Goal: Task Accomplishment & Management: Manage account settings

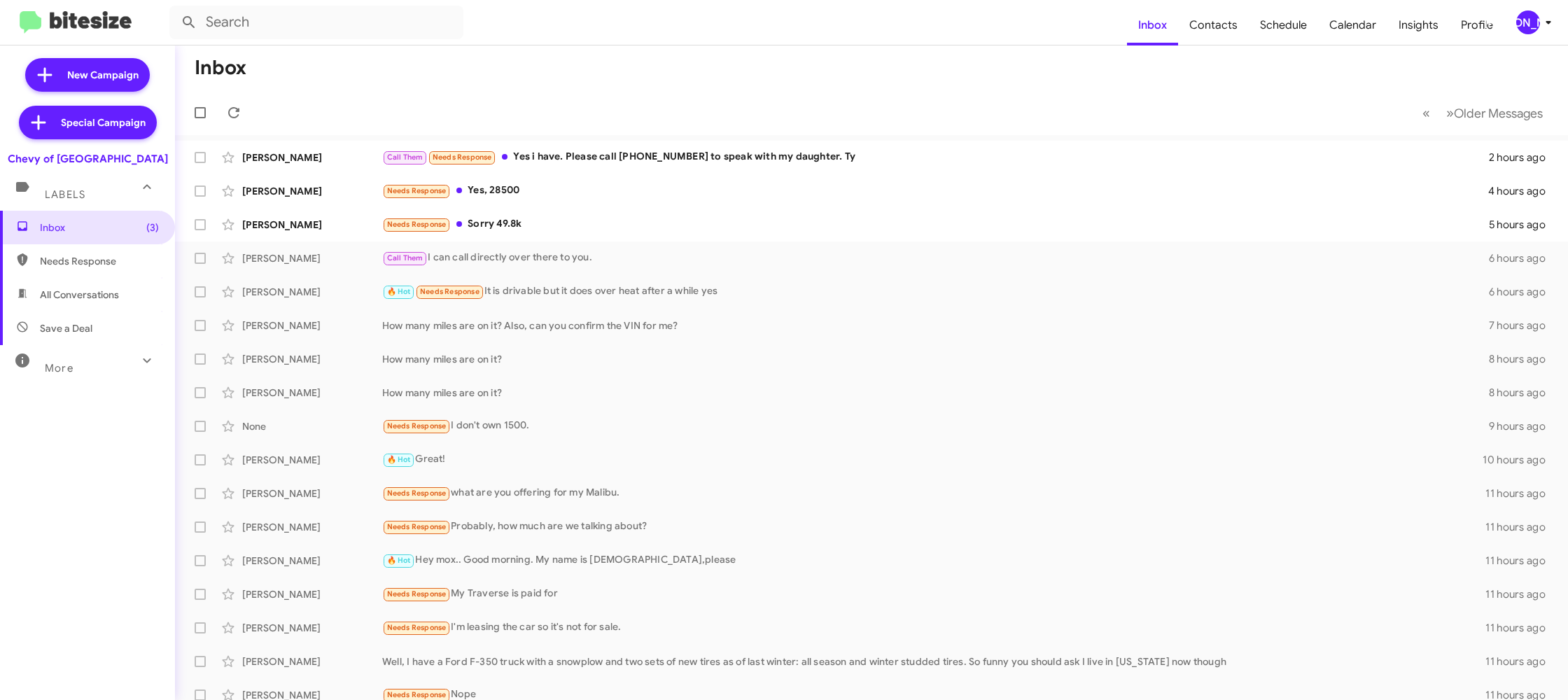
click at [1514, 20] on button "[PERSON_NAME]" at bounding box center [1528, 22] width 49 height 24
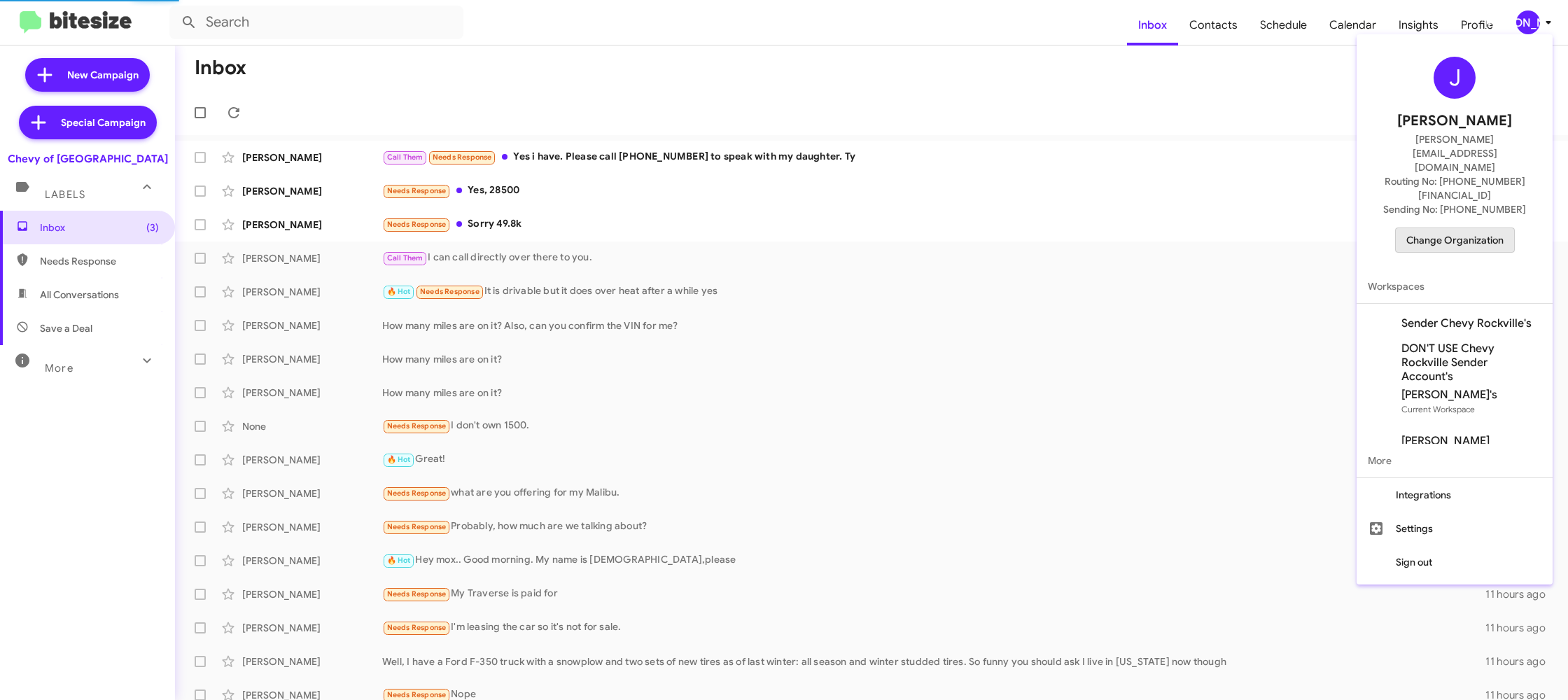
click at [1455, 228] on span "Change Organization" at bounding box center [1456, 240] width 97 height 24
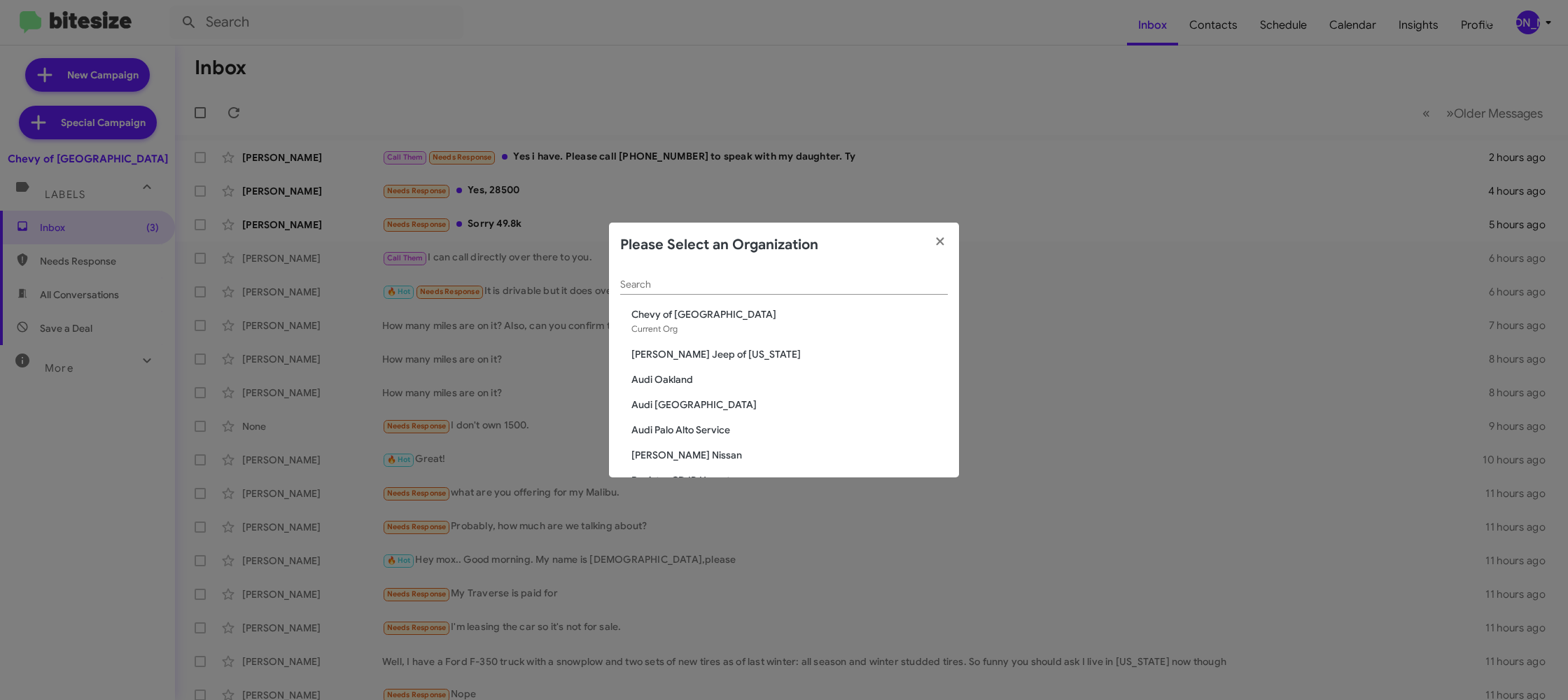
click at [637, 286] on input "Search" at bounding box center [784, 285] width 328 height 12
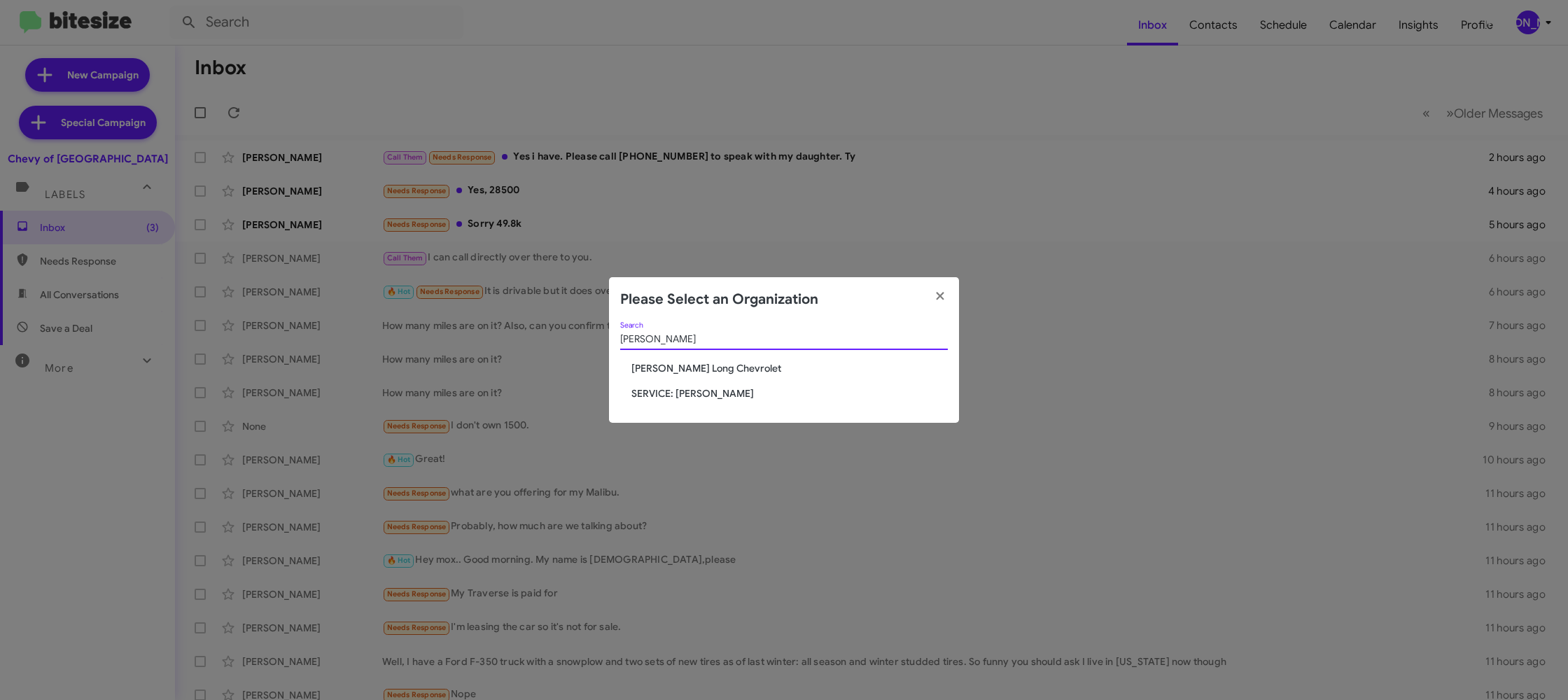
type input "daniel"
drag, startPoint x: 674, startPoint y: 362, endPoint x: 675, endPoint y: 370, distance: 8.1
click at [674, 366] on span "[PERSON_NAME] Long Chevrolet" at bounding box center [789, 368] width 316 height 14
drag, startPoint x: 675, startPoint y: 371, endPoint x: 597, endPoint y: 12, distance: 367.4
click at [675, 370] on span "[PERSON_NAME] Long Chevrolet" at bounding box center [789, 368] width 316 height 14
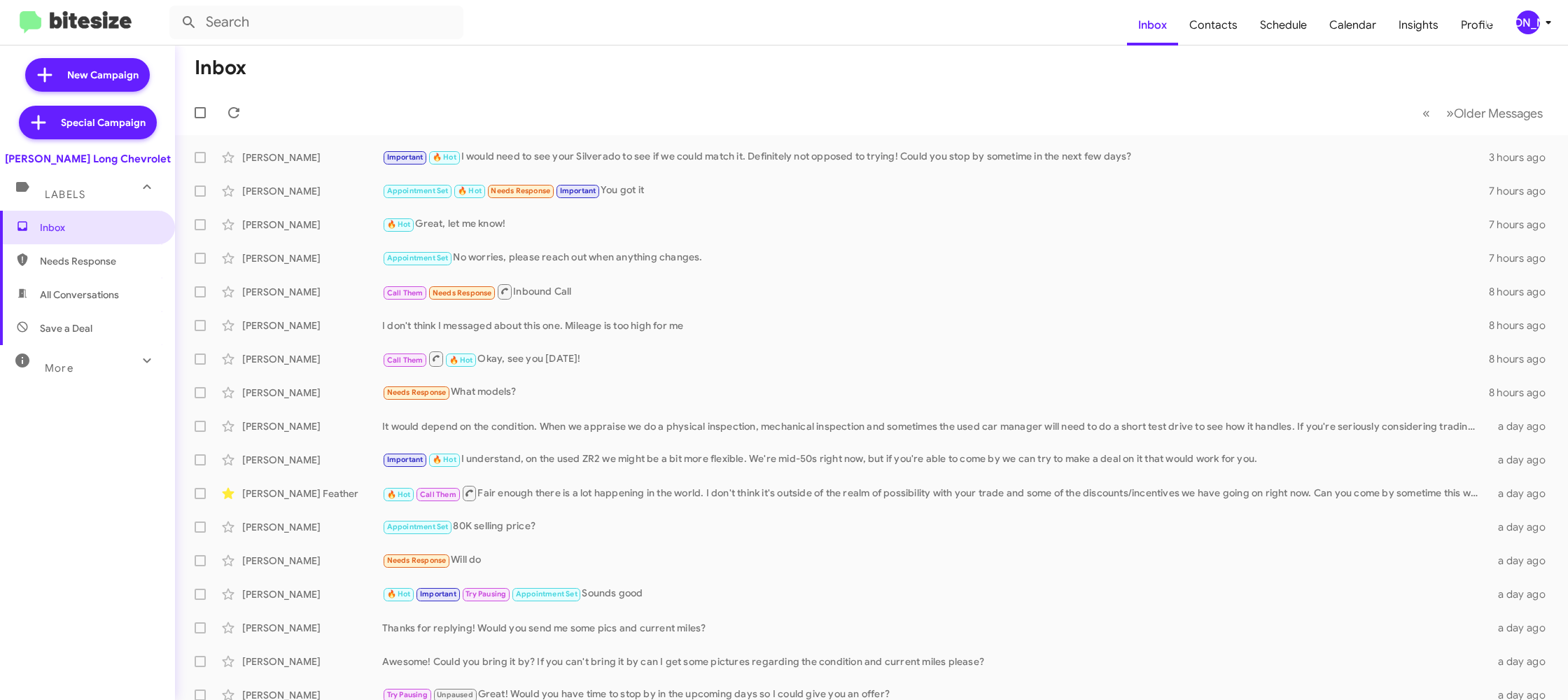
click at [1535, 26] on div "[PERSON_NAME]" at bounding box center [1528, 22] width 24 height 24
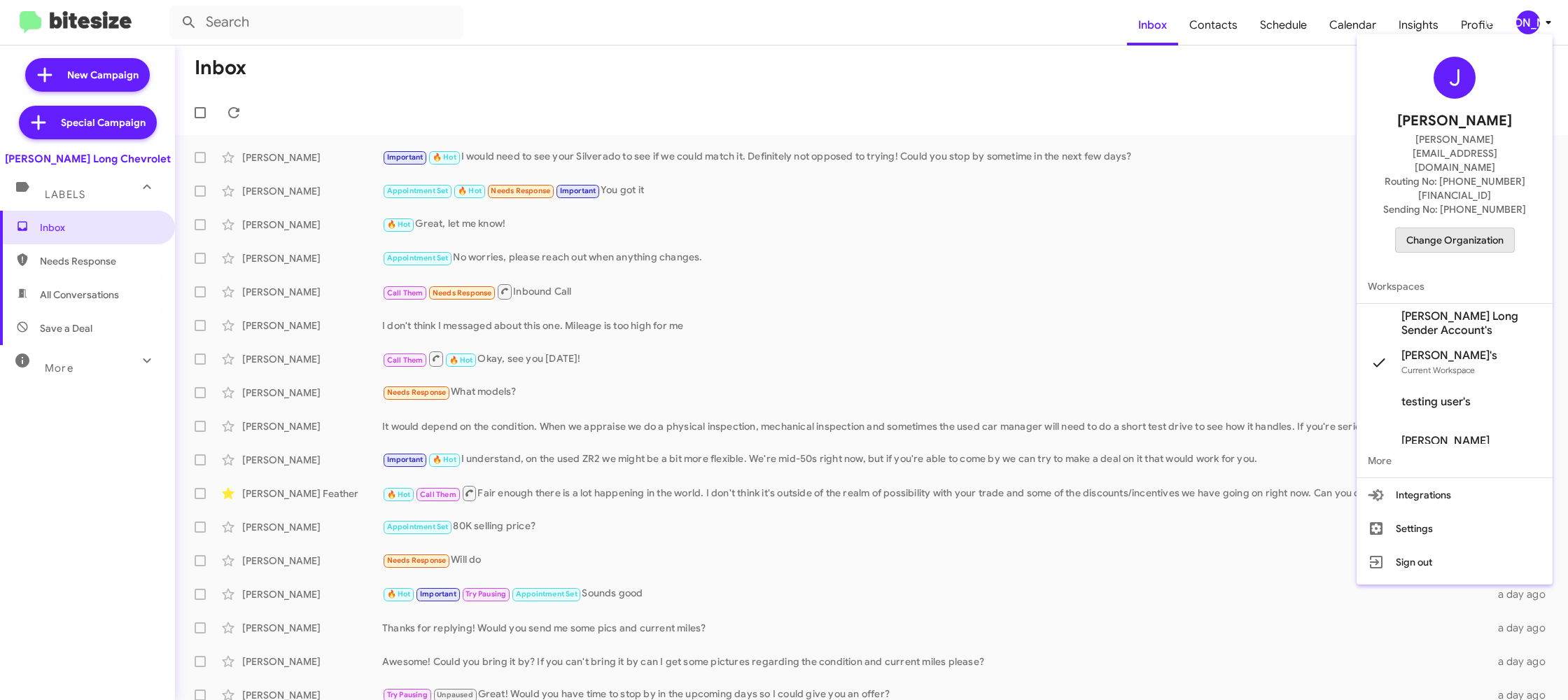
click at [1455, 228] on span "Change Organization" at bounding box center [1456, 240] width 97 height 24
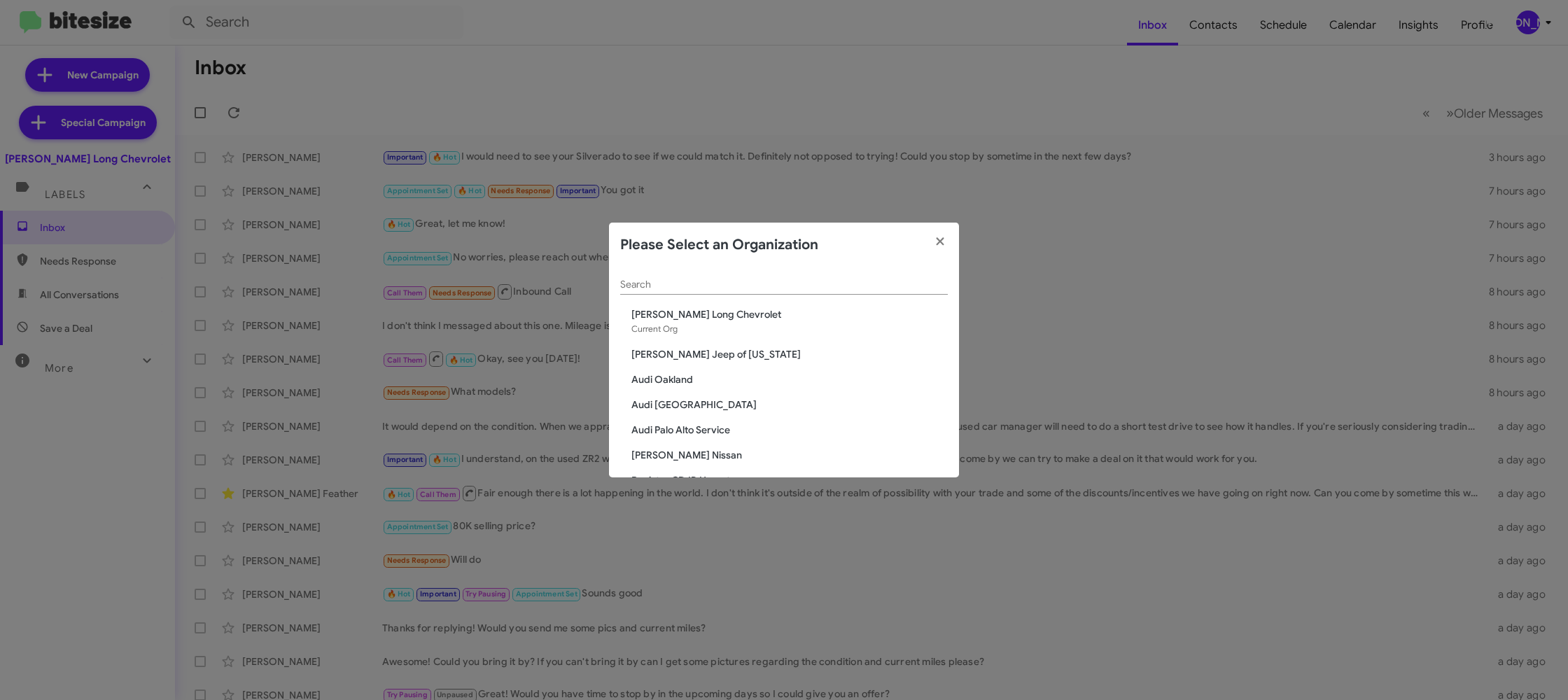
drag, startPoint x: 1508, startPoint y: 56, endPoint x: 1536, endPoint y: 31, distance: 37.5
click at [1510, 51] on modal-container "Please Select an Organization Search Daniels Long Chevrolet Current Org Adams J…" at bounding box center [784, 350] width 1568 height 700
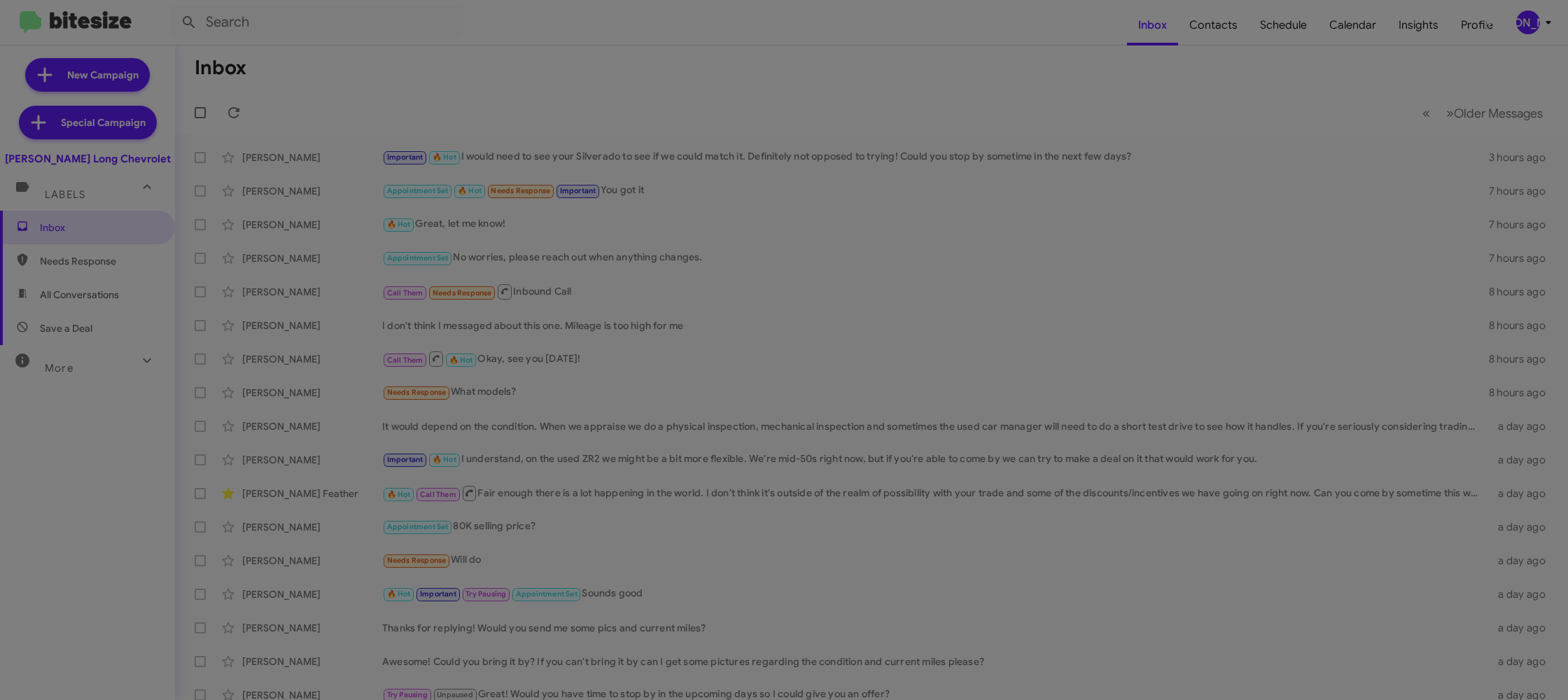
drag, startPoint x: 1536, startPoint y: 31, endPoint x: 1532, endPoint y: 20, distance: 11.7
click at [1536, 31] on modal-container "Please Select an Organization Search Daniels Long Chevrolet Current Org Adams J…" at bounding box center [784, 350] width 1568 height 700
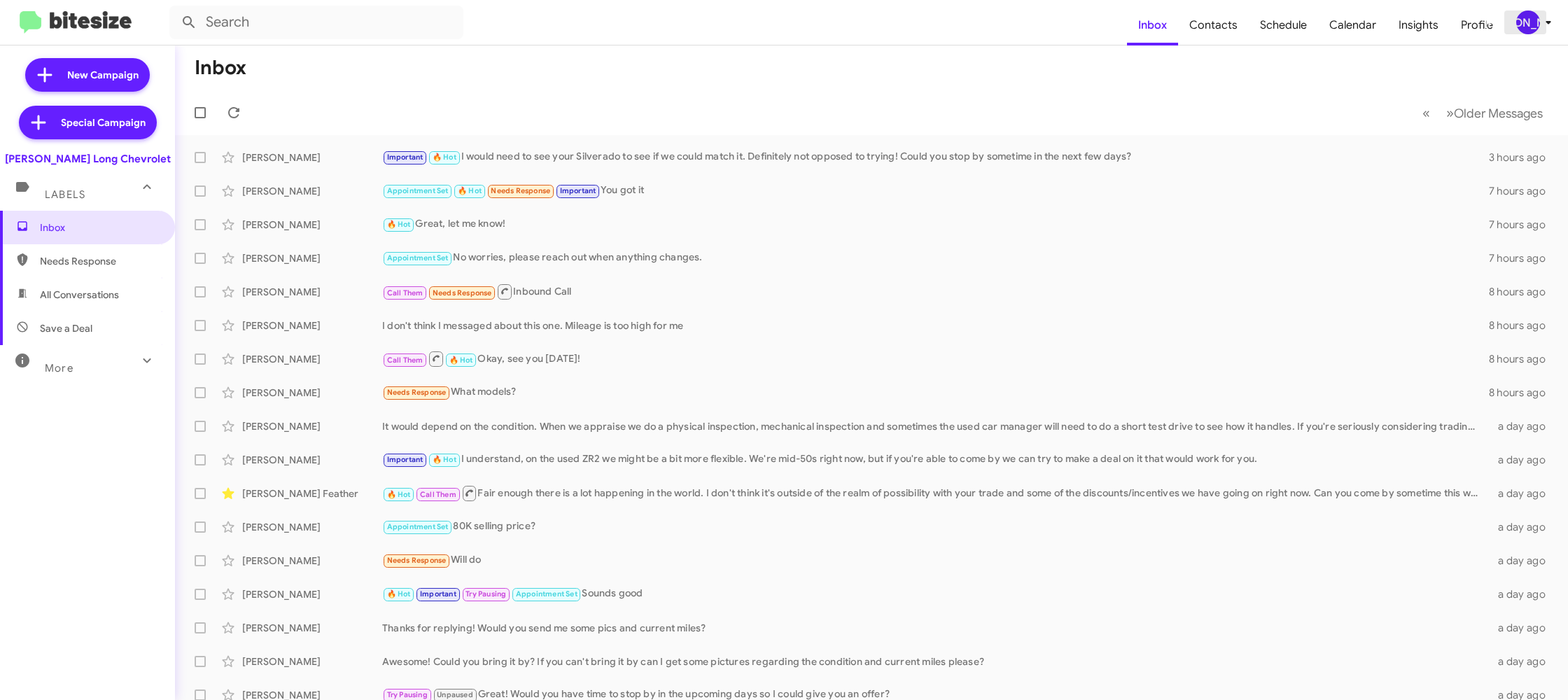
drag, startPoint x: 1527, startPoint y: 19, endPoint x: 1524, endPoint y: 30, distance: 11.4
click at [1527, 19] on div "[PERSON_NAME]" at bounding box center [1528, 22] width 24 height 24
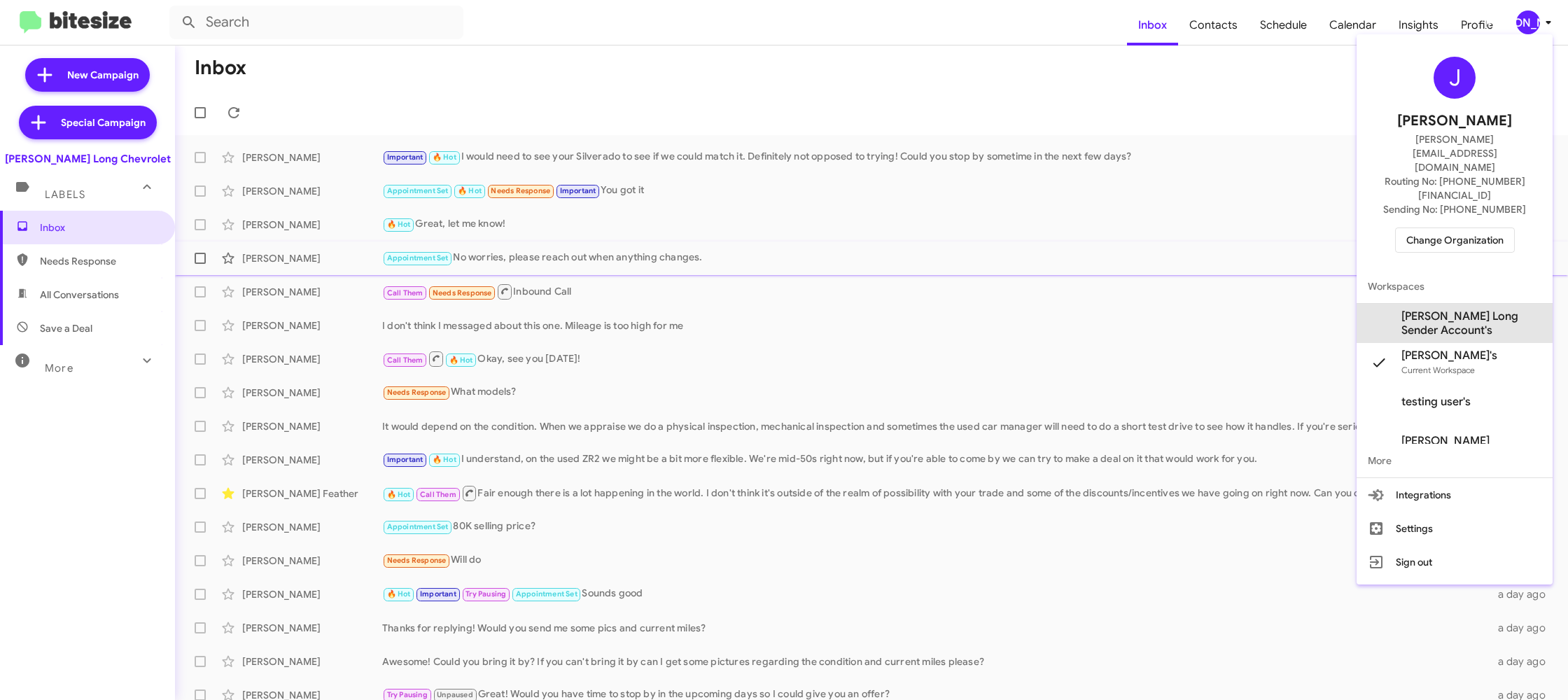
click at [1451, 310] on span "Daniels Long Sender Account's" at bounding box center [1471, 324] width 140 height 28
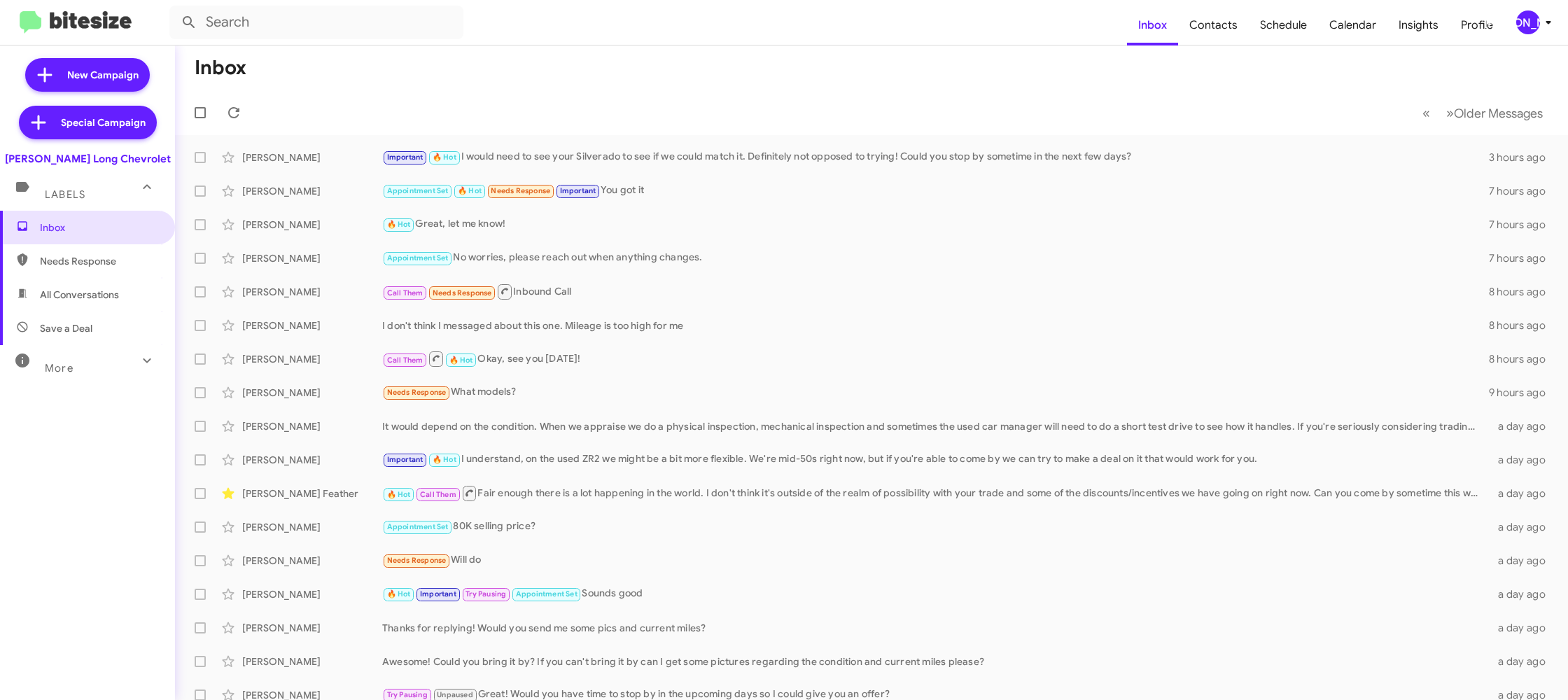
click at [1536, 15] on span "[PERSON_NAME]" at bounding box center [1536, 22] width 42 height 24
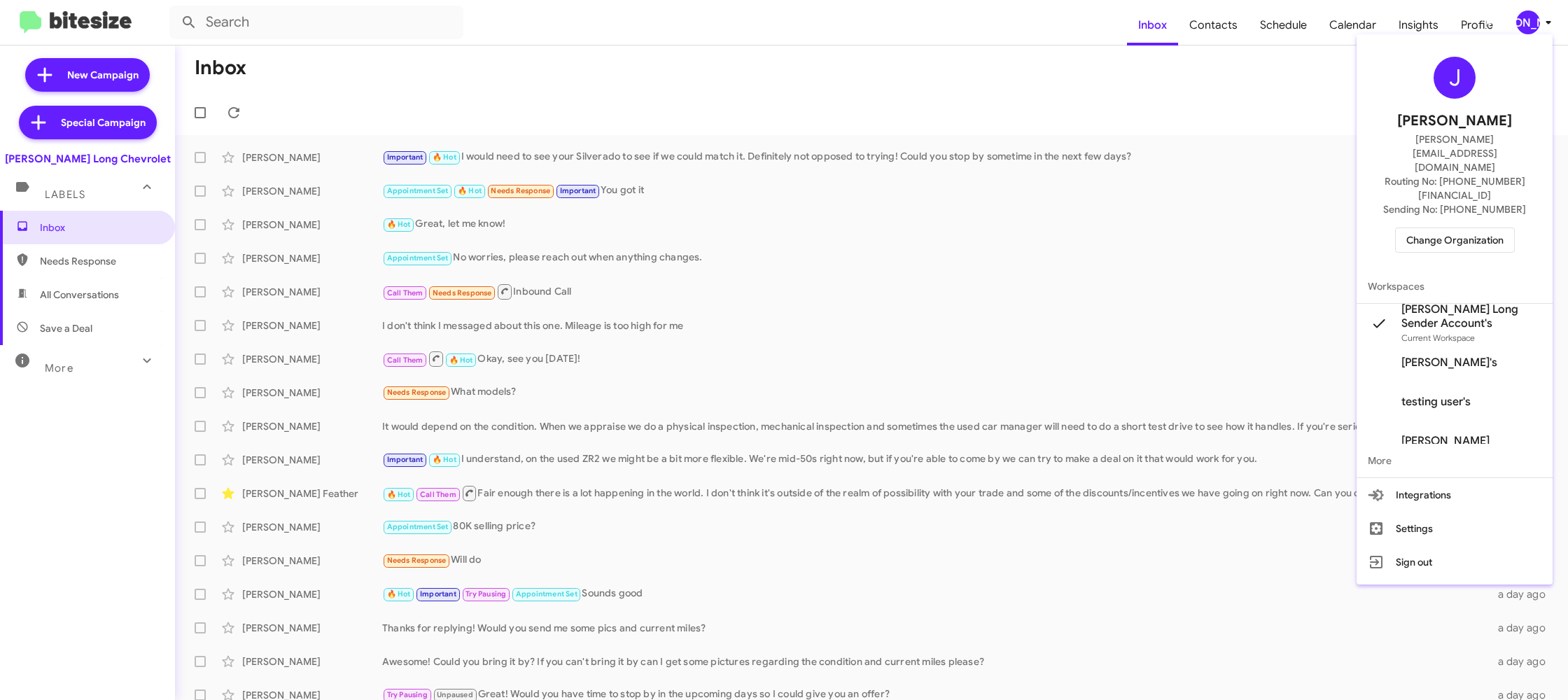
click at [1214, 54] on div at bounding box center [784, 350] width 1568 height 700
click at [1211, 33] on span "Contacts" at bounding box center [1214, 26] width 71 height 41
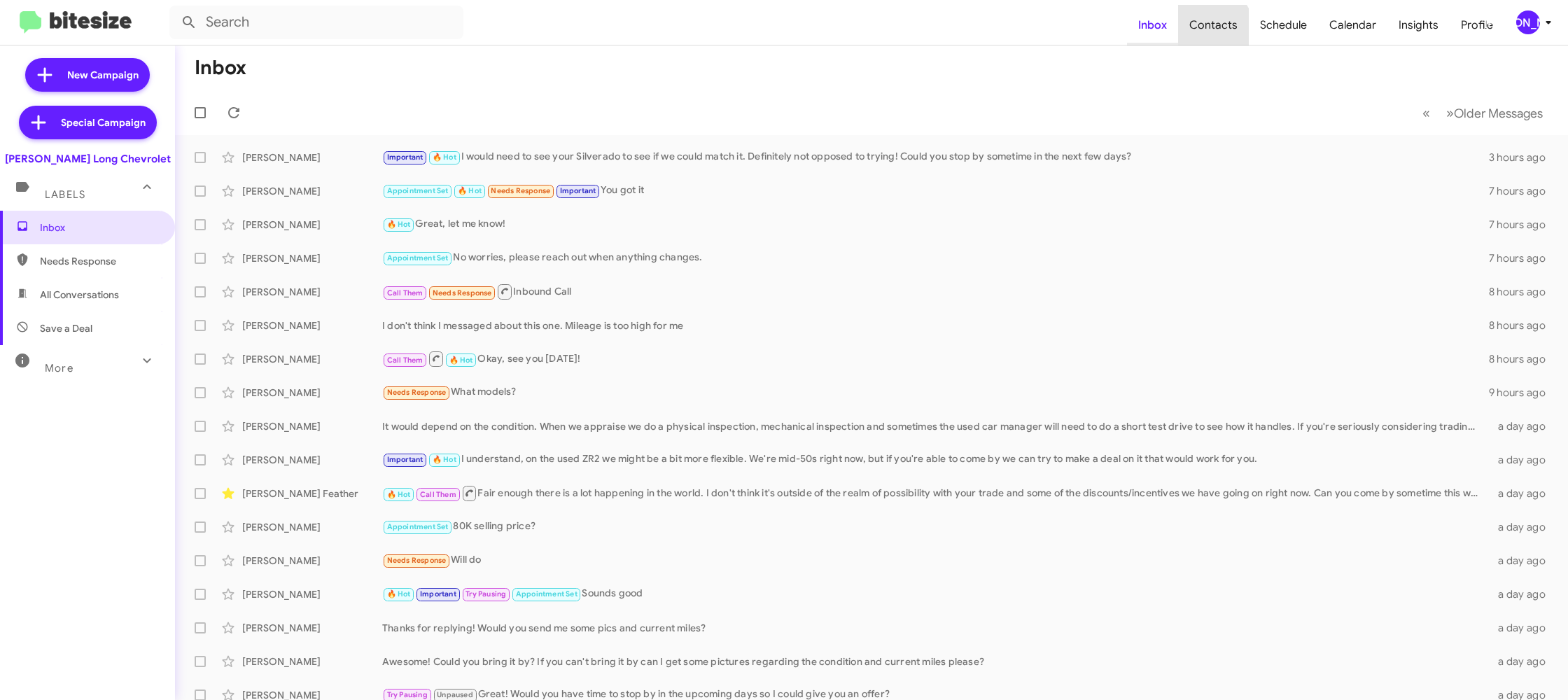
drag, startPoint x: 1211, startPoint y: 33, endPoint x: 1180, endPoint y: 27, distance: 31.6
click at [1211, 33] on span "Contacts" at bounding box center [1214, 26] width 71 height 41
drag, startPoint x: 1180, startPoint y: 27, endPoint x: 1130, endPoint y: 17, distance: 51.0
click at [1167, 25] on mat-nav-list "Inbox Contacts Schedule Calendar Insights Profile" at bounding box center [1316, 22] width 377 height 46
type input "in:groups"
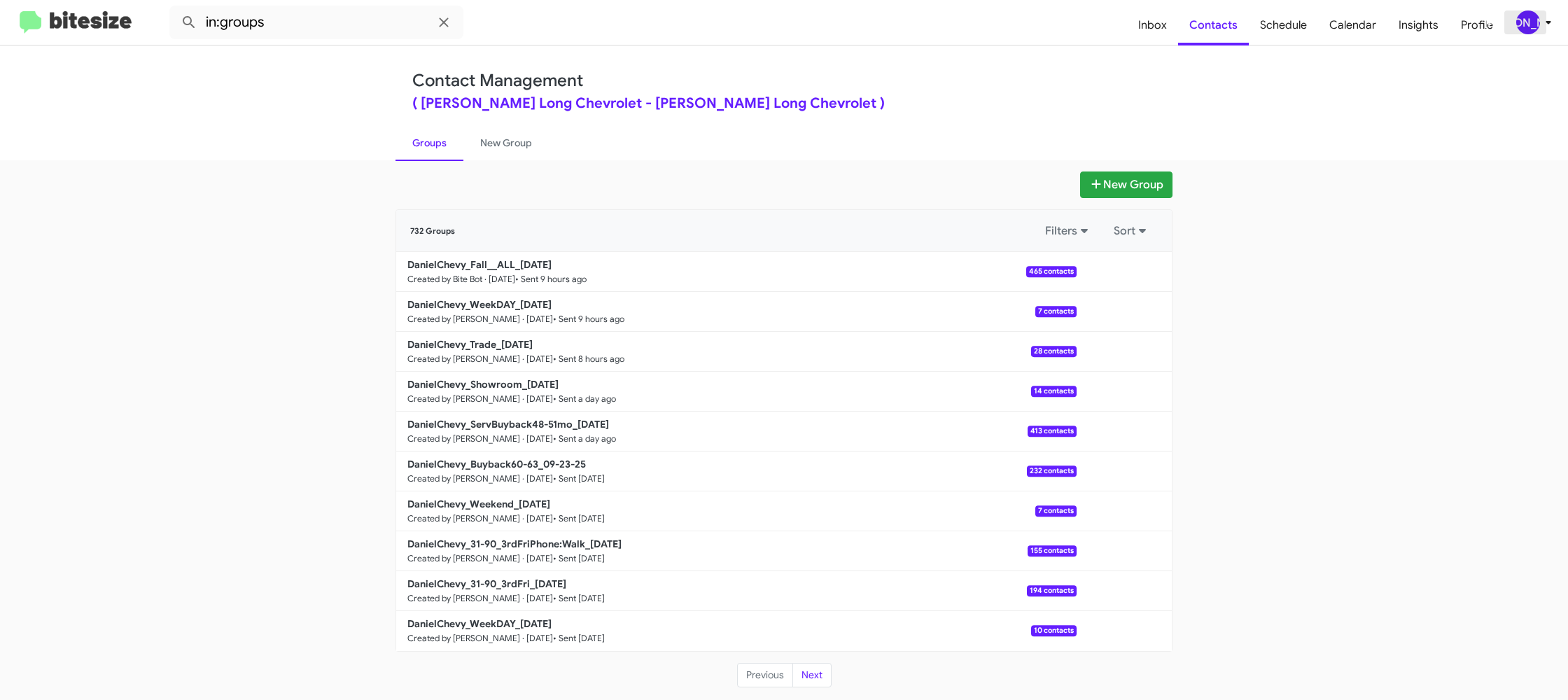
click at [1519, 22] on div "[PERSON_NAME]" at bounding box center [1528, 22] width 24 height 24
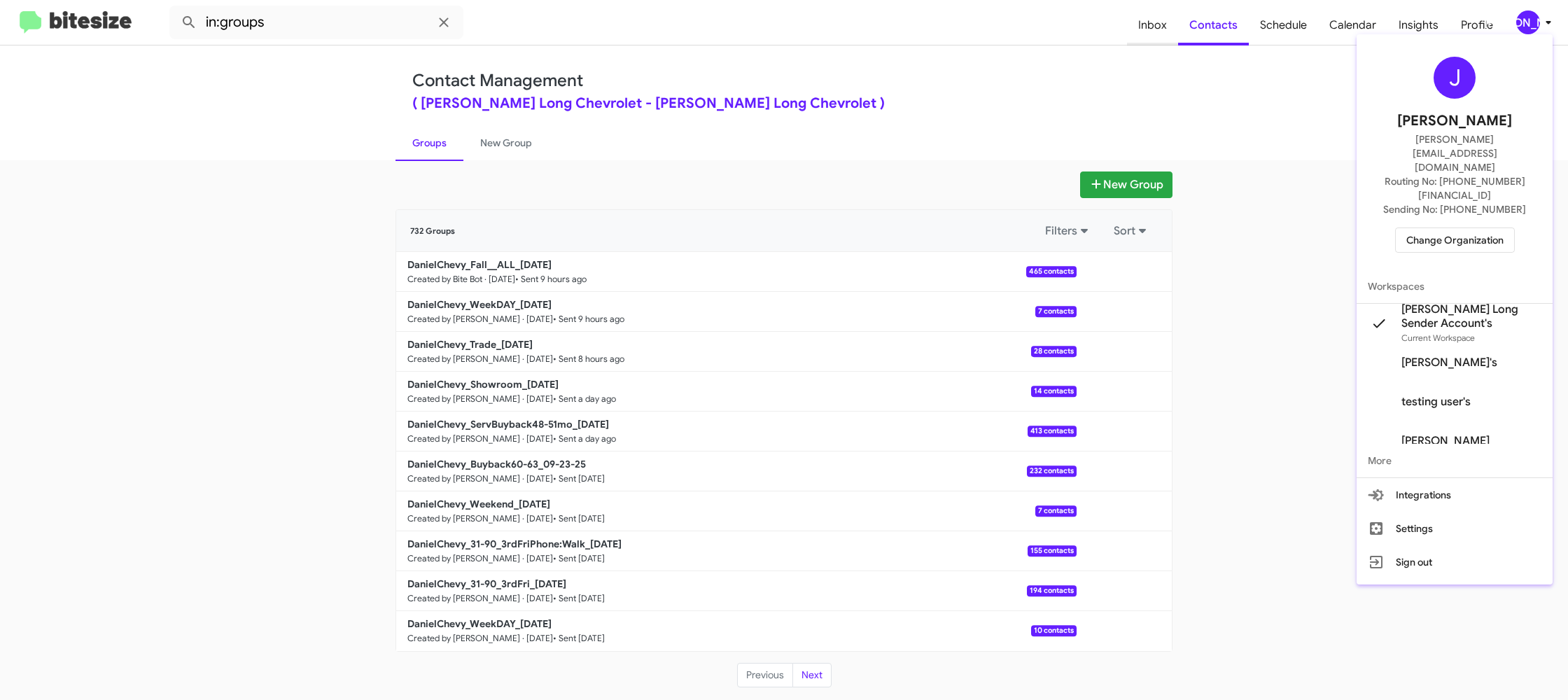
drag, startPoint x: 1174, startPoint y: 55, endPoint x: 1169, endPoint y: 38, distance: 17.7
click at [1171, 50] on div at bounding box center [784, 350] width 1568 height 700
click at [1169, 38] on span "Inbox" at bounding box center [1153, 26] width 51 height 41
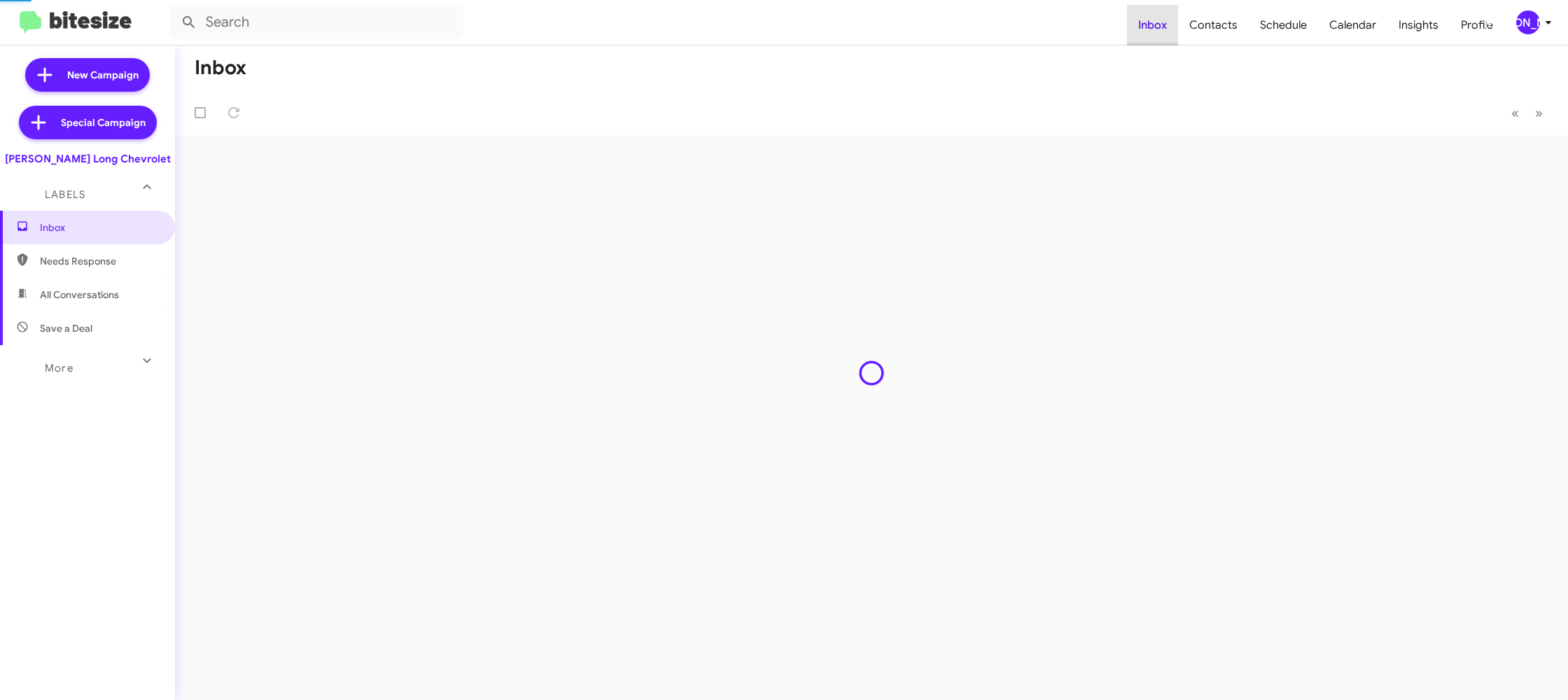
click at [1169, 38] on span "Inbox" at bounding box center [1153, 26] width 51 height 41
click at [1190, 32] on span "Contacts" at bounding box center [1214, 26] width 71 height 41
type input "in:groups"
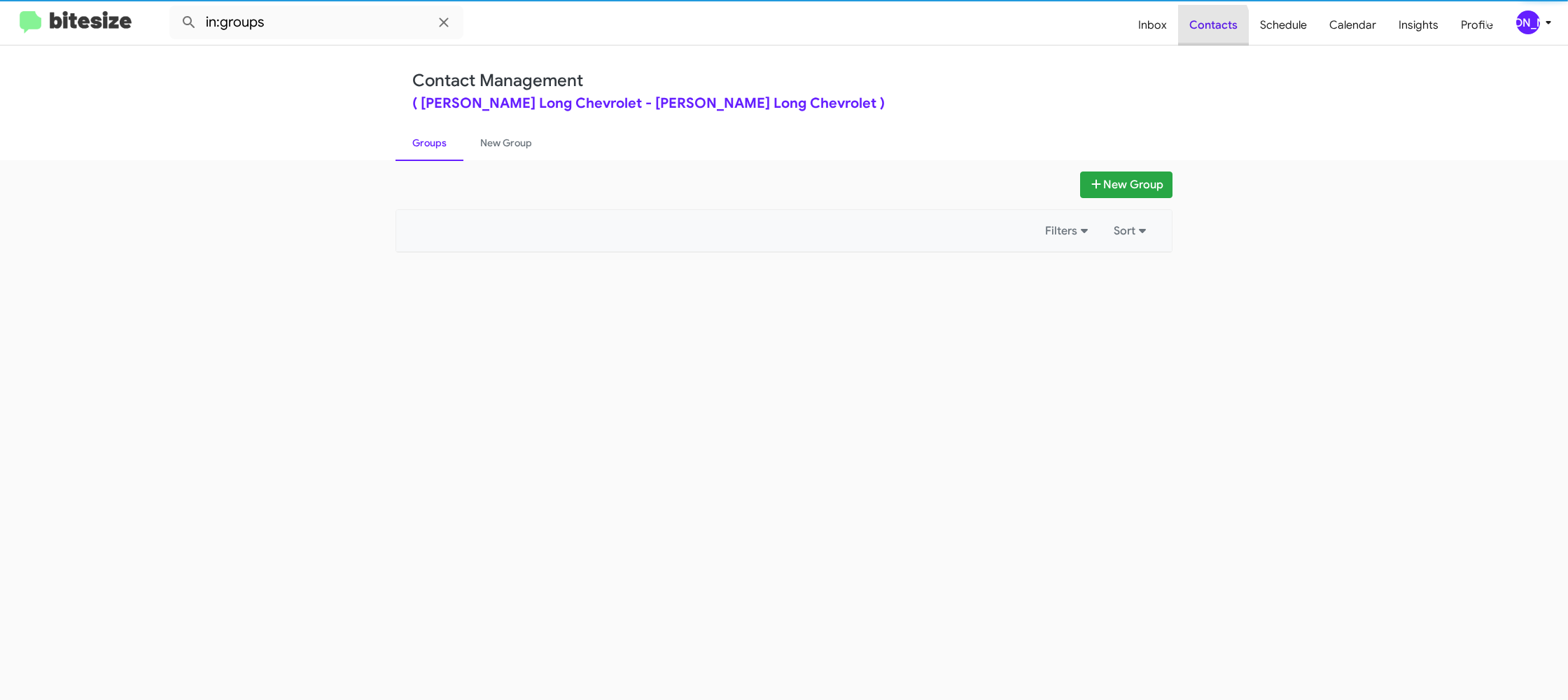
click at [1190, 32] on span "Contacts" at bounding box center [1214, 26] width 71 height 41
drag, startPoint x: 1190, startPoint y: 32, endPoint x: 451, endPoint y: 592, distance: 927.2
click at [1190, 32] on span "Contacts" at bounding box center [1214, 26] width 71 height 41
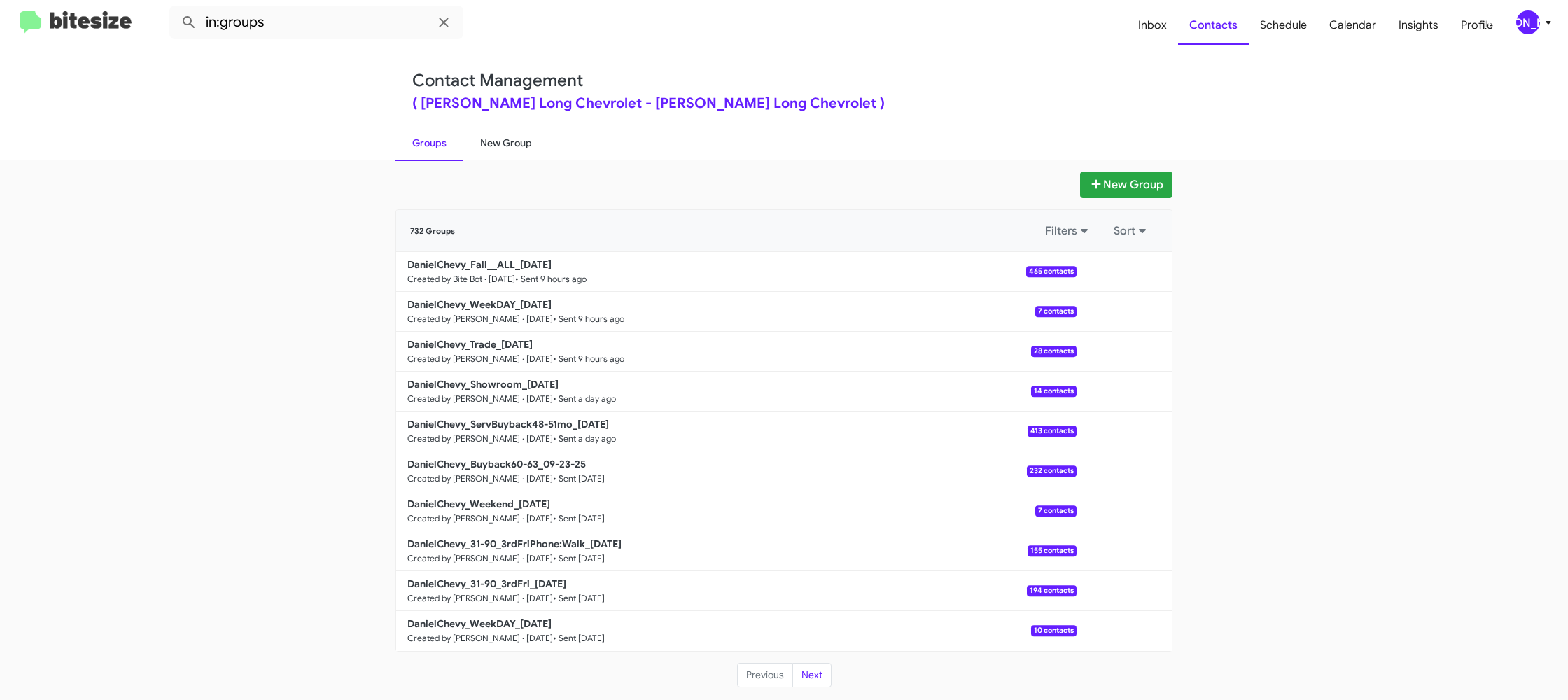
click at [504, 149] on link "New Group" at bounding box center [506, 142] width 85 height 36
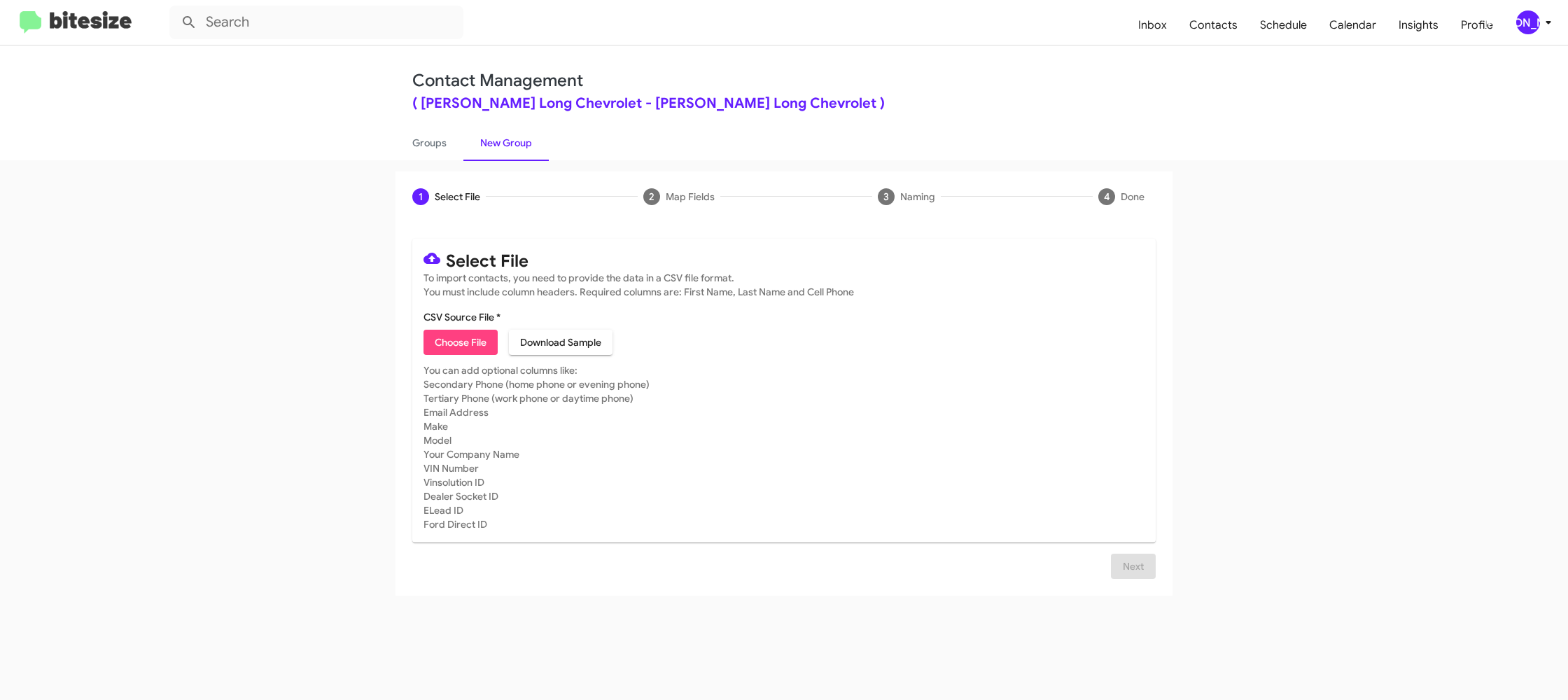
click at [452, 346] on span "Choose File" at bounding box center [460, 342] width 52 height 25
type input "DanielChevy_31-90_4thFri_09-26-25"
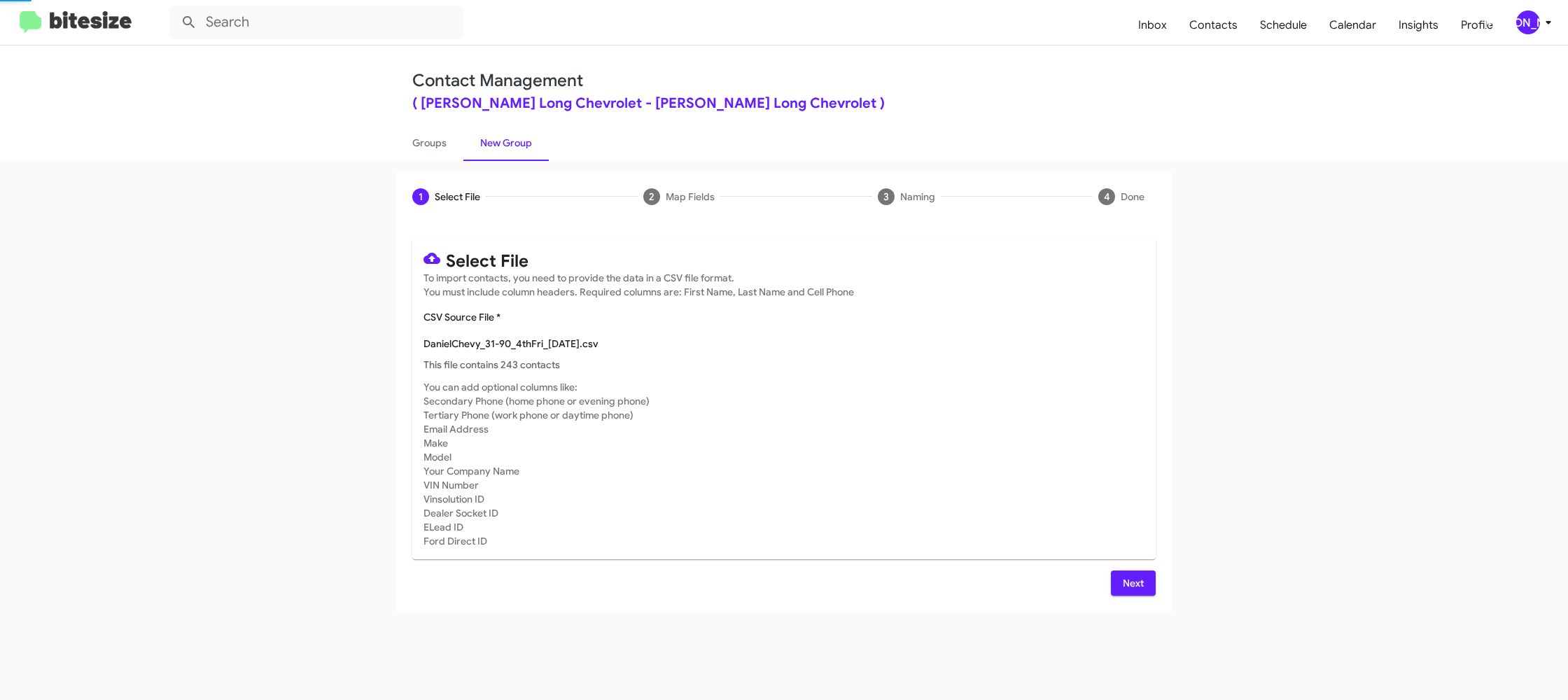
click at [966, 378] on mat-card "Select File To import contacts, you need to provide the data in a CSV file form…" at bounding box center [784, 399] width 744 height 320
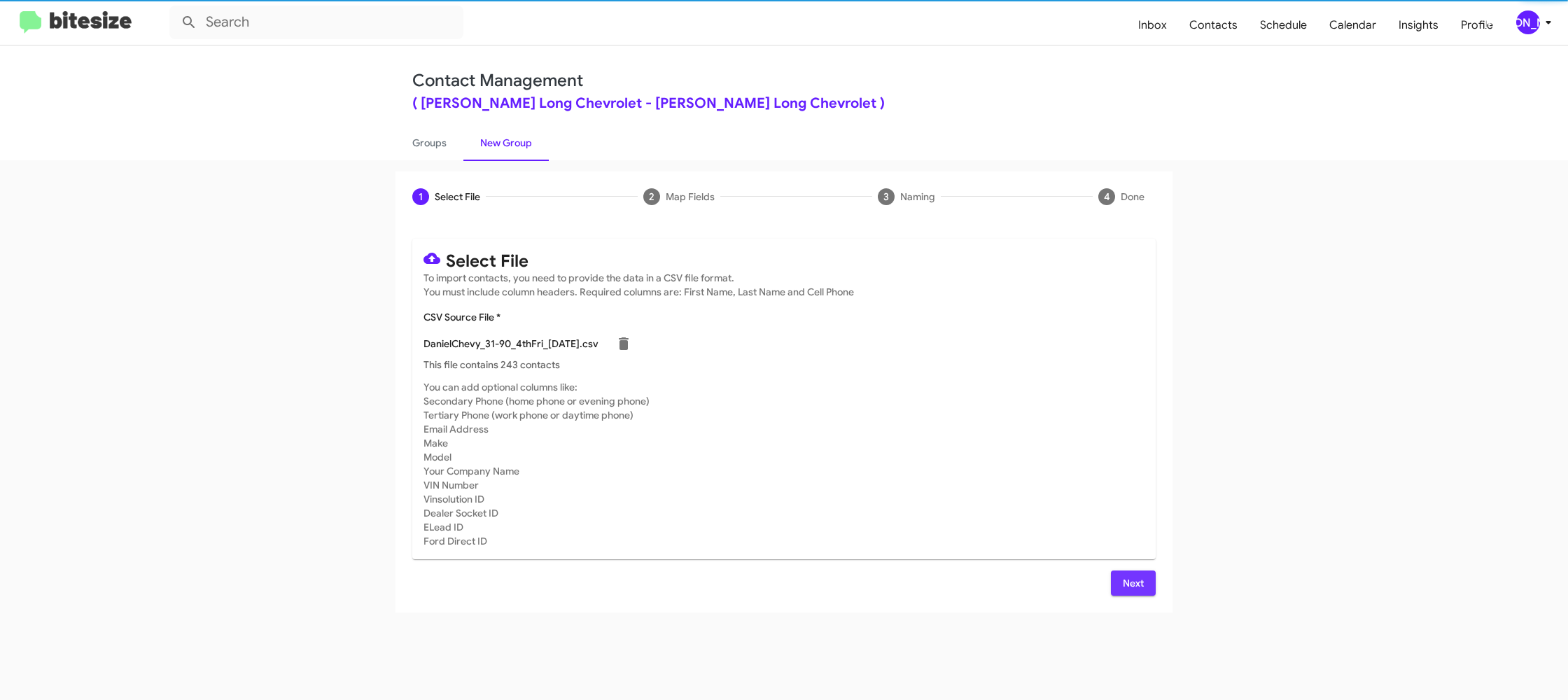
click at [1109, 573] on div "Next" at bounding box center [784, 583] width 744 height 25
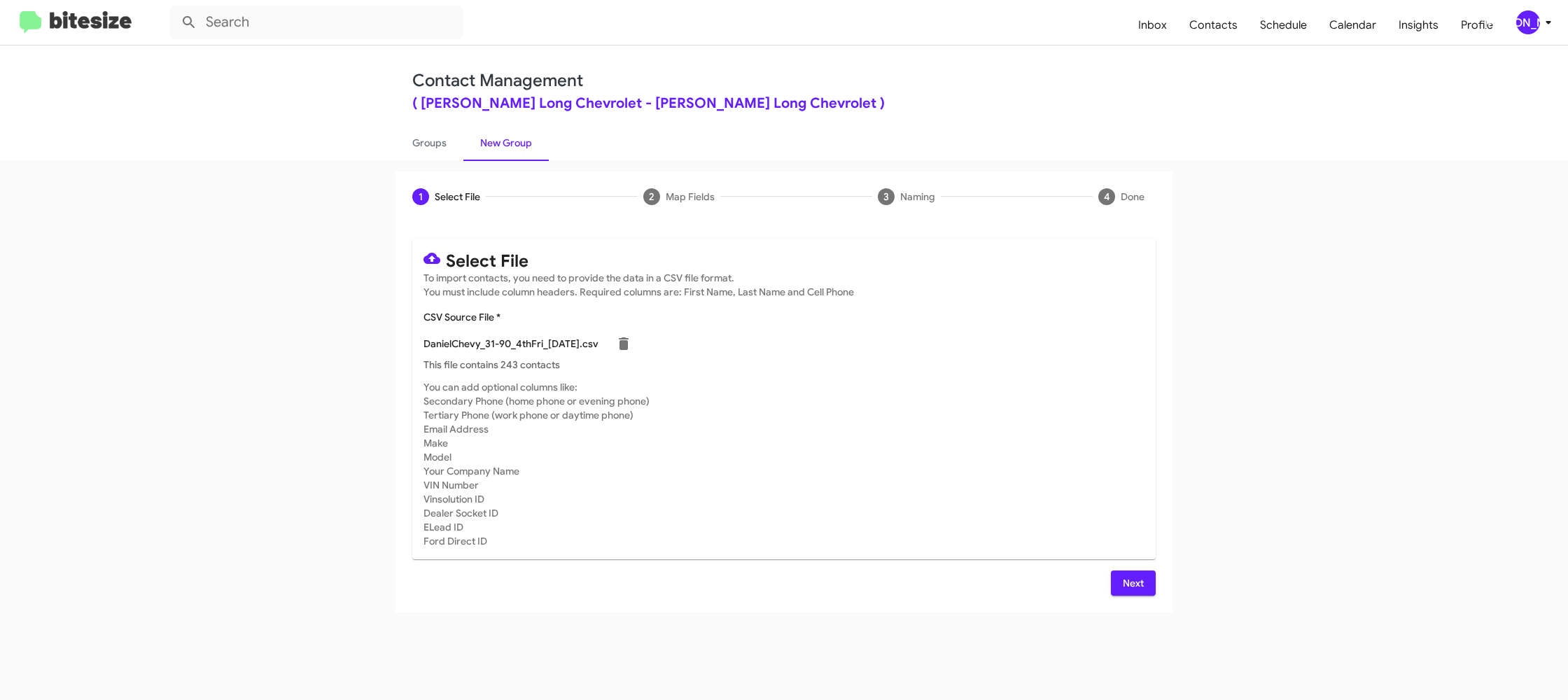
drag, startPoint x: 1126, startPoint y: 586, endPoint x: 1060, endPoint y: 547, distance: 76.7
click at [1127, 588] on span "Next" at bounding box center [1133, 583] width 22 height 25
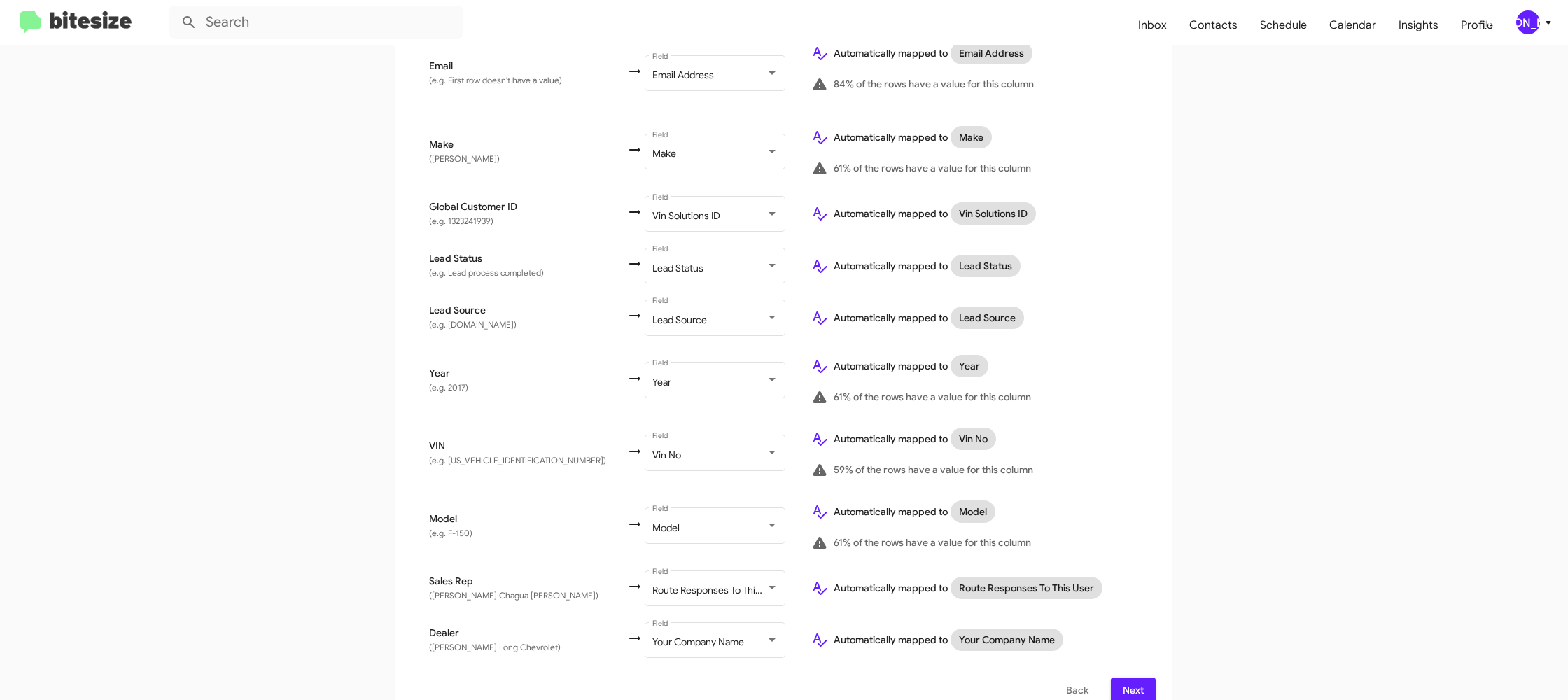
scroll to position [688, 0]
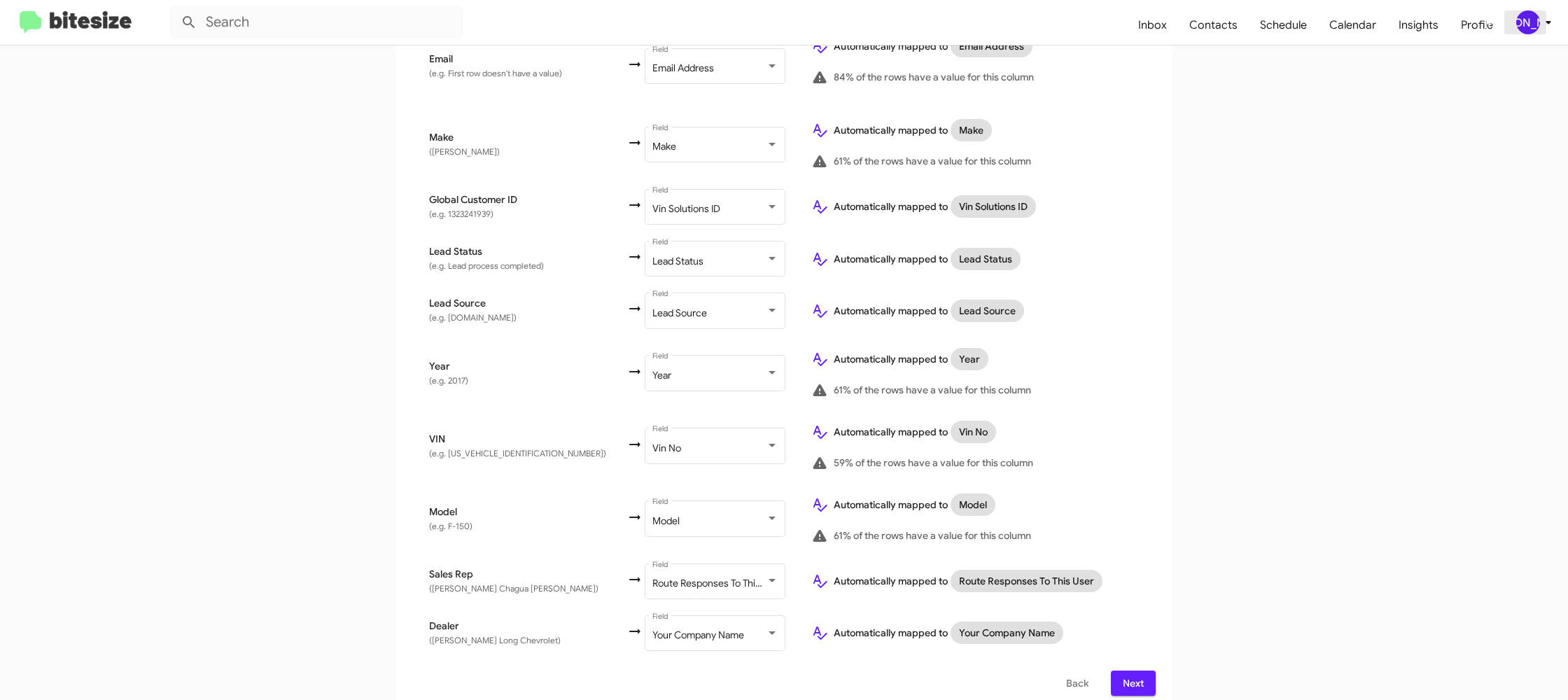
click at [1530, 26] on div "[PERSON_NAME]" at bounding box center [1528, 22] width 24 height 24
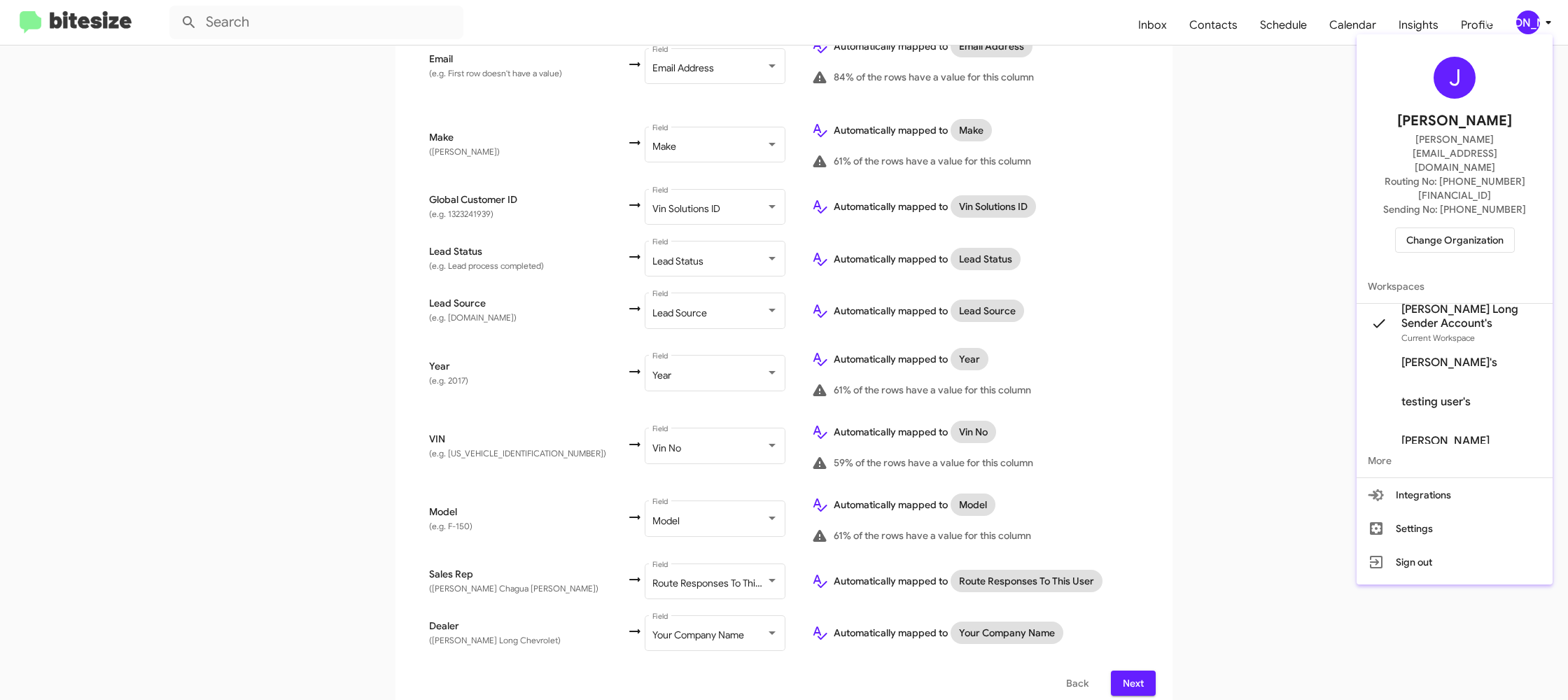
click at [1531, 23] on div at bounding box center [784, 350] width 1568 height 700
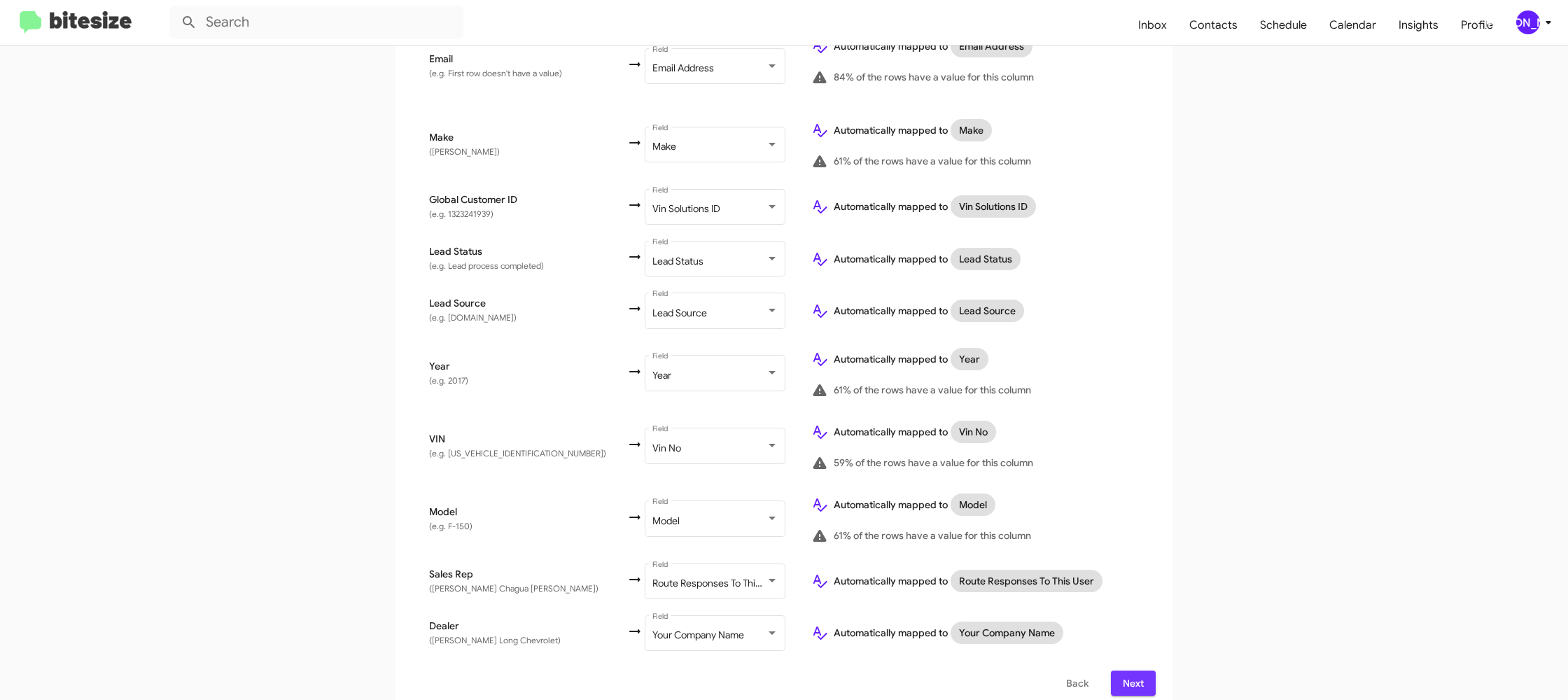
drag, startPoint x: 1127, startPoint y: 665, endPoint x: 1122, endPoint y: 653, distance: 13.0
click at [1126, 671] on span "Next" at bounding box center [1133, 683] width 22 height 25
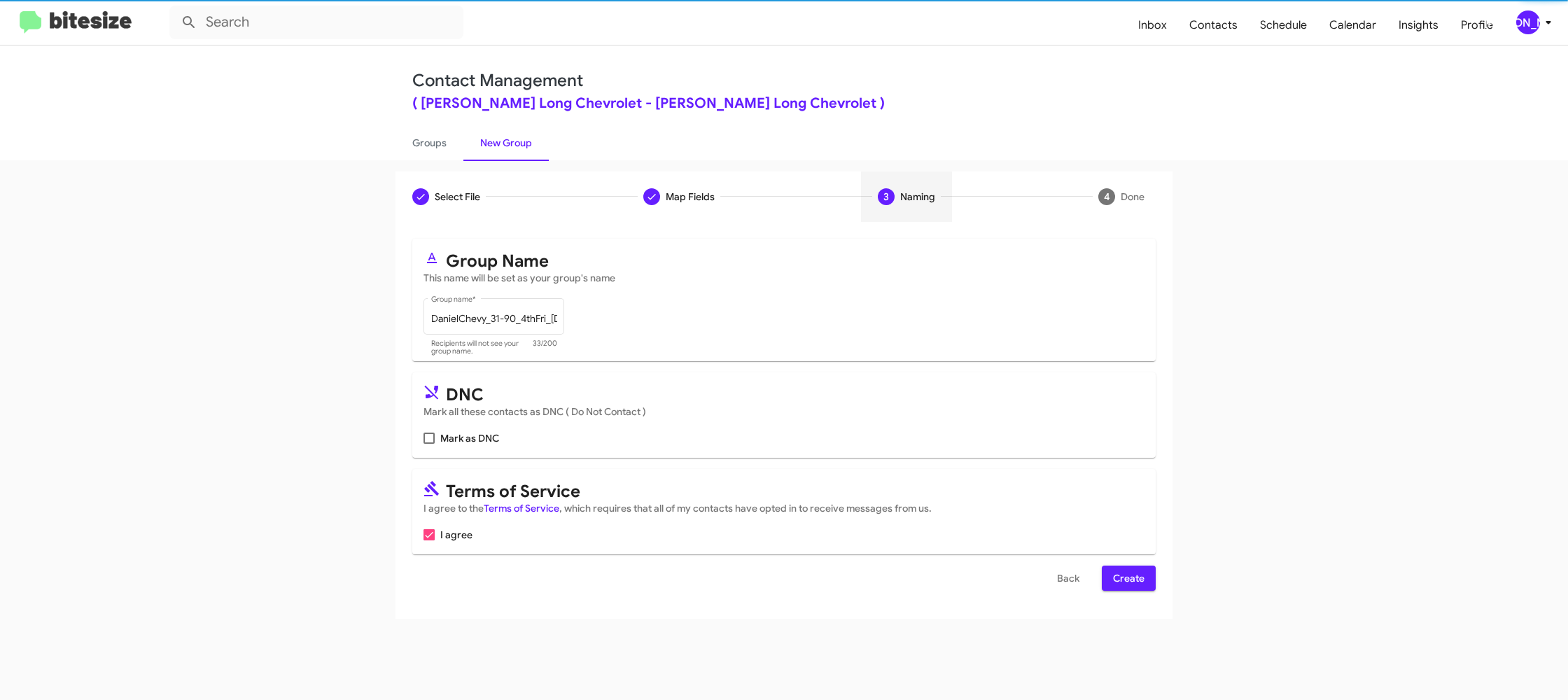
scroll to position [0, 0]
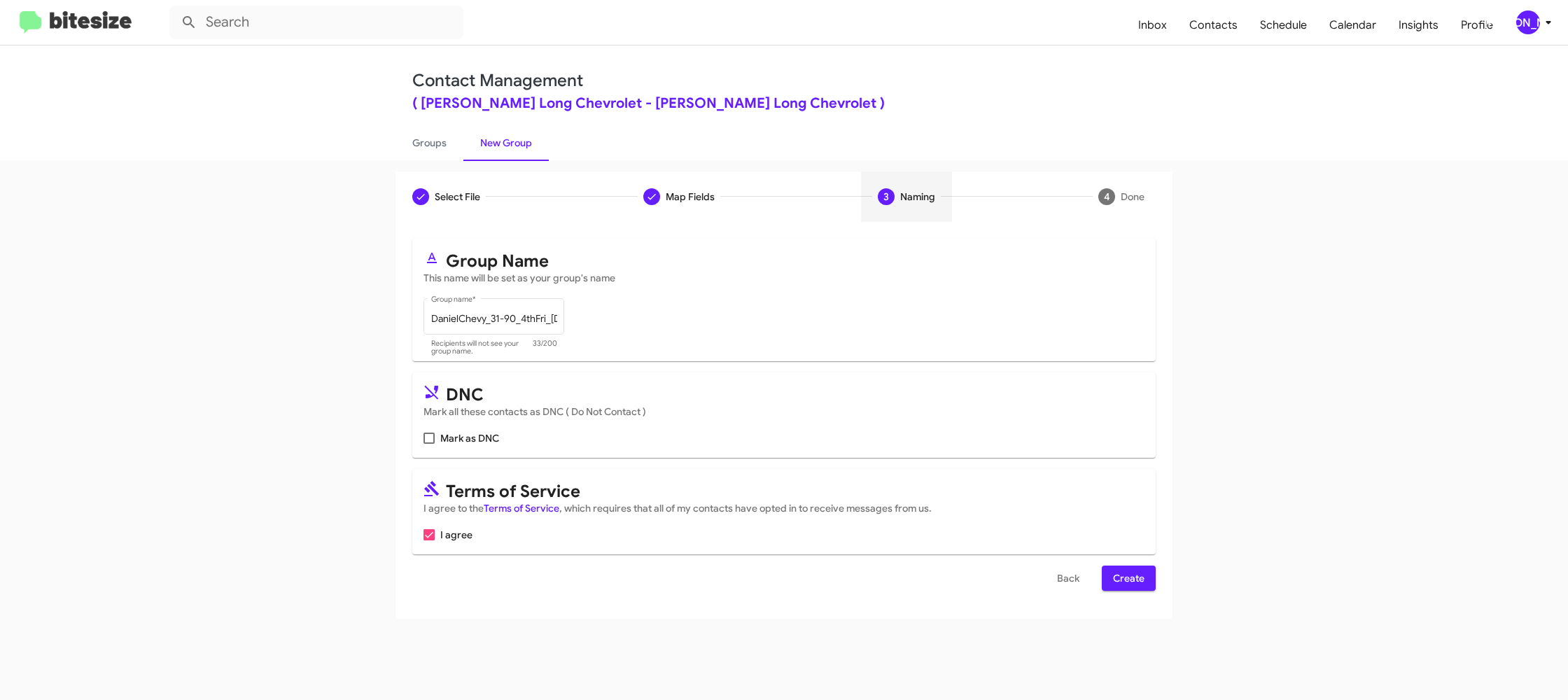
click at [1137, 580] on span "Create" at bounding box center [1129, 578] width 32 height 25
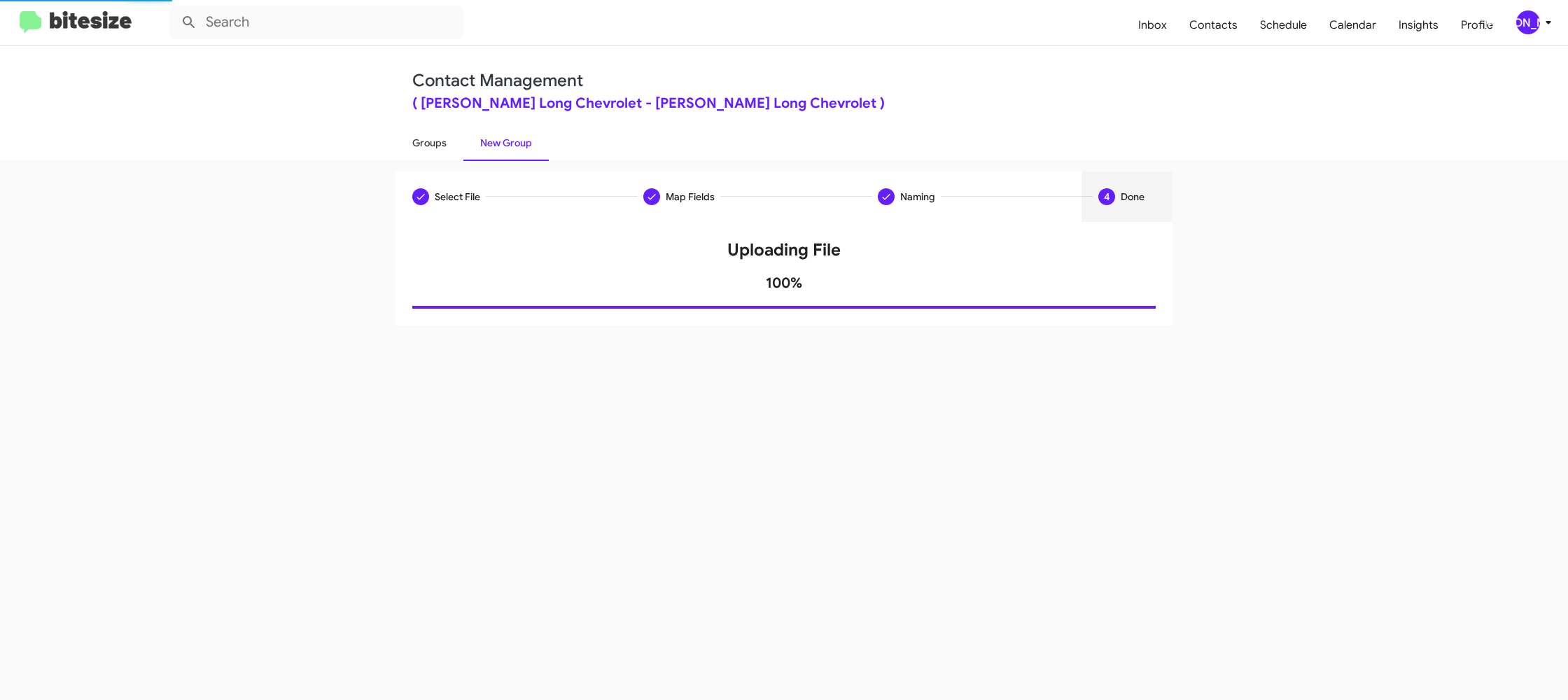
click at [417, 148] on link "Groups" at bounding box center [429, 142] width 68 height 36
type input "in:groups"
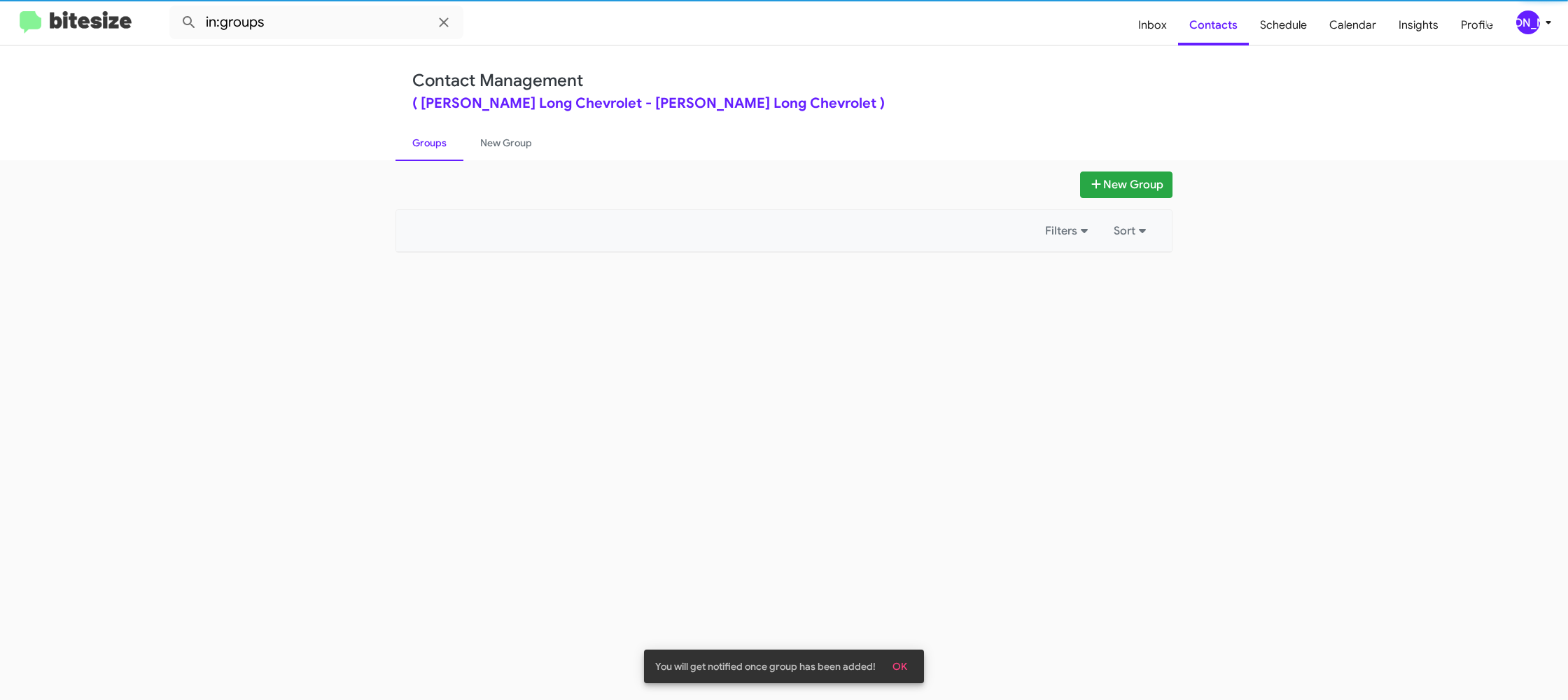
drag, startPoint x: 417, startPoint y: 148, endPoint x: 488, endPoint y: 142, distance: 71.3
click at [417, 147] on link "Groups" at bounding box center [429, 142] width 68 height 36
click at [488, 142] on link "New Group" at bounding box center [506, 142] width 85 height 36
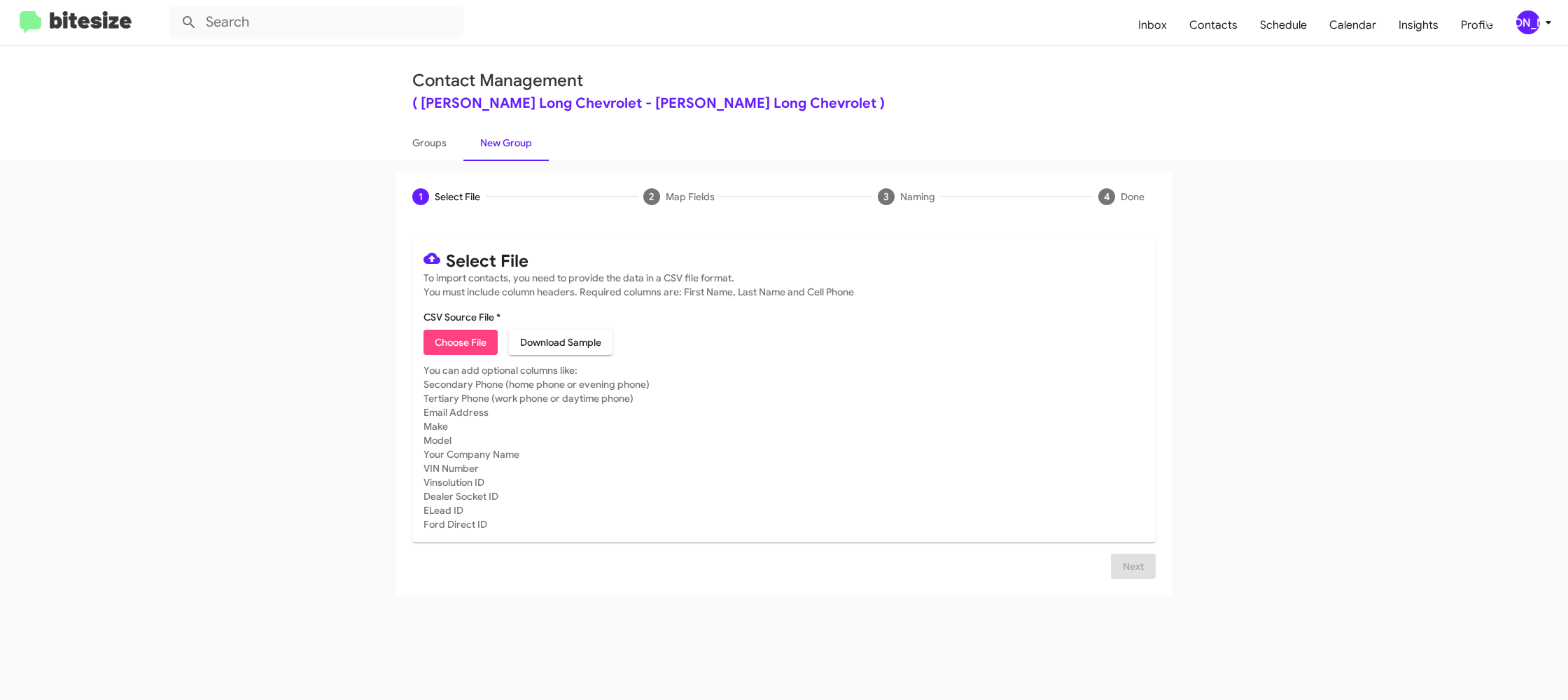
click at [468, 343] on span "Choose File" at bounding box center [460, 342] width 52 height 25
type input "DanielChevy_31-90_4thFriPhone:Walk_09-26-25"
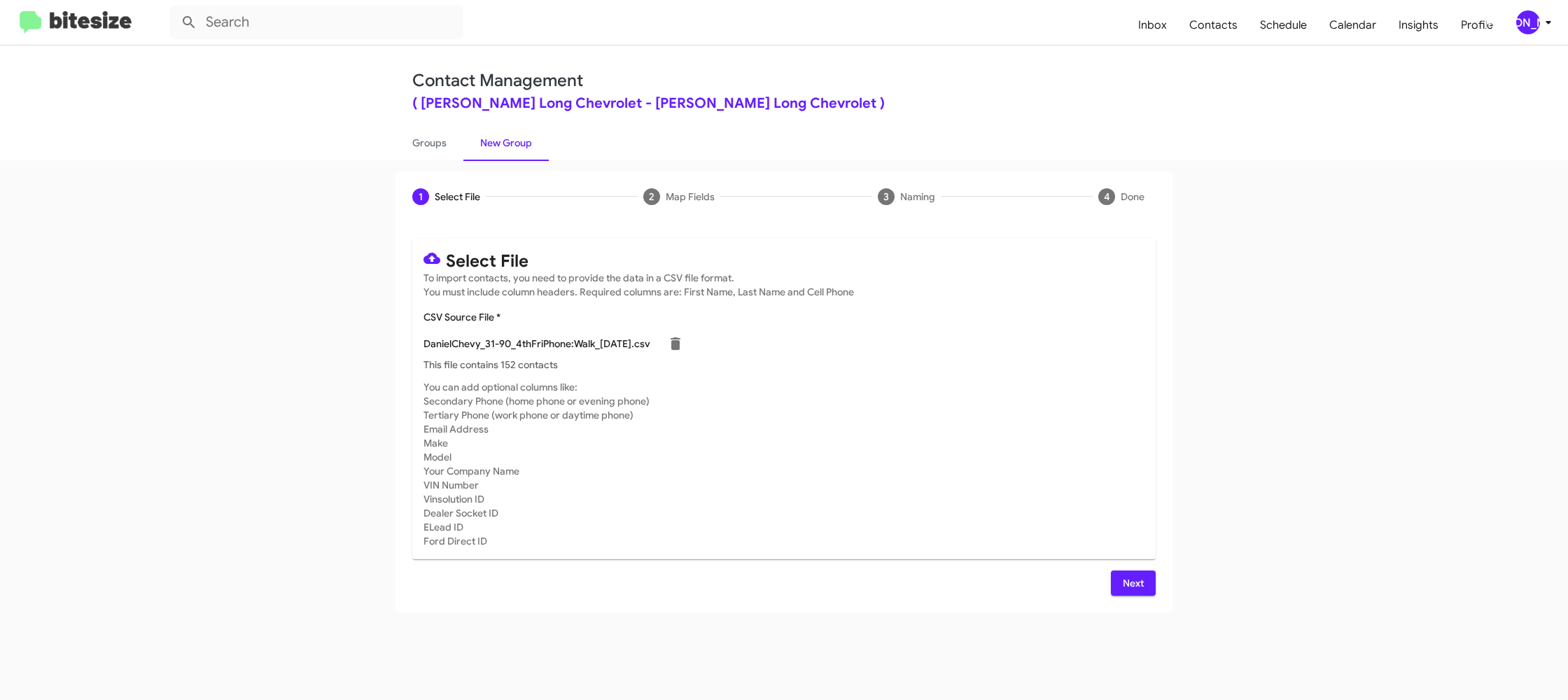
click at [941, 388] on mat-card-subtitle "You can add optional columns like: Secondary Phone (home phone or evening phone…" at bounding box center [784, 464] width 722 height 168
click at [1132, 581] on span "Next" at bounding box center [1133, 583] width 22 height 25
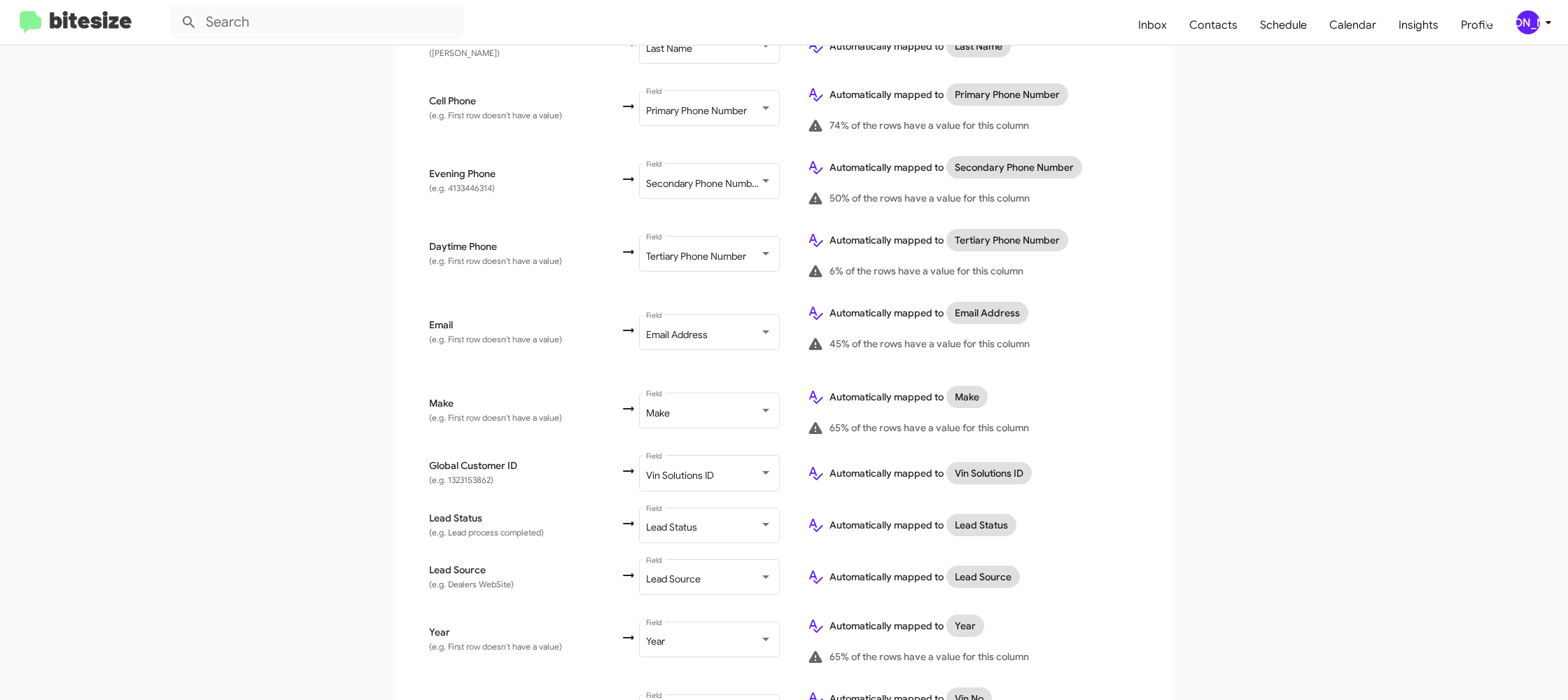
scroll to position [647, 0]
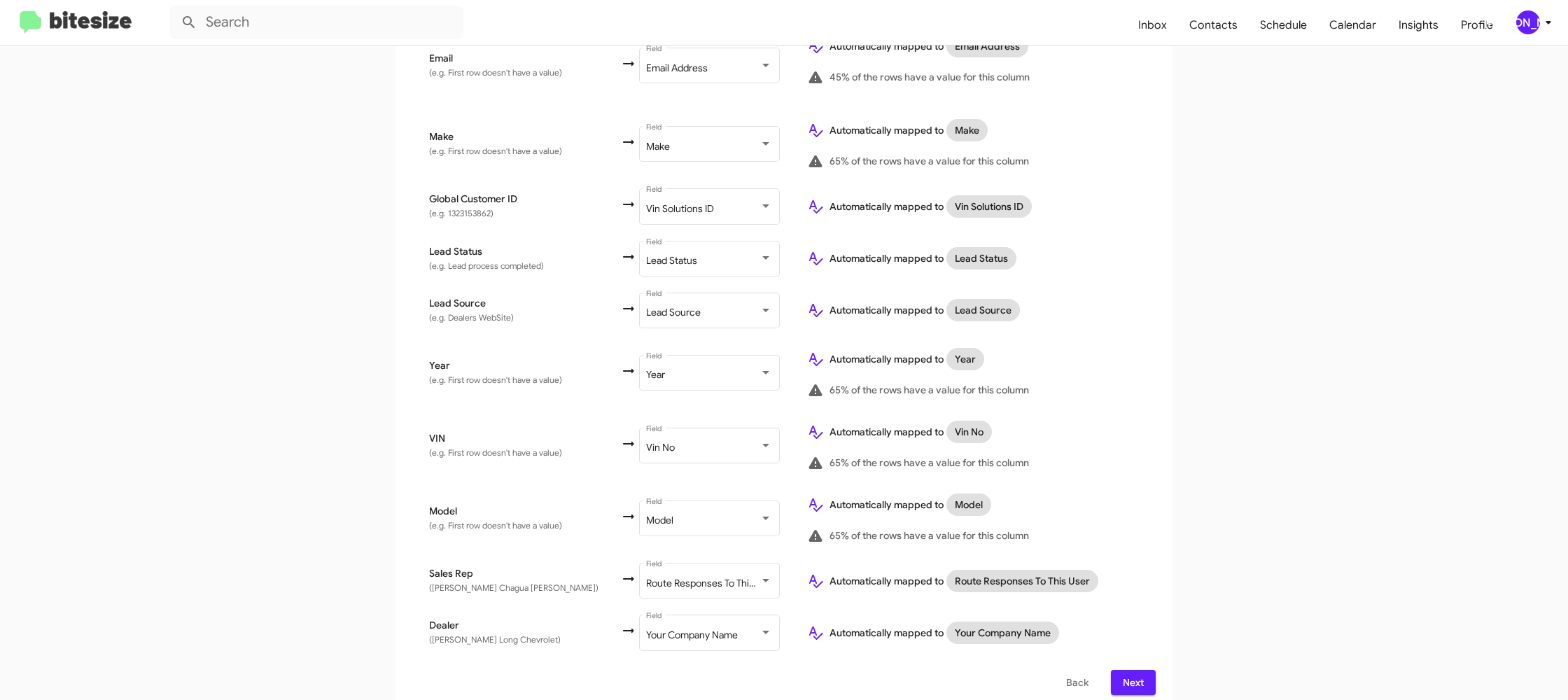
click at [1137, 674] on span "Next" at bounding box center [1133, 682] width 22 height 25
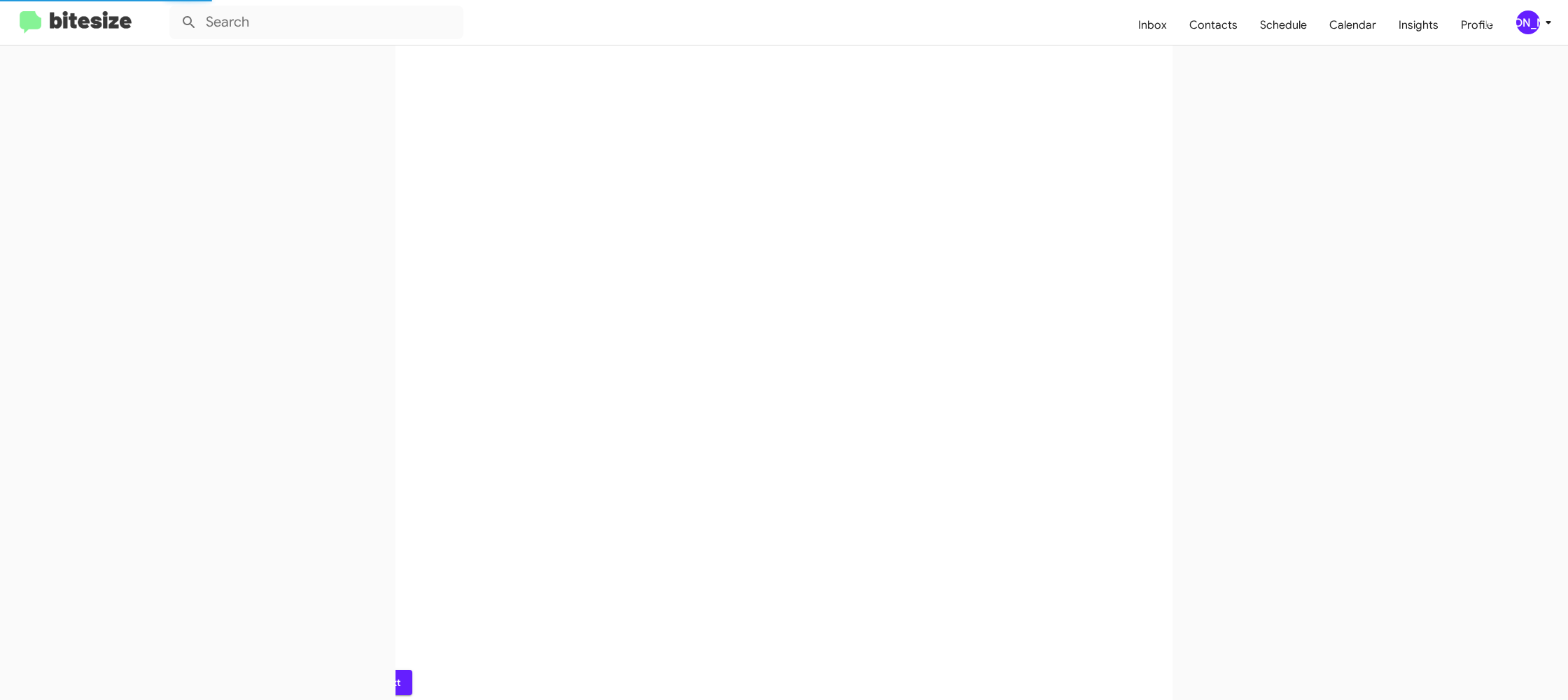
scroll to position [0, 0]
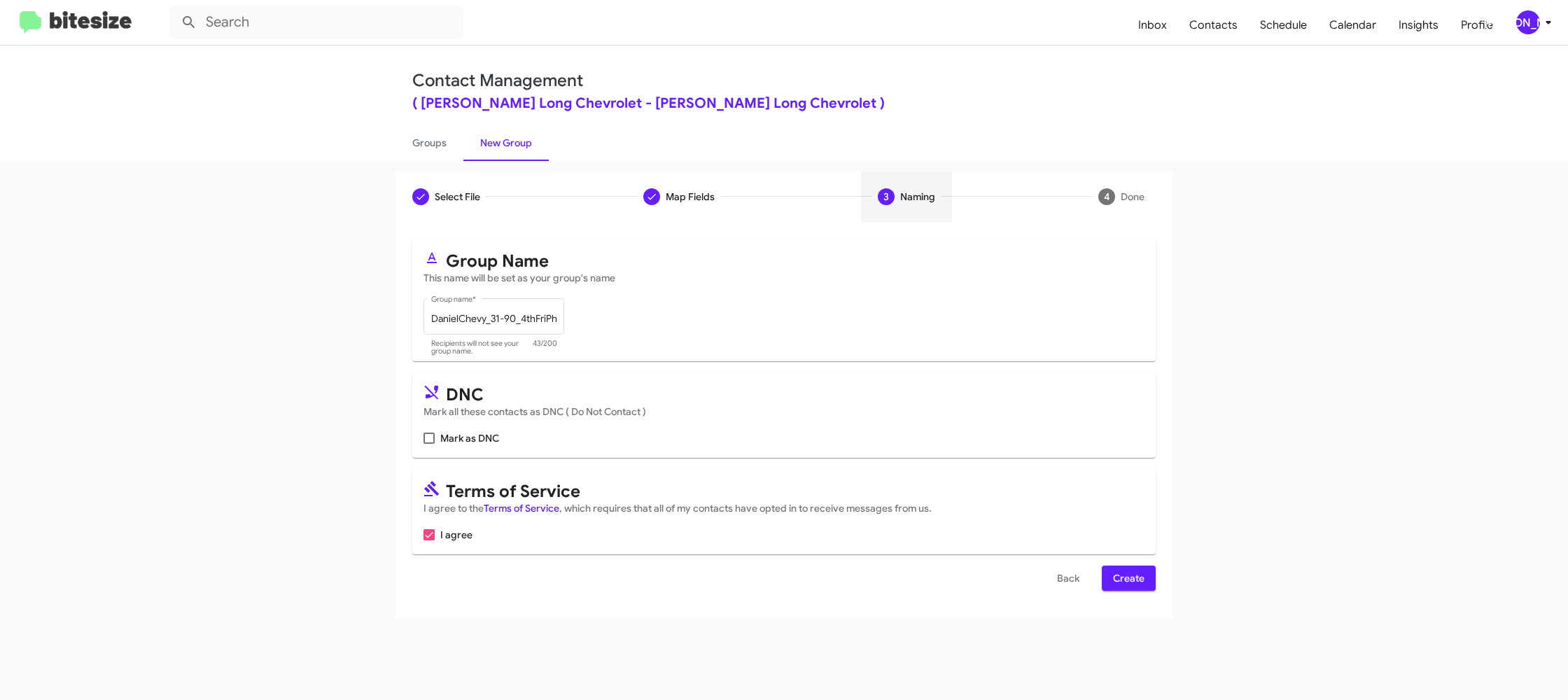
click at [1141, 579] on span "Create" at bounding box center [1129, 578] width 32 height 25
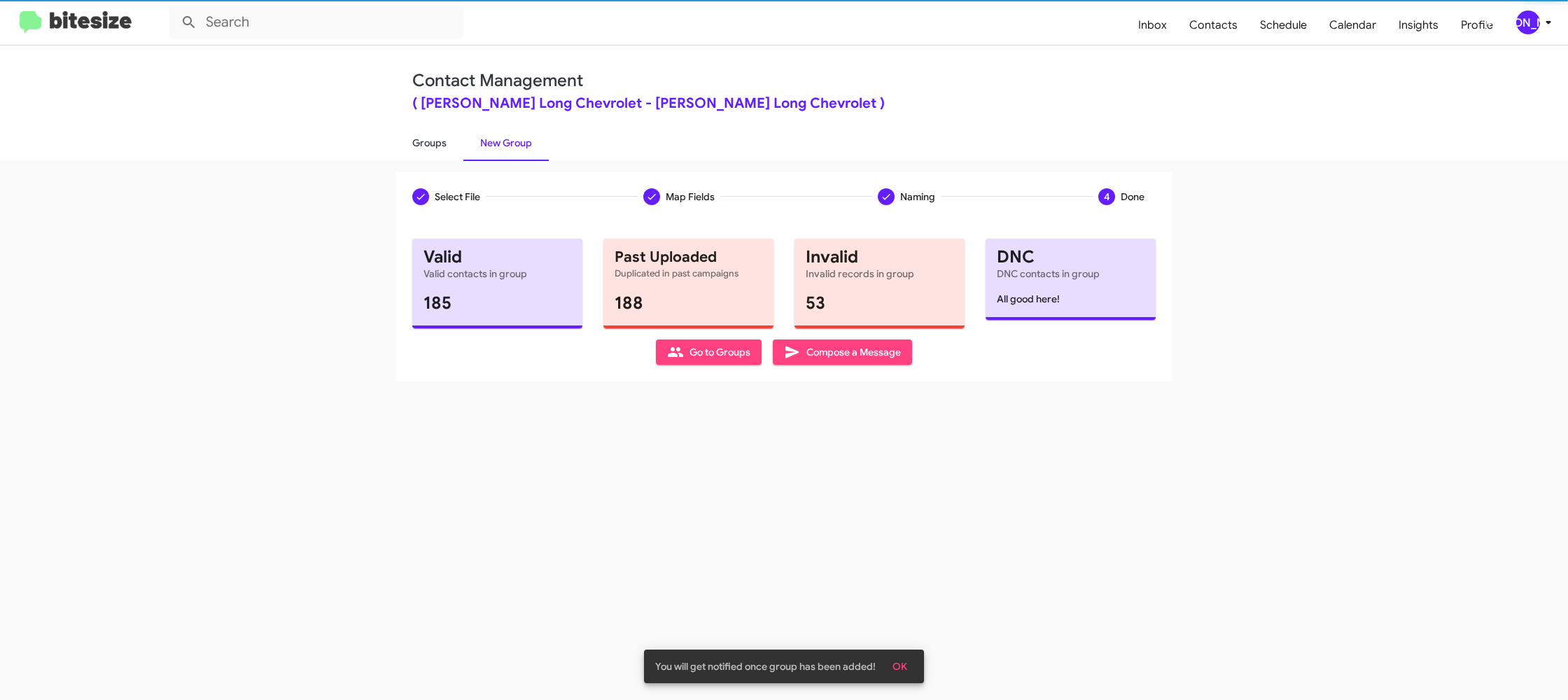
click at [452, 156] on link "Groups" at bounding box center [429, 142] width 68 height 36
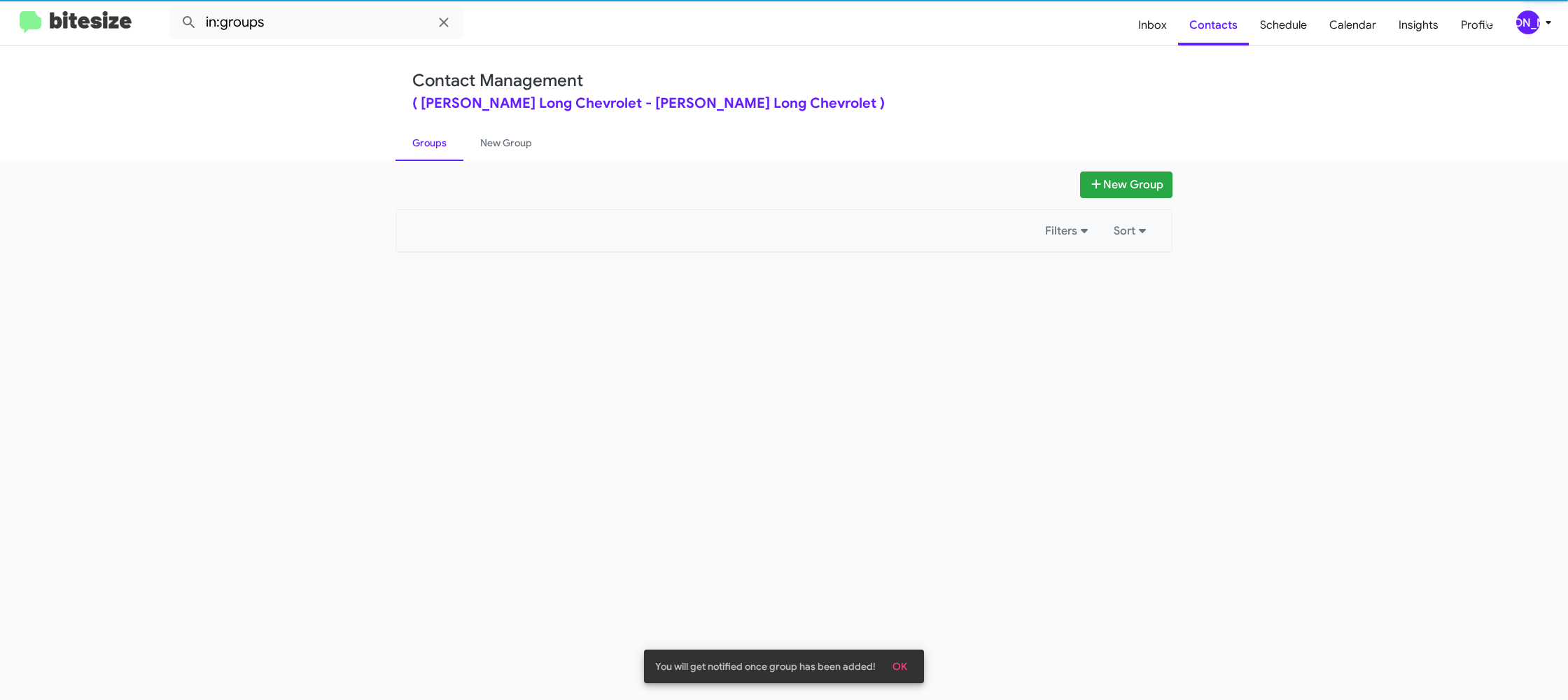
drag, startPoint x: 452, startPoint y: 156, endPoint x: 348, endPoint y: 32, distance: 161.8
click at [444, 145] on link "Groups" at bounding box center [429, 142] width 68 height 36
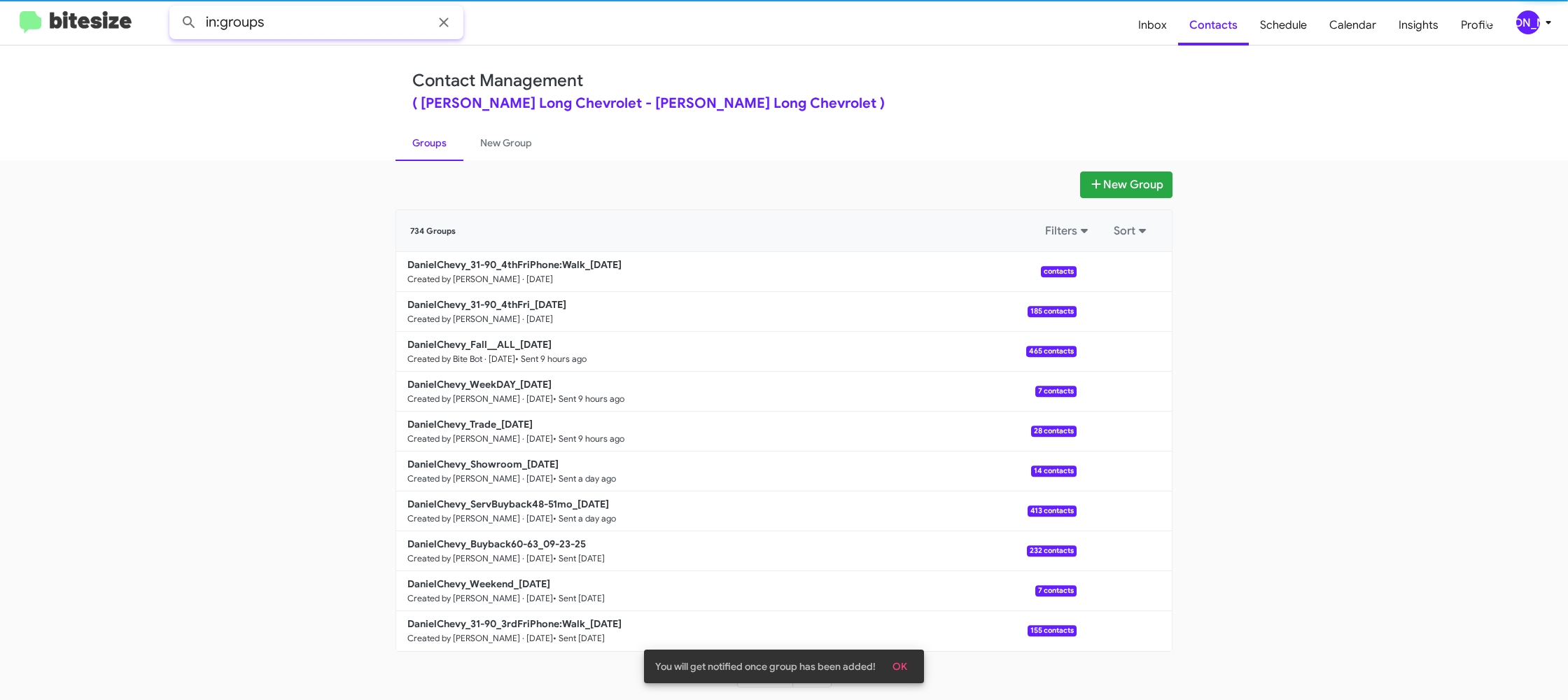
click at [346, 35] on input "in:groups" at bounding box center [316, 22] width 294 height 34
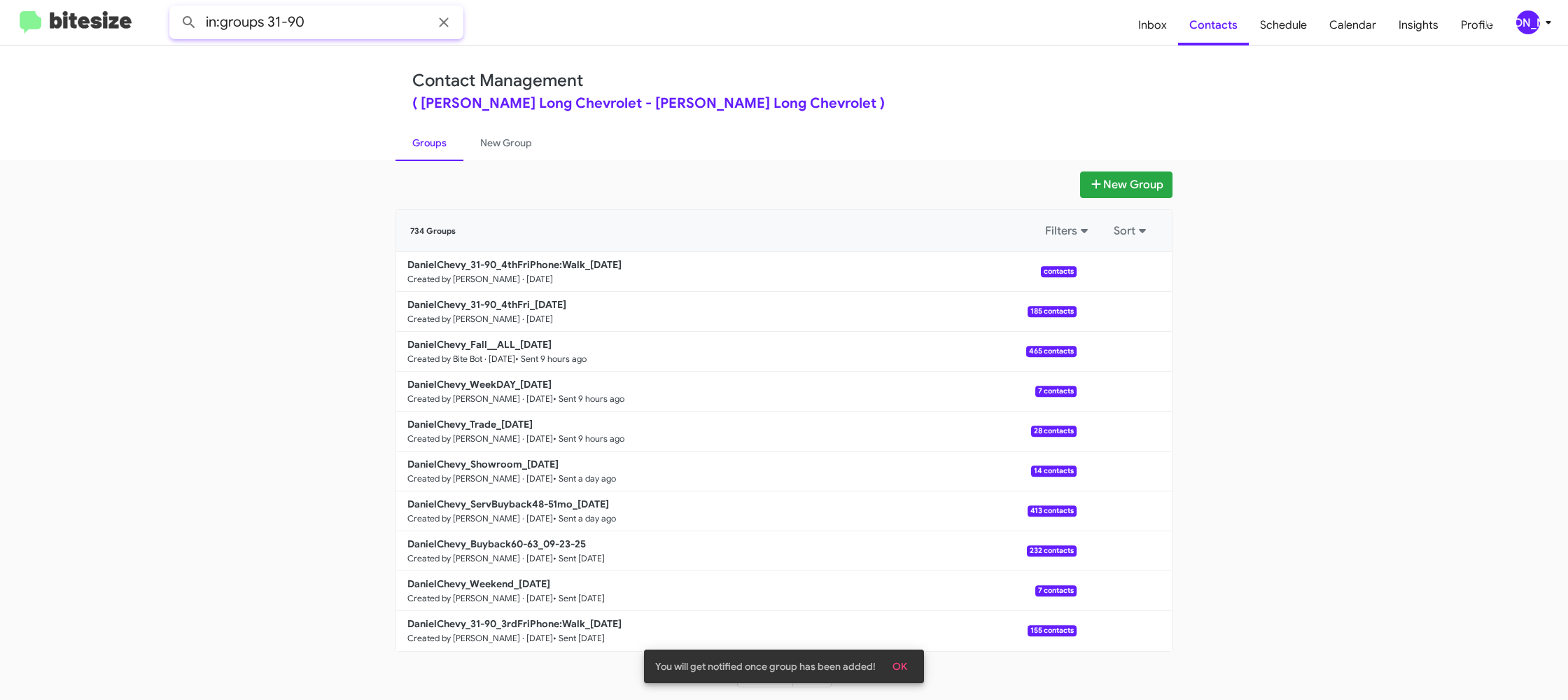
type input "in:groups 31-90"
click at [175, 8] on button at bounding box center [189, 22] width 28 height 28
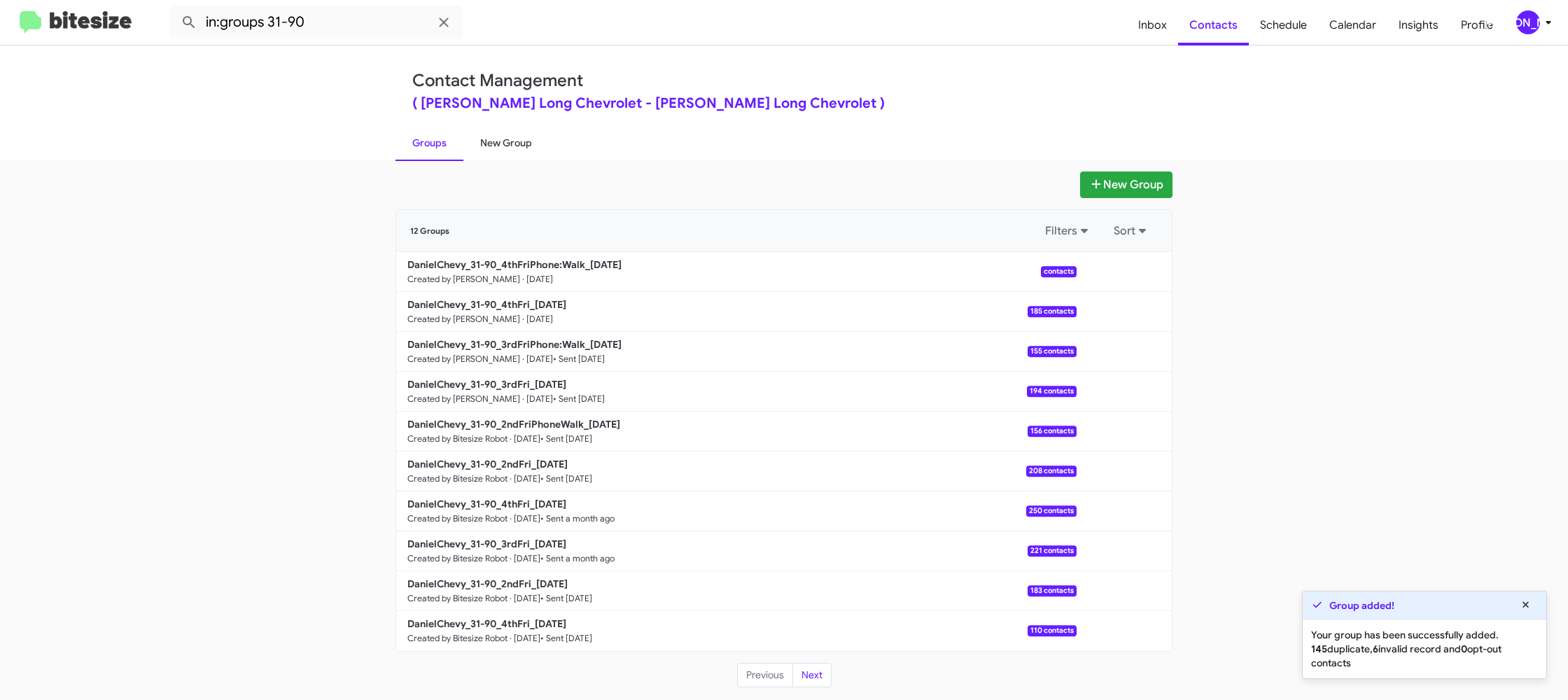
click at [496, 156] on link "New Group" at bounding box center [506, 142] width 85 height 36
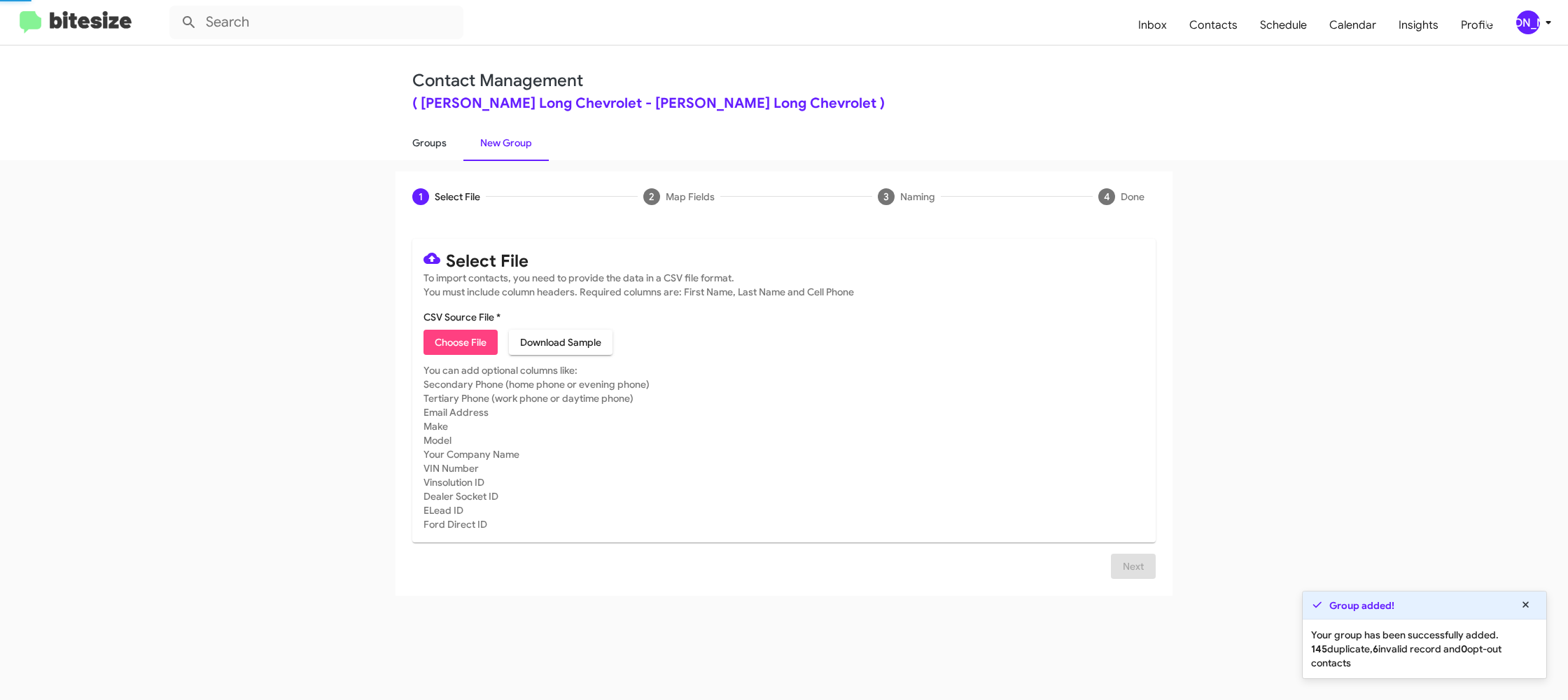
click at [449, 152] on link "Groups" at bounding box center [429, 142] width 68 height 36
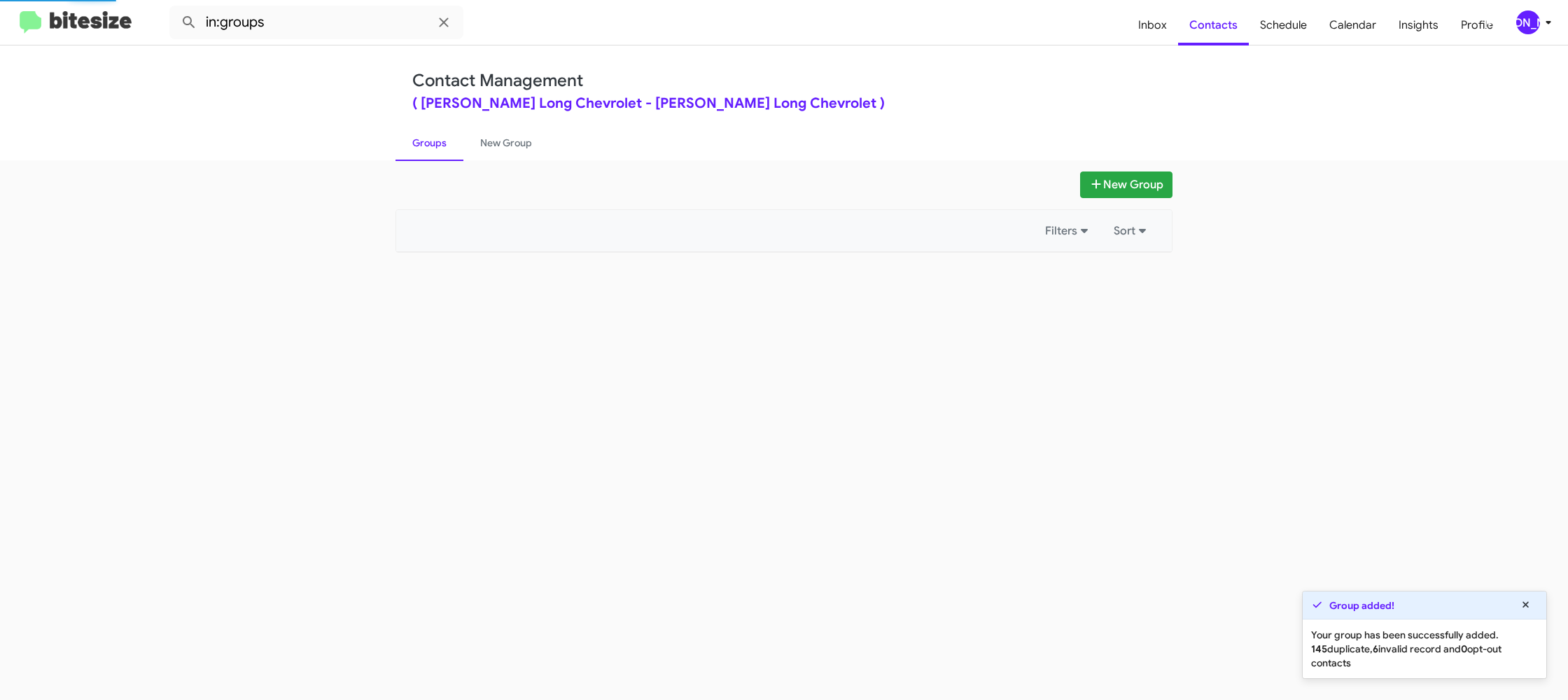
drag, startPoint x: 449, startPoint y: 152, endPoint x: 1008, endPoint y: 209, distance: 561.9
click at [450, 152] on link "Groups" at bounding box center [429, 142] width 68 height 36
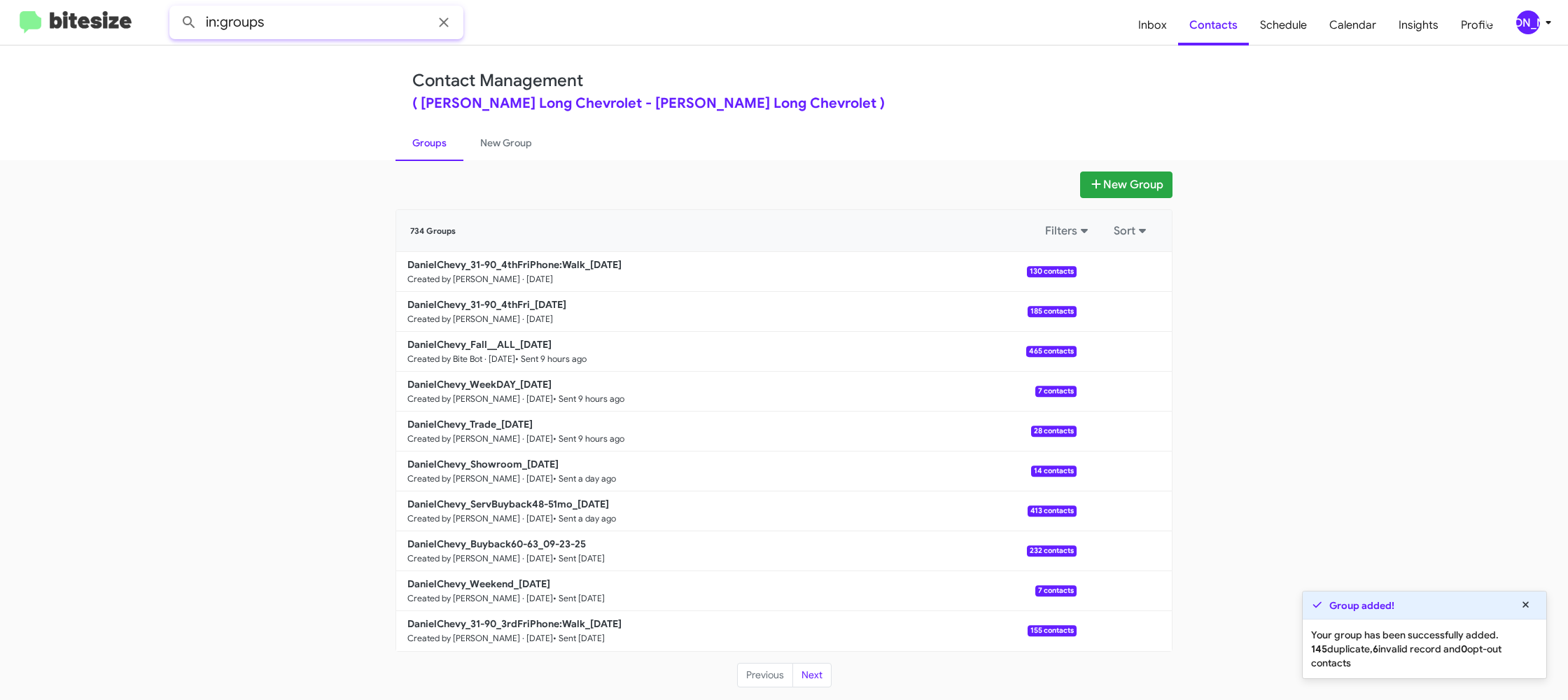
click at [329, 21] on input "in:groups" at bounding box center [316, 22] width 294 height 34
type input "in:groups 31-90"
click at [175, 8] on button at bounding box center [189, 22] width 28 height 28
click at [482, 142] on link "New Group" at bounding box center [506, 142] width 85 height 36
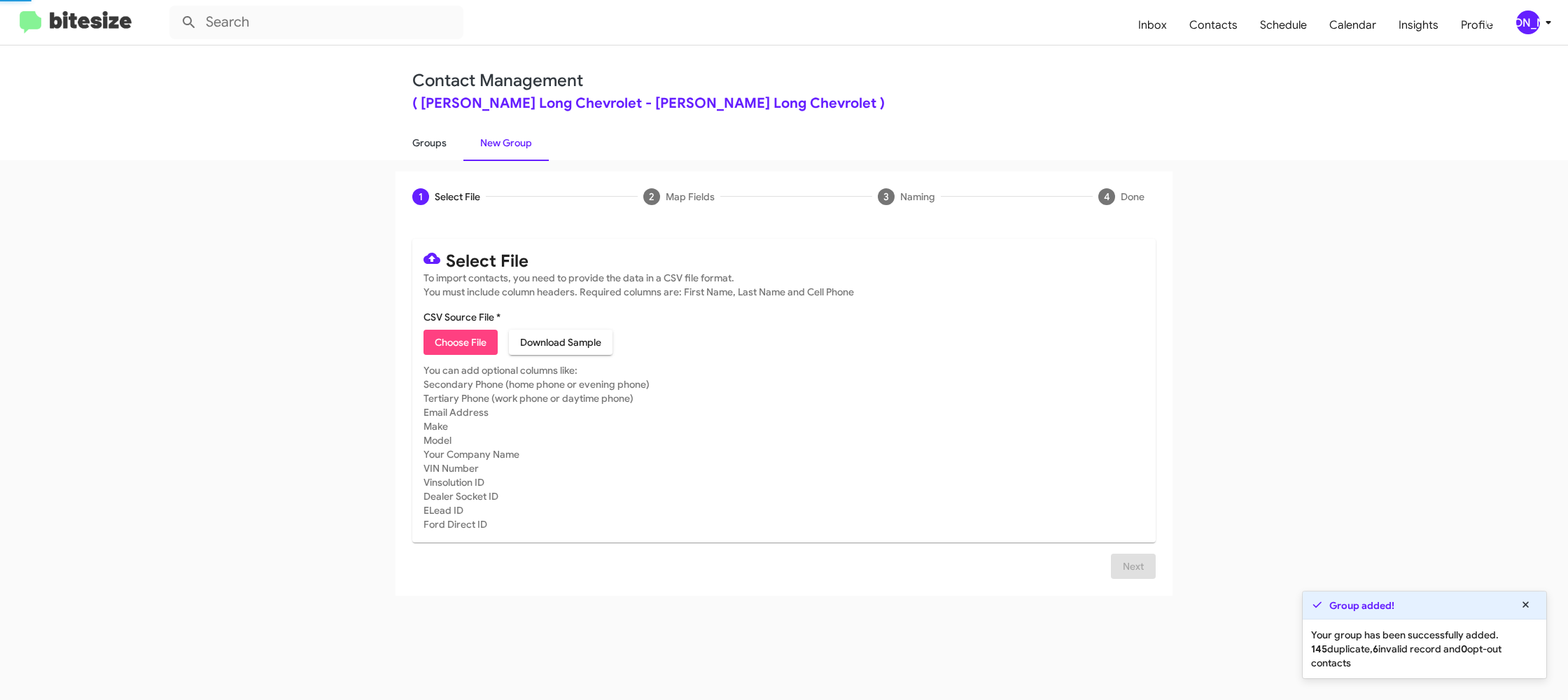
click at [447, 142] on link "Groups" at bounding box center [429, 142] width 68 height 36
type input "in:groups"
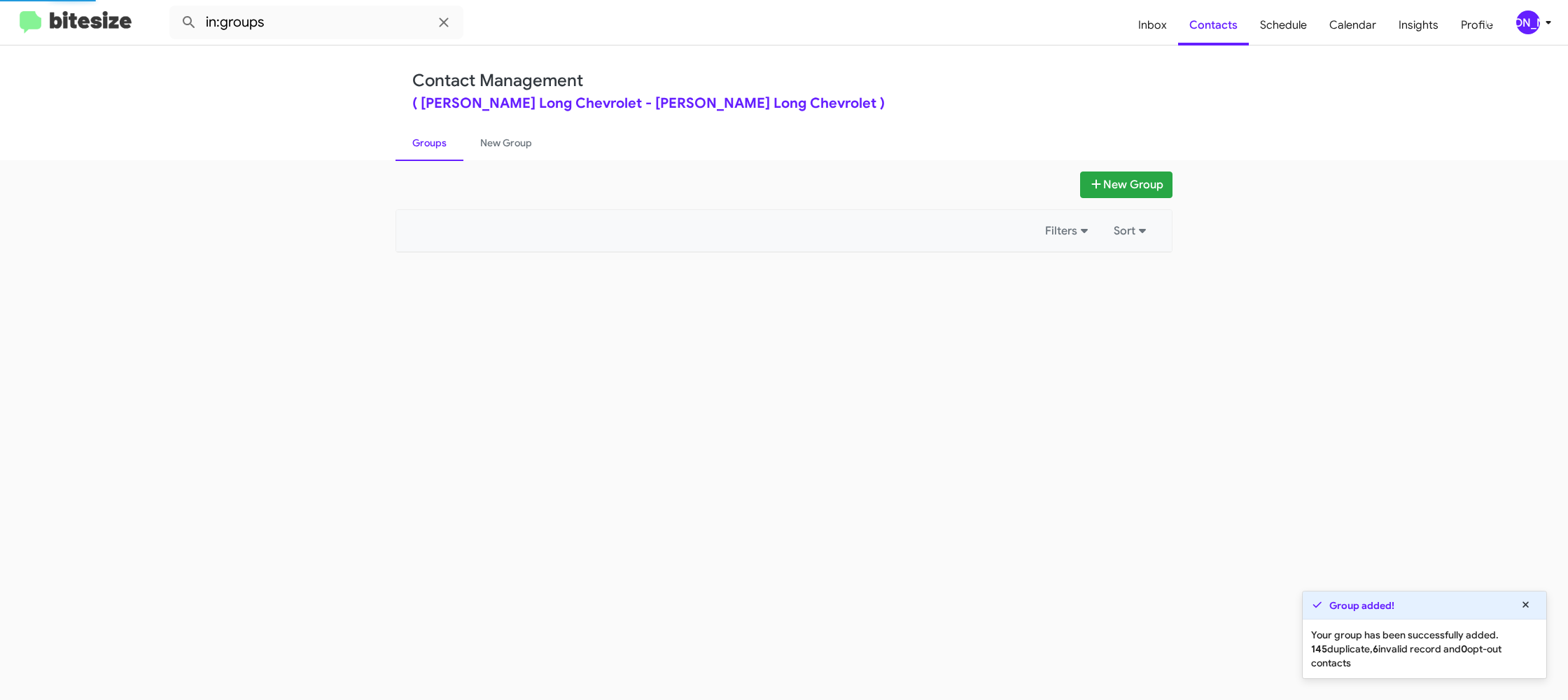
click at [447, 142] on link "Groups" at bounding box center [429, 142] width 68 height 36
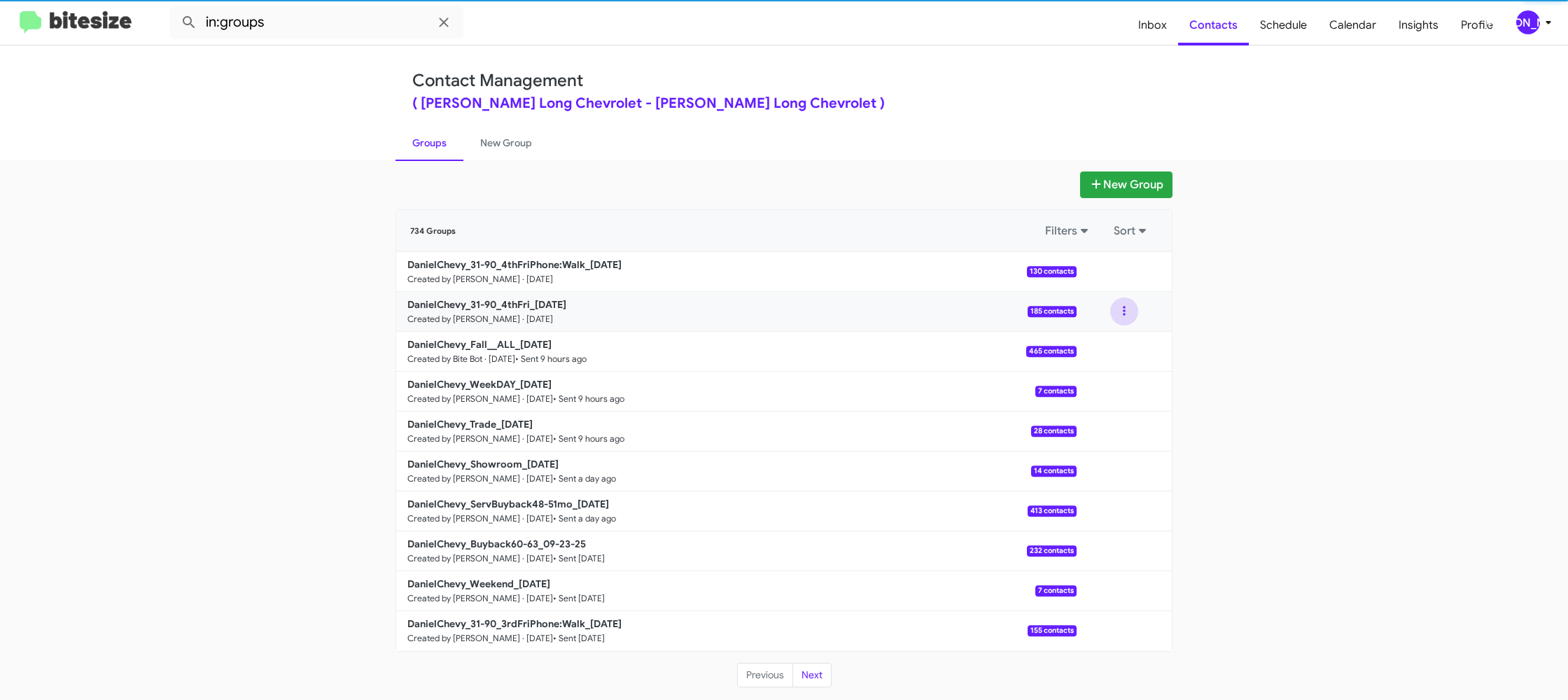
drag, startPoint x: 1130, startPoint y: 310, endPoint x: 1124, endPoint y: 326, distance: 17.1
click at [1130, 310] on button at bounding box center [1124, 312] width 28 height 28
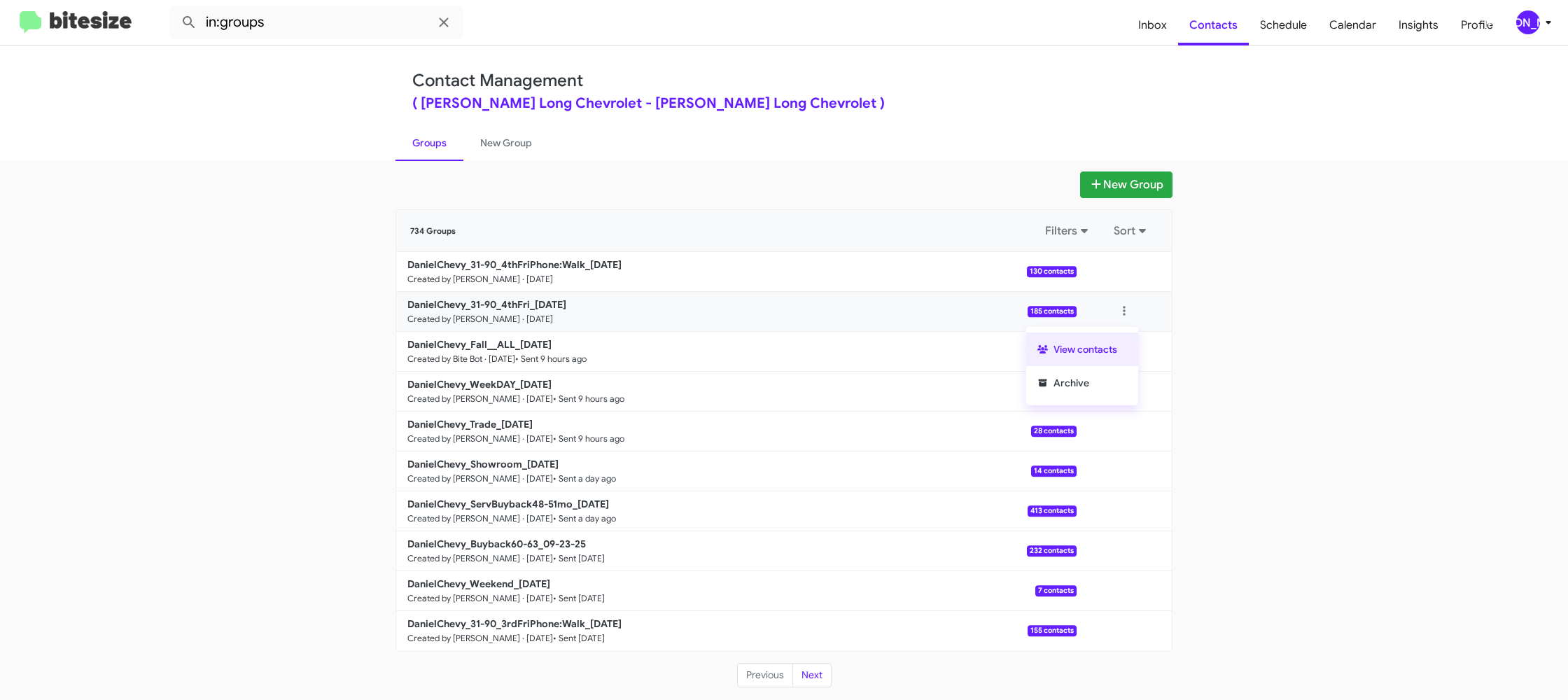
drag, startPoint x: 1124, startPoint y: 326, endPoint x: 1110, endPoint y: 348, distance: 26.1
click at [1110, 348] on button "View contacts" at bounding box center [1082, 350] width 112 height 34
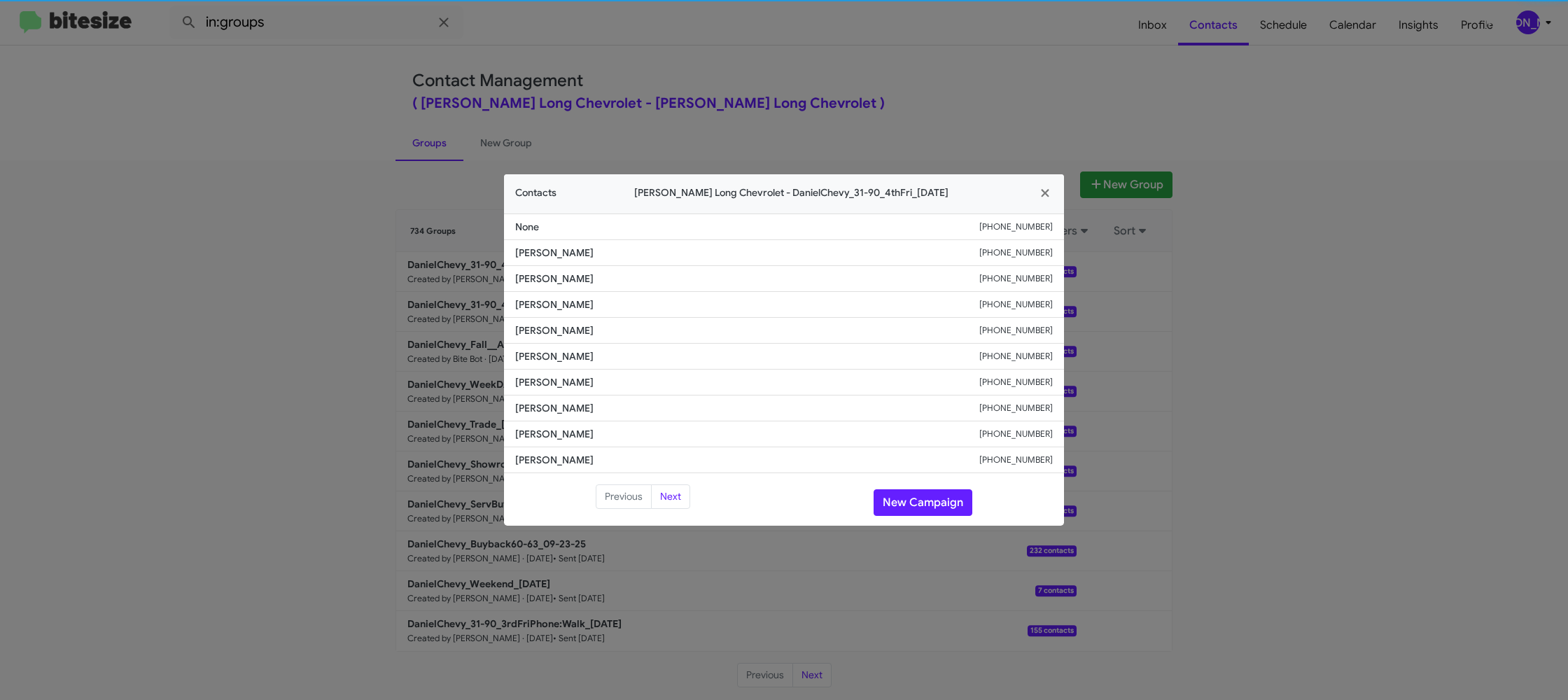
click at [539, 350] on span "Jesus Gallegos" at bounding box center [747, 357] width 464 height 14
copy span "Jesus Gallegos"
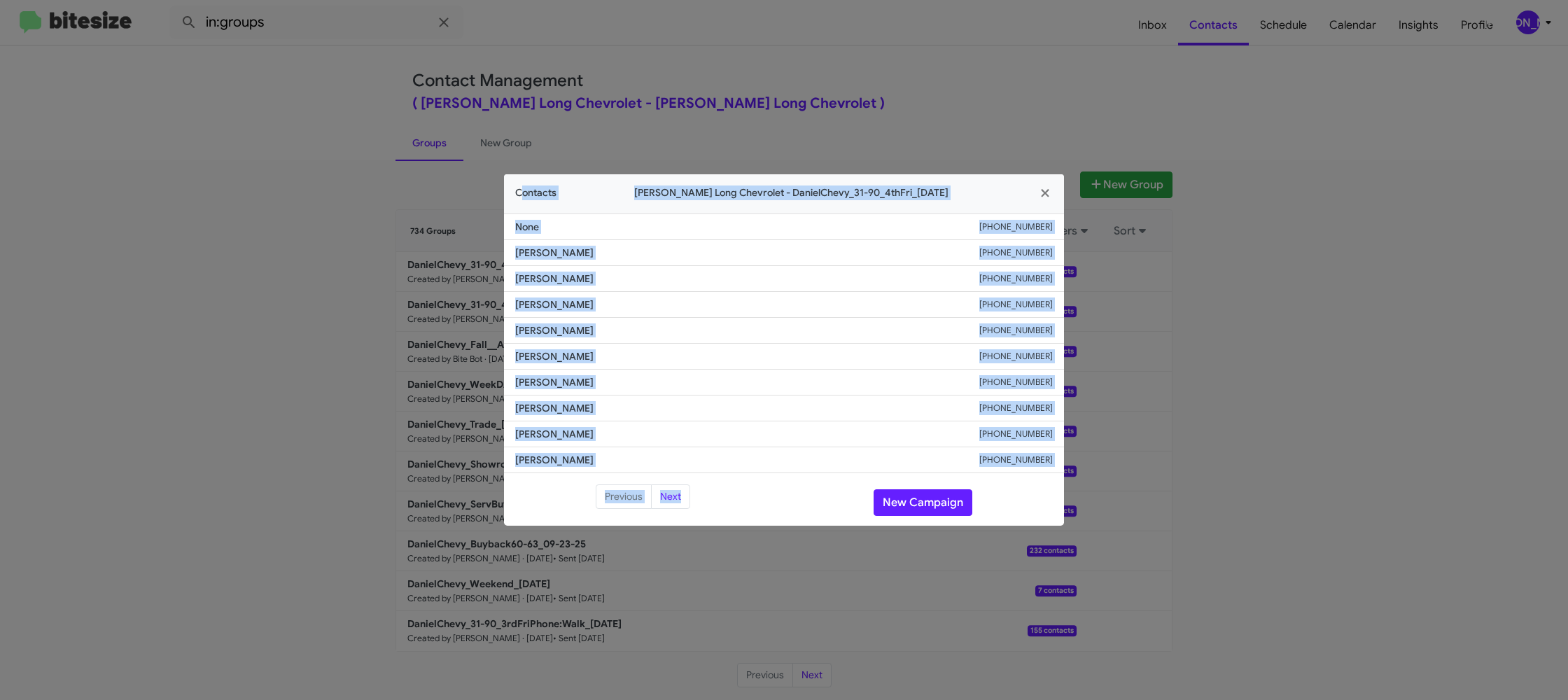
drag, startPoint x: 481, startPoint y: 219, endPoint x: 1002, endPoint y: 508, distance: 595.8
click at [1019, 527] on modal-container "Contacts Daniels Long Chevrolet - DanielChevy_31-90_4thFri_09-26-25 None +13168…" at bounding box center [784, 350] width 1568 height 700
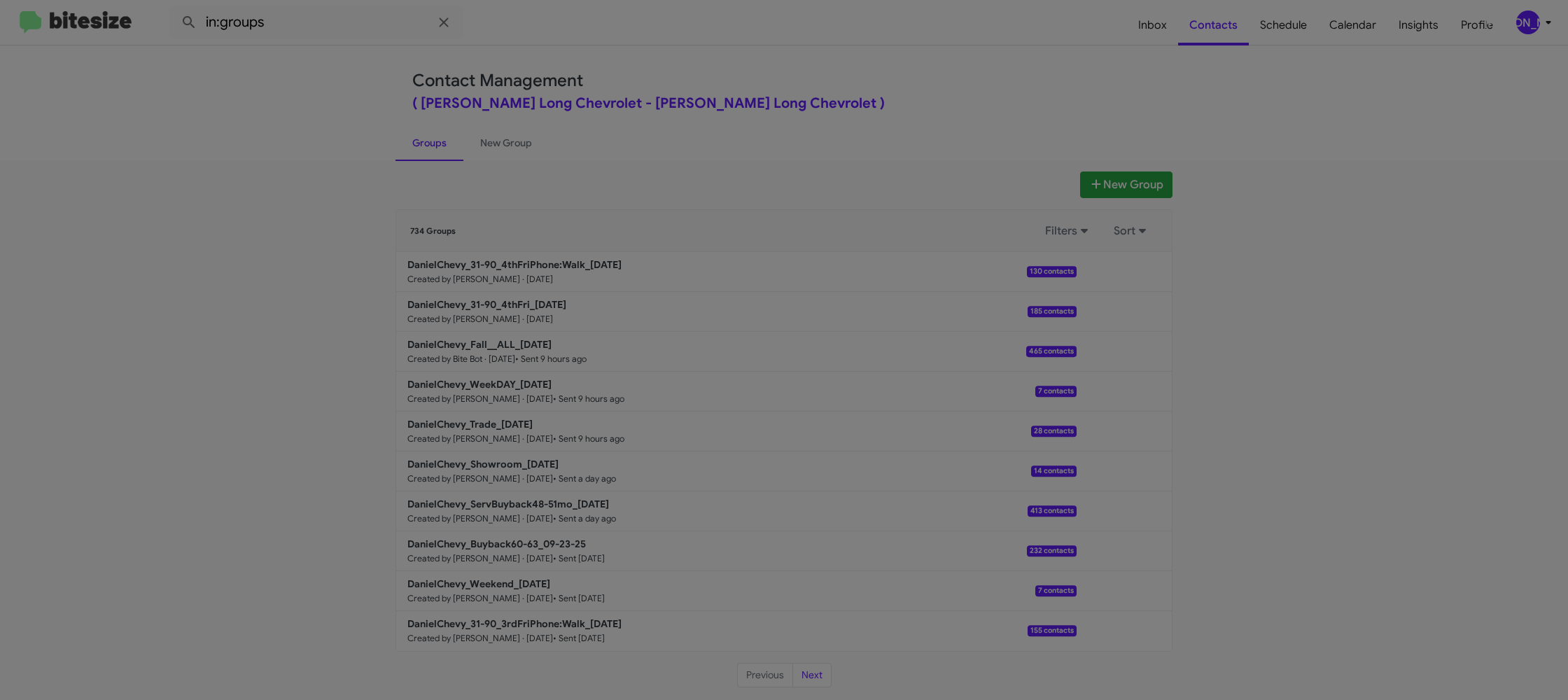
drag, startPoint x: 1002, startPoint y: 508, endPoint x: 987, endPoint y: 500, distance: 17.0
click at [997, 506] on modal-container "Contacts Daniels Long Chevrolet - DanielChevy_31-90_4thFri_09-26-25 None +13168…" at bounding box center [784, 350] width 1568 height 700
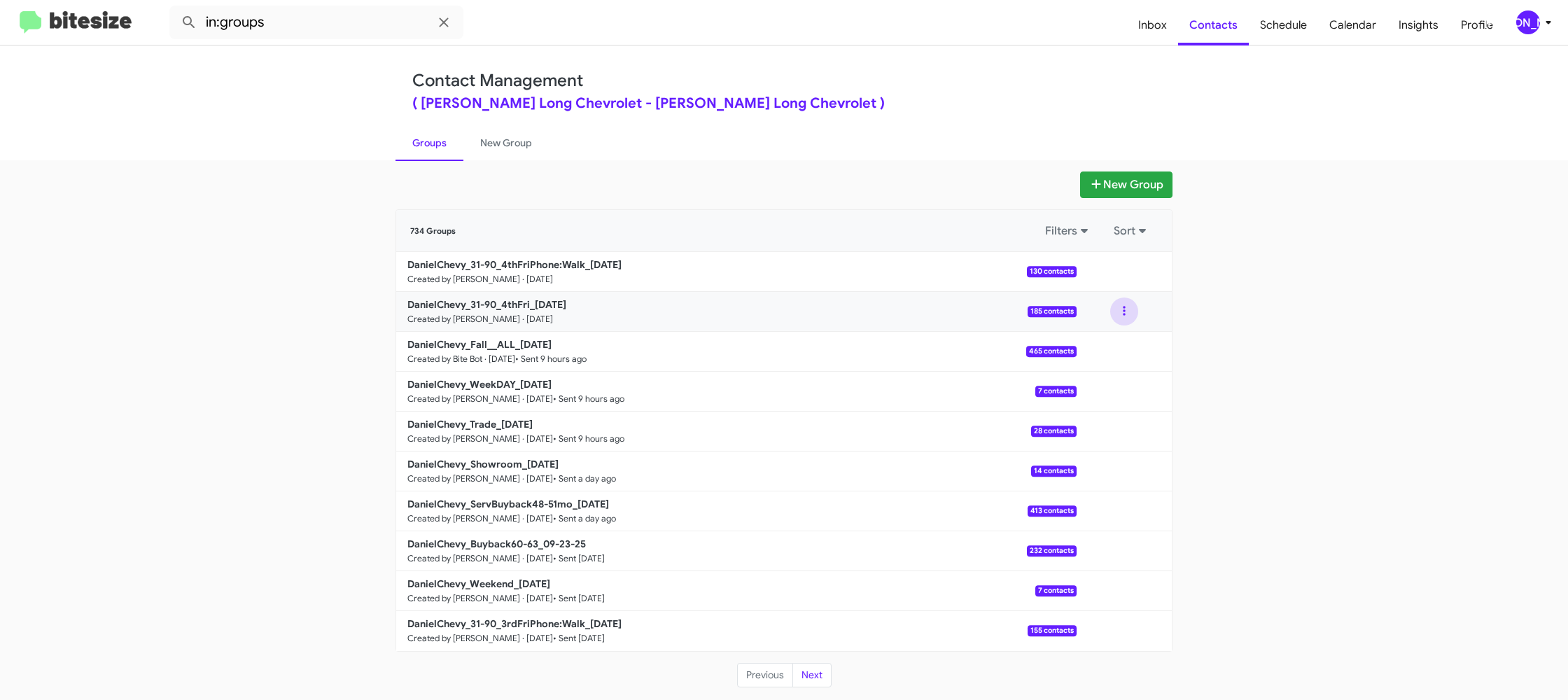
click at [1120, 317] on button at bounding box center [1124, 312] width 28 height 28
click at [1109, 341] on button "View contacts" at bounding box center [1082, 350] width 112 height 34
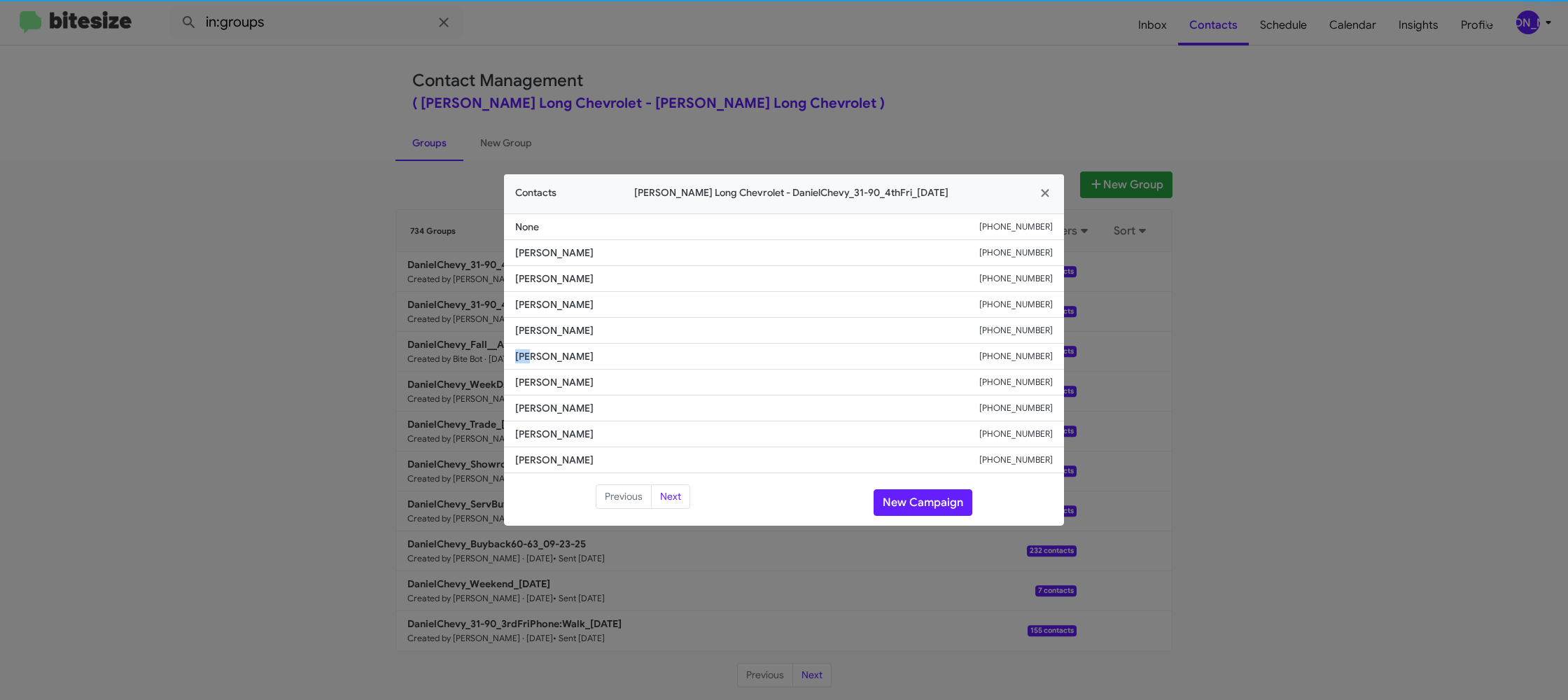
click at [529, 349] on li "Jesus Gallegos +15053778372" at bounding box center [784, 356] width 560 height 26
click at [531, 351] on span "Jesus Gallegos" at bounding box center [747, 357] width 464 height 14
click at [531, 350] on span "Jesus Gallegos" at bounding box center [747, 357] width 464 height 14
drag, startPoint x: 699, startPoint y: 47, endPoint x: 802, endPoint y: 90, distance: 111.6
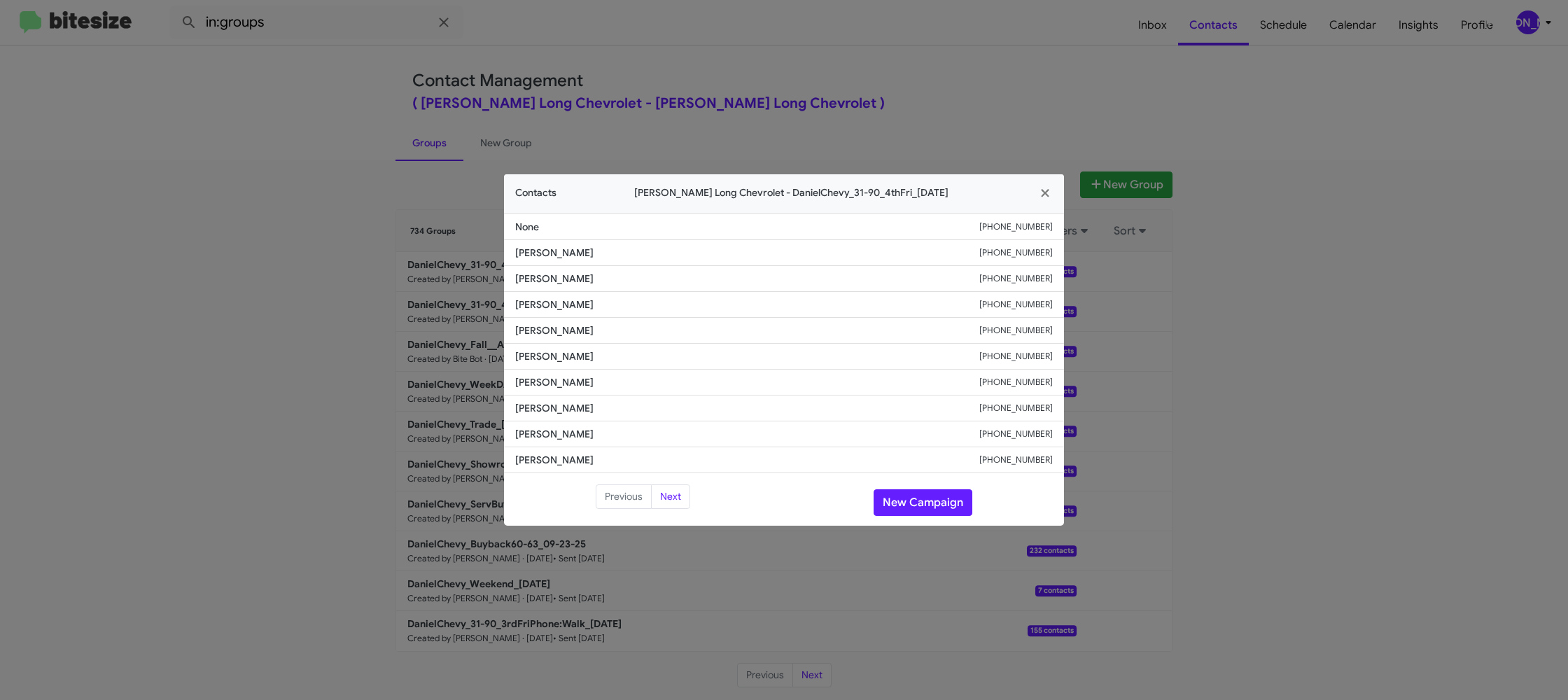
click at [725, 58] on modal-container "Contacts Daniels Long Chevrolet - DanielChevy_31-90_4thFri_09-26-25 None +13168…" at bounding box center [784, 350] width 1568 height 700
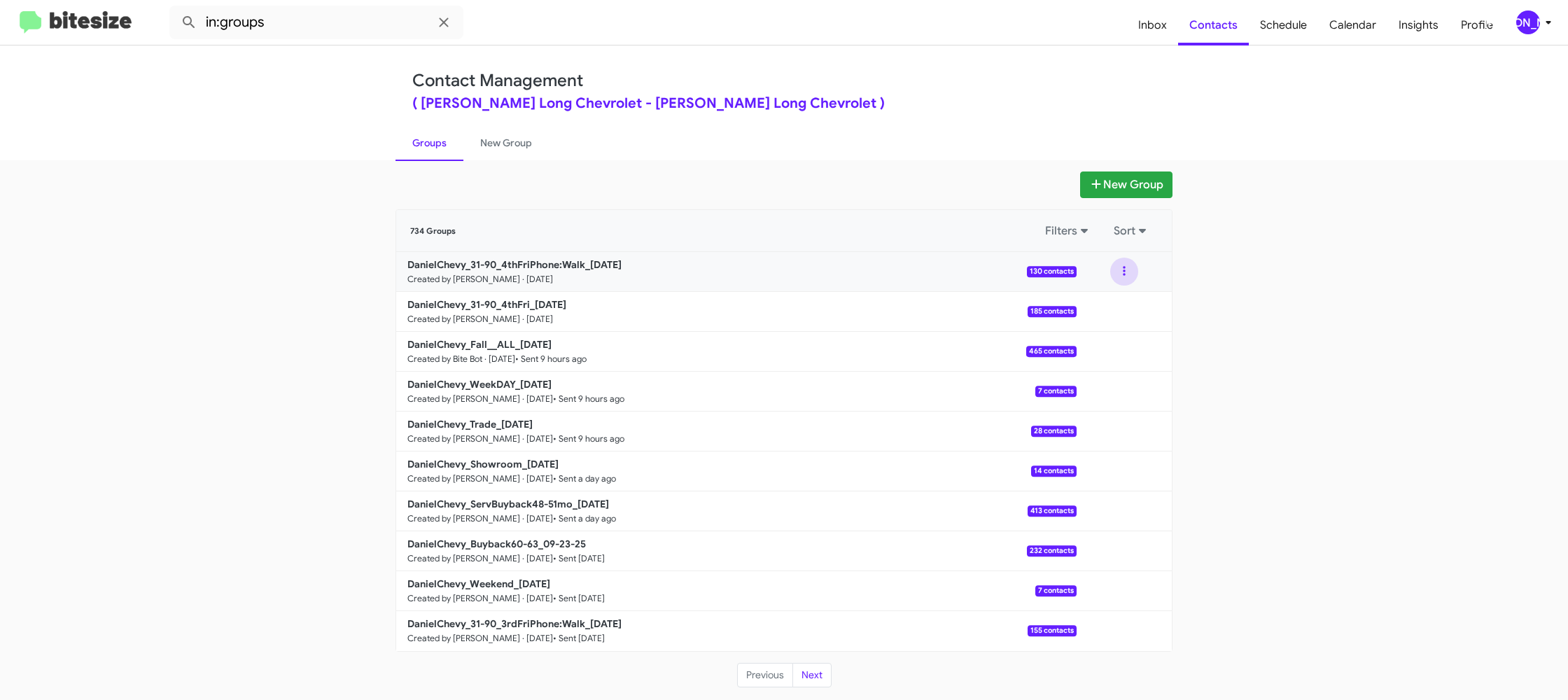
click at [1123, 278] on button at bounding box center [1124, 272] width 28 height 28
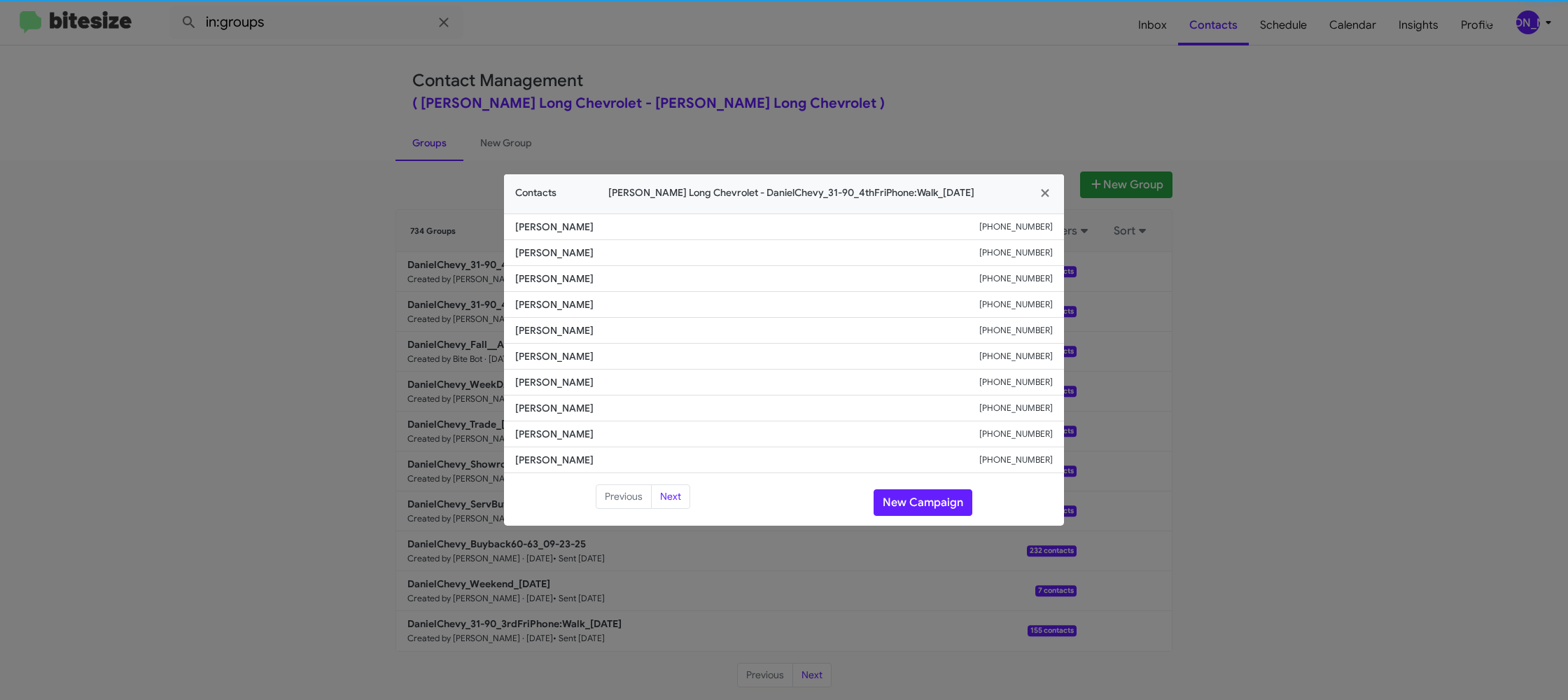
click at [527, 354] on span "Austin Hicks" at bounding box center [747, 357] width 464 height 14
copy span "Austin Hicks"
drag, startPoint x: 382, startPoint y: 153, endPoint x: 457, endPoint y: 273, distance: 141.5
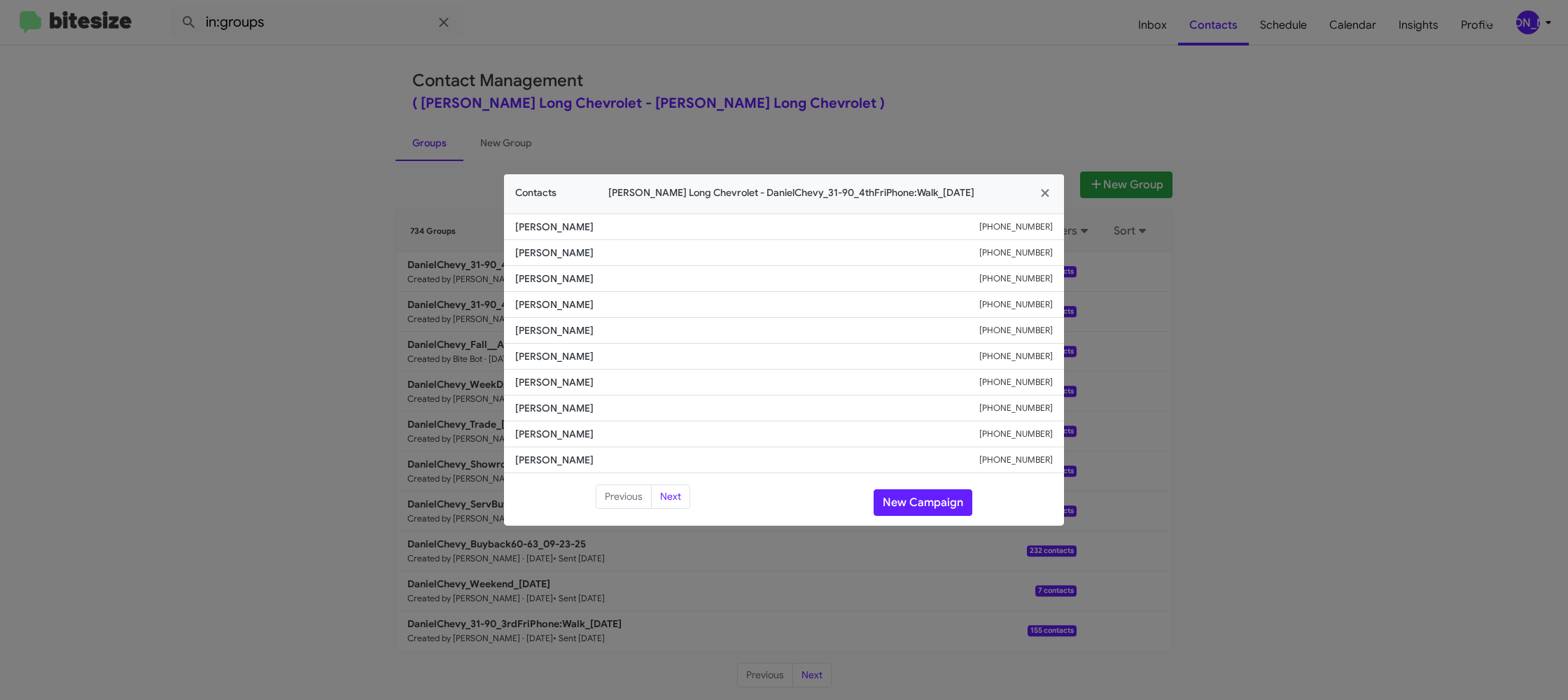
click at [382, 156] on modal-container "Contacts Daniels Long Chevrolet - DanielChevy_31-90_4thFriPhone:Walk_09-26-25 N…" at bounding box center [784, 350] width 1568 height 700
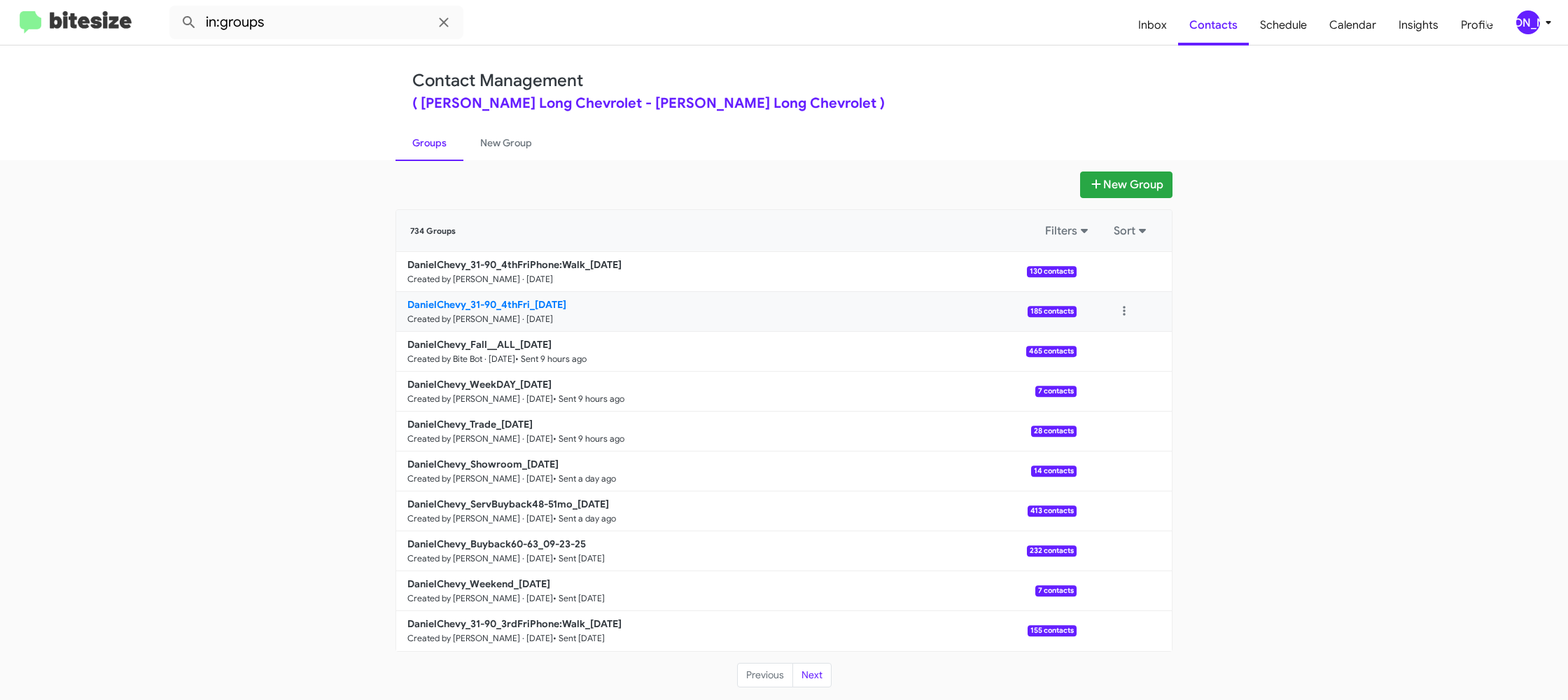
click at [490, 299] on b "DanielChevy_31-90_4thFri_09-26-25" at bounding box center [487, 304] width 159 height 12
click at [490, 298] on b "DanielChevy_31-90_4thFri_09-26-25" at bounding box center [487, 304] width 159 height 12
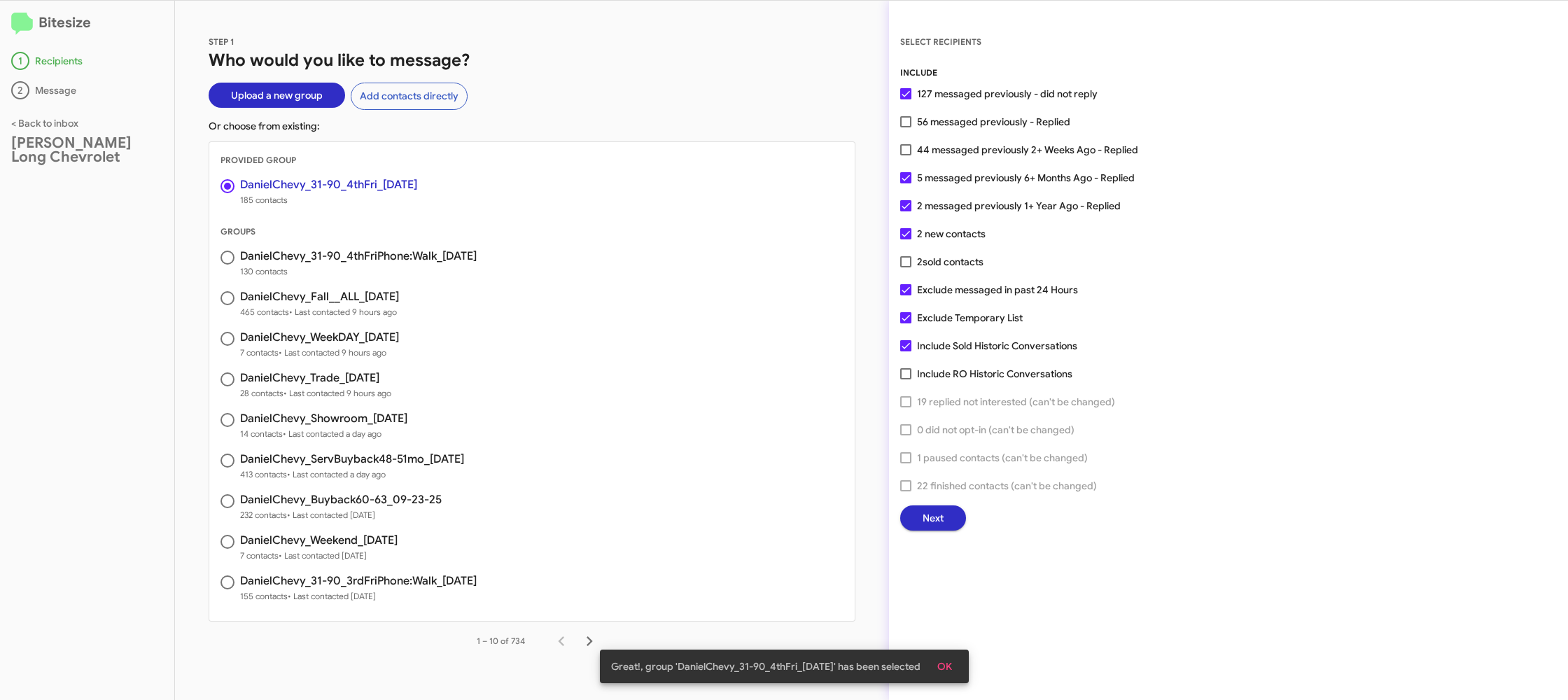
click at [906, 515] on button "Next" at bounding box center [933, 518] width 66 height 25
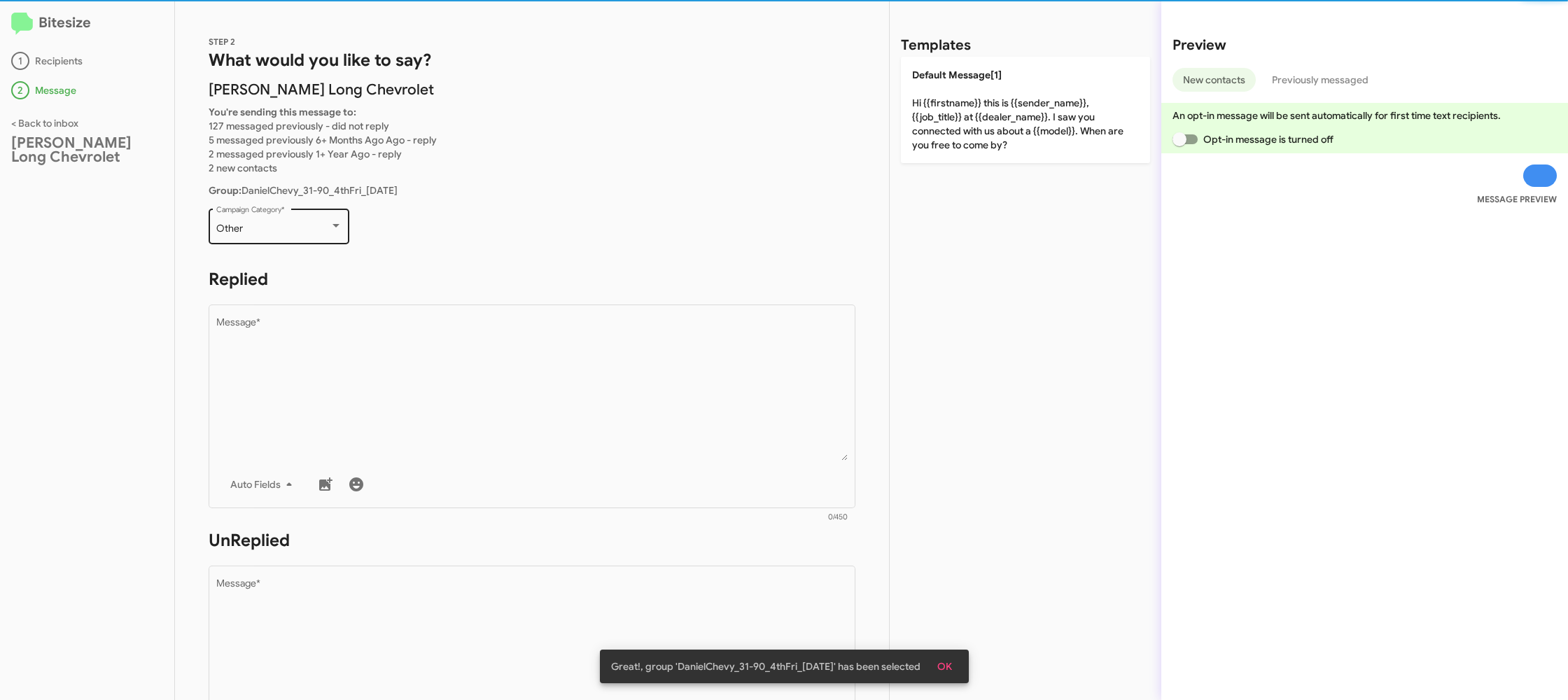
click at [308, 228] on div "Other" at bounding box center [273, 228] width 113 height 12
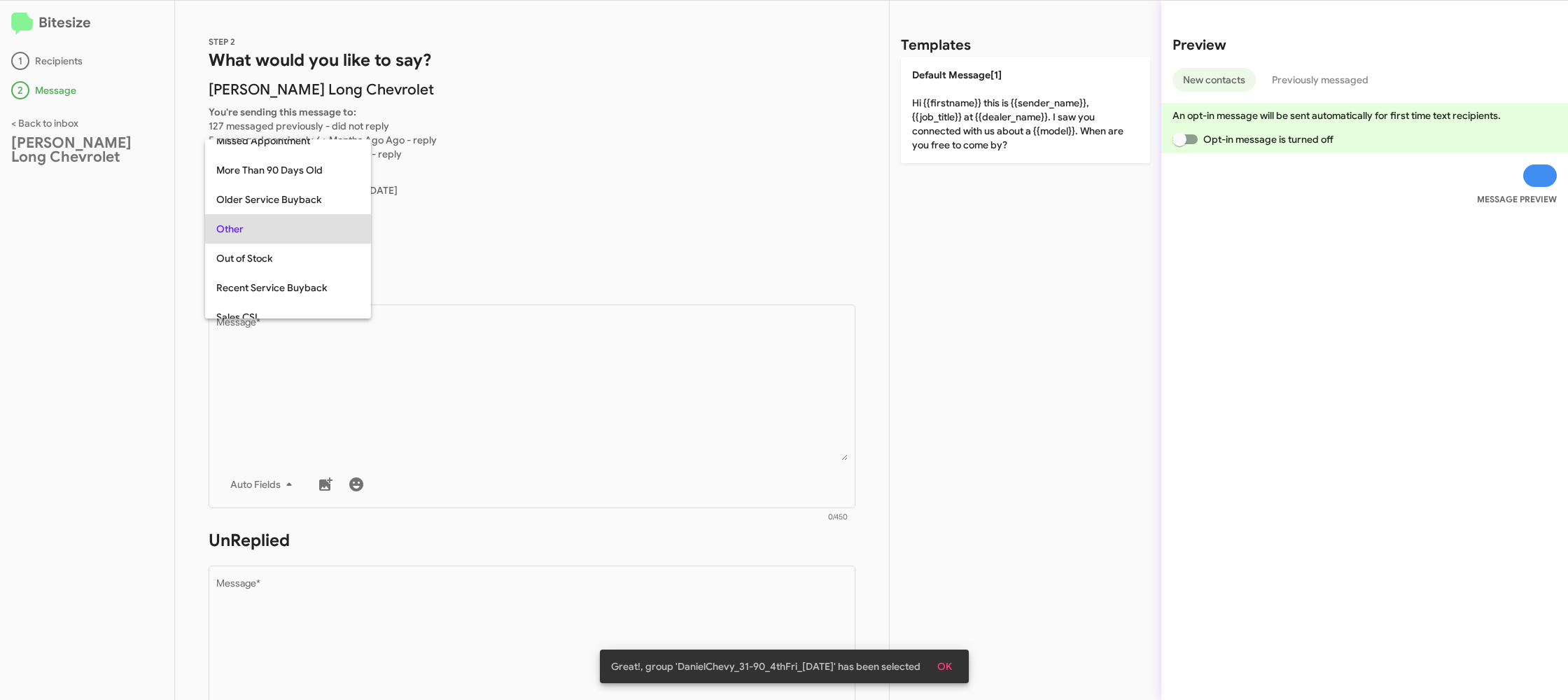
scroll to position [29, 0]
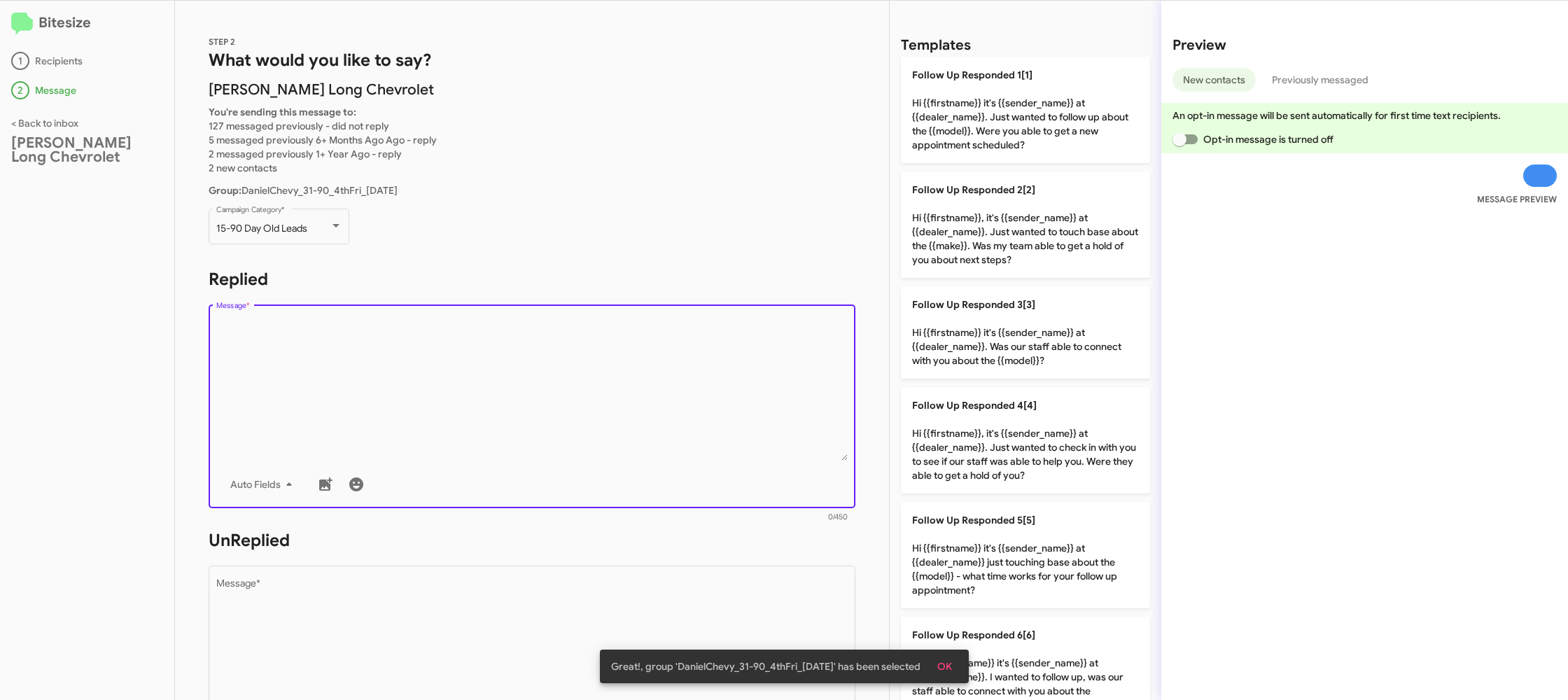
click at [452, 340] on textarea "Message *" at bounding box center [532, 388] width 632 height 142
drag, startPoint x: 452, startPoint y: 340, endPoint x: 1062, endPoint y: 458, distance: 621.3
click at [456, 340] on textarea "Message *" at bounding box center [532, 388] width 632 height 142
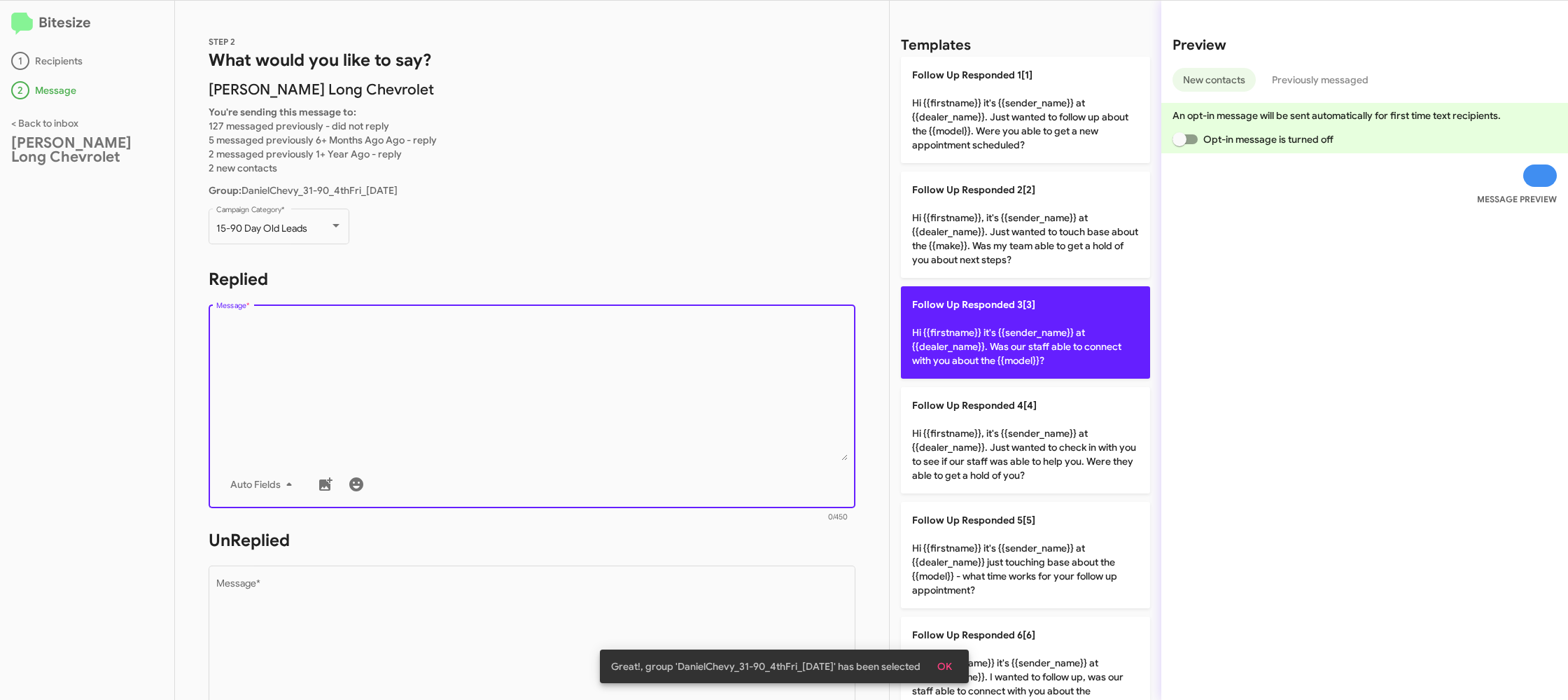
click at [1009, 343] on p "Follow Up Responded 3[3] Hi {{firstname}} it's {{sender_name}} at {{dealer_name…" at bounding box center [1026, 332] width 250 height 92
type textarea "Hi {{firstname}} it's {{sender_name}} at {{dealer_name}}. Was our staff able to…"
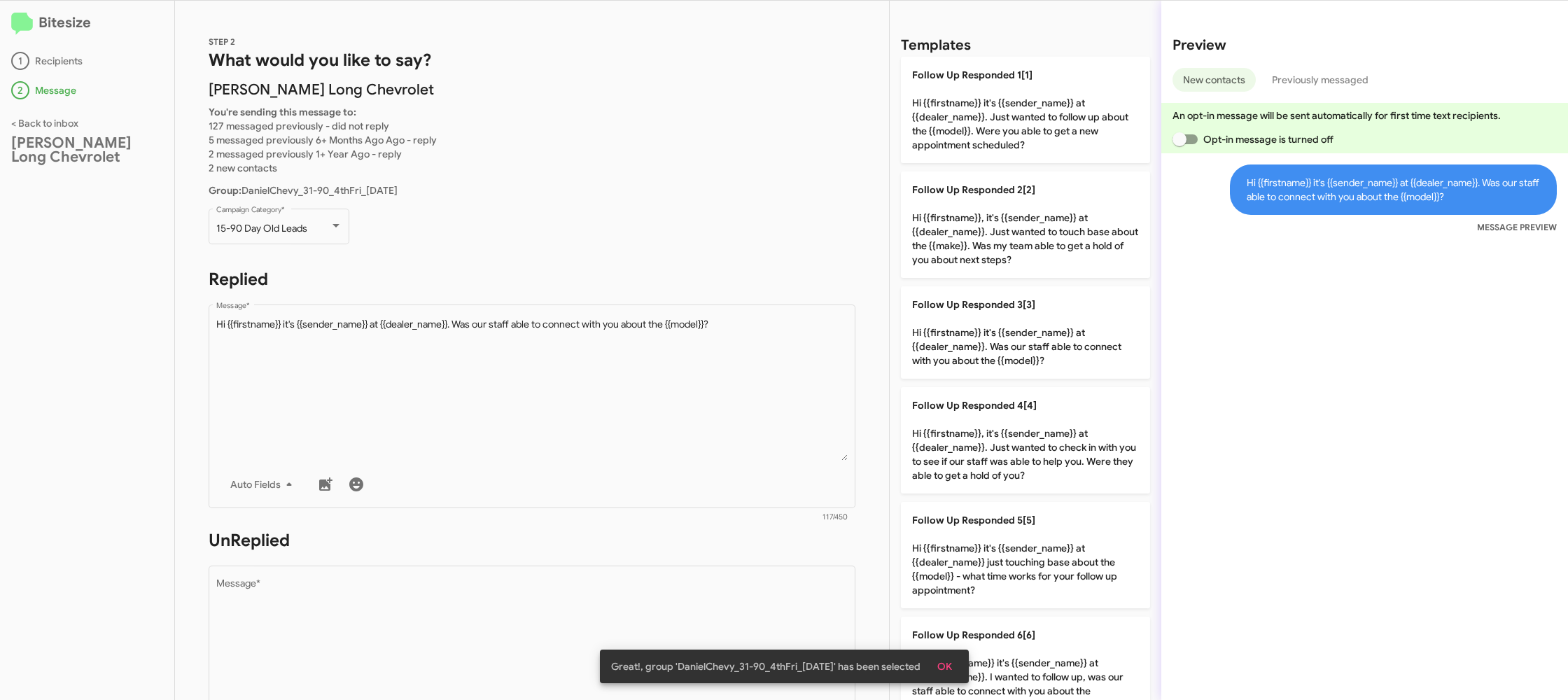
click at [618, 653] on snack-bar-container "Great!, group 'DanielChevy_31-90_4thFri_09-26-25' has been selected OK" at bounding box center [784, 666] width 369 height 34
click at [617, 648] on div "Great!, group 'DanielChevy_31-90_4thFri_09-26-25' has been selected OK" at bounding box center [784, 666] width 403 height 67
click at [610, 630] on textarea "Message *" at bounding box center [532, 650] width 632 height 142
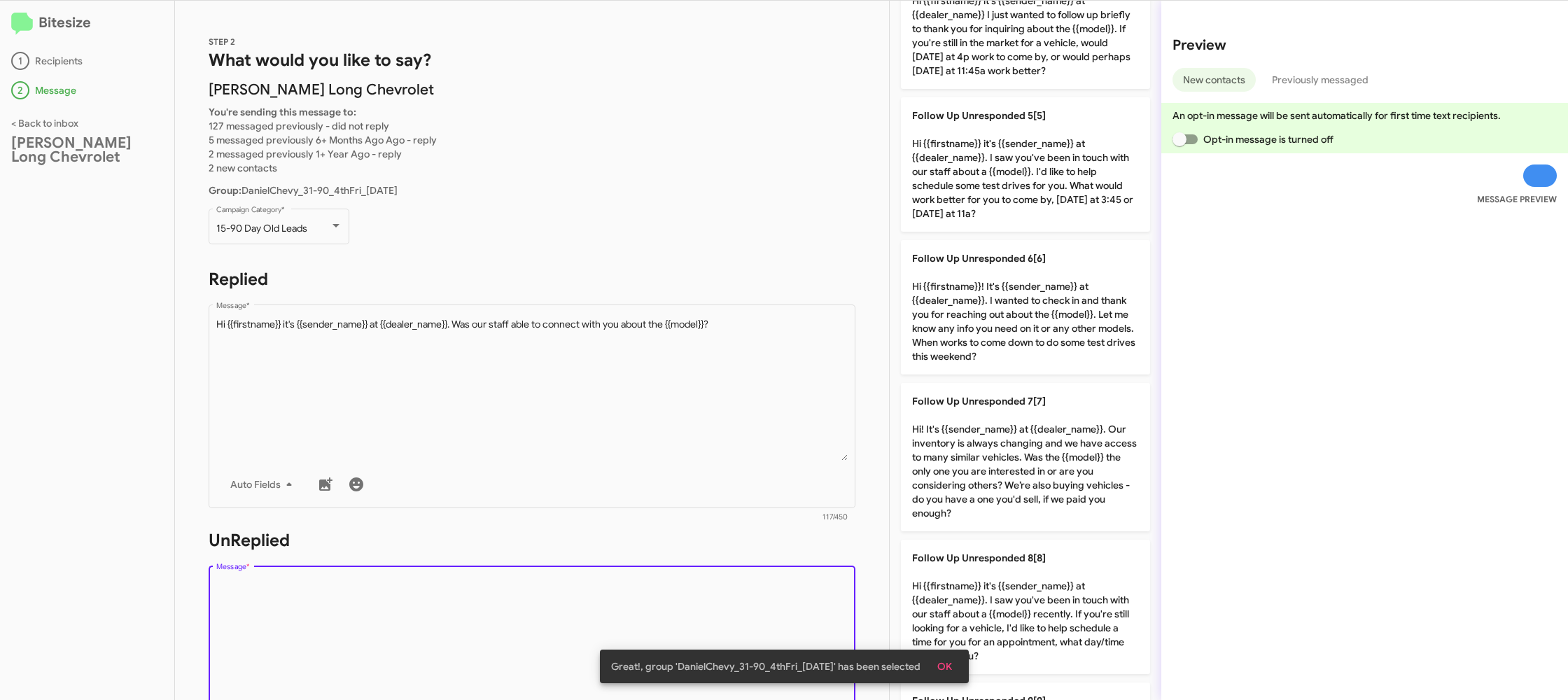
scroll to position [927, 0]
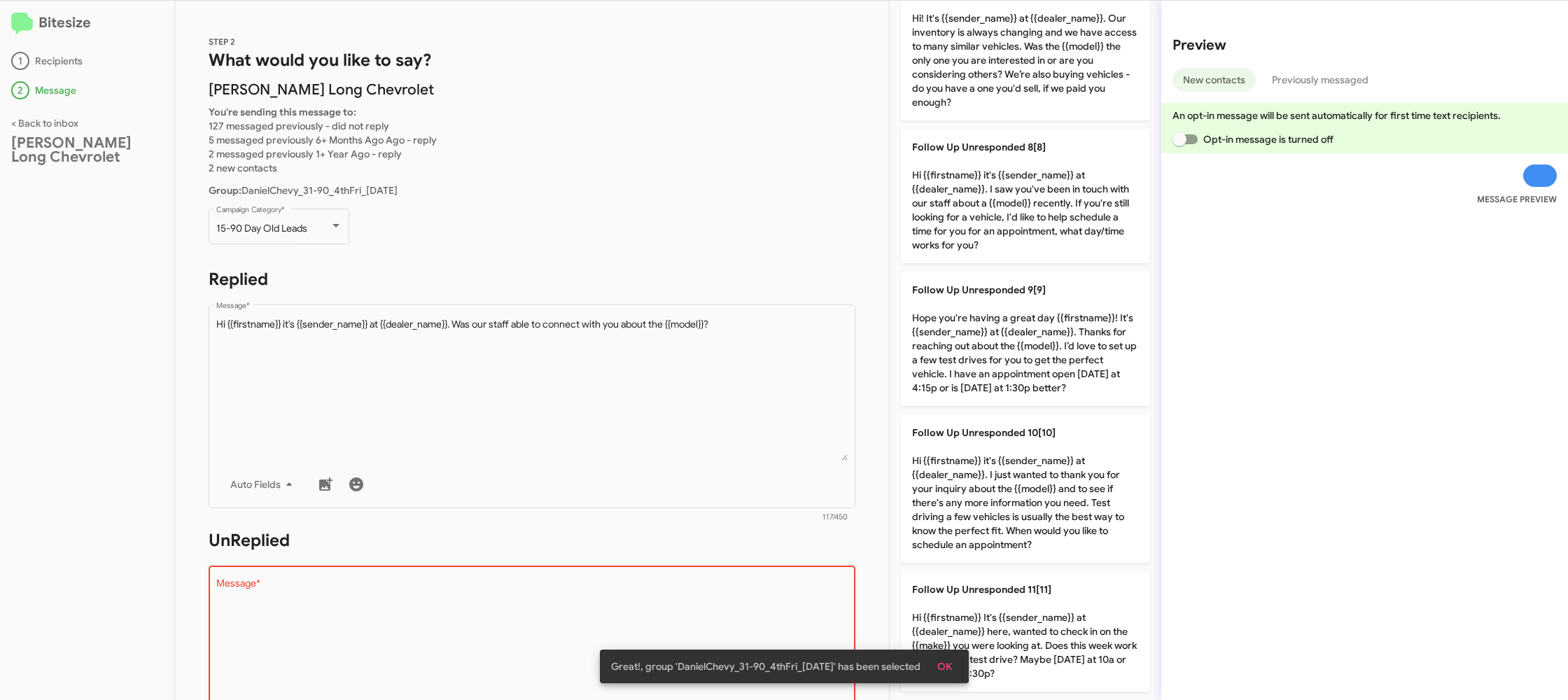
drag, startPoint x: 1040, startPoint y: 618, endPoint x: 755, endPoint y: 522, distance: 300.7
click at [1032, 617] on p "Follow Up Unresponded 11[11] Hi {{firstname}} It's {{sender_name}} at {{dealer_…" at bounding box center [1026, 631] width 250 height 120
type textarea "Hi {{firstname}} It's {{sender_name}} at {{dealer_name}} here, wanted to check …"
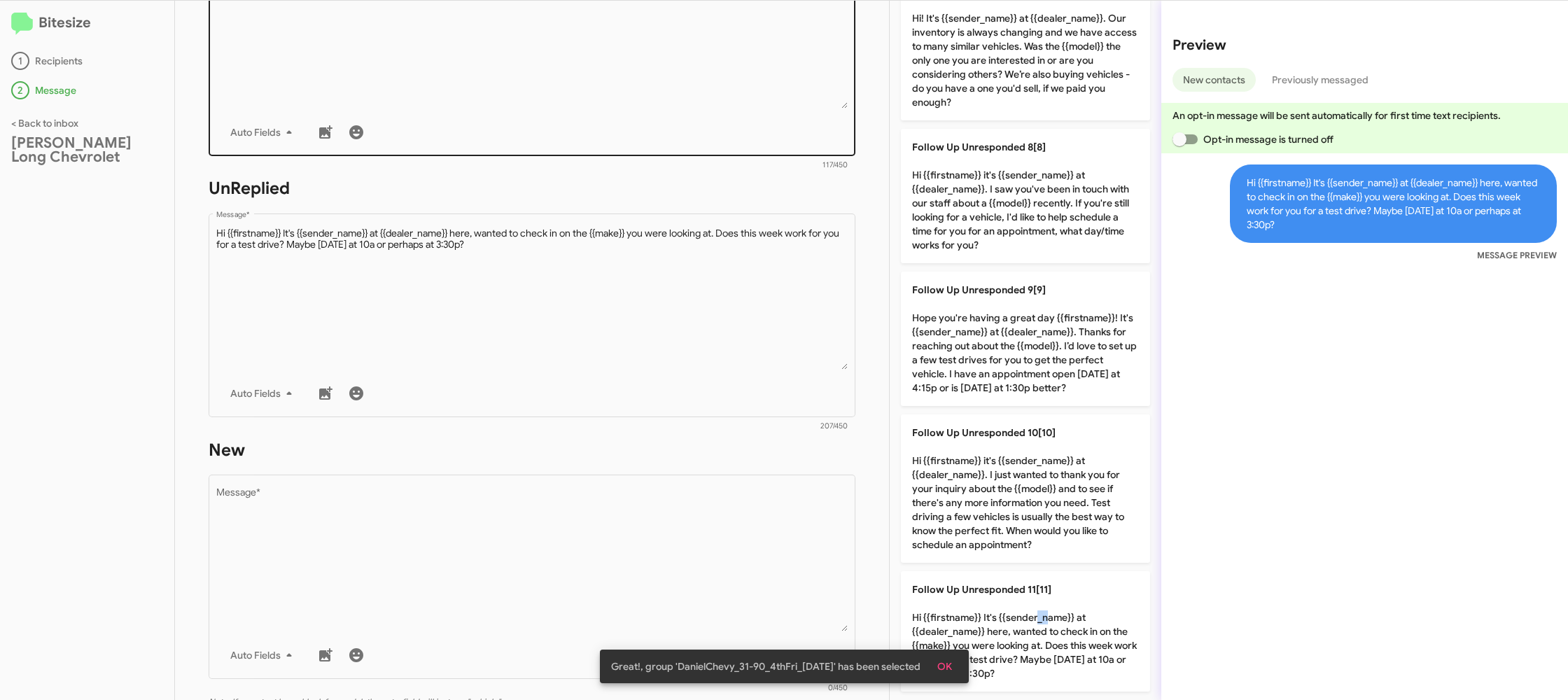
scroll to position [477, 0]
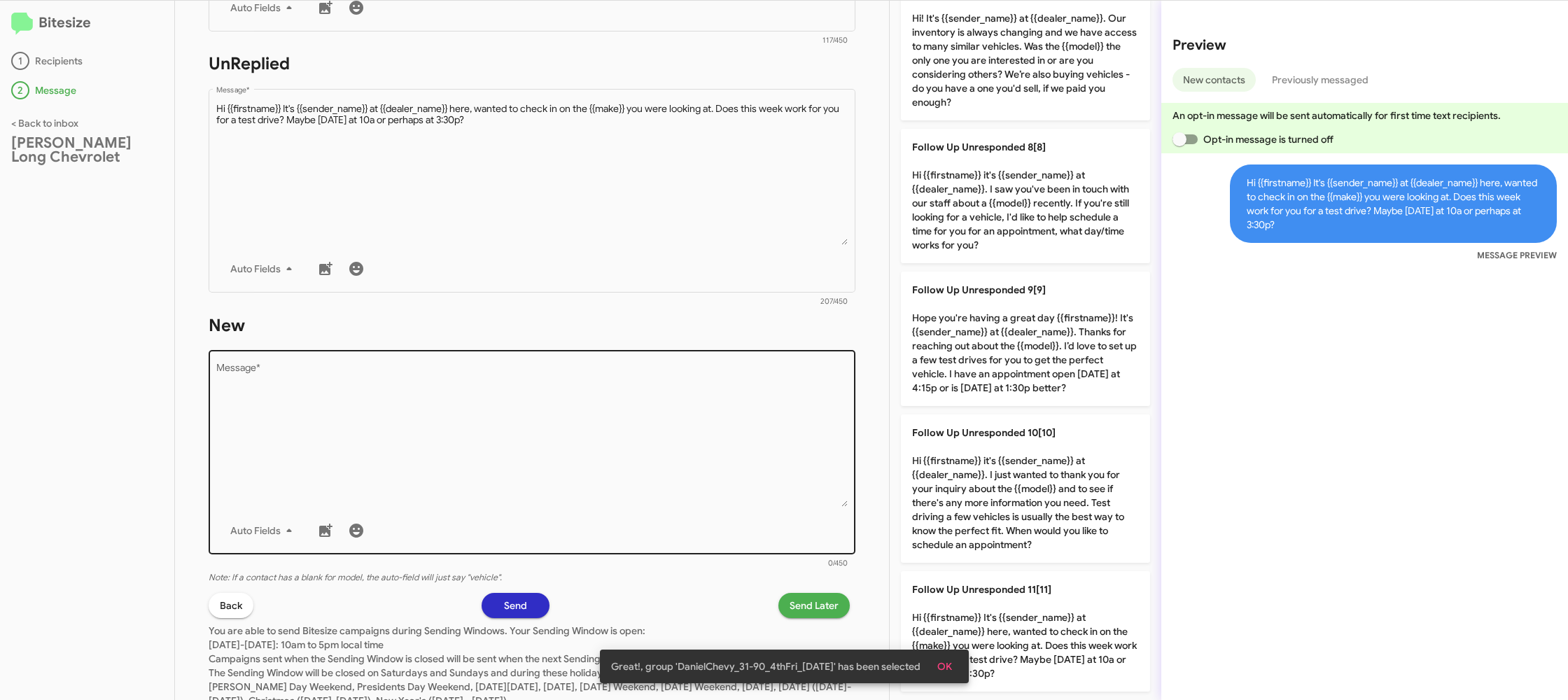
drag, startPoint x: 659, startPoint y: 387, endPoint x: 653, endPoint y: 401, distance: 15.2
click at [659, 388] on textarea "Message *" at bounding box center [532, 435] width 632 height 142
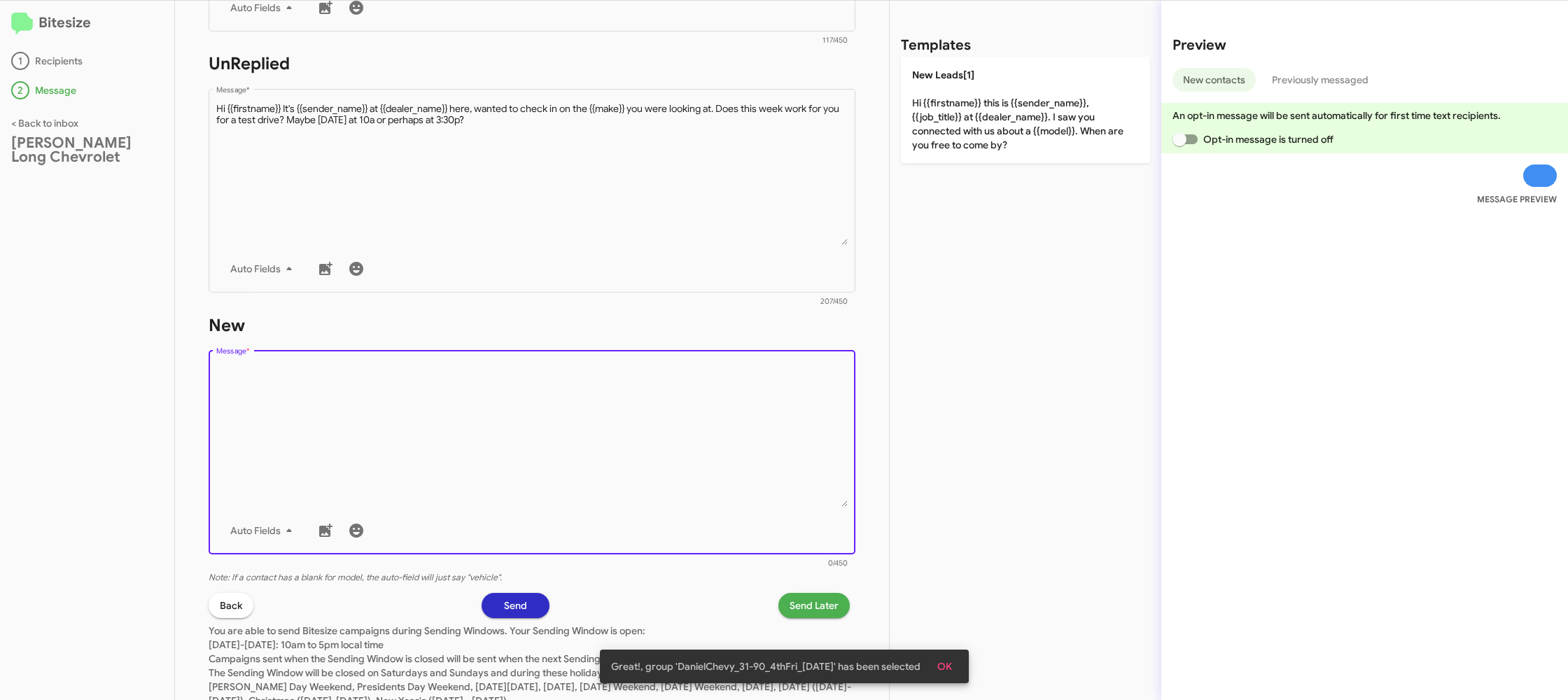
click at [653, 403] on textarea "Message *" at bounding box center [532, 435] width 632 height 142
click at [764, 304] on div "STEP 2 What would you like to say? Daniels Long Chevrolet You're sending this m…" at bounding box center [532, 350] width 714 height 699
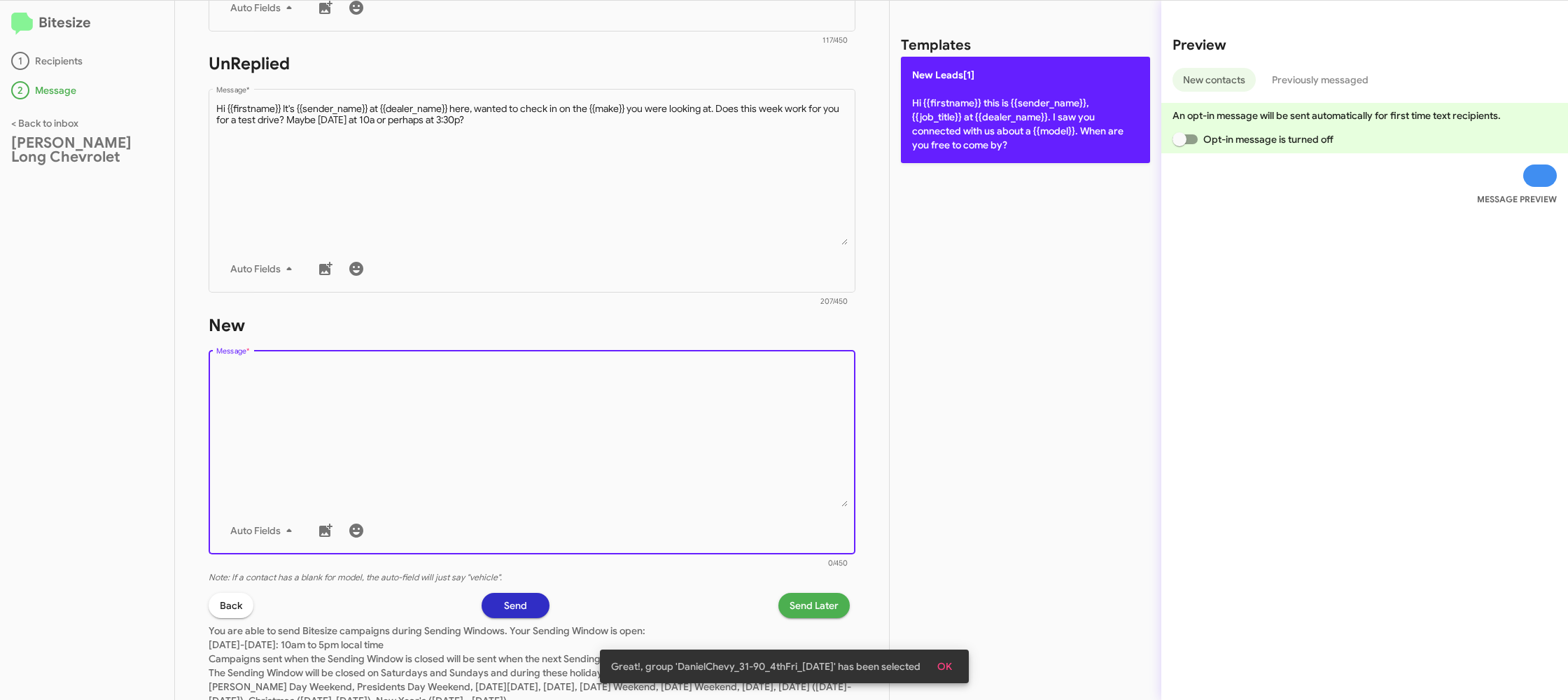
drag, startPoint x: 989, startPoint y: 132, endPoint x: 972, endPoint y: 144, distance: 20.8
click at [987, 132] on p "New Leads[1] Hi {{firstname}} this is {{sender_name}}, {{job_title}} at {{deale…" at bounding box center [1026, 110] width 250 height 106
type textarea "Hi {{firstname}} this is {{sender_name}}, {{job_title}} at {{dealer_name}}. I s…"
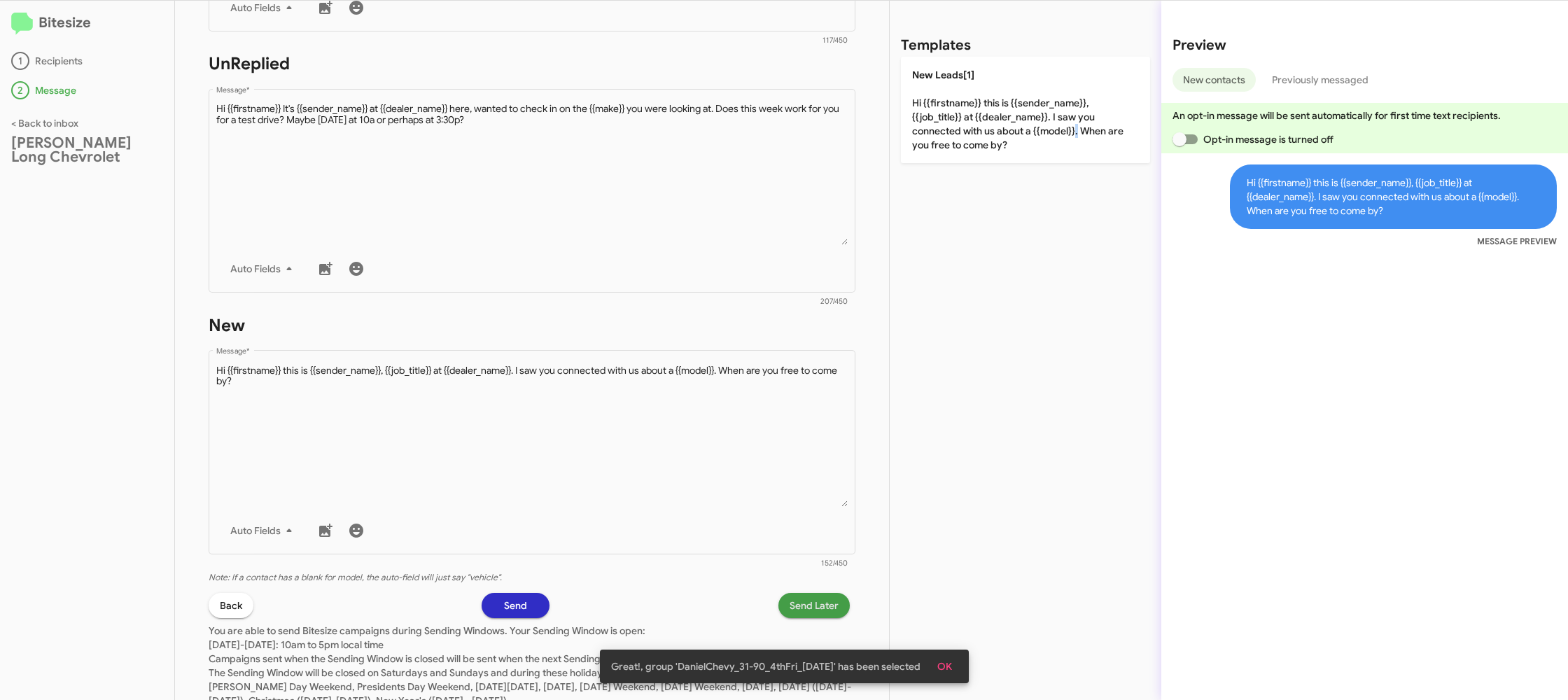
click at [799, 618] on span "Send Later" at bounding box center [814, 605] width 49 height 25
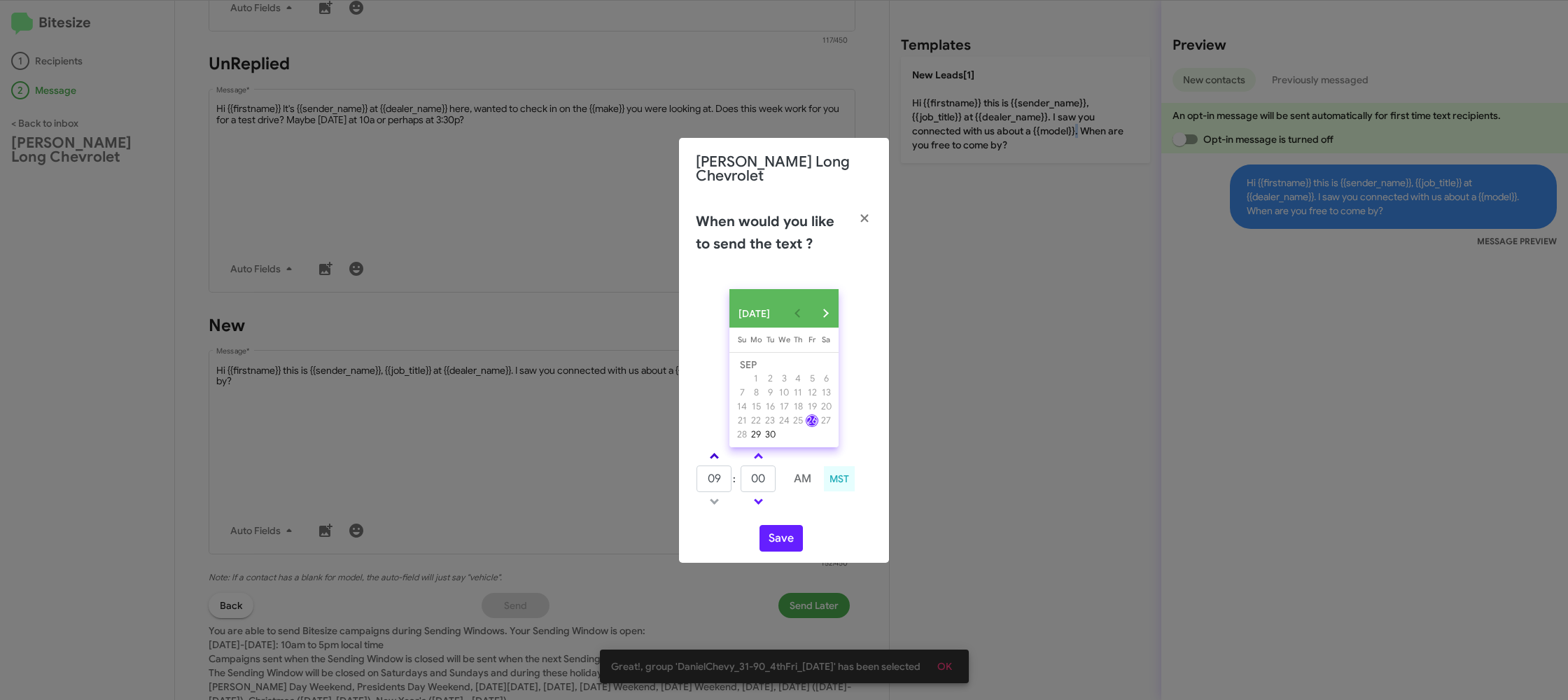
click at [708, 449] on link at bounding box center [714, 456] width 25 height 16
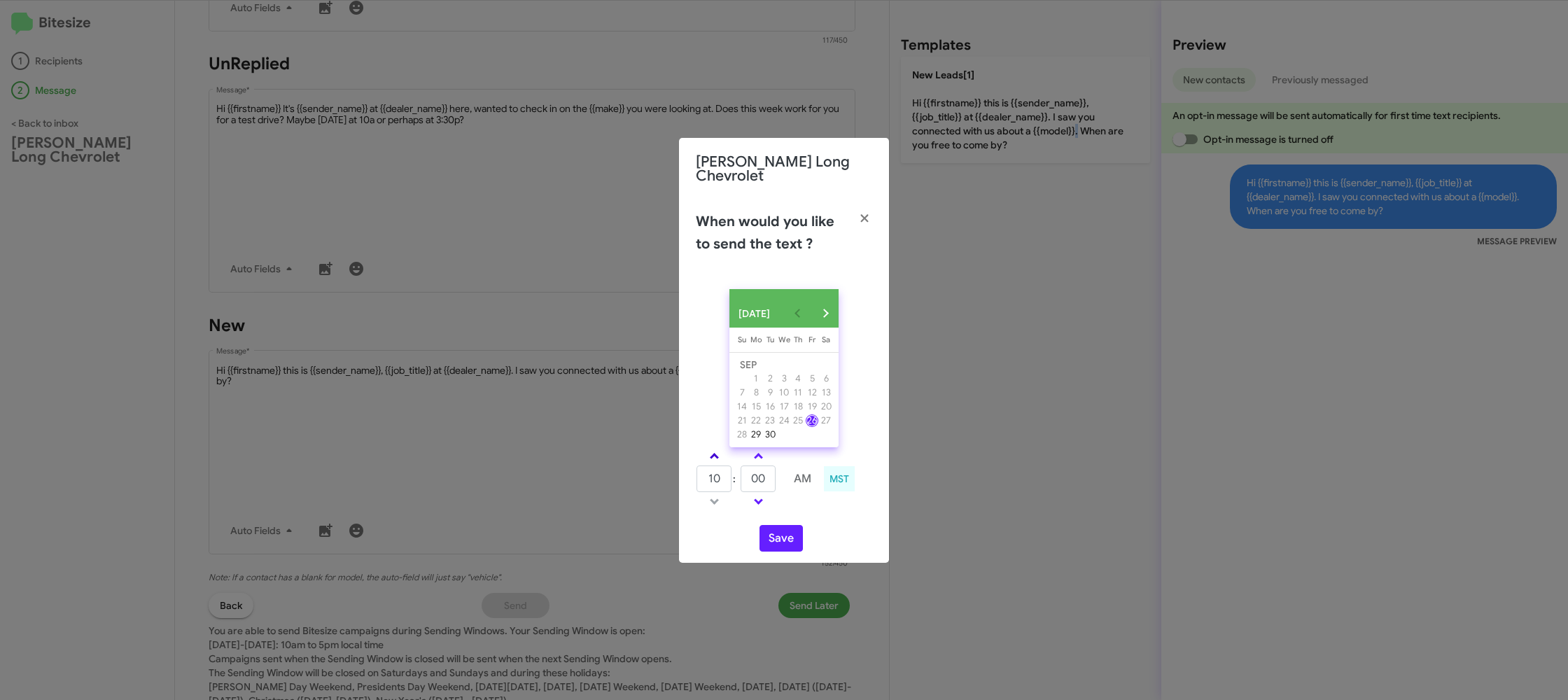
click at [709, 450] on link at bounding box center [714, 456] width 25 height 16
type input "11"
click at [771, 453] on link at bounding box center [759, 456] width 25 height 16
type input "10"
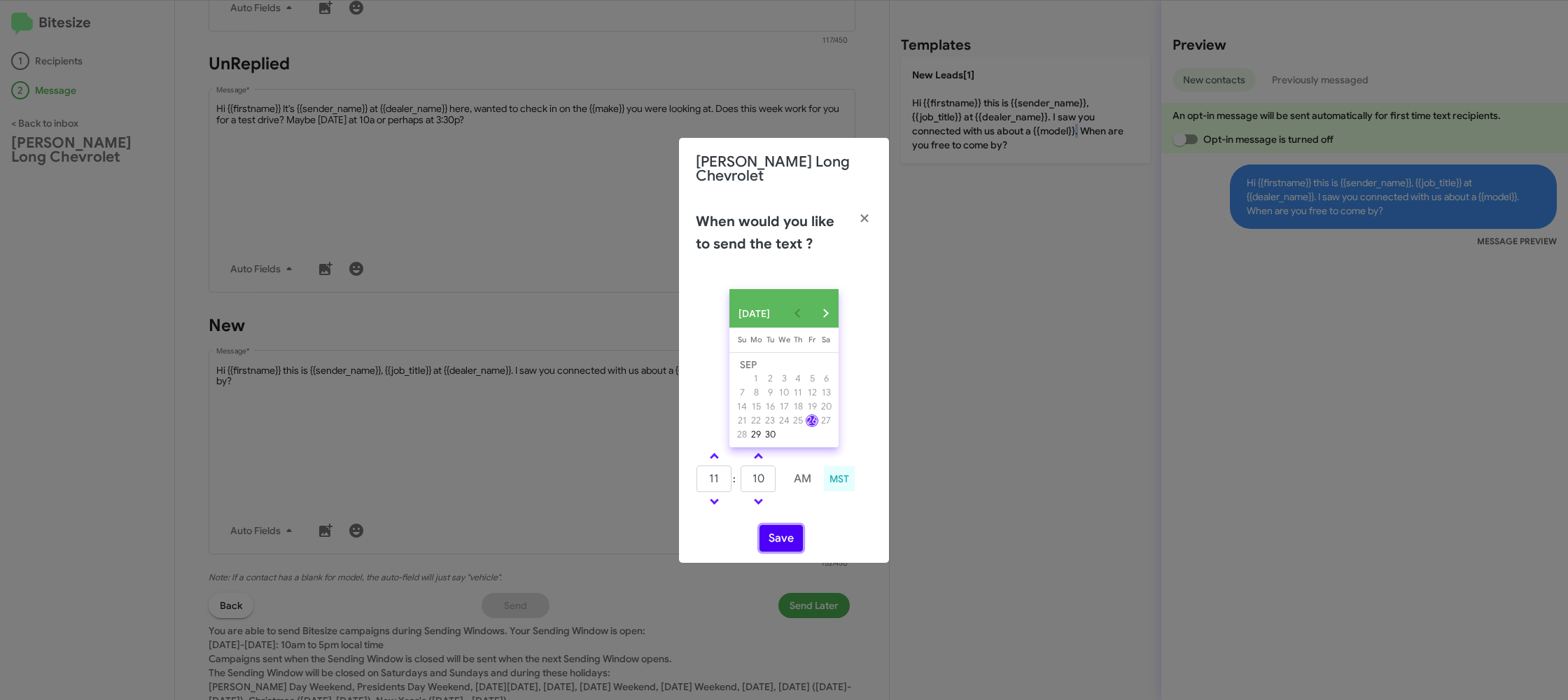
click at [784, 535] on button "Save" at bounding box center [781, 538] width 43 height 27
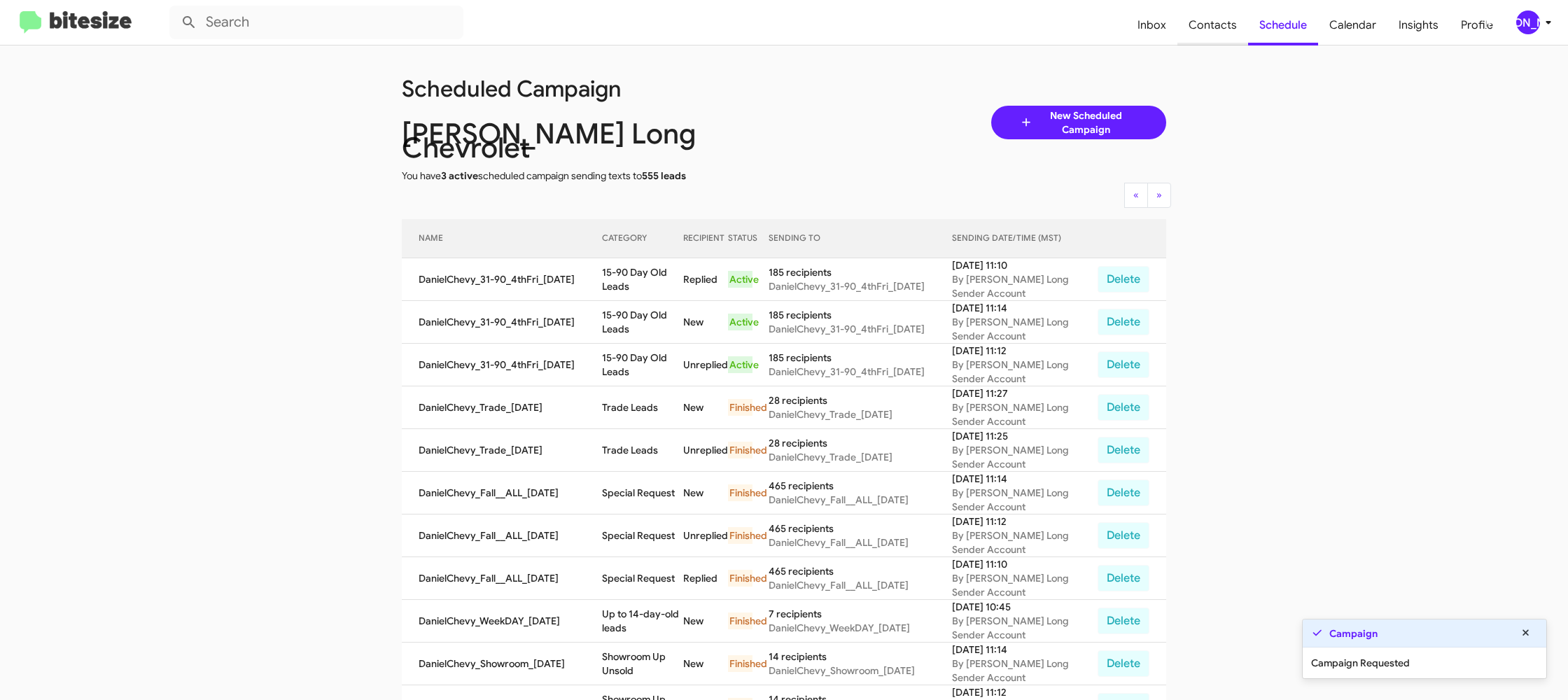
click at [1189, 30] on span "Contacts" at bounding box center [1213, 26] width 71 height 41
type input "in:groups"
click at [1189, 30] on span "Contacts" at bounding box center [1213, 26] width 71 height 41
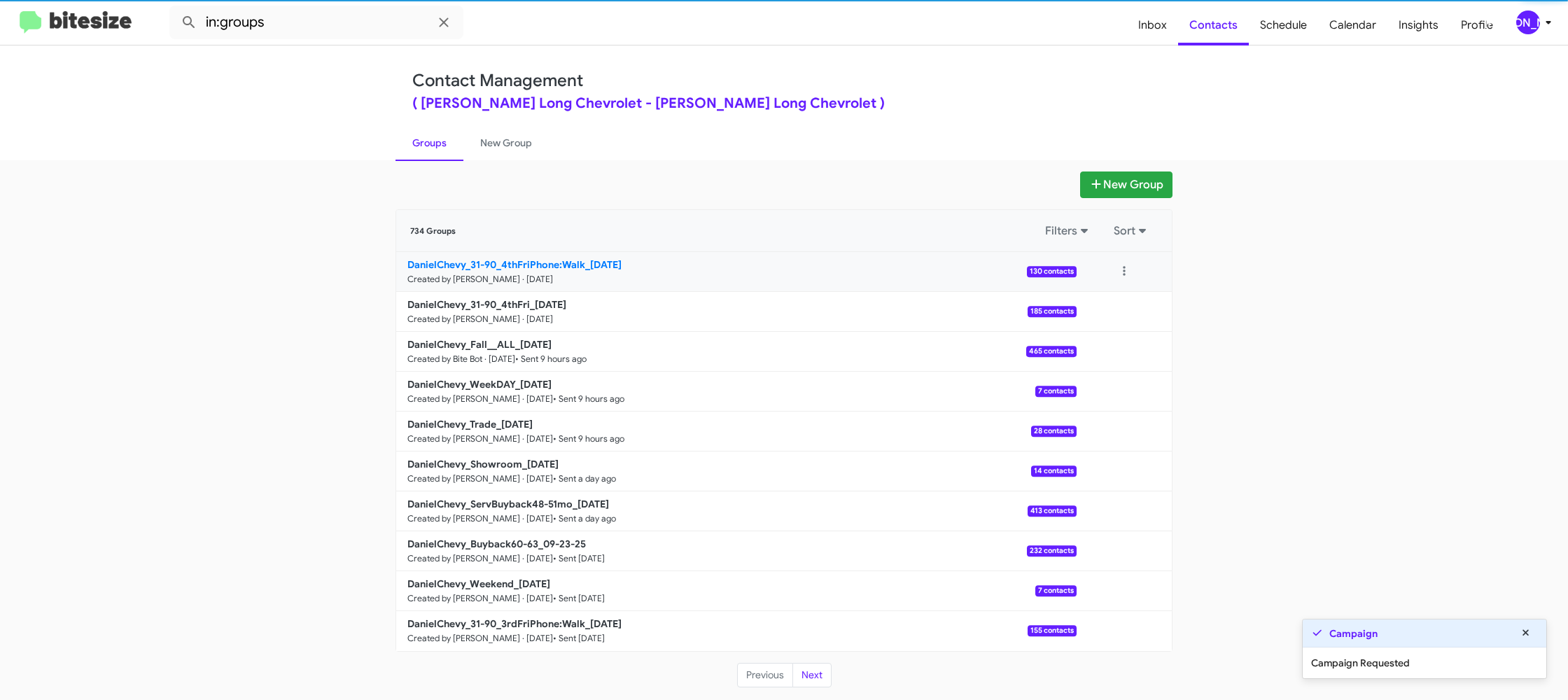
click at [545, 286] on link "DanielChevy_31-90_4thFriPhone:Walk_09-26-25 Created by Jason Apdua · Sep 26, 20…" at bounding box center [737, 272] width 681 height 40
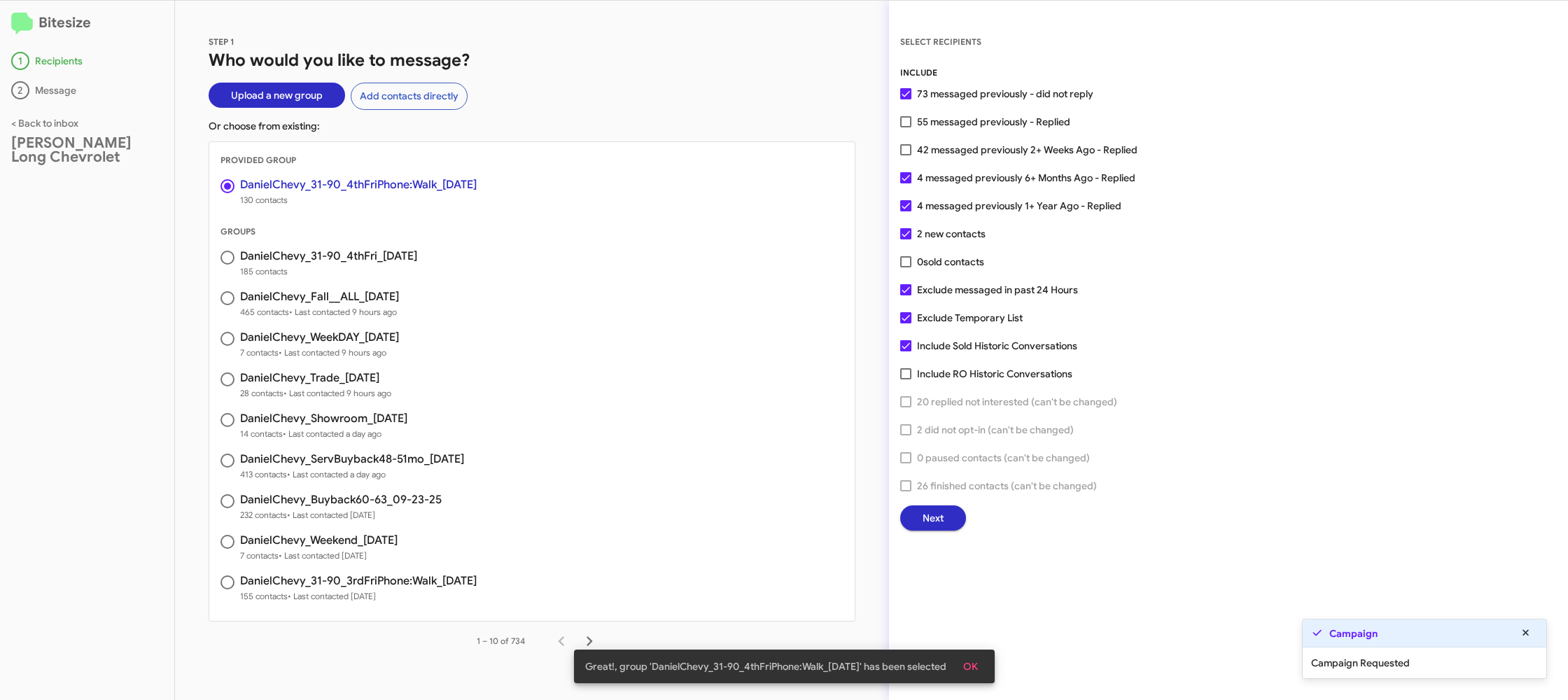
click at [910, 524] on button "Next" at bounding box center [933, 518] width 66 height 25
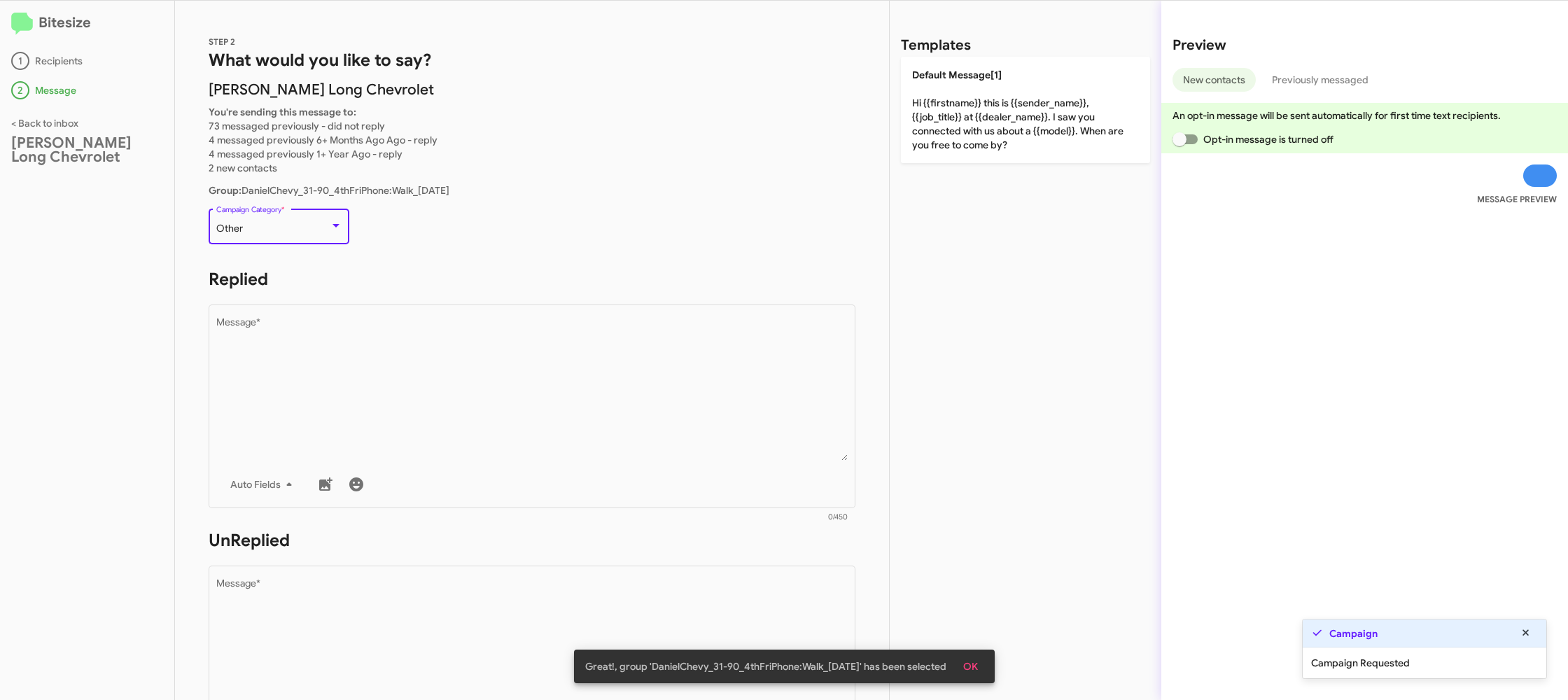
click at [280, 226] on div "Other" at bounding box center [273, 228] width 113 height 12
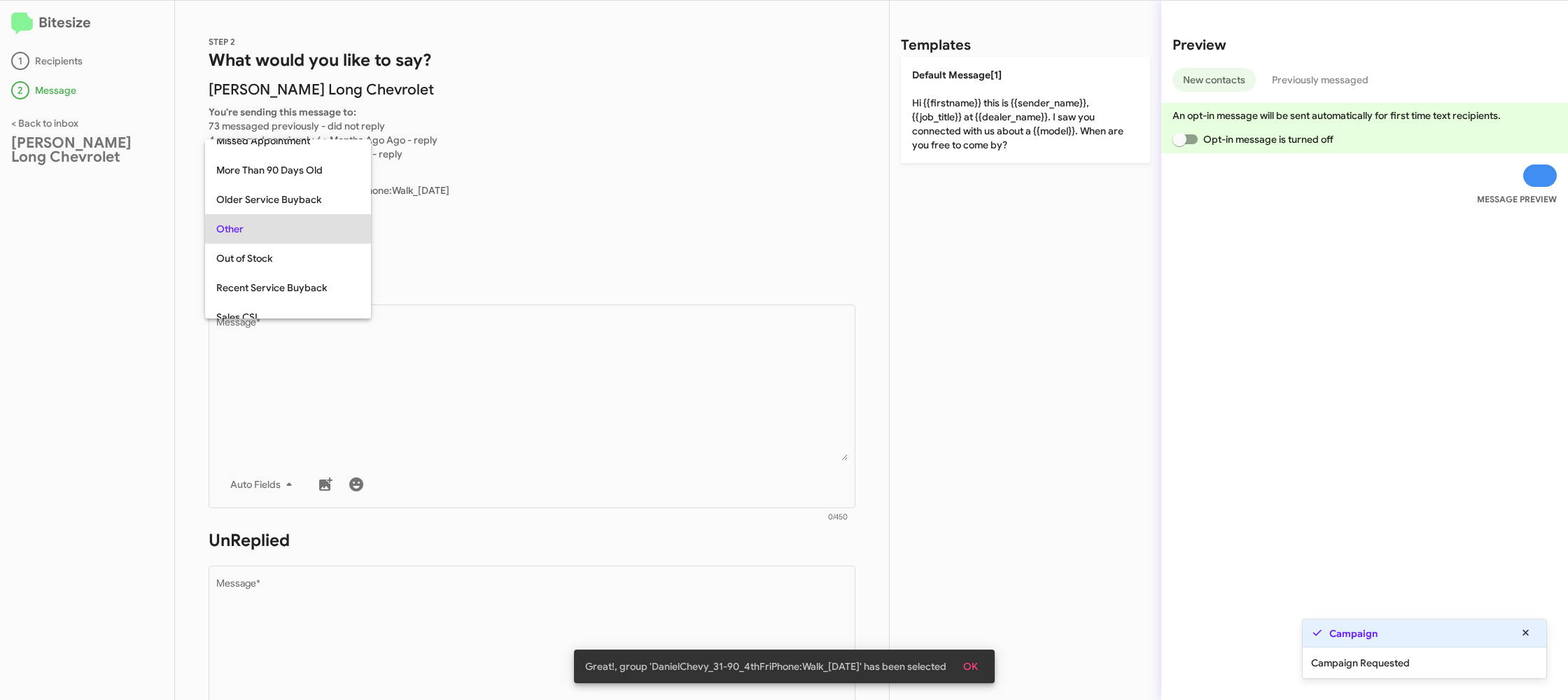
scroll to position [29, 0]
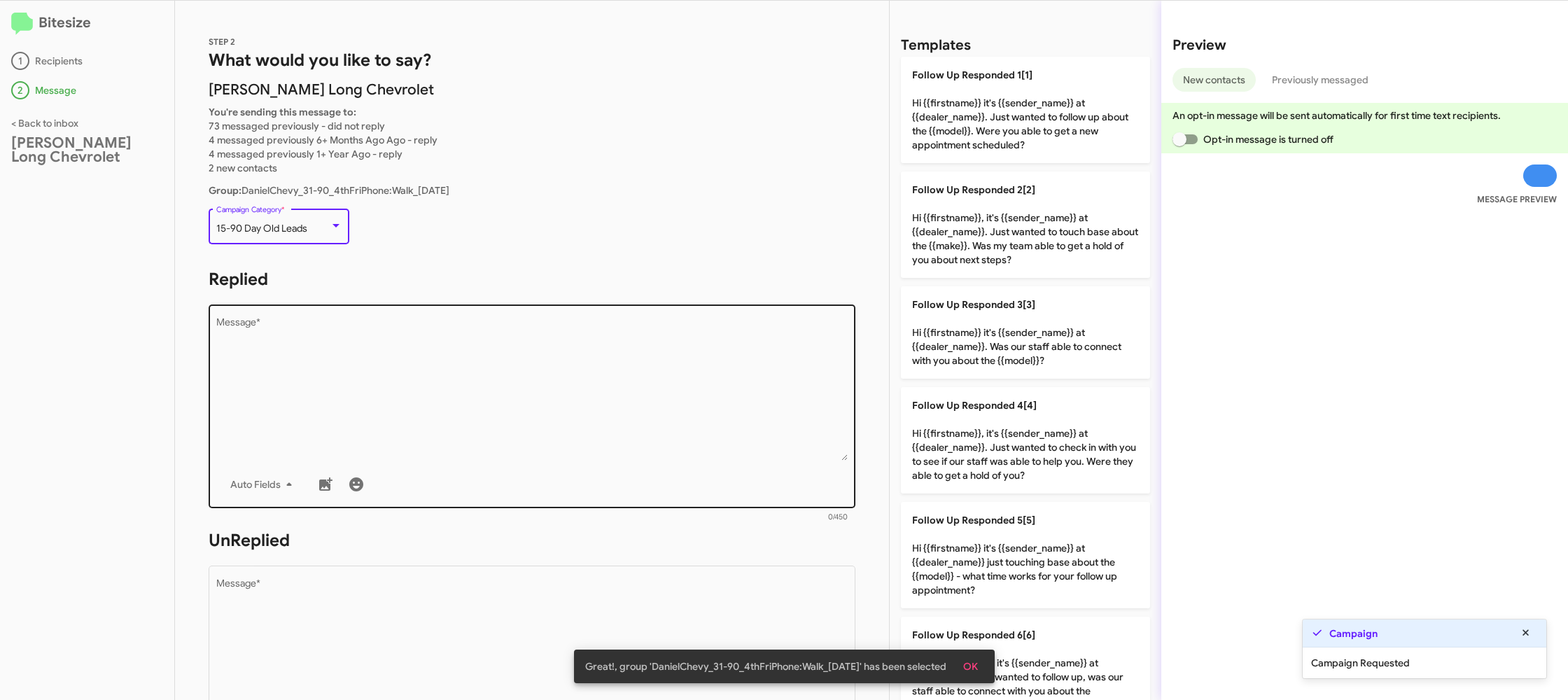
drag, startPoint x: 483, startPoint y: 381, endPoint x: 799, endPoint y: 359, distance: 316.8
click at [483, 380] on textarea "Message *" at bounding box center [532, 388] width 632 height 142
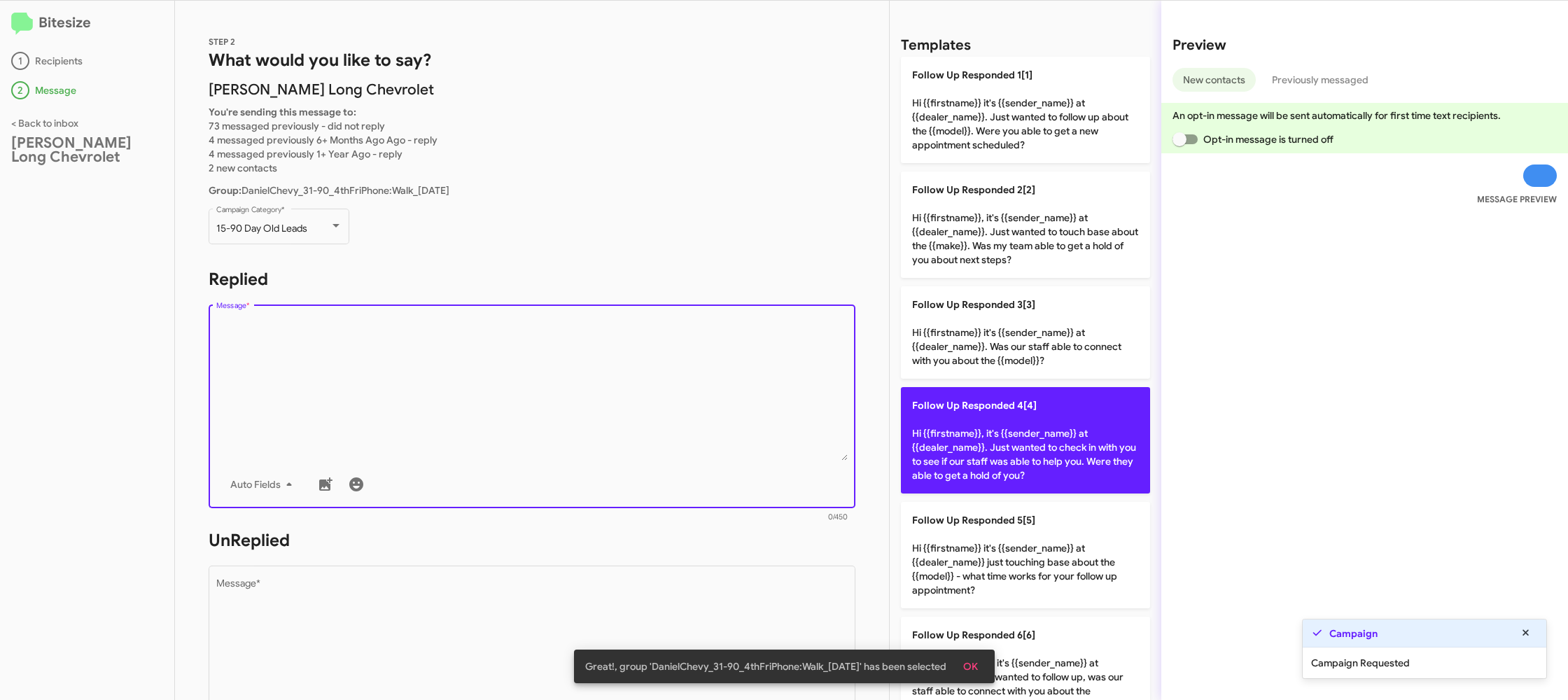
drag, startPoint x: 1032, startPoint y: 338, endPoint x: 929, endPoint y: 410, distance: 125.7
click at [1022, 343] on p "Follow Up Responded 3[3] Hi {{firstname}} it's {{sender_name}} at {{dealer_name…" at bounding box center [1026, 332] width 250 height 92
type textarea "Hi {{firstname}} it's {{sender_name}} at {{dealer_name}}. Was our staff able to…"
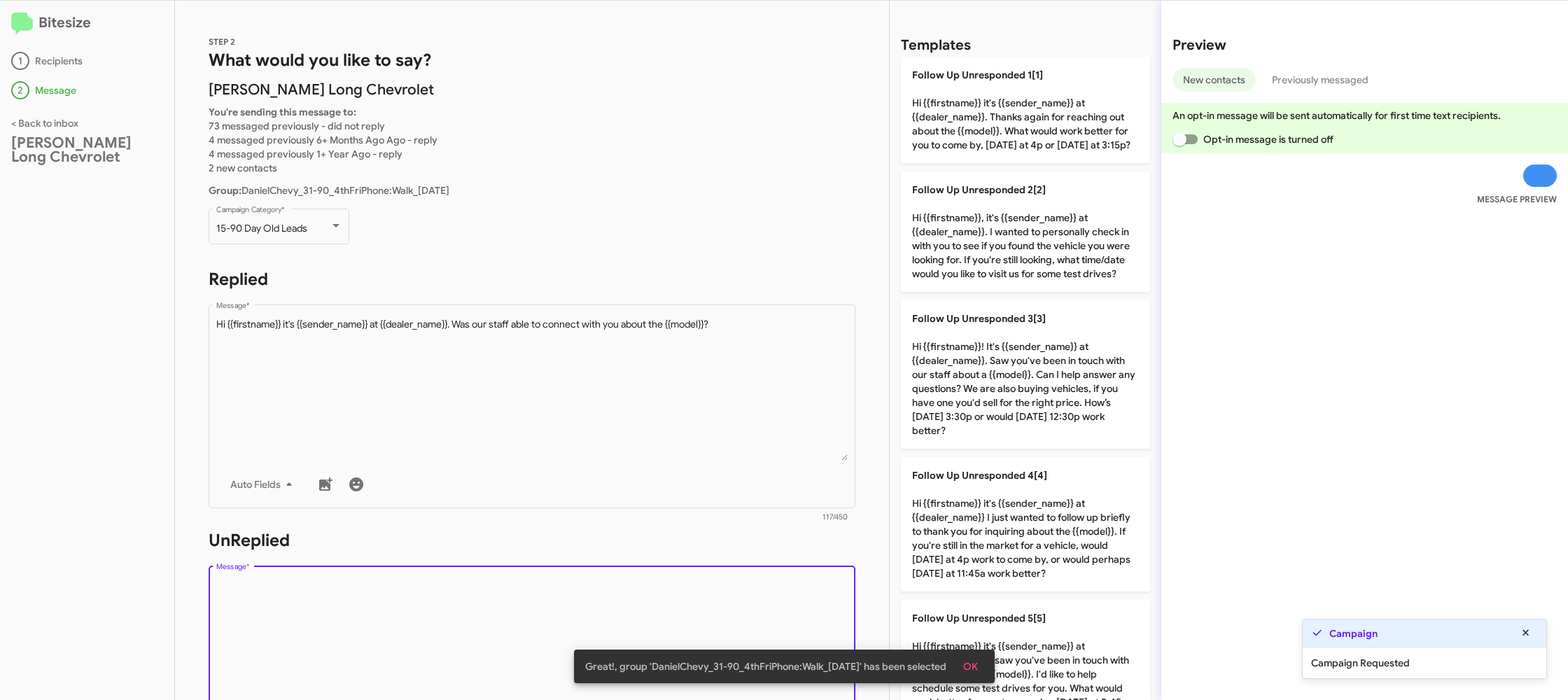
drag, startPoint x: 634, startPoint y: 604, endPoint x: 626, endPoint y: 607, distance: 8.5
click at [628, 607] on textarea "Message *" at bounding box center [532, 650] width 632 height 142
click at [625, 606] on textarea "Message *" at bounding box center [532, 650] width 632 height 142
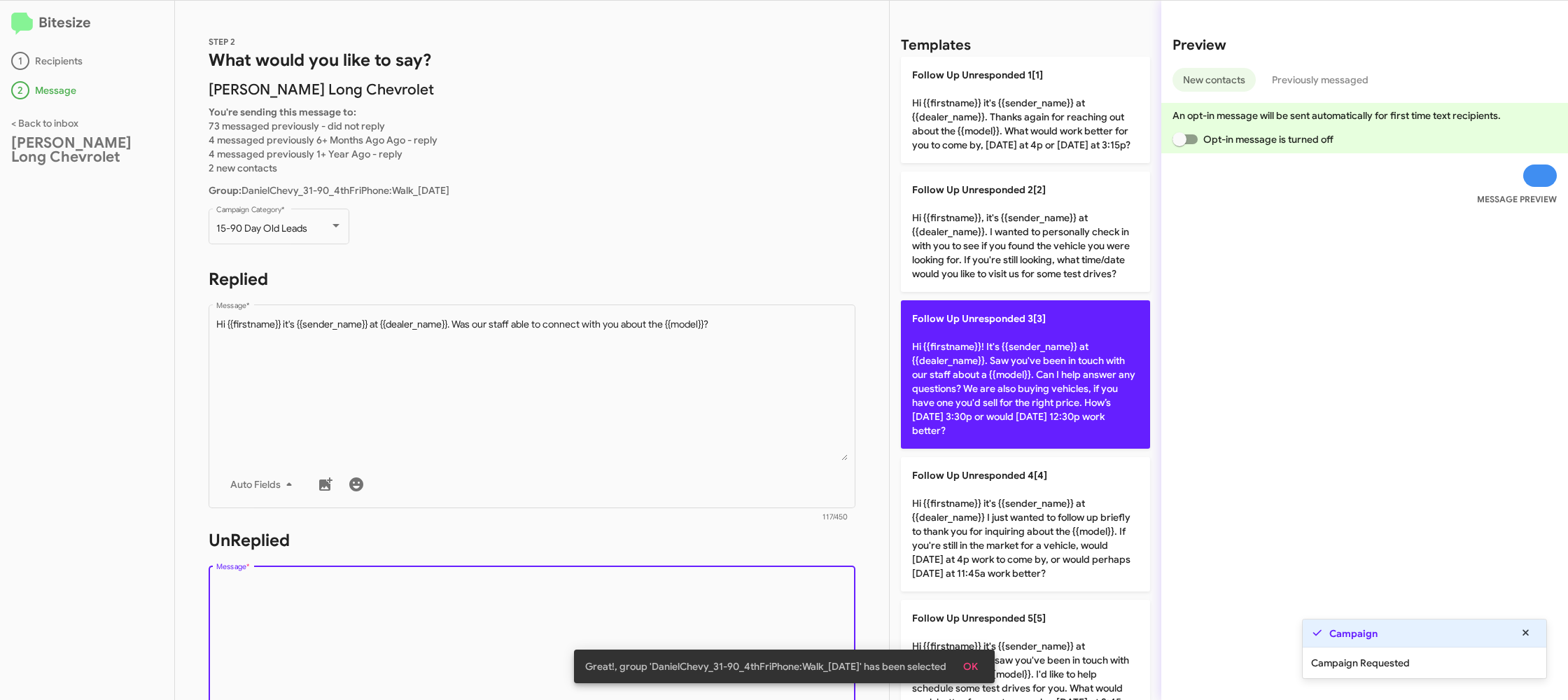
drag, startPoint x: 625, startPoint y: 604, endPoint x: 941, endPoint y: 434, distance: 358.8
click at [644, 581] on textarea "Message *" at bounding box center [532, 650] width 632 height 142
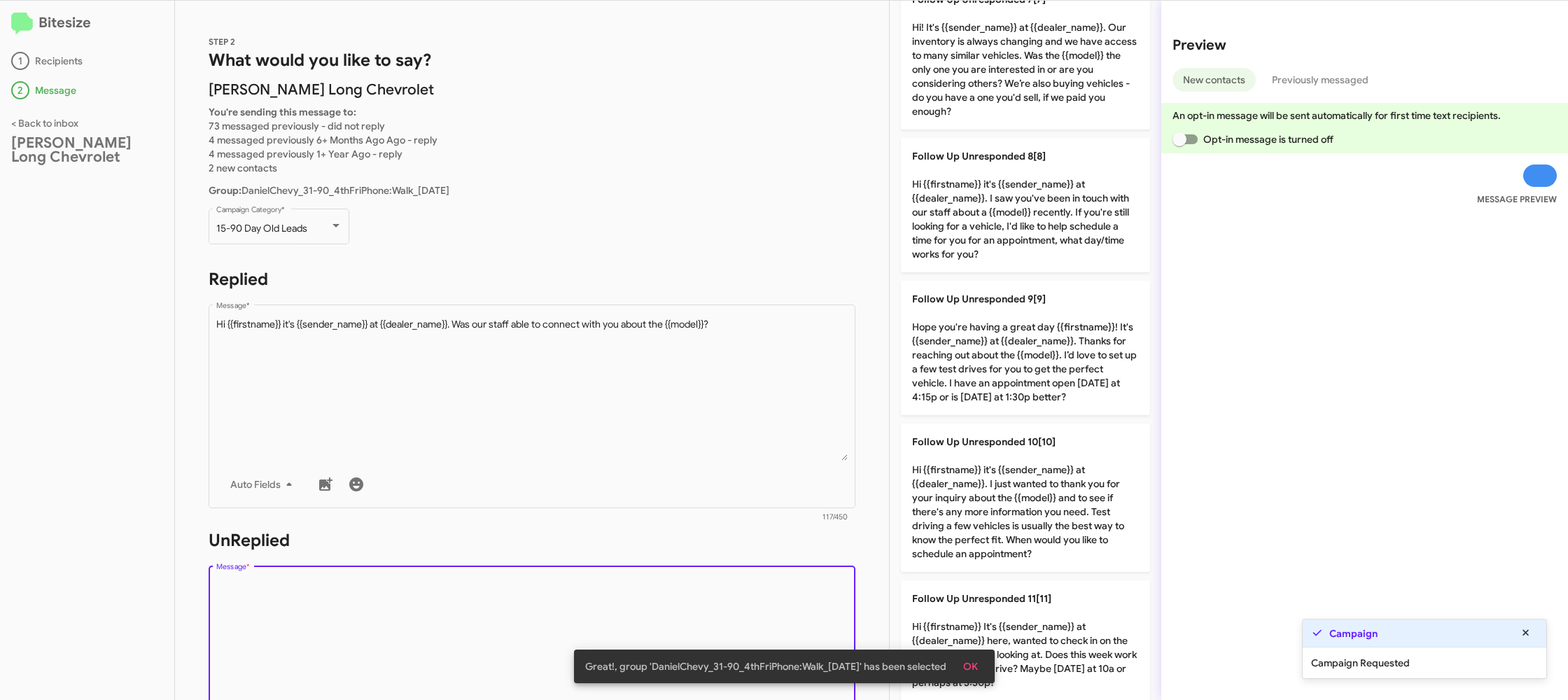
scroll to position [927, 0]
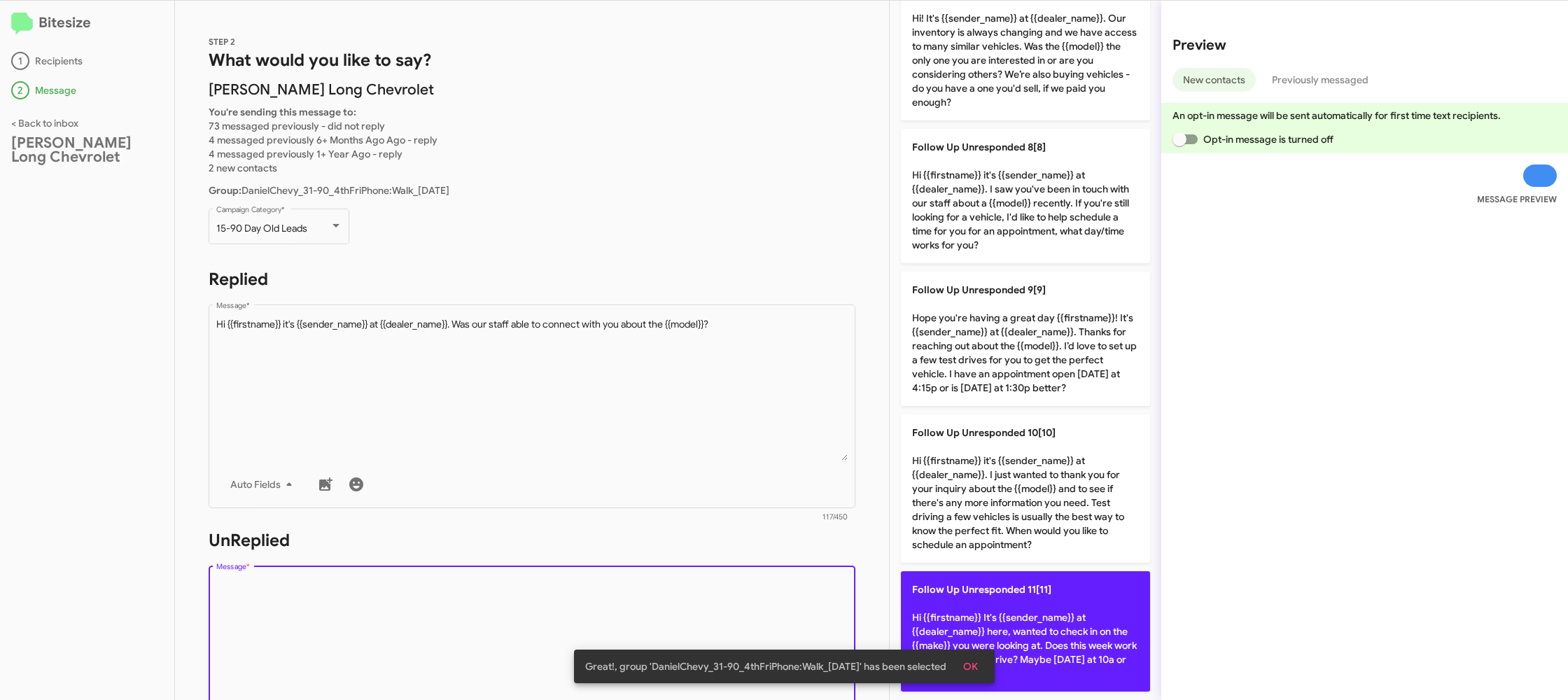
drag, startPoint x: 1014, startPoint y: 604, endPoint x: 990, endPoint y: 600, distance: 24.3
click at [1013, 604] on p "Follow Up Unresponded 11[11] Hi {{firstname}} It's {{sender_name}} at {{dealer_…" at bounding box center [1026, 631] width 250 height 120
type textarea "Hi {{firstname}} It's {{sender_name}} at {{dealer_name}} here, wanted to check …"
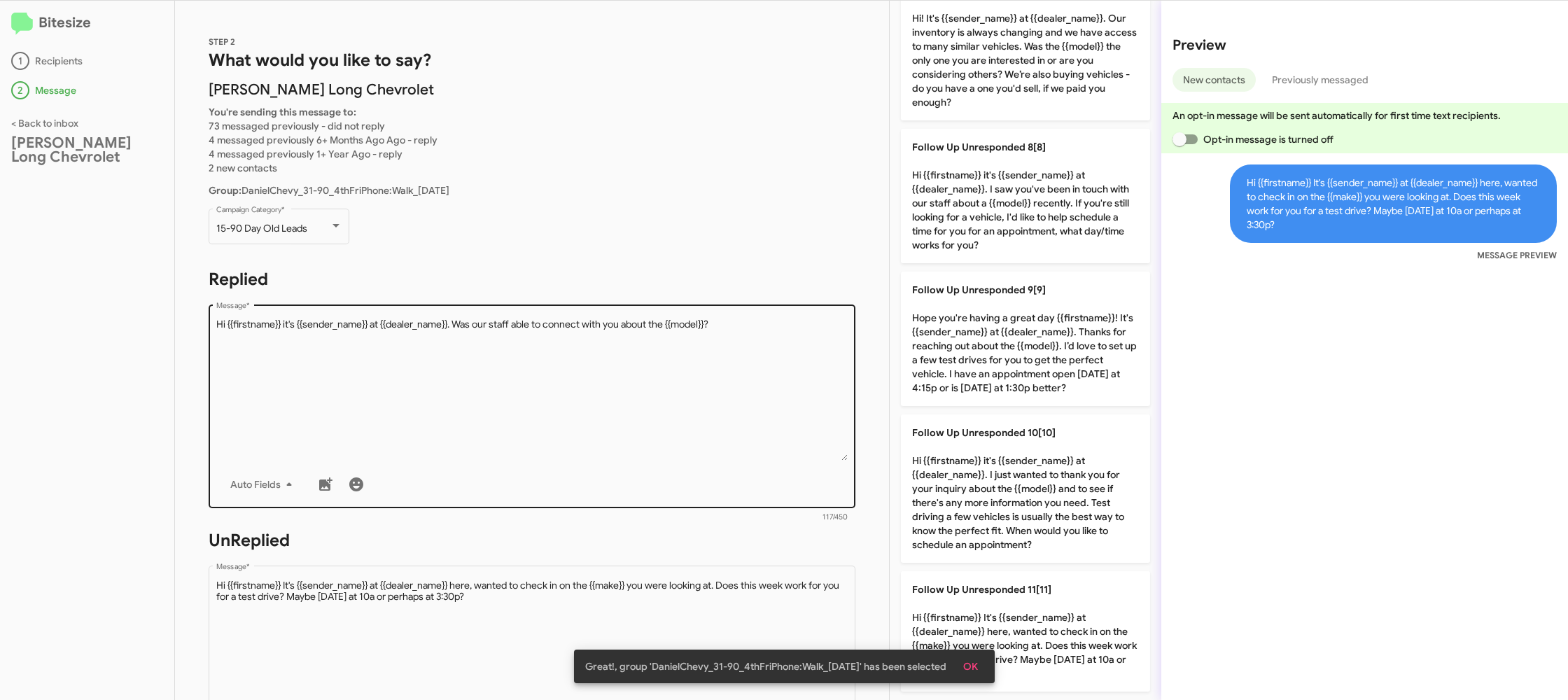
scroll to position [527, 0]
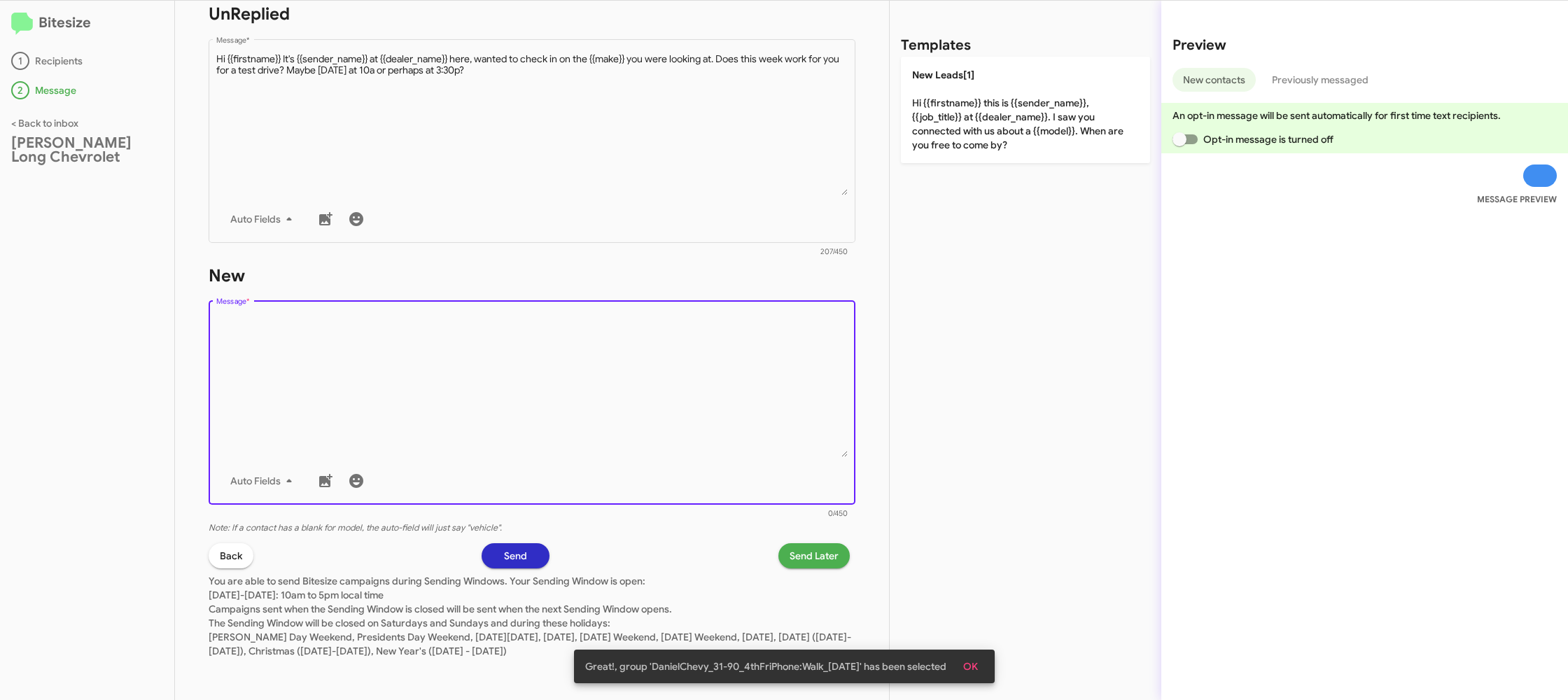
click at [611, 437] on textarea "Message *" at bounding box center [532, 385] width 632 height 142
drag, startPoint x: 611, startPoint y: 437, endPoint x: 752, endPoint y: 259, distance: 227.1
click at [624, 416] on textarea "Message *" at bounding box center [532, 385] width 632 height 142
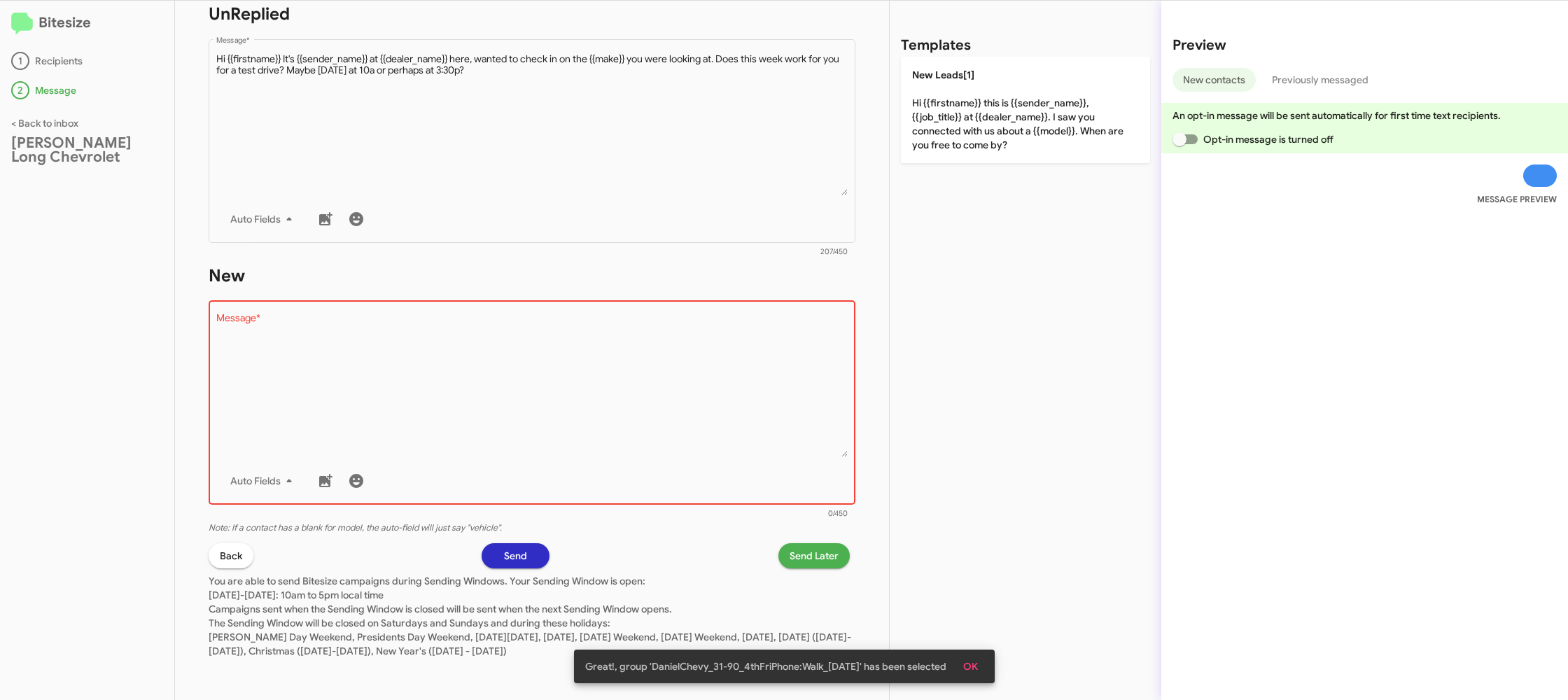
drag, startPoint x: 932, startPoint y: 122, endPoint x: 859, endPoint y: 496, distance: 381.1
click at [932, 122] on p "New Leads[1] Hi {{firstname}} this is {{sender_name}}, {{job_title}} at {{deale…" at bounding box center [1026, 110] width 250 height 106
type textarea "Hi {{firstname}} this is {{sender_name}}, {{job_title}} at {{dealer_name}}. I s…"
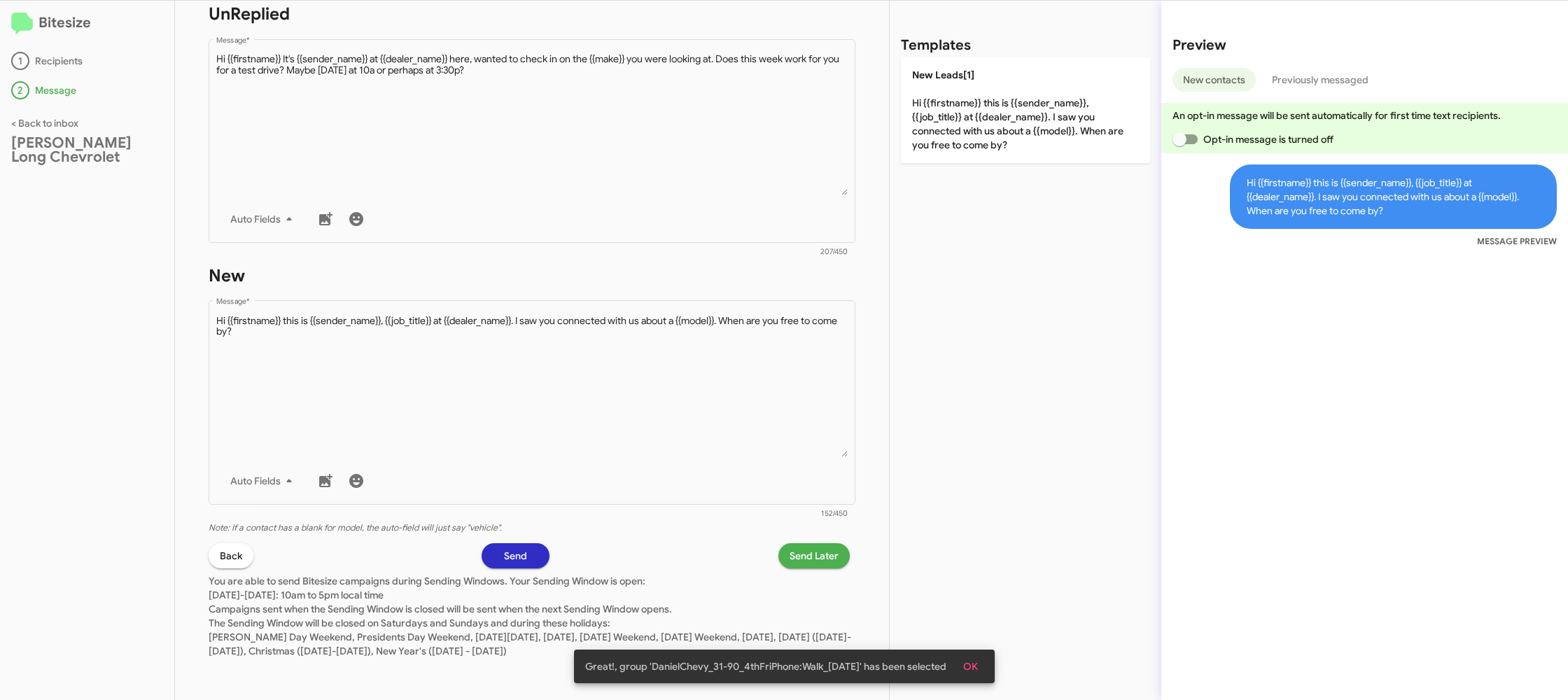
drag, startPoint x: 810, startPoint y: 543, endPoint x: 809, endPoint y: 550, distance: 7.1
click at [809, 549] on div "STEP 2 What would you like to say? Daniels Long Chevrolet You're sending this m…" at bounding box center [532, 350] width 714 height 699
drag, startPoint x: 809, startPoint y: 553, endPoint x: 802, endPoint y: 549, distance: 8.1
click at [802, 549] on span "Send Later" at bounding box center [814, 556] width 49 height 25
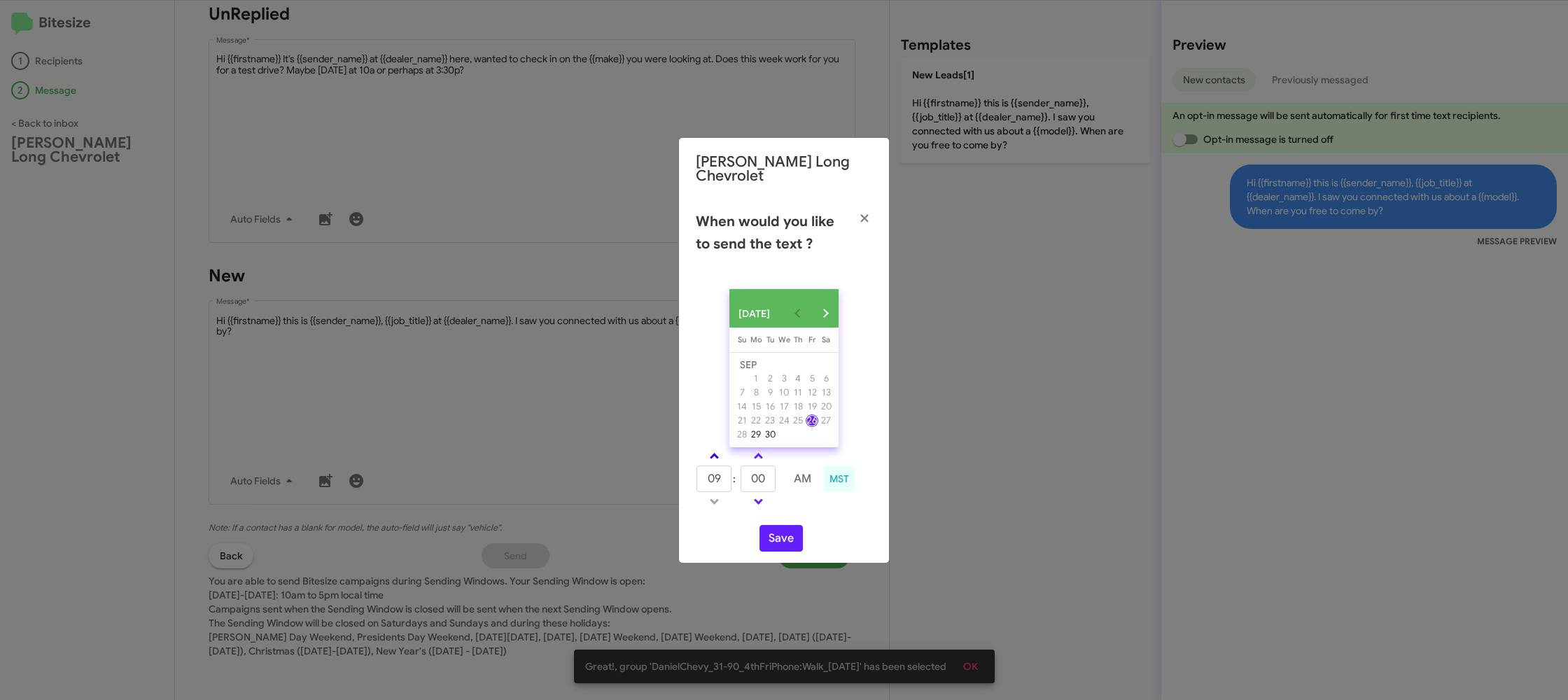
click at [710, 456] on link at bounding box center [714, 456] width 25 height 16
drag, startPoint x: 710, startPoint y: 456, endPoint x: 731, endPoint y: 455, distance: 21.0
click at [718, 454] on link at bounding box center [714, 456] width 25 height 16
type input "11"
click at [753, 456] on link at bounding box center [759, 456] width 25 height 16
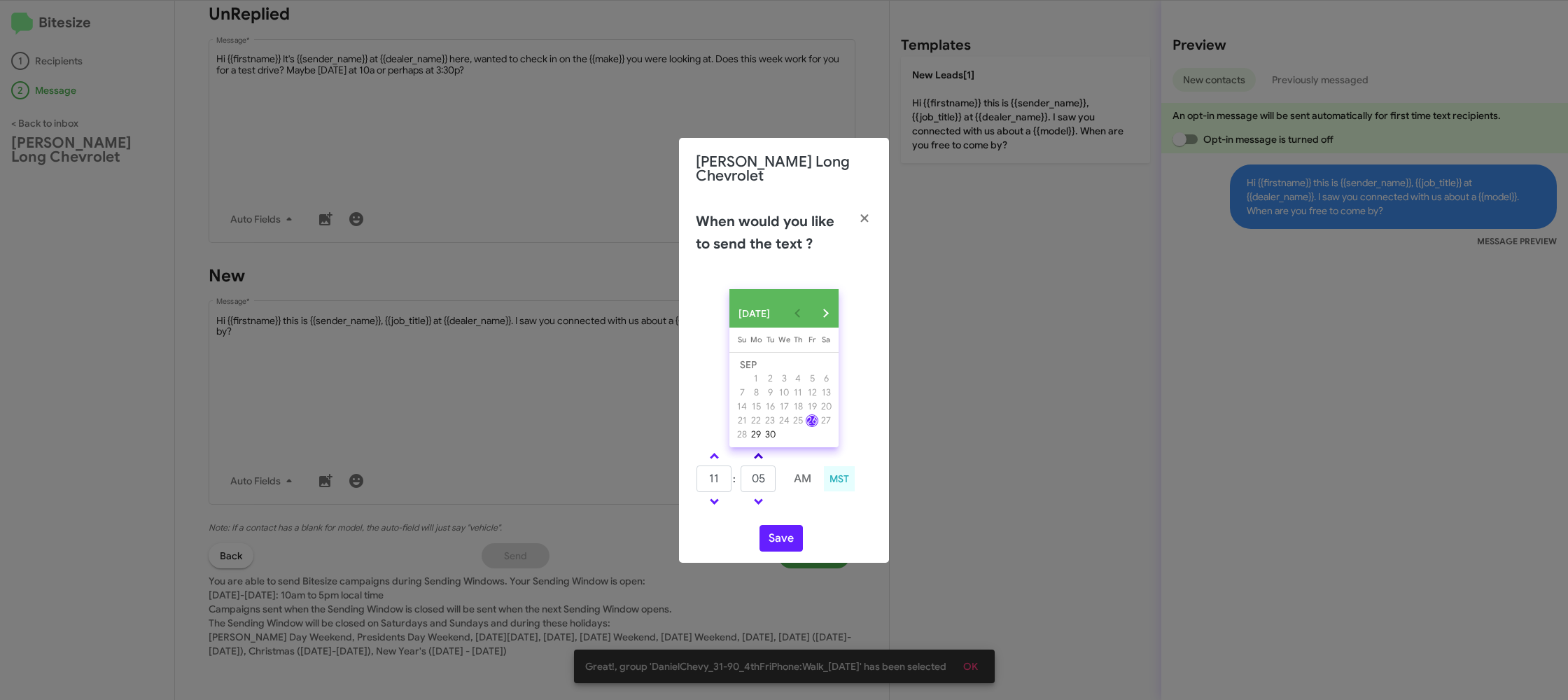
click at [754, 454] on link at bounding box center [759, 456] width 25 height 16
click at [754, 454] on span at bounding box center [759, 458] width 9 height 9
click at [755, 452] on link at bounding box center [759, 456] width 25 height 16
type input "20"
click at [780, 537] on button "Save" at bounding box center [781, 538] width 43 height 27
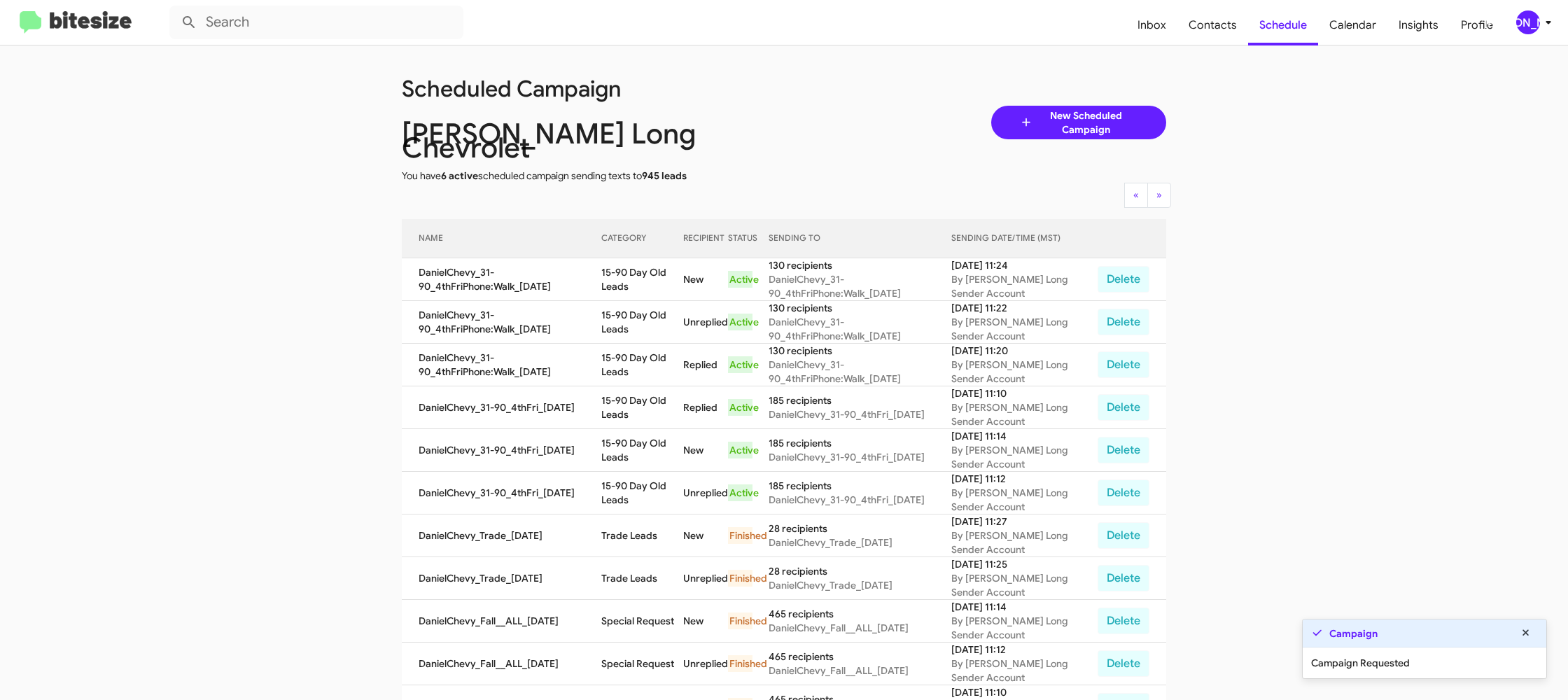
click at [1401, 579] on app-scheduler "Scheduled Campaign Daniels Long Chevrolet You have 6 active scheduled campaign …" at bounding box center [784, 587] width 1568 height 1083
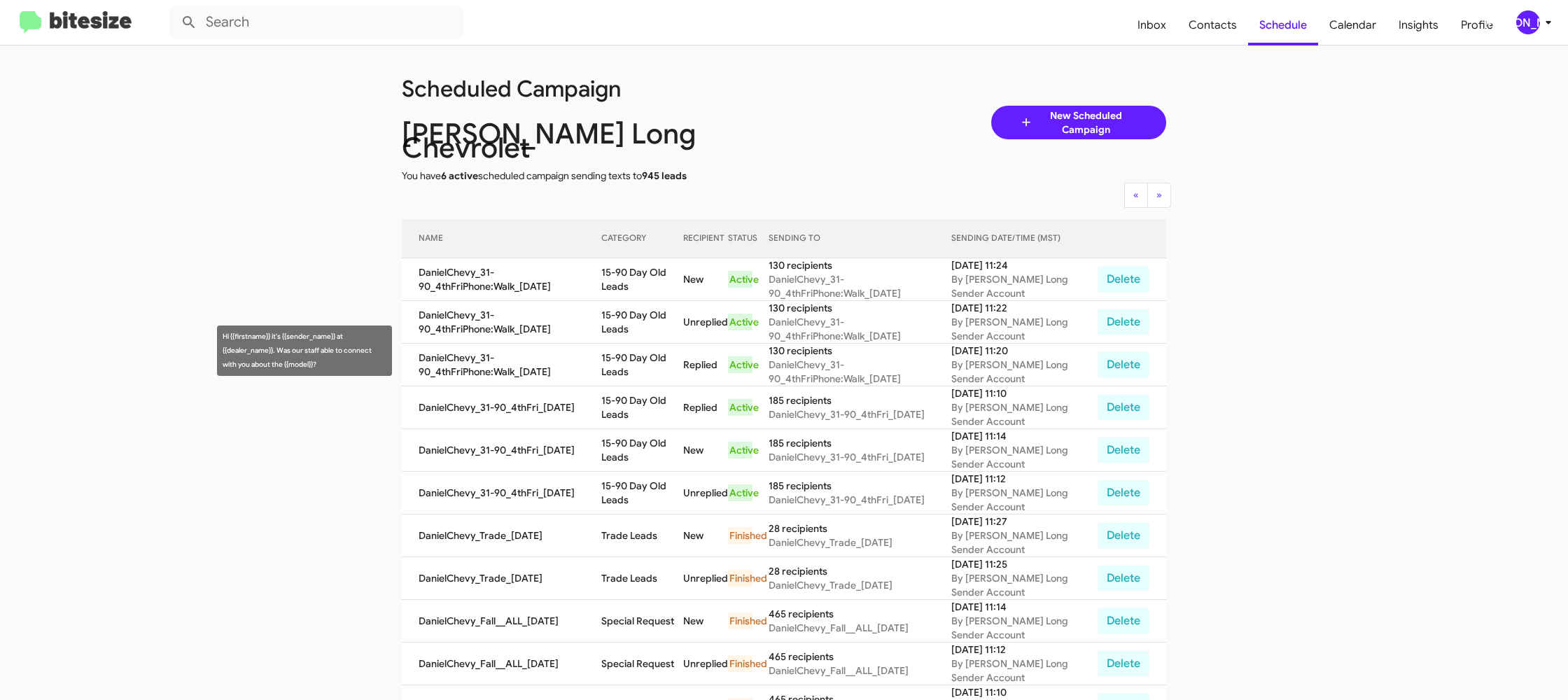
click at [638, 358] on td "15-90 Day Old Leads" at bounding box center [642, 365] width 82 height 42
drag, startPoint x: 638, startPoint y: 358, endPoint x: 447, endPoint y: 81, distance: 336.5
click at [638, 357] on td "15-90 Day Old Leads" at bounding box center [642, 365] width 82 height 42
copy td "15-90 Day Old Leads"
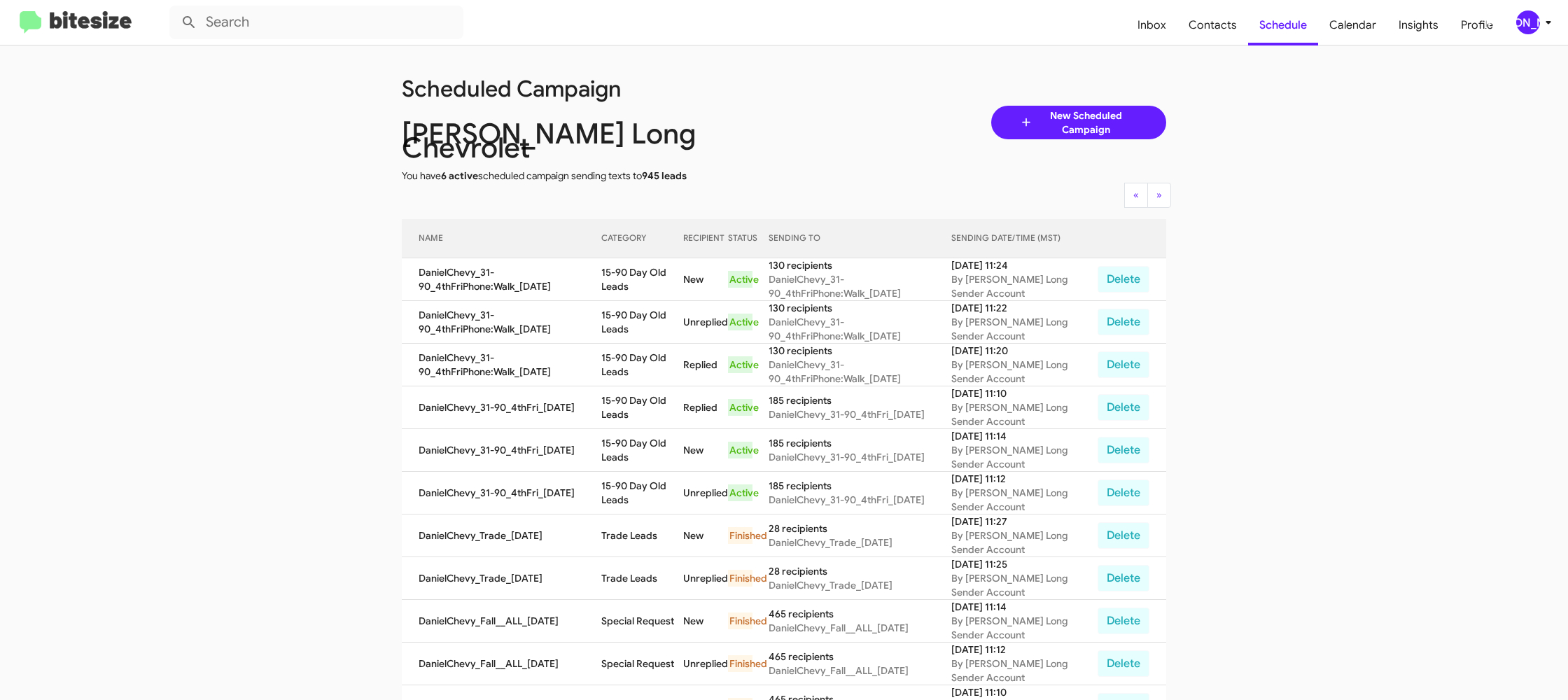
click at [1541, 22] on icon at bounding box center [1549, 22] width 17 height 17
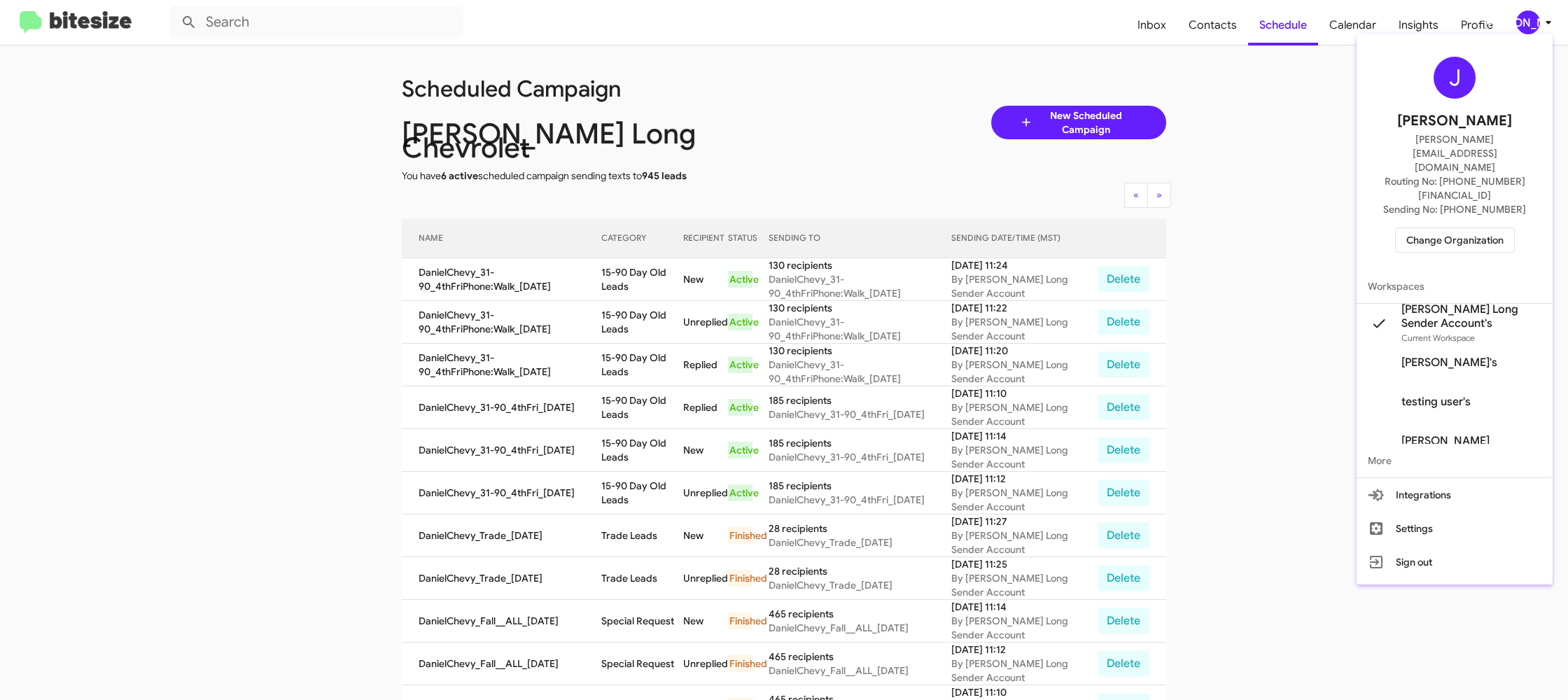
drag, startPoint x: 1449, startPoint y: 206, endPoint x: 1441, endPoint y: 207, distance: 8.1
click at [1441, 228] on span "Change Organization" at bounding box center [1456, 240] width 97 height 24
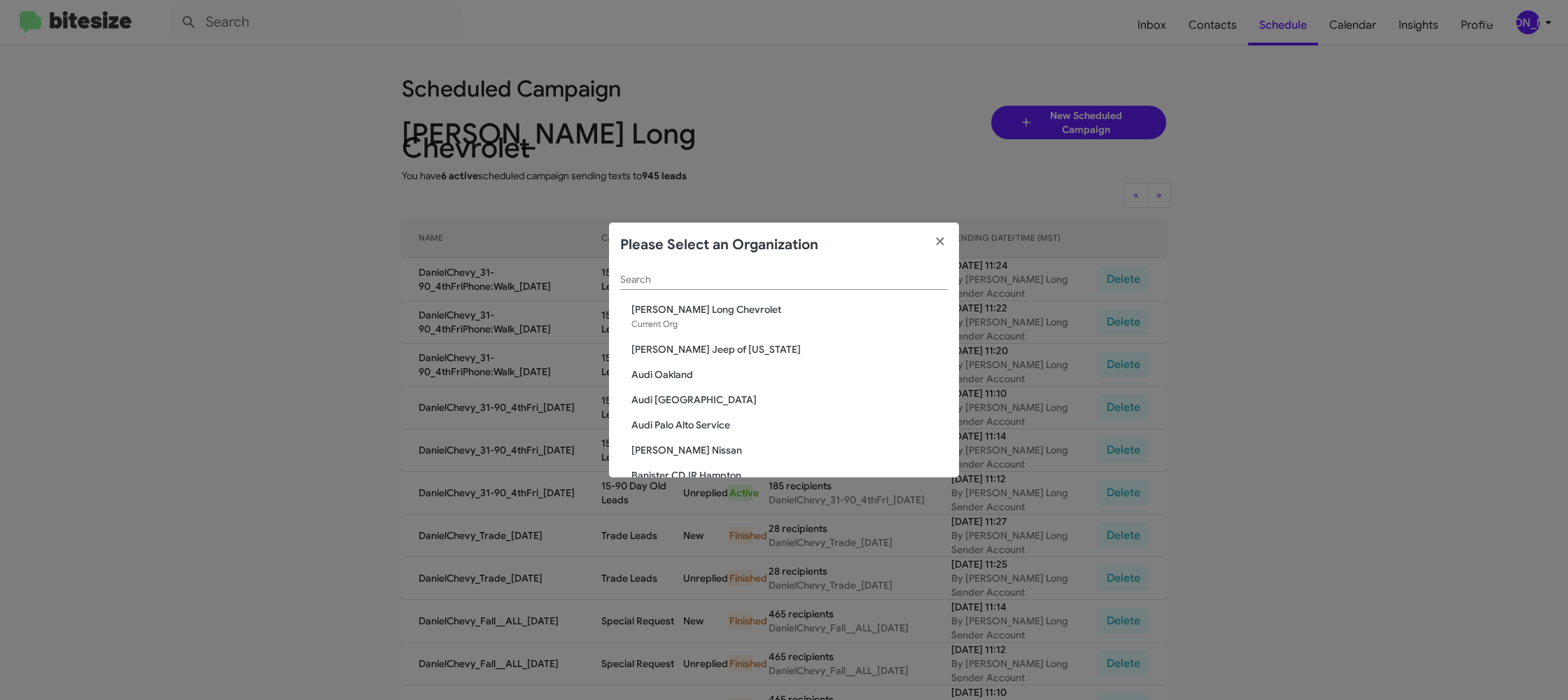
click at [655, 280] on input "Search" at bounding box center [784, 280] width 328 height 12
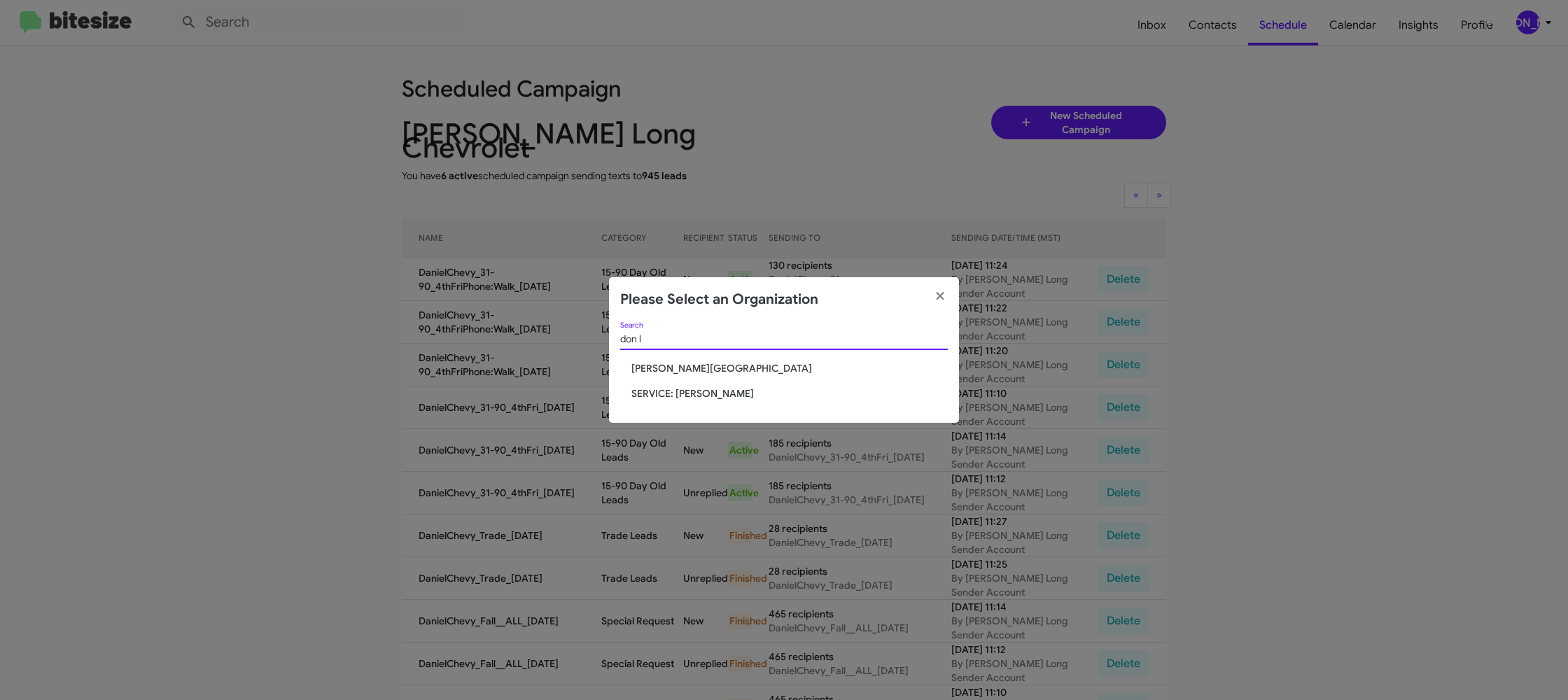
type input "don l"
click at [676, 366] on span "Don Ledford Auto Center" at bounding box center [789, 368] width 316 height 14
drag, startPoint x: 676, startPoint y: 366, endPoint x: 608, endPoint y: 129, distance: 246.6
click at [676, 366] on span "Don Ledford Auto Center" at bounding box center [789, 368] width 316 height 14
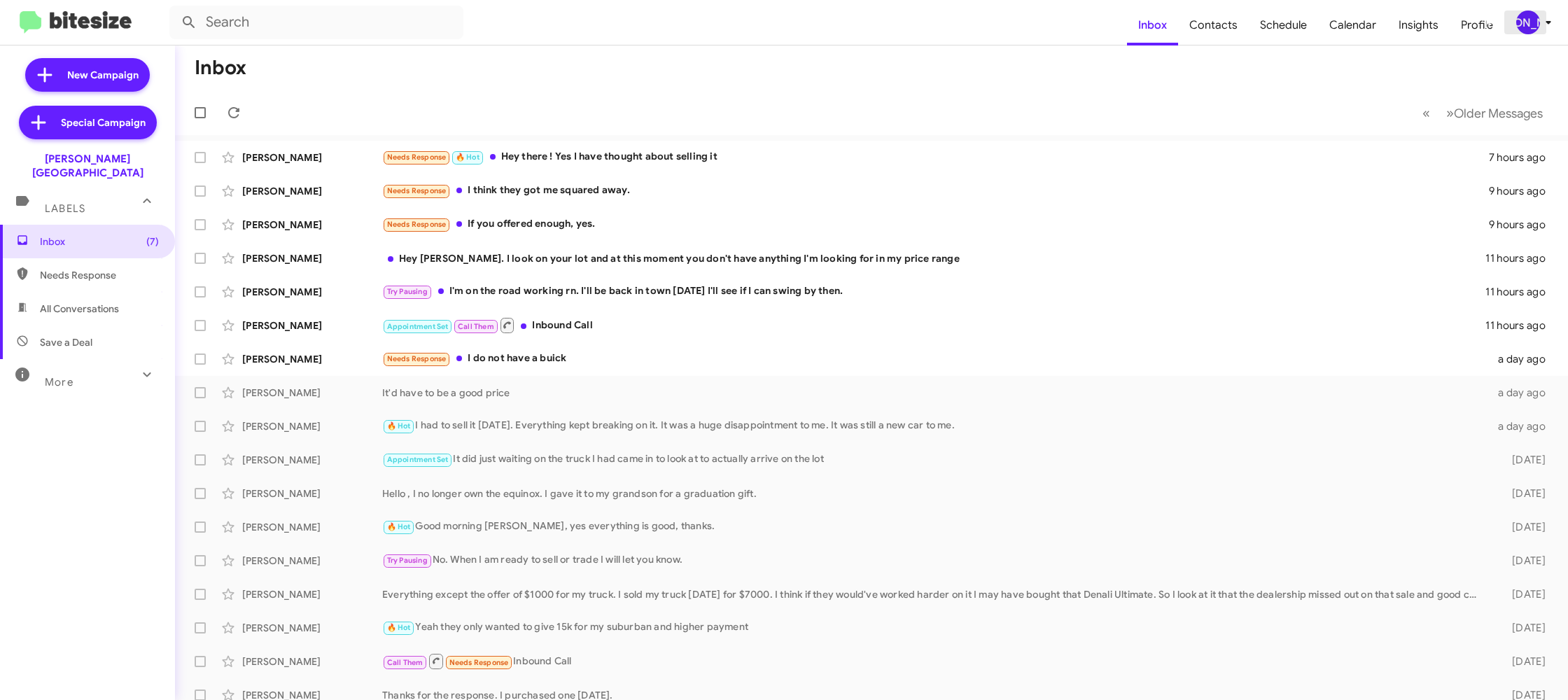
click at [1535, 20] on div "[PERSON_NAME]" at bounding box center [1528, 22] width 24 height 24
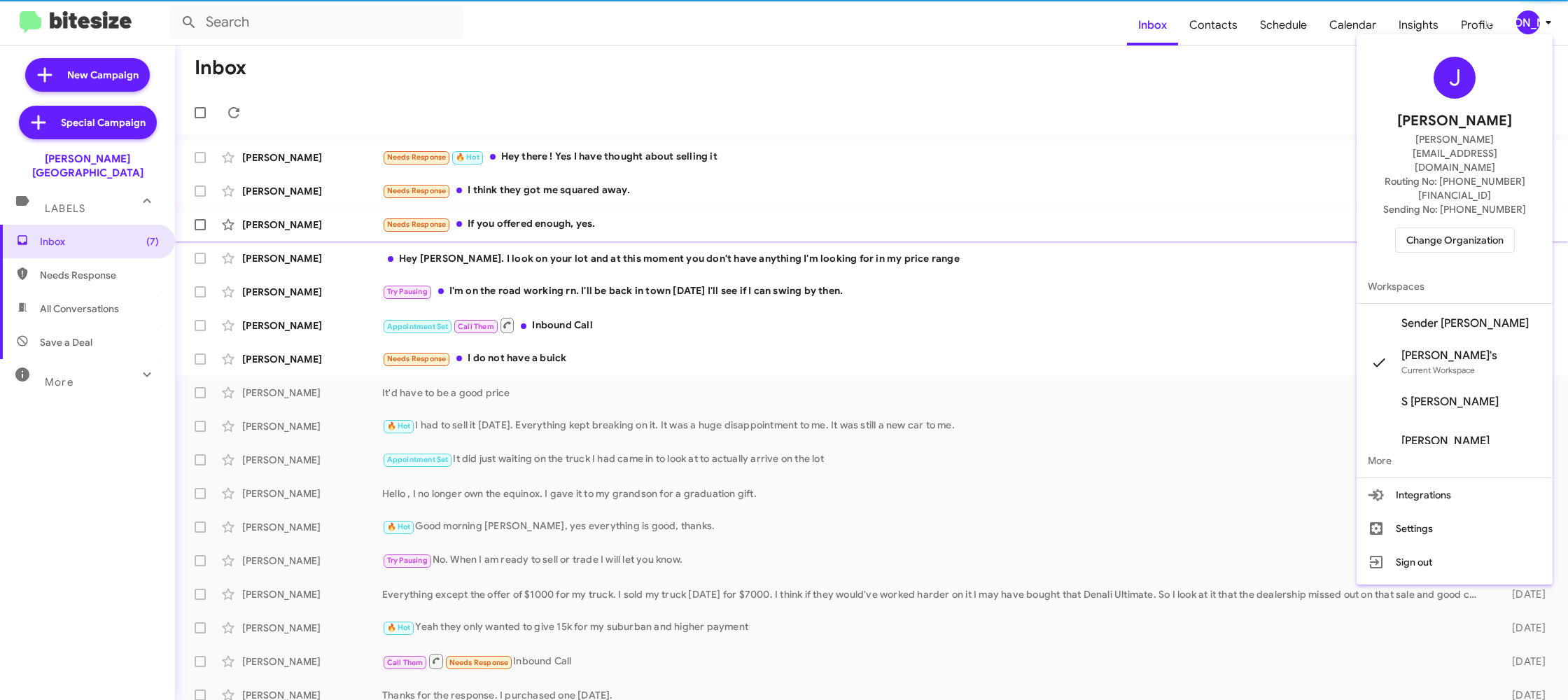
drag, startPoint x: 1472, startPoint y: 278, endPoint x: 1288, endPoint y: 233, distance: 189.4
click at [1470, 316] on span "Sender [PERSON_NAME]" at bounding box center [1465, 323] width 127 height 14
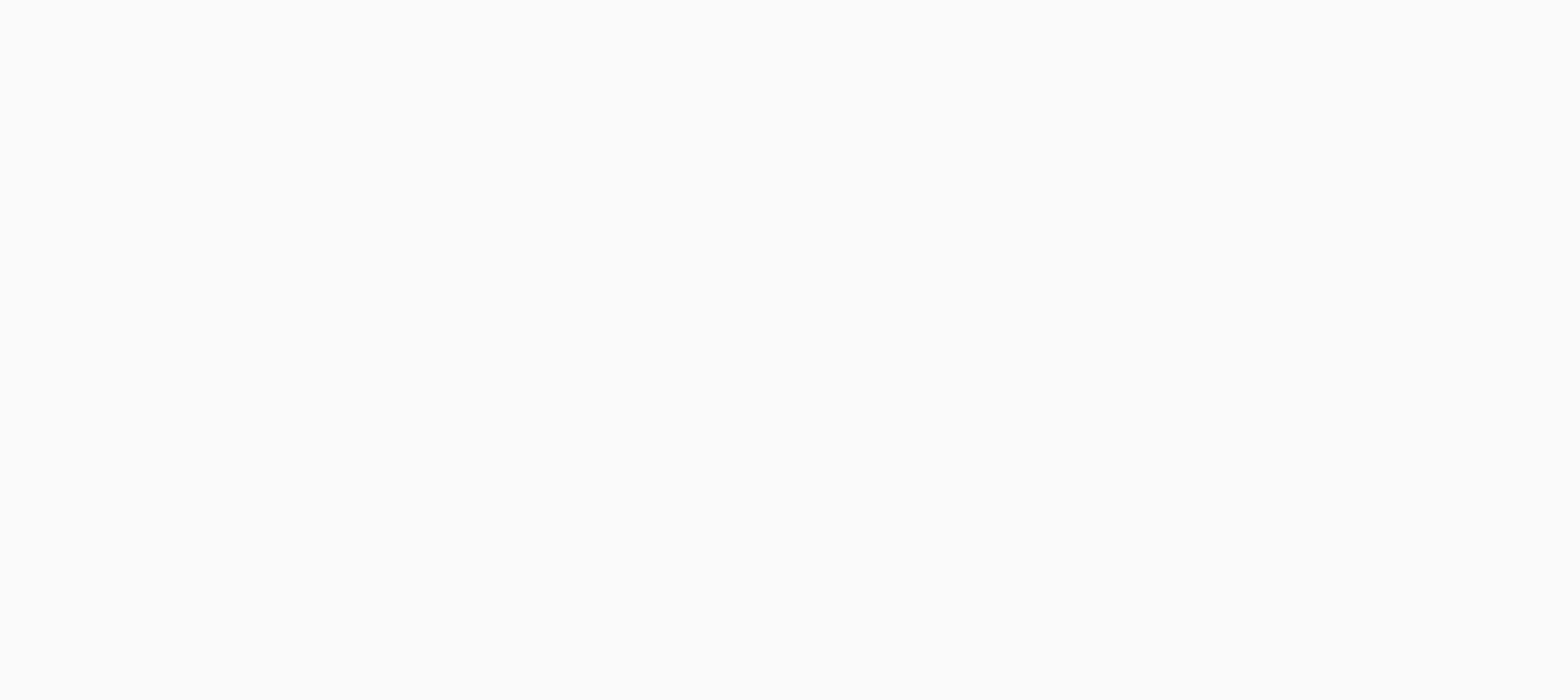
click at [1219, 35] on body at bounding box center [784, 350] width 1568 height 700
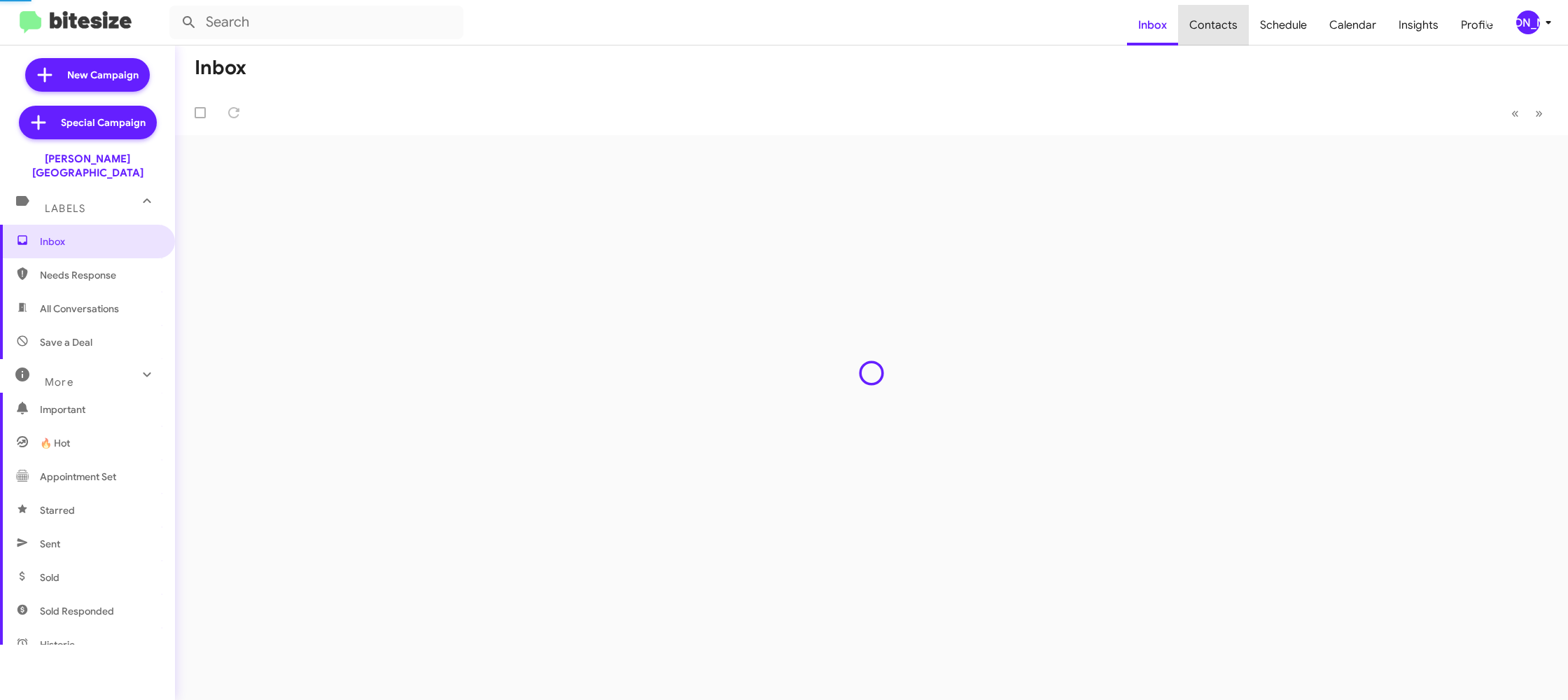
click at [1219, 35] on span "Contacts" at bounding box center [1214, 26] width 71 height 41
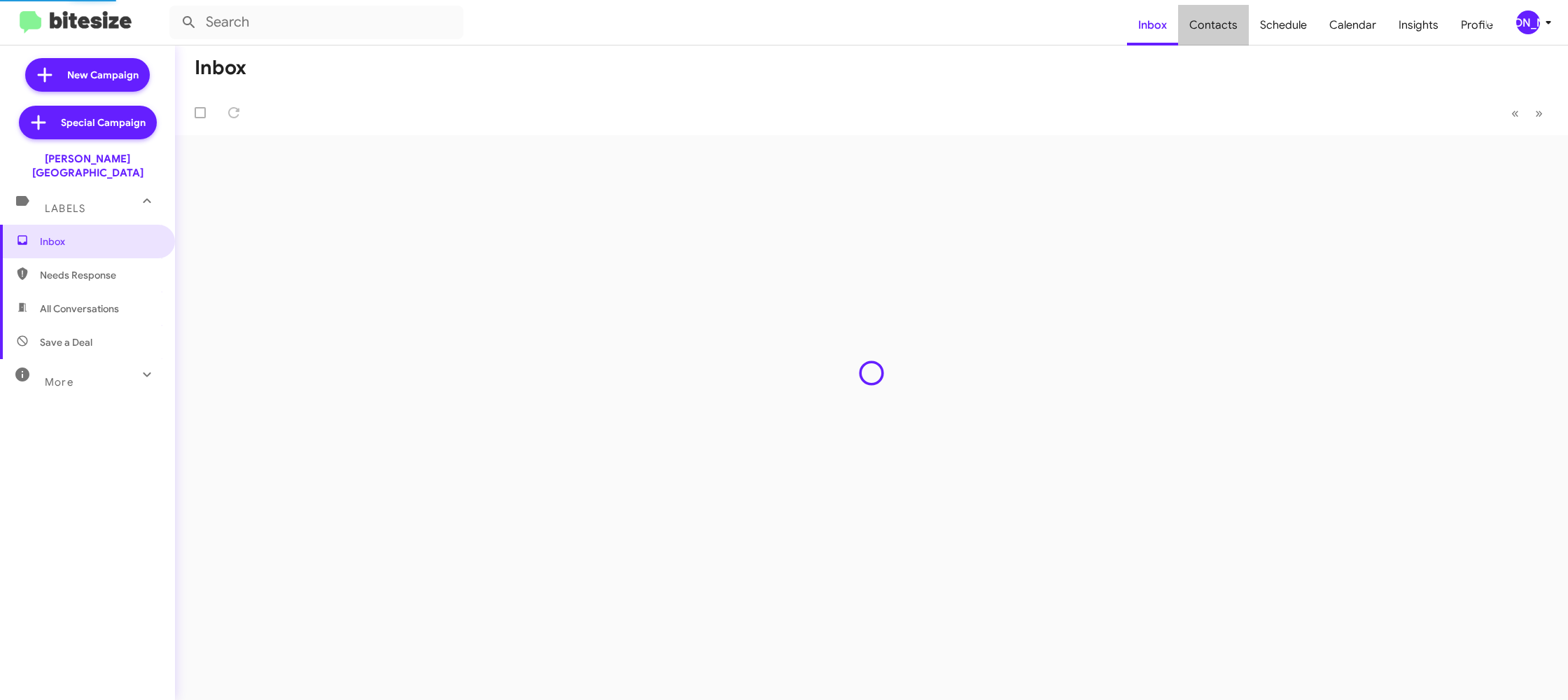
click at [1219, 35] on span "Contacts" at bounding box center [1214, 26] width 71 height 41
type input "in:groups"
click at [1219, 35] on span "Contacts" at bounding box center [1214, 26] width 71 height 41
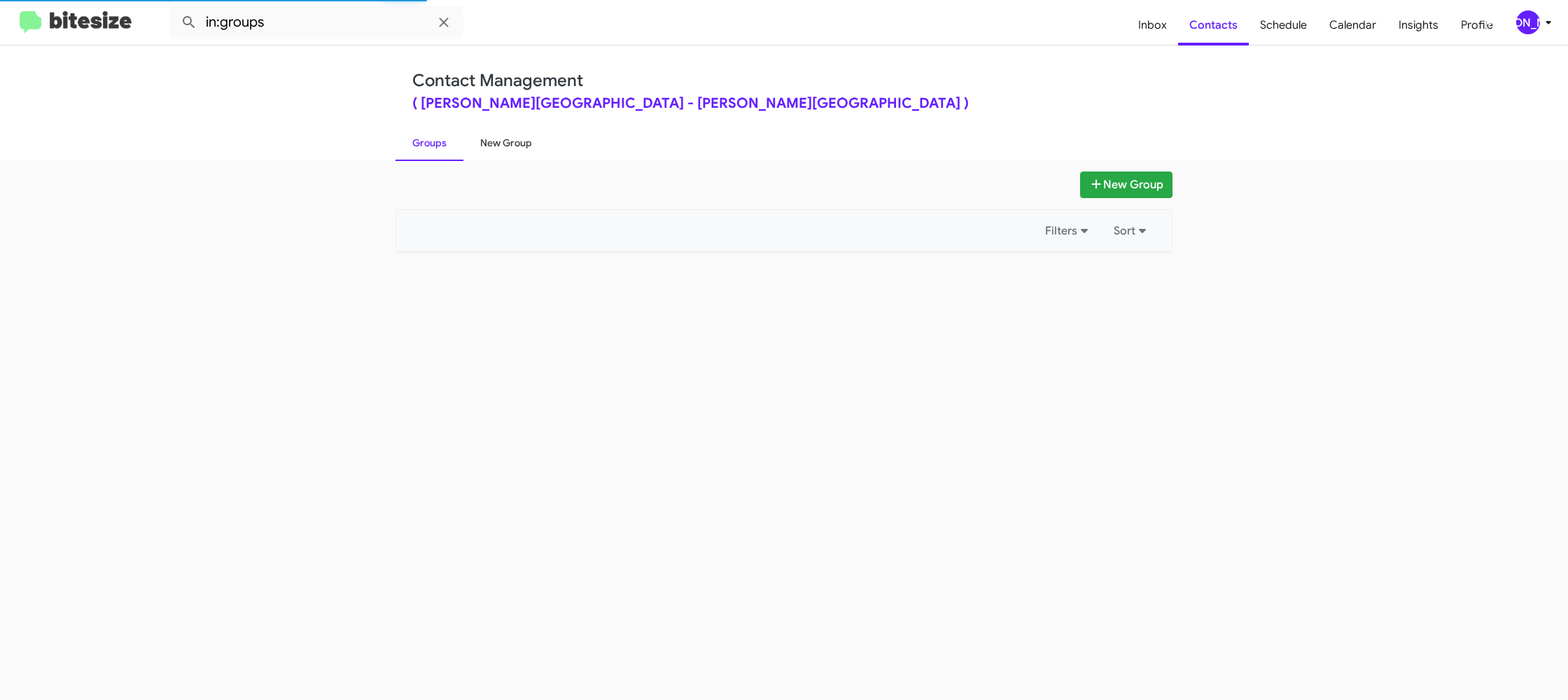
click at [492, 144] on link "New Group" at bounding box center [506, 142] width 85 height 36
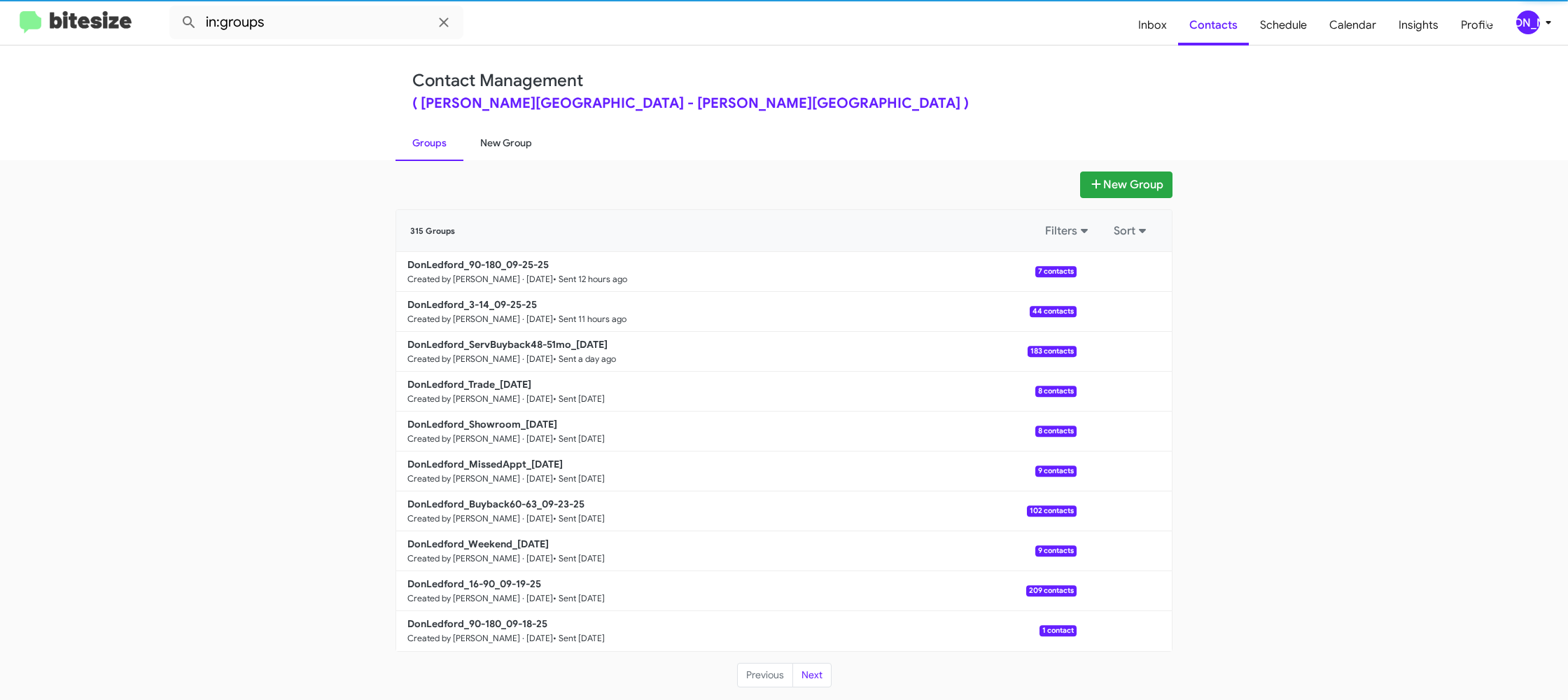
click at [493, 144] on link "New Group" at bounding box center [506, 142] width 85 height 36
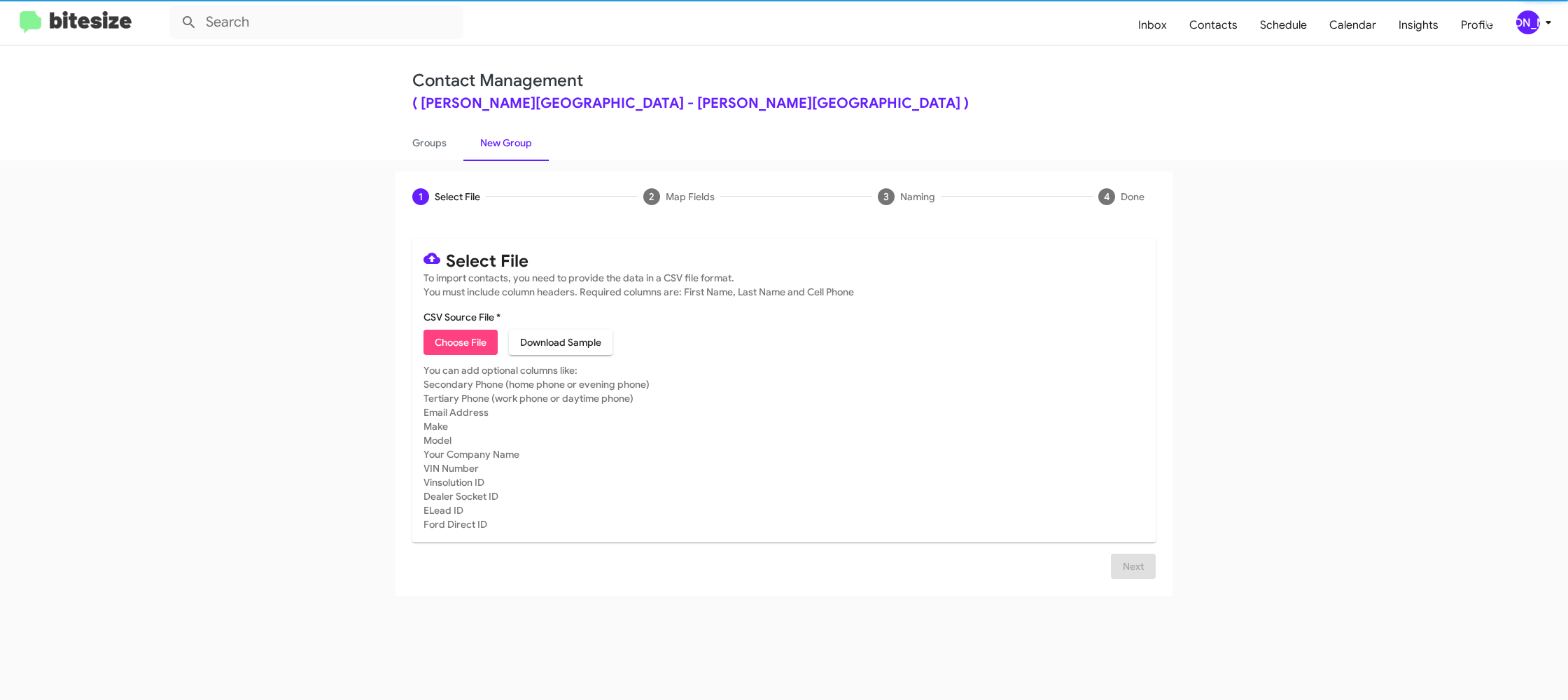
drag, startPoint x: 493, startPoint y: 144, endPoint x: 506, endPoint y: 142, distance: 13.2
click at [493, 143] on link "New Group" at bounding box center [506, 142] width 85 height 36
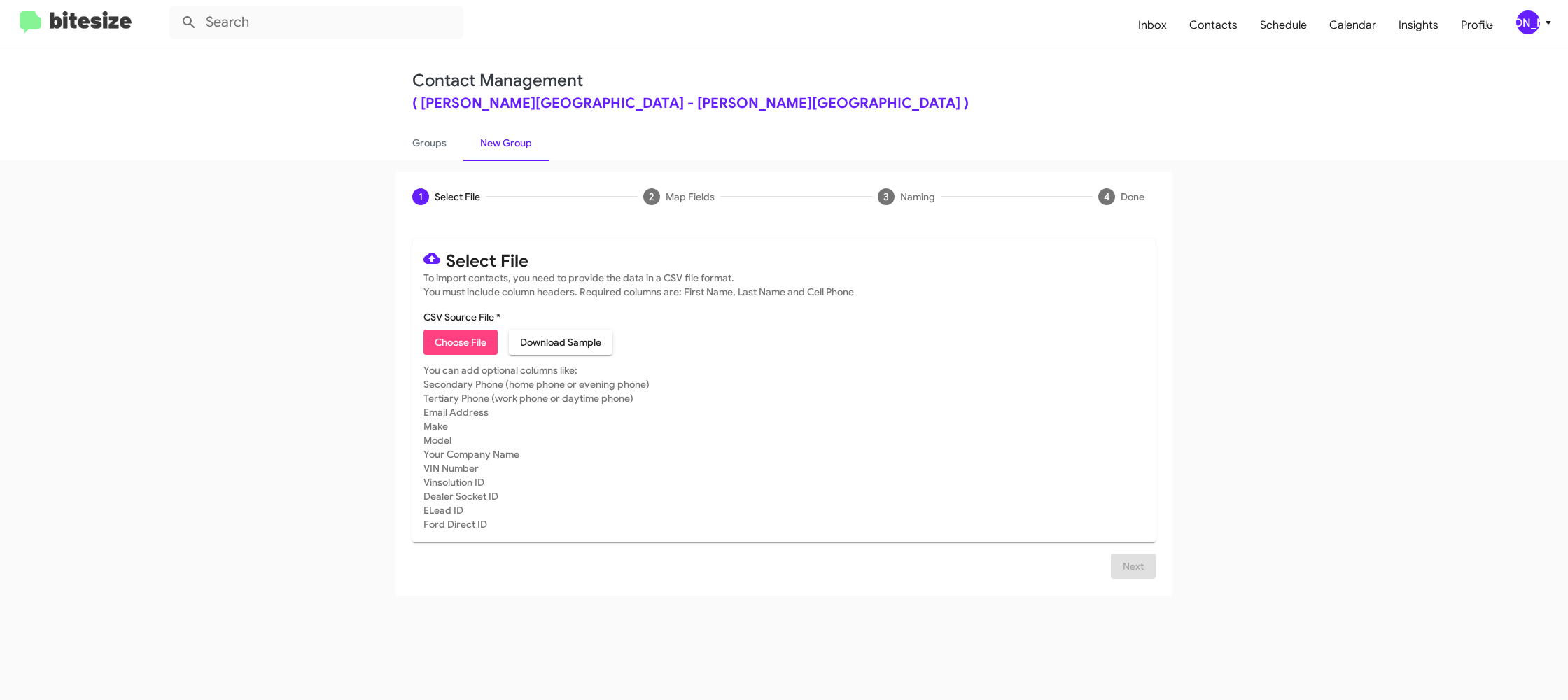
click at [1549, 27] on icon at bounding box center [1549, 22] width 17 height 17
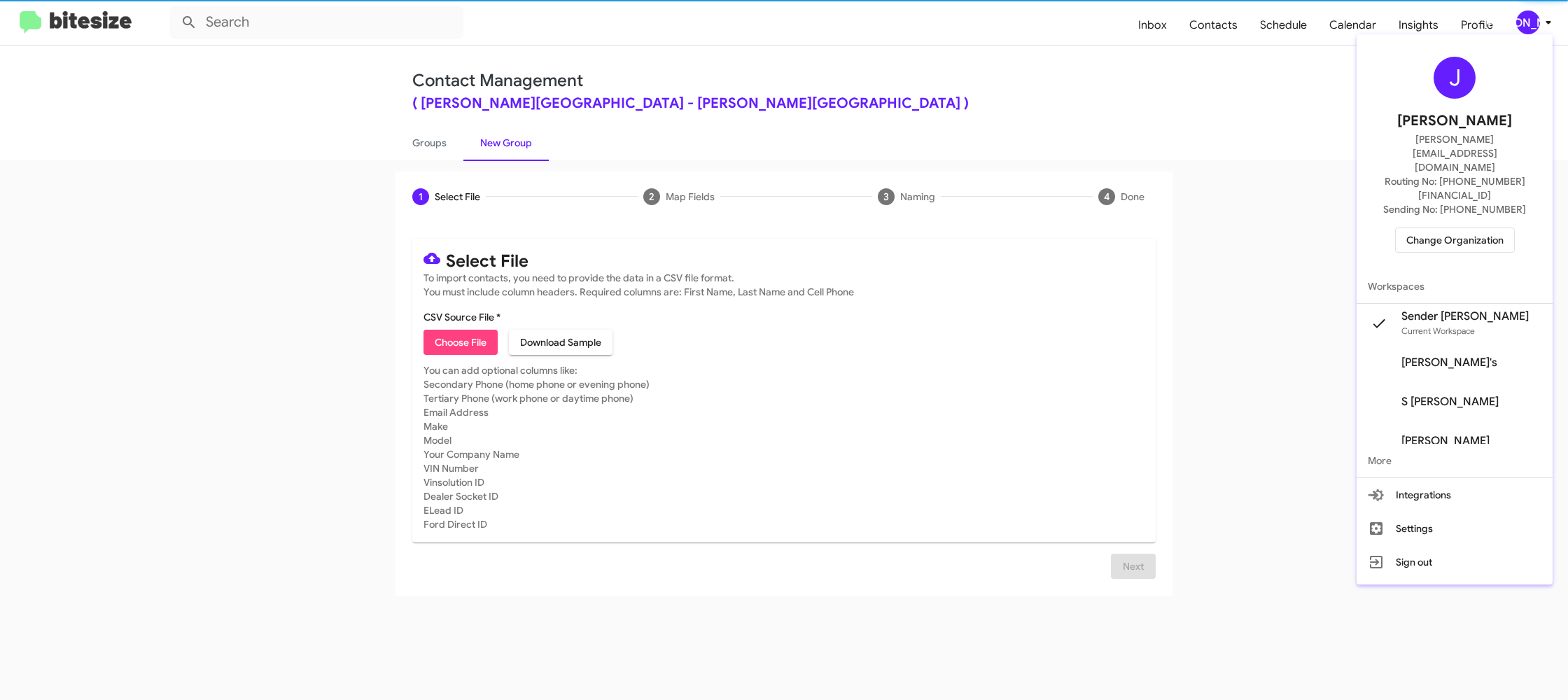
drag, startPoint x: 1549, startPoint y: 27, endPoint x: 1404, endPoint y: 35, distance: 145.2
click at [1549, 27] on div at bounding box center [784, 350] width 1568 height 700
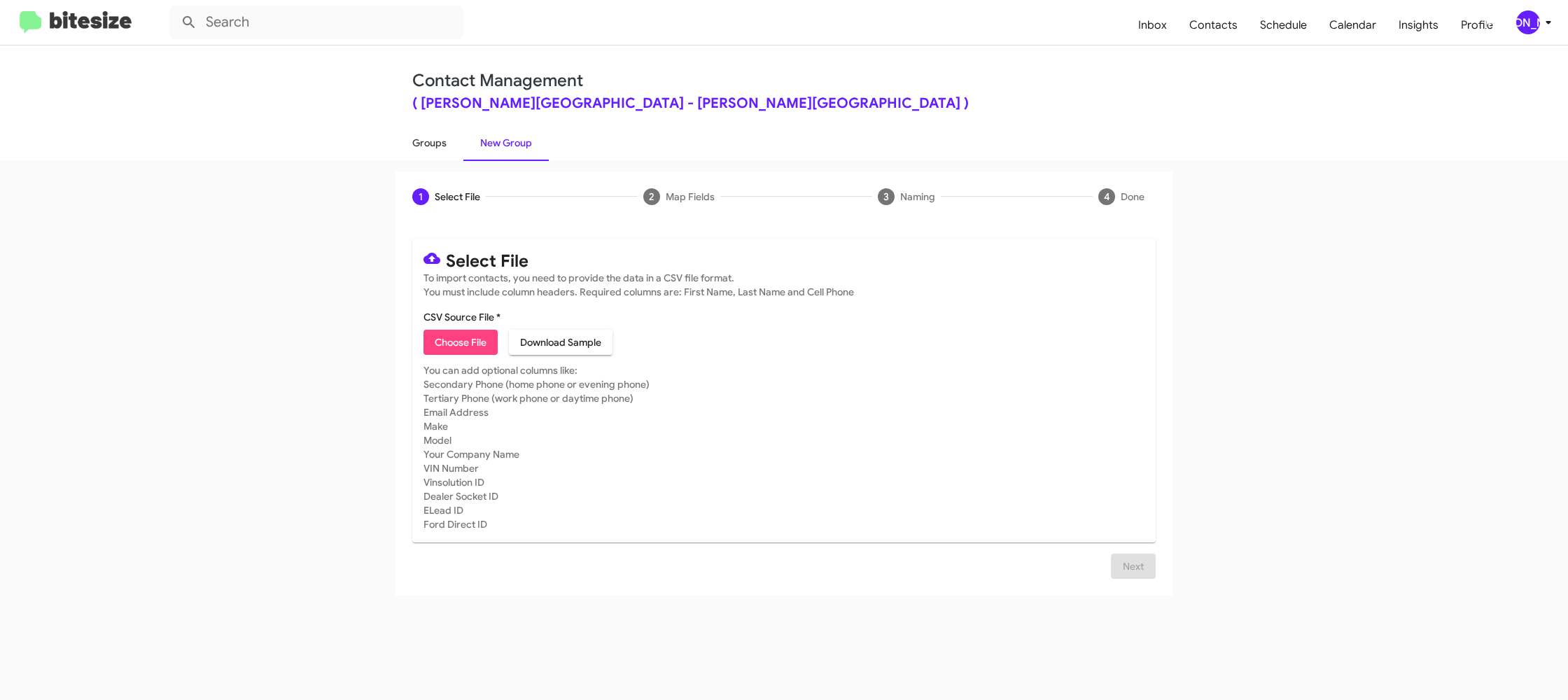
click at [406, 147] on link "Groups" at bounding box center [429, 142] width 68 height 36
type input "in:groups"
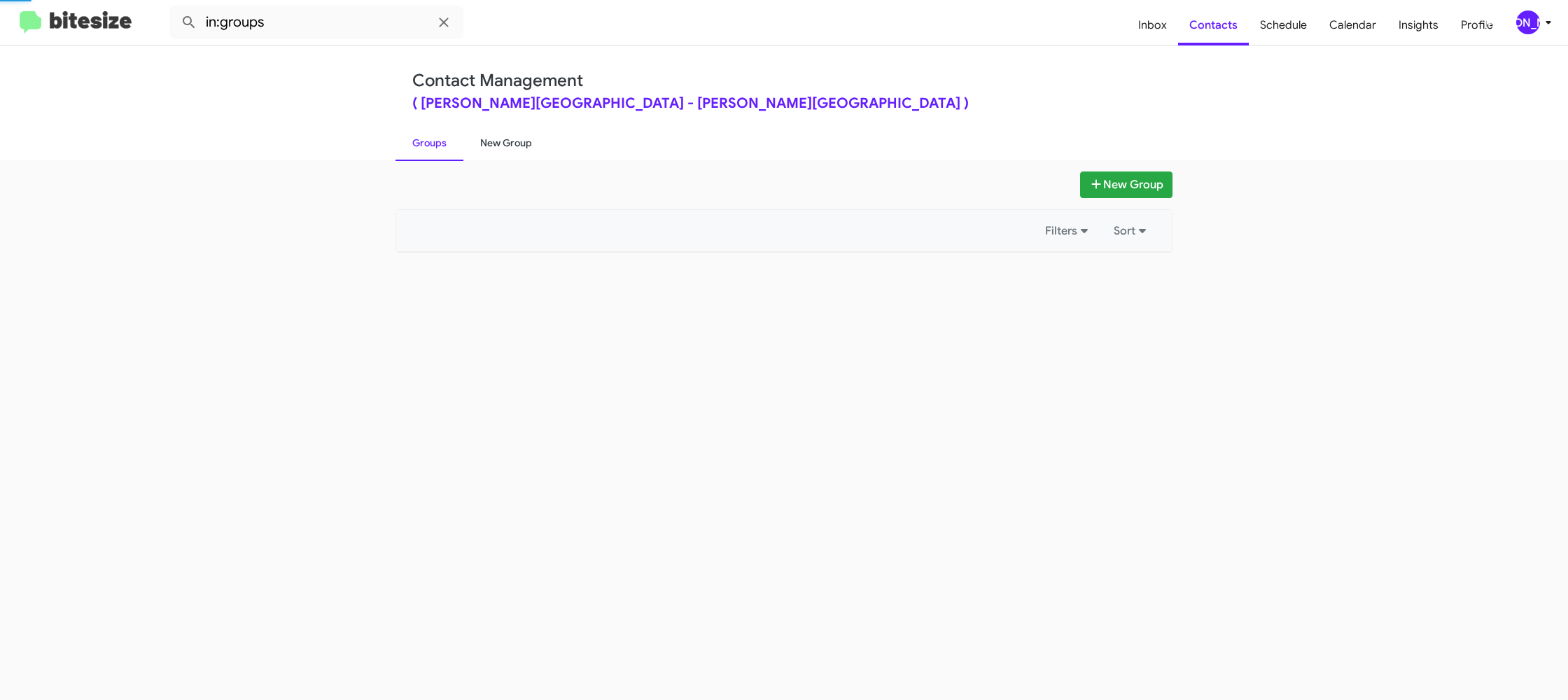
click at [501, 139] on link "New Group" at bounding box center [506, 142] width 85 height 36
click at [498, 136] on link "New Group" at bounding box center [506, 142] width 85 height 36
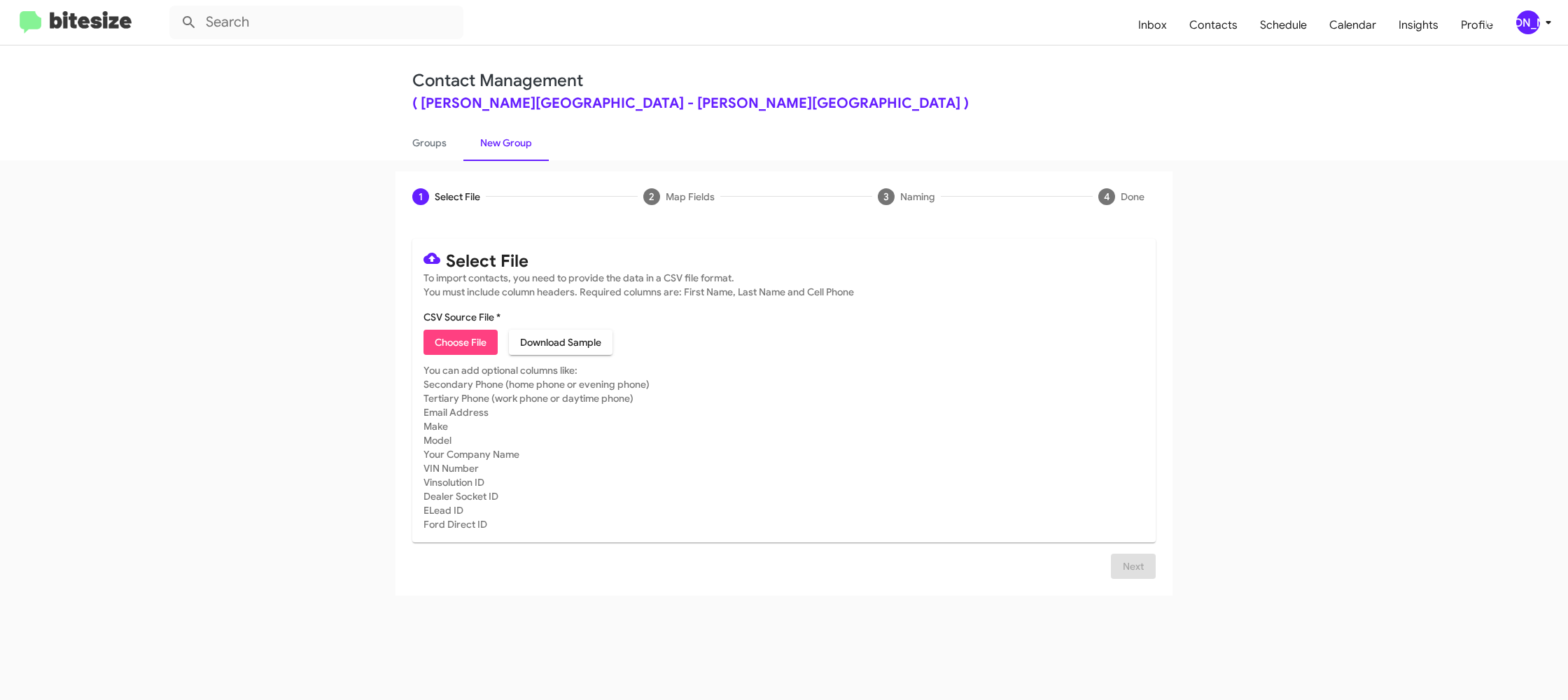
click at [1532, 24] on div "[PERSON_NAME]" at bounding box center [1528, 22] width 24 height 24
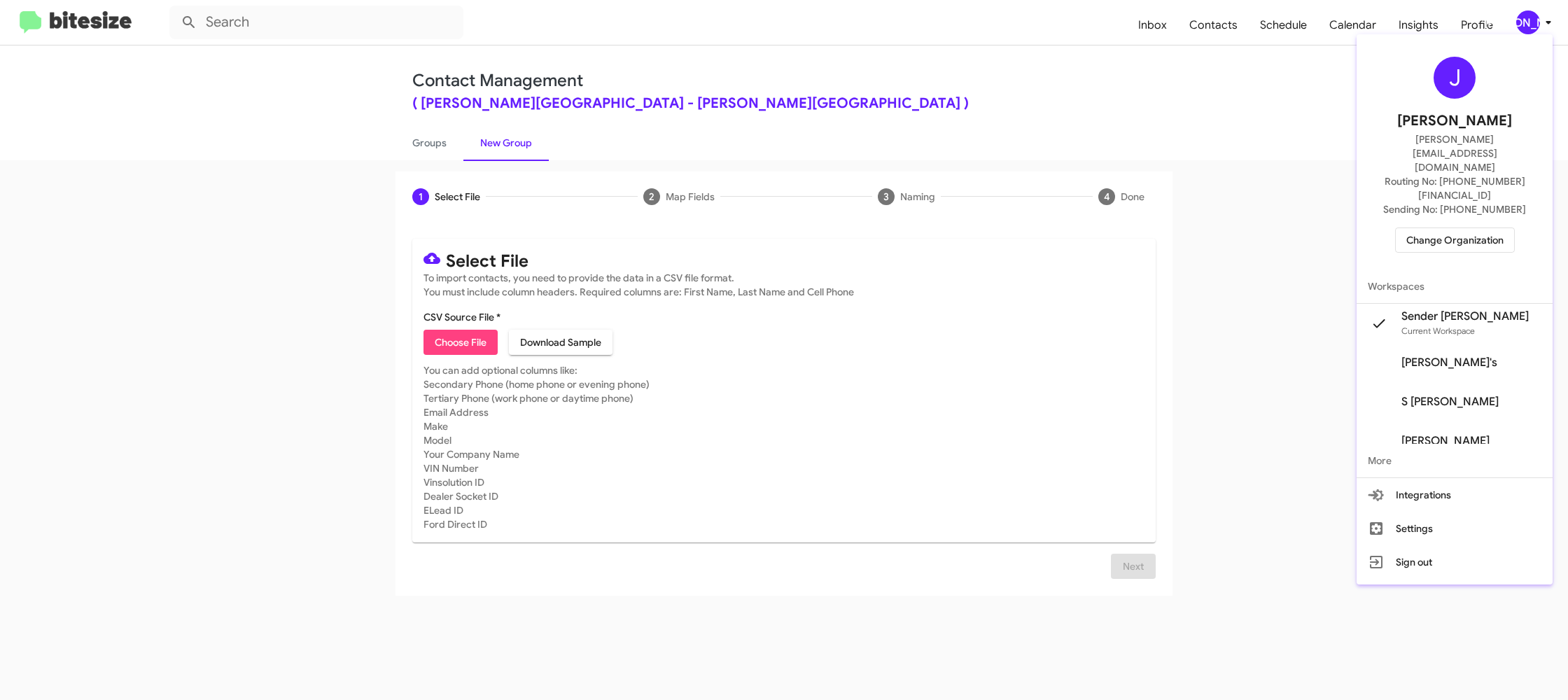
drag, startPoint x: 1535, startPoint y: 22, endPoint x: 1407, endPoint y: 25, distance: 128.0
click at [1538, 22] on div at bounding box center [784, 350] width 1568 height 700
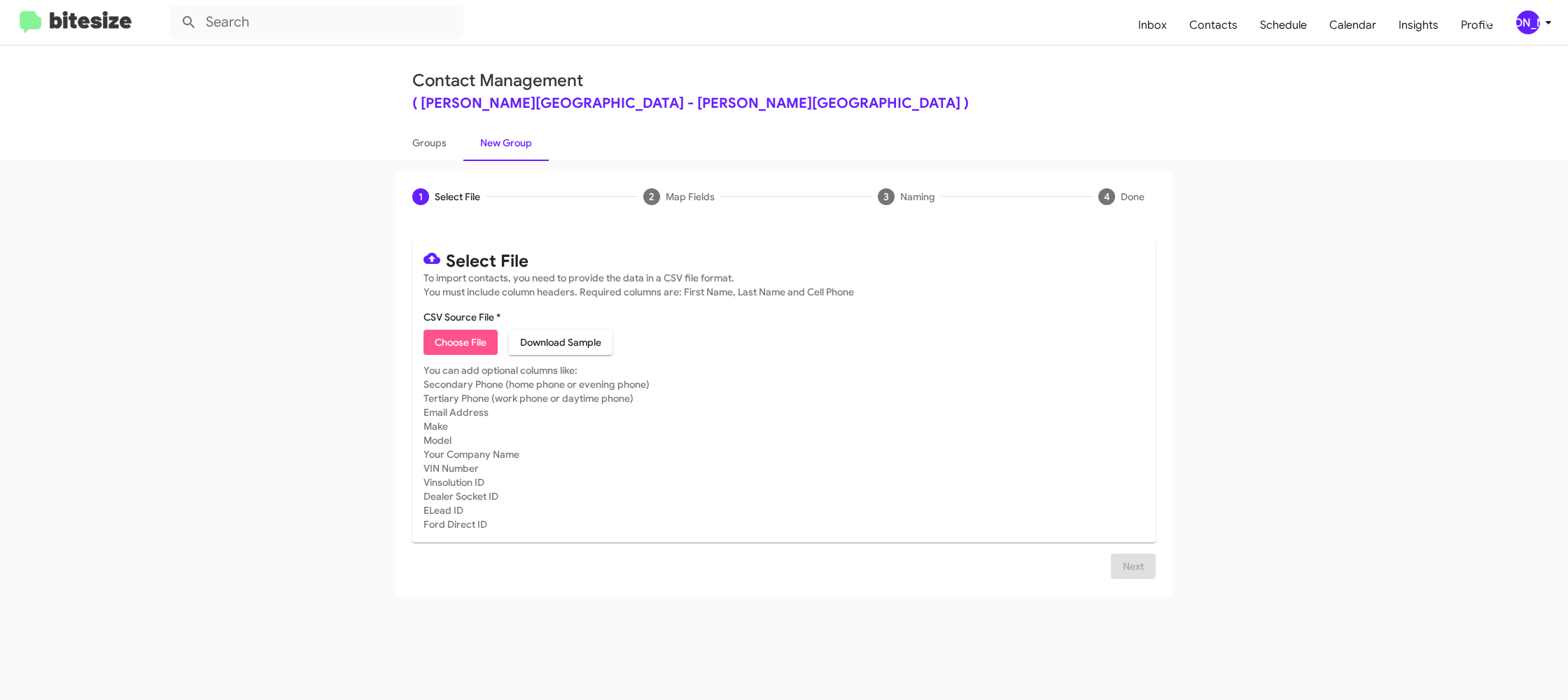
click at [464, 347] on span "Choose File" at bounding box center [460, 342] width 52 height 25
type input "DonLedford_16-90_09-26-25"
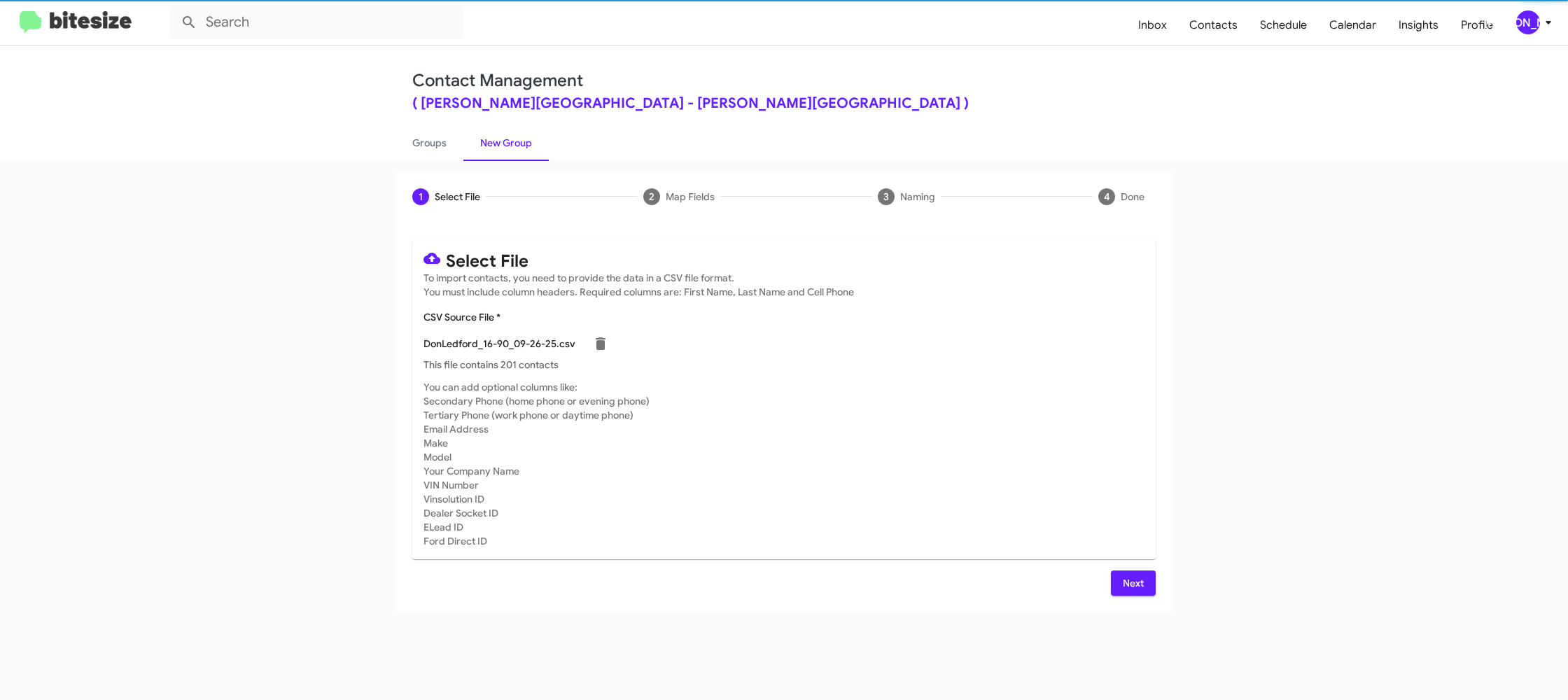
drag, startPoint x: 1008, startPoint y: 378, endPoint x: 1008, endPoint y: 393, distance: 15.0
click at [1008, 378] on mat-card "Select File To import contacts, you need to provide the data in a CSV file form…" at bounding box center [784, 399] width 744 height 320
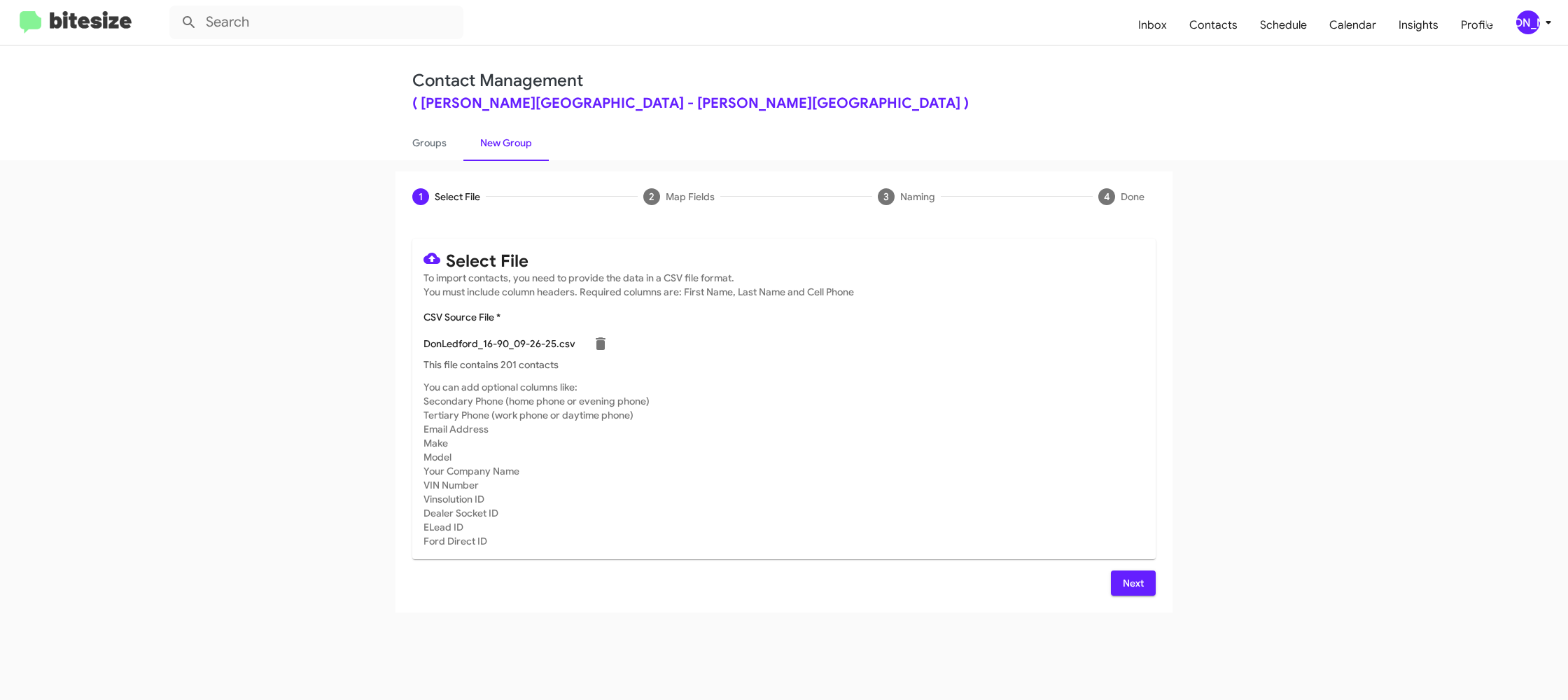
click at [1137, 583] on span "Next" at bounding box center [1133, 583] width 22 height 25
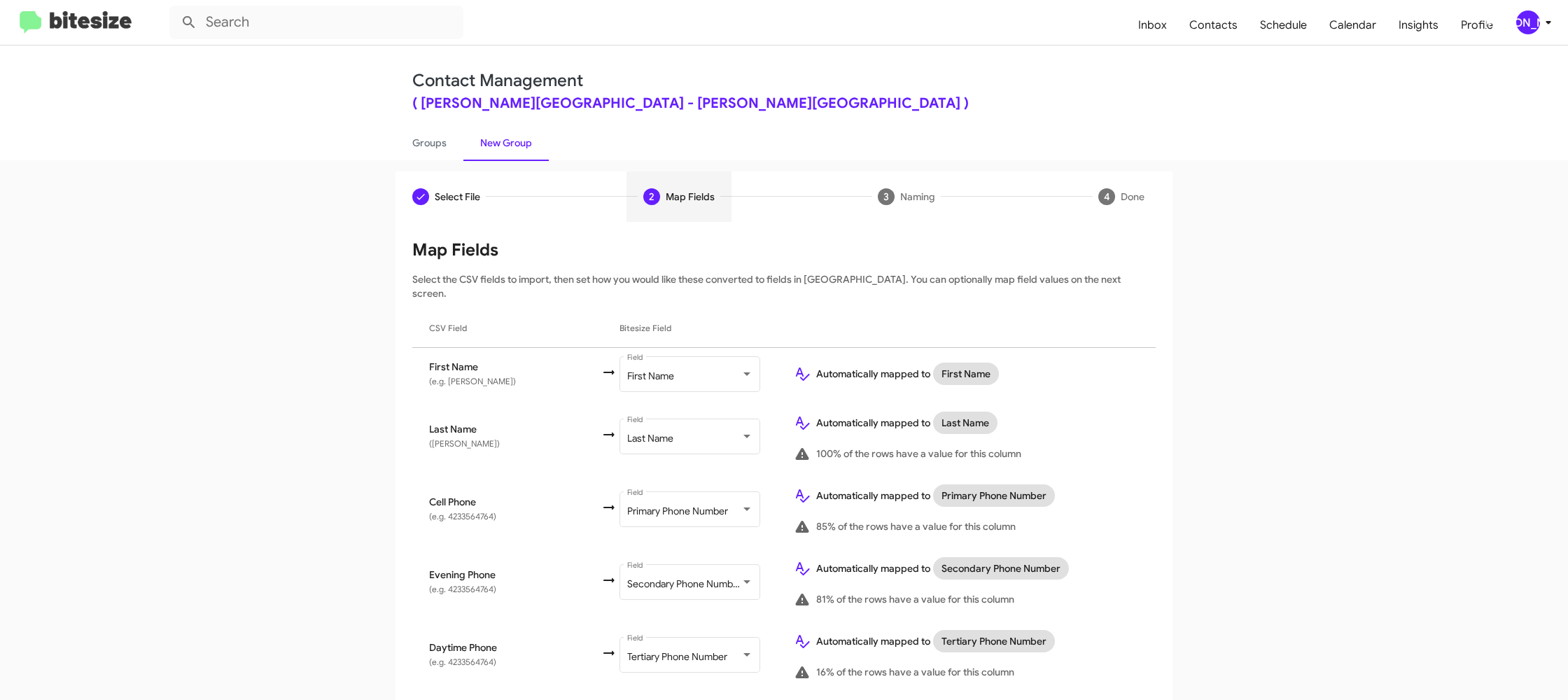
scroll to position [667, 0]
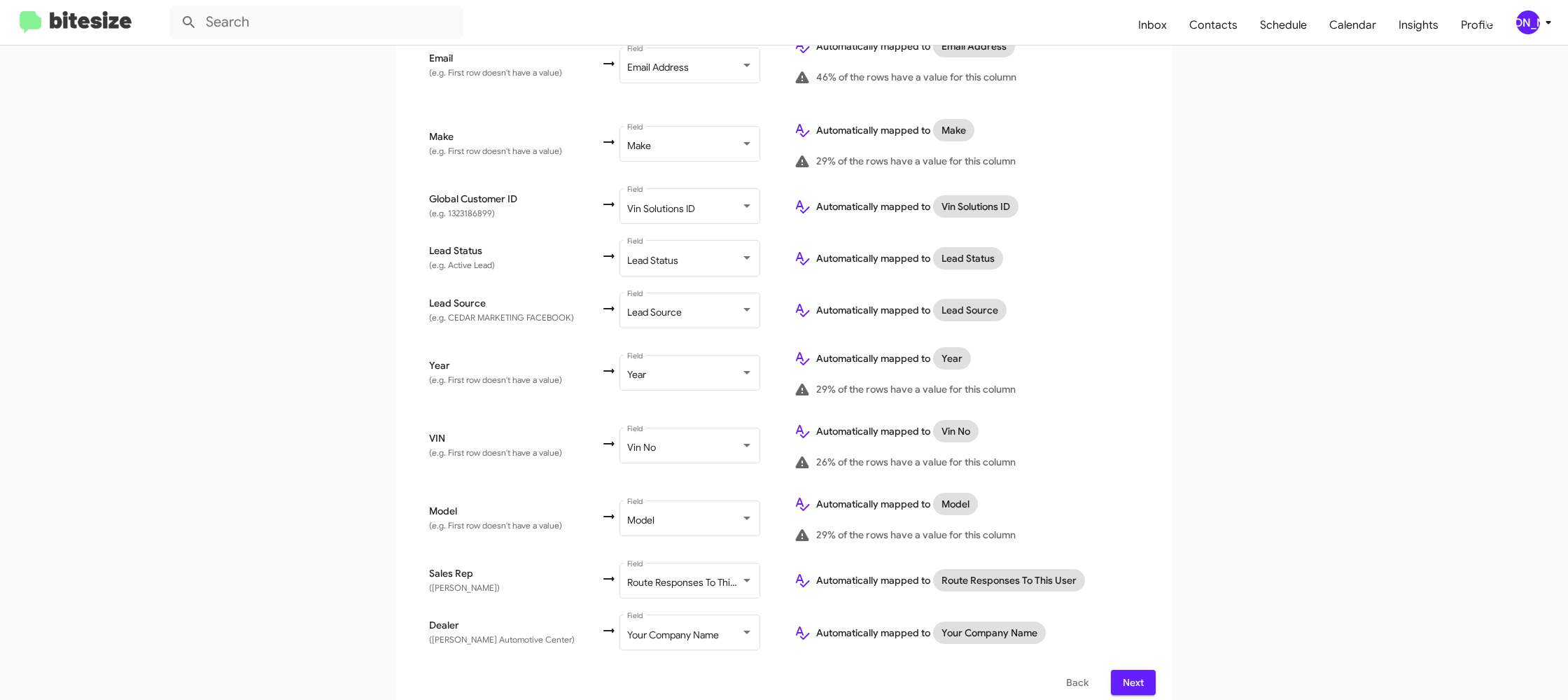
click at [1139, 670] on span "Next" at bounding box center [1133, 682] width 22 height 25
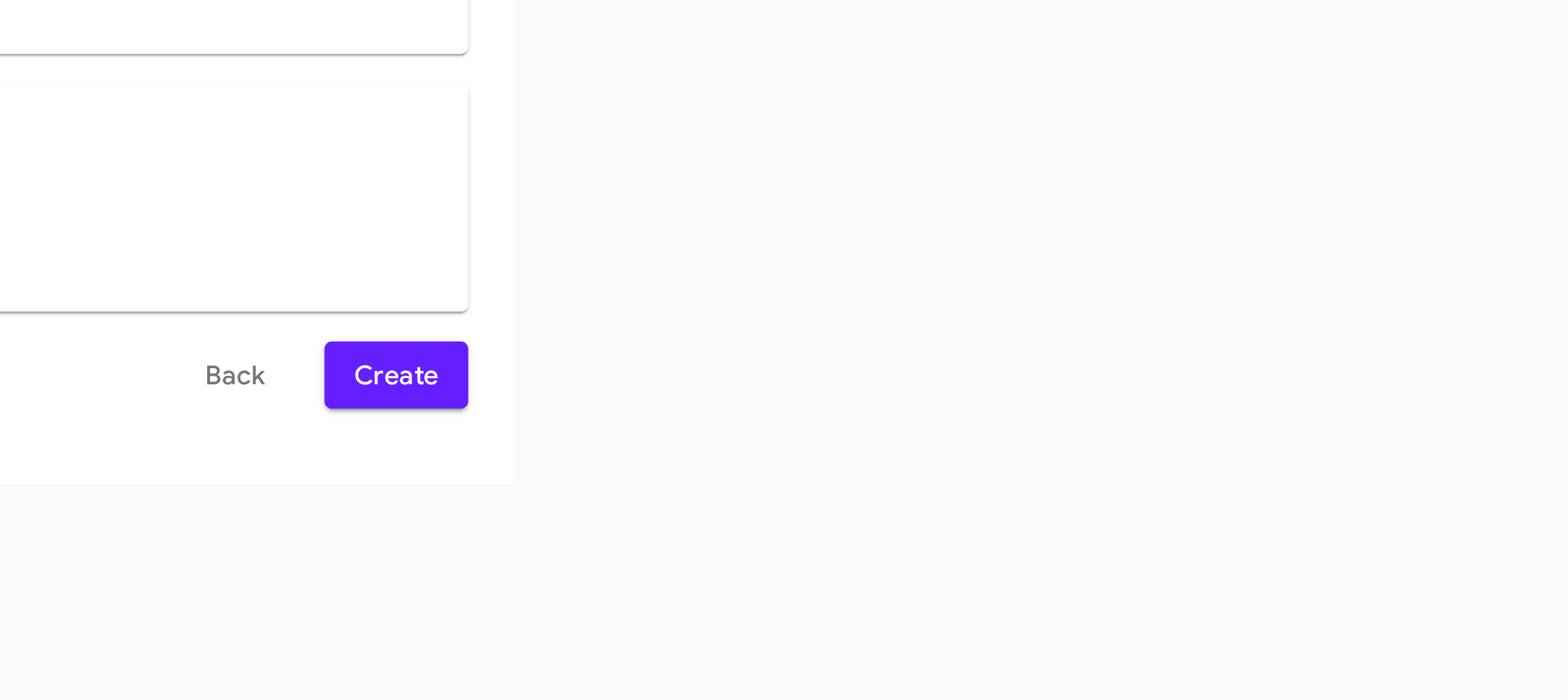
scroll to position [0, 0]
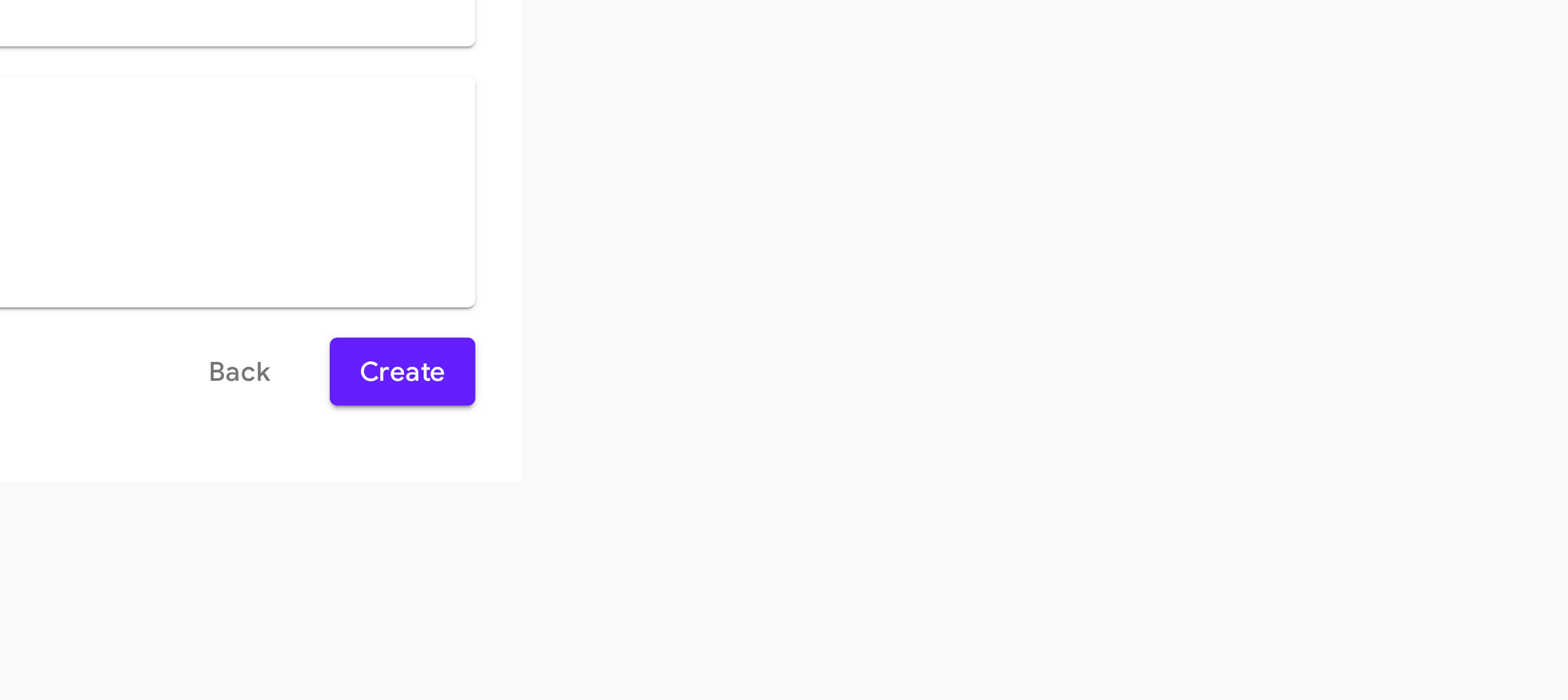
click at [1130, 582] on span "Create" at bounding box center [1129, 578] width 32 height 25
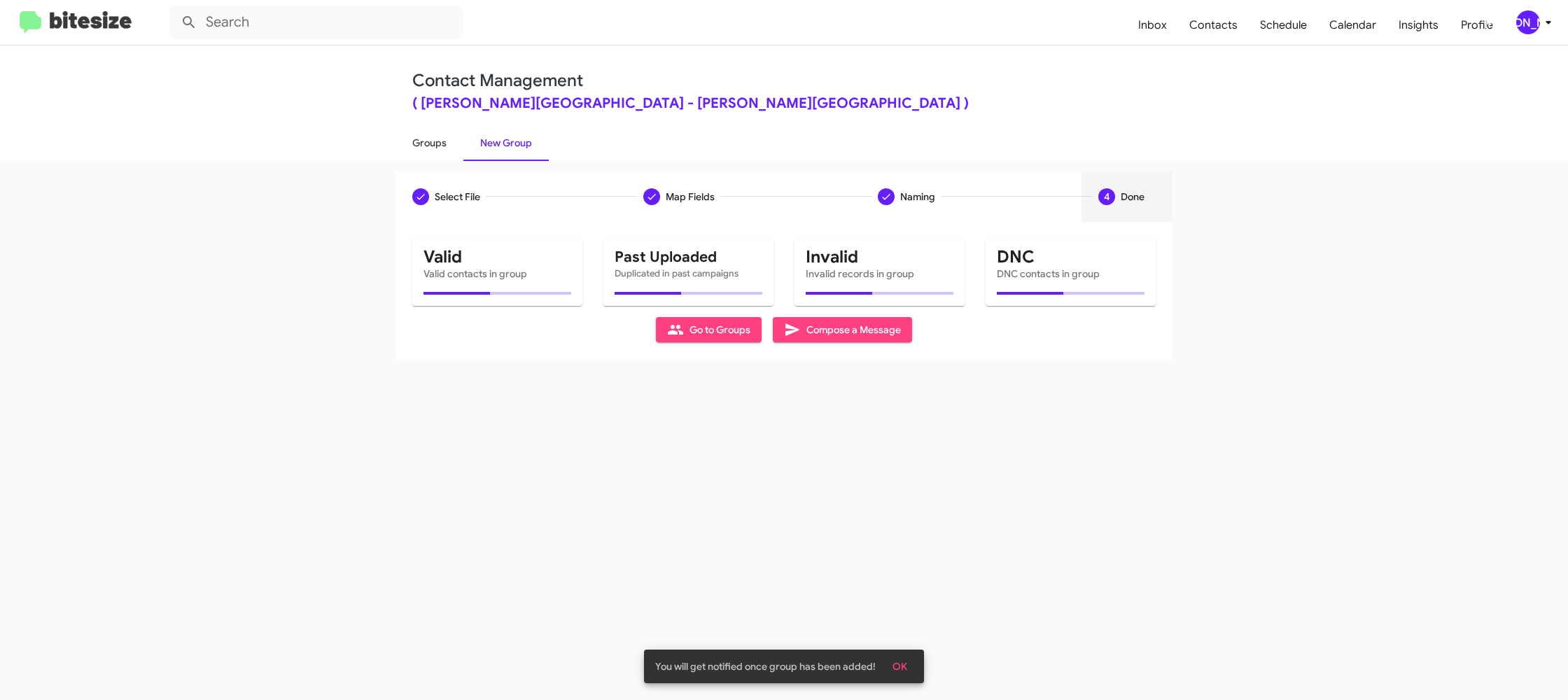
click at [430, 127] on link "Groups" at bounding box center [429, 142] width 68 height 36
type input "in:groups"
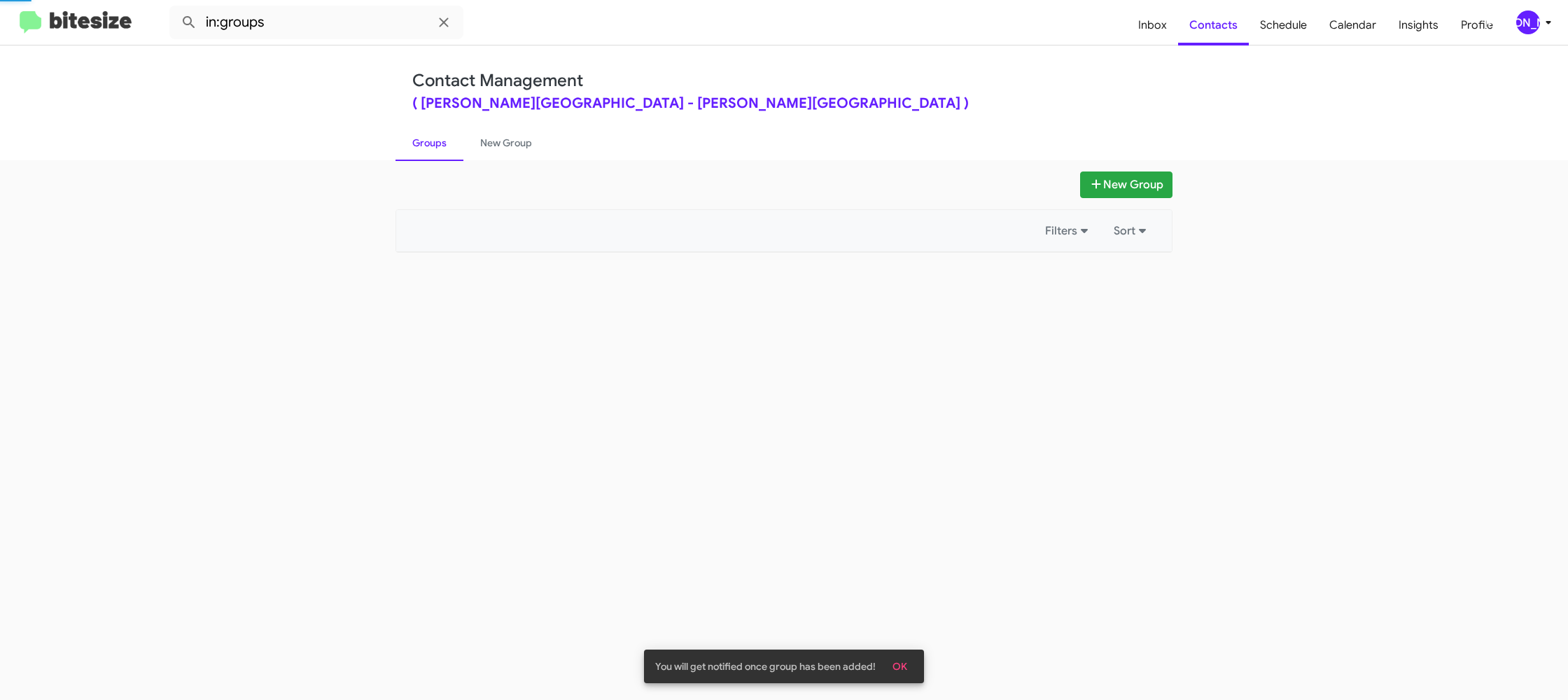
click at [430, 127] on link "Groups" at bounding box center [429, 142] width 68 height 36
click at [496, 135] on link "New Group" at bounding box center [506, 142] width 85 height 36
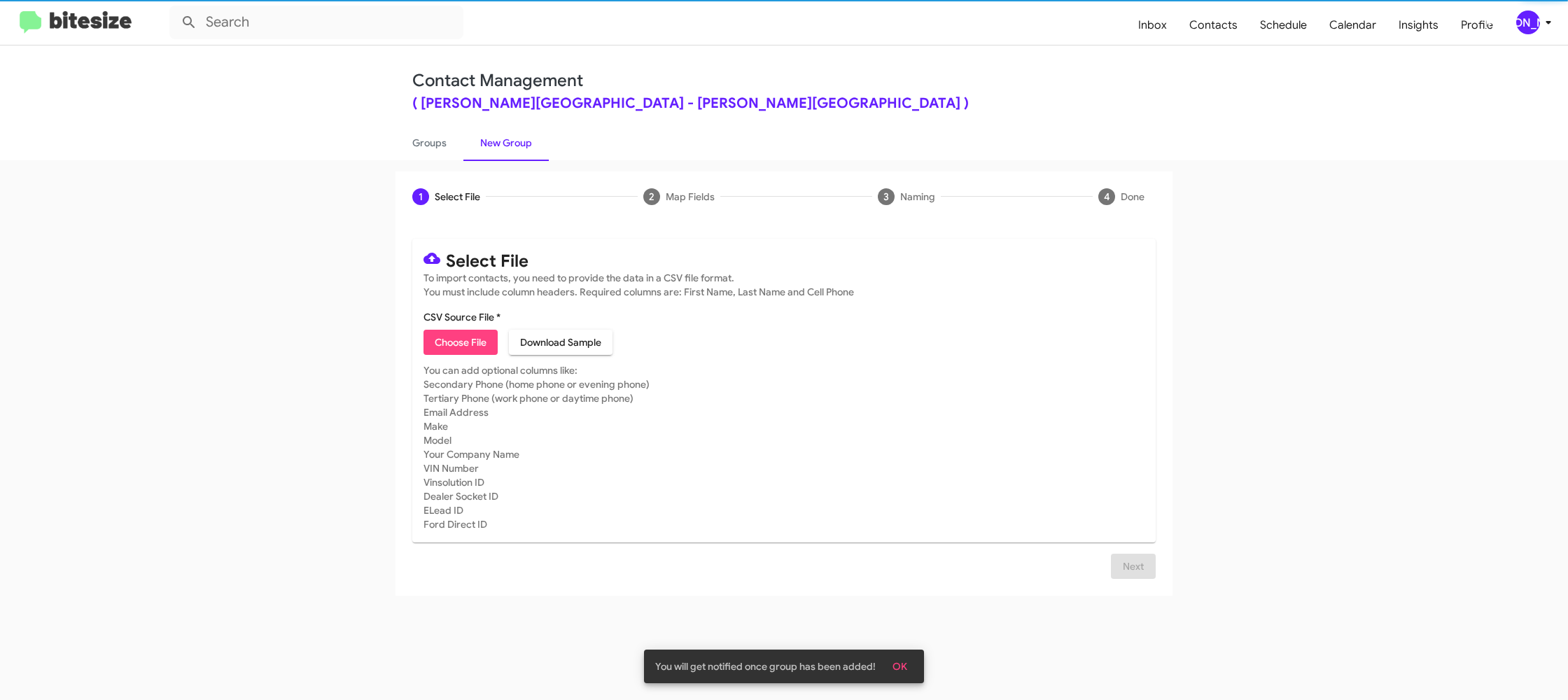
click at [394, 142] on div "Contact Management ( Don Ledford Auto Center - don ledford automotive center ) …" at bounding box center [784, 103] width 799 height 115
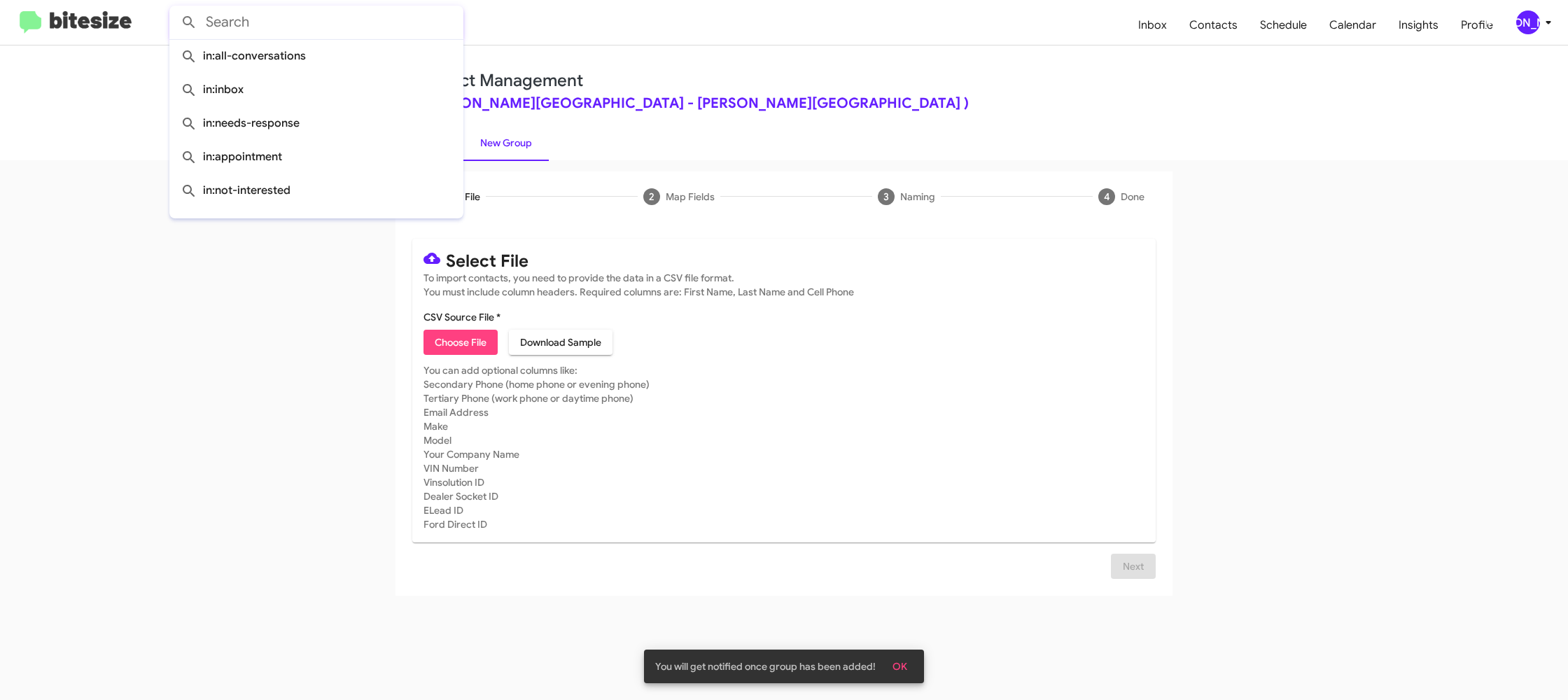
click at [310, 28] on input "text" at bounding box center [316, 22] width 294 height 34
click at [409, 142] on span "in:appointment" at bounding box center [316, 157] width 272 height 34
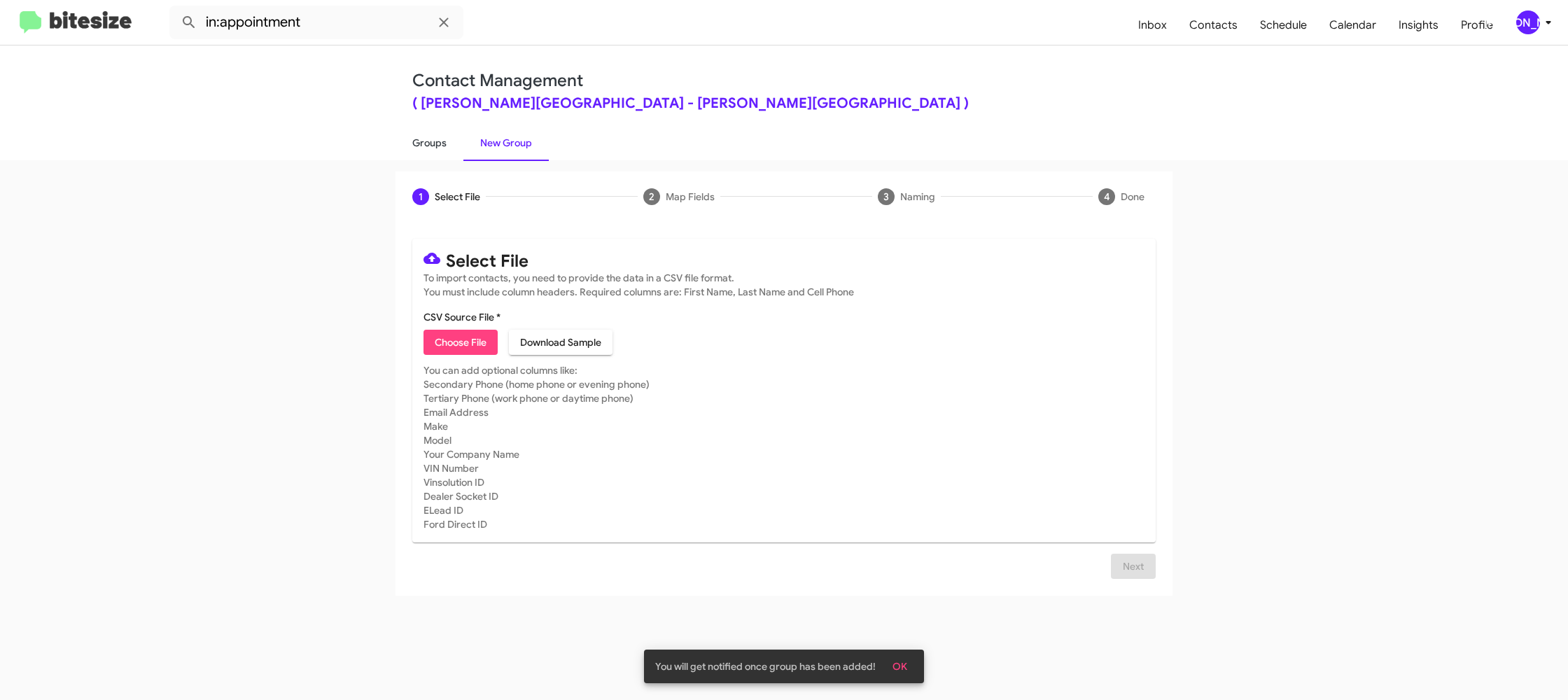
click at [430, 146] on link "Groups" at bounding box center [429, 142] width 68 height 36
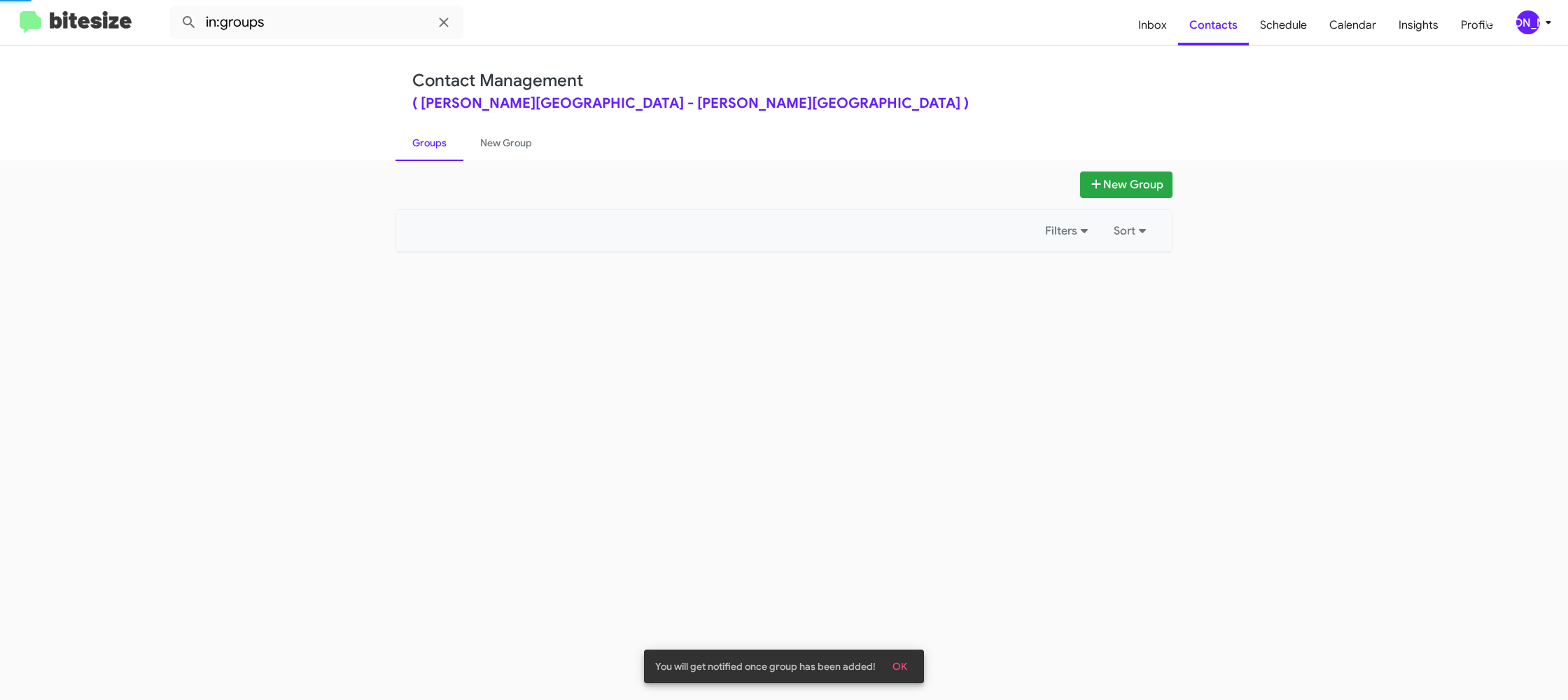
click at [430, 146] on link "Groups" at bounding box center [429, 142] width 68 height 36
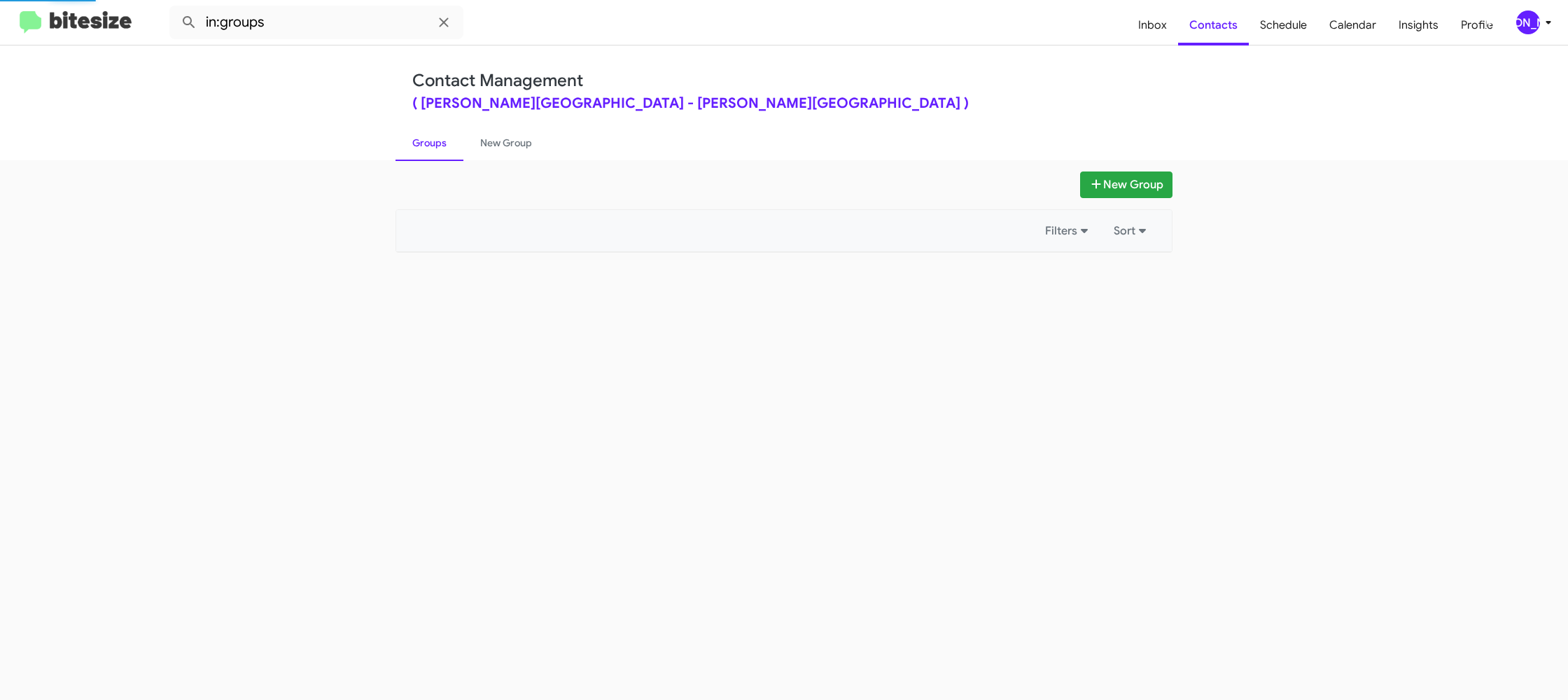
drag, startPoint x: 430, startPoint y: 146, endPoint x: 305, endPoint y: 17, distance: 179.6
click at [422, 137] on link "Groups" at bounding box center [429, 142] width 68 height 36
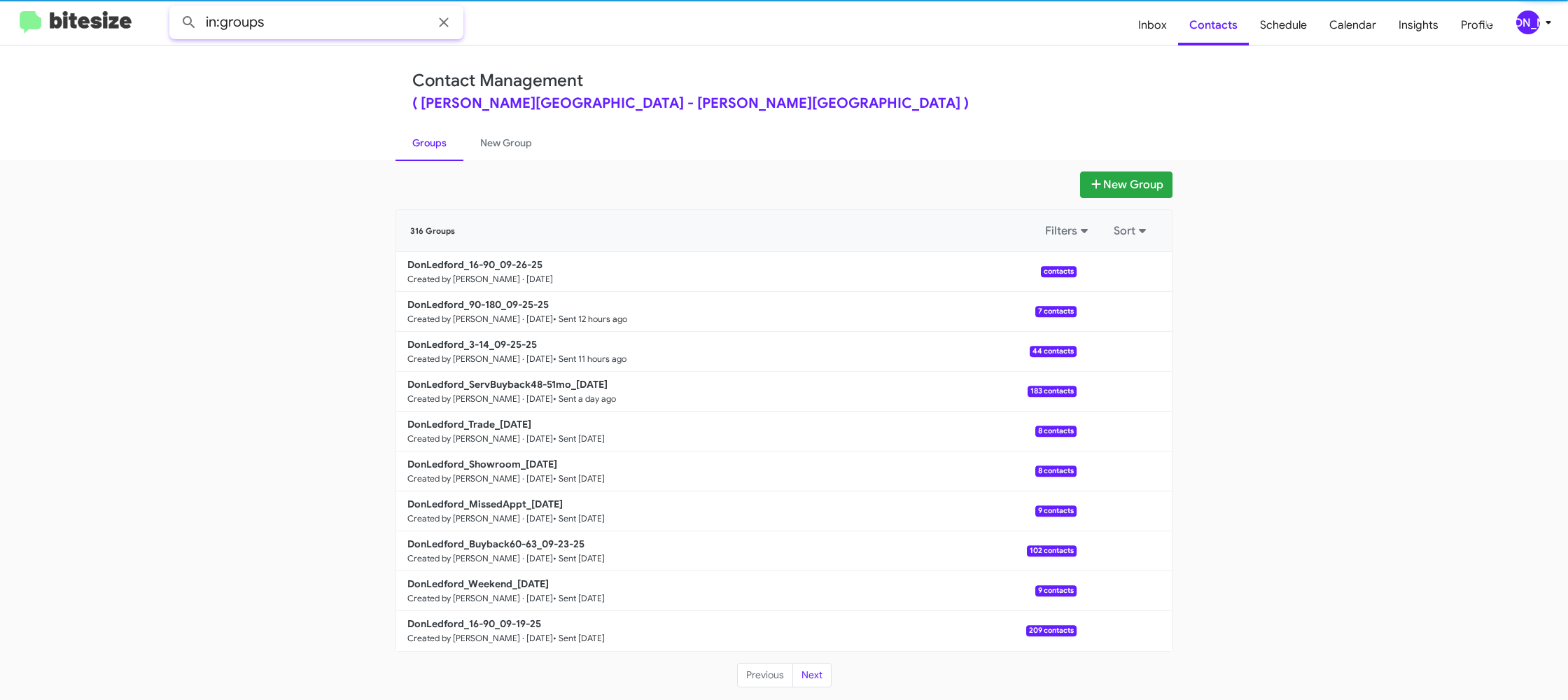
click at [308, 29] on input "in:groups" at bounding box center [316, 22] width 294 height 34
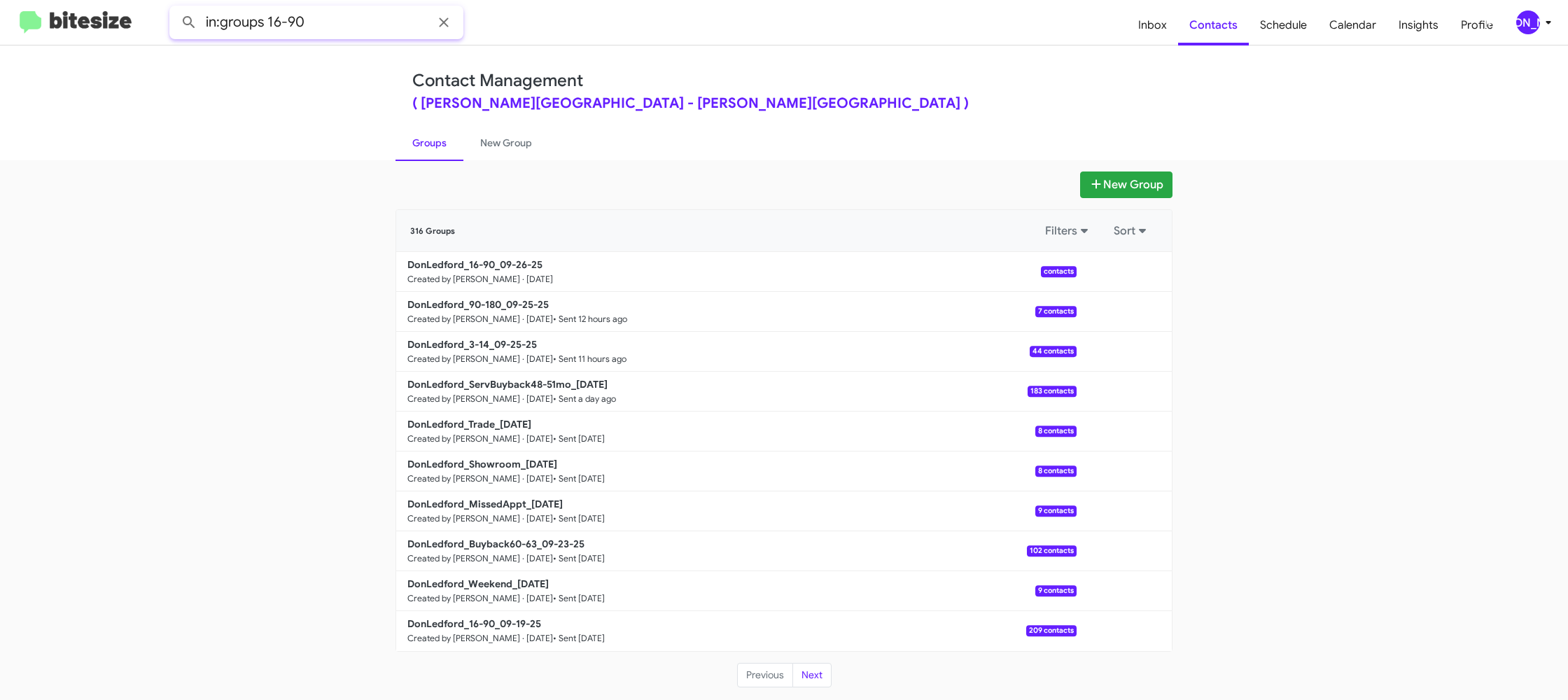
type input "in:groups 16-90"
click at [175, 8] on button at bounding box center [189, 22] width 28 height 28
drag, startPoint x: 481, startPoint y: 151, endPoint x: 467, endPoint y: 149, distance: 14.1
click at [481, 151] on link "New Group" at bounding box center [506, 142] width 85 height 36
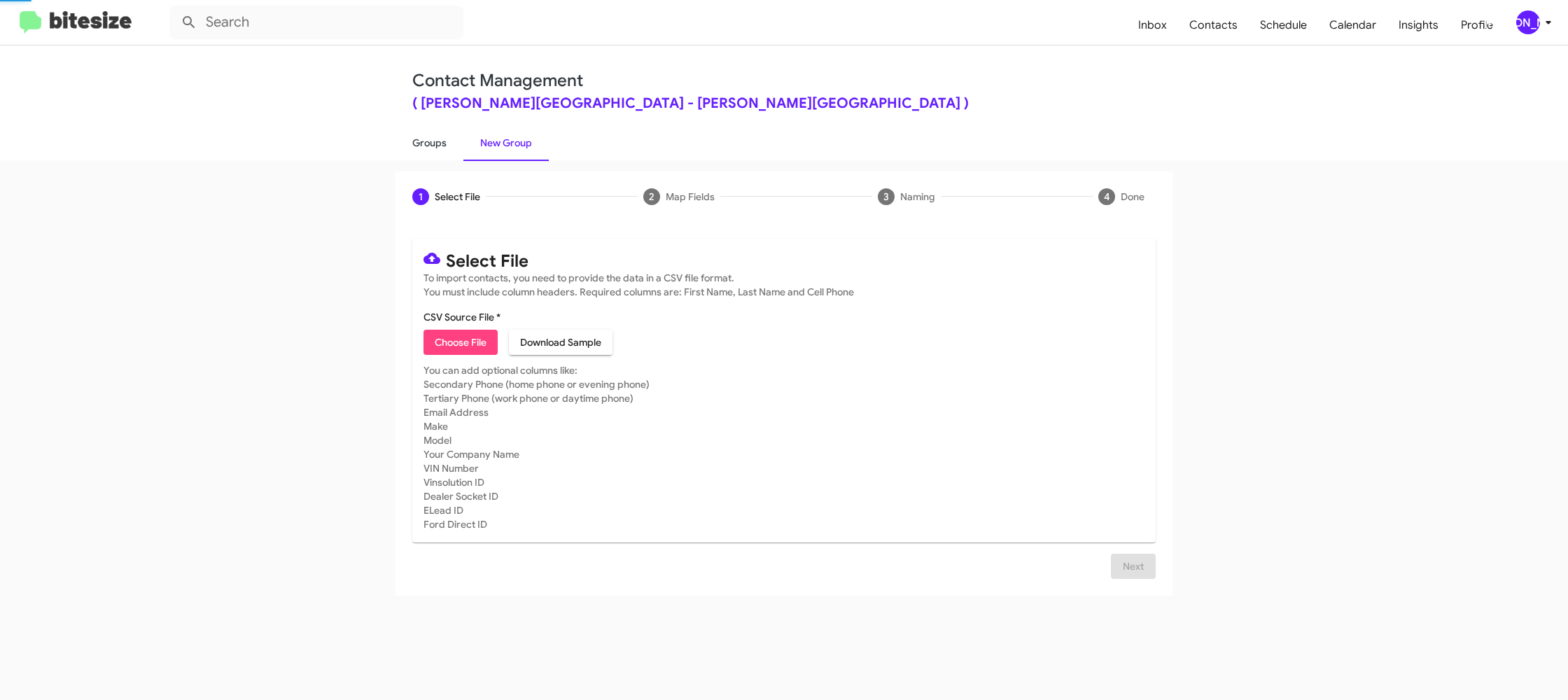
click at [445, 149] on link "Groups" at bounding box center [429, 142] width 68 height 36
type input "in:groups"
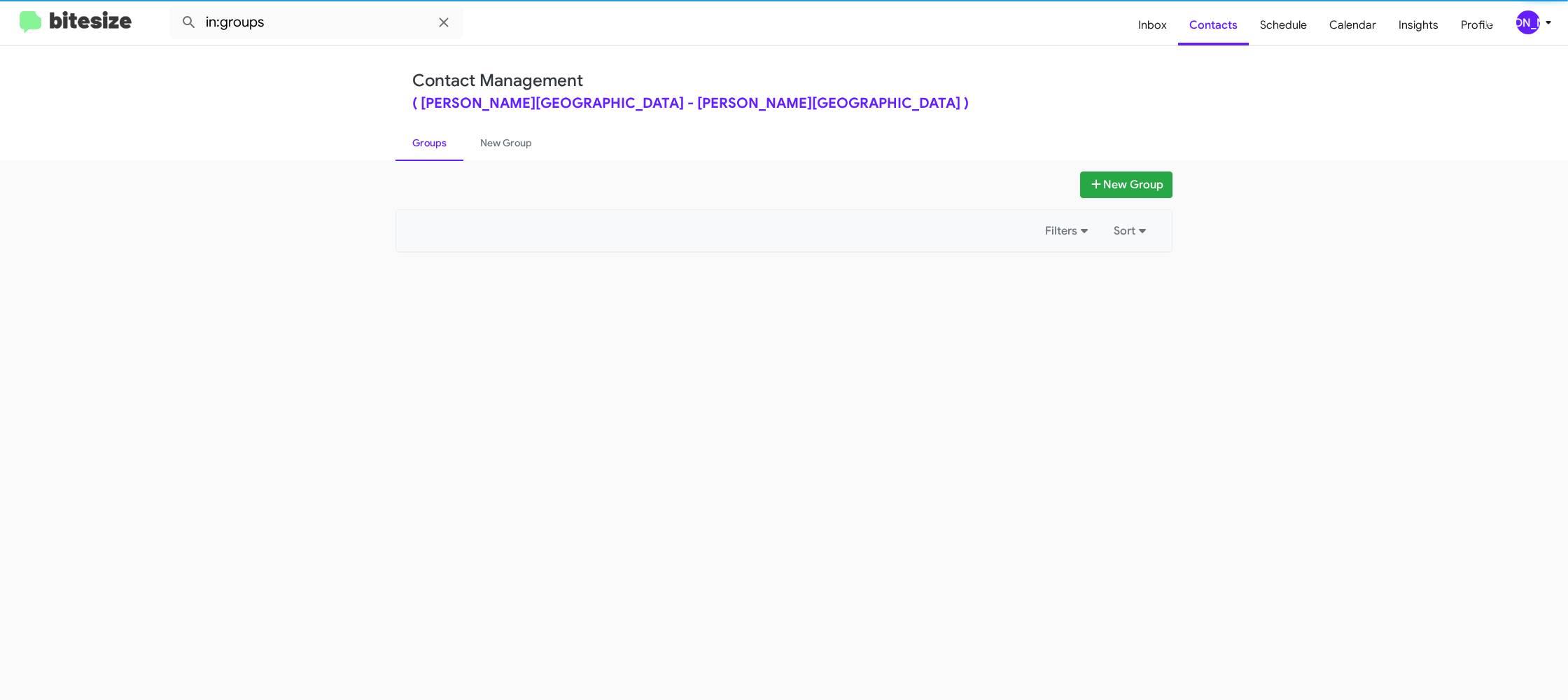
click at [445, 149] on link "Groups" at bounding box center [429, 142] width 68 height 36
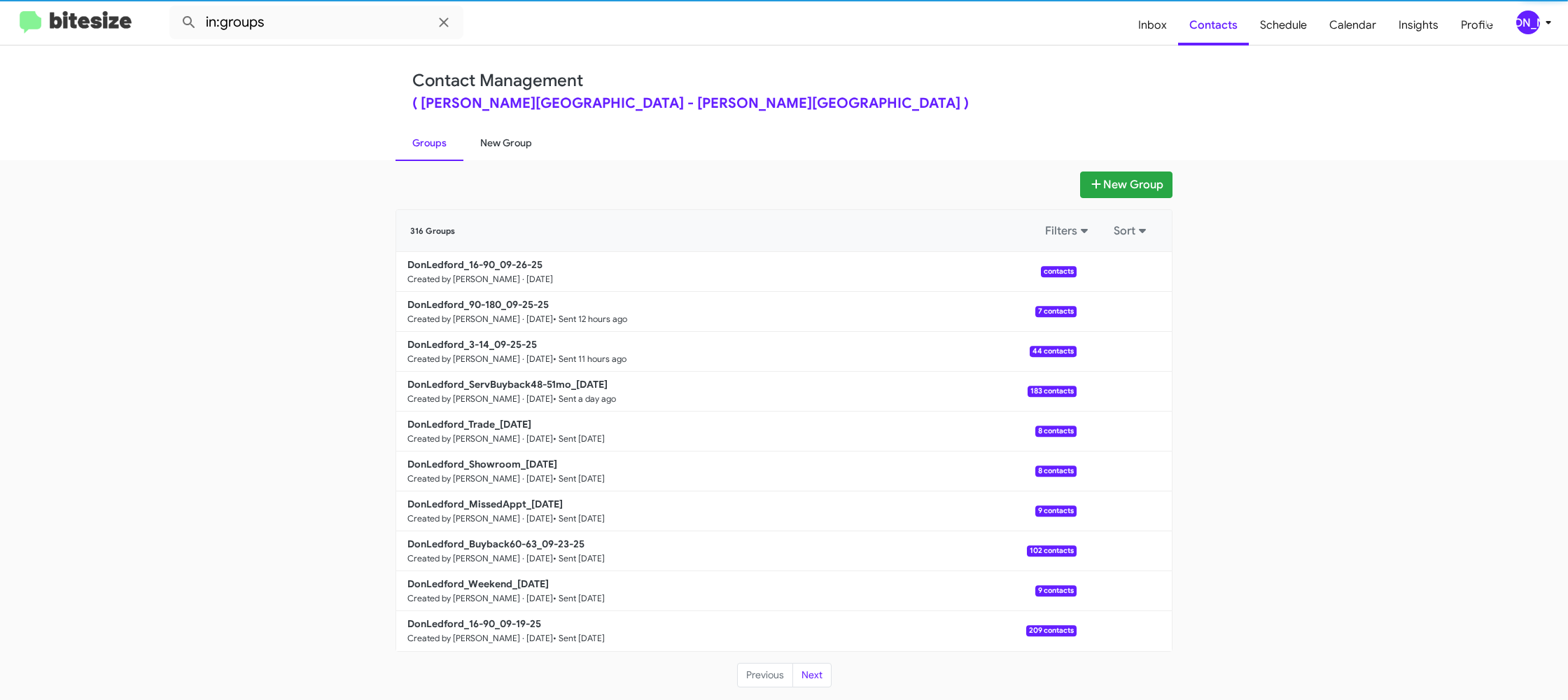
click at [479, 142] on link "New Group" at bounding box center [506, 142] width 85 height 36
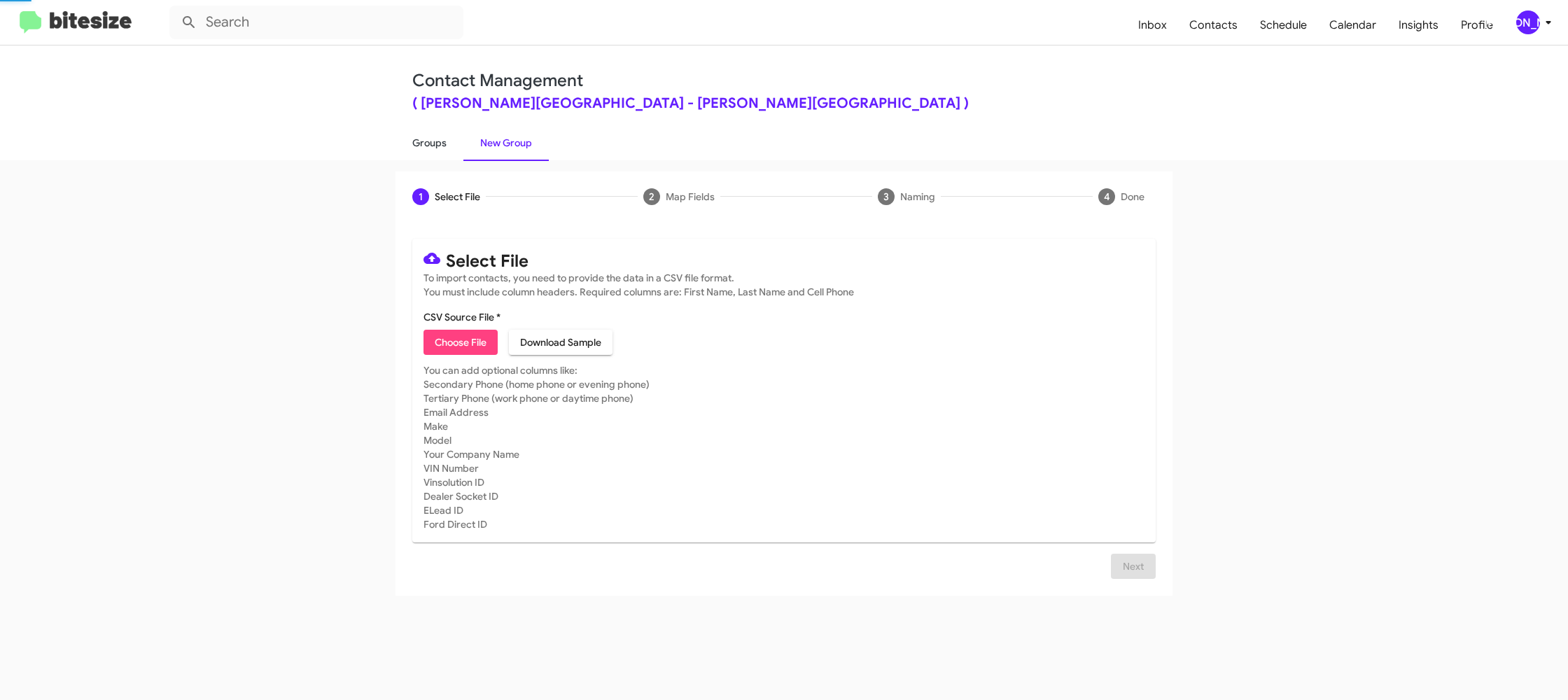
click at [447, 142] on link "Groups" at bounding box center [429, 142] width 68 height 36
type input "in:groups"
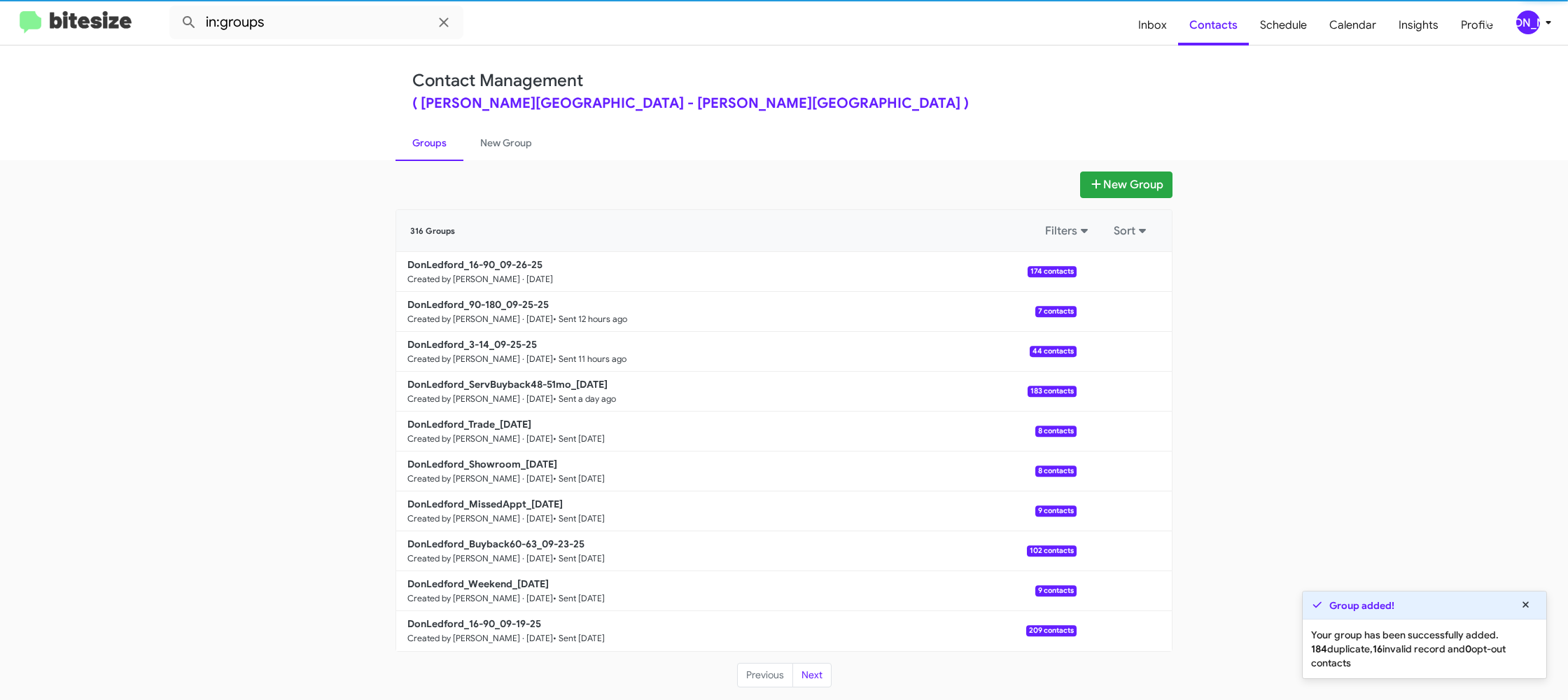
click at [423, 139] on link "Groups" at bounding box center [429, 142] width 68 height 36
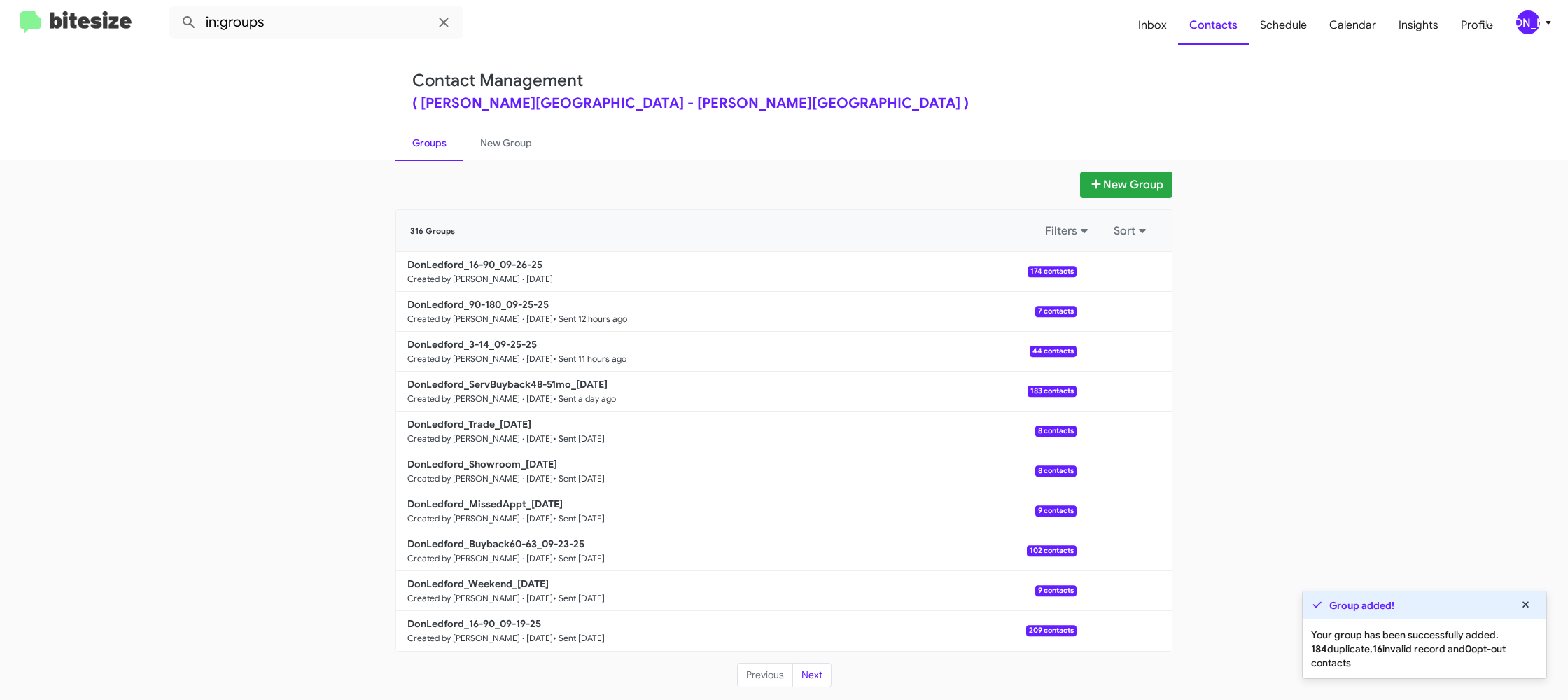
drag, startPoint x: 516, startPoint y: 140, endPoint x: 451, endPoint y: 142, distance: 65.0
click at [516, 140] on link "New Group" at bounding box center [506, 142] width 85 height 36
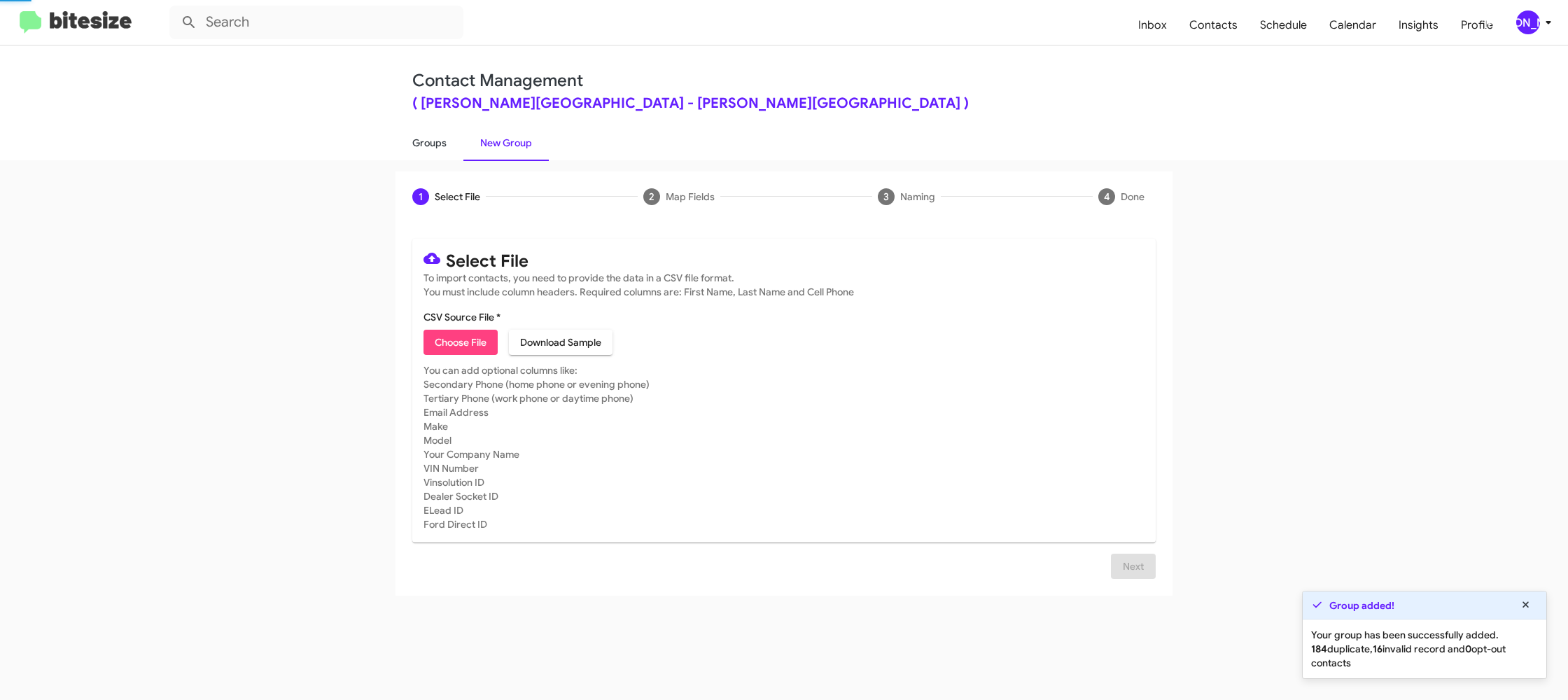
click at [451, 142] on link "Groups" at bounding box center [429, 142] width 68 height 36
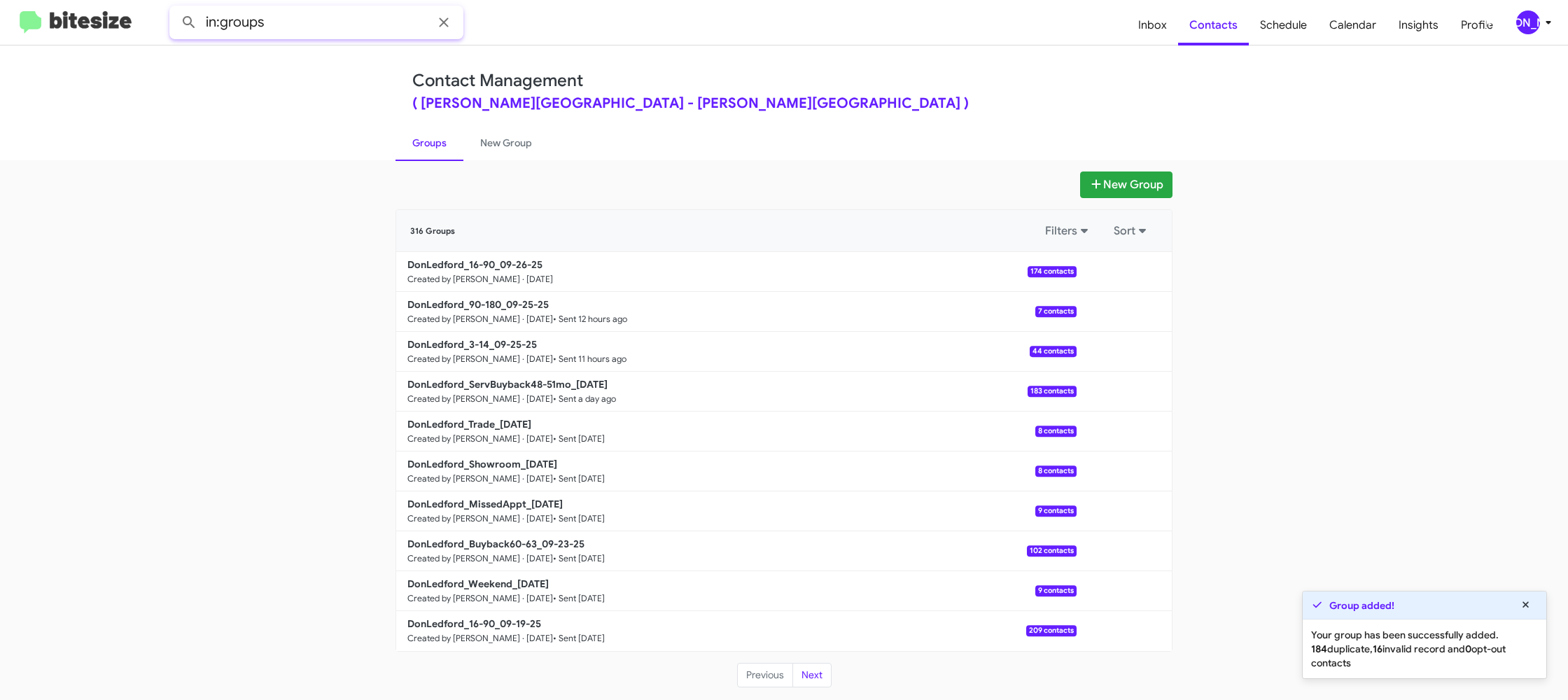
click at [372, 28] on input "in:groups" at bounding box center [316, 22] width 294 height 34
click at [371, 26] on input "in:groups" at bounding box center [316, 22] width 294 height 34
type input "in:groups 16-90"
click at [175, 8] on button at bounding box center [189, 22] width 28 height 28
click at [518, 158] on link "New Group" at bounding box center [506, 142] width 85 height 36
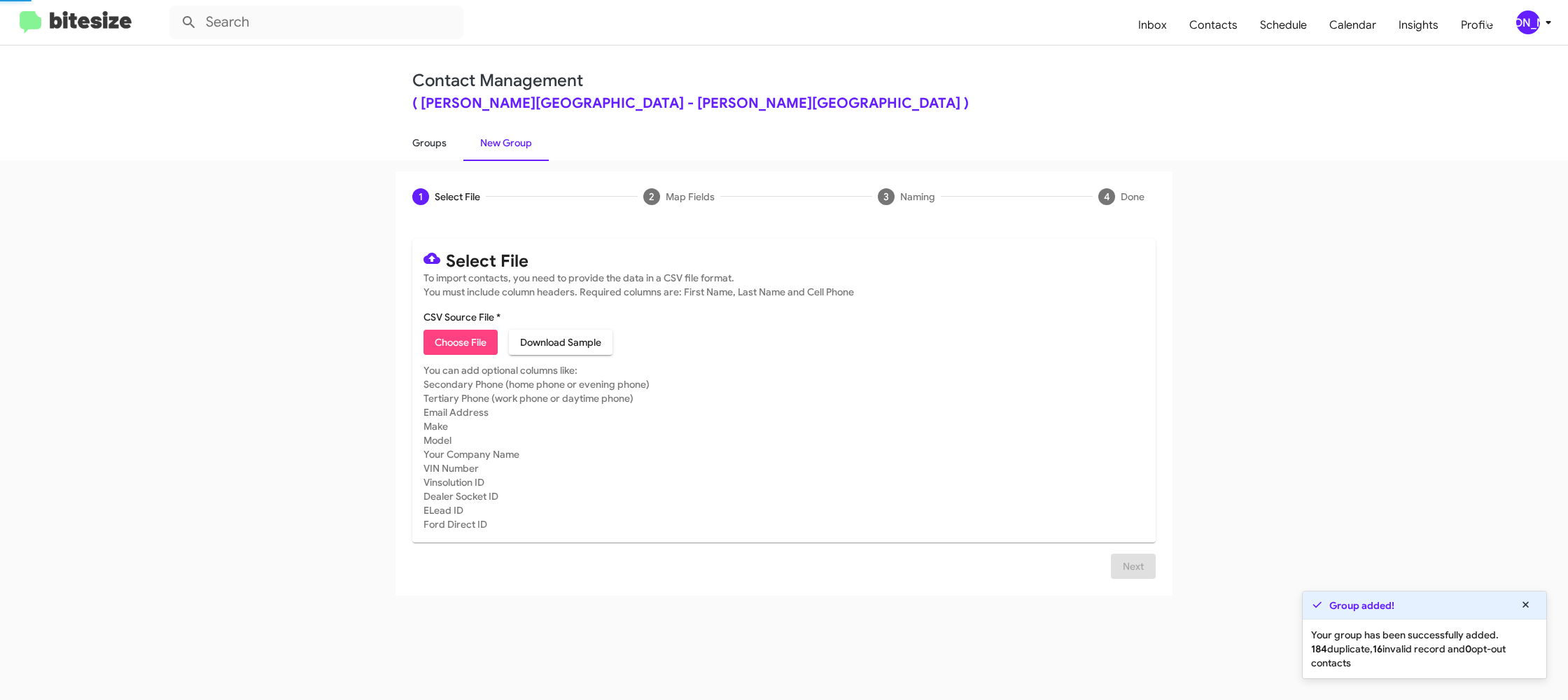
click at [437, 142] on link "Groups" at bounding box center [429, 142] width 68 height 36
type input "in:groups"
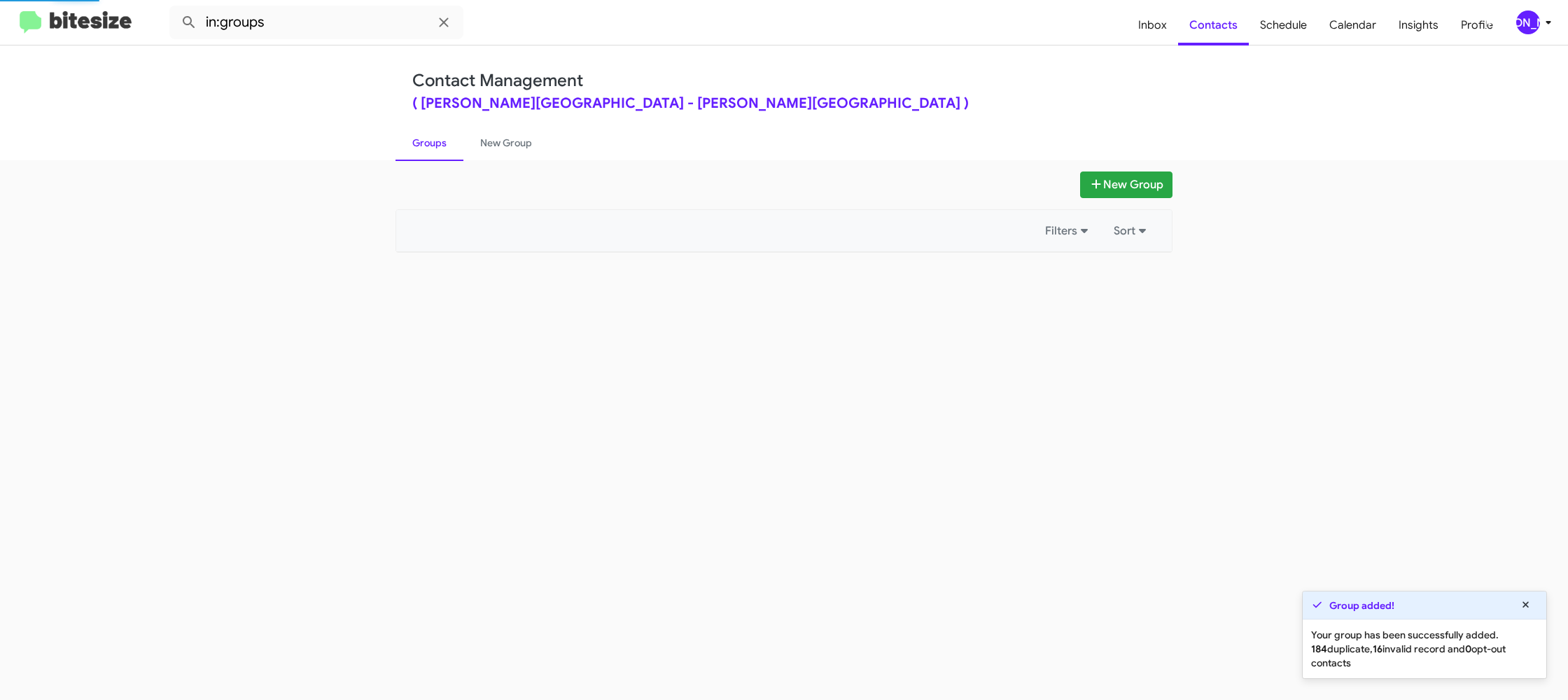
drag, startPoint x: 437, startPoint y: 142, endPoint x: 895, endPoint y: 203, distance: 462.0
click at [448, 142] on link "Groups" at bounding box center [429, 142] width 68 height 36
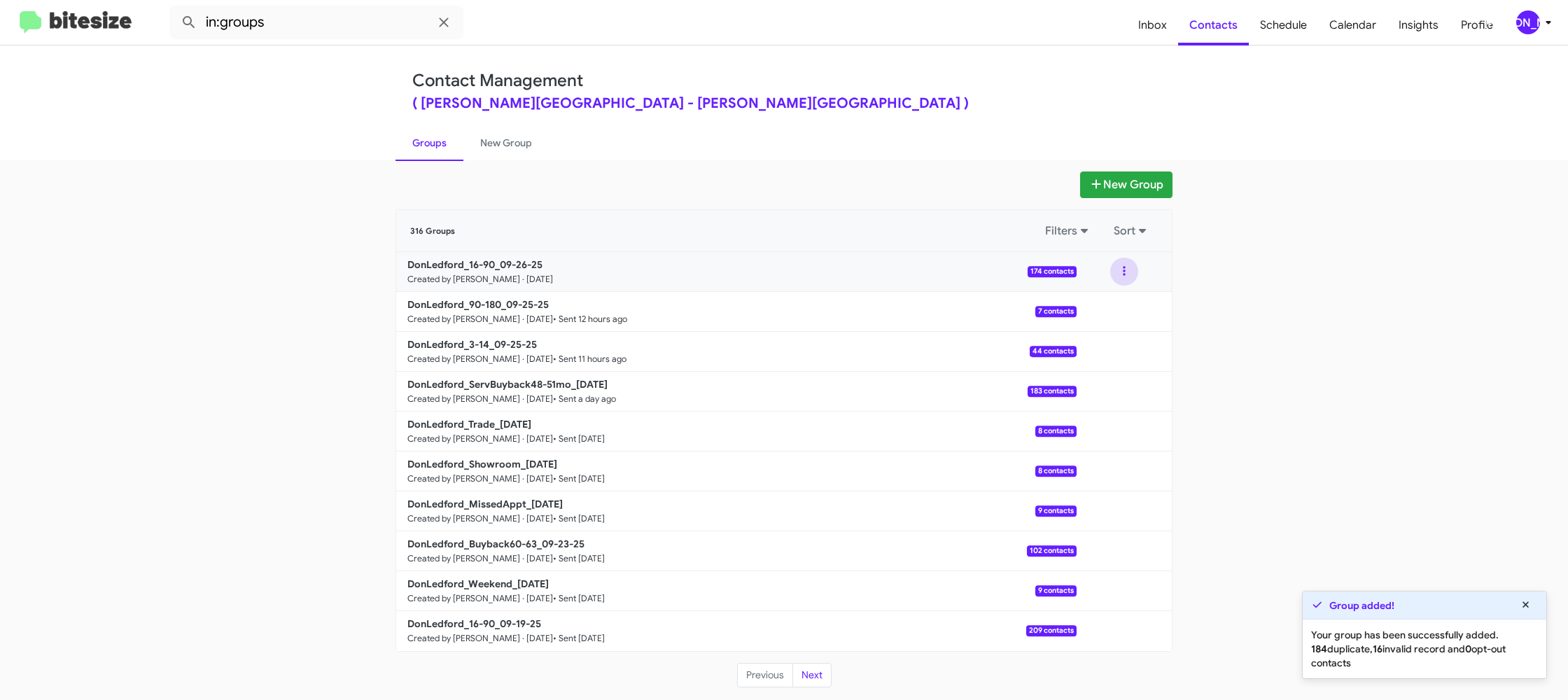
drag, startPoint x: 1121, startPoint y: 273, endPoint x: 1124, endPoint y: 281, distance: 8.5
click at [1122, 273] on button at bounding box center [1124, 272] width 28 height 28
click at [1111, 306] on button "View contacts" at bounding box center [1082, 310] width 112 height 34
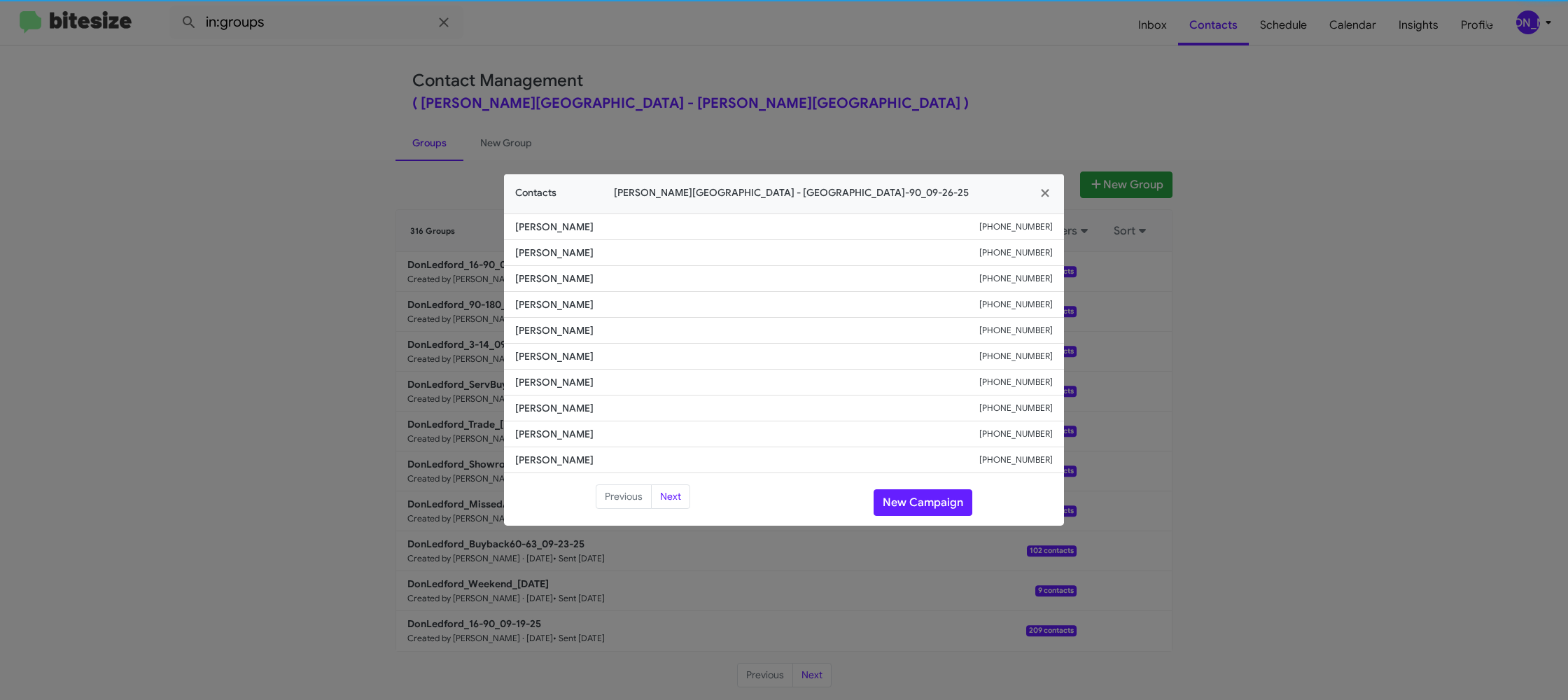
click at [552, 357] on span "Herb Schmitt" at bounding box center [747, 357] width 464 height 14
copy span "Herb Schmitt"
click at [905, 496] on button "New Campaign" at bounding box center [923, 503] width 99 height 27
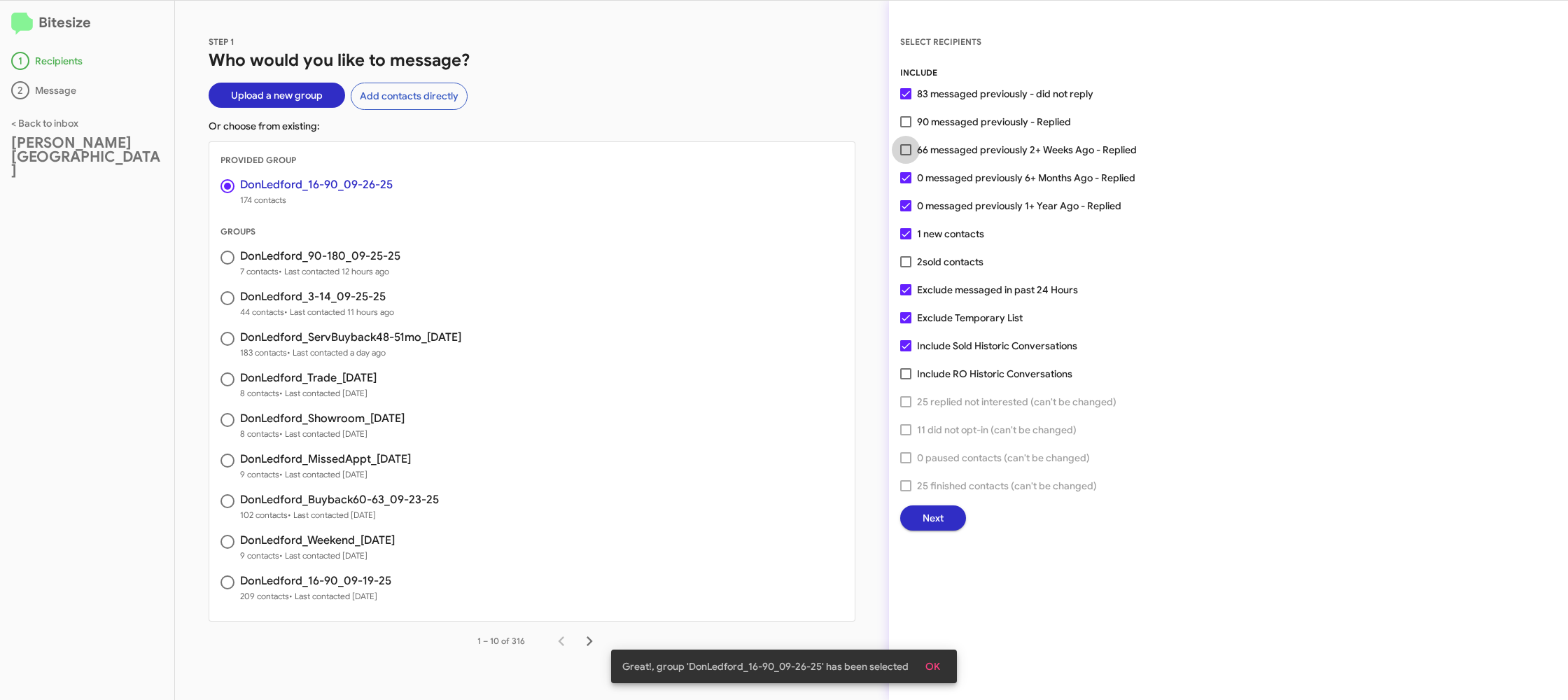
click at [929, 157] on span "66 messaged previously 2+ Weeks Ago - Replied" at bounding box center [1027, 150] width 220 height 17
click at [906, 156] on input "66 messaged previously 2+ Weeks Ago - Replied" at bounding box center [906, 156] width 1 height 1
checkbox input "true"
click at [925, 518] on span "Next" at bounding box center [933, 518] width 21 height 25
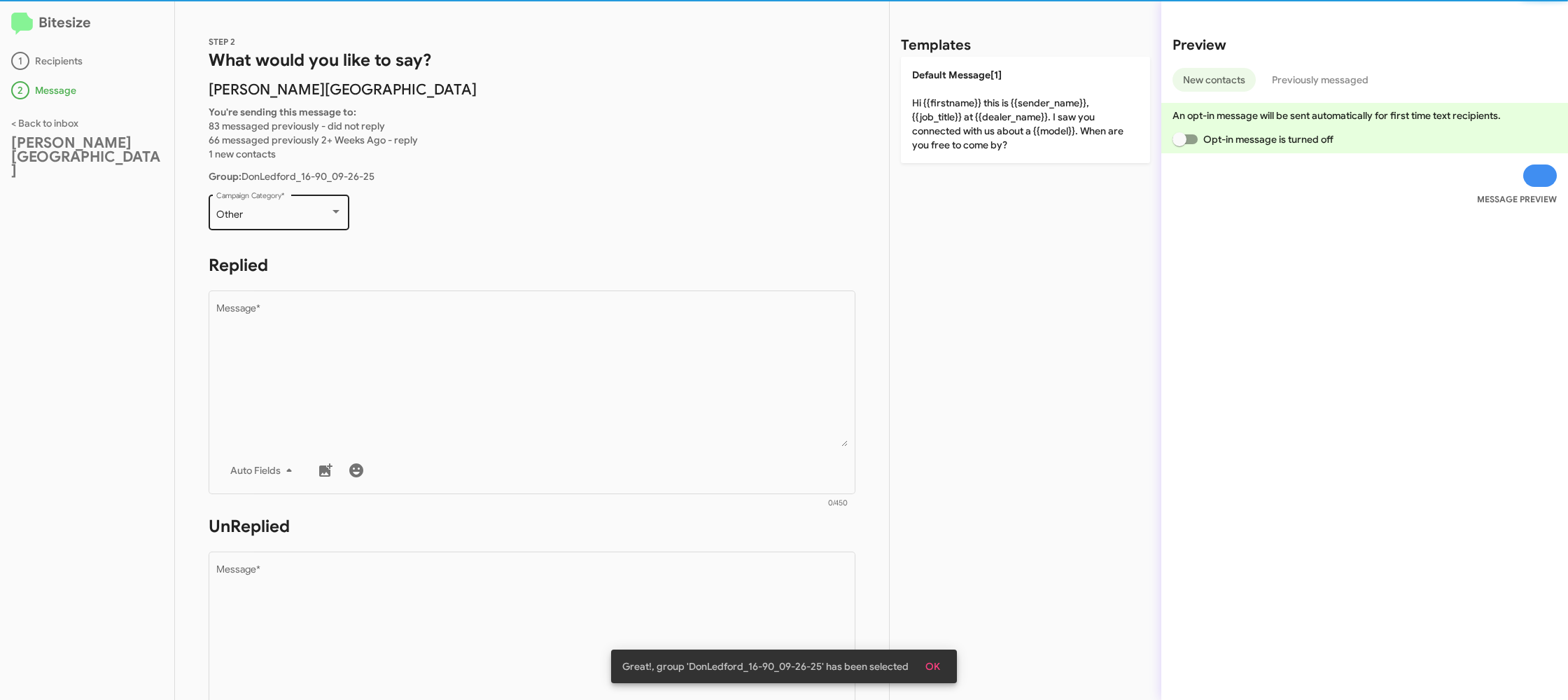
click at [297, 224] on div "Other Campaign Category *" at bounding box center [279, 211] width 126 height 38
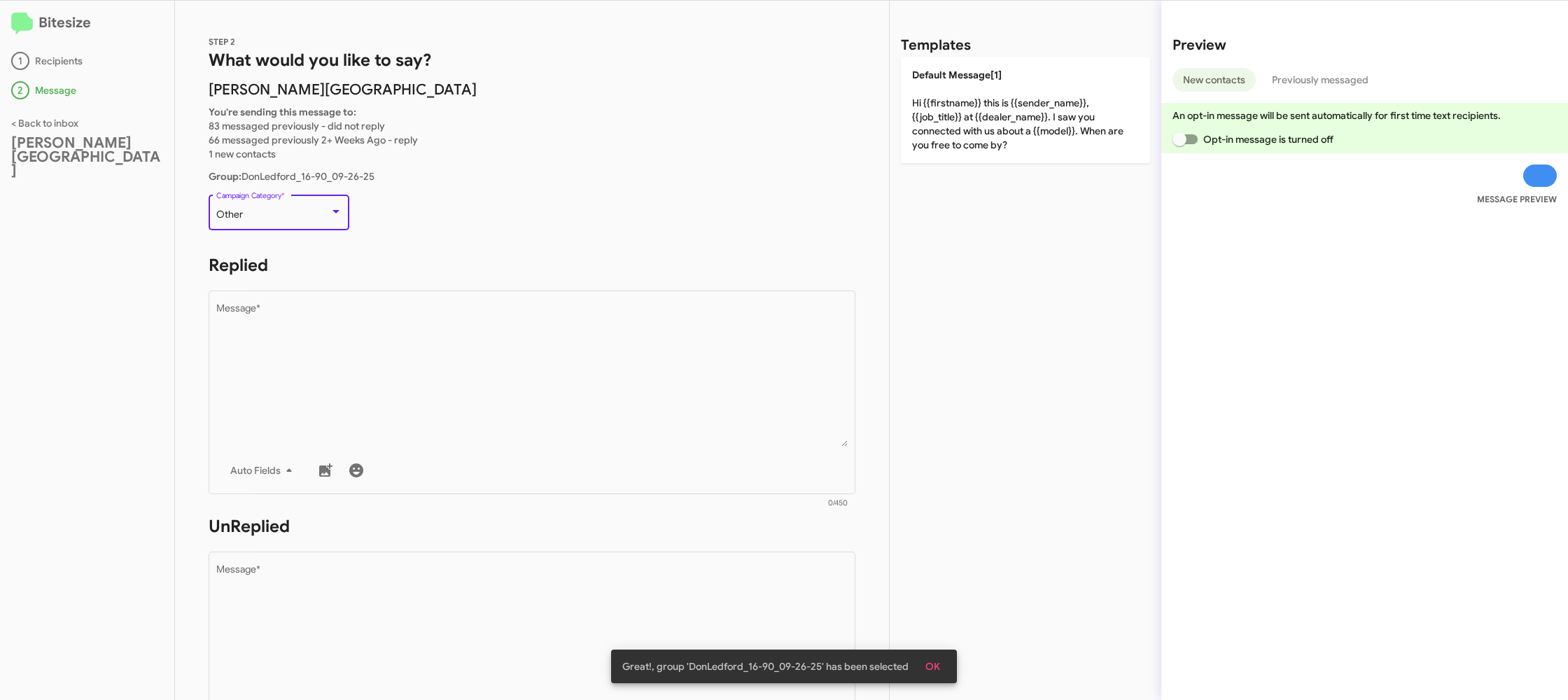
scroll to position [29, 0]
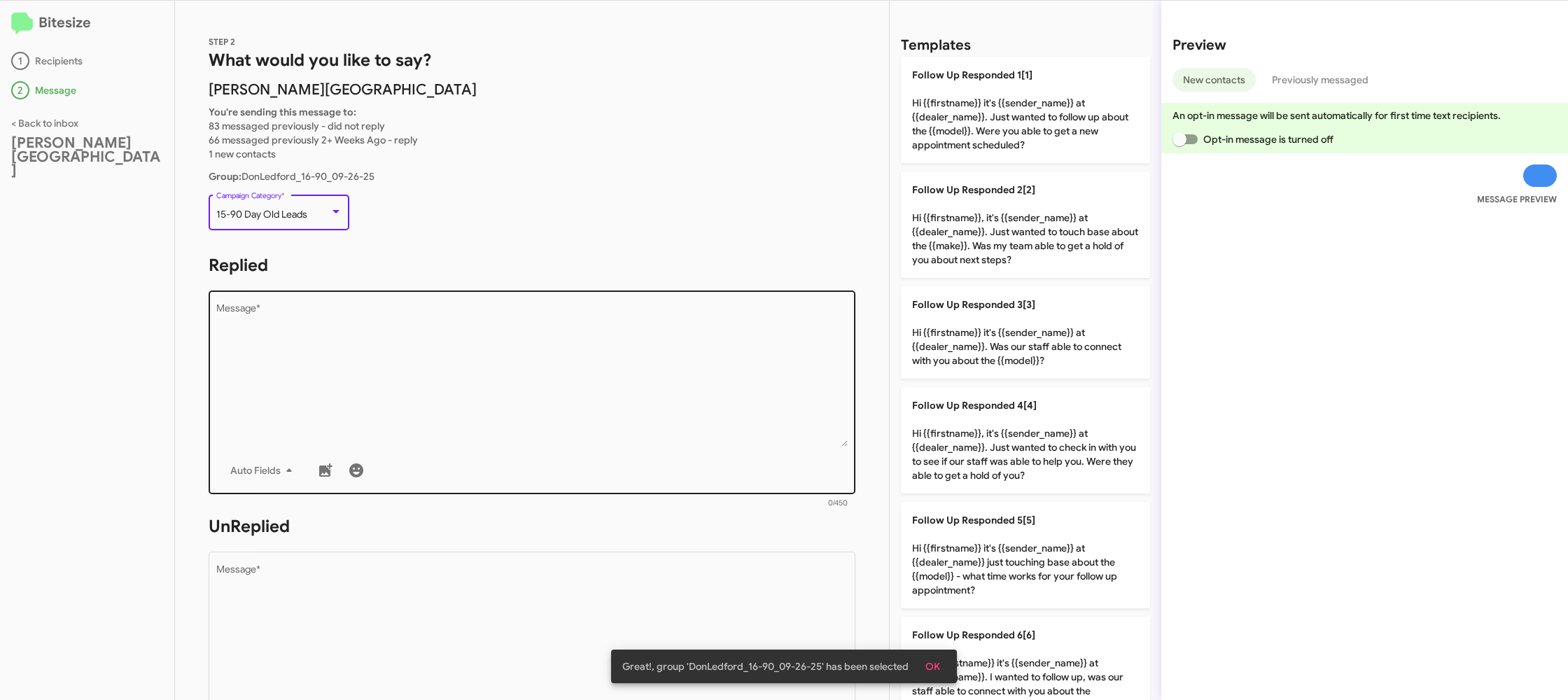
click at [544, 396] on textarea "Message *" at bounding box center [532, 374] width 632 height 142
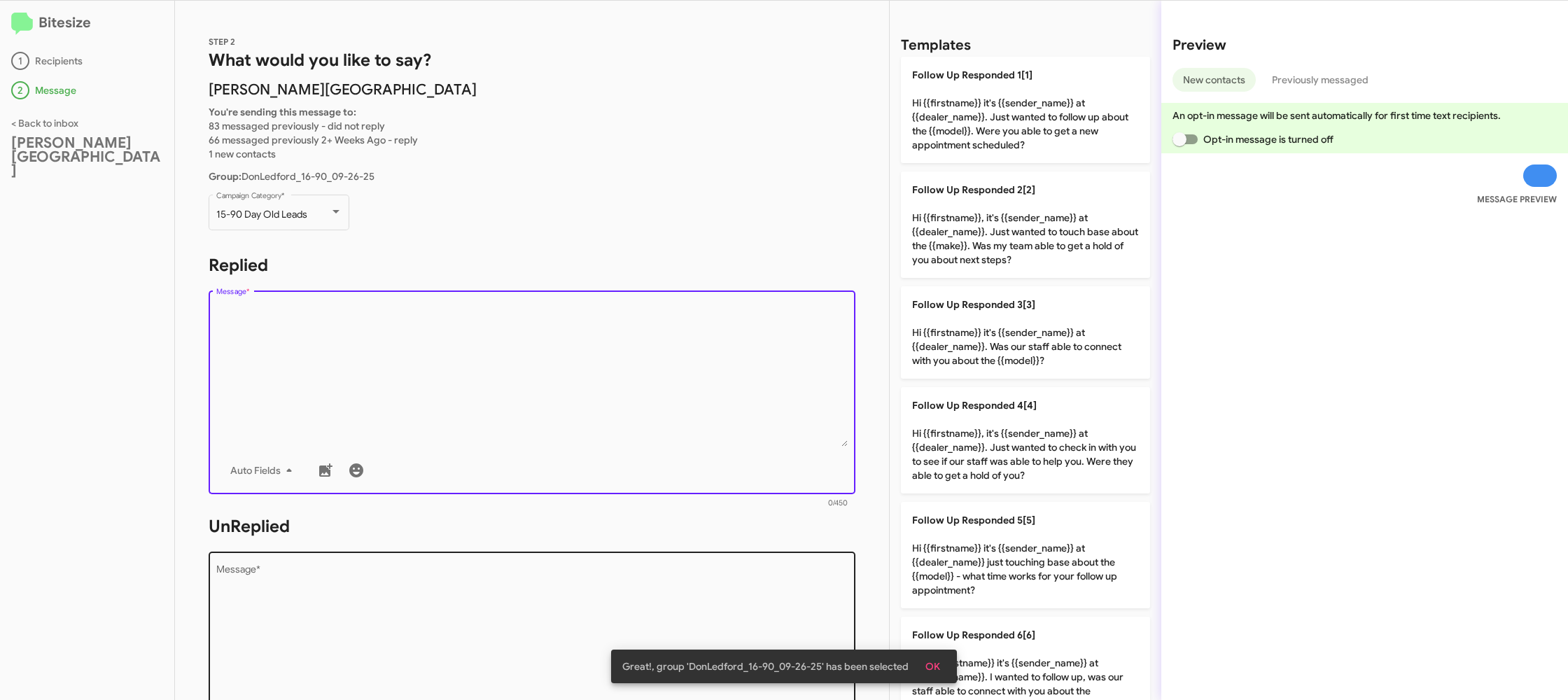
drag, startPoint x: 1019, startPoint y: 528, endPoint x: 741, endPoint y: 586, distance: 284.0
click at [998, 533] on p "Follow Up Responded 5[5] Hi {{firstname}} it's {{sender_name}} at {{dealer_name…" at bounding box center [1026, 555] width 250 height 106
type textarea "Hi {{firstname}} it's {{sender_name}} at {{dealer_name}} just touching base abo…"
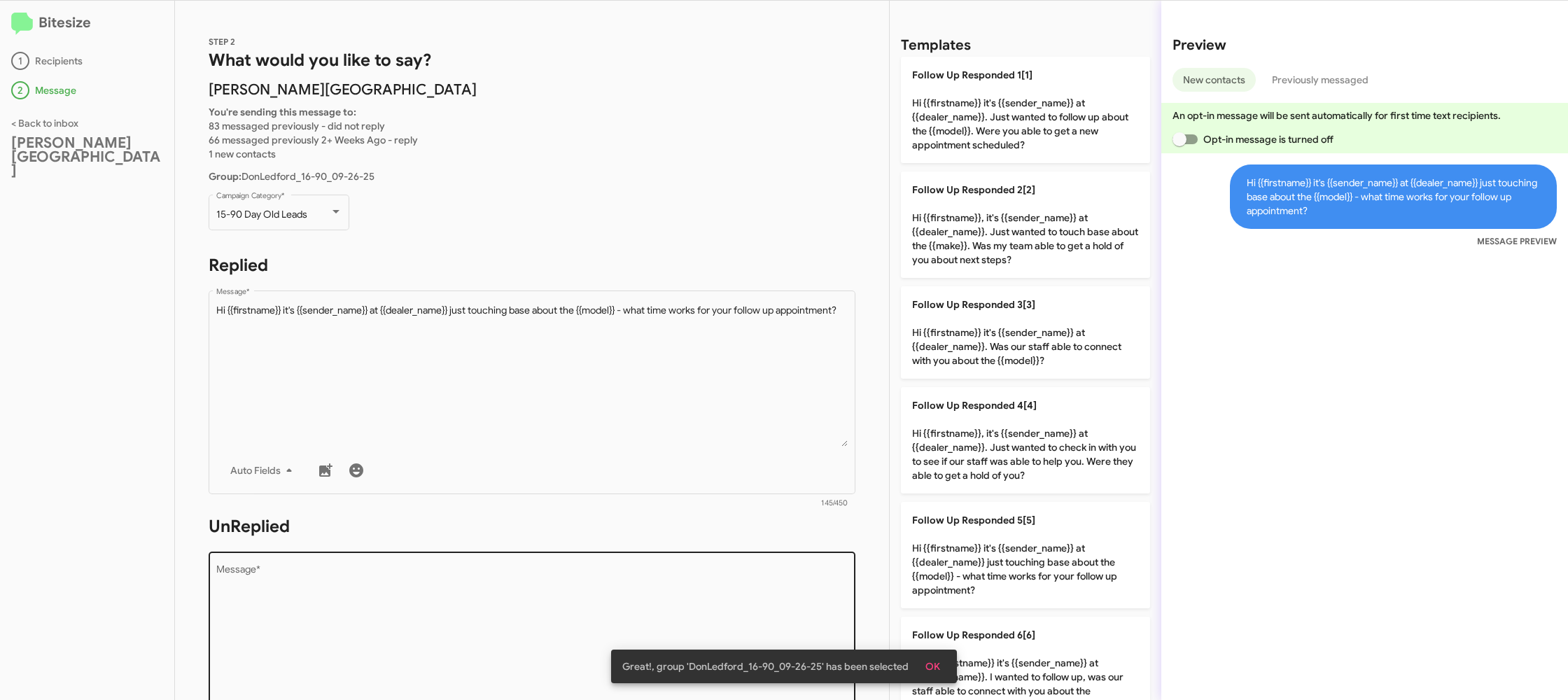
click at [741, 586] on textarea "Message *" at bounding box center [532, 635] width 632 height 142
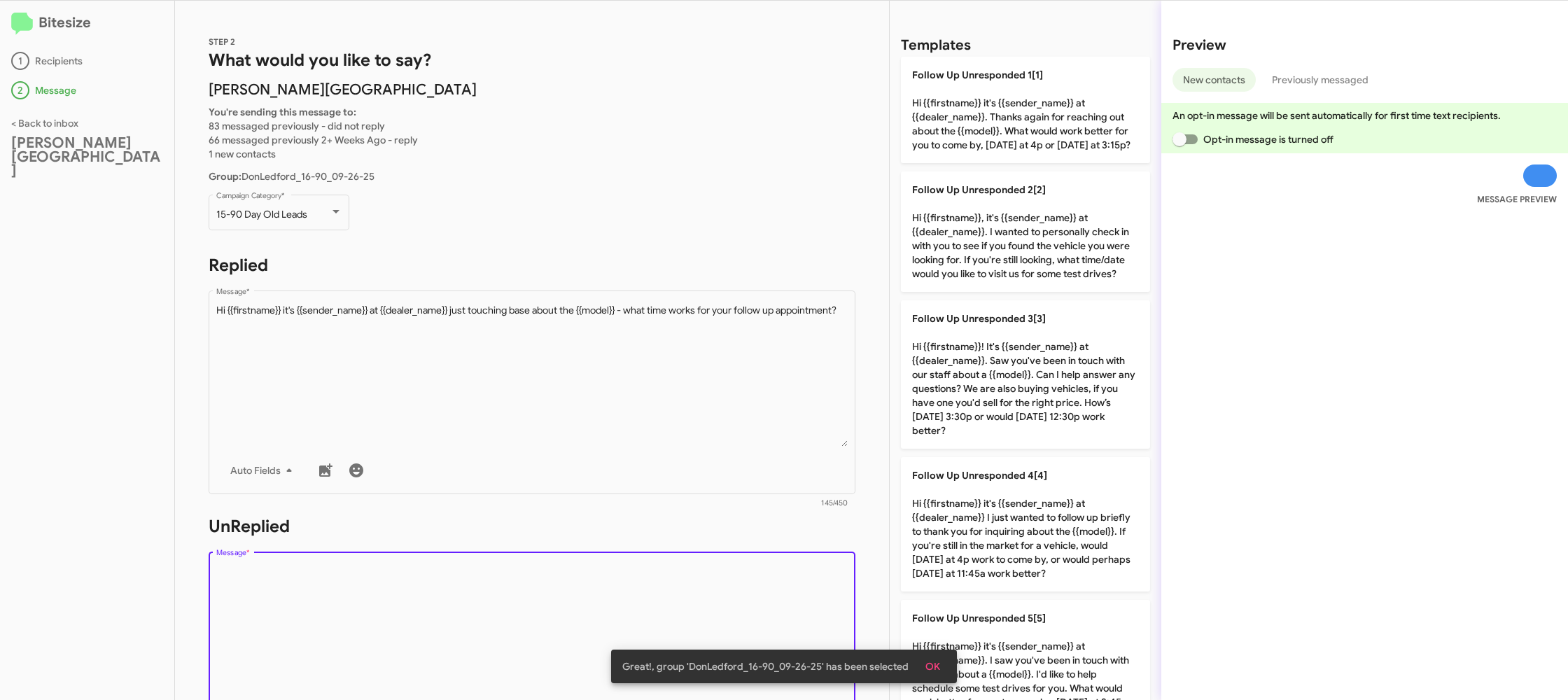
click at [741, 586] on textarea "Message *" at bounding box center [532, 635] width 632 height 142
drag, startPoint x: 741, startPoint y: 586, endPoint x: 746, endPoint y: 579, distance: 8.6
click at [741, 584] on textarea "Message *" at bounding box center [532, 635] width 632 height 142
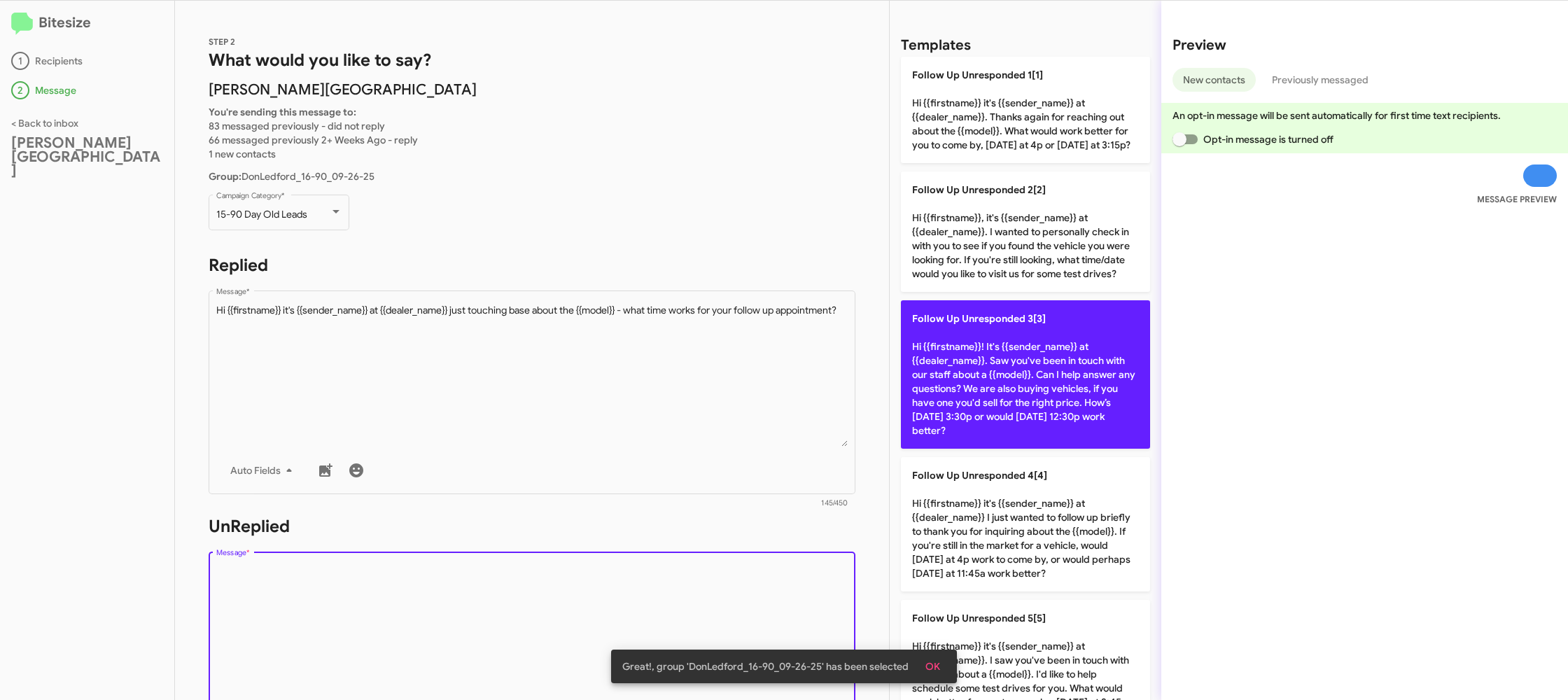
click at [1011, 379] on p "Follow Up Unresponded 3[3] Hi {{firstname}}! It's {{sender_name}} at {{dealer_n…" at bounding box center [1026, 374] width 250 height 149
type textarea "Hi {{firstname}}! It's {{sender_name}} at {{dealer_name}}. Saw you've been in t…"
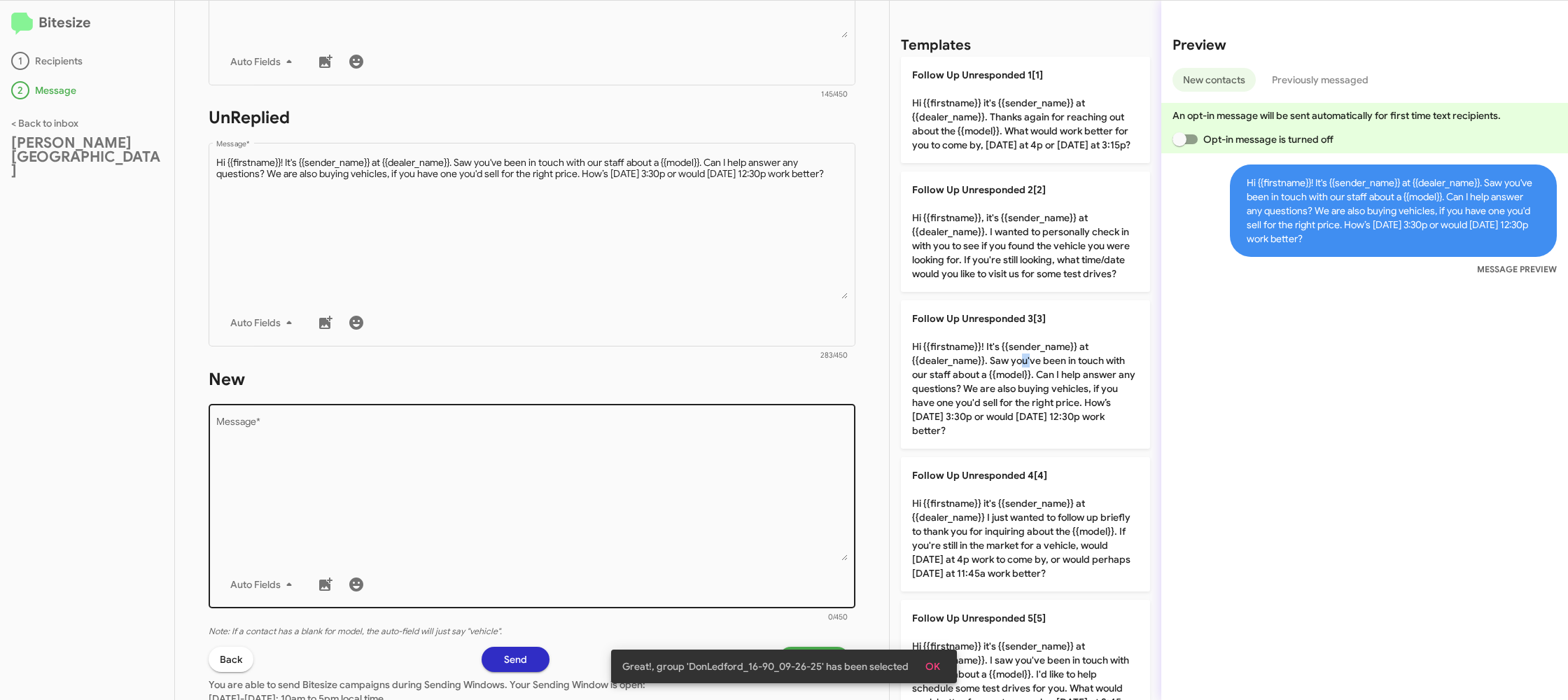
scroll to position [513, 0]
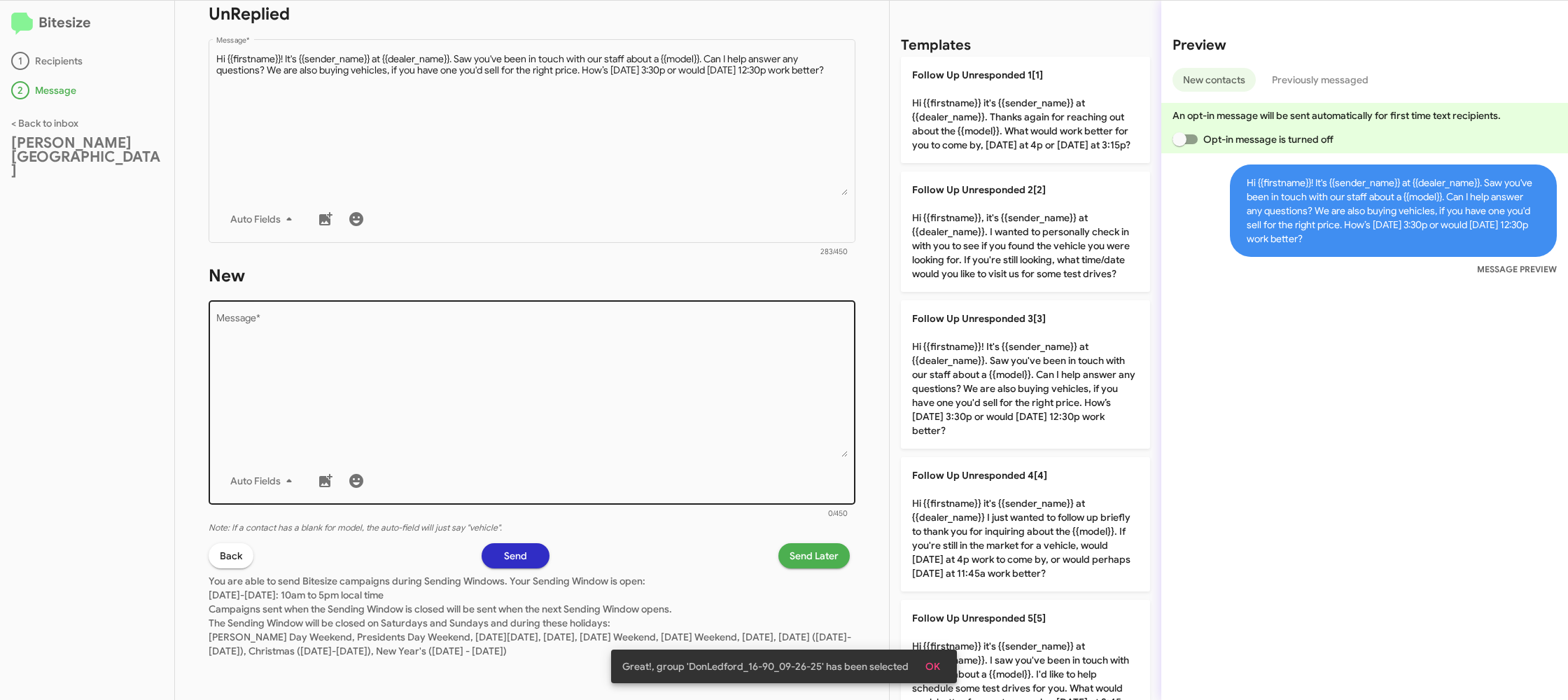
click at [614, 352] on textarea "Message *" at bounding box center [532, 385] width 632 height 142
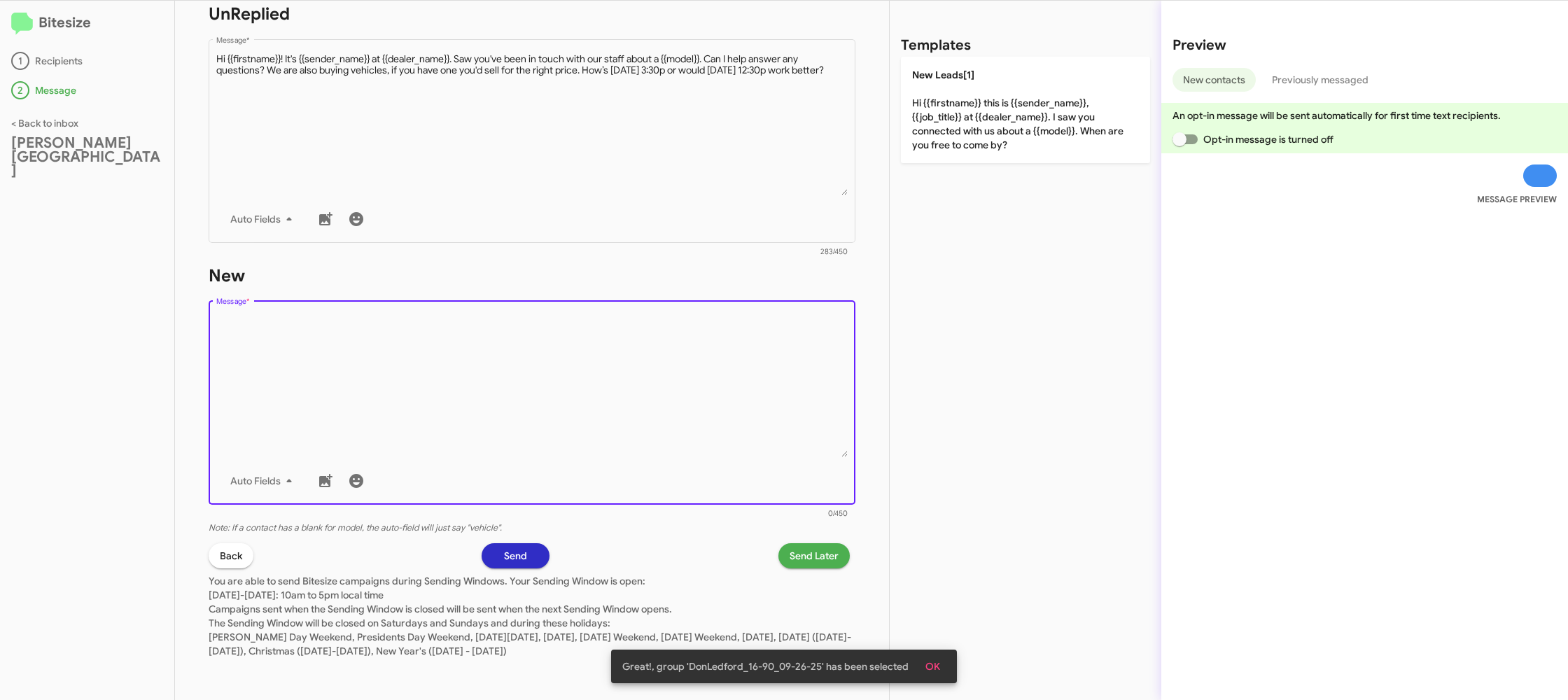
drag, startPoint x: 614, startPoint y: 352, endPoint x: 887, endPoint y: 204, distance: 310.5
click at [639, 341] on textarea "Message *" at bounding box center [532, 385] width 632 height 142
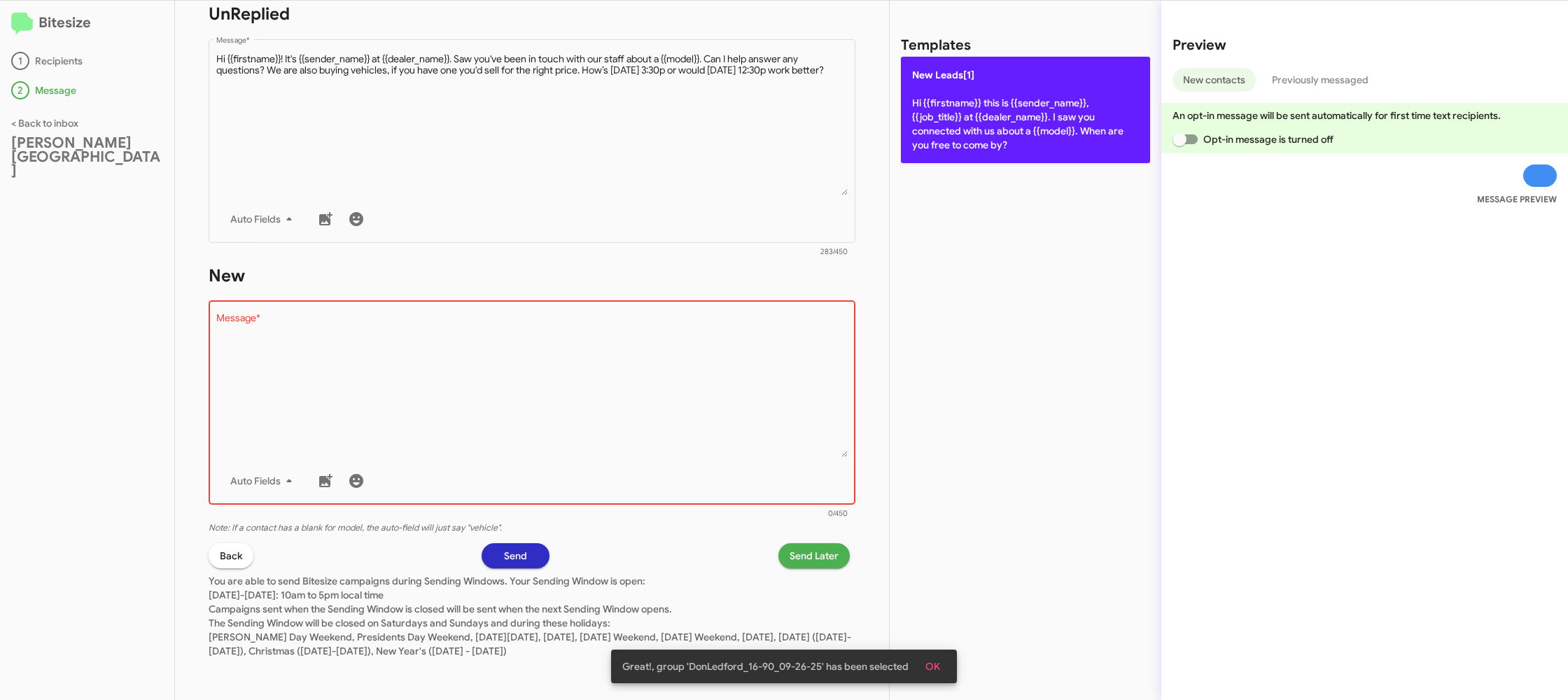
drag, startPoint x: 1016, startPoint y: 119, endPoint x: 966, endPoint y: 145, distance: 56.4
click at [1016, 119] on p "New Leads[1] Hi {{firstname}} this is {{sender_name}}, {{job_title}} at {{deale…" at bounding box center [1026, 110] width 250 height 106
type textarea "Hi {{firstname}} this is {{sender_name}}, {{job_title}} at {{dealer_name}}. I s…"
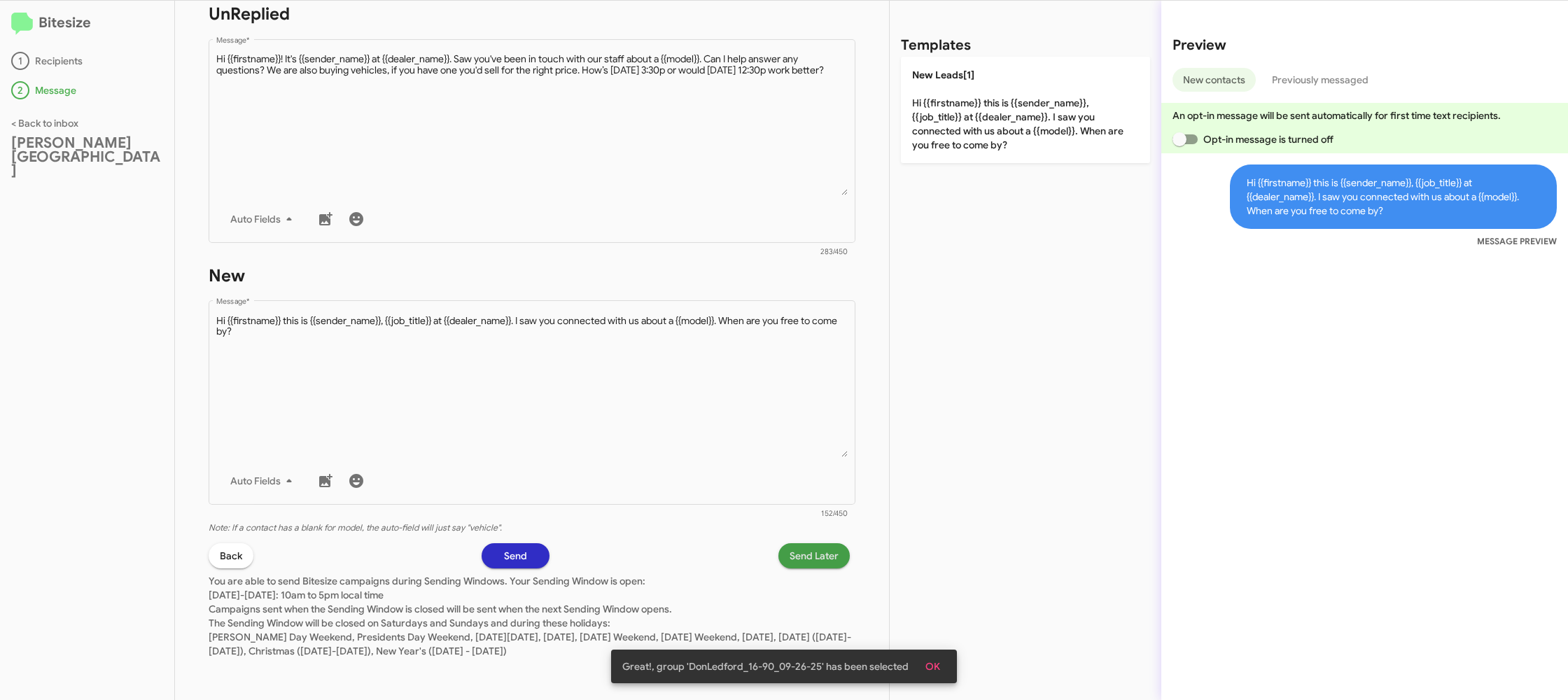
click at [814, 552] on span "Send Later" at bounding box center [814, 556] width 49 height 25
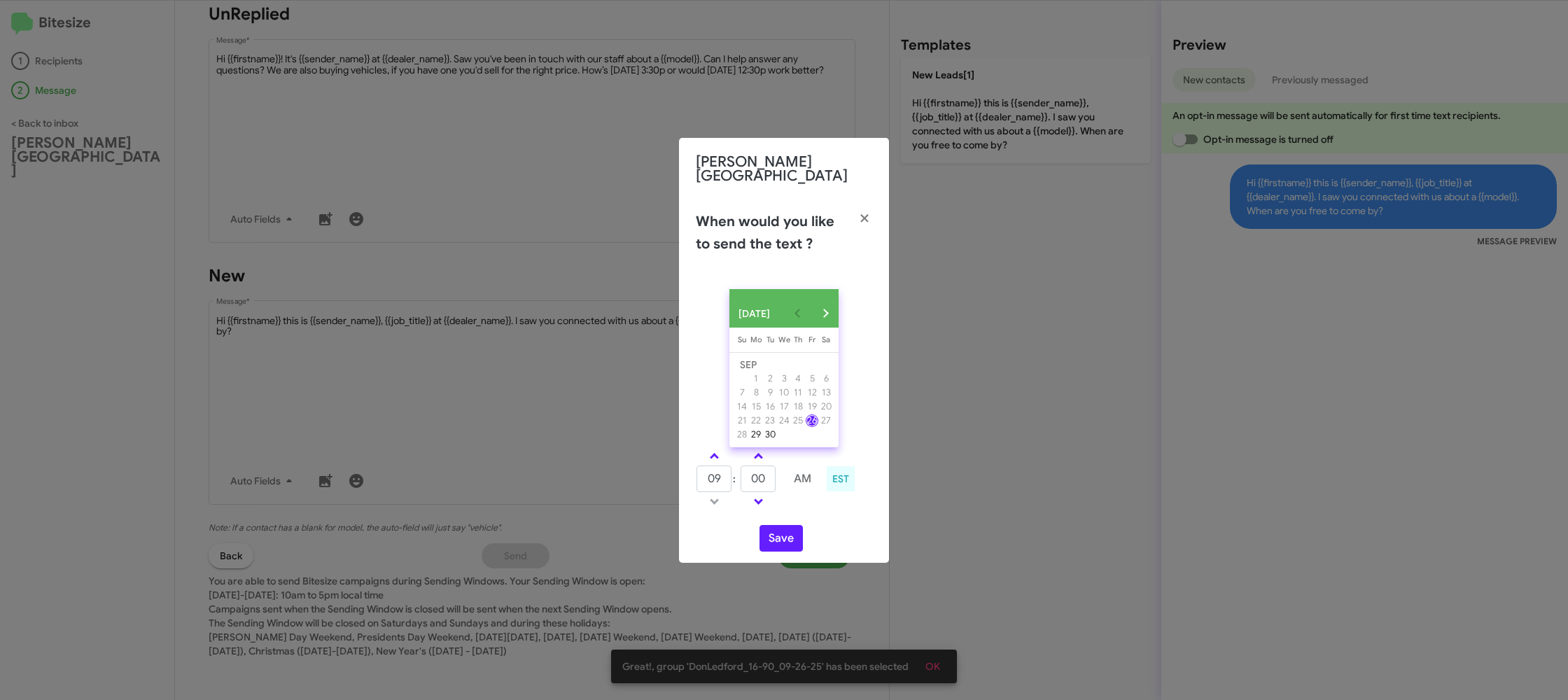
drag, startPoint x: 710, startPoint y: 453, endPoint x: 740, endPoint y: 465, distance: 32.3
click at [713, 454] on link at bounding box center [714, 456] width 25 height 16
type input "10"
click at [750, 467] on input "00" at bounding box center [759, 479] width 35 height 27
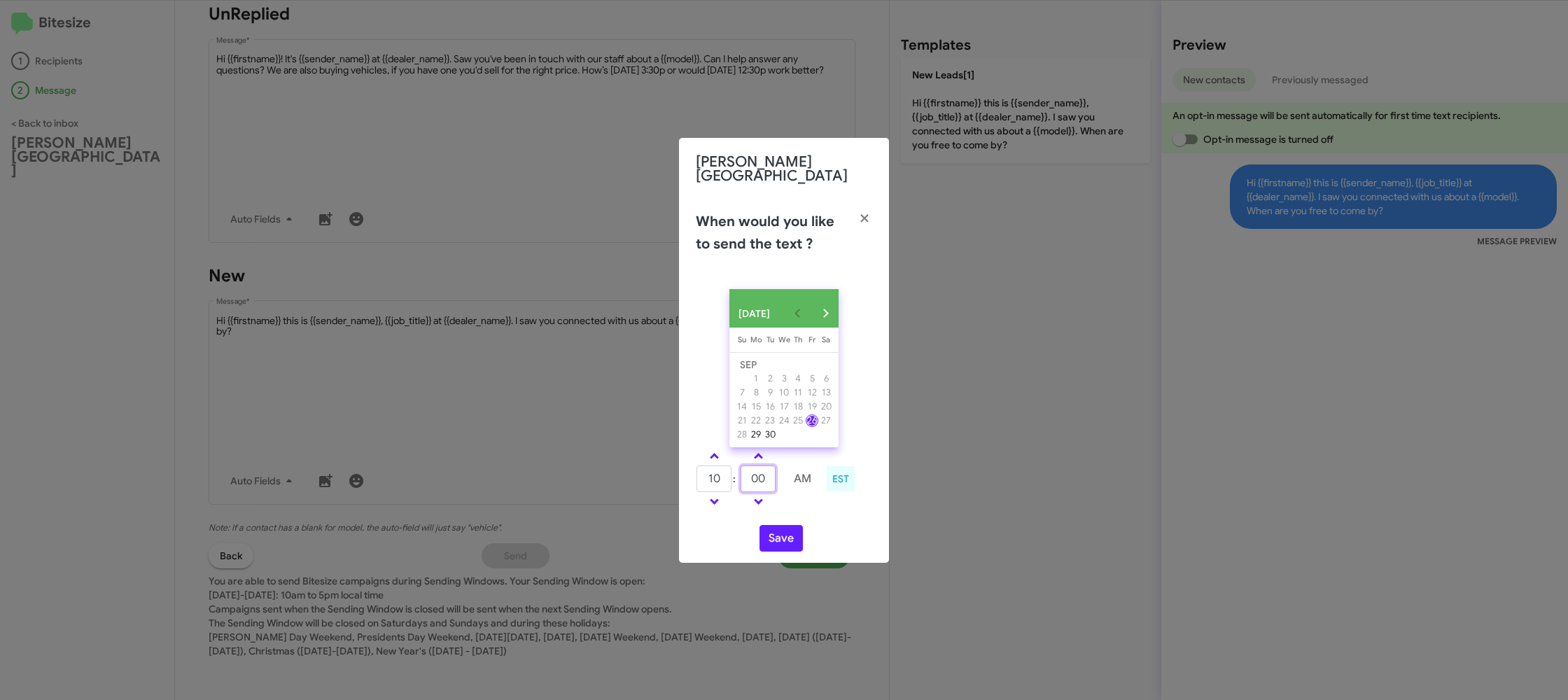
click at [750, 467] on input "00" at bounding box center [759, 479] width 35 height 27
type input "45"
drag, startPoint x: 826, startPoint y: 518, endPoint x: 778, endPoint y: 538, distance: 52.0
click at [824, 519] on div "SEP 2025 Sunday Su Monday Mo Tuesday Tu Wednesday We Thursday Th Friday Fr Satu…" at bounding box center [784, 420] width 210 height 285
click at [778, 538] on button "Save" at bounding box center [781, 538] width 43 height 27
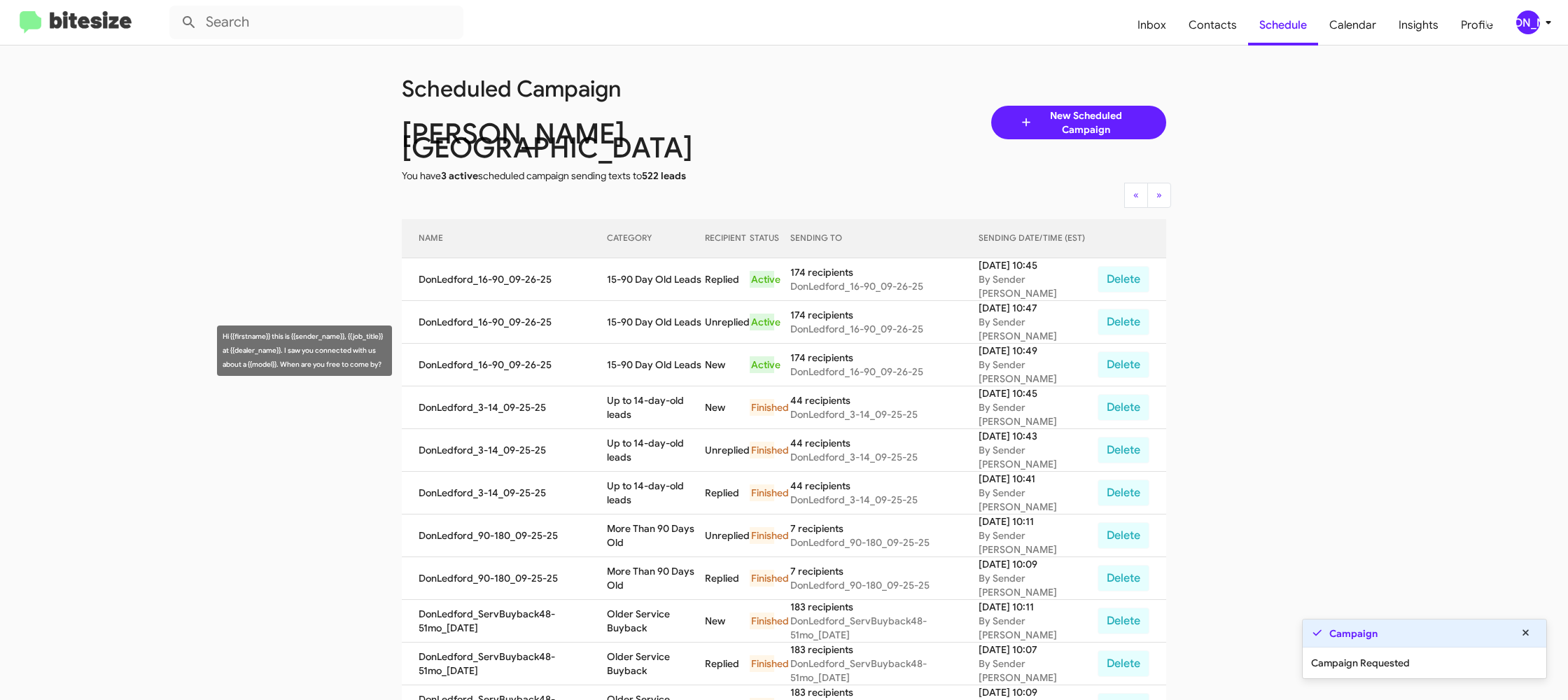
click at [640, 369] on td "15-90 Day Old Leads" at bounding box center [656, 365] width 98 height 42
click at [651, 354] on td "15-90 Day Old Leads" at bounding box center [656, 365] width 98 height 42
click at [651, 353] on td "15-90 Day Old Leads" at bounding box center [656, 365] width 98 height 42
copy td "15-90 Day Old Leads"
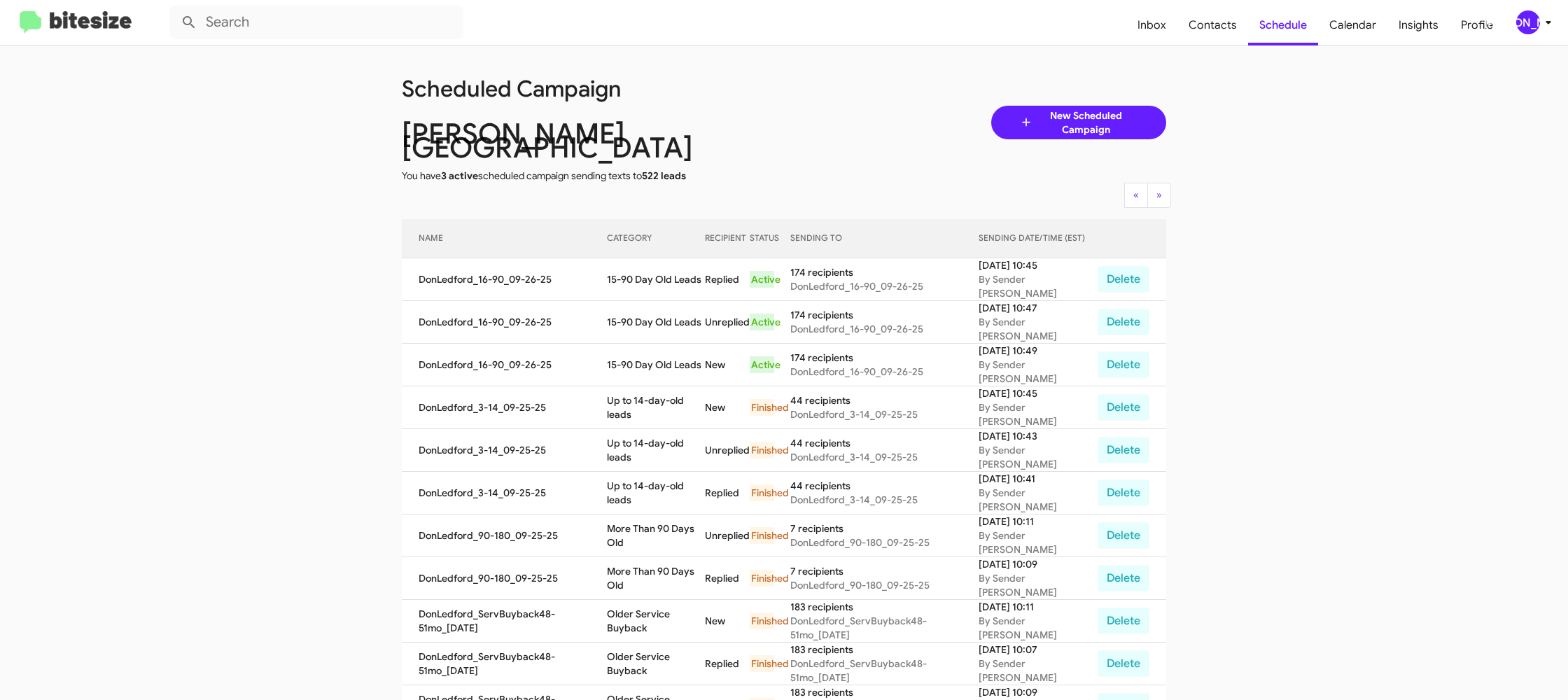
drag, startPoint x: 1513, startPoint y: 19, endPoint x: 1516, endPoint y: 27, distance: 8.5
click at [1513, 19] on button "[PERSON_NAME]" at bounding box center [1528, 22] width 49 height 24
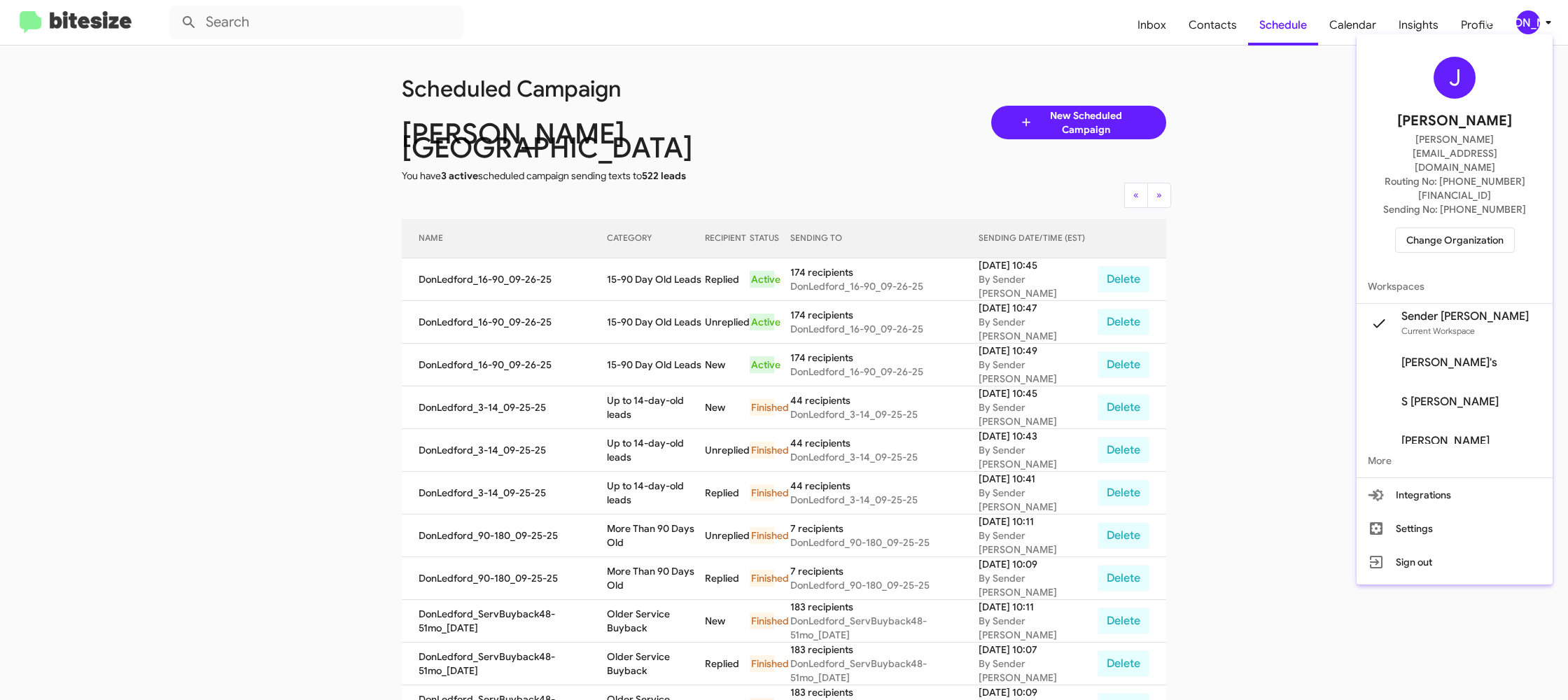
click at [1462, 228] on span "Change Organization" at bounding box center [1456, 240] width 97 height 24
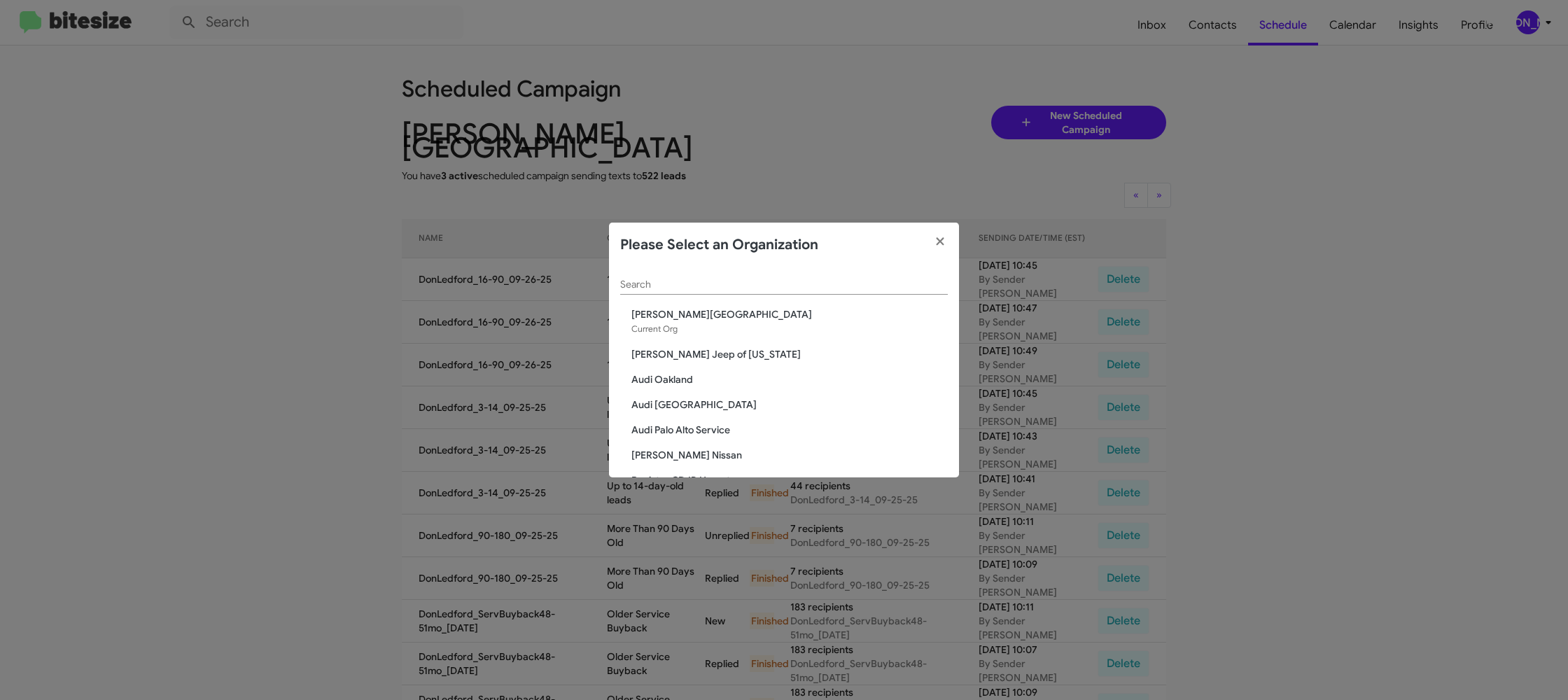
click at [733, 295] on div "Search" at bounding box center [784, 287] width 328 height 40
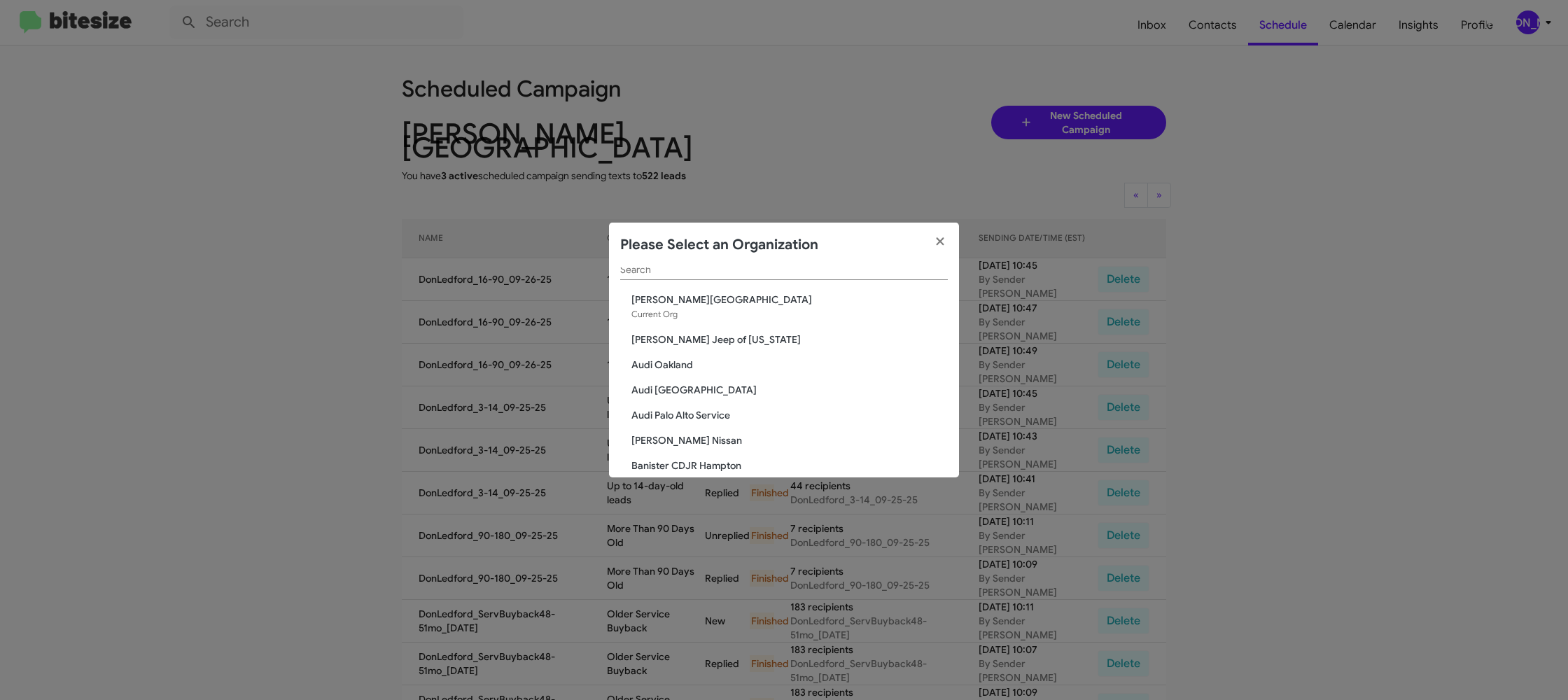
click at [730, 289] on div "Search" at bounding box center [784, 272] width 328 height 40
click at [723, 274] on input "Search" at bounding box center [784, 271] width 328 height 12
type input "ed"
click at [681, 343] on span "[PERSON_NAME] Imports" at bounding box center [789, 344] width 316 height 14
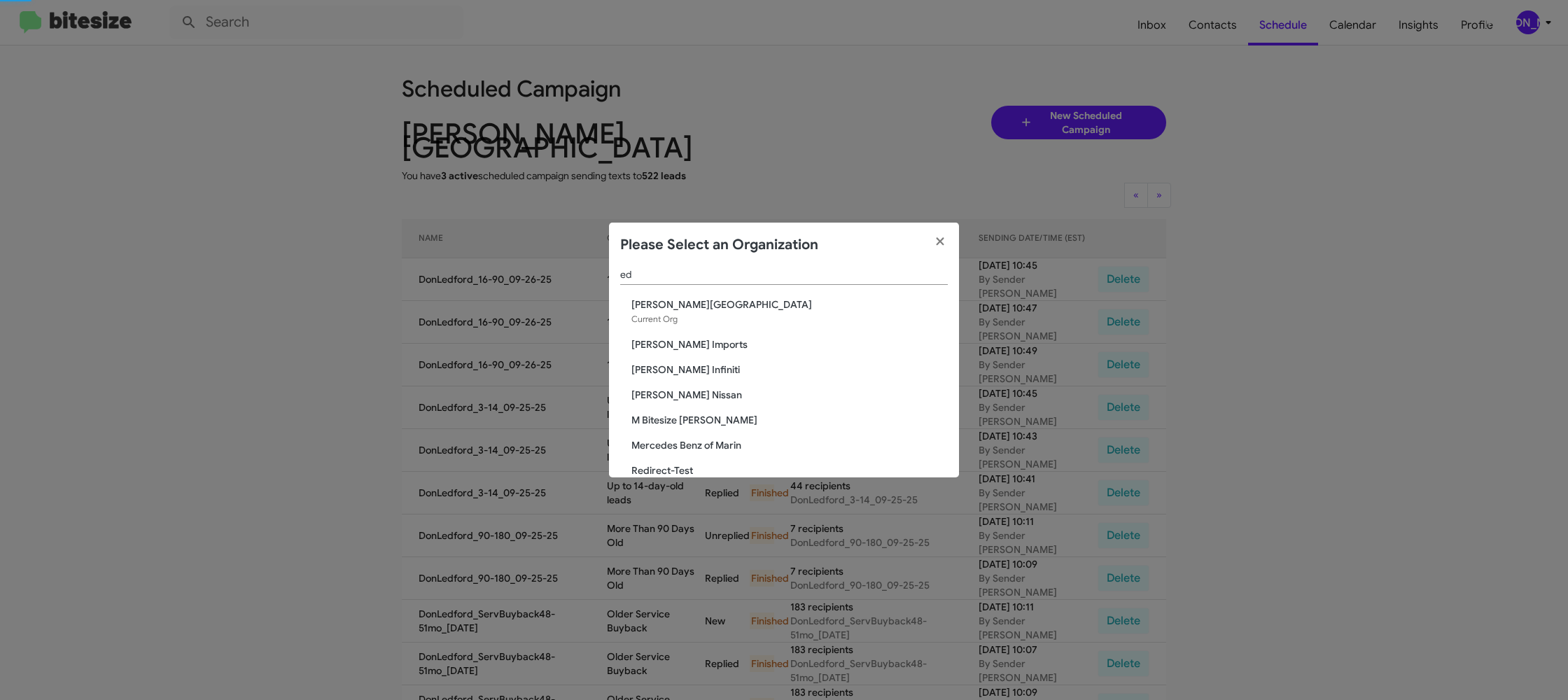
click at [681, 343] on span "[PERSON_NAME] Imports" at bounding box center [789, 344] width 316 height 14
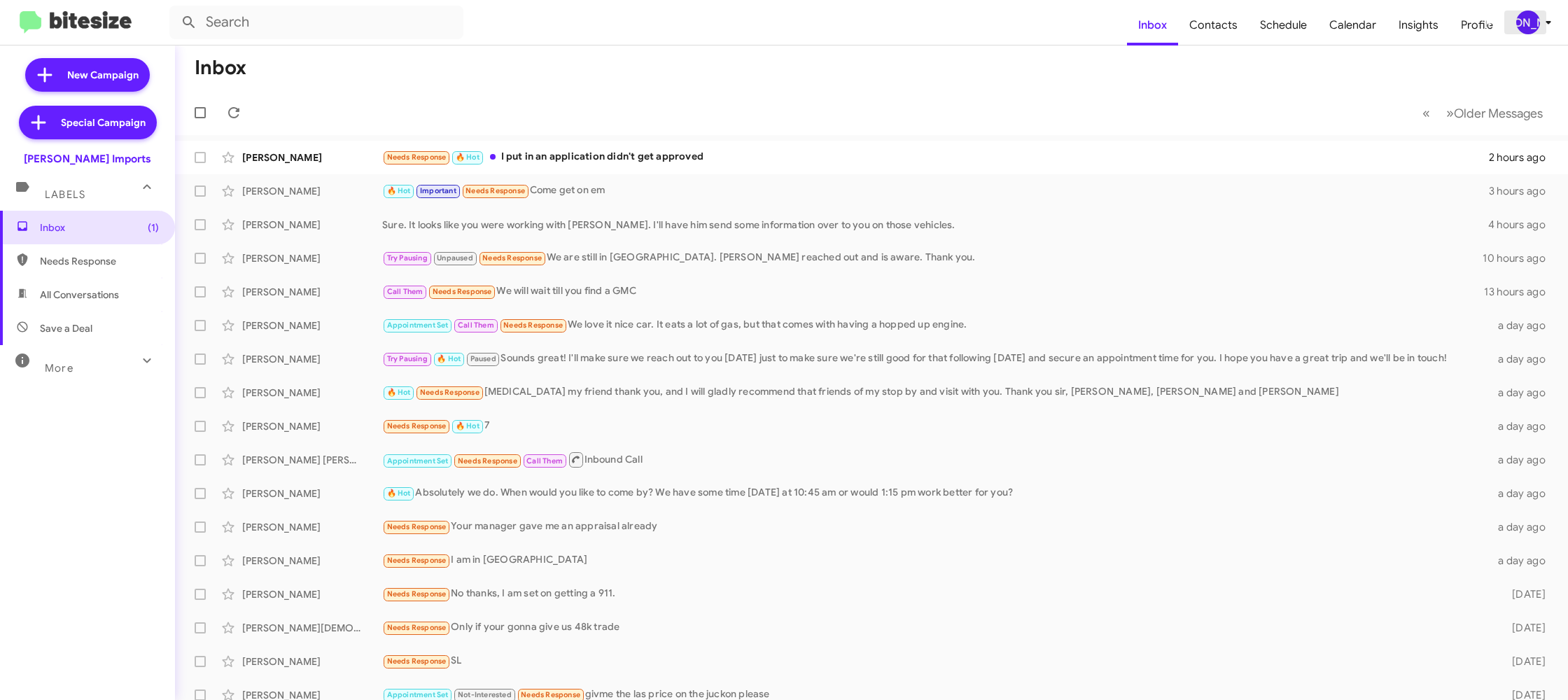
click at [1533, 29] on div "[PERSON_NAME]" at bounding box center [1528, 22] width 24 height 24
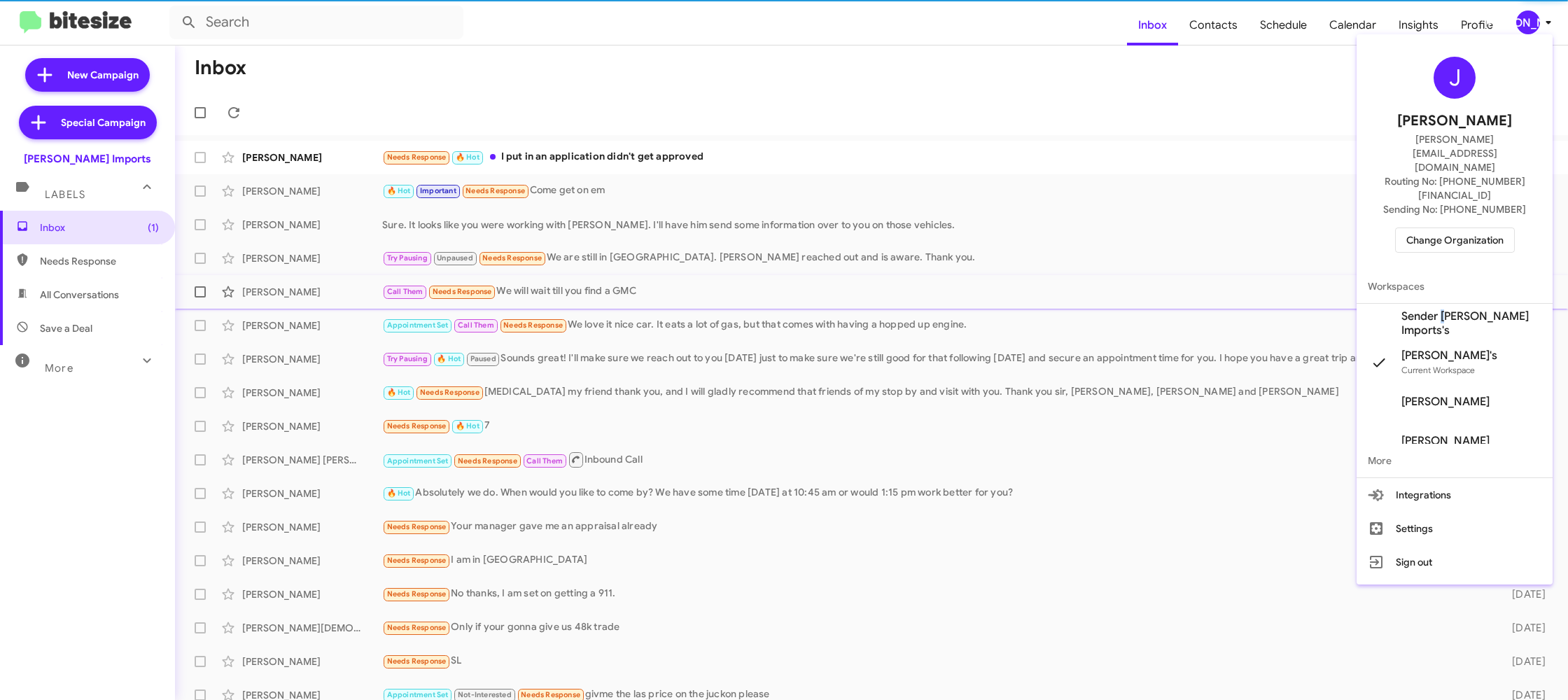
click at [1447, 310] on span "Sender Ed Hicks Imports's" at bounding box center [1471, 324] width 140 height 28
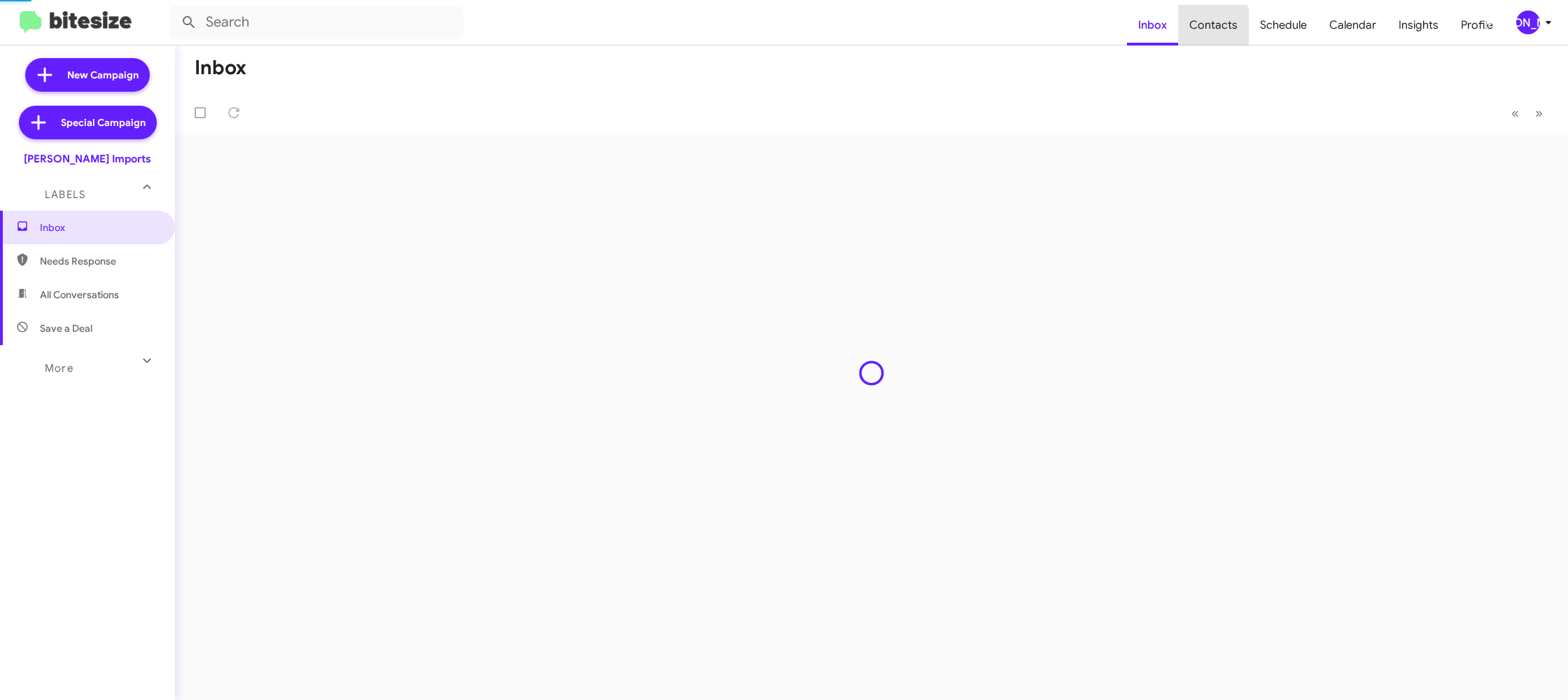
click at [1215, 33] on span "Contacts" at bounding box center [1214, 26] width 71 height 41
type input "in:groups"
click at [1215, 33] on span "Contacts" at bounding box center [1214, 26] width 71 height 41
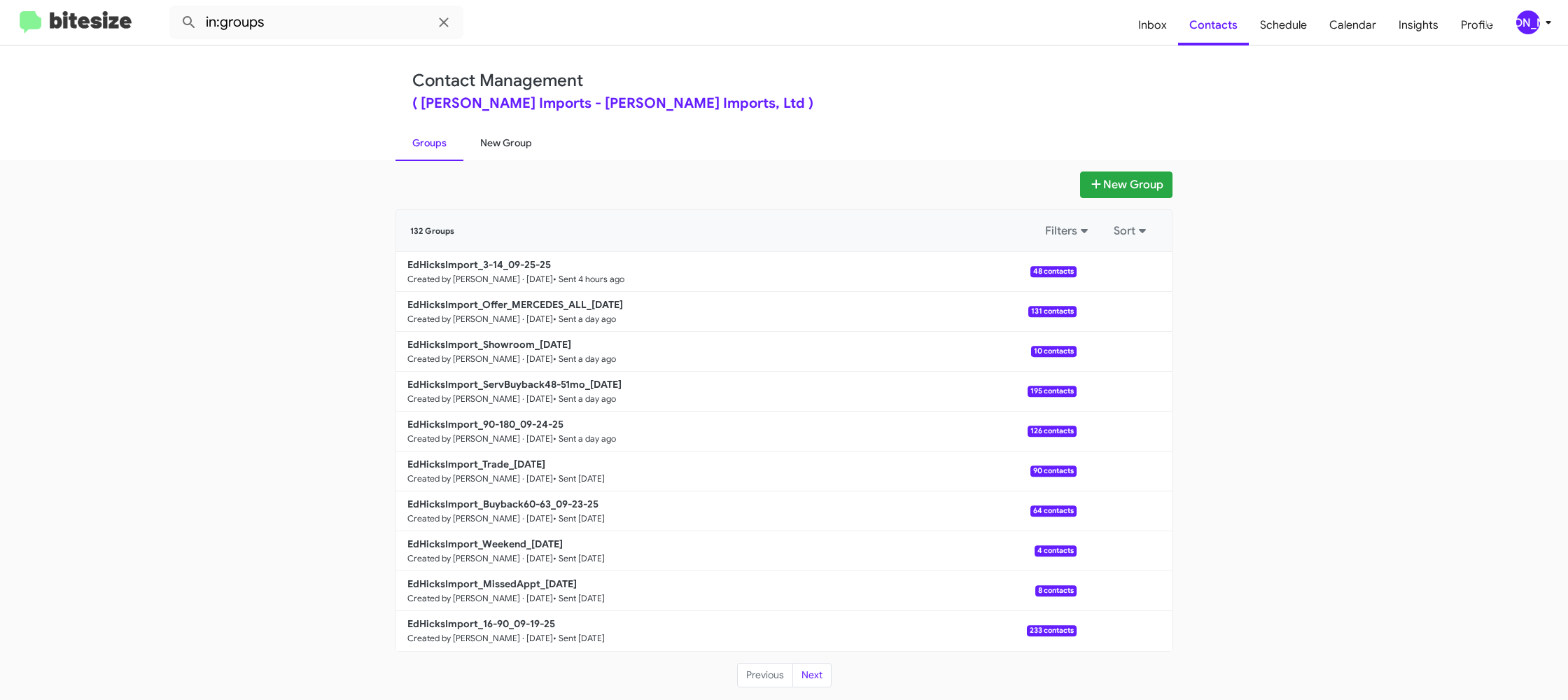
click at [497, 151] on link "New Group" at bounding box center [506, 142] width 85 height 36
drag, startPoint x: 497, startPoint y: 151, endPoint x: 493, endPoint y: 71, distance: 80.1
click at [493, 132] on link "New Group" at bounding box center [506, 142] width 85 height 36
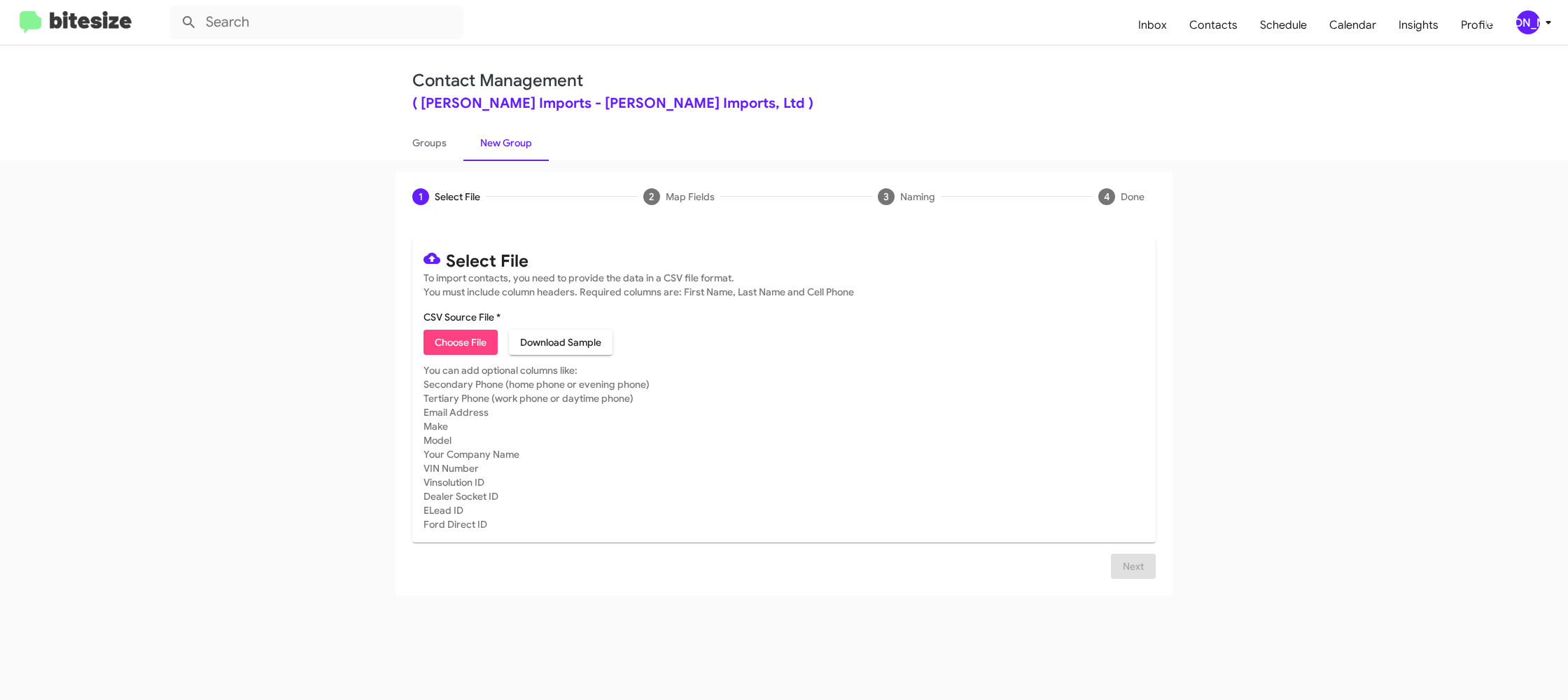
click at [457, 329] on mat-card-content "CSV Source File * Choose File Download Sample" at bounding box center [784, 332] width 722 height 45
click at [1533, 21] on div "[PERSON_NAME]" at bounding box center [1528, 22] width 24 height 24
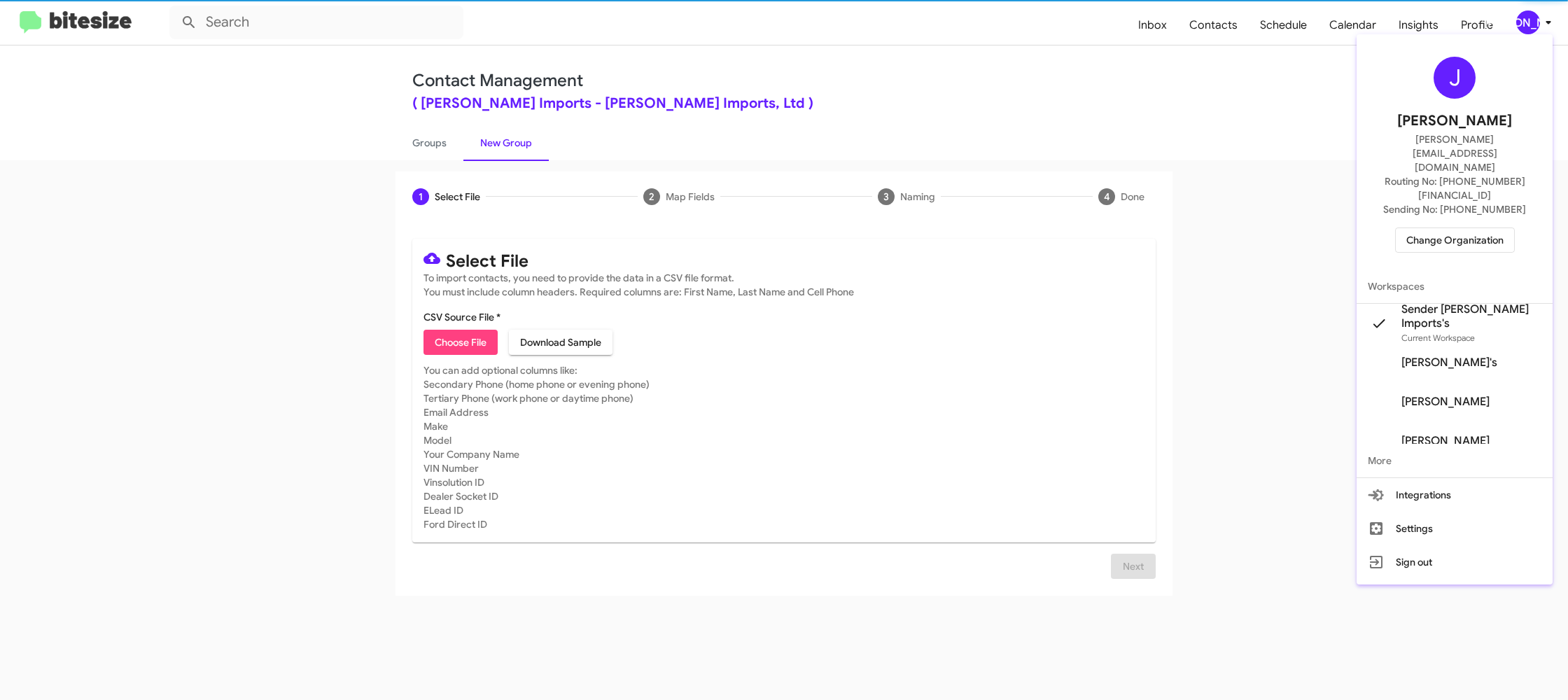
click at [1533, 21] on div at bounding box center [784, 350] width 1568 height 700
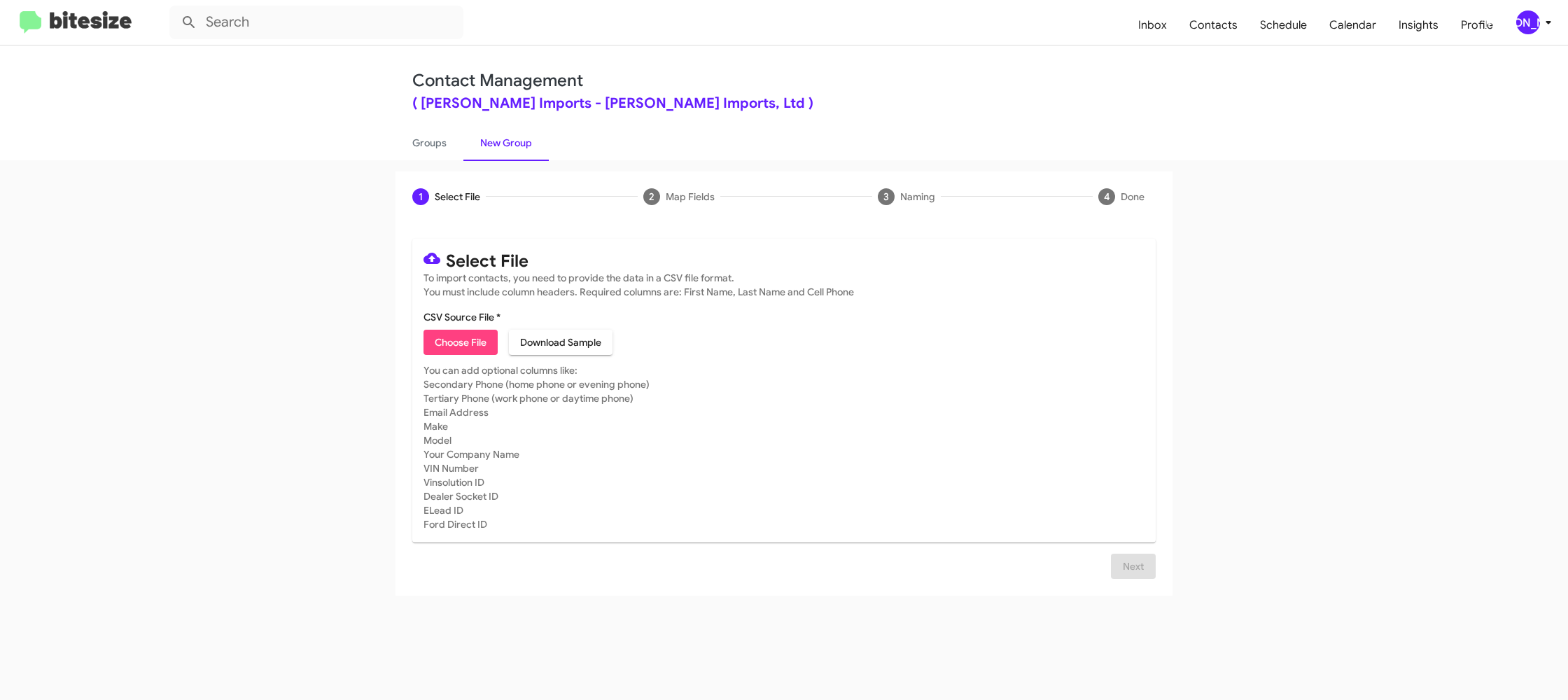
click at [475, 347] on span "Choose File" at bounding box center [460, 342] width 52 height 25
type input "EdHicksImport_16-90_09-26-25"
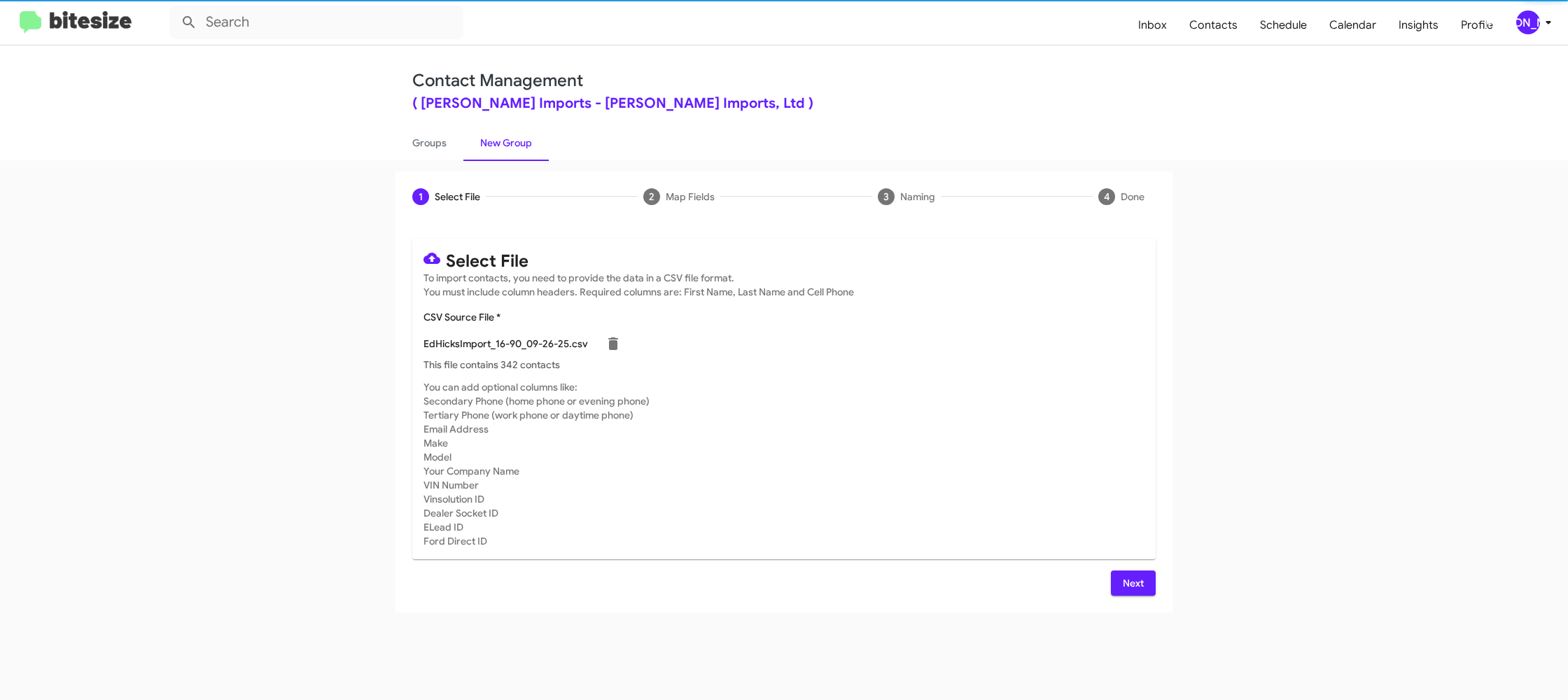
drag, startPoint x: 922, startPoint y: 381, endPoint x: 932, endPoint y: 400, distance: 21.5
click at [923, 383] on mat-card "Select File To import contacts, you need to provide the data in a CSV file form…" at bounding box center [784, 399] width 744 height 320
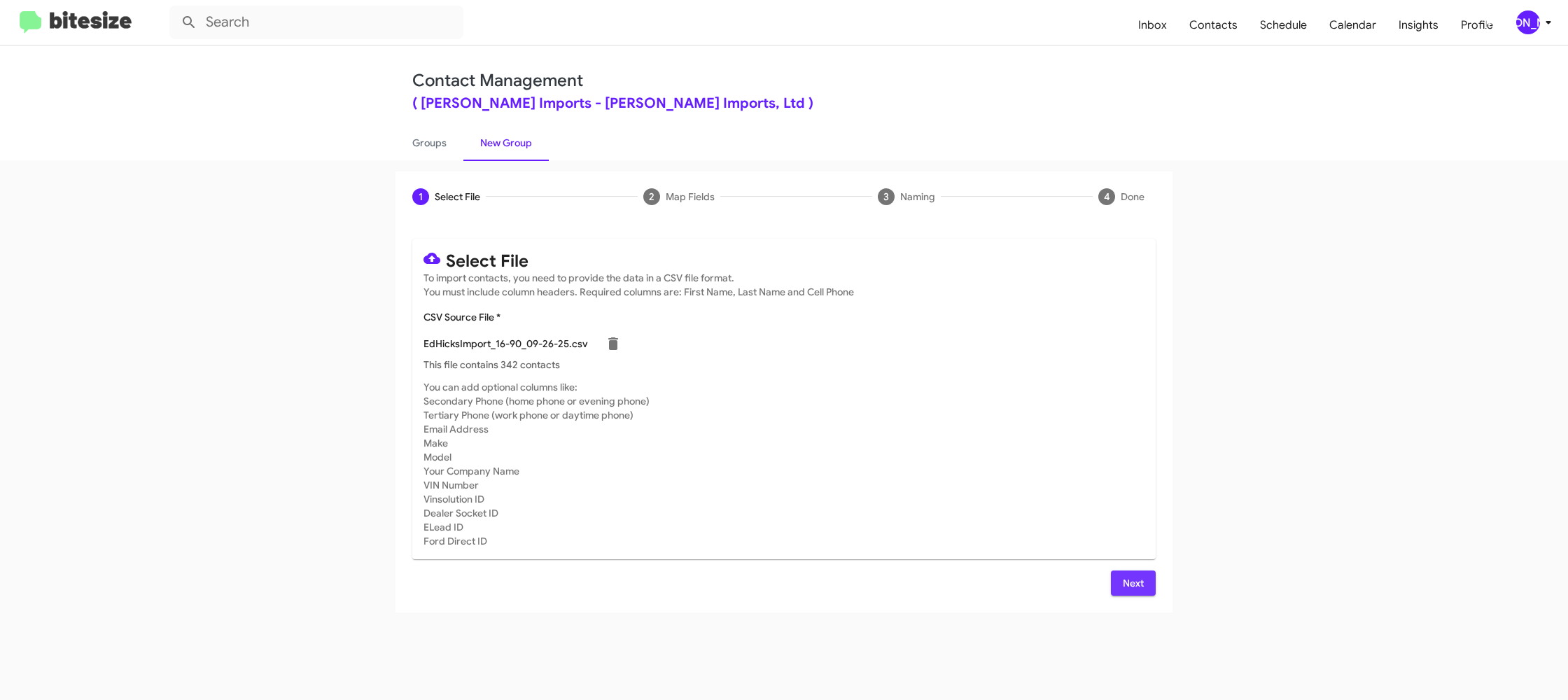
click at [1153, 582] on button "Next" at bounding box center [1133, 583] width 45 height 25
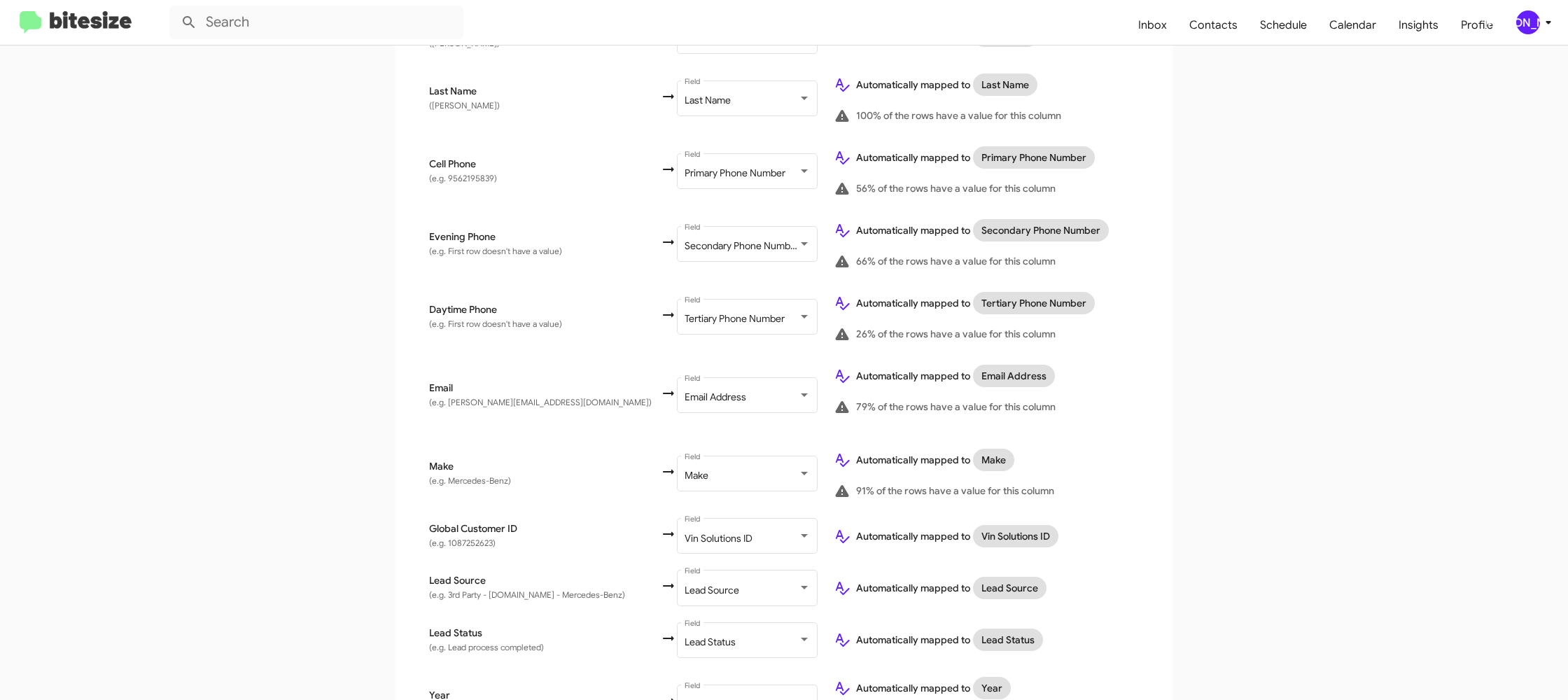
scroll to position [667, 0]
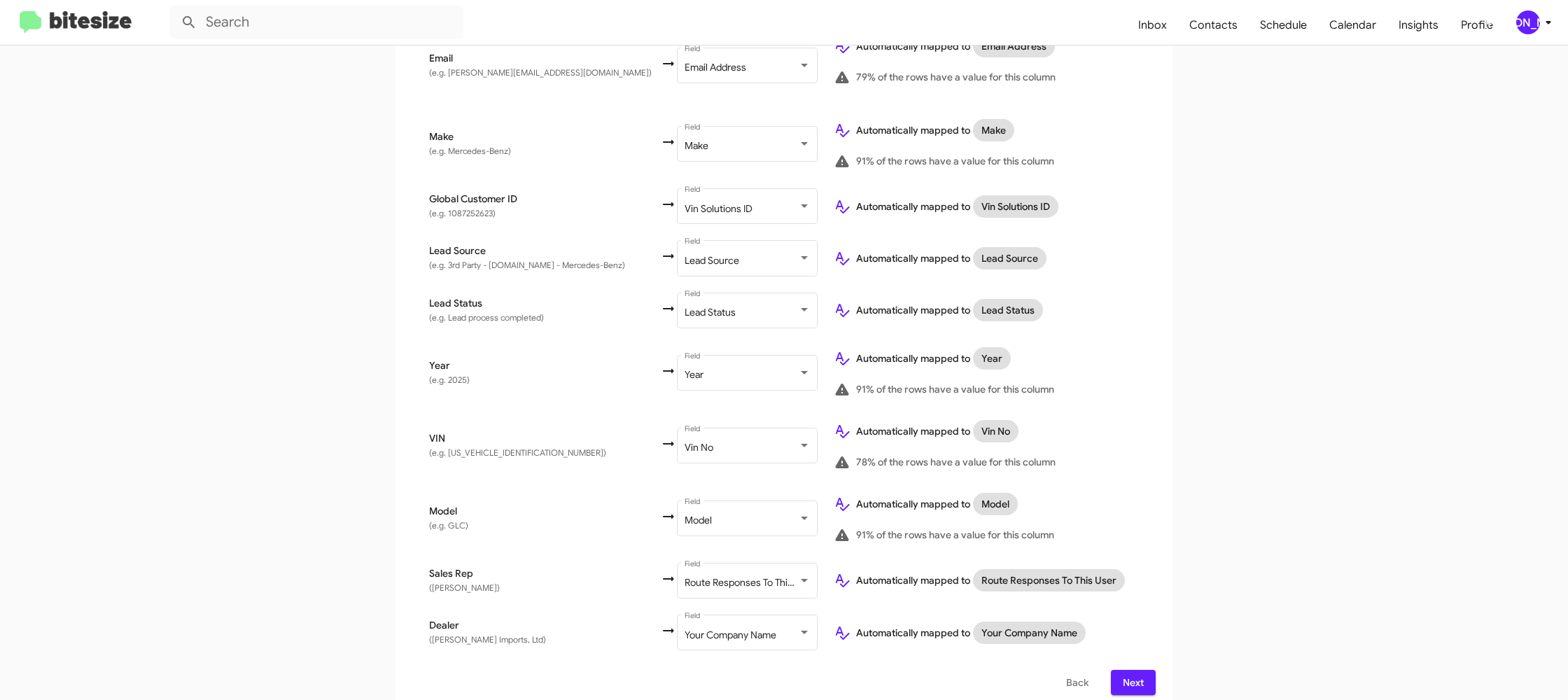
click at [1139, 682] on span "Next" at bounding box center [1133, 682] width 22 height 25
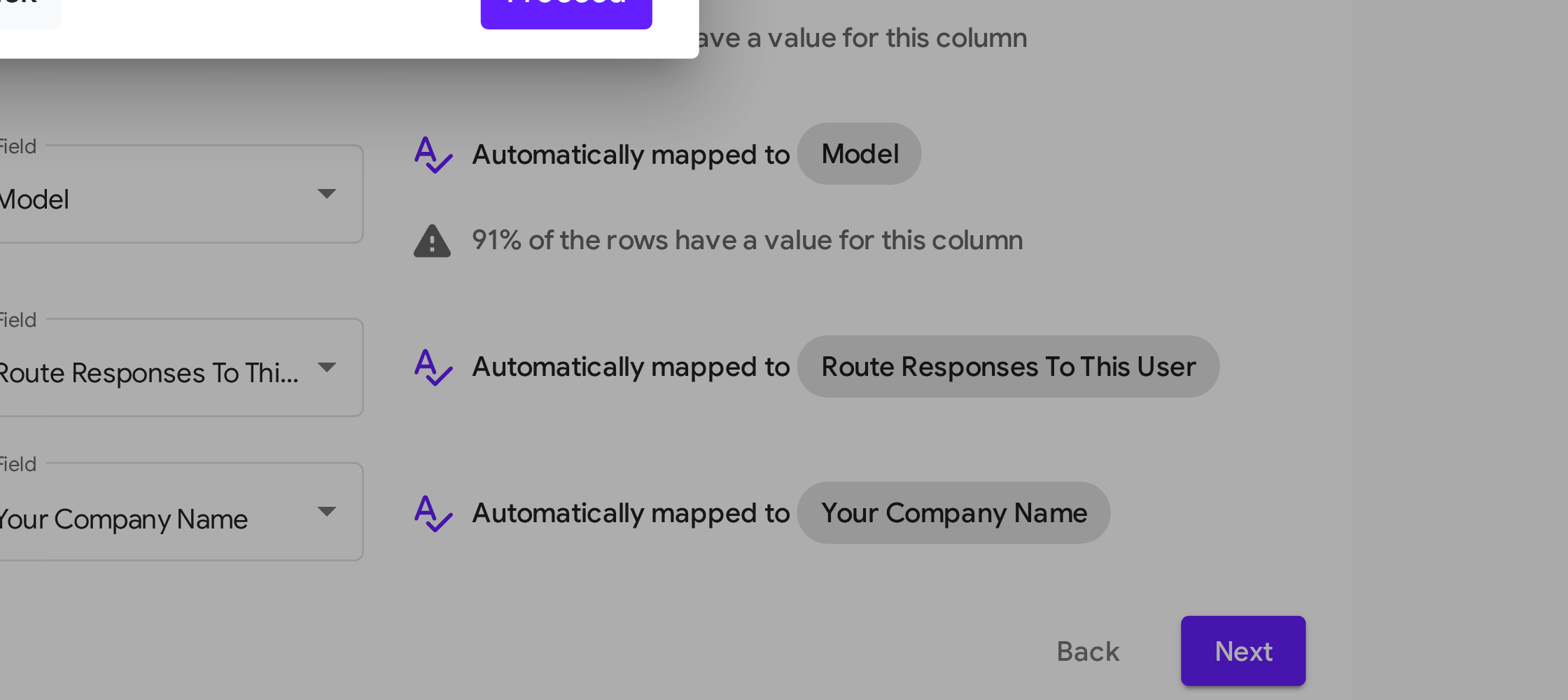
scroll to position [0, 0]
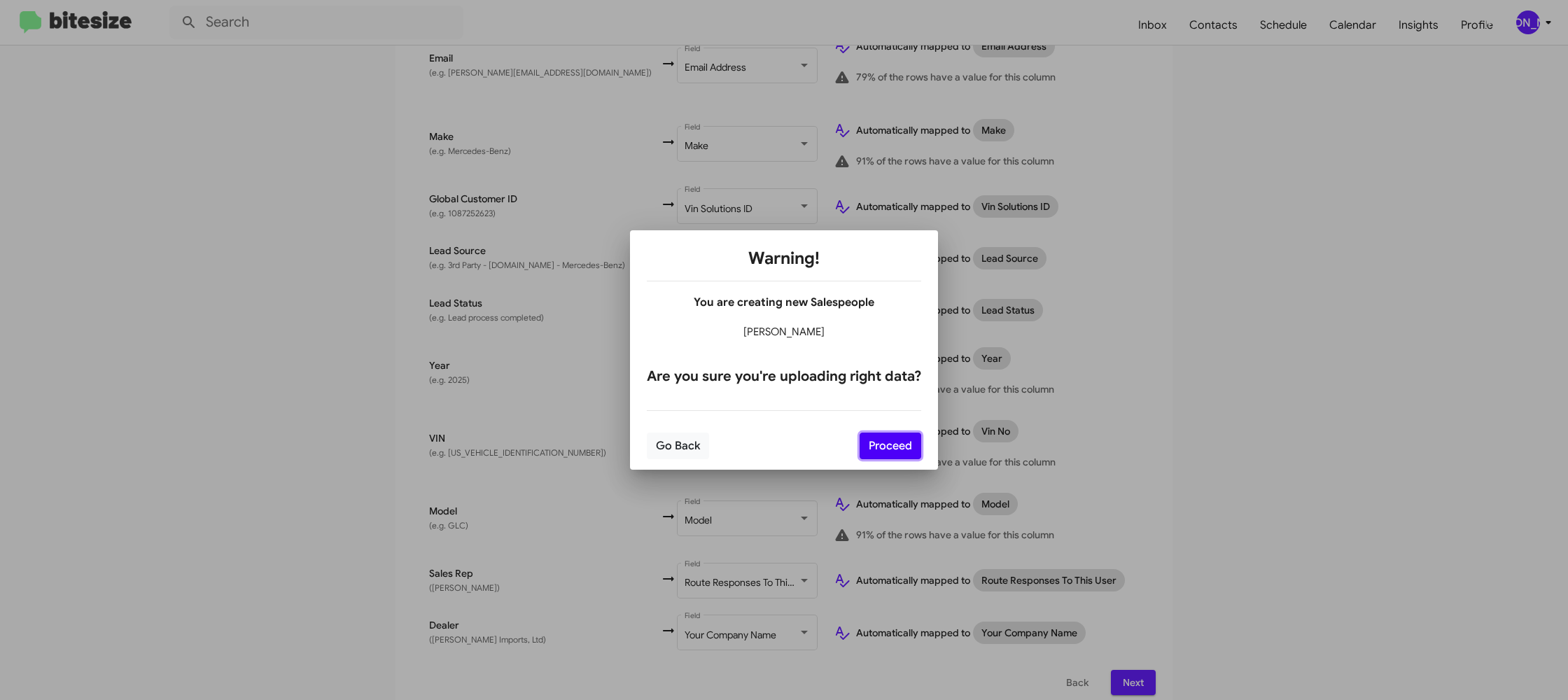
click at [886, 440] on button "Proceed" at bounding box center [891, 446] width 62 height 27
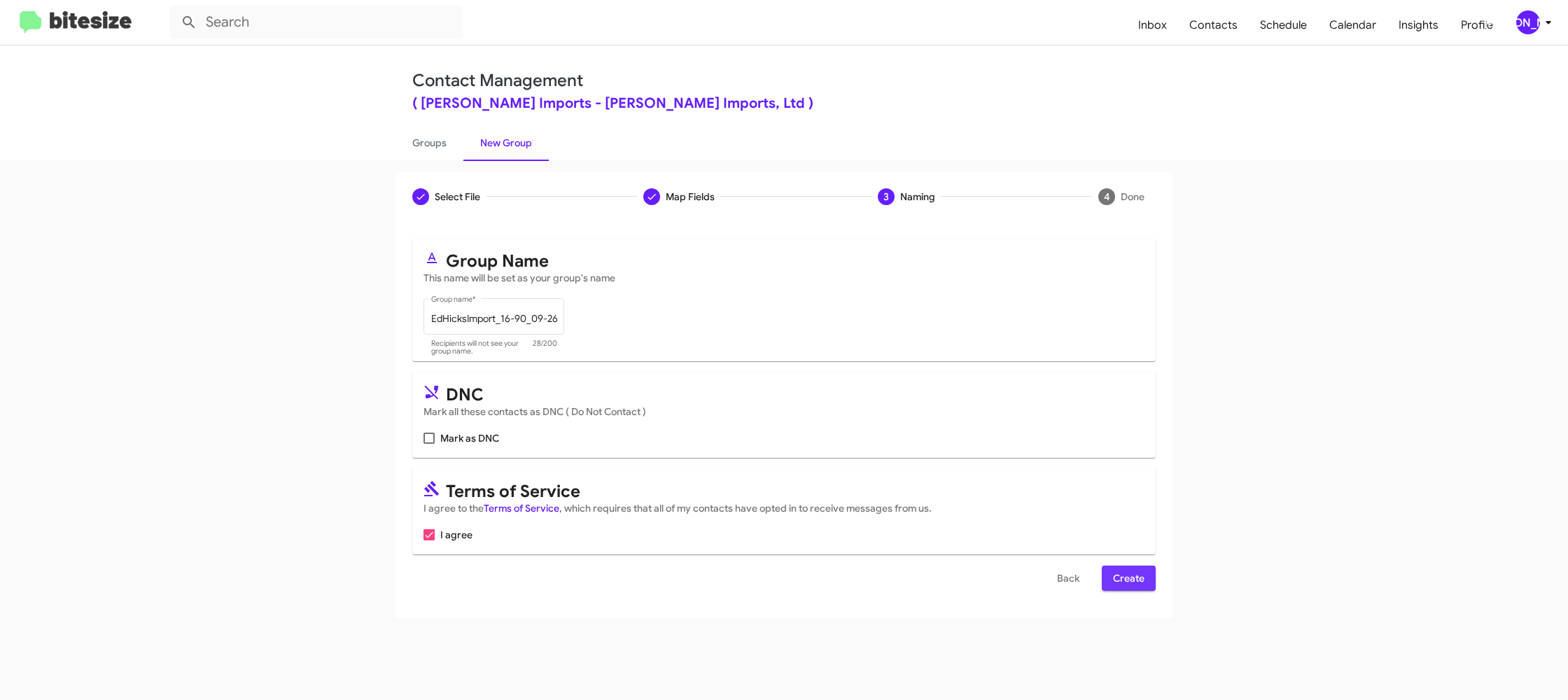
click at [1109, 587] on button "Create" at bounding box center [1129, 578] width 54 height 25
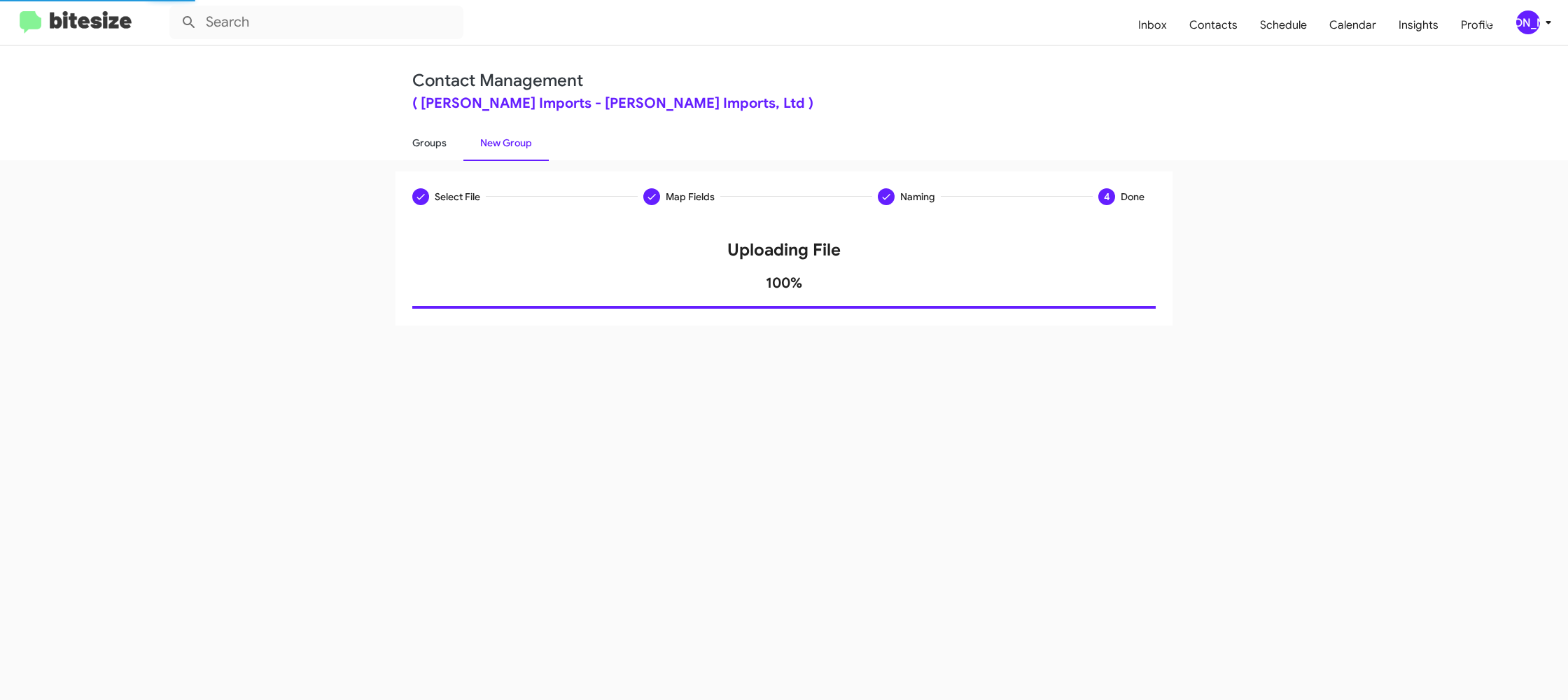
click at [441, 150] on link "Groups" at bounding box center [429, 142] width 68 height 36
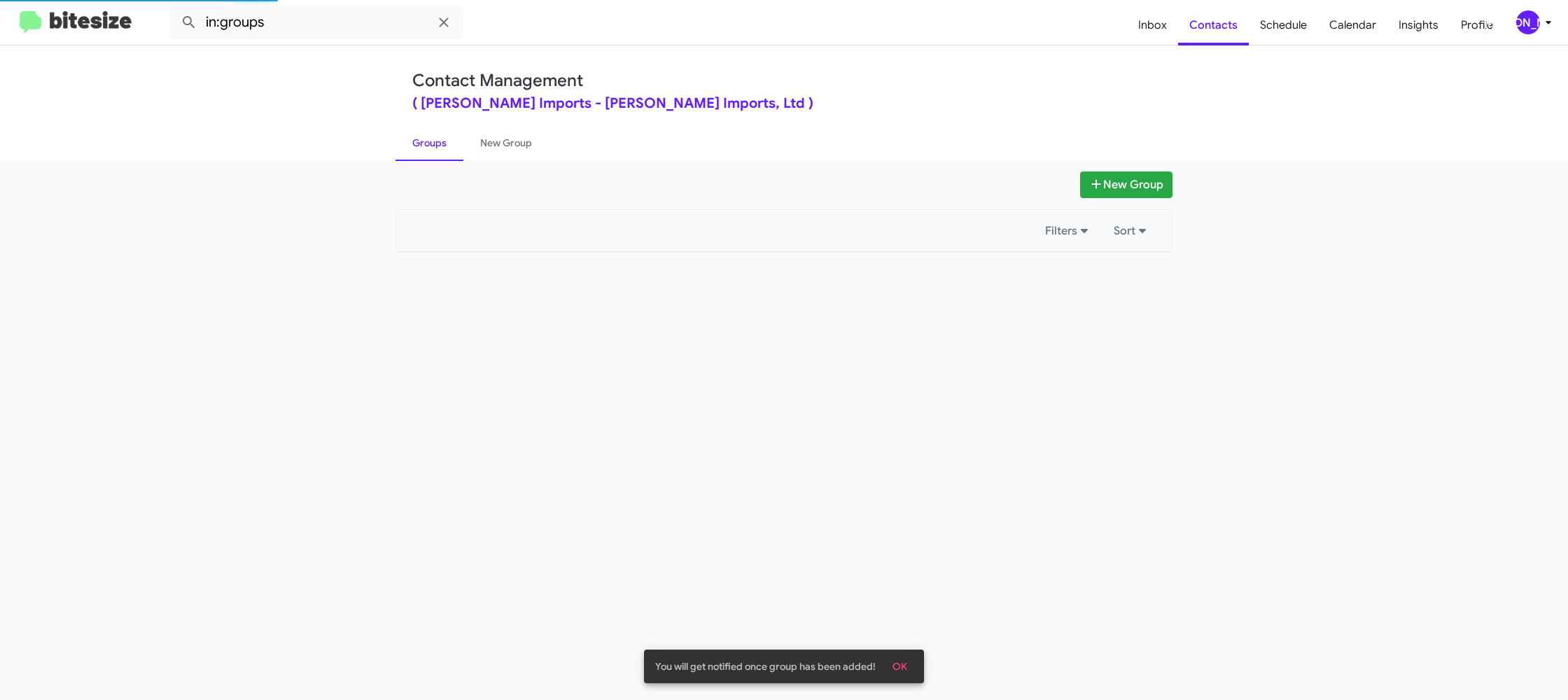
click at [441, 150] on link "Groups" at bounding box center [429, 142] width 68 height 36
drag, startPoint x: 441, startPoint y: 150, endPoint x: 420, endPoint y: 126, distance: 31.9
click at [431, 139] on link "Groups" at bounding box center [429, 142] width 68 height 36
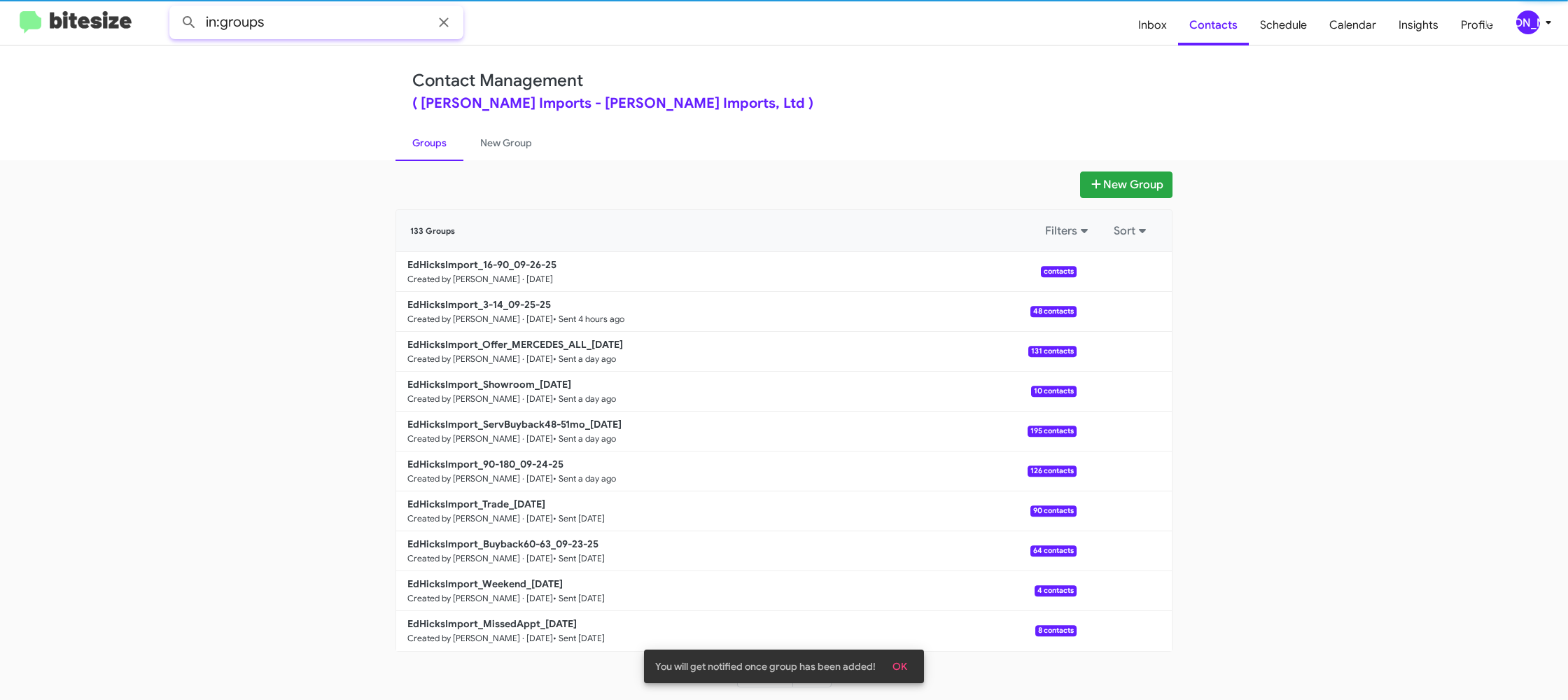
click at [329, 29] on input "in:groups" at bounding box center [316, 22] width 294 height 34
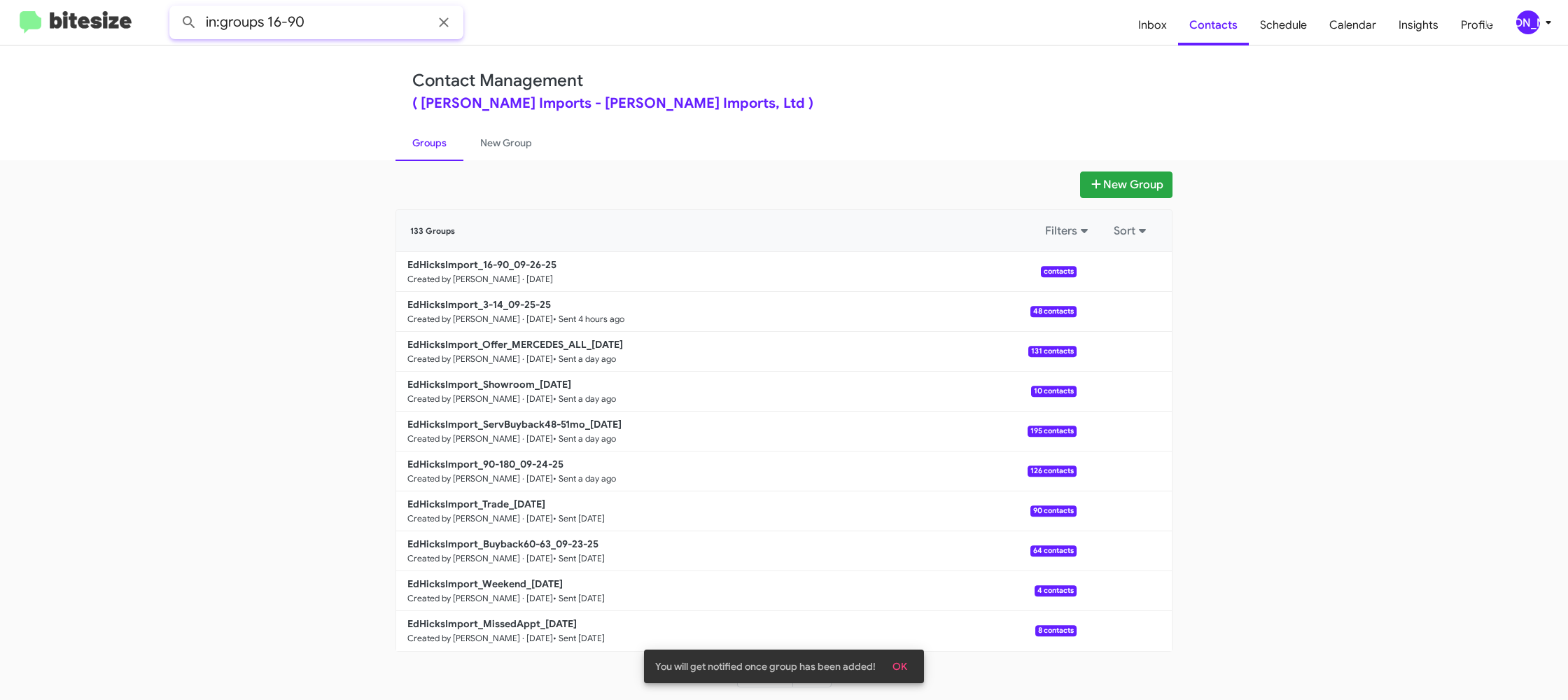
type input "in:groups 16-90"
click at [175, 8] on button at bounding box center [189, 22] width 28 height 28
click at [507, 137] on link "New Group" at bounding box center [506, 142] width 85 height 36
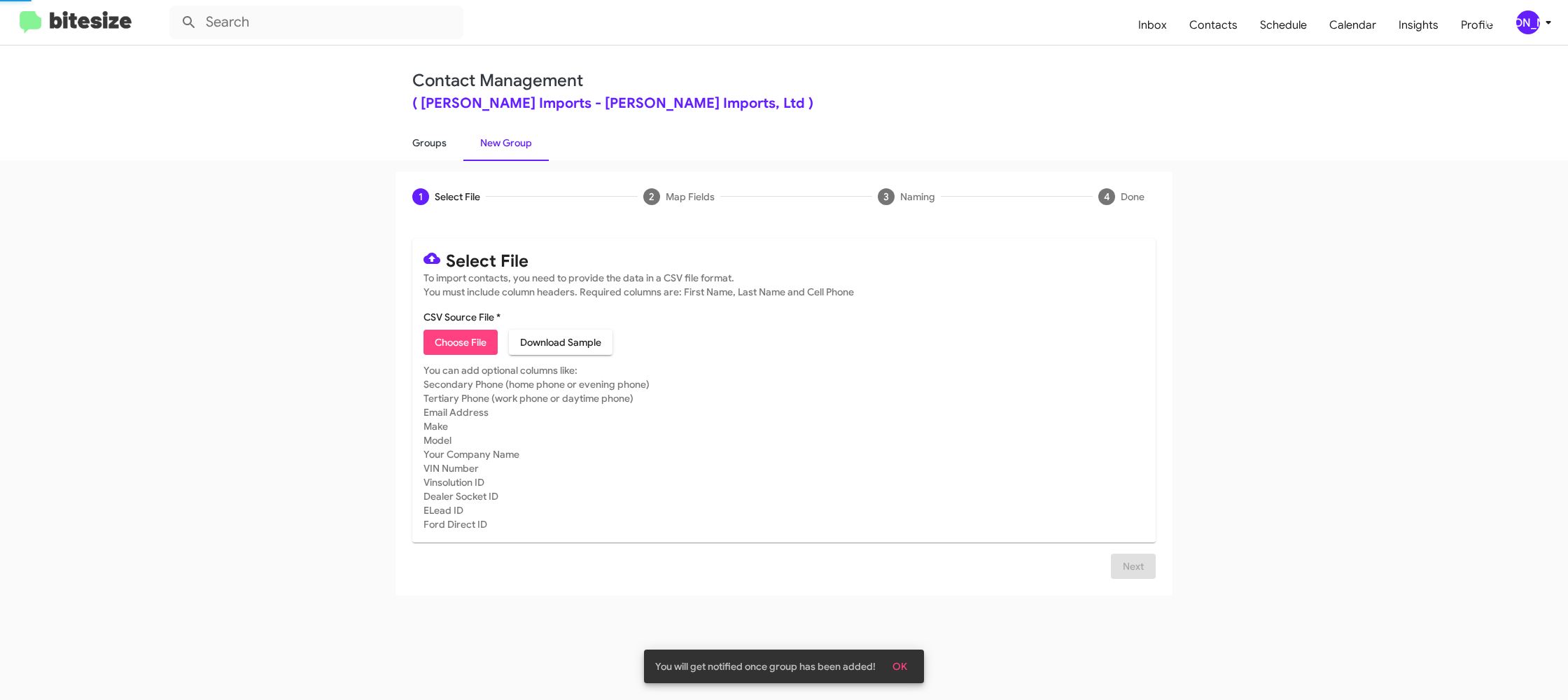
click at [452, 145] on link "Groups" at bounding box center [429, 142] width 68 height 36
type input "in:groups"
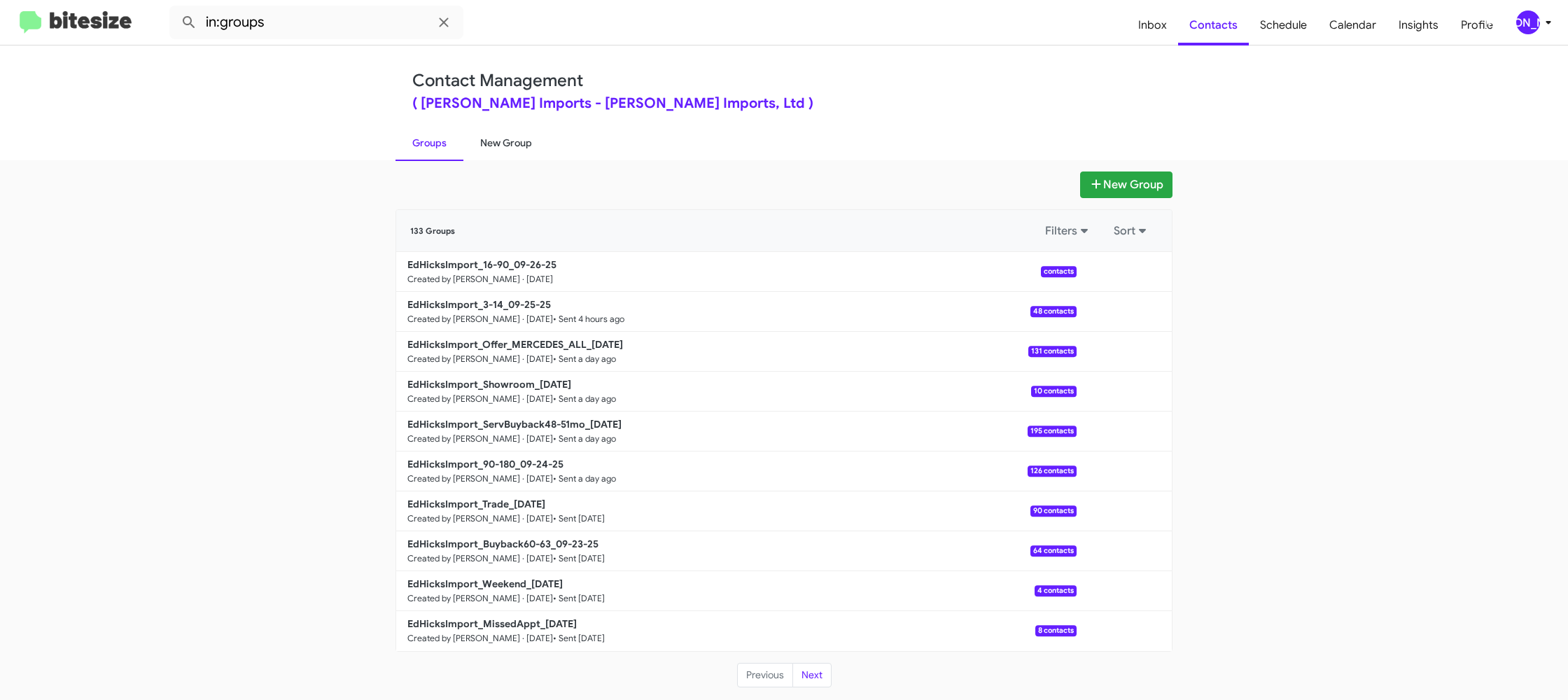
click at [509, 137] on link "New Group" at bounding box center [506, 142] width 85 height 36
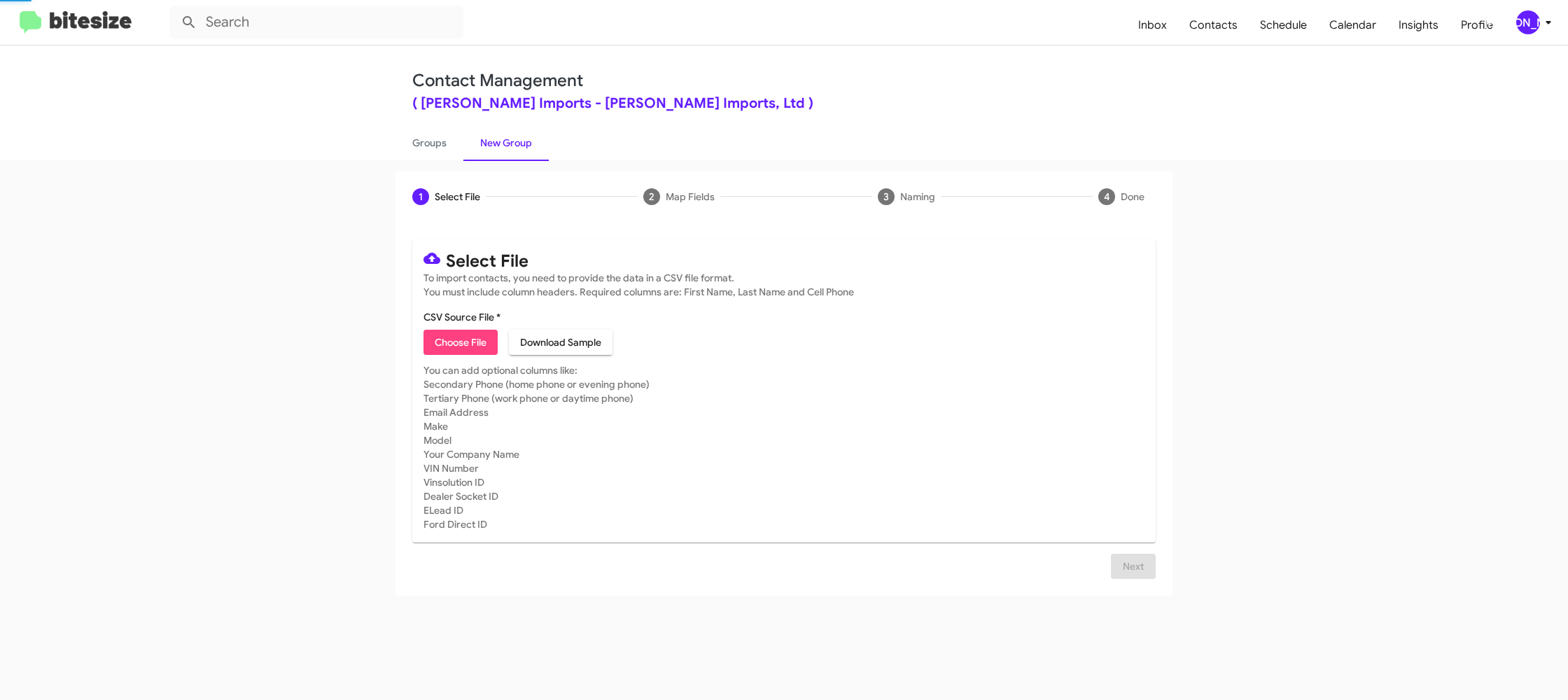
click at [509, 137] on link "New Group" at bounding box center [506, 142] width 85 height 36
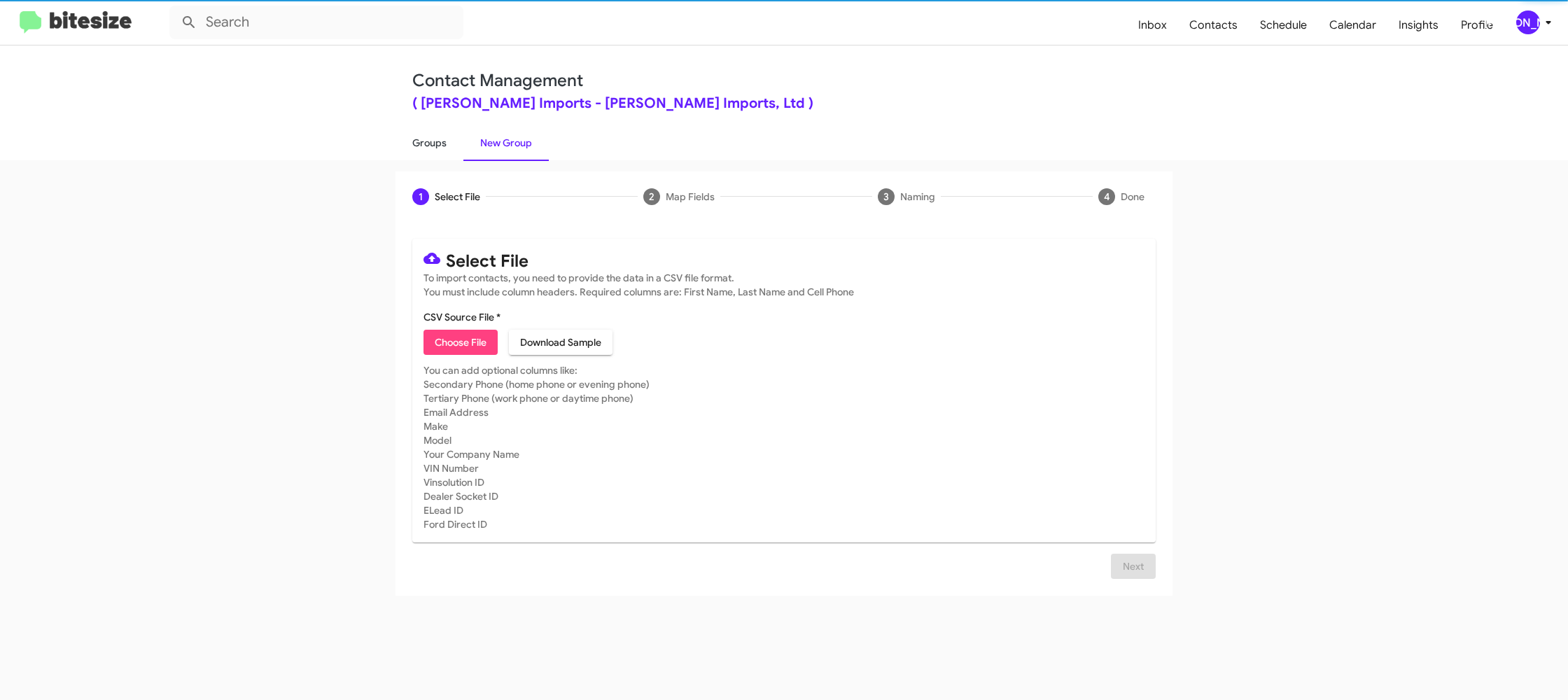
click at [435, 141] on link "Groups" at bounding box center [429, 142] width 68 height 36
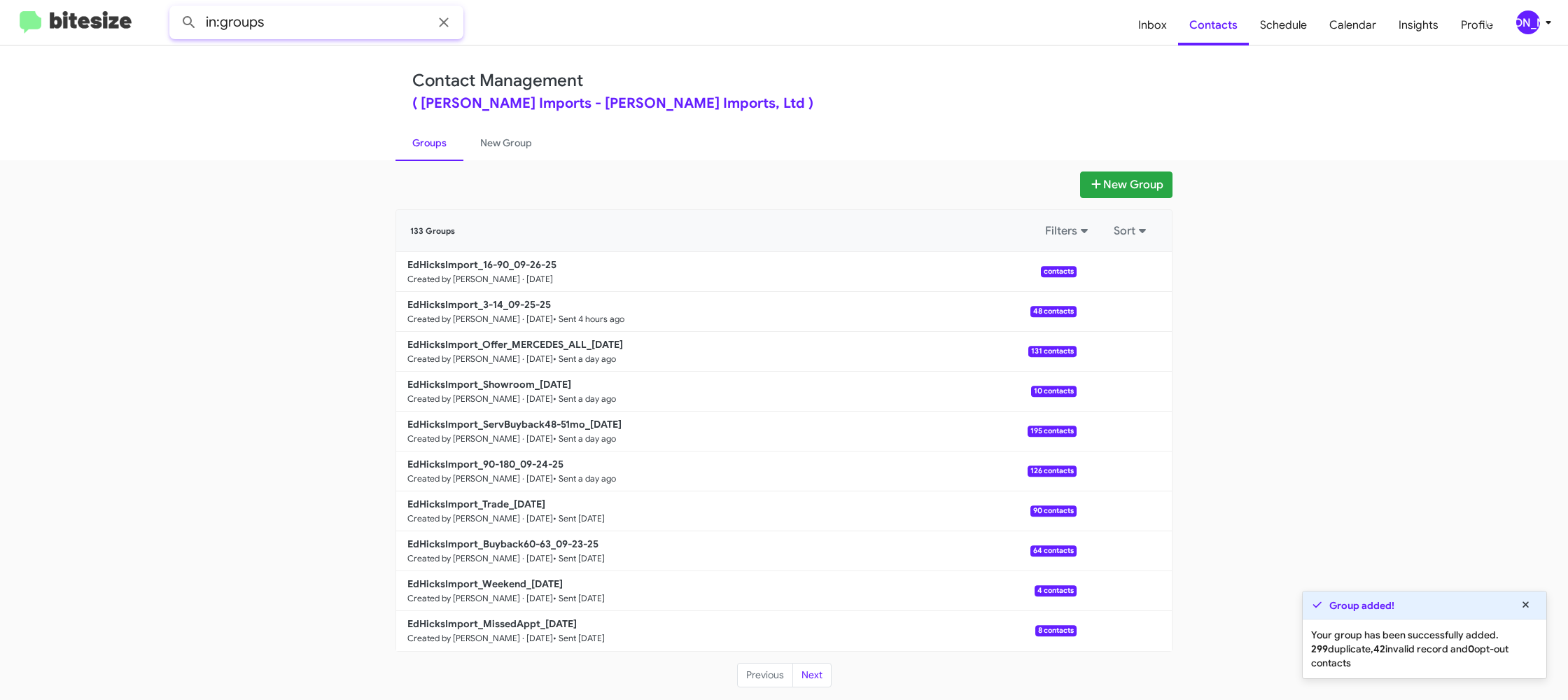
click at [340, 15] on input "in:groups" at bounding box center [316, 22] width 294 height 34
click at [175, 8] on button at bounding box center [189, 22] width 28 height 28
click at [408, 139] on link "Groups" at bounding box center [429, 142] width 68 height 36
type input "in:groups"
click at [409, 139] on link "Groups" at bounding box center [429, 142] width 68 height 36
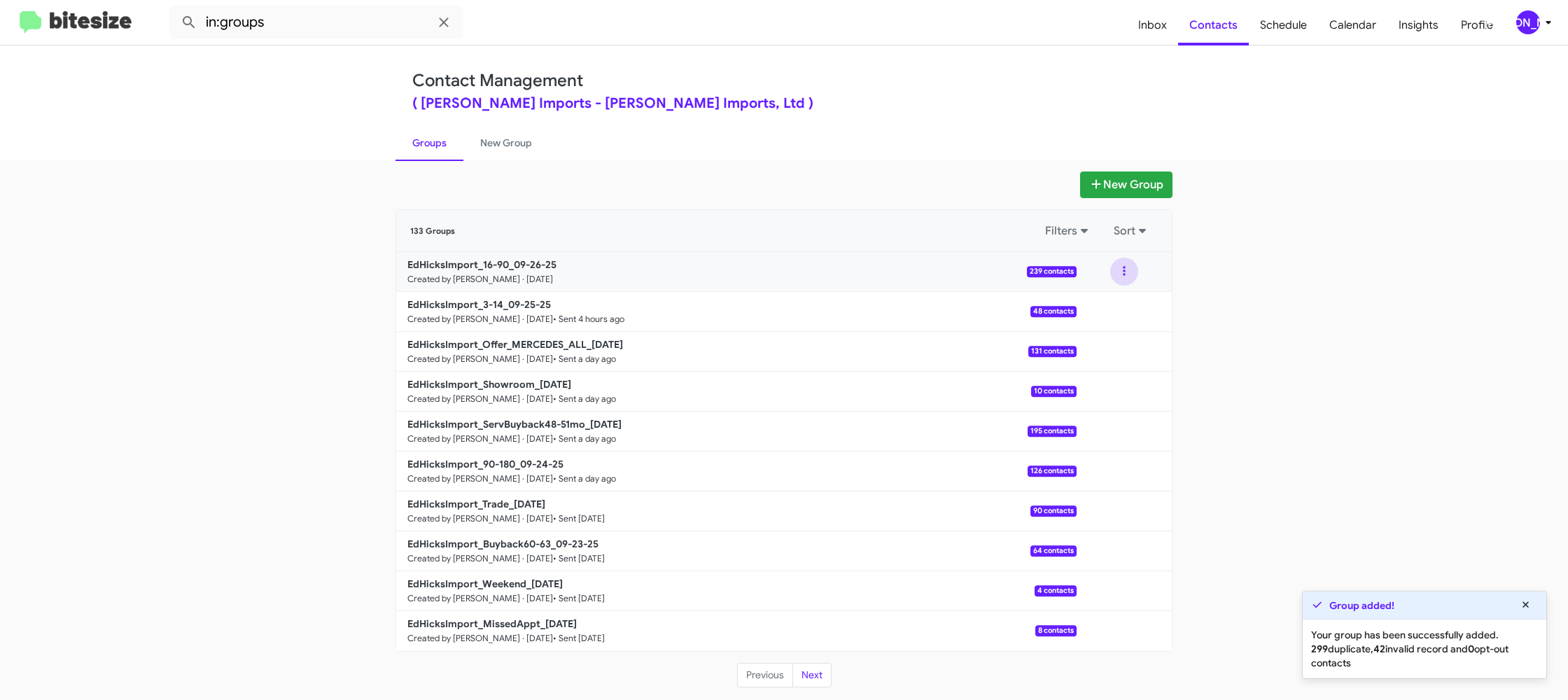
click at [1118, 279] on button at bounding box center [1124, 272] width 28 height 28
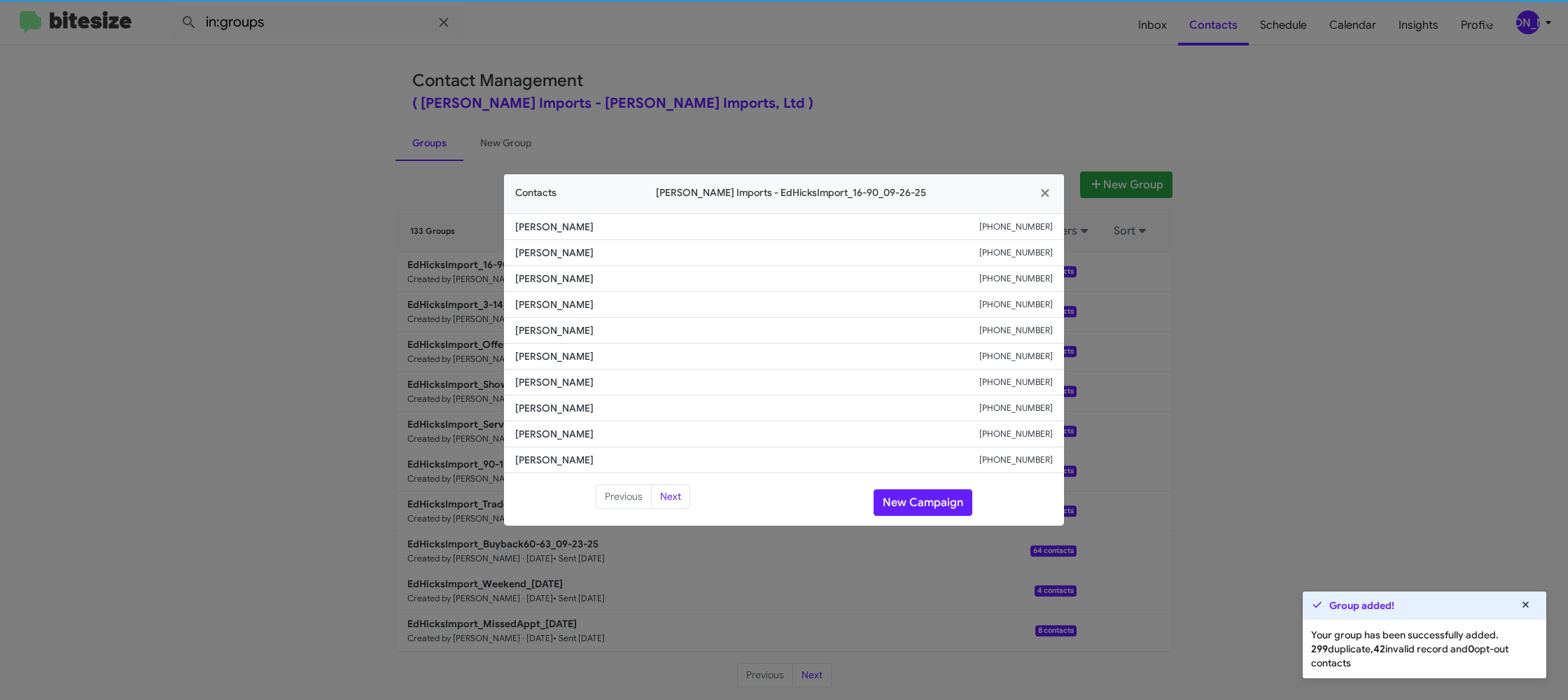
click at [514, 356] on li "[PERSON_NAME] [PHONE_NUMBER]" at bounding box center [784, 356] width 560 height 26
click at [557, 352] on span "[PERSON_NAME]" at bounding box center [747, 357] width 464 height 14
copy span "[PERSON_NAME]"
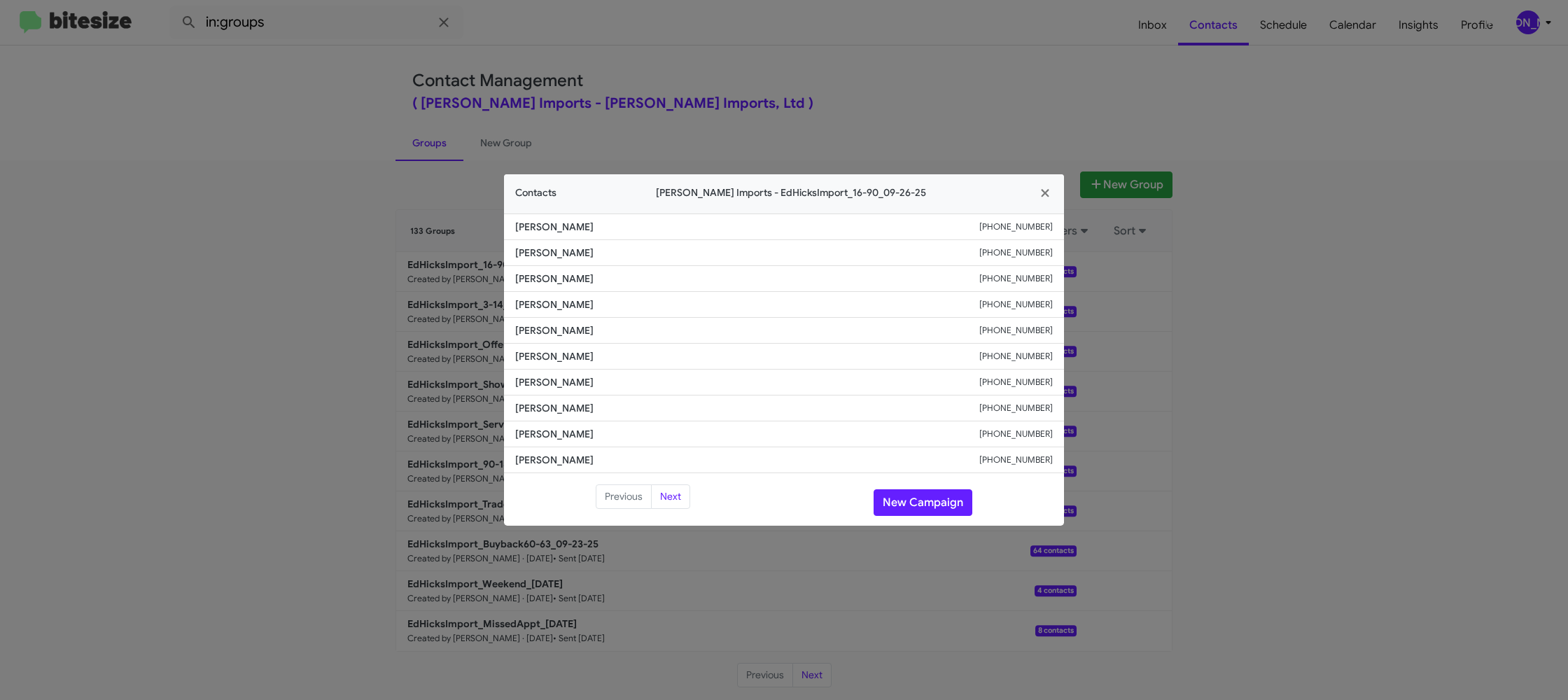
click at [1019, 360] on small "[PHONE_NUMBER]" at bounding box center [1016, 357] width 73 height 14
drag, startPoint x: 1019, startPoint y: 360, endPoint x: 999, endPoint y: 376, distance: 25.6
click at [1019, 359] on small "[PHONE_NUMBER]" at bounding box center [1016, 357] width 73 height 14
copy small "[PHONE_NUMBER]"
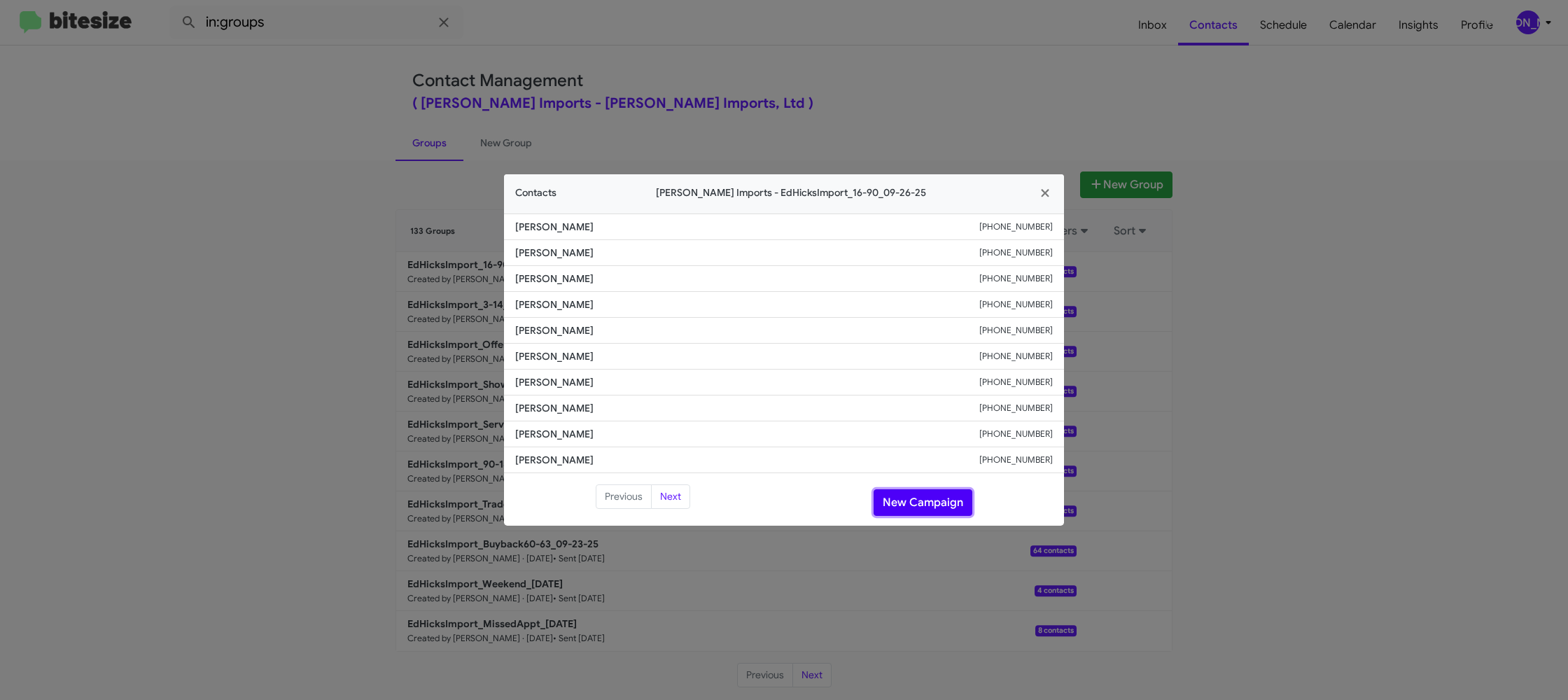
click at [959, 493] on button "New Campaign" at bounding box center [923, 503] width 99 height 27
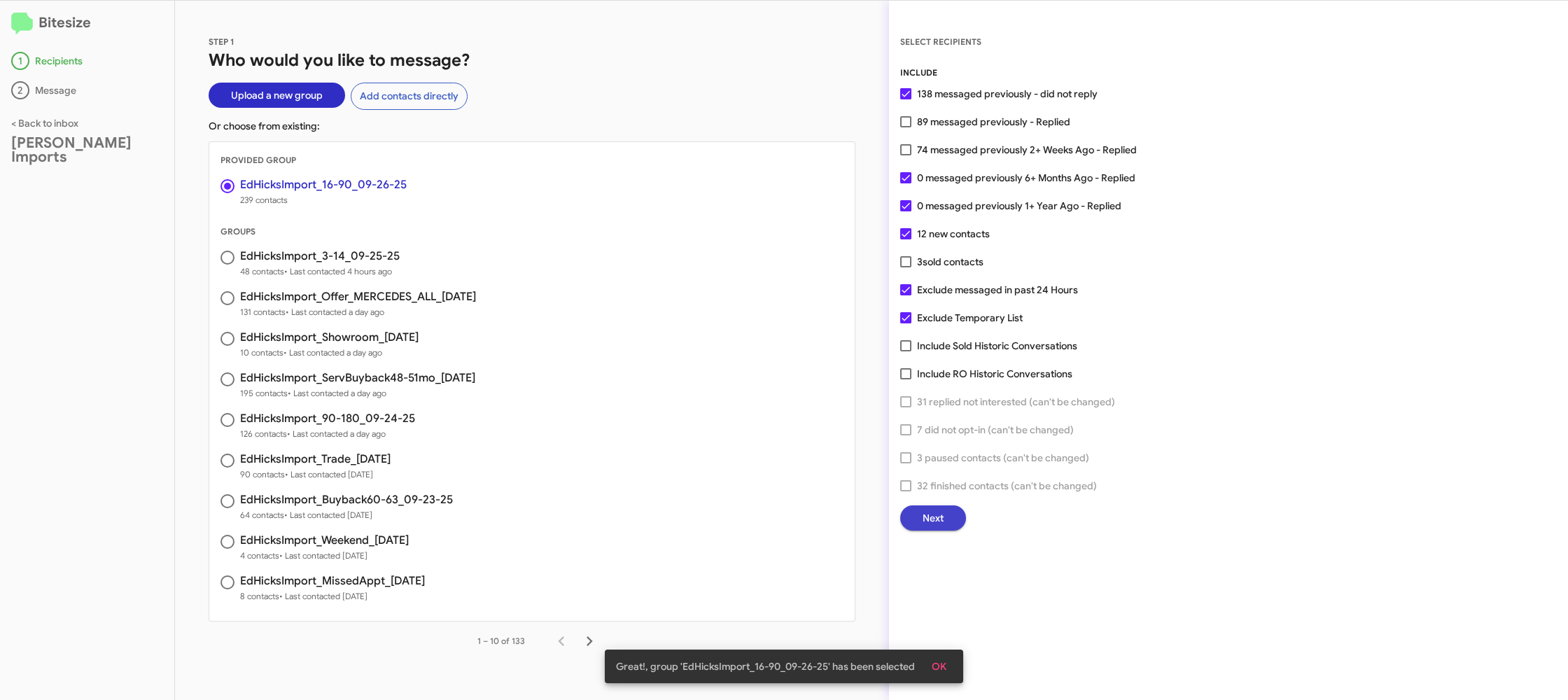
click at [941, 524] on span "Next" at bounding box center [933, 518] width 21 height 25
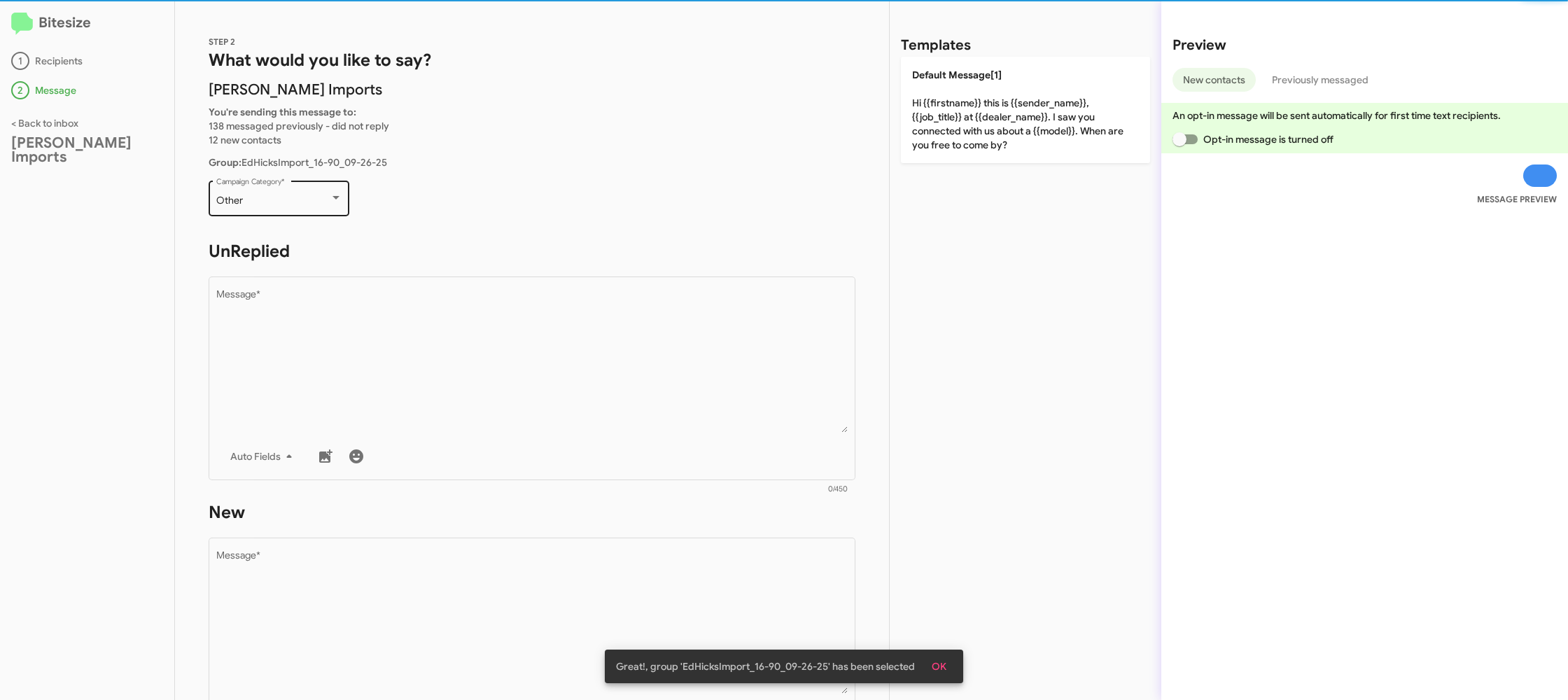
click at [304, 205] on div "Other" at bounding box center [273, 201] width 113 height 12
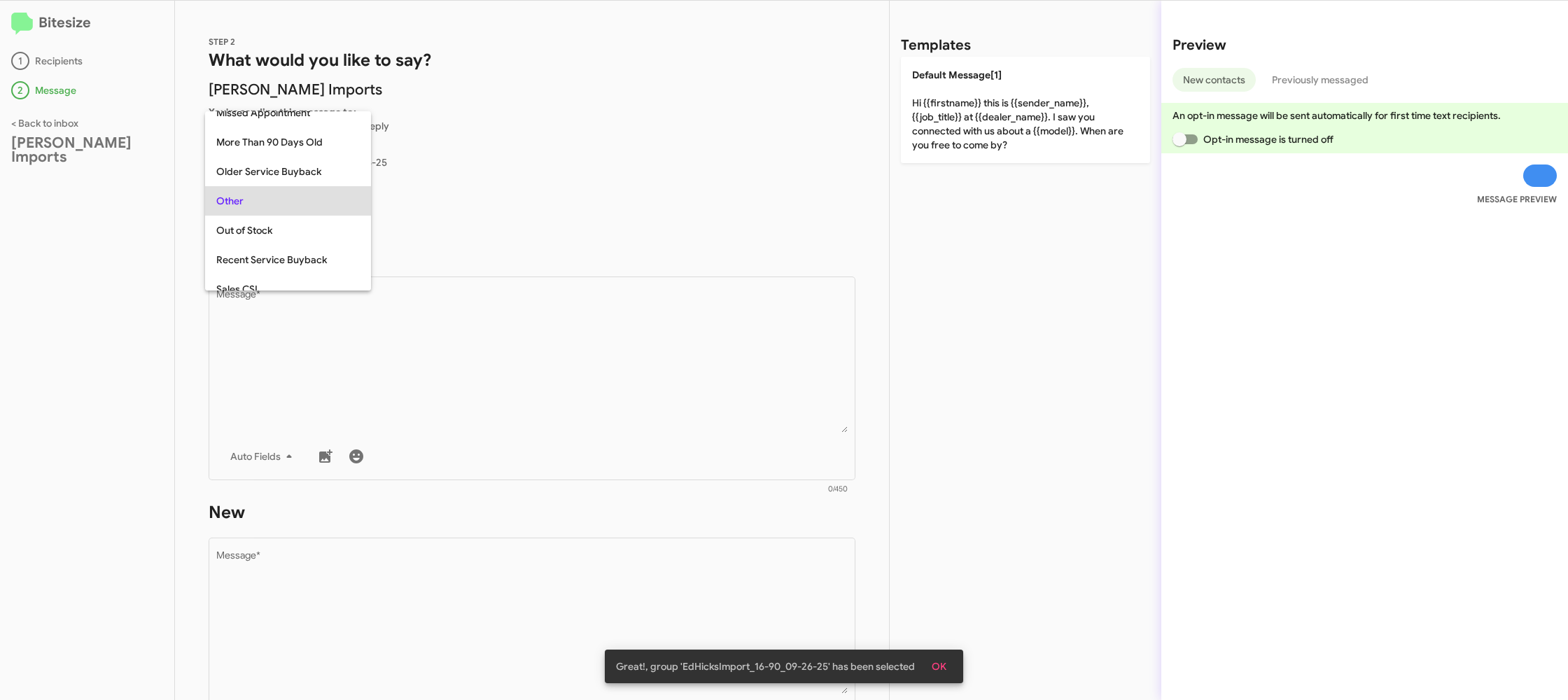
scroll to position [29, 0]
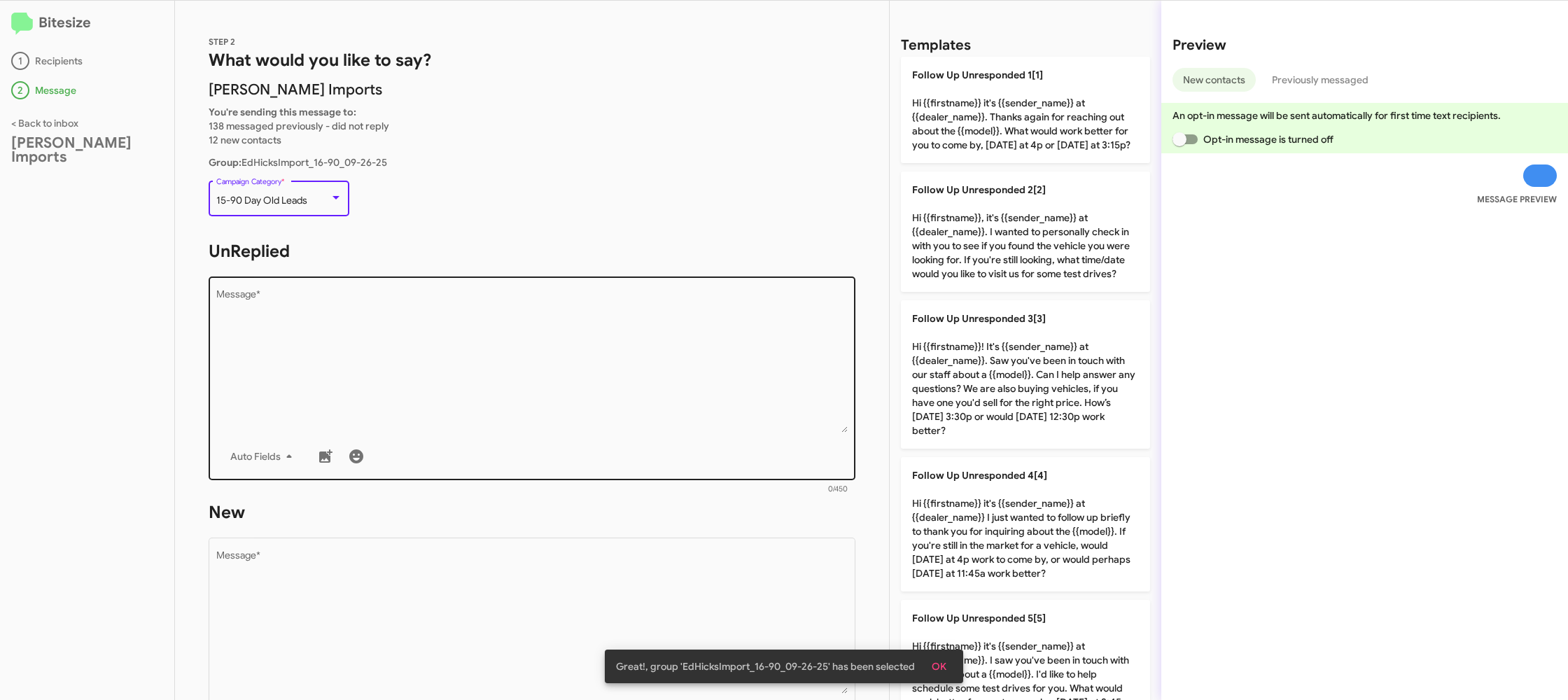
drag, startPoint x: 483, startPoint y: 370, endPoint x: 542, endPoint y: 363, distance: 59.4
click at [481, 364] on textarea "Message *" at bounding box center [532, 360] width 632 height 142
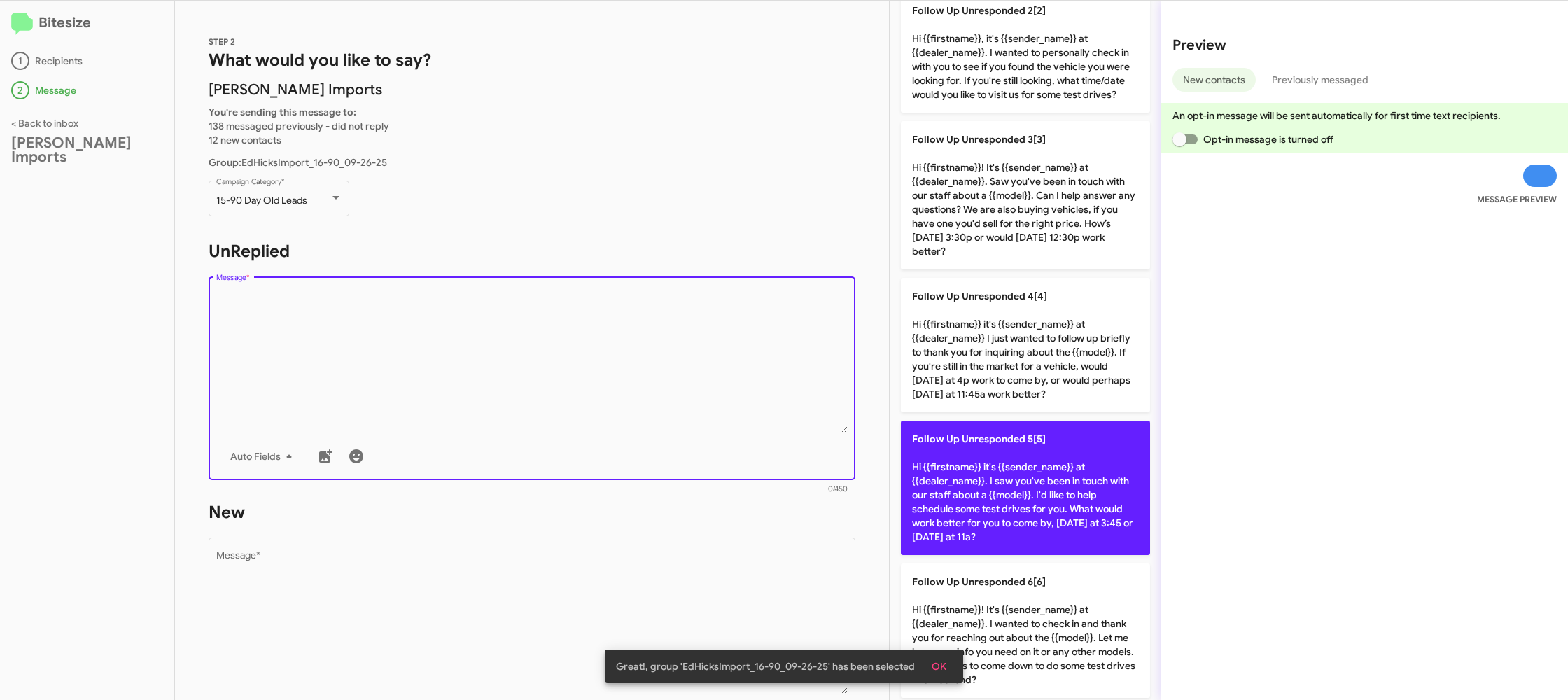
scroll to position [217, 0]
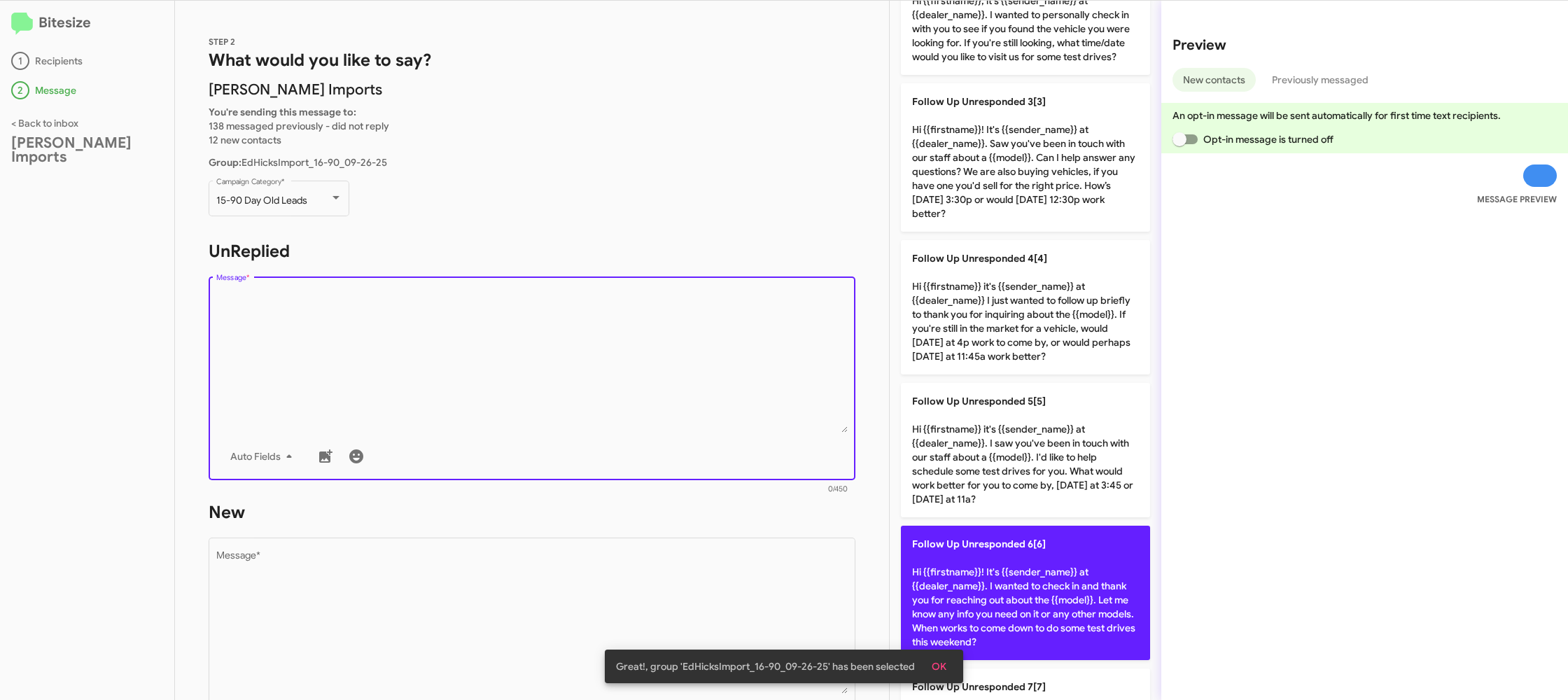
click at [996, 550] on span "Follow Up Unresponded 6[6]" at bounding box center [978, 543] width 134 height 12
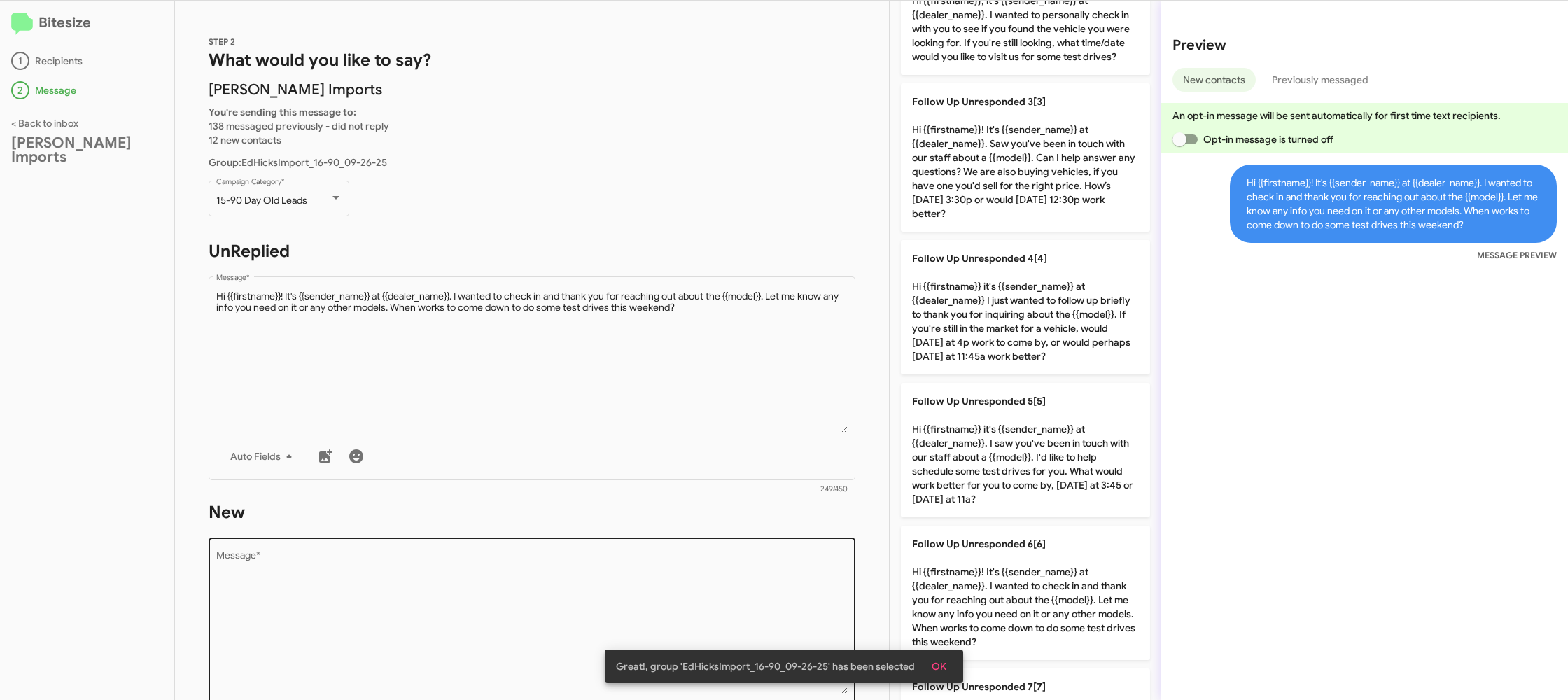
click at [708, 564] on textarea "Message *" at bounding box center [532, 621] width 632 height 142
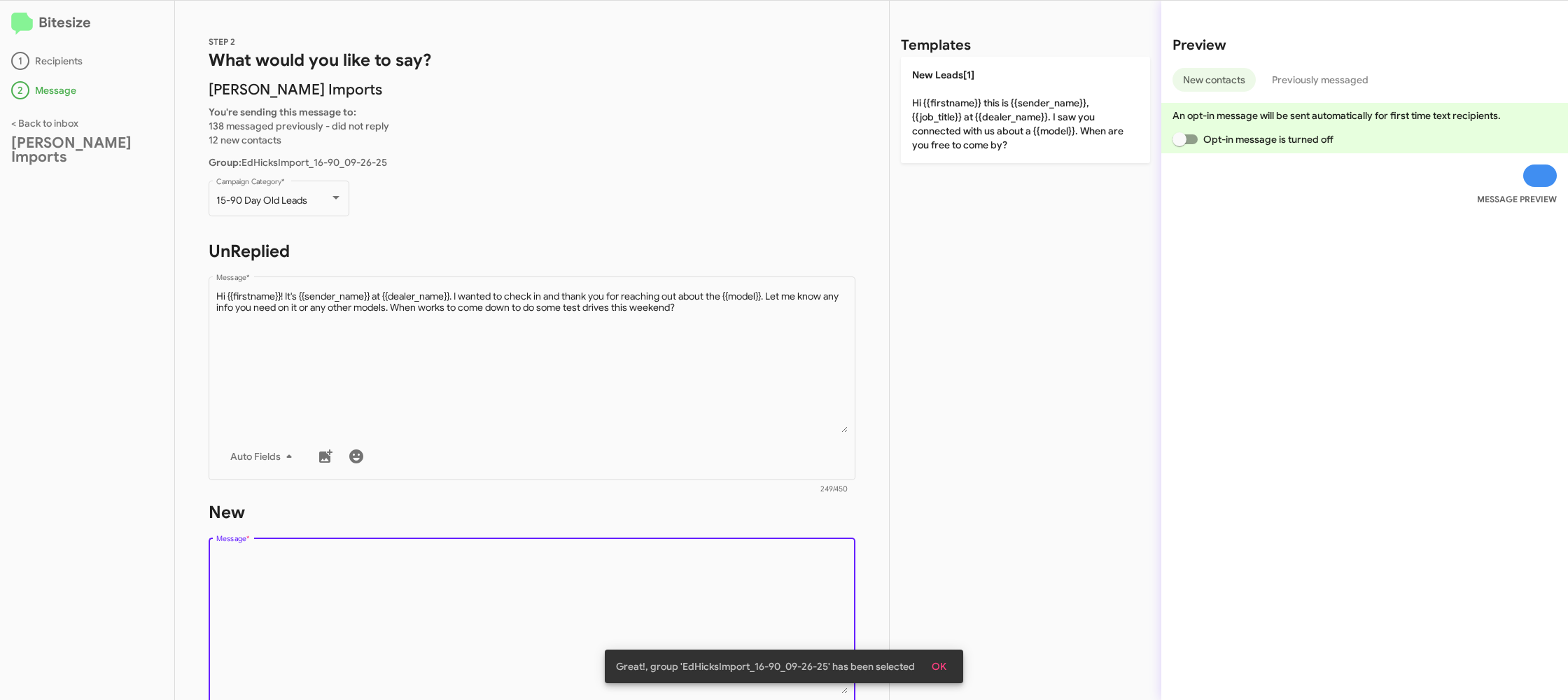
click at [708, 564] on textarea "Message *" at bounding box center [532, 621] width 632 height 142
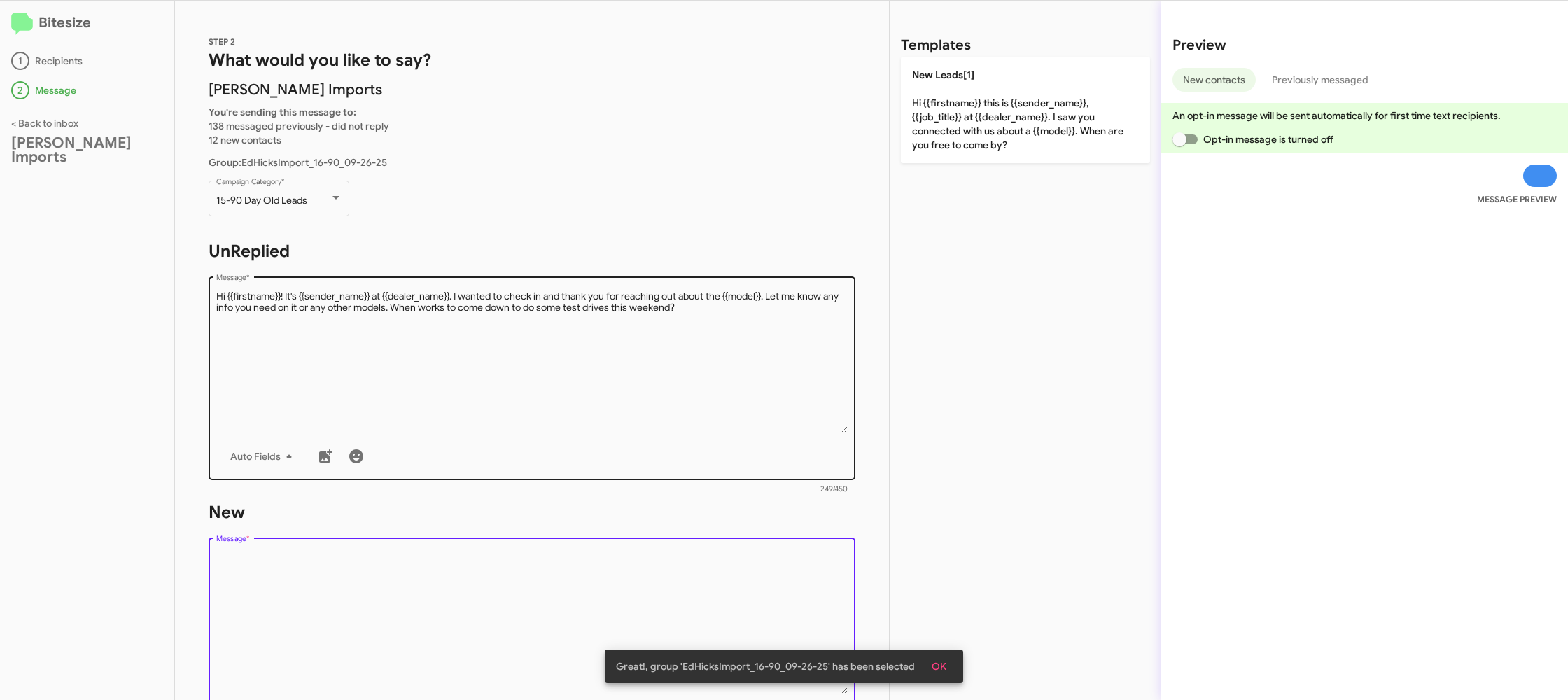
drag, startPoint x: 708, startPoint y: 564, endPoint x: 722, endPoint y: 388, distance: 176.6
click at [698, 540] on div "Drop image here to insert Auto Fields Message *" at bounding box center [532, 637] width 632 height 206
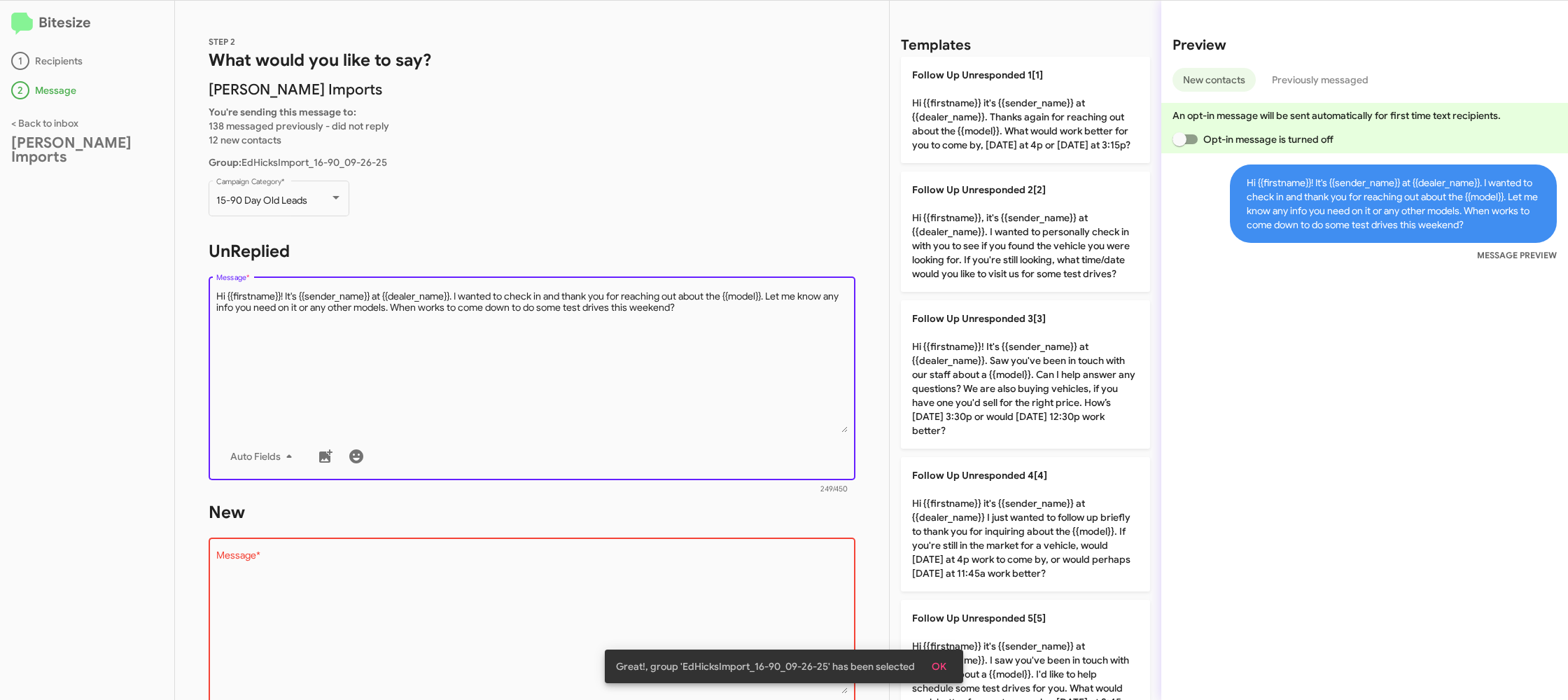
drag, startPoint x: 735, startPoint y: 374, endPoint x: 954, endPoint y: 232, distance: 261.0
click at [735, 374] on textarea "Message *" at bounding box center [532, 360] width 632 height 142
drag, startPoint x: 1045, startPoint y: 381, endPoint x: 760, endPoint y: 460, distance: 295.7
click at [1041, 381] on p "Follow Up Unresponded 3[3] Hi {{firstname}}! It's {{sender_name}} at {{dealer_n…" at bounding box center [1026, 374] width 250 height 149
type textarea "Hi {{firstname}}! It's {{sender_name}} at {{dealer_name}}. Saw you've been in t…"
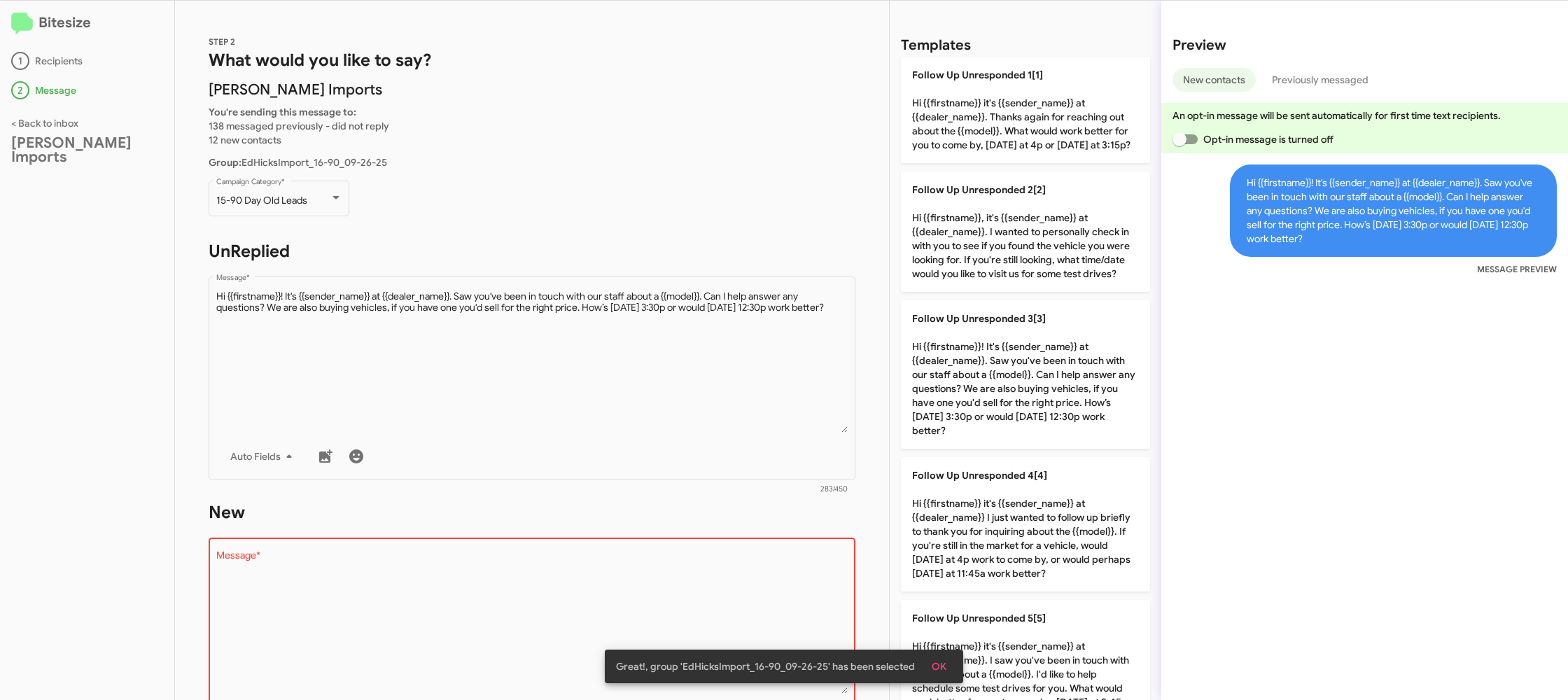
scroll to position [122, 0]
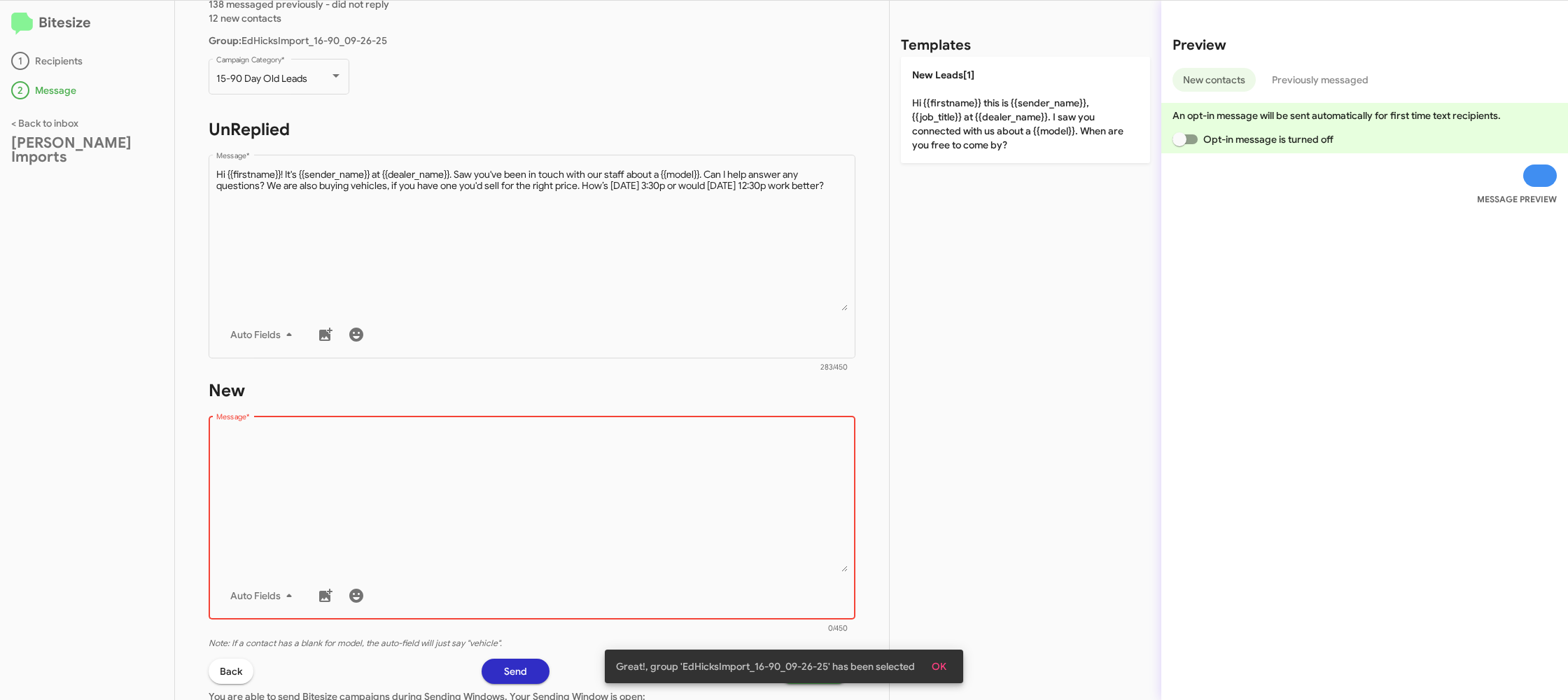
click at [694, 525] on textarea "Message *" at bounding box center [532, 500] width 632 height 142
click at [693, 525] on textarea "Message *" at bounding box center [532, 500] width 632 height 142
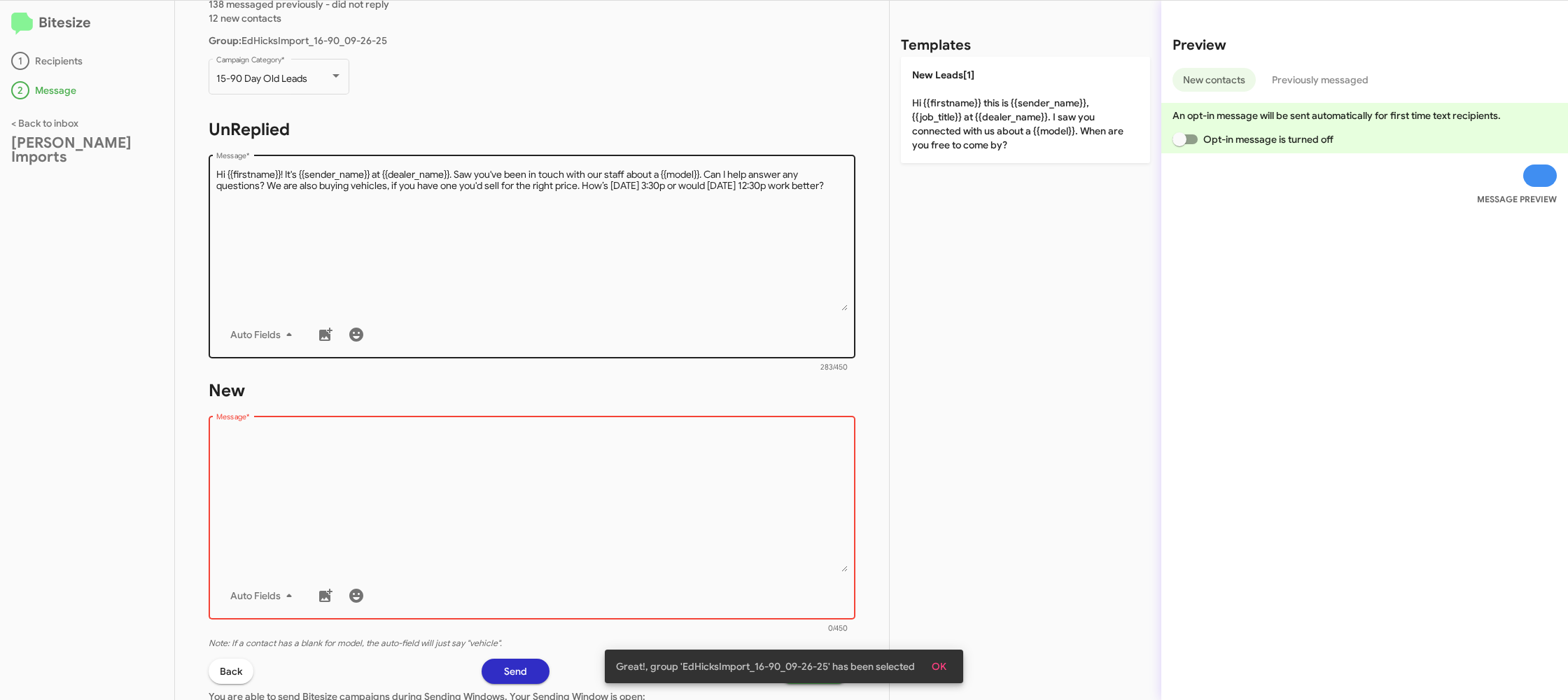
click at [715, 460] on textarea "Message *" at bounding box center [532, 500] width 632 height 142
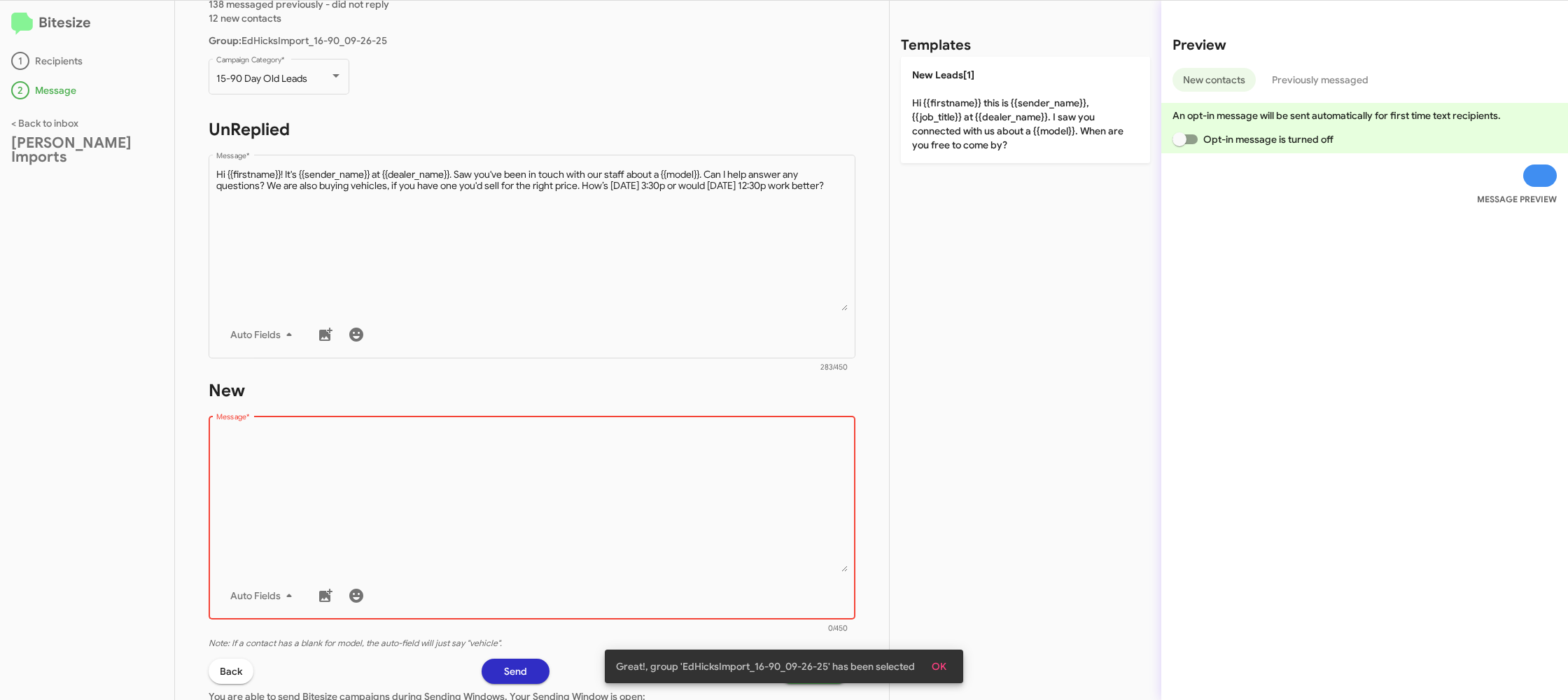
drag, startPoint x: 977, startPoint y: 114, endPoint x: 931, endPoint y: 187, distance: 86.3
click at [977, 115] on p "New Leads[1] Hi {{firstname}} this is {{sender_name}}, {{job_title}} at {{deale…" at bounding box center [1026, 110] width 250 height 106
type textarea "Hi {{firstname}} this is {{sender_name}}, {{job_title}} at {{dealer_name}}. I s…"
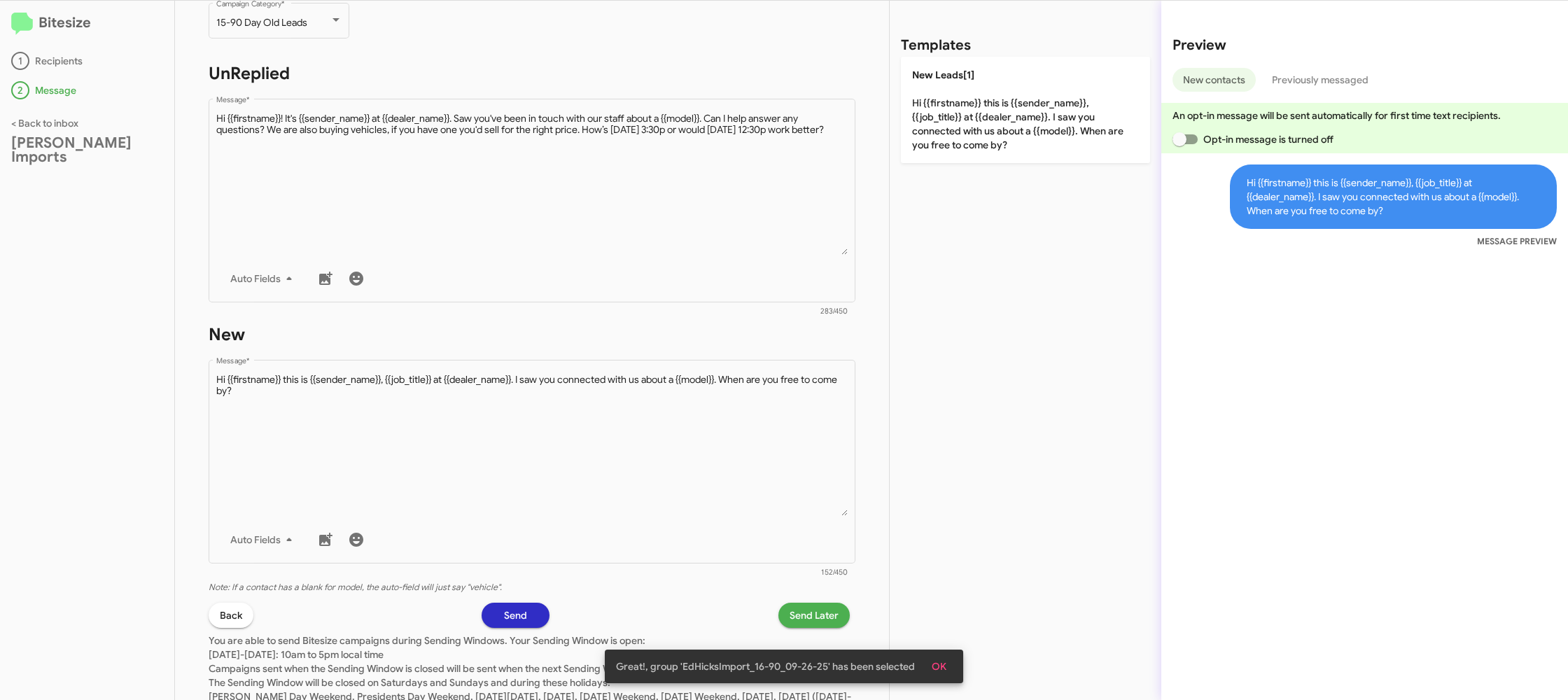
scroll to position [192, 0]
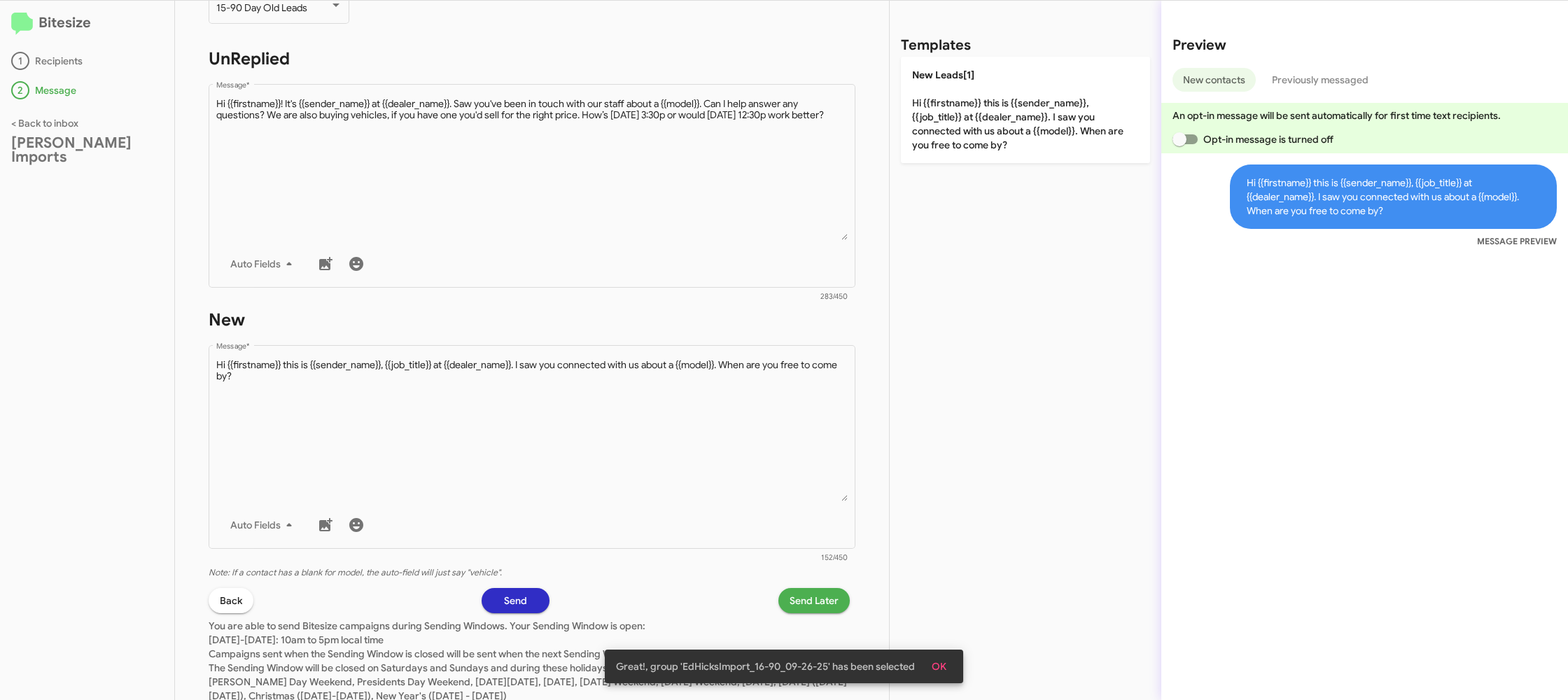
click at [924, 661] on button "OK" at bounding box center [939, 666] width 37 height 25
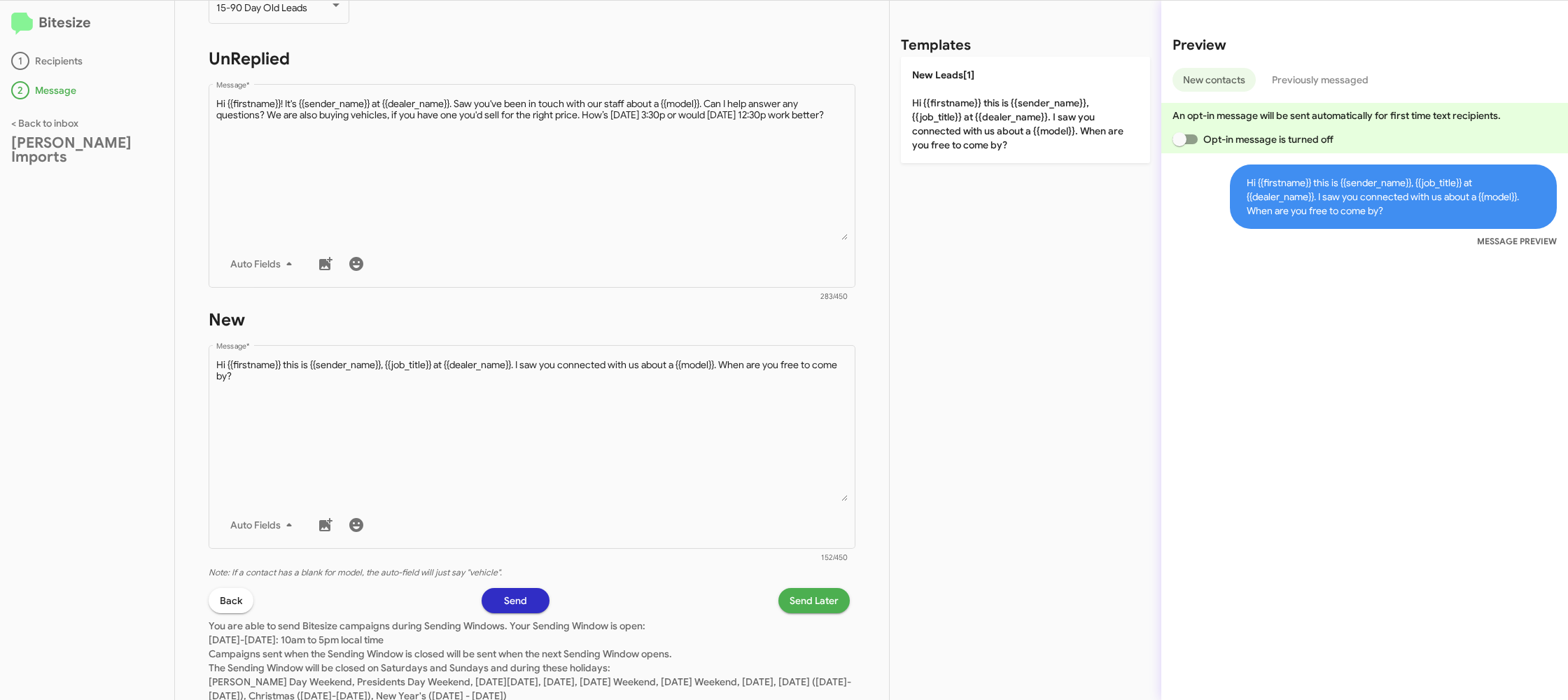
click at [823, 595] on span "Send Later" at bounding box center [814, 600] width 49 height 25
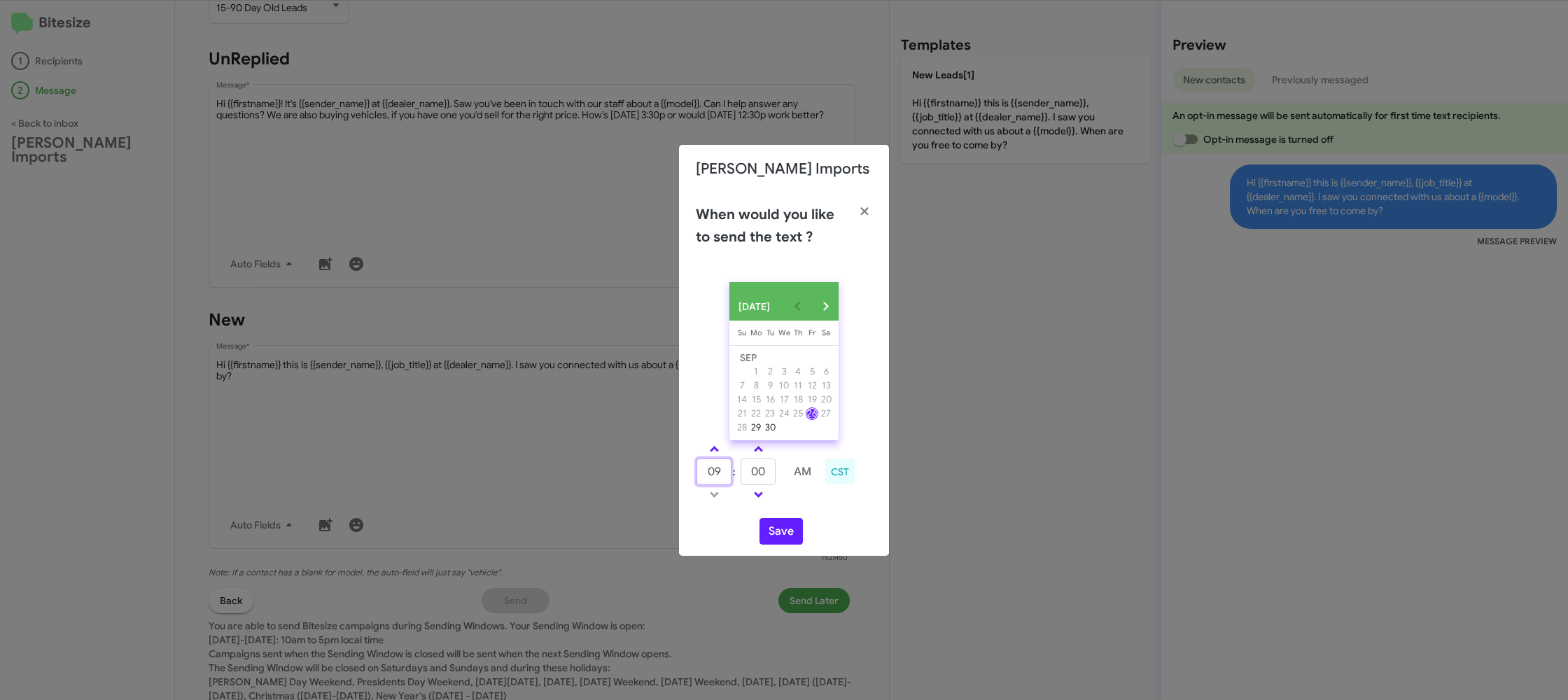
click at [719, 477] on input "09" at bounding box center [714, 472] width 35 height 27
type input "05"
click at [766, 477] on input "00" at bounding box center [759, 472] width 35 height 27
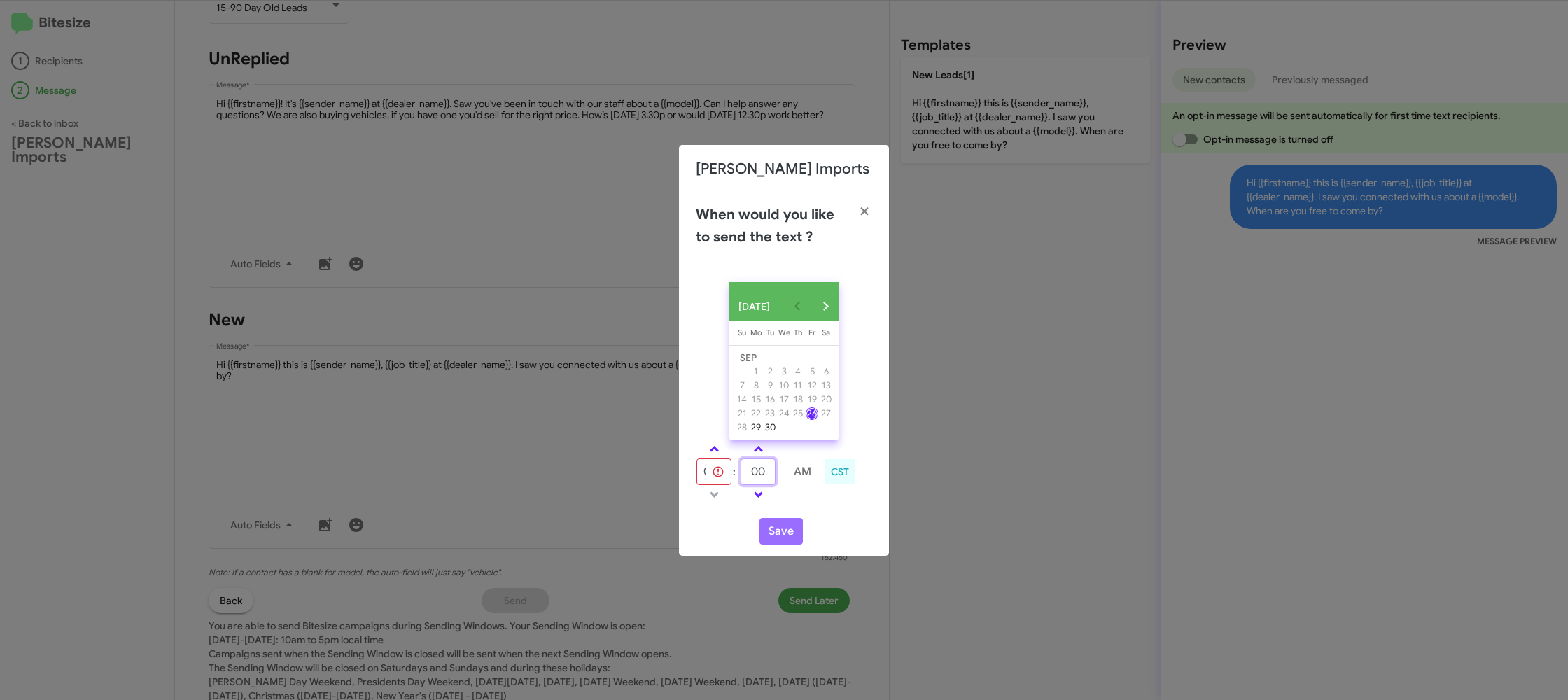
click at [766, 477] on input "00" at bounding box center [759, 472] width 35 height 27
type input "29"
click at [714, 455] on span at bounding box center [714, 450] width 9 height 9
type input "10"
type input "00"
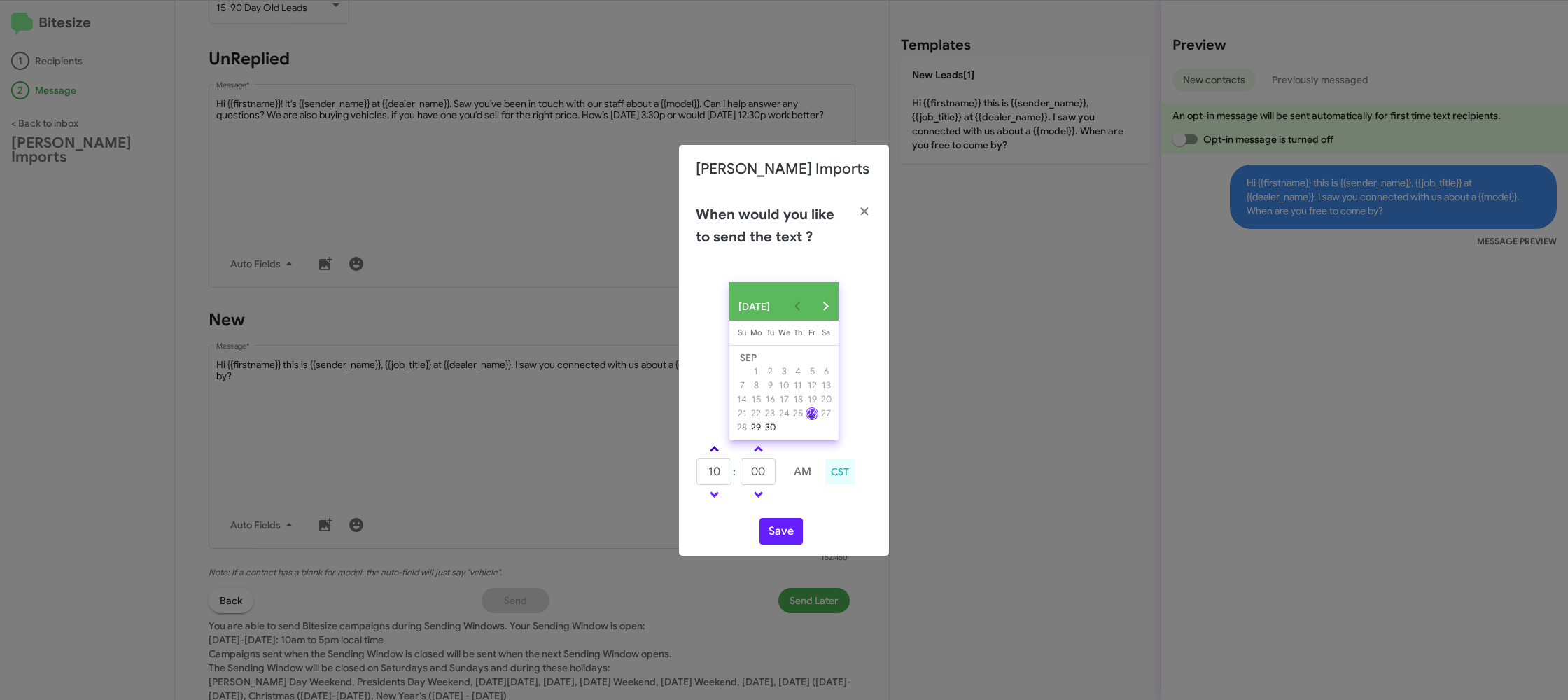
click at [714, 455] on span at bounding box center [714, 450] width 9 height 9
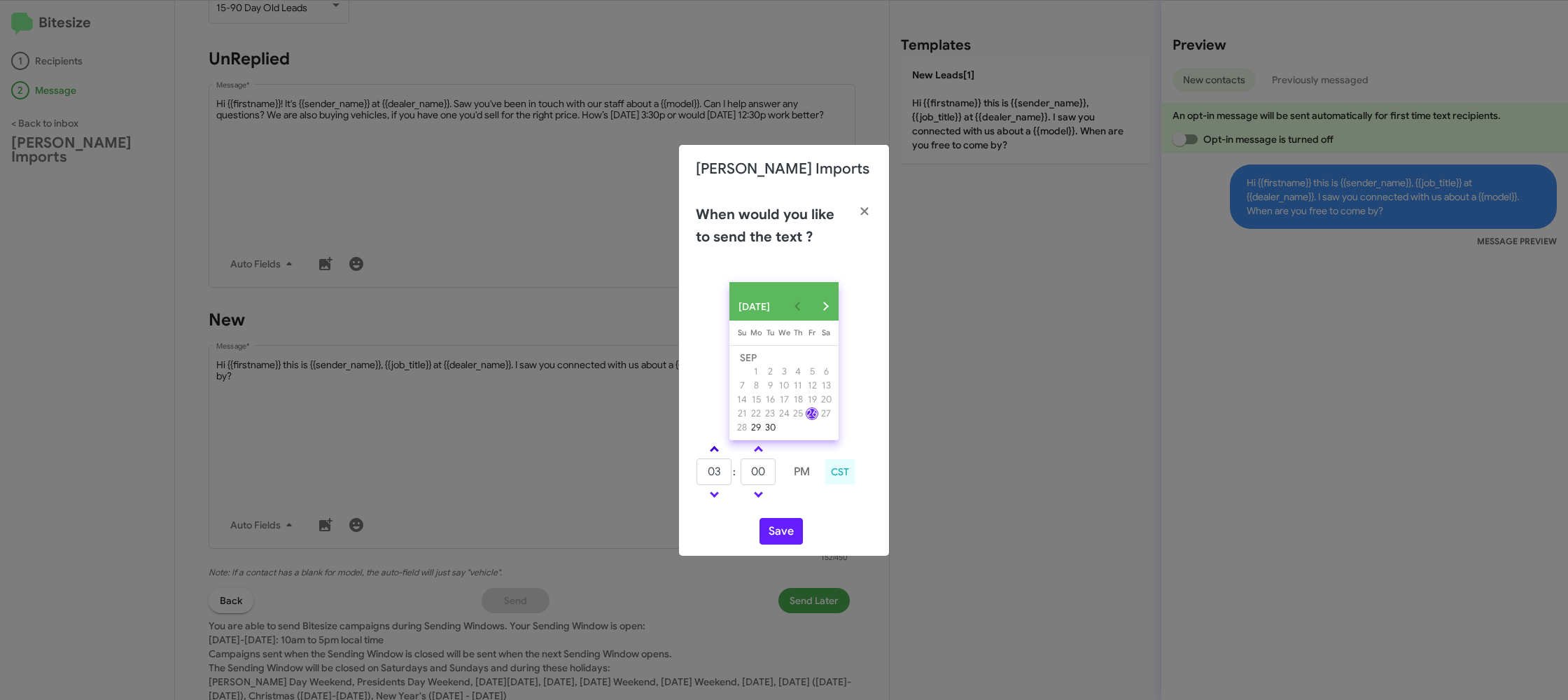
click at [714, 455] on span at bounding box center [714, 450] width 9 height 9
drag, startPoint x: 714, startPoint y: 496, endPoint x: 762, endPoint y: 473, distance: 53.2
click at [714, 496] on span at bounding box center [714, 493] width 9 height 9
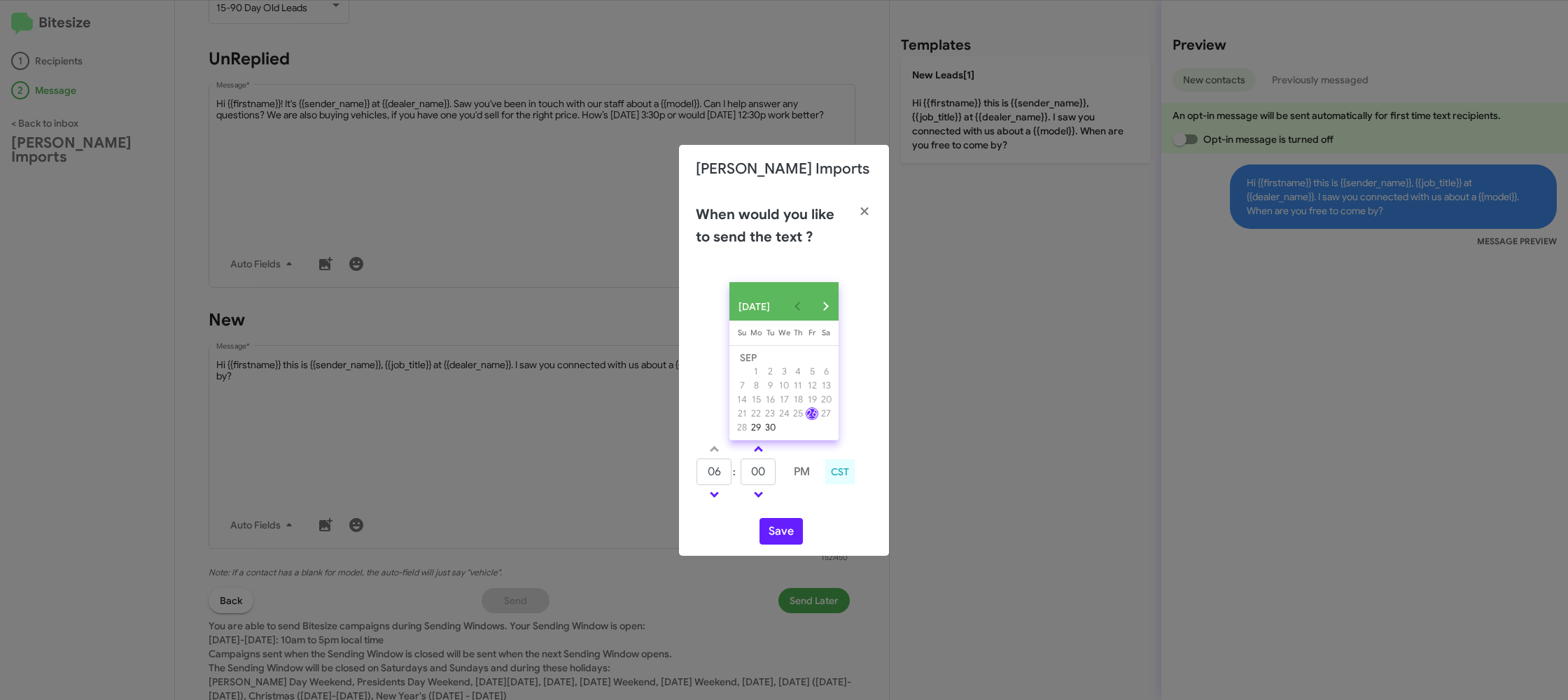
type input "05"
click at [762, 473] on input "00" at bounding box center [759, 472] width 35 height 27
type input "29"
drag, startPoint x: 846, startPoint y: 535, endPoint x: 766, endPoint y: 529, distance: 80.2
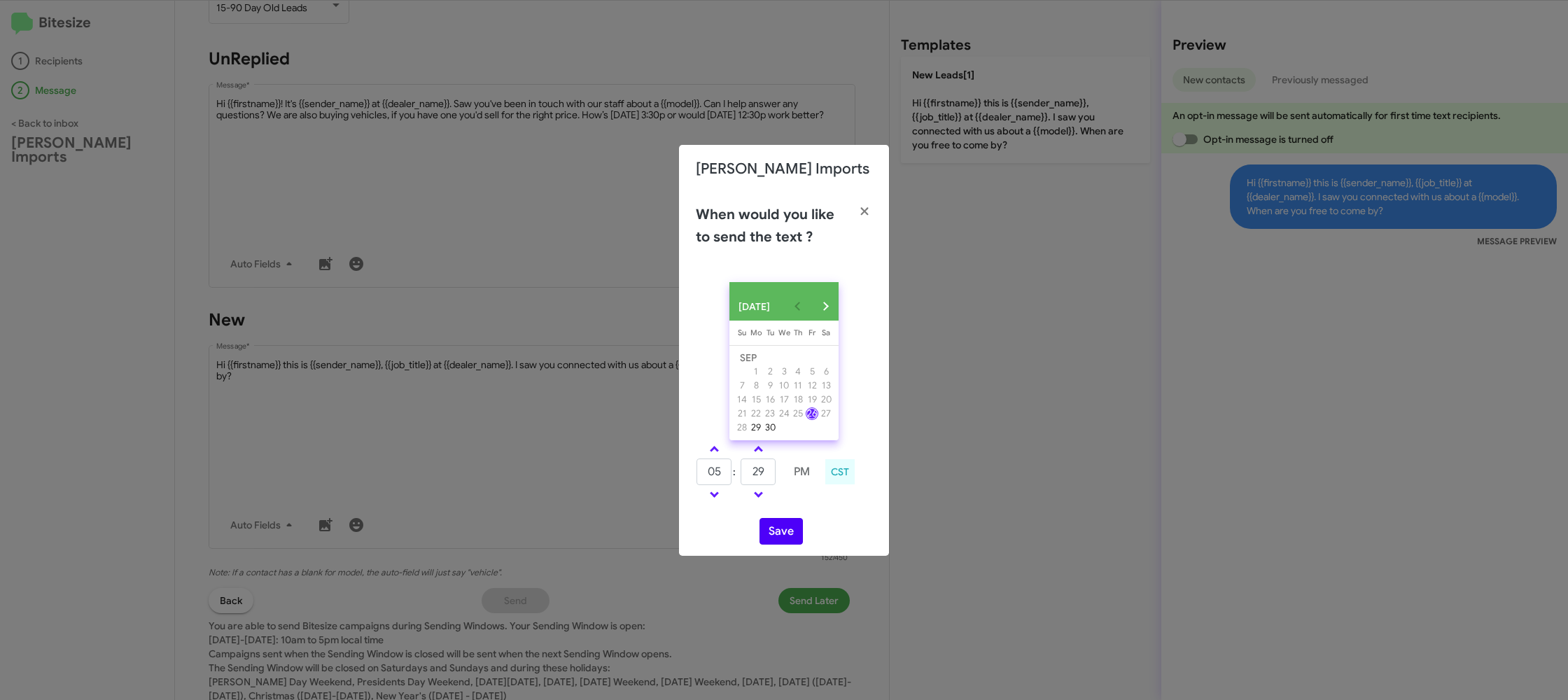
click at [846, 535] on div "Save" at bounding box center [784, 531] width 176 height 27
click at [766, 529] on button "Save" at bounding box center [781, 531] width 43 height 27
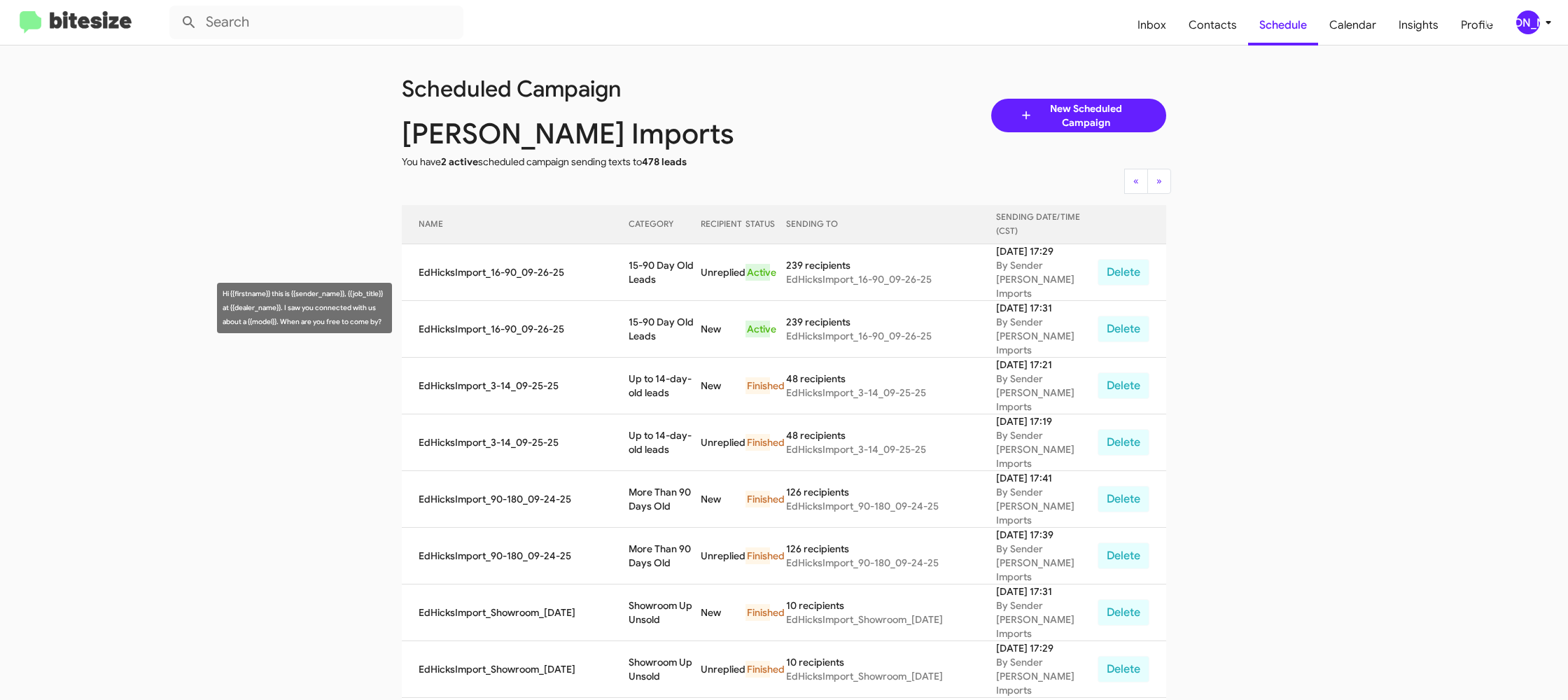
drag, startPoint x: 644, startPoint y: 328, endPoint x: 644, endPoint y: 293, distance: 35.0
click at [644, 301] on td "15-90 Day Old Leads" at bounding box center [664, 329] width 72 height 57
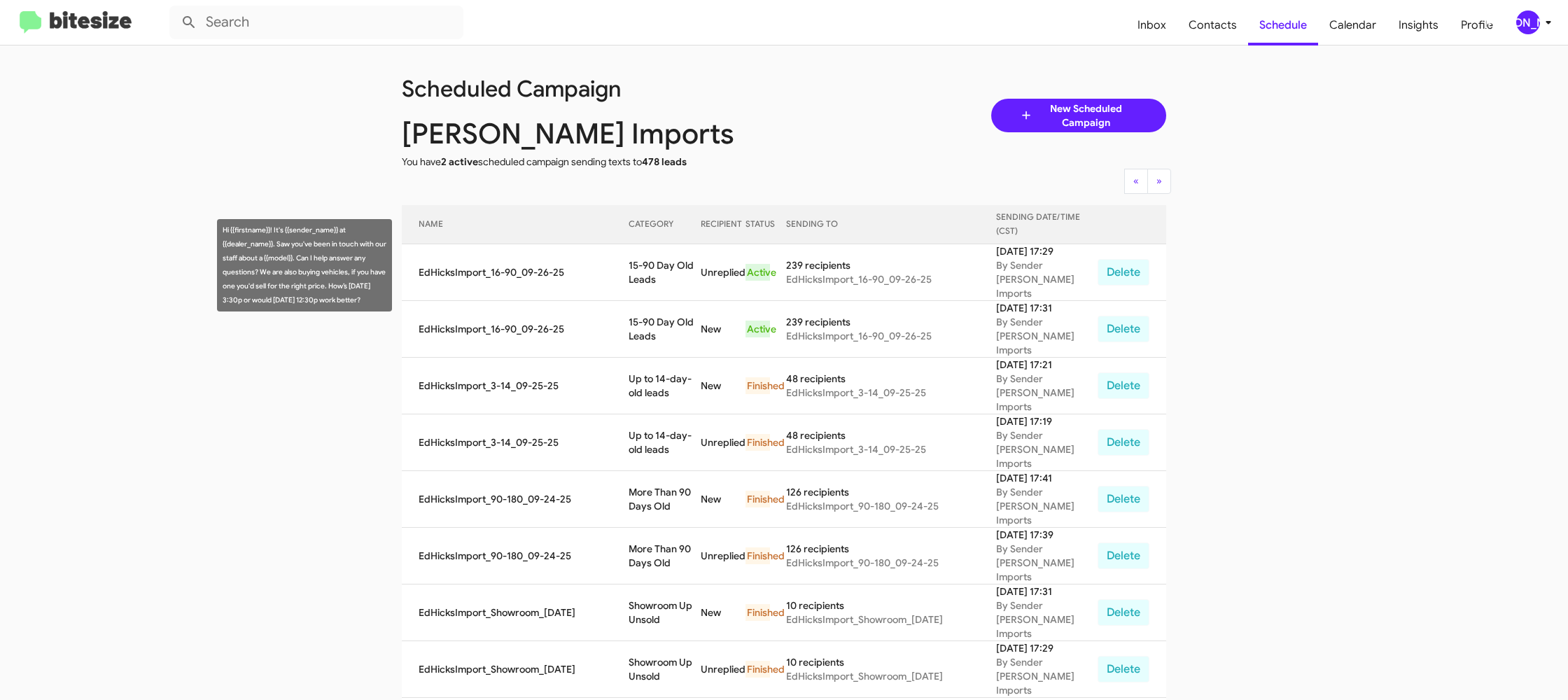
copy td "15-90 Day Old Leads"
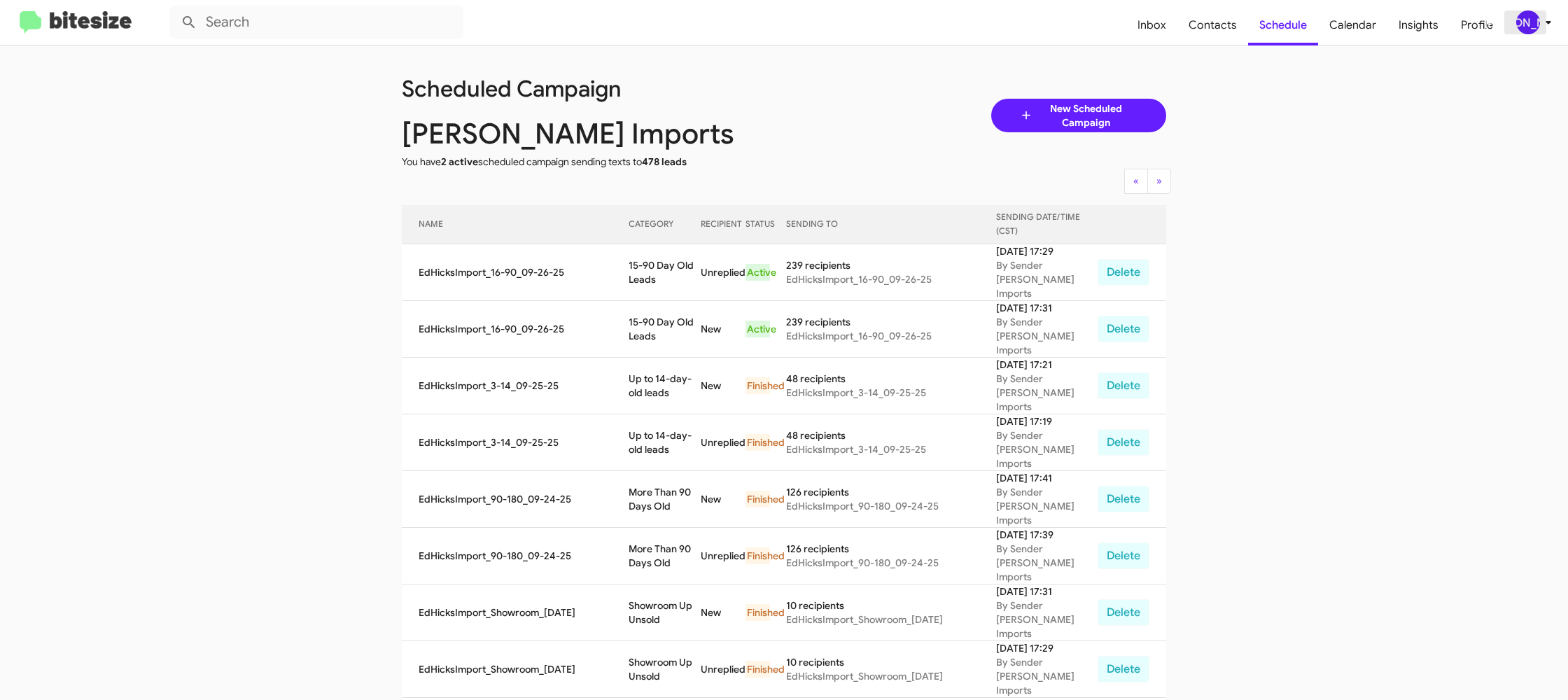
click at [1524, 28] on div "[PERSON_NAME]" at bounding box center [1528, 22] width 24 height 24
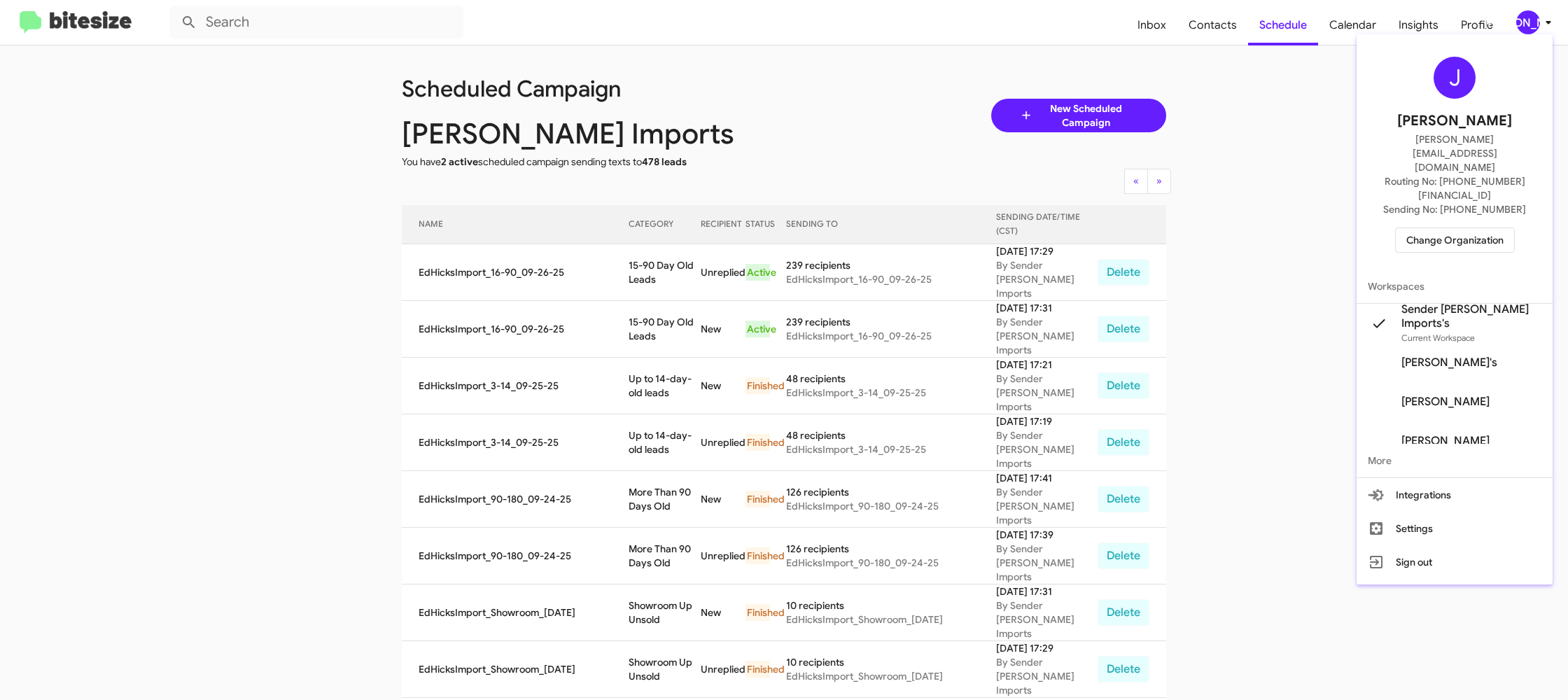
click at [1448, 228] on span "Change Organization" at bounding box center [1456, 240] width 97 height 24
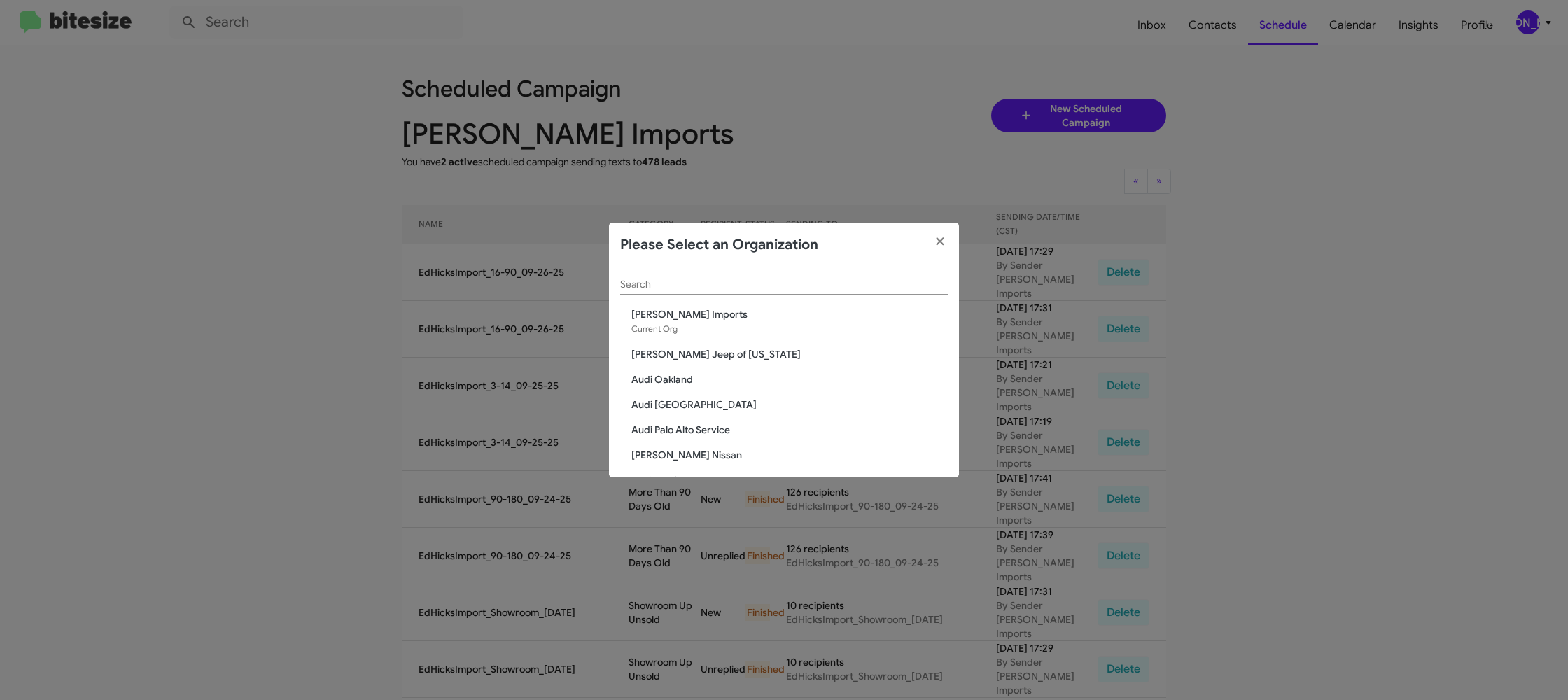
click at [723, 289] on input "Search" at bounding box center [784, 285] width 328 height 12
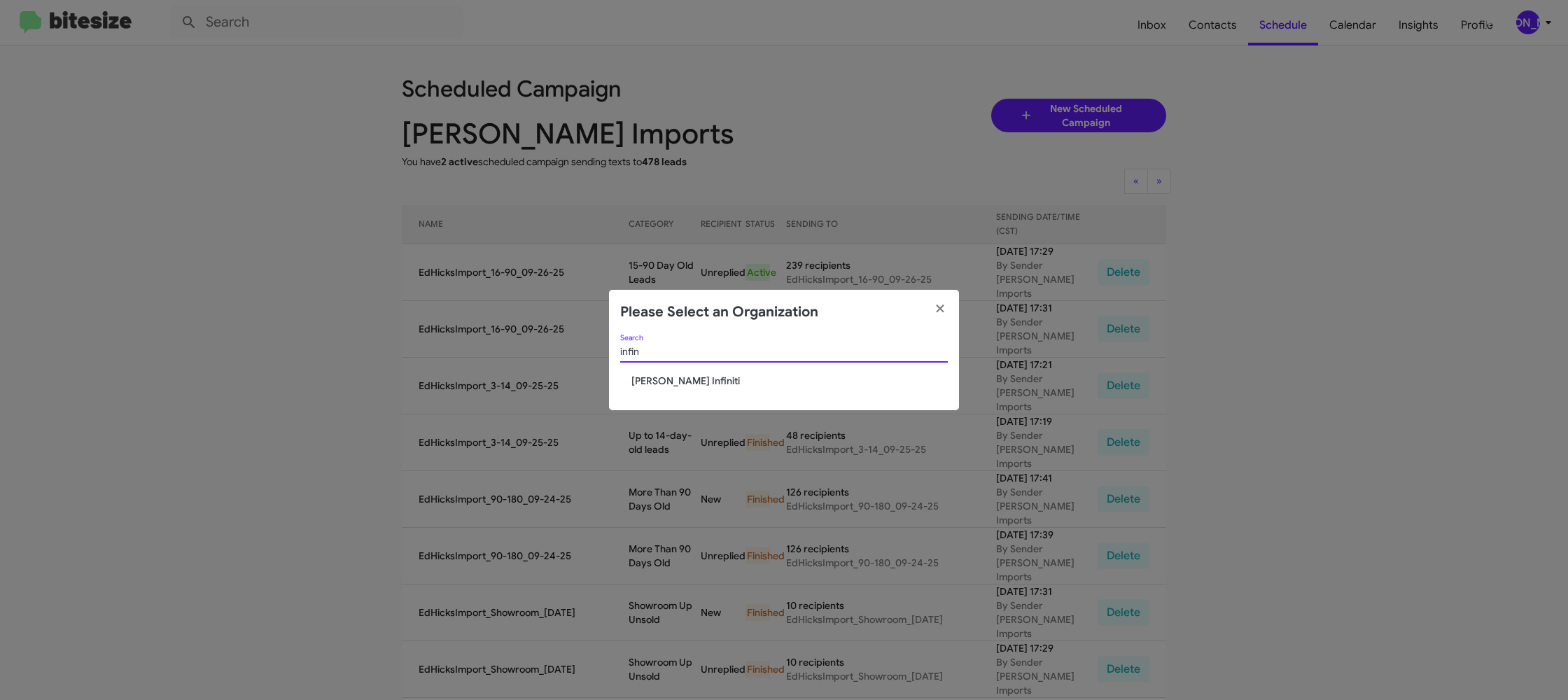
type input "infin"
click at [691, 380] on span "[PERSON_NAME] Infiniti" at bounding box center [789, 381] width 316 height 14
drag, startPoint x: 691, startPoint y: 380, endPoint x: 722, endPoint y: 394, distance: 34.0
click at [691, 380] on span "[PERSON_NAME] Infiniti" at bounding box center [789, 381] width 316 height 14
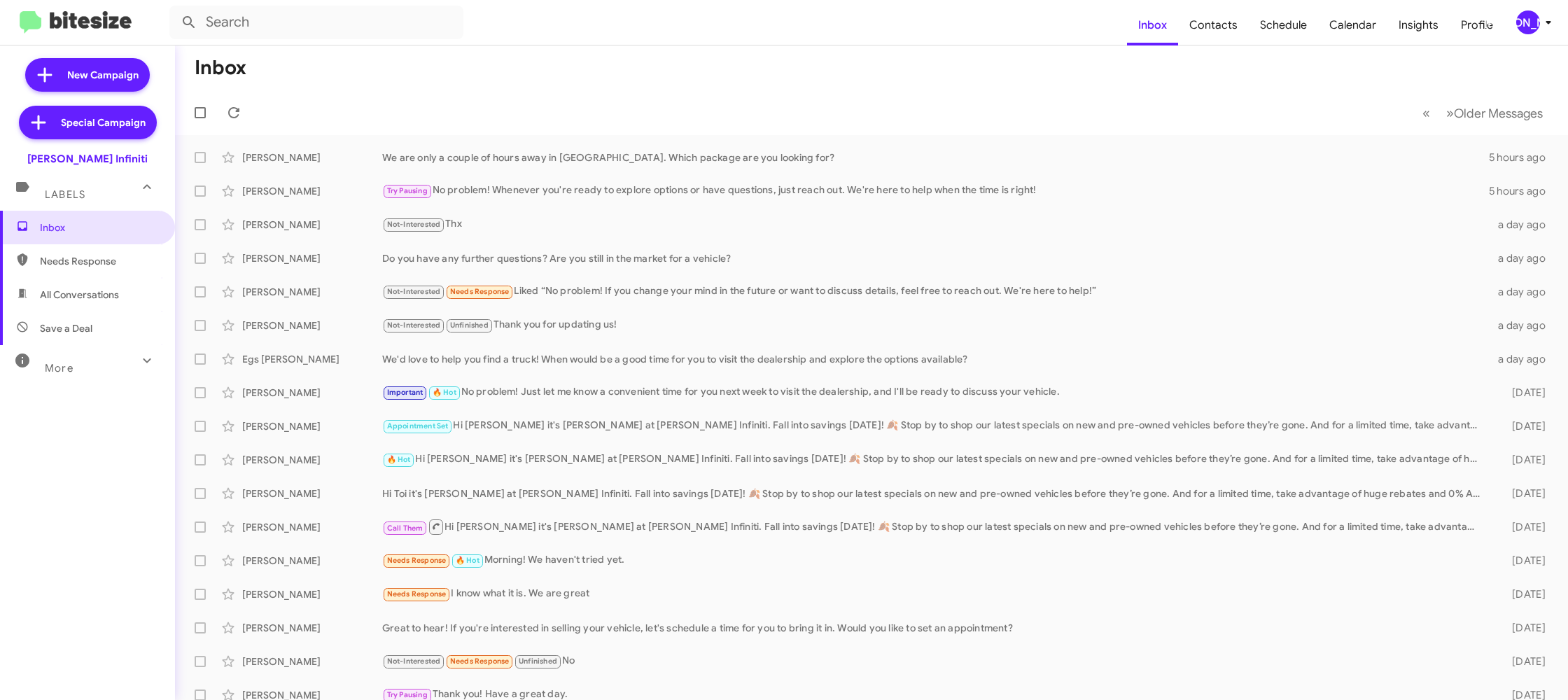
drag, startPoint x: 1533, startPoint y: 24, endPoint x: 1531, endPoint y: 32, distance: 8.2
click at [1532, 25] on div "[PERSON_NAME]" at bounding box center [1528, 22] width 24 height 24
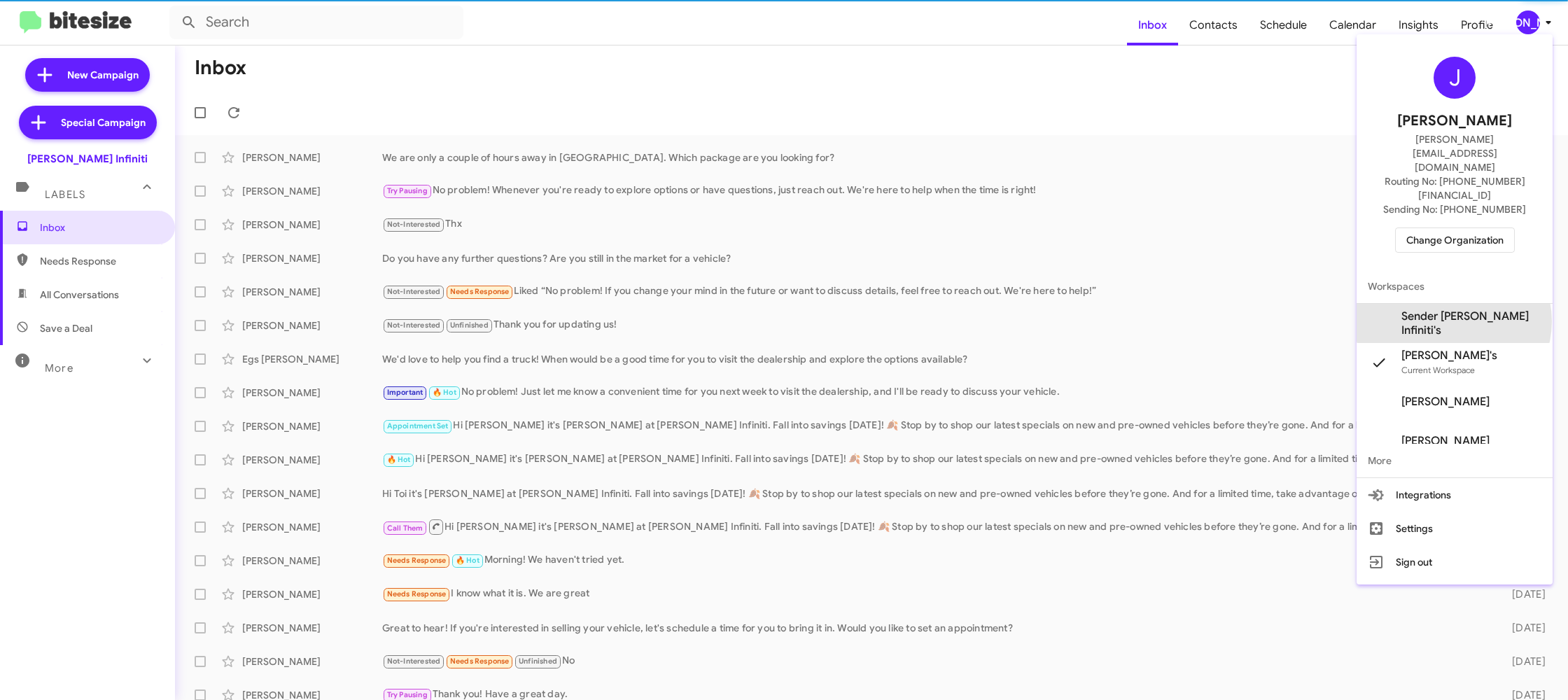
click at [1468, 310] on span "Sender [PERSON_NAME] Infiniti's" at bounding box center [1471, 324] width 140 height 28
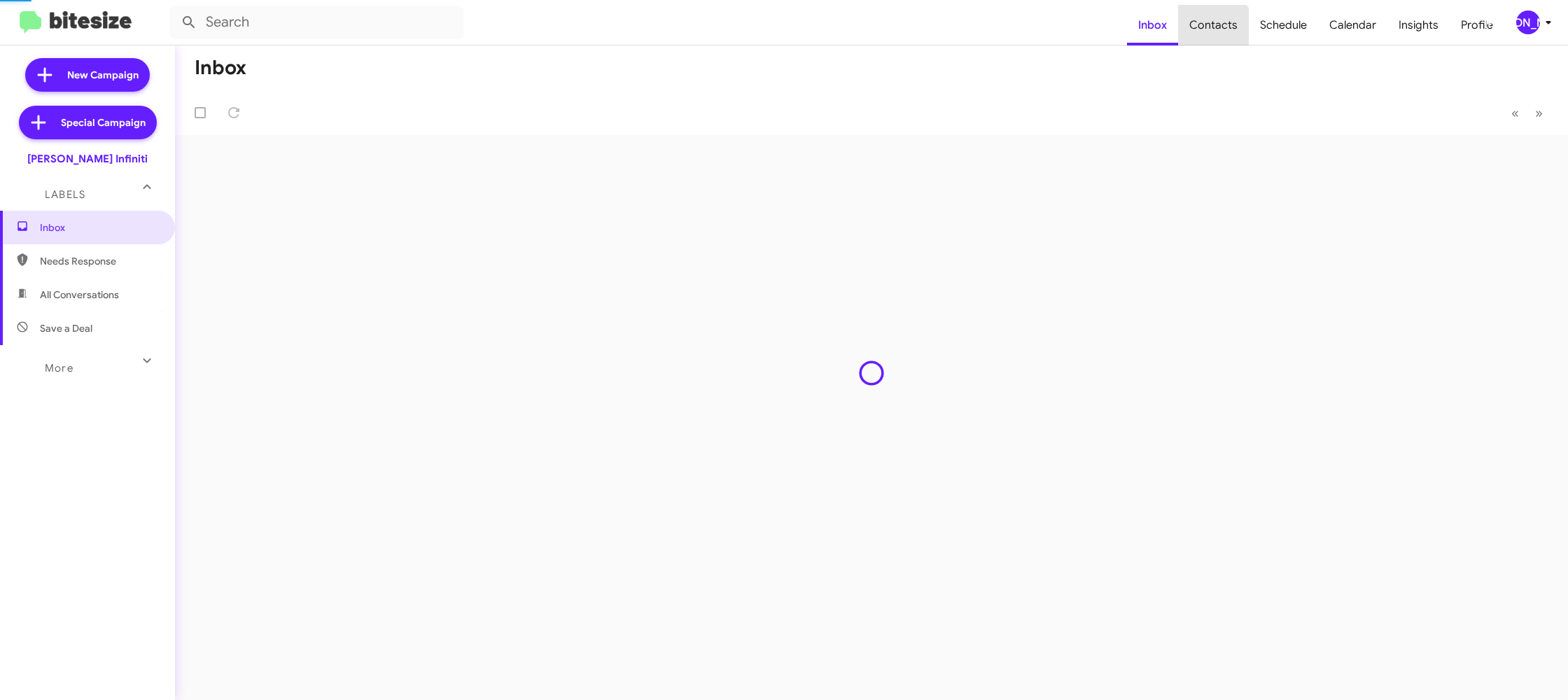
click at [1206, 35] on span "Contacts" at bounding box center [1214, 26] width 71 height 41
type input "in:groups"
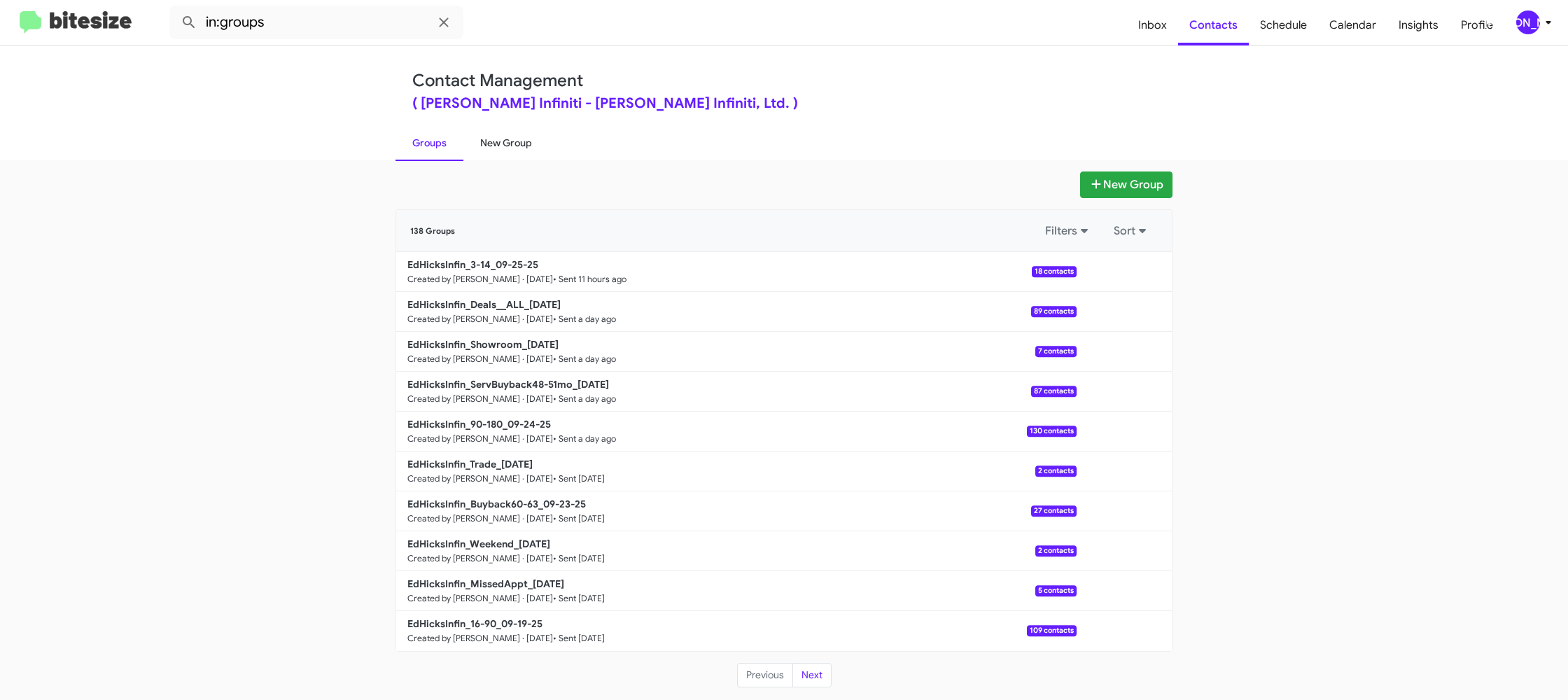
click at [520, 147] on link "New Group" at bounding box center [506, 142] width 85 height 36
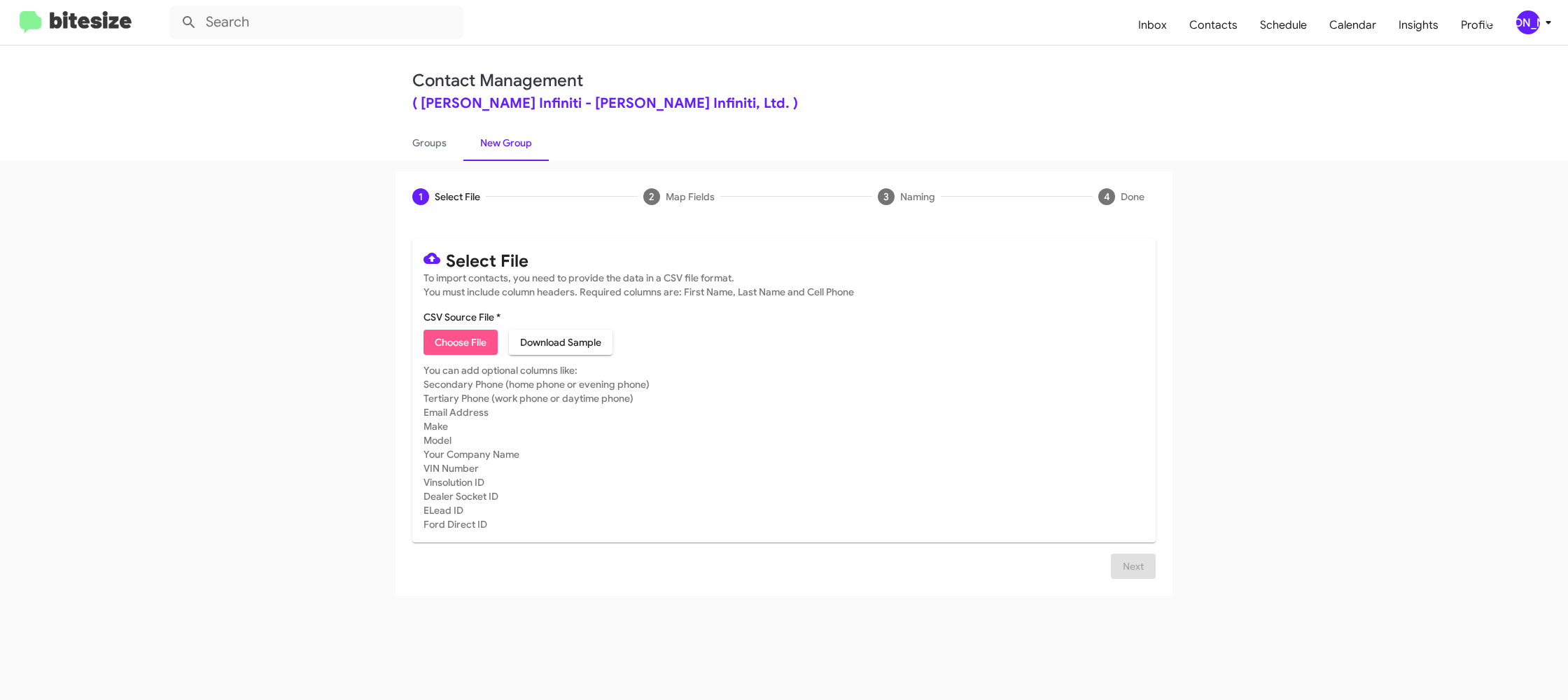
click at [460, 346] on span "Choose File" at bounding box center [460, 342] width 52 height 25
type input "EdHicksInfin_16-90_09-26-25"
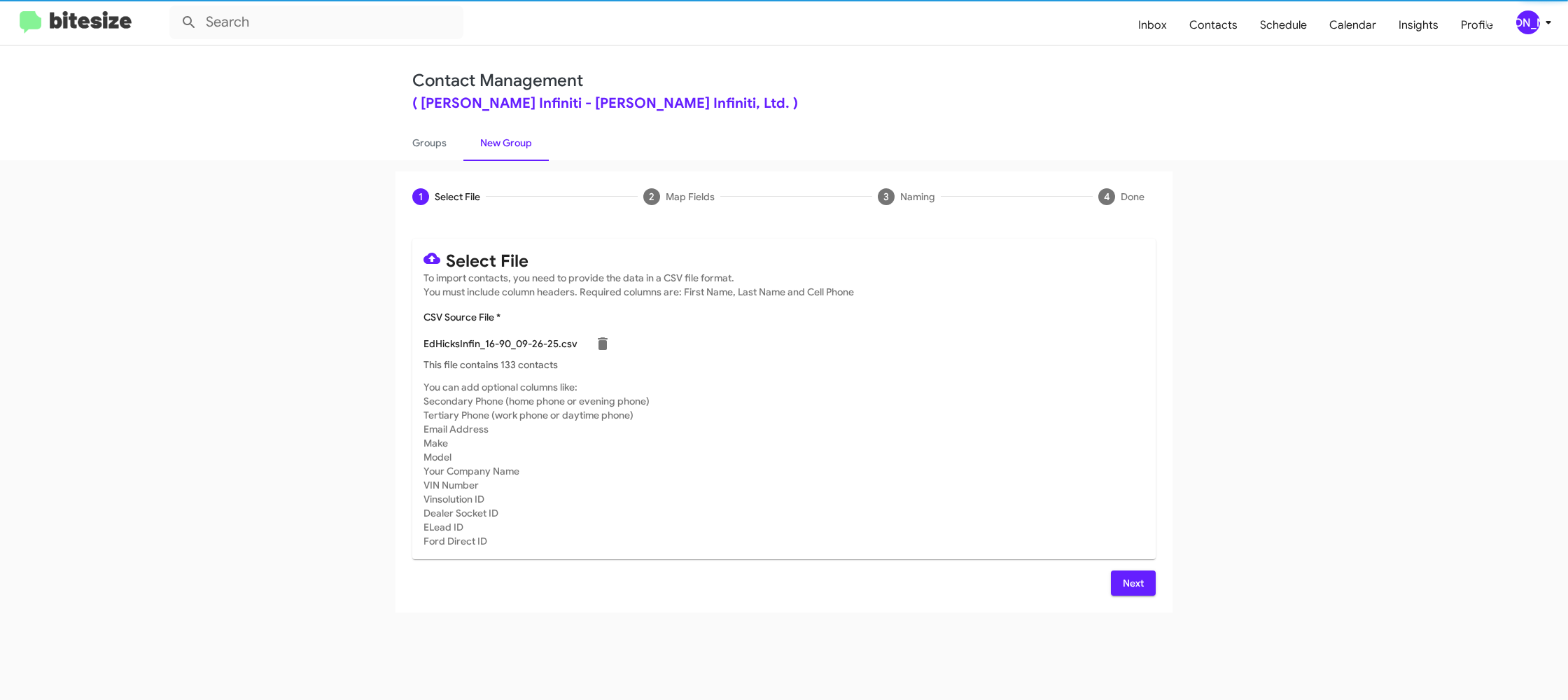
click at [846, 386] on mat-card-subtitle "You can add optional columns like: Secondary Phone (home phone or evening phone…" at bounding box center [784, 464] width 722 height 168
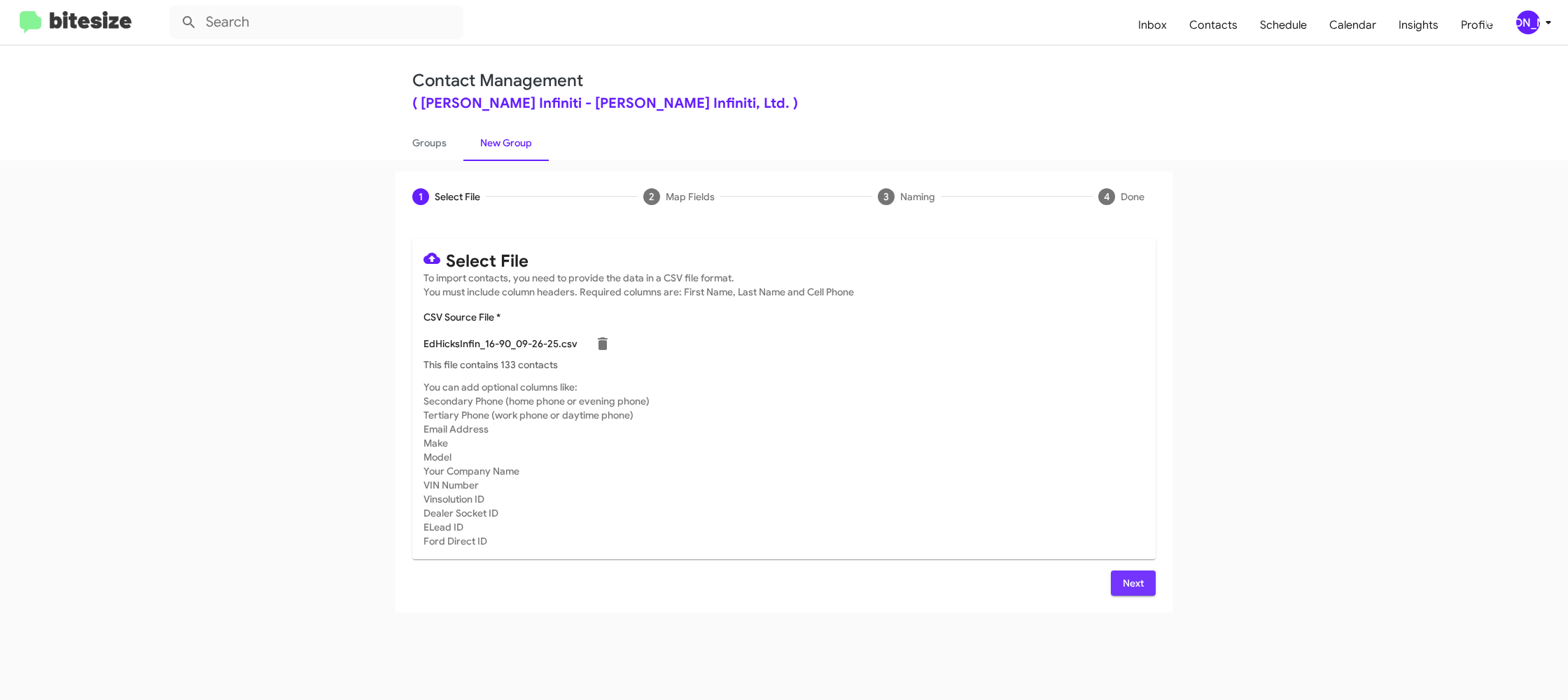
drag, startPoint x: 1133, startPoint y: 576, endPoint x: 1049, endPoint y: 518, distance: 102.1
click at [1132, 577] on span "Next" at bounding box center [1133, 583] width 22 height 25
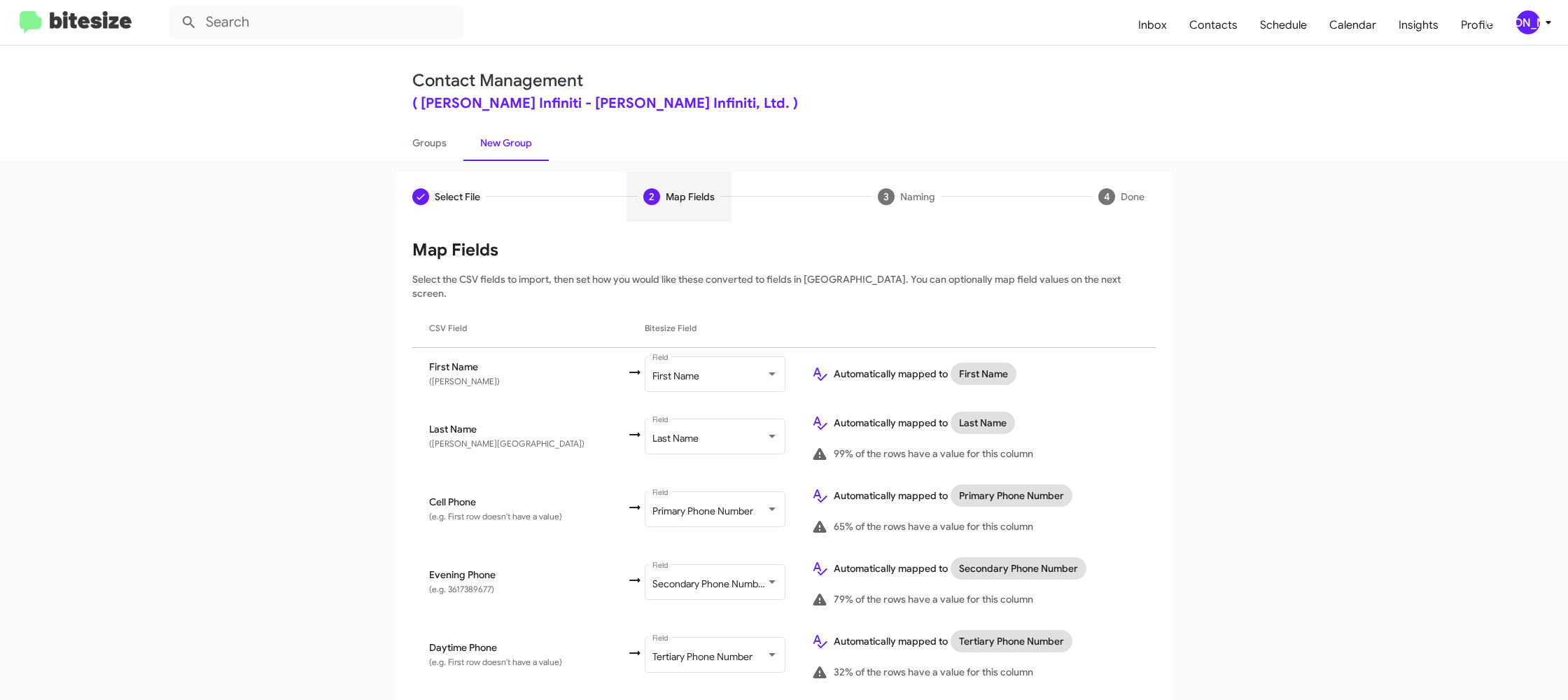
click at [1558, 30] on mat-toolbar "Inbox Contacts Schedule Calendar Insights Profile JA" at bounding box center [784, 22] width 1568 height 45
click at [1541, 27] on icon at bounding box center [1549, 22] width 17 height 17
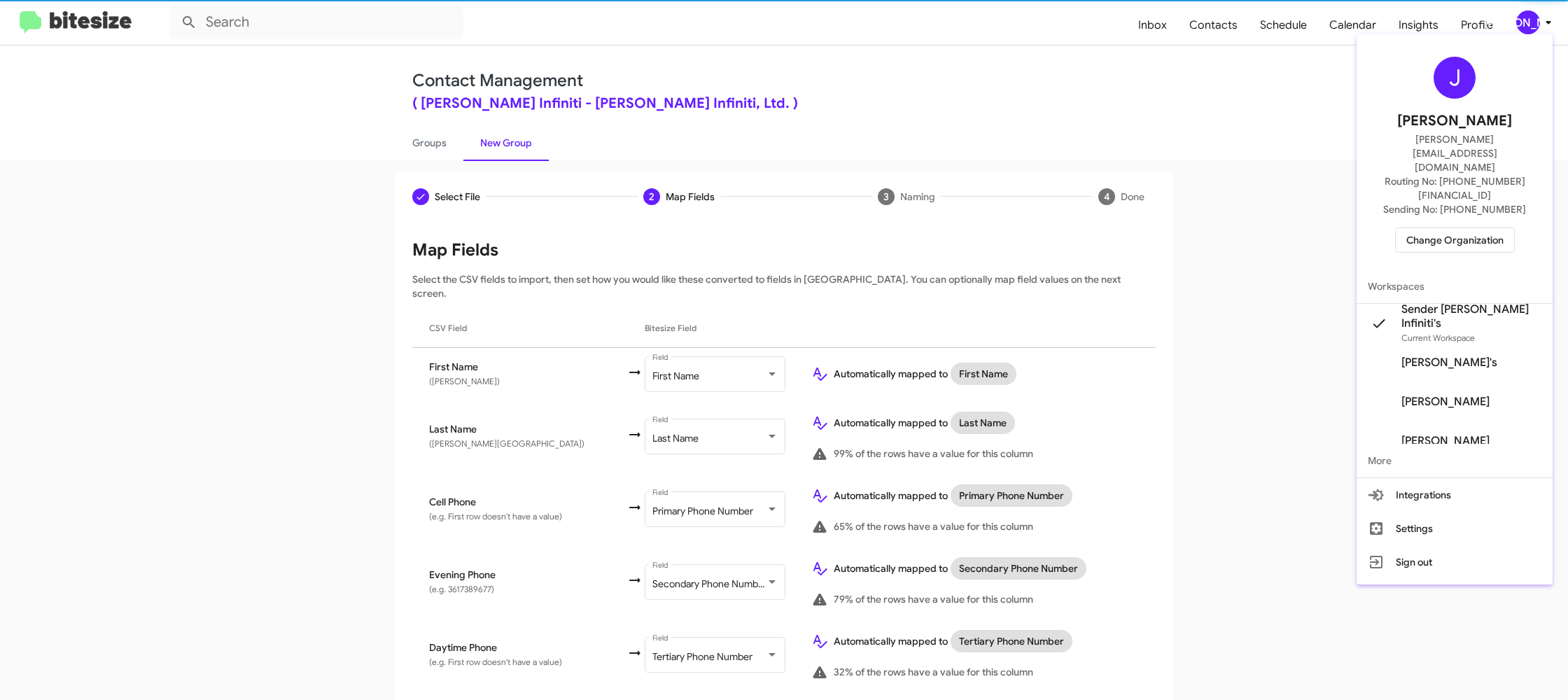
click at [1541, 27] on div at bounding box center [784, 350] width 1568 height 700
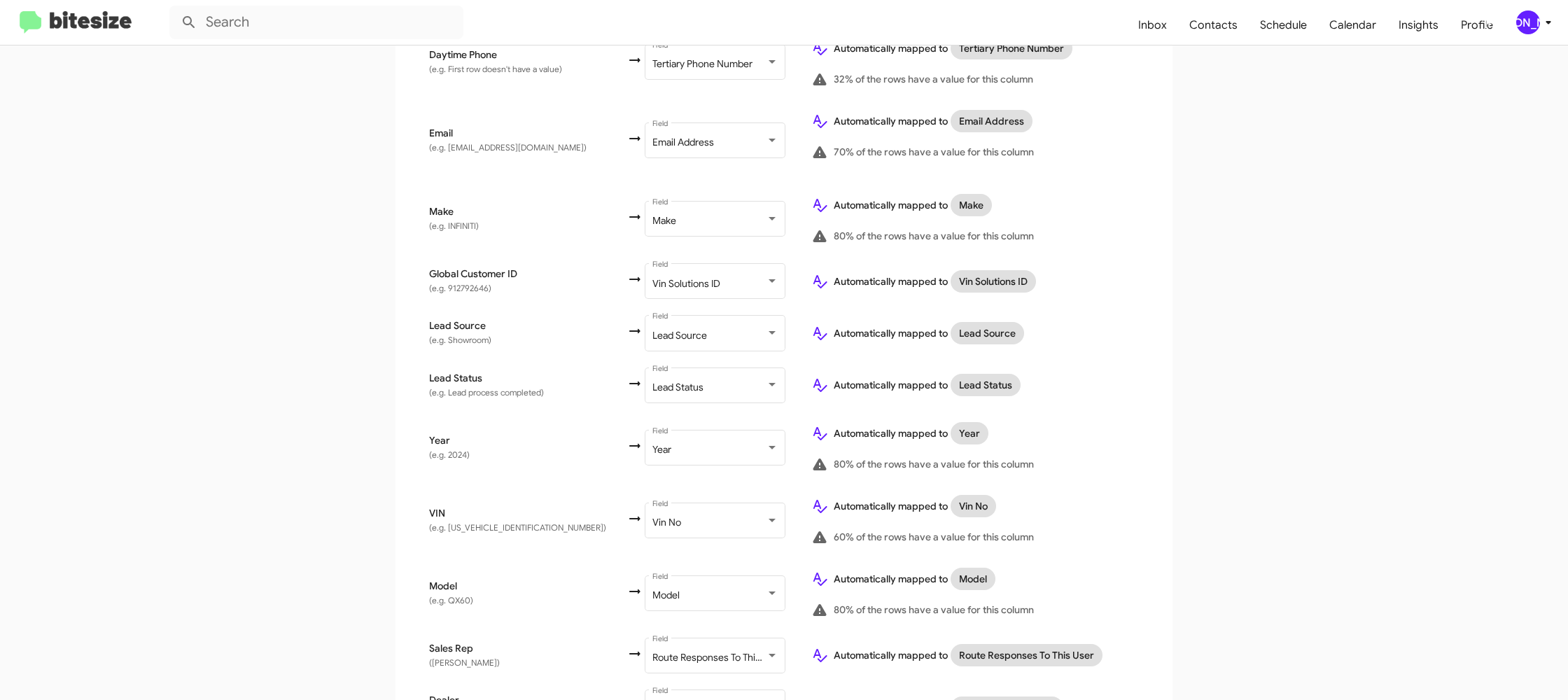
scroll to position [667, 0]
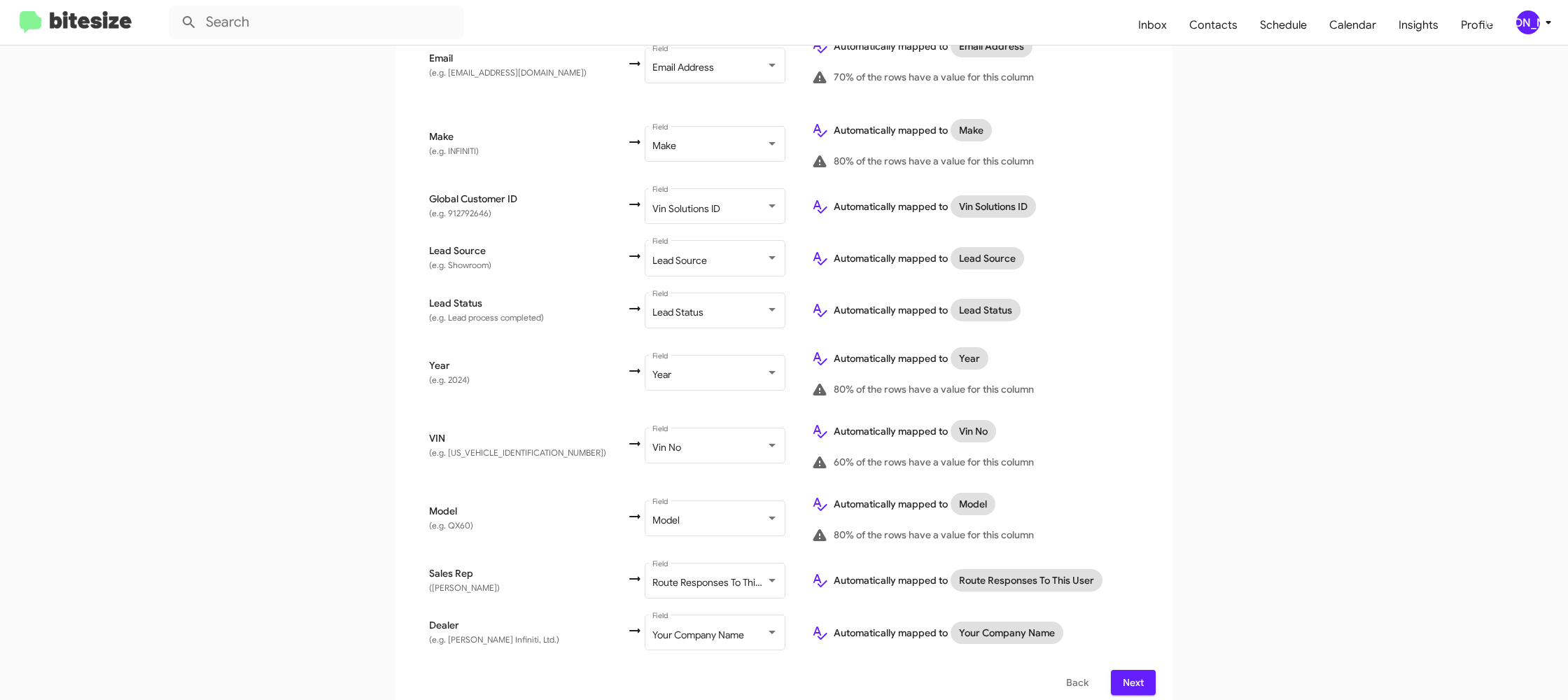
click at [1139, 671] on span "Next" at bounding box center [1133, 682] width 22 height 25
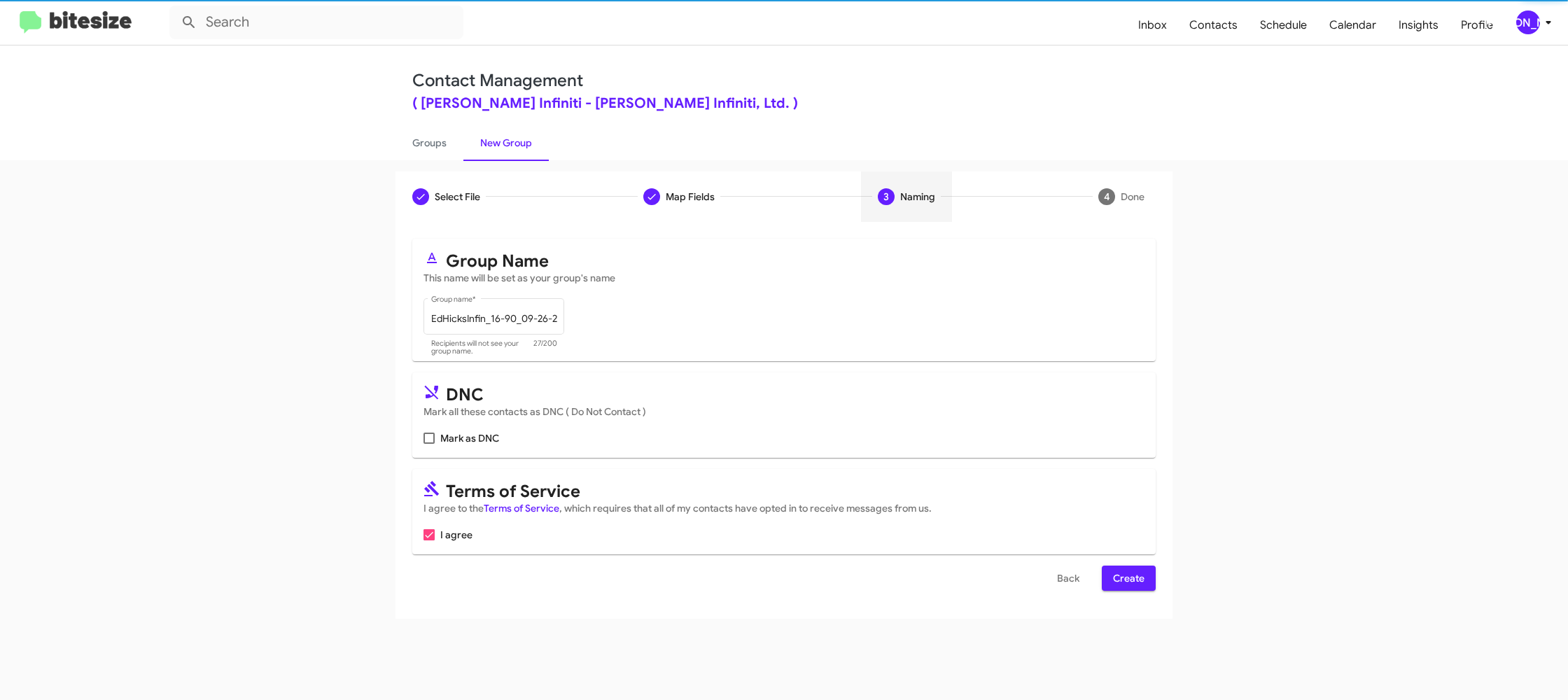
scroll to position [0, 0]
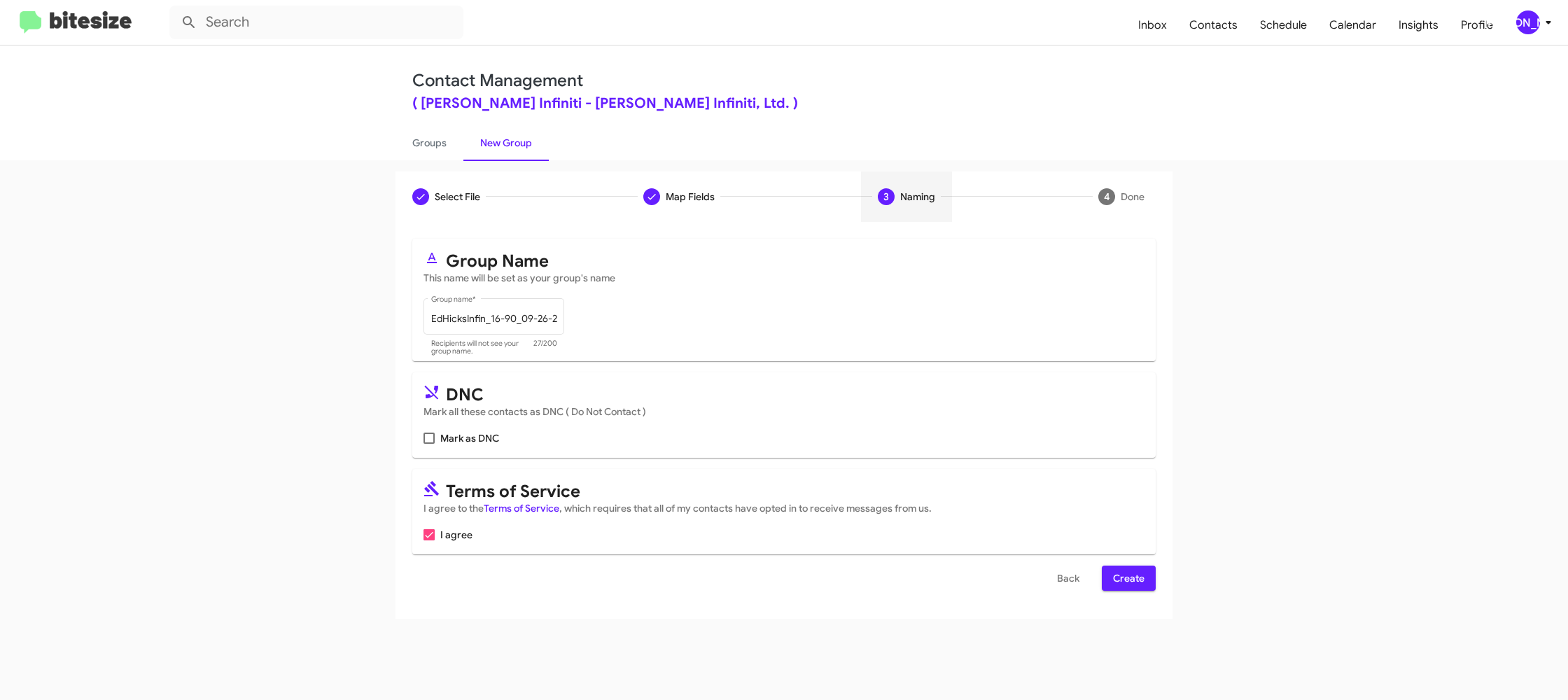
click at [1129, 577] on span "Create" at bounding box center [1129, 578] width 32 height 25
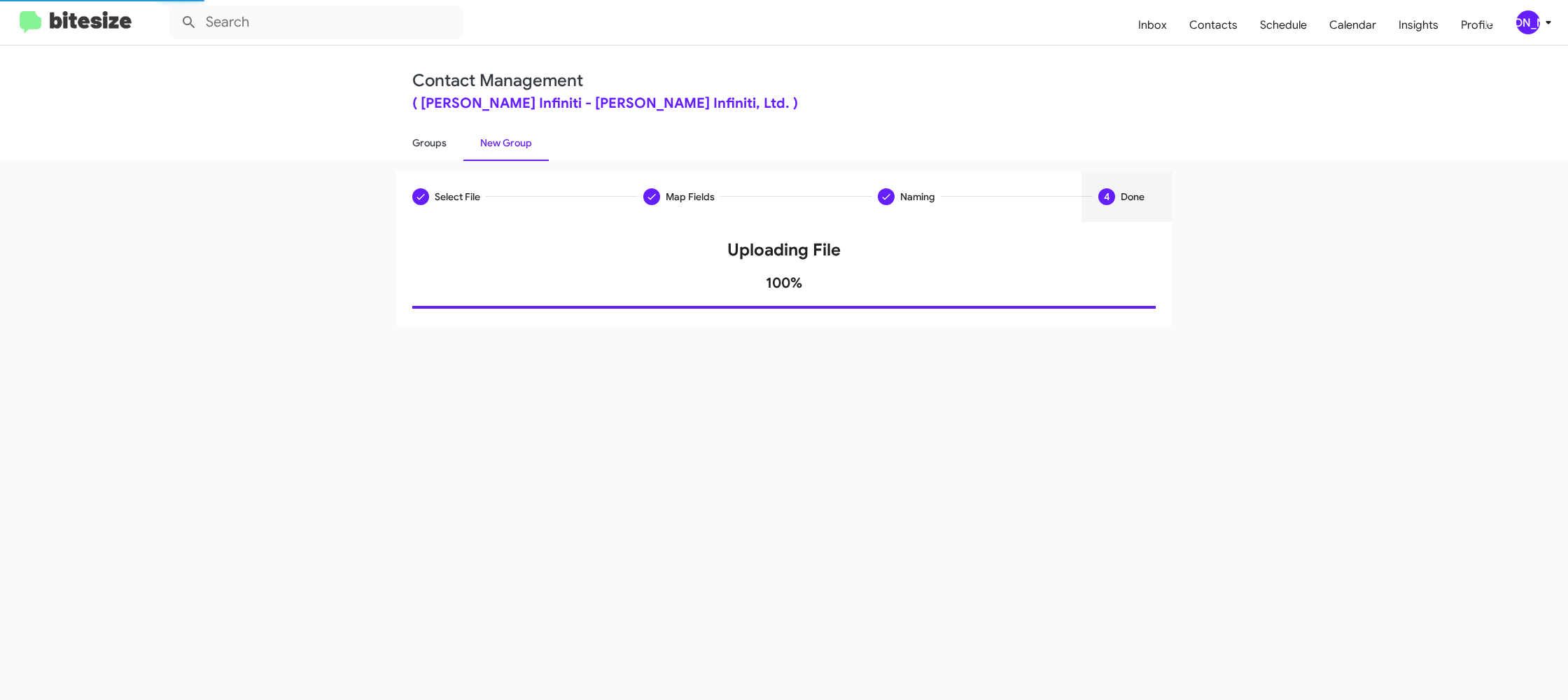
click at [444, 153] on link "Groups" at bounding box center [429, 142] width 68 height 36
type input "in:groups"
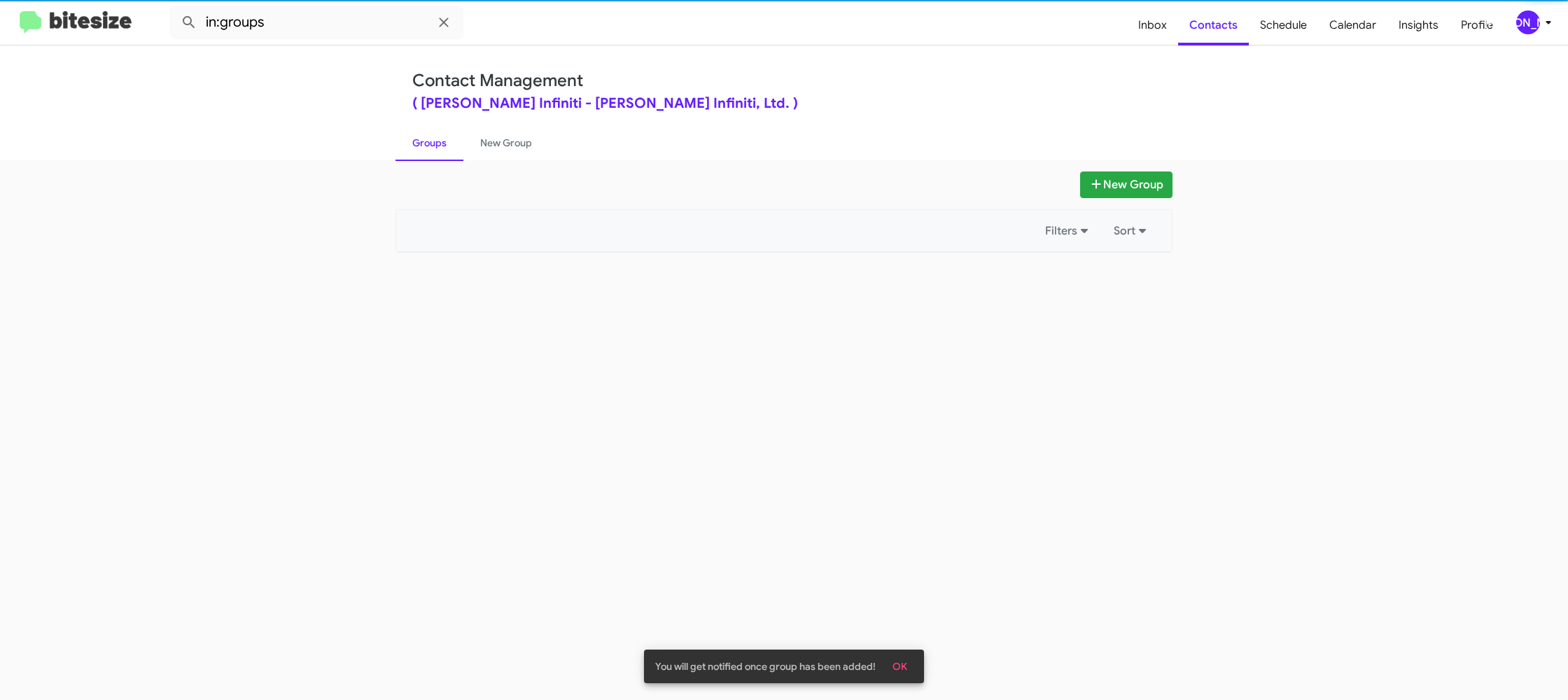
click at [444, 154] on link "Groups" at bounding box center [429, 142] width 68 height 36
drag, startPoint x: 444, startPoint y: 154, endPoint x: 469, endPoint y: 152, distance: 25.1
click at [446, 153] on link "Groups" at bounding box center [429, 142] width 68 height 36
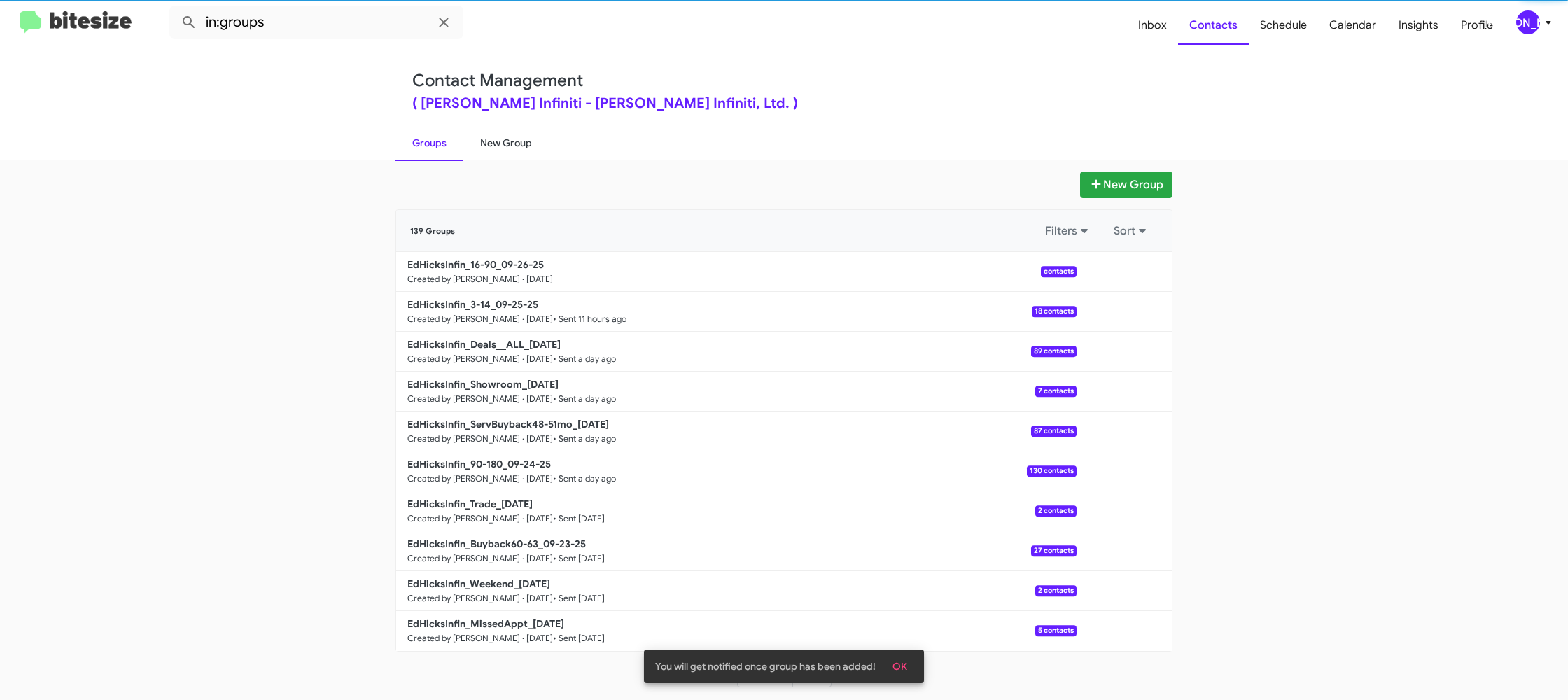
click at [480, 152] on link "New Group" at bounding box center [506, 142] width 85 height 36
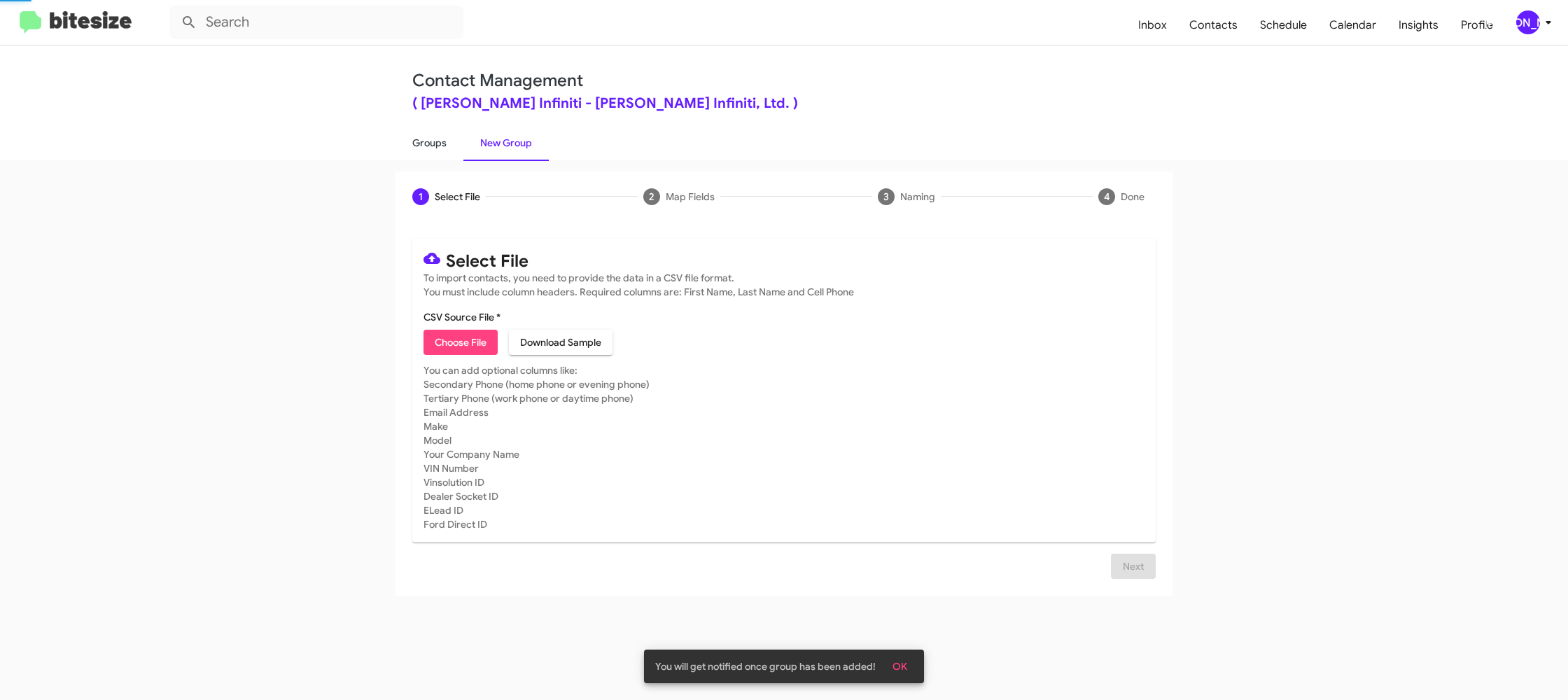
click at [438, 150] on link "Groups" at bounding box center [429, 142] width 68 height 36
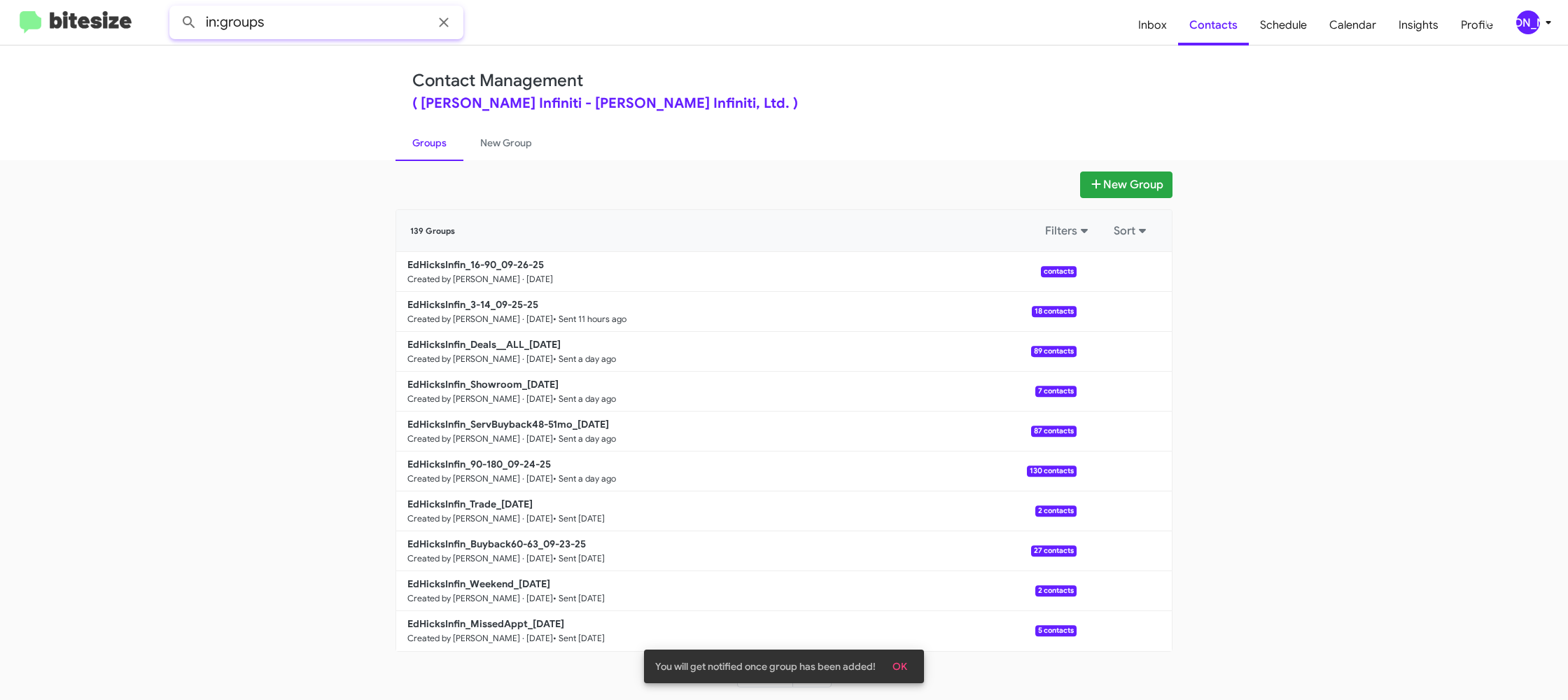
click at [332, 31] on input "in:groups" at bounding box center [316, 22] width 294 height 34
type input "in:groups 16-90"
click at [175, 8] on button at bounding box center [189, 22] width 28 height 28
click at [496, 158] on link "New Group" at bounding box center [506, 142] width 85 height 36
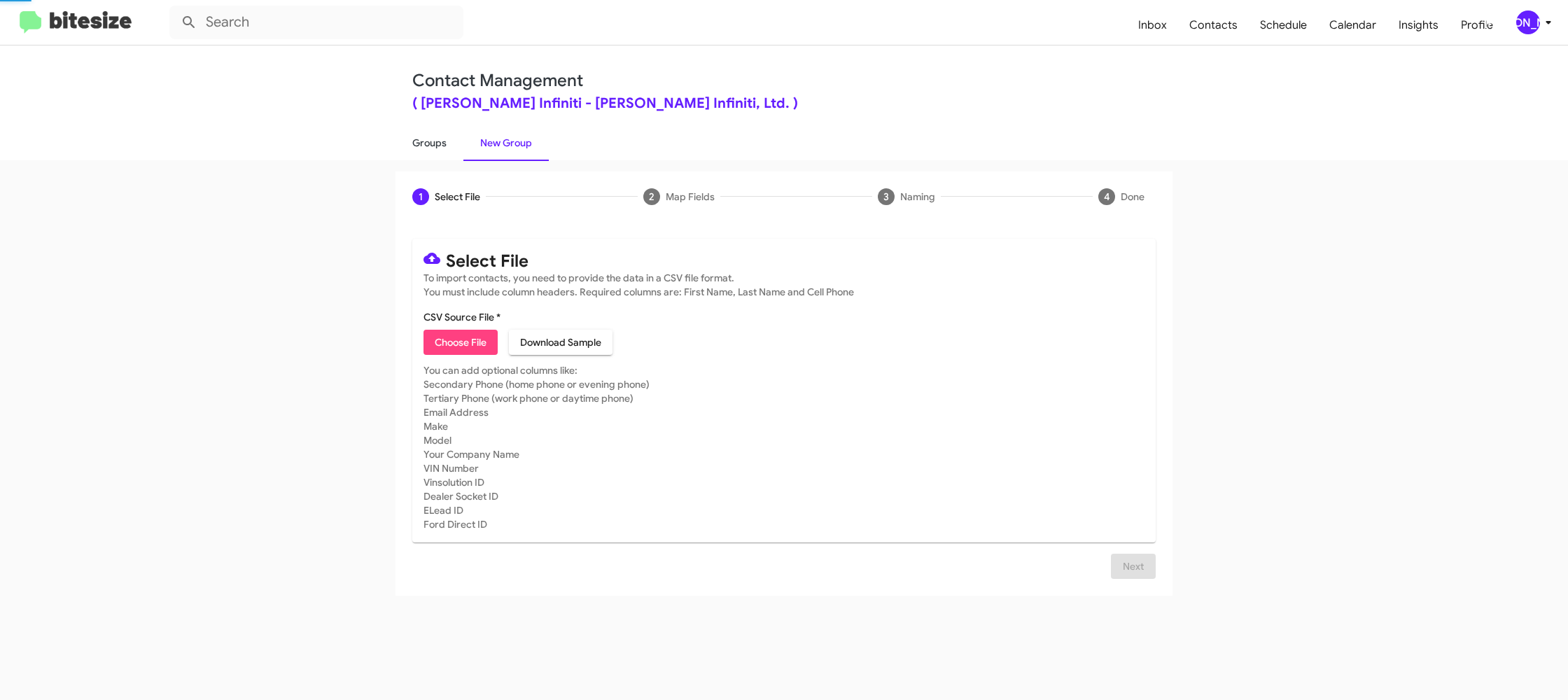
click at [456, 152] on link "Groups" at bounding box center [429, 142] width 68 height 36
type input "in:groups"
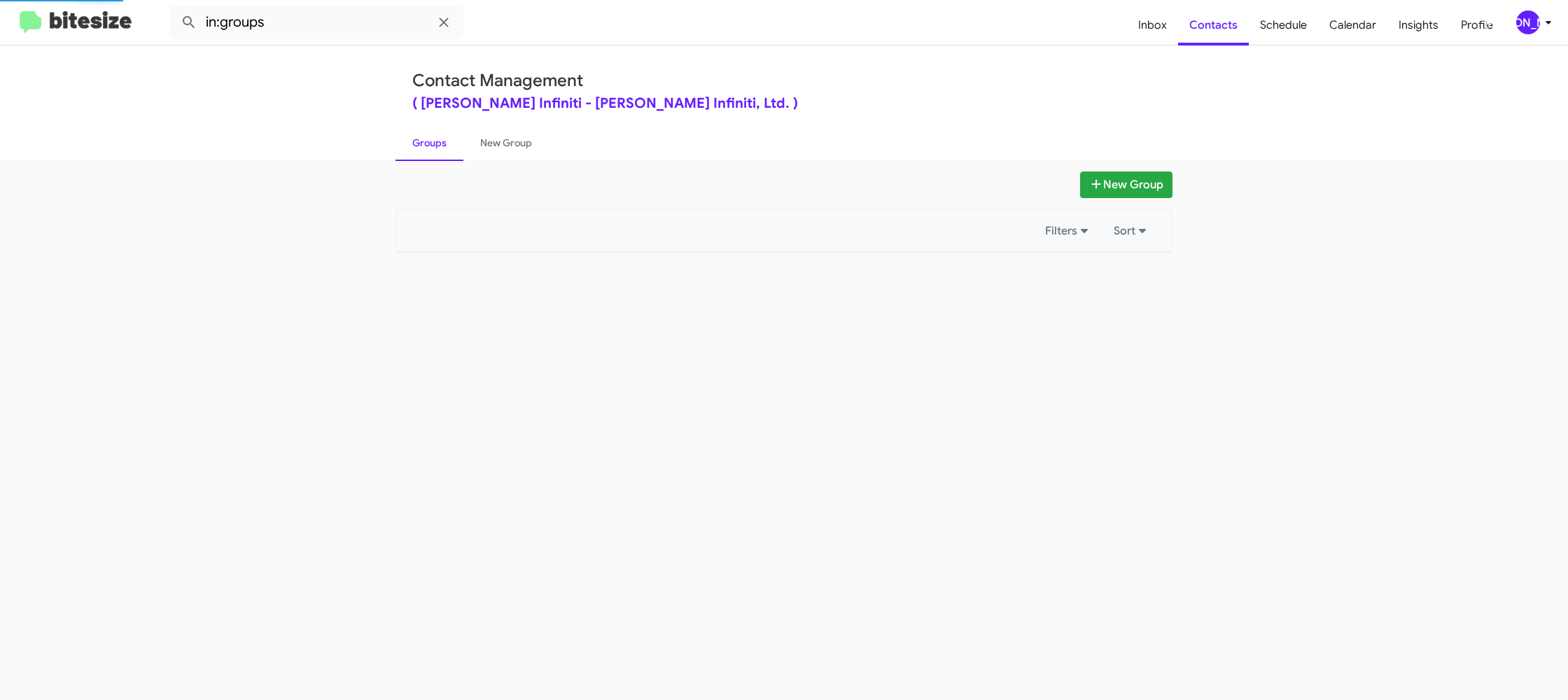
click at [456, 152] on link "Groups" at bounding box center [429, 142] width 68 height 36
drag, startPoint x: 456, startPoint y: 152, endPoint x: 462, endPoint y: 149, distance: 6.7
click at [458, 150] on link "Groups" at bounding box center [429, 142] width 68 height 36
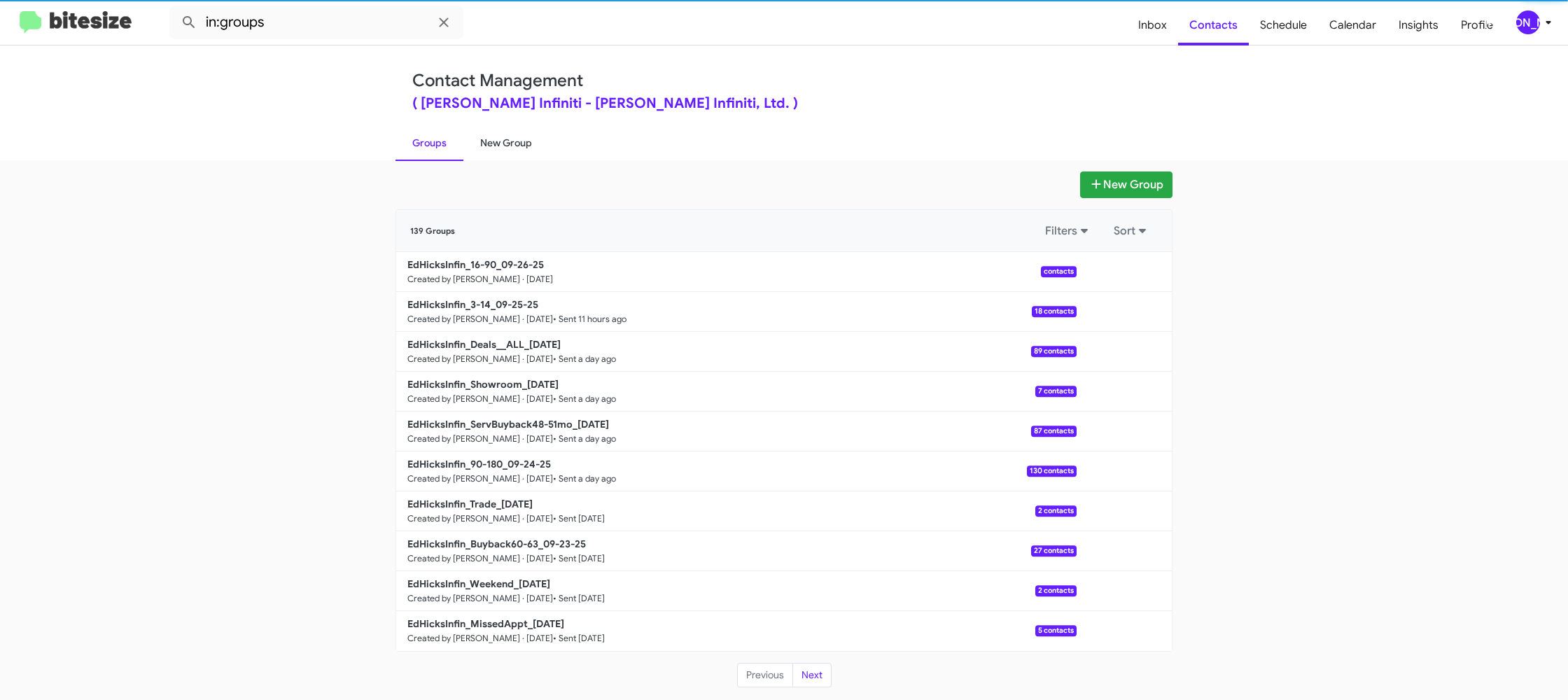
click at [489, 145] on link "New Group" at bounding box center [506, 142] width 85 height 36
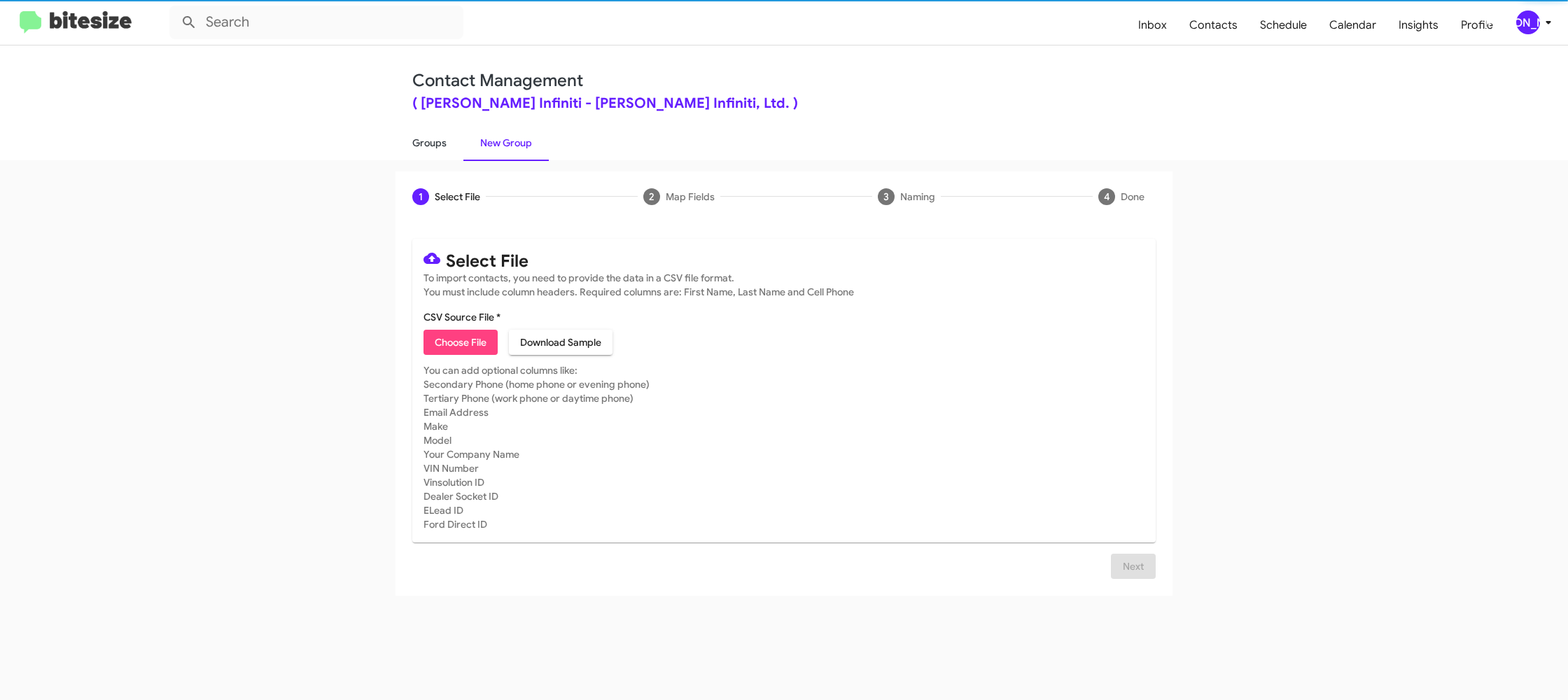
click at [447, 145] on link "Groups" at bounding box center [429, 142] width 68 height 36
type input "in:groups"
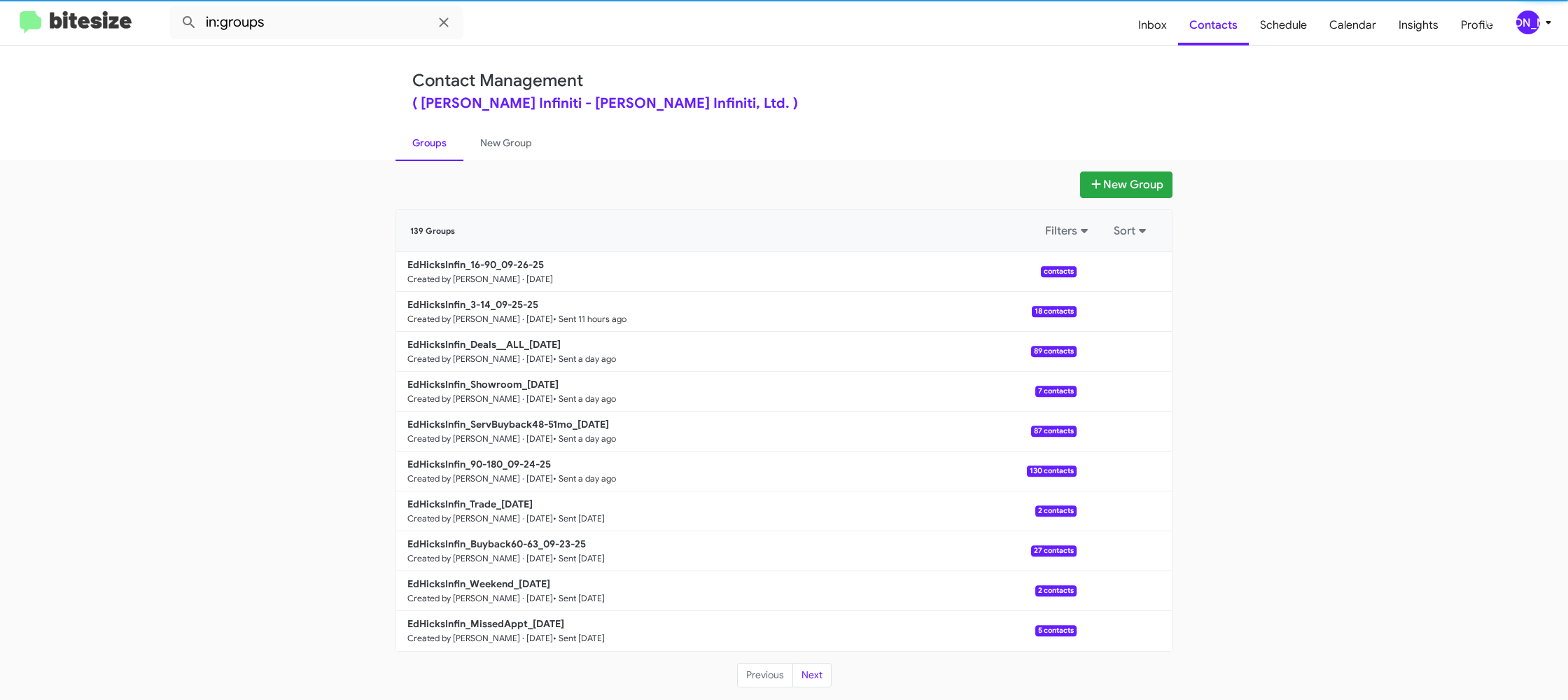
drag, startPoint x: 497, startPoint y: 140, endPoint x: 422, endPoint y: 137, distance: 75.1
click at [497, 140] on link "New Group" at bounding box center [506, 142] width 85 height 36
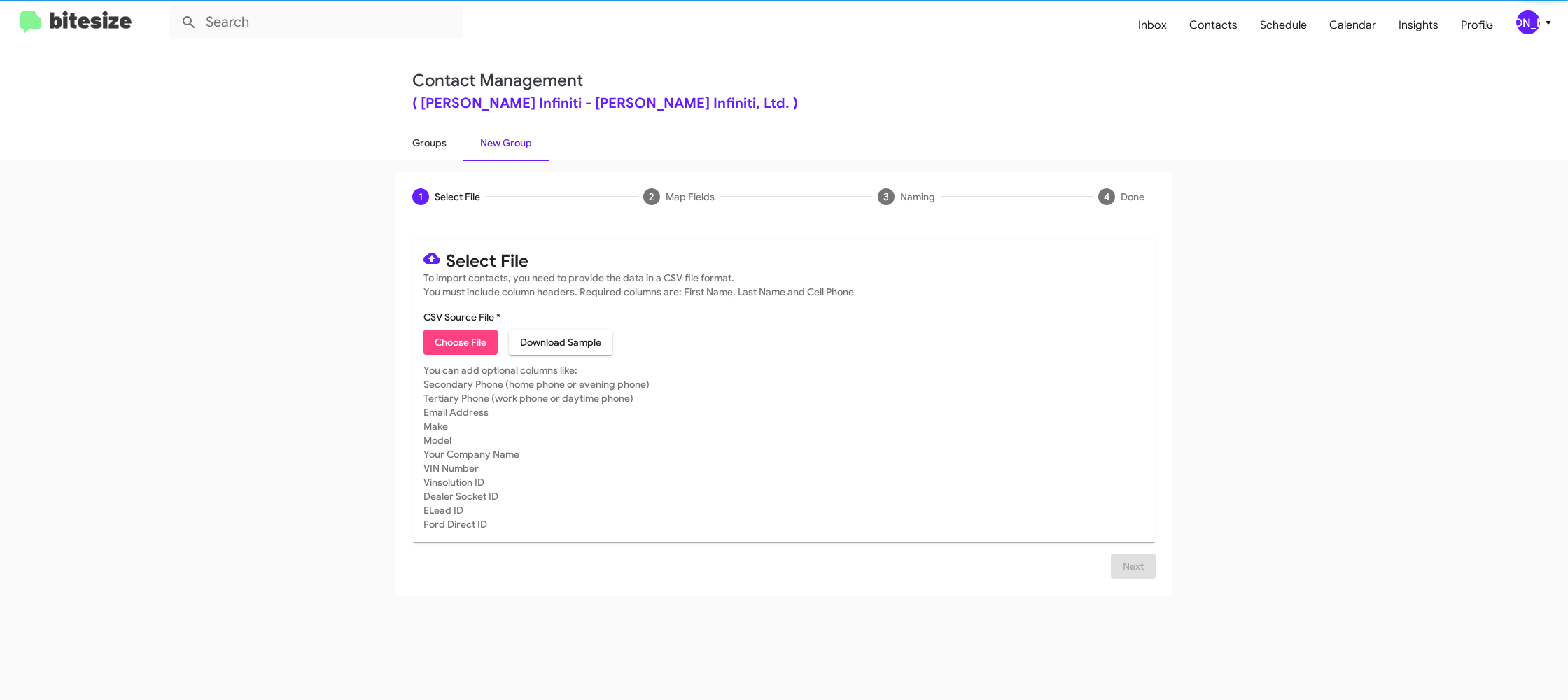
drag, startPoint x: 422, startPoint y: 137, endPoint x: 423, endPoint y: 148, distance: 11.0
click at [422, 137] on link "Groups" at bounding box center [429, 142] width 68 height 36
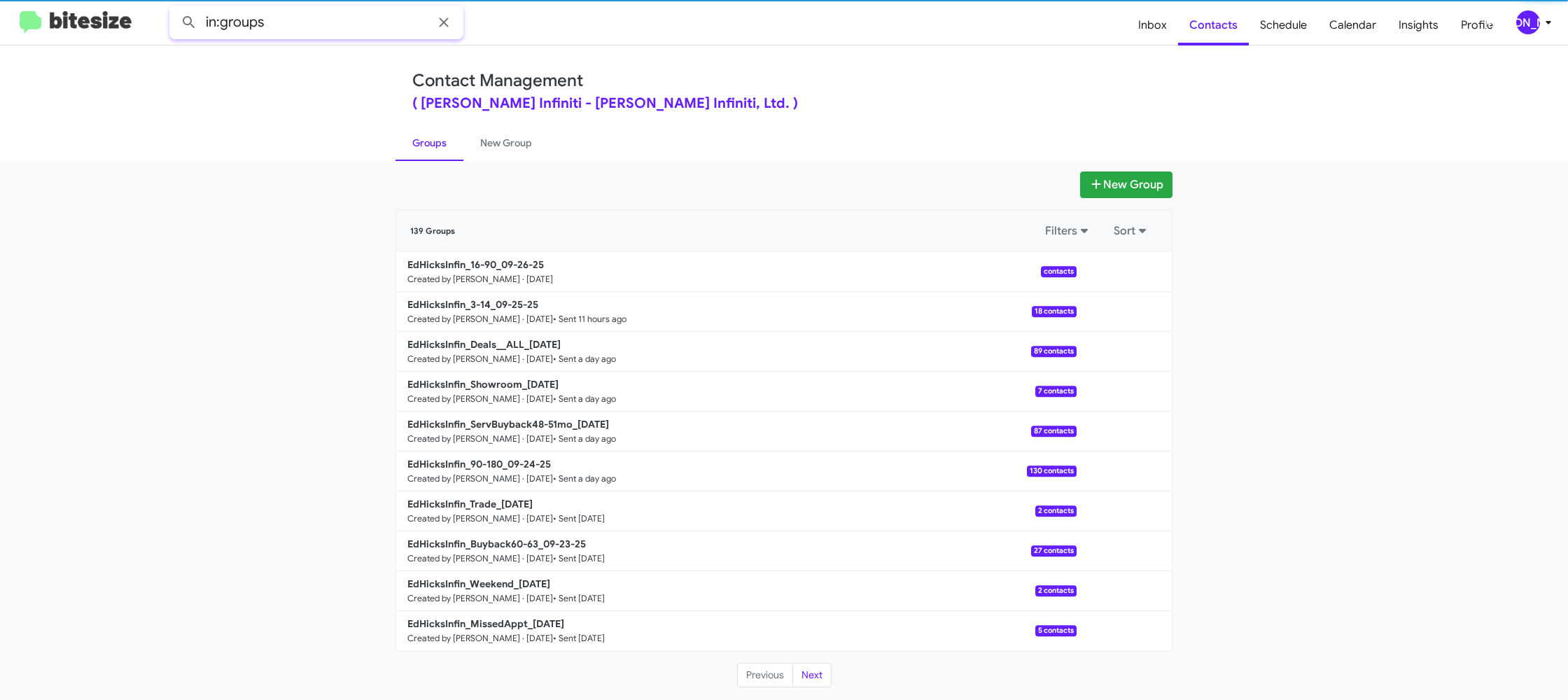
click at [346, 14] on input "in:groups" at bounding box center [316, 22] width 294 height 34
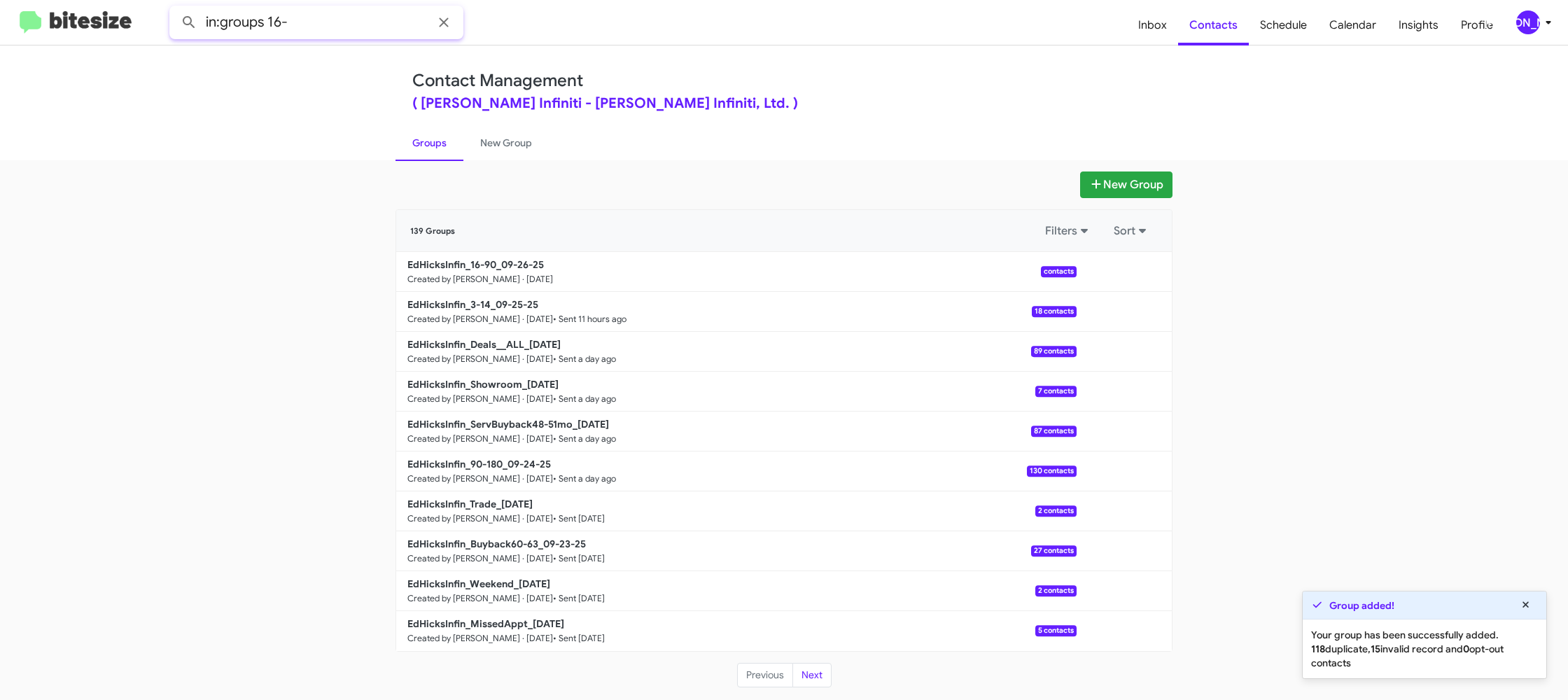
type input "in:groups 16-"
click at [175, 8] on button at bounding box center [189, 22] width 28 height 28
click at [492, 144] on link "New Group" at bounding box center [506, 142] width 85 height 36
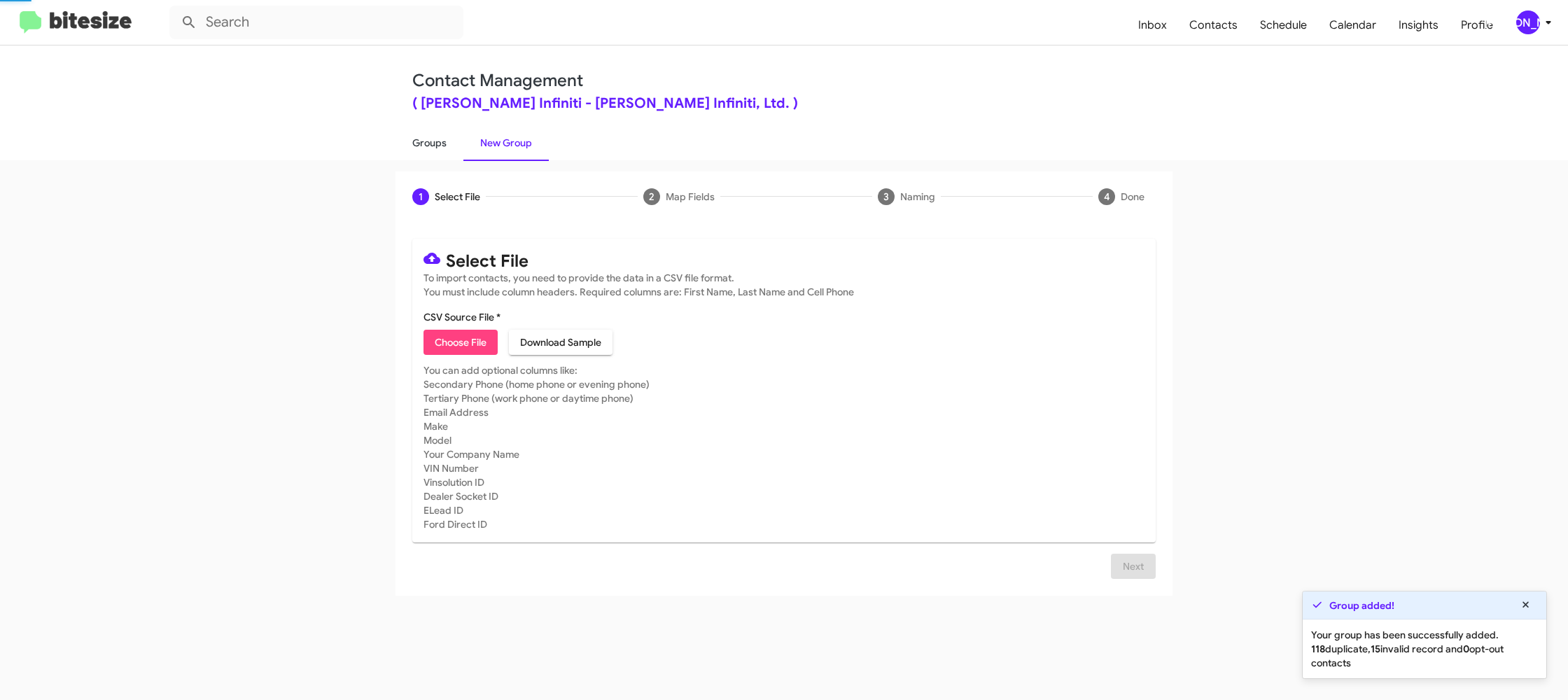
click at [439, 141] on link "Groups" at bounding box center [429, 142] width 68 height 36
type input "in:groups"
click at [439, 141] on link "Groups" at bounding box center [429, 142] width 68 height 36
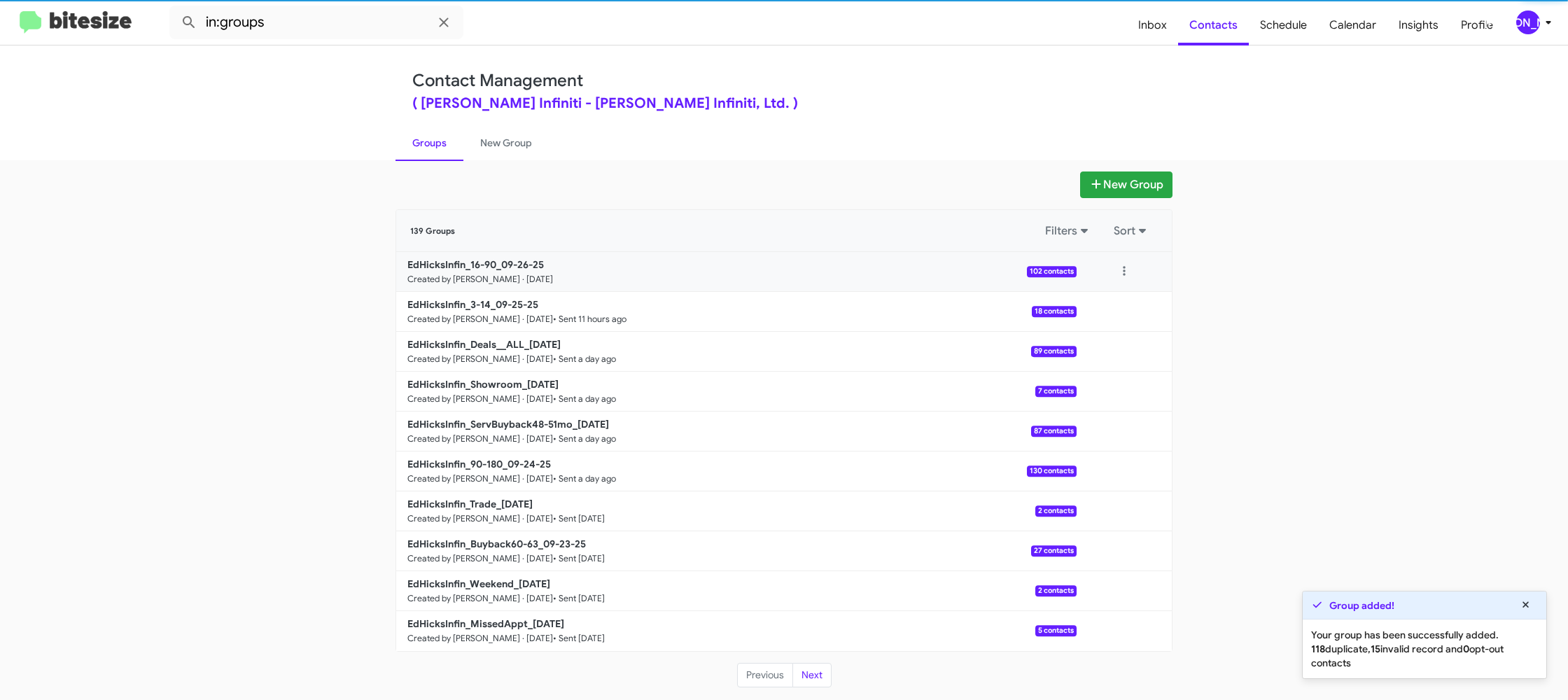
click at [1140, 272] on div at bounding box center [1124, 272] width 96 height 28
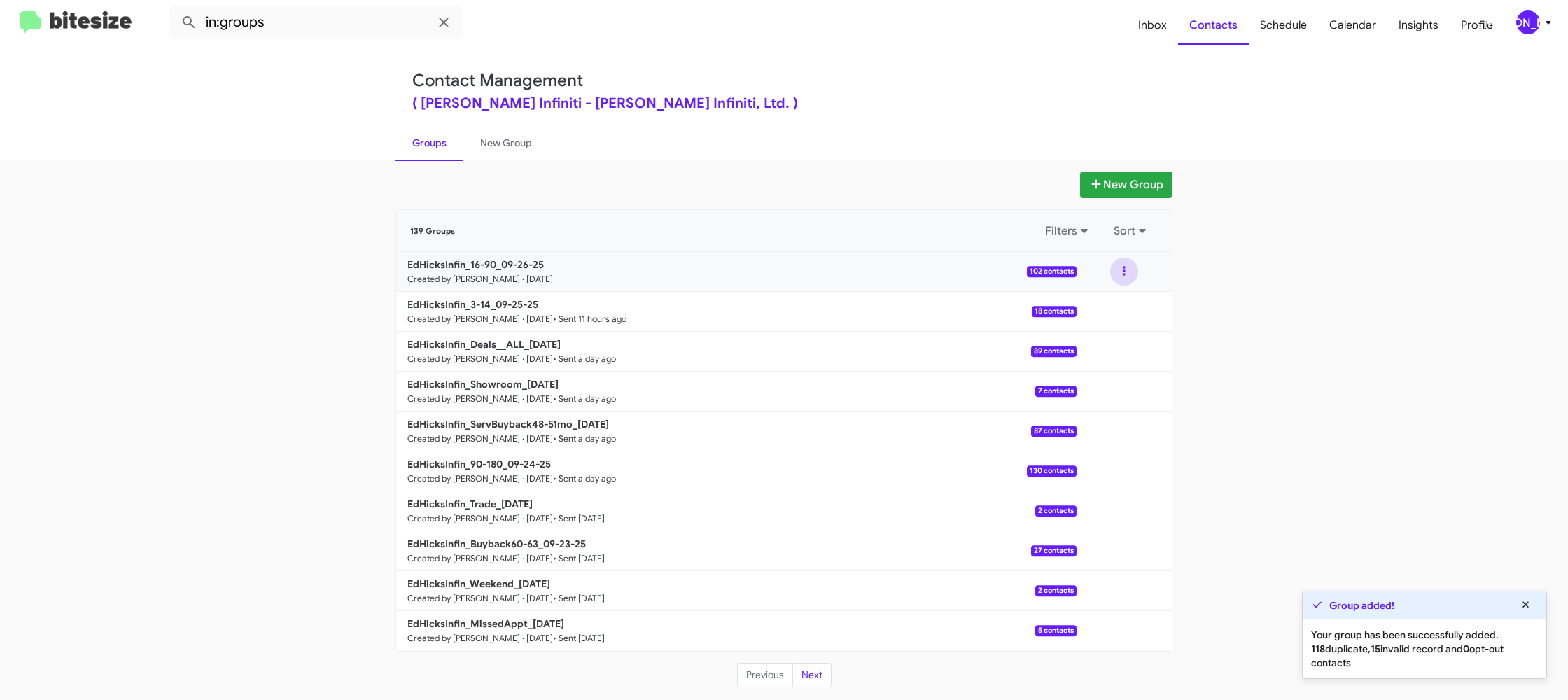
drag, startPoint x: 1133, startPoint y: 278, endPoint x: 1126, endPoint y: 286, distance: 10.6
click at [1131, 279] on button at bounding box center [1124, 272] width 28 height 28
click at [1116, 303] on button "View contacts" at bounding box center [1082, 310] width 112 height 34
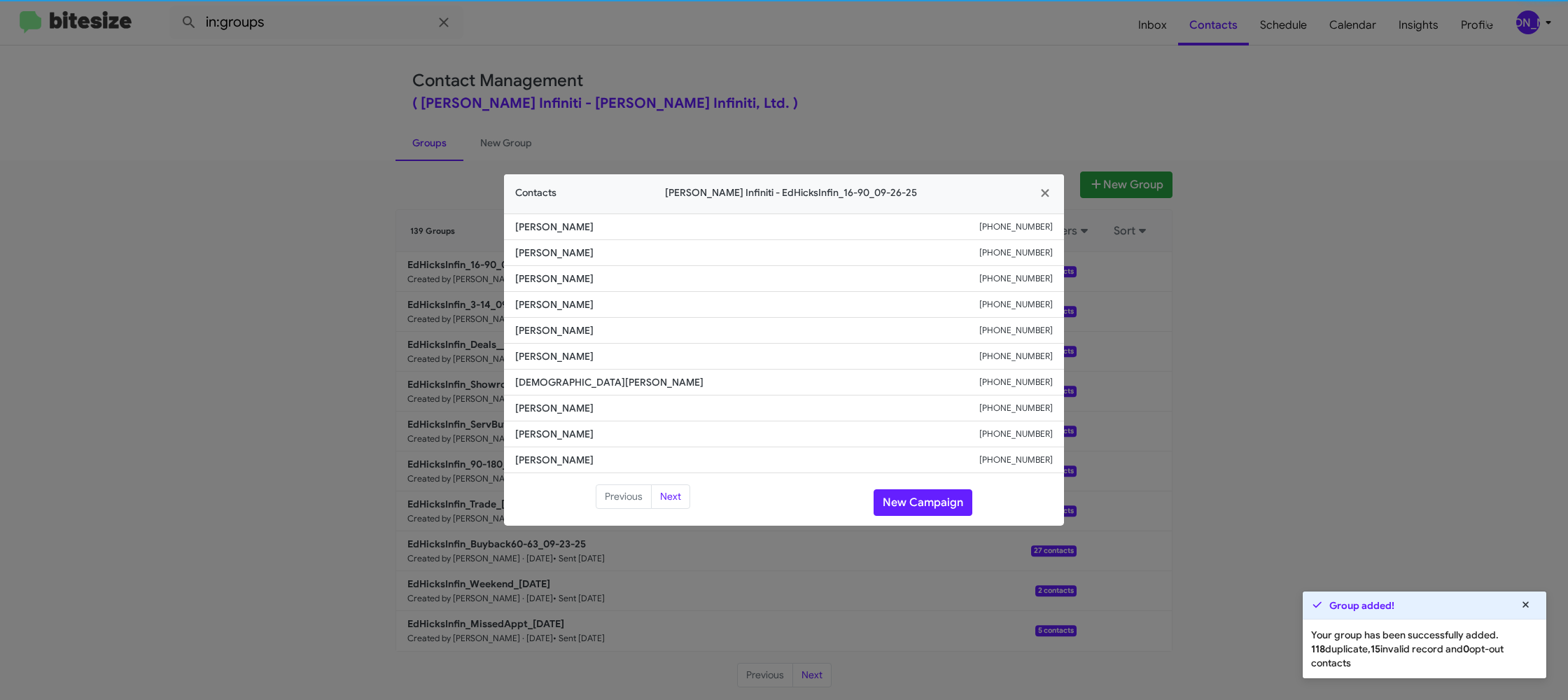
click at [528, 346] on li "Courtney Saenz +13617792545" at bounding box center [784, 356] width 560 height 26
copy span "Courtney Saenz"
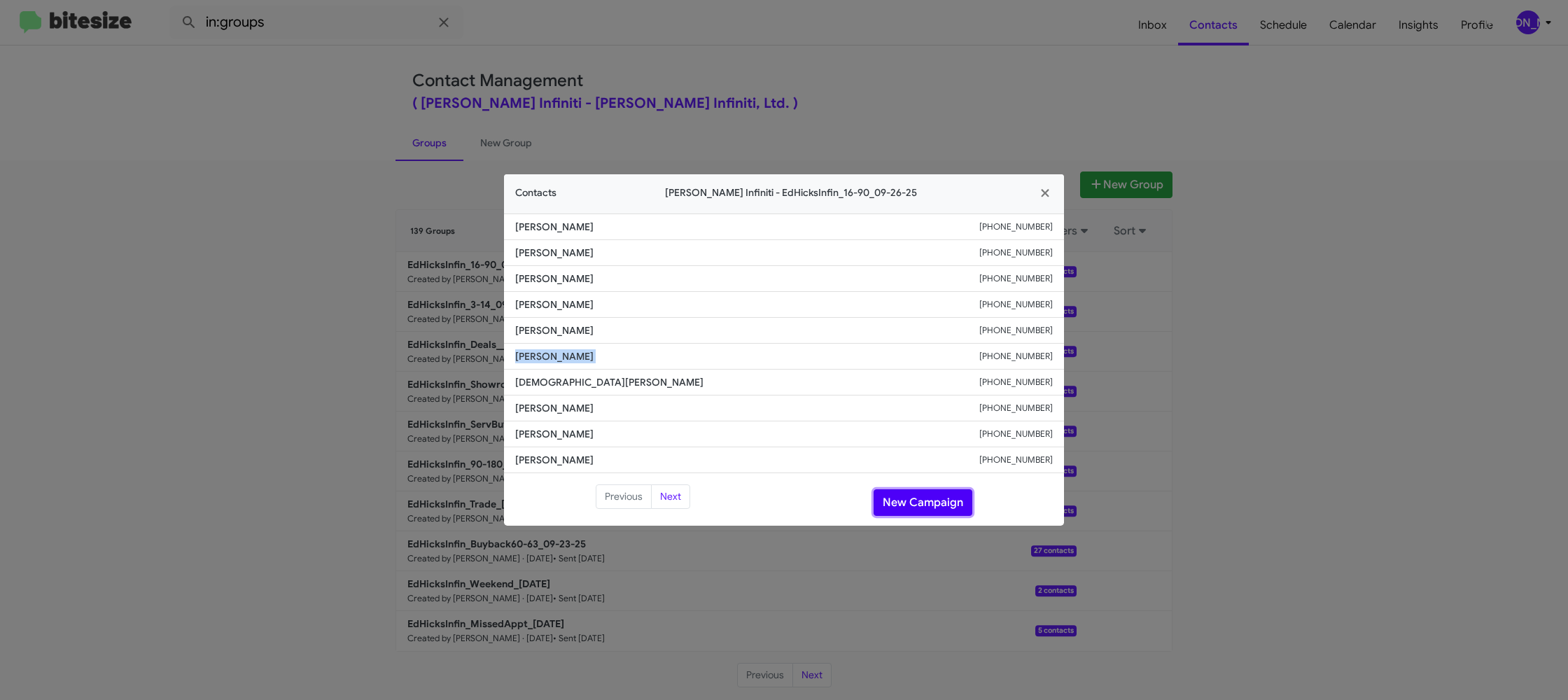
click at [903, 493] on button "New Campaign" at bounding box center [923, 503] width 99 height 27
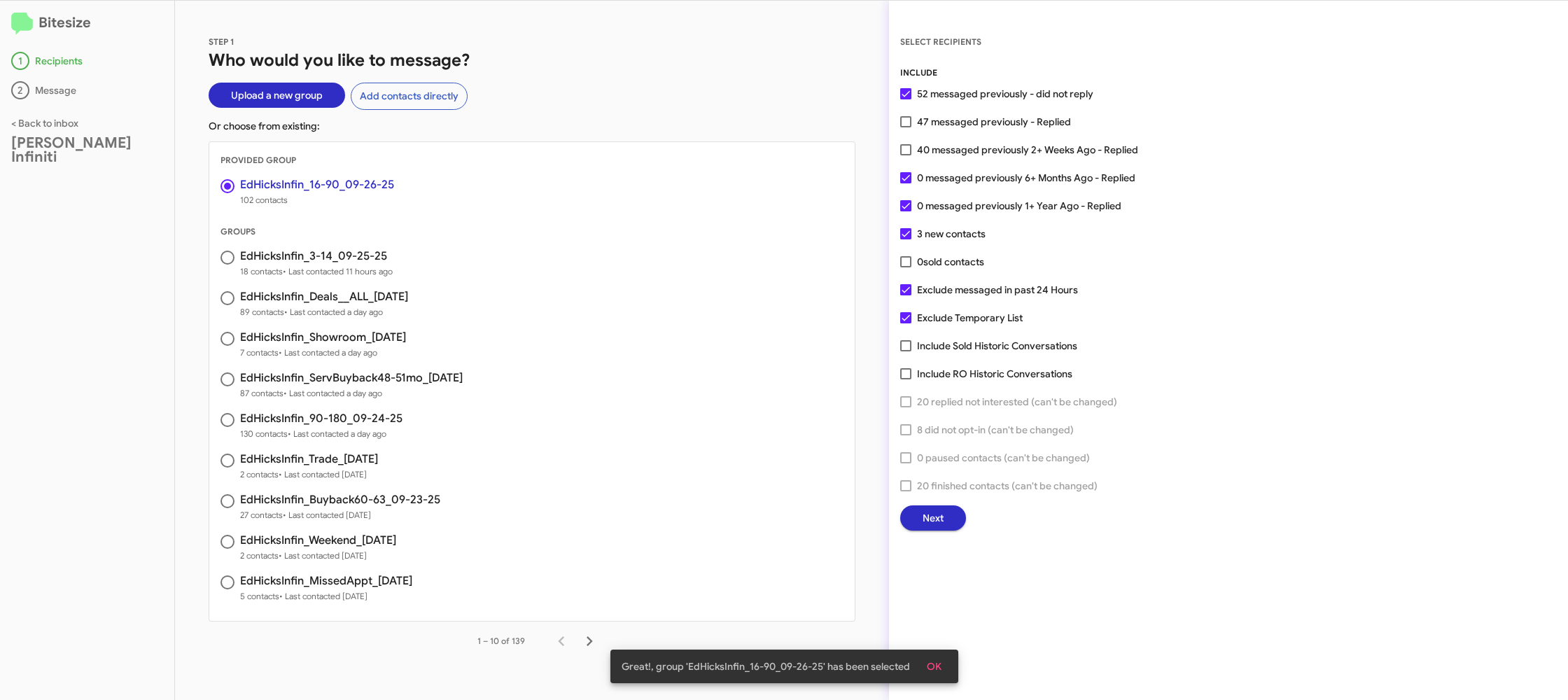
click at [944, 520] on button "Next" at bounding box center [933, 518] width 66 height 25
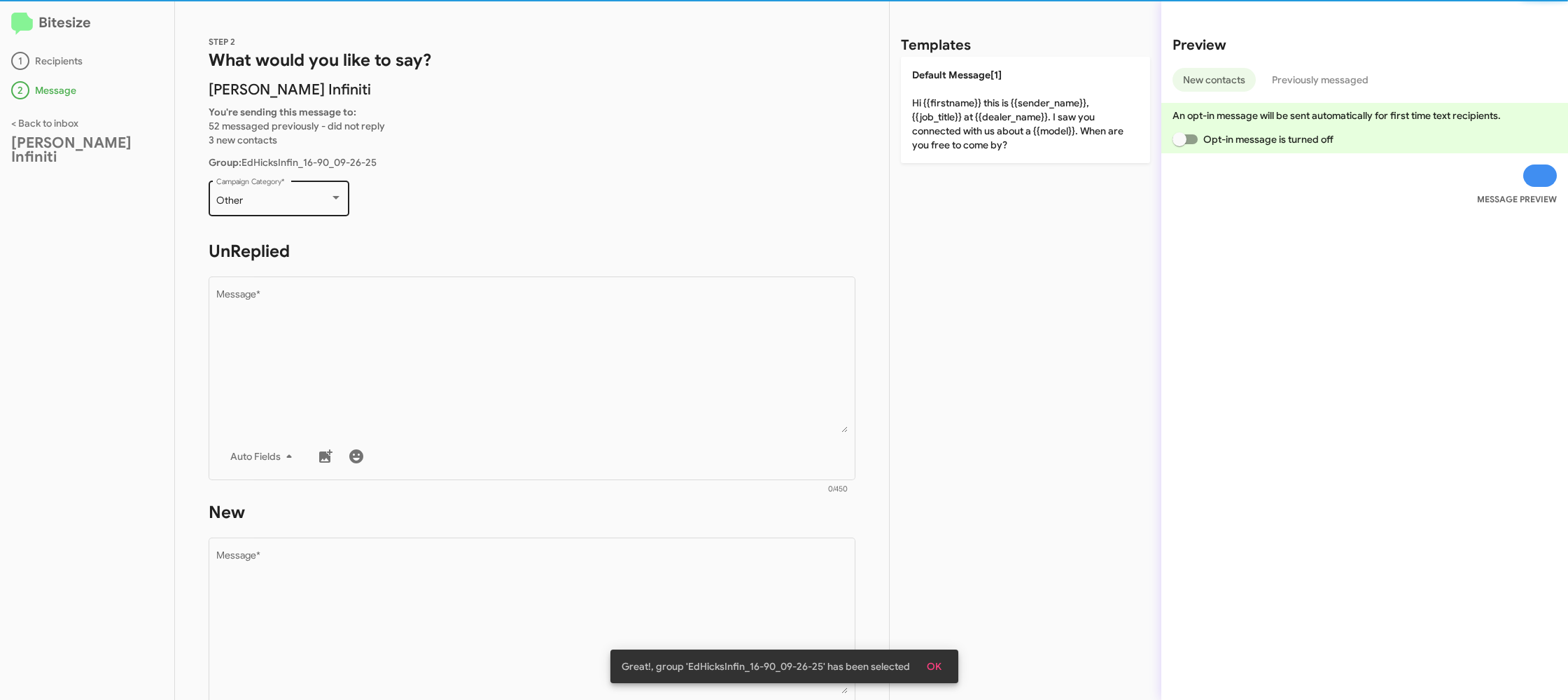
click at [318, 196] on div "Other" at bounding box center [273, 201] width 113 height 12
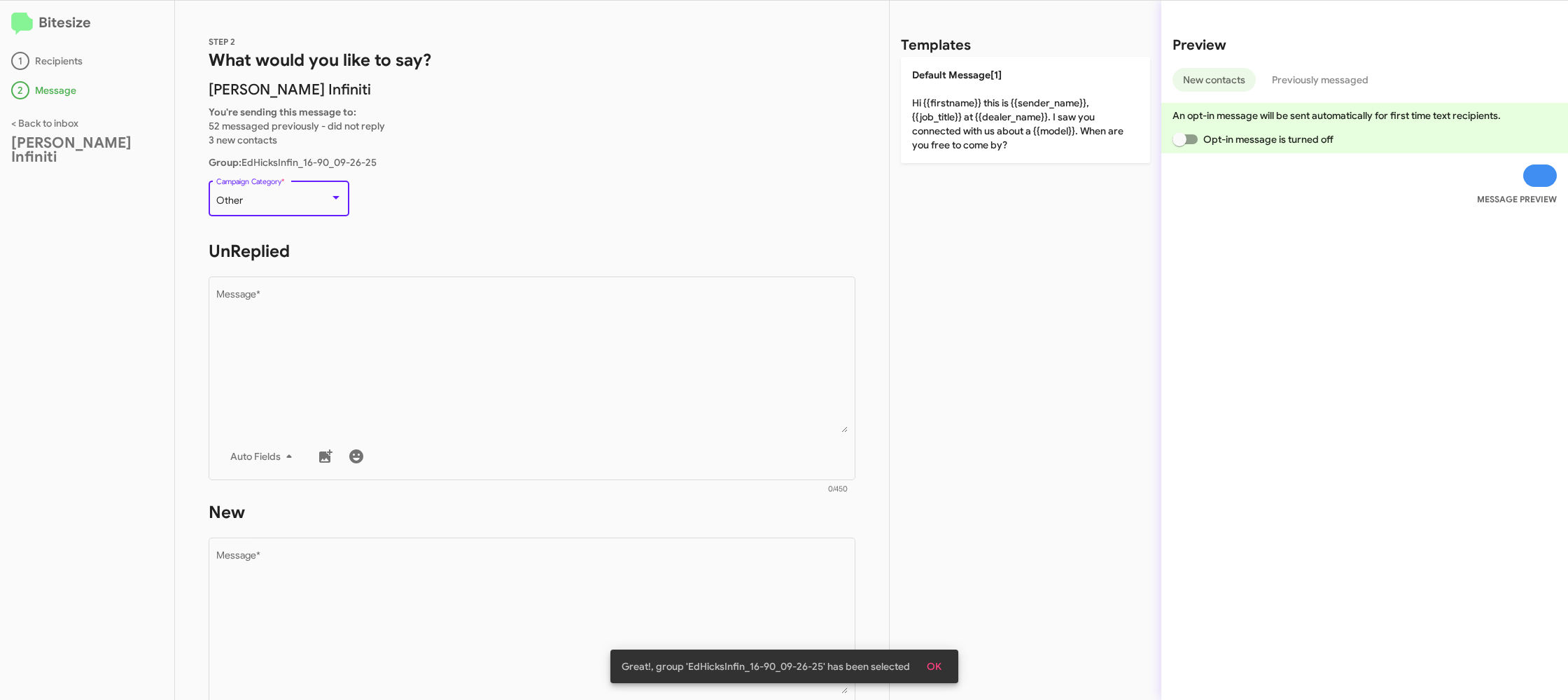
scroll to position [29, 0]
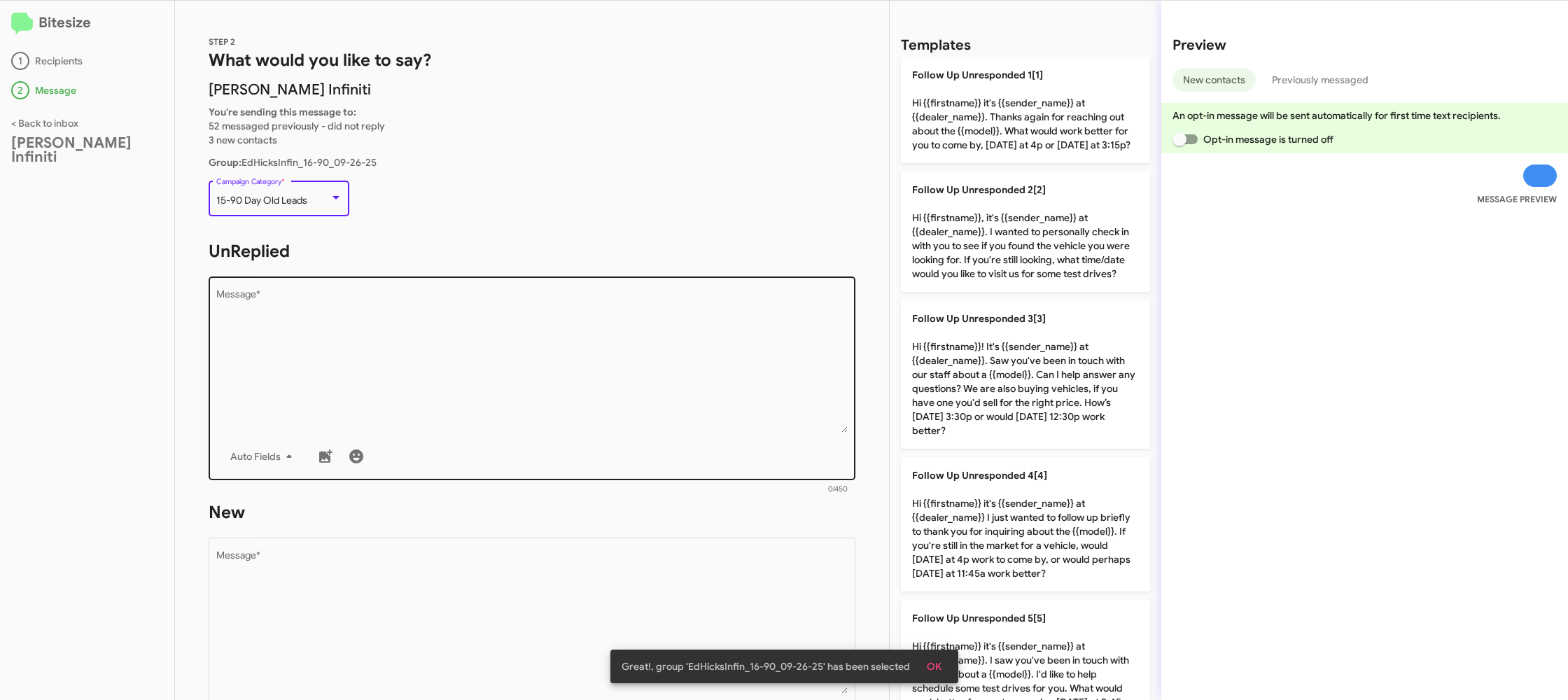
drag, startPoint x: 748, startPoint y: 387, endPoint x: 758, endPoint y: 390, distance: 10.4
click at [748, 387] on textarea "Message *" at bounding box center [532, 360] width 632 height 142
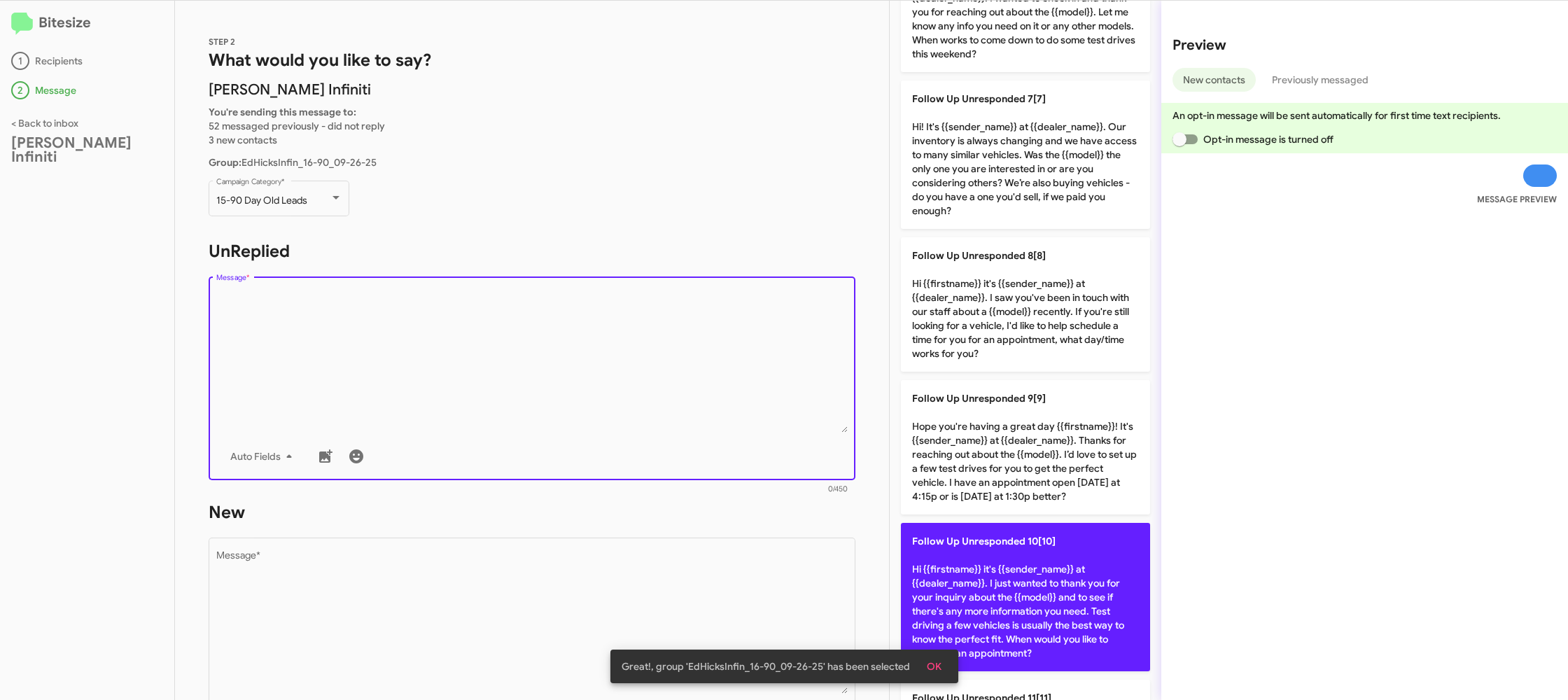
scroll to position [927, 0]
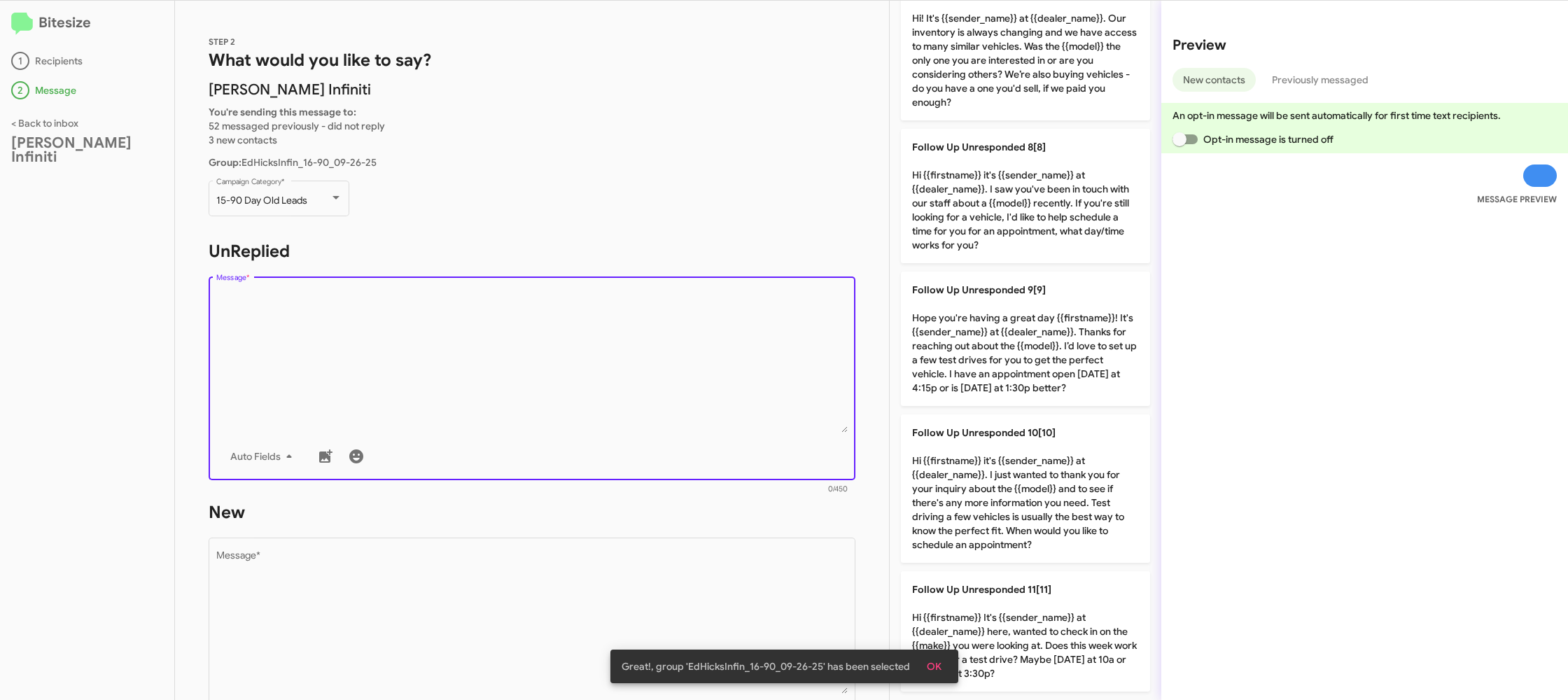
drag, startPoint x: 1000, startPoint y: 216, endPoint x: 793, endPoint y: 419, distance: 289.9
click at [999, 217] on p "Follow Up Unresponded 8[8] Hi {{firstname}} it's {{sender_name}} at {{dealer_na…" at bounding box center [1026, 196] width 250 height 135
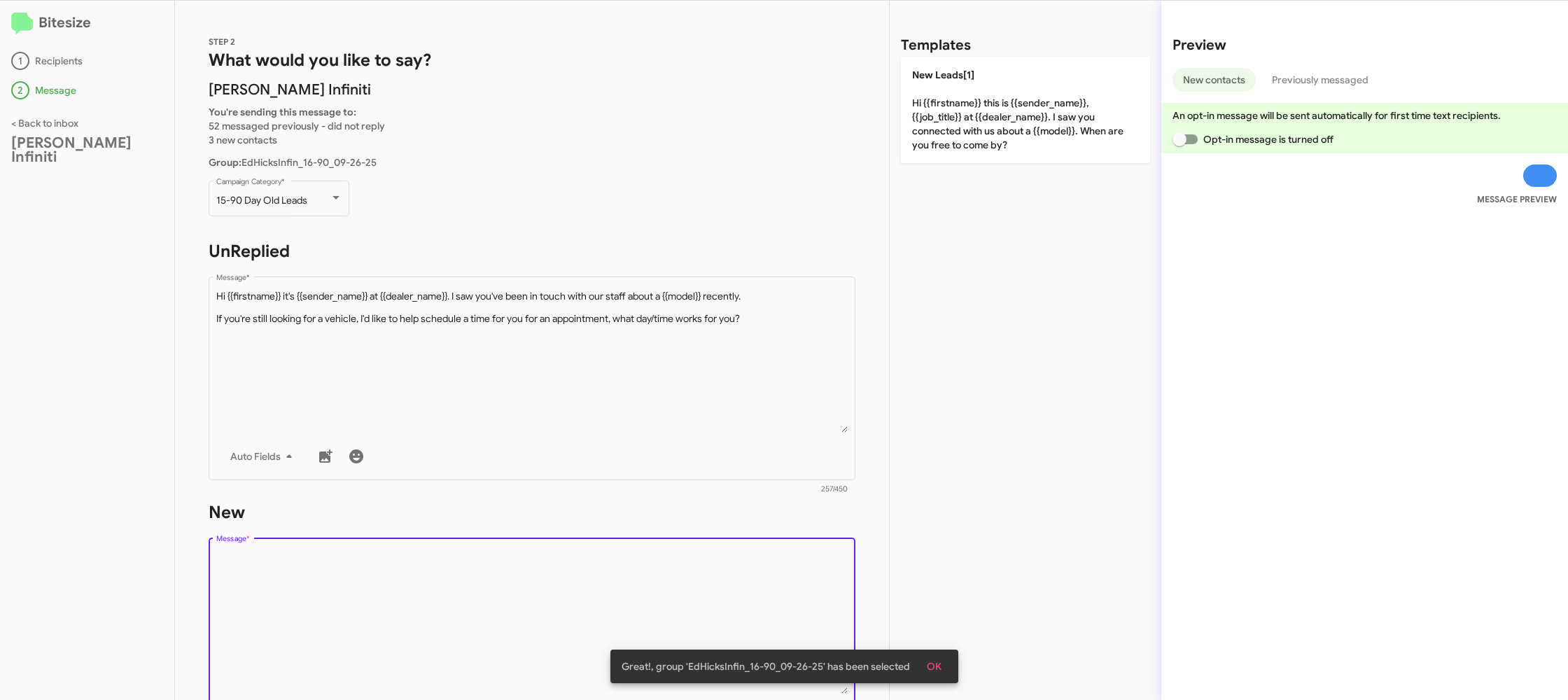
click at [696, 555] on textarea "Message *" at bounding box center [532, 621] width 632 height 142
click at [696, 554] on textarea "Message *" at bounding box center [532, 621] width 632 height 142
drag, startPoint x: 696, startPoint y: 554, endPoint x: 691, endPoint y: 522, distance: 32.4
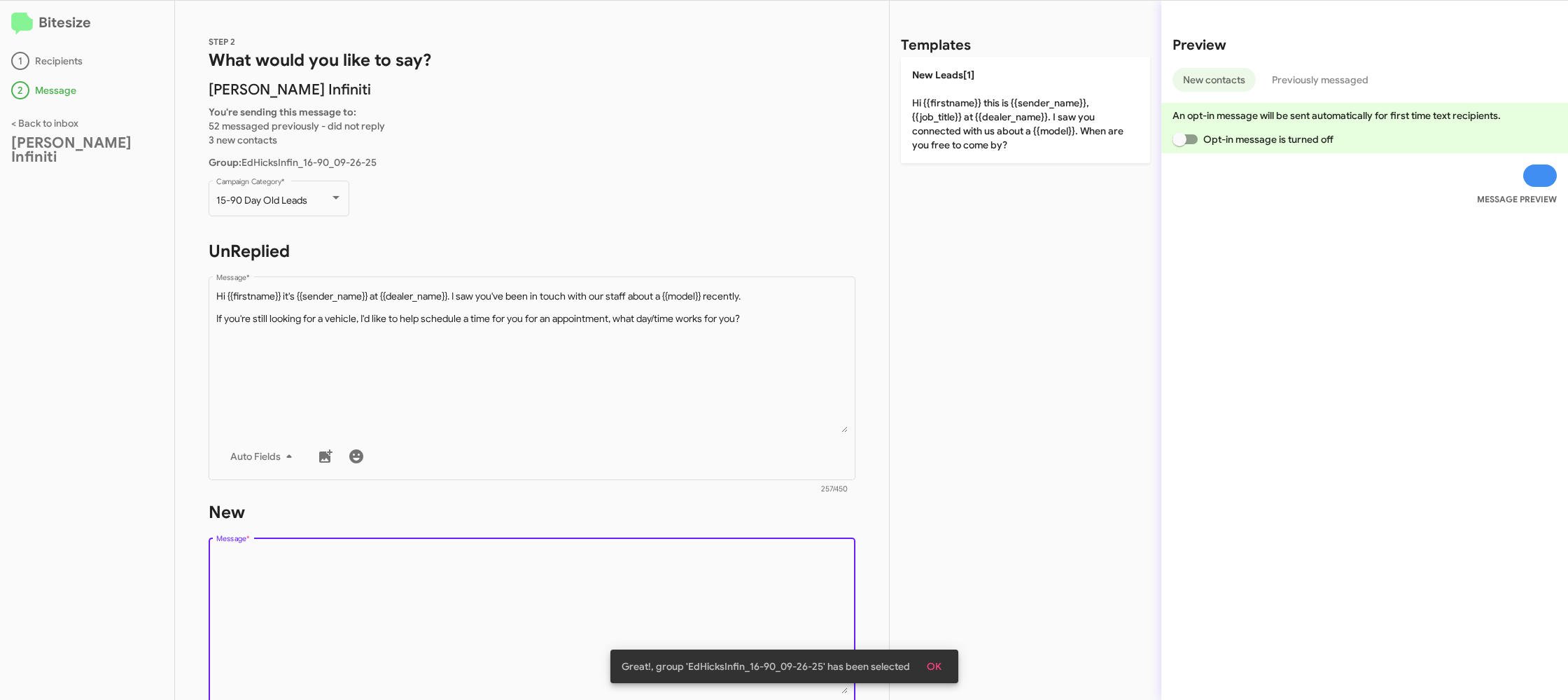
click at [695, 550] on div "Drop image here to insert Auto Fields Message *" at bounding box center [532, 637] width 632 height 206
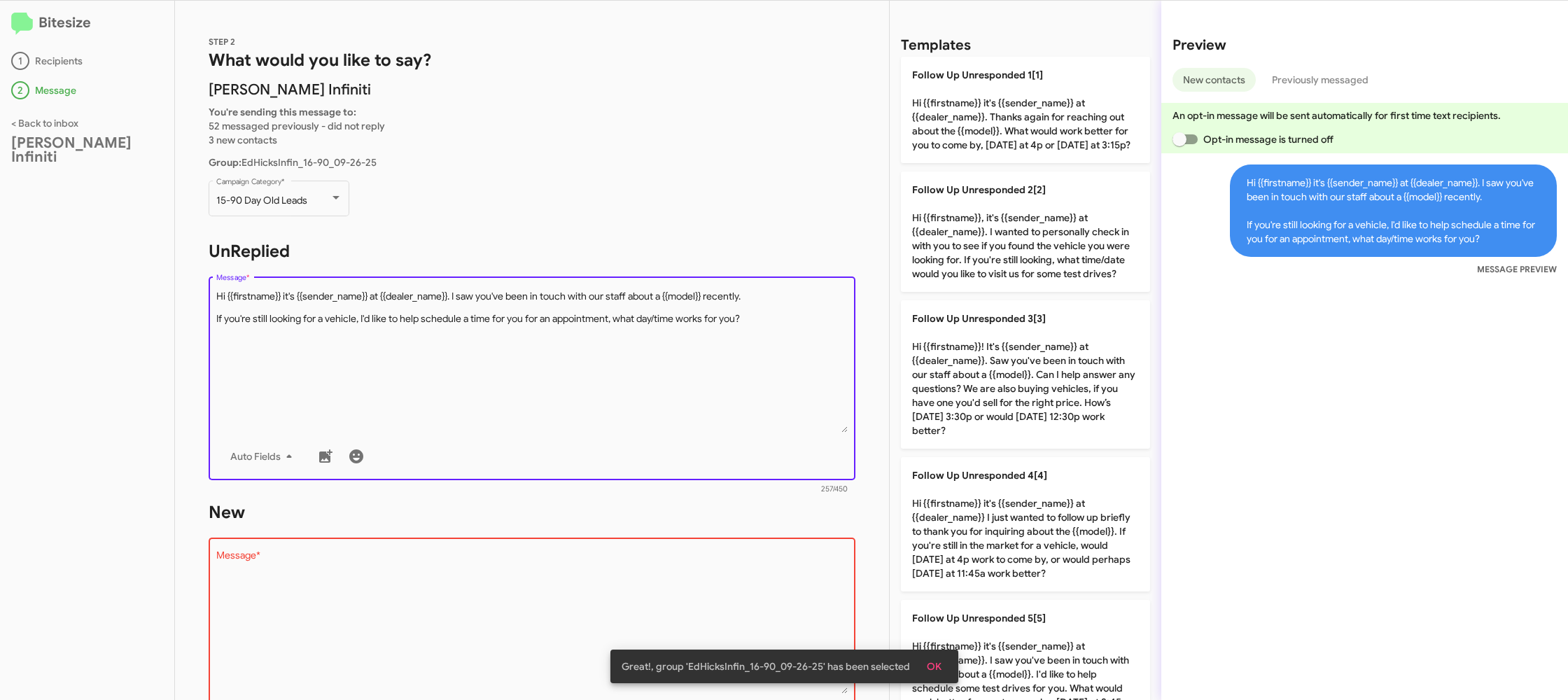
drag, startPoint x: 688, startPoint y: 370, endPoint x: 946, endPoint y: 272, distance: 276.0
click at [688, 370] on textarea "Message *" at bounding box center [532, 360] width 632 height 142
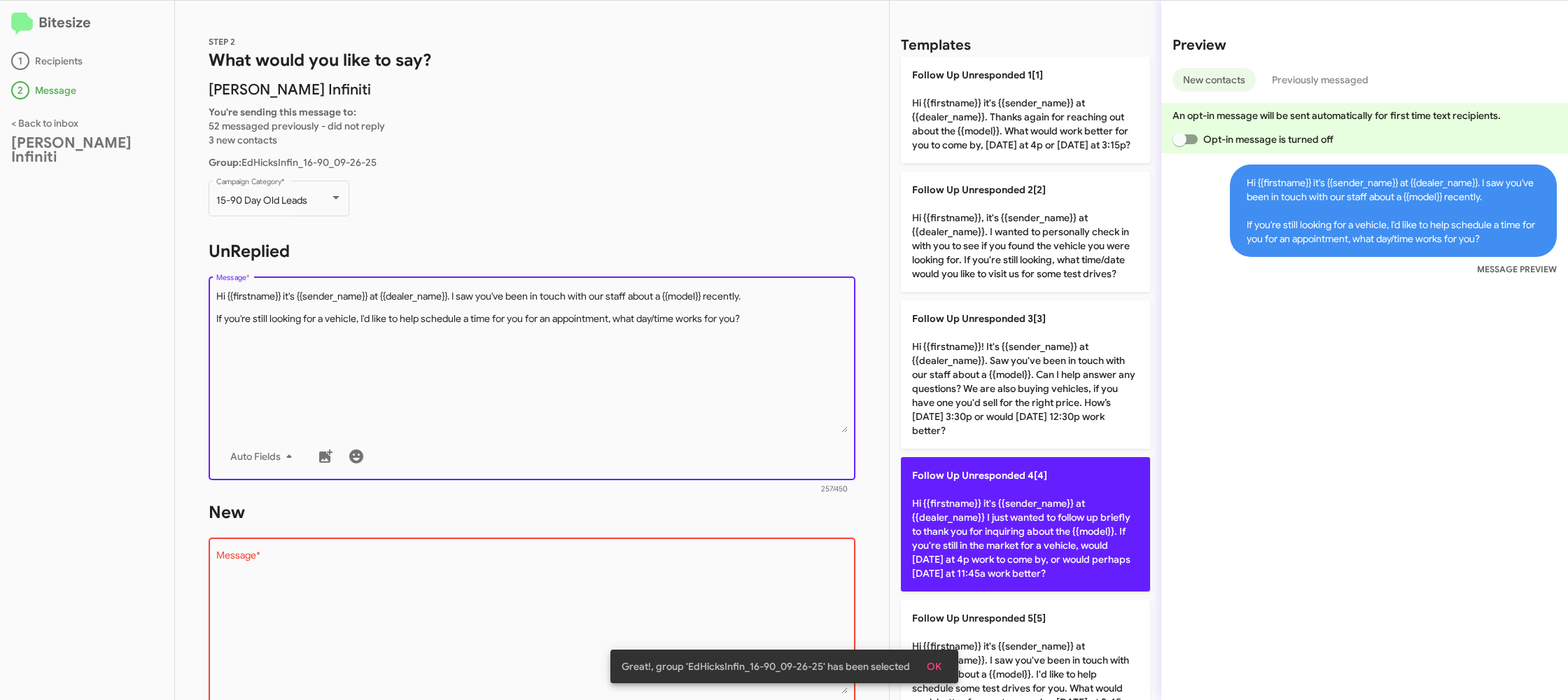
click at [980, 563] on p "Follow Up Unresponded 4[4] Hi {{firstname}} it's {{sender_name}} at {{dealer_na…" at bounding box center [1026, 524] width 250 height 135
type textarea "Hi {{firstname}} it's {{sender_name}} at {{dealer_name}} I just wanted to follo…"
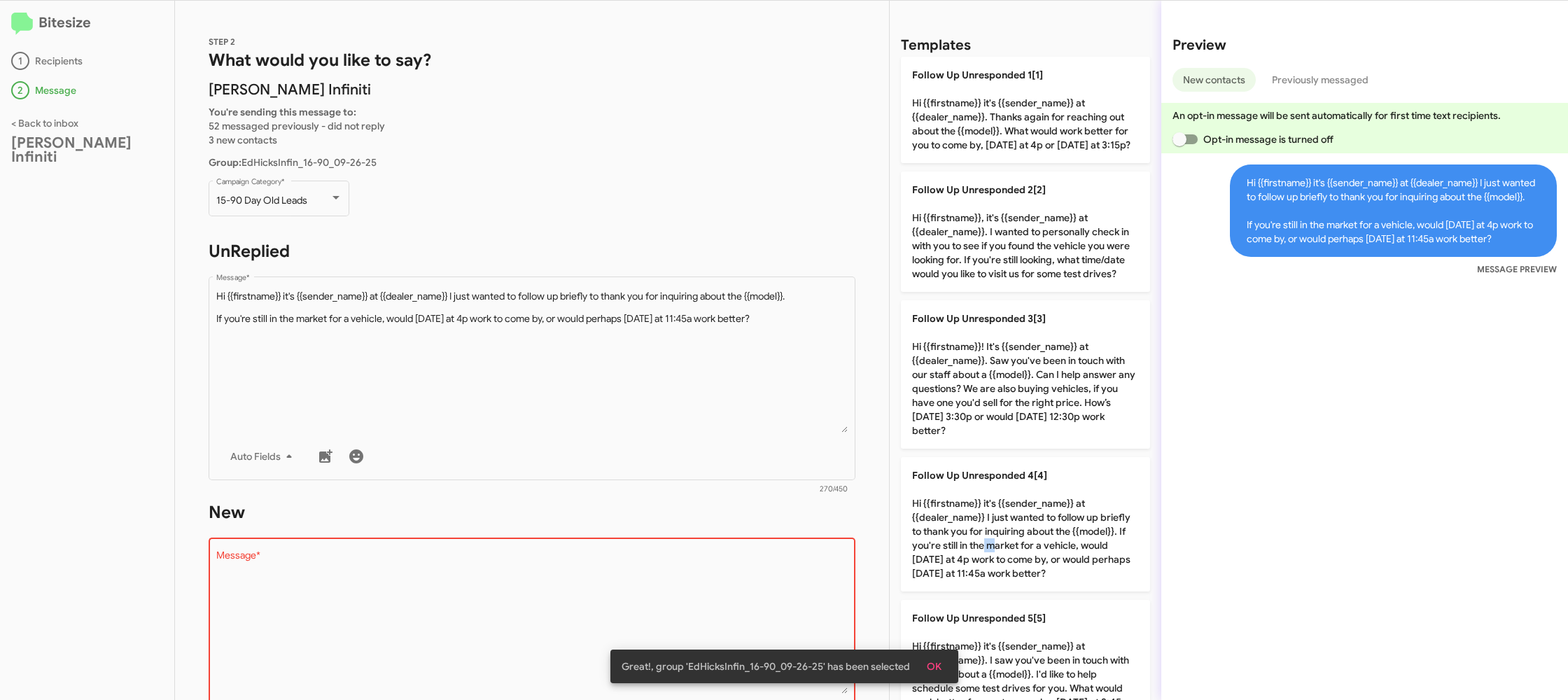
click at [760, 592] on textarea "Message *" at bounding box center [532, 621] width 632 height 142
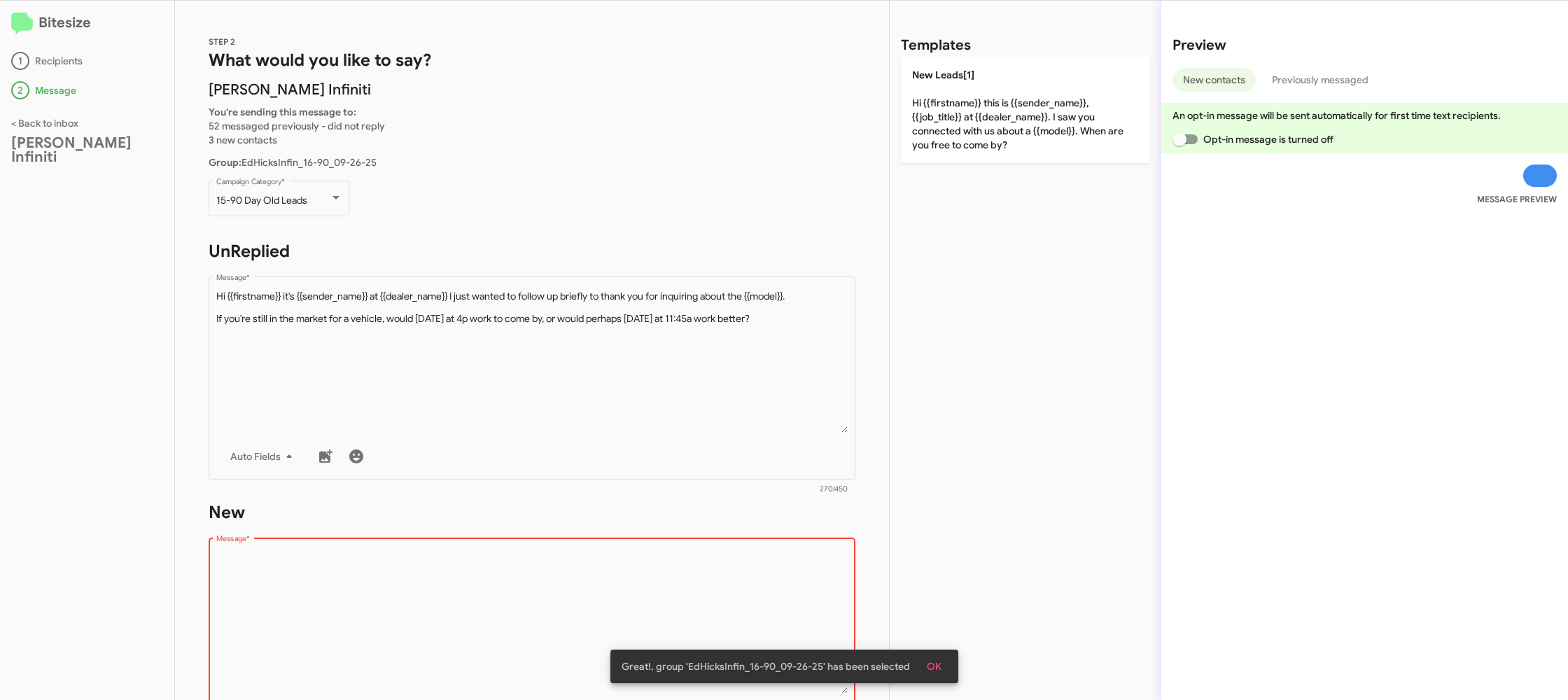
drag, startPoint x: 760, startPoint y: 592, endPoint x: 923, endPoint y: 175, distance: 447.7
click at [782, 527] on form "New Drop image here to insert Auto Fields Message * 0/450" at bounding box center [532, 628] width 647 height 256
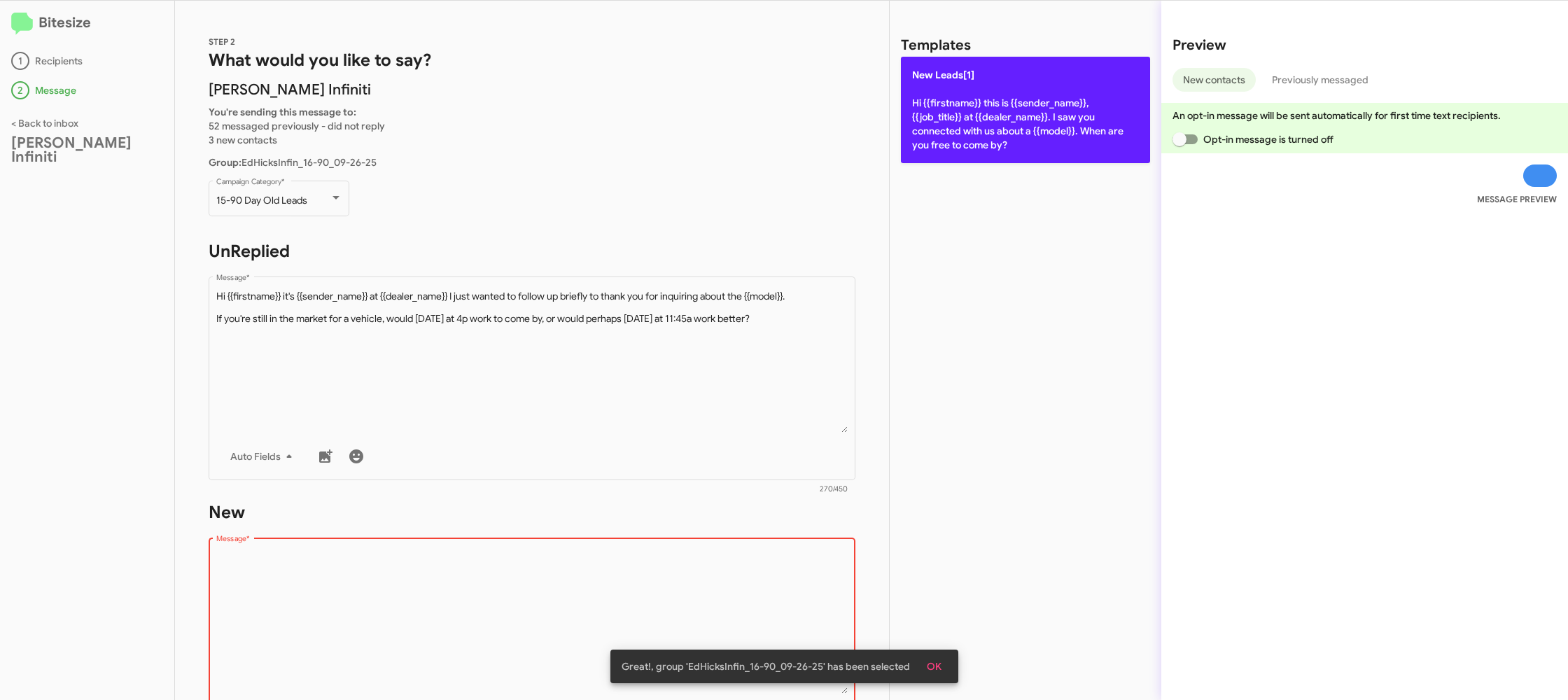
click at [964, 117] on p "New Leads[1] Hi {{firstname}} this is {{sender_name}}, {{job_title}} at {{deale…" at bounding box center [1026, 110] width 250 height 106
type textarea "Hi {{firstname}} this is {{sender_name}}, {{job_title}} at {{dealer_name}}. I s…"
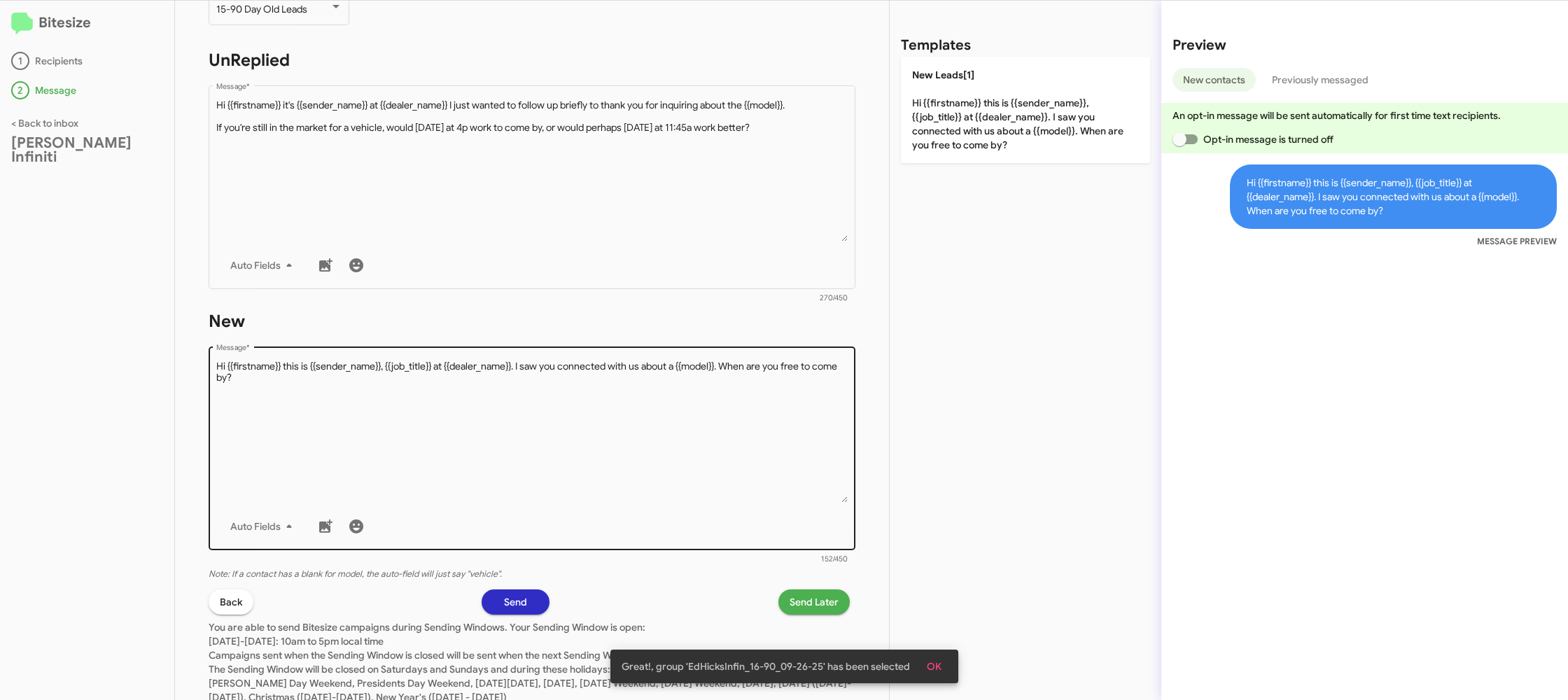
scroll to position [237, 0]
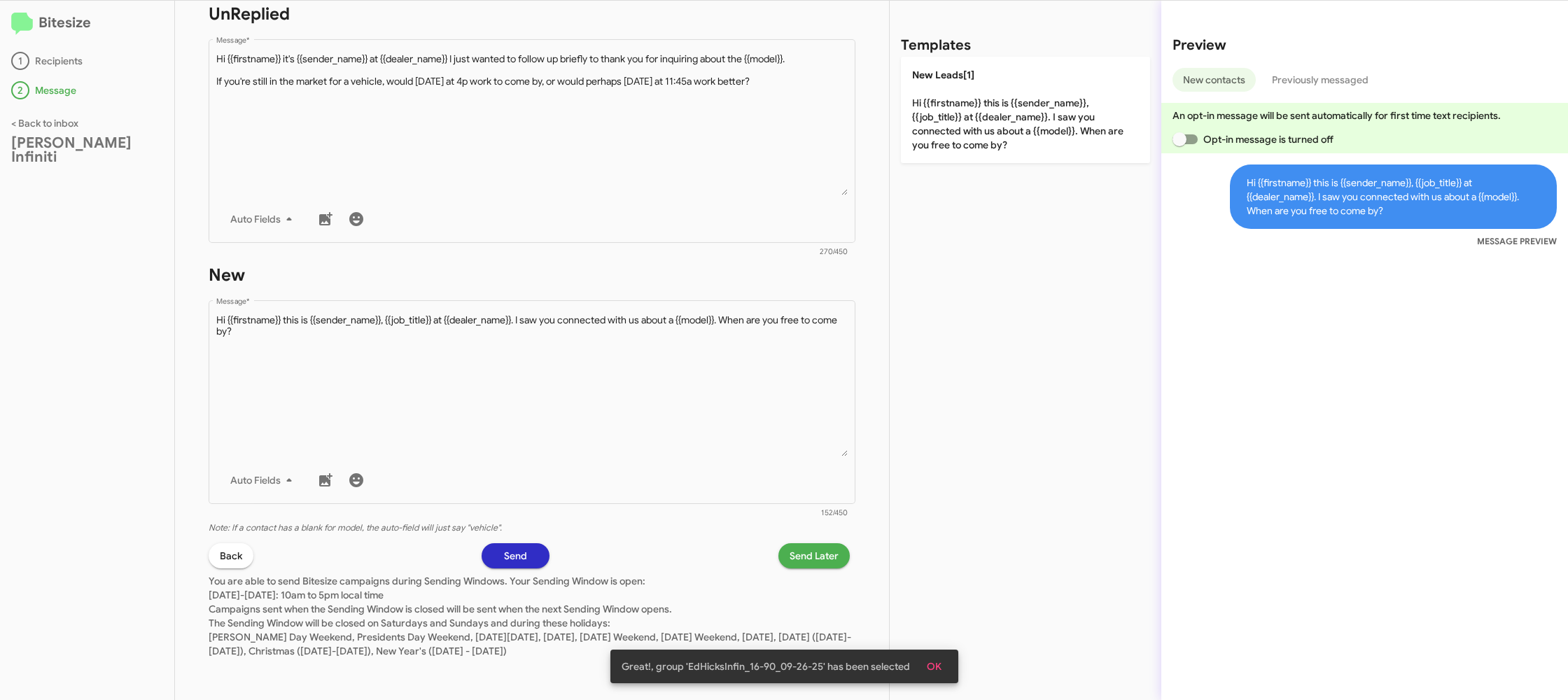
click at [811, 574] on p "You are able to send Bitesize campaigns during Sending Windows. Your Sending Wi…" at bounding box center [532, 612] width 647 height 89
click at [801, 564] on span "Send Later" at bounding box center [814, 556] width 49 height 25
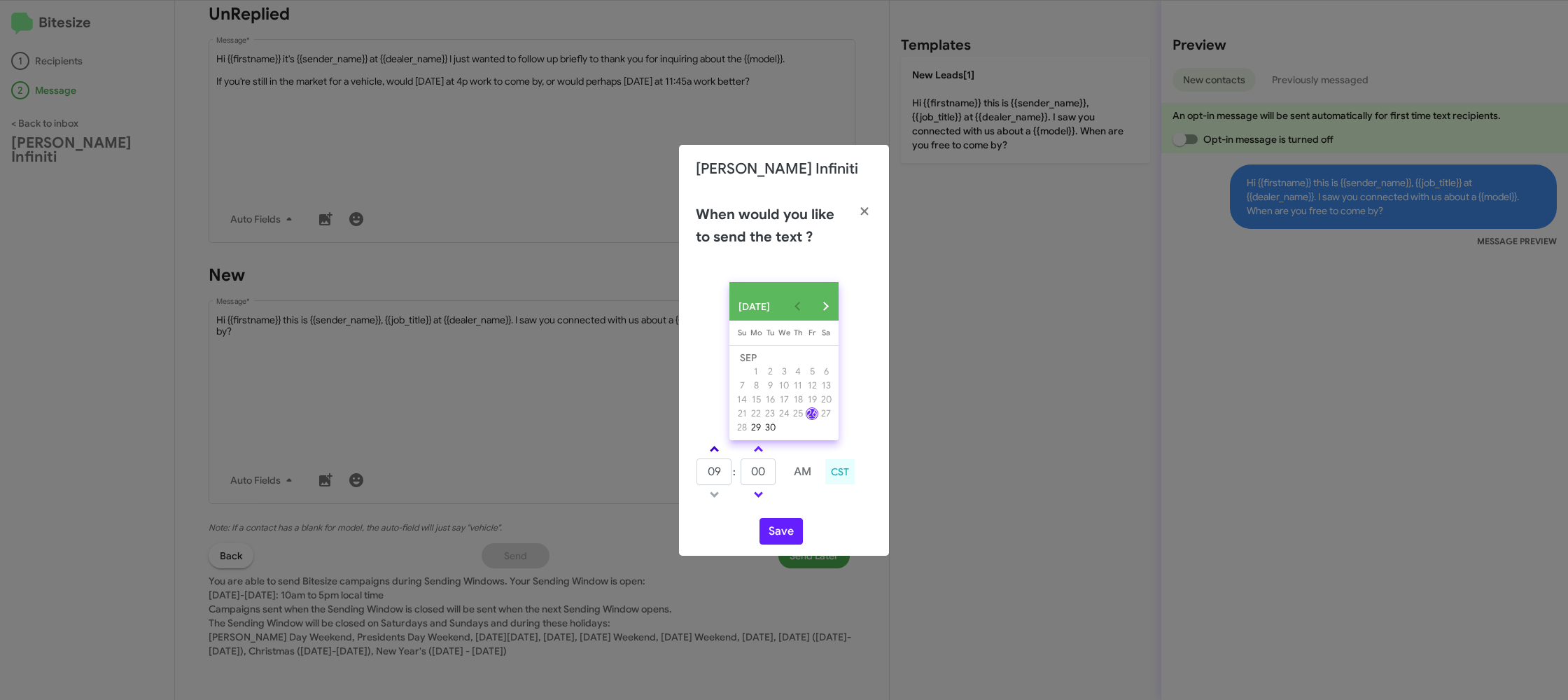
click at [714, 448] on link at bounding box center [714, 449] width 25 height 16
type input "10"
click at [753, 472] on input "00" at bounding box center [759, 472] width 35 height 27
type input "25"
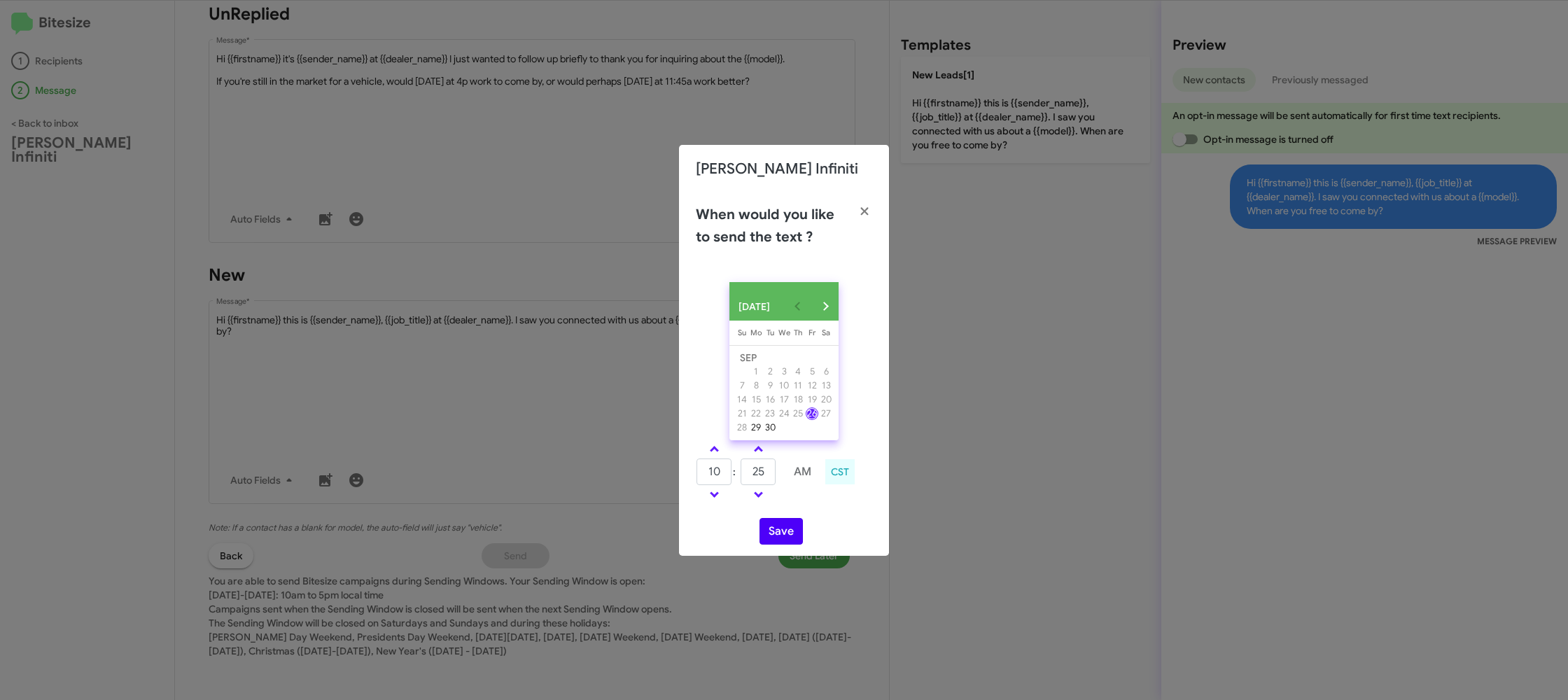
drag, startPoint x: 804, startPoint y: 507, endPoint x: 777, endPoint y: 535, distance: 38.9
click at [793, 511] on div "SEP 2025 Sunday Su Monday Mo Tuesday Tu Wednesday We Thursday Th Friday Fr Satu…" at bounding box center [784, 413] width 210 height 285
click at [778, 535] on button "Save" at bounding box center [781, 531] width 43 height 27
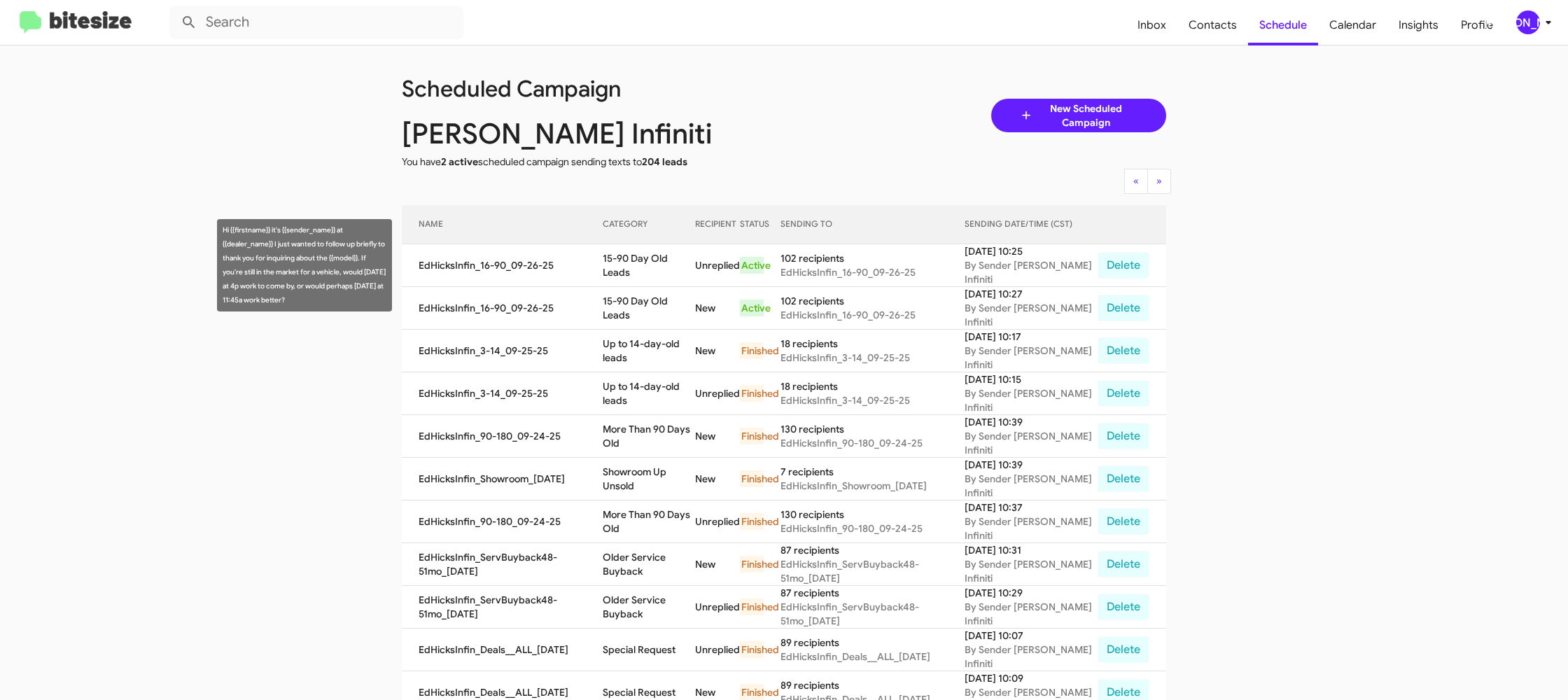
click at [673, 265] on td "15-90 Day Old Leads" at bounding box center [649, 265] width 92 height 42
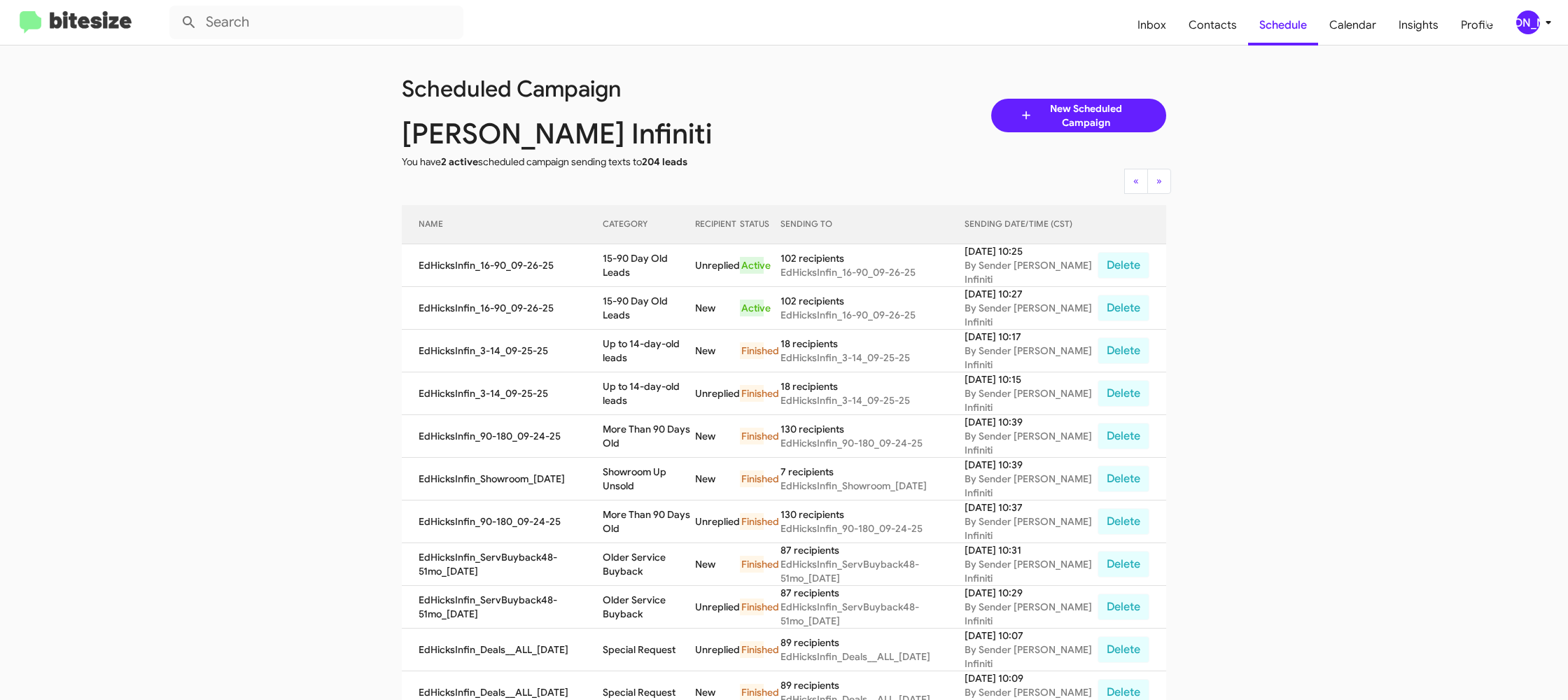
click at [673, 265] on td "15-90 Day Old Leads" at bounding box center [649, 265] width 92 height 42
copy td "15-90 Day Old Leads"
drag, startPoint x: 1517, startPoint y: 19, endPoint x: 1515, endPoint y: 28, distance: 9.2
click at [1517, 19] on div "[PERSON_NAME]" at bounding box center [1528, 22] width 24 height 24
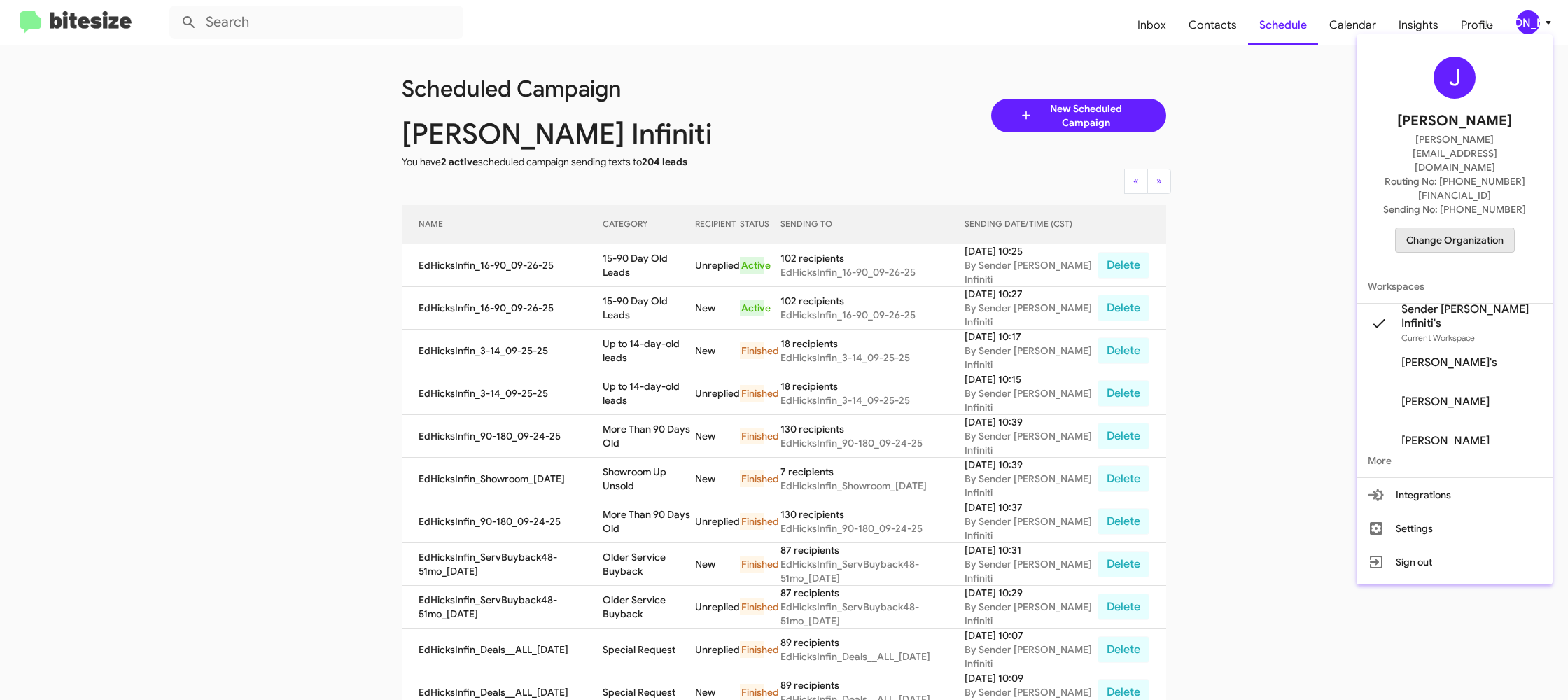
click at [1456, 228] on span "Change Organization" at bounding box center [1456, 240] width 97 height 24
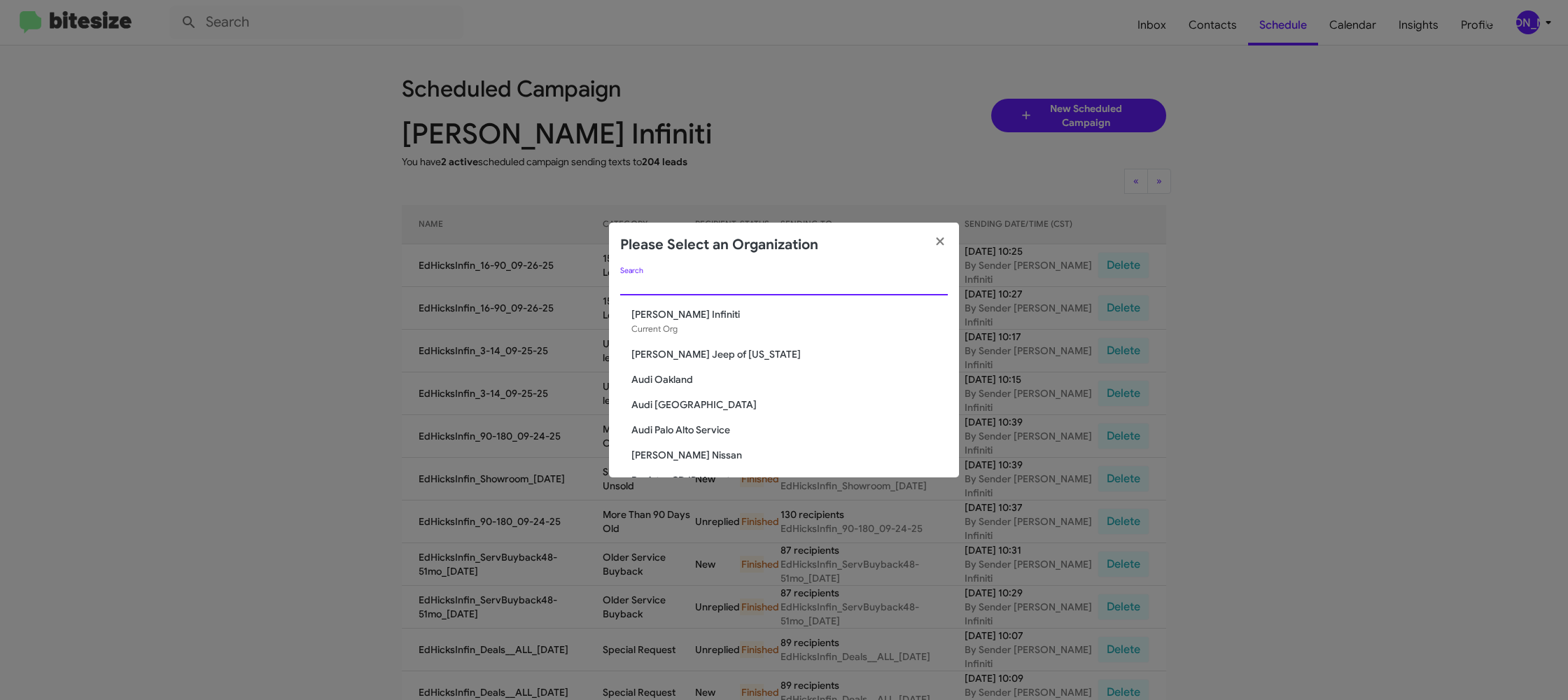
click at [697, 284] on input "Search" at bounding box center [784, 285] width 328 height 12
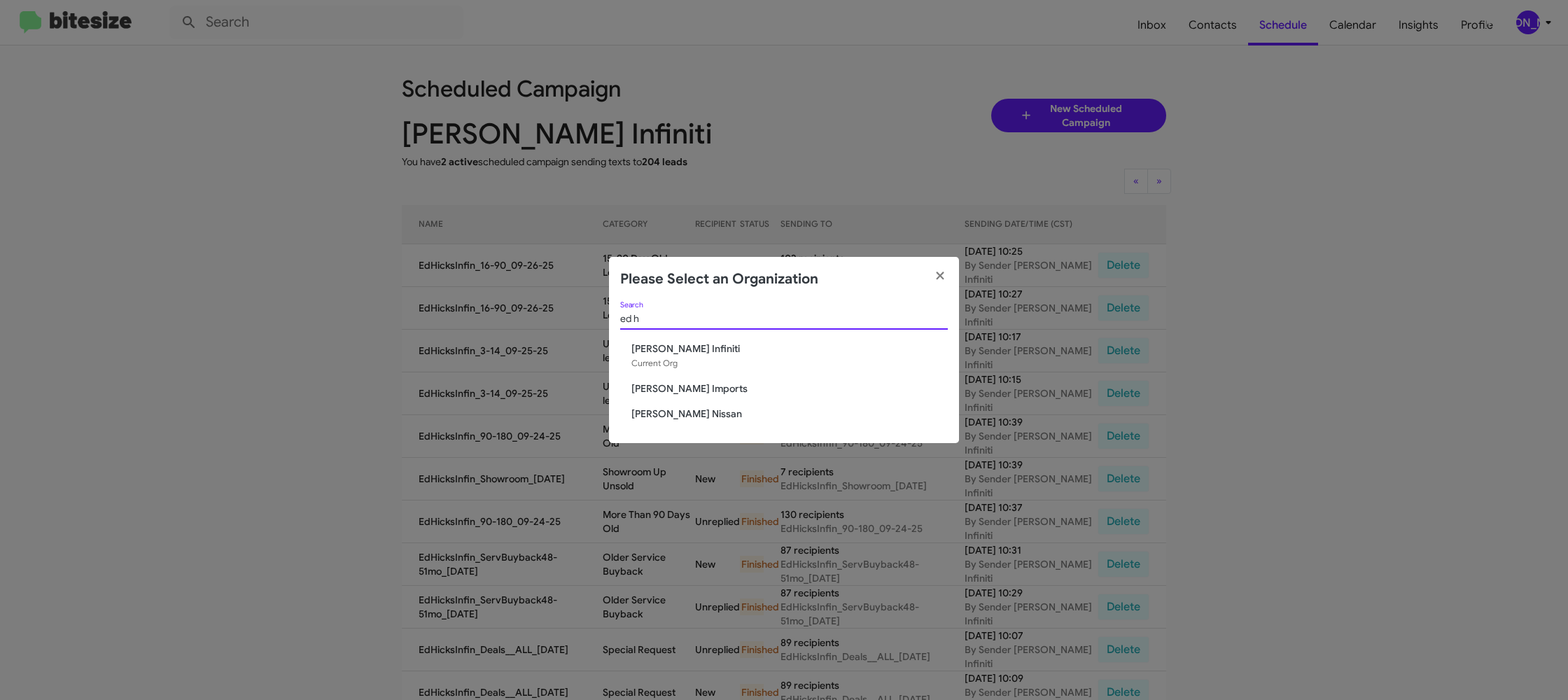
type input "ed h"
click at [674, 417] on span "[PERSON_NAME] Nissan" at bounding box center [789, 413] width 316 height 14
drag, startPoint x: 674, startPoint y: 417, endPoint x: 678, endPoint y: 364, distance: 53.2
click at [674, 404] on div "ed h Search Ed Hicks Infiniti Current Org Ed Hicks Imports Ed Hicks Nissan" at bounding box center [784, 373] width 350 height 142
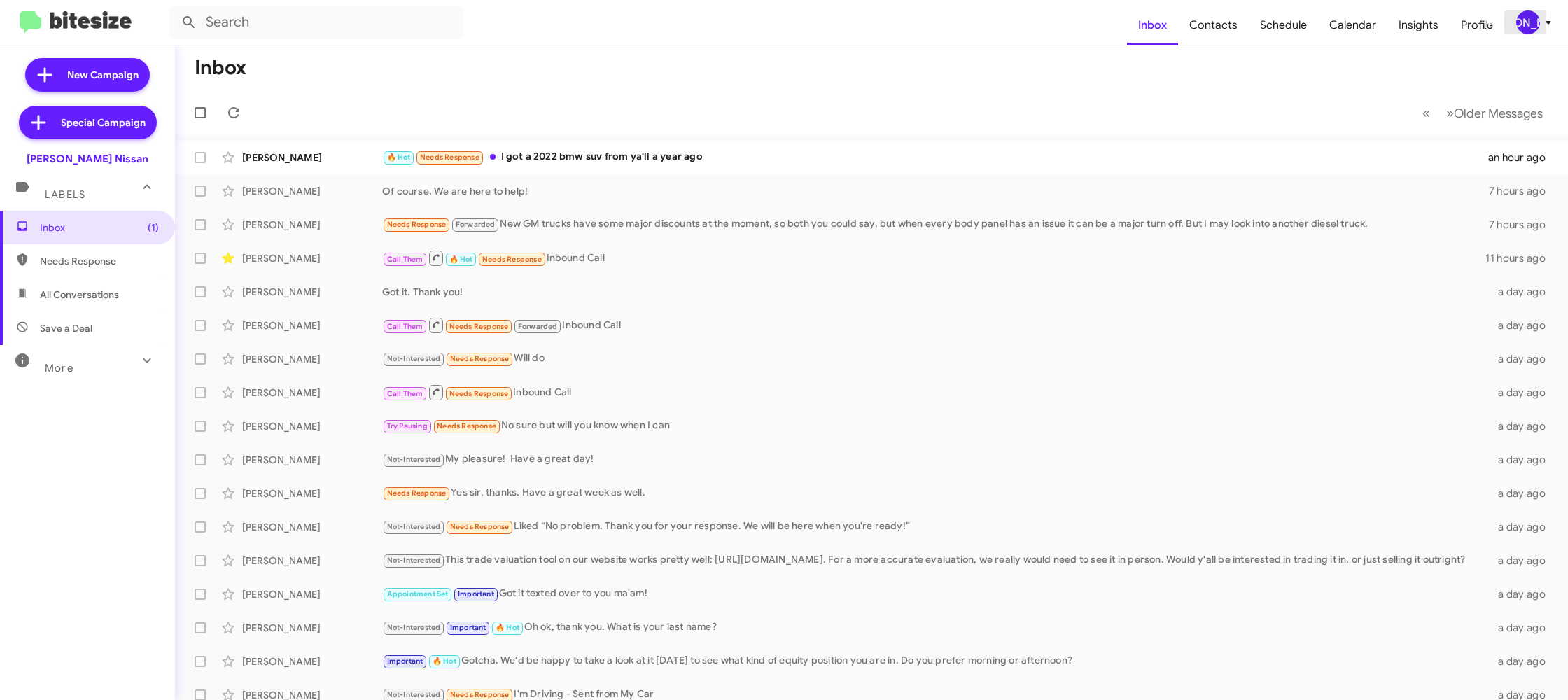
click at [1532, 21] on div "[PERSON_NAME]" at bounding box center [1528, 22] width 24 height 24
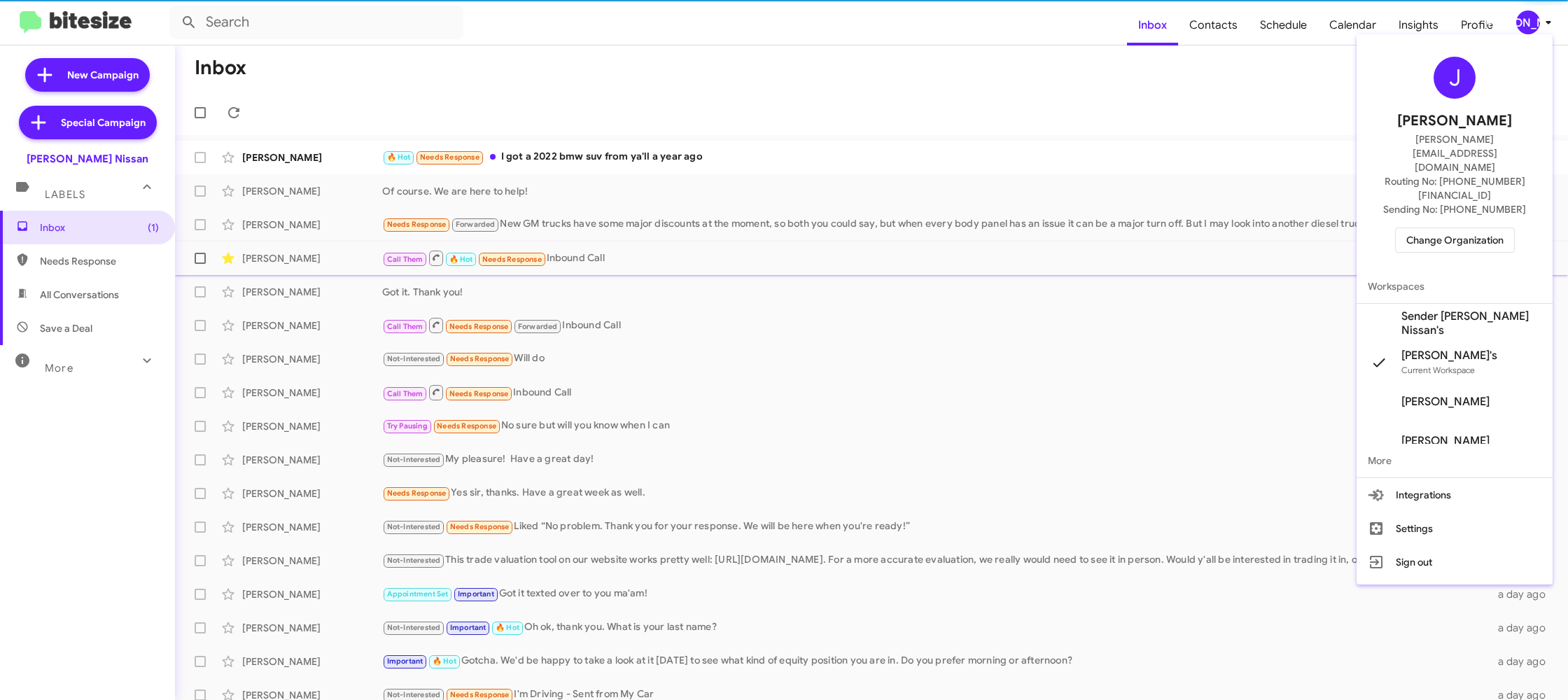
drag, startPoint x: 1463, startPoint y: 276, endPoint x: 1457, endPoint y: 271, distance: 7.8
click at [1461, 310] on span "Sender [PERSON_NAME] Nissan's" at bounding box center [1471, 324] width 140 height 28
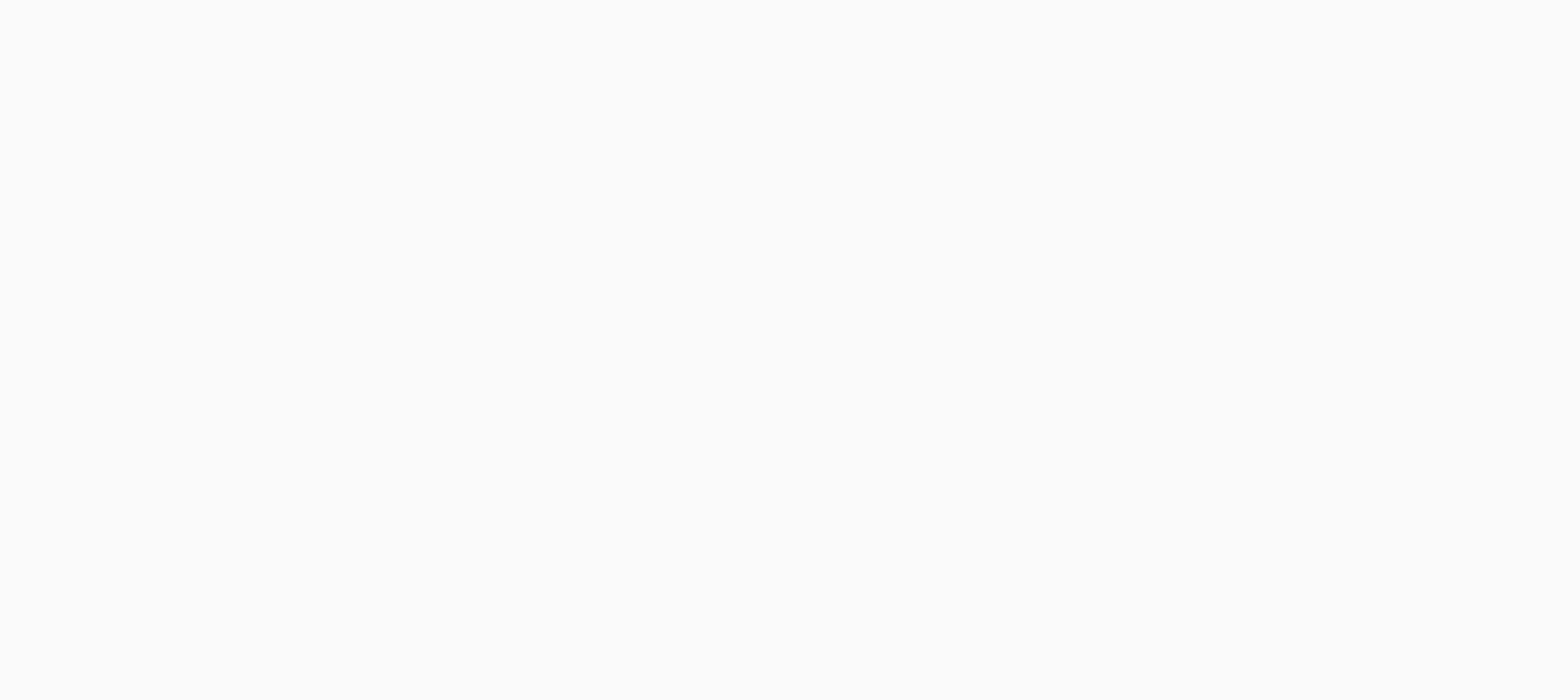
click at [1217, 31] on body at bounding box center [784, 350] width 1568 height 700
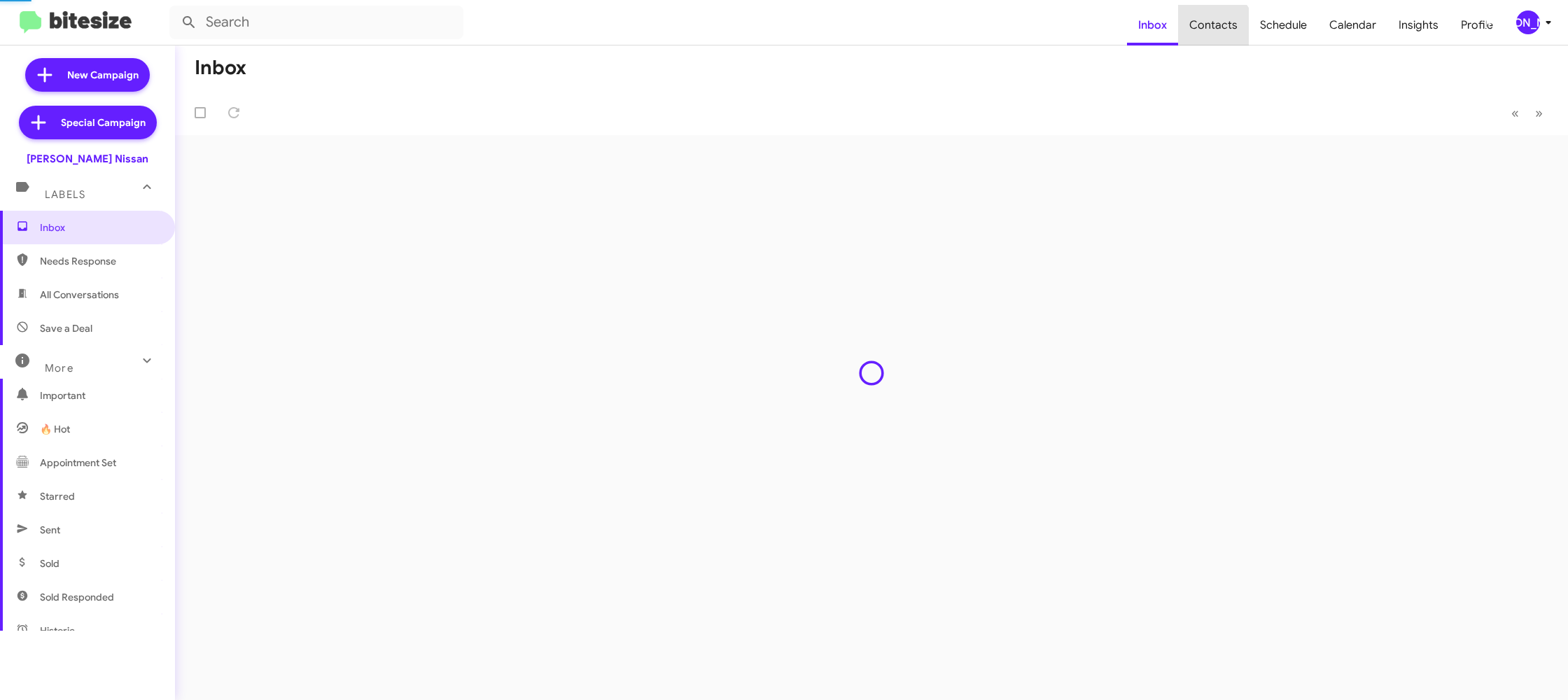
click at [1217, 31] on span "Contacts" at bounding box center [1214, 26] width 71 height 41
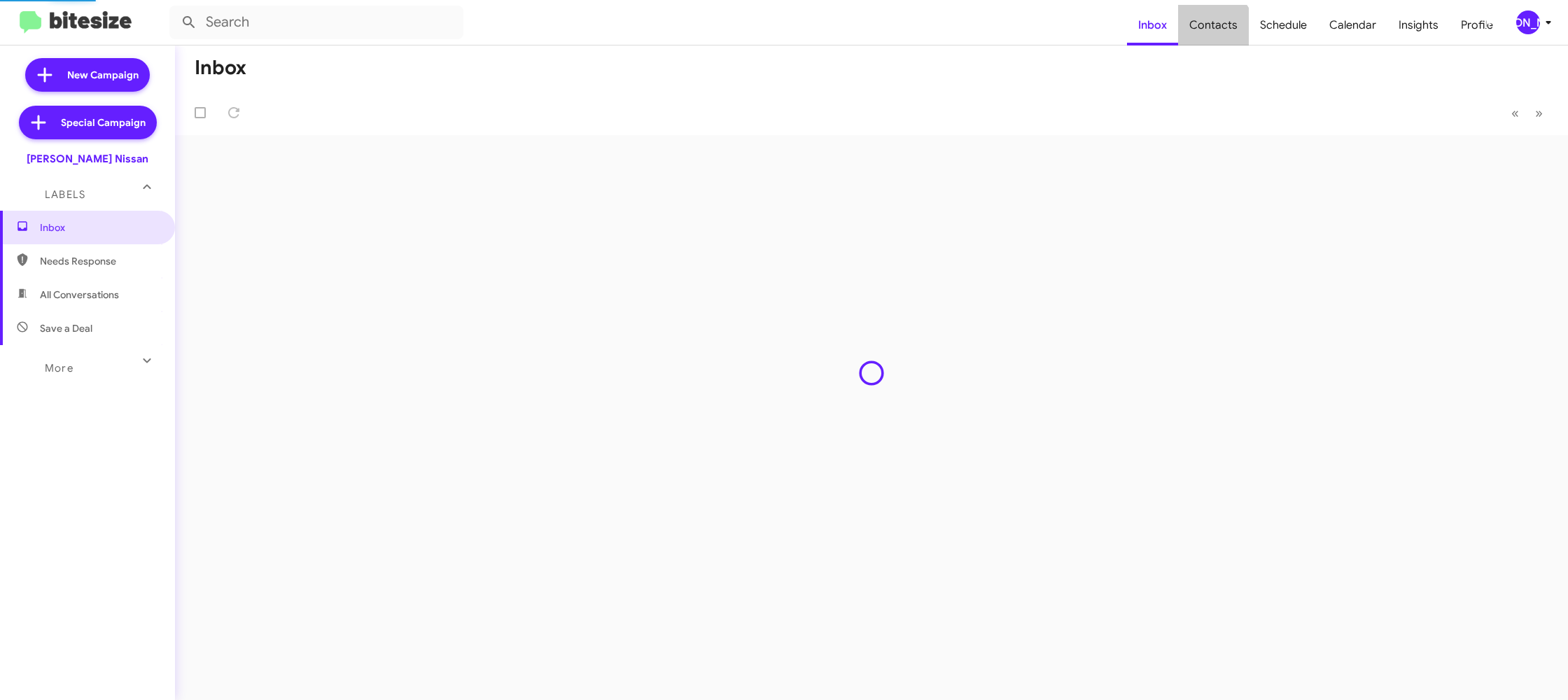
click at [1217, 31] on span "Contacts" at bounding box center [1214, 26] width 71 height 41
type input "in:groups"
click at [1217, 31] on span "Contacts" at bounding box center [1214, 26] width 71 height 41
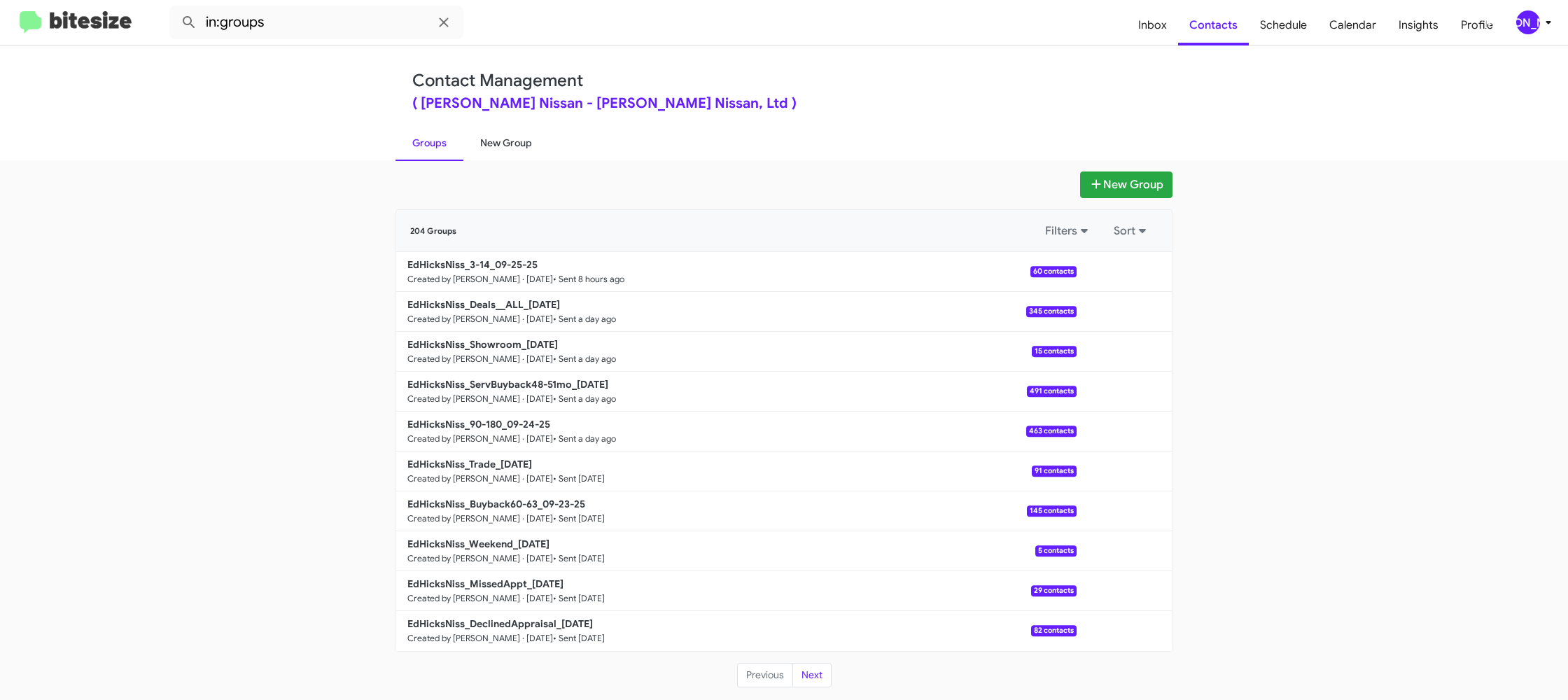
click at [521, 133] on link "New Group" at bounding box center [506, 142] width 85 height 36
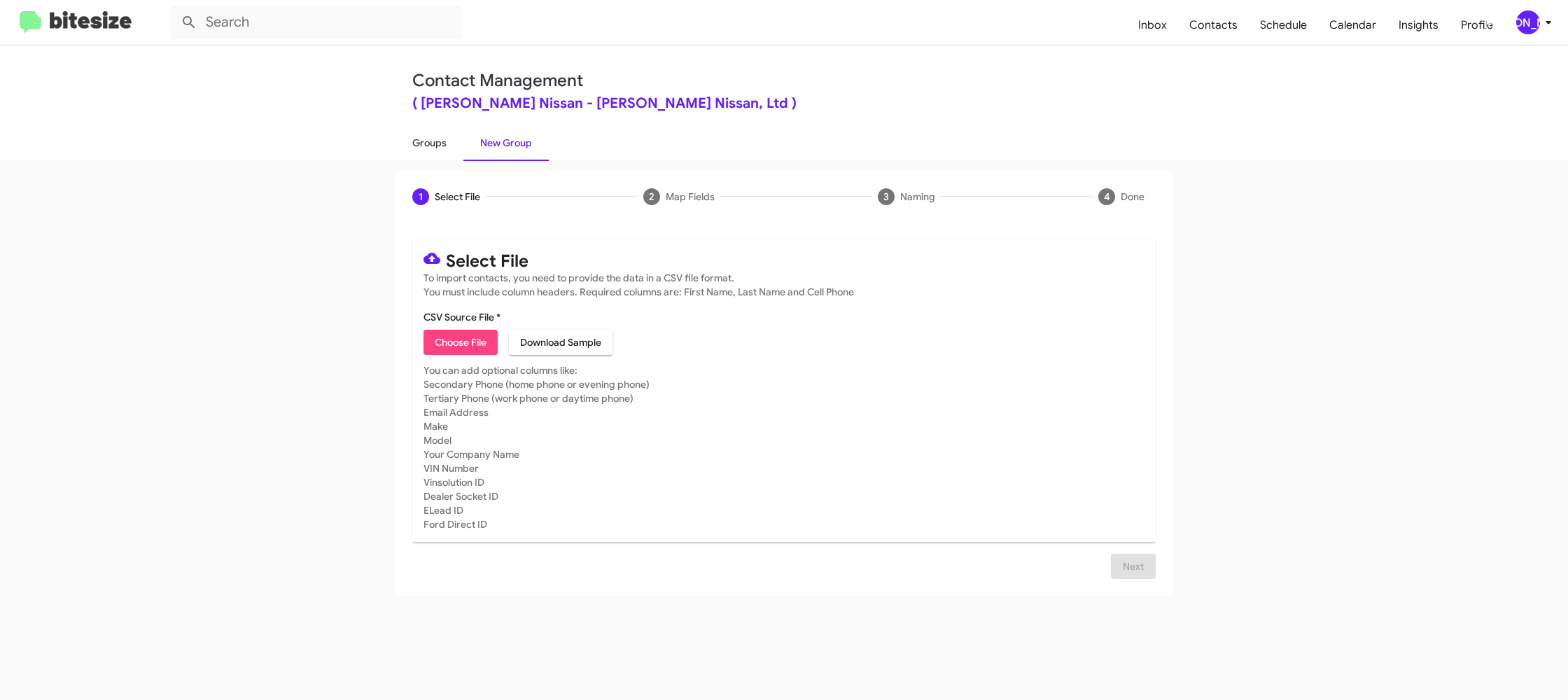
click at [430, 154] on link "Groups" at bounding box center [429, 142] width 68 height 36
type input "in:groups"
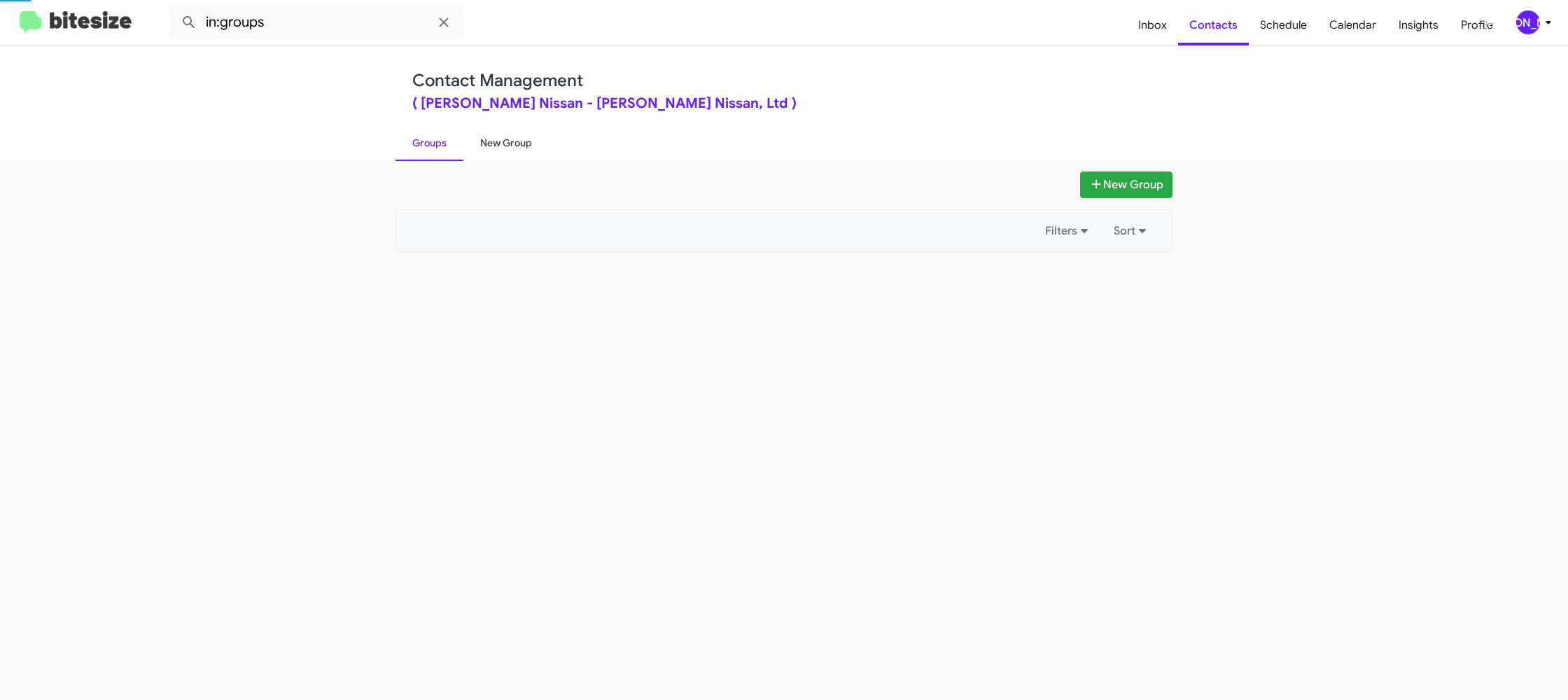
drag, startPoint x: 430, startPoint y: 154, endPoint x: 490, endPoint y: 149, distance: 60.2
click at [440, 151] on link "Groups" at bounding box center [429, 142] width 68 height 36
click at [490, 149] on link "New Group" at bounding box center [506, 142] width 85 height 36
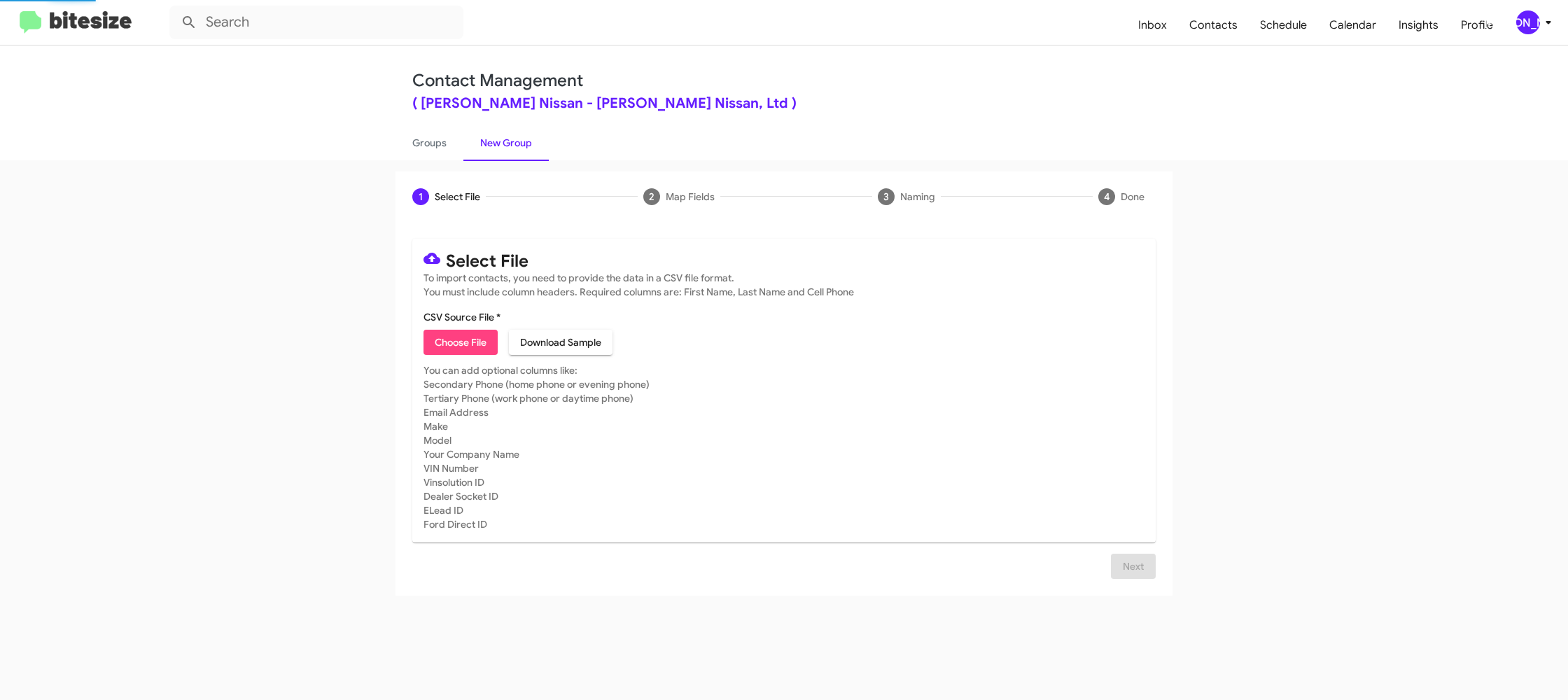
drag, startPoint x: 490, startPoint y: 149, endPoint x: 1120, endPoint y: 47, distance: 638.2
click at [500, 144] on link "New Group" at bounding box center [506, 142] width 85 height 36
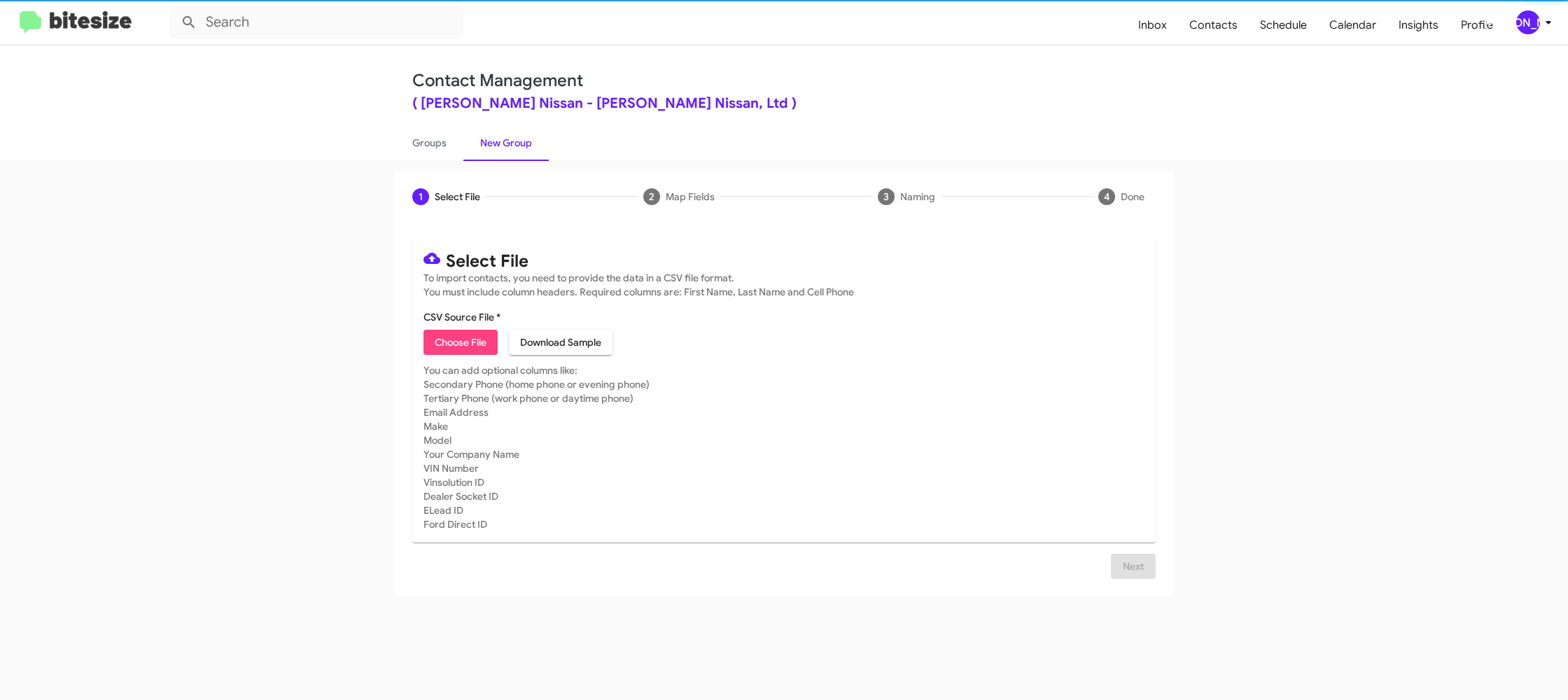
click at [1518, 19] on div "[PERSON_NAME]" at bounding box center [1528, 22] width 24 height 24
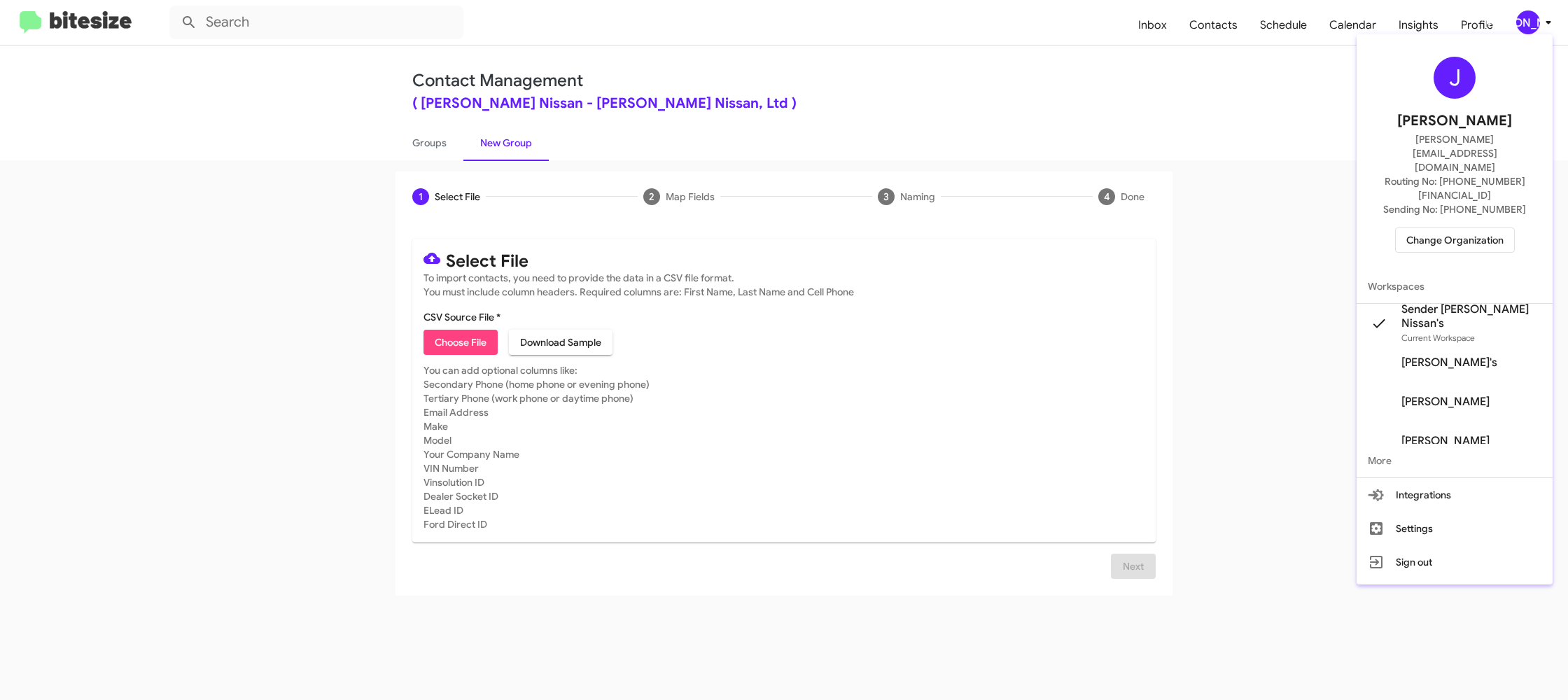
click at [1518, 19] on div at bounding box center [784, 350] width 1568 height 700
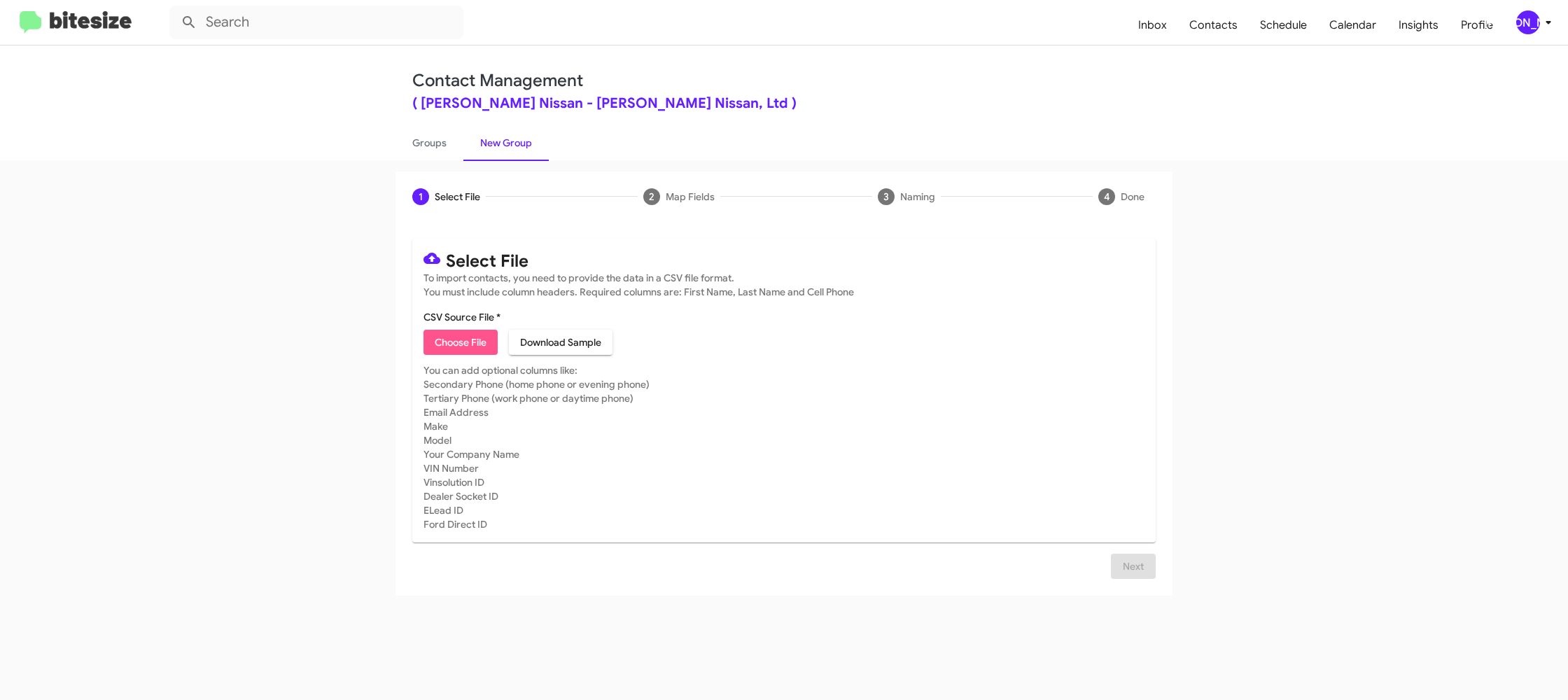
click at [476, 346] on span "Choose File" at bounding box center [460, 342] width 52 height 25
type input "EdHicksNiss_16-90_09-26-25"
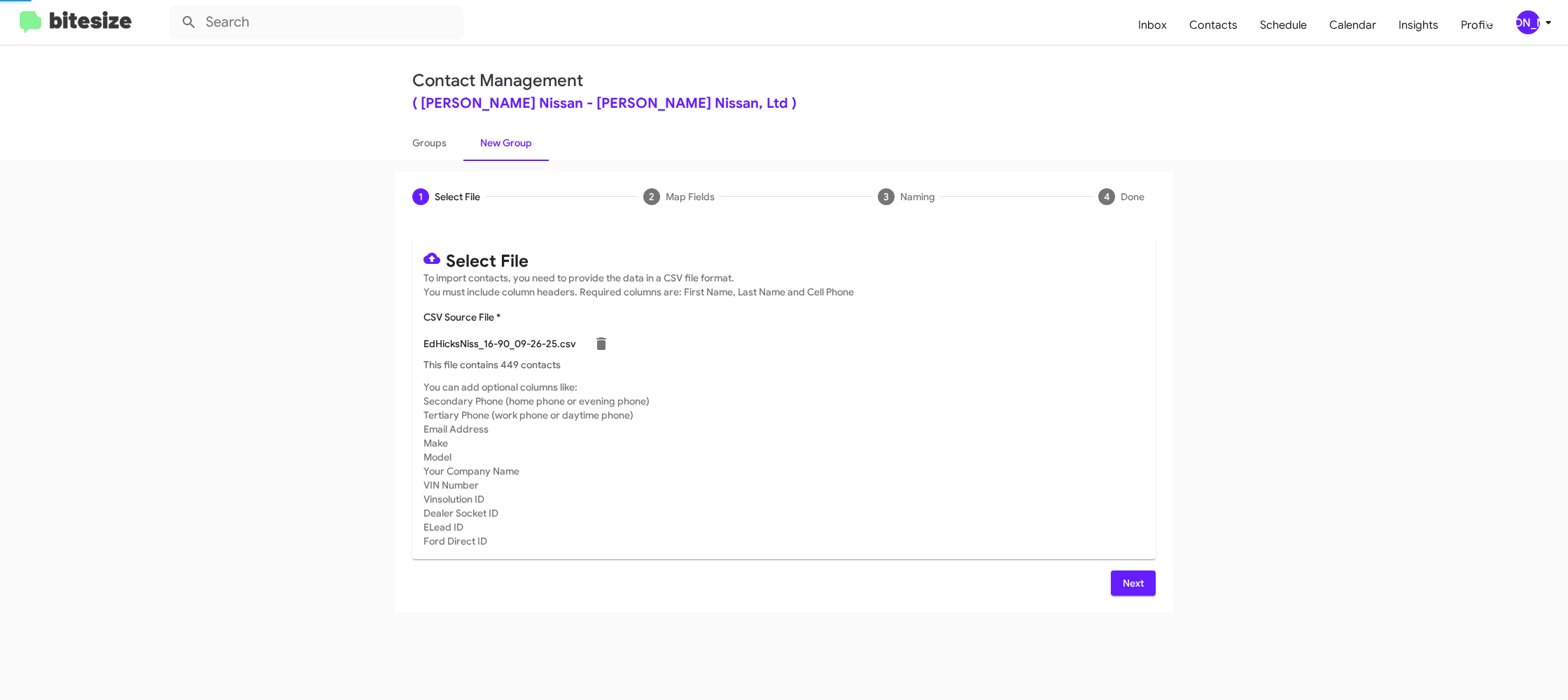
click at [866, 366] on p "This file contains 449 contacts" at bounding box center [784, 365] width 722 height 14
drag, startPoint x: 1133, startPoint y: 579, endPoint x: 1068, endPoint y: 547, distance: 72.4
click at [1132, 579] on span "Next" at bounding box center [1133, 583] width 22 height 25
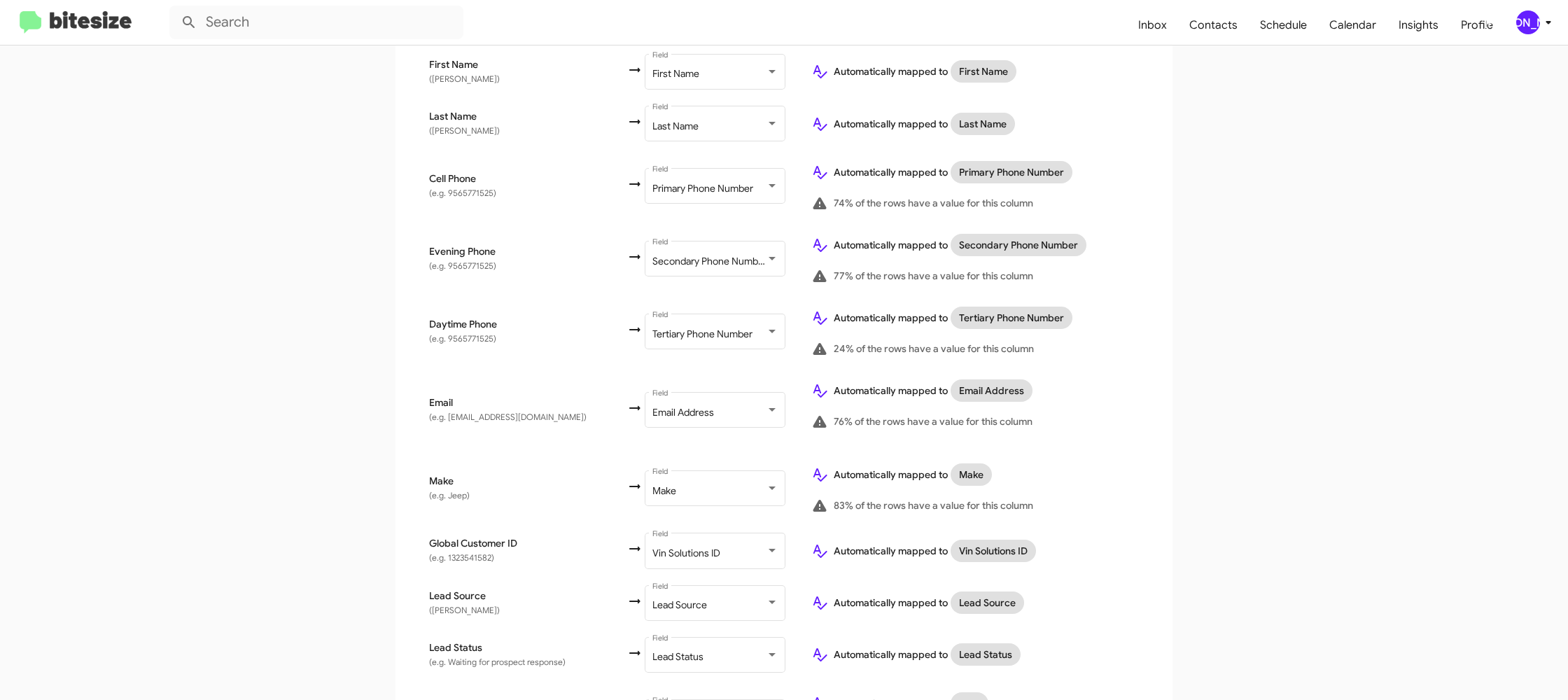
scroll to position [647, 0]
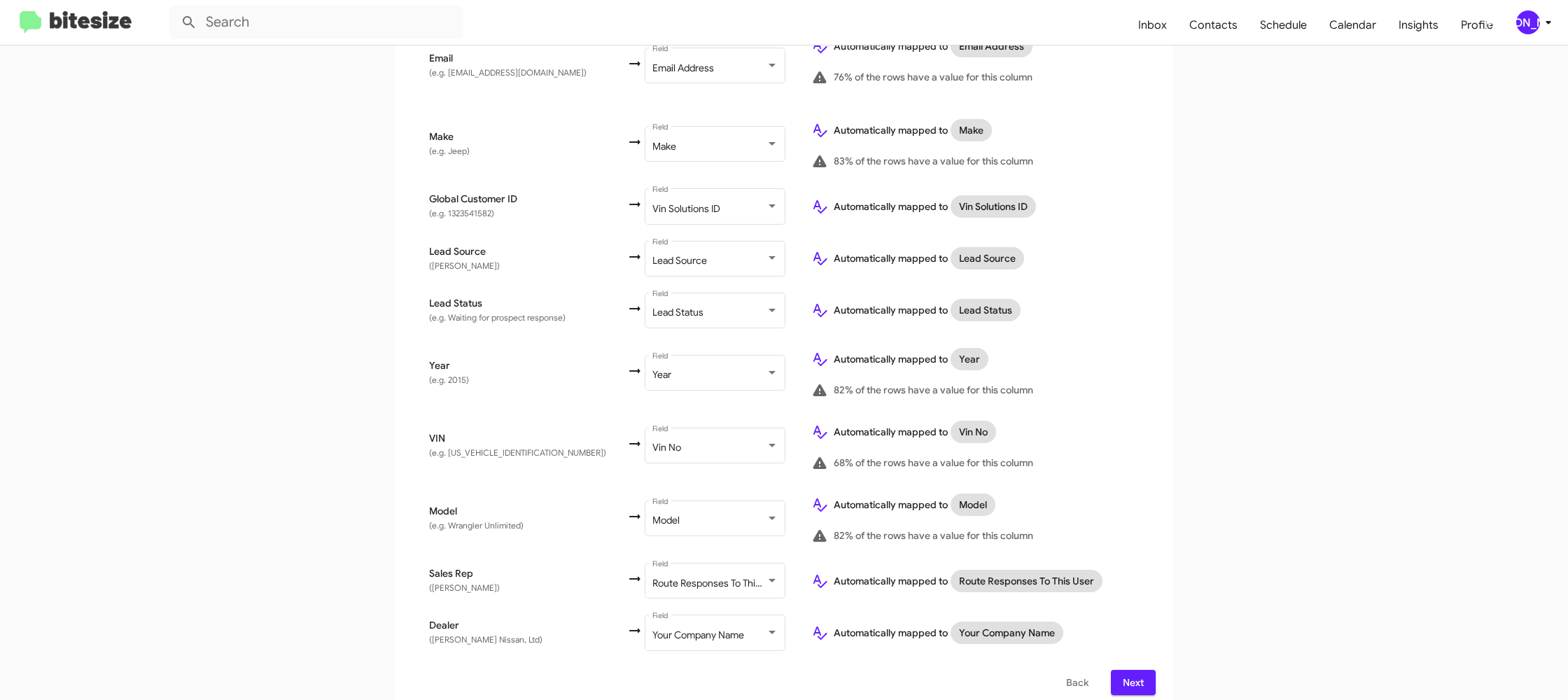
click at [1129, 675] on span "Next" at bounding box center [1133, 682] width 22 height 25
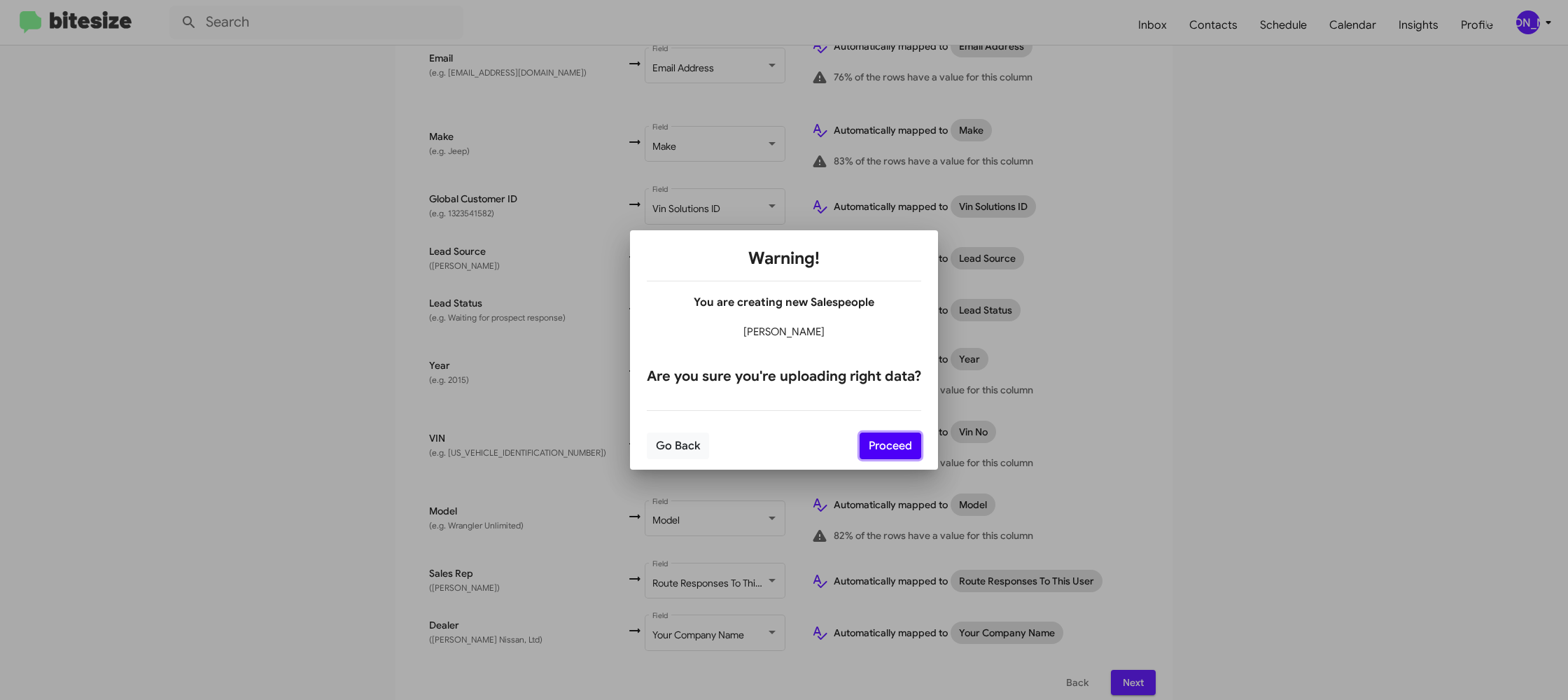
click at [899, 453] on button "Proceed" at bounding box center [891, 446] width 62 height 27
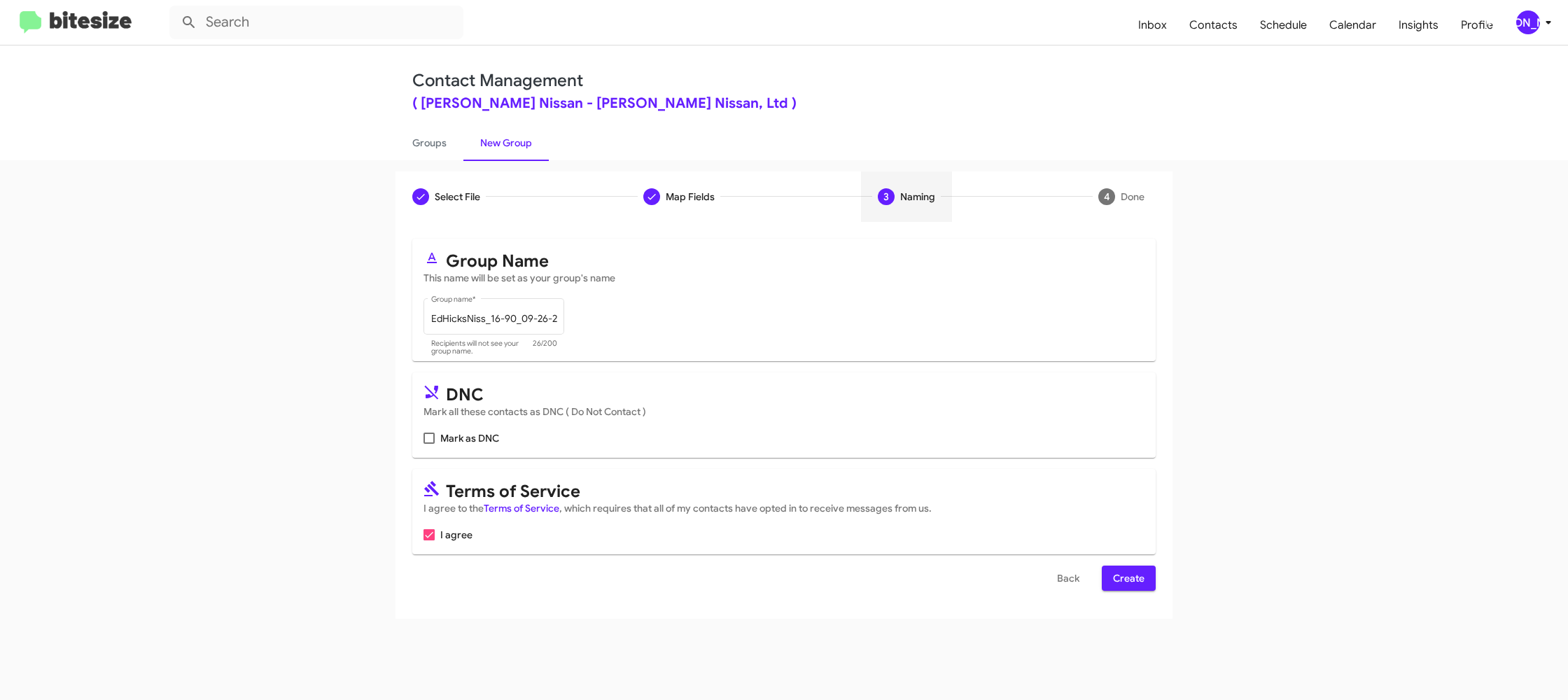
scroll to position [0, 0]
click at [1150, 574] on button "Create" at bounding box center [1129, 578] width 54 height 25
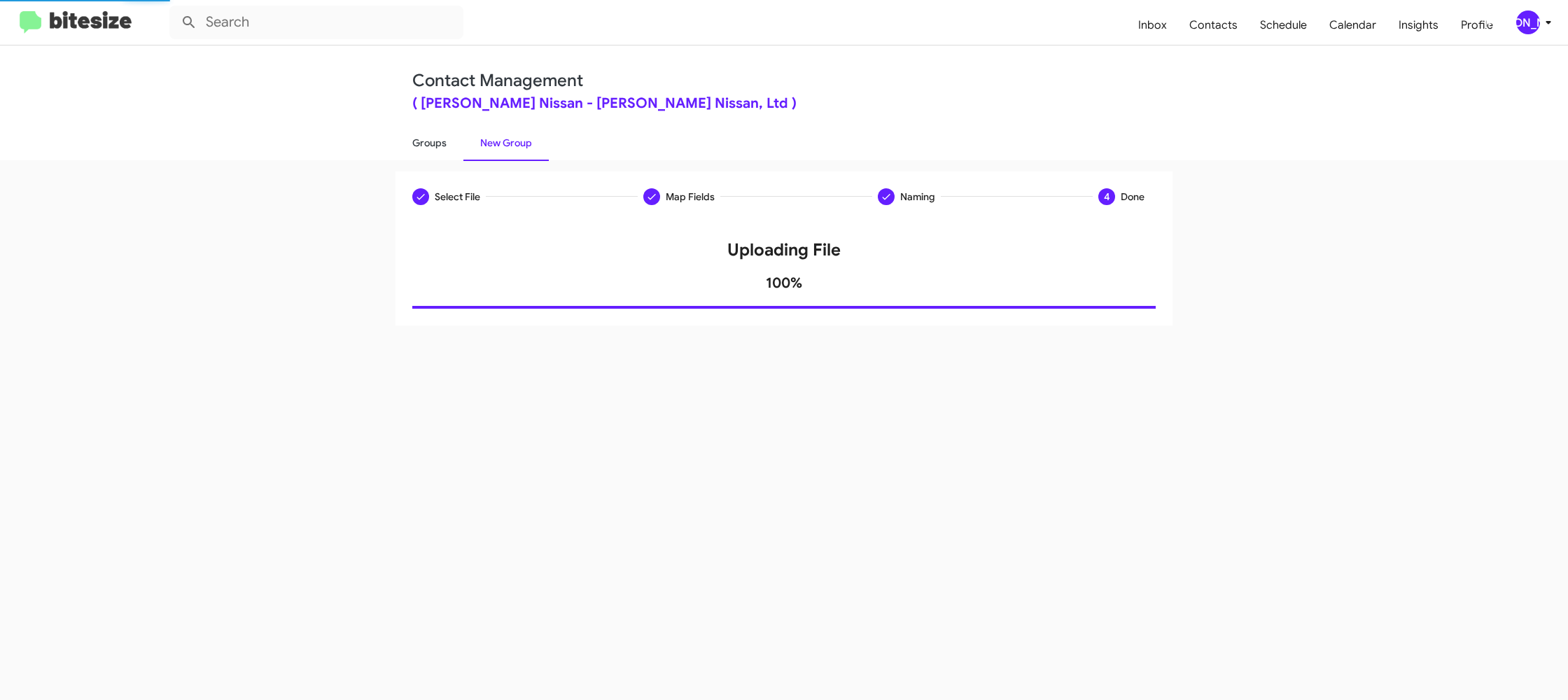
click at [440, 132] on link "Groups" at bounding box center [429, 142] width 68 height 36
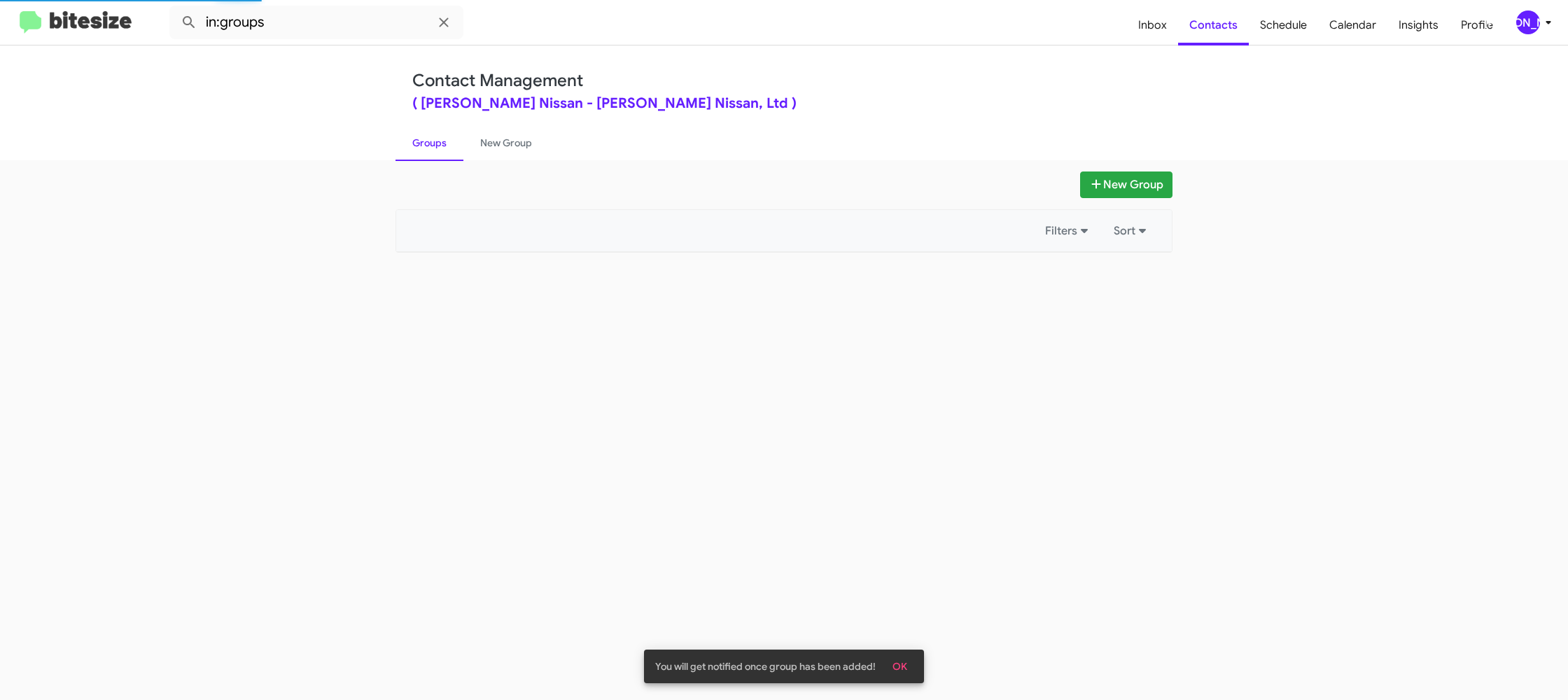
click at [440, 132] on link "Groups" at bounding box center [429, 142] width 68 height 36
drag, startPoint x: 440, startPoint y: 132, endPoint x: 434, endPoint y: 119, distance: 14.3
click at [440, 129] on link "Groups" at bounding box center [429, 142] width 68 height 36
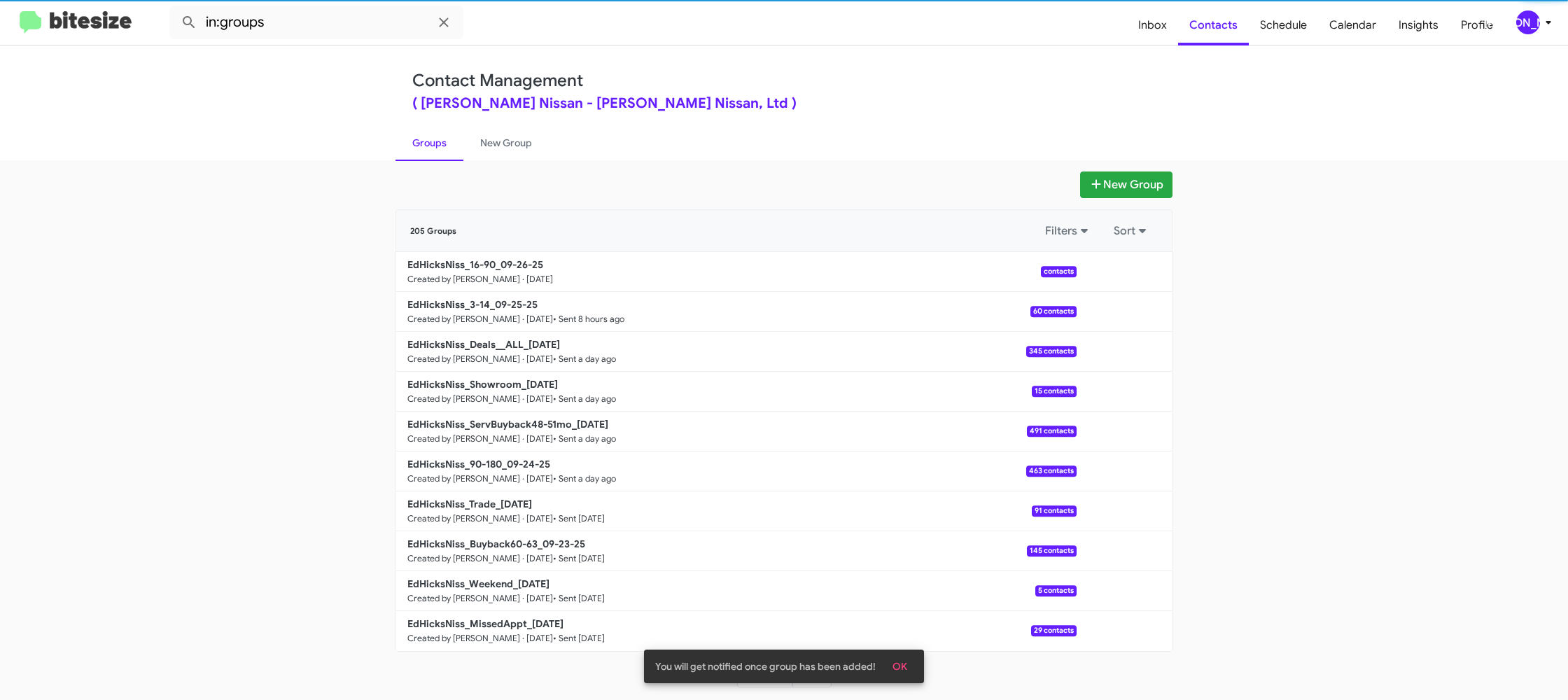
click at [312, 4] on mat-toolbar "in:groups Inbox Contacts Schedule Calendar Insights Profile JA" at bounding box center [784, 22] width 1568 height 45
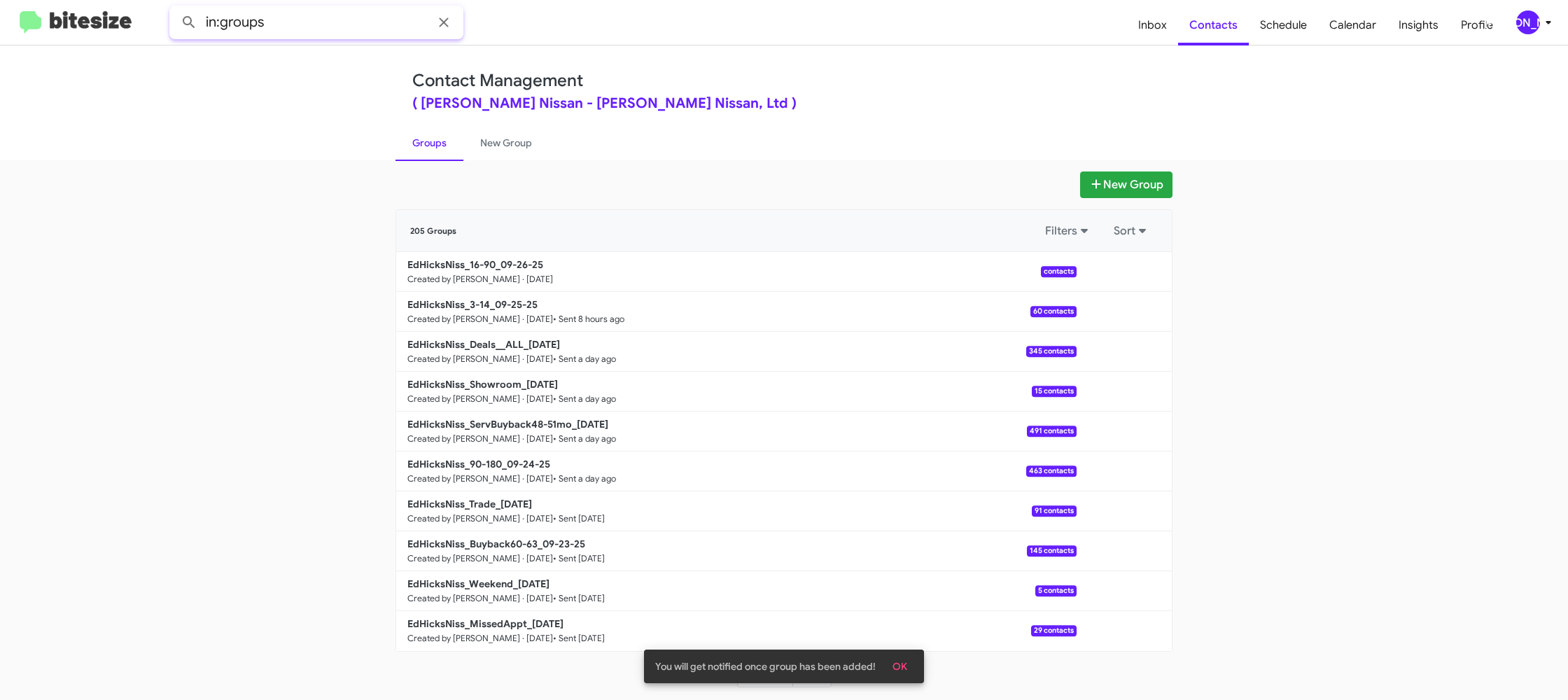
click at [327, 20] on input "in:groups" at bounding box center [316, 22] width 294 height 34
type input "in:groups 16-"
click at [175, 8] on button at bounding box center [189, 22] width 28 height 28
click at [505, 142] on link "New Group" at bounding box center [506, 142] width 85 height 36
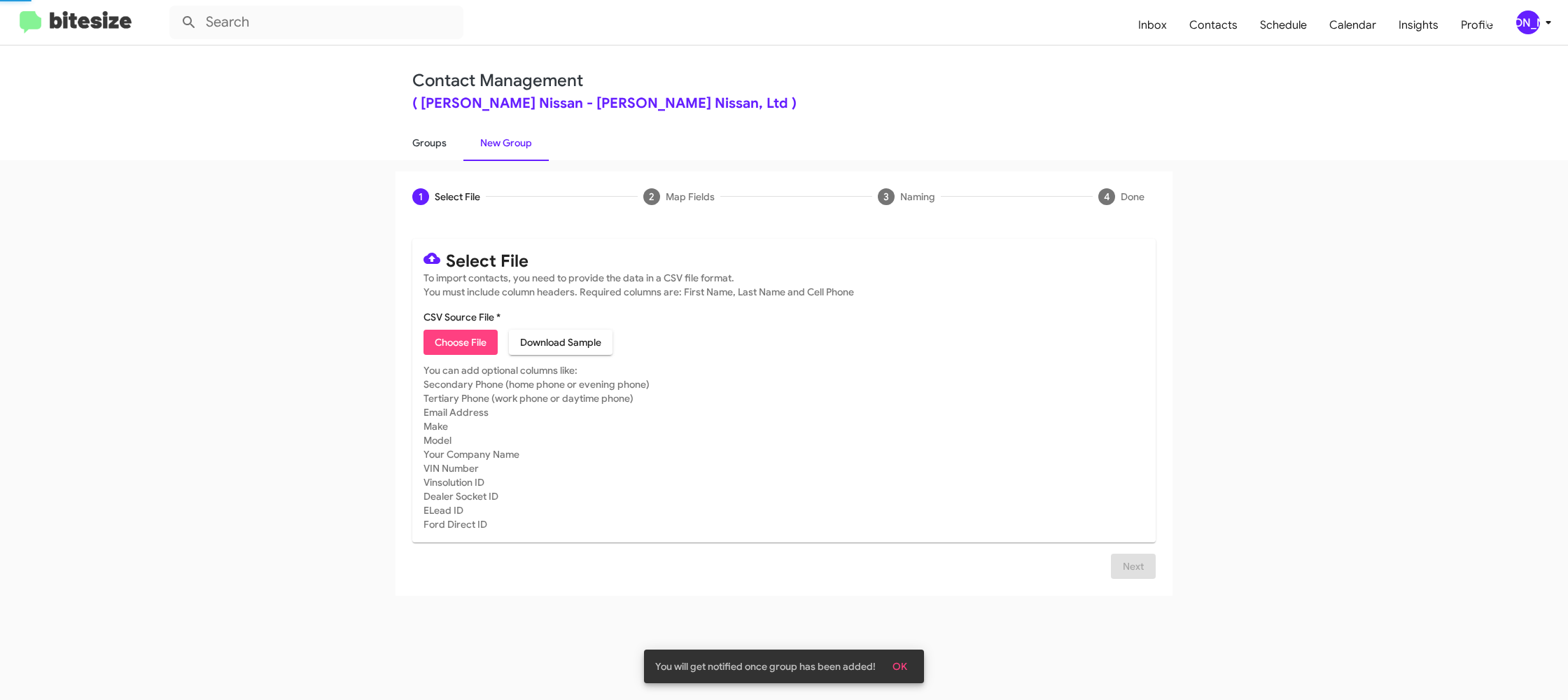
click at [453, 142] on link "Groups" at bounding box center [429, 142] width 68 height 36
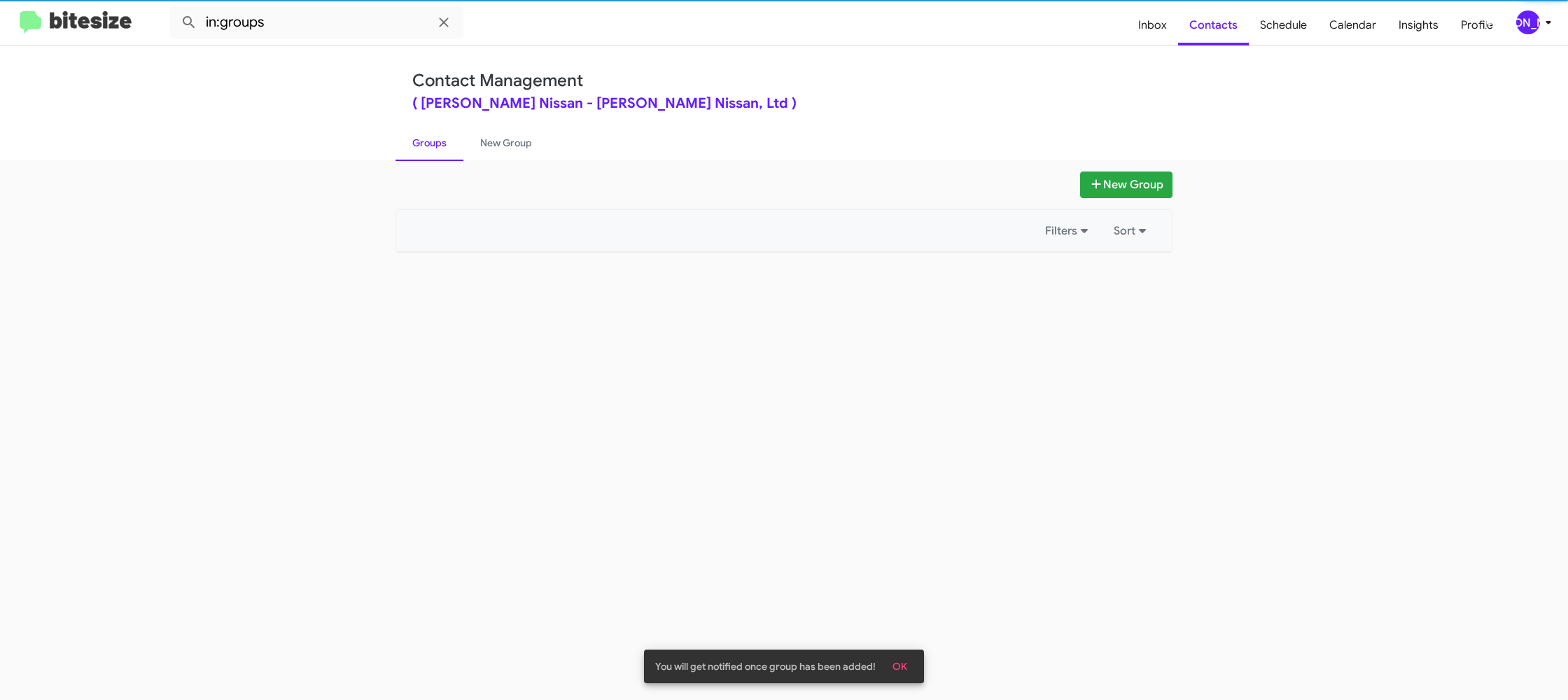
click at [453, 142] on link "Groups" at bounding box center [429, 142] width 68 height 36
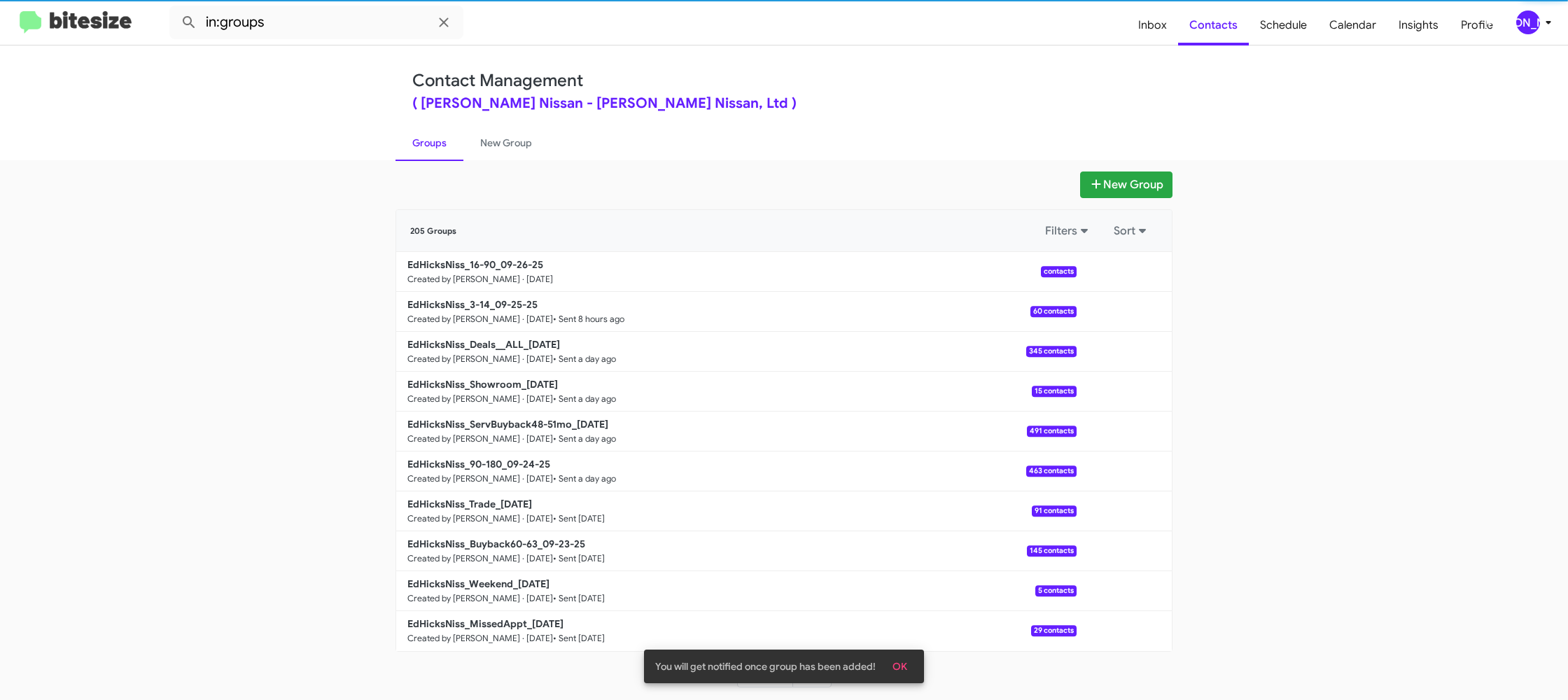
click at [349, 39] on mat-toolbar "in:groups Inbox Contacts Schedule Calendar Insights Profile JA" at bounding box center [784, 22] width 1568 height 45
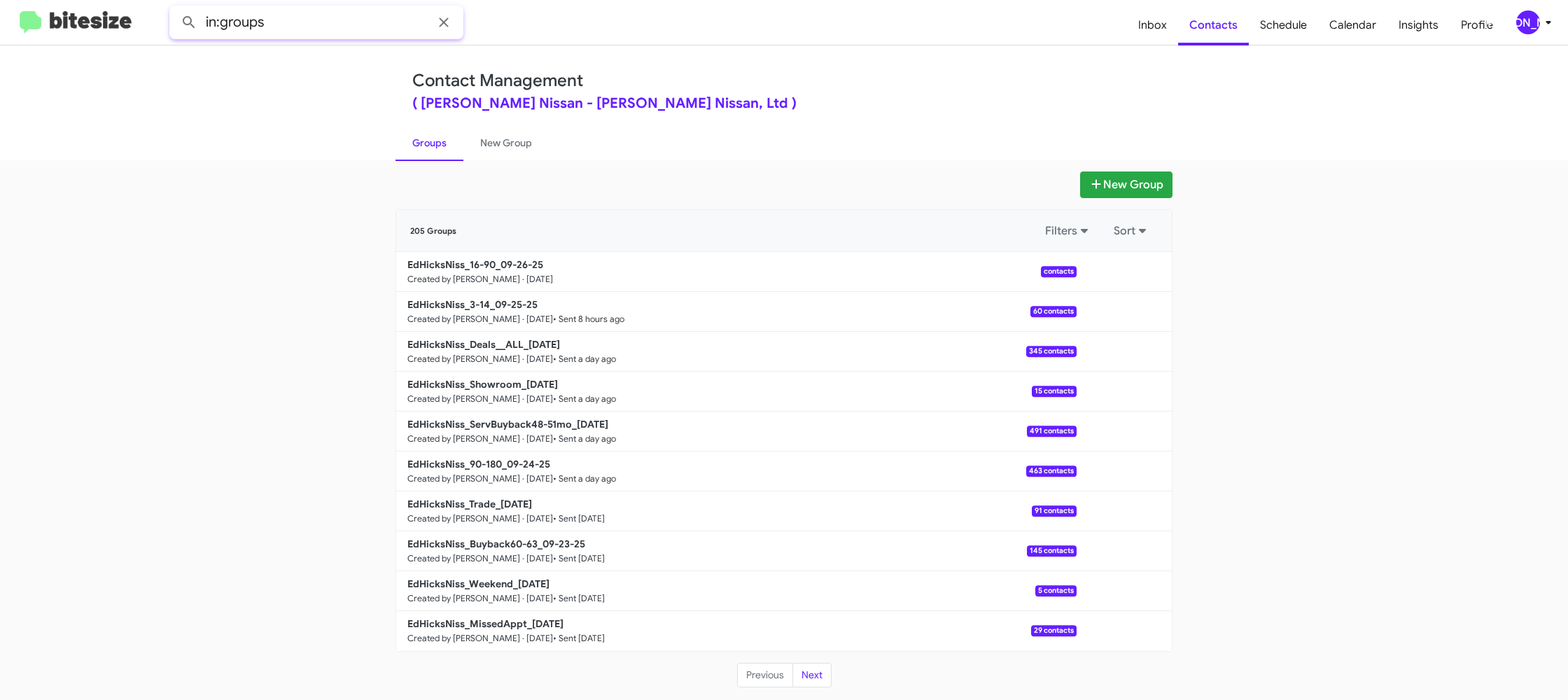
click at [390, 15] on input "in:groups" at bounding box center [316, 22] width 294 height 34
type input "in:groups 16-"
click at [175, 8] on button at bounding box center [189, 22] width 28 height 28
click at [489, 141] on link "New Group" at bounding box center [506, 142] width 85 height 36
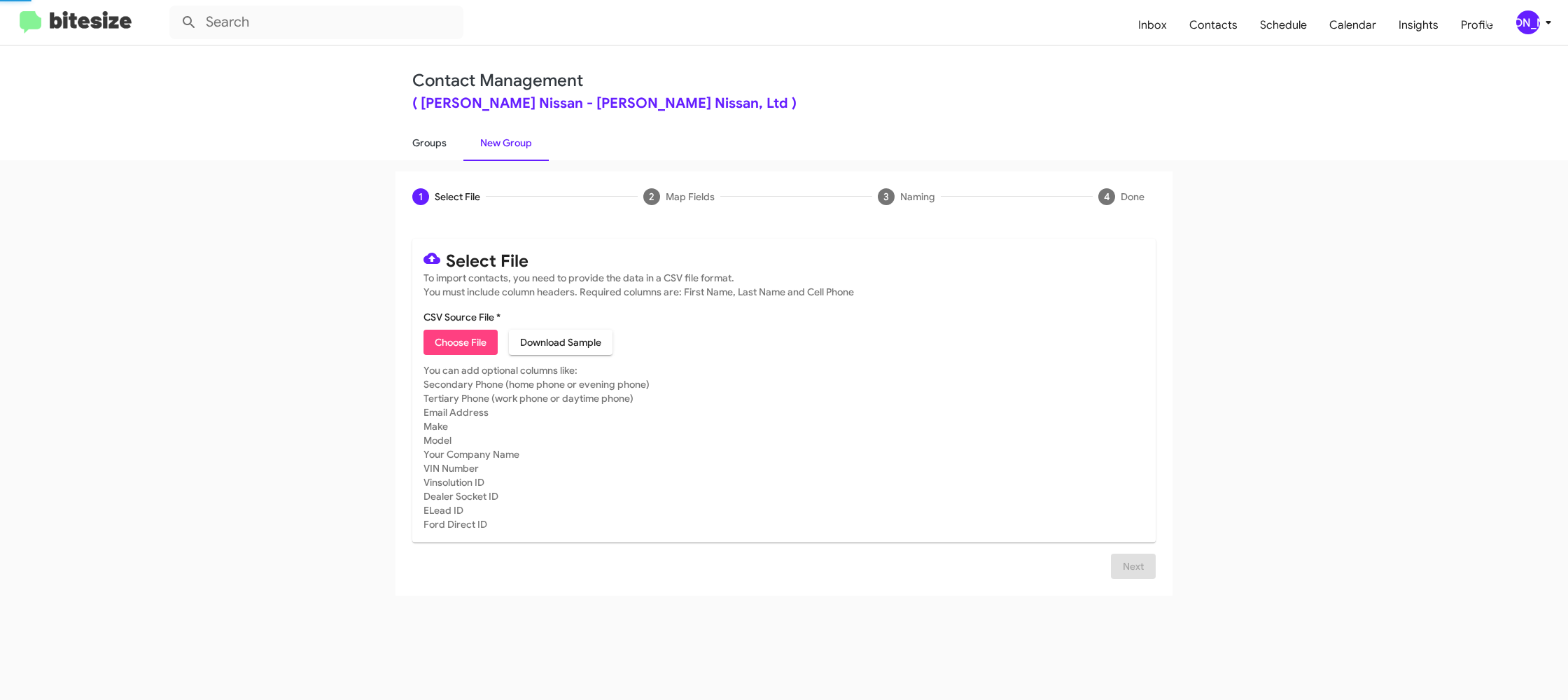
click at [429, 144] on link "Groups" at bounding box center [429, 142] width 68 height 36
type input "in:groups"
click at [428, 144] on link "Groups" at bounding box center [429, 142] width 68 height 36
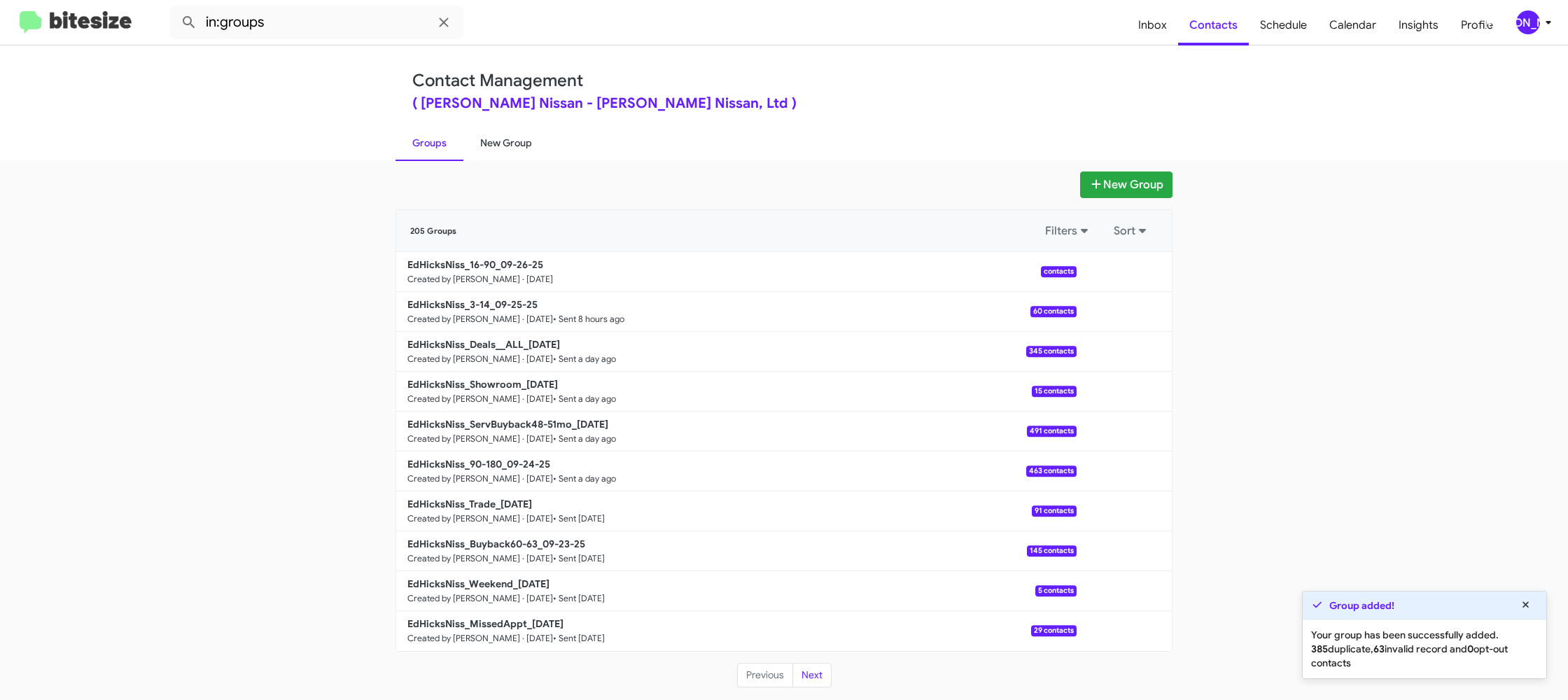
click at [470, 143] on link "New Group" at bounding box center [506, 142] width 85 height 36
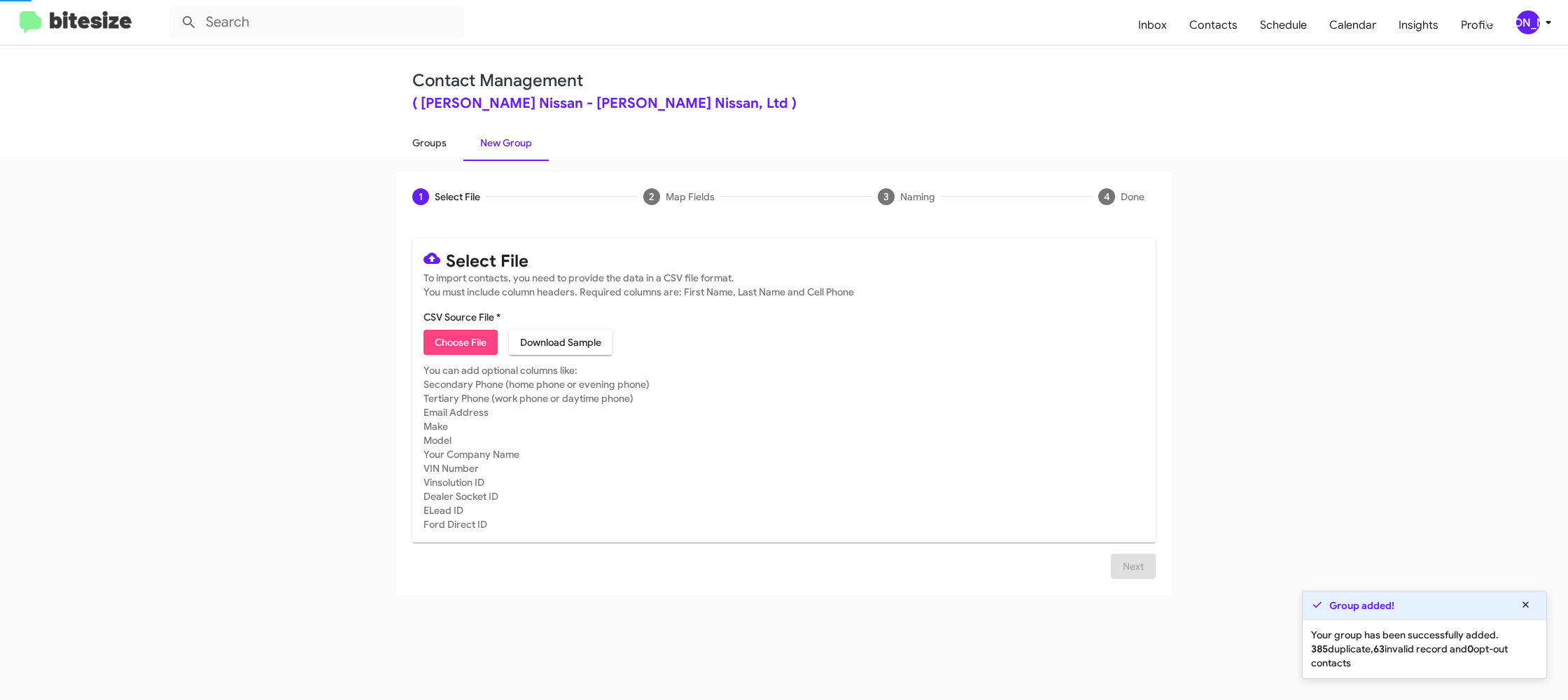
click at [429, 144] on link "Groups" at bounding box center [429, 142] width 68 height 36
type input "in:groups"
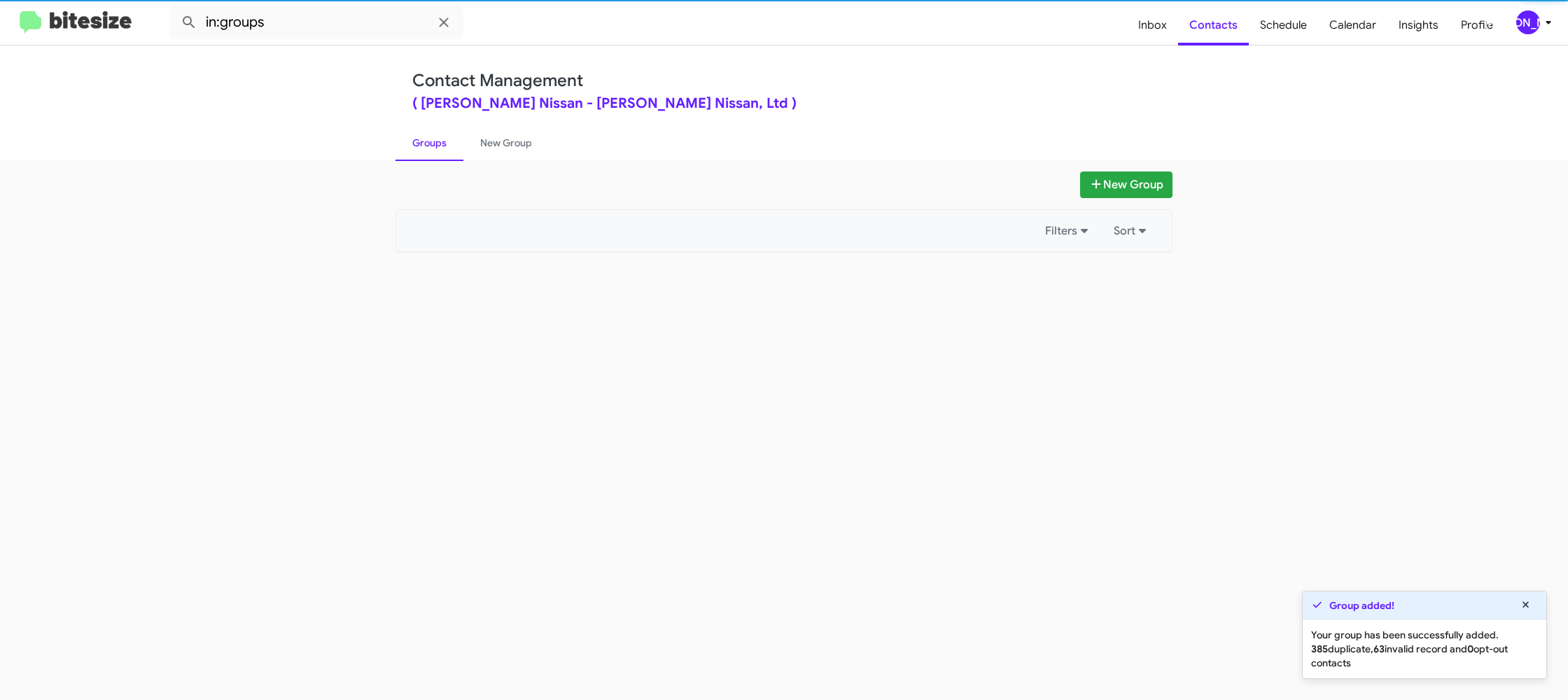
click at [429, 144] on link "Groups" at bounding box center [429, 142] width 68 height 36
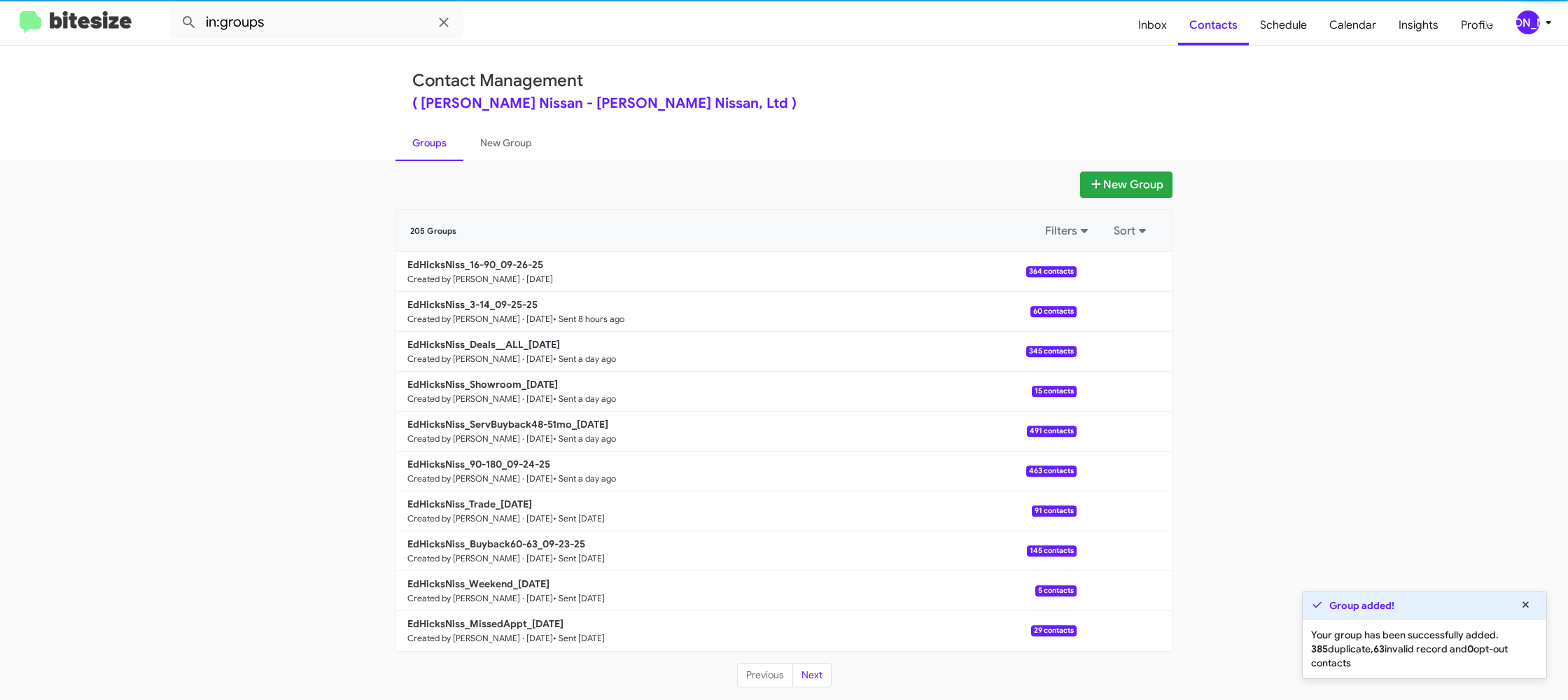
click at [429, 144] on link "Groups" at bounding box center [429, 142] width 68 height 36
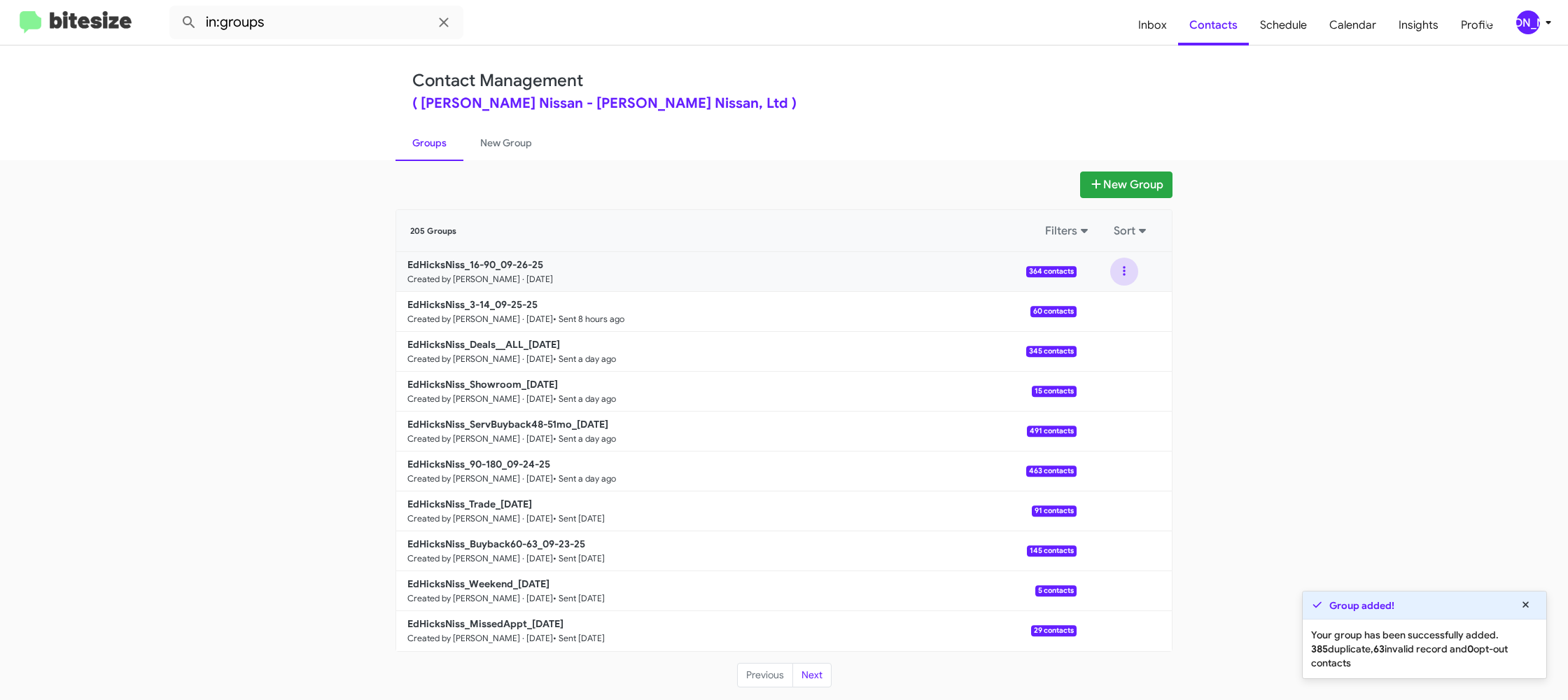
click at [1127, 272] on button at bounding box center [1124, 272] width 28 height 28
click at [1116, 303] on button "View contacts" at bounding box center [1082, 310] width 112 height 34
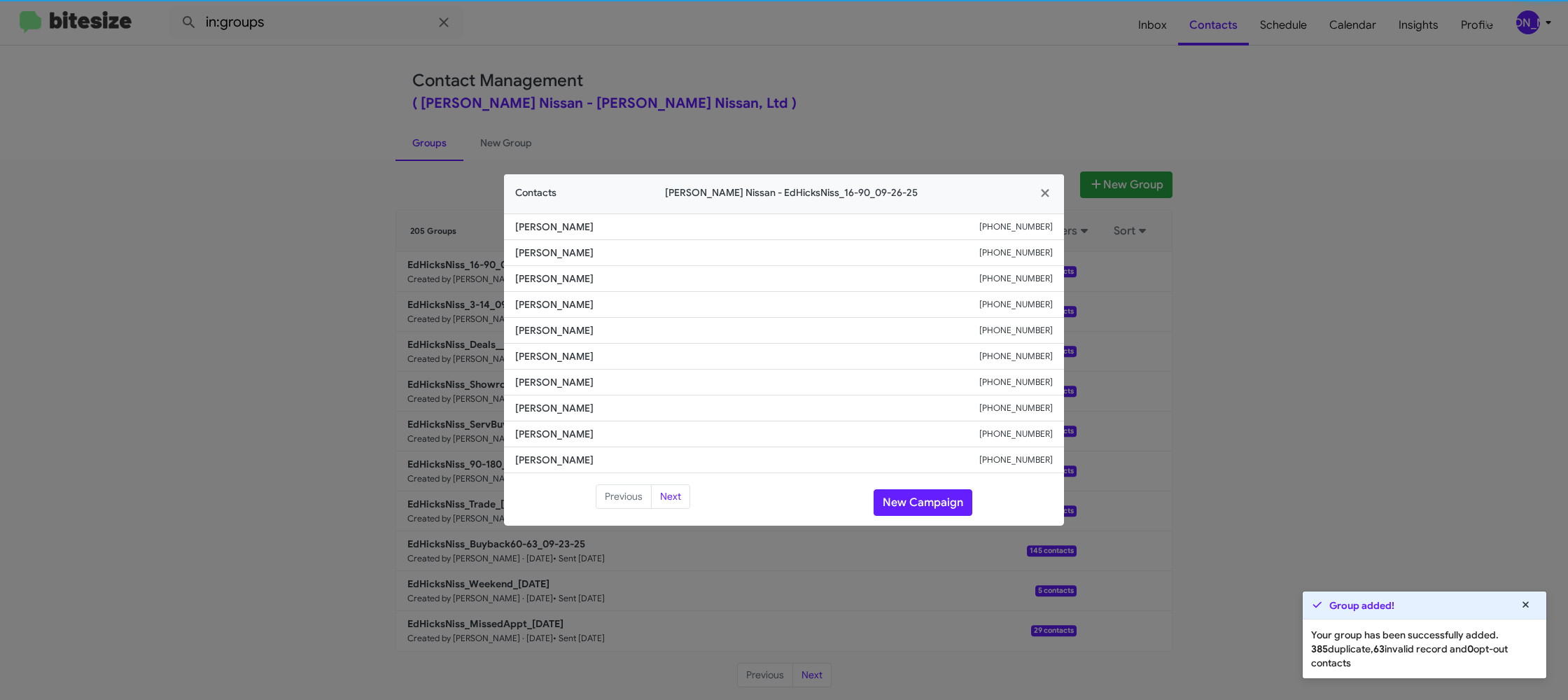
click at [583, 352] on span "Miranda Martinez" at bounding box center [747, 357] width 464 height 14
click at [583, 353] on span "Miranda Martinez" at bounding box center [747, 357] width 464 height 14
copy span "Martinez"
click at [599, 355] on span "Miranda Martinez" at bounding box center [747, 357] width 464 height 14
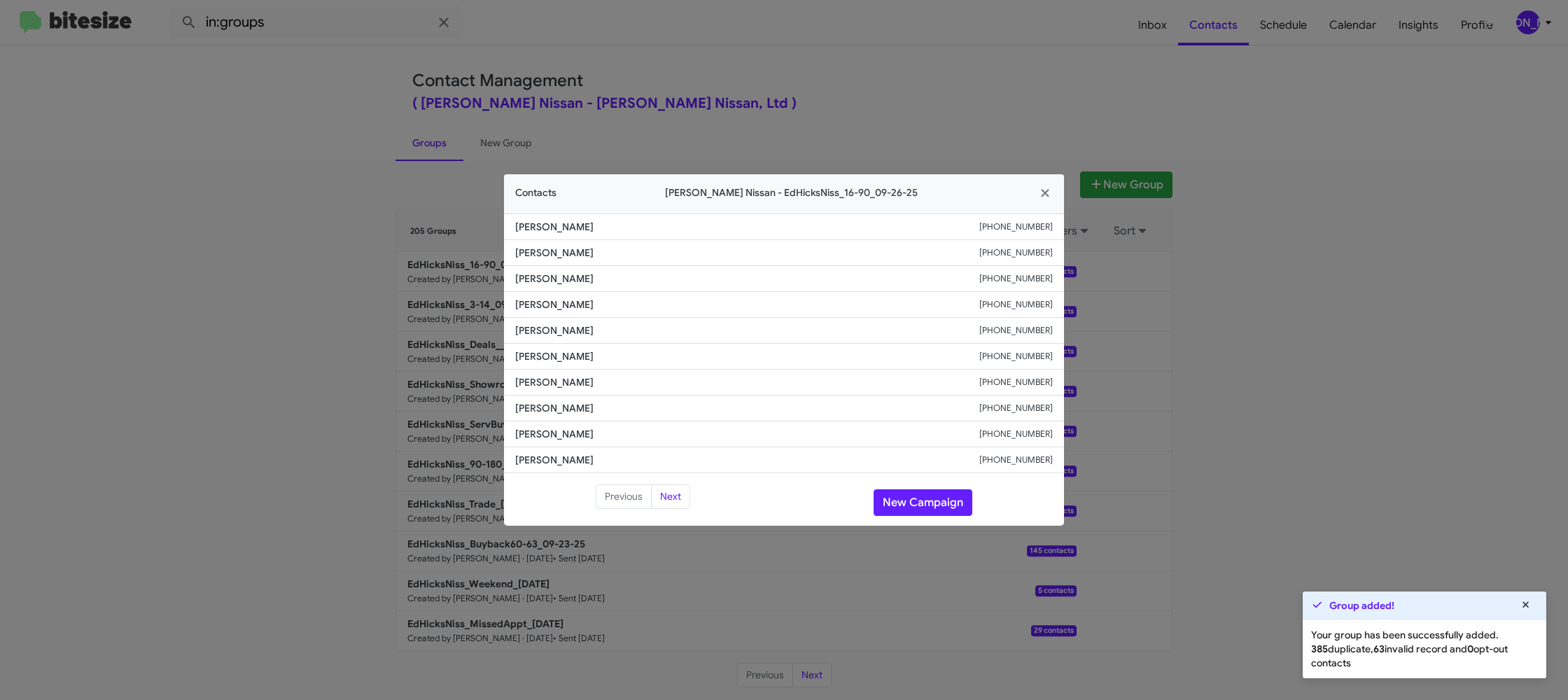
click at [599, 355] on span "Miranda Martinez" at bounding box center [747, 357] width 464 height 14
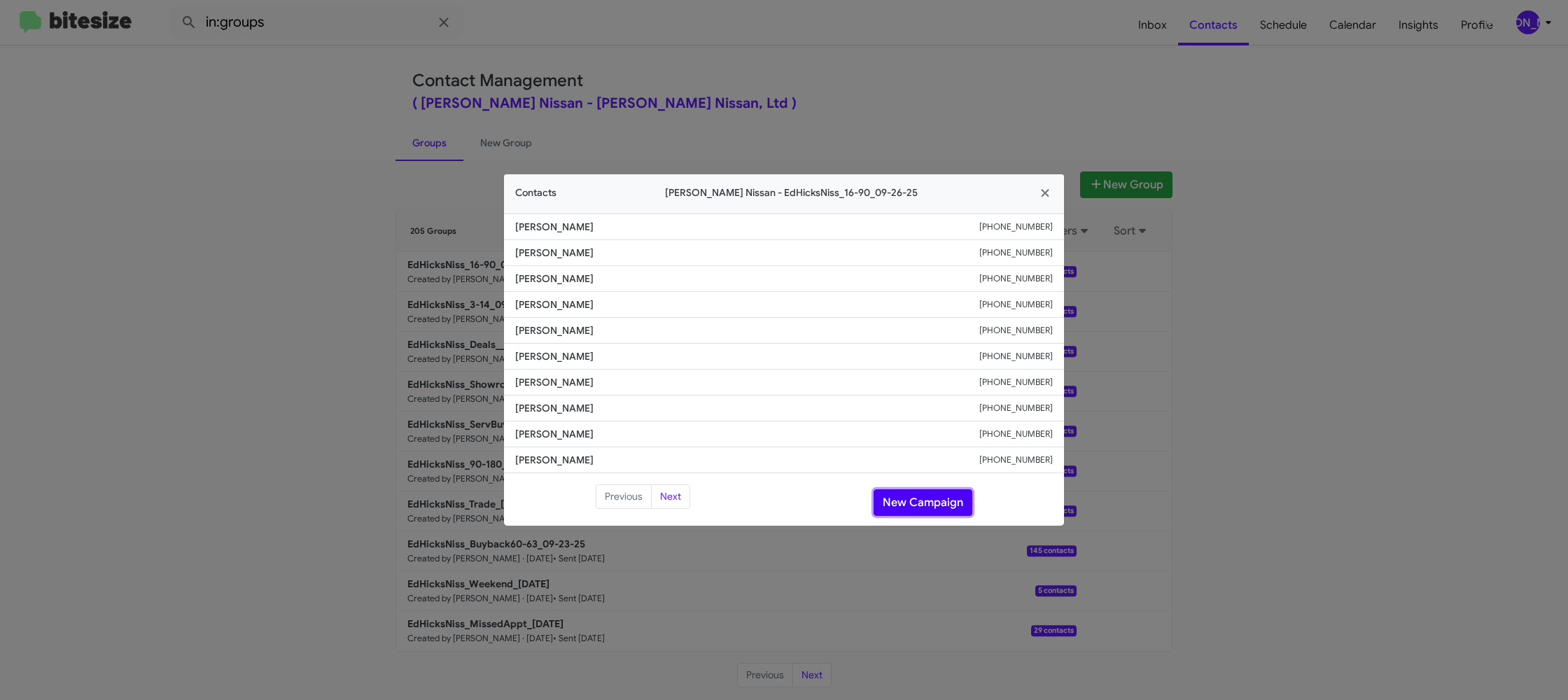
click at [909, 490] on button "New Campaign" at bounding box center [923, 503] width 99 height 27
click at [905, 494] on button "New Campaign" at bounding box center [923, 503] width 99 height 27
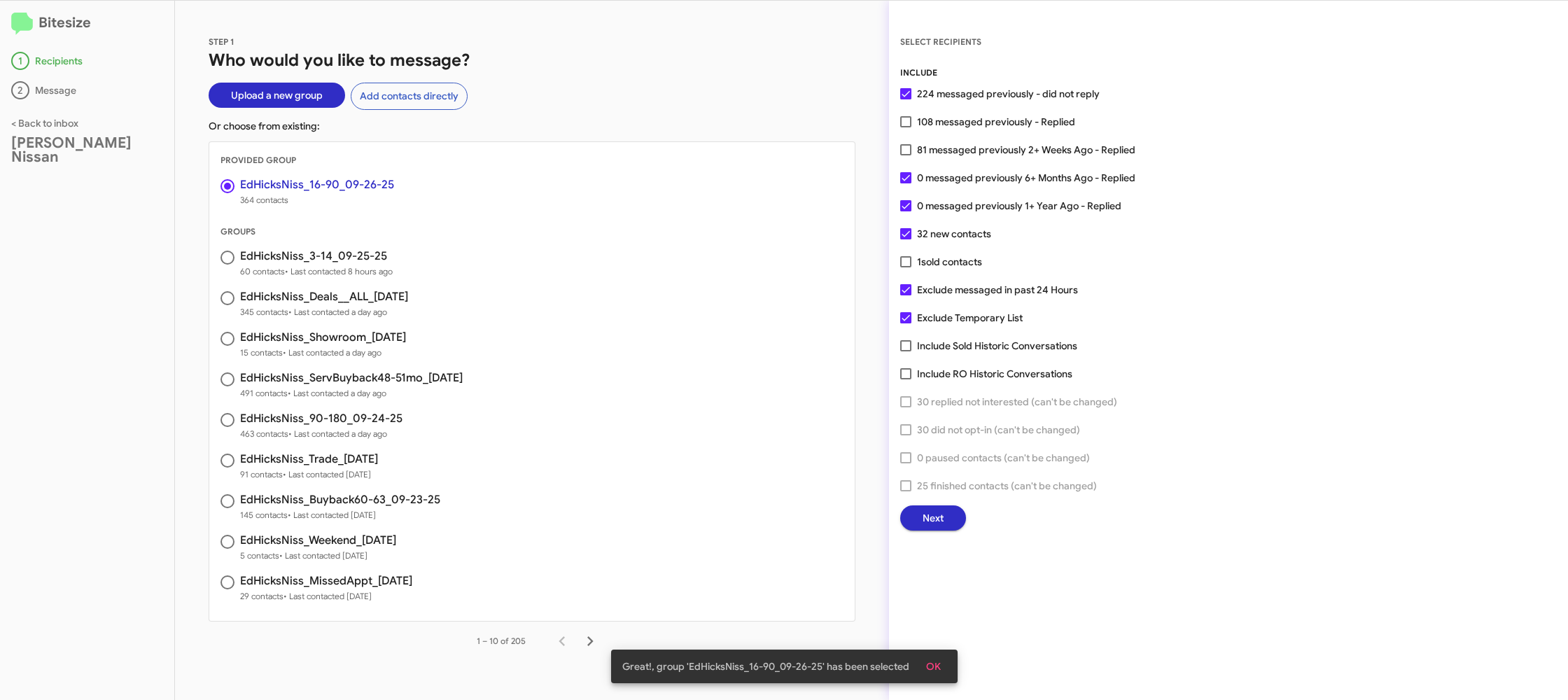
click at [932, 519] on span "Next" at bounding box center [933, 518] width 21 height 25
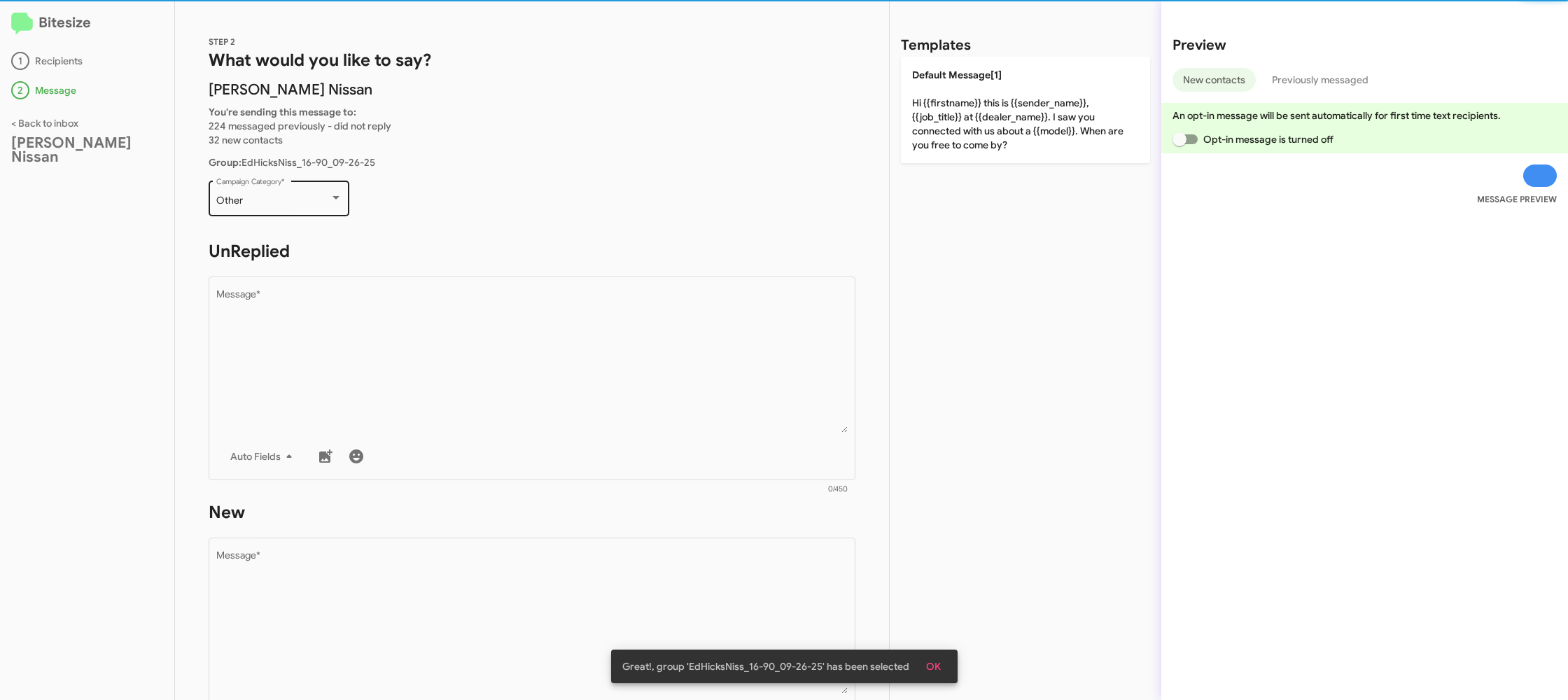
click at [322, 192] on div "Other Campaign Category *" at bounding box center [279, 196] width 126 height 38
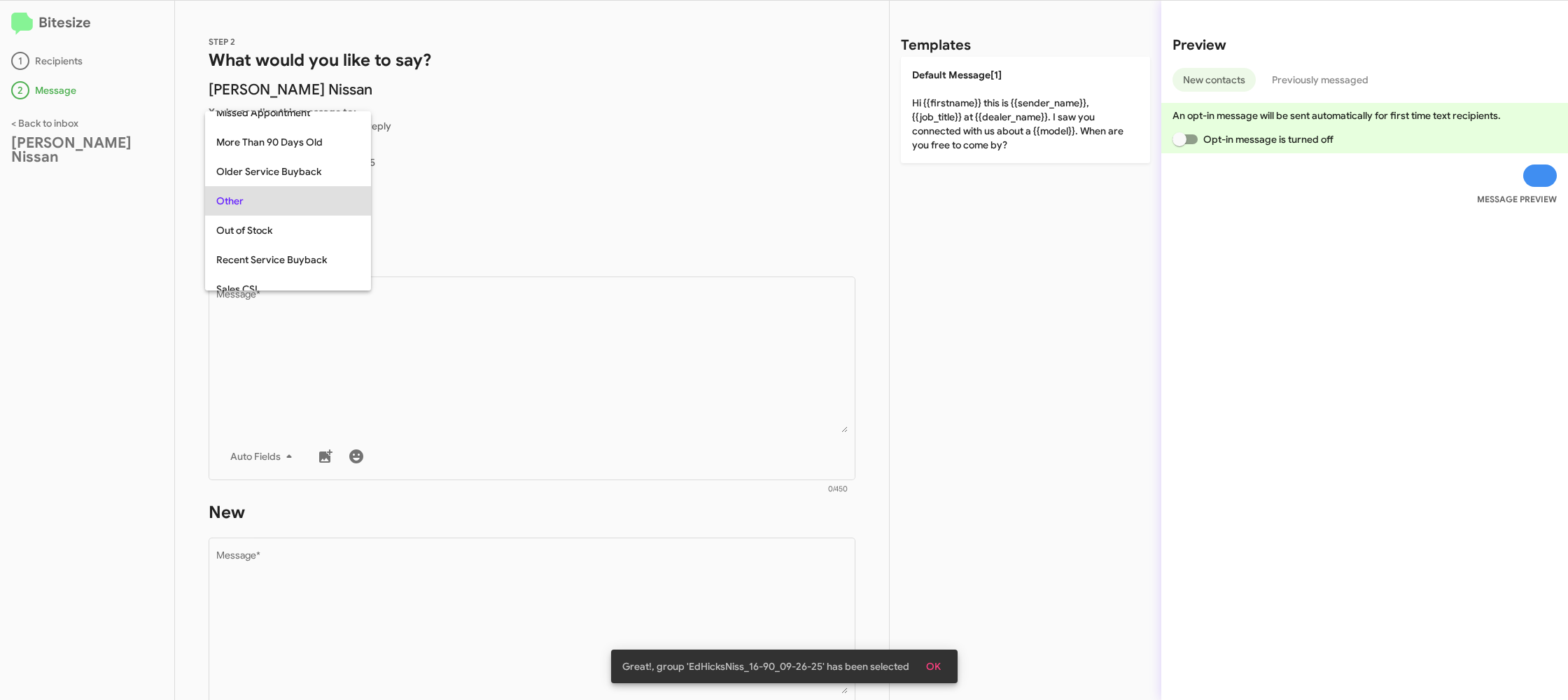
scroll to position [29, 0]
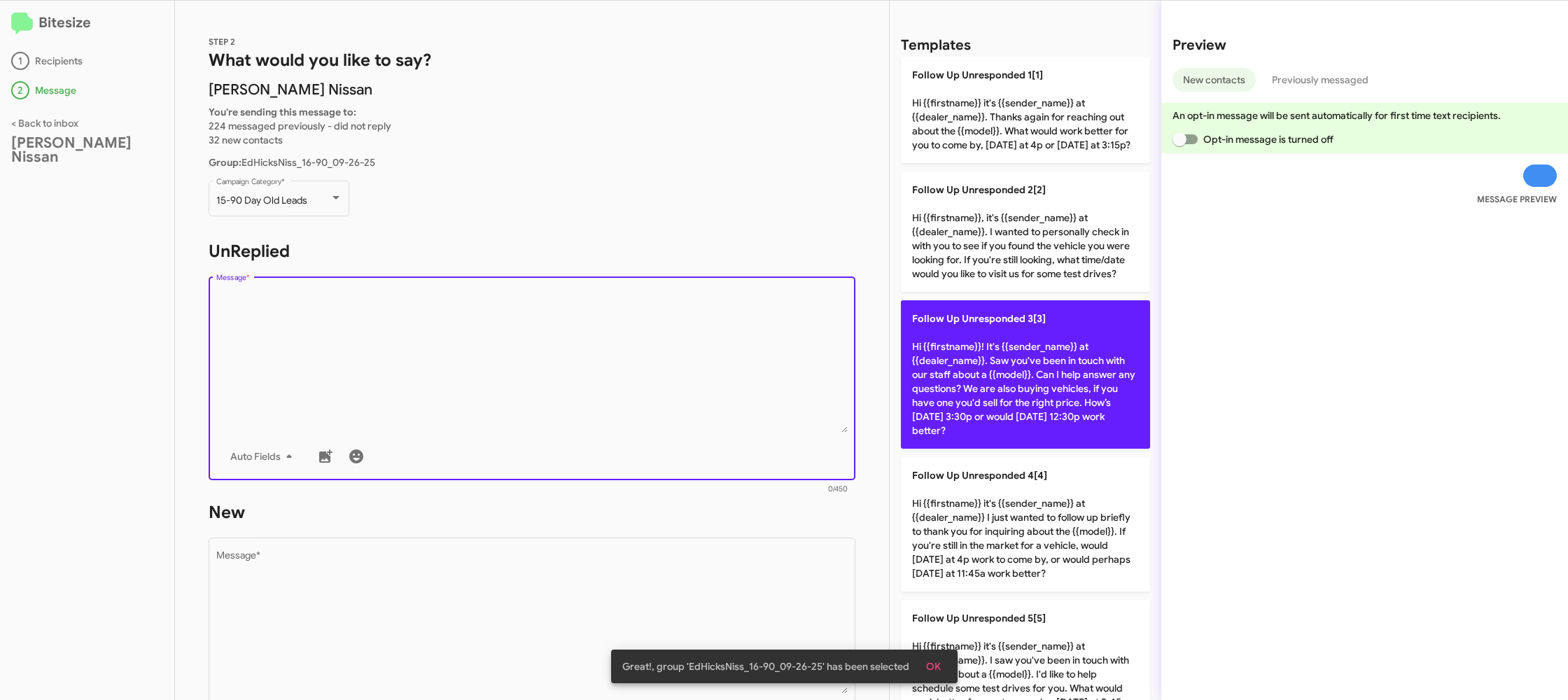
drag, startPoint x: 521, startPoint y: 313, endPoint x: 996, endPoint y: 374, distance: 478.9
click at [527, 315] on textarea "Message *" at bounding box center [532, 360] width 632 height 142
drag, startPoint x: 1024, startPoint y: 405, endPoint x: 925, endPoint y: 446, distance: 107.2
click at [1018, 406] on p "Follow Up Unresponded 3[3] Hi {{firstname}}! It's {{sender_name}} at {{dealer_n…" at bounding box center [1026, 374] width 250 height 149
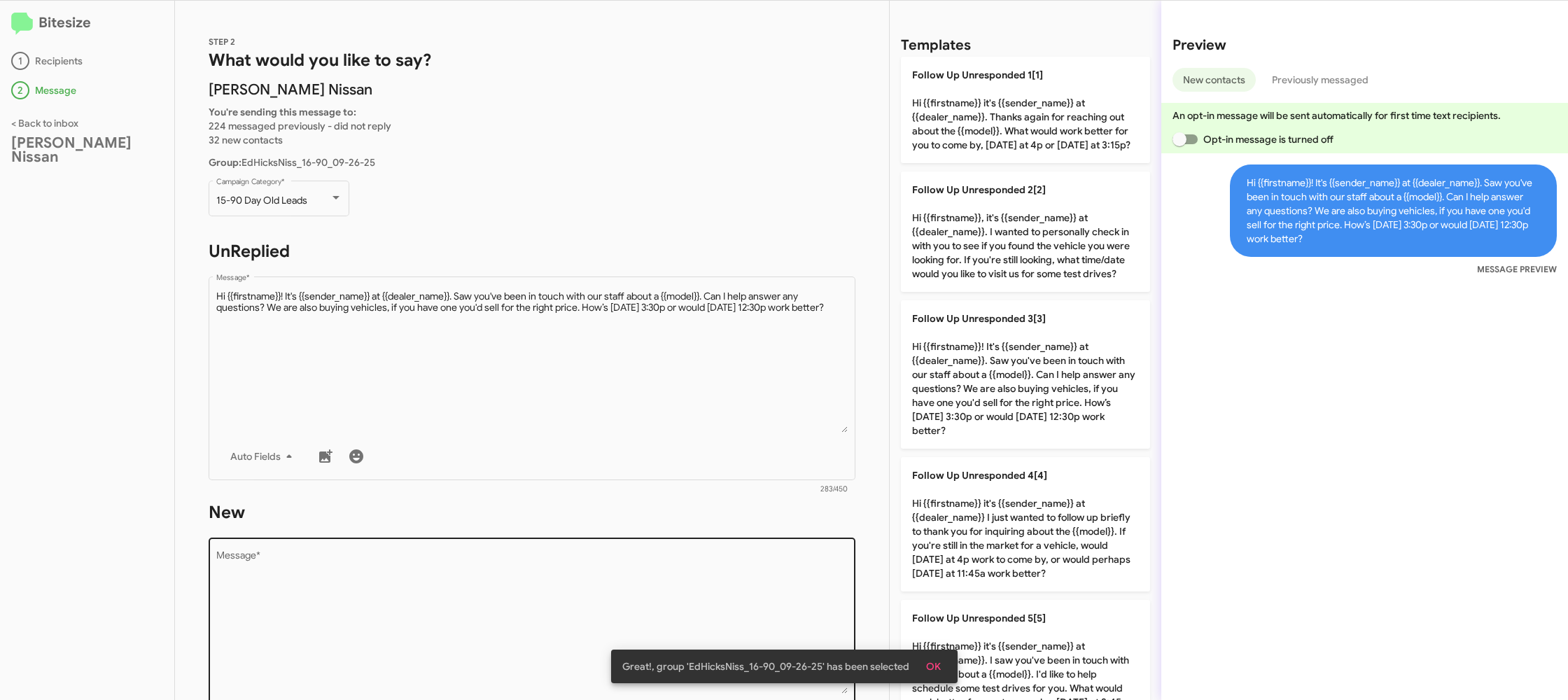
click at [692, 582] on textarea "Message *" at bounding box center [532, 621] width 632 height 142
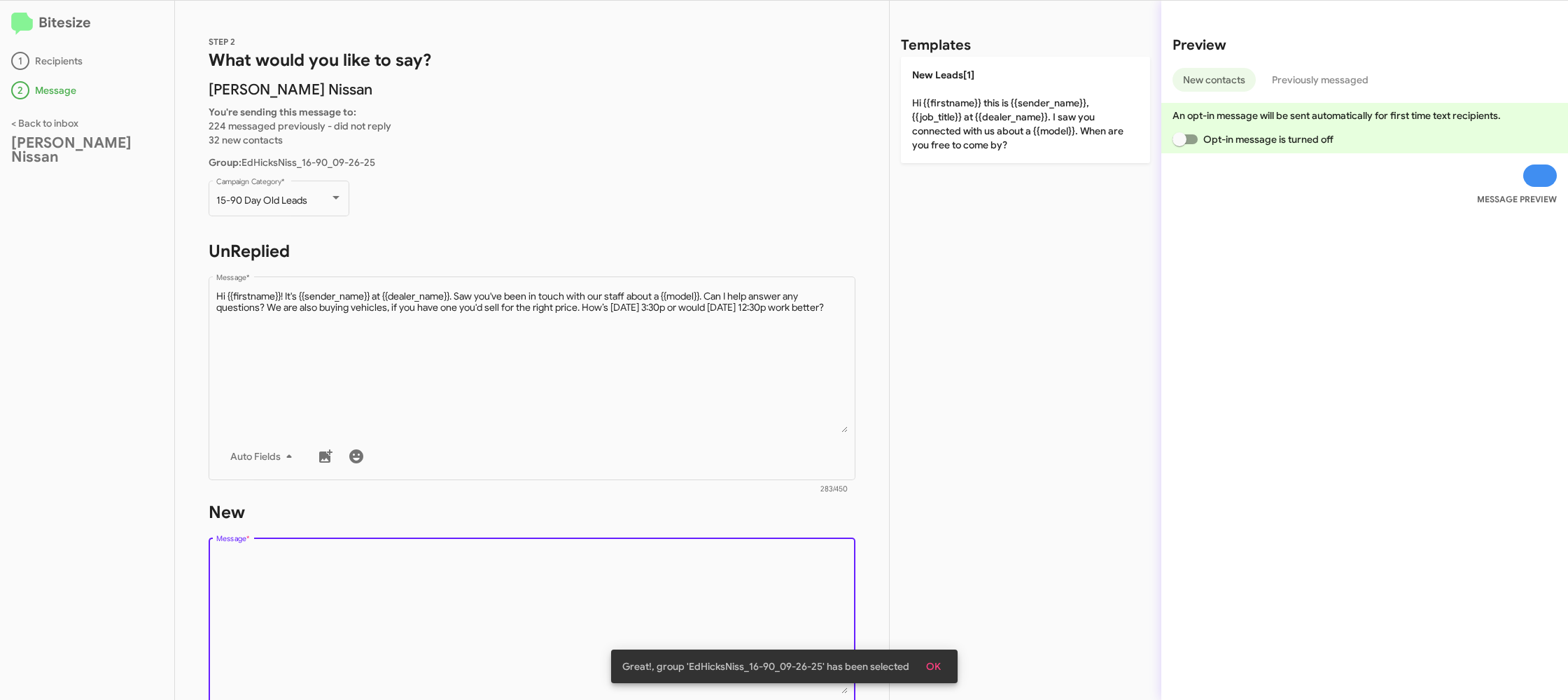
drag, startPoint x: 692, startPoint y: 582, endPoint x: 937, endPoint y: 397, distance: 307.0
click at [707, 559] on textarea "Message *" at bounding box center [532, 621] width 632 height 142
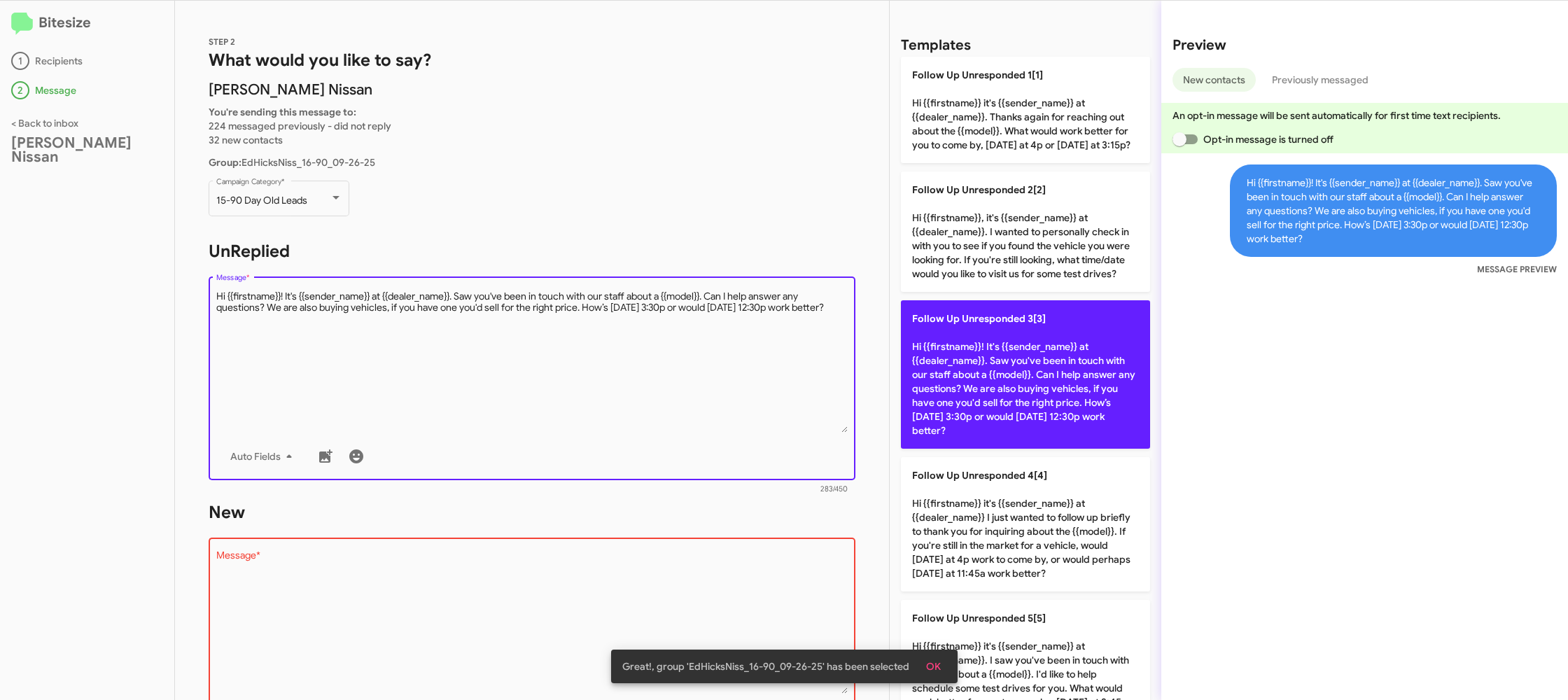
drag, startPoint x: 769, startPoint y: 352, endPoint x: 1009, endPoint y: 333, distance: 240.8
click at [771, 350] on textarea "Message *" at bounding box center [532, 360] width 632 height 142
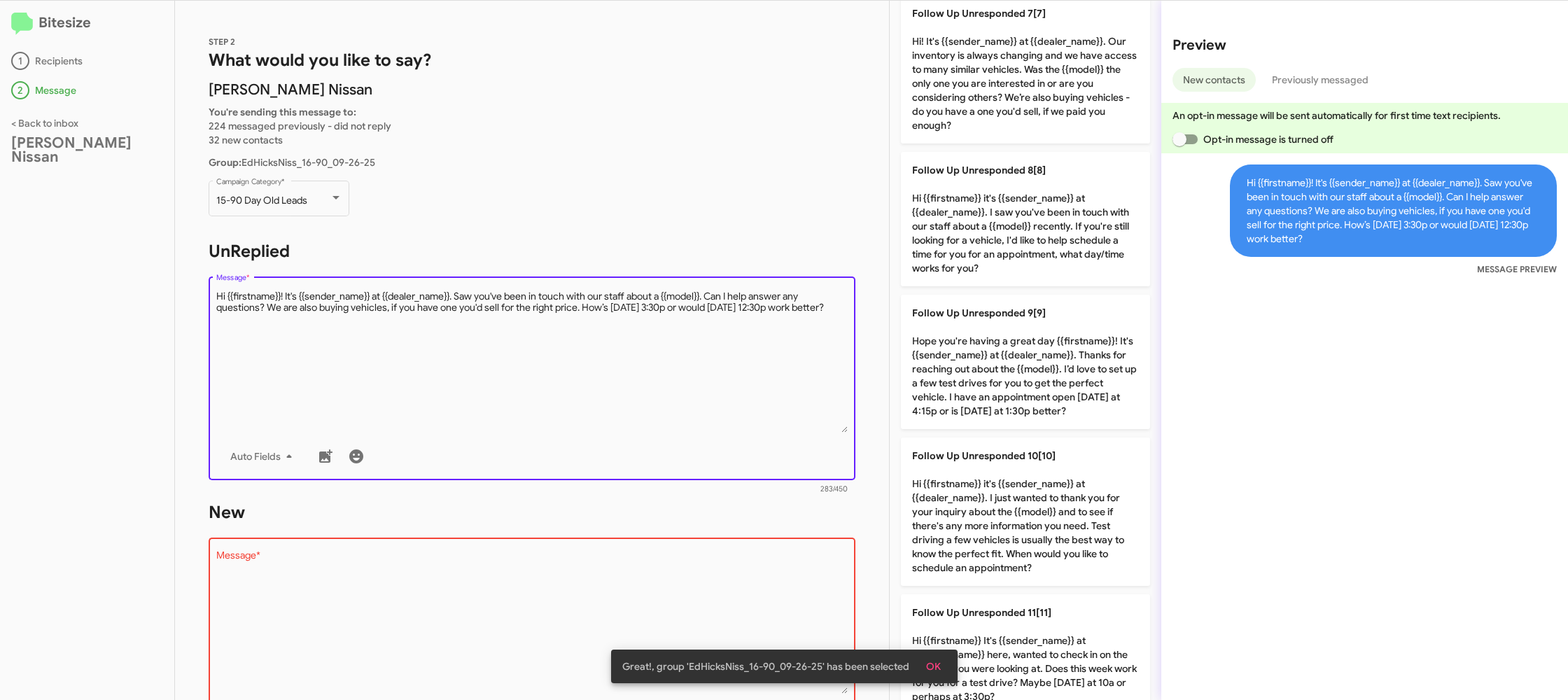
scroll to position [914, 0]
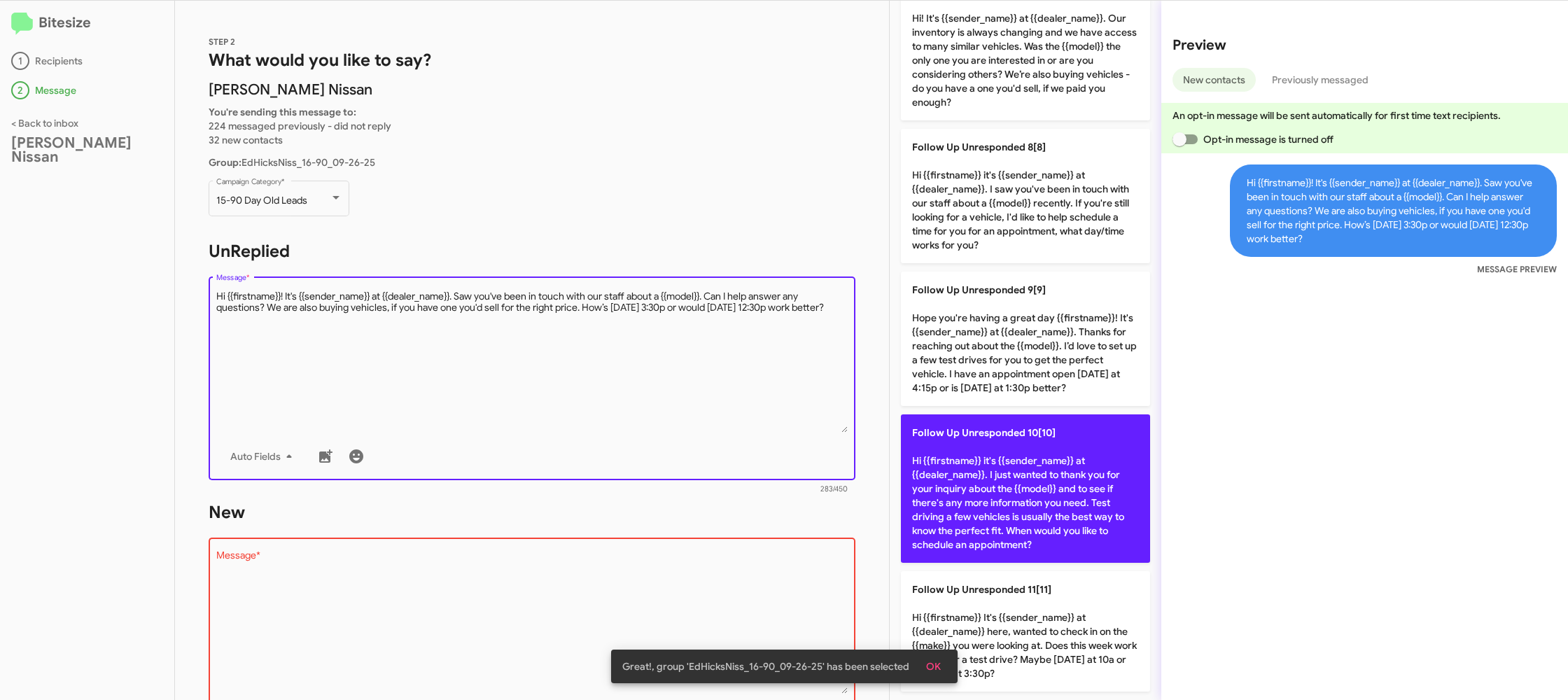
drag, startPoint x: 1004, startPoint y: 475, endPoint x: 728, endPoint y: 563, distance: 289.7
click at [1000, 476] on p "Follow Up Unresponded 10[10] Hi {{firstname}} it's {{sender_name}} at {{dealer_…" at bounding box center [1026, 488] width 250 height 149
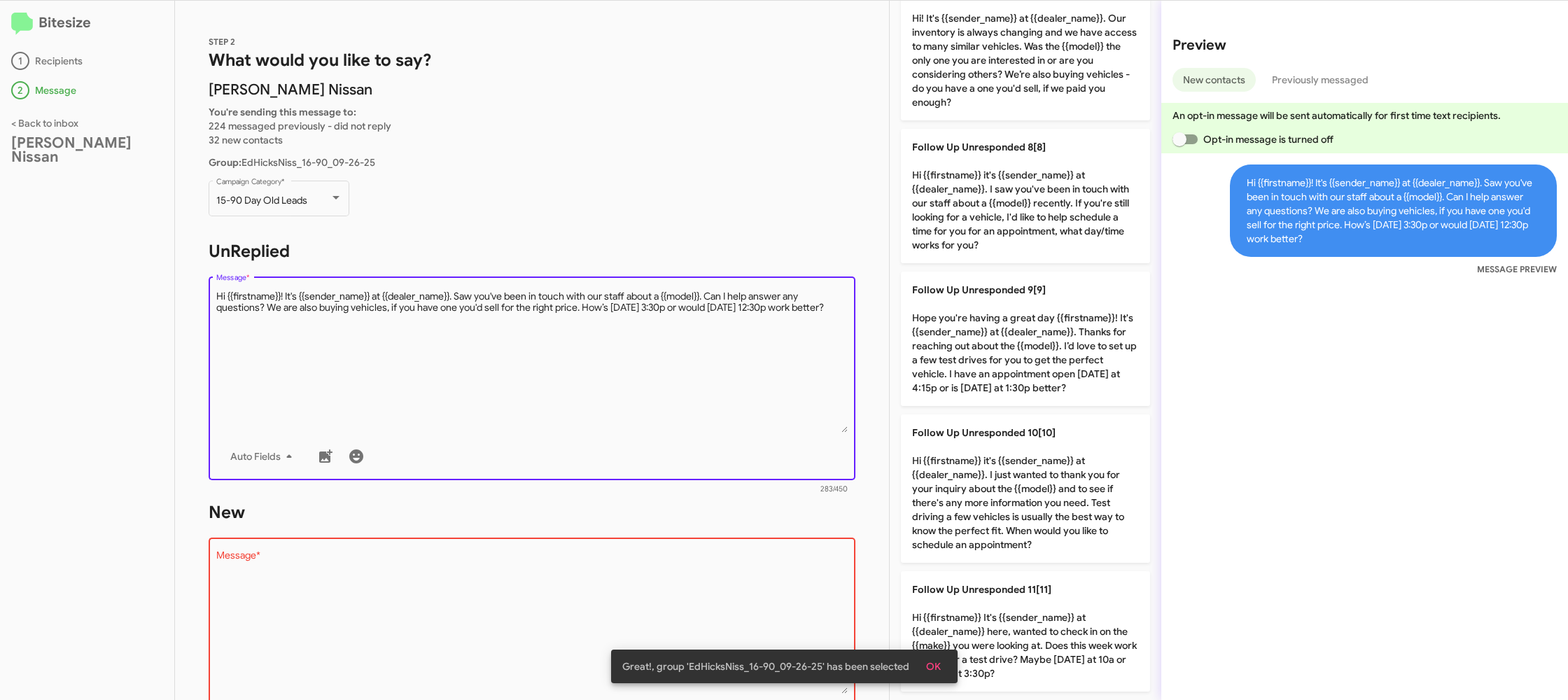
type textarea "Hi {{firstname}} it's {{sender_name}} at {{dealer_name}}. I just wanted to than…"
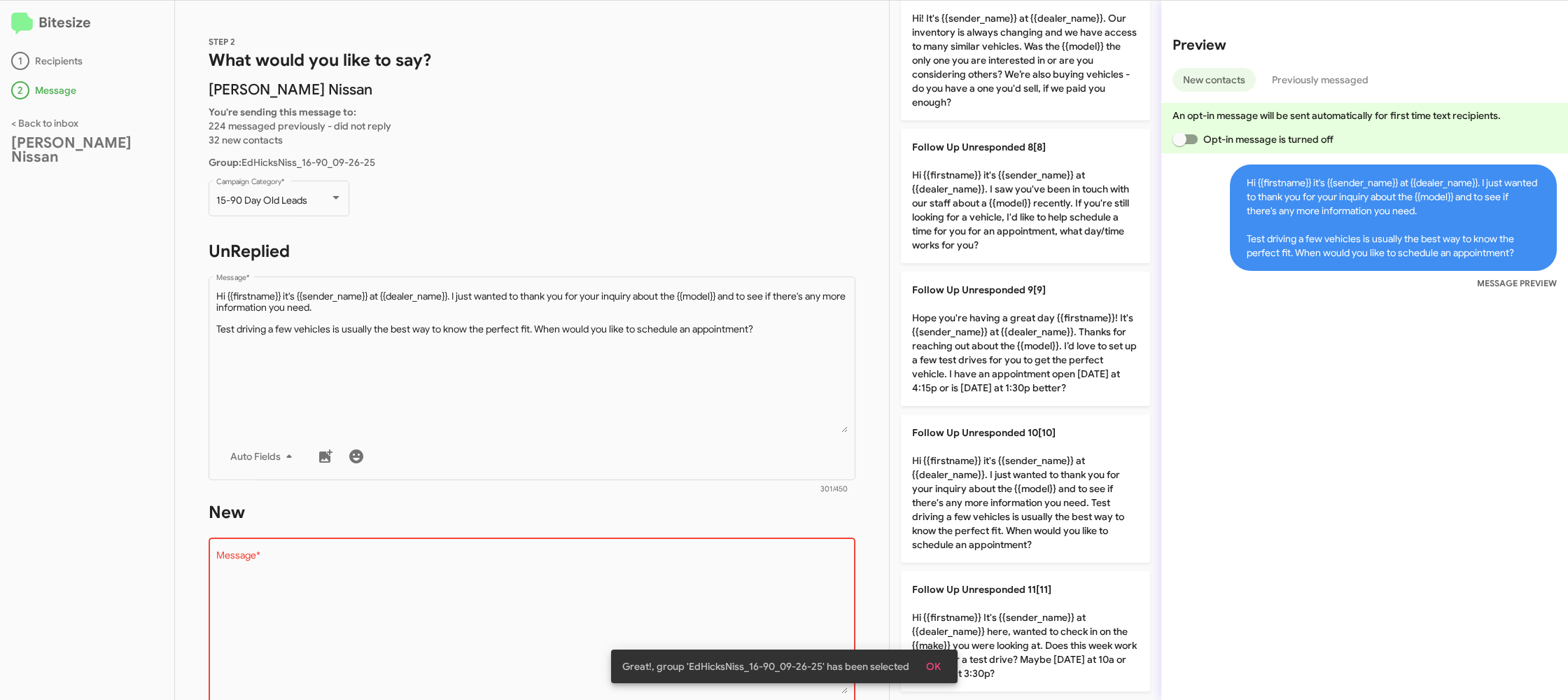
click at [725, 564] on textarea "Message *" at bounding box center [532, 621] width 632 height 142
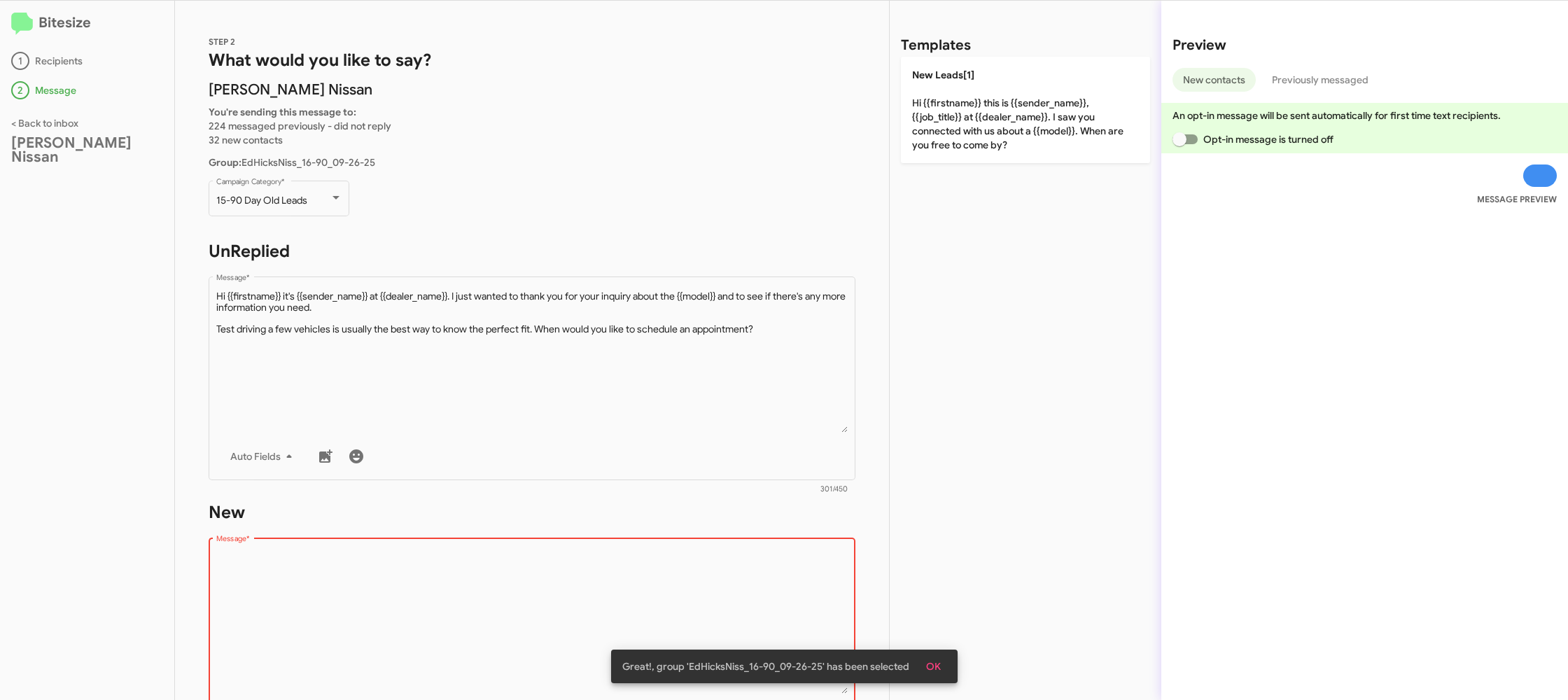
click at [723, 564] on textarea "Message *" at bounding box center [532, 621] width 632 height 142
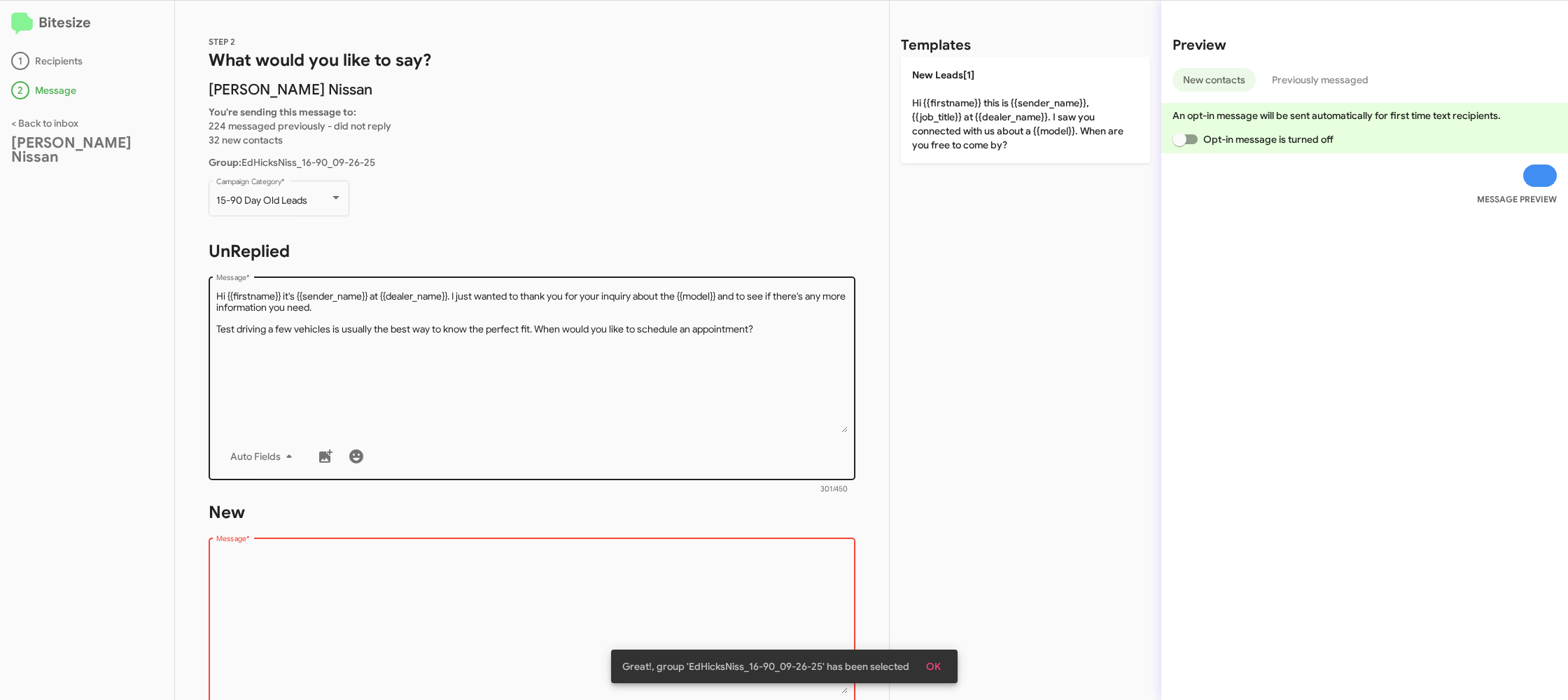
drag, startPoint x: 723, startPoint y: 564, endPoint x: 755, endPoint y: 473, distance: 96.5
click at [737, 508] on form "New Drop image here to insert Auto Fields Message * 0/450" at bounding box center [532, 628] width 647 height 256
drag, startPoint x: 1071, startPoint y: 99, endPoint x: 647, endPoint y: 330, distance: 482.8
click at [1070, 99] on p "New Leads[1] Hi {{firstname}} this is {{sender_name}}, {{job_title}} at {{deale…" at bounding box center [1026, 110] width 250 height 106
type textarea "Hi {{firstname}} this is {{sender_name}}, {{job_title}} at {{dealer_name}}. I s…"
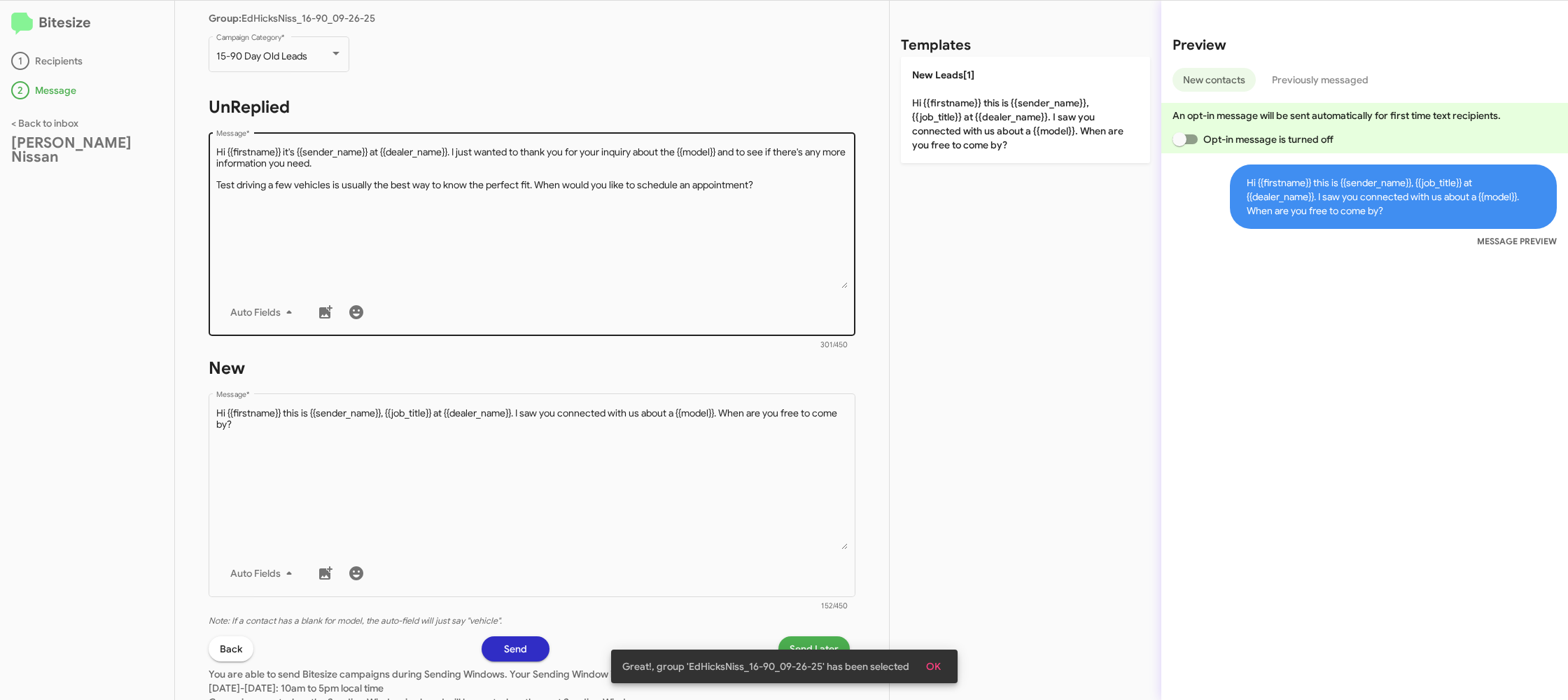
scroll to position [237, 0]
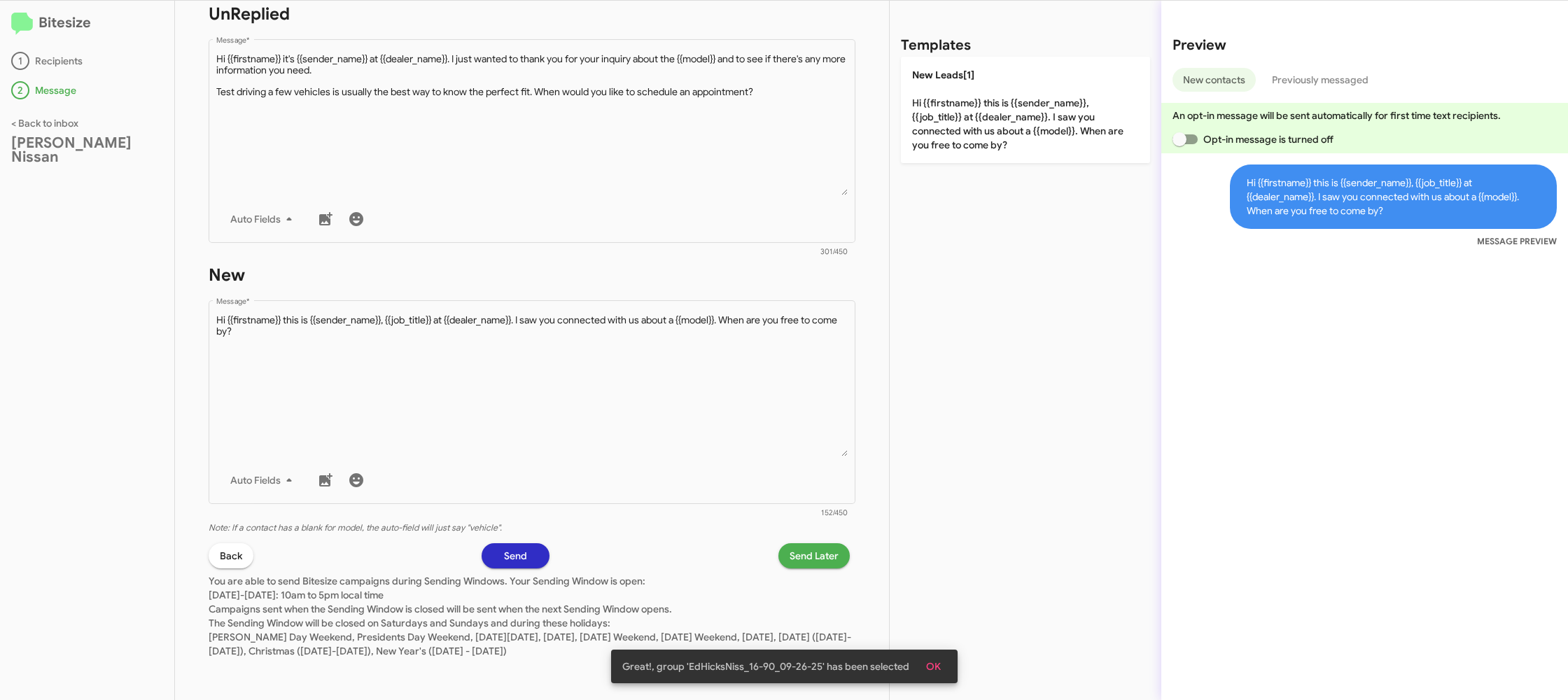
click at [799, 558] on span "Send Later" at bounding box center [814, 556] width 49 height 25
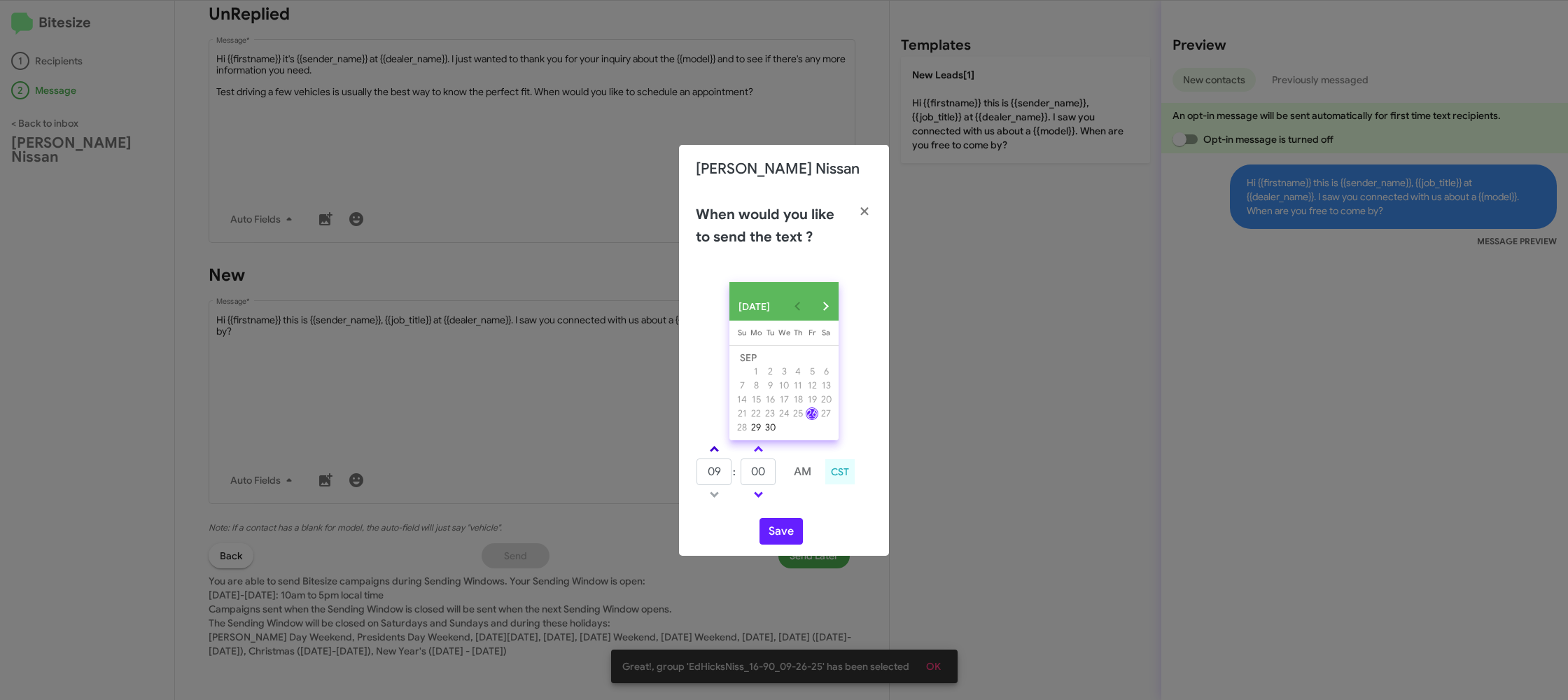
click at [720, 454] on link at bounding box center [714, 449] width 25 height 16
click at [720, 453] on link at bounding box center [714, 449] width 25 height 16
drag, startPoint x: 720, startPoint y: 453, endPoint x: 759, endPoint y: 475, distance: 44.8
click at [720, 453] on link at bounding box center [714, 449] width 25 height 16
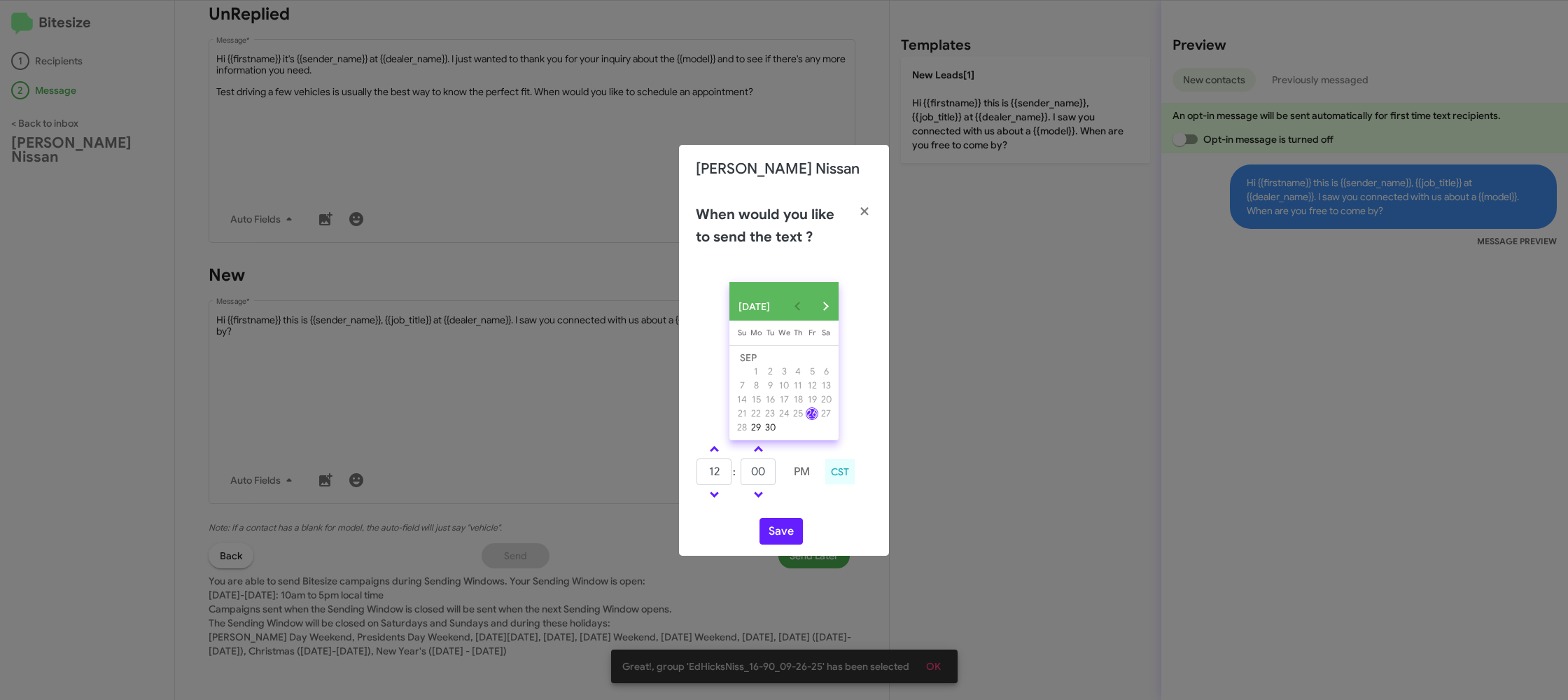
type input "01"
click at [761, 476] on input "00" at bounding box center [759, 472] width 35 height 27
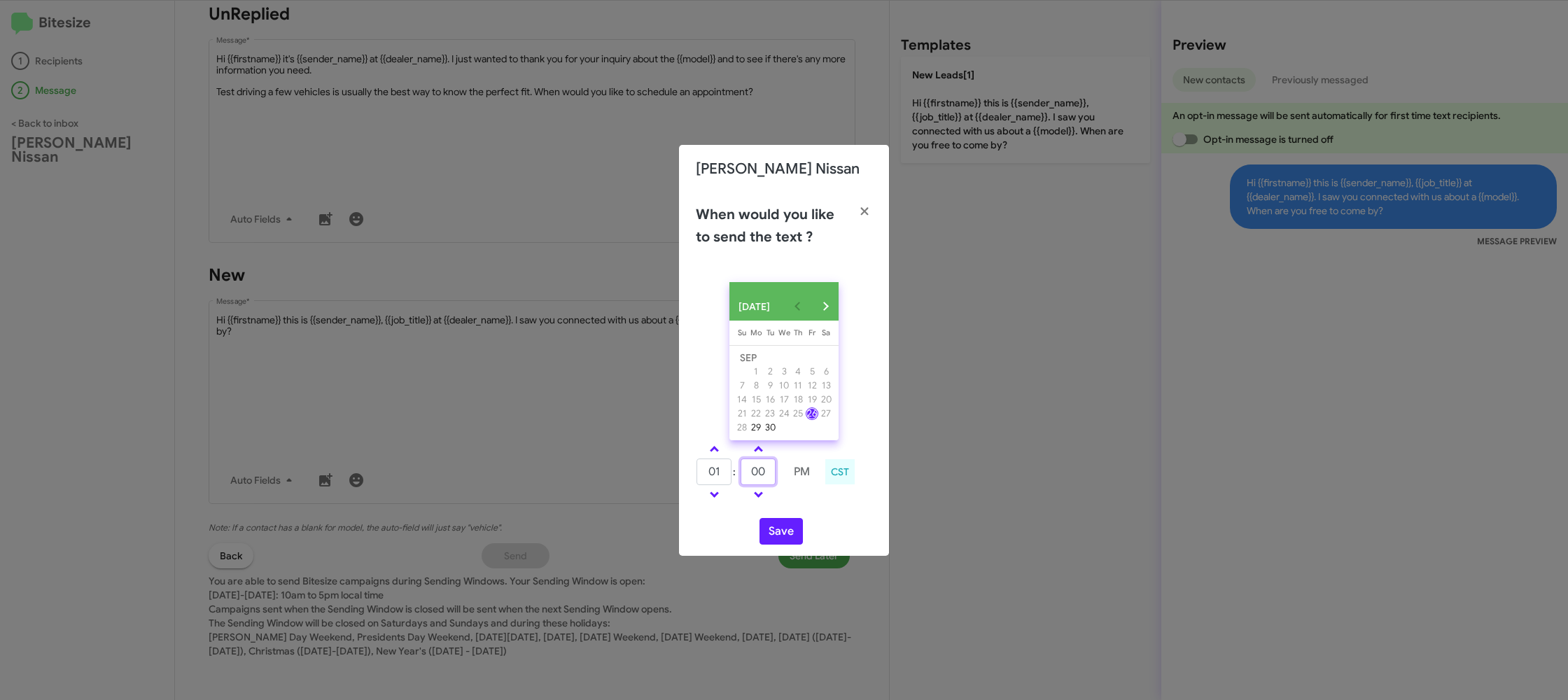
click at [761, 476] on input "00" at bounding box center [759, 472] width 35 height 27
type input "22"
drag, startPoint x: 798, startPoint y: 507, endPoint x: 778, endPoint y: 523, distance: 25.6
click at [788, 511] on div "SEP 2025 Sunday Su Monday Mo Tuesday Tu Wednesday We Thursday Th Friday Fr Satu…" at bounding box center [784, 413] width 210 height 285
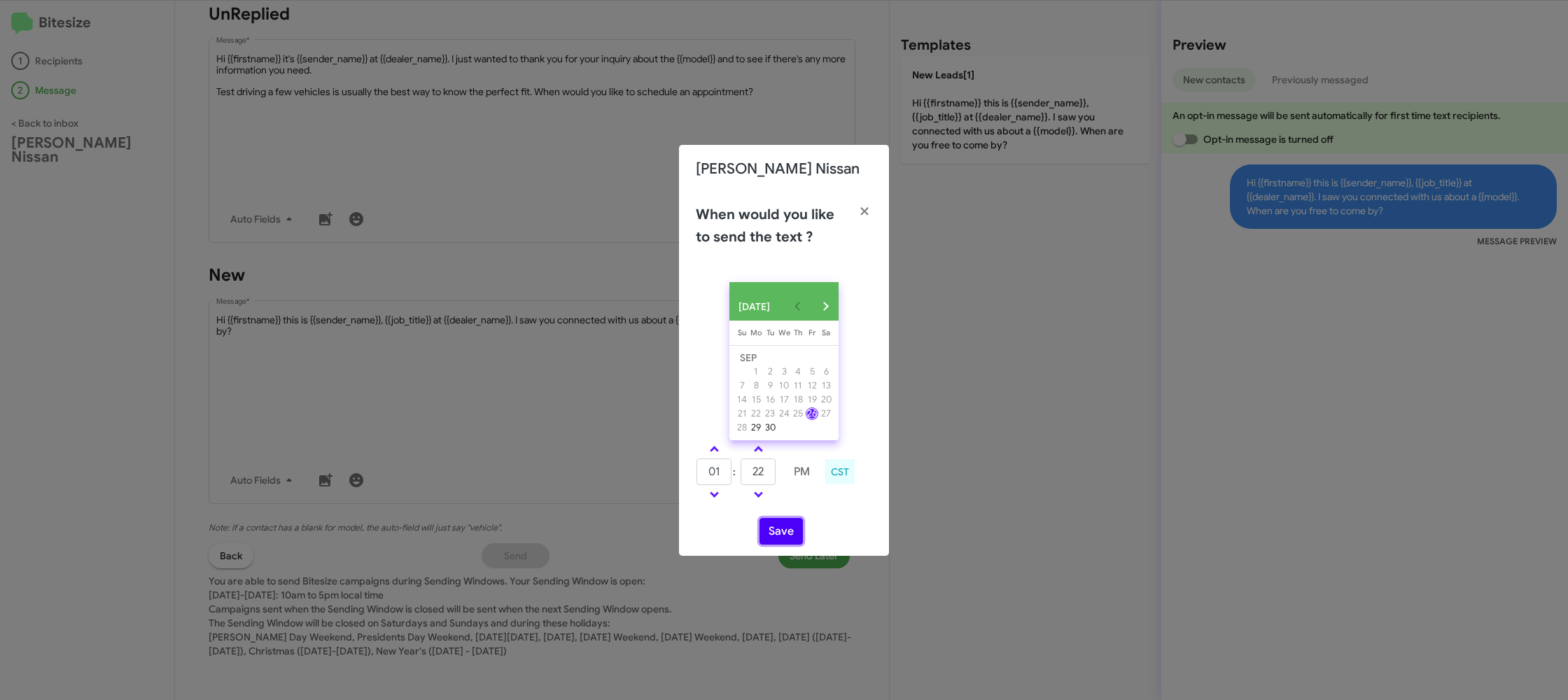
click at [779, 529] on button "Save" at bounding box center [781, 531] width 43 height 27
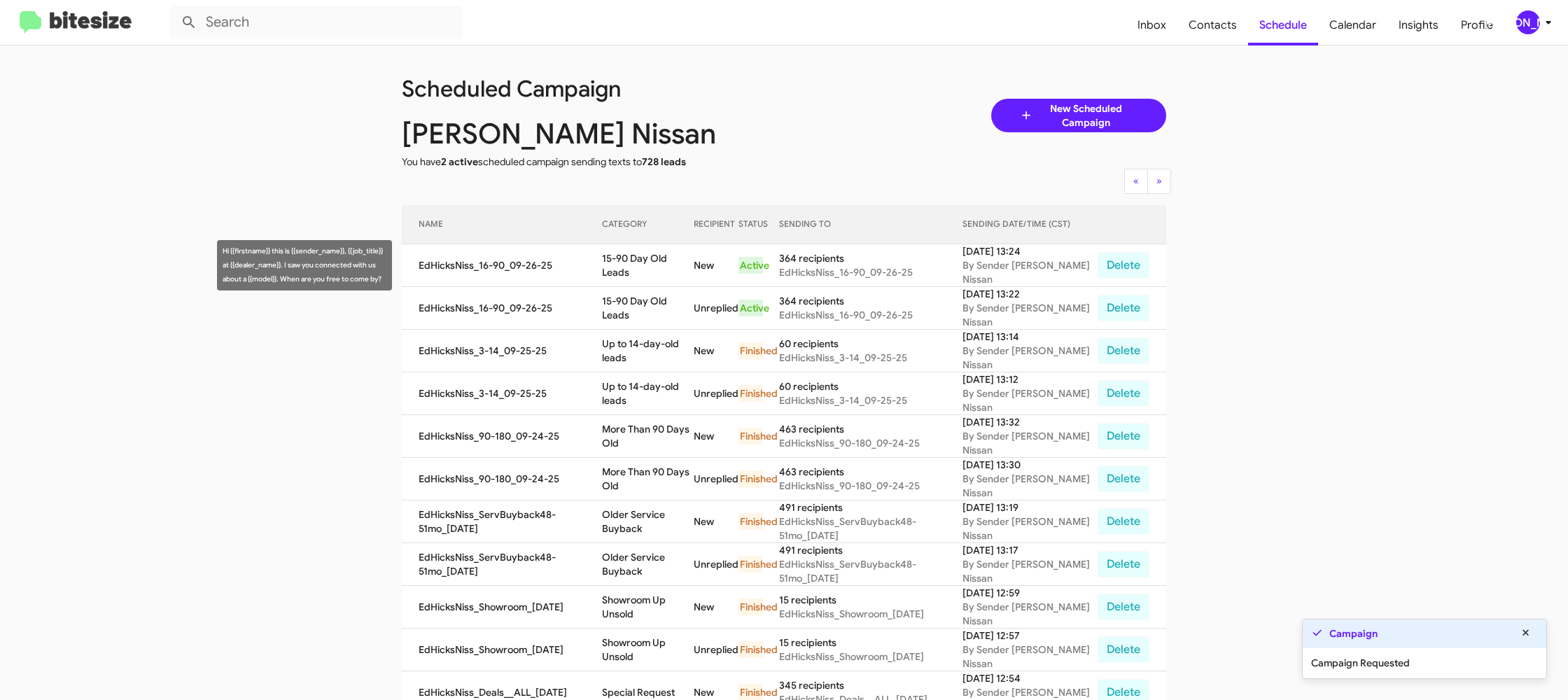
click at [637, 268] on td "15-90 Day Old Leads" at bounding box center [648, 265] width 92 height 42
drag, startPoint x: 637, startPoint y: 268, endPoint x: 624, endPoint y: 258, distance: 16.4
click at [636, 265] on td "15-90 Day Old Leads" at bounding box center [648, 265] width 92 height 42
copy td "15-90 Day Old Leads"
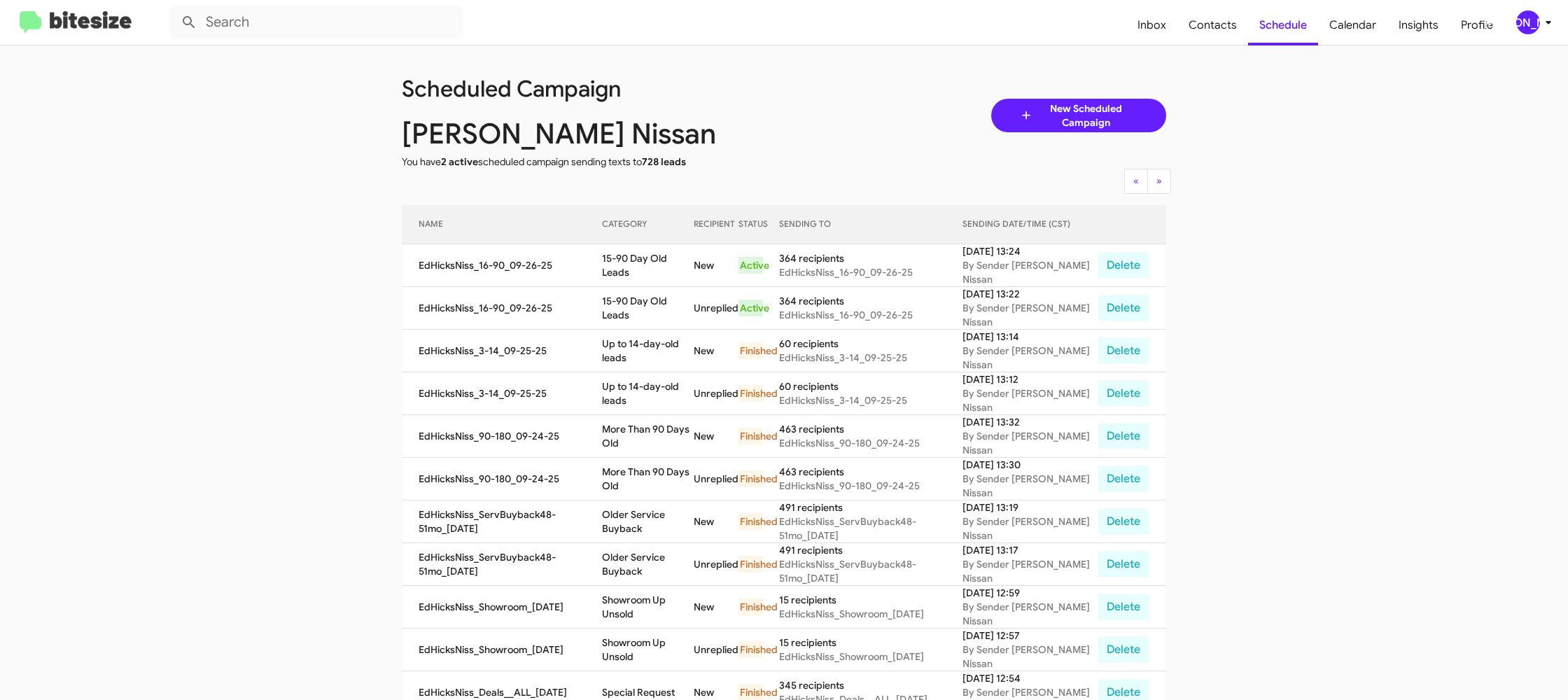
click at [1537, 24] on div "[PERSON_NAME]" at bounding box center [1528, 22] width 24 height 24
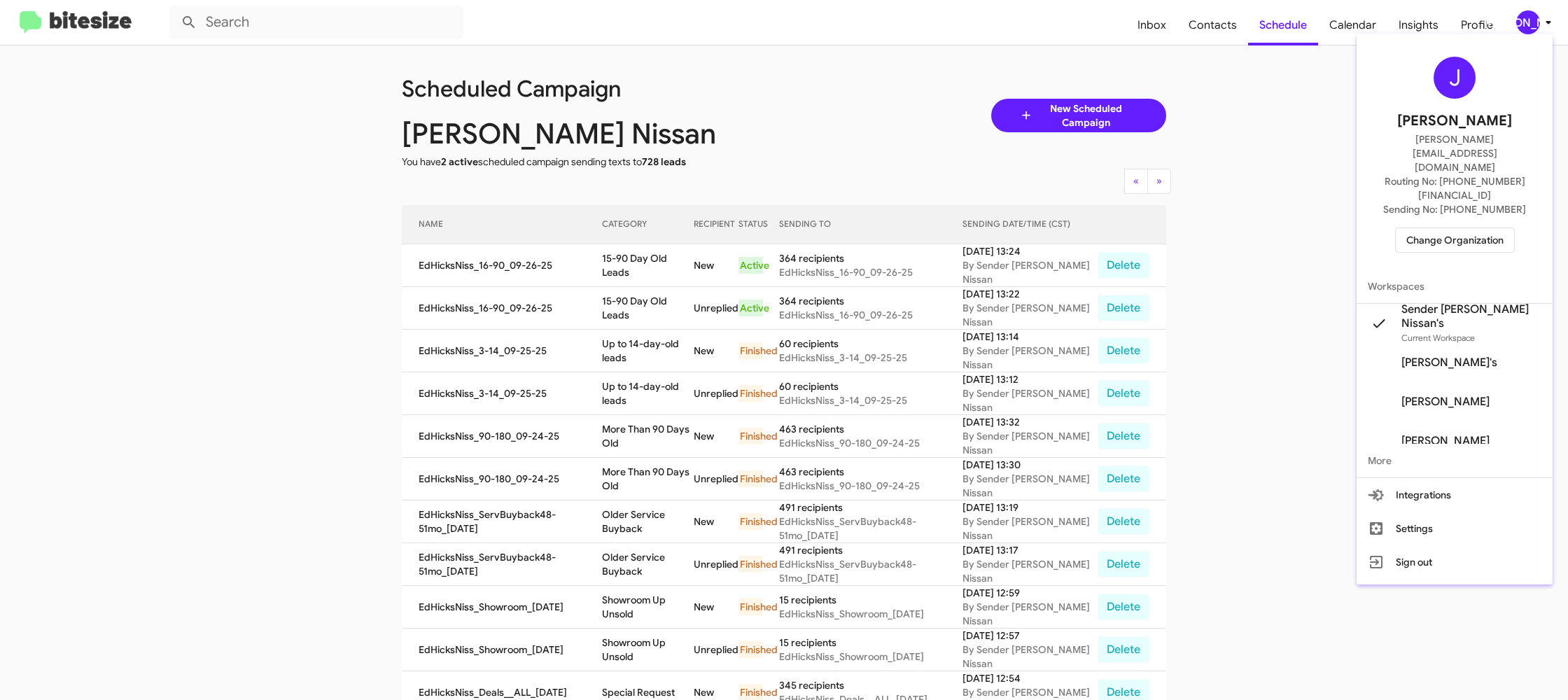
click at [1464, 228] on span "Change Organization" at bounding box center [1456, 240] width 97 height 24
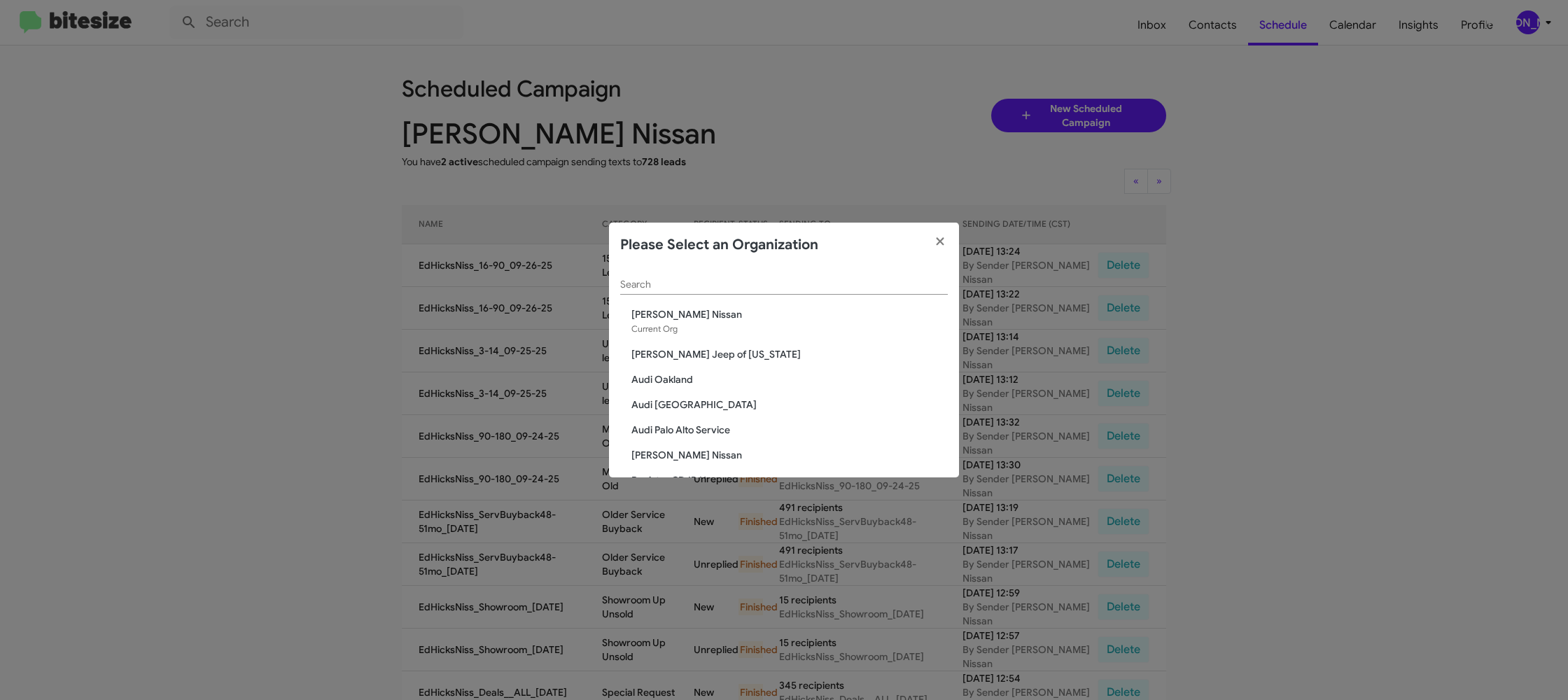
click at [631, 294] on div "Search" at bounding box center [784, 281] width 328 height 27
click at [635, 281] on input "Search" at bounding box center [784, 285] width 328 height 12
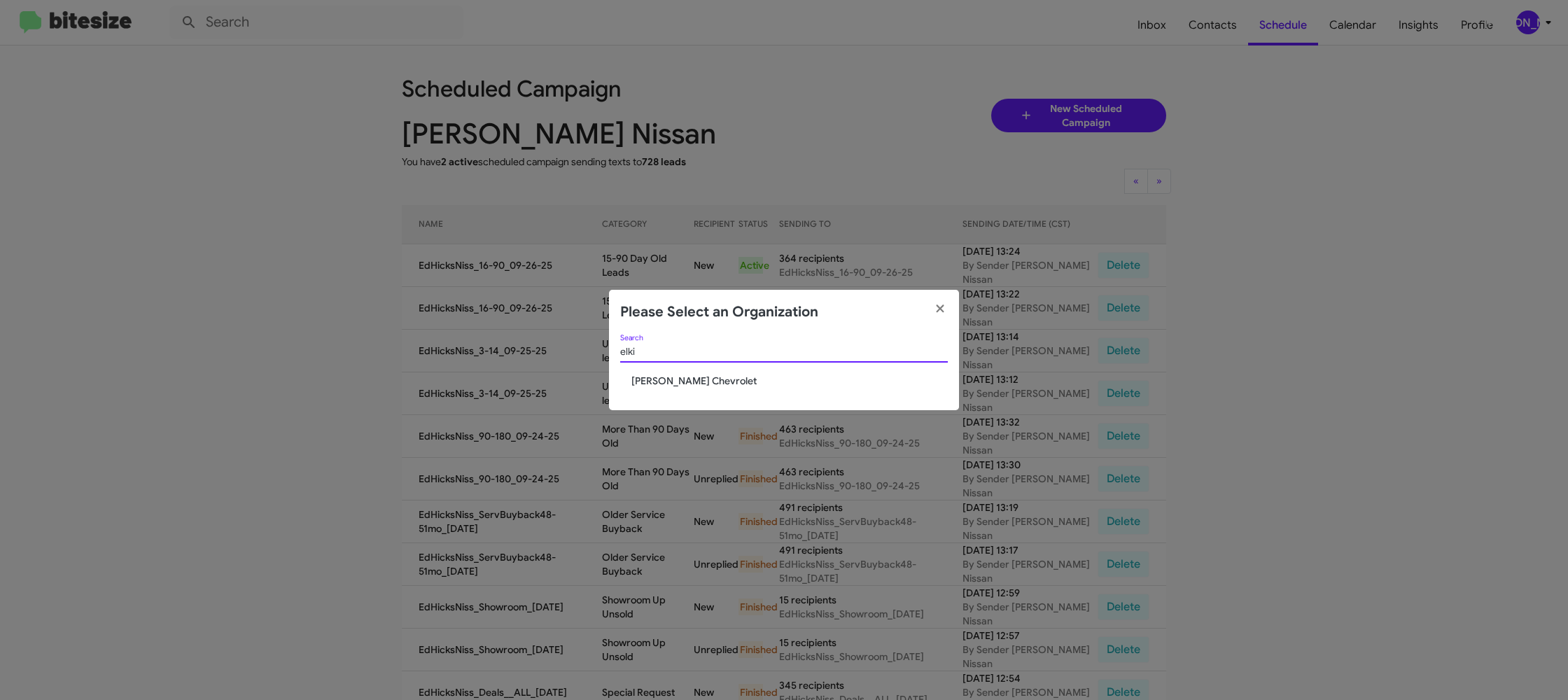
type input "elki"
click at [663, 376] on span "Elkins Chevrolet" at bounding box center [789, 381] width 316 height 14
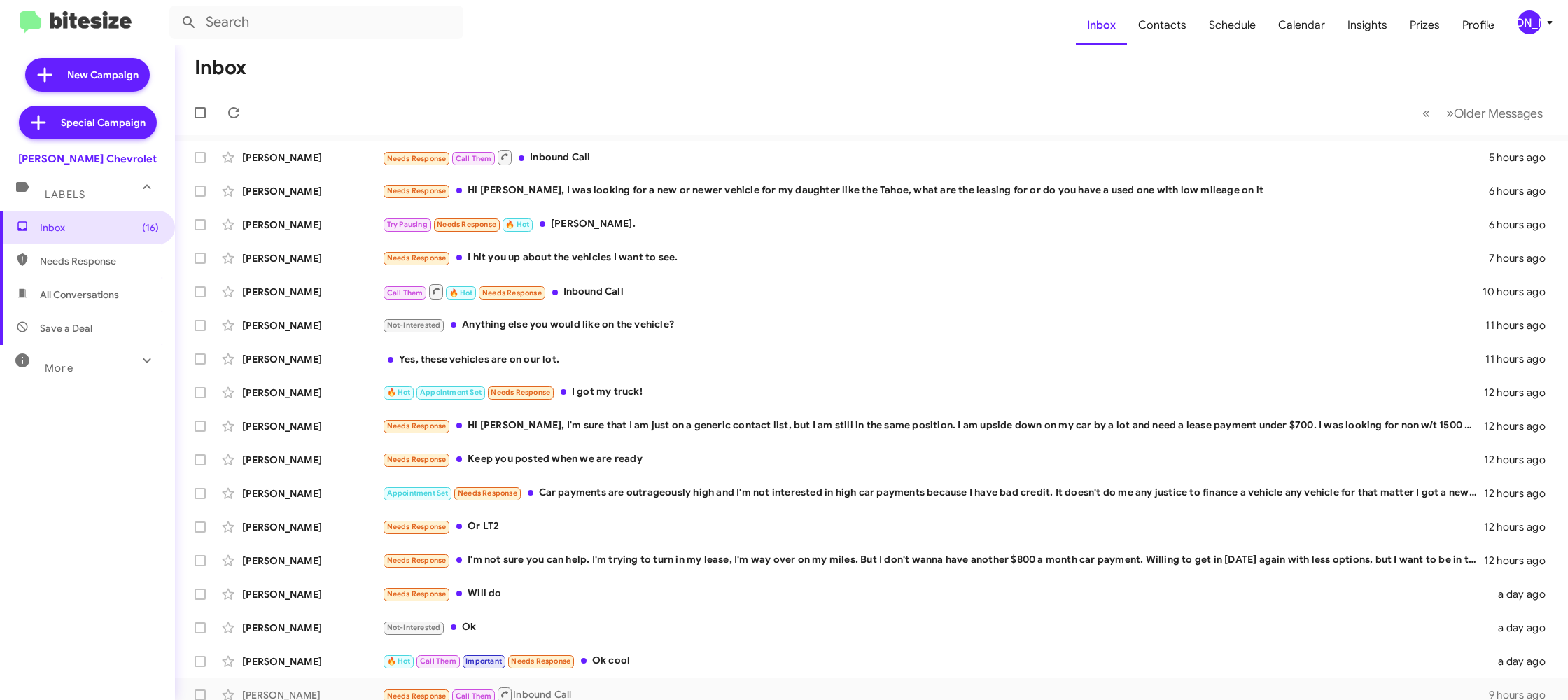
click at [1540, 27] on div "[PERSON_NAME]" at bounding box center [1530, 22] width 24 height 24
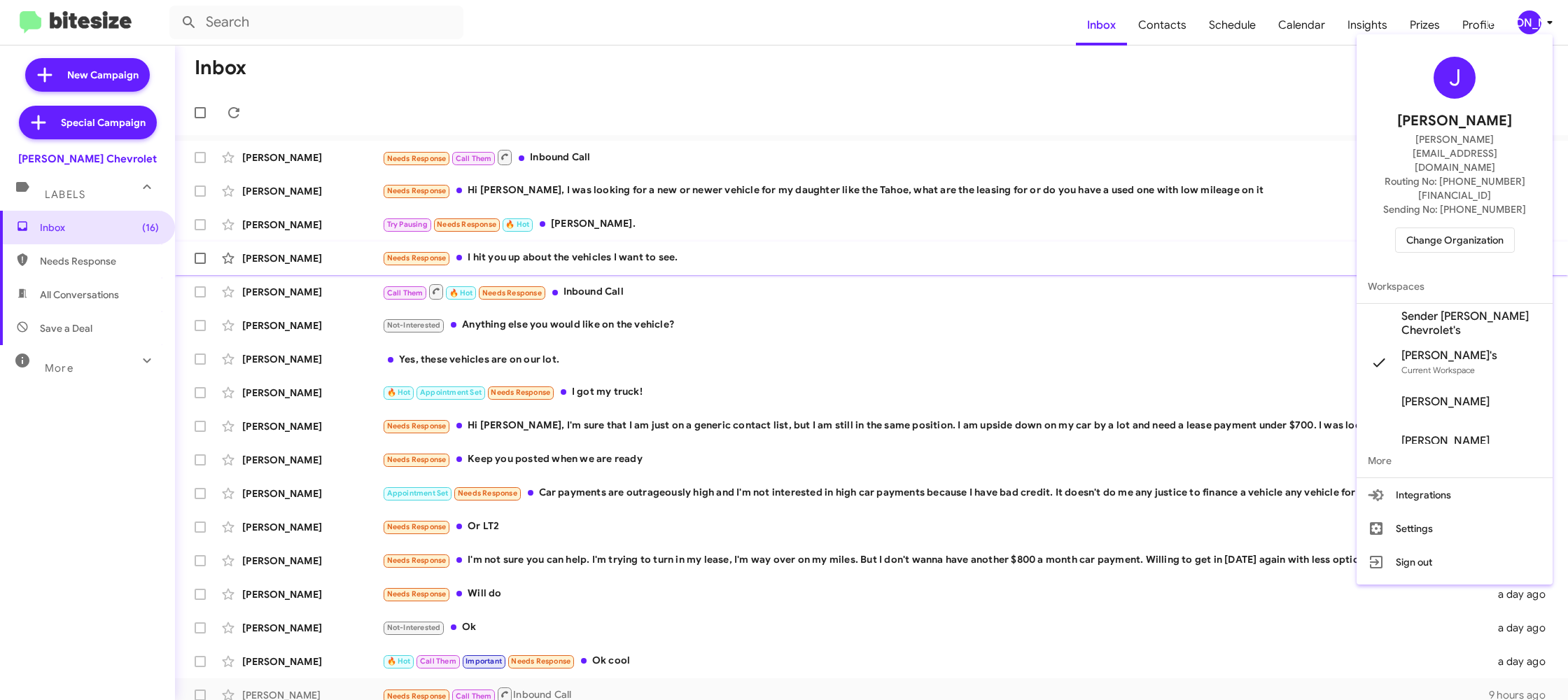
drag, startPoint x: 1446, startPoint y: 265, endPoint x: 1445, endPoint y: 273, distance: 8.1
click at [1446, 304] on span "Sender [PERSON_NAME] Chevrolet's" at bounding box center [1455, 323] width 196 height 39
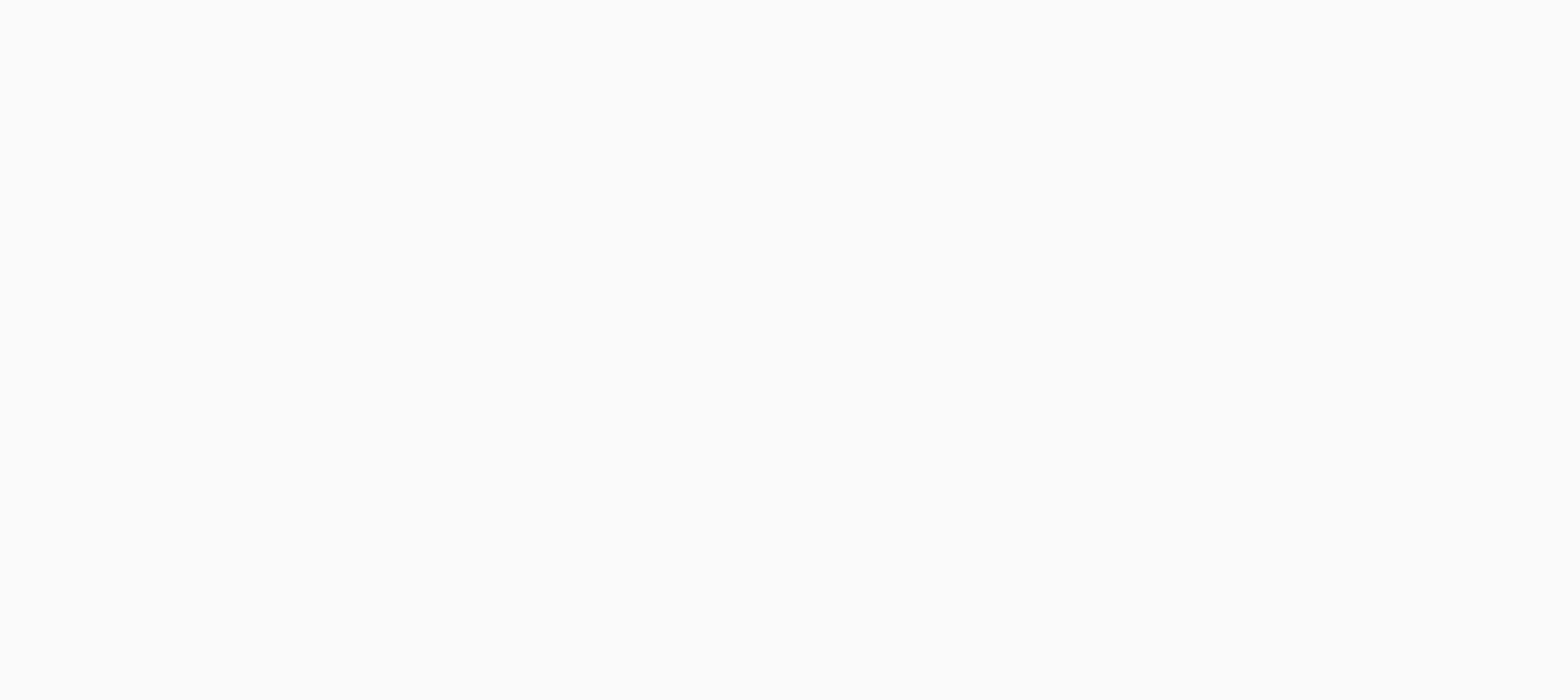
click at [1157, 32] on body at bounding box center [784, 350] width 1568 height 700
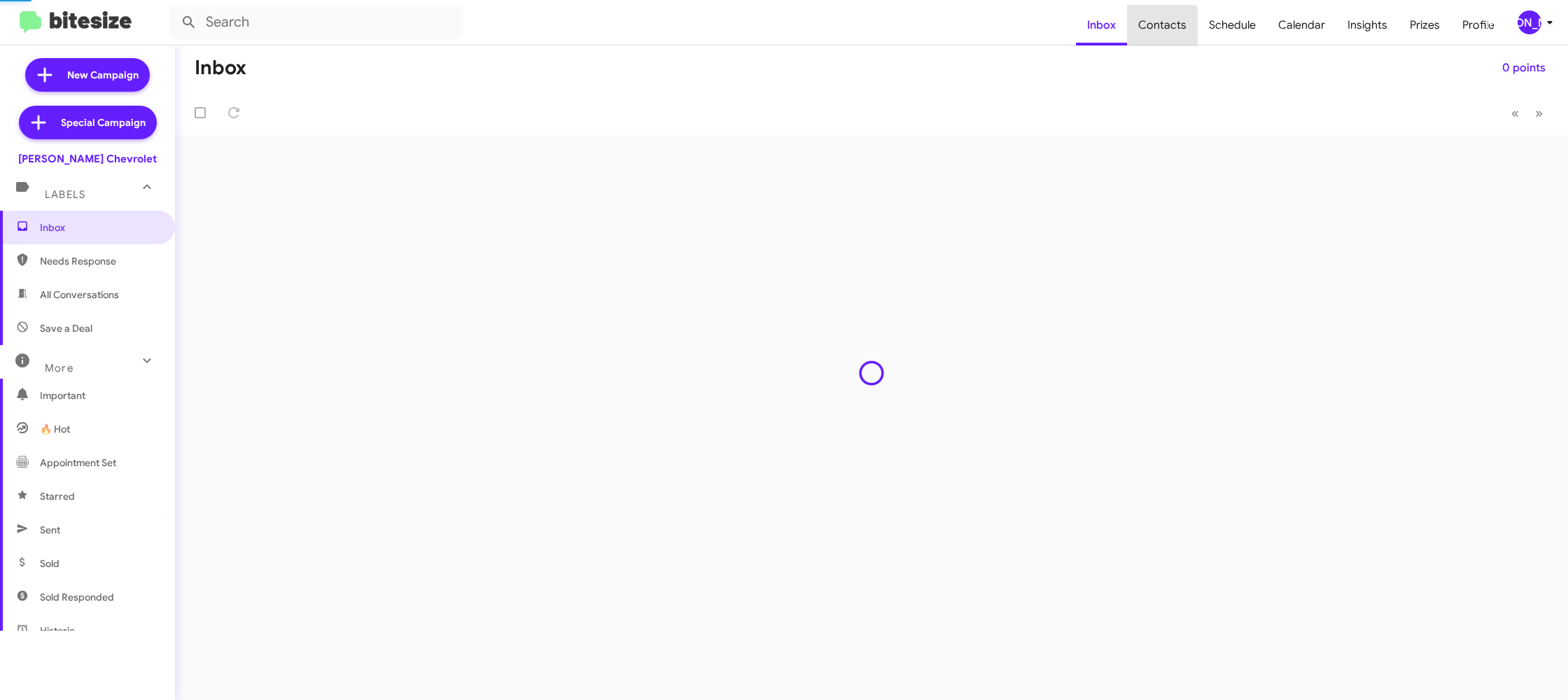
click at [1157, 32] on span "Contacts" at bounding box center [1162, 26] width 71 height 41
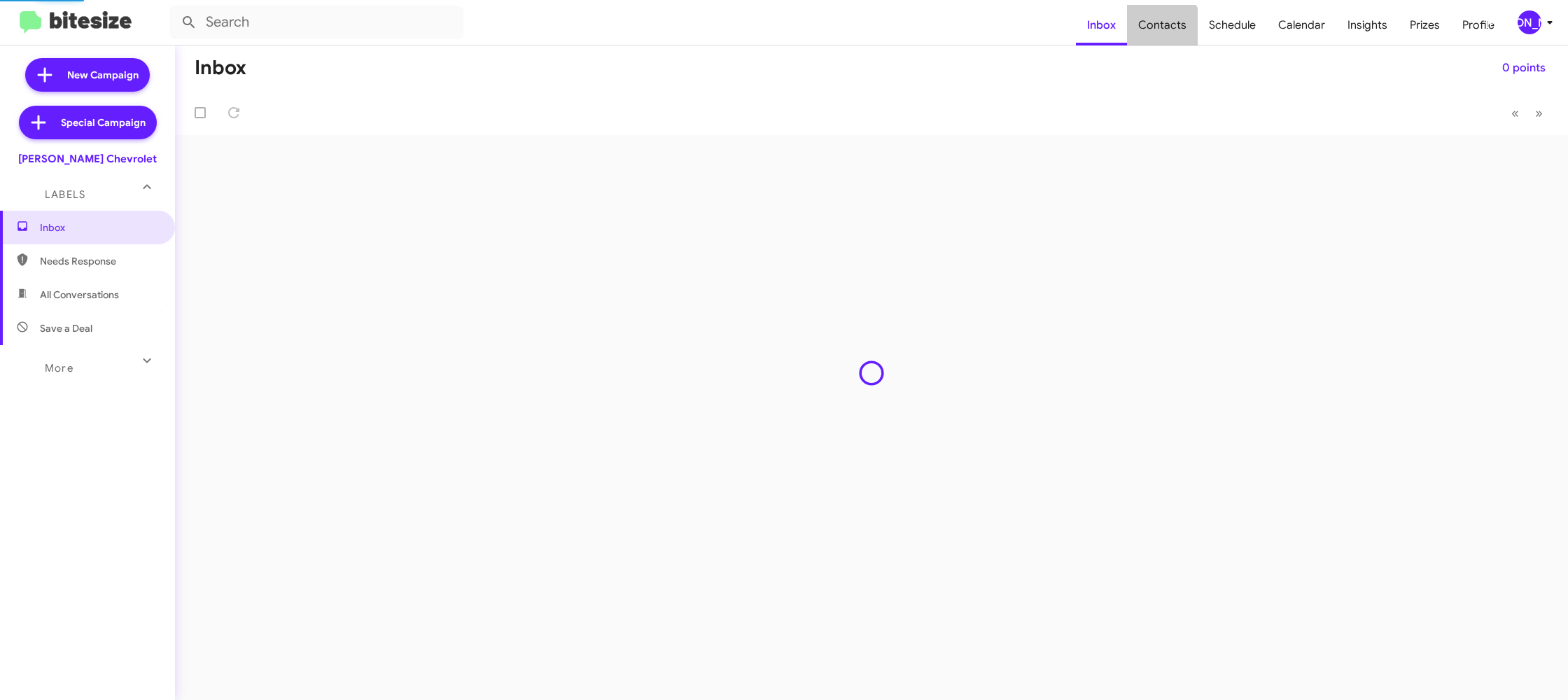
click at [1157, 32] on span "Contacts" at bounding box center [1162, 26] width 71 height 41
type input "in:groups"
click at [1157, 32] on span "Contacts" at bounding box center [1162, 26] width 71 height 41
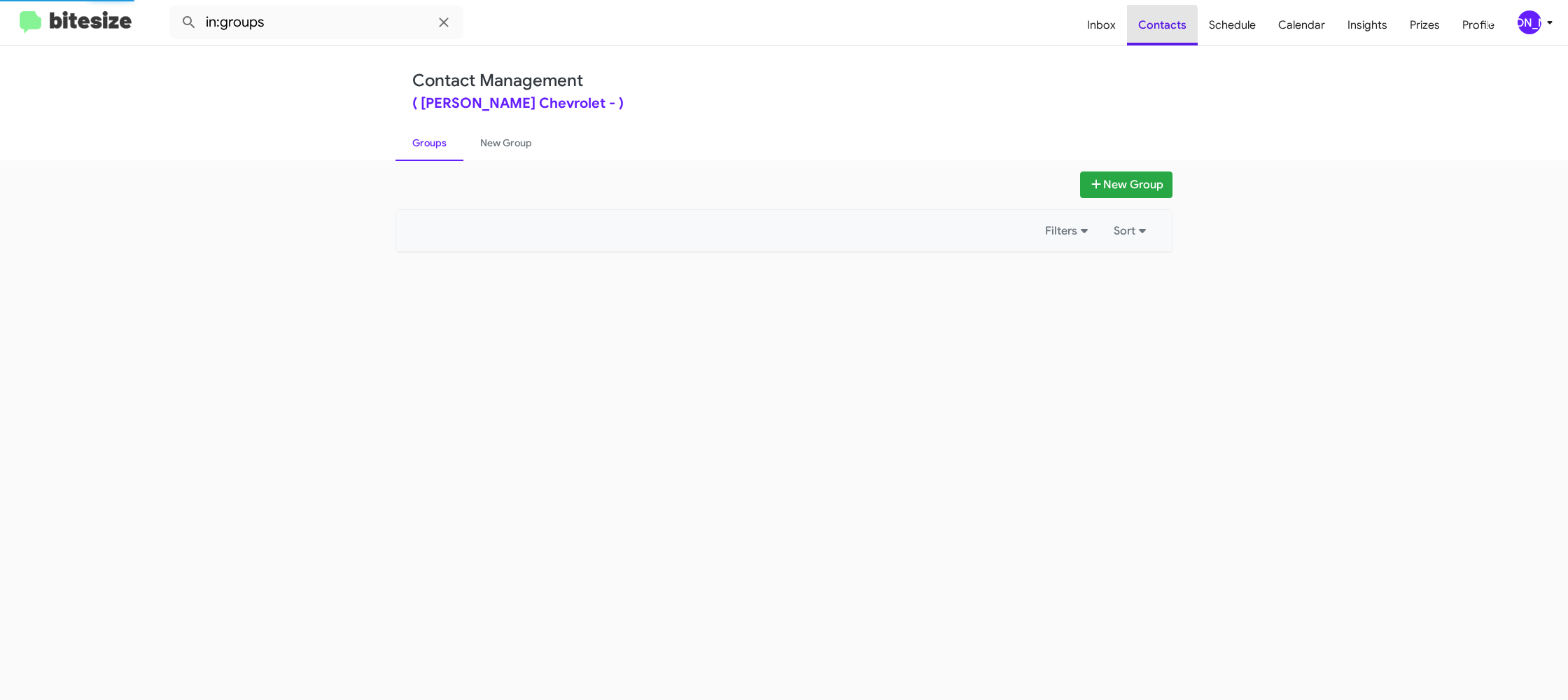
drag, startPoint x: 0, startPoint y: 0, endPoint x: 1081, endPoint y: 4, distance: 1081.0
click at [1156, 32] on span "Contacts" at bounding box center [1162, 26] width 71 height 41
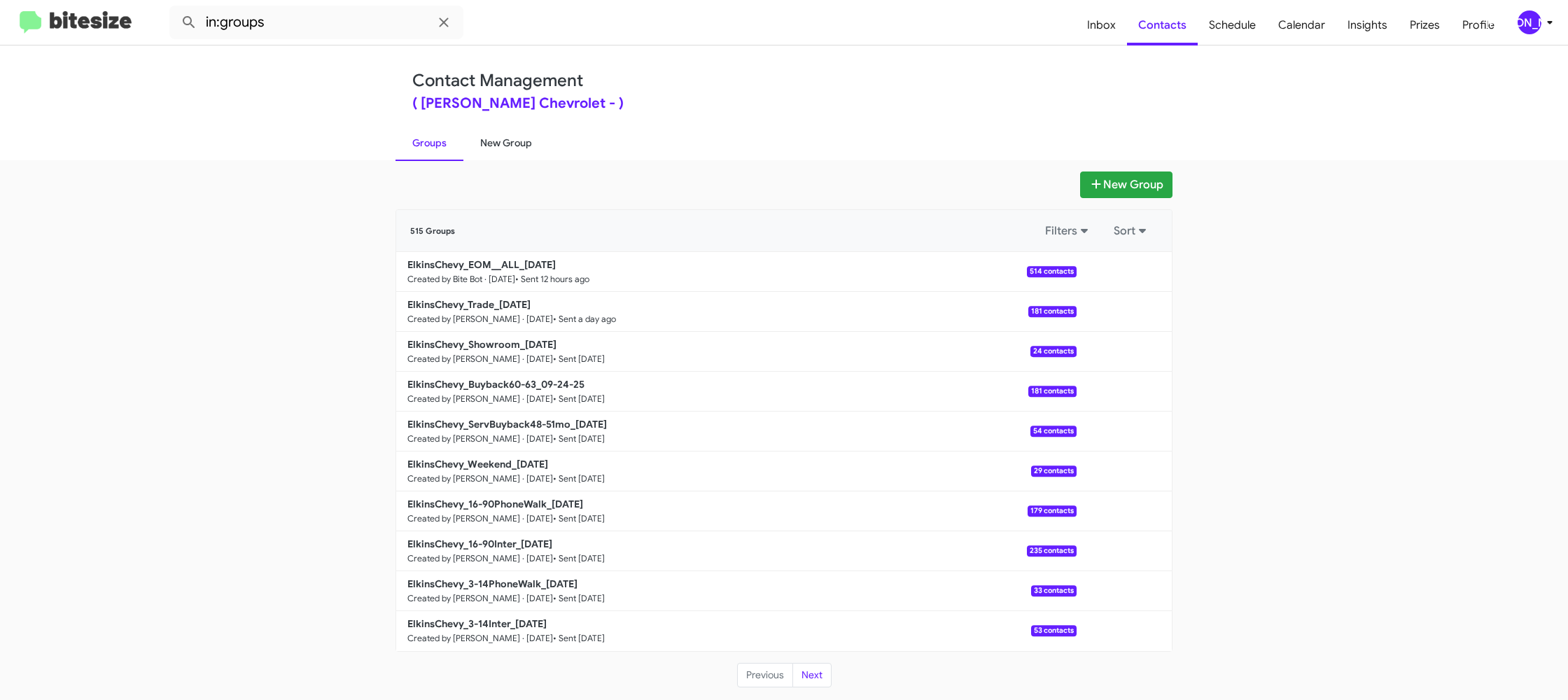
click at [508, 148] on link "New Group" at bounding box center [506, 142] width 85 height 36
drag, startPoint x: 508, startPoint y: 148, endPoint x: 510, endPoint y: 102, distance: 46.0
click at [509, 135] on link "New Group" at bounding box center [506, 142] width 85 height 36
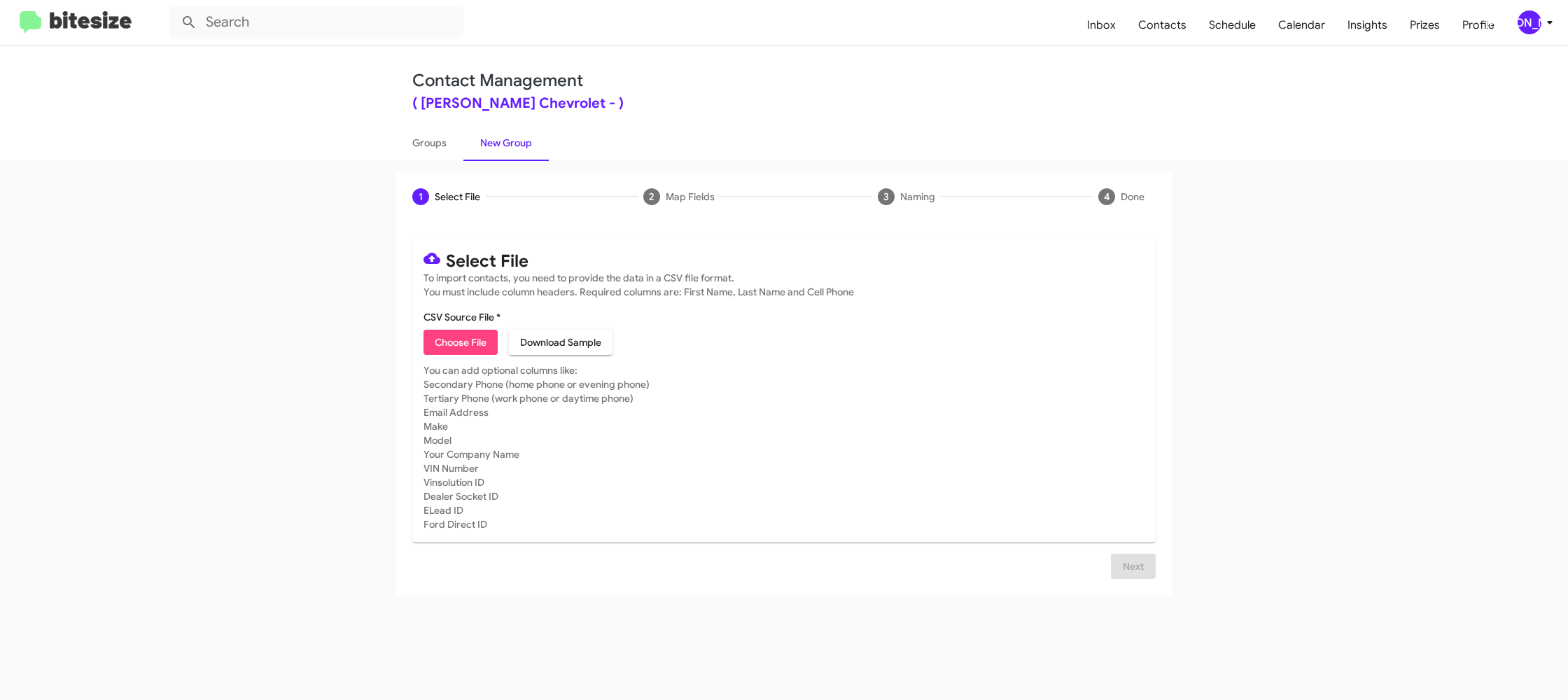
click at [1532, 19] on div "[PERSON_NAME]" at bounding box center [1530, 22] width 24 height 24
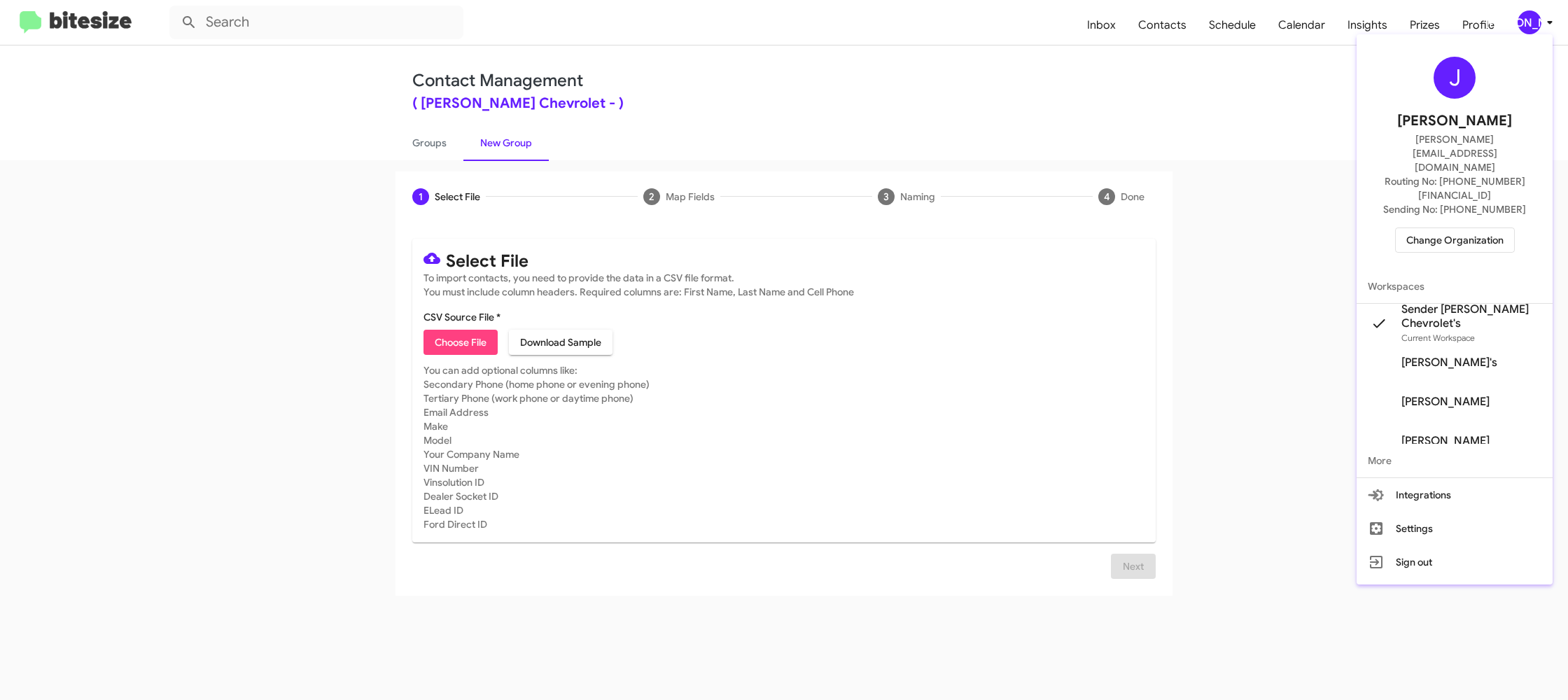
click at [1532, 19] on div at bounding box center [784, 350] width 1568 height 700
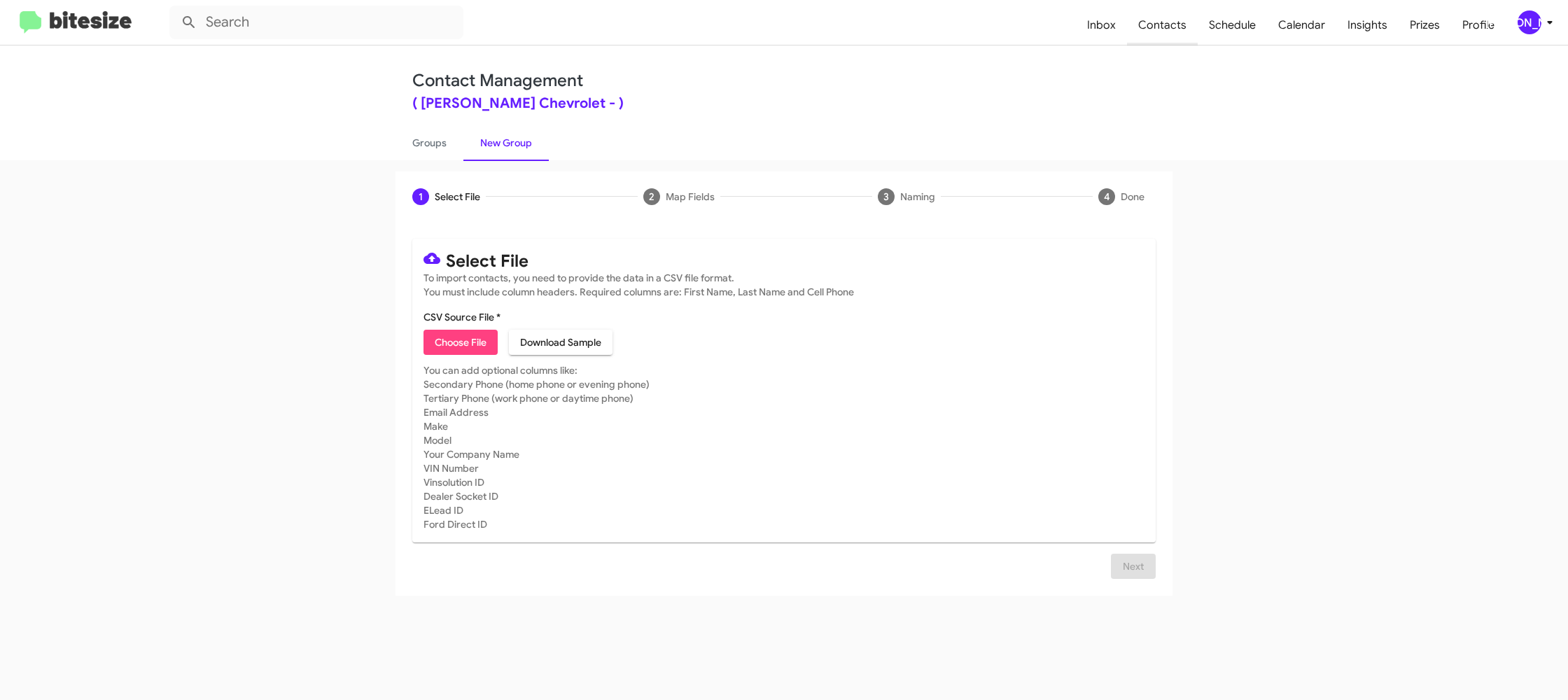
click at [1163, 38] on span "Contacts" at bounding box center [1162, 26] width 71 height 41
type input "in:groups"
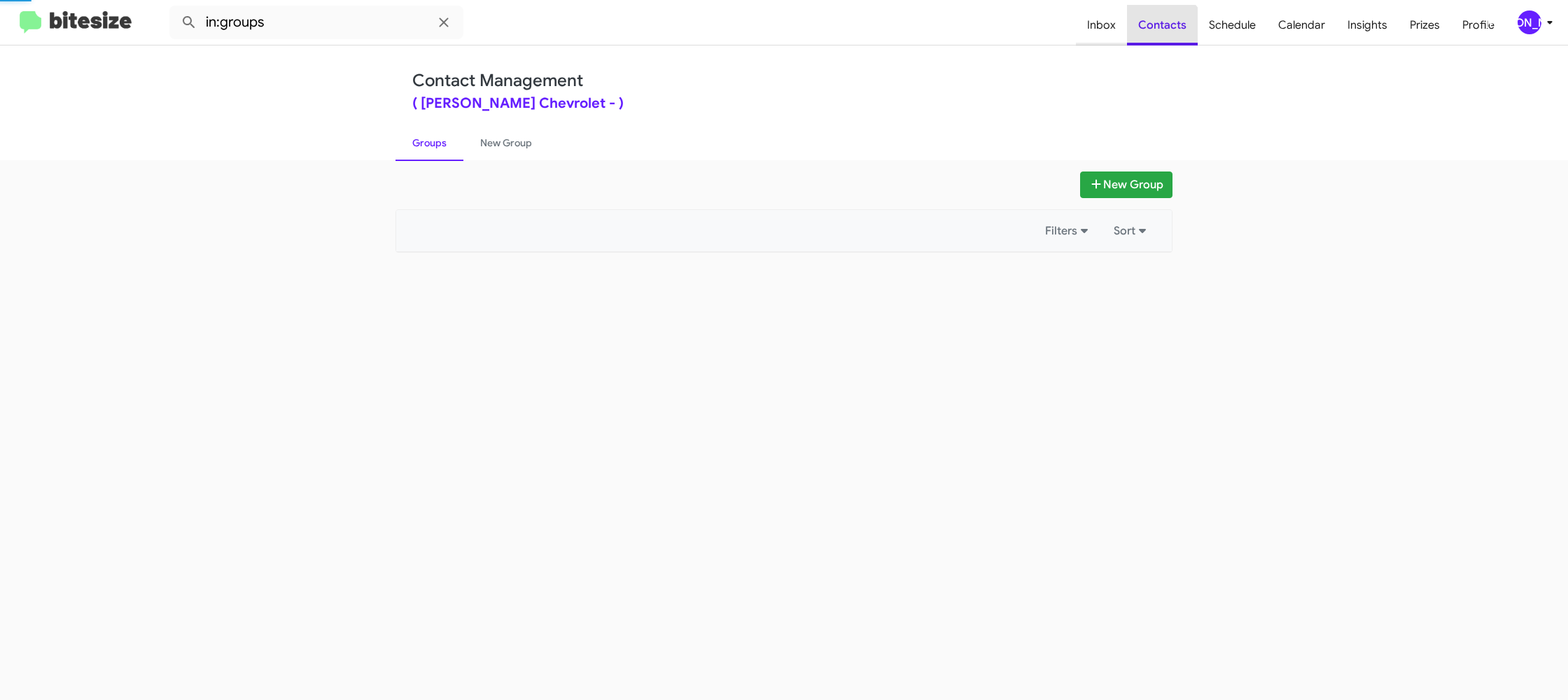
drag, startPoint x: 1163, startPoint y: 38, endPoint x: 1121, endPoint y: 33, distance: 42.3
click at [1162, 38] on span "Contacts" at bounding box center [1162, 26] width 71 height 41
click at [1109, 33] on span "Inbox" at bounding box center [1102, 26] width 51 height 41
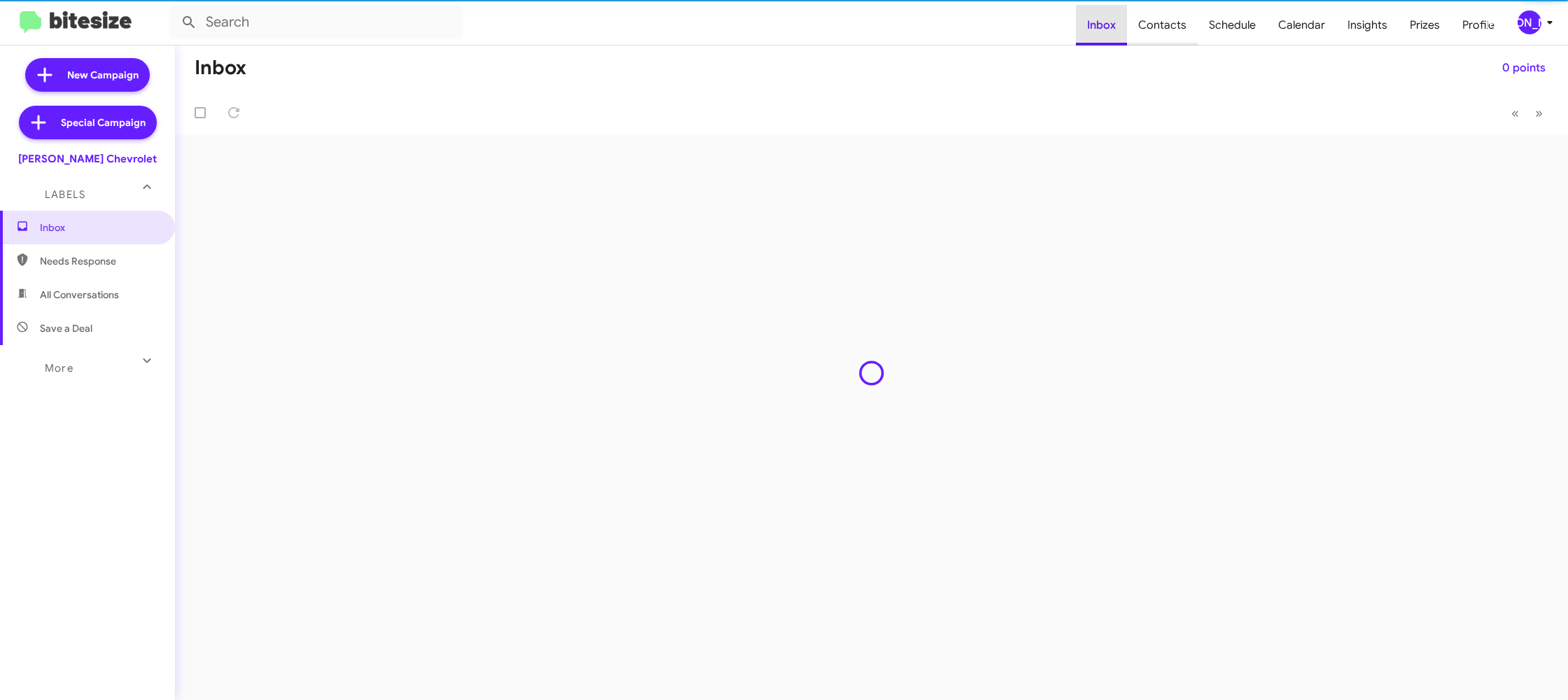
click at [1167, 31] on span "Contacts" at bounding box center [1162, 26] width 71 height 41
type input "in:groups"
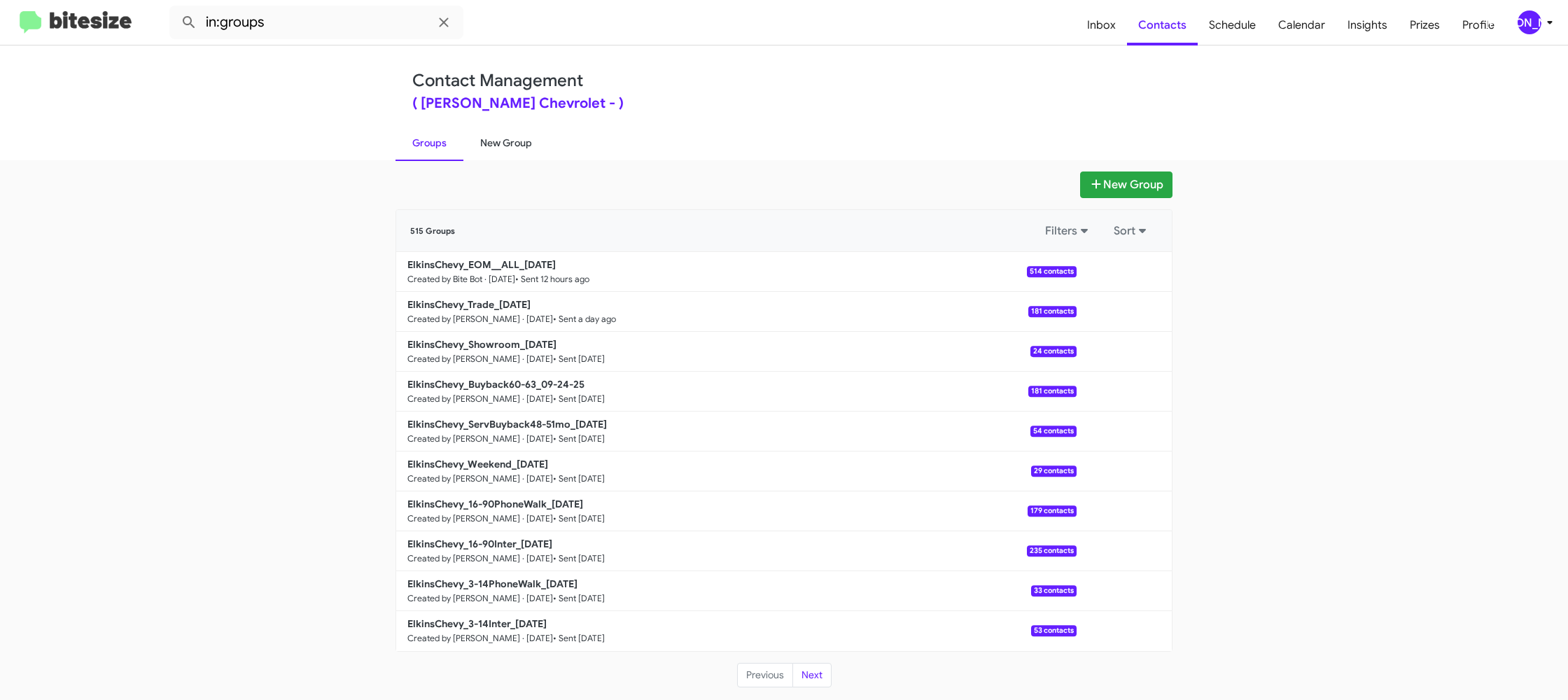
click at [525, 151] on link "New Group" at bounding box center [506, 142] width 85 height 36
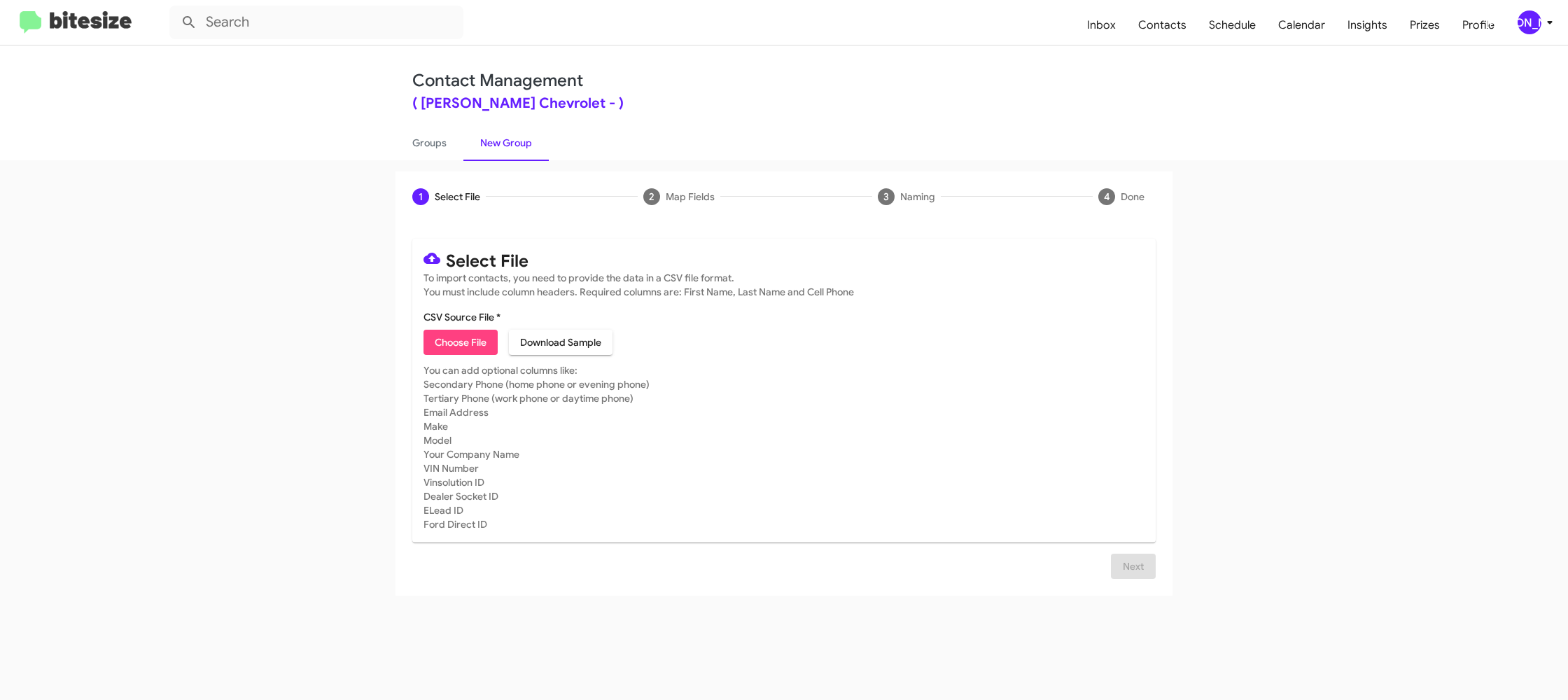
click at [1532, 27] on div "[PERSON_NAME]" at bounding box center [1530, 22] width 24 height 24
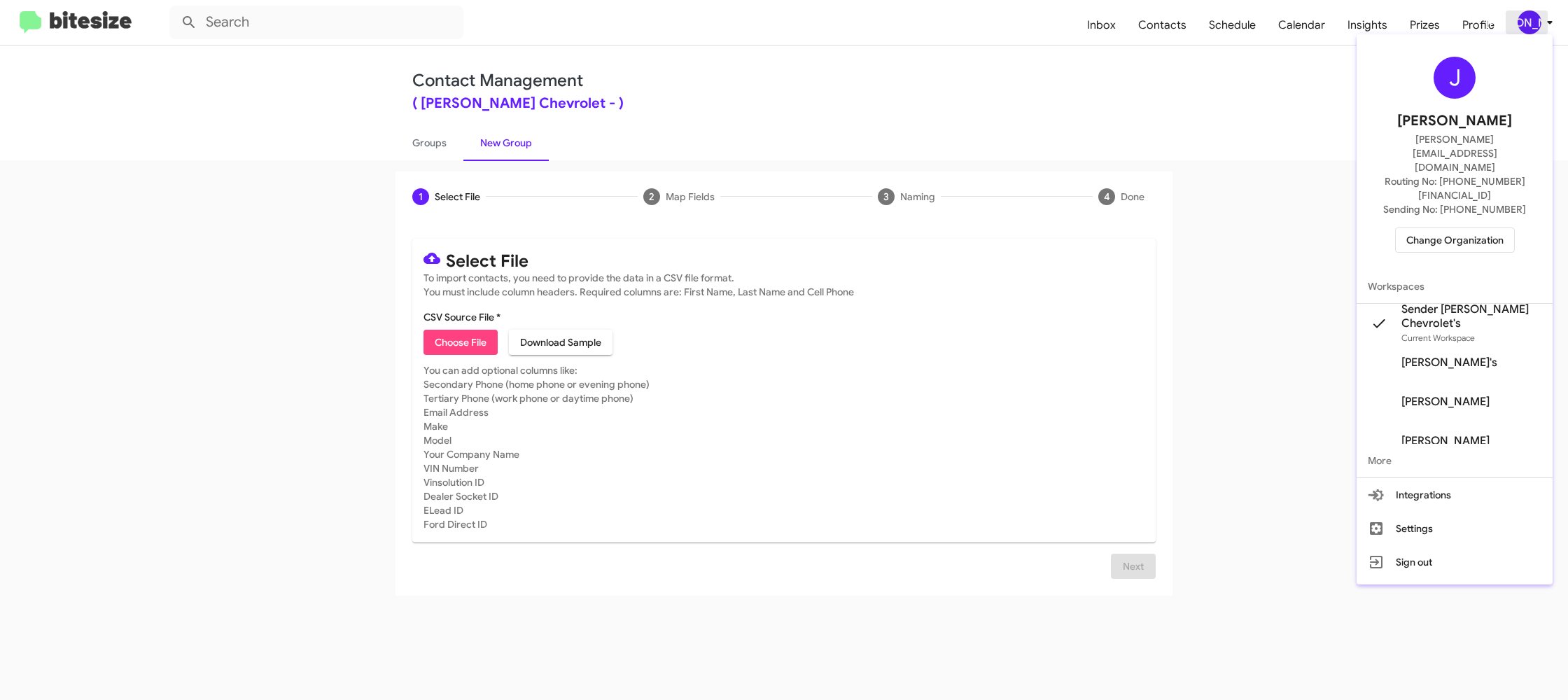
click at [1532, 27] on div at bounding box center [784, 350] width 1568 height 700
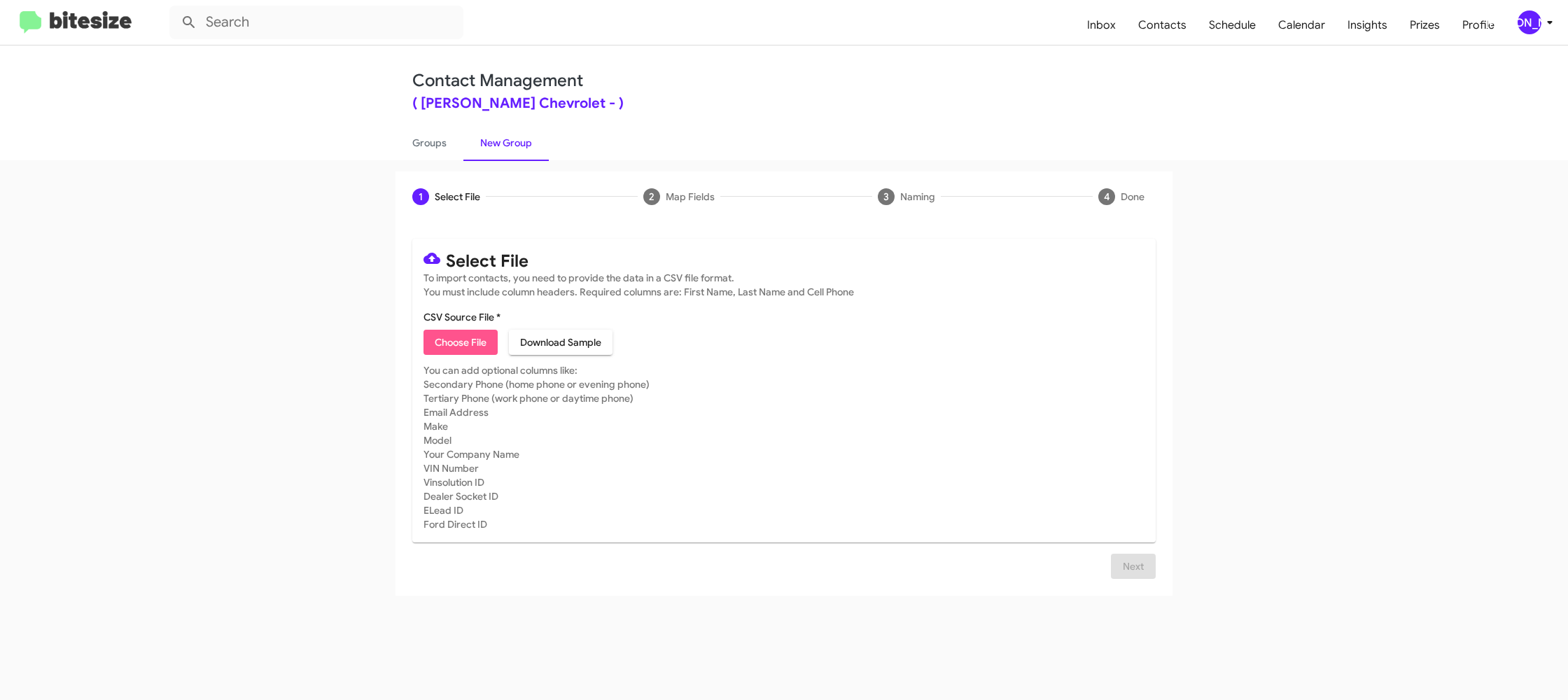
click at [442, 333] on span "Choose File" at bounding box center [460, 342] width 52 height 25
type input "ElkinsChevy_16-90Inter_[DATE]"
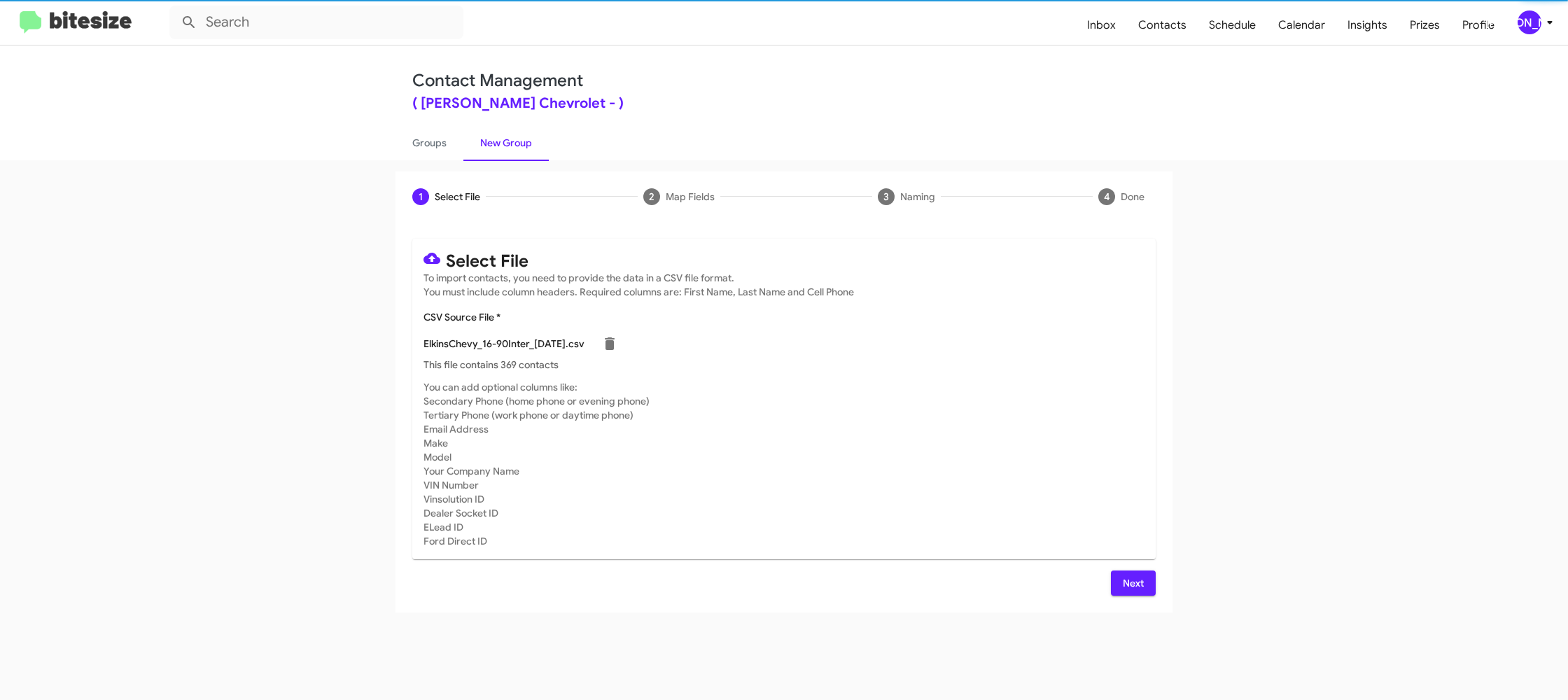
drag, startPoint x: 905, startPoint y: 425, endPoint x: 1049, endPoint y: 538, distance: 183.0
click at [904, 426] on mat-card-subtitle "You can add optional columns like: Secondary Phone (home phone or evening phone…" at bounding box center [784, 464] width 722 height 168
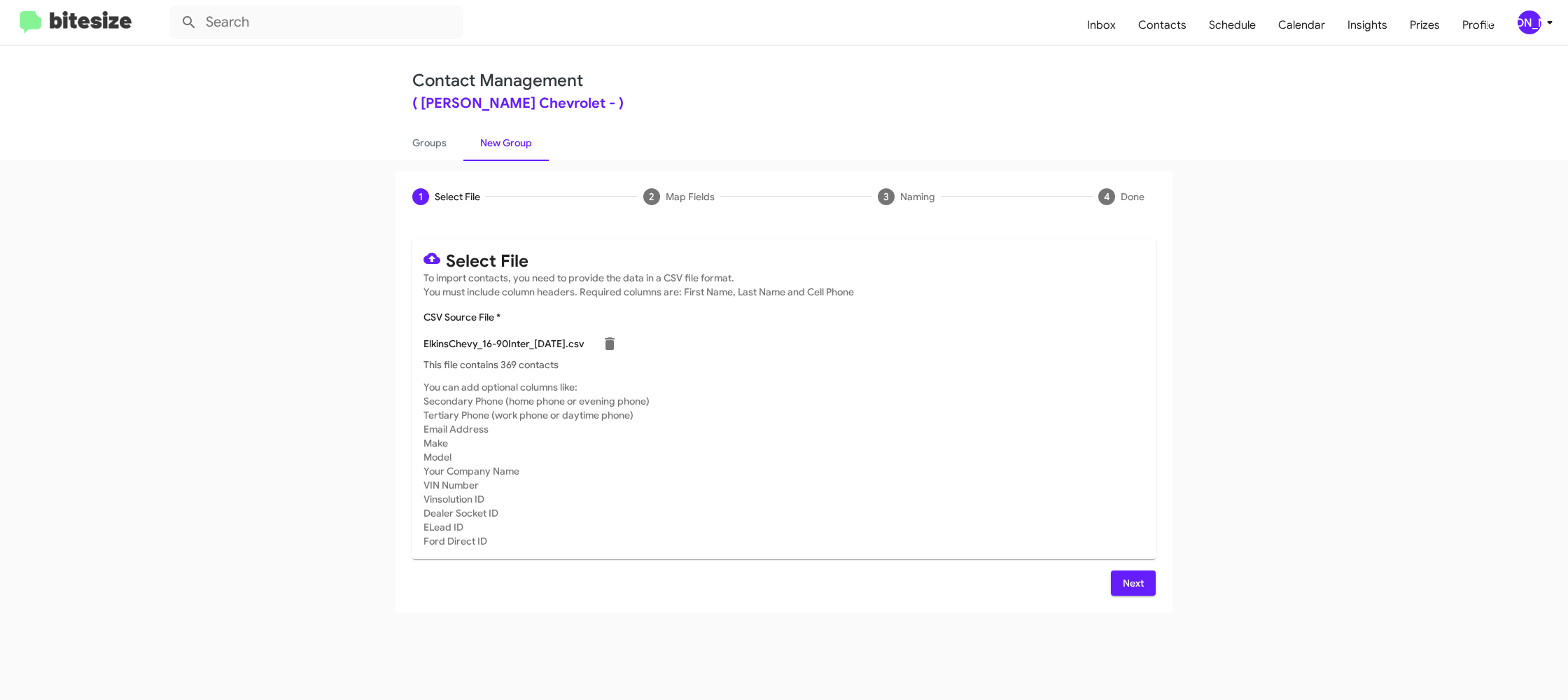
click at [1124, 582] on span "Next" at bounding box center [1133, 583] width 22 height 25
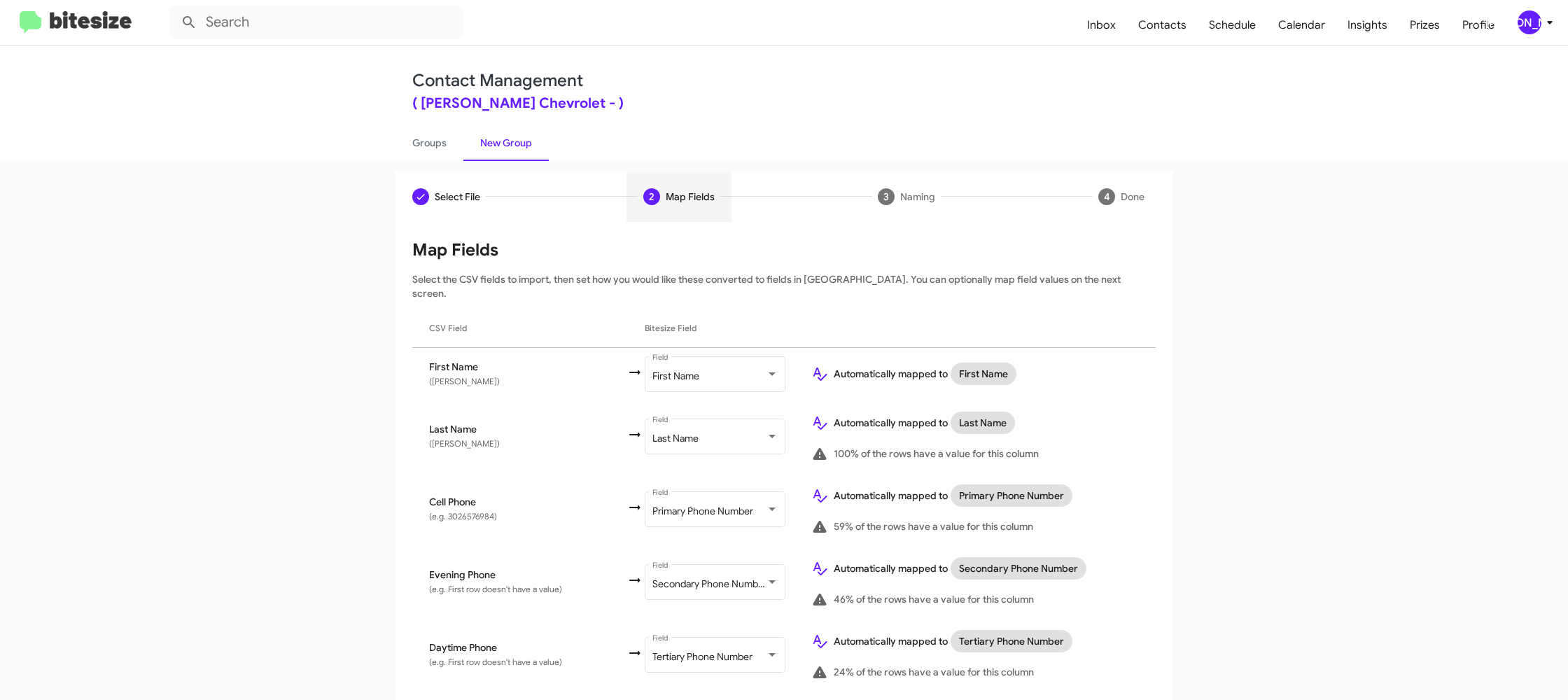
scroll to position [667, 0]
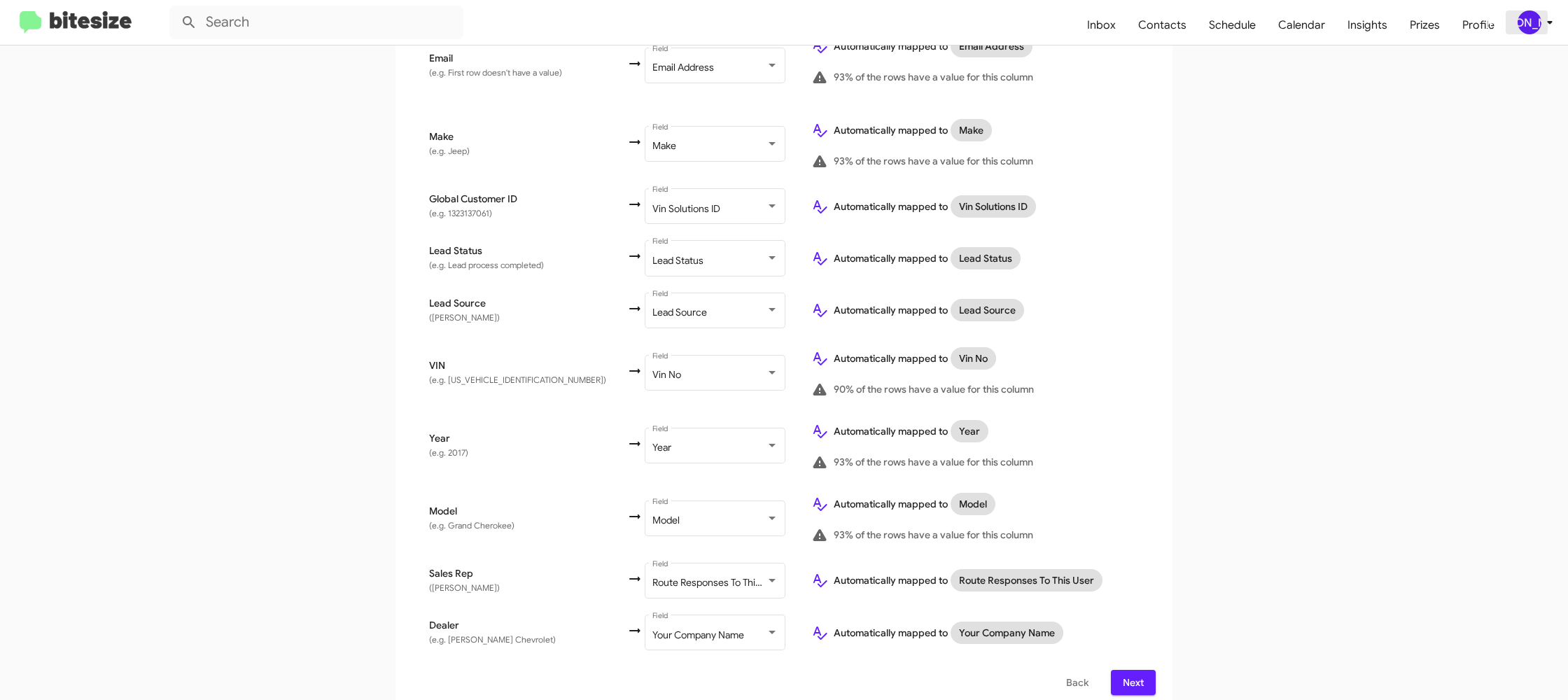
click at [1538, 23] on div "[PERSON_NAME]" at bounding box center [1530, 22] width 24 height 24
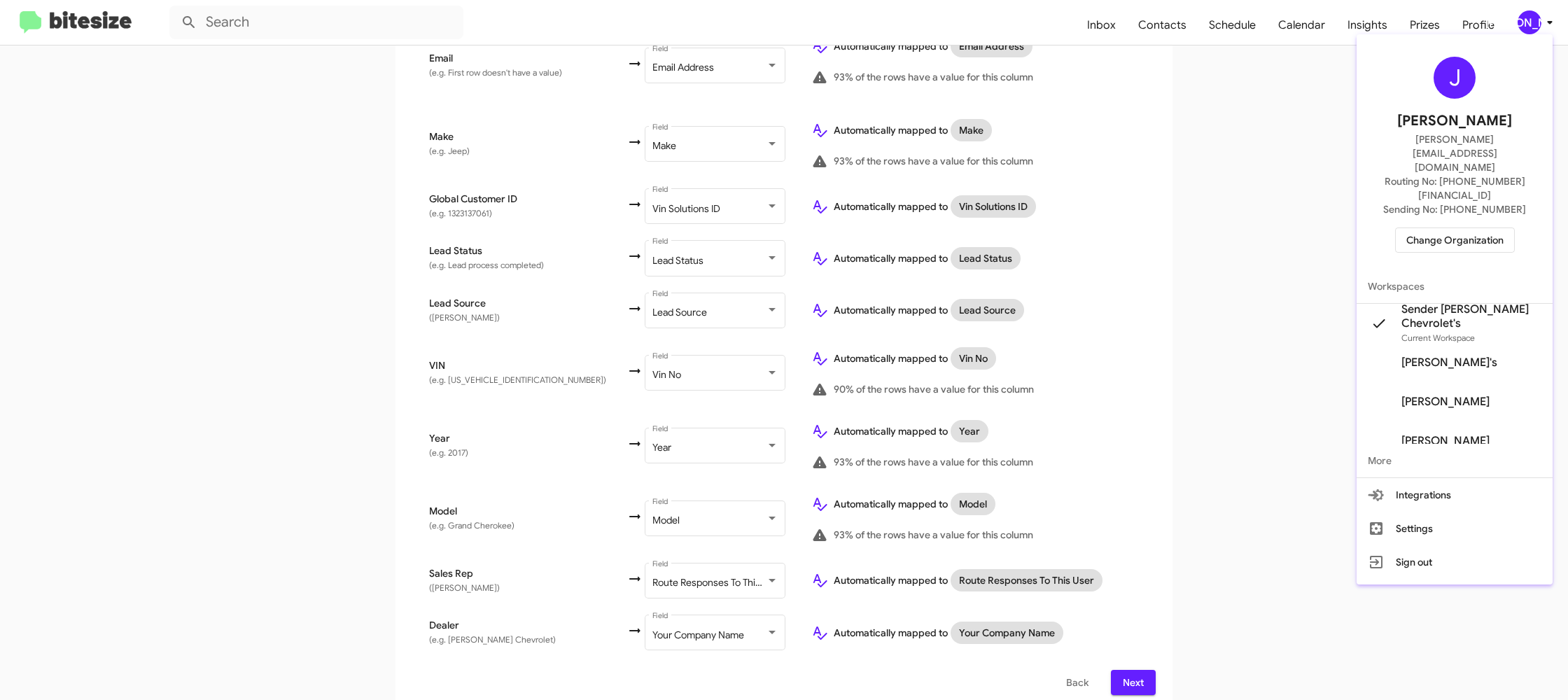
click at [1538, 23] on div at bounding box center [784, 350] width 1568 height 700
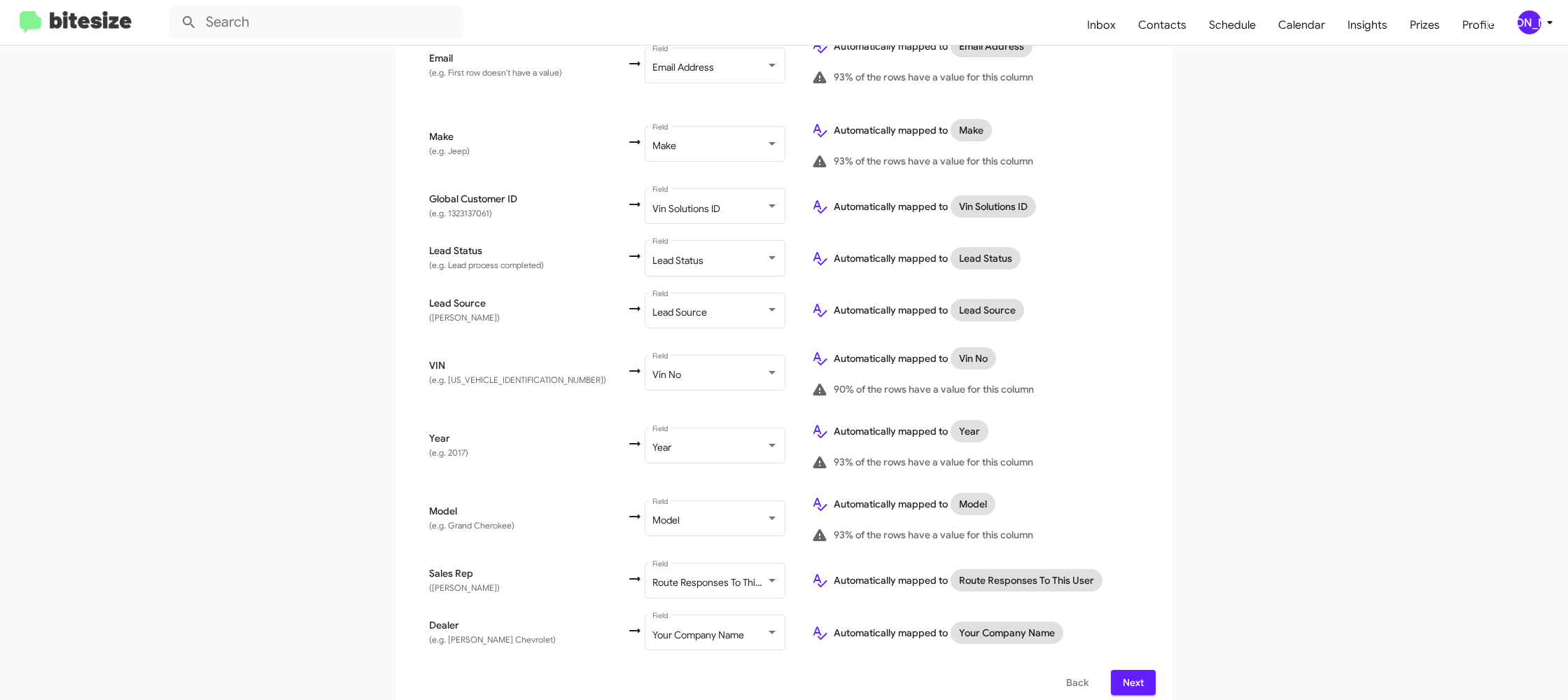
click at [1137, 673] on span "Next" at bounding box center [1133, 682] width 22 height 25
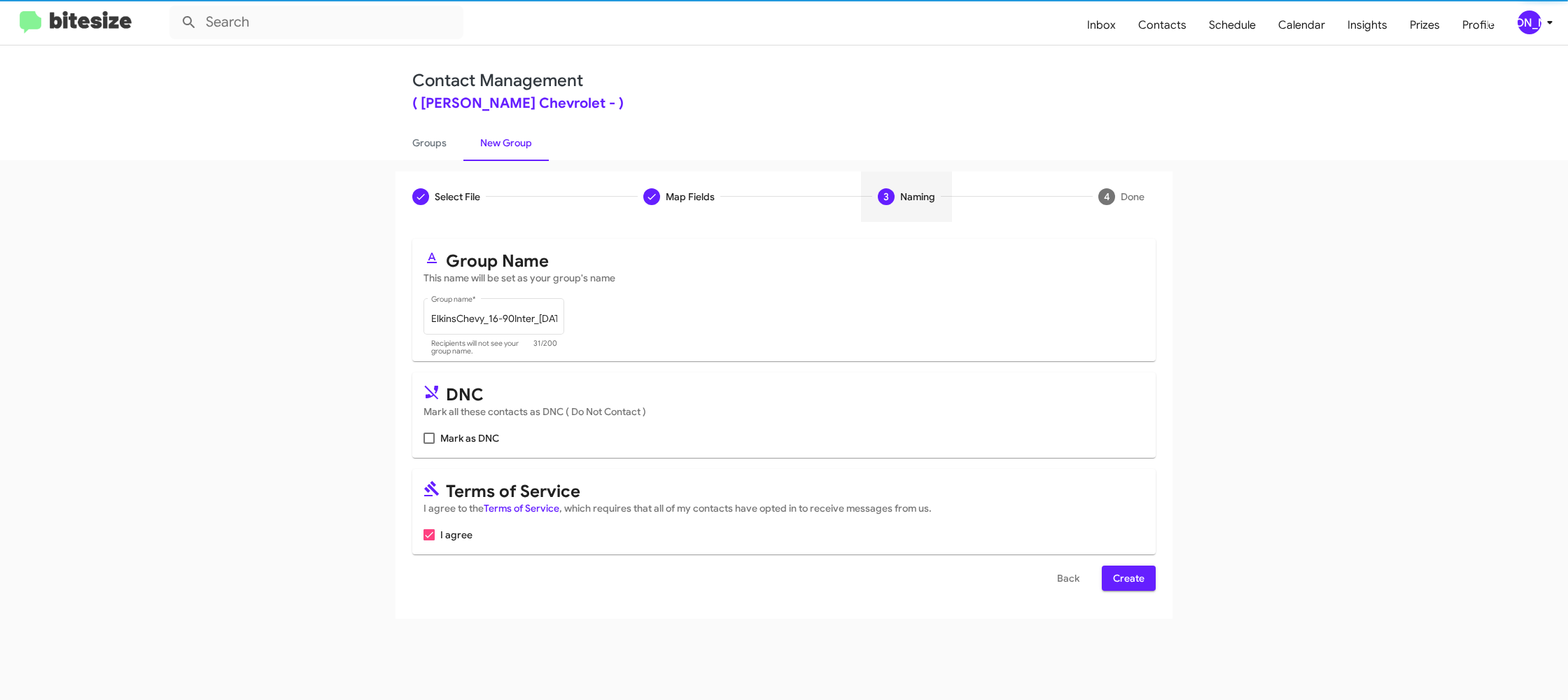
scroll to position [0, 0]
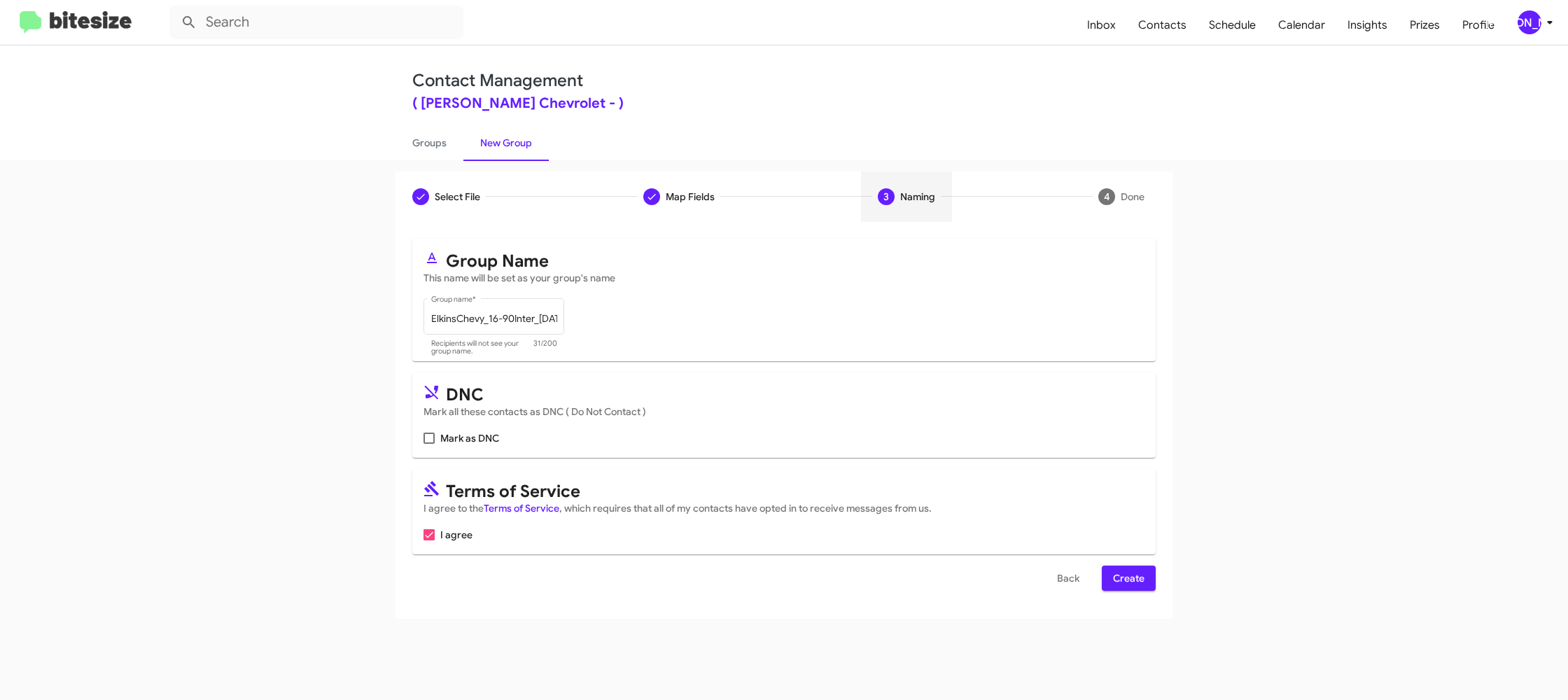
click at [1129, 585] on span "Create" at bounding box center [1129, 578] width 32 height 25
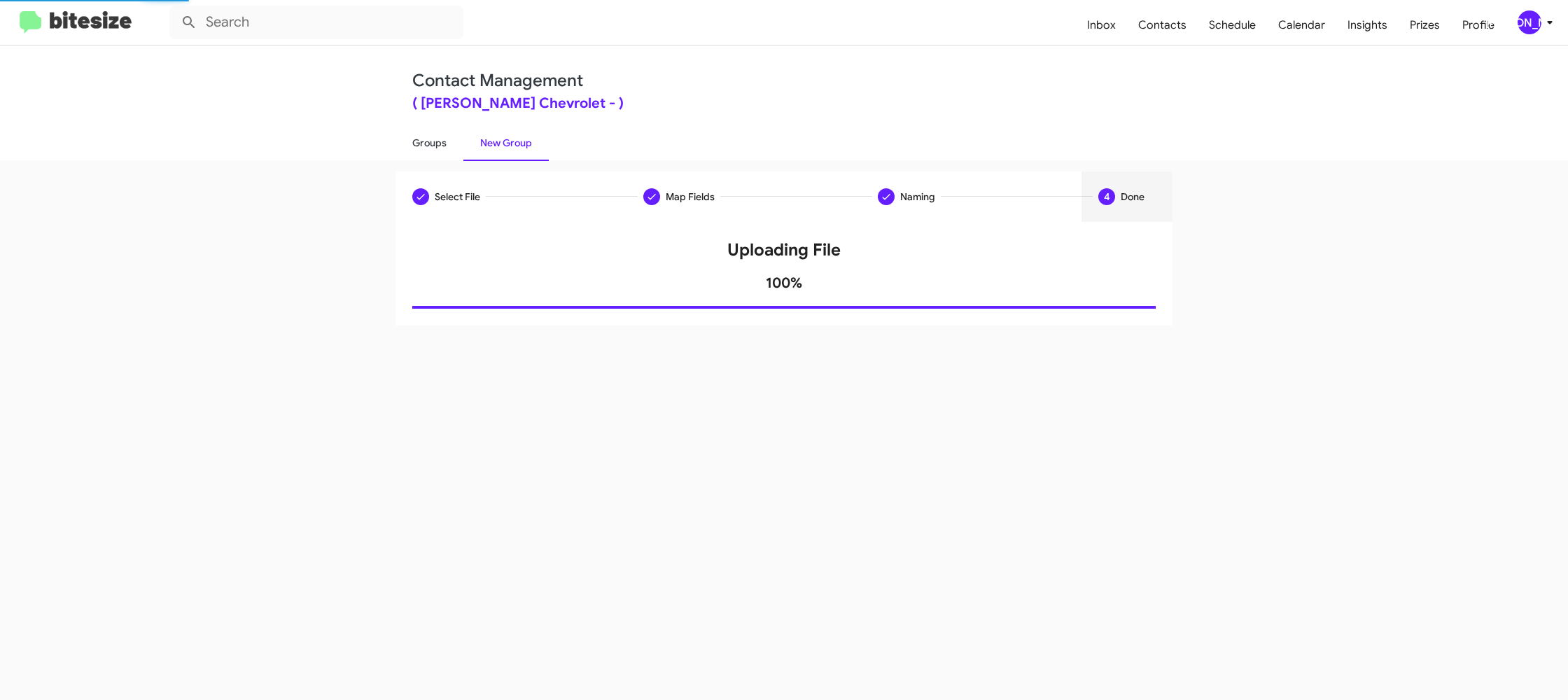
click at [448, 156] on link "Groups" at bounding box center [429, 142] width 68 height 36
type input "in:groups"
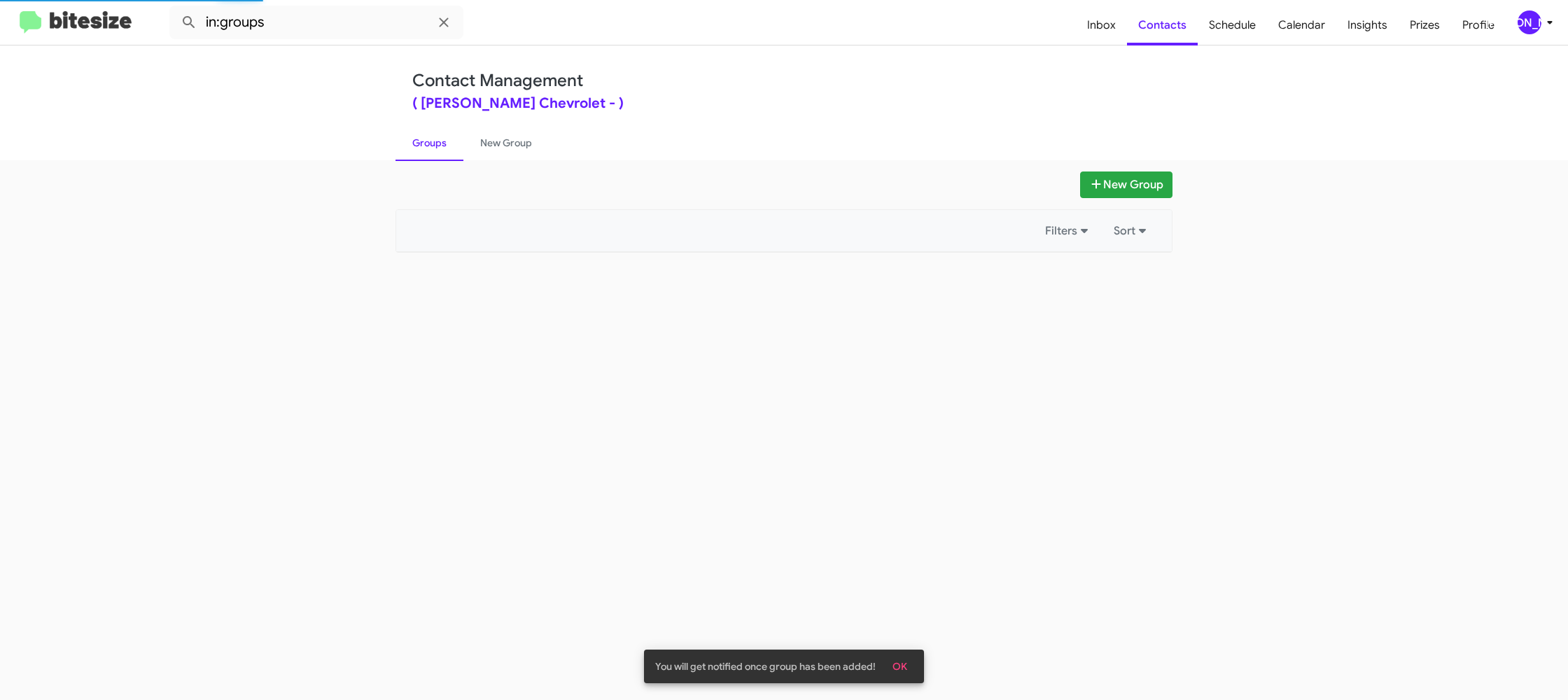
click at [448, 156] on link "Groups" at bounding box center [429, 142] width 68 height 36
drag, startPoint x: 448, startPoint y: 156, endPoint x: 467, endPoint y: 152, distance: 19.4
click at [449, 156] on link "Groups" at bounding box center [429, 142] width 68 height 36
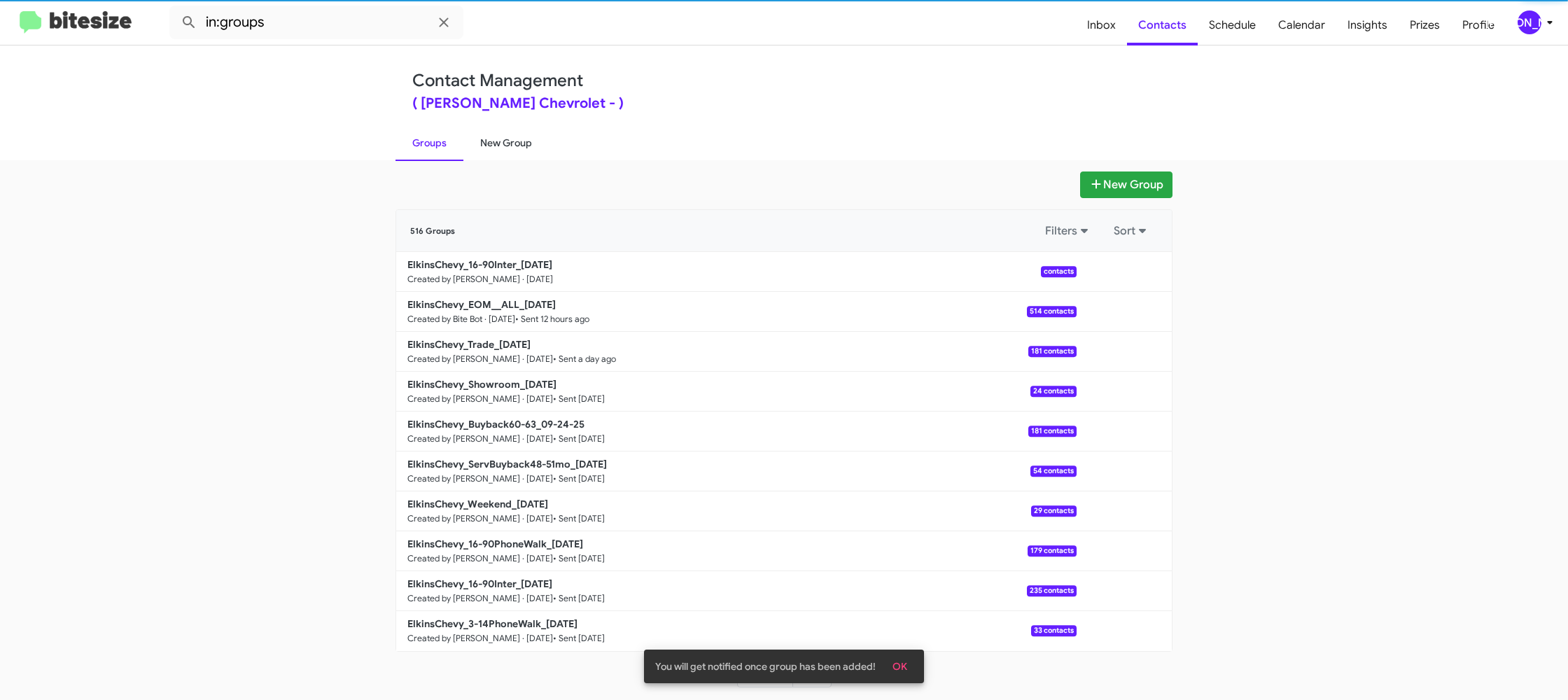
click at [474, 151] on link "New Group" at bounding box center [506, 142] width 85 height 36
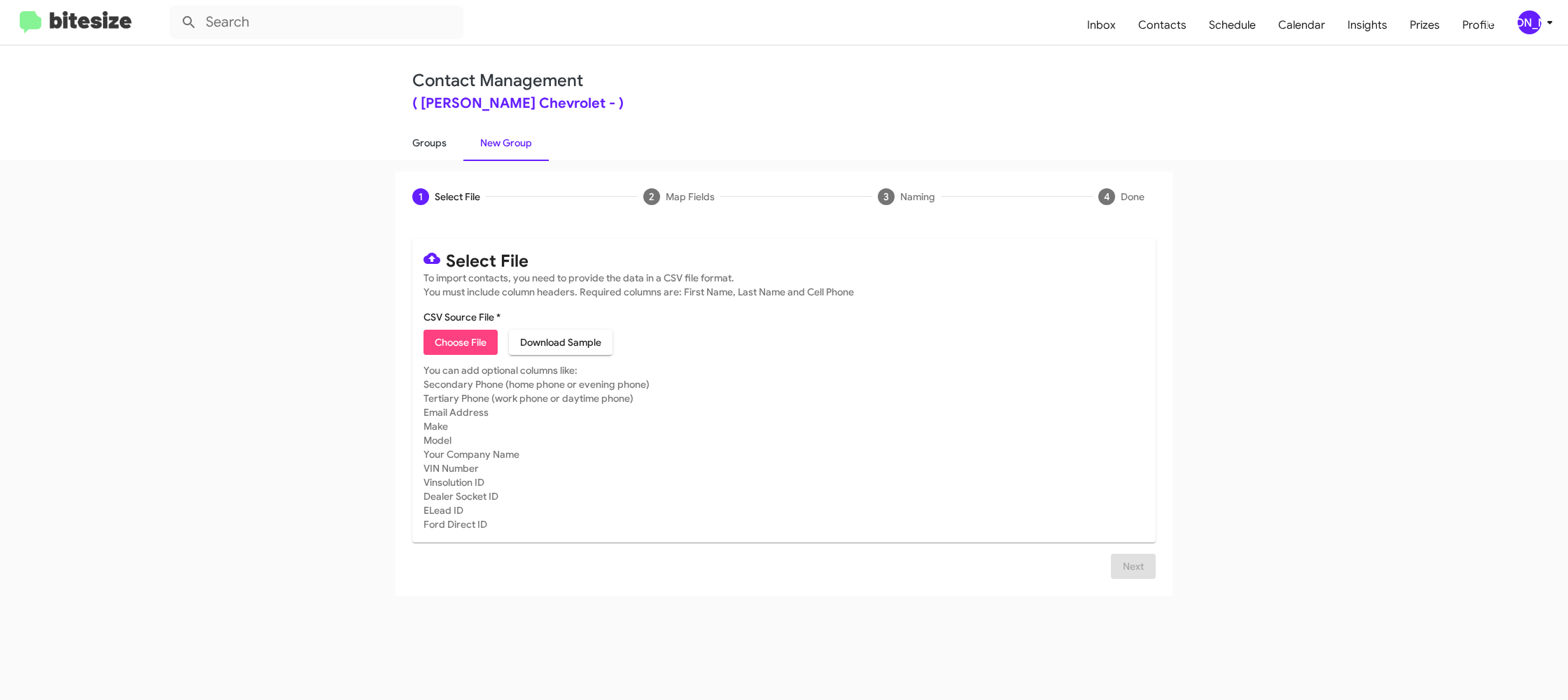
click at [457, 145] on link "Groups" at bounding box center [429, 142] width 68 height 36
type input "in:groups"
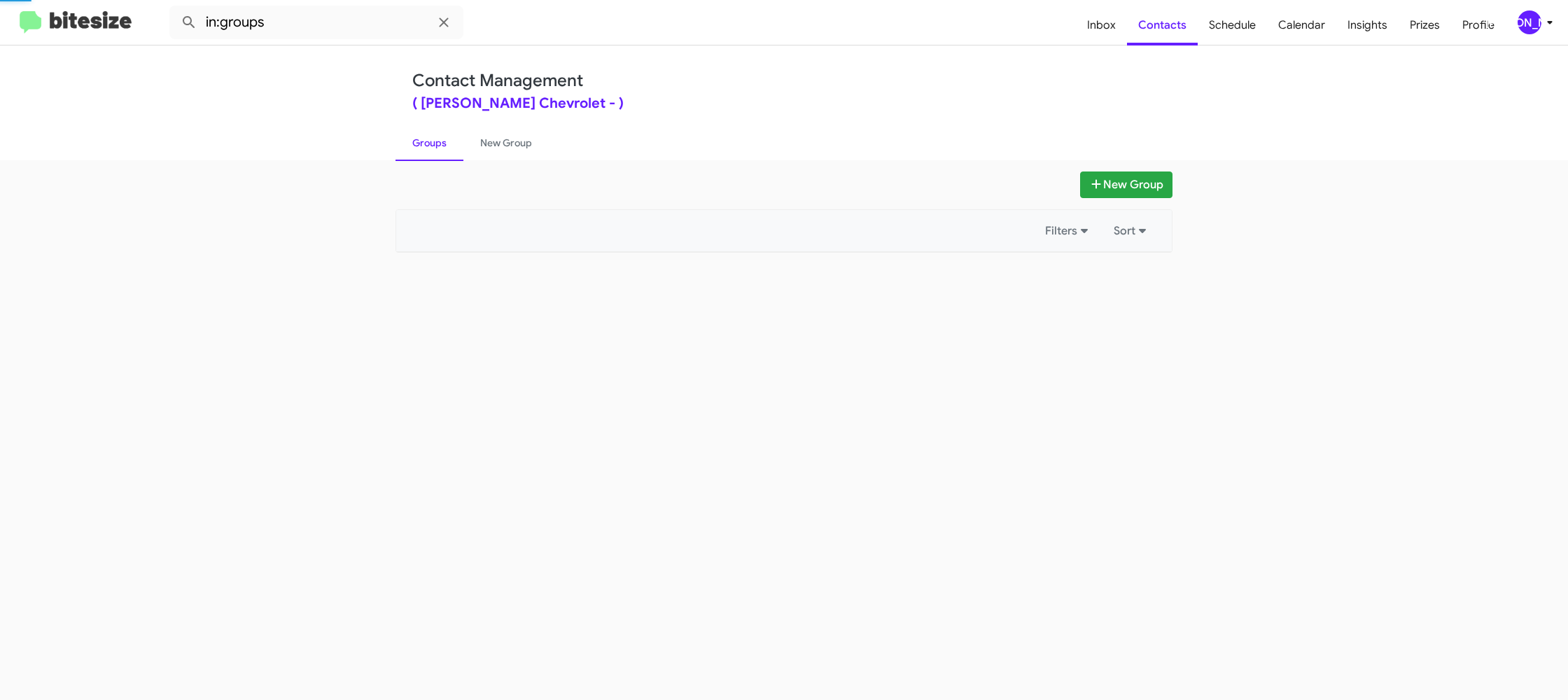
click at [457, 145] on link "Groups" at bounding box center [429, 142] width 68 height 36
drag, startPoint x: 457, startPoint y: 145, endPoint x: 504, endPoint y: 145, distance: 47.0
click at [471, 145] on ul "Groups New Group" at bounding box center [784, 142] width 777 height 35
click at [504, 145] on link "New Group" at bounding box center [506, 142] width 85 height 36
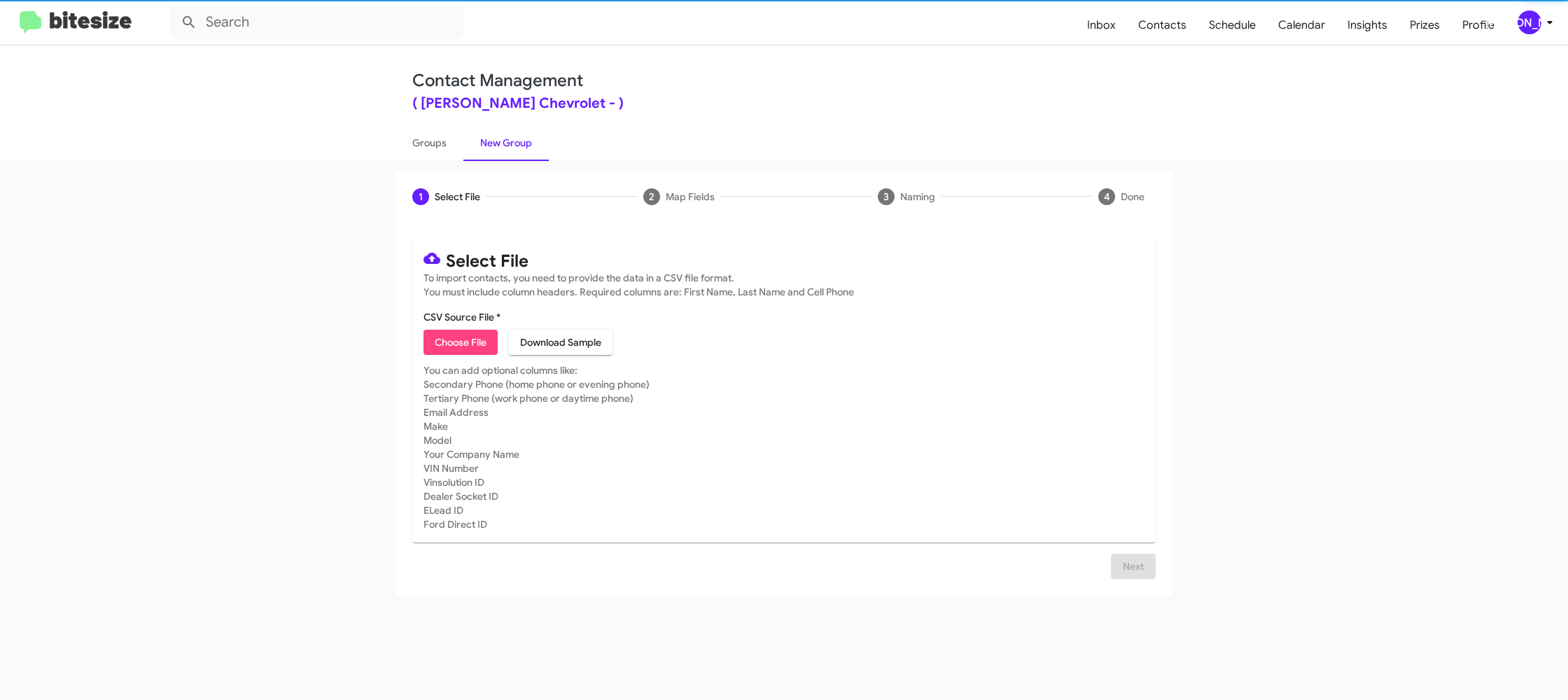
click at [1543, 19] on icon at bounding box center [1549, 22] width 17 height 17
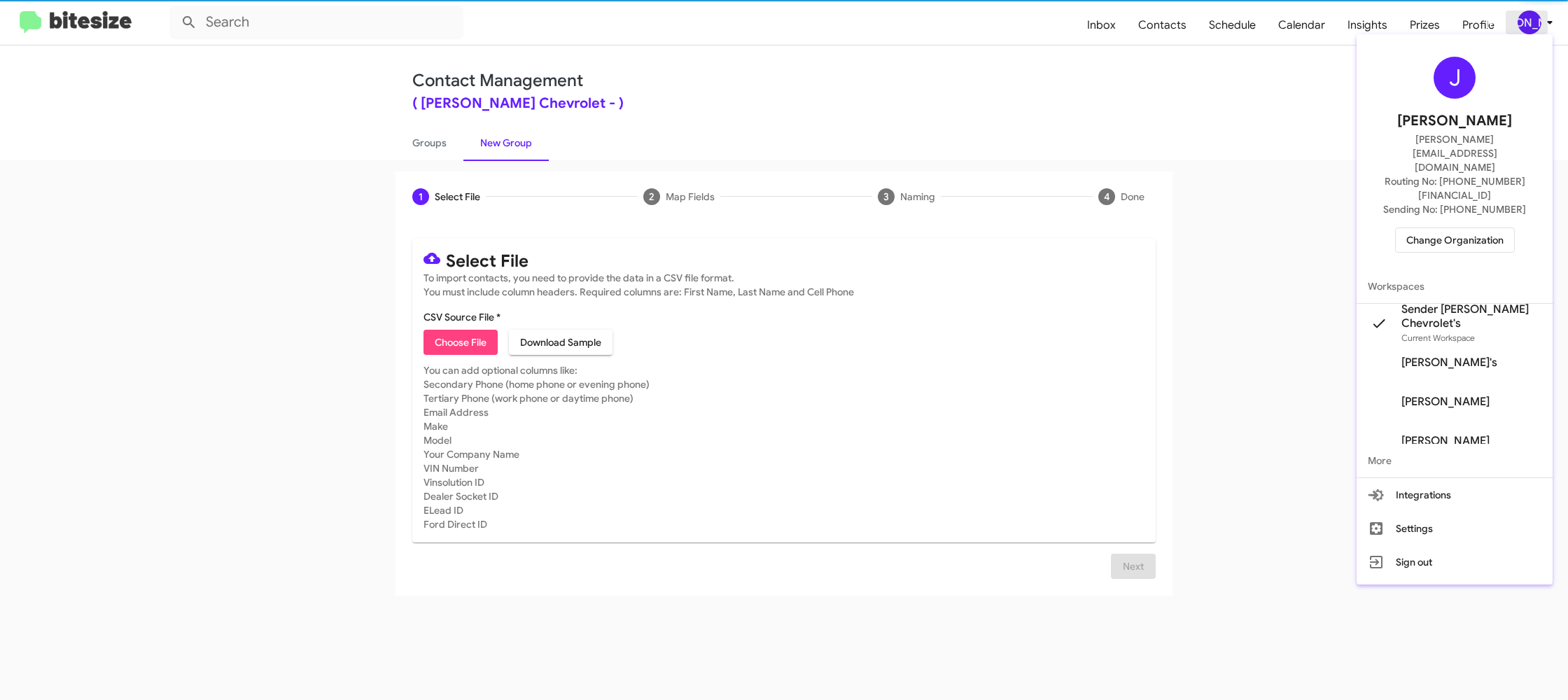
click at [1543, 19] on div at bounding box center [784, 350] width 1568 height 700
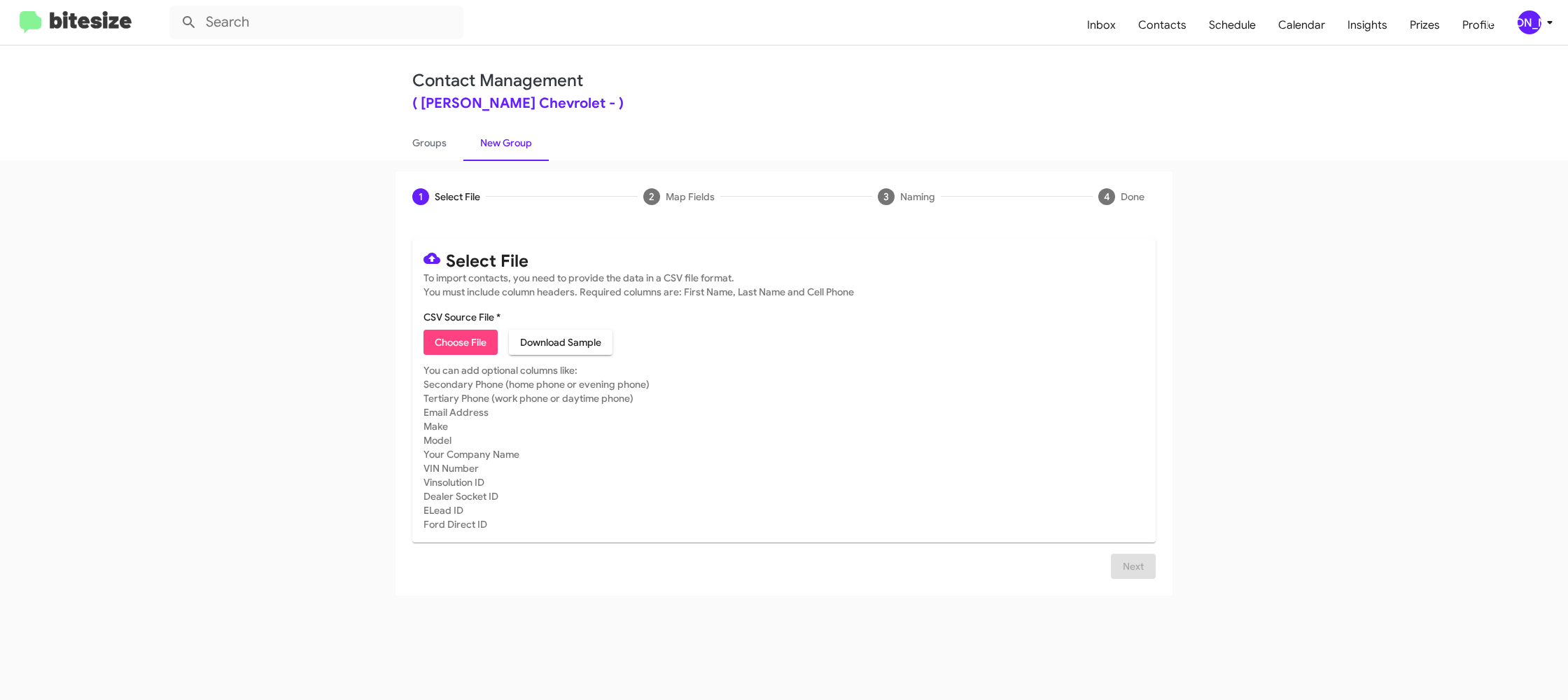
click at [475, 350] on span "Choose File" at bounding box center [460, 342] width 52 height 25
type input "ElkinsChevy_16-90PhoneWalk_[DATE]"
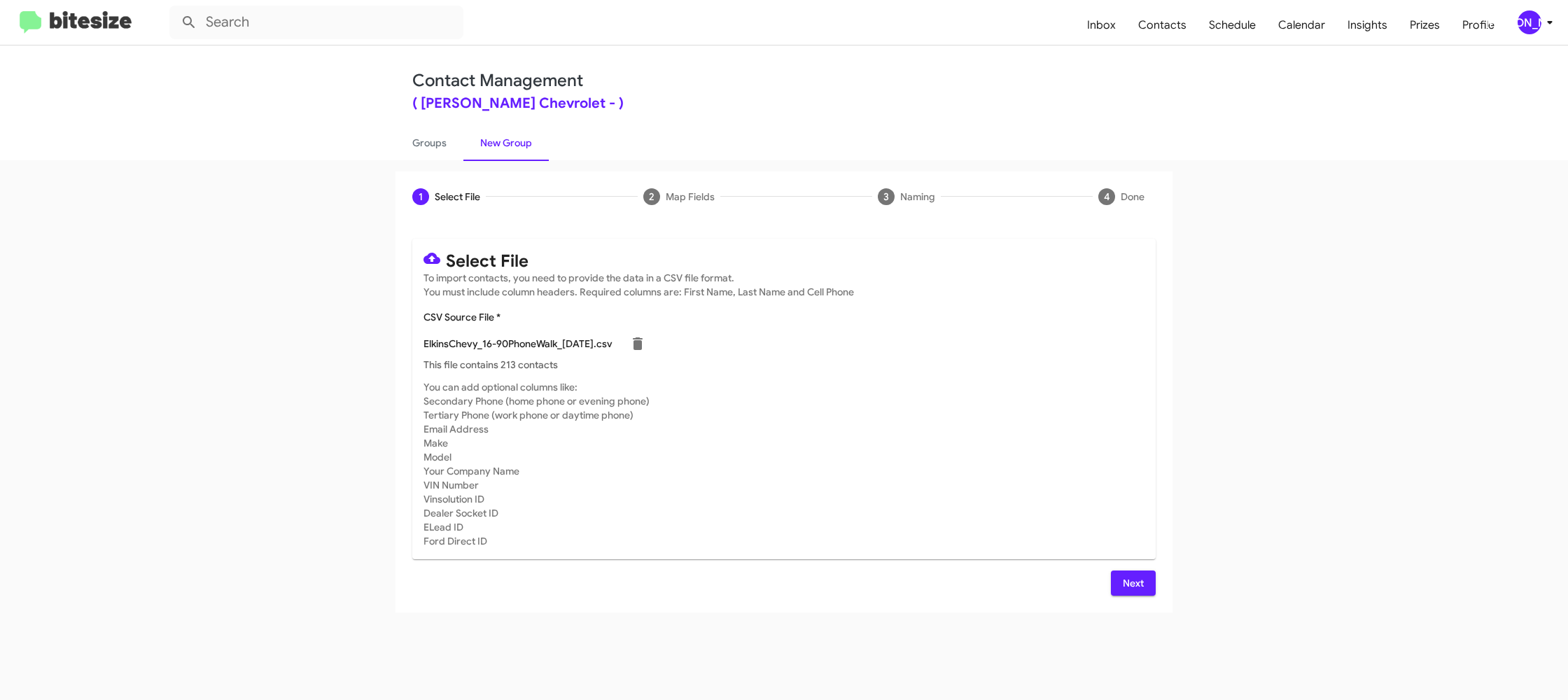
click at [872, 408] on mat-card-subtitle "You can add optional columns like: Secondary Phone (home phone or evening phone…" at bounding box center [784, 464] width 722 height 168
click at [1096, 412] on mat-card-subtitle "You can add optional columns like: Secondary Phone (home phone or evening phone…" at bounding box center [784, 464] width 722 height 168
click at [1535, 25] on div "[PERSON_NAME]" at bounding box center [1530, 22] width 24 height 24
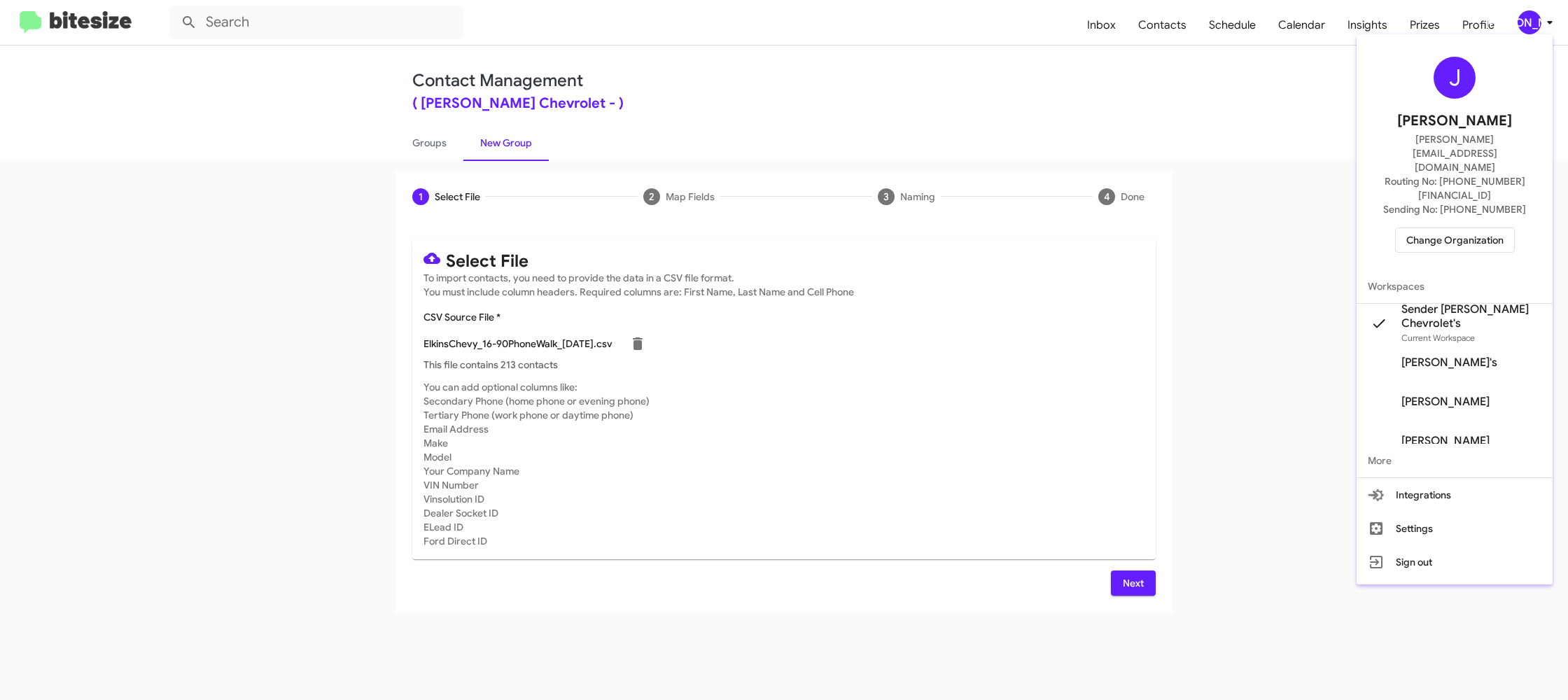
click at [1535, 25] on div at bounding box center [784, 350] width 1568 height 700
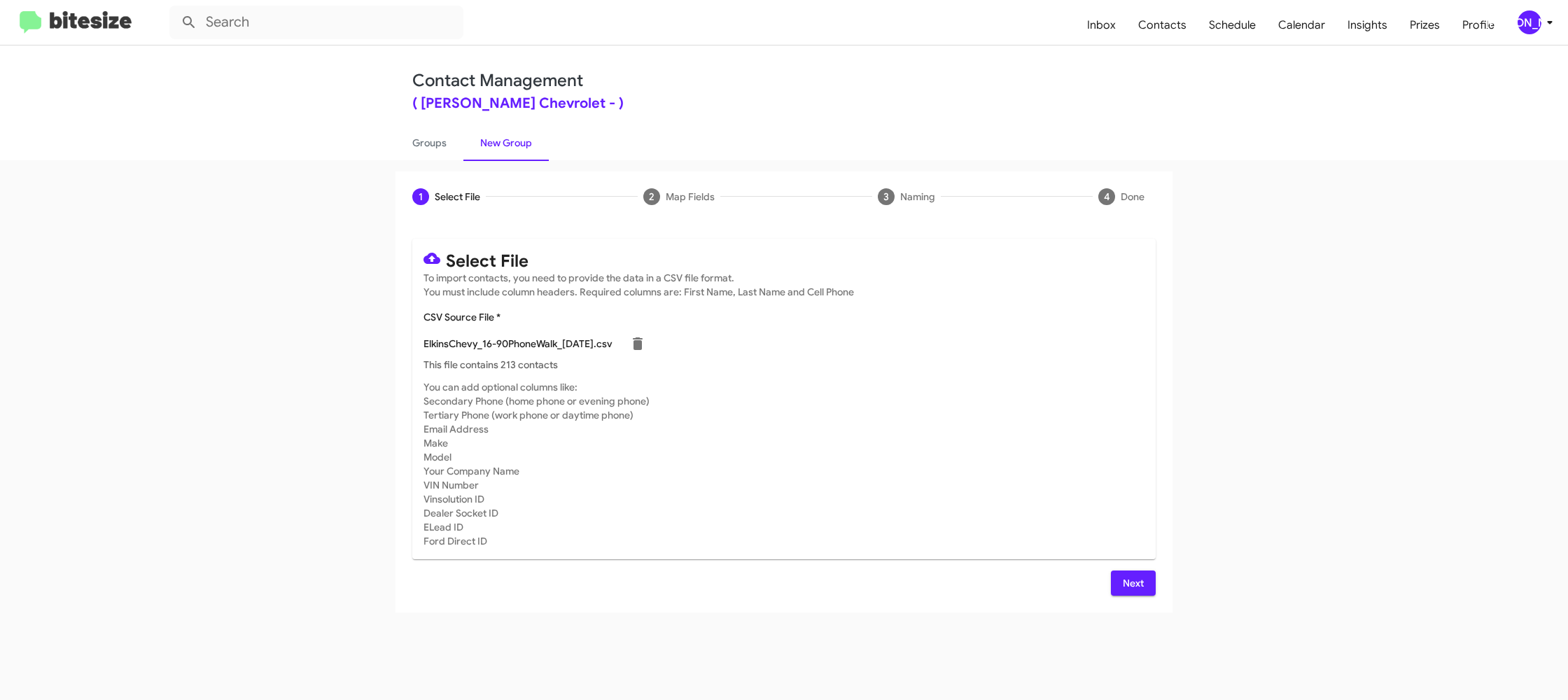
click at [1119, 580] on button "Next" at bounding box center [1133, 583] width 45 height 25
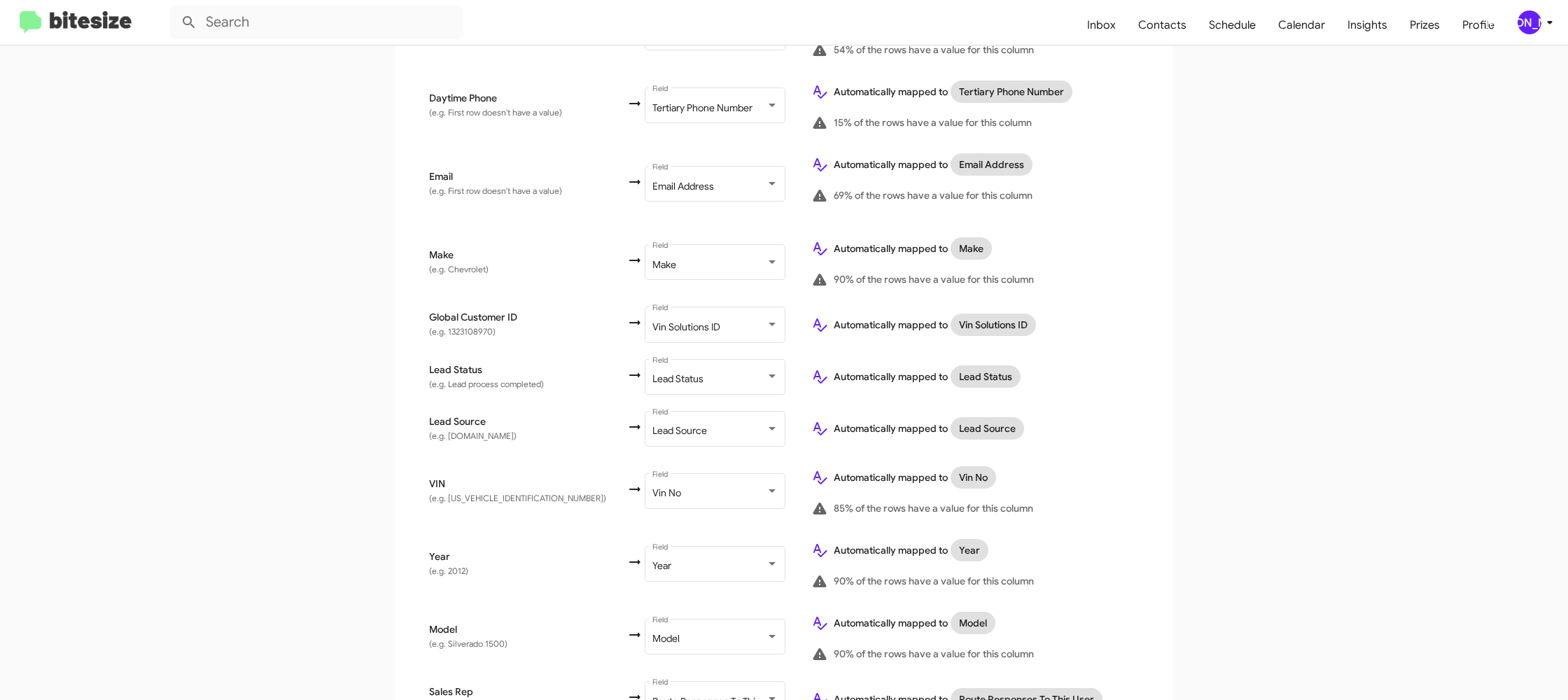
scroll to position [647, 0]
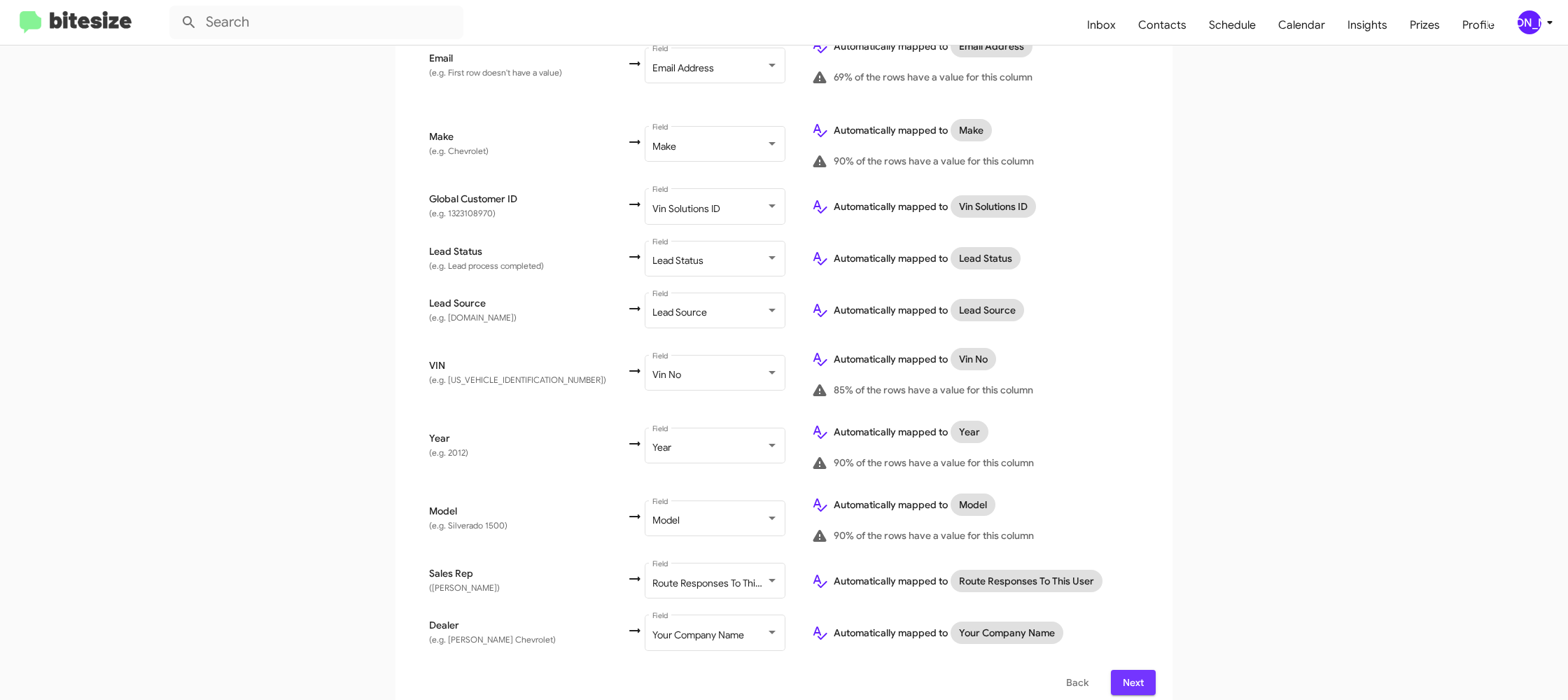
click at [1131, 677] on span "Next" at bounding box center [1133, 682] width 22 height 25
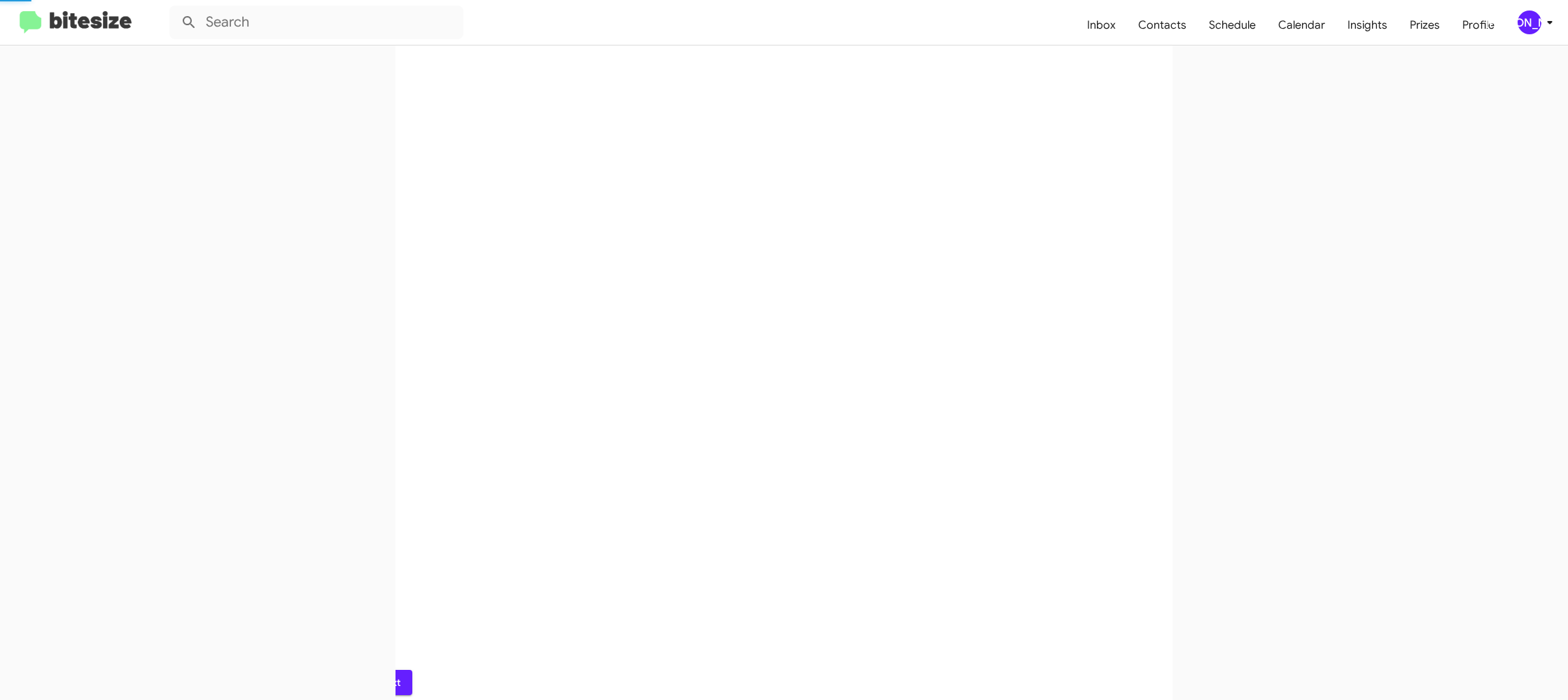
scroll to position [0, 0]
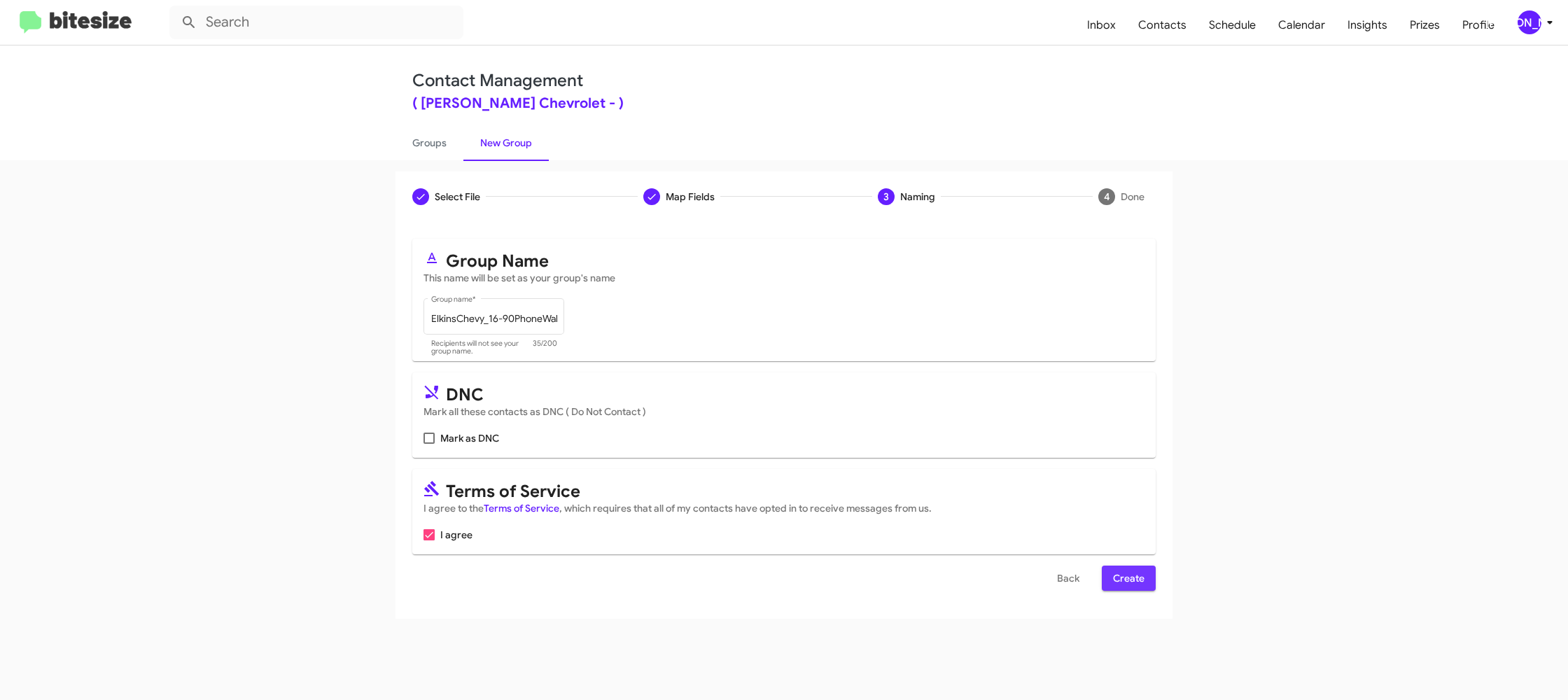
drag, startPoint x: 1137, startPoint y: 581, endPoint x: 1019, endPoint y: 477, distance: 157.3
click at [1137, 581] on span "Create" at bounding box center [1129, 578] width 32 height 25
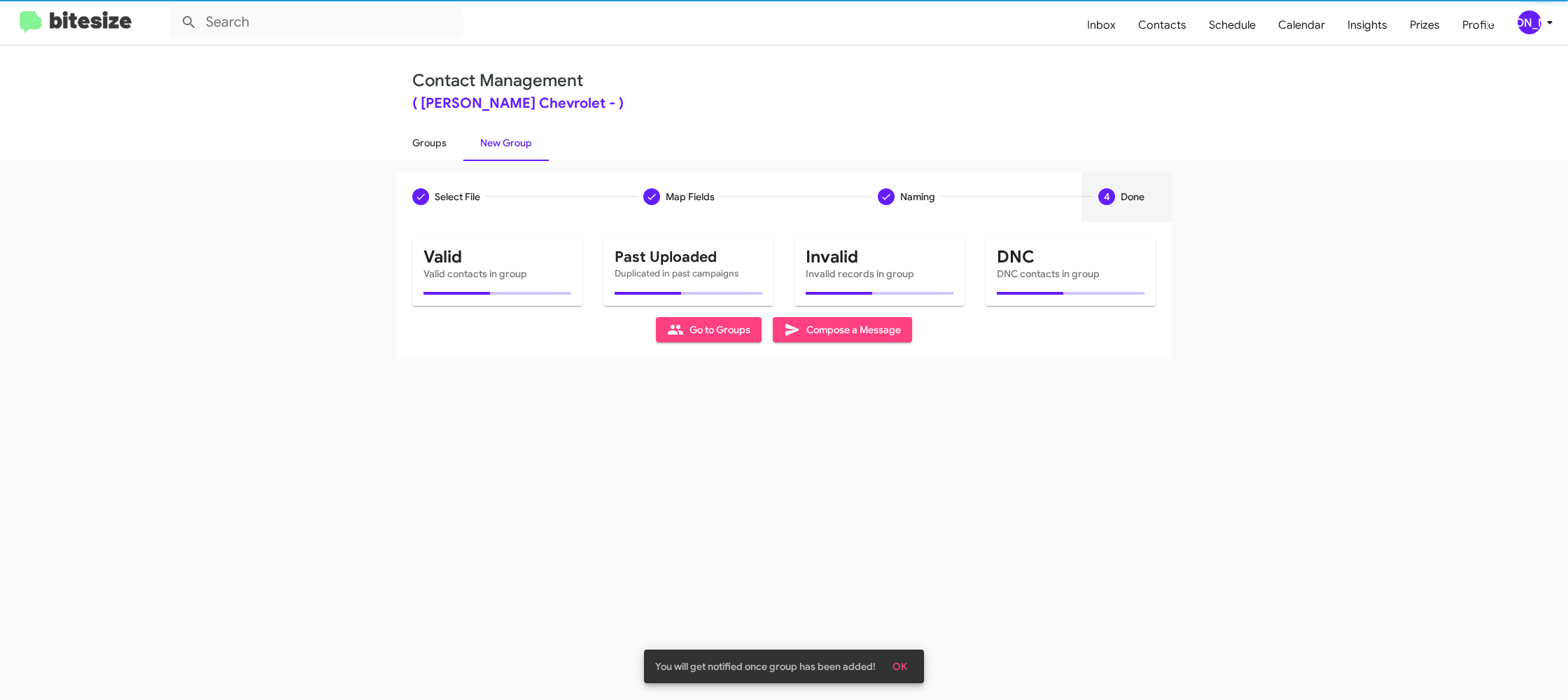
click at [424, 139] on link "Groups" at bounding box center [429, 142] width 68 height 36
type input "in:groups"
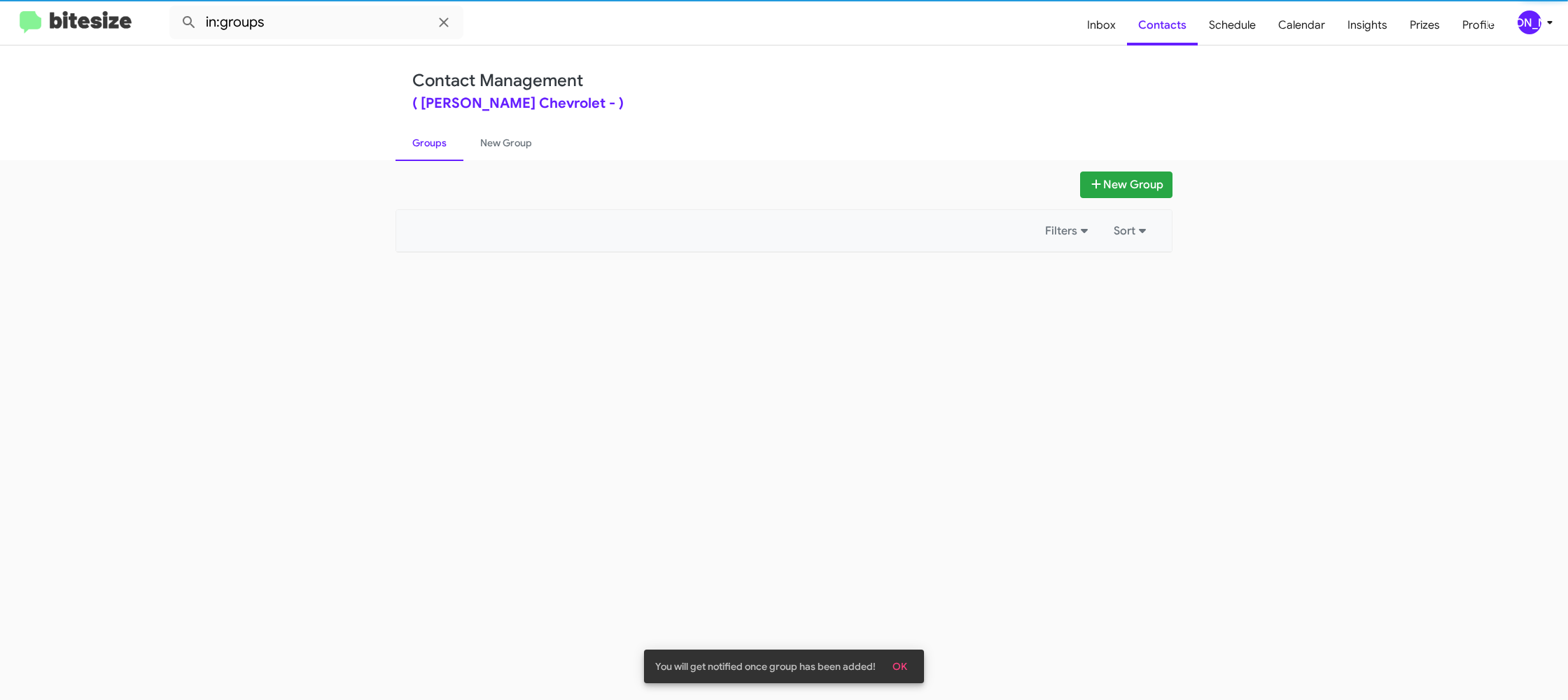
click at [424, 139] on link "Groups" at bounding box center [429, 142] width 68 height 36
drag, startPoint x: 424, startPoint y: 139, endPoint x: 476, endPoint y: 145, distance: 52.3
click at [448, 142] on link "Groups" at bounding box center [429, 142] width 68 height 36
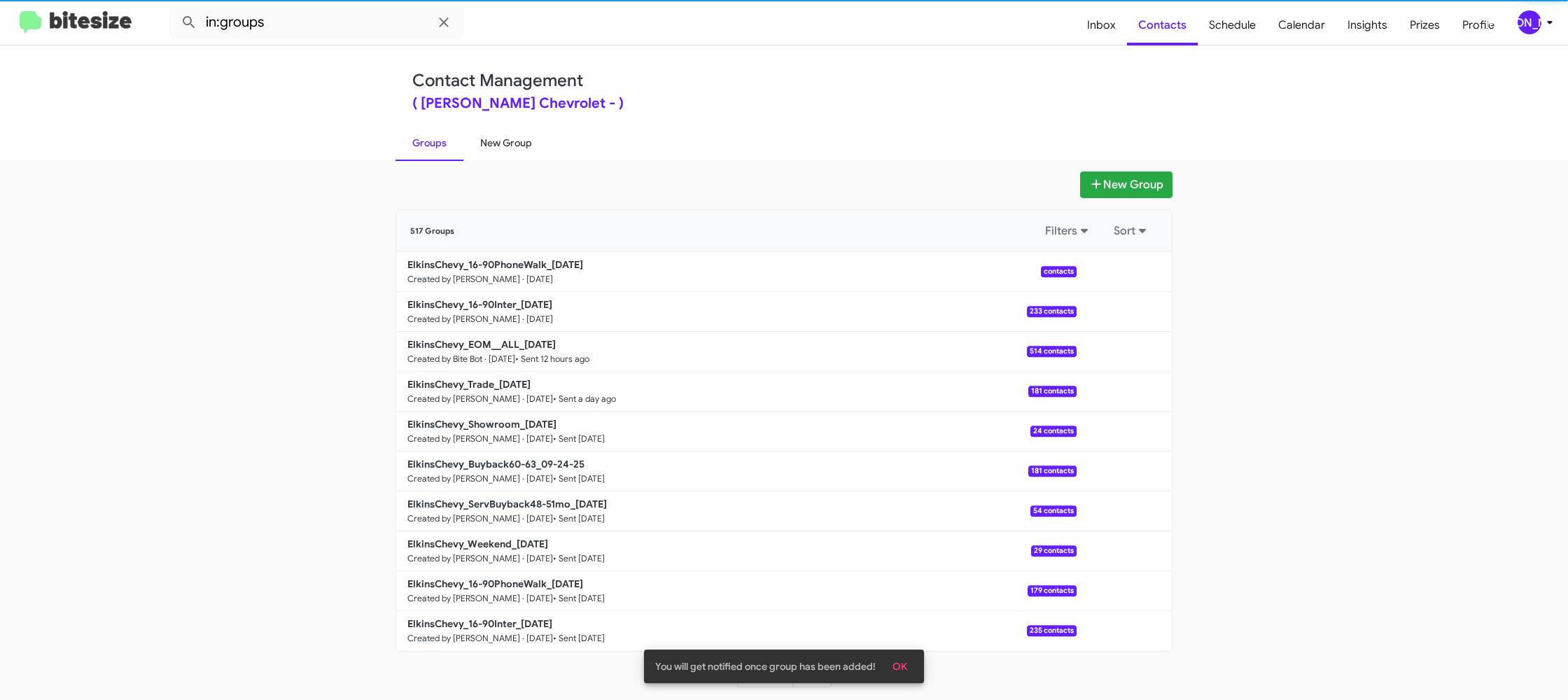
click at [479, 145] on link "New Group" at bounding box center [506, 142] width 85 height 36
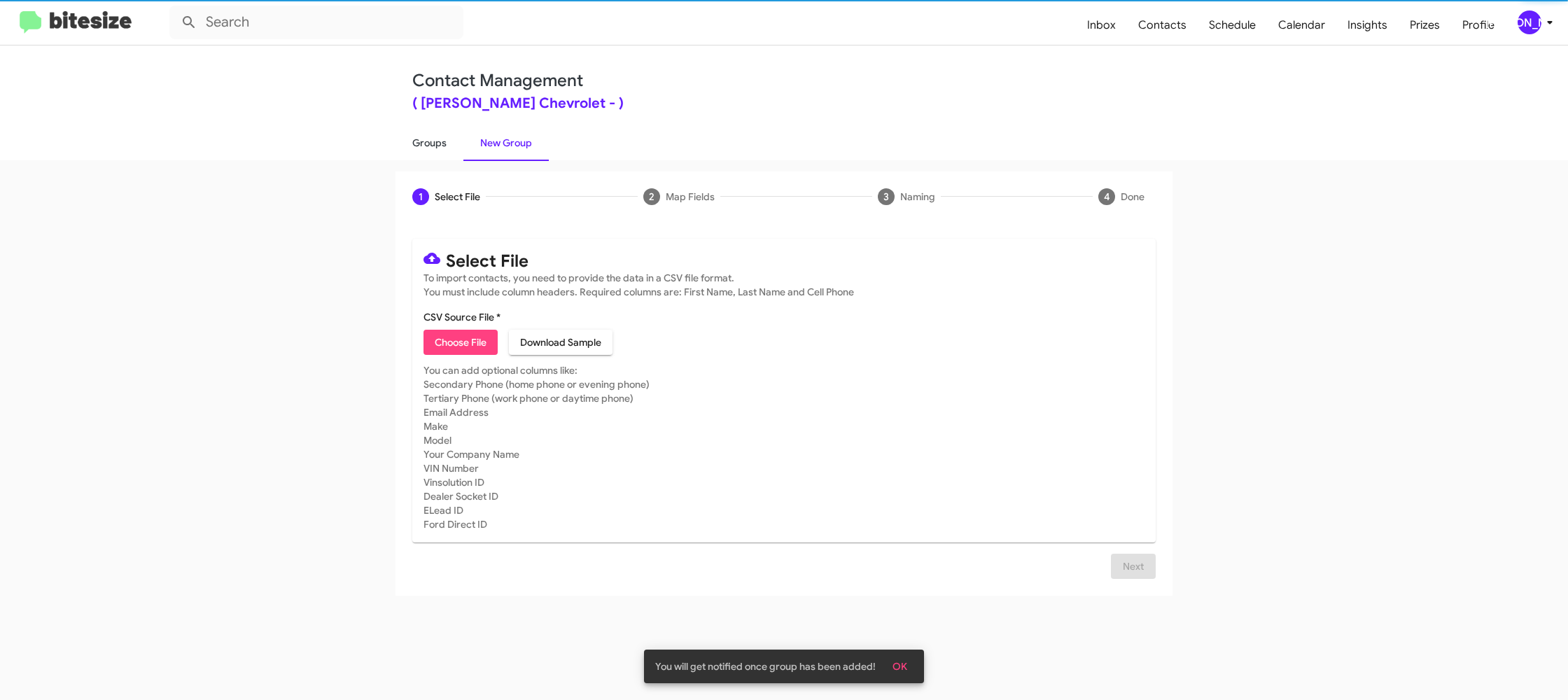
click at [429, 142] on link "Groups" at bounding box center [429, 142] width 68 height 36
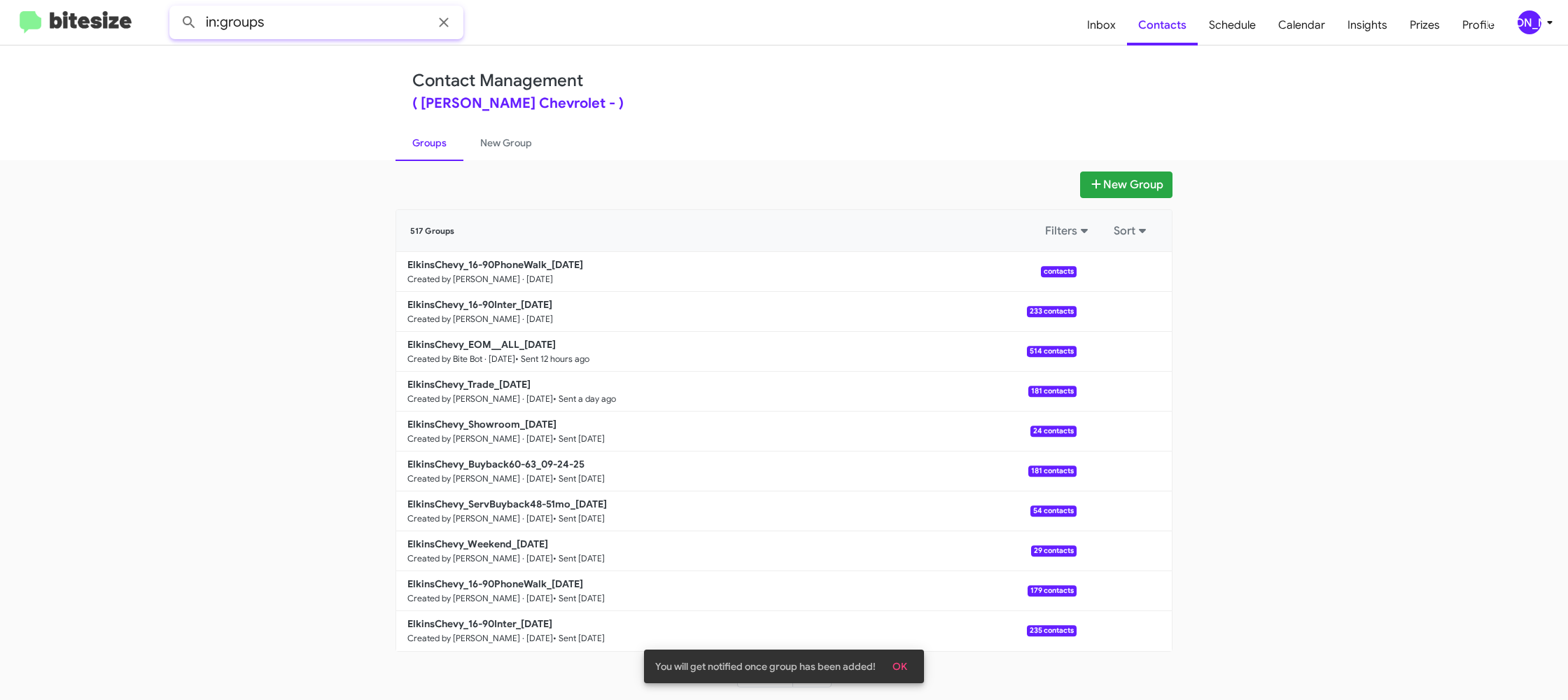
click at [346, 22] on input "in:groups" at bounding box center [316, 22] width 294 height 34
type input "in:groups 16-90"
click at [175, 8] on button at bounding box center [189, 22] width 28 height 28
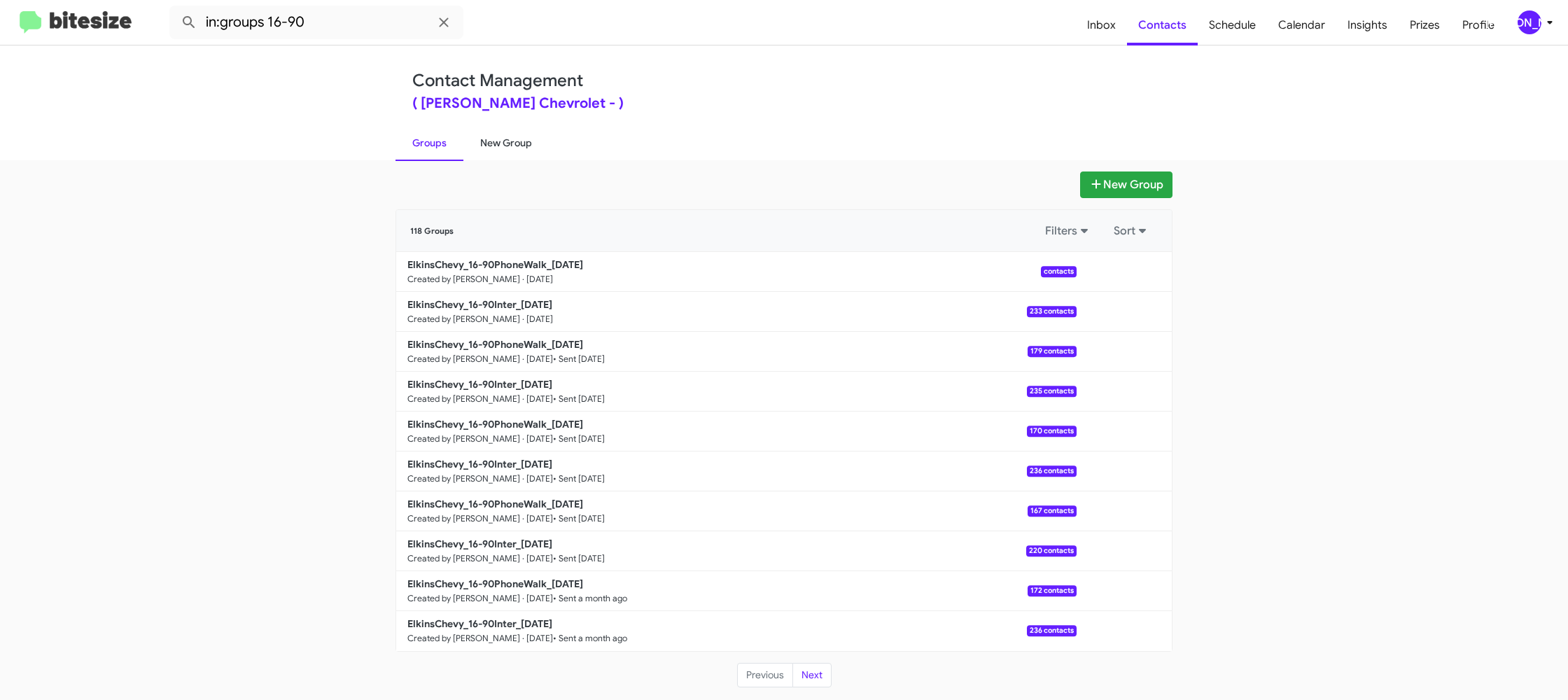
click at [496, 149] on link "New Group" at bounding box center [506, 142] width 85 height 36
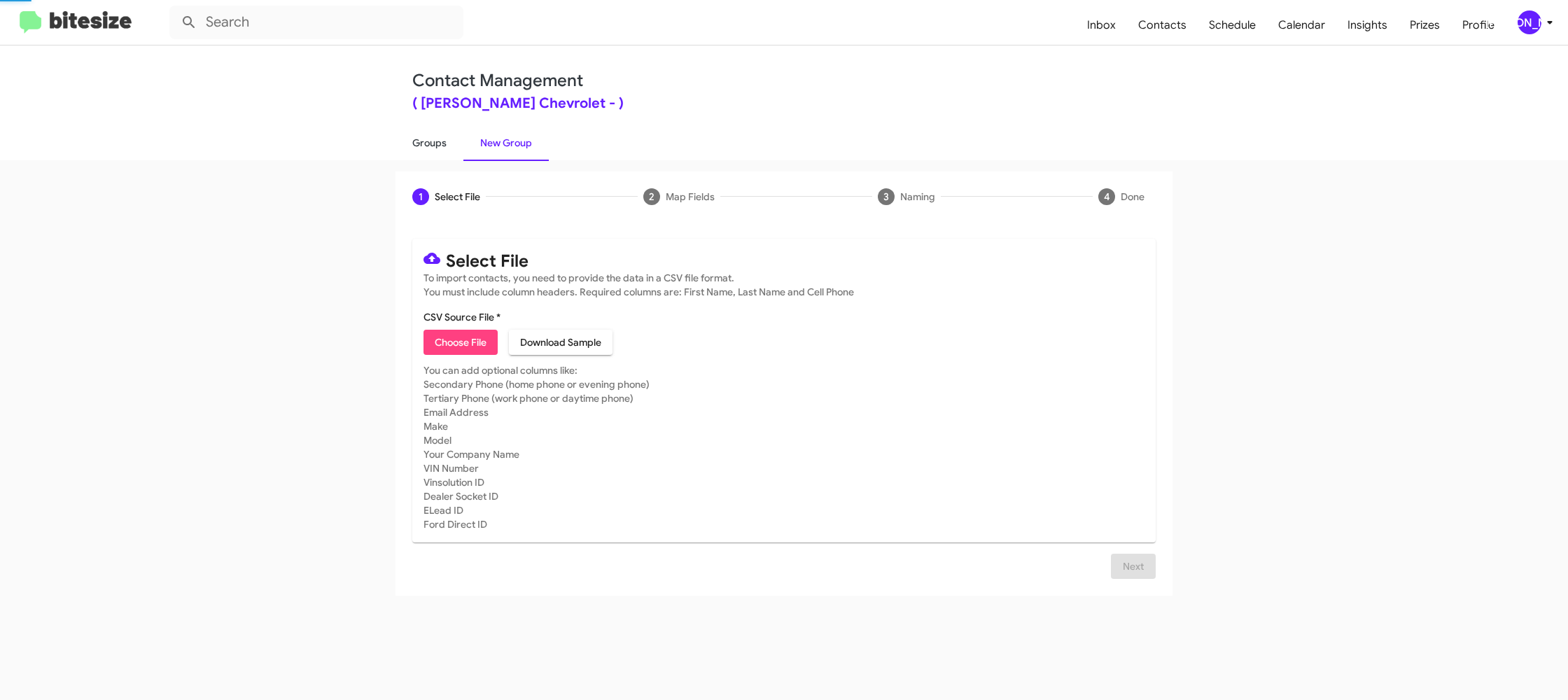
click at [421, 140] on link "Groups" at bounding box center [429, 142] width 68 height 36
type input "in:groups"
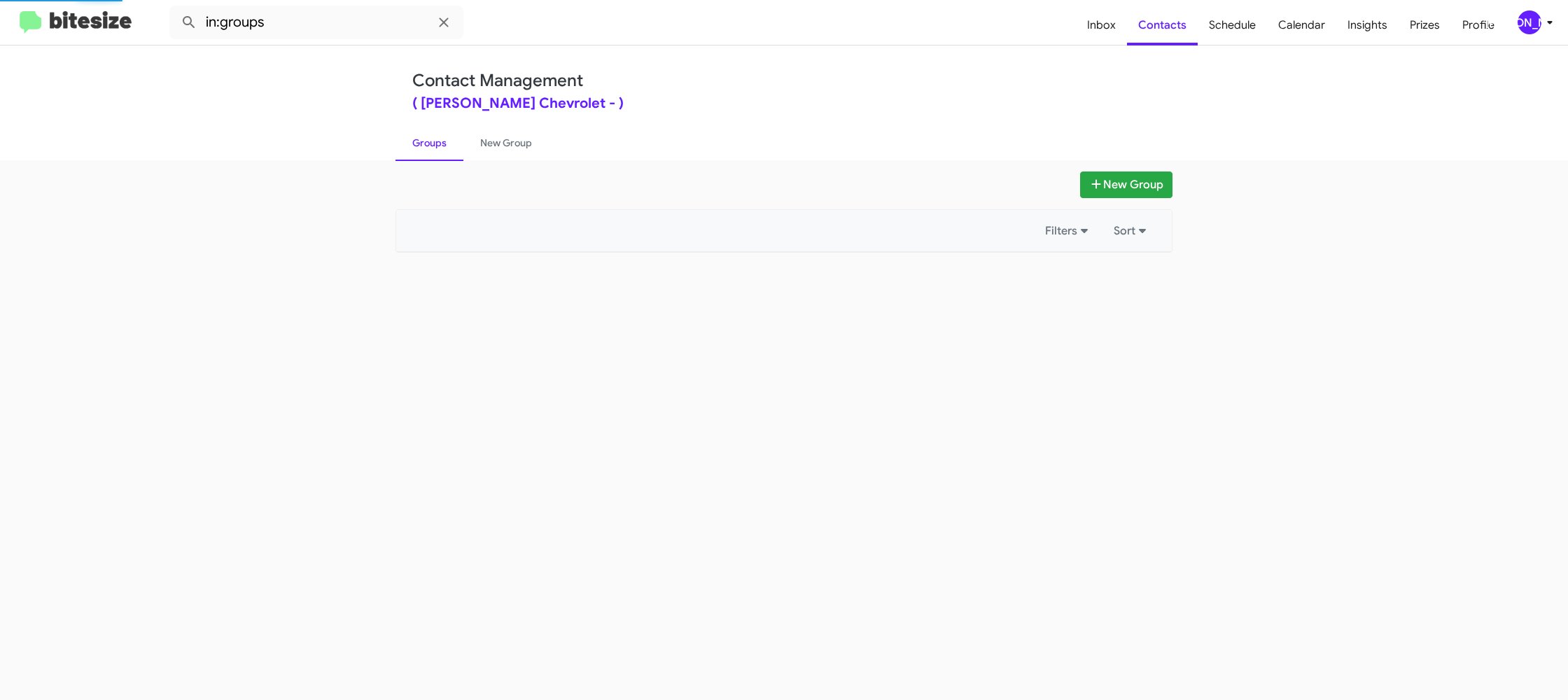
click at [421, 140] on link "Groups" at bounding box center [429, 142] width 68 height 36
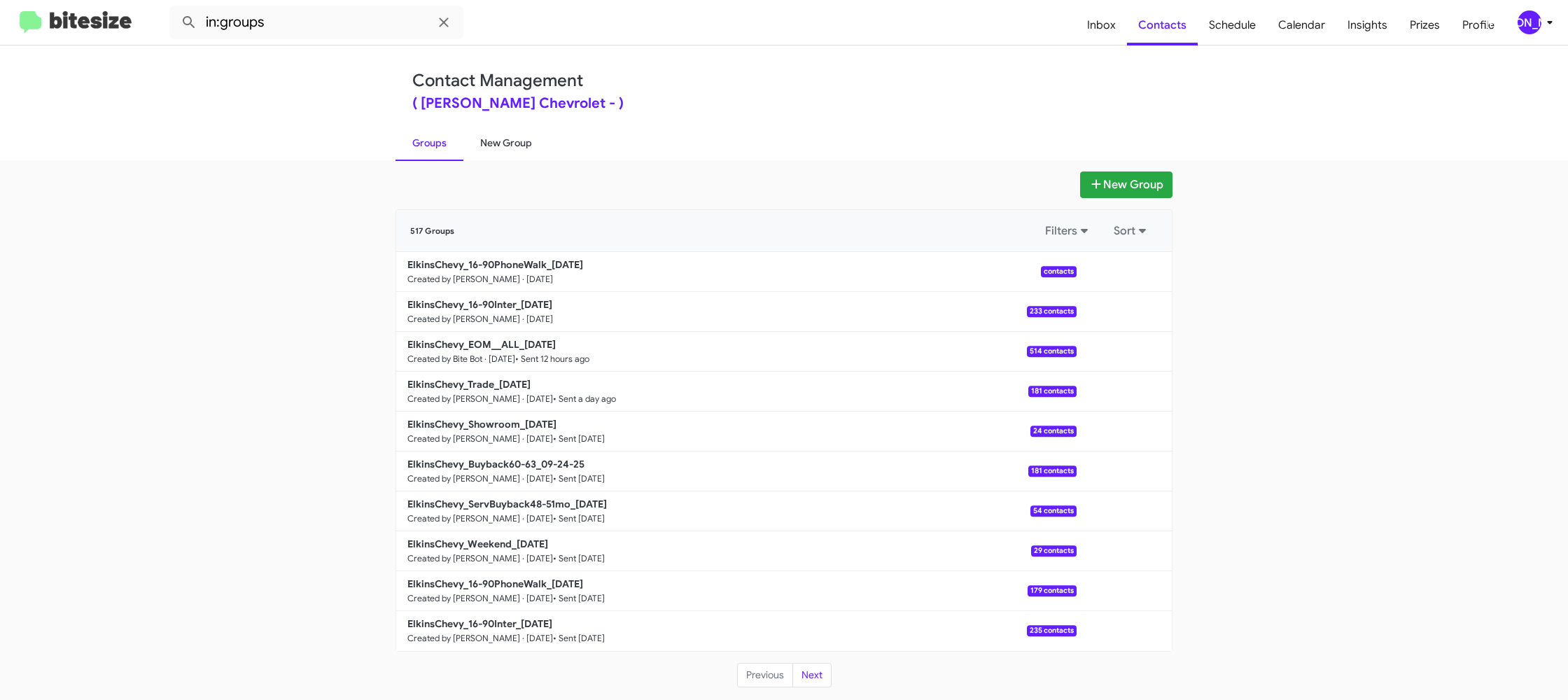
click at [495, 137] on link "New Group" at bounding box center [506, 142] width 85 height 36
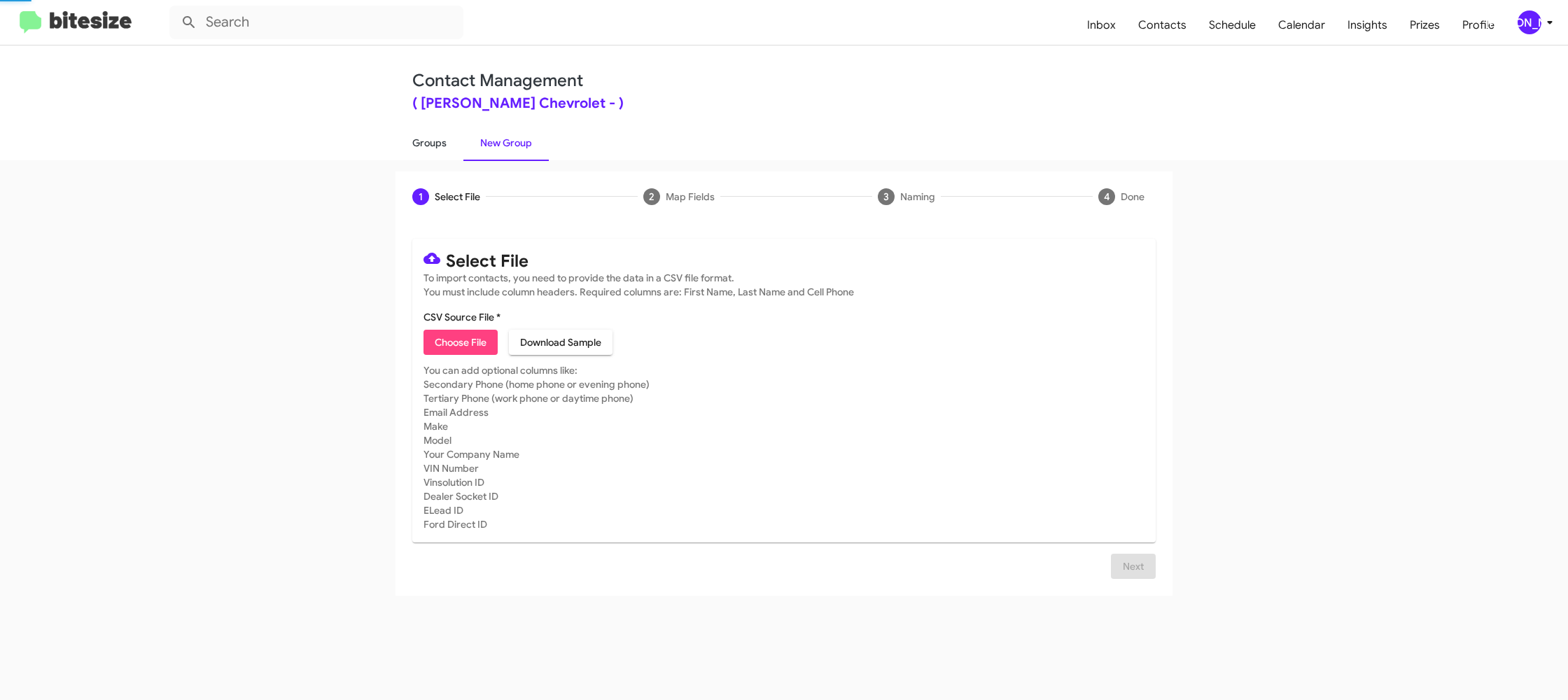
click at [430, 139] on link "Groups" at bounding box center [429, 142] width 68 height 36
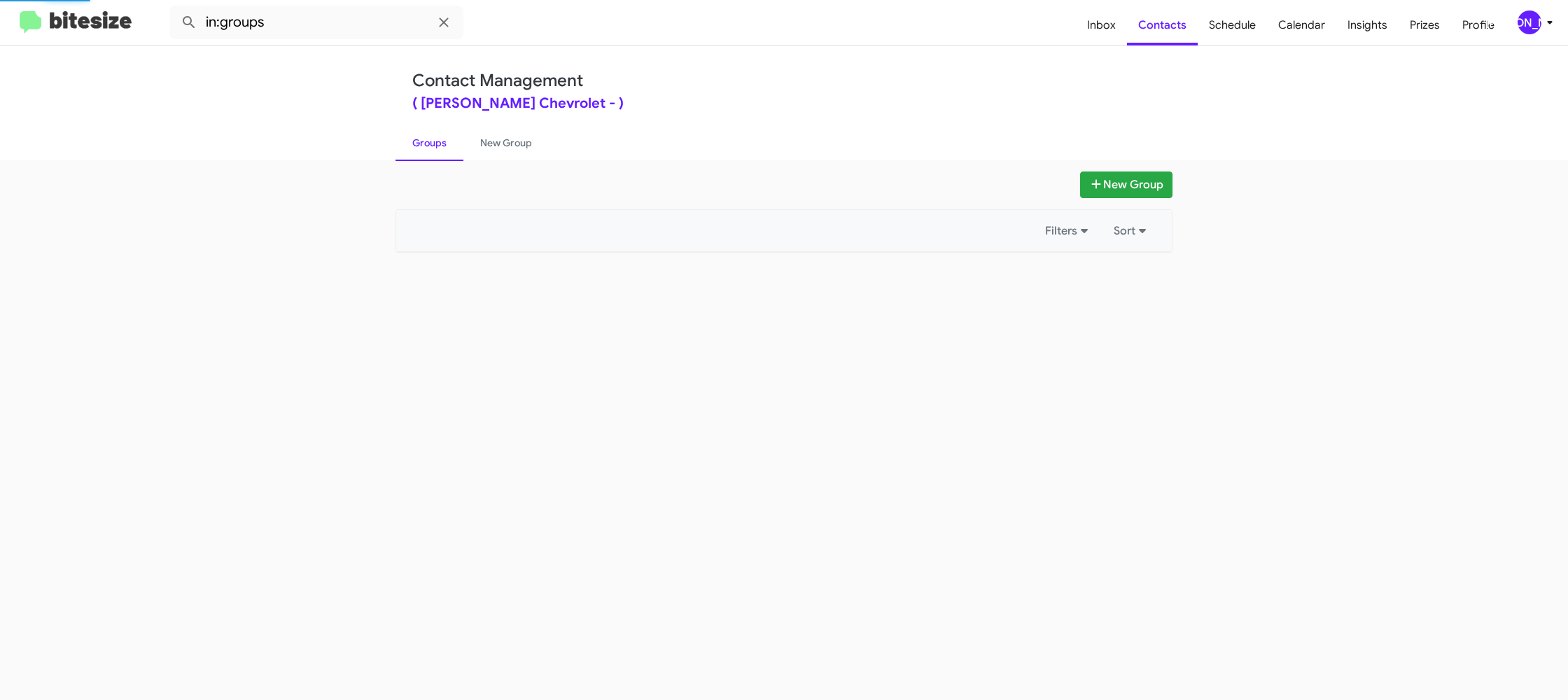
click at [430, 139] on link "Groups" at bounding box center [429, 142] width 68 height 36
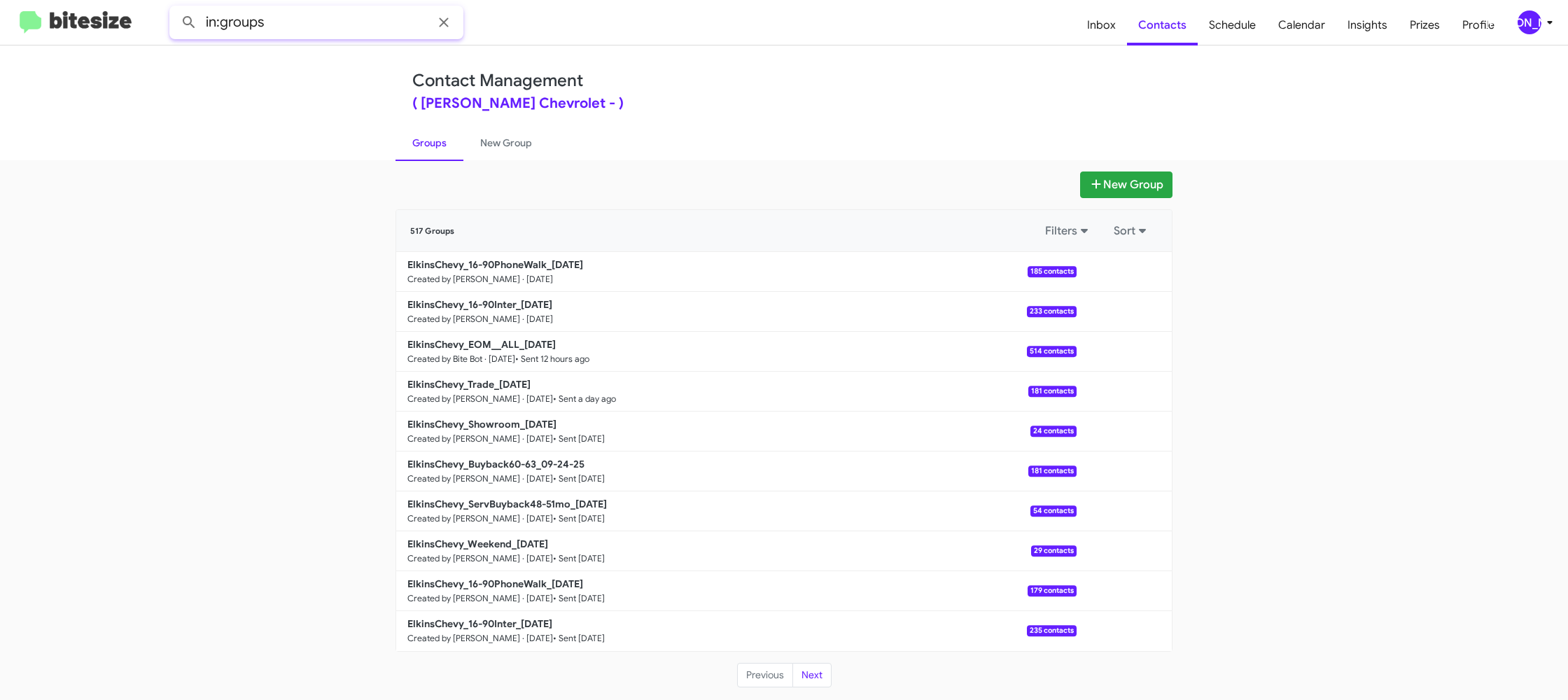
click at [339, 25] on input "in:groups" at bounding box center [316, 22] width 294 height 34
type input "in:groups 16-90"
click at [175, 8] on button at bounding box center [189, 22] width 28 height 28
click at [487, 143] on link "New Group" at bounding box center [506, 142] width 85 height 36
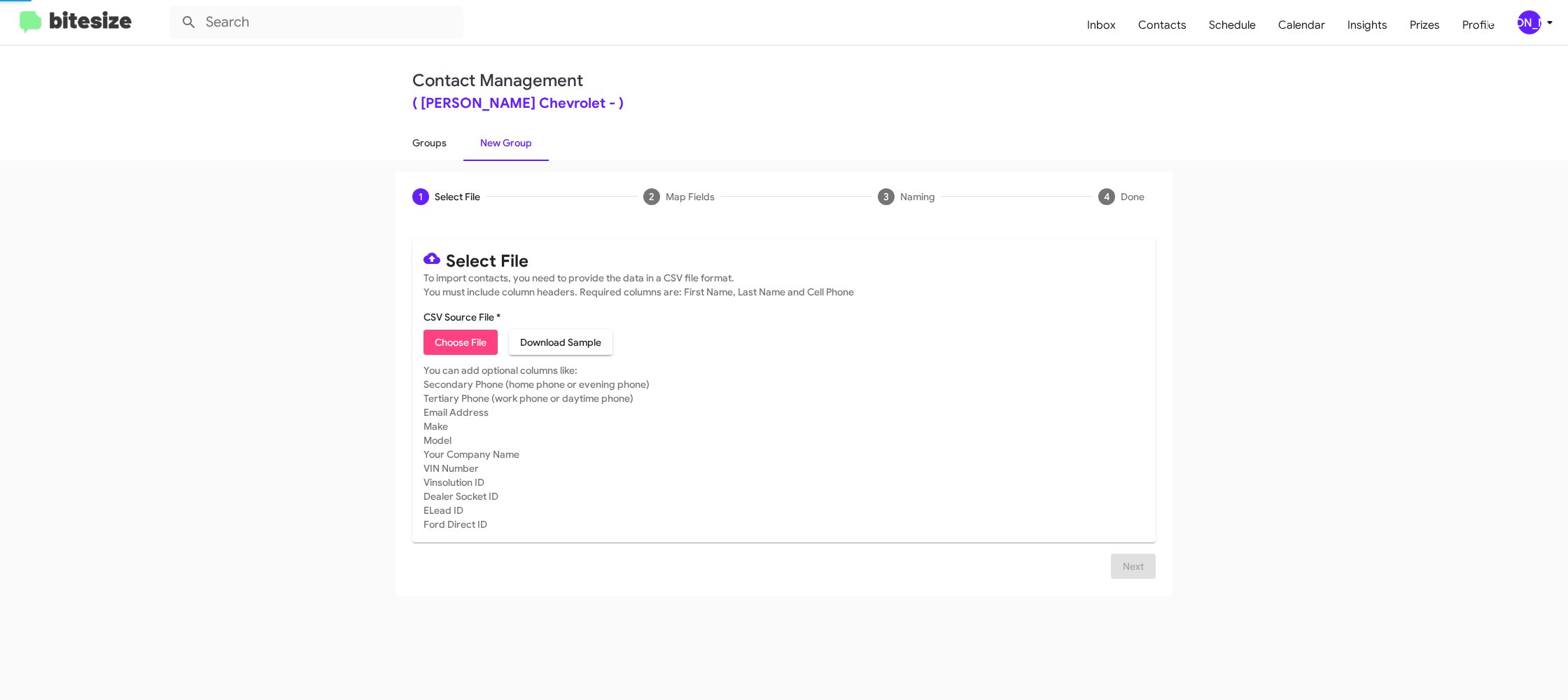
click at [439, 149] on link "Groups" at bounding box center [429, 142] width 68 height 36
type input "in:groups"
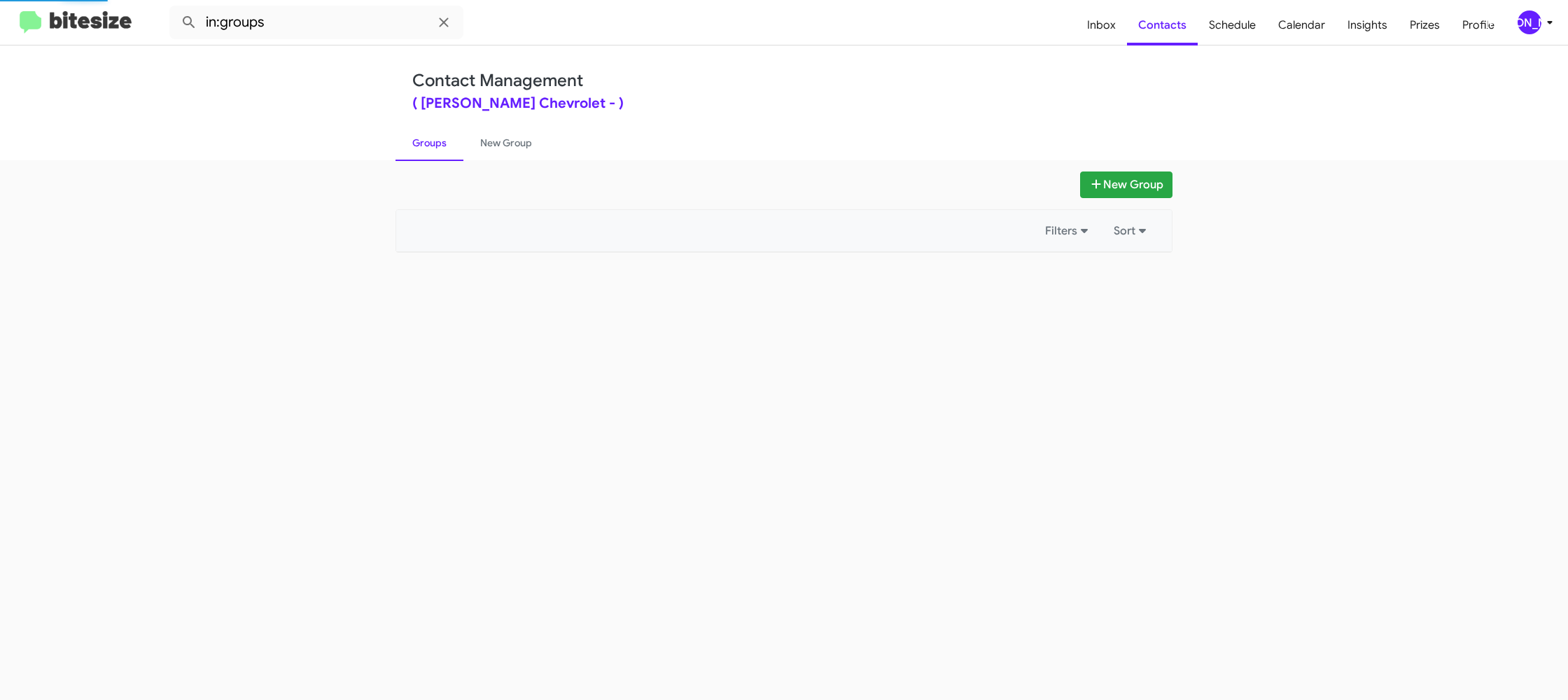
drag, startPoint x: 439, startPoint y: 149, endPoint x: 848, endPoint y: 259, distance: 423.5
click at [439, 149] on link "Groups" at bounding box center [429, 142] width 68 height 36
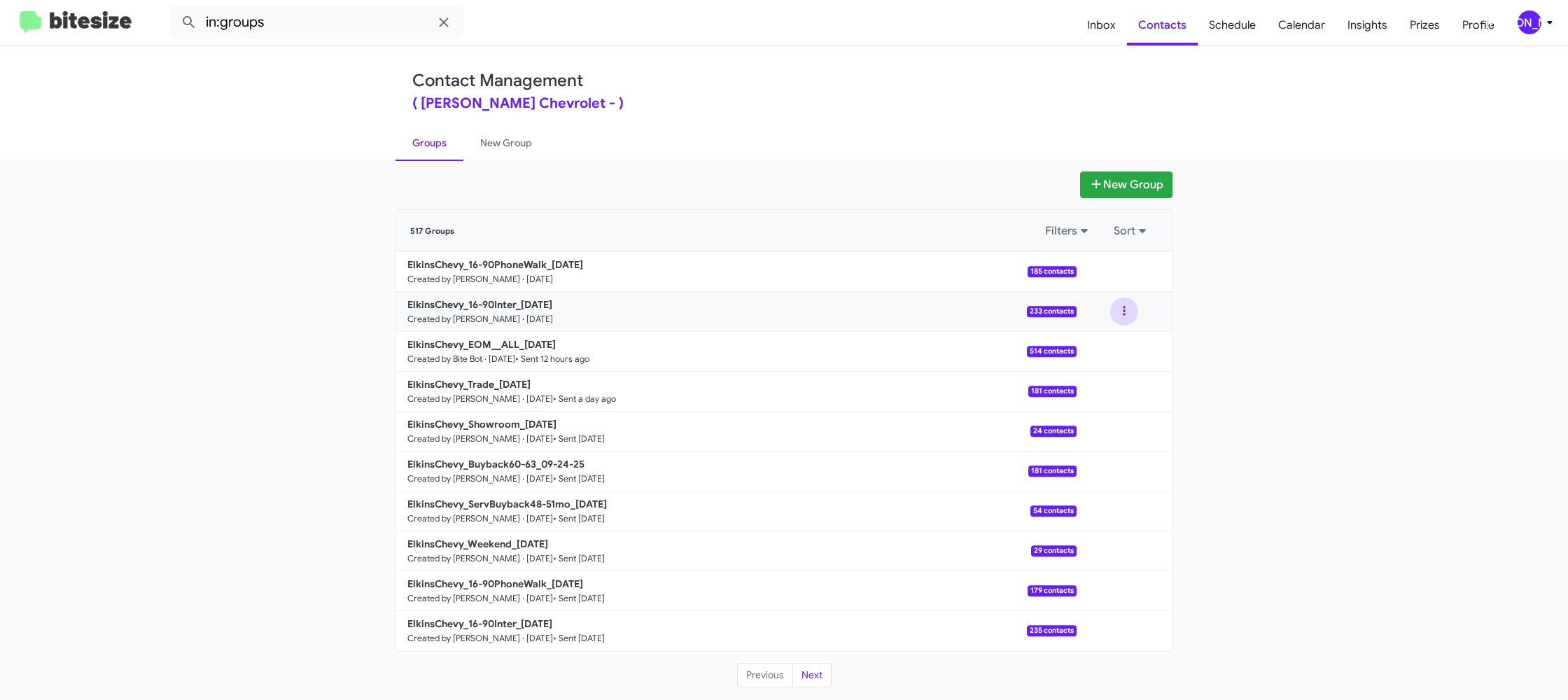
drag, startPoint x: 1127, startPoint y: 316, endPoint x: 1126, endPoint y: 324, distance: 8.1
click at [1127, 316] on button at bounding box center [1124, 312] width 28 height 28
click at [1109, 346] on button "View contacts" at bounding box center [1082, 350] width 112 height 34
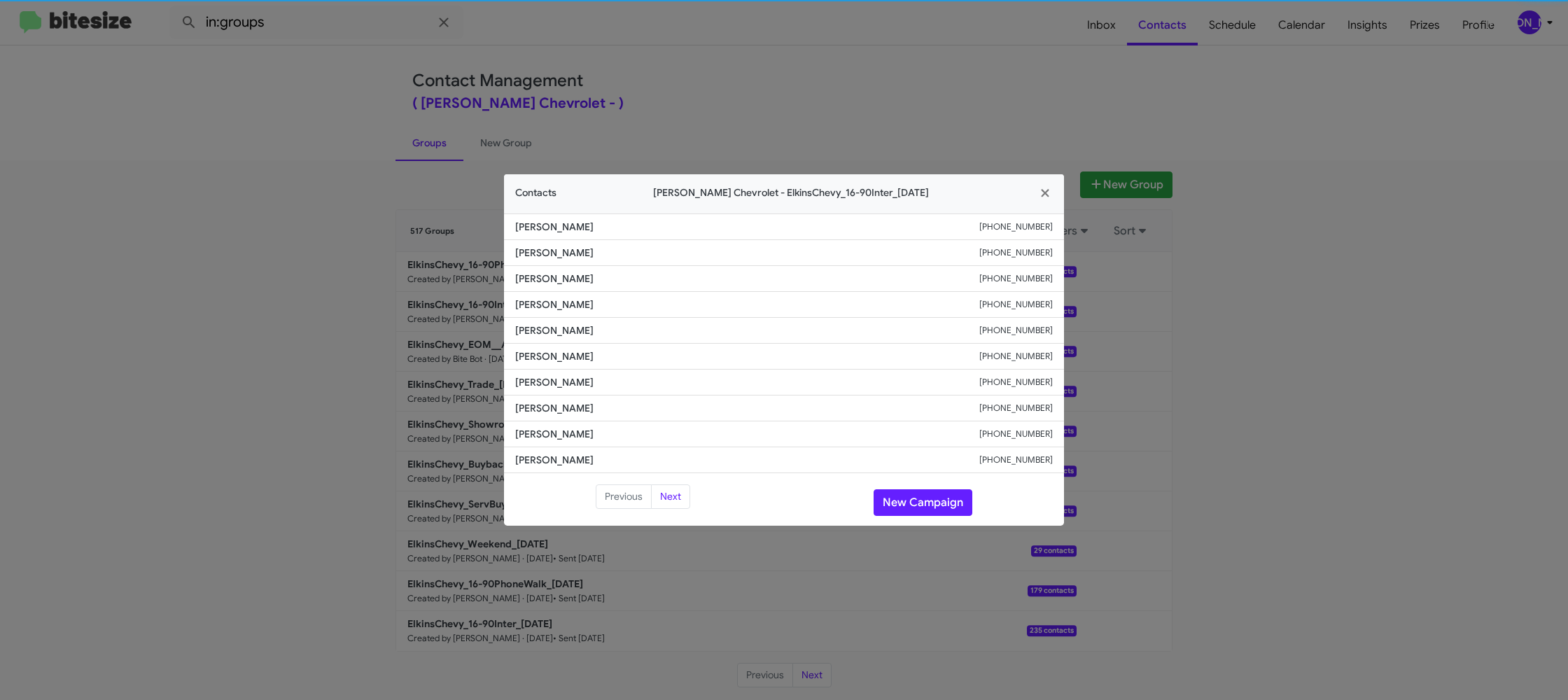
click at [555, 354] on span "[PERSON_NAME]" at bounding box center [747, 357] width 464 height 14
copy span "[PERSON_NAME]"
click at [1184, 198] on modal-container "Contacts [PERSON_NAME] Chevrolet - ElkinsChevy_16-90Inter_[DATE] [PERSON_NAME] …" at bounding box center [784, 350] width 1568 height 700
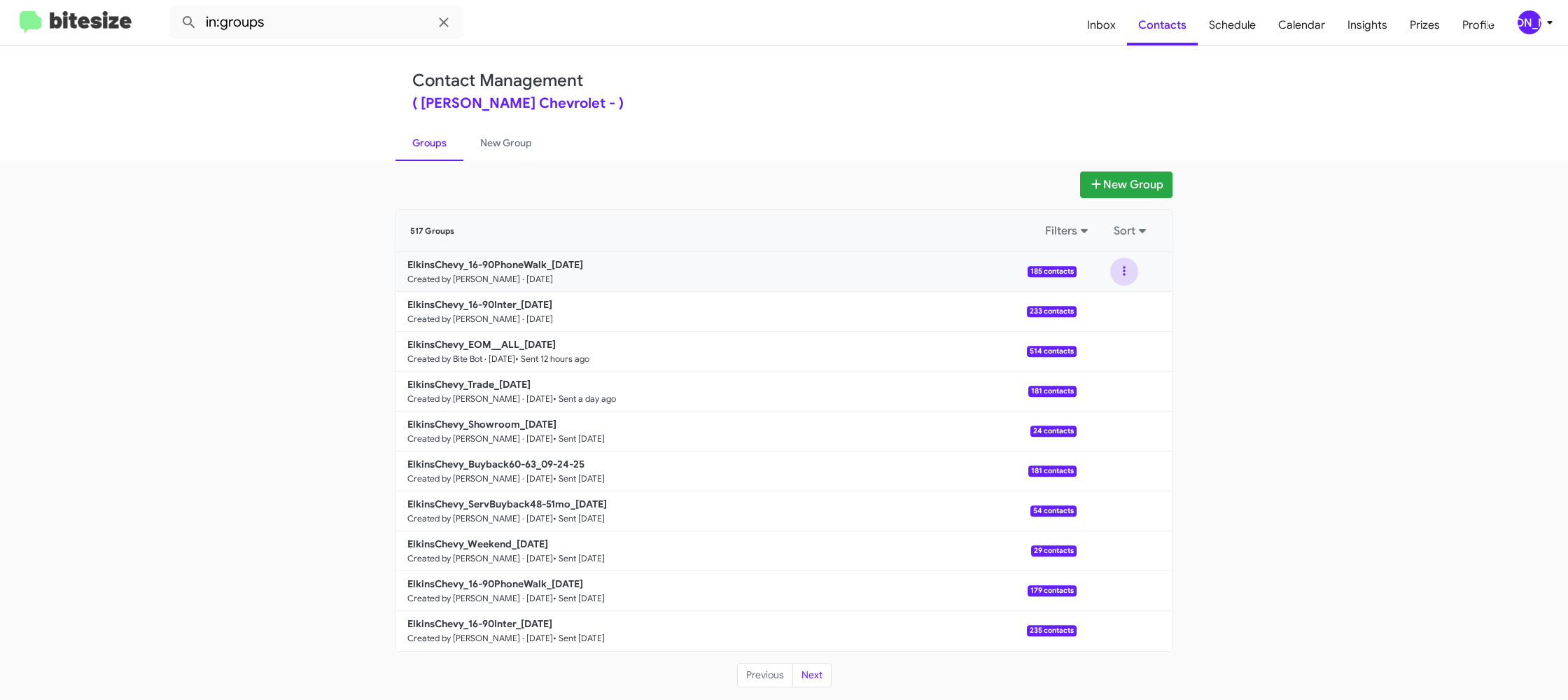
drag, startPoint x: 1126, startPoint y: 267, endPoint x: 1126, endPoint y: 286, distance: 19.0
click at [1126, 271] on button at bounding box center [1124, 272] width 28 height 28
click at [1116, 301] on button "View contacts" at bounding box center [1082, 310] width 112 height 34
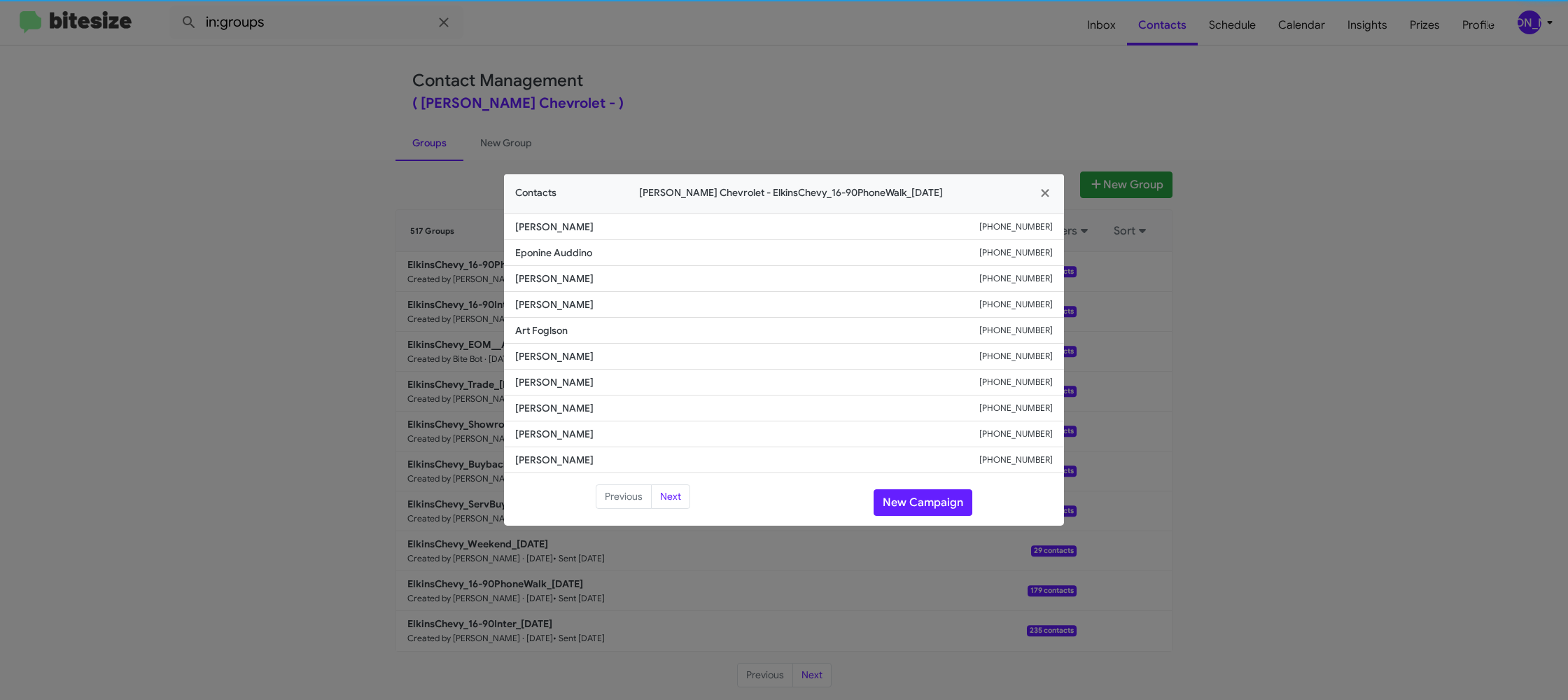
click at [554, 338] on li "[PERSON_NAME] [PHONE_NUMBER]" at bounding box center [784, 330] width 560 height 26
copy span "Art Foglson"
click at [899, 496] on button "New Campaign" at bounding box center [923, 503] width 99 height 27
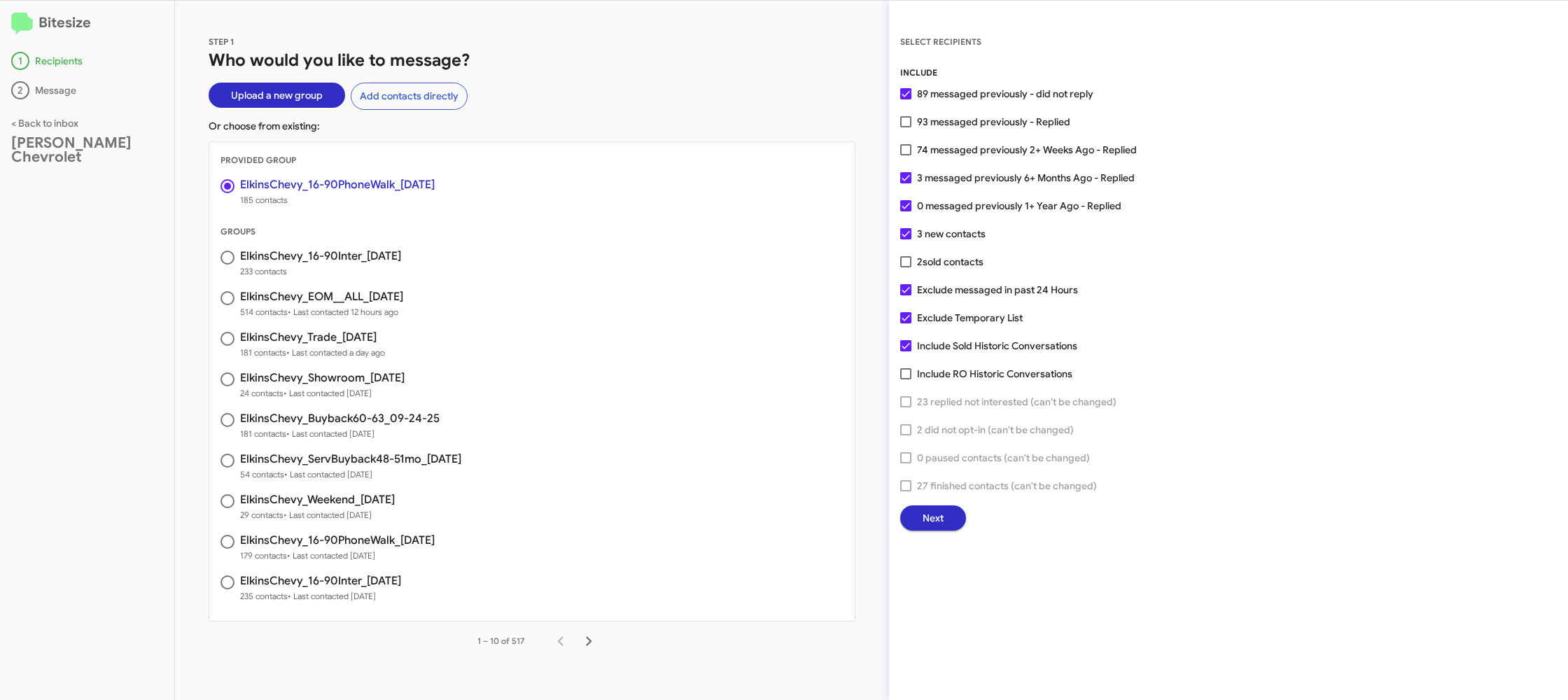
click at [937, 527] on span "Next" at bounding box center [933, 518] width 21 height 25
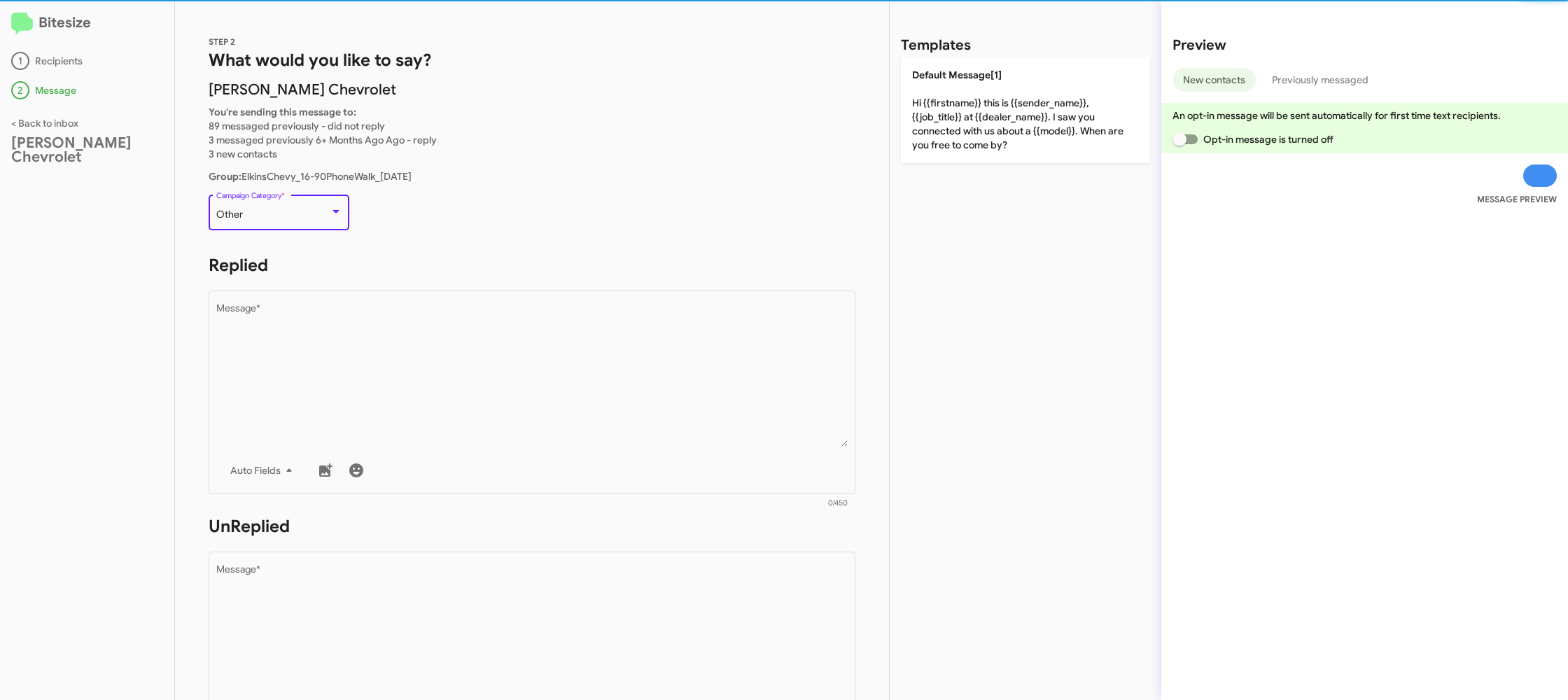
click at [319, 210] on div "Other" at bounding box center [273, 214] width 113 height 12
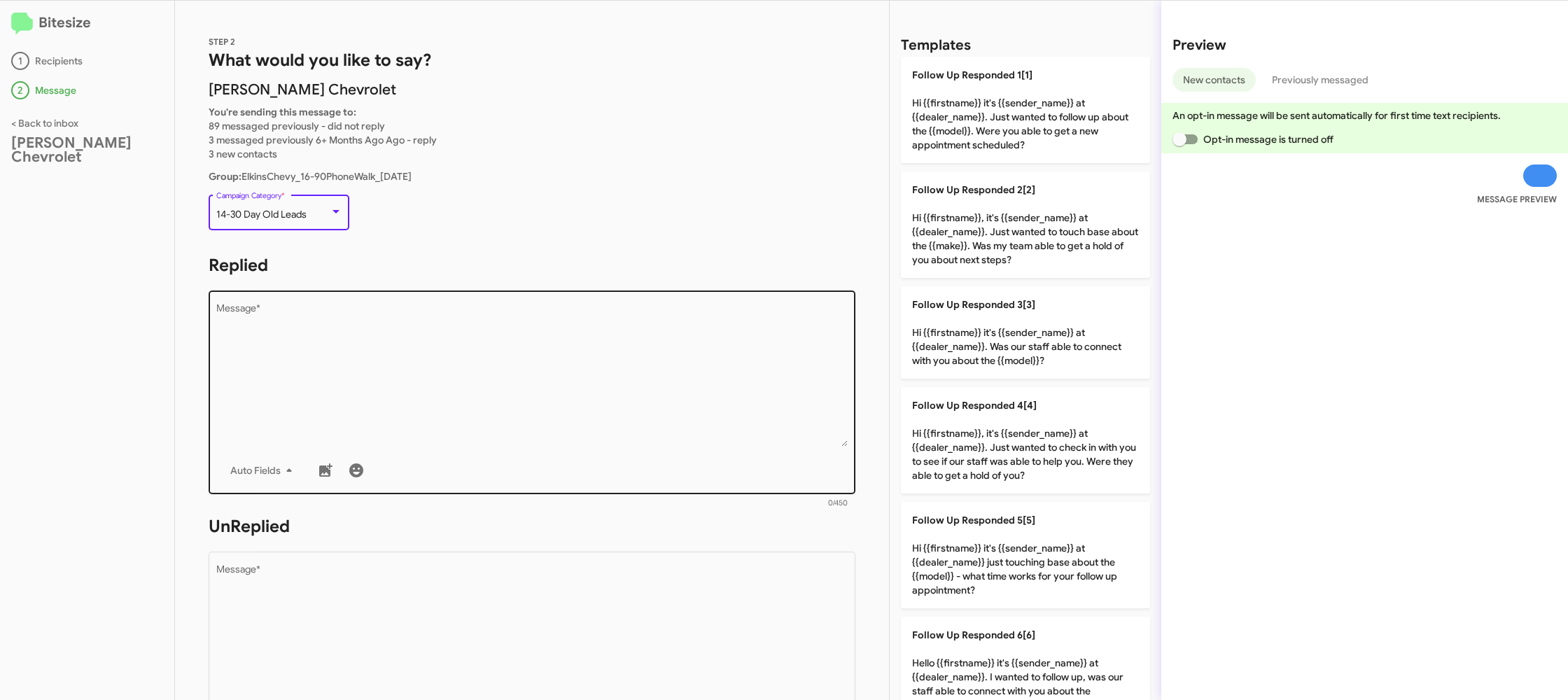
click at [415, 293] on div "Drop image here to insert Auto Fields Message *" at bounding box center [532, 390] width 632 height 206
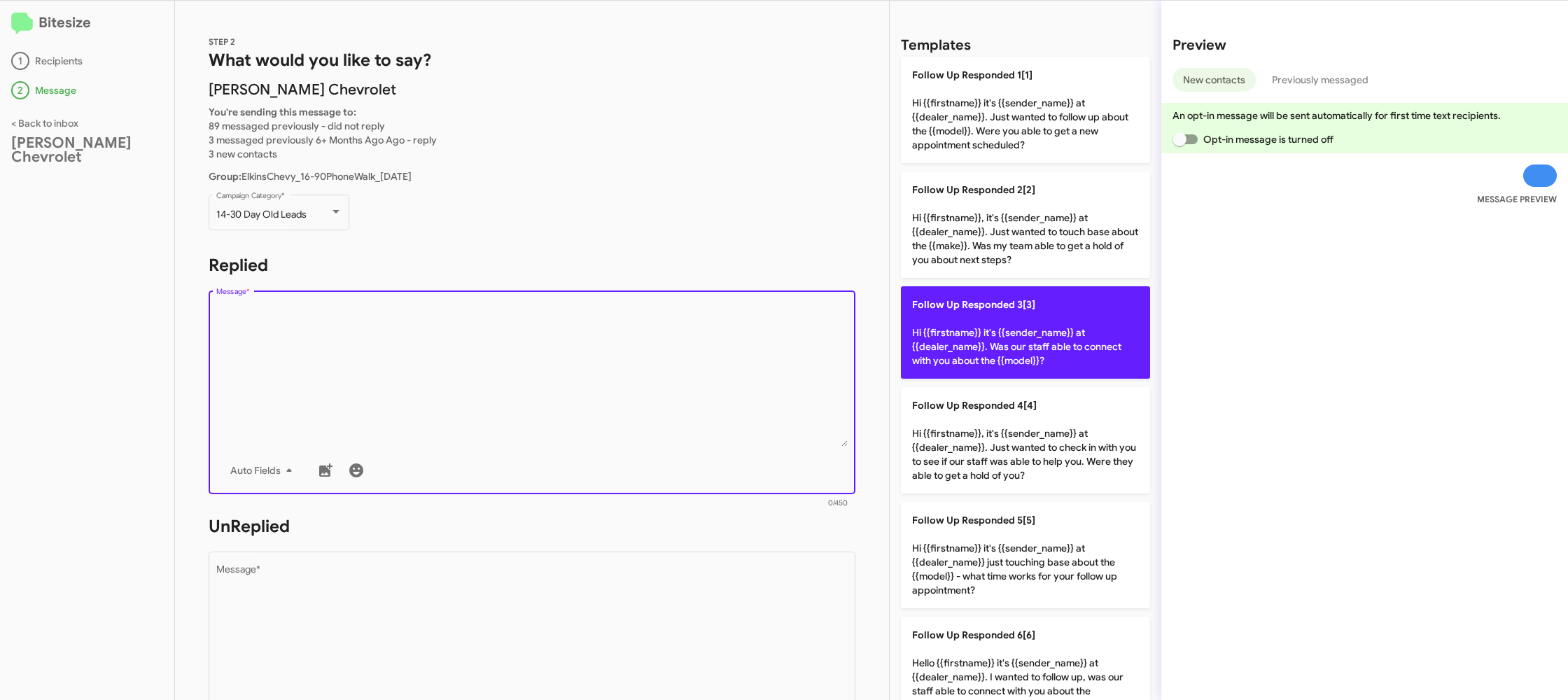
click at [976, 363] on p "Follow Up Responded 3[3] Hi {{firstname}} it's {{sender_name}} at {{dealer_name…" at bounding box center [1026, 332] width 250 height 92
type textarea "Hi {{firstname}} it's {{sender_name}} at {{dealer_name}}. Was our staff able to…"
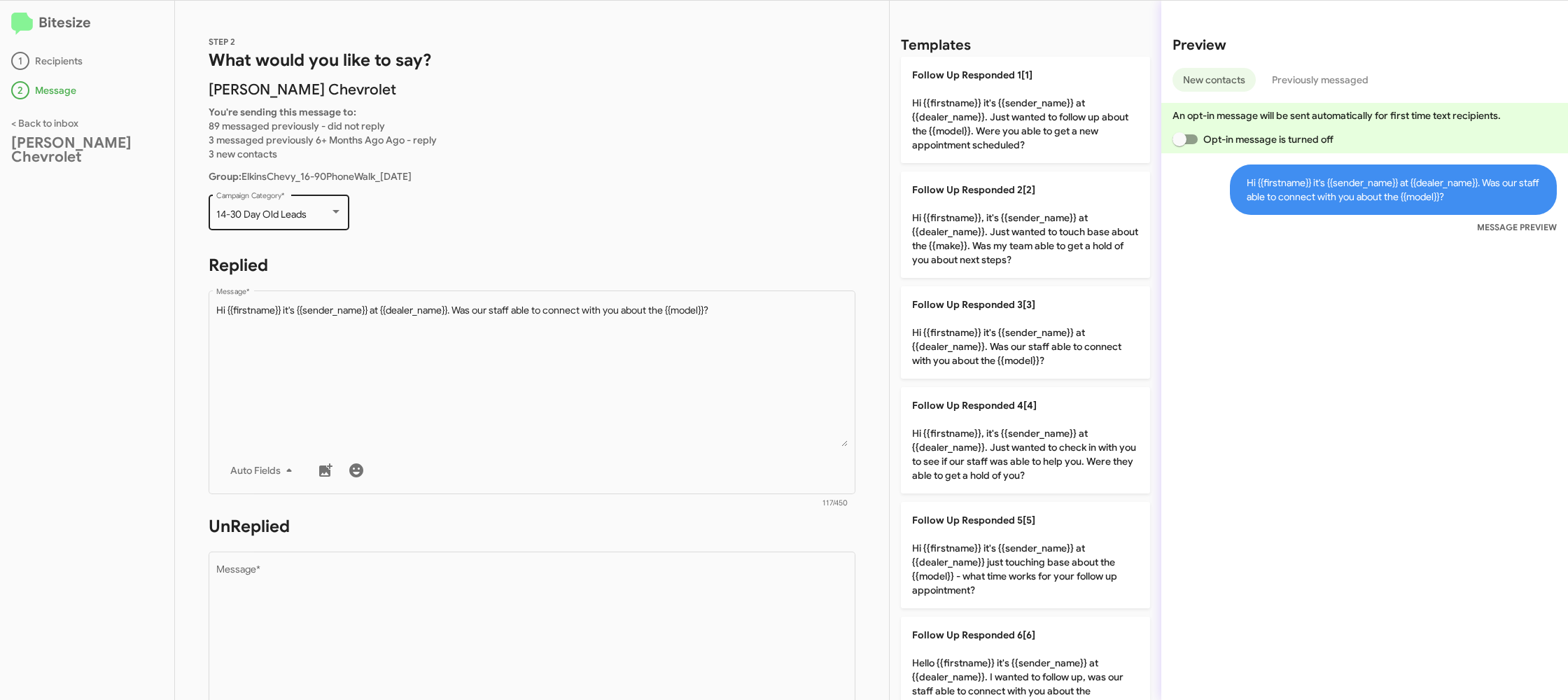
click at [308, 211] on div "14-30 Day Old Leads" at bounding box center [273, 214] width 113 height 12
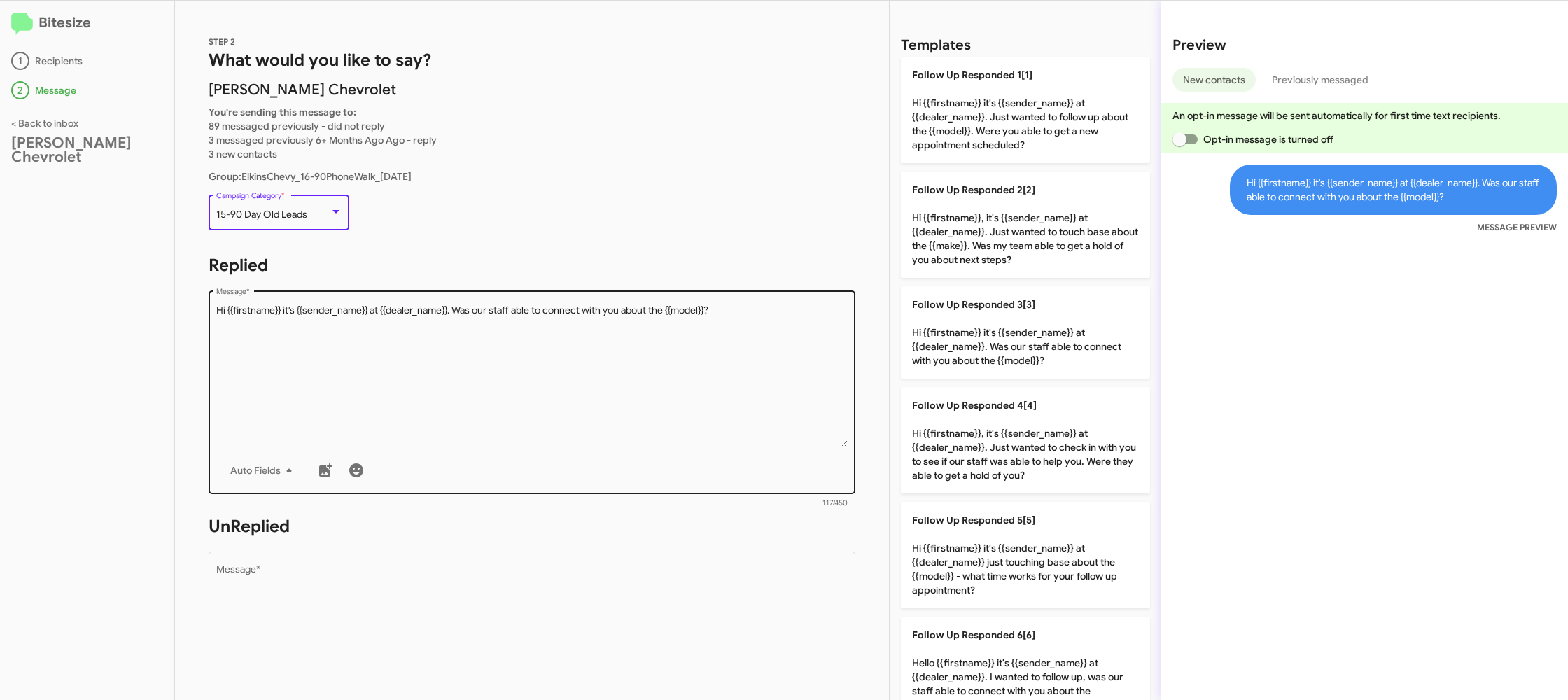
drag, startPoint x: 419, startPoint y: 364, endPoint x: 568, endPoint y: 363, distance: 149.0
click at [421, 364] on textarea "Message *" at bounding box center [532, 374] width 632 height 142
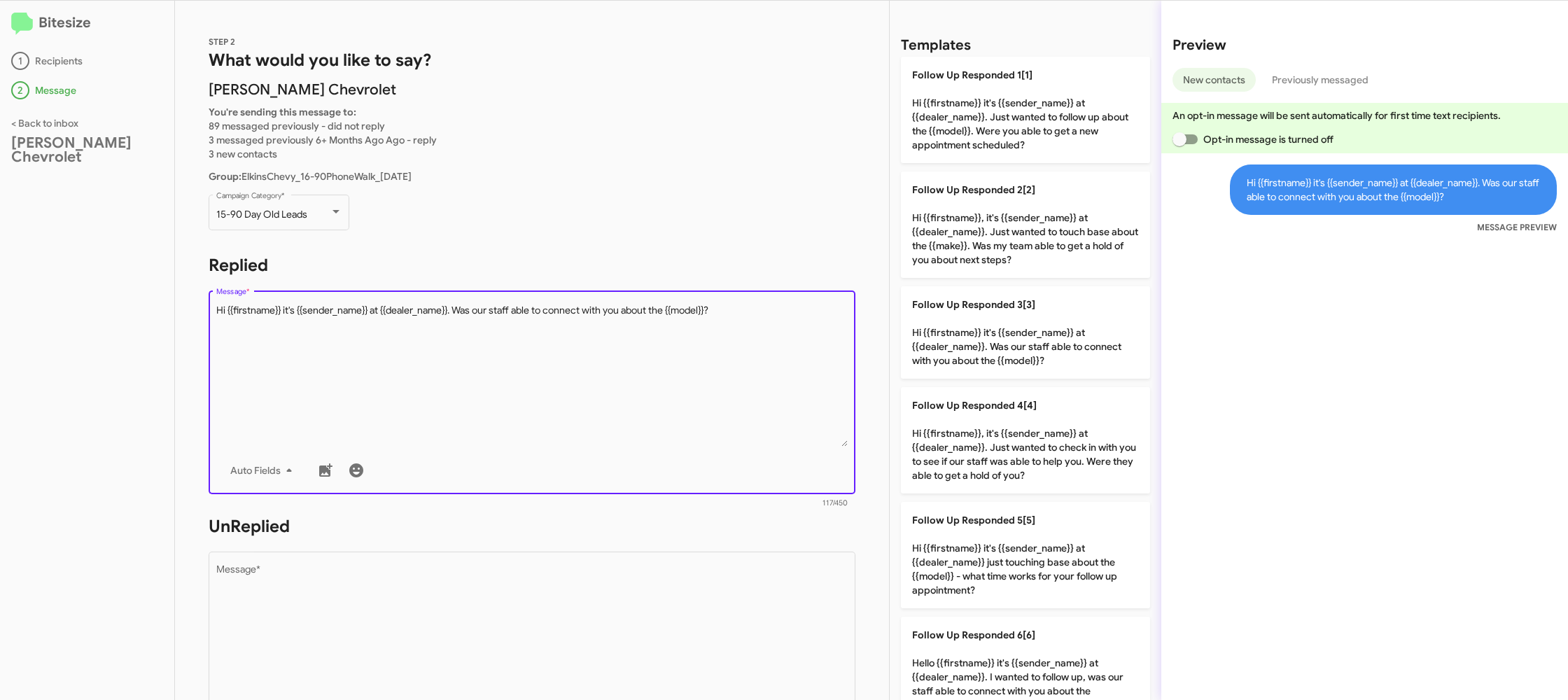
drag, startPoint x: 1027, startPoint y: 323, endPoint x: 799, endPoint y: 417, distance: 246.6
click at [1017, 324] on p "Follow Up Responded 3[3] Hi {{firstname}} it's {{sender_name}} at {{dealer_name…" at bounding box center [1026, 332] width 250 height 92
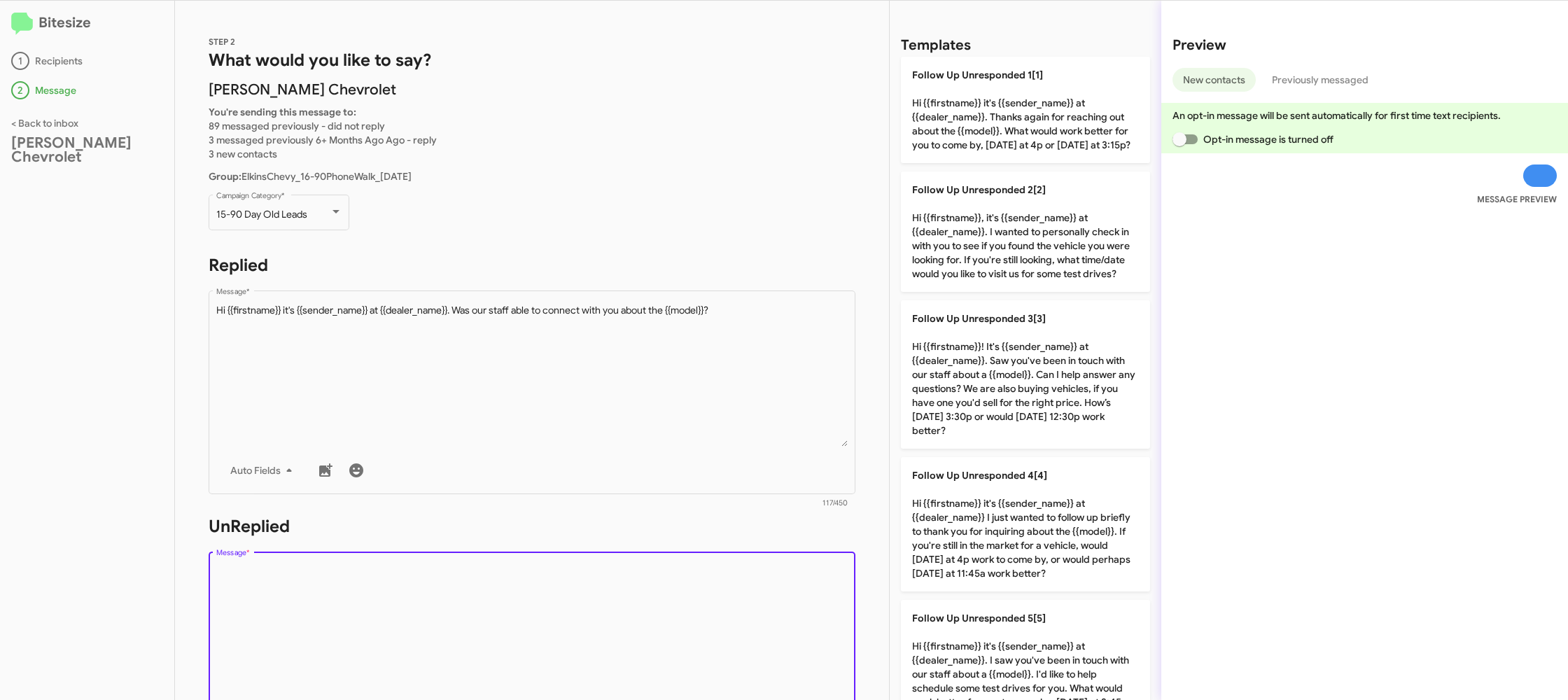
click at [648, 567] on textarea "Message *" at bounding box center [532, 635] width 632 height 142
click at [645, 571] on textarea "Message *" at bounding box center [532, 635] width 632 height 142
drag, startPoint x: 645, startPoint y: 573, endPoint x: 912, endPoint y: 532, distance: 270.1
click at [672, 569] on textarea "Message *" at bounding box center [532, 635] width 632 height 142
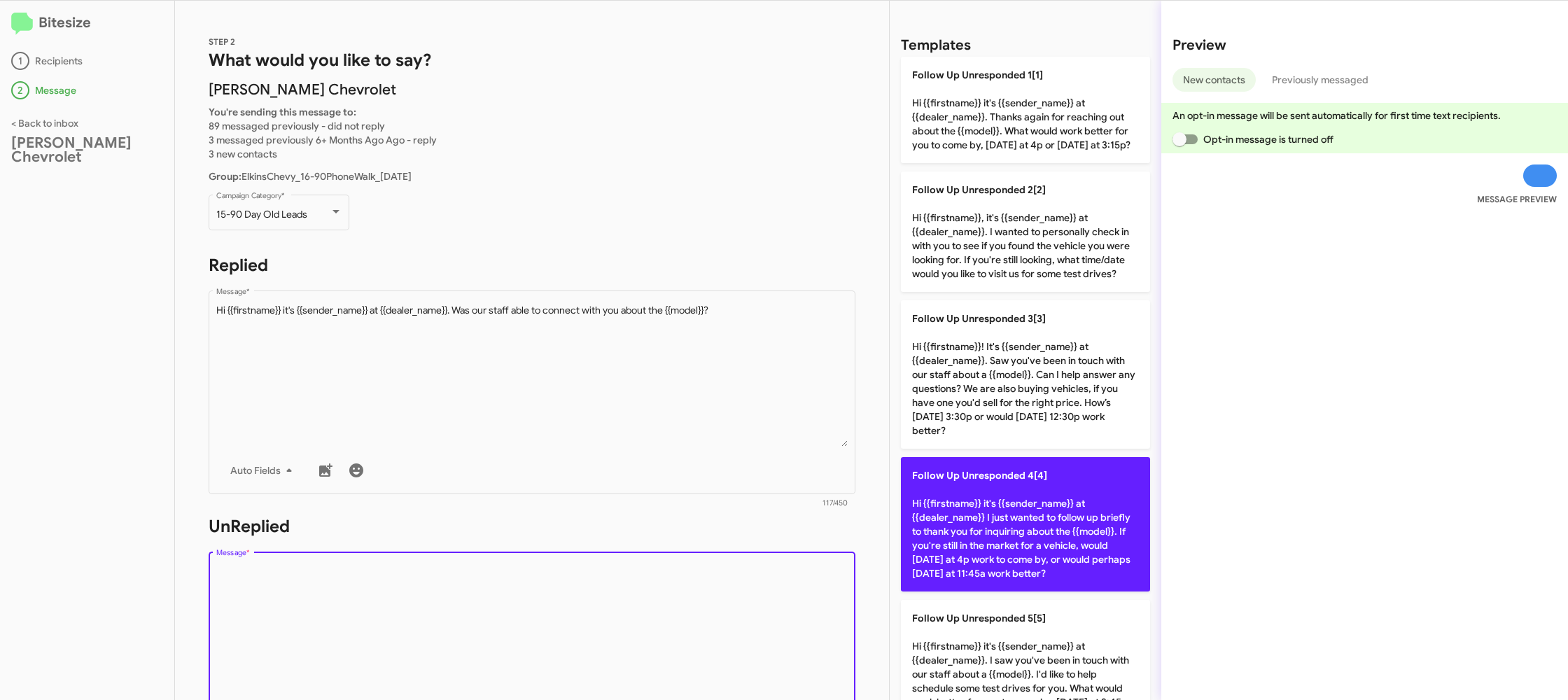
drag, startPoint x: 912, startPoint y: 527, endPoint x: 658, endPoint y: 411, distance: 279.2
click at [900, 524] on div "Templates Follow Up Unresponded 1[1] Hi {{firstname}} it's {{sender_name}} at {…" at bounding box center [1025, 350] width 272 height 699
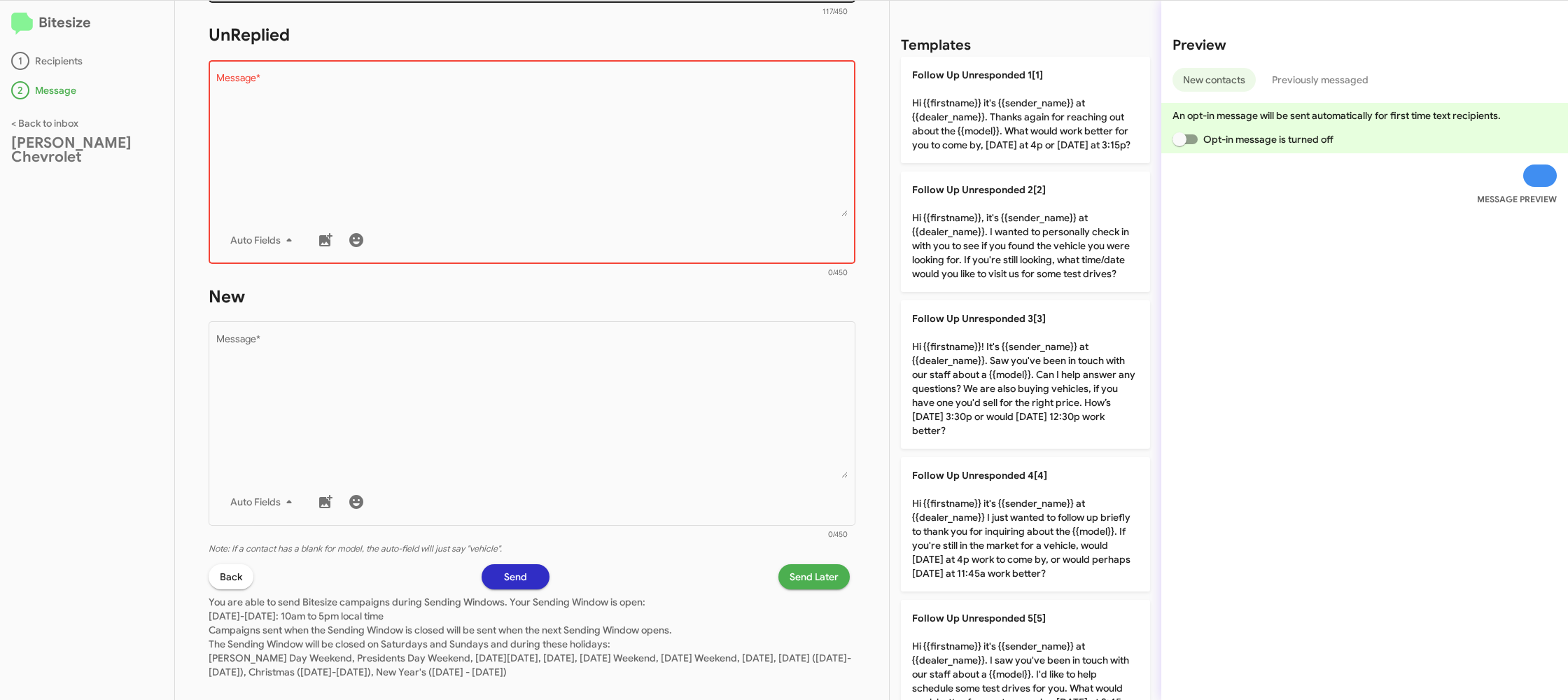
scroll to position [513, 0]
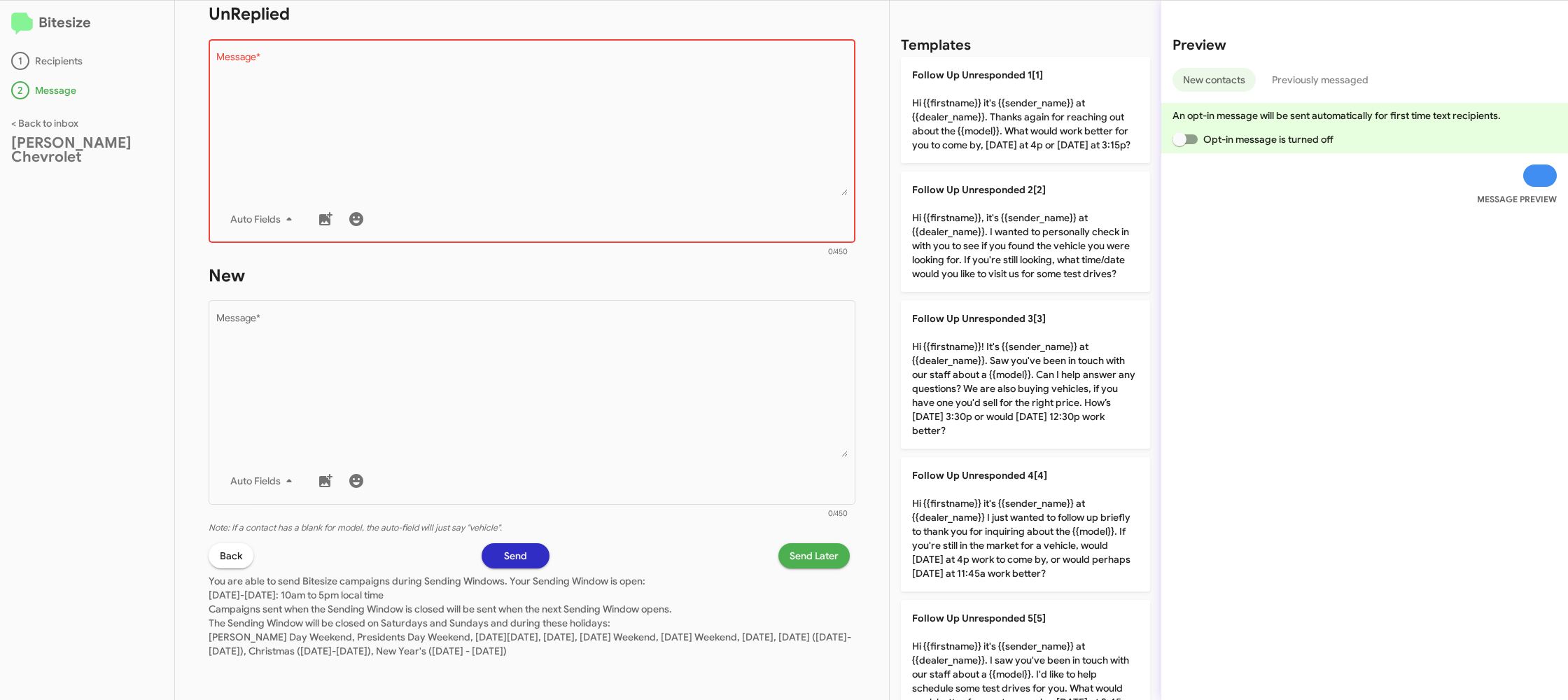
click at [695, 135] on textarea "Message *" at bounding box center [532, 123] width 632 height 142
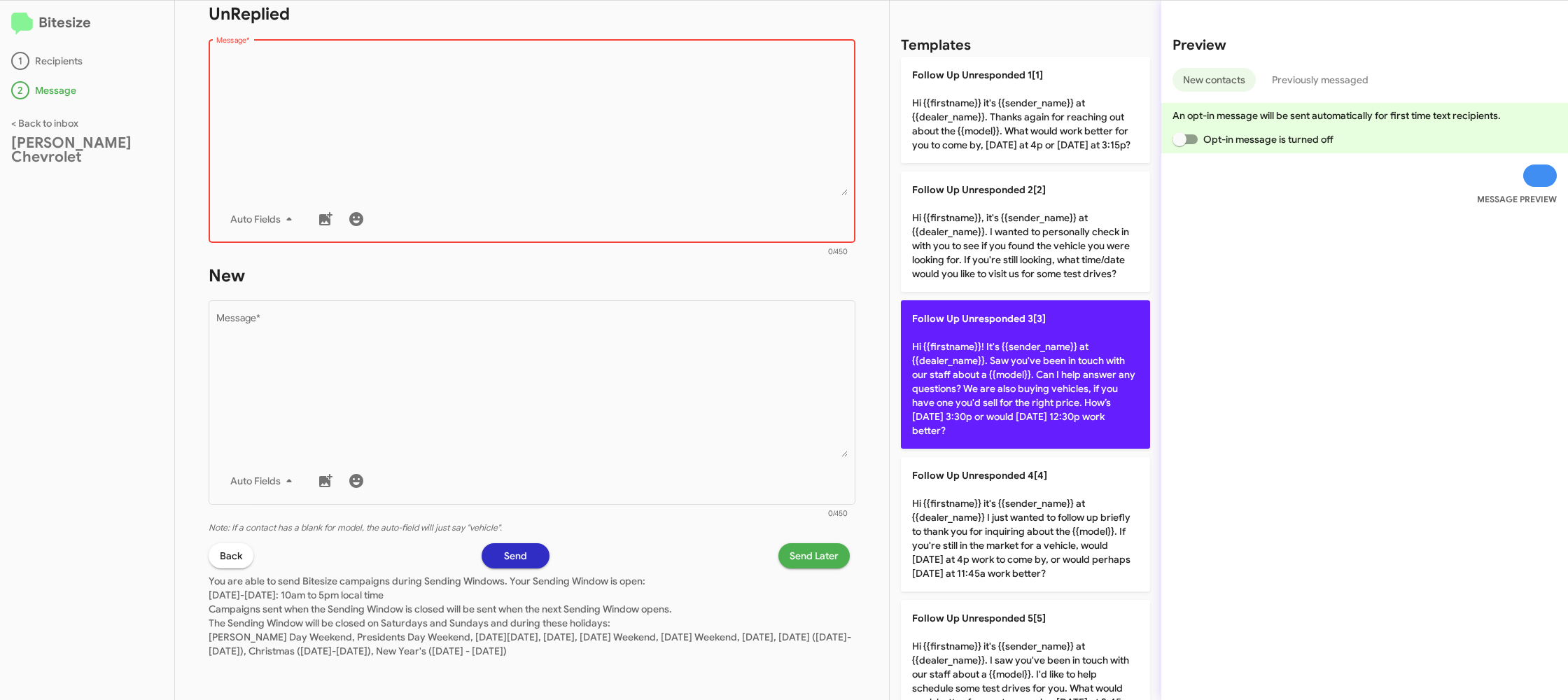
drag, startPoint x: 695, startPoint y: 135, endPoint x: 947, endPoint y: 329, distance: 318.0
click at [697, 135] on textarea "Message *" at bounding box center [532, 123] width 632 height 142
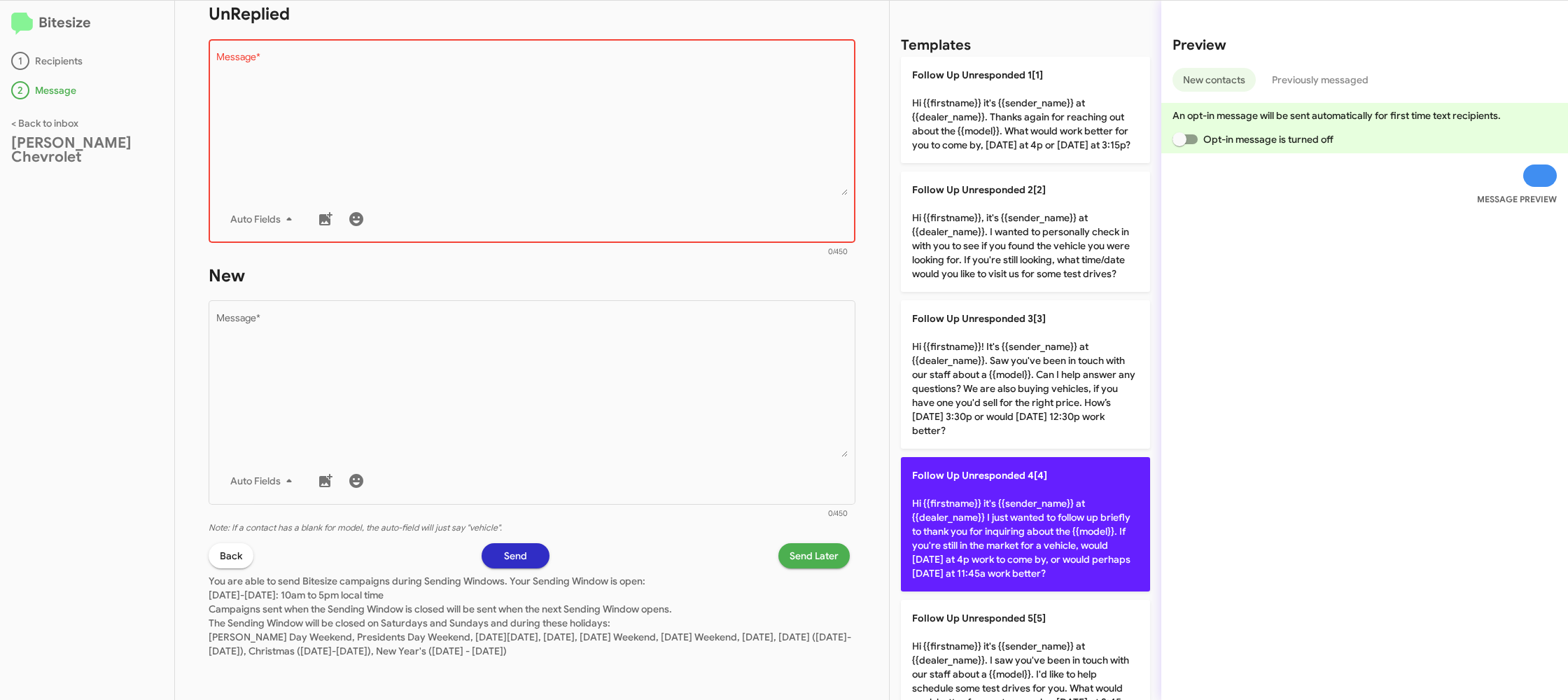
drag, startPoint x: 1008, startPoint y: 496, endPoint x: 745, endPoint y: 443, distance: 268.3
click at [1008, 496] on p "Follow Up Unresponded 4[4] Hi {{firstname}} it's {{sender_name}} at {{dealer_na…" at bounding box center [1026, 524] width 250 height 135
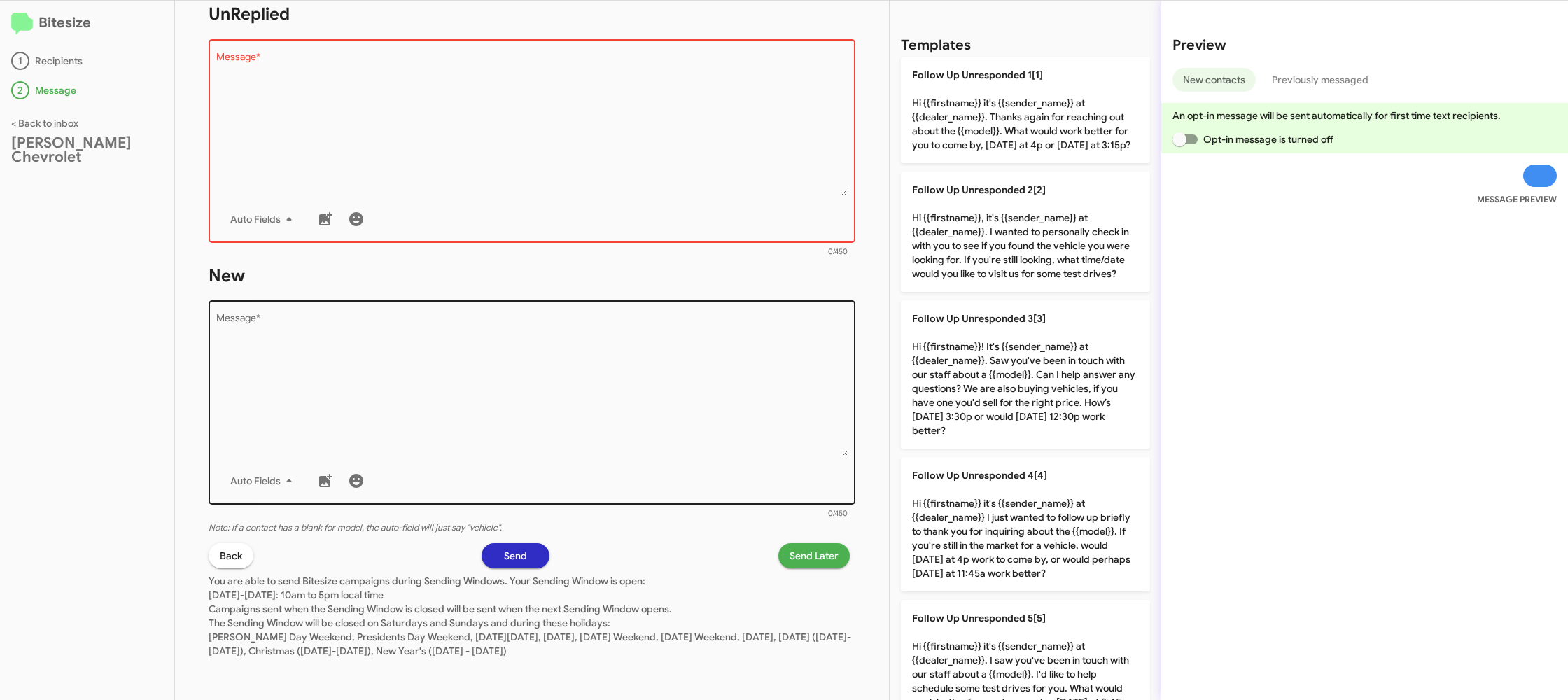
type textarea "Hi {{firstname}} it's {{sender_name}} at {{dealer_name}} I just wanted to follo…"
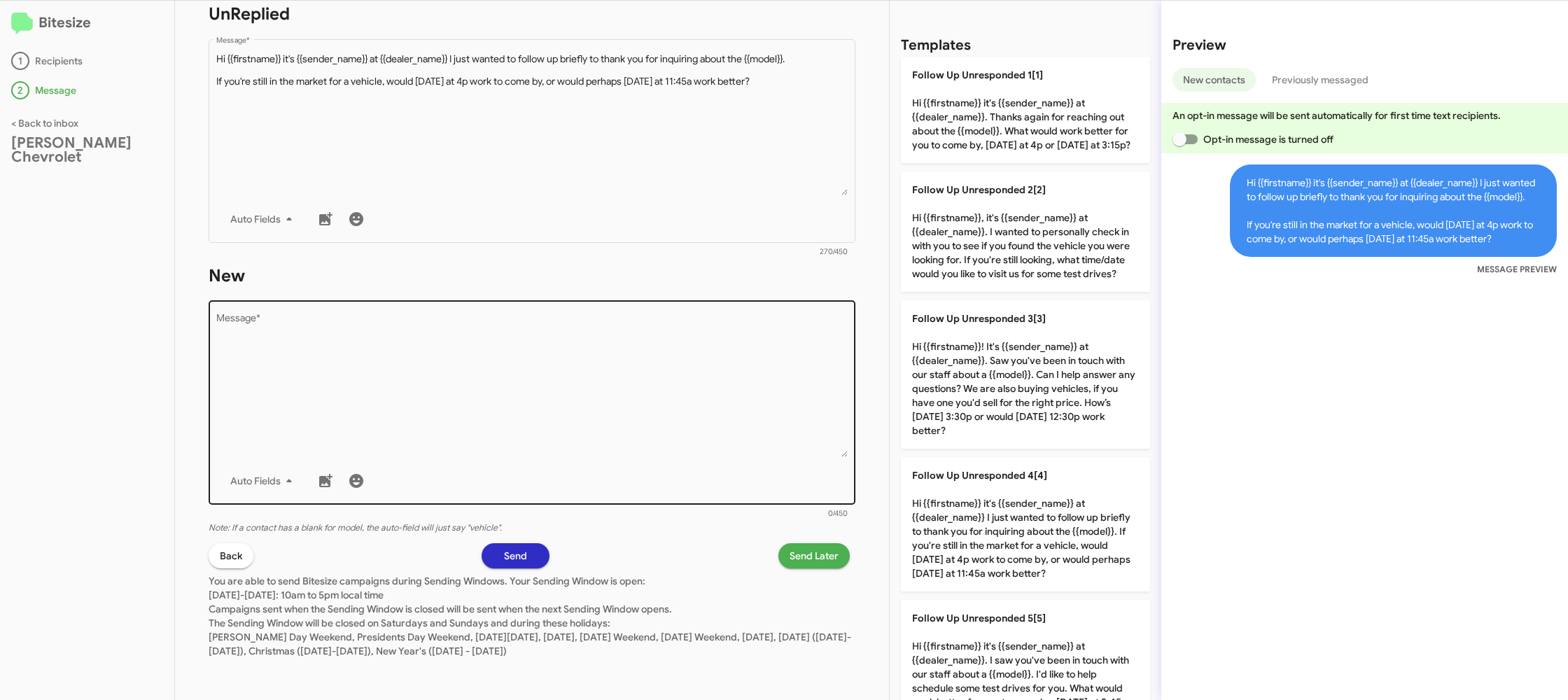
click at [702, 419] on textarea "Message *" at bounding box center [532, 385] width 632 height 142
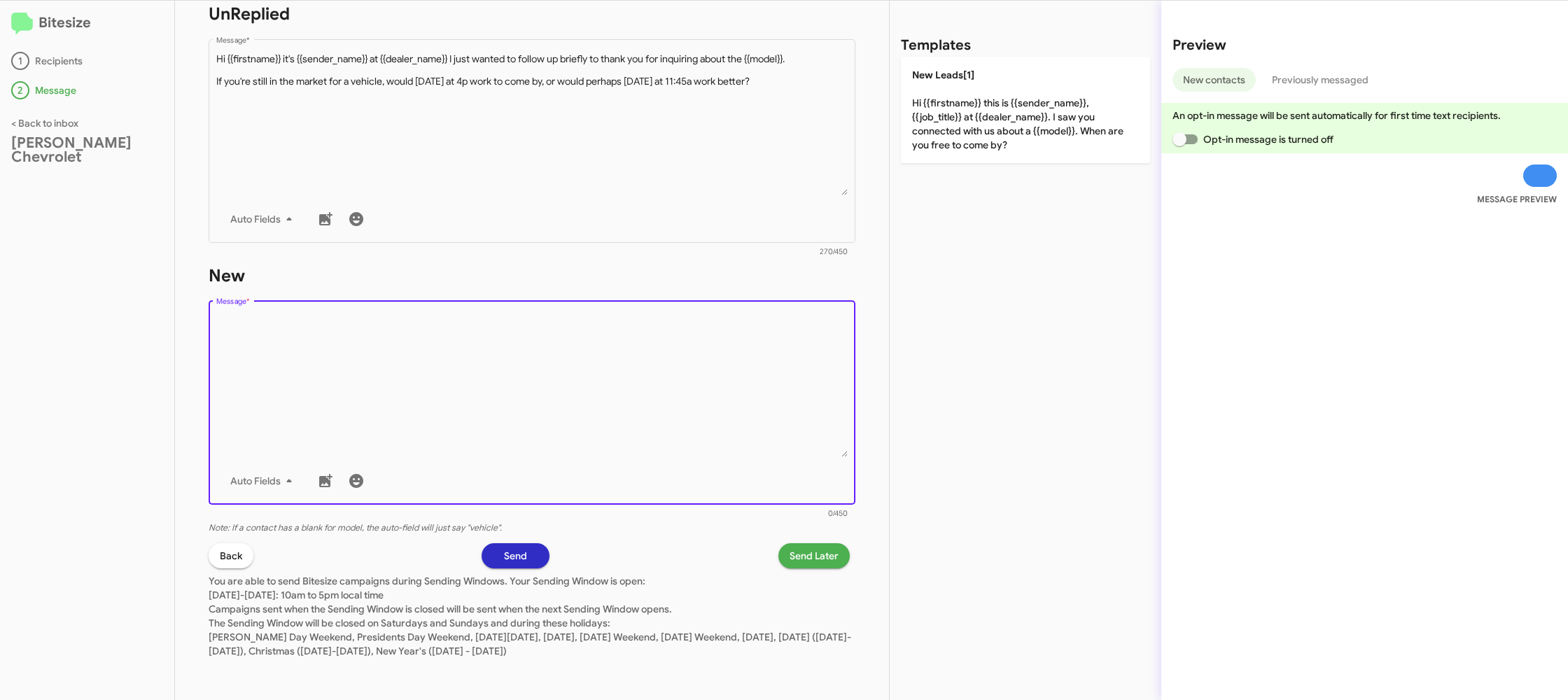
click at [700, 417] on textarea "Message *" at bounding box center [532, 385] width 632 height 142
drag, startPoint x: 700, startPoint y: 417, endPoint x: 812, endPoint y: 252, distance: 199.4
click at [724, 366] on textarea "Message *" at bounding box center [532, 385] width 632 height 142
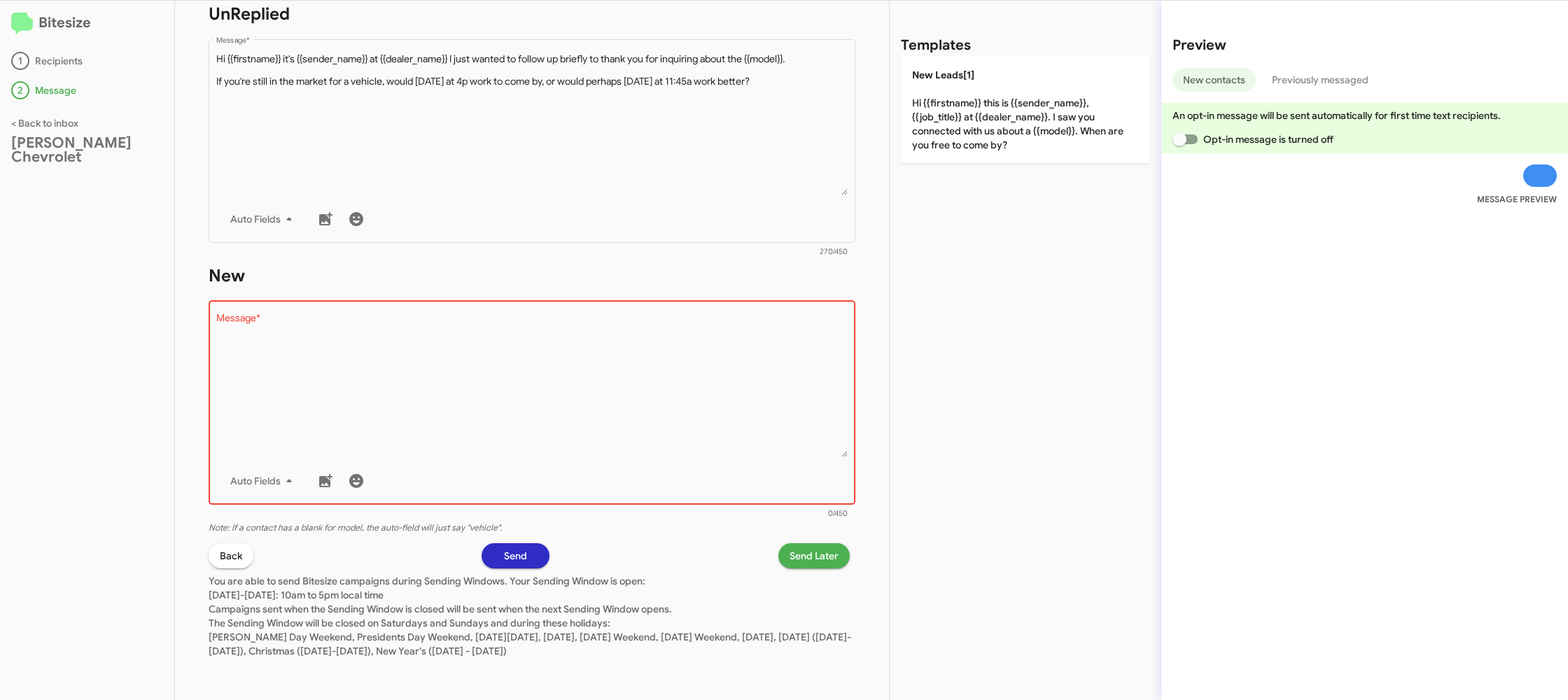
drag, startPoint x: 946, startPoint y: 142, endPoint x: 748, endPoint y: 473, distance: 385.7
click at [945, 142] on p "New Leads[1] Hi {{firstname}} this is {{sender_name}}, {{job_title}} at {{deale…" at bounding box center [1026, 110] width 250 height 106
type textarea "Hi {{firstname}} this is {{sender_name}}, {{job_title}} at {{dealer_name}}. I s…"
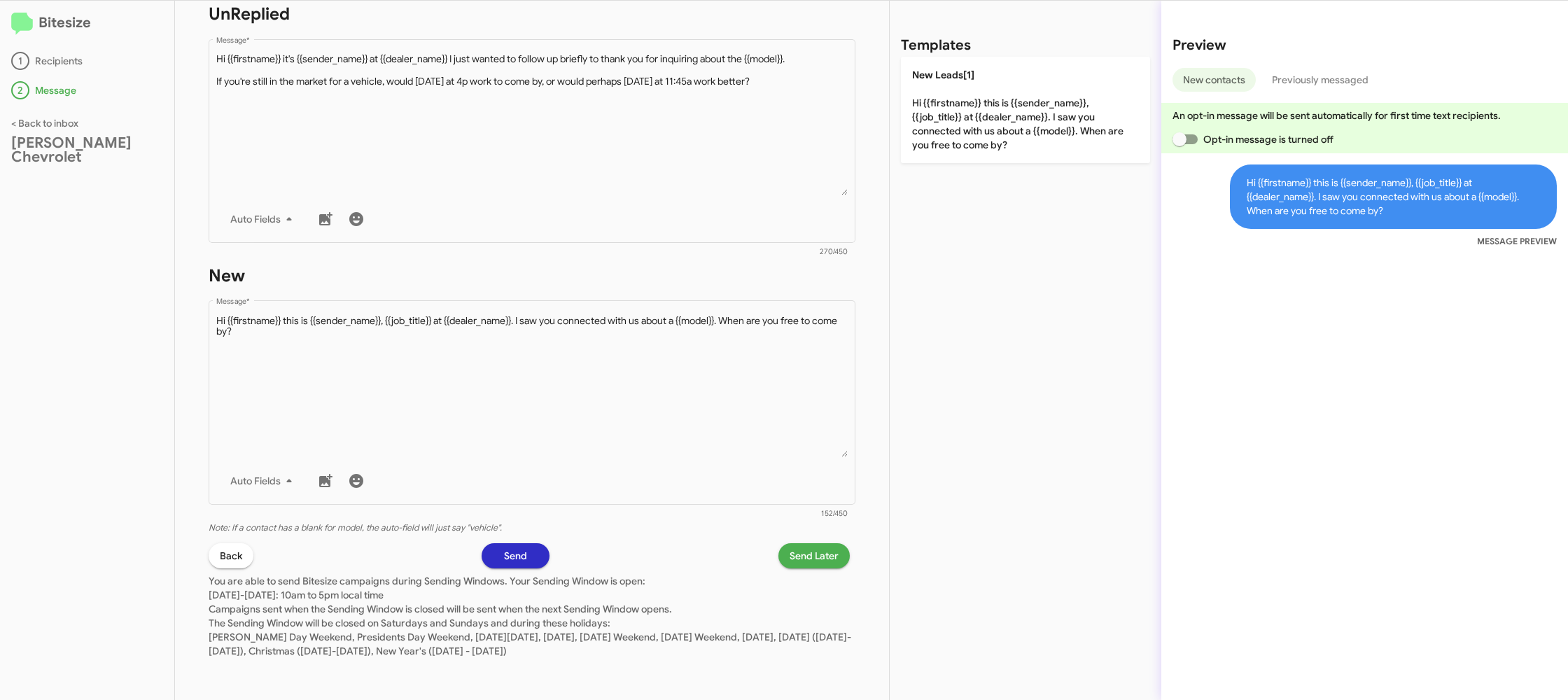
click at [807, 551] on span "Send Later" at bounding box center [814, 556] width 49 height 25
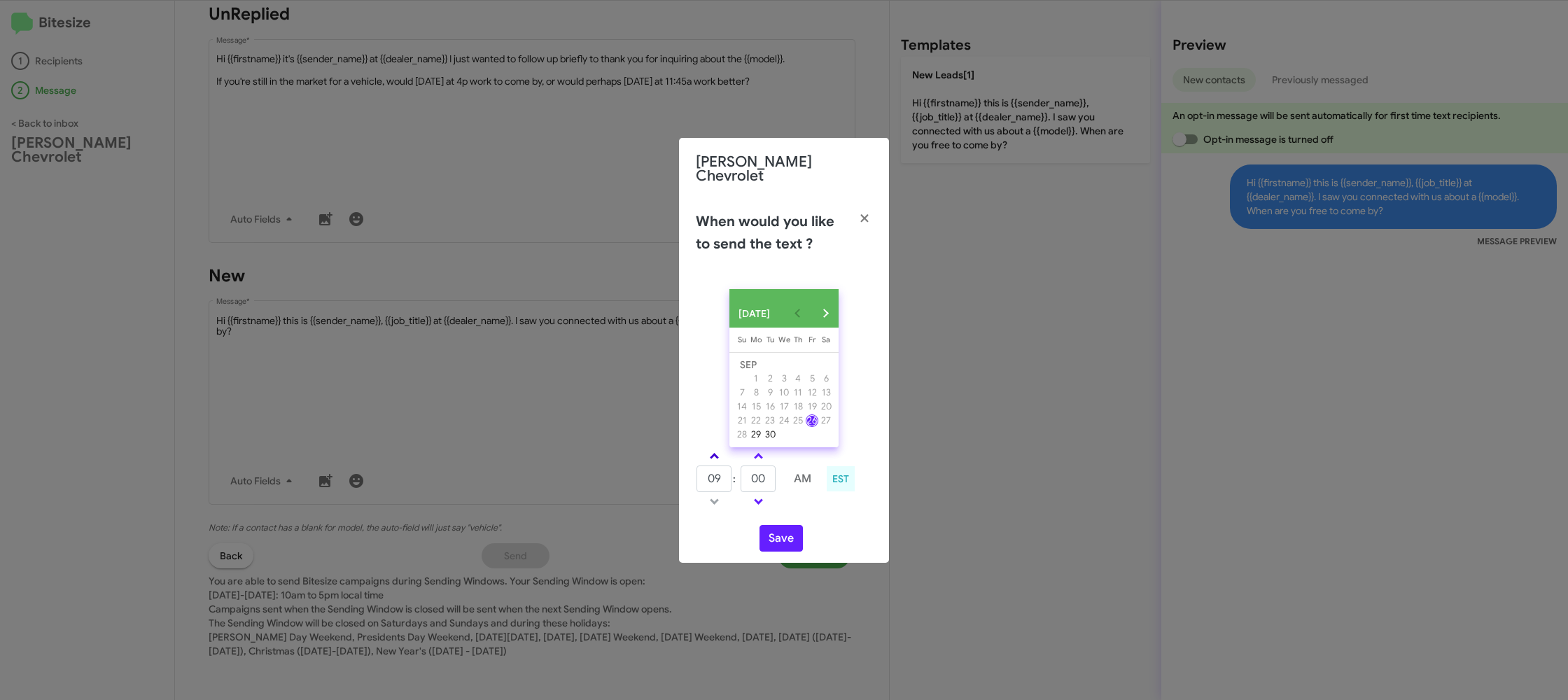
click at [714, 456] on span at bounding box center [714, 458] width 9 height 9
type input "10"
click at [784, 483] on td at bounding box center [780, 479] width 8 height 28
click at [758, 475] on input "00" at bounding box center [759, 479] width 35 height 27
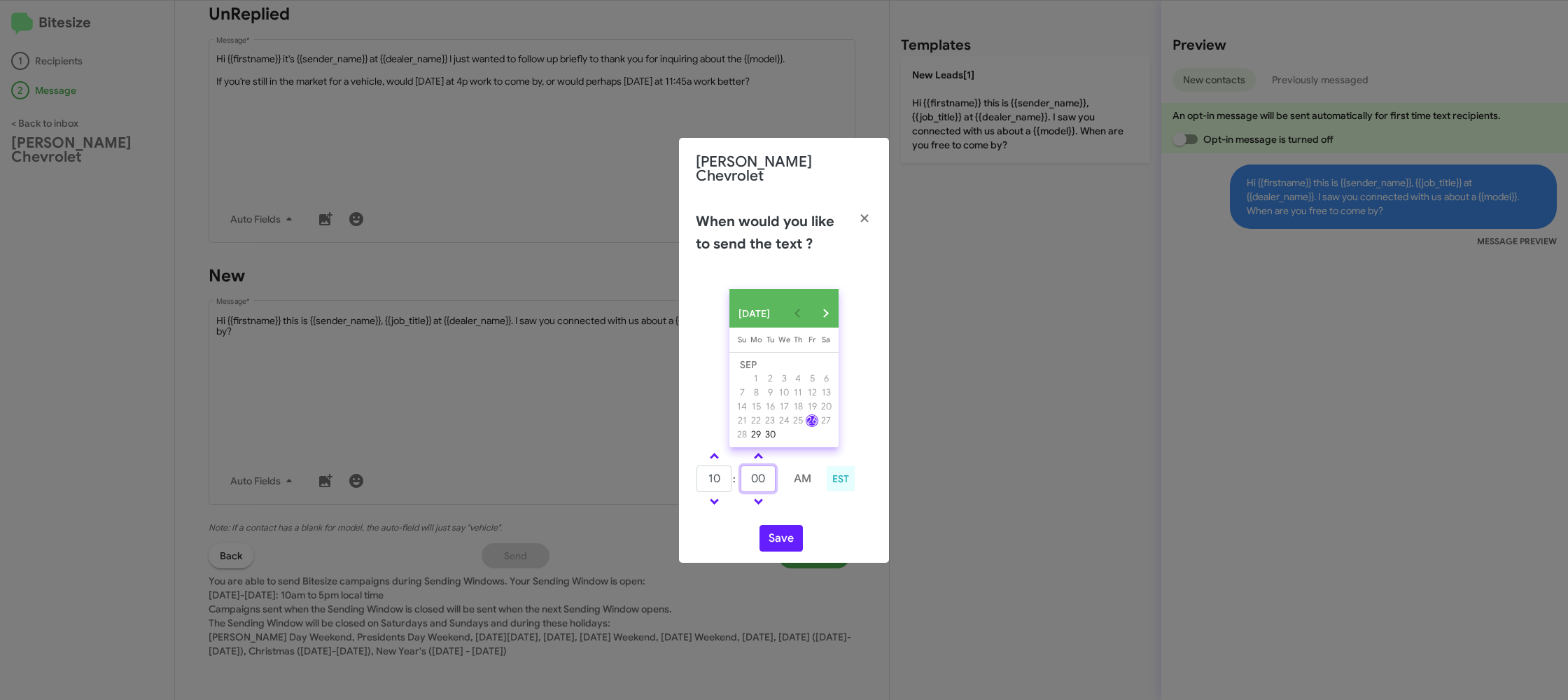
click at [757, 475] on input "00" at bounding box center [759, 479] width 35 height 27
type input "32"
click at [809, 511] on div "[DATE] [DATE] Su [DATE] Mo [DATE] Tu [DATE] We [DATE] Th [DATE] Fr [DATE] [DATE…" at bounding box center [784, 420] width 210 height 285
drag, startPoint x: 795, startPoint y: 532, endPoint x: 648, endPoint y: 287, distance: 285.7
click at [794, 532] on button "Save" at bounding box center [781, 538] width 43 height 27
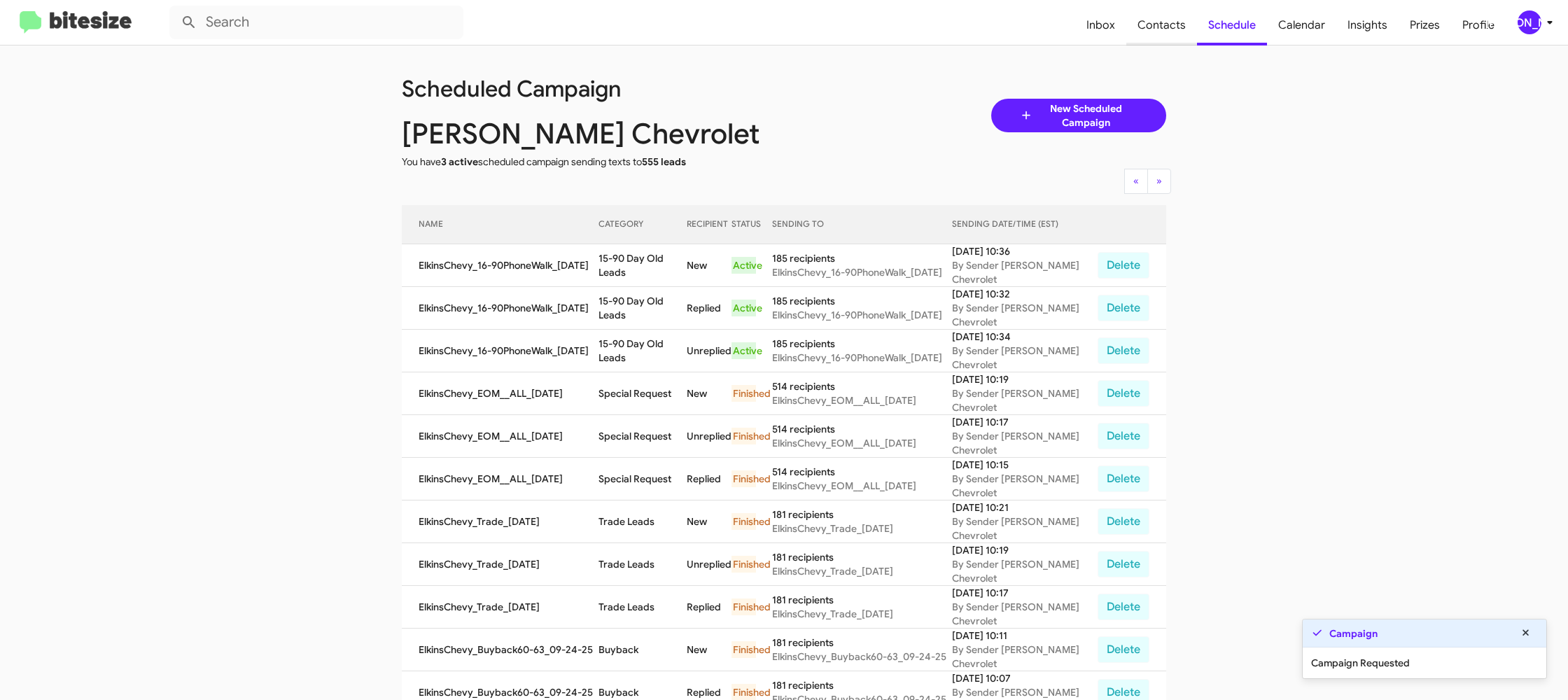
click at [1153, 35] on span "Contacts" at bounding box center [1162, 26] width 71 height 41
type input "in:groups"
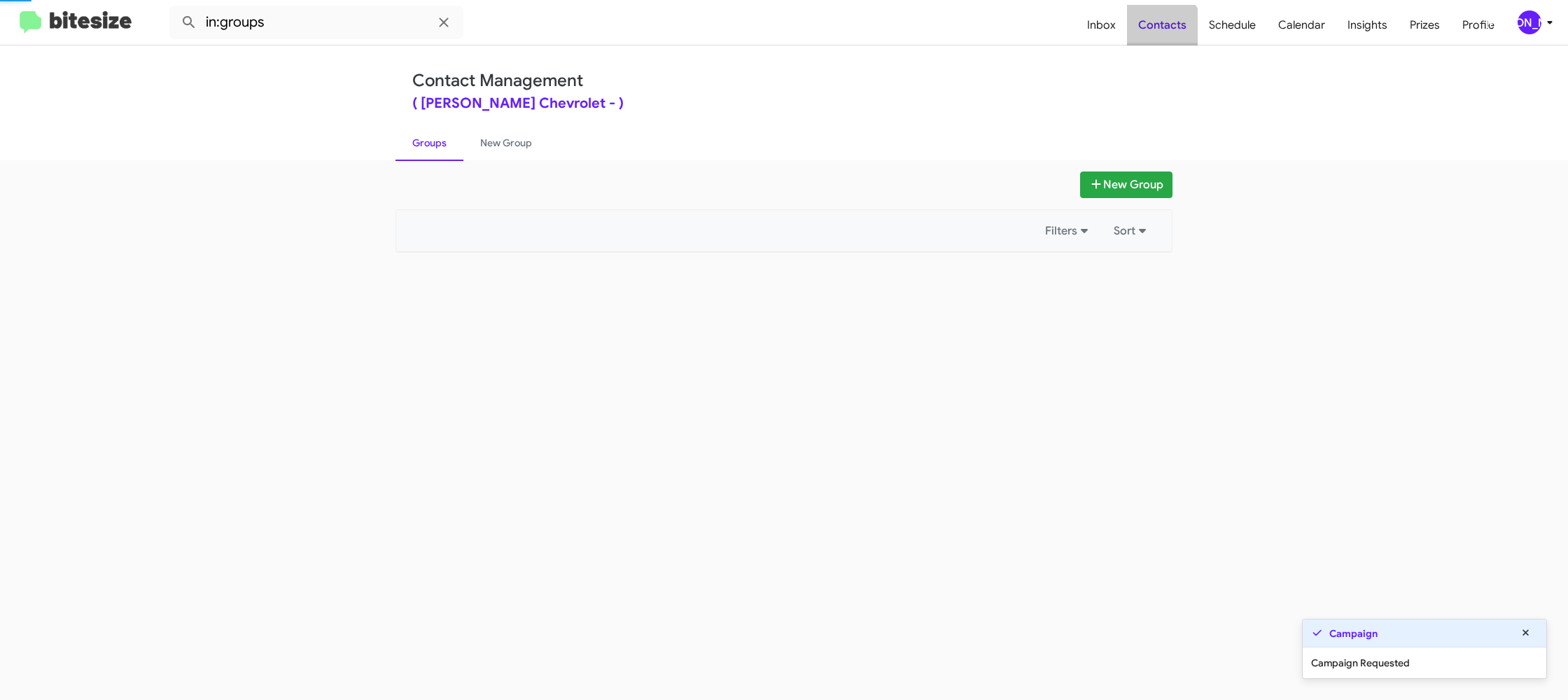
click at [1153, 35] on span "Contacts" at bounding box center [1162, 26] width 71 height 41
click at [1152, 35] on span "Contacts" at bounding box center [1162, 26] width 71 height 41
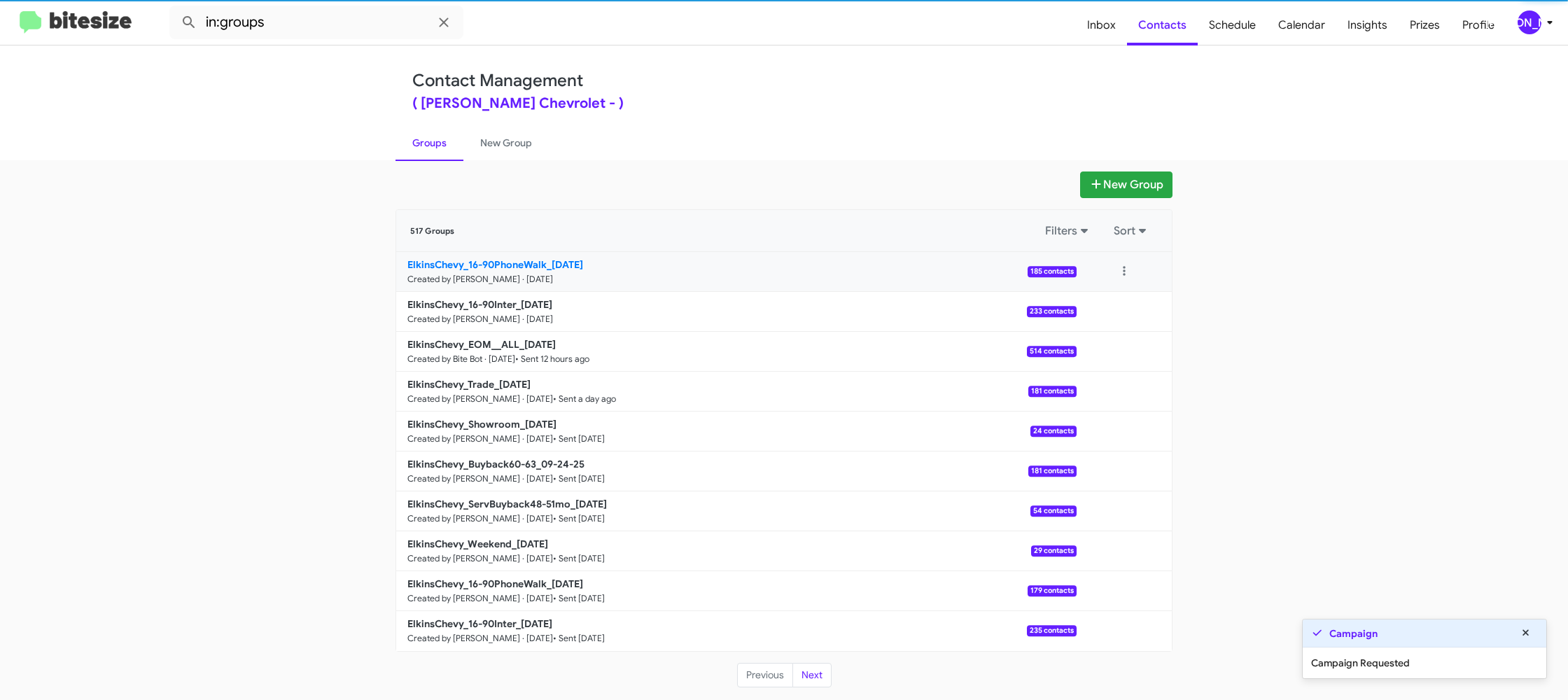
click at [487, 266] on b "ElkinsChevy_16-90PhoneWalk_[DATE]" at bounding box center [495, 265] width 175 height 12
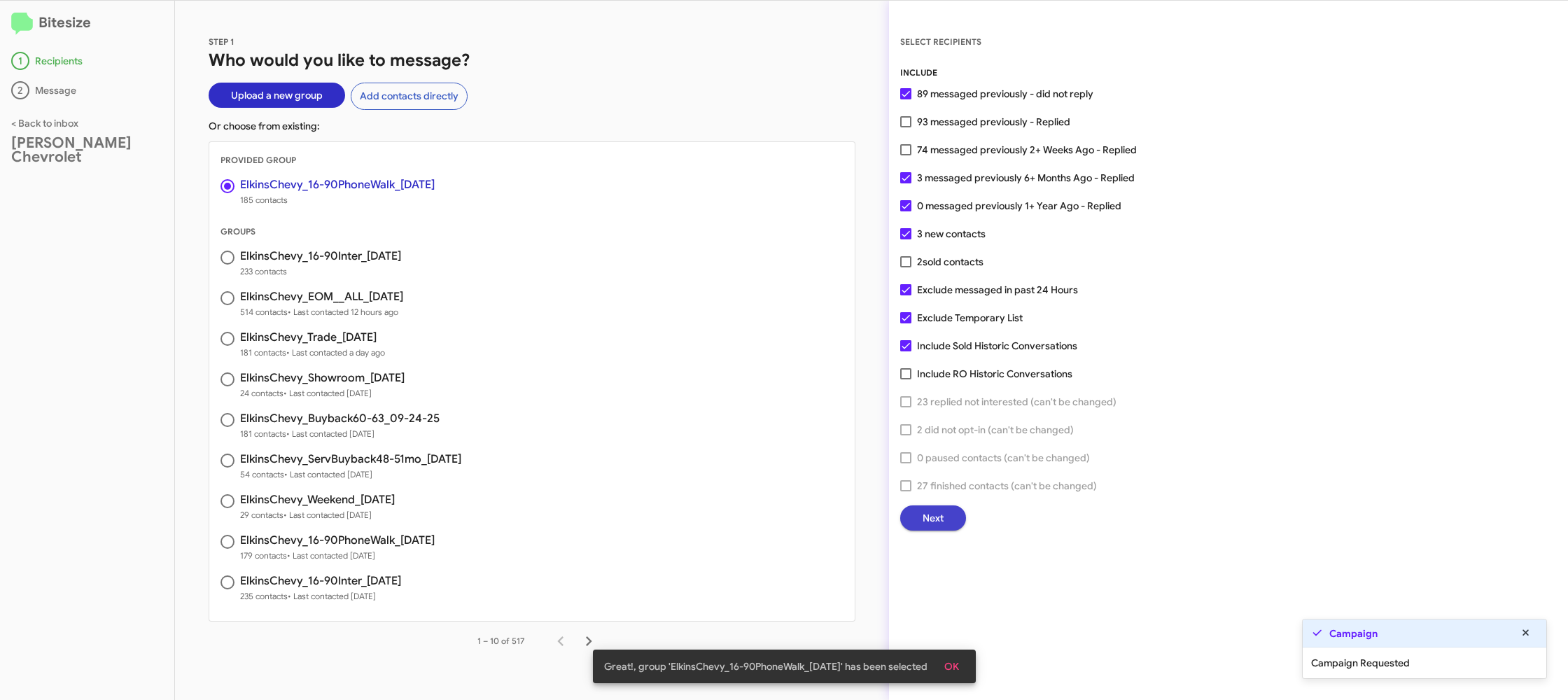
click at [923, 519] on span "Next" at bounding box center [933, 518] width 21 height 25
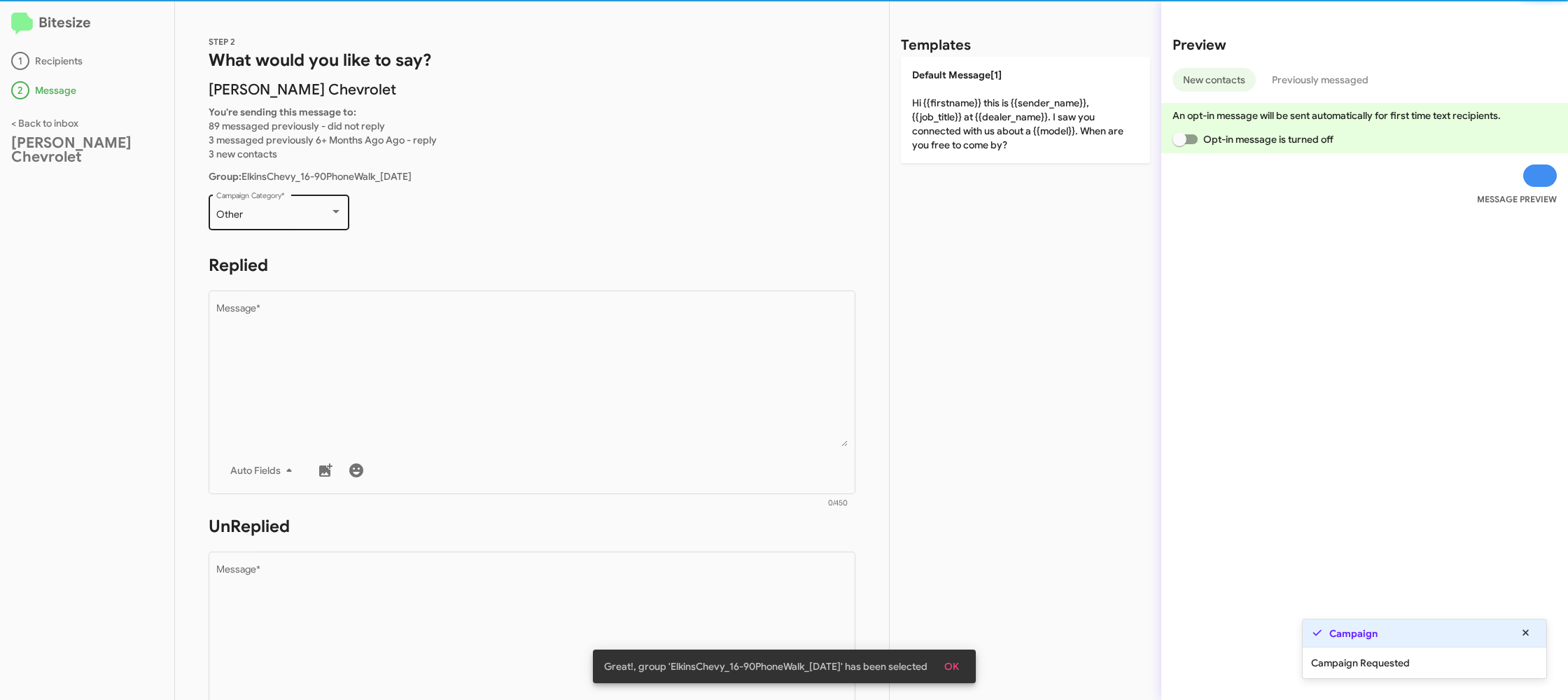
click at [293, 214] on div "Other" at bounding box center [273, 214] width 113 height 12
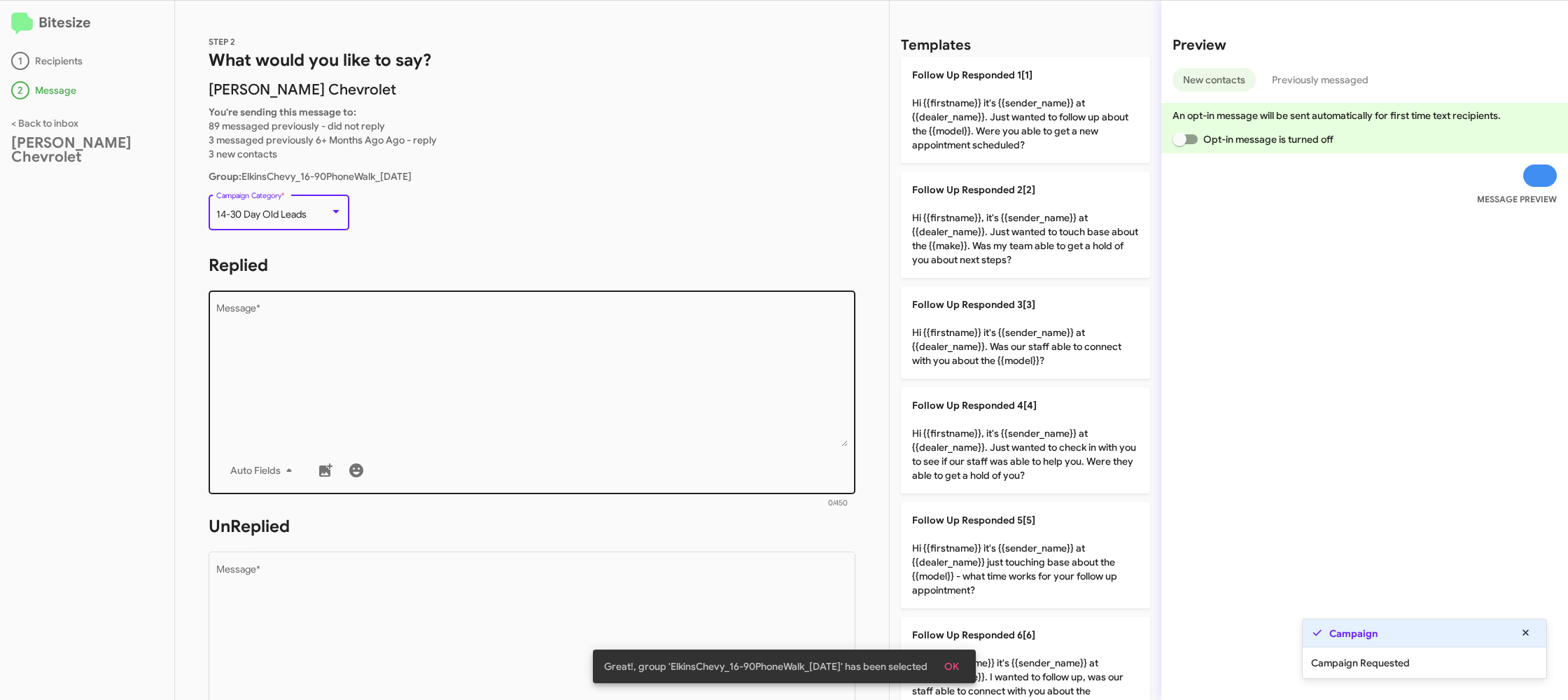
click at [411, 359] on textarea "Message *" at bounding box center [532, 374] width 632 height 142
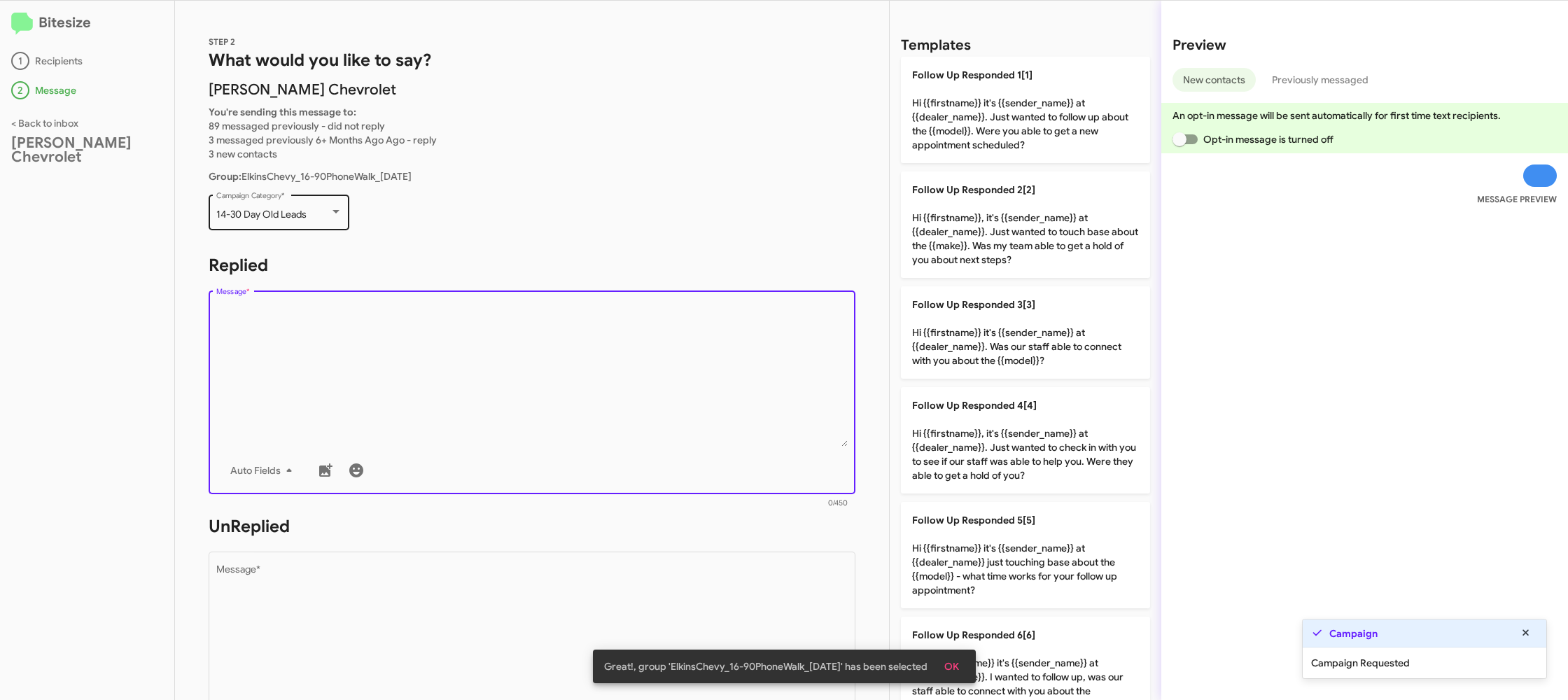
click at [287, 212] on span "14-30 Day Old Leads" at bounding box center [261, 214] width 90 height 12
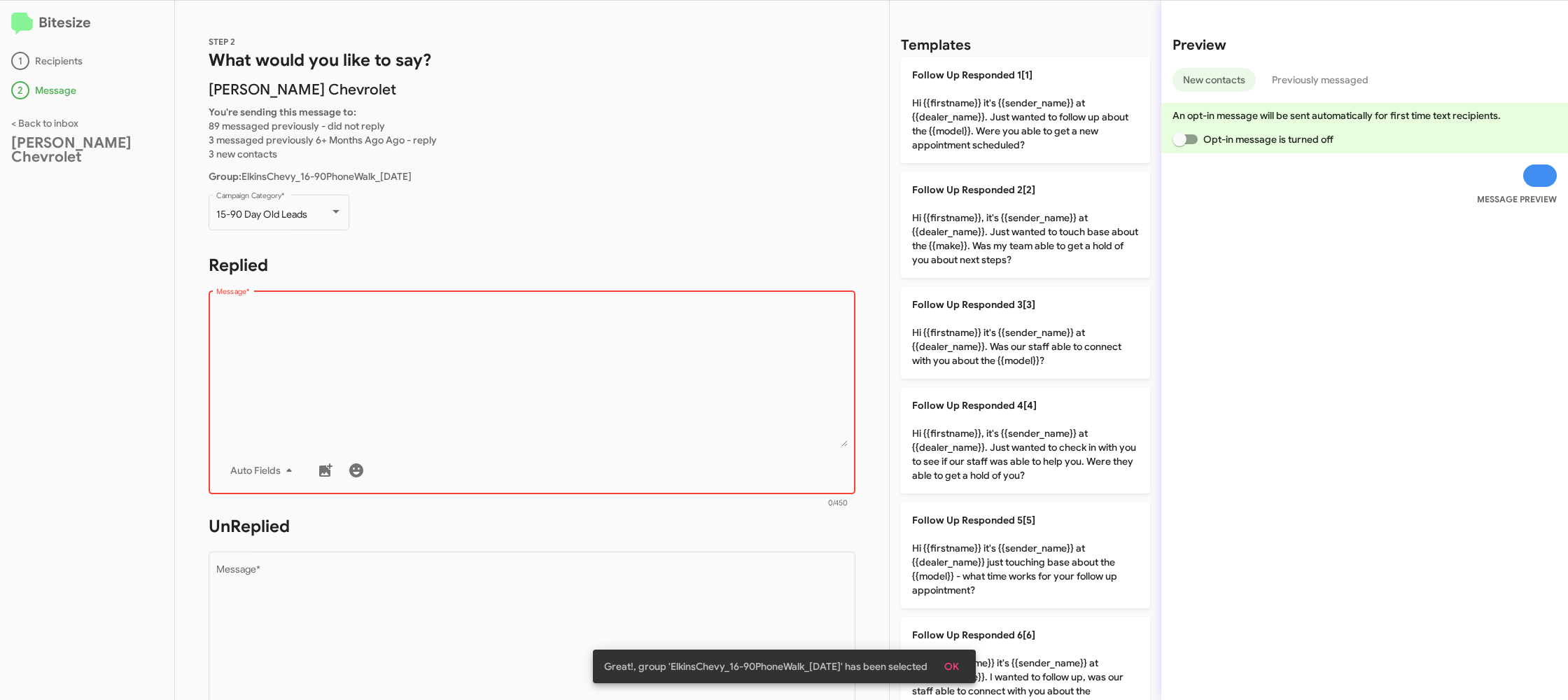
drag, startPoint x: 589, startPoint y: 381, endPoint x: 784, endPoint y: 404, distance: 196.4
click at [587, 378] on textarea "Message *" at bounding box center [532, 374] width 632 height 142
drag, startPoint x: 1036, startPoint y: 358, endPoint x: 774, endPoint y: 452, distance: 278.4
click at [1036, 358] on p "Follow Up Responded 3[3] Hi {{firstname}} it's {{sender_name}} at {{dealer_name…" at bounding box center [1026, 332] width 250 height 92
type textarea "Hi {{firstname}} it's {{sender_name}} at {{dealer_name}}. Was our staff able to…"
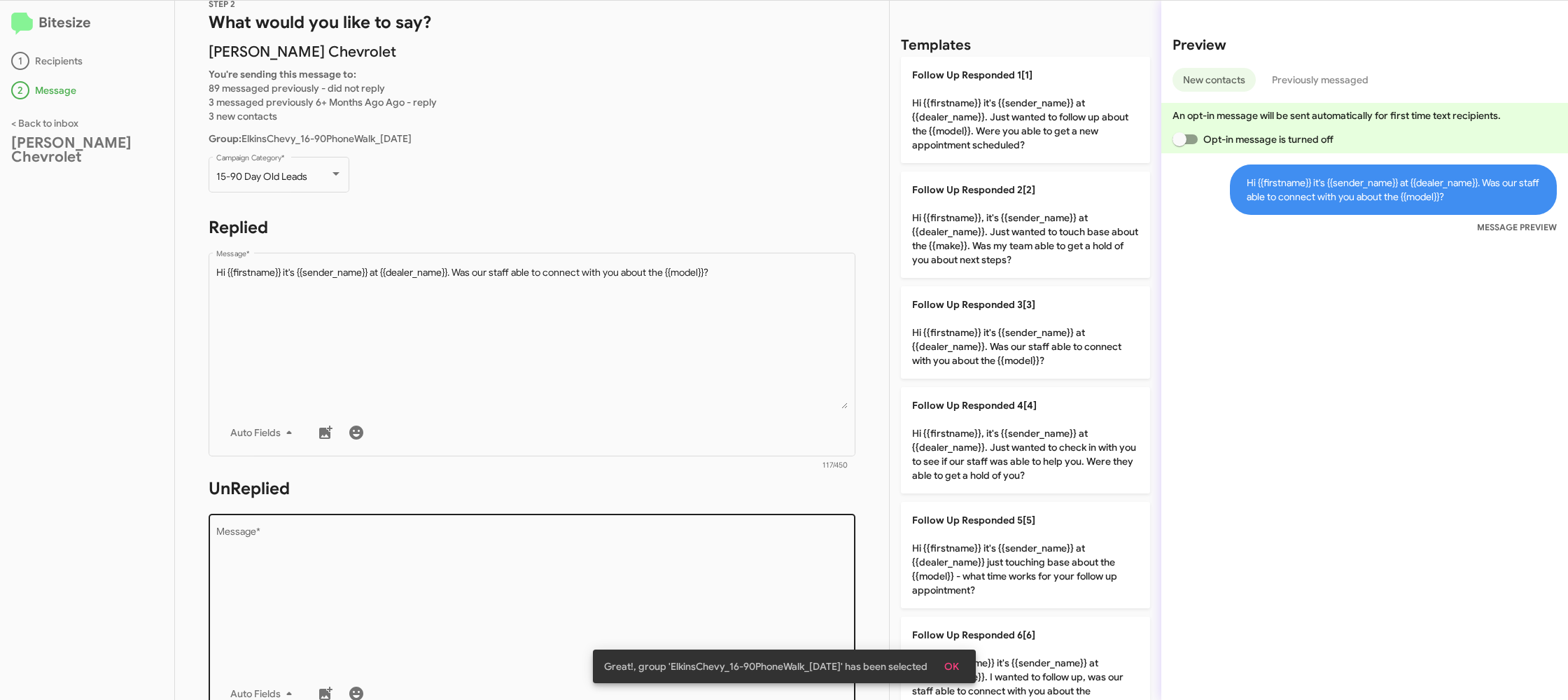
scroll to position [67, 0]
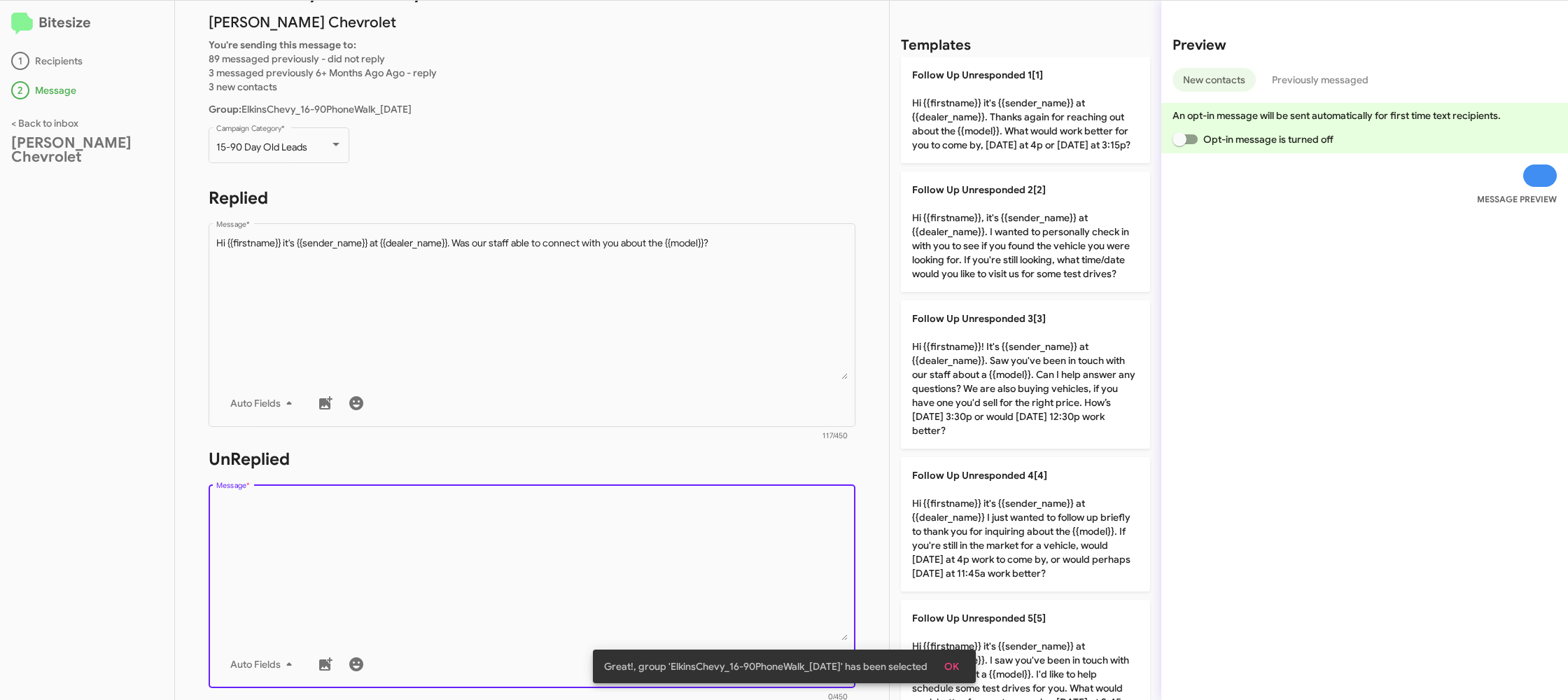
click at [661, 550] on textarea "Message *" at bounding box center [532, 568] width 632 height 142
drag, startPoint x: 661, startPoint y: 550, endPoint x: 868, endPoint y: 512, distance: 210.5
click at [663, 548] on textarea "Message *" at bounding box center [532, 568] width 632 height 142
drag, startPoint x: 938, startPoint y: 537, endPoint x: 880, endPoint y: 513, distance: 62.8
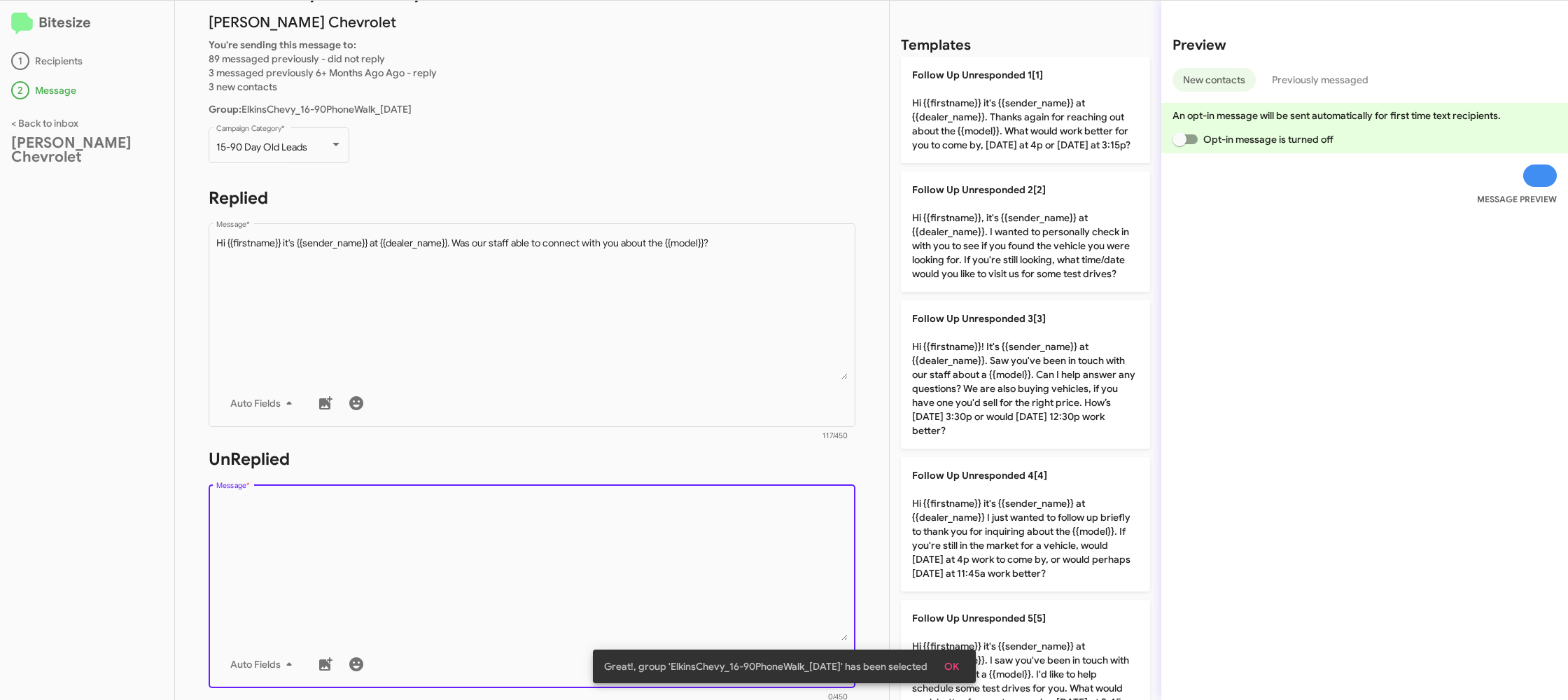
click at [936, 535] on p "Follow Up Unresponded 4[4] Hi {{firstname}} it's {{sender_name}} at {{dealer_na…" at bounding box center [1026, 524] width 250 height 135
type textarea "Hi {{firstname}} it's {{sender_name}} at {{dealer_name}} I just wanted to follo…"
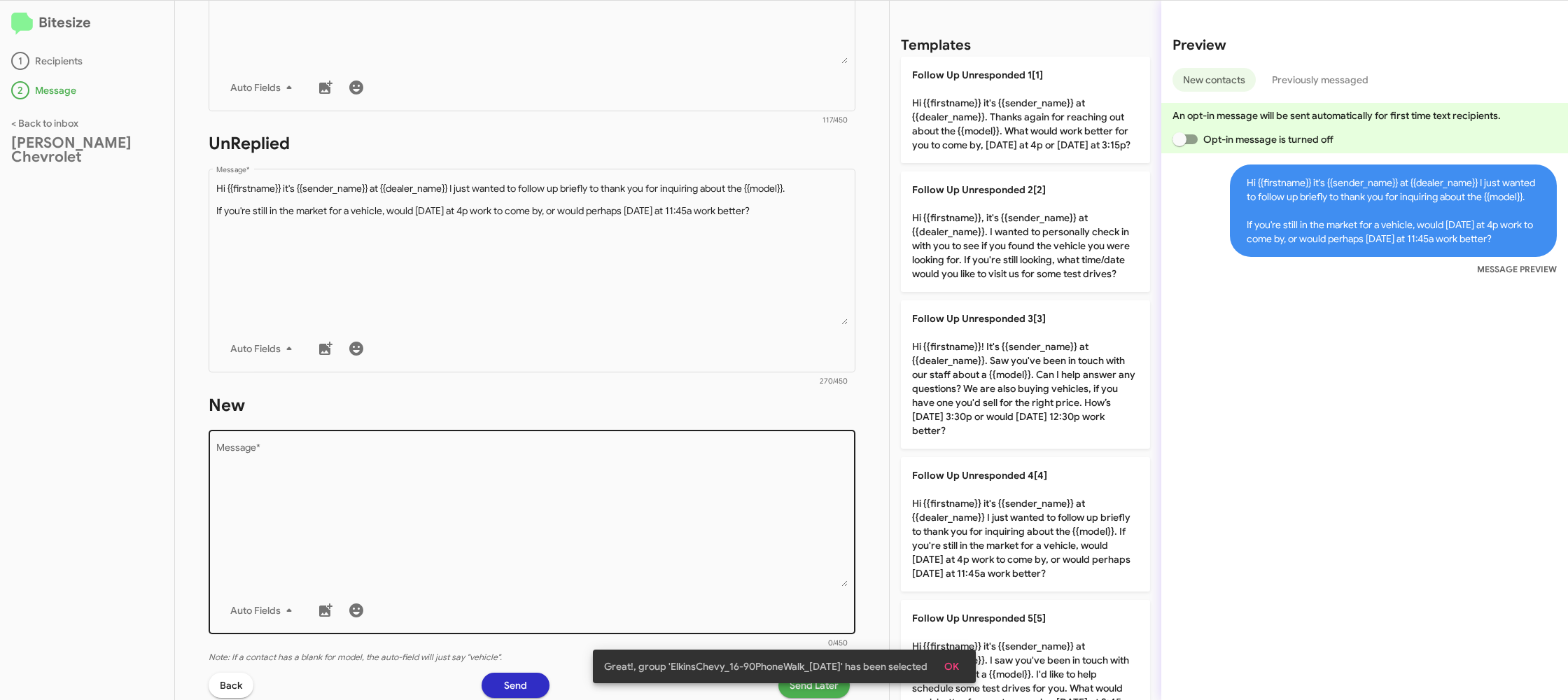
scroll to position [501, 0]
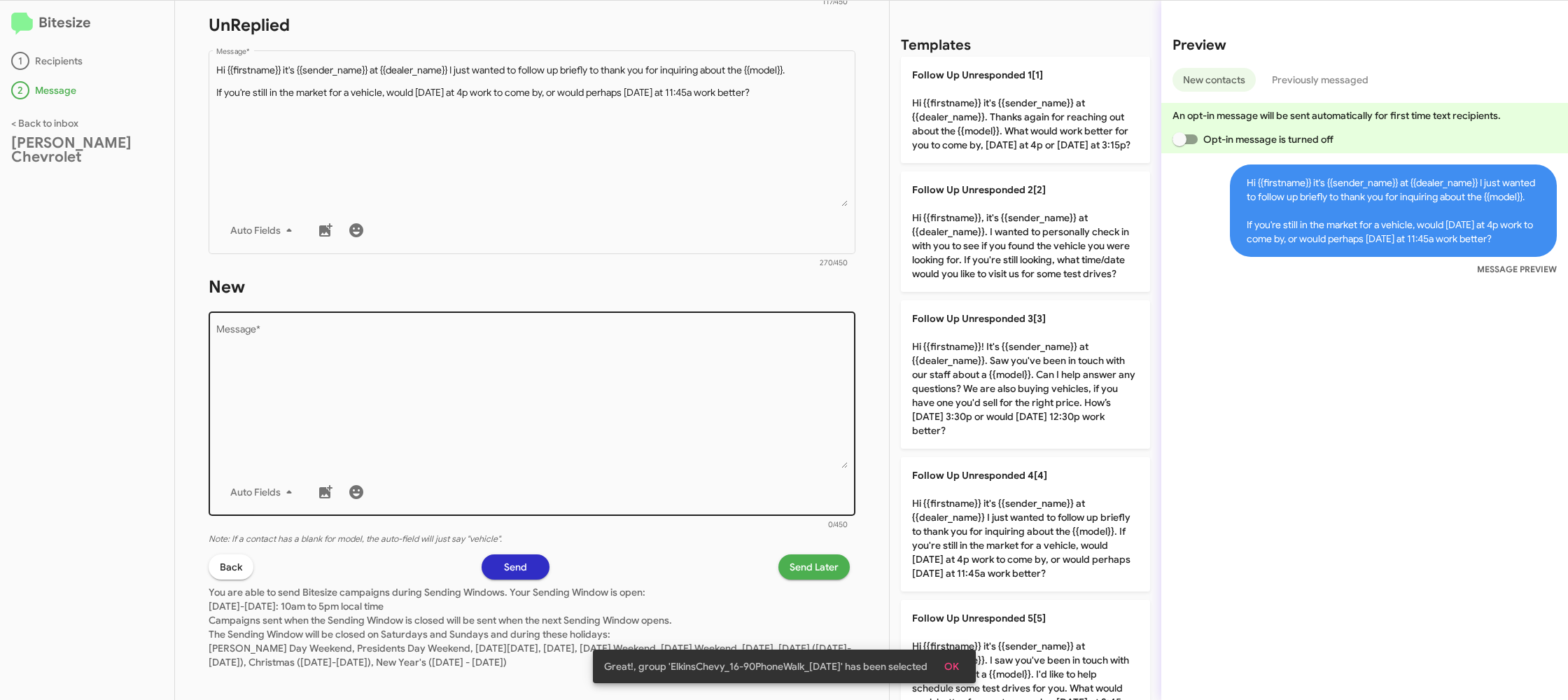
click at [669, 395] on textarea "Message *" at bounding box center [532, 396] width 632 height 142
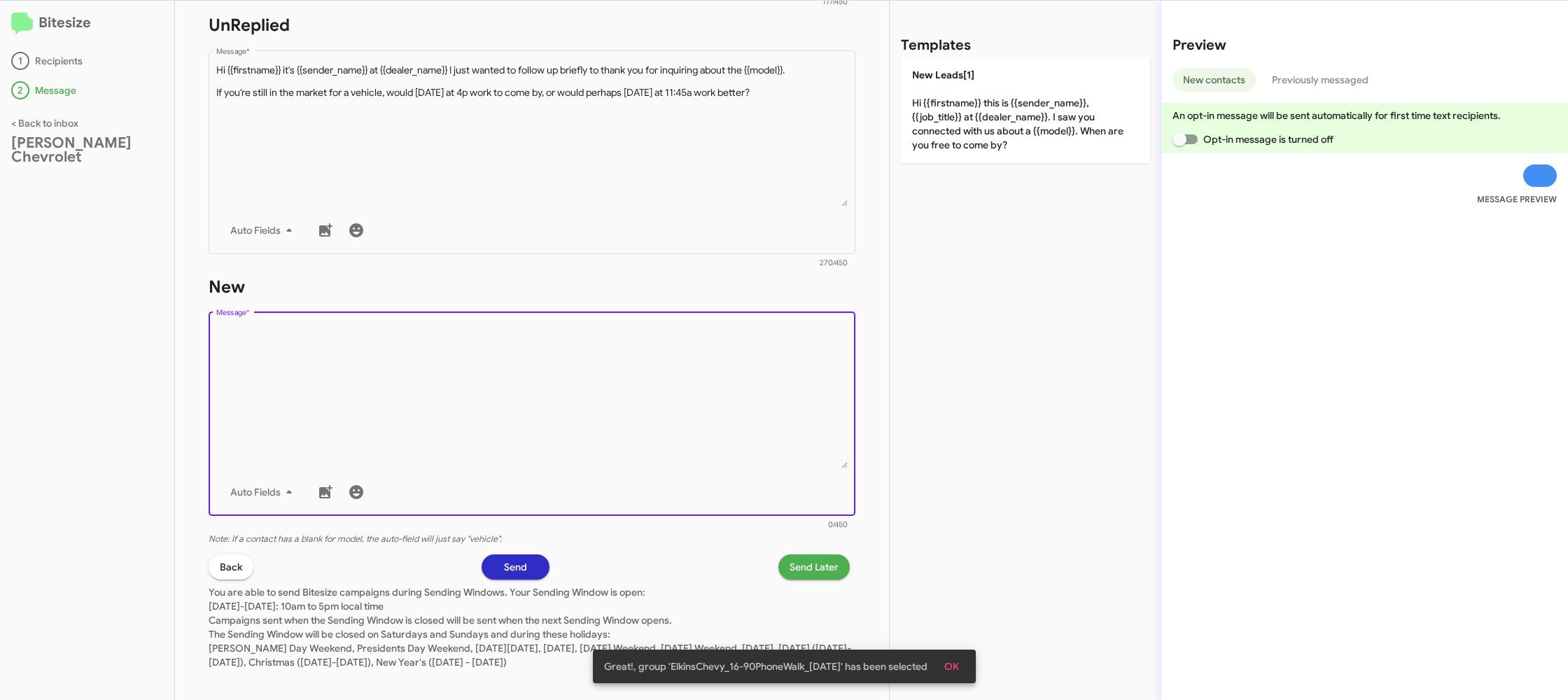
drag, startPoint x: 670, startPoint y: 397, endPoint x: 821, endPoint y: 283, distance: 189.2
click at [671, 395] on textarea "Message *" at bounding box center [532, 396] width 632 height 142
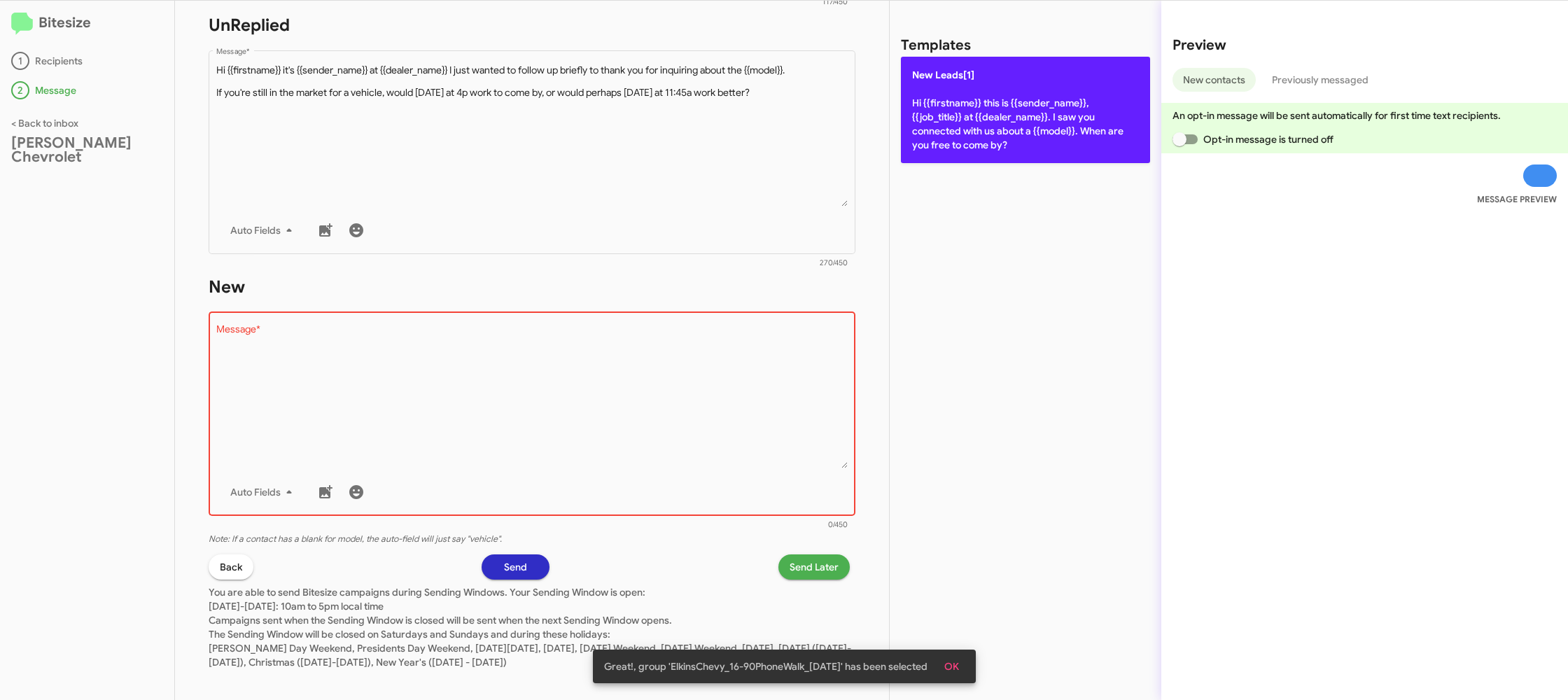
click at [969, 117] on p "New Leads[1] Hi {{firstname}} this is {{sender_name}}, {{job_title}} at {{deale…" at bounding box center [1026, 110] width 250 height 106
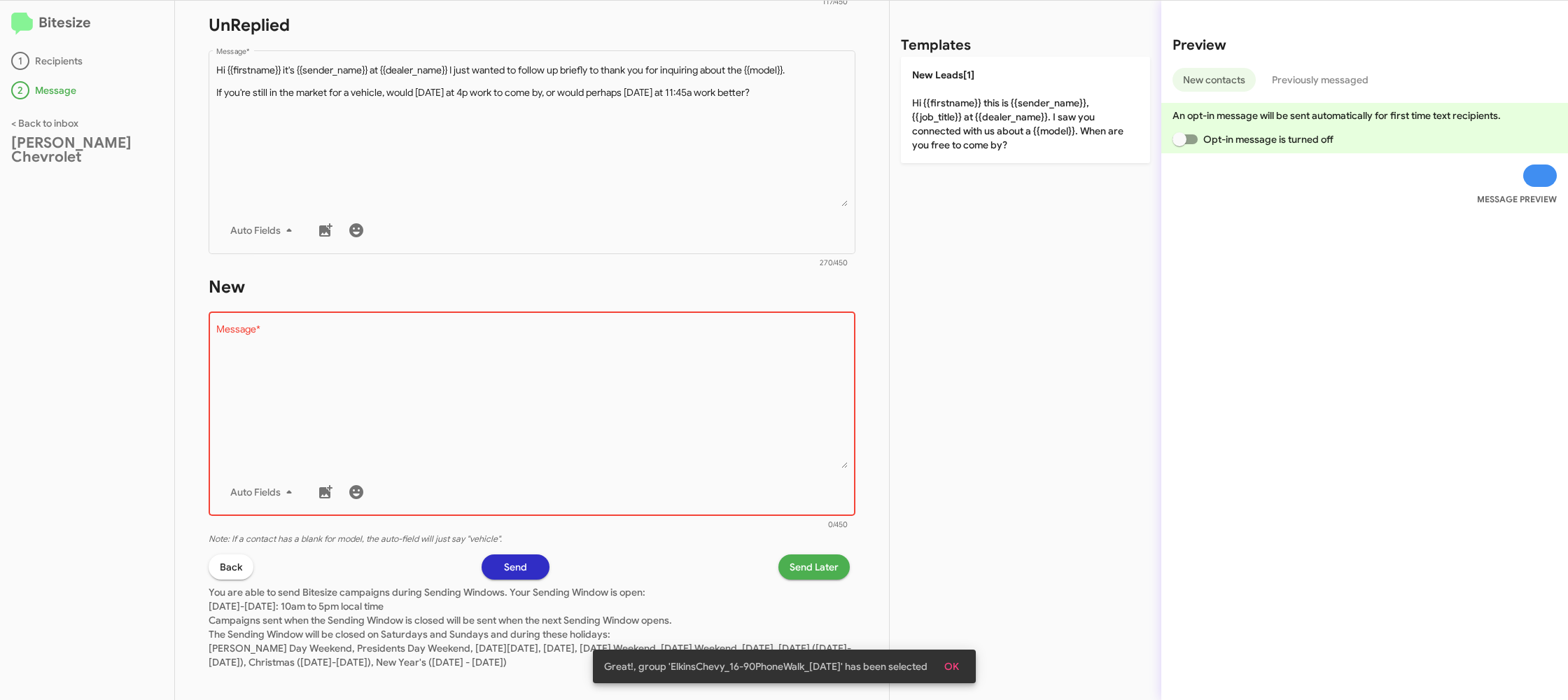
type textarea "Hi {{firstname}} this is {{sender_name}}, {{job_title}} at {{dealer_name}}. I s…"
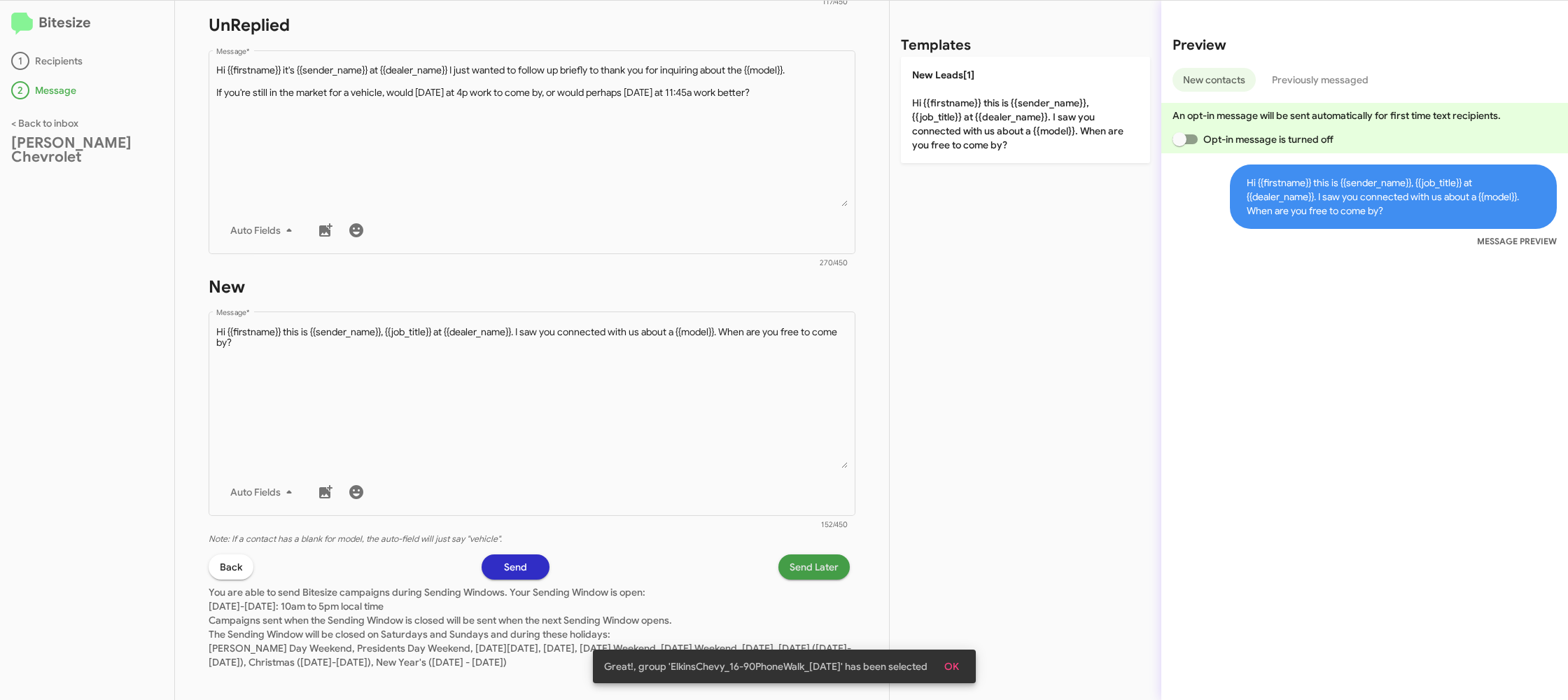
click at [792, 560] on span "Send Later" at bounding box center [814, 566] width 49 height 25
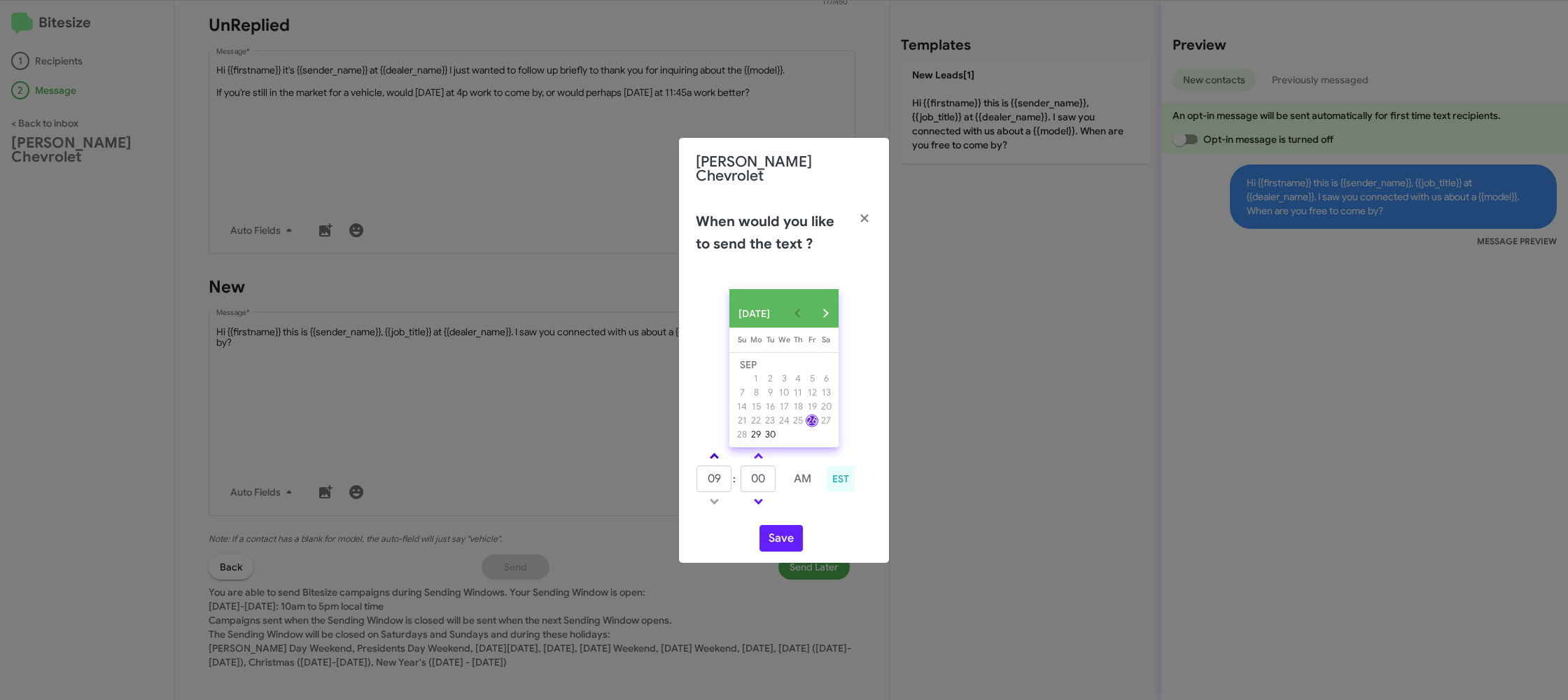
click at [705, 449] on link at bounding box center [714, 456] width 25 height 16
type input "10"
click at [767, 473] on input "00" at bounding box center [759, 479] width 35 height 27
type input "37"
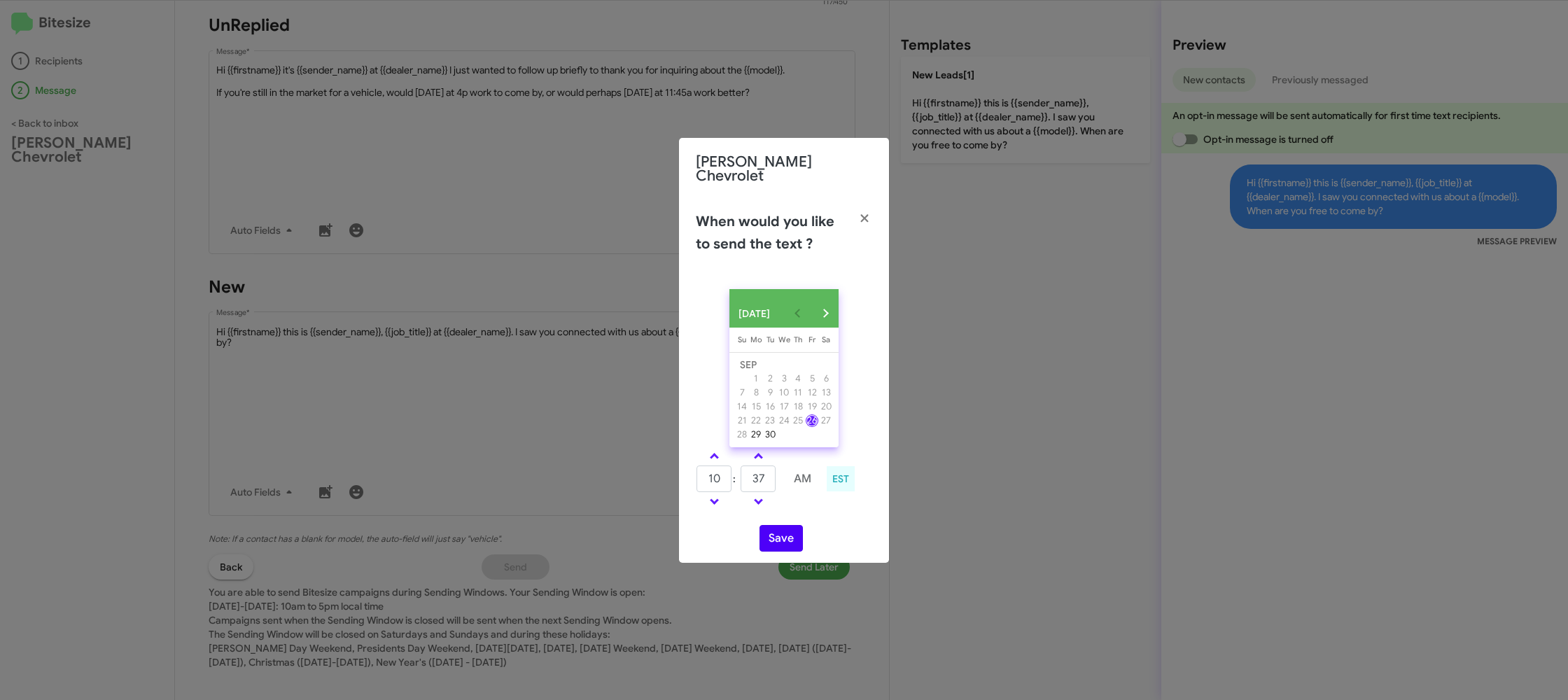
click at [810, 504] on td at bounding box center [803, 502] width 37 height 18
click at [796, 546] on button "Save" at bounding box center [781, 538] width 43 height 27
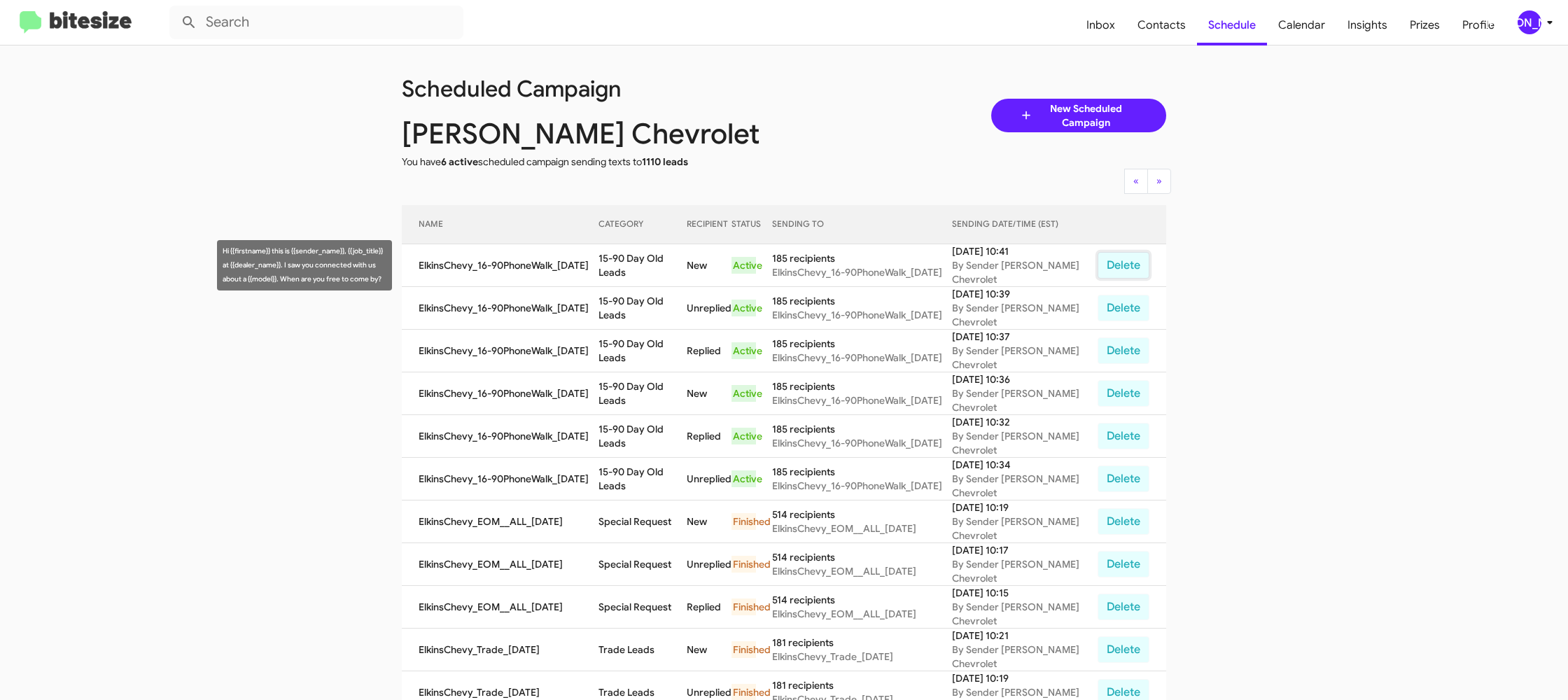
click at [1130, 273] on button "Delete" at bounding box center [1124, 265] width 52 height 27
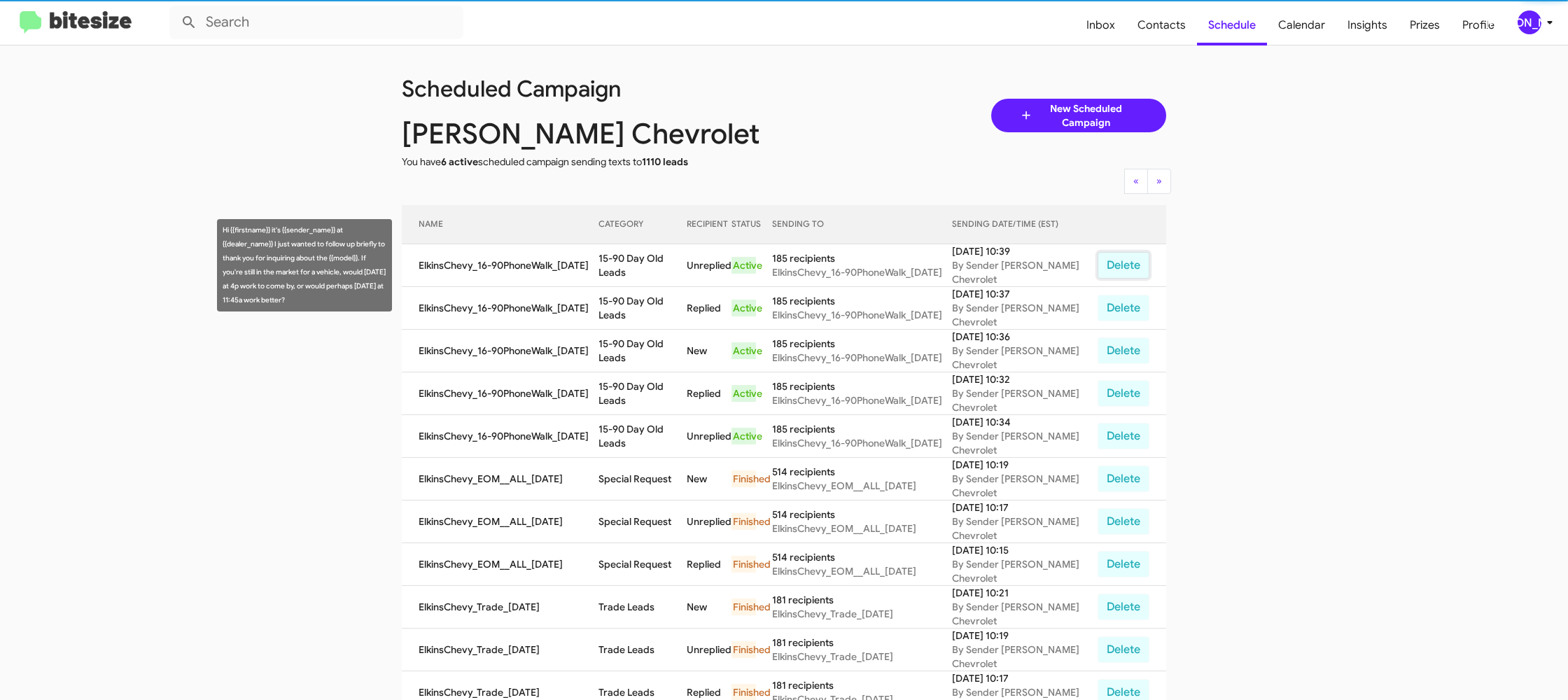
click at [1130, 273] on button "Delete" at bounding box center [1124, 265] width 52 height 27
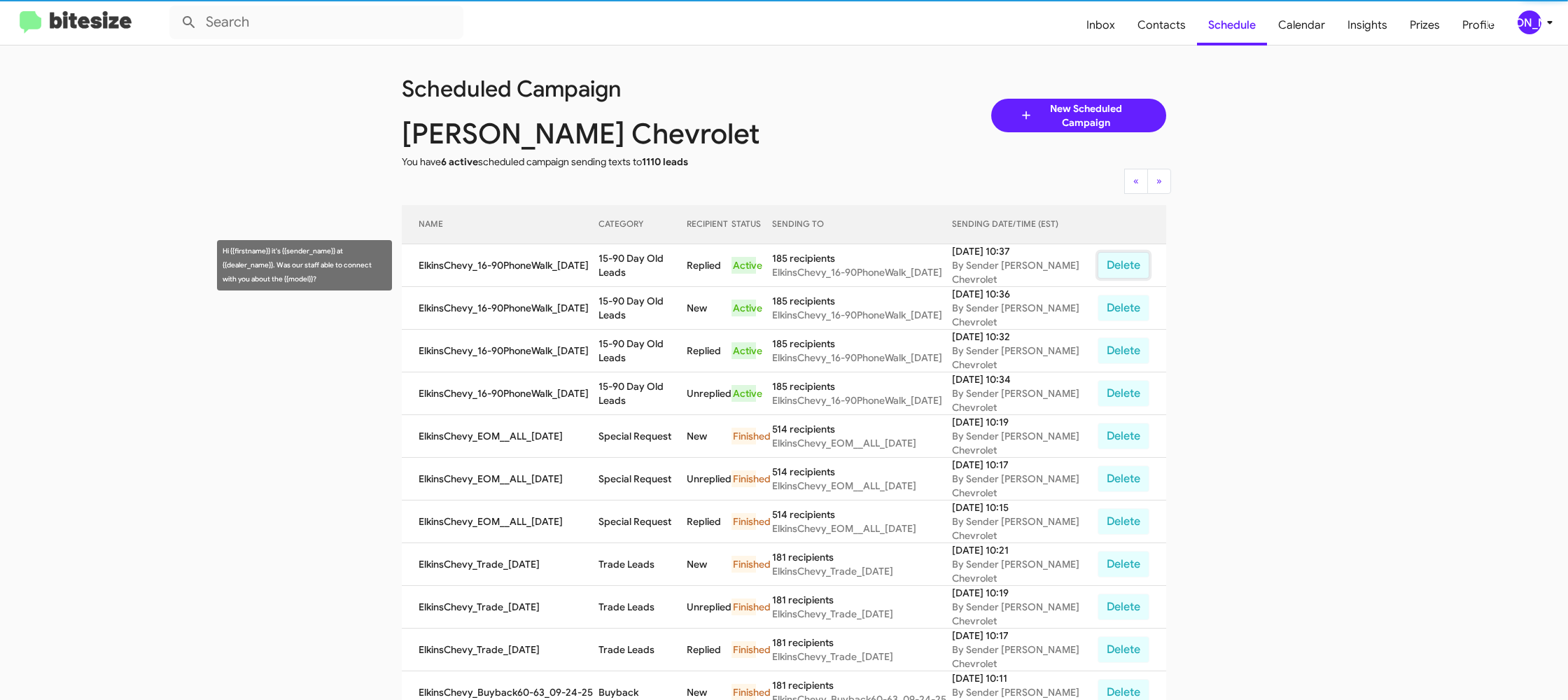
click at [1130, 273] on button "Delete" at bounding box center [1124, 265] width 52 height 27
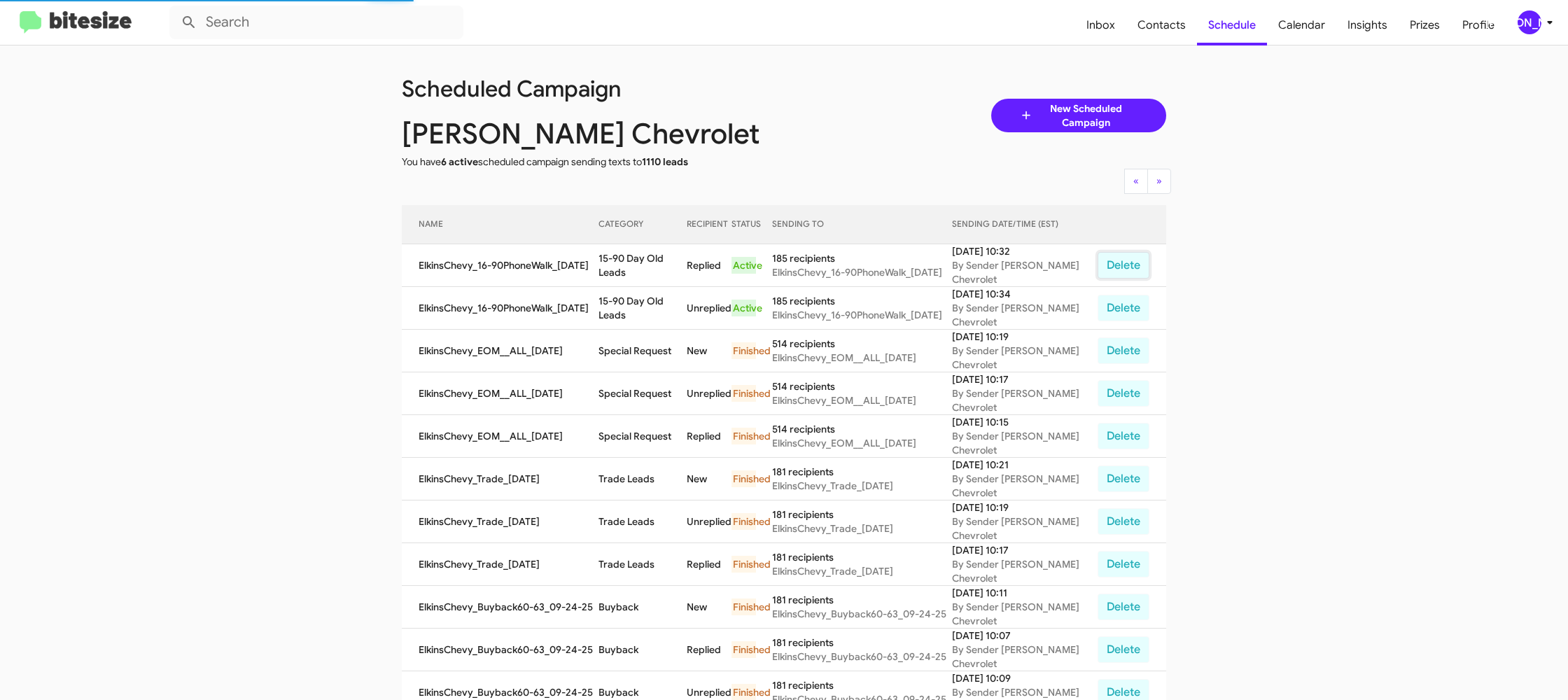
click at [1129, 274] on button "Delete" at bounding box center [1124, 265] width 52 height 27
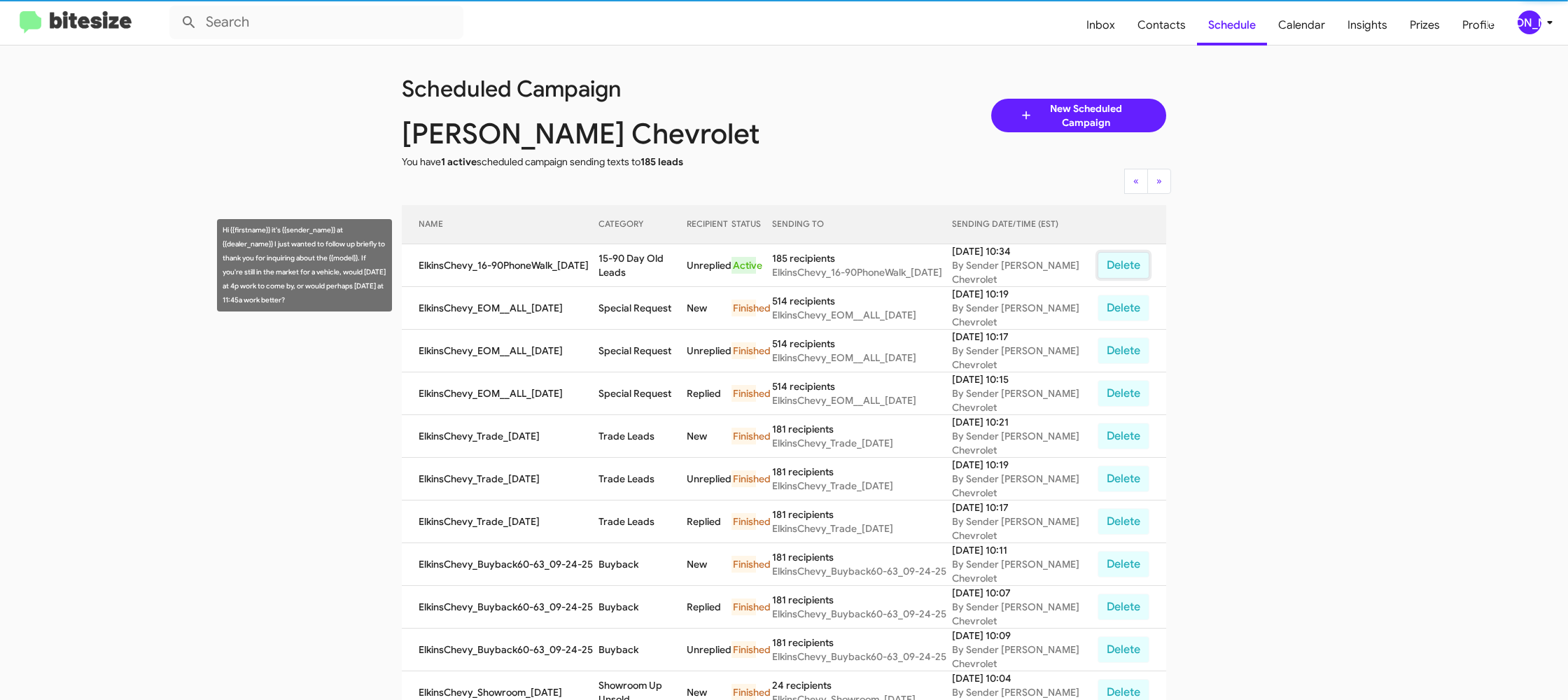
click at [1131, 264] on button "Delete" at bounding box center [1124, 265] width 52 height 27
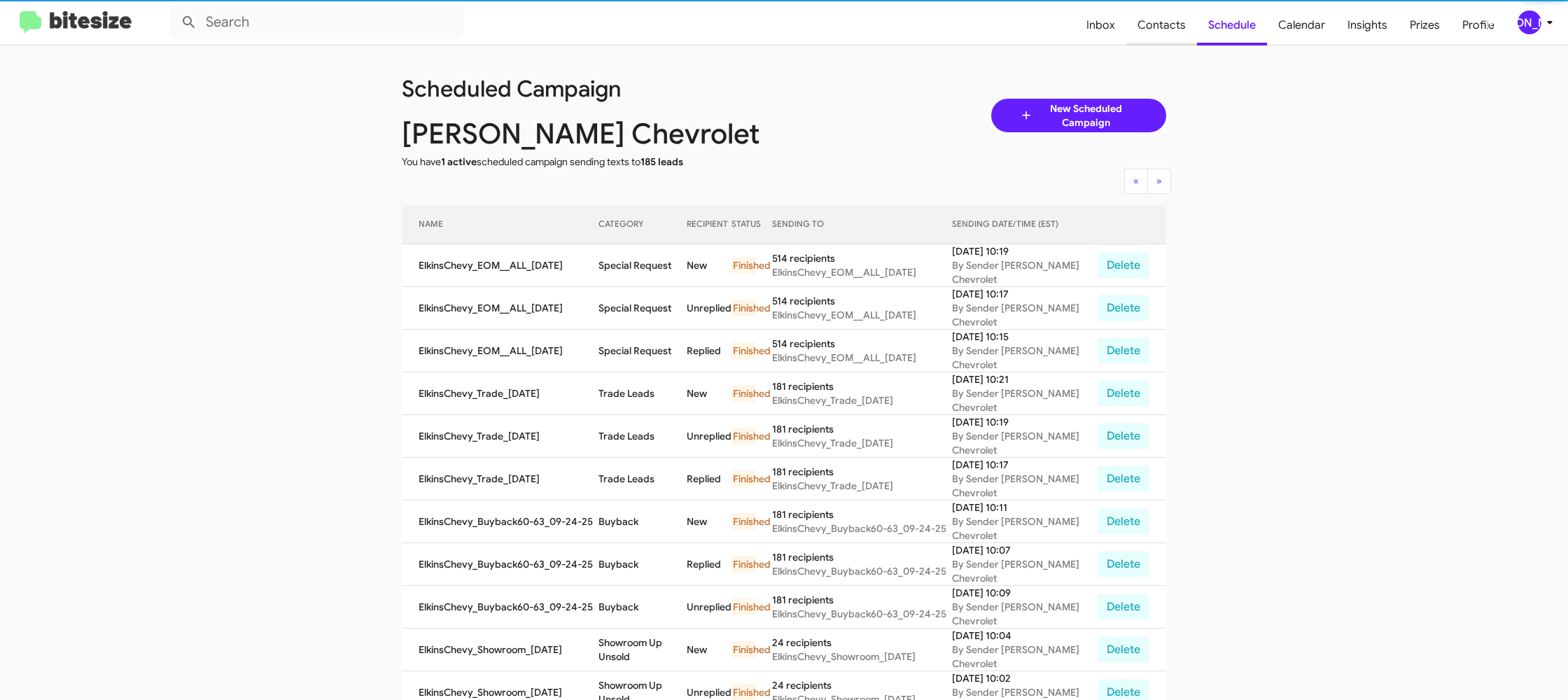
click at [1184, 26] on span "Contacts" at bounding box center [1162, 26] width 71 height 41
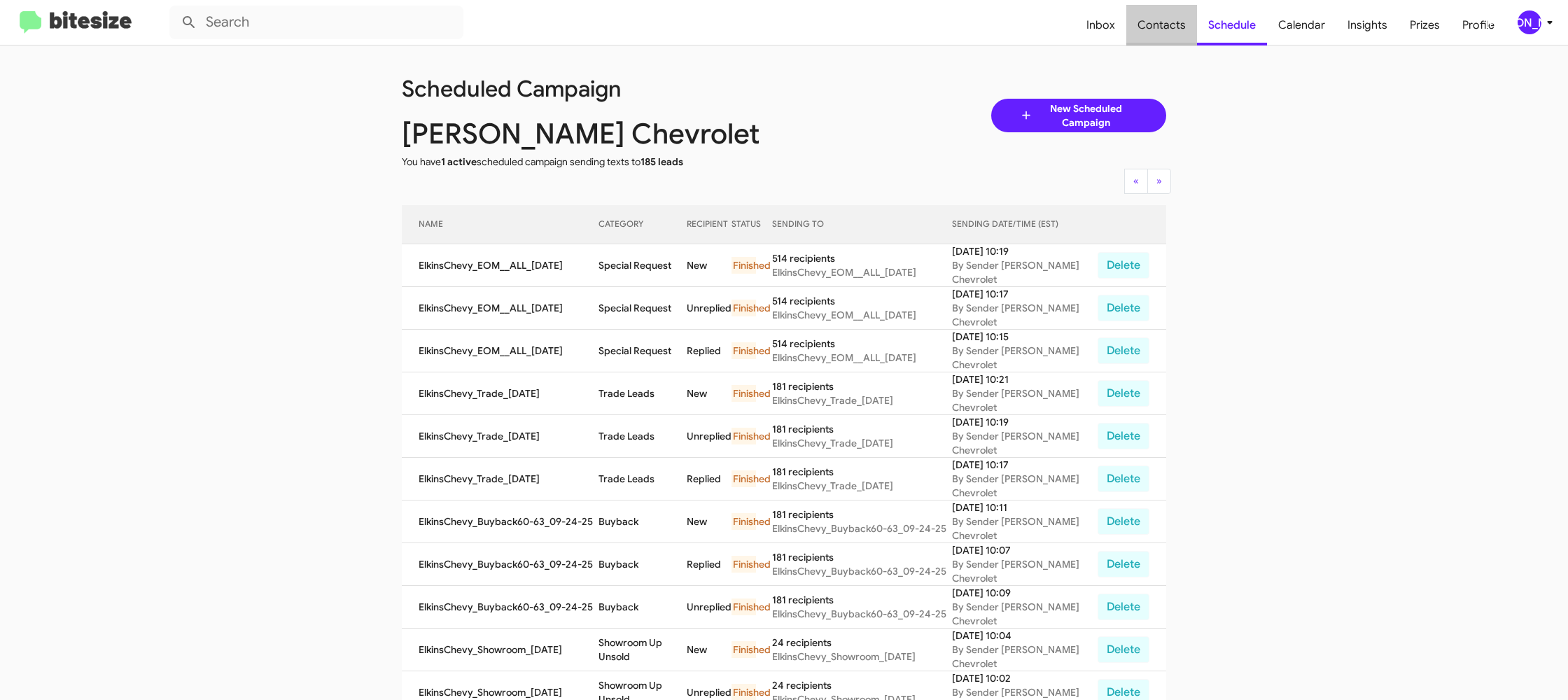
type input "in:groups"
click at [1184, 26] on span "Contacts" at bounding box center [1162, 26] width 71 height 41
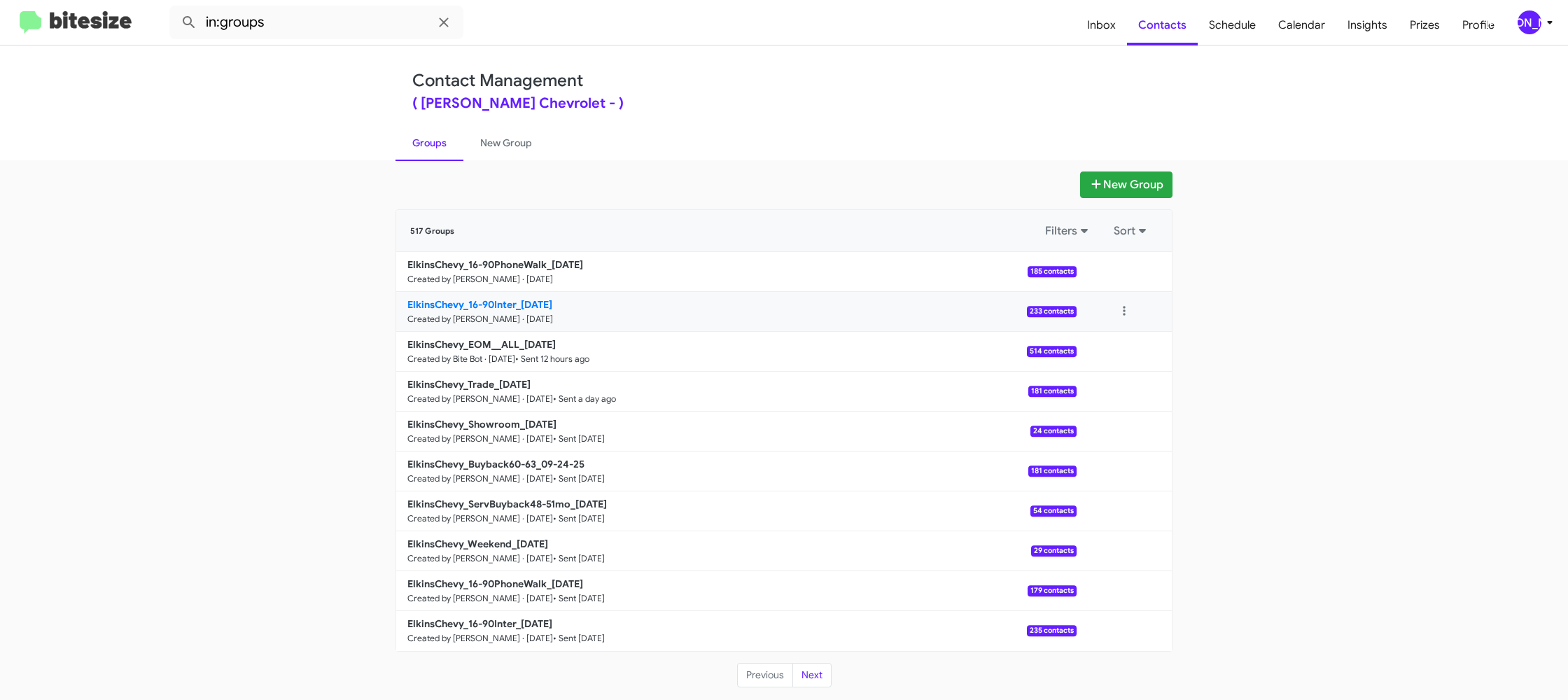
click at [524, 299] on b "ElkinsChevy_16-90Inter_[DATE]" at bounding box center [480, 304] width 145 height 12
drag, startPoint x: 524, startPoint y: 299, endPoint x: 513, endPoint y: 289, distance: 14.9
click at [521, 296] on link "ElkinsChevy_16-90Inter_[DATE] Created by [PERSON_NAME] · [DATE] 233 contacts" at bounding box center [737, 312] width 681 height 40
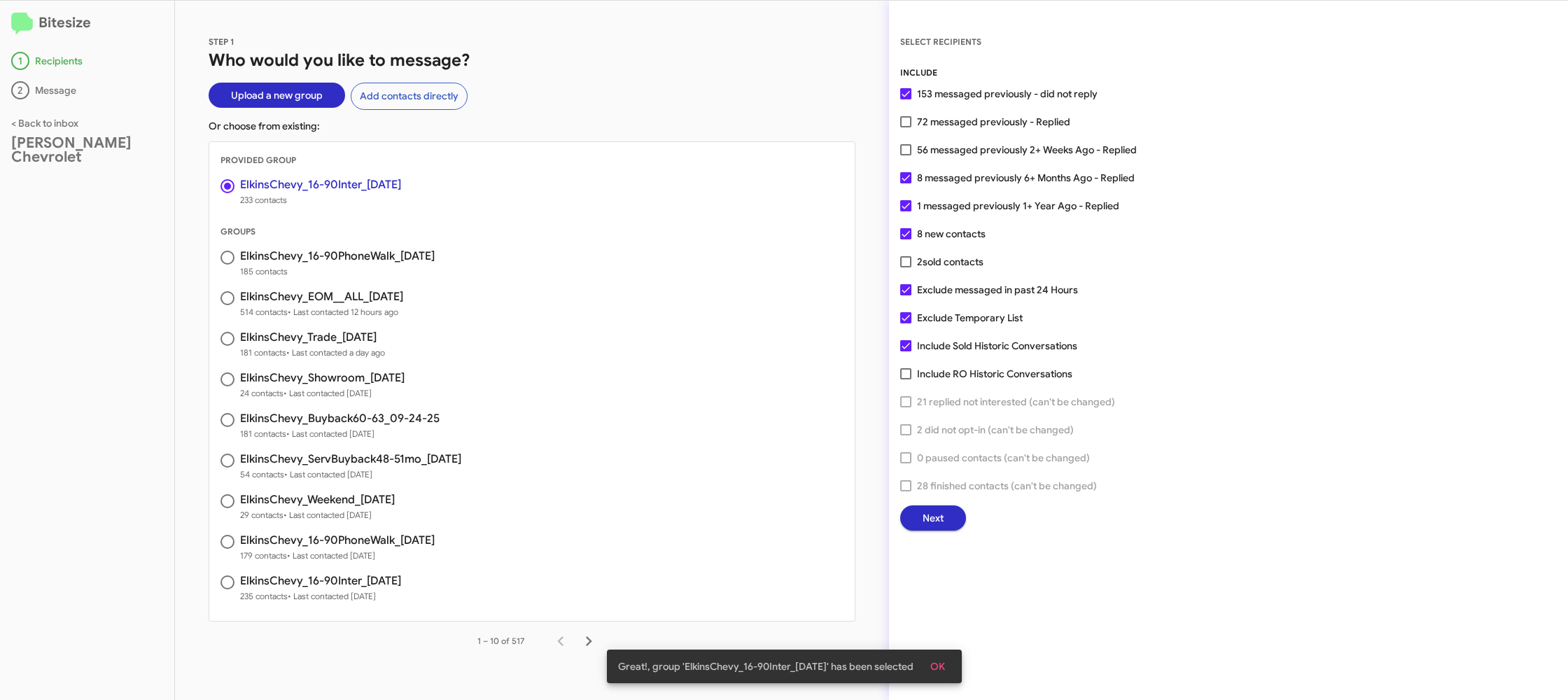
click at [936, 527] on span "Next" at bounding box center [933, 518] width 21 height 25
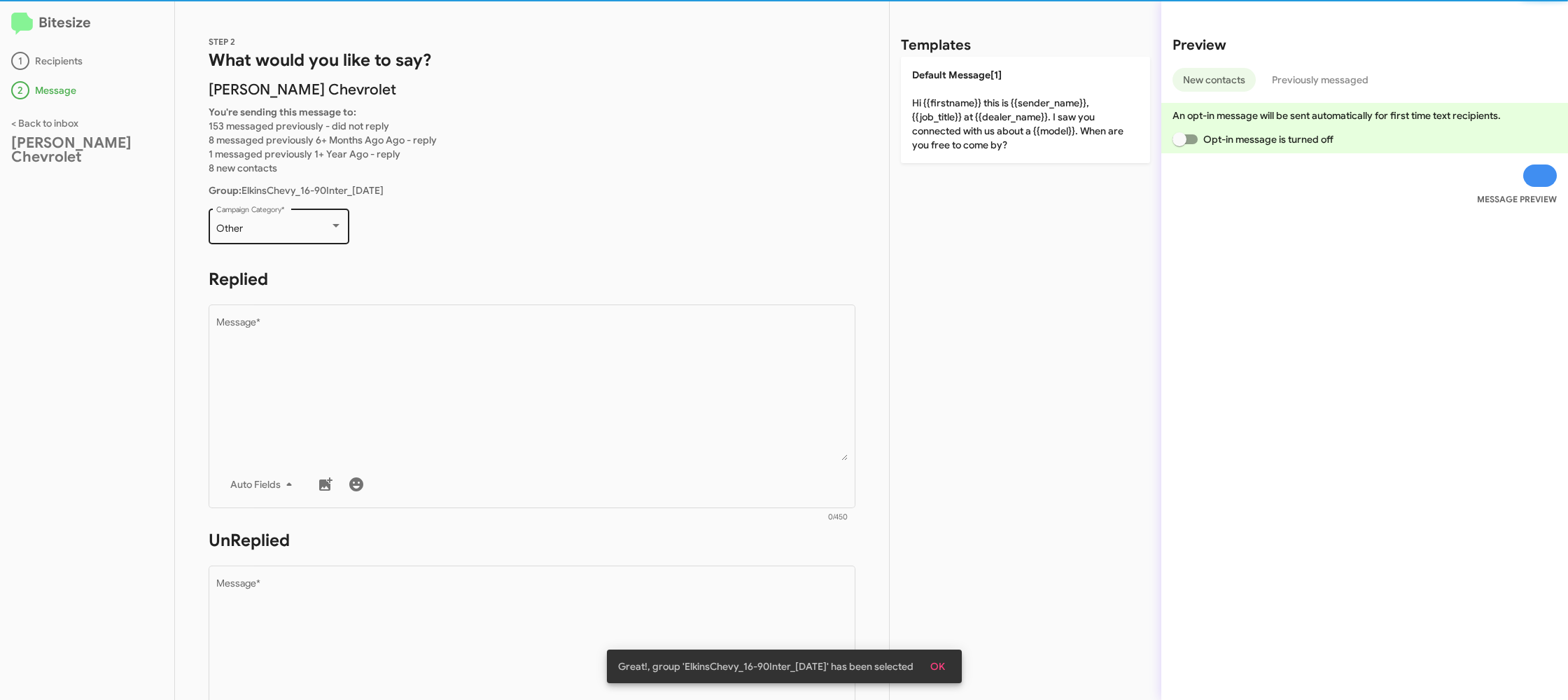
click at [329, 223] on div at bounding box center [336, 226] width 12 height 12
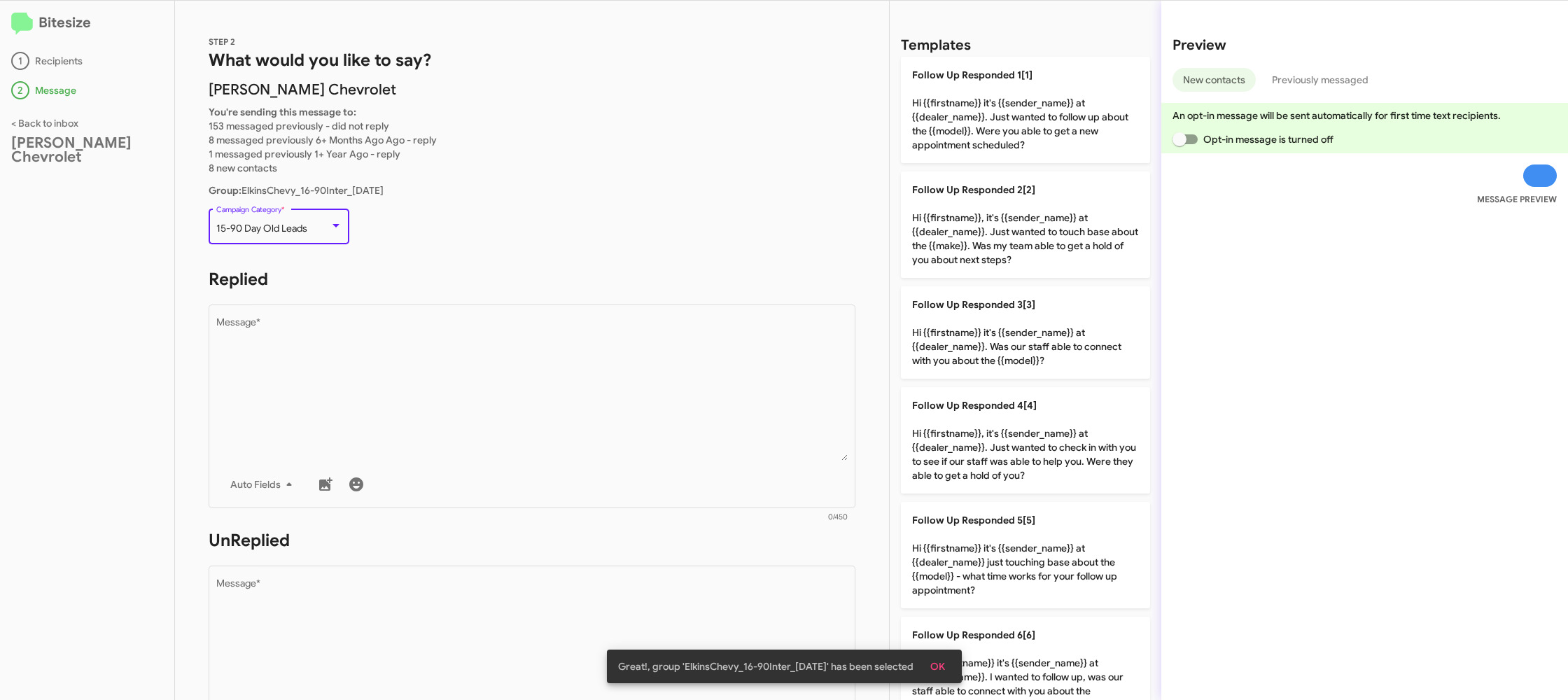
scroll to position [29, 0]
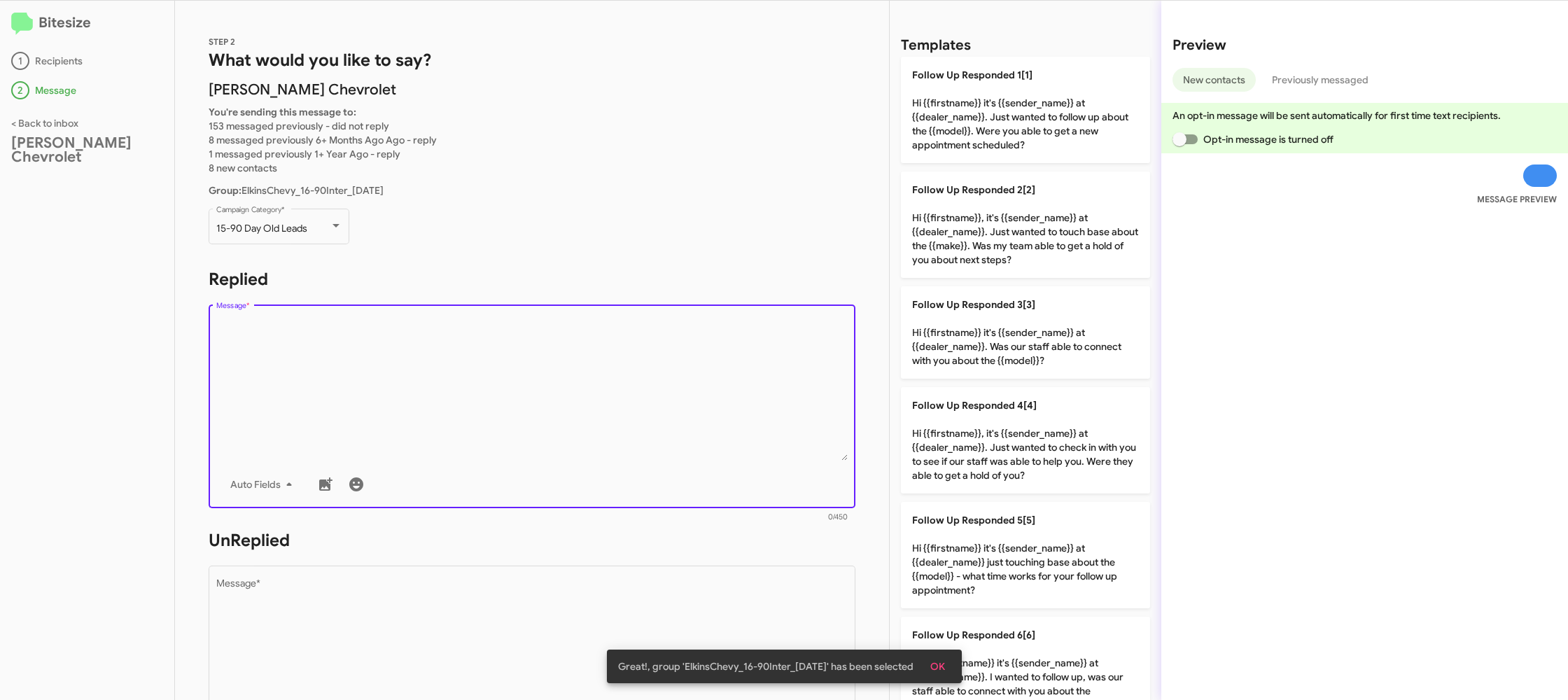
drag, startPoint x: 558, startPoint y: 380, endPoint x: 803, endPoint y: 329, distance: 250.3
click at [558, 380] on textarea "Message *" at bounding box center [532, 388] width 632 height 142
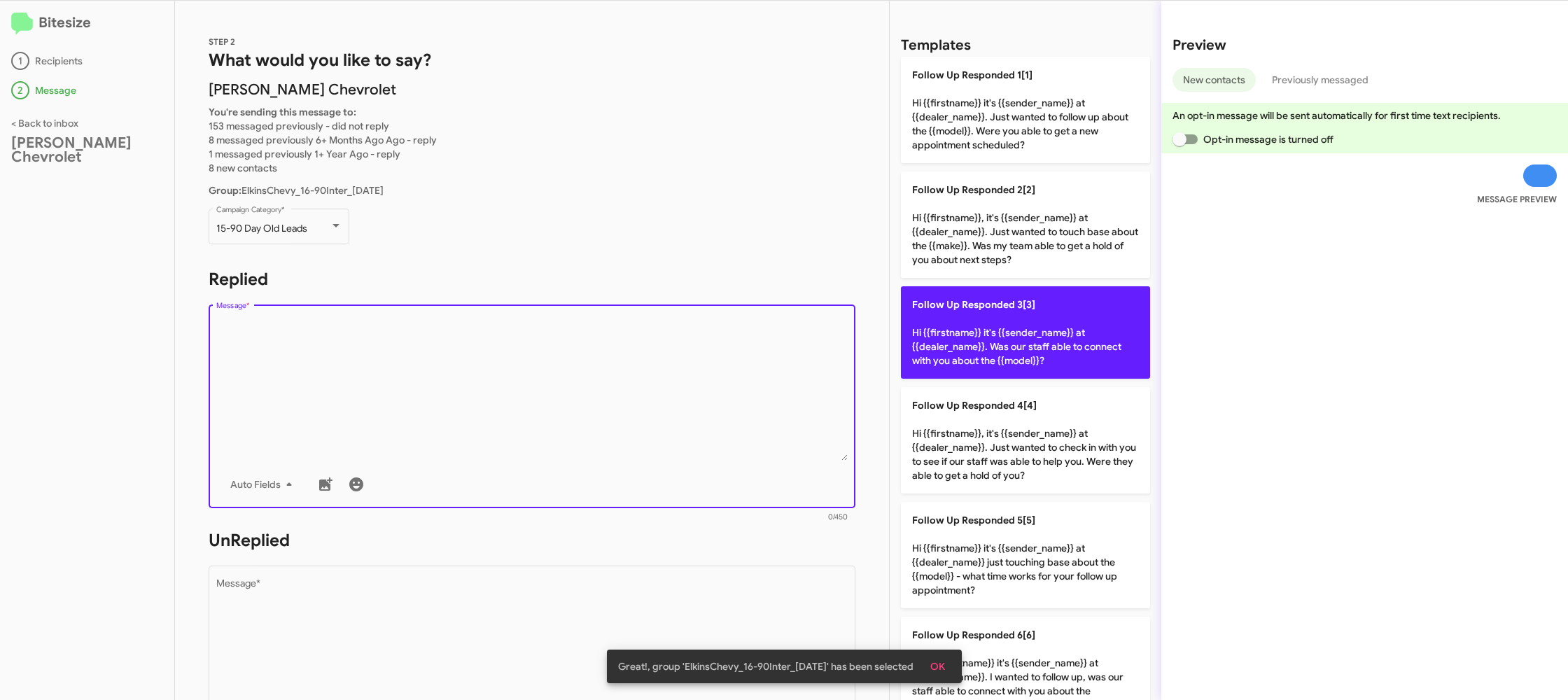
scroll to position [3, 0]
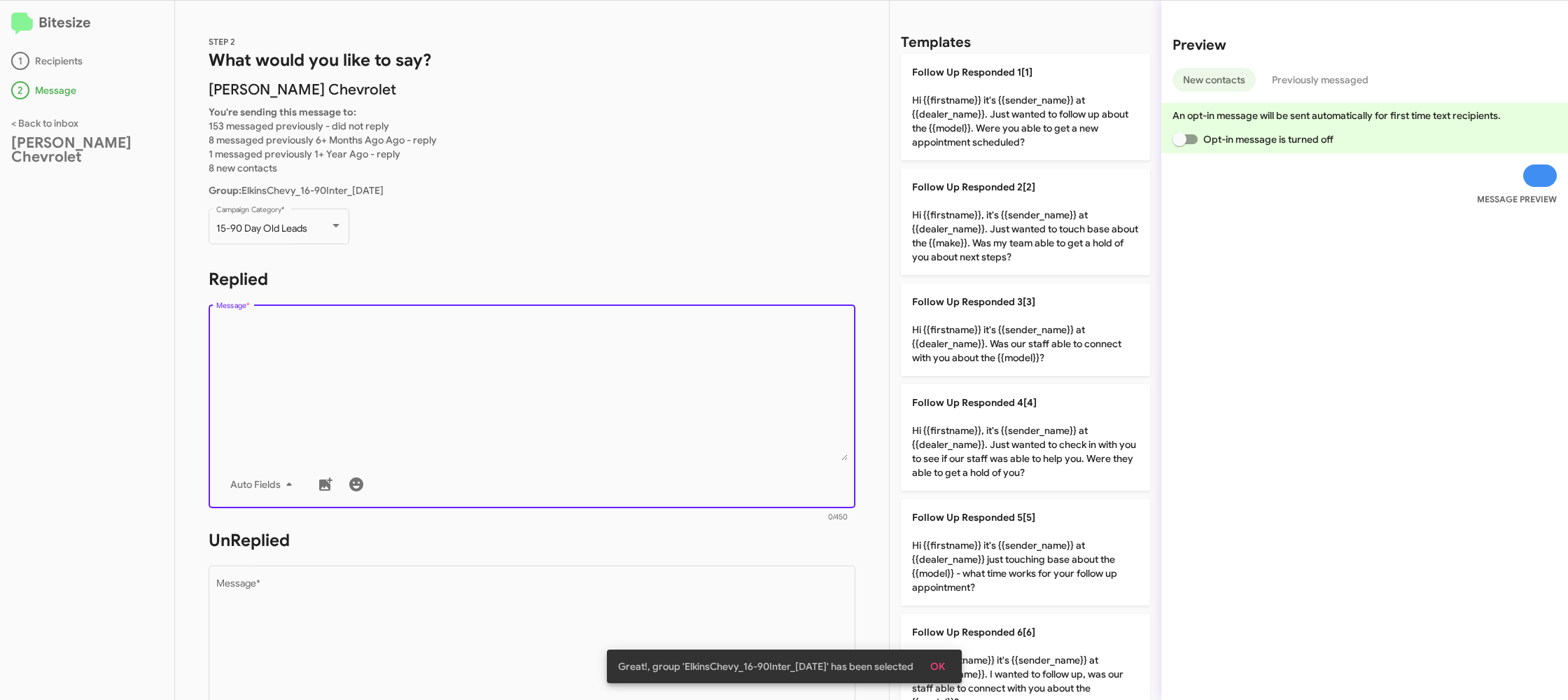
drag, startPoint x: 1033, startPoint y: 349, endPoint x: 677, endPoint y: 553, distance: 410.3
click at [1030, 350] on p "Follow Up Responded 3[3] Hi {{firstname}} it's {{sender_name}} at {{dealer_name…" at bounding box center [1026, 329] width 250 height 92
type textarea "Hi {{firstname}} it's {{sender_name}} at {{dealer_name}}. Was our staff able to…"
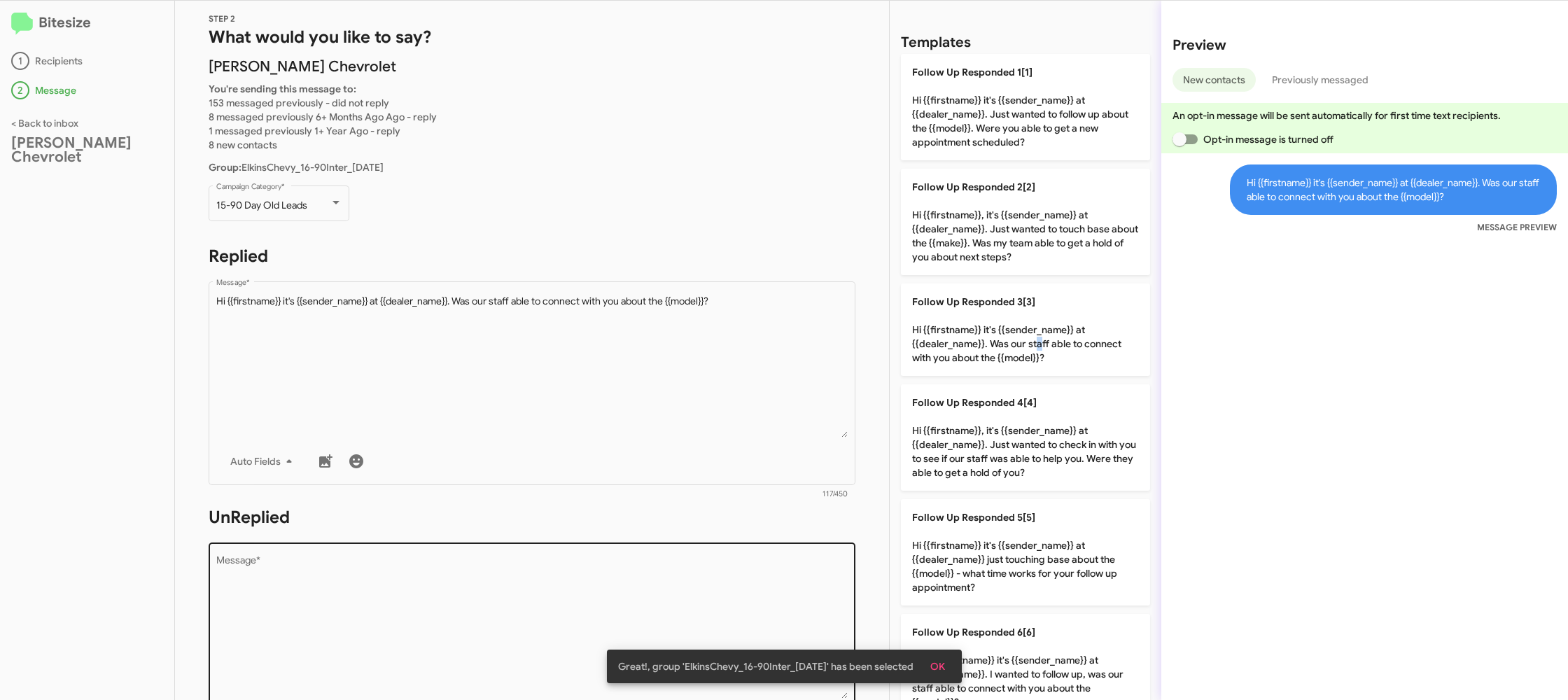
scroll to position [35, 0]
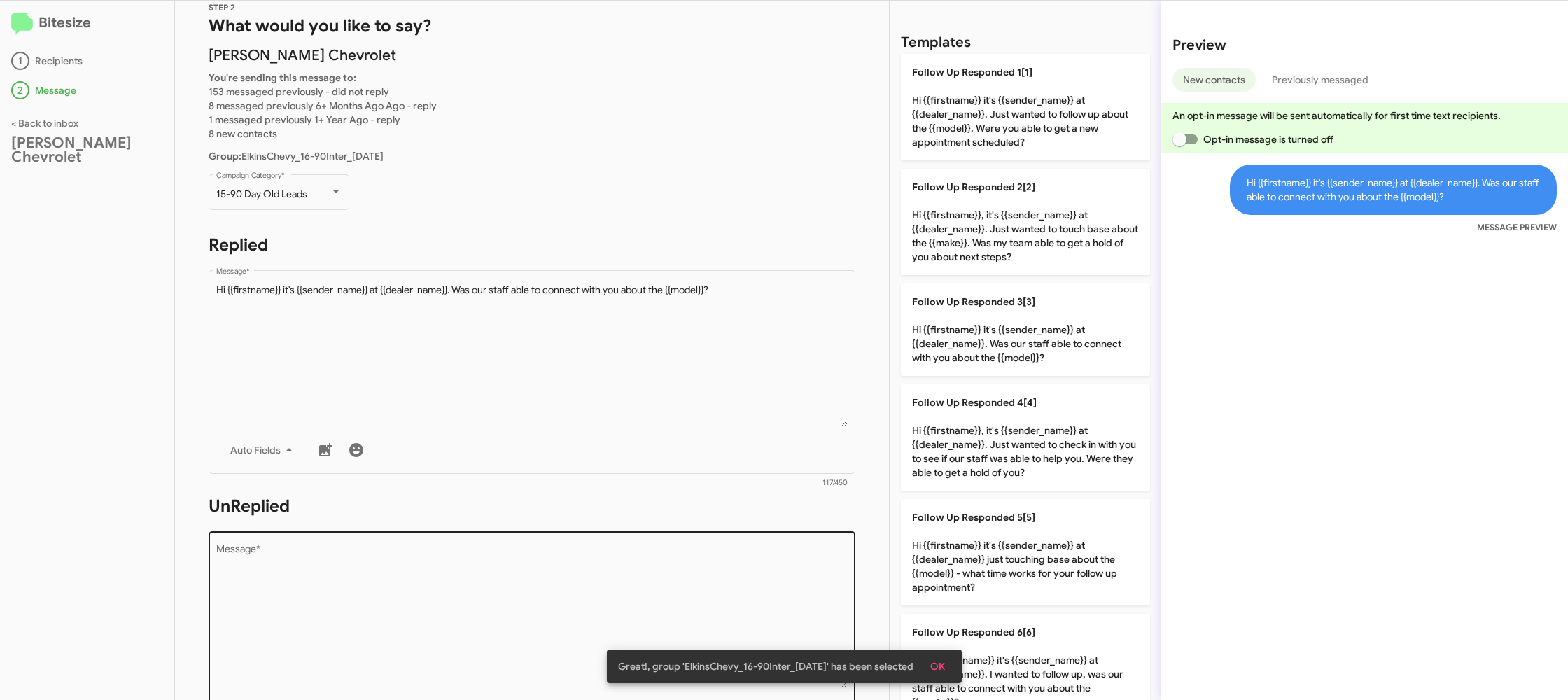
click at [630, 541] on div "Drop image here to insert Auto Fields Message *" at bounding box center [532, 631] width 632 height 206
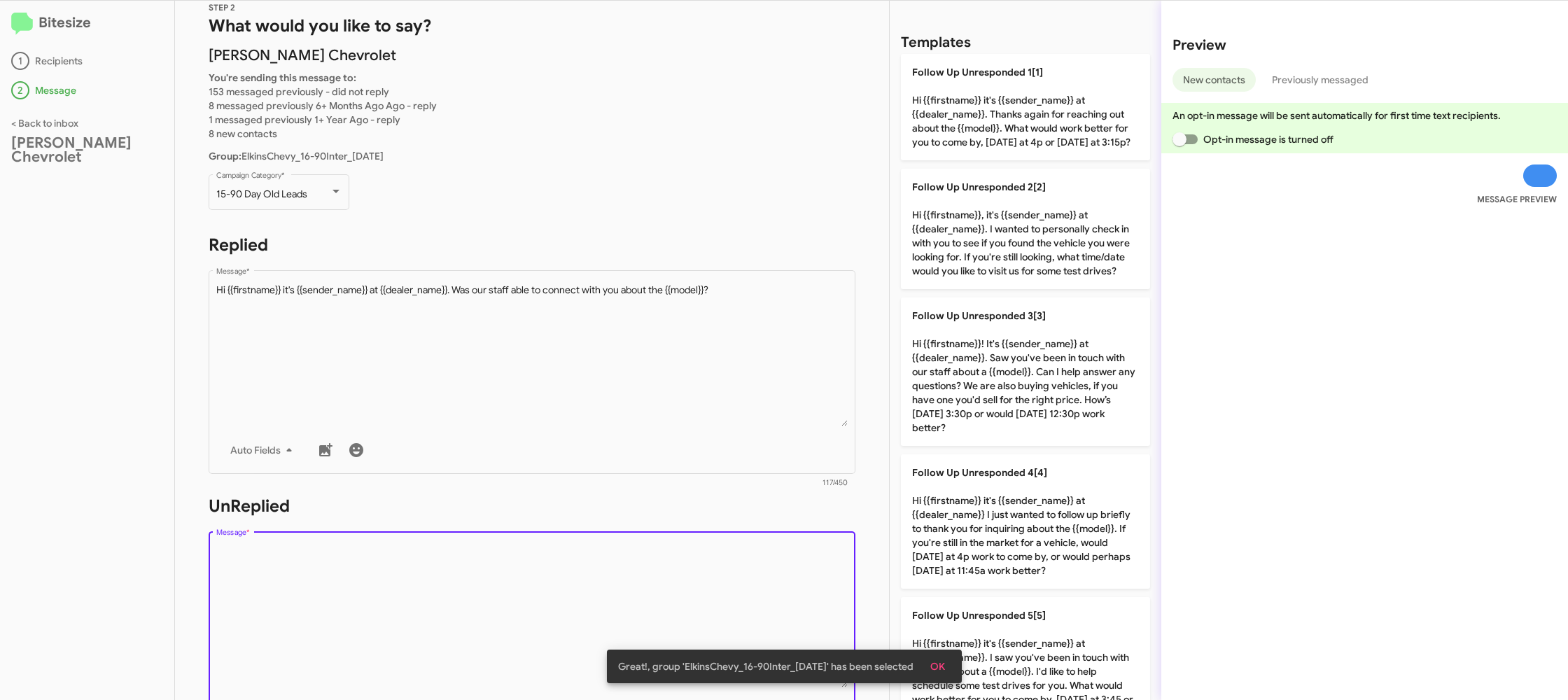
click at [629, 546] on textarea "Message *" at bounding box center [532, 615] width 632 height 142
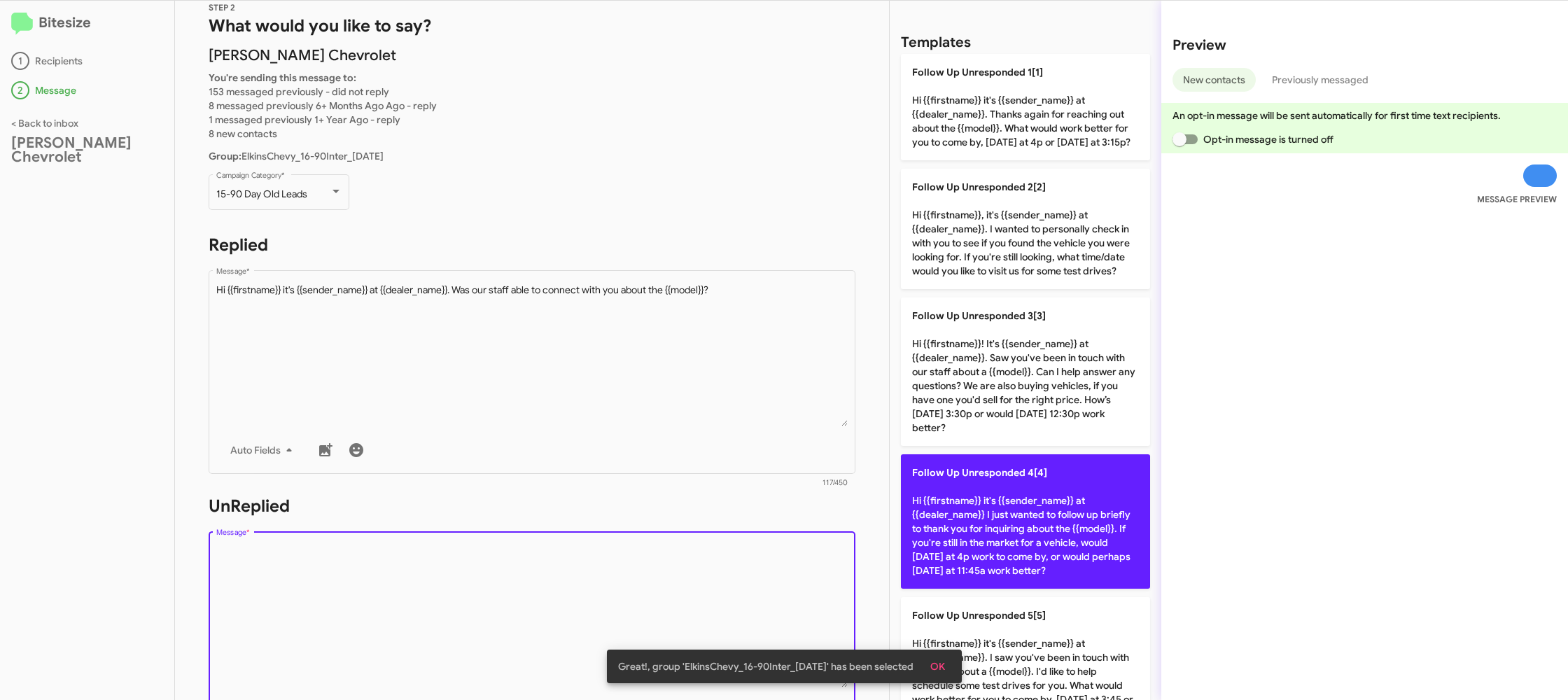
drag, startPoint x: 629, startPoint y: 547, endPoint x: 946, endPoint y: 500, distance: 320.5
click at [676, 539] on div "Drop image here to insert Auto Fields Message *" at bounding box center [532, 631] width 632 height 206
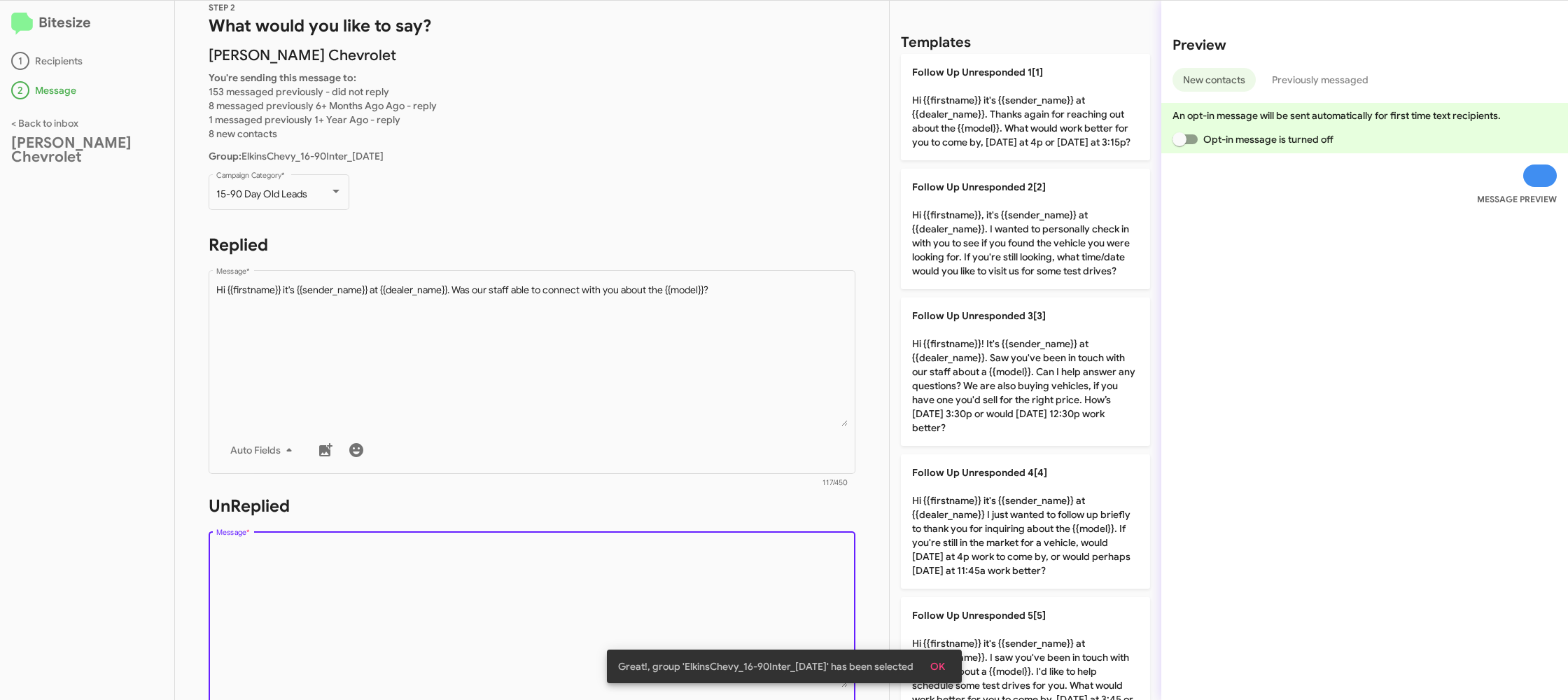
click at [940, 496] on p "Follow Up Unresponded 4[4] Hi {{firstname}} it's {{sender_name}} at {{dealer_na…" at bounding box center [1026, 521] width 250 height 135
type textarea "Hi {{firstname}} it's {{sender_name}} at {{dealer_name}} I just wanted to follo…"
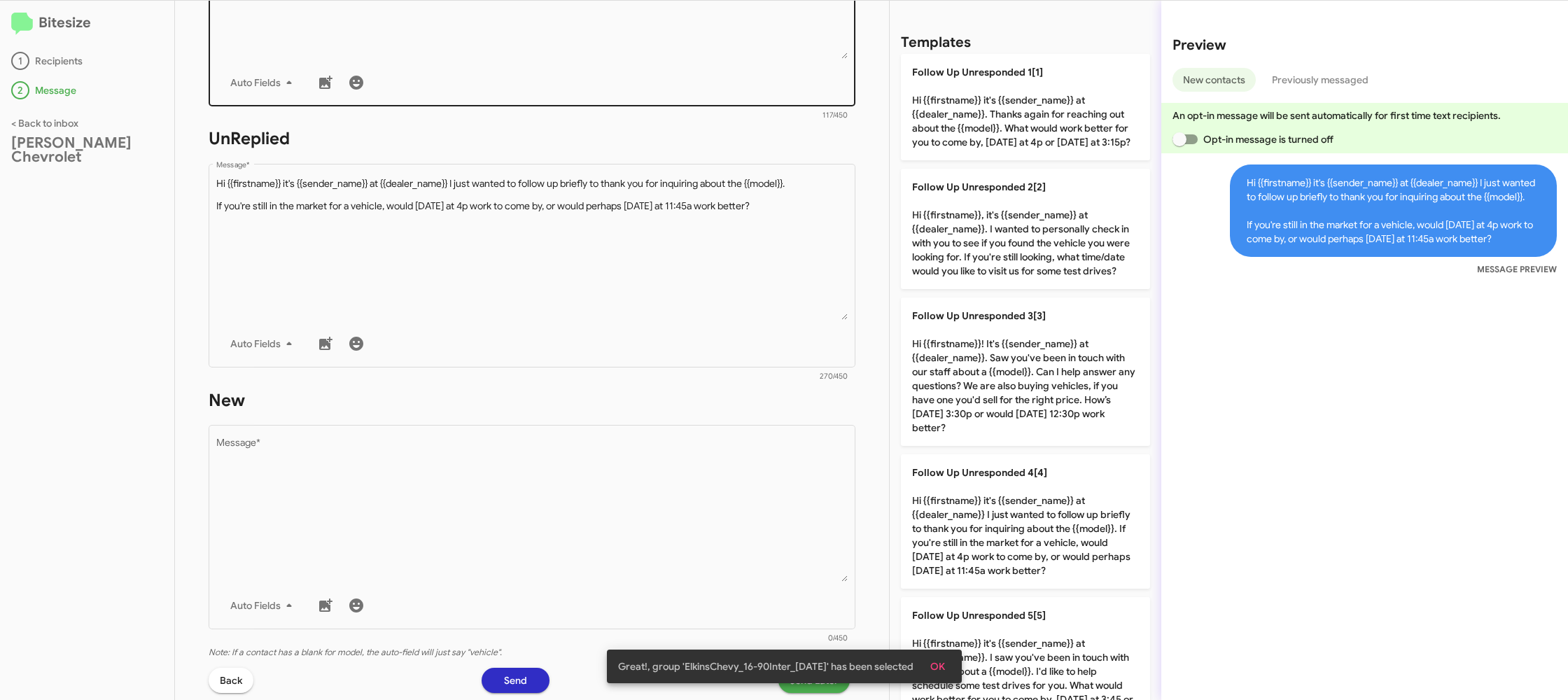
scroll to position [527, 0]
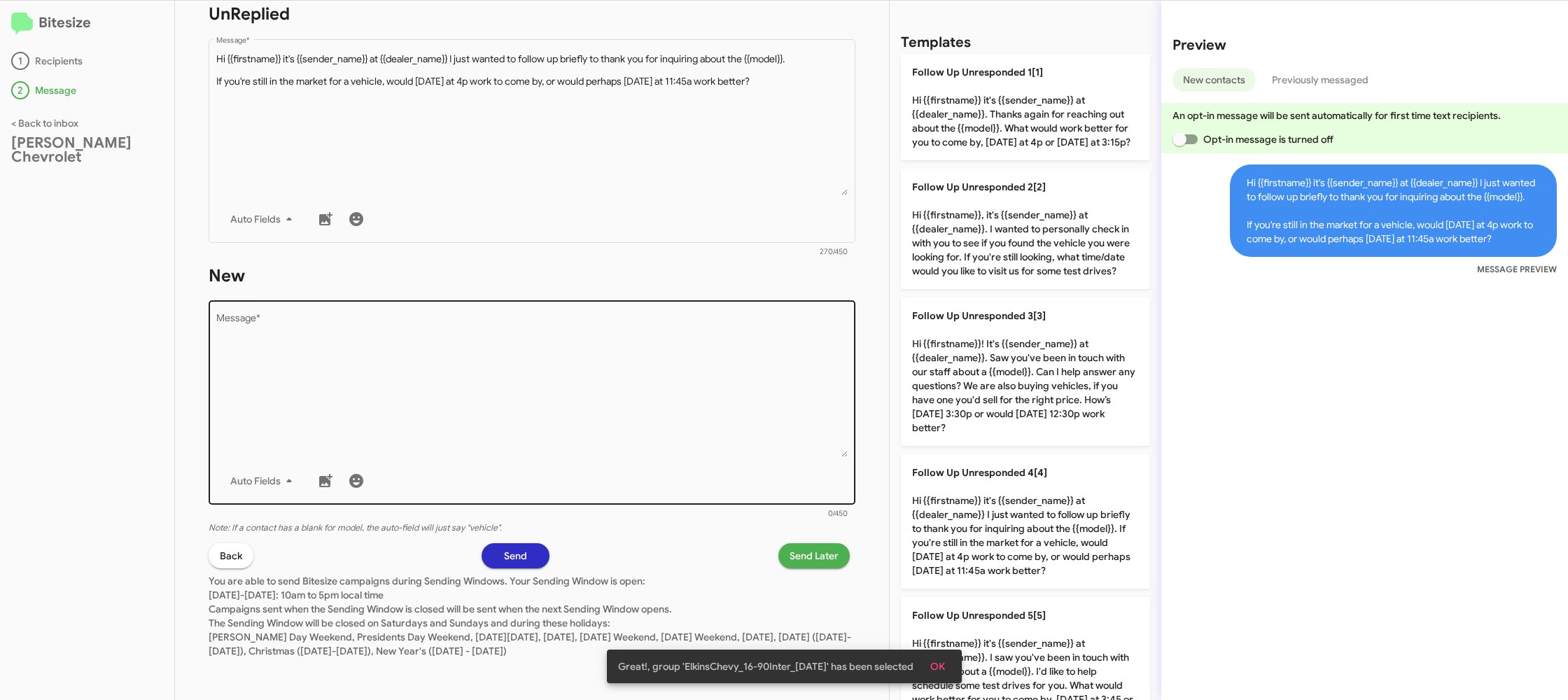
click at [766, 442] on textarea "Message *" at bounding box center [532, 385] width 632 height 142
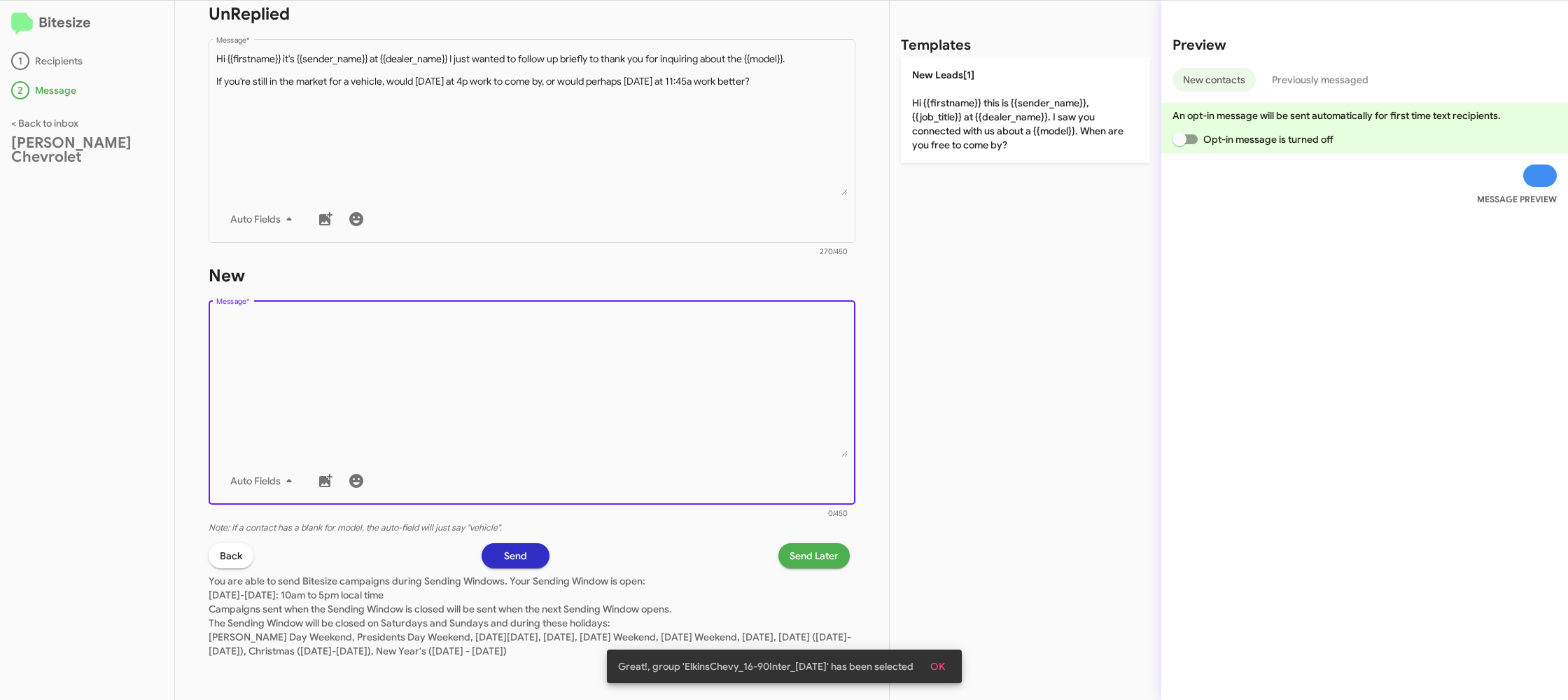
drag, startPoint x: 766, startPoint y: 442, endPoint x: 999, endPoint y: 252, distance: 300.6
click at [832, 393] on textarea "Message *" at bounding box center [532, 385] width 632 height 142
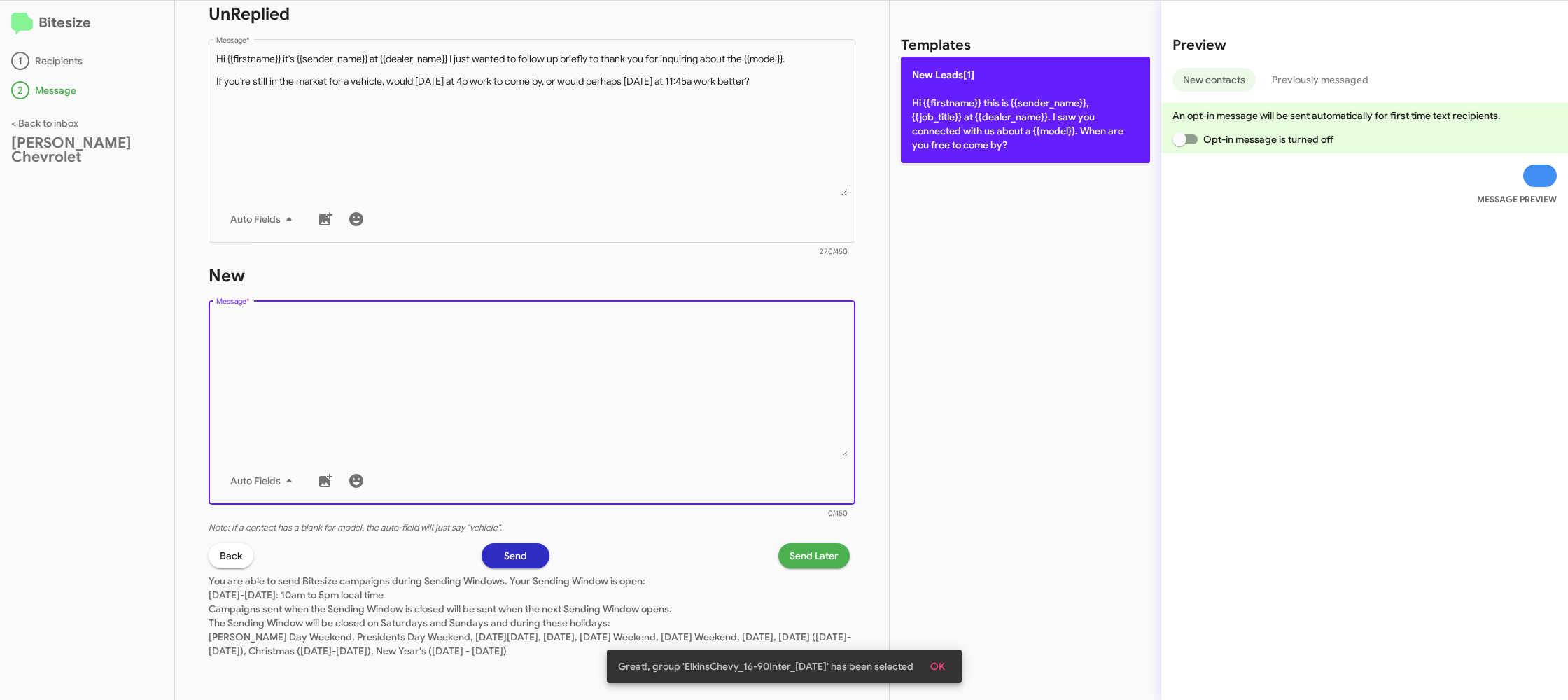
click at [1013, 145] on p "New Leads[1] Hi {{firstname}} this is {{sender_name}}, {{job_title}} at {{deale…" at bounding box center [1026, 110] width 250 height 106
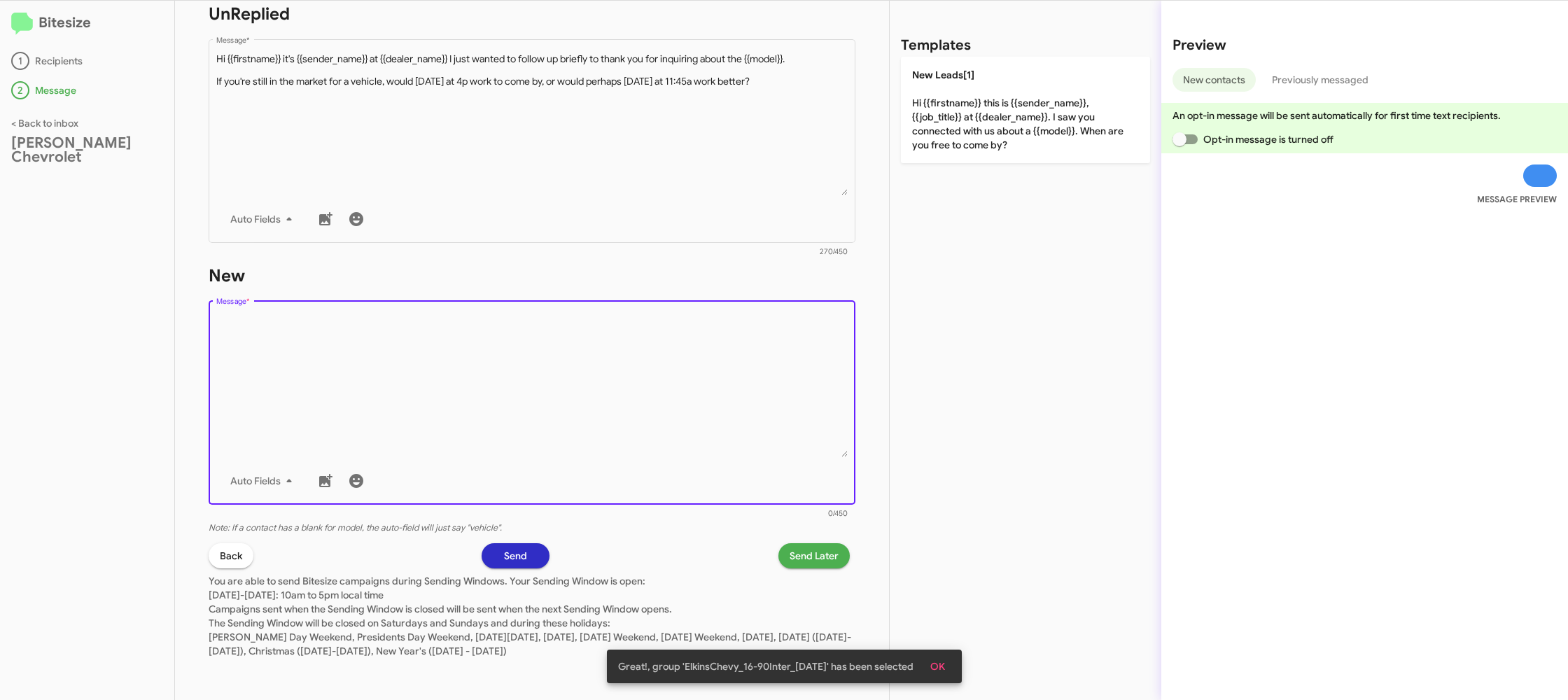
type textarea "Hi {{firstname}} this is {{sender_name}}, {{job_title}} at {{dealer_name}}. I s…"
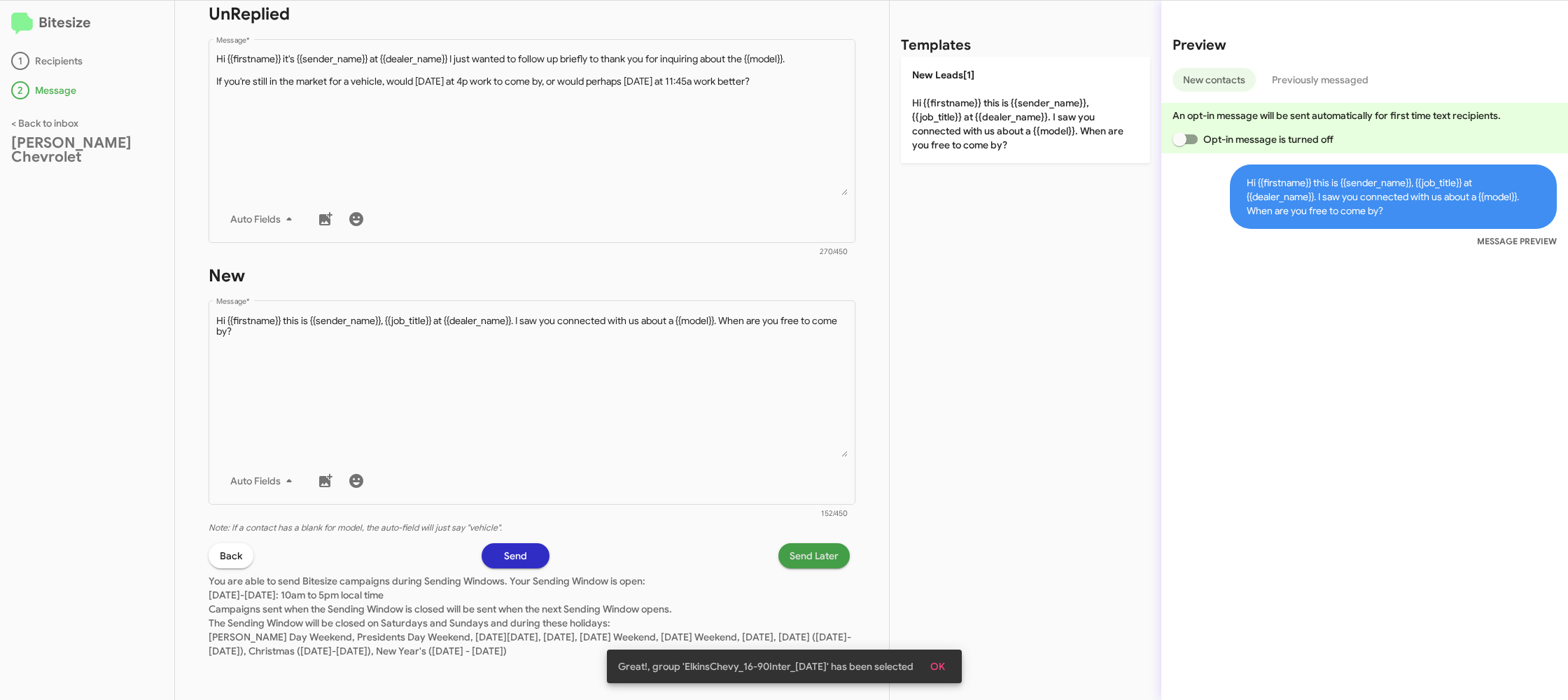
click at [810, 557] on span "Send Later" at bounding box center [814, 556] width 49 height 25
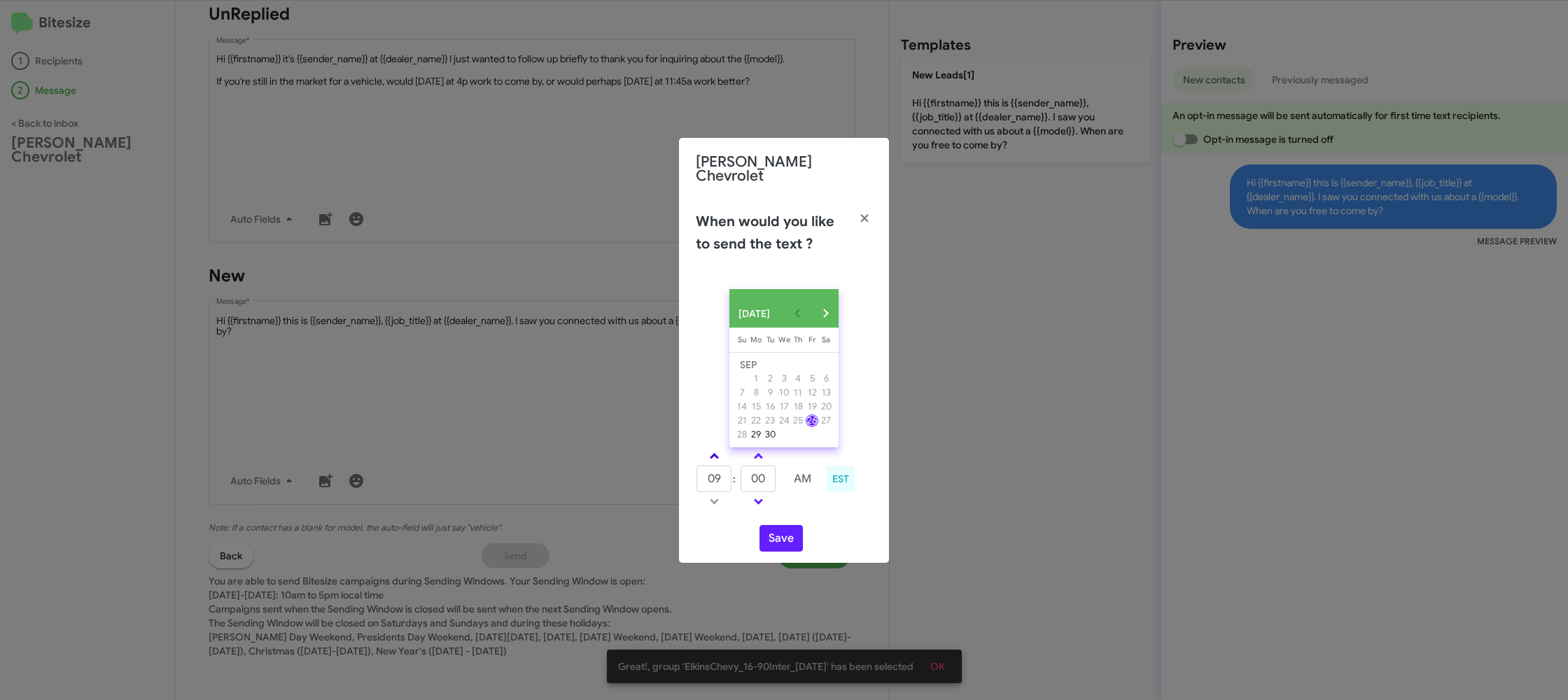
click at [706, 448] on link at bounding box center [714, 456] width 25 height 16
type input "10"
click at [749, 475] on input "00" at bounding box center [759, 479] width 35 height 27
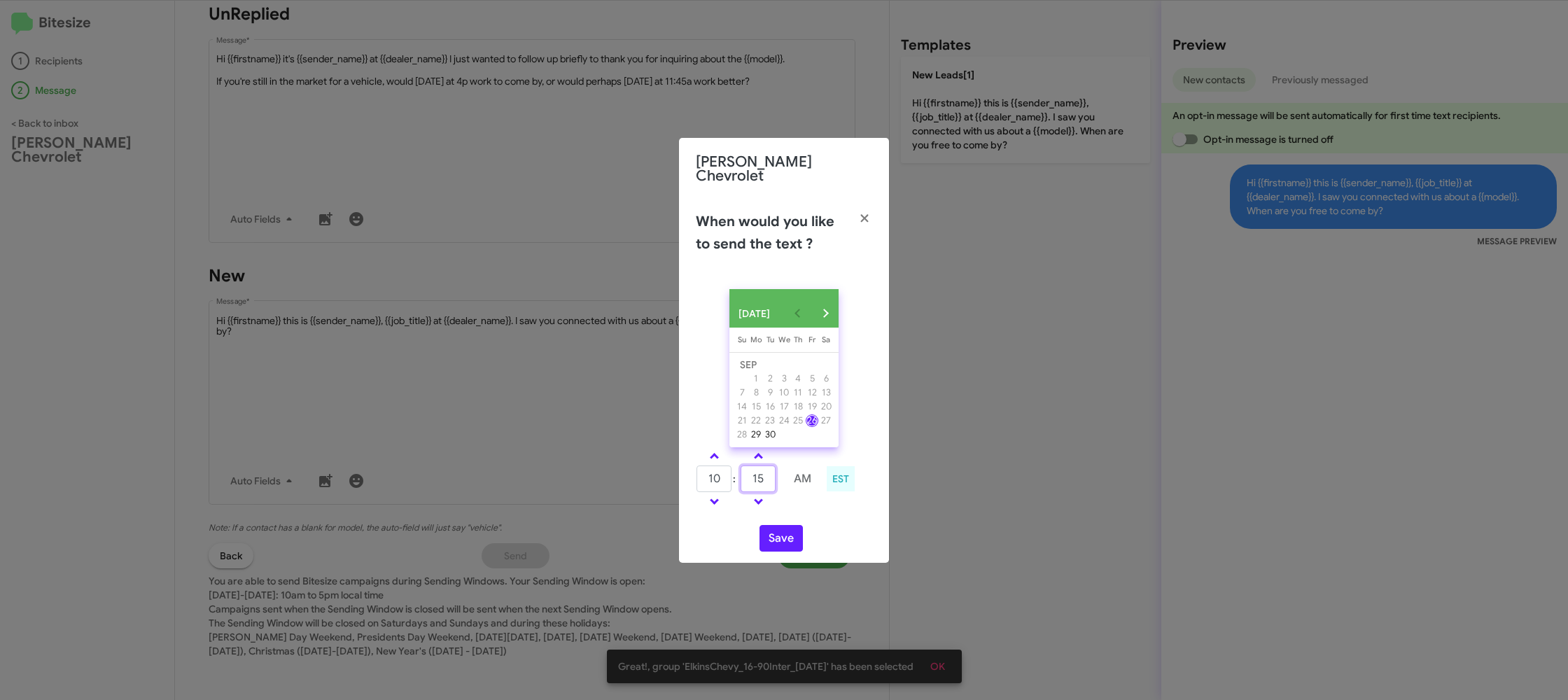
type input "15"
click at [818, 512] on div "[DATE] [DATE] Su [DATE] Mo [DATE] Tu [DATE] We [DATE] Th [DATE] Fr [DATE] [DATE…" at bounding box center [784, 420] width 210 height 285
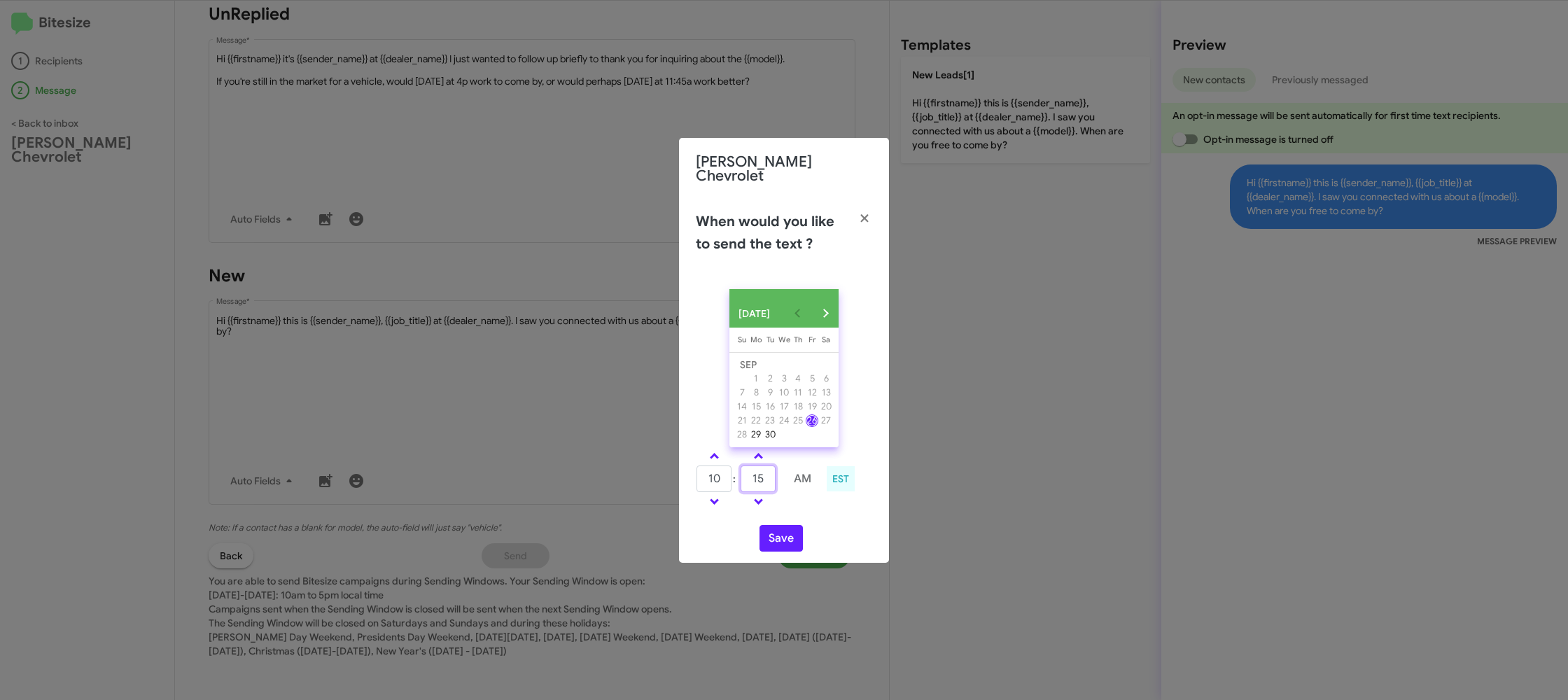
click at [747, 470] on input "15" at bounding box center [759, 479] width 35 height 27
type input "32"
drag, startPoint x: 806, startPoint y: 512, endPoint x: 775, endPoint y: 530, distance: 35.8
click at [798, 513] on div "SEP 2025 Sunday Su Monday Mo Tuesday Tu Wednesday We Thursday Th Friday Fr Satu…" at bounding box center [784, 420] width 210 height 285
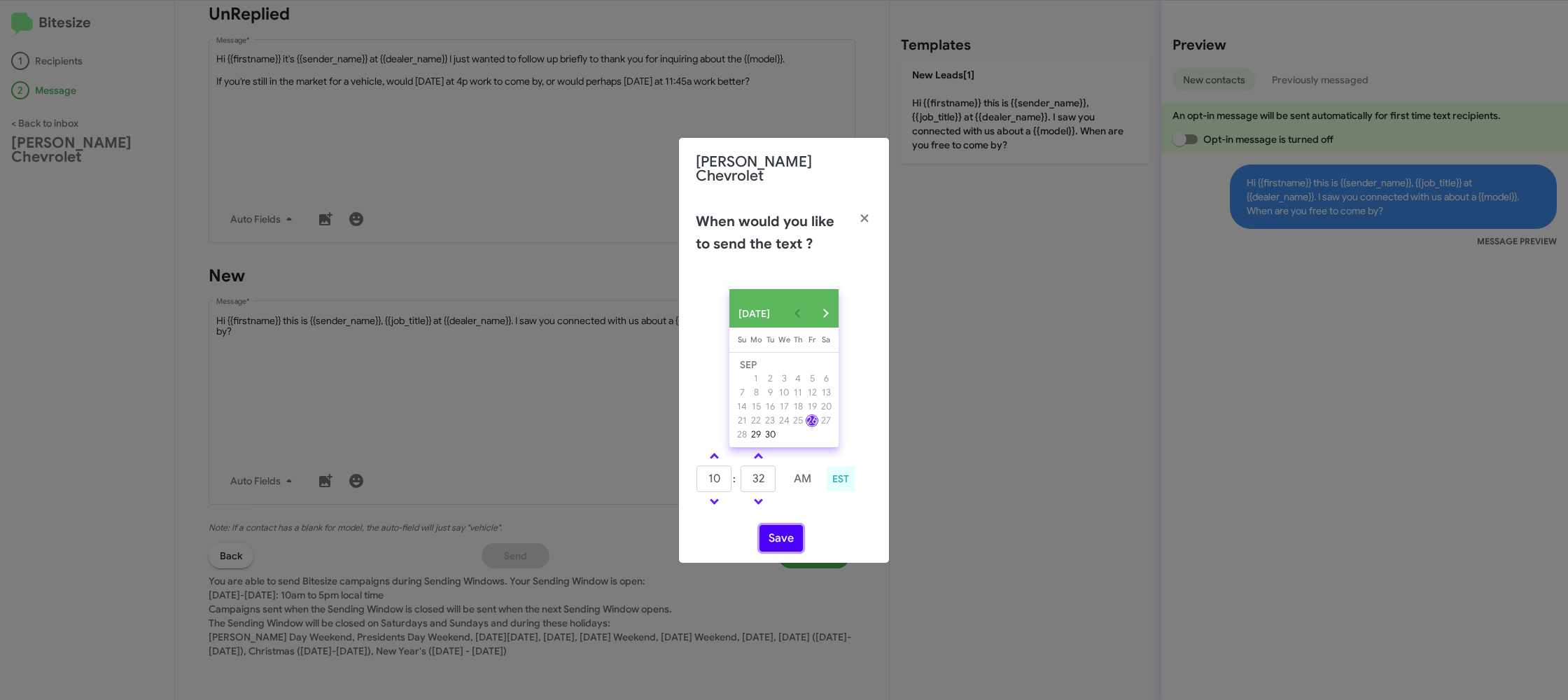
click at [778, 534] on button "Save" at bounding box center [781, 538] width 43 height 27
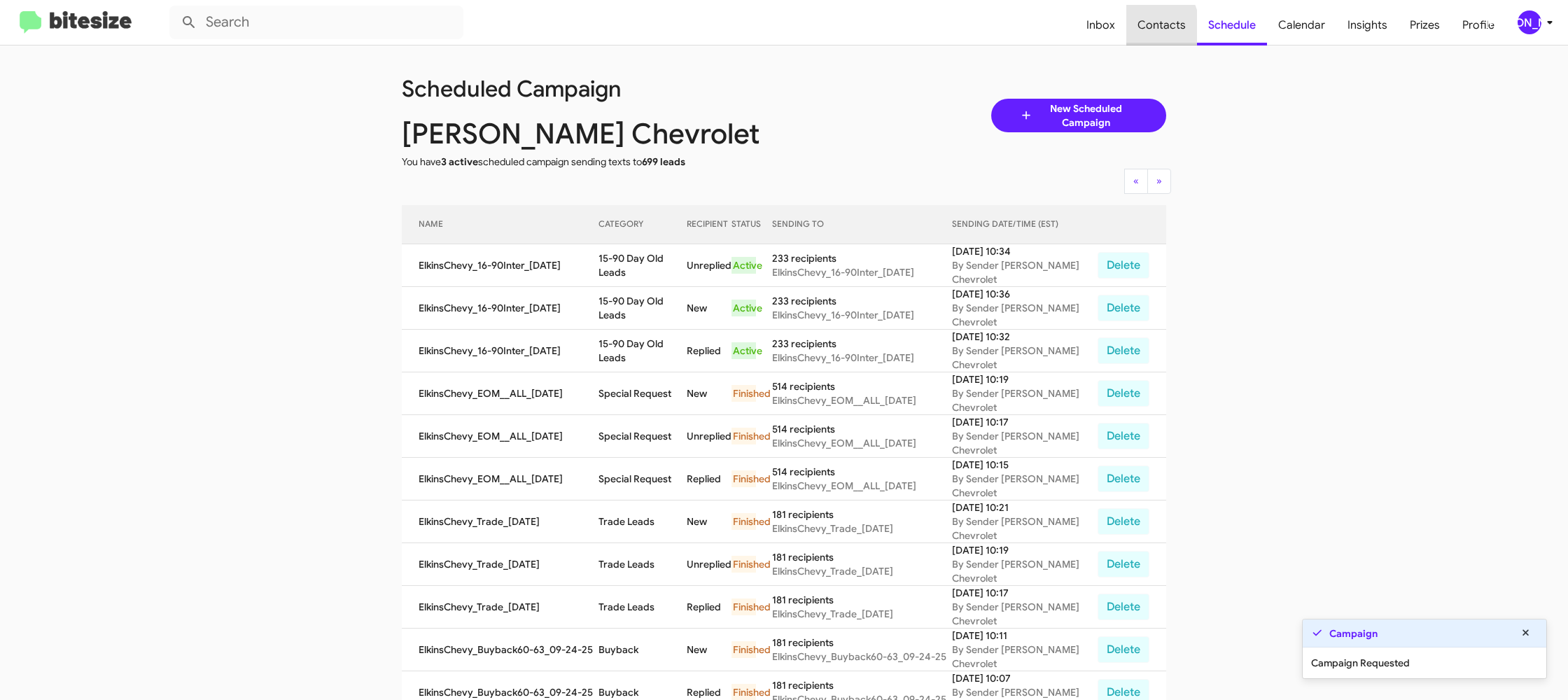
click at [1133, 32] on span "Contacts" at bounding box center [1162, 26] width 71 height 41
type input "in:groups"
click at [1133, 32] on span "Contacts" at bounding box center [1162, 26] width 71 height 41
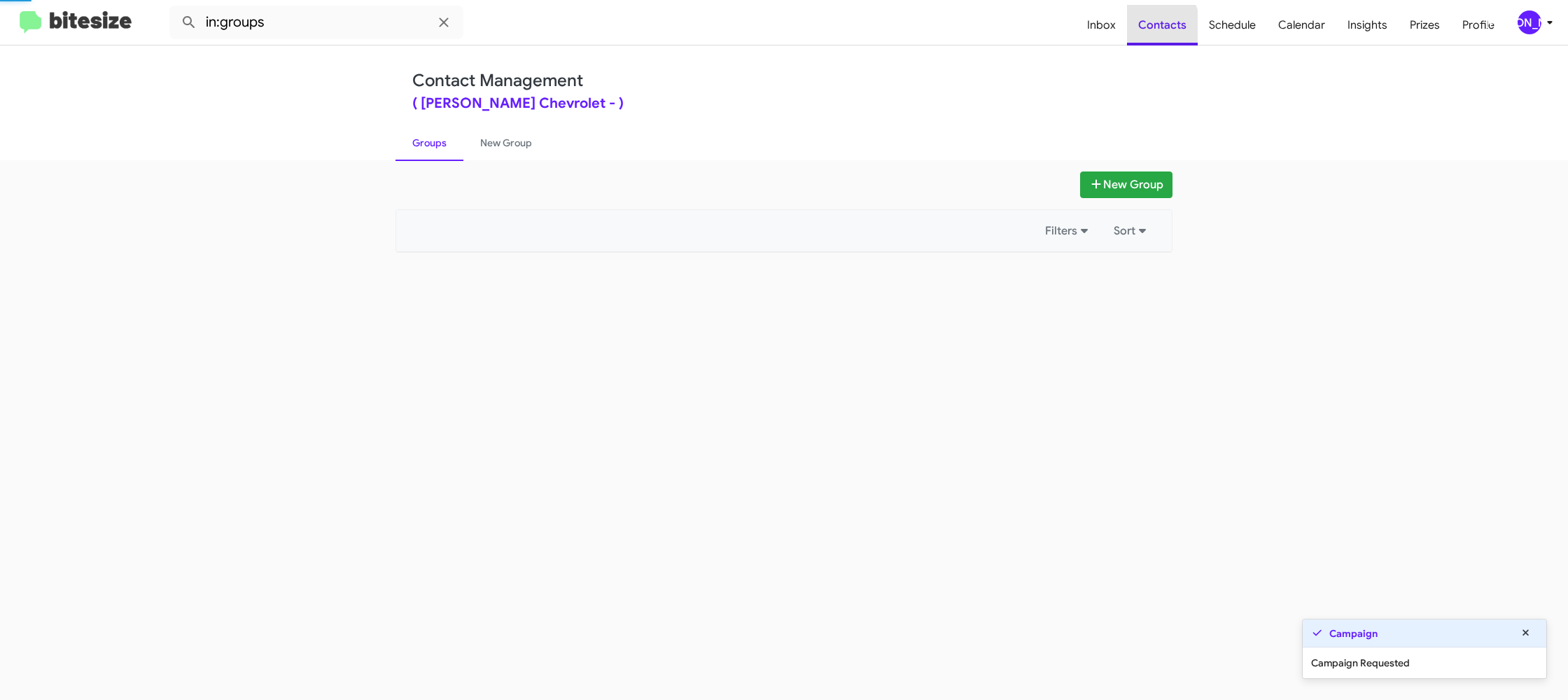
drag, startPoint x: 1133, startPoint y: 32, endPoint x: 914, endPoint y: 150, distance: 248.8
click at [1135, 32] on span "Contacts" at bounding box center [1162, 26] width 71 height 41
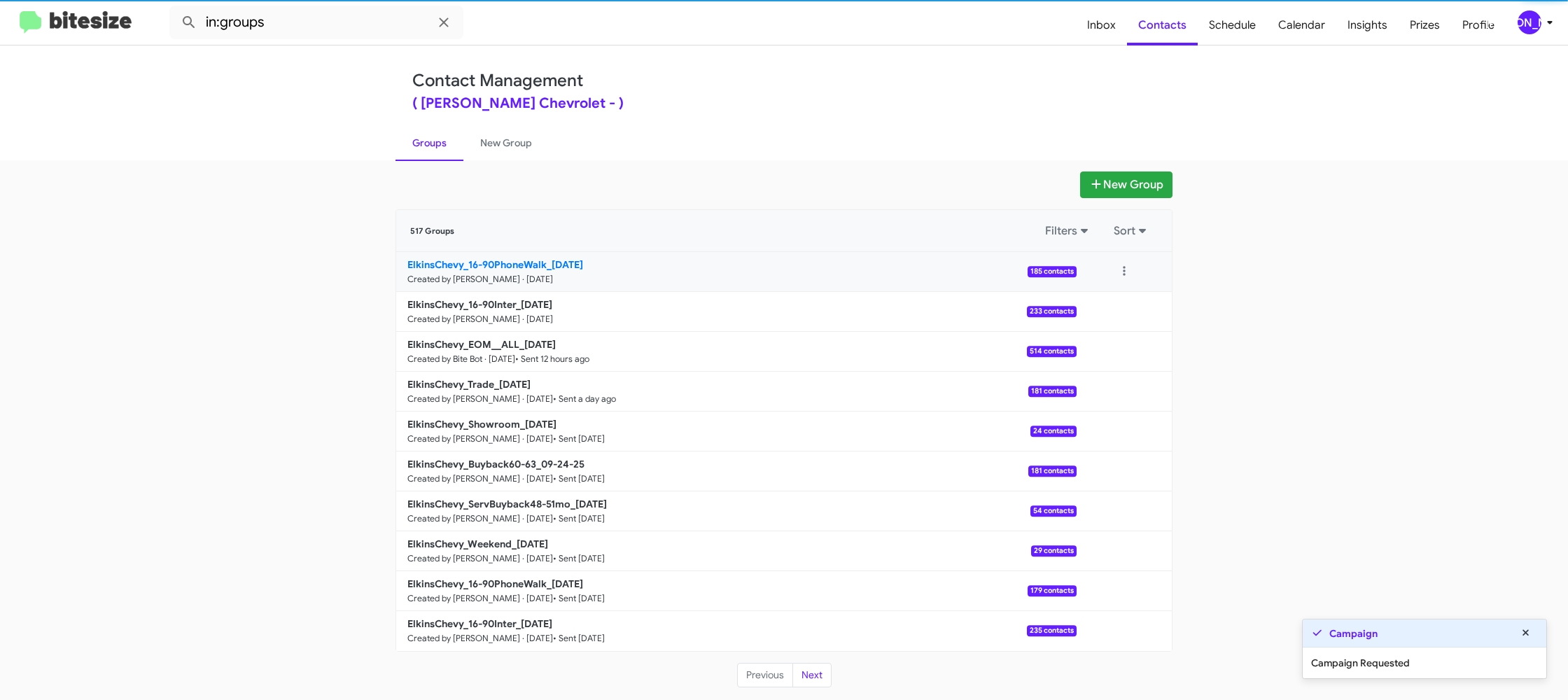
click at [511, 269] on b "ElkinsChevy_16-90PhoneWalk_09-26-25" at bounding box center [495, 265] width 175 height 12
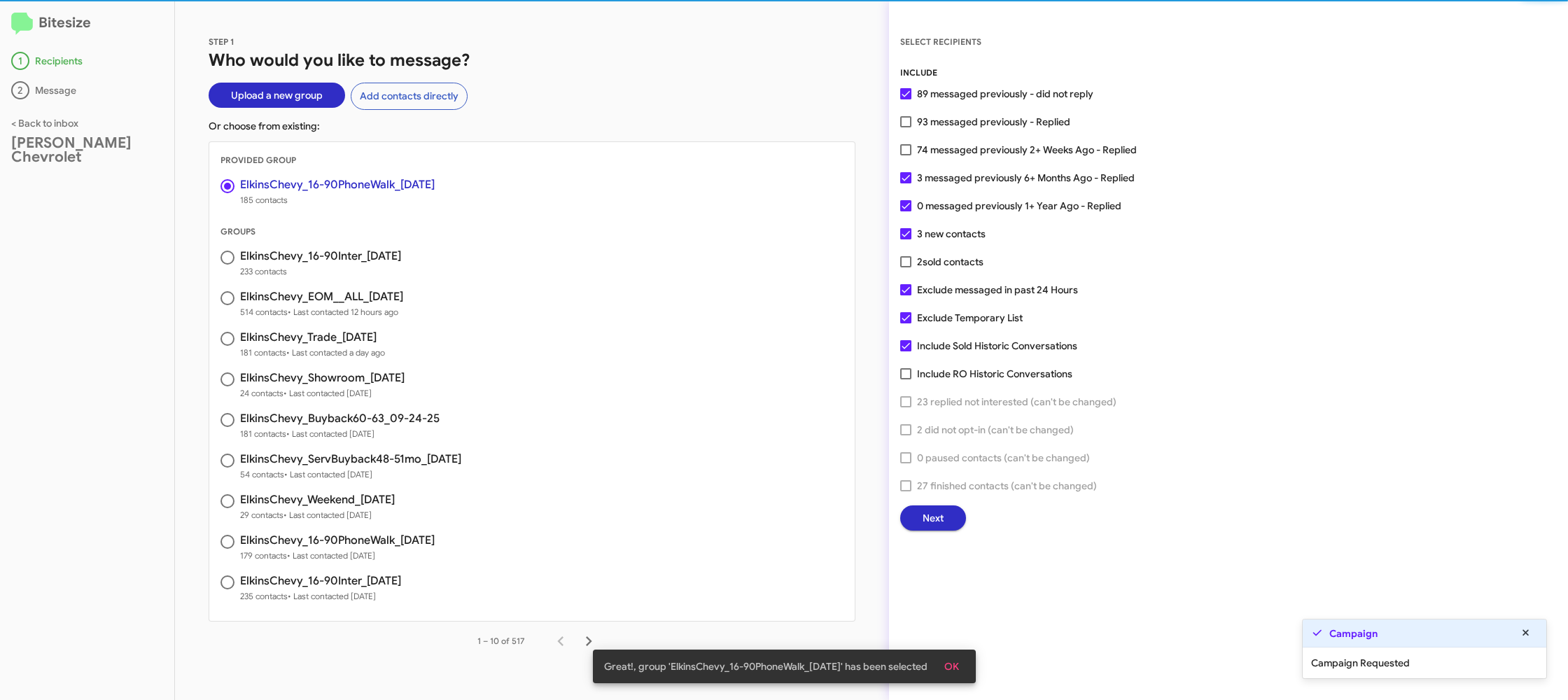
click at [932, 524] on span "Next" at bounding box center [933, 518] width 21 height 25
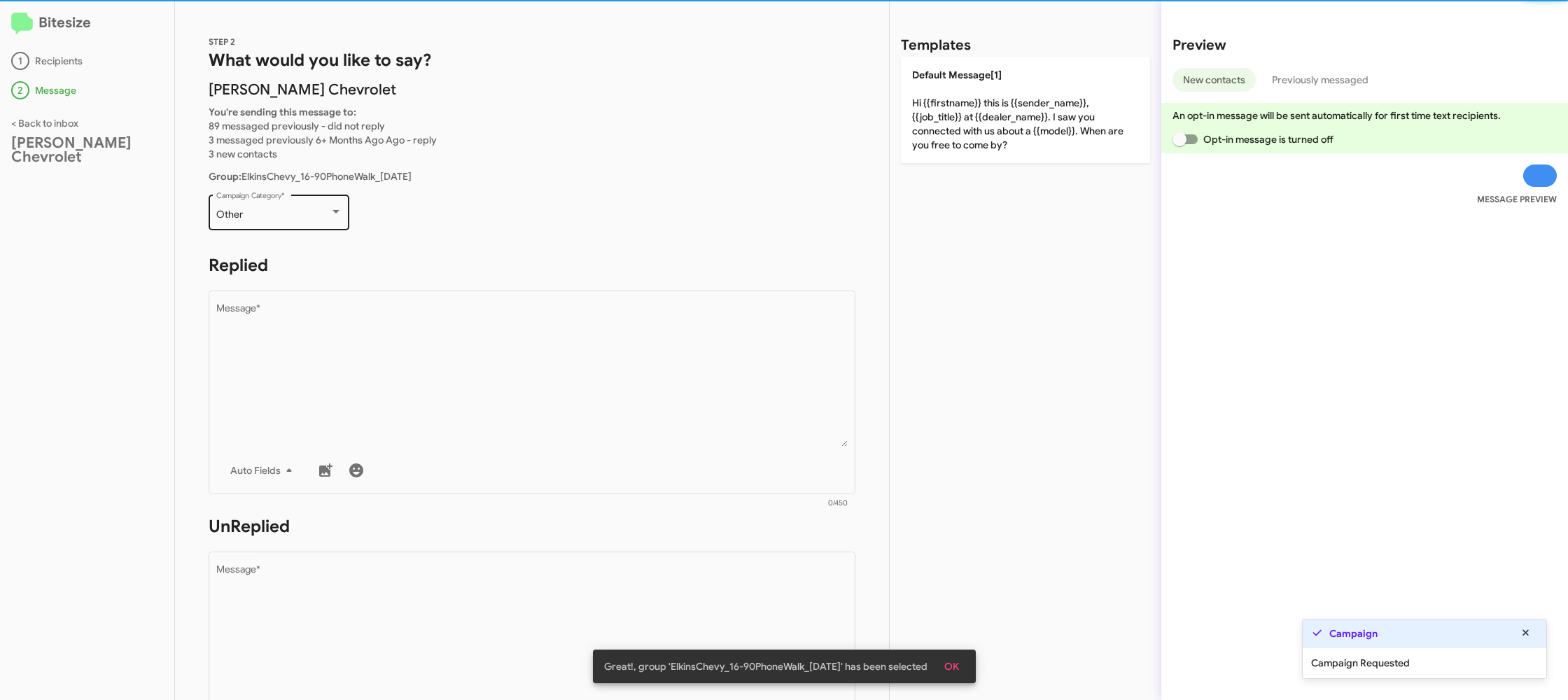
click at [303, 206] on div "Other Campaign Category *" at bounding box center [279, 211] width 126 height 38
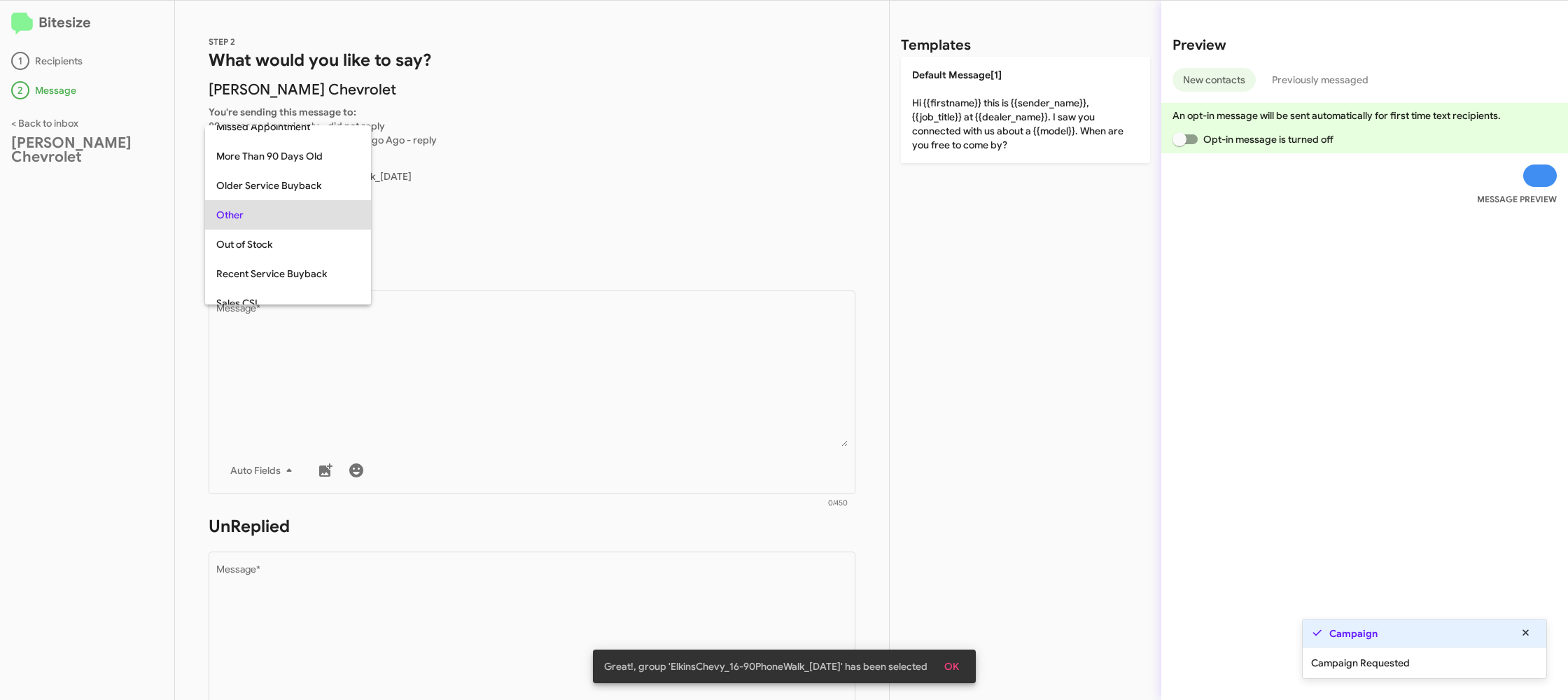
scroll to position [29, 0]
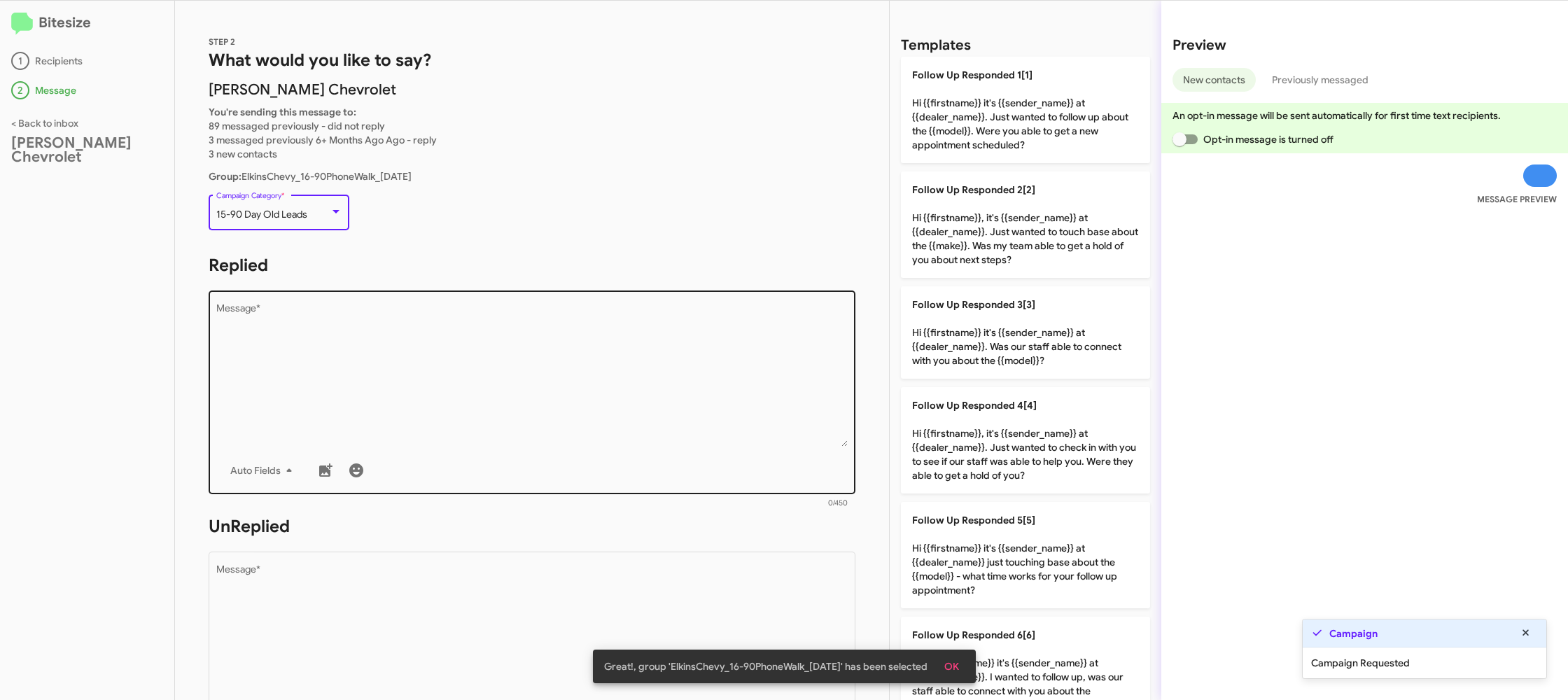
click at [467, 349] on textarea "Message *" at bounding box center [532, 374] width 632 height 142
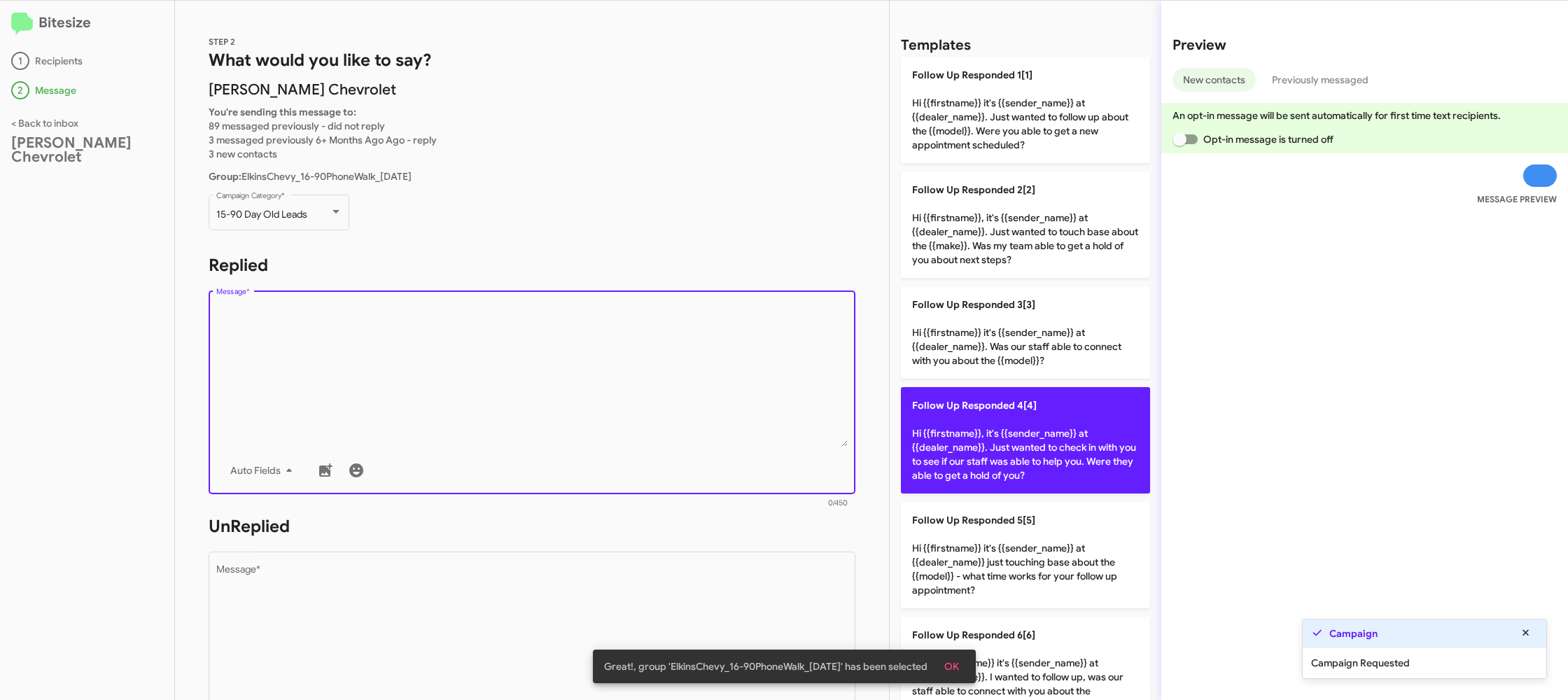
drag, startPoint x: 1054, startPoint y: 436, endPoint x: 944, endPoint y: 445, distance: 110.4
click at [1041, 433] on p "Follow Up Responded 4[4] Hi {{firstname}}, it's {{sender_name}} at {{dealer_nam…" at bounding box center [1026, 440] width 250 height 106
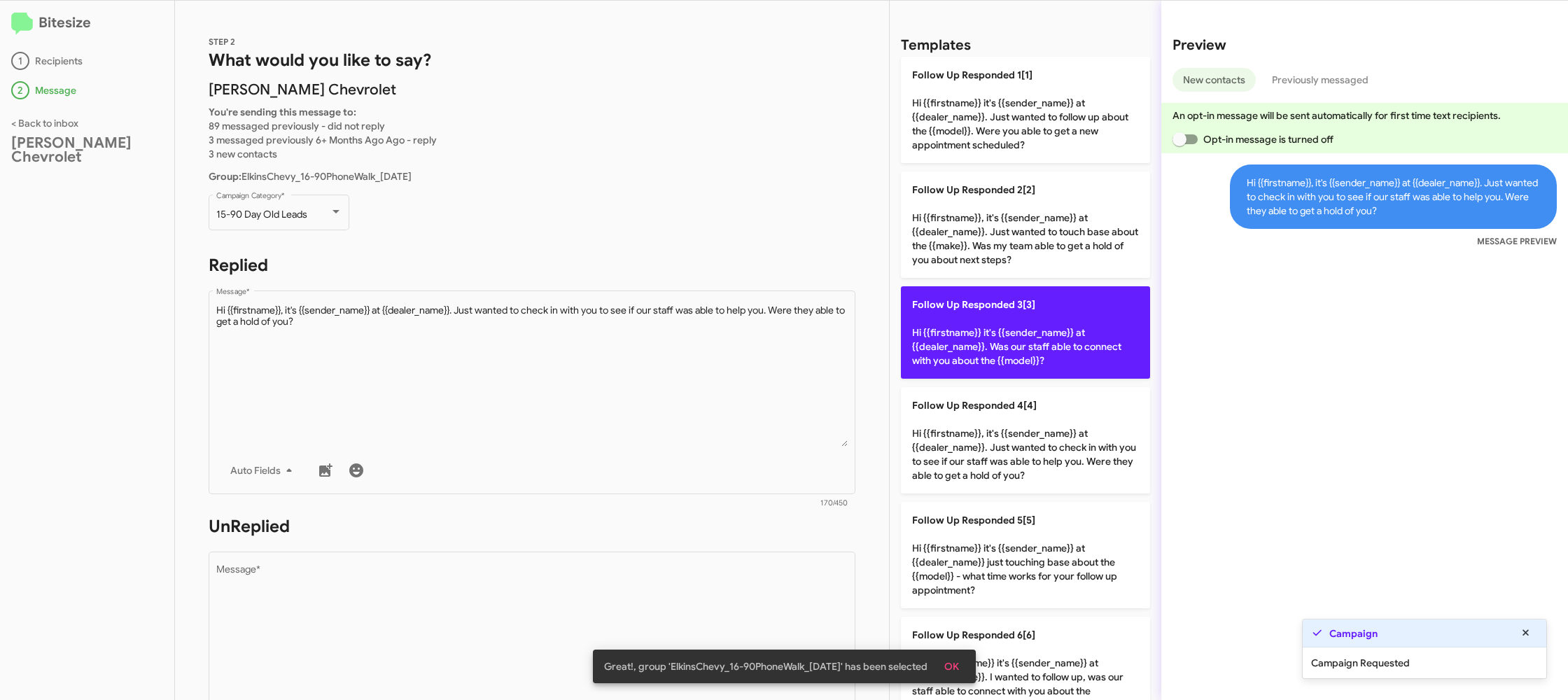
click at [1024, 334] on p "Follow Up Responded 3[3] Hi {{firstname}} it's {{sender_name}} at {{dealer_name…" at bounding box center [1026, 332] width 250 height 92
type textarea "Hi {{firstname}} it's {{sender_name}} at {{dealer_name}}. Was our staff able to…"
click at [1023, 334] on p "Follow Up Responded 3[3] Hi {{firstname}} it's {{sender_name}} at {{dealer_name…" at bounding box center [1026, 332] width 250 height 92
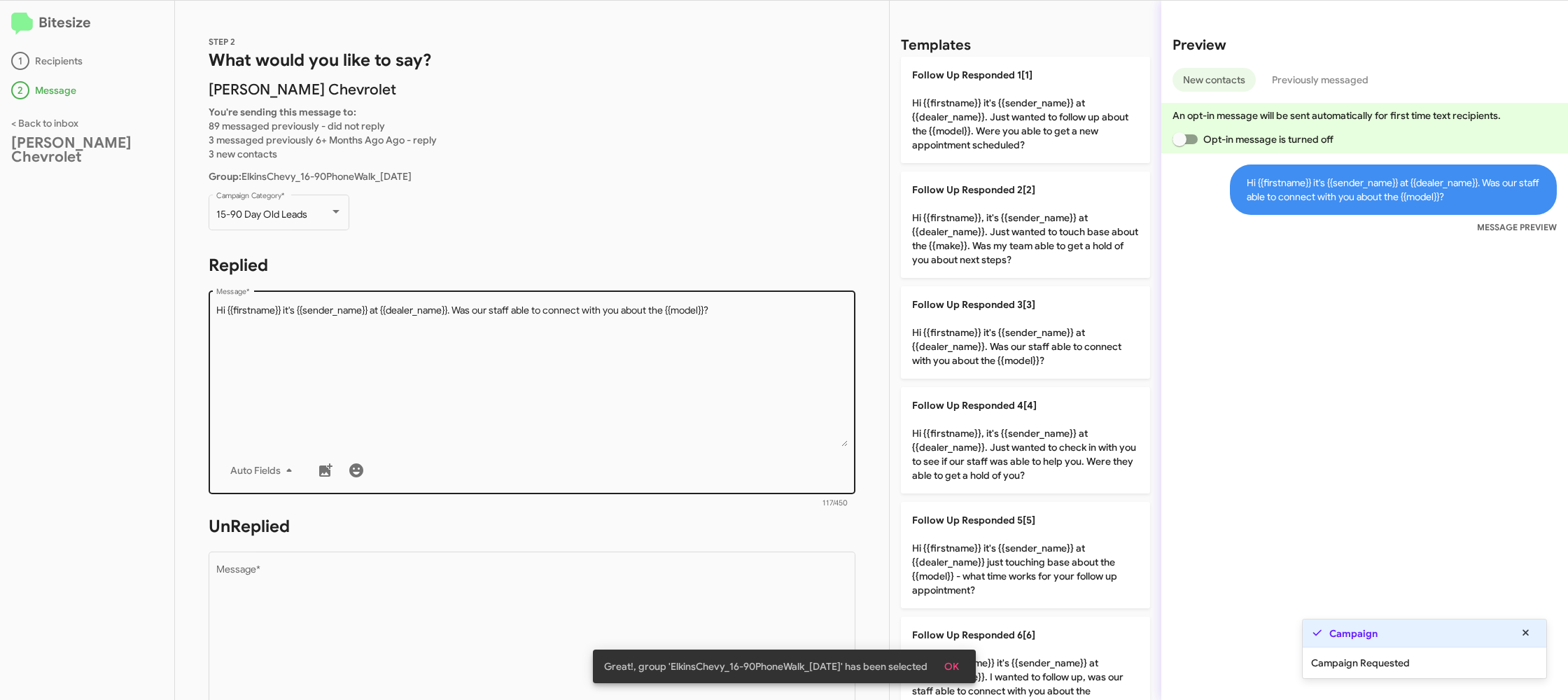
drag, startPoint x: 1023, startPoint y: 334, endPoint x: 622, endPoint y: 450, distance: 417.4
click at [1020, 333] on p "Follow Up Responded 3[3] Hi {{firstname}} it's {{sender_name}} at {{dealer_name…" at bounding box center [1026, 332] width 250 height 92
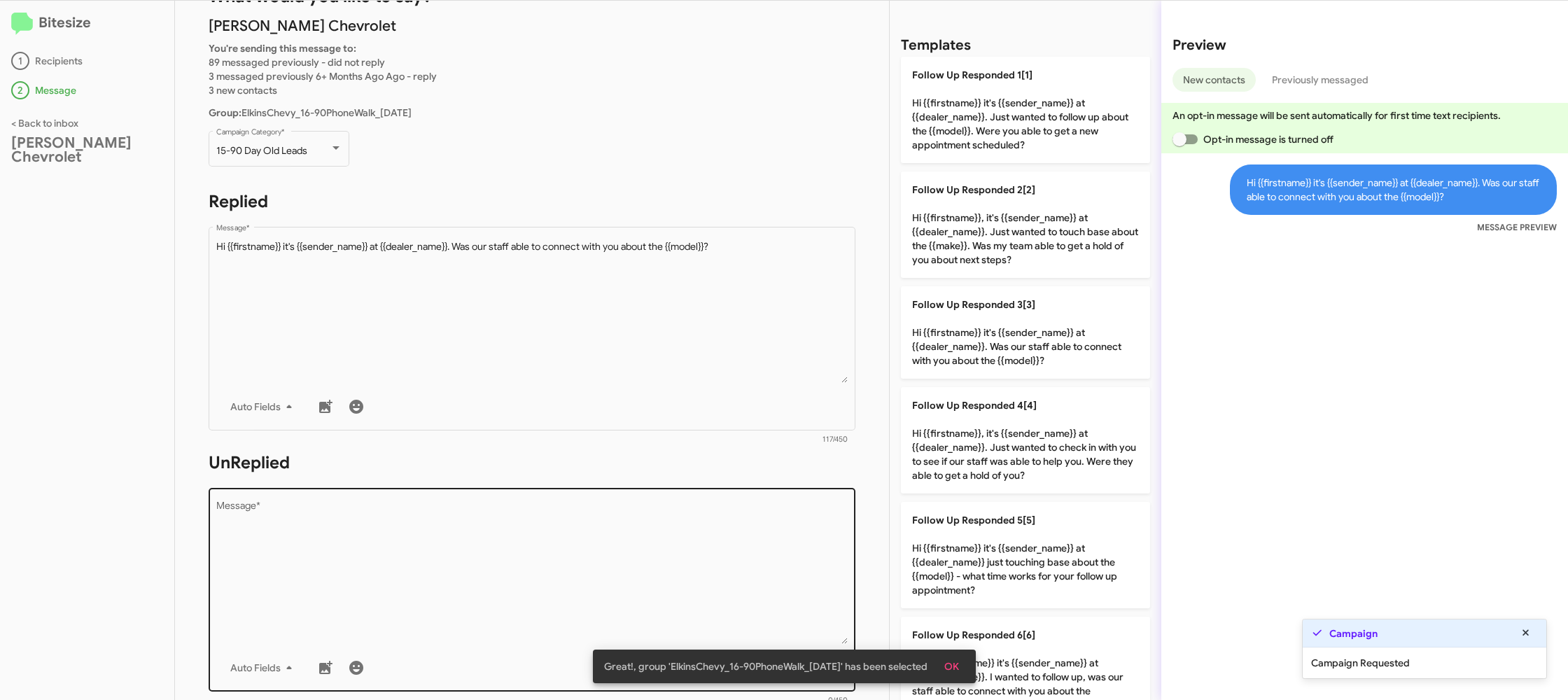
scroll to position [122, 0]
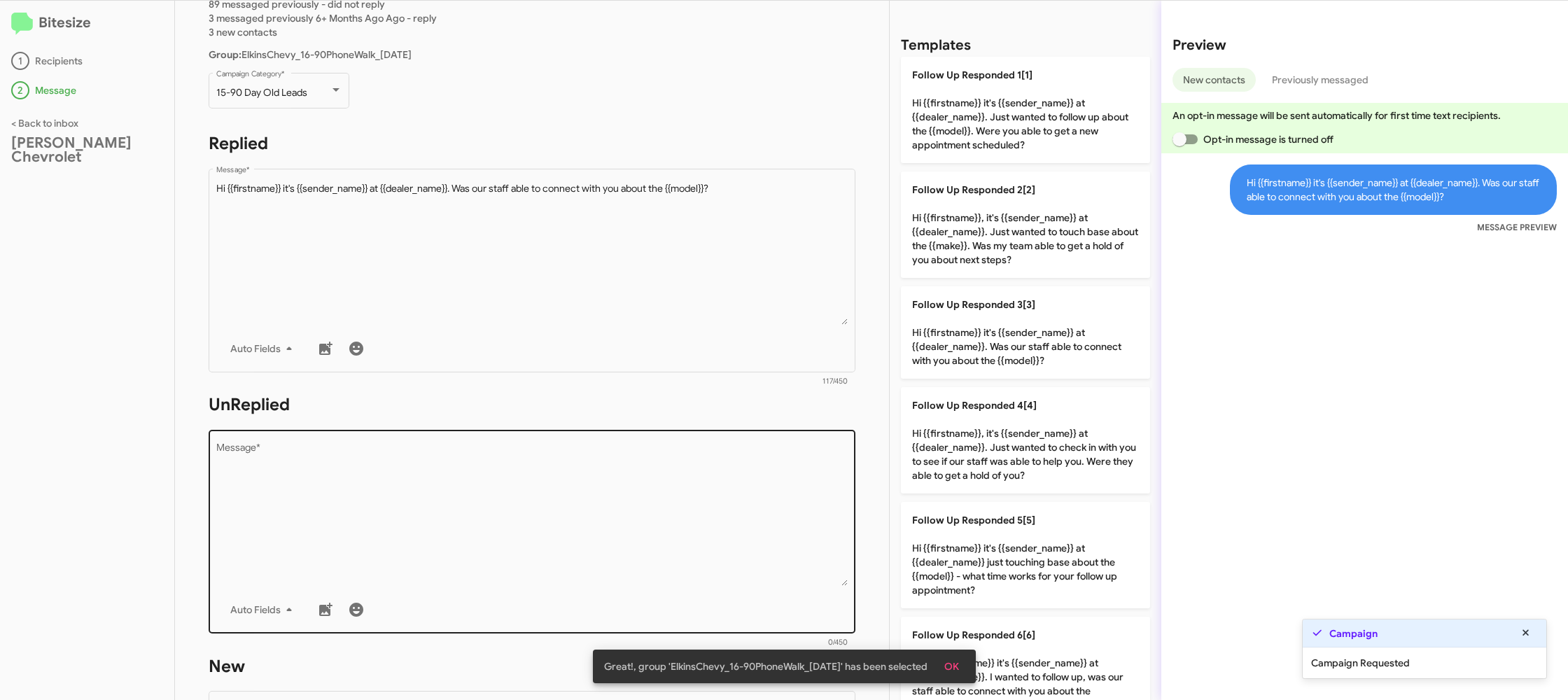
click at [634, 517] on textarea "Message *" at bounding box center [532, 514] width 632 height 142
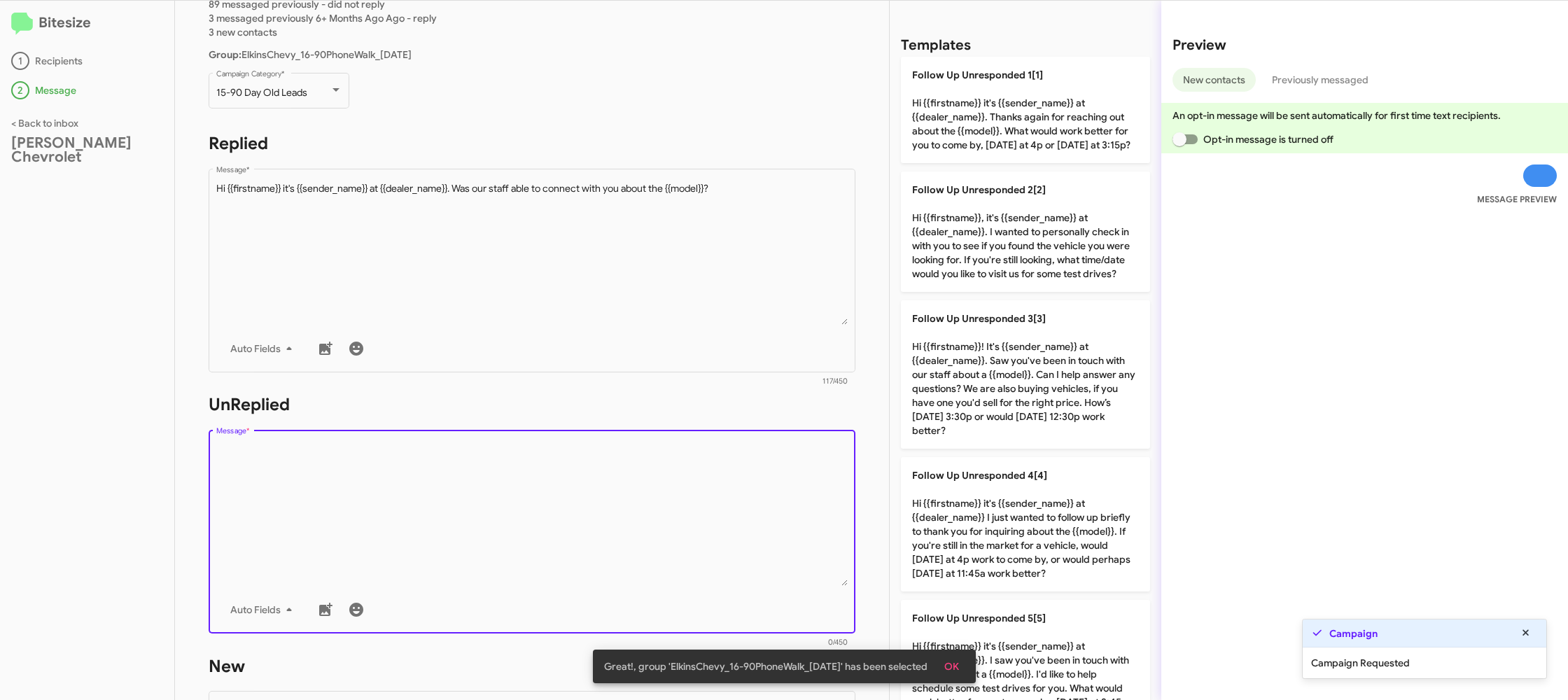
click at [634, 517] on textarea "Message *" at bounding box center [532, 514] width 632 height 142
drag, startPoint x: 718, startPoint y: 506, endPoint x: 861, endPoint y: 497, distance: 143.3
click at [737, 504] on textarea "Message *" at bounding box center [532, 514] width 632 height 142
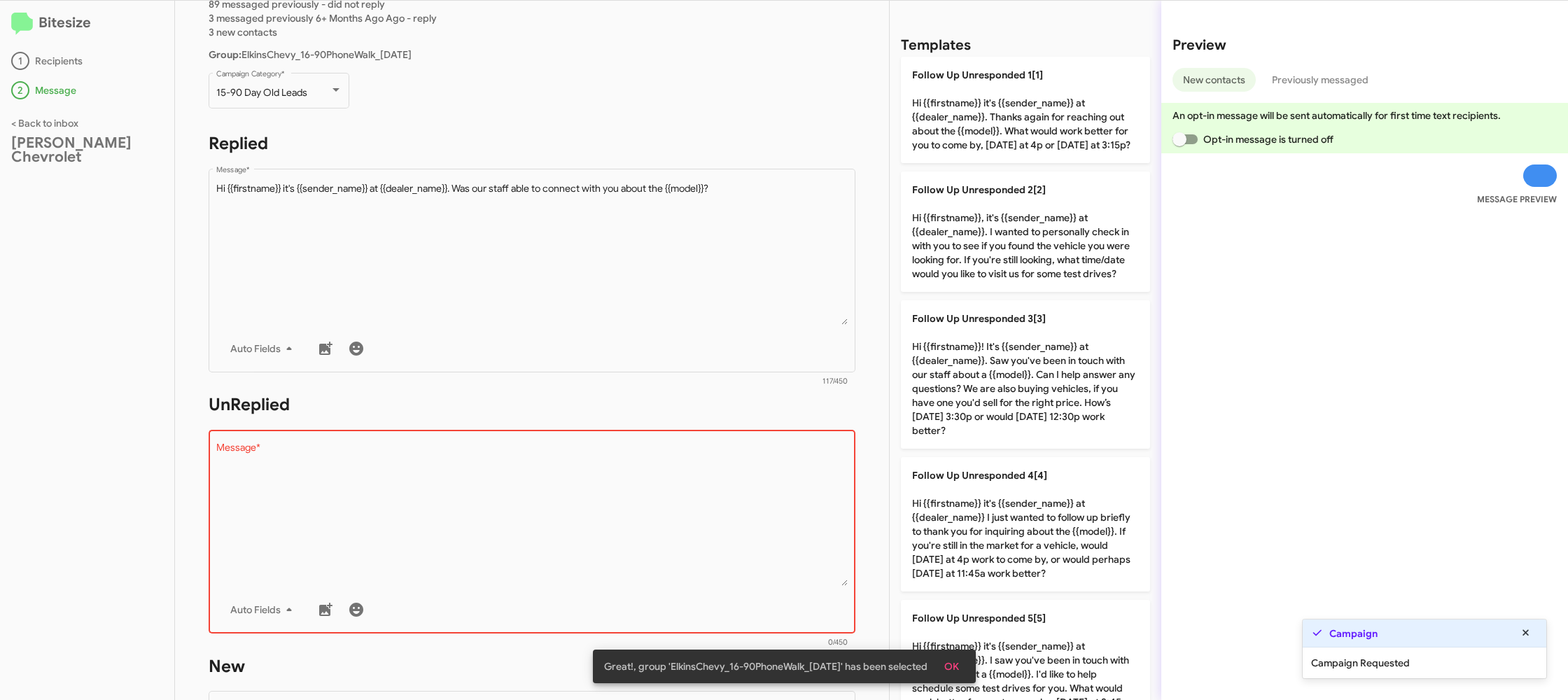
drag, startPoint x: 942, startPoint y: 513, endPoint x: 782, endPoint y: 445, distance: 173.9
click at [924, 507] on p "Follow Up Unresponded 4[4] Hi {{firstname}} it's {{sender_name}} at {{dealer_na…" at bounding box center [1026, 524] width 250 height 135
type textarea "Hi {{firstname}} it's {{sender_name}} at {{dealer_name}} I just wanted to follo…"
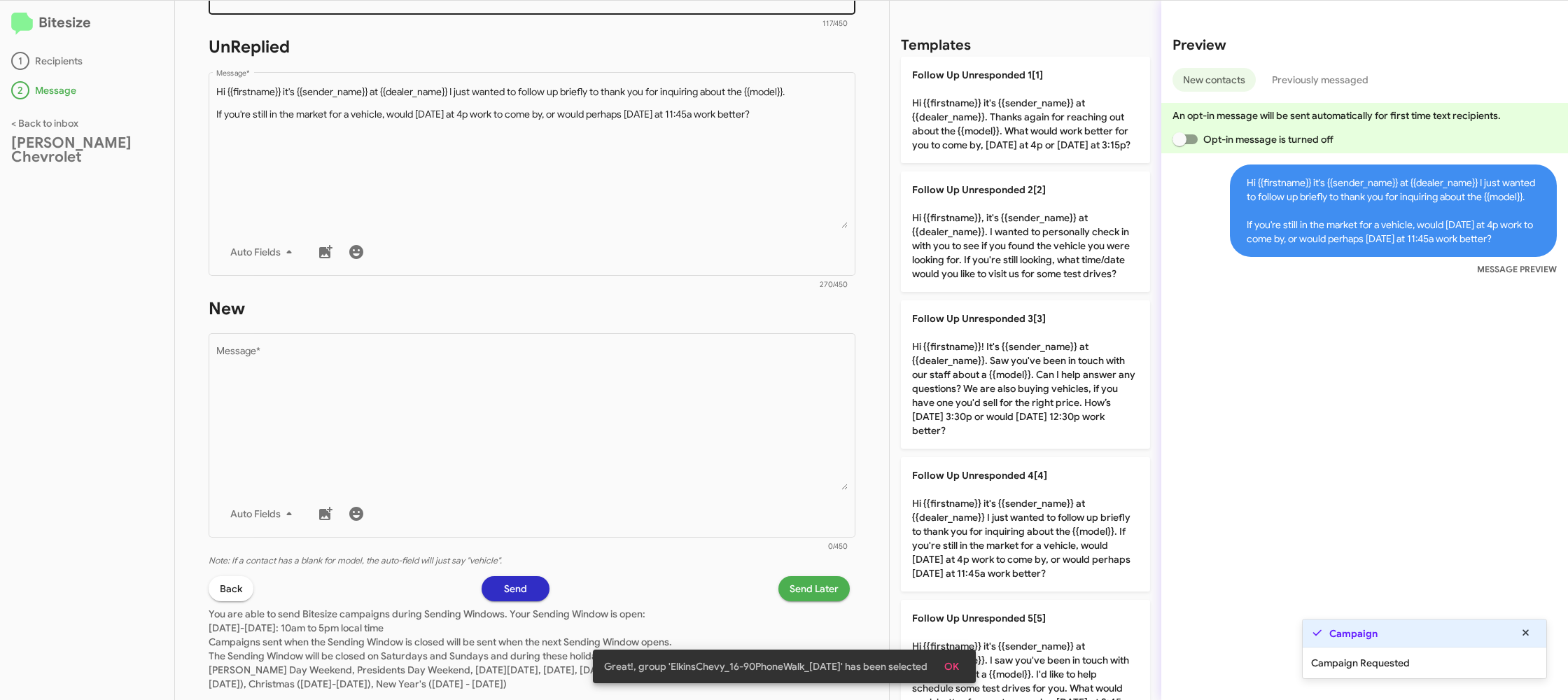
scroll to position [513, 0]
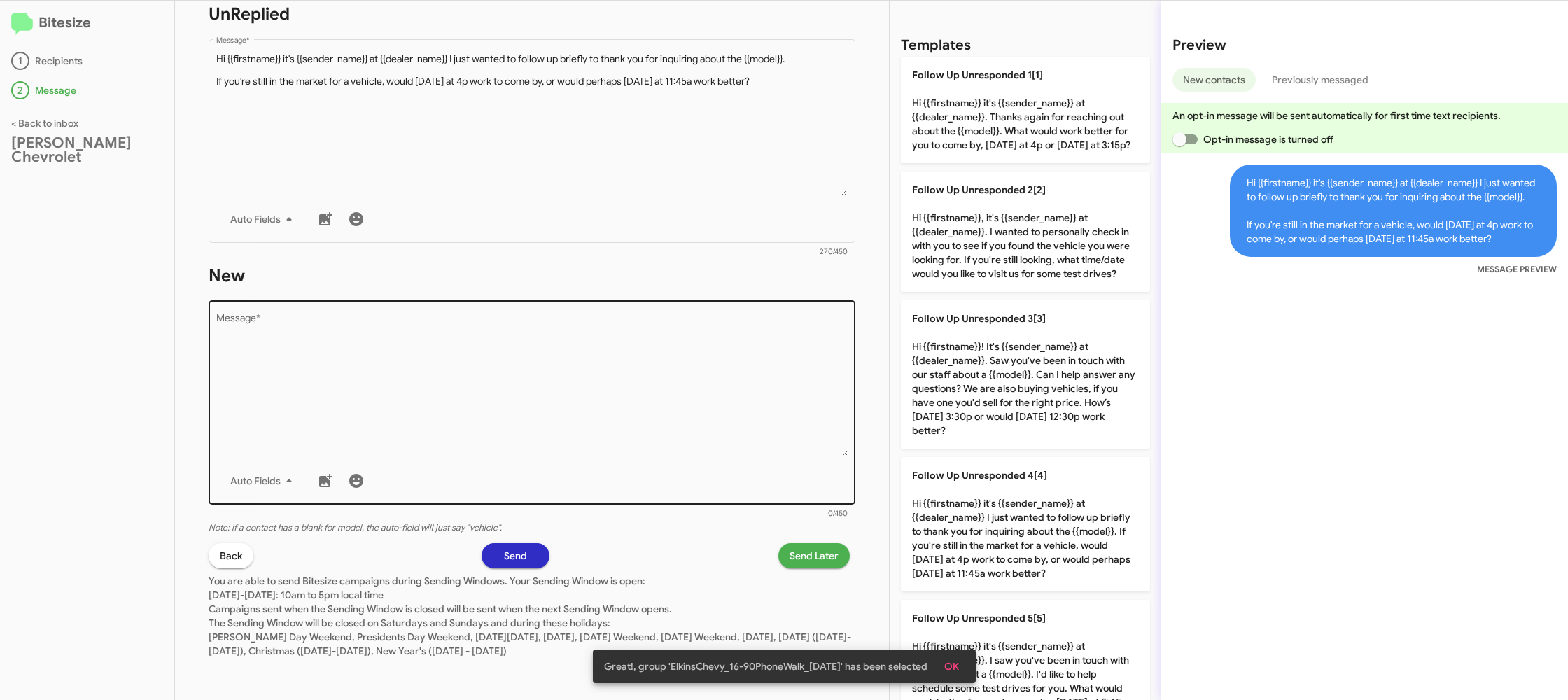
drag, startPoint x: 654, startPoint y: 396, endPoint x: 662, endPoint y: 389, distance: 10.6
click at [654, 396] on textarea "Message *" at bounding box center [532, 385] width 632 height 142
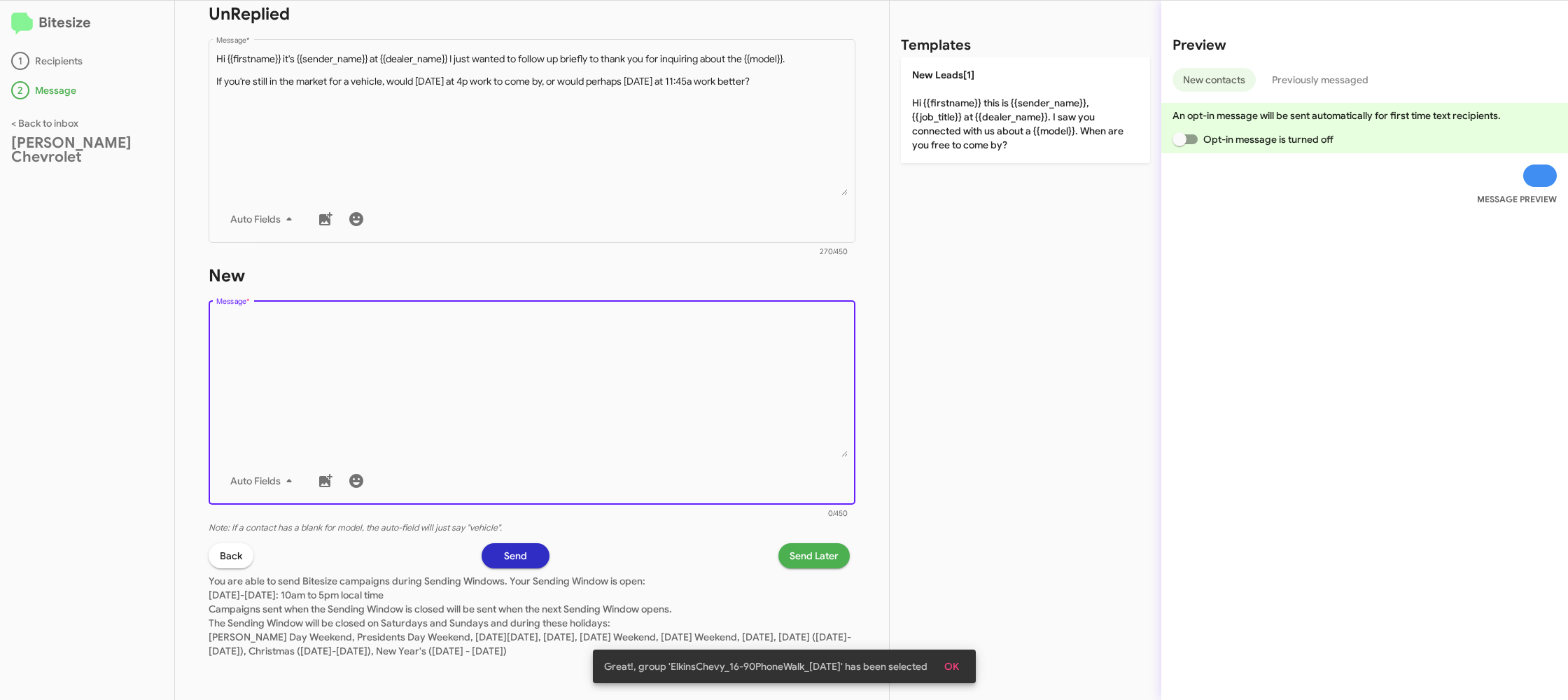
drag, startPoint x: 662, startPoint y: 389, endPoint x: 961, endPoint y: 161, distance: 376.0
click at [772, 309] on div "Drop image here to insert Auto Fields Message *" at bounding box center [532, 401] width 632 height 206
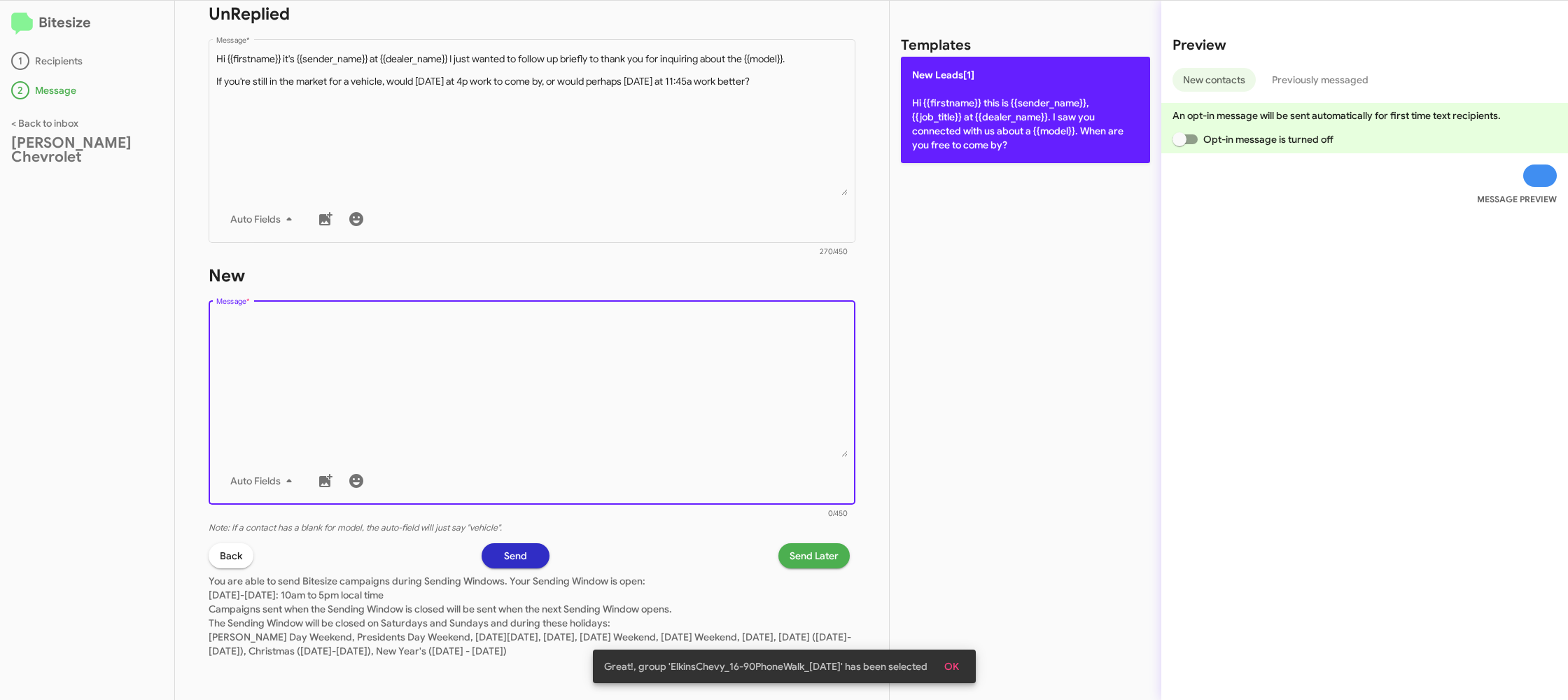
click at [963, 145] on div "Templates New Leads[1] Hi {{firstname}} this is {{sender_name}}, {{job_title}} …" at bounding box center [1025, 350] width 272 height 699
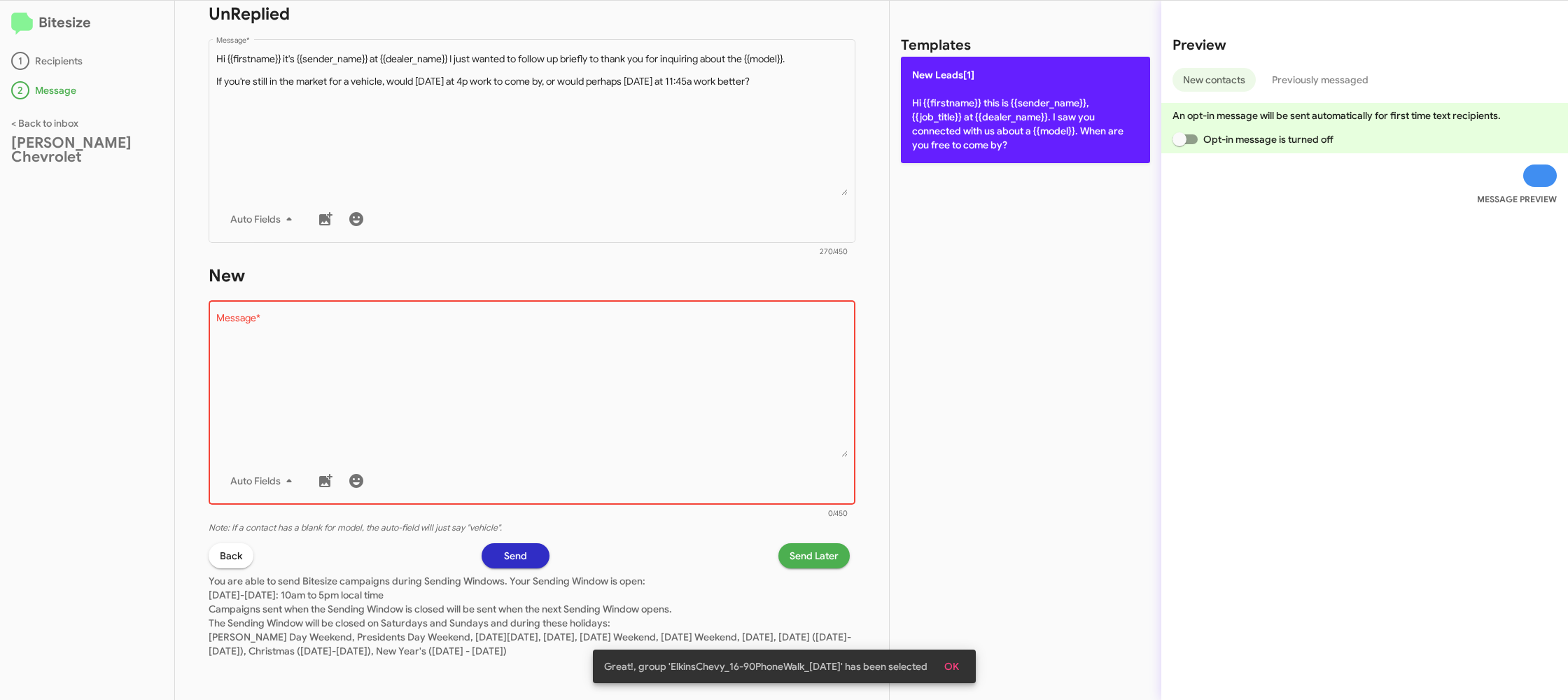
click at [963, 145] on p "New Leads[1] Hi {{firstname}} this is {{sender_name}}, {{job_title}} at {{deale…" at bounding box center [1026, 110] width 250 height 106
type textarea "Hi {{firstname}} this is {{sender_name}}, {{job_title}} at {{dealer_name}}. I s…"
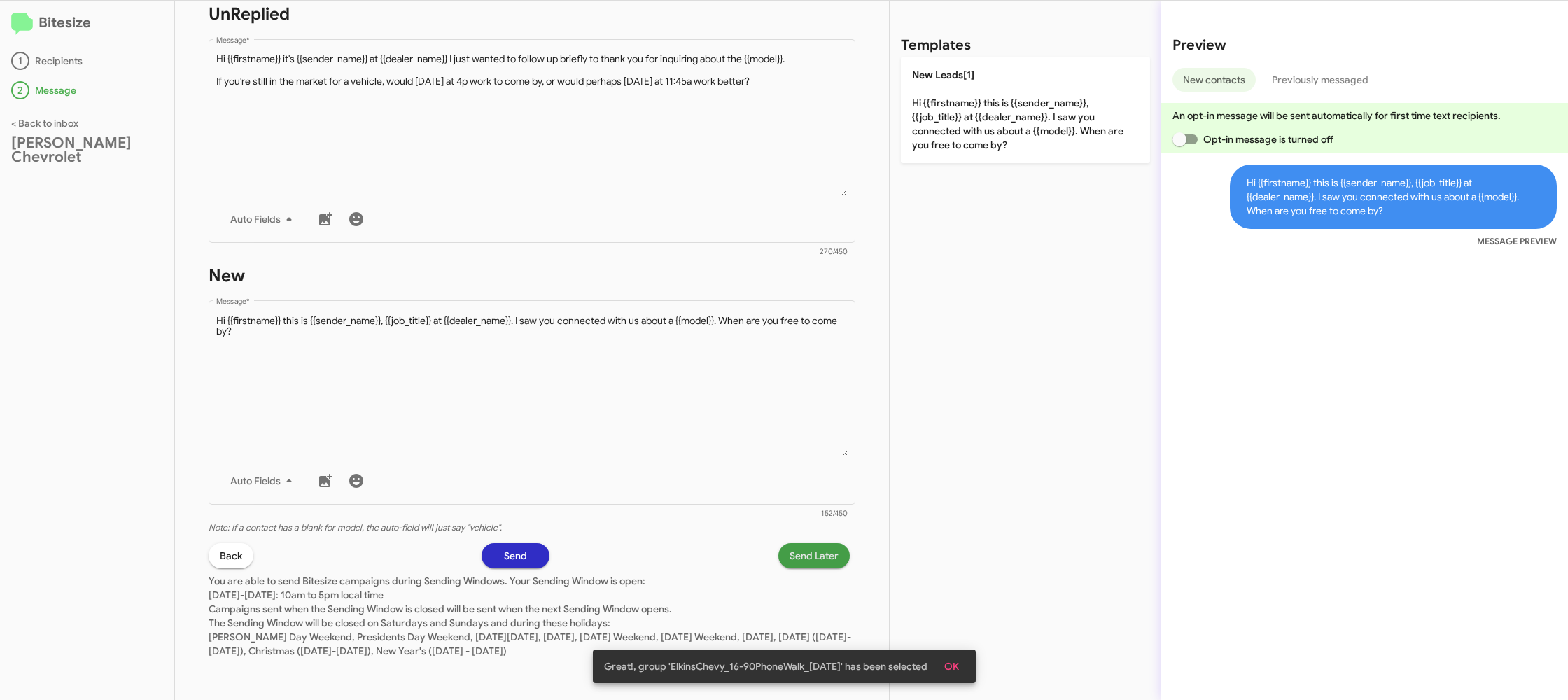
click at [794, 558] on span "Send Later" at bounding box center [814, 556] width 49 height 25
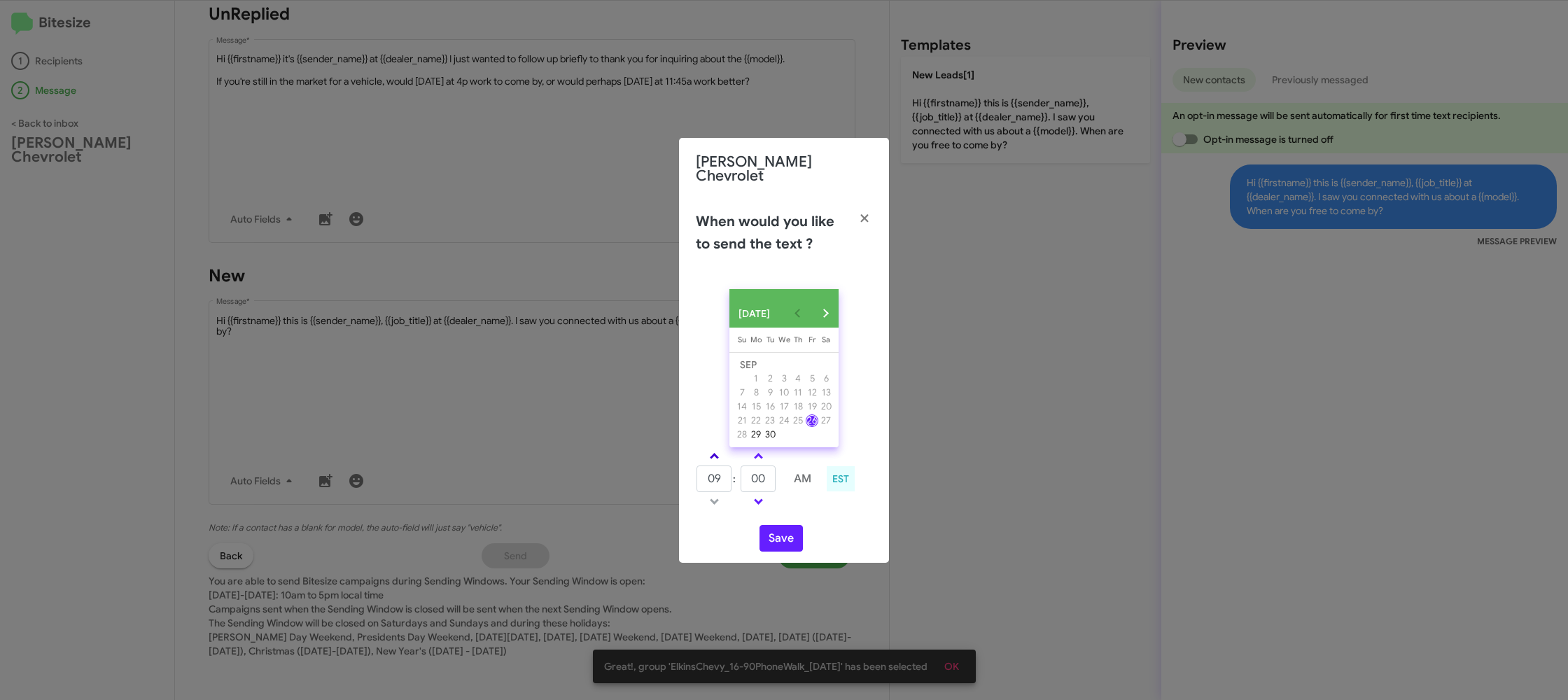
click at [714, 453] on span at bounding box center [714, 458] width 9 height 9
type input "10"
click at [760, 473] on input "00" at bounding box center [759, 479] width 35 height 27
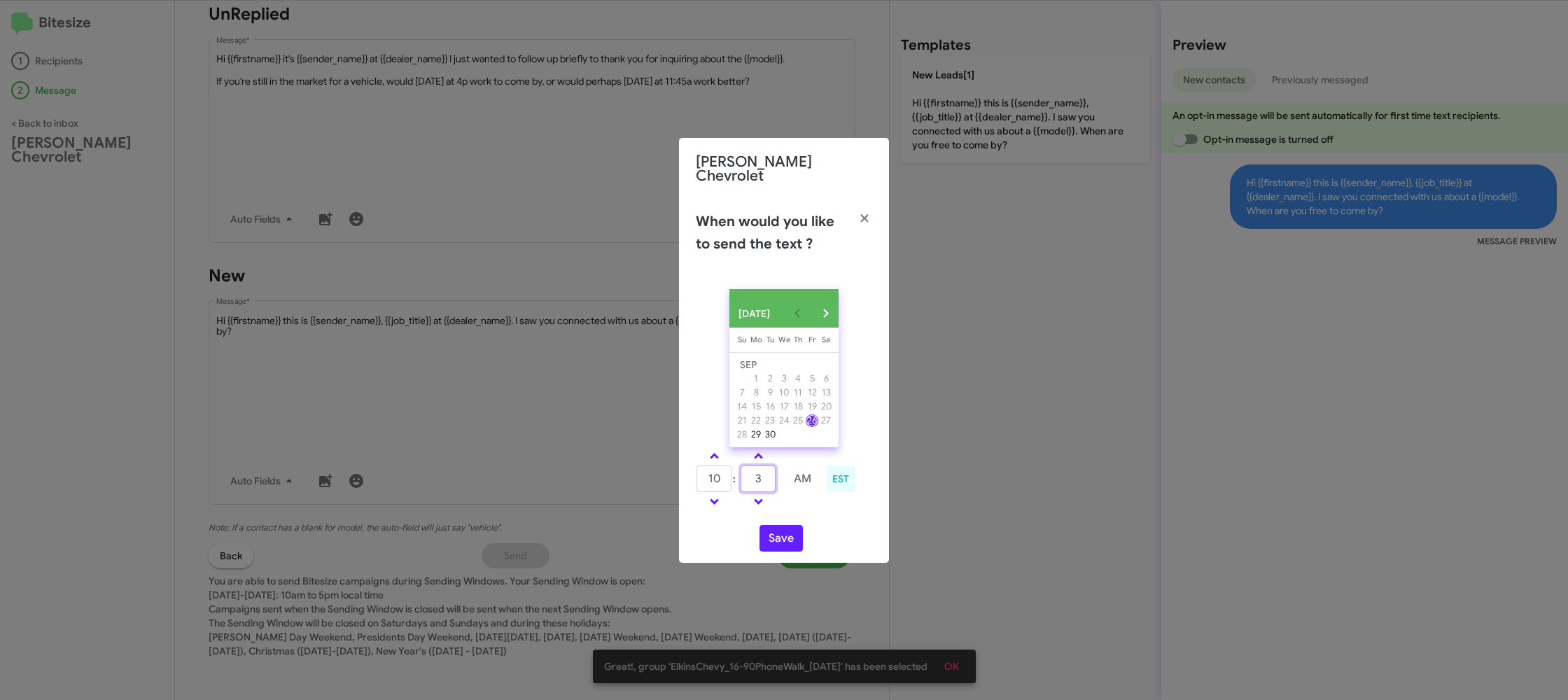
click at [760, 473] on input "3" at bounding box center [759, 479] width 35 height 27
type input "37"
click at [809, 512] on div "SEP 2025 Sunday Su Monday Mo Tuesday Tu Wednesday We Thursday Th Friday Fr Satu…" at bounding box center [784, 420] width 210 height 285
click at [788, 527] on button "Save" at bounding box center [781, 538] width 43 height 27
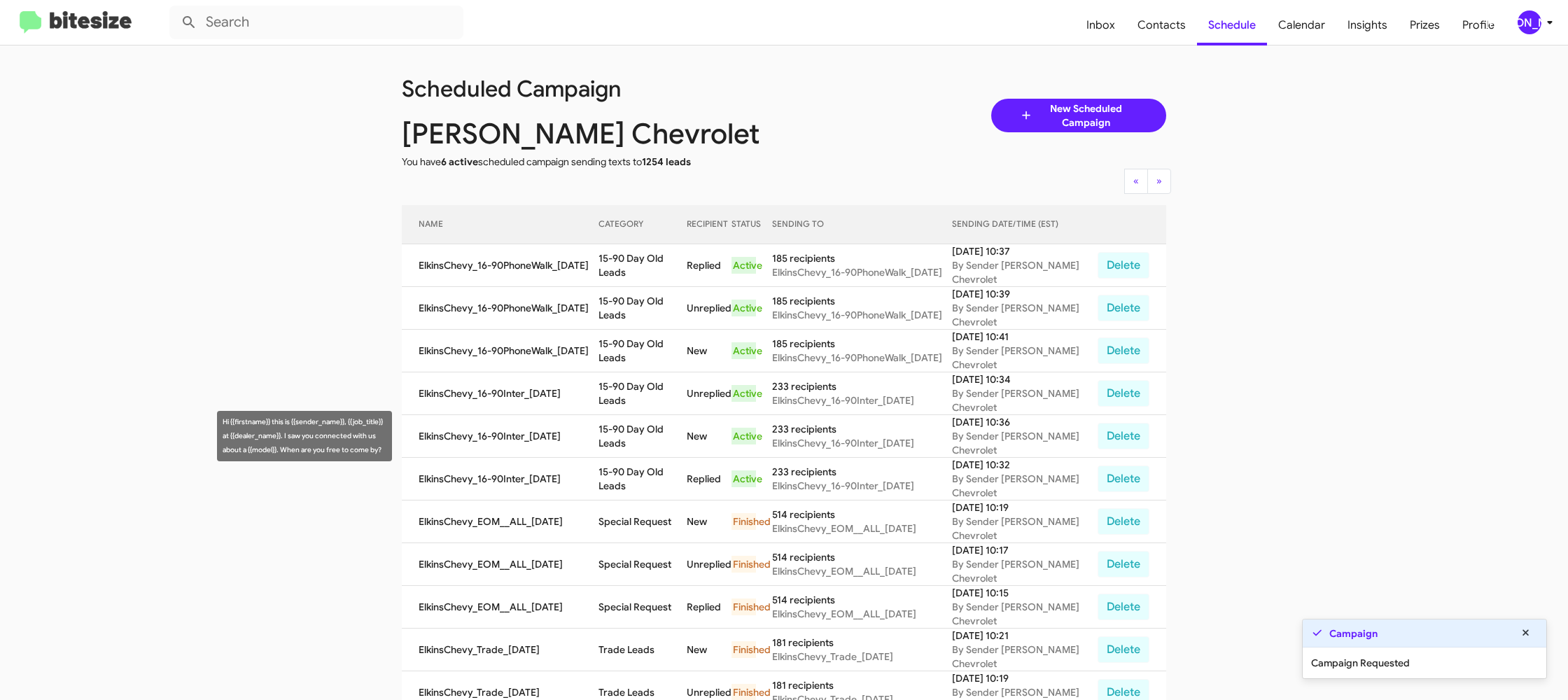
click at [626, 434] on td "15-90 Day Old Leads" at bounding box center [643, 436] width 89 height 42
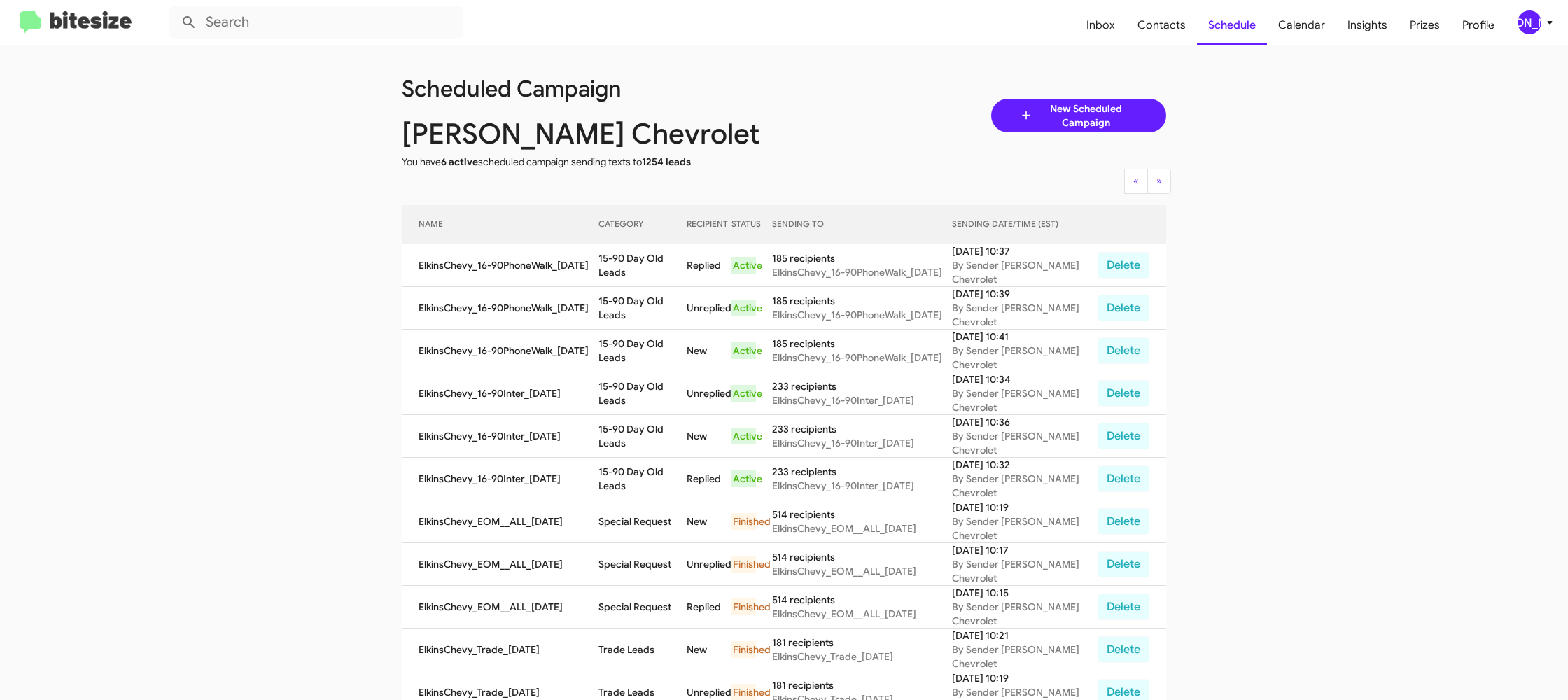
drag, startPoint x: 626, startPoint y: 434, endPoint x: 637, endPoint y: 350, distance: 84.7
click at [626, 434] on td "15-90 Day Old Leads" at bounding box center [643, 436] width 89 height 42
copy td "15-90 Day Old Leads"
click at [1521, 31] on span "[PERSON_NAME]" at bounding box center [1538, 22] width 42 height 24
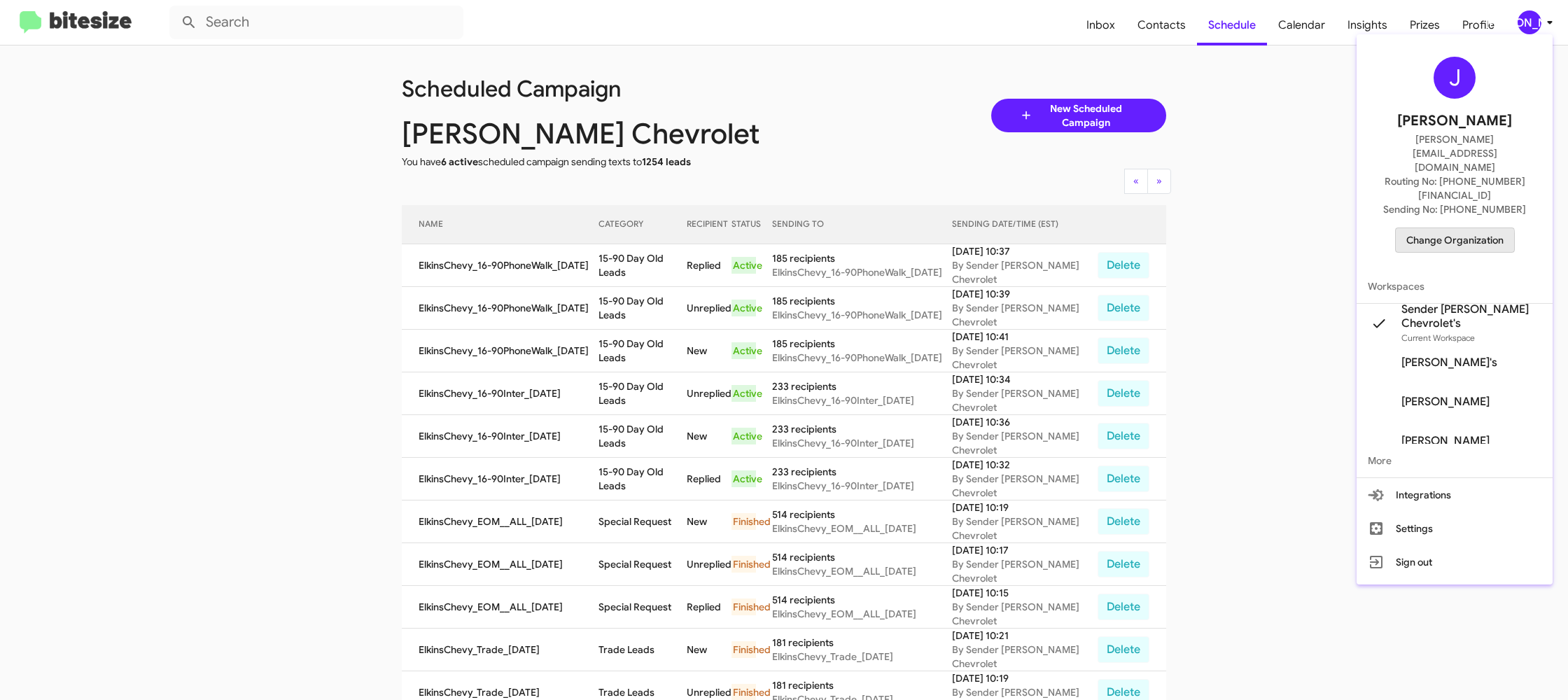
click at [1456, 228] on span "Change Organization" at bounding box center [1456, 240] width 97 height 24
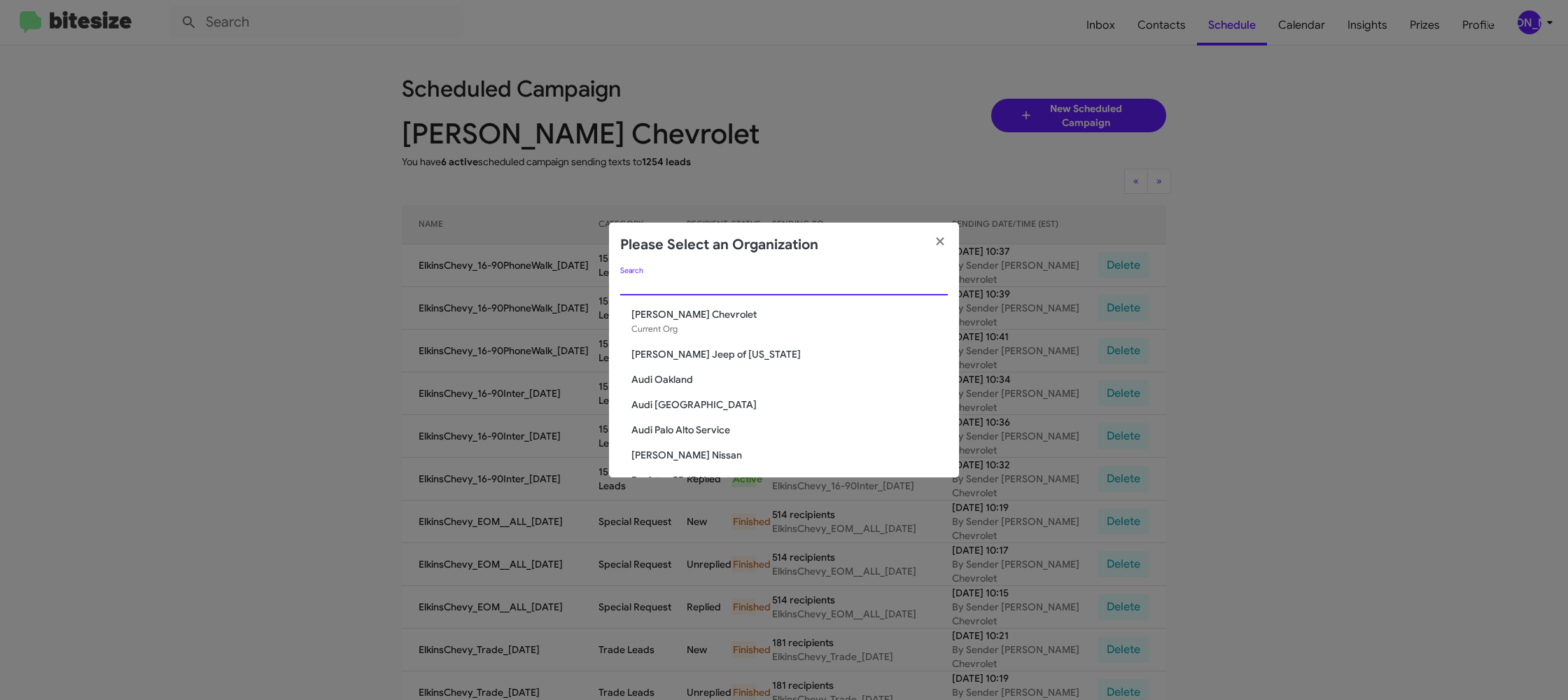
click at [723, 288] on input "Search" at bounding box center [784, 285] width 328 height 12
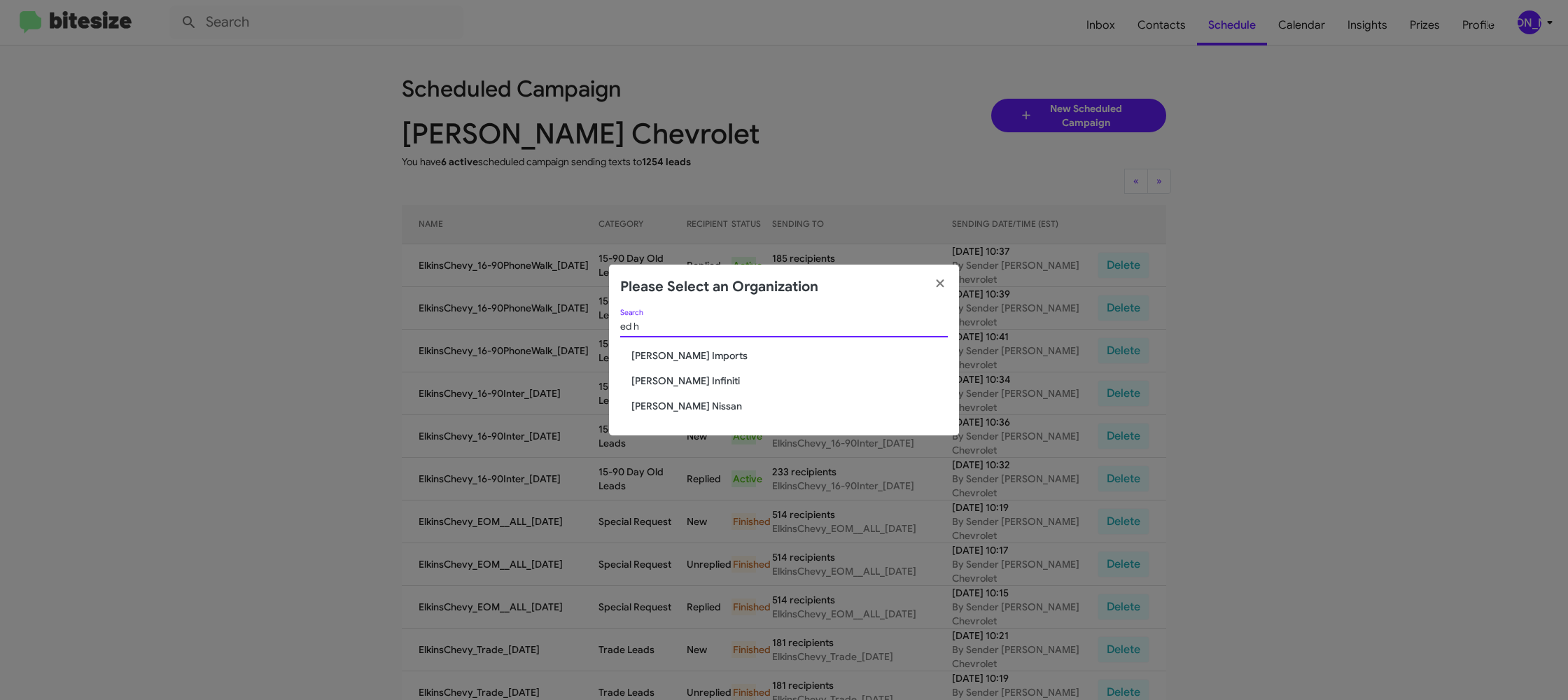
type input "ed h"
click at [661, 407] on span "[PERSON_NAME] Nissan" at bounding box center [789, 406] width 316 height 14
drag, startPoint x: 661, startPoint y: 407, endPoint x: 595, endPoint y: 461, distance: 85.3
click at [660, 406] on span "[PERSON_NAME] Nissan" at bounding box center [789, 406] width 316 height 14
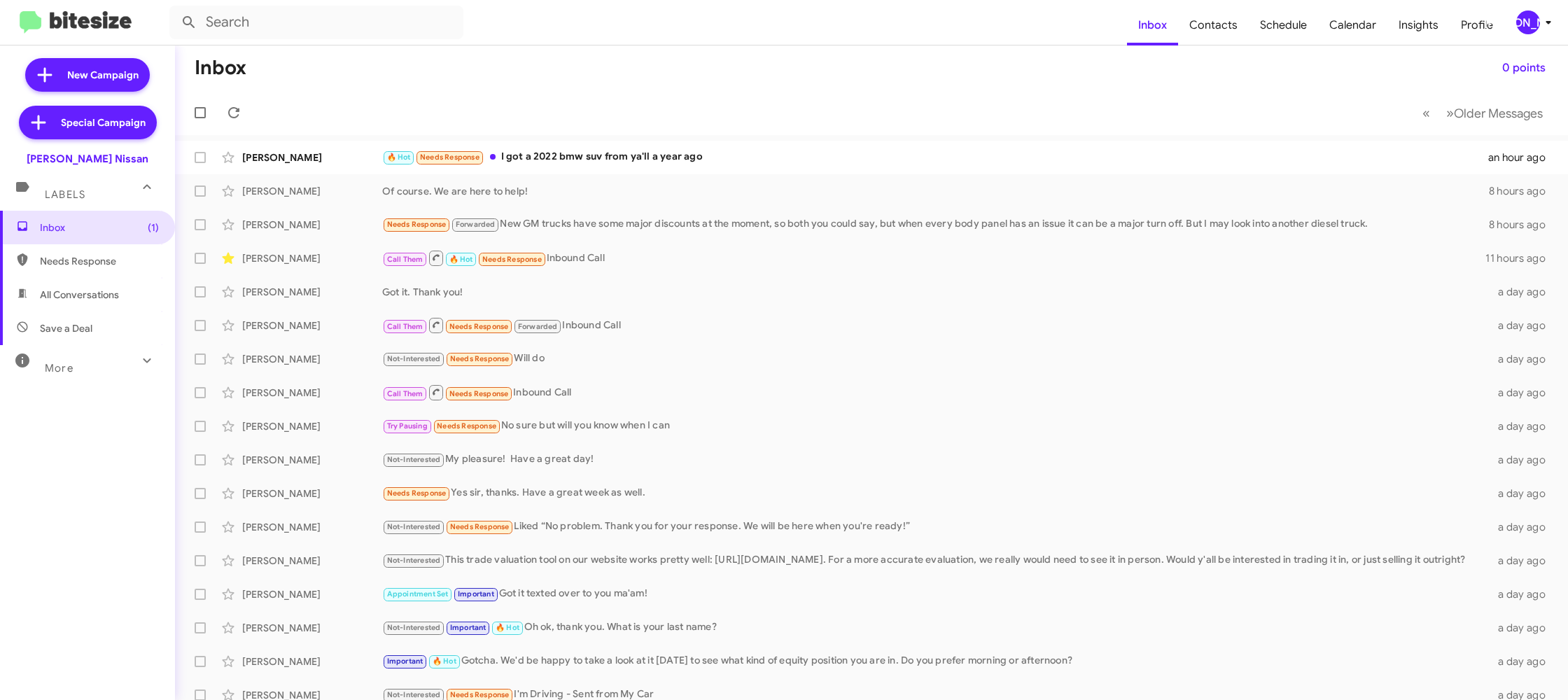
click at [1524, 12] on div "[PERSON_NAME]" at bounding box center [1528, 22] width 24 height 24
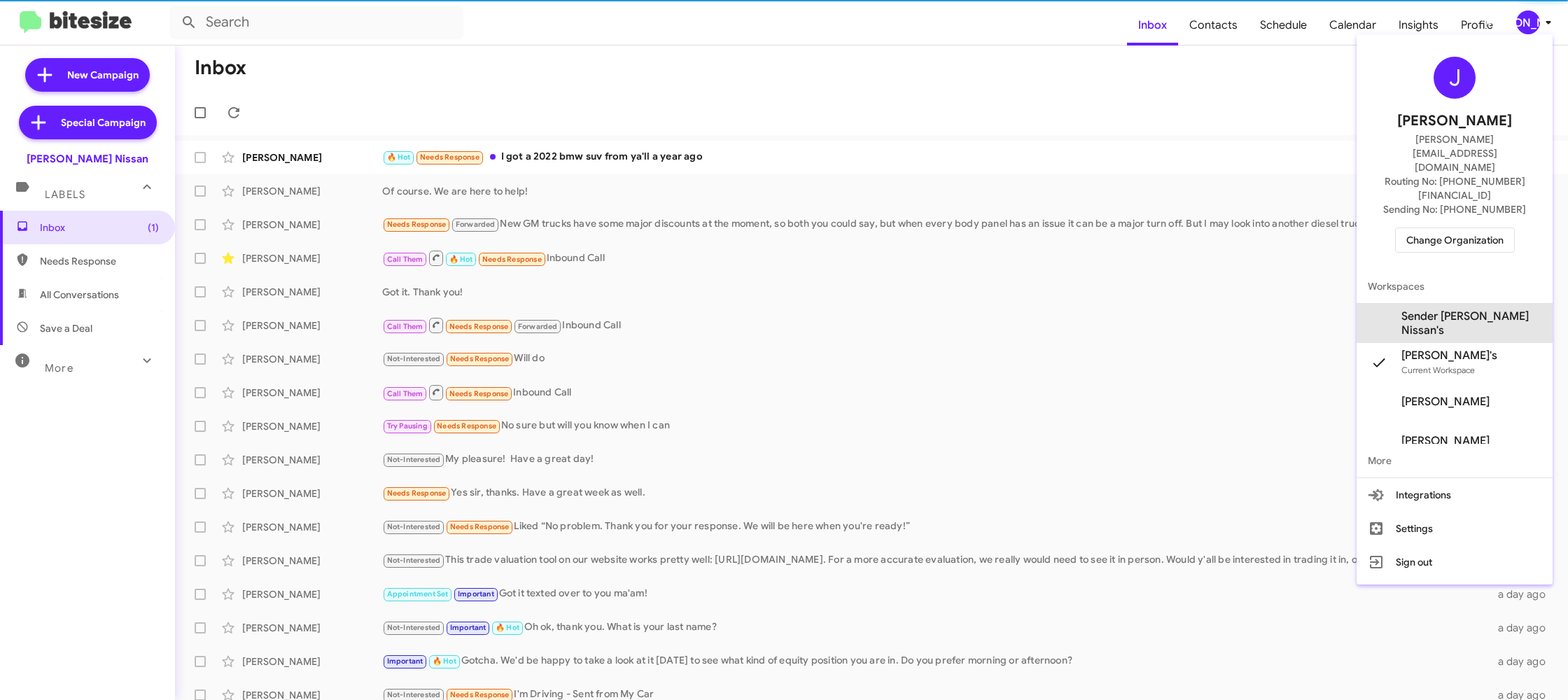
click at [1469, 304] on span "Sender Ed Hicks Nissan's" at bounding box center [1455, 323] width 196 height 39
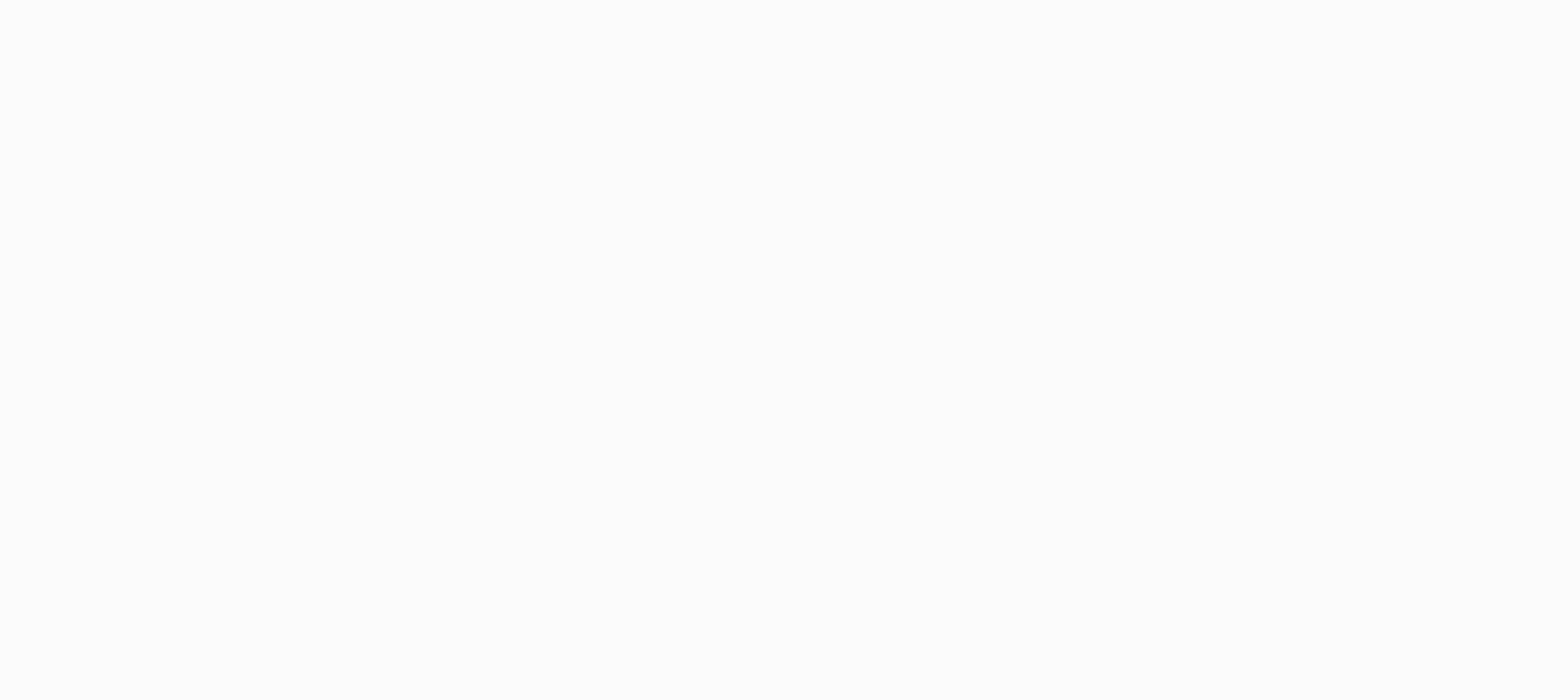
click at [1309, 27] on body at bounding box center [784, 350] width 1568 height 700
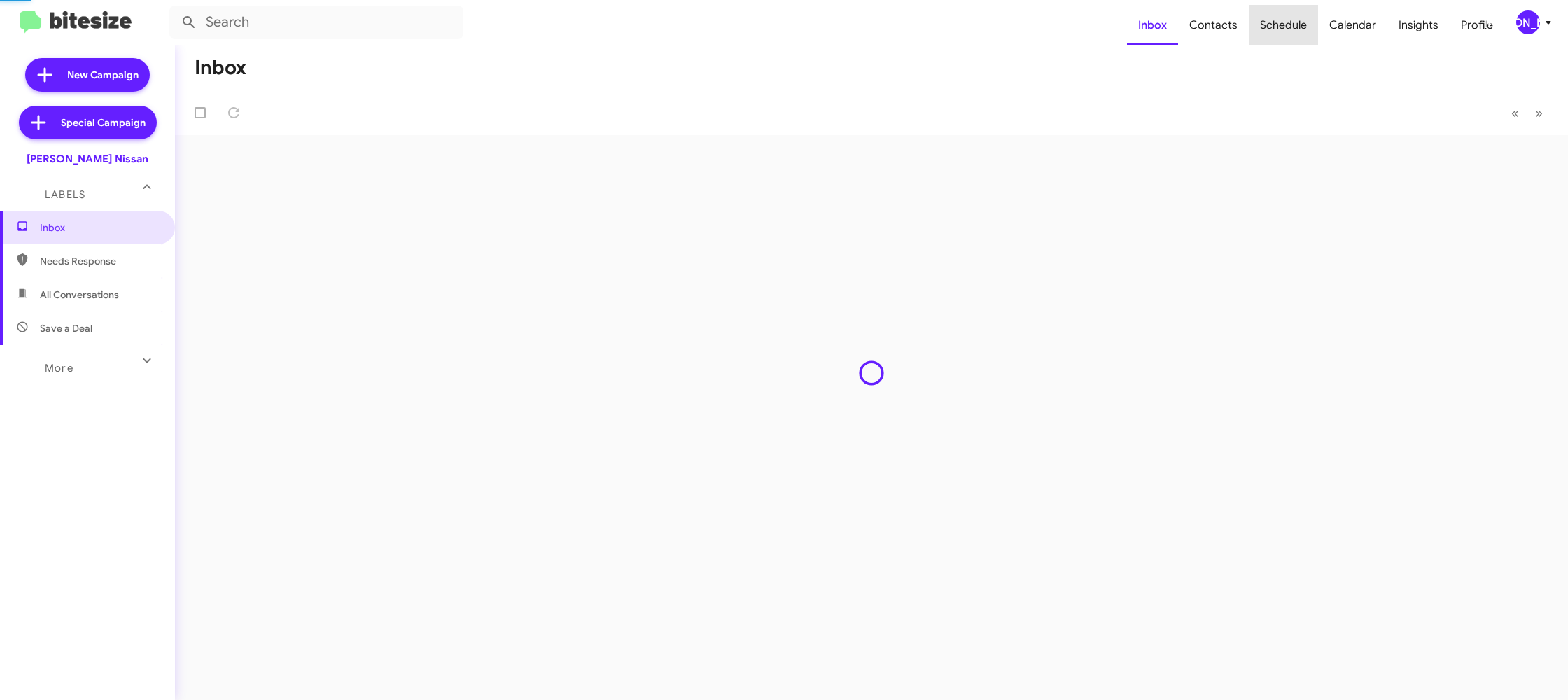
click at [1309, 27] on span "Schedule" at bounding box center [1284, 26] width 69 height 41
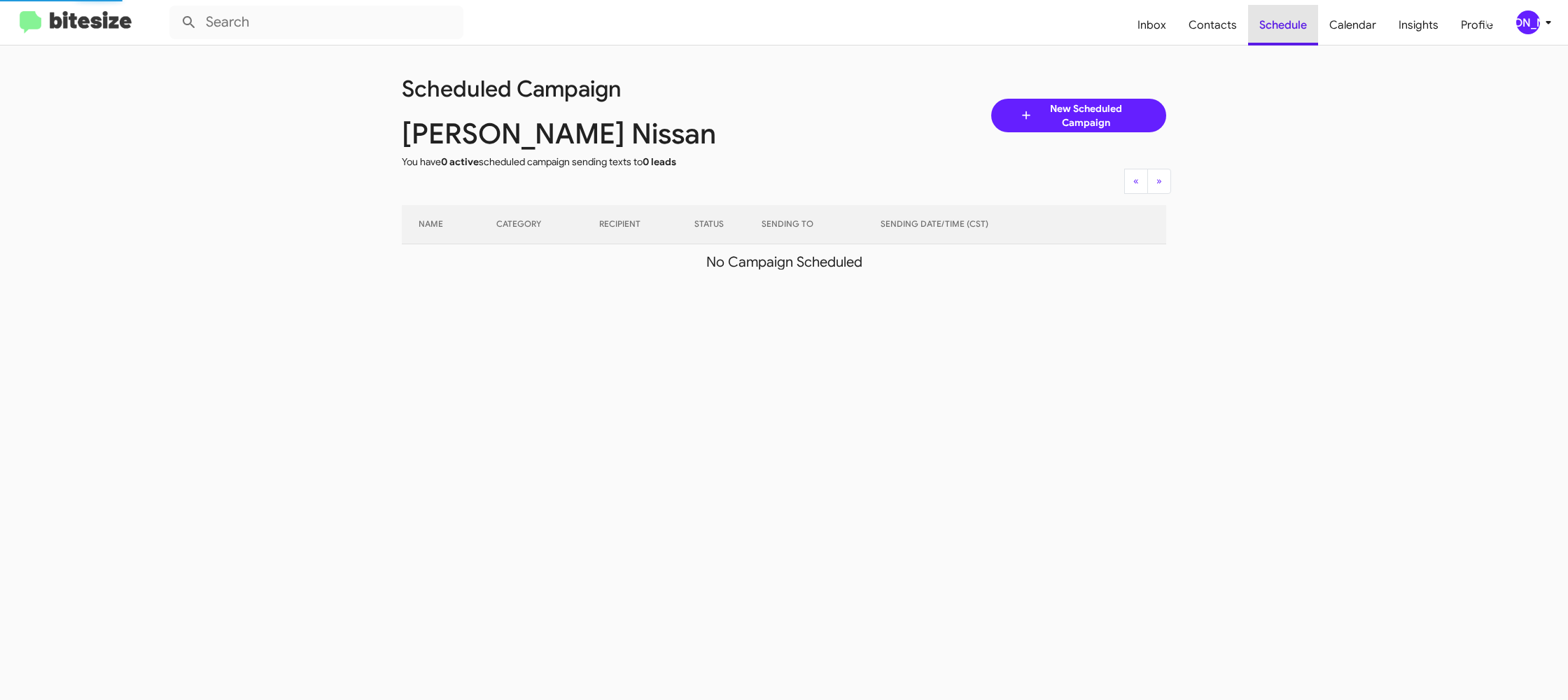
click at [1309, 27] on span "Schedule" at bounding box center [1283, 26] width 70 height 41
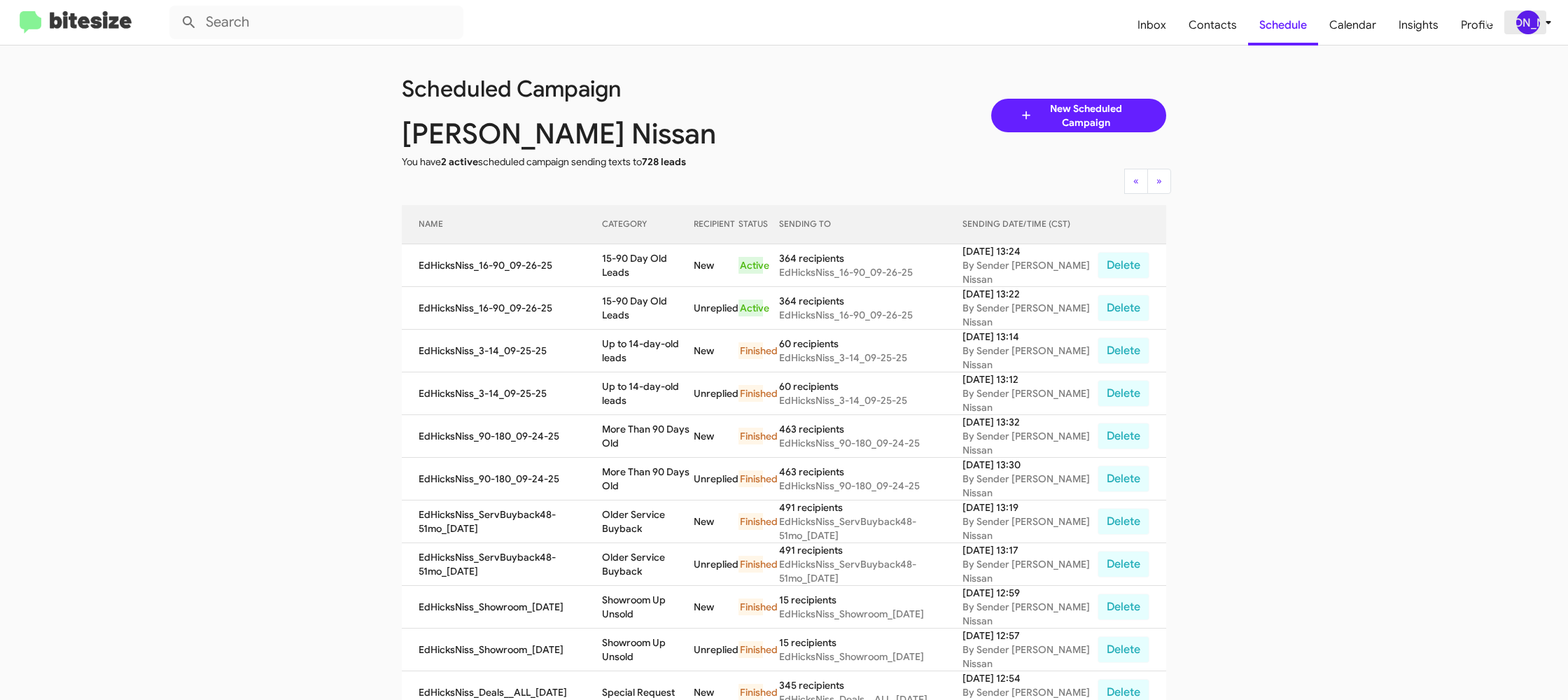
click at [1535, 29] on span "[PERSON_NAME]" at bounding box center [1536, 22] width 42 height 24
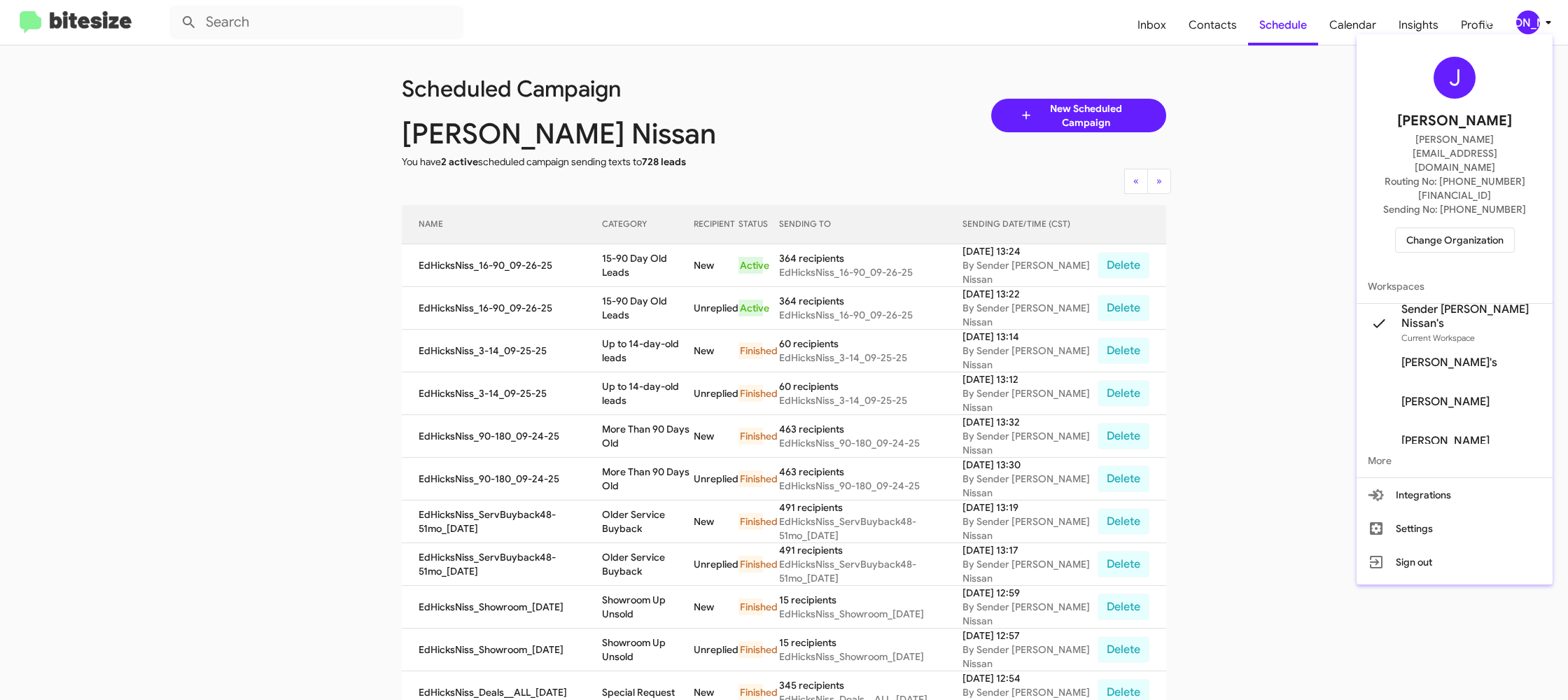
click at [1464, 228] on span "Change Organization" at bounding box center [1456, 240] width 97 height 24
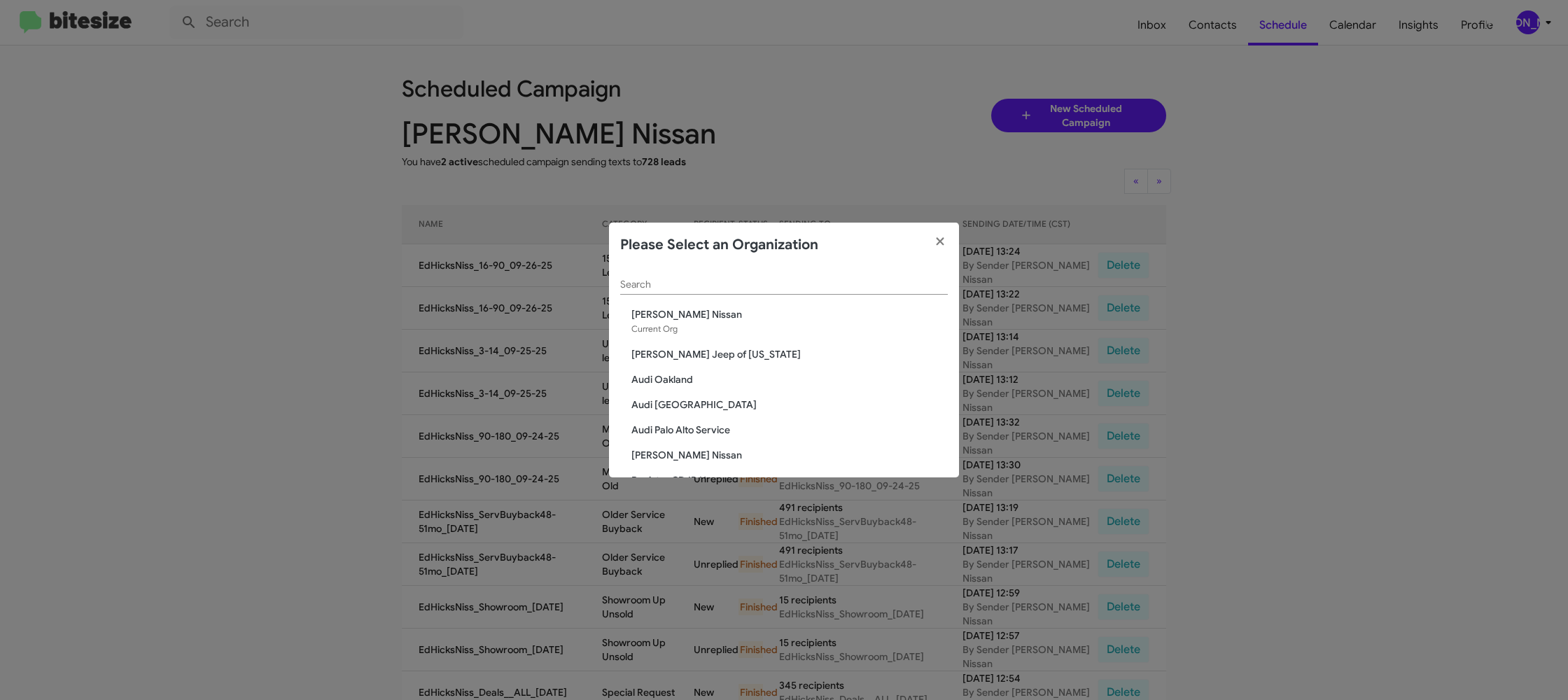
click at [719, 279] on div "Search" at bounding box center [784, 281] width 328 height 27
type input "f"
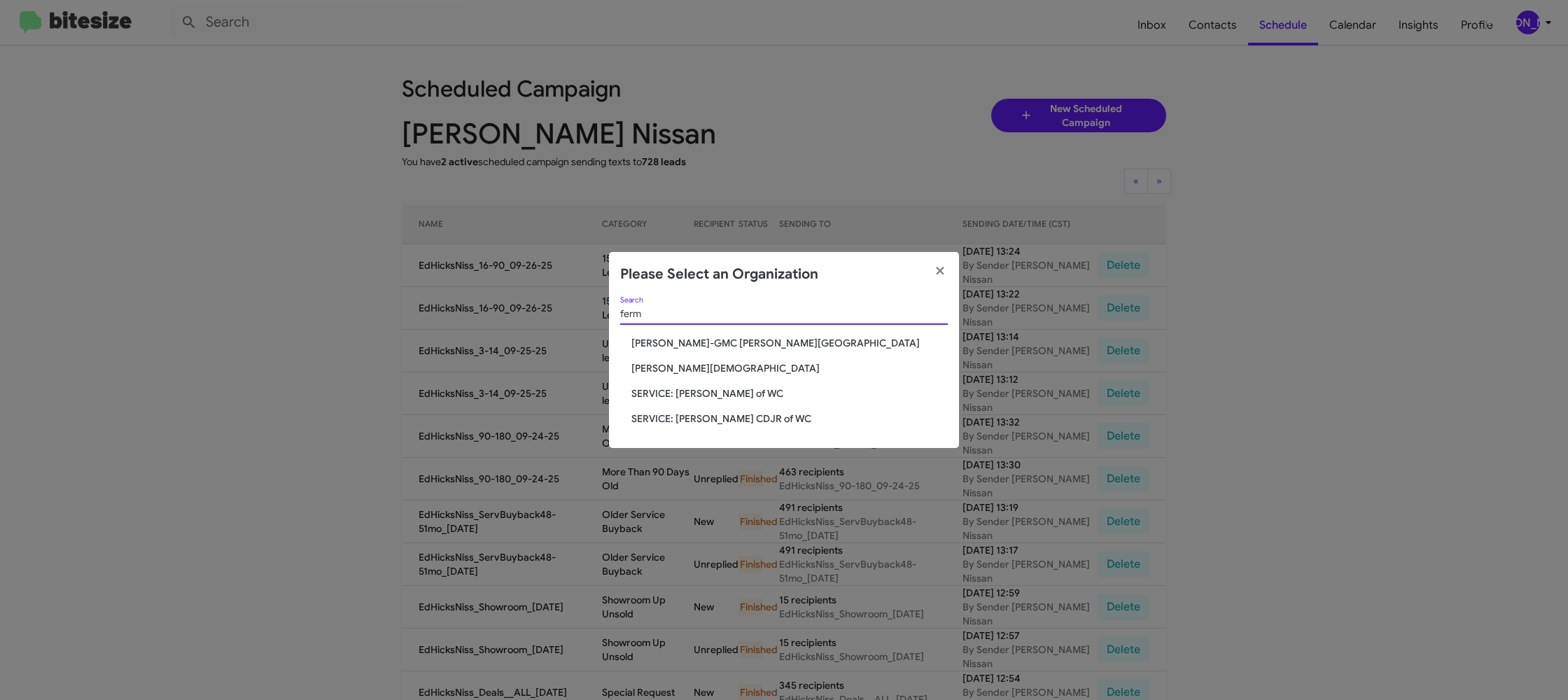
type input "ferm"
click at [667, 364] on span "[PERSON_NAME][DEMOGRAPHIC_DATA]" at bounding box center [789, 368] width 316 height 14
drag, startPoint x: 667, startPoint y: 364, endPoint x: 653, endPoint y: 393, distance: 32.2
click at [666, 363] on span "[PERSON_NAME][DEMOGRAPHIC_DATA]" at bounding box center [789, 368] width 316 height 14
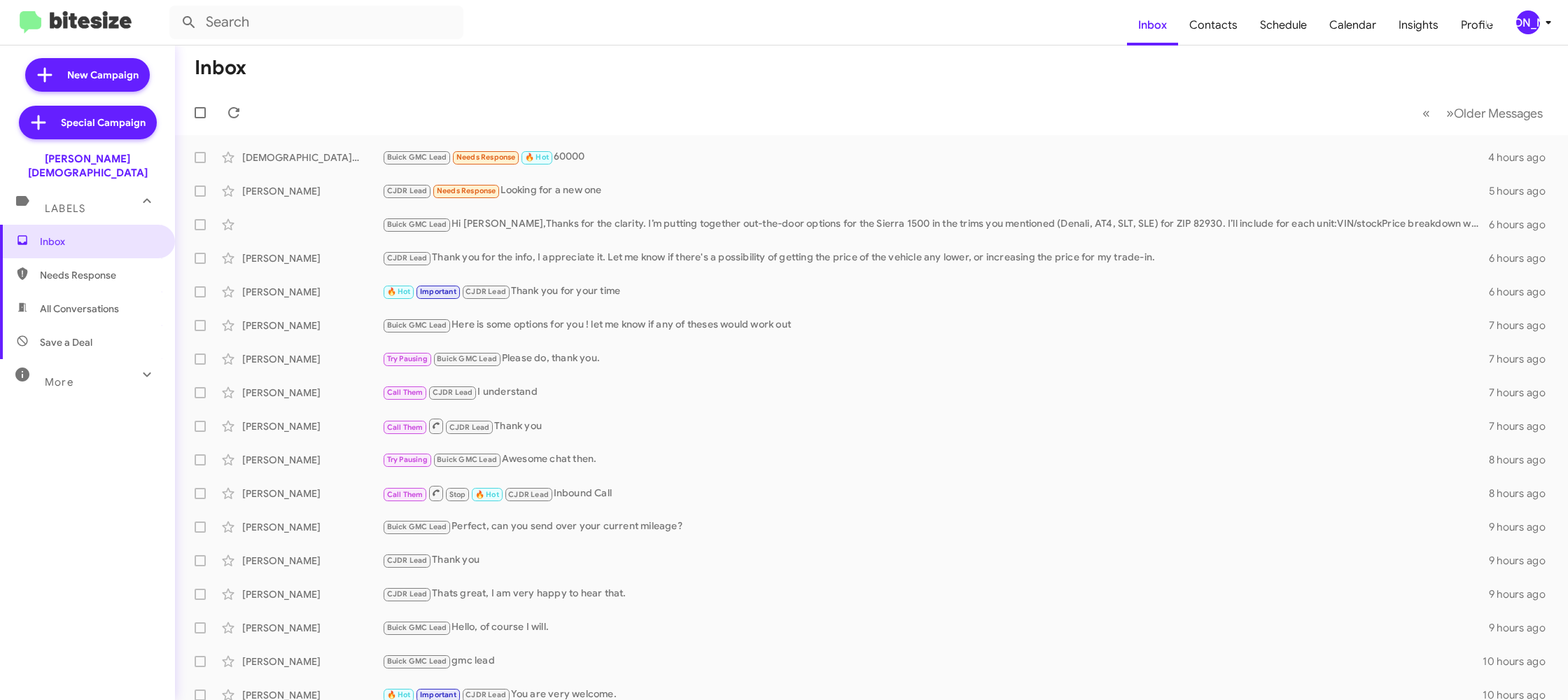
click at [1528, 24] on div "[PERSON_NAME]" at bounding box center [1528, 22] width 24 height 24
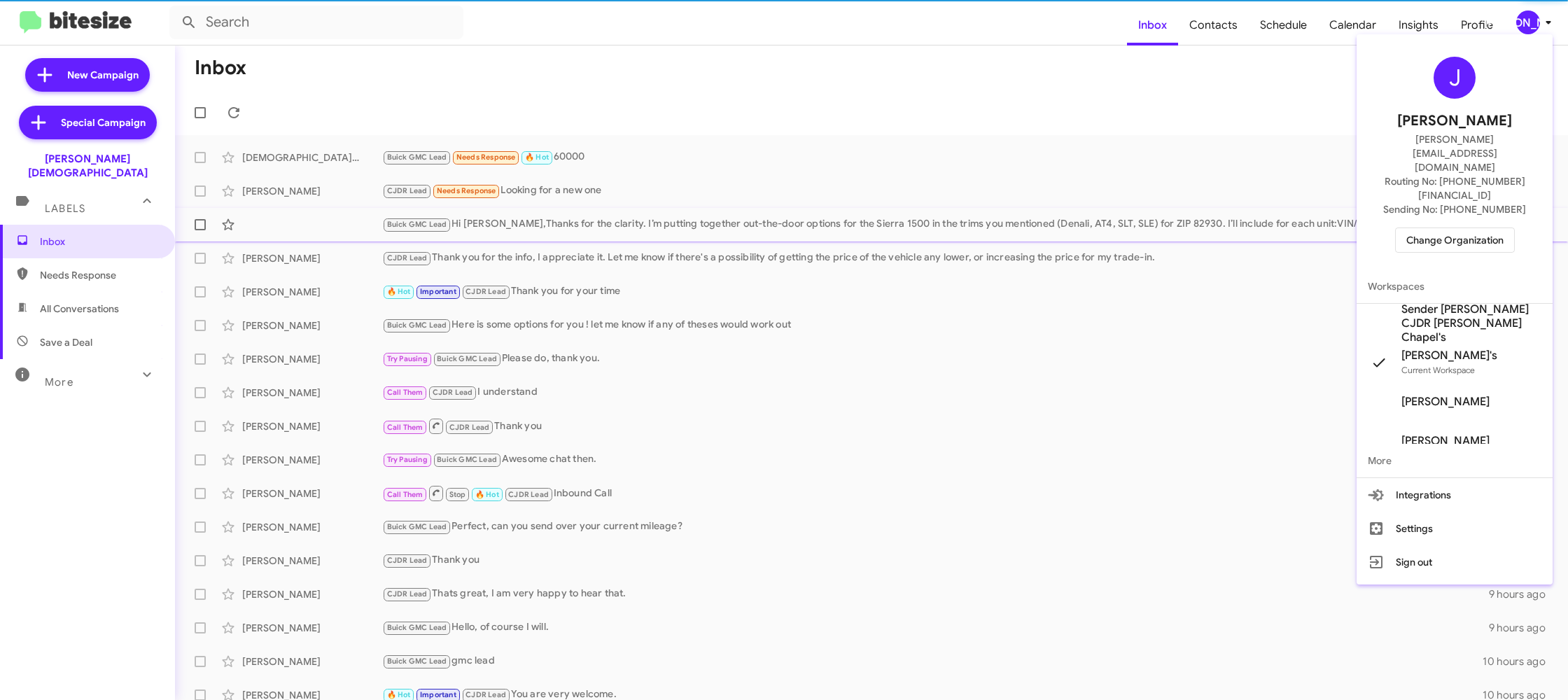
drag, startPoint x: 1450, startPoint y: 280, endPoint x: 1371, endPoint y: 212, distance: 104.2
click at [1441, 303] on span "Sender [PERSON_NAME] CJDR [PERSON_NAME] Chapel's" at bounding box center [1471, 323] width 140 height 42
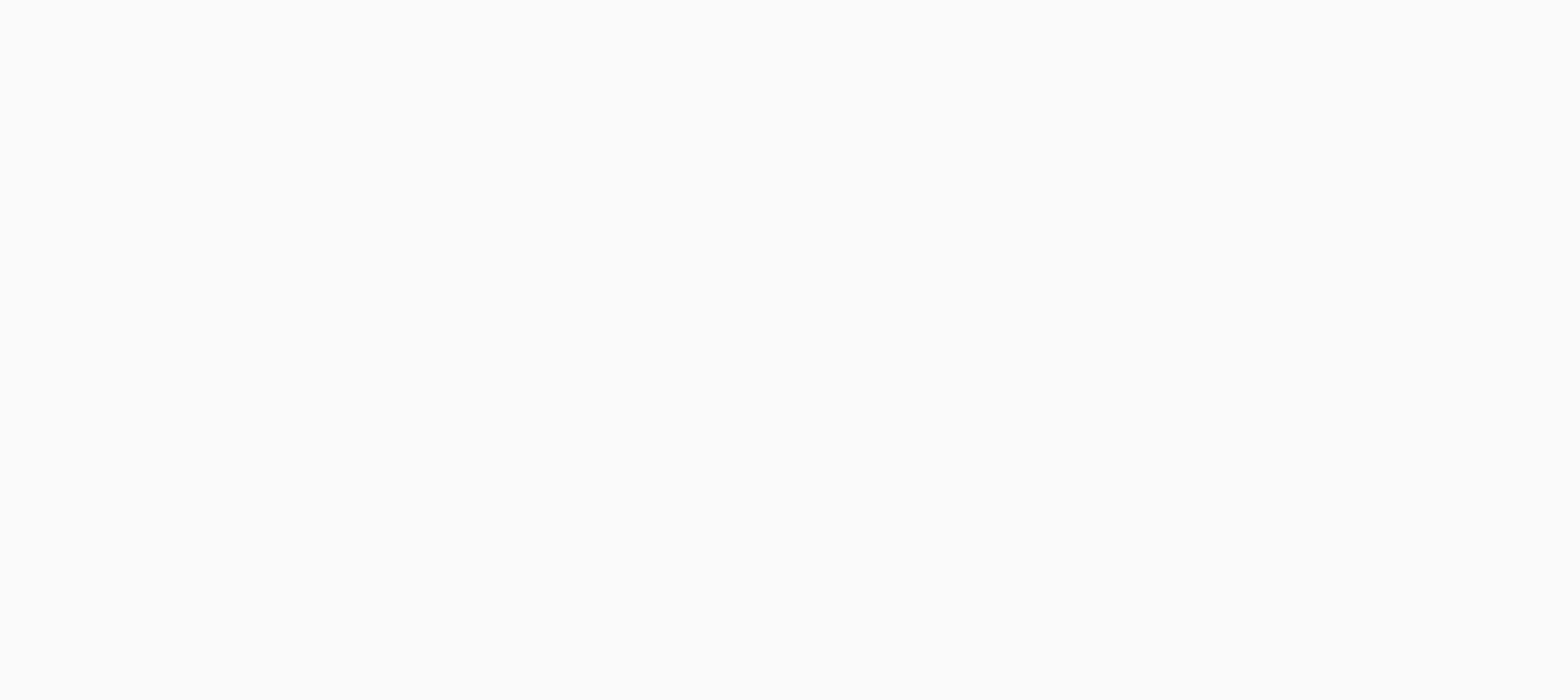
click at [1228, 37] on body at bounding box center [784, 350] width 1568 height 700
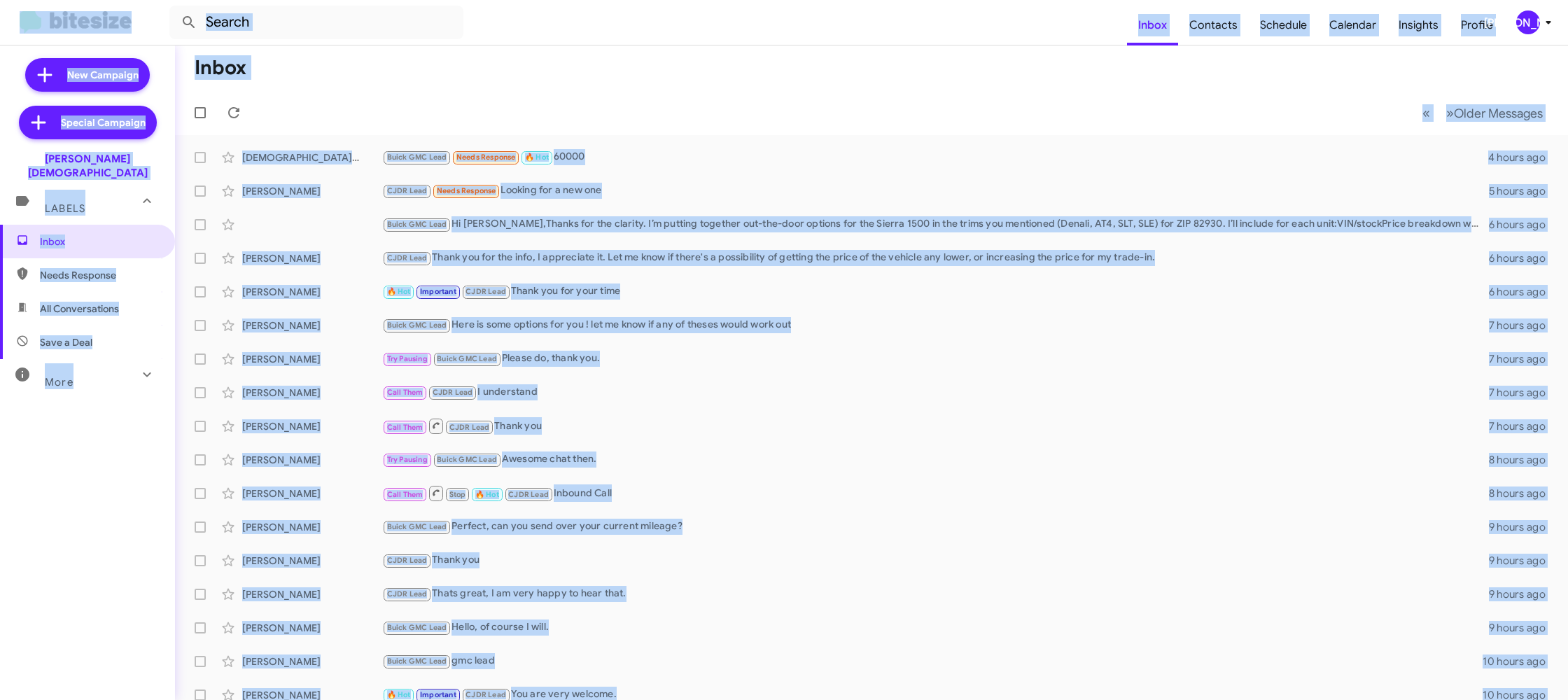
click at [1527, 25] on div "[PERSON_NAME]" at bounding box center [1528, 22] width 24 height 24
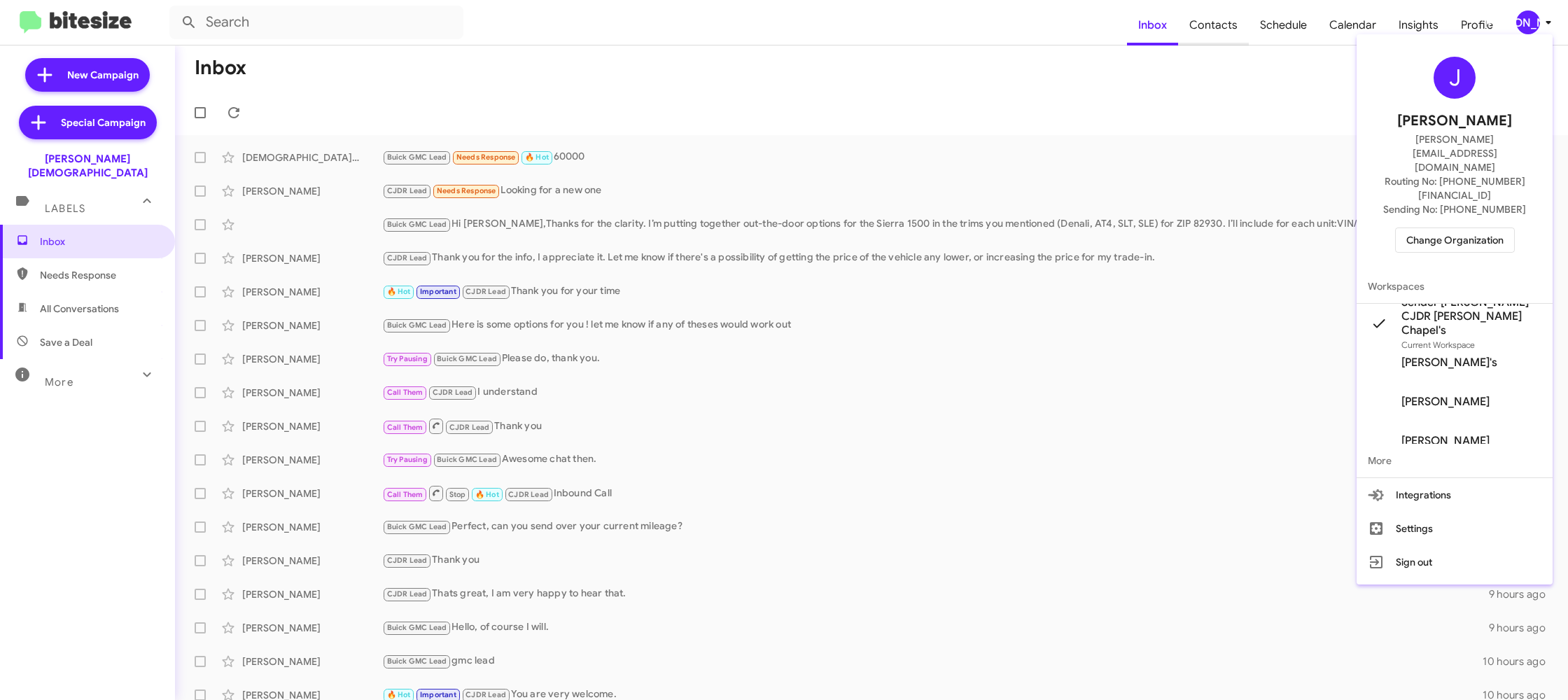
click at [1217, 46] on div at bounding box center [784, 350] width 1568 height 700
click at [1215, 31] on span "Contacts" at bounding box center [1214, 26] width 71 height 41
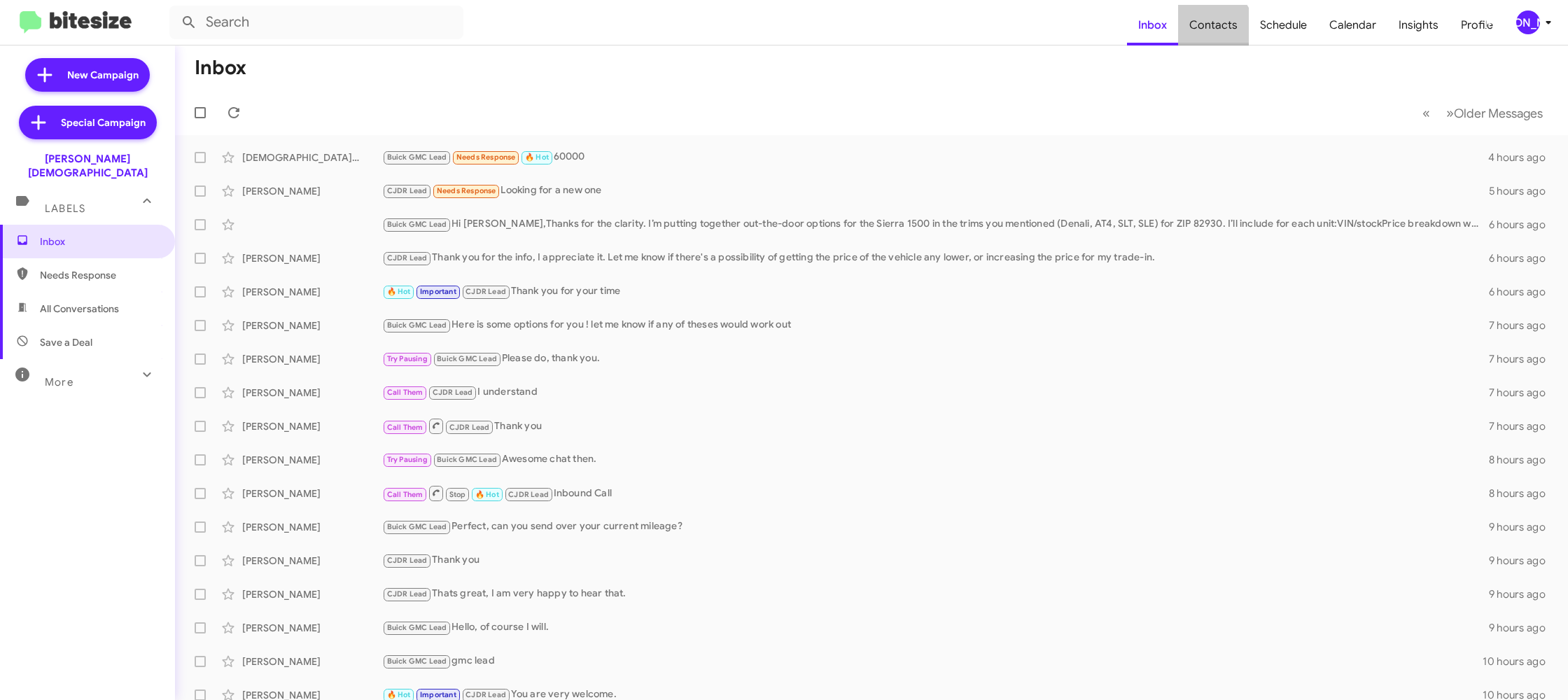
click at [1215, 31] on span "Contacts" at bounding box center [1214, 26] width 71 height 41
type input "in:groups"
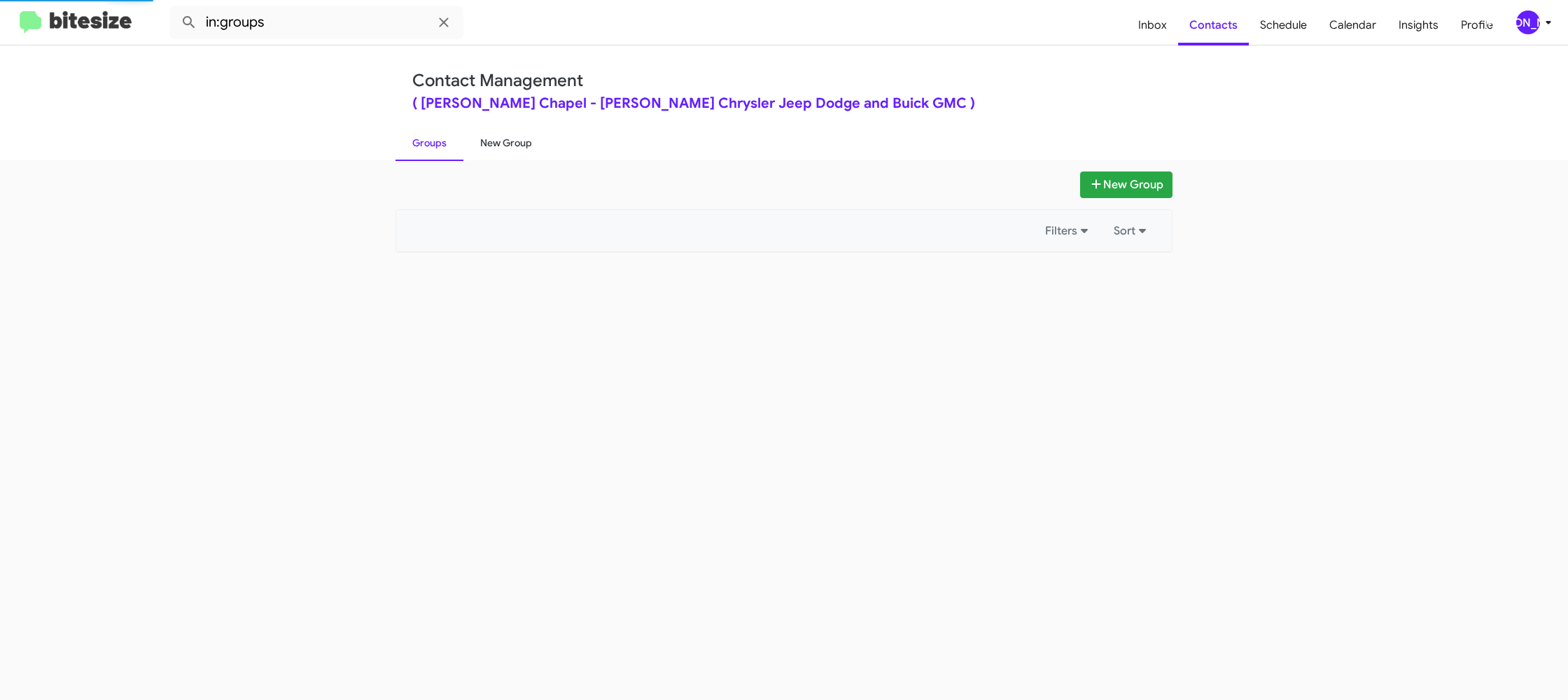
click at [505, 145] on link "New Group" at bounding box center [506, 142] width 85 height 36
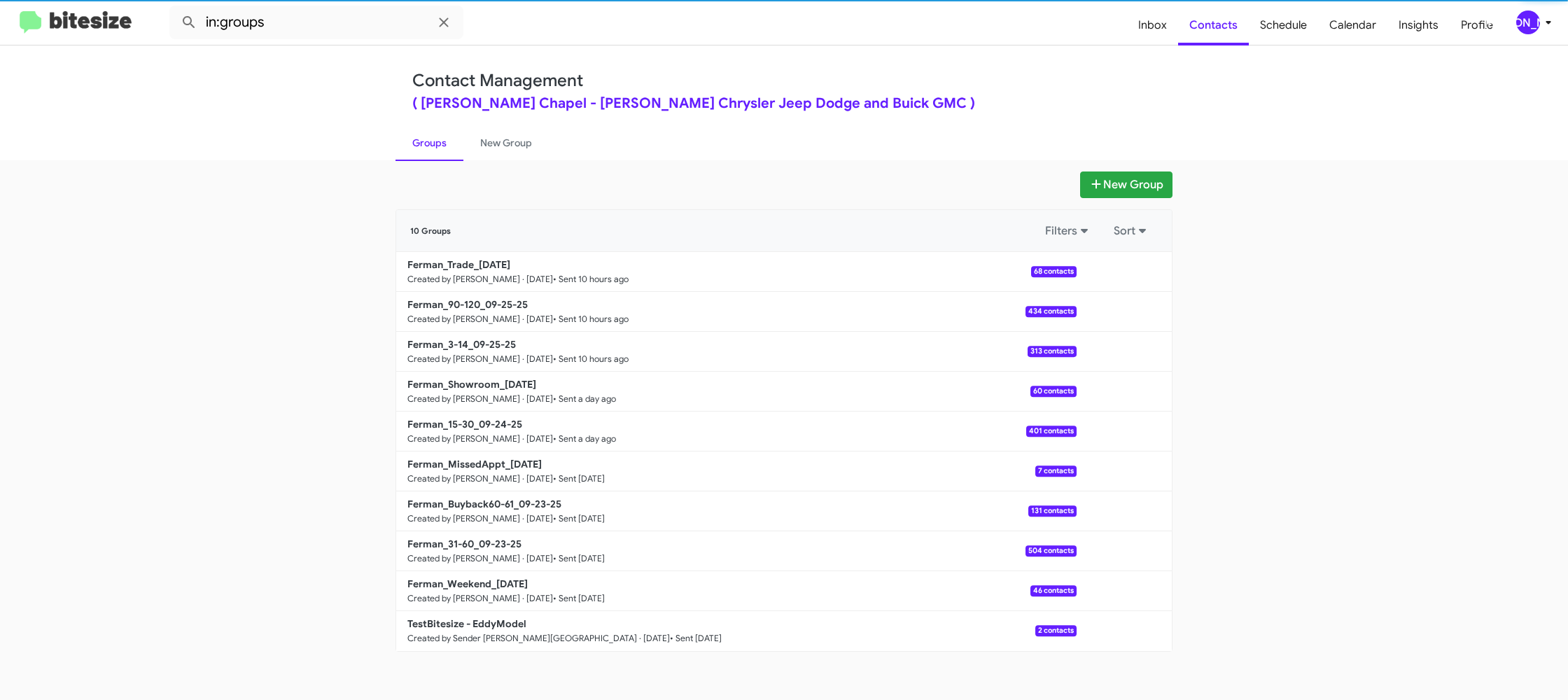
drag, startPoint x: 505, startPoint y: 145, endPoint x: 508, endPoint y: 32, distance: 113.0
click at [506, 125] on link "New Group" at bounding box center [506, 142] width 85 height 36
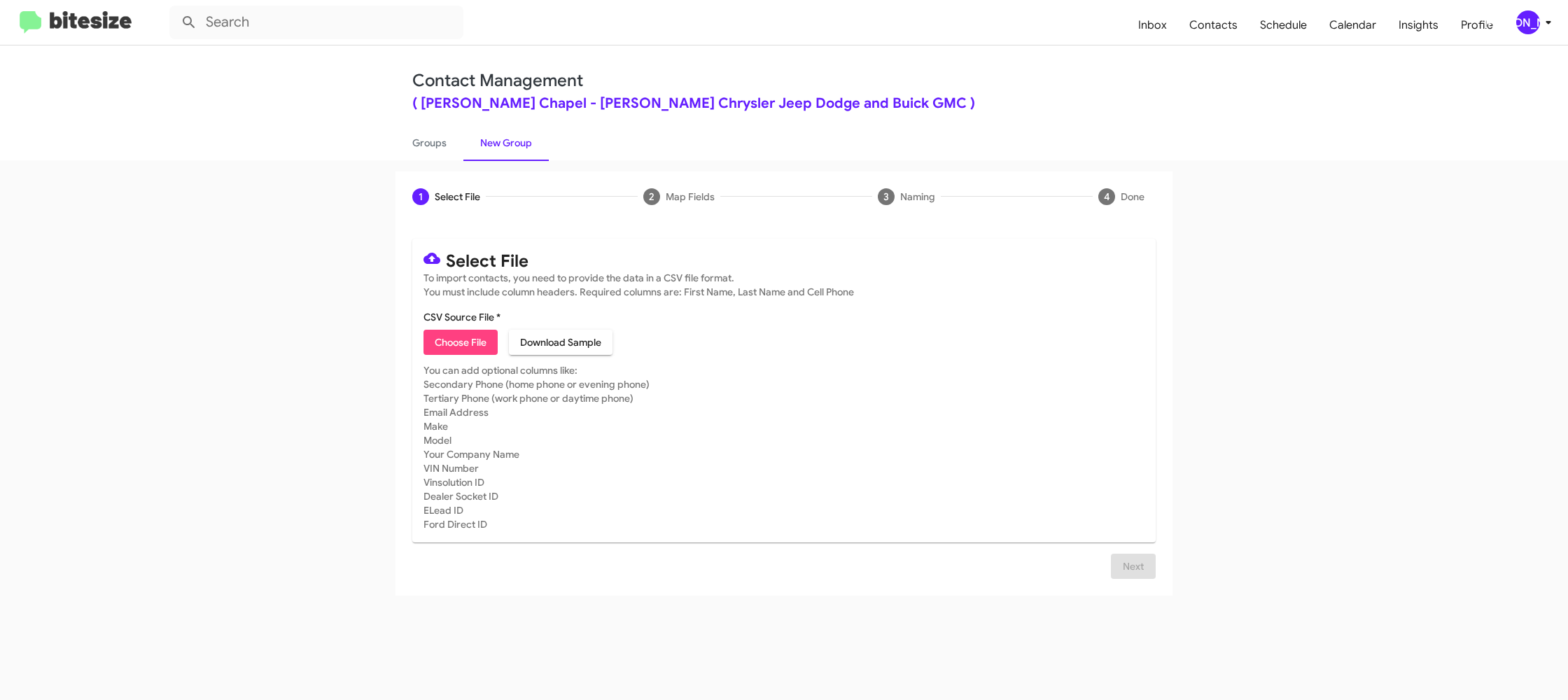
click at [460, 345] on span "Choose File" at bounding box center [460, 342] width 52 height 25
type input "Ferman_61-90_09-26-25"
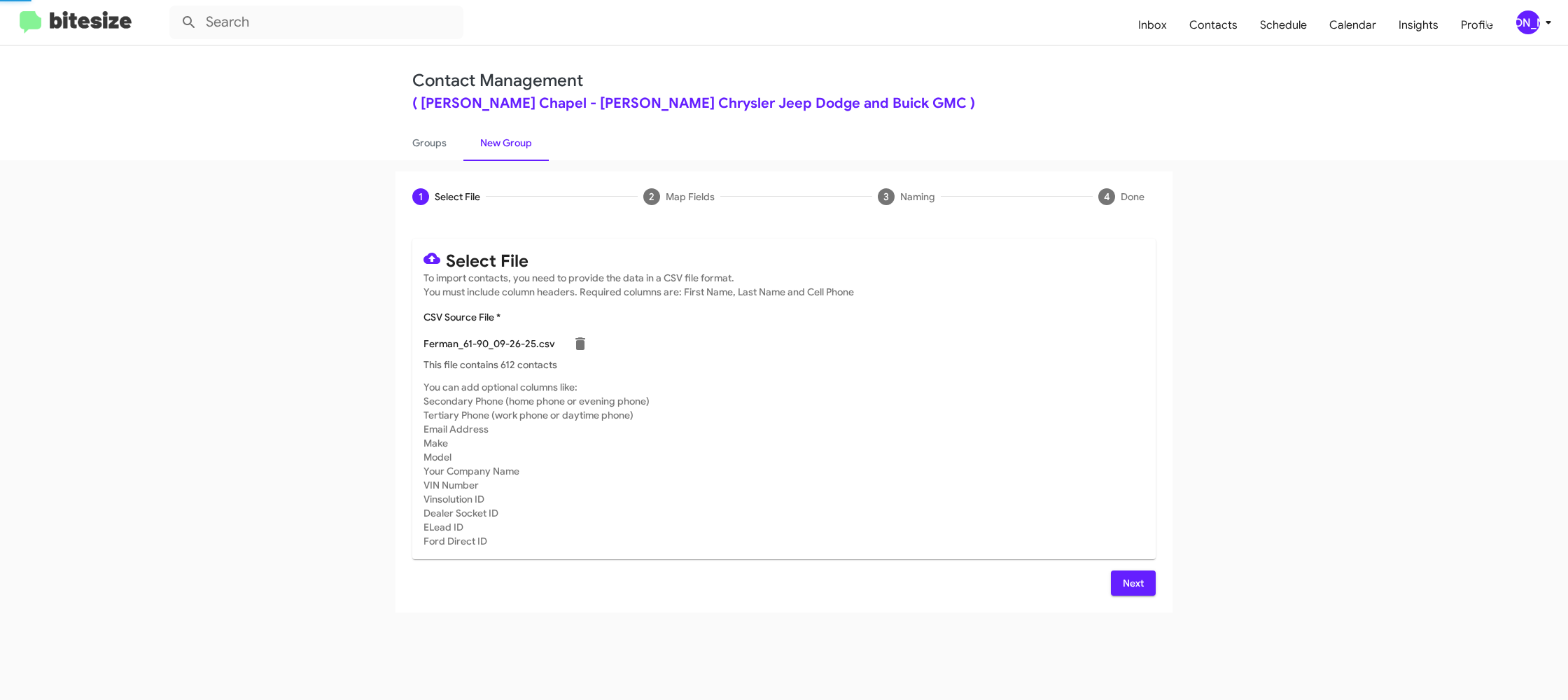
click at [918, 417] on mat-card-subtitle "You can add optional columns like: Secondary Phone (home phone or evening phone…" at bounding box center [784, 464] width 722 height 168
click at [1119, 584] on button "Next" at bounding box center [1133, 583] width 45 height 25
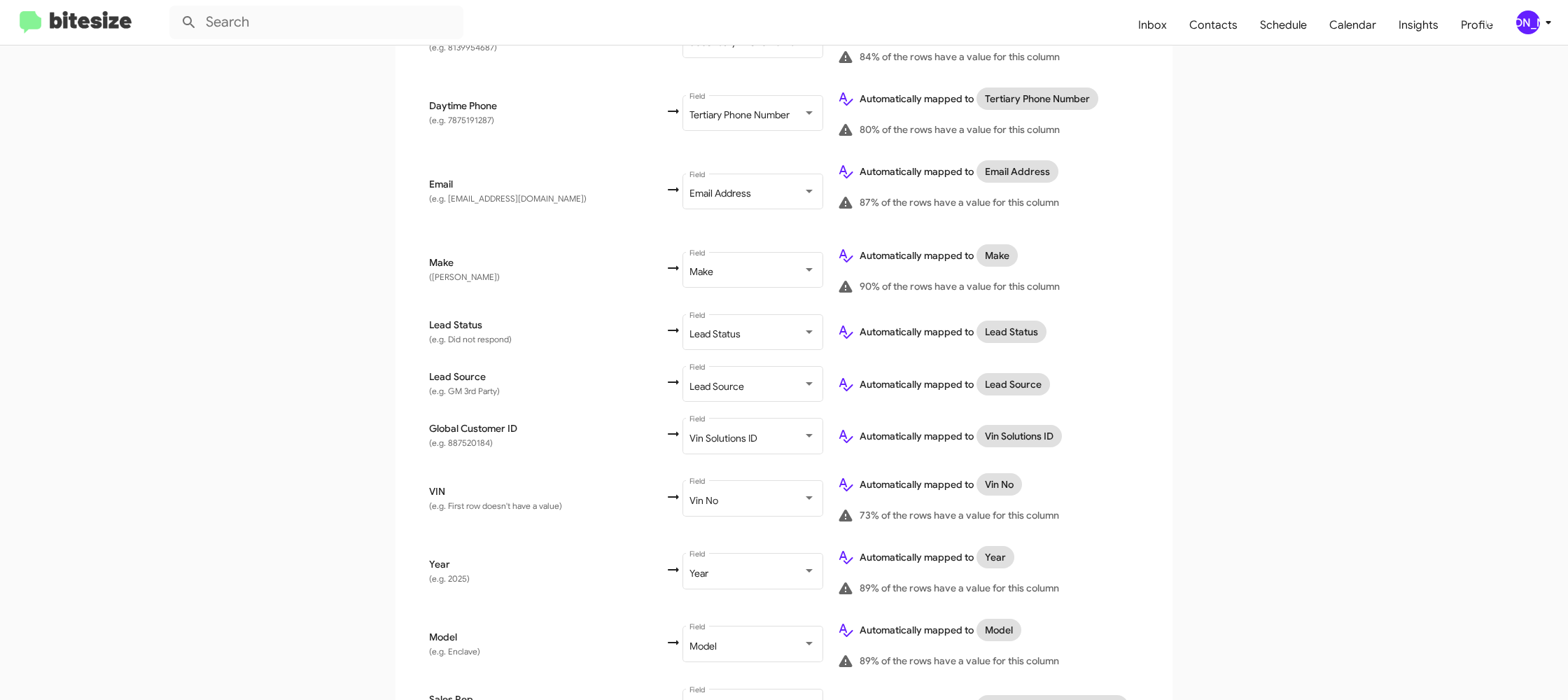
scroll to position [688, 0]
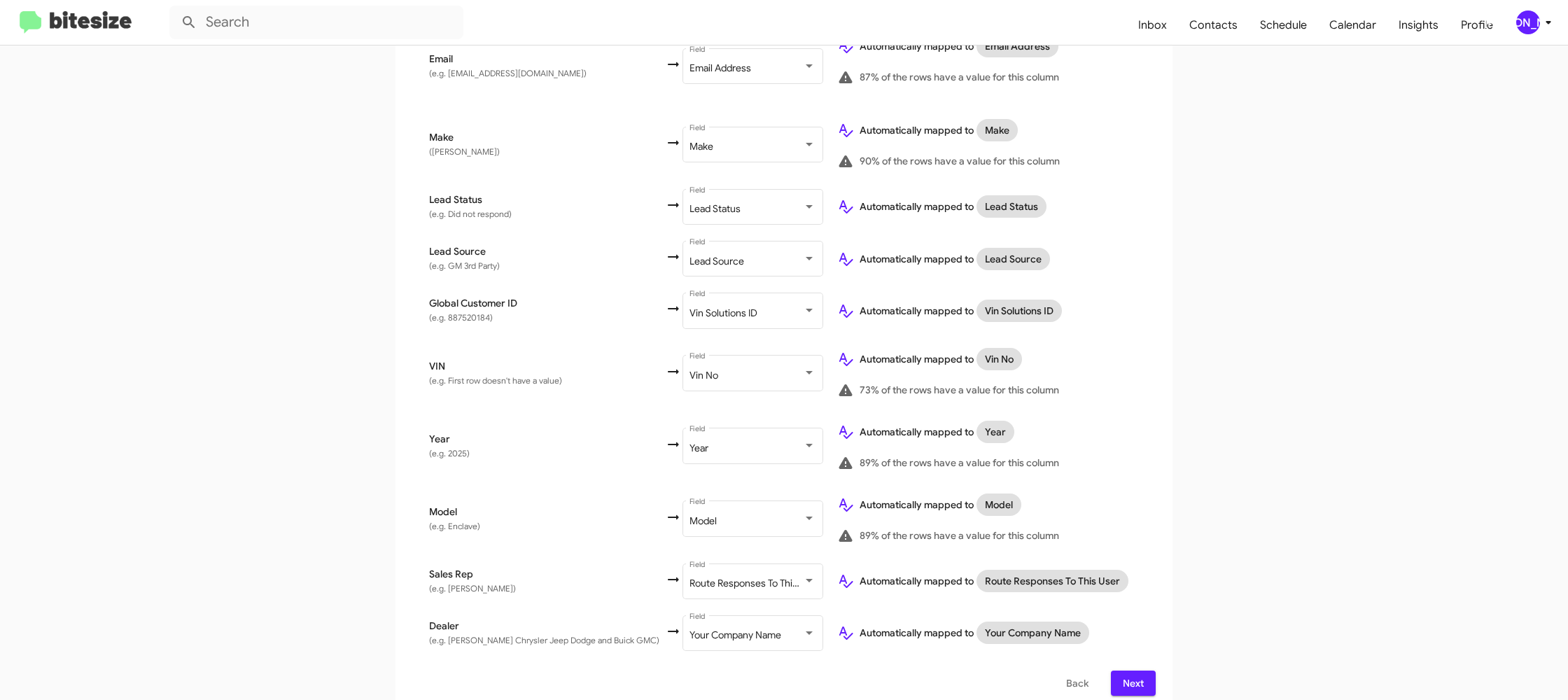
click at [1125, 678] on span "Next" at bounding box center [1133, 683] width 22 height 25
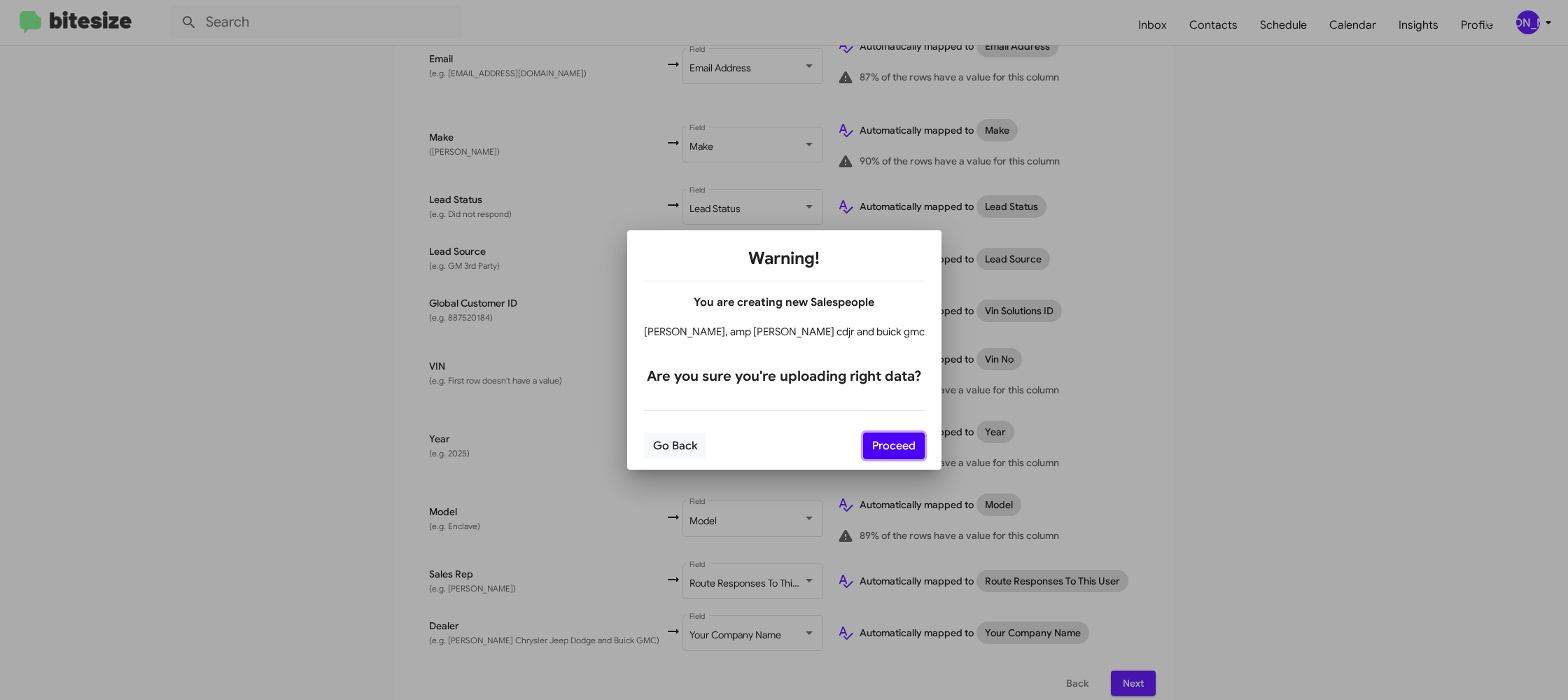
drag, startPoint x: 882, startPoint y: 447, endPoint x: 909, endPoint y: 455, distance: 28.2
click at [880, 447] on button "Proceed" at bounding box center [894, 446] width 62 height 27
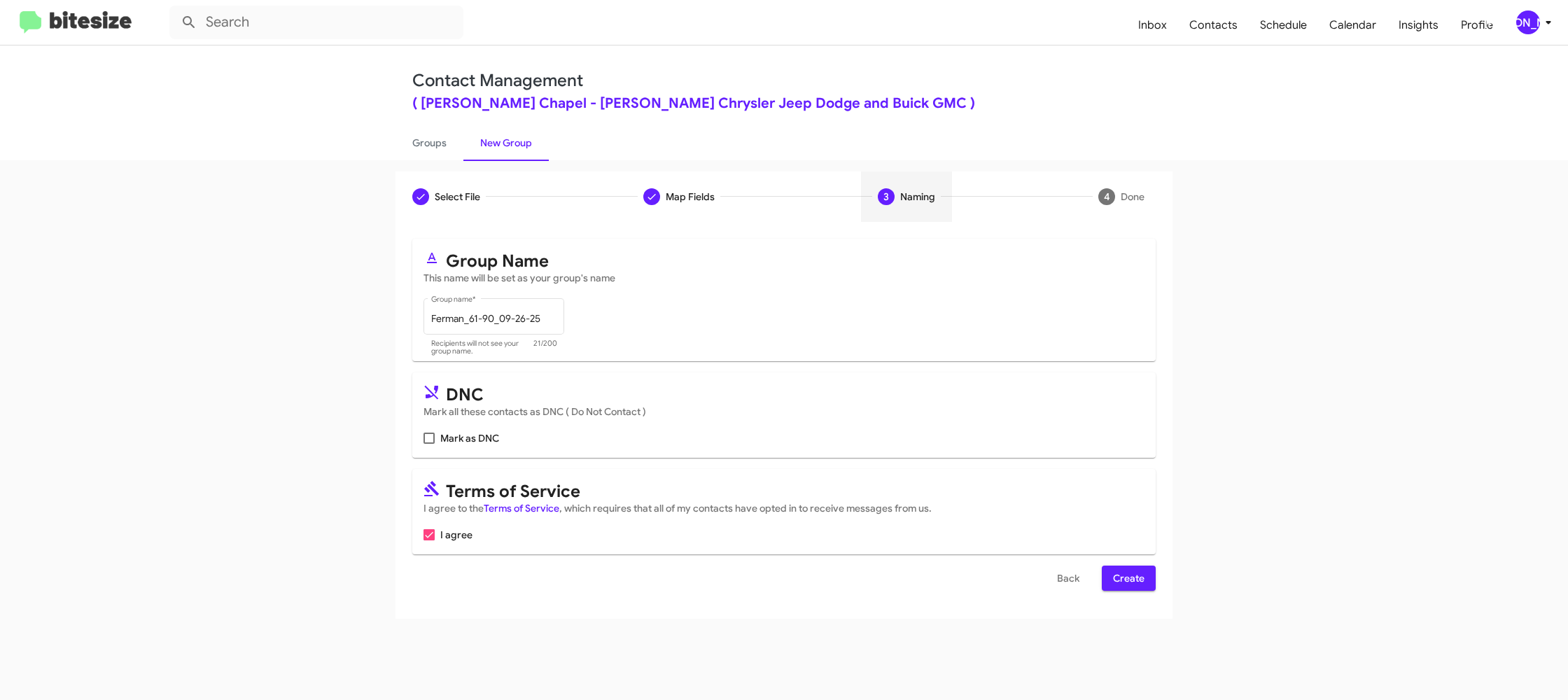
scroll to position [0, 0]
click at [1139, 573] on span "Create" at bounding box center [1129, 578] width 32 height 25
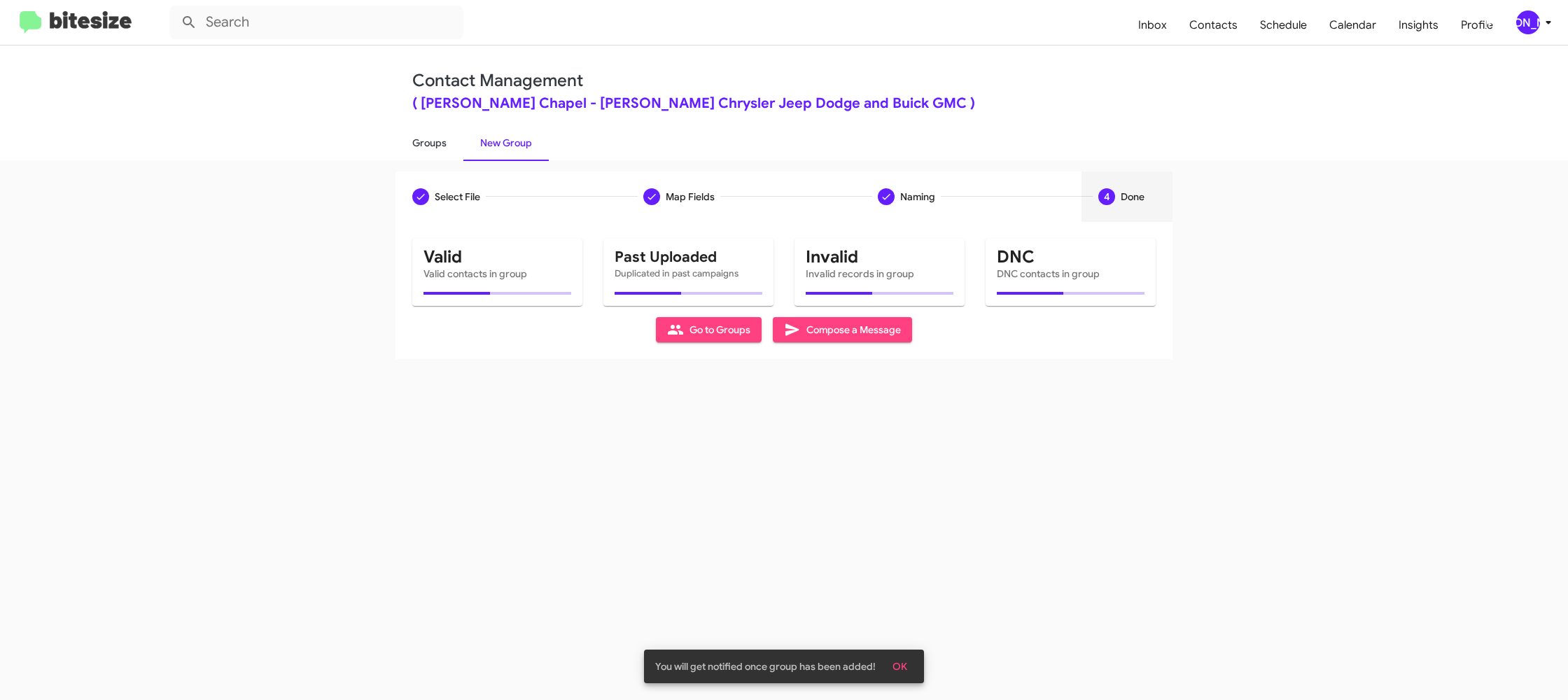
click at [453, 147] on link "Groups" at bounding box center [429, 142] width 68 height 36
type input "in:groups"
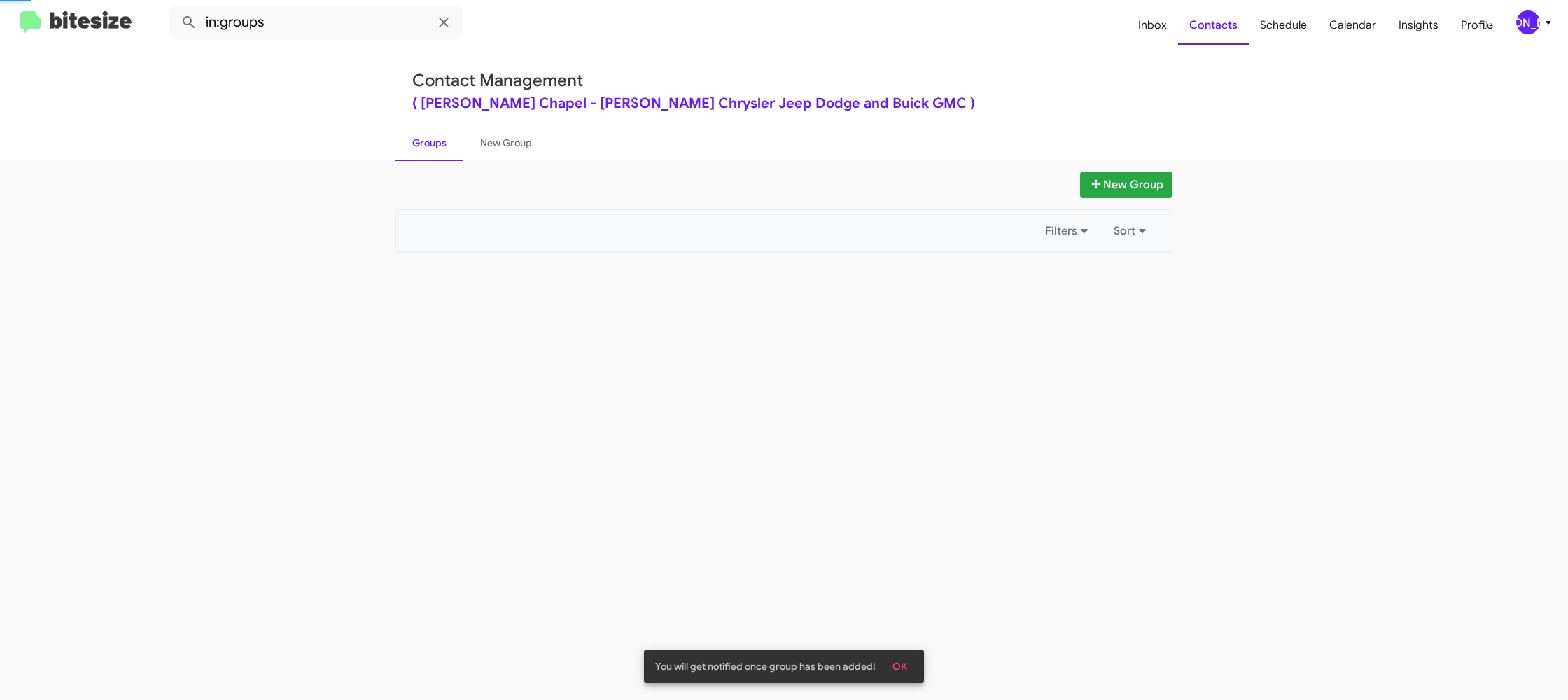
click at [453, 147] on link "Groups" at bounding box center [429, 142] width 68 height 36
click at [453, 145] on link "Groups" at bounding box center [429, 142] width 68 height 36
click at [475, 142] on link "New Group" at bounding box center [506, 142] width 85 height 36
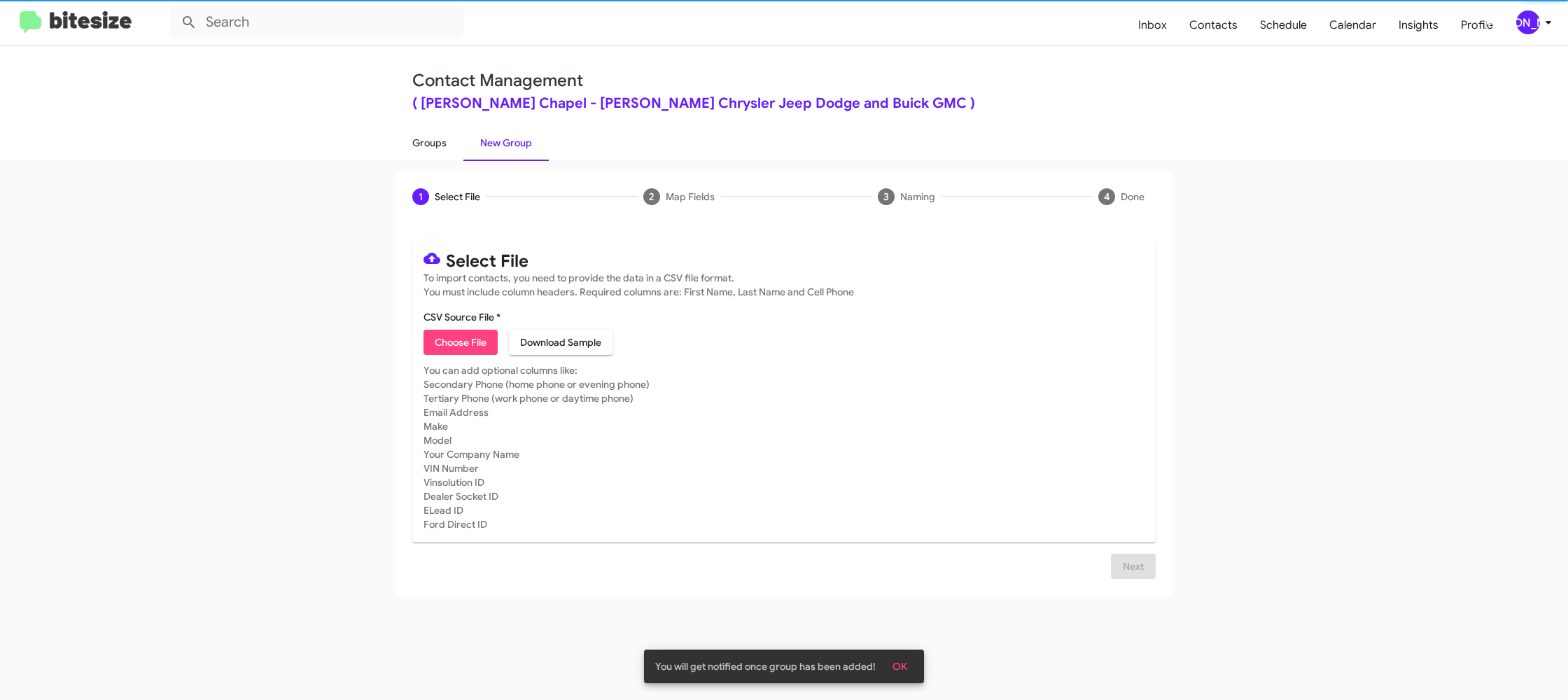
click at [449, 142] on link "Groups" at bounding box center [429, 142] width 68 height 36
type input "in:groups"
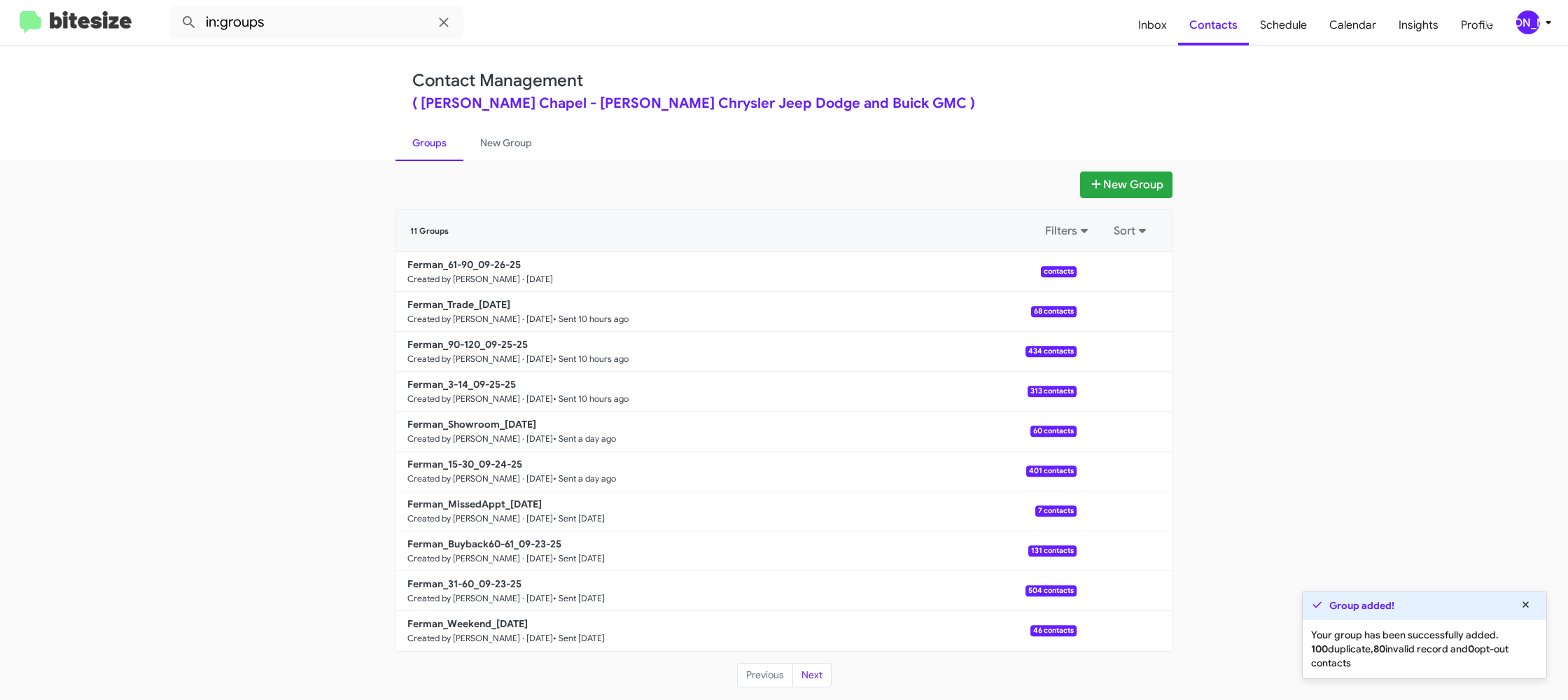
click at [1531, 17] on div "[PERSON_NAME]" at bounding box center [1528, 22] width 24 height 24
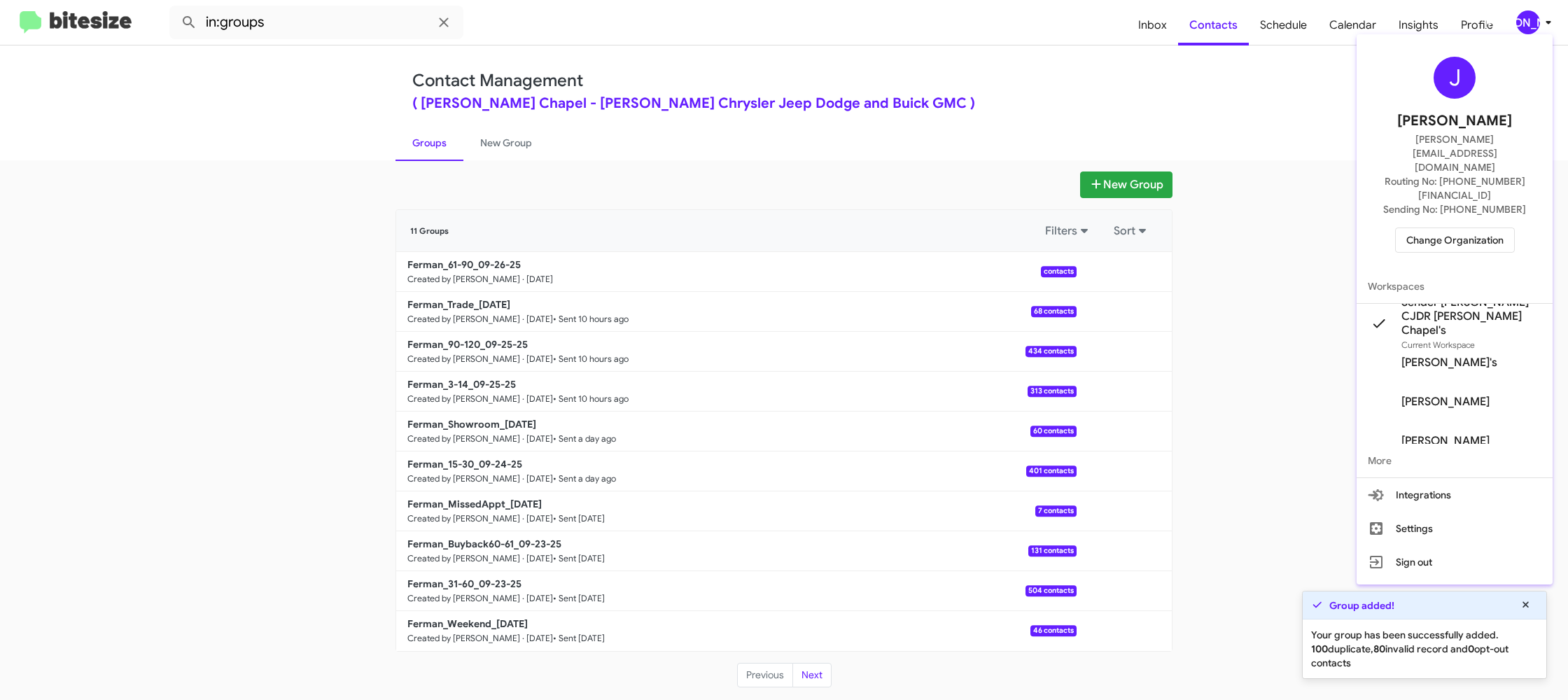
click at [1531, 27] on div at bounding box center [784, 350] width 1568 height 700
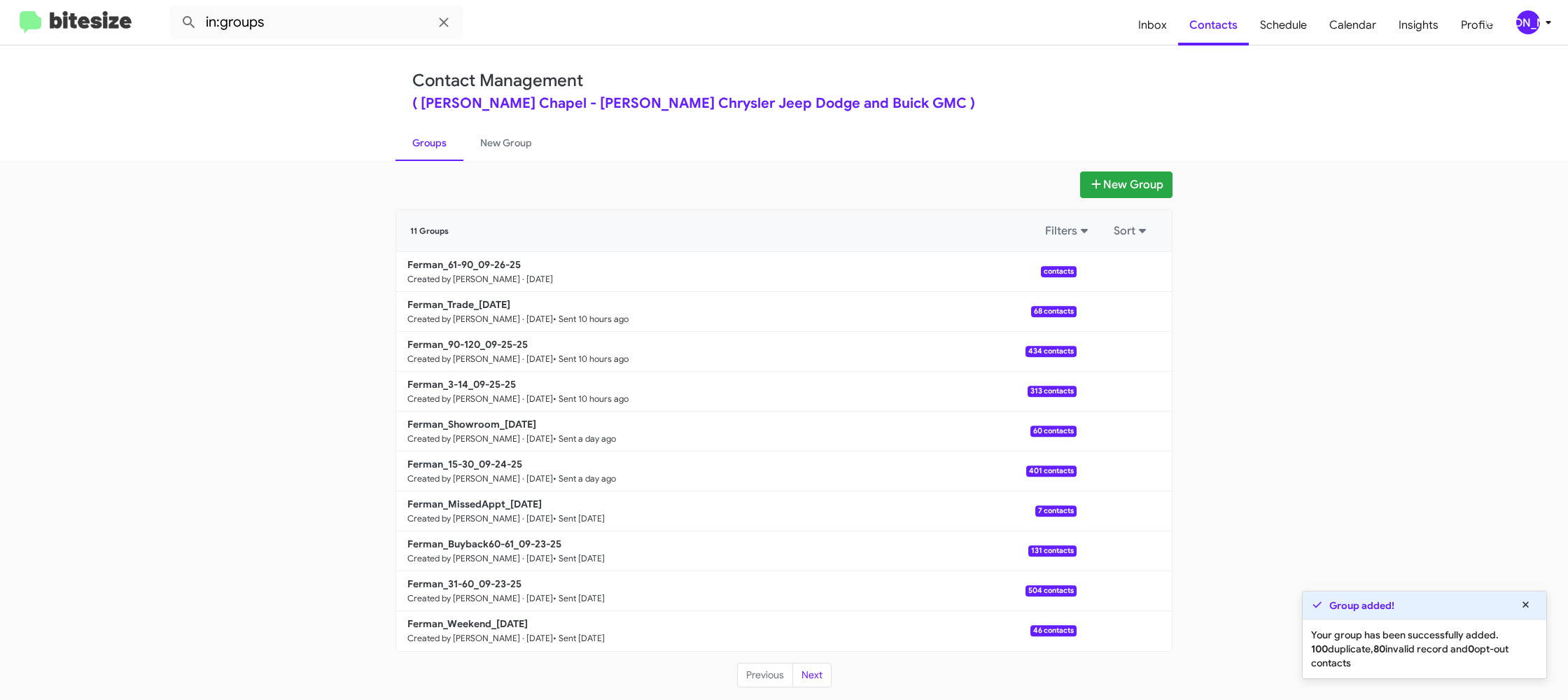
click at [503, 162] on div "New Group 11 Groups Filters Sort Ferman_61-90_09-26-25 Created by Jason Apdua ·…" at bounding box center [784, 430] width 1568 height 540
click at [504, 161] on div "New Group 11 Groups Filters Sort Ferman_61-90_09-26-25 Created by Jason Apdua ·…" at bounding box center [784, 430] width 1568 height 540
click at [506, 158] on link "New Group" at bounding box center [506, 142] width 85 height 36
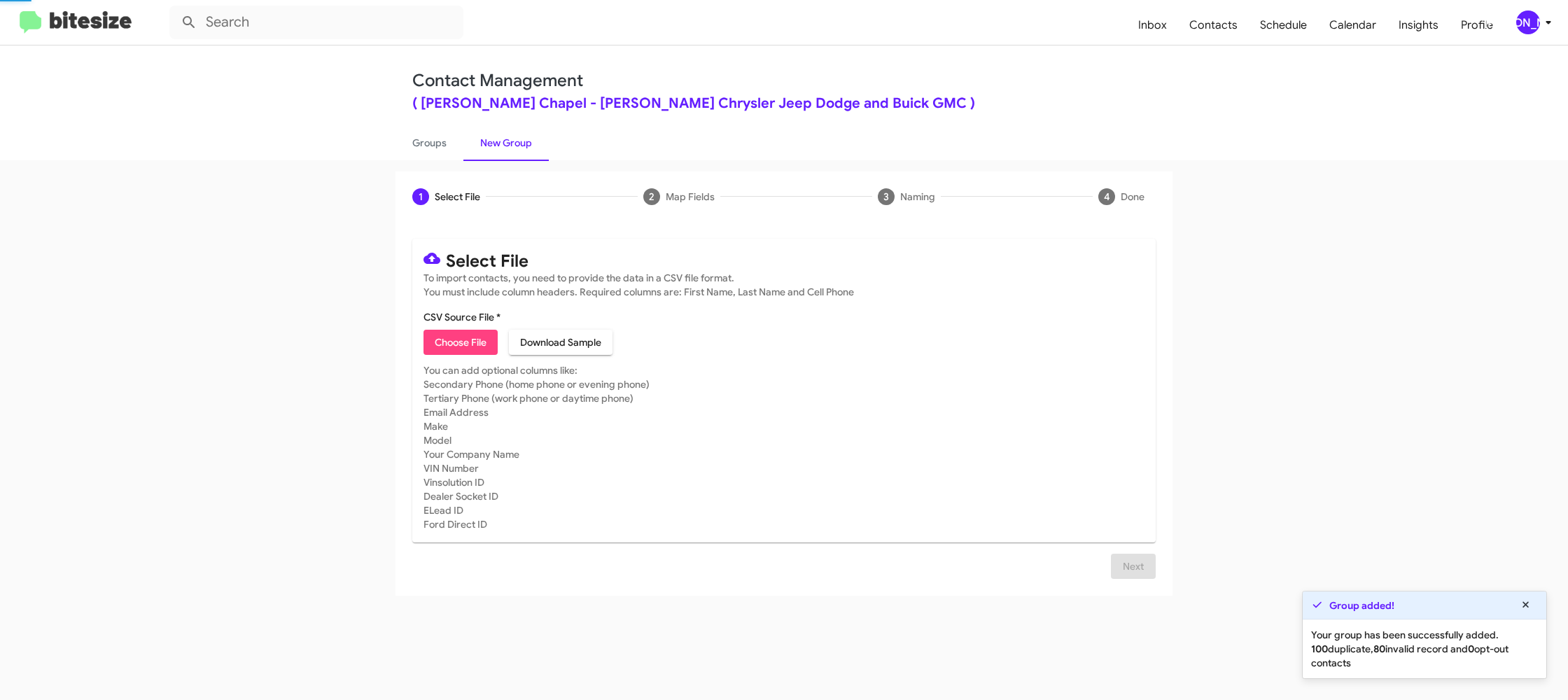
click at [506, 158] on link "New Group" at bounding box center [506, 142] width 85 height 36
click at [410, 149] on link "Groups" at bounding box center [429, 142] width 68 height 36
type input "in:groups"
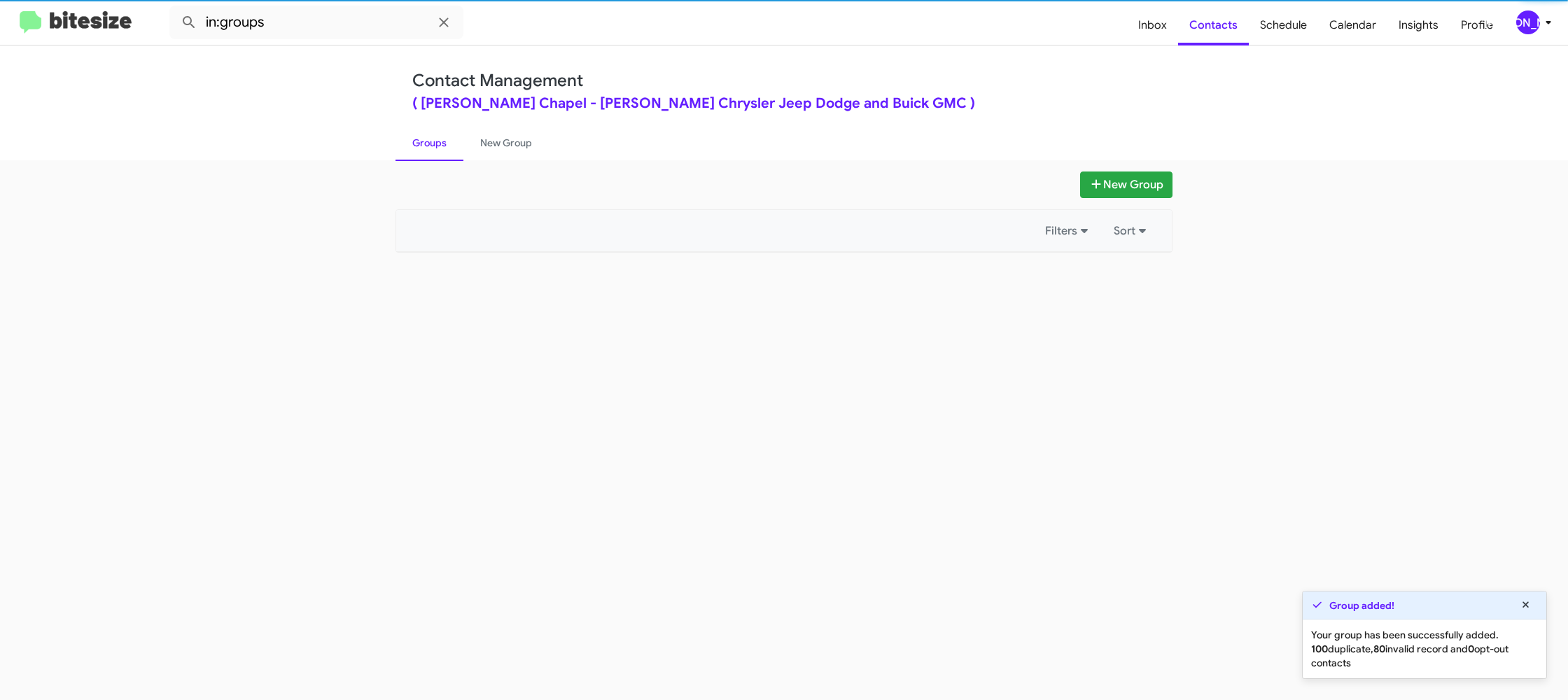
click at [410, 149] on link "Groups" at bounding box center [429, 142] width 68 height 36
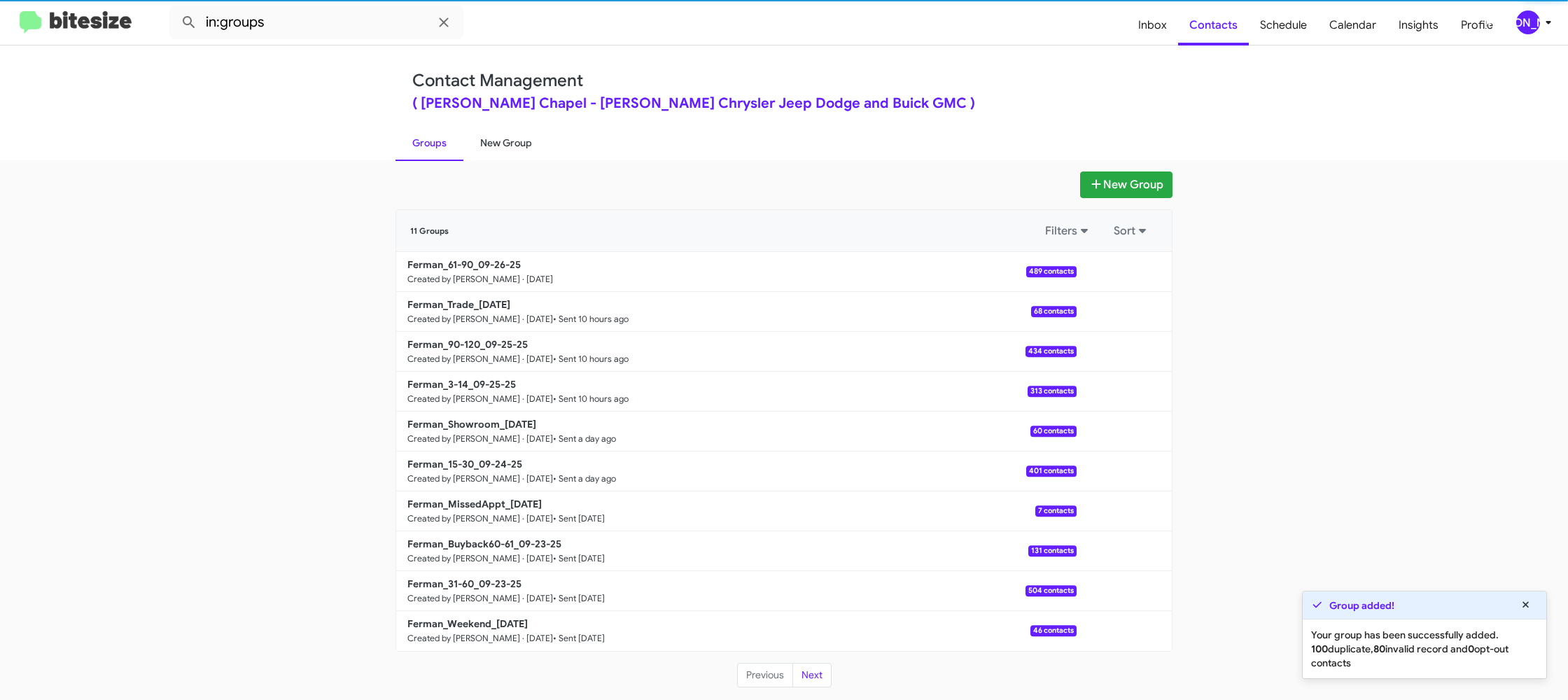
click at [495, 149] on link "New Group" at bounding box center [506, 142] width 85 height 36
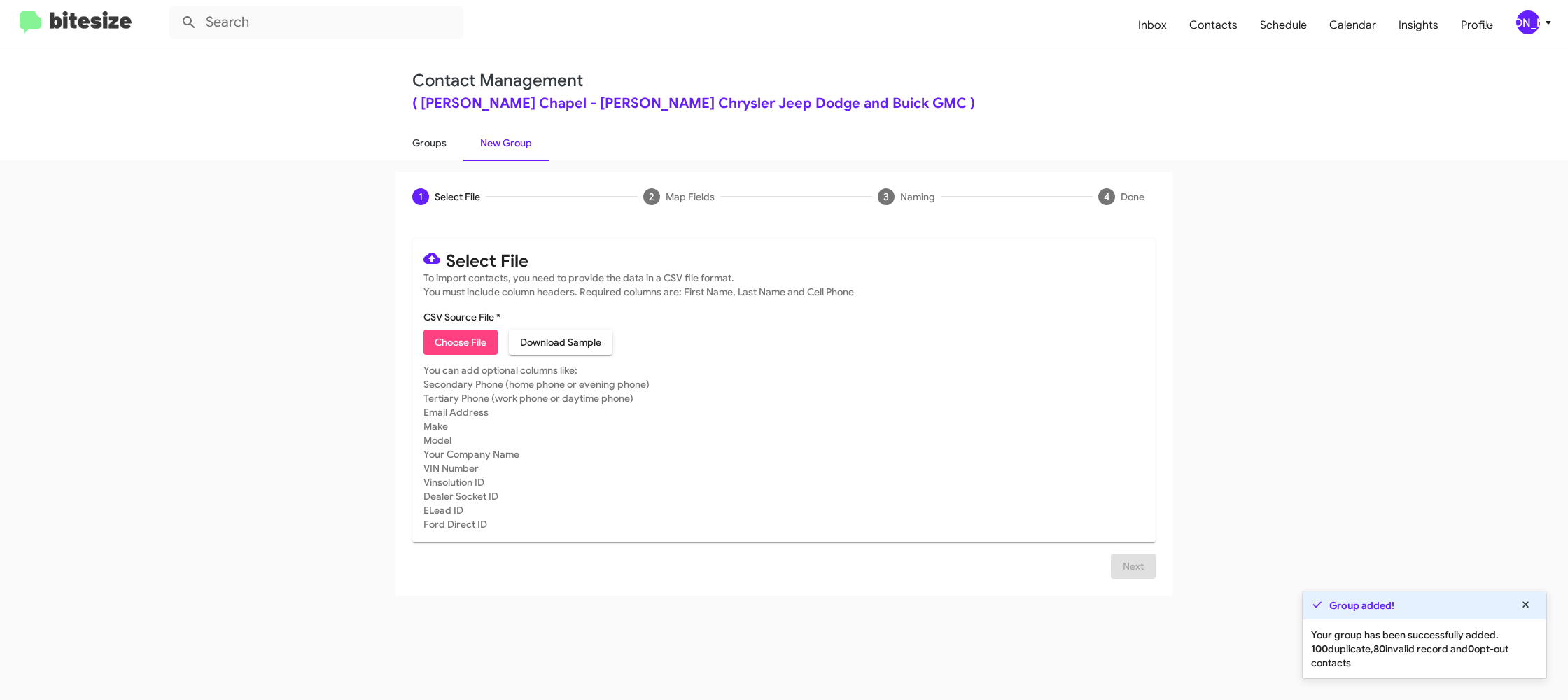
click at [444, 148] on link "Groups" at bounding box center [429, 142] width 68 height 36
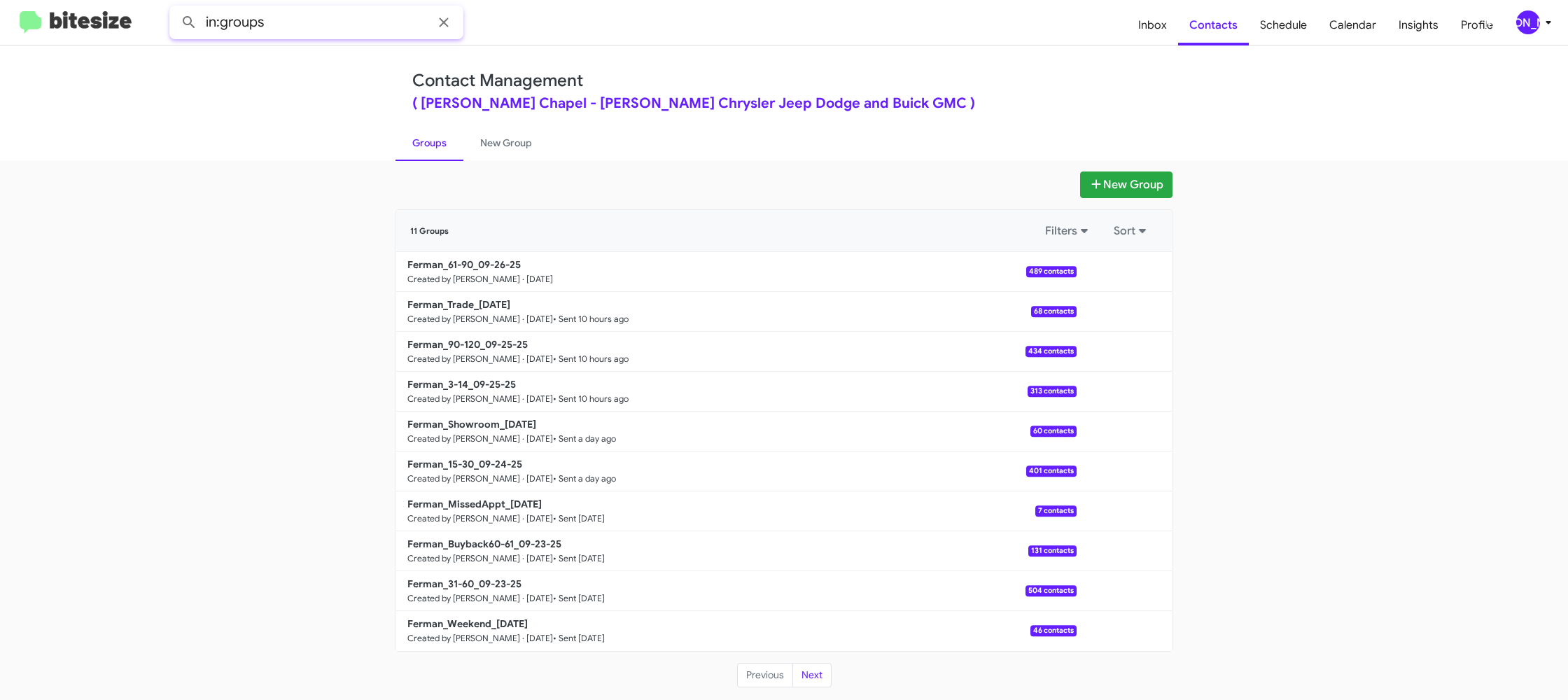
click at [344, 15] on input "in:groups" at bounding box center [316, 22] width 294 height 34
click at [175, 8] on button at bounding box center [189, 22] width 28 height 28
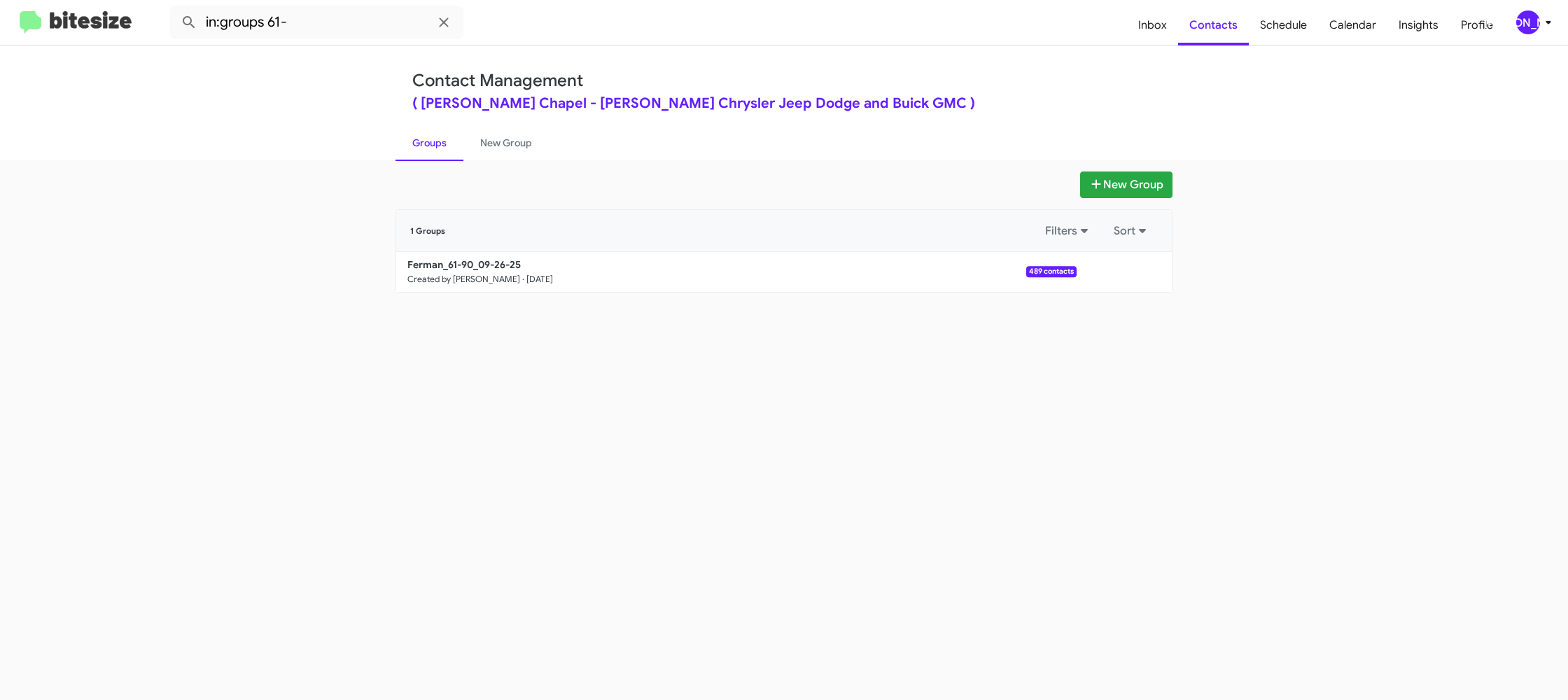
click at [444, 145] on link "Groups" at bounding box center [429, 142] width 68 height 36
type input "in:groups"
click at [444, 145] on link "Groups" at bounding box center [429, 142] width 68 height 36
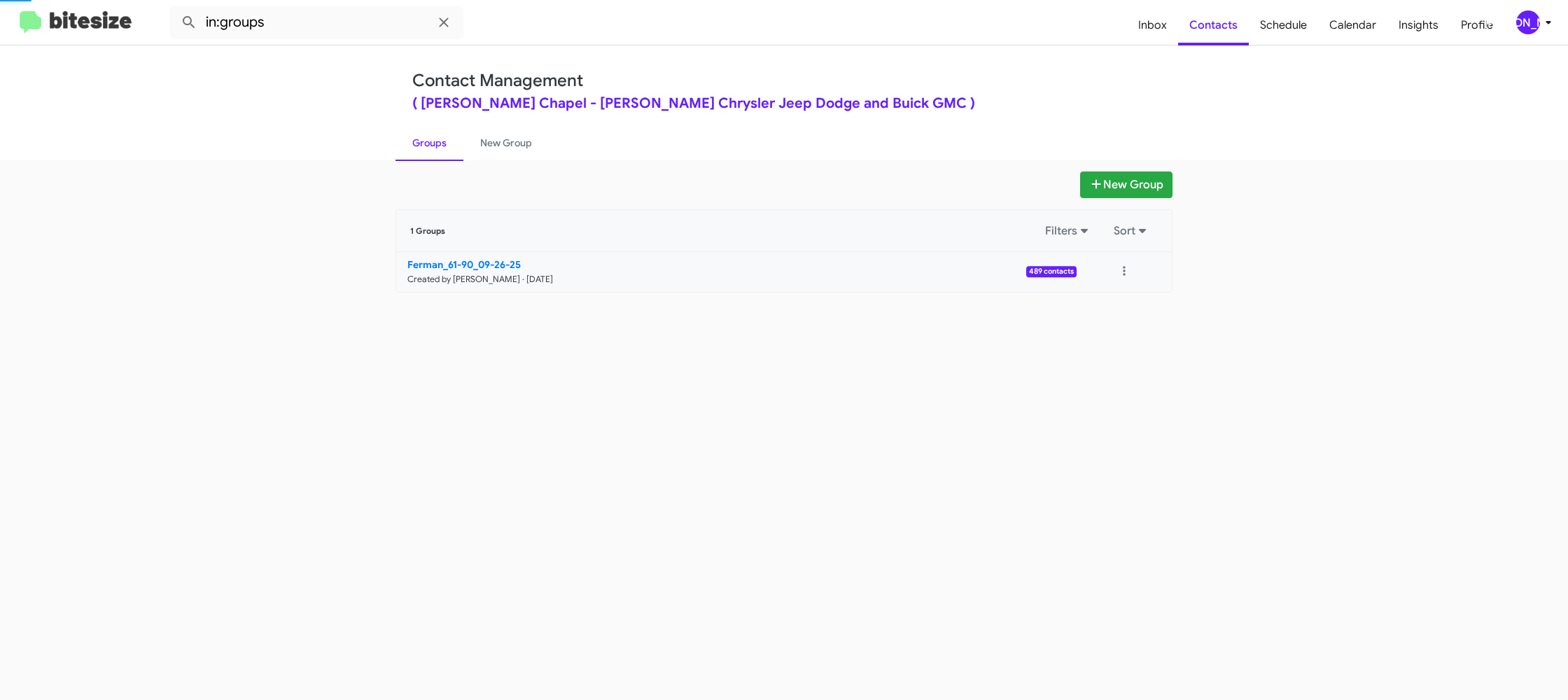
drag, startPoint x: 444, startPoint y: 145, endPoint x: 879, endPoint y: 265, distance: 451.2
click at [446, 145] on link "Groups" at bounding box center [429, 142] width 68 height 36
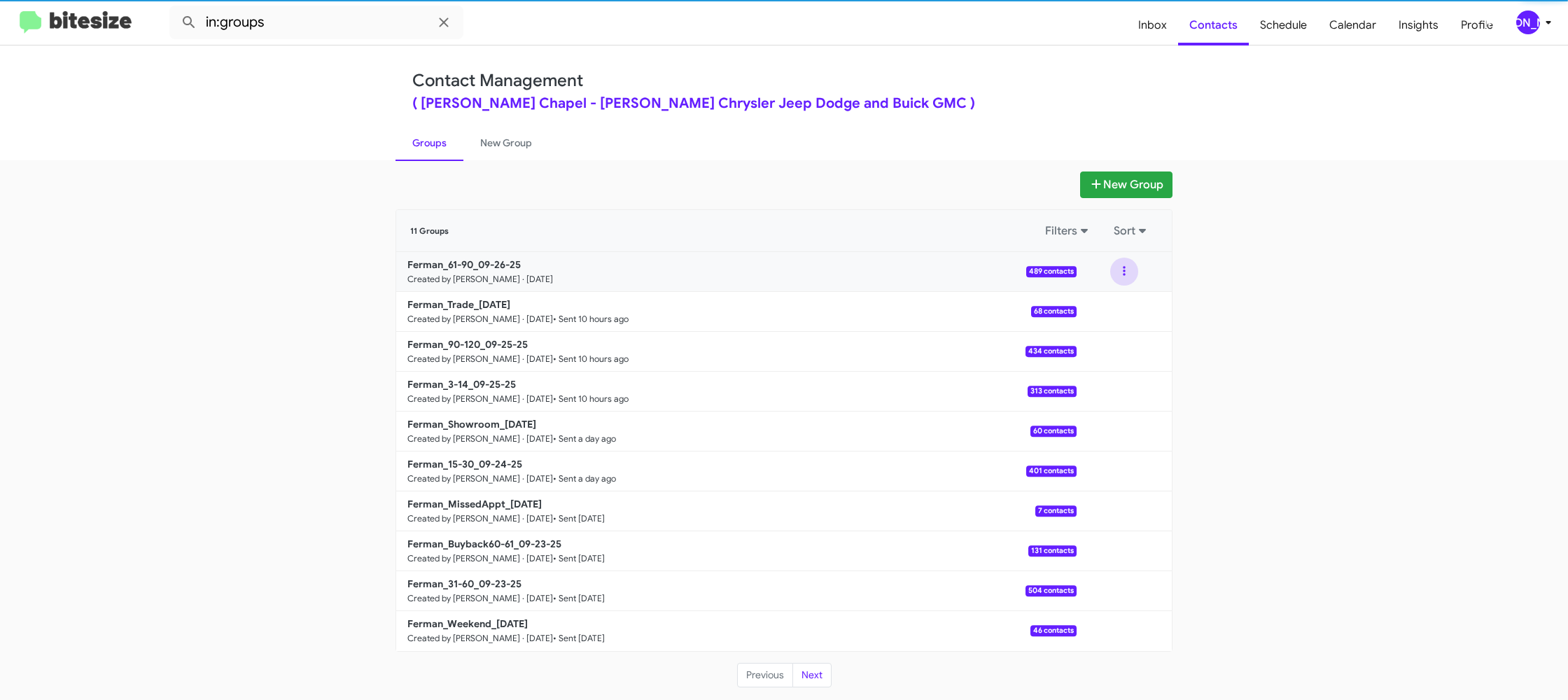
click at [1121, 277] on button at bounding box center [1124, 272] width 28 height 28
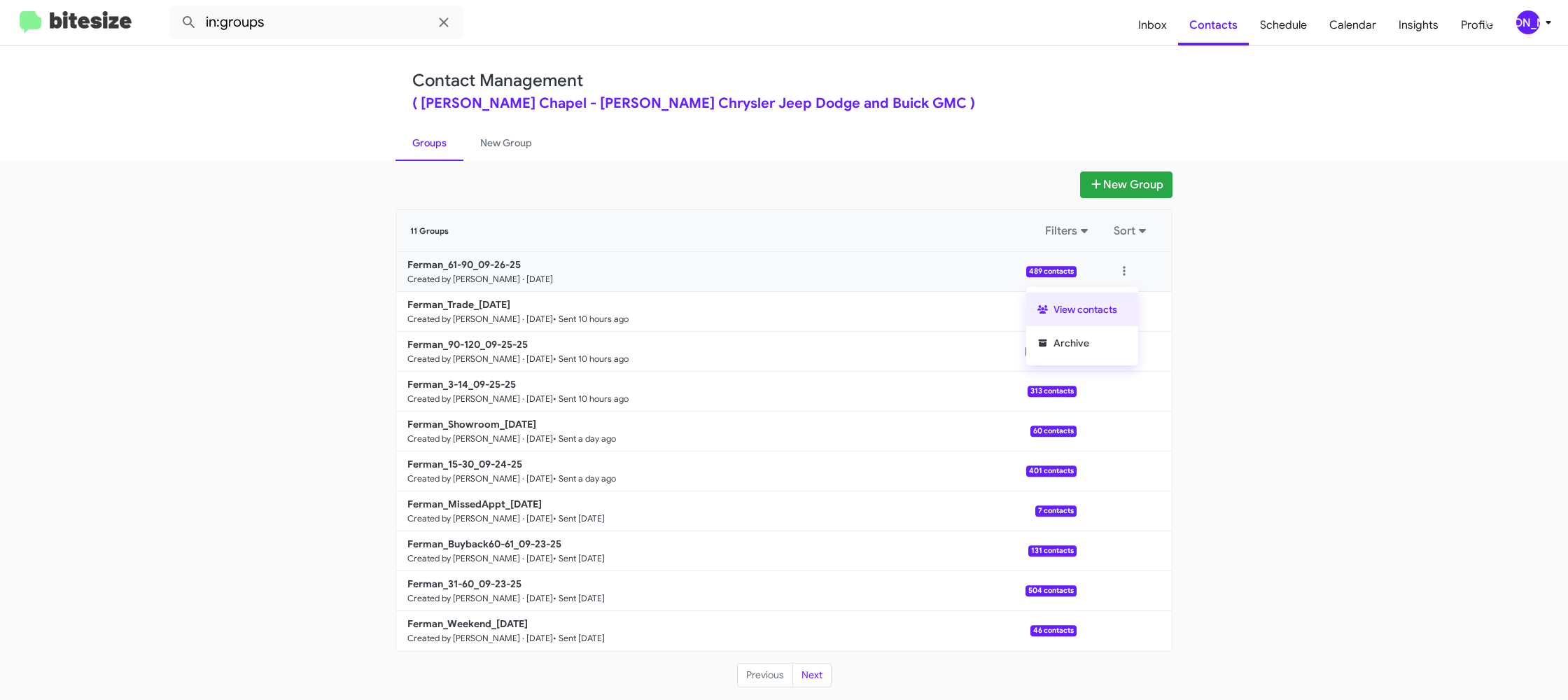
click at [1118, 310] on button "View contacts" at bounding box center [1082, 310] width 112 height 34
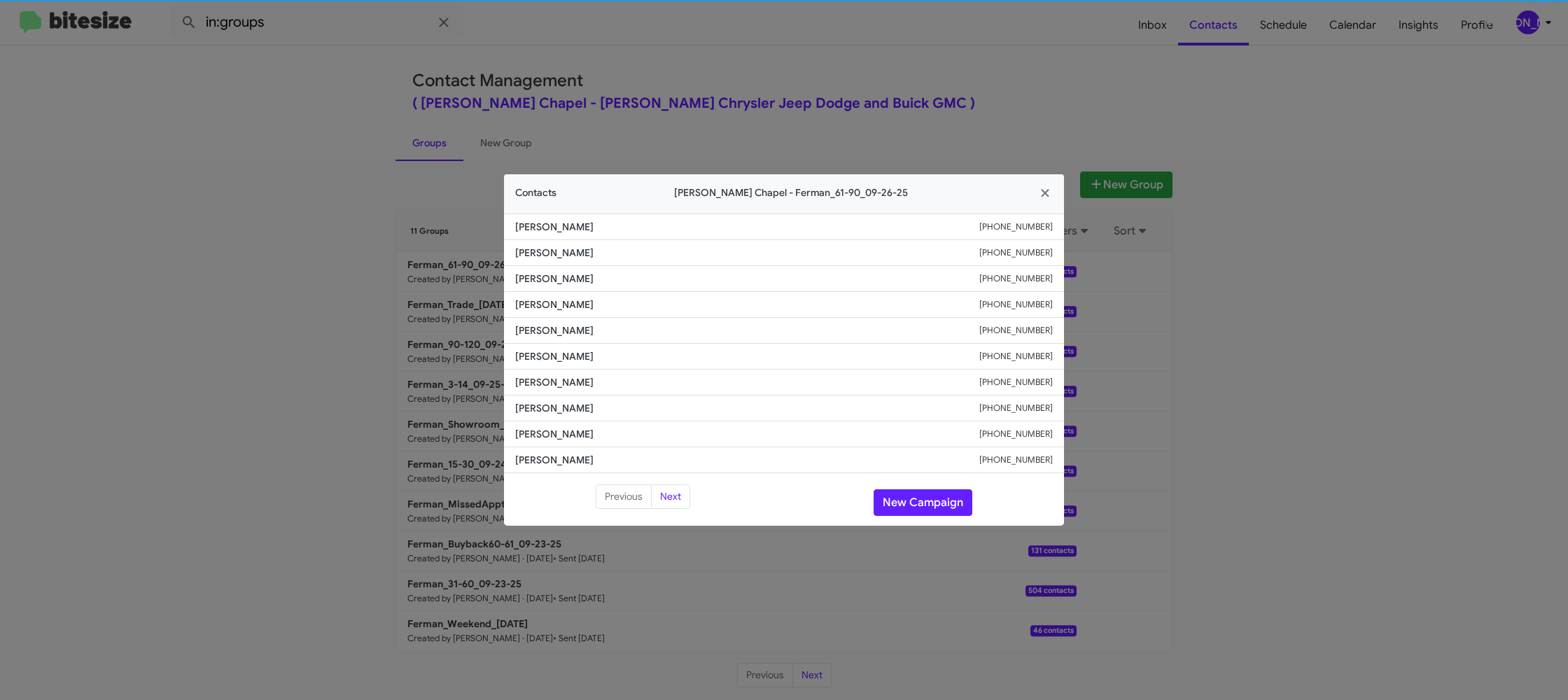
click at [559, 343] on li "Courtney Wisdom +14073604732" at bounding box center [784, 330] width 560 height 26
copy span "Courtney Wisdom"
click at [929, 491] on button "New Campaign" at bounding box center [923, 503] width 99 height 27
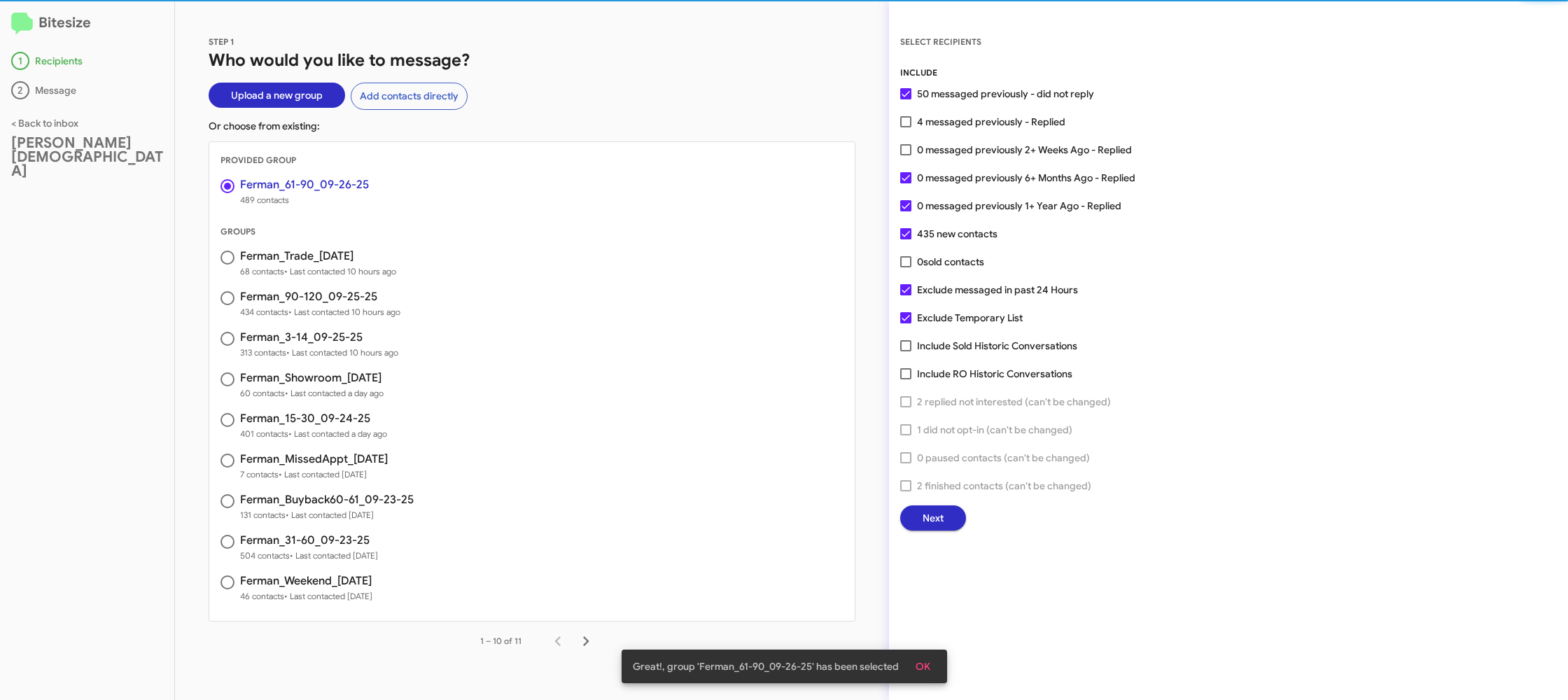
click at [921, 120] on span "4 messaged previously - Replied" at bounding box center [992, 121] width 149 height 17
click at [906, 127] on input "4 messaged previously - Replied" at bounding box center [906, 127] width 1 height 1
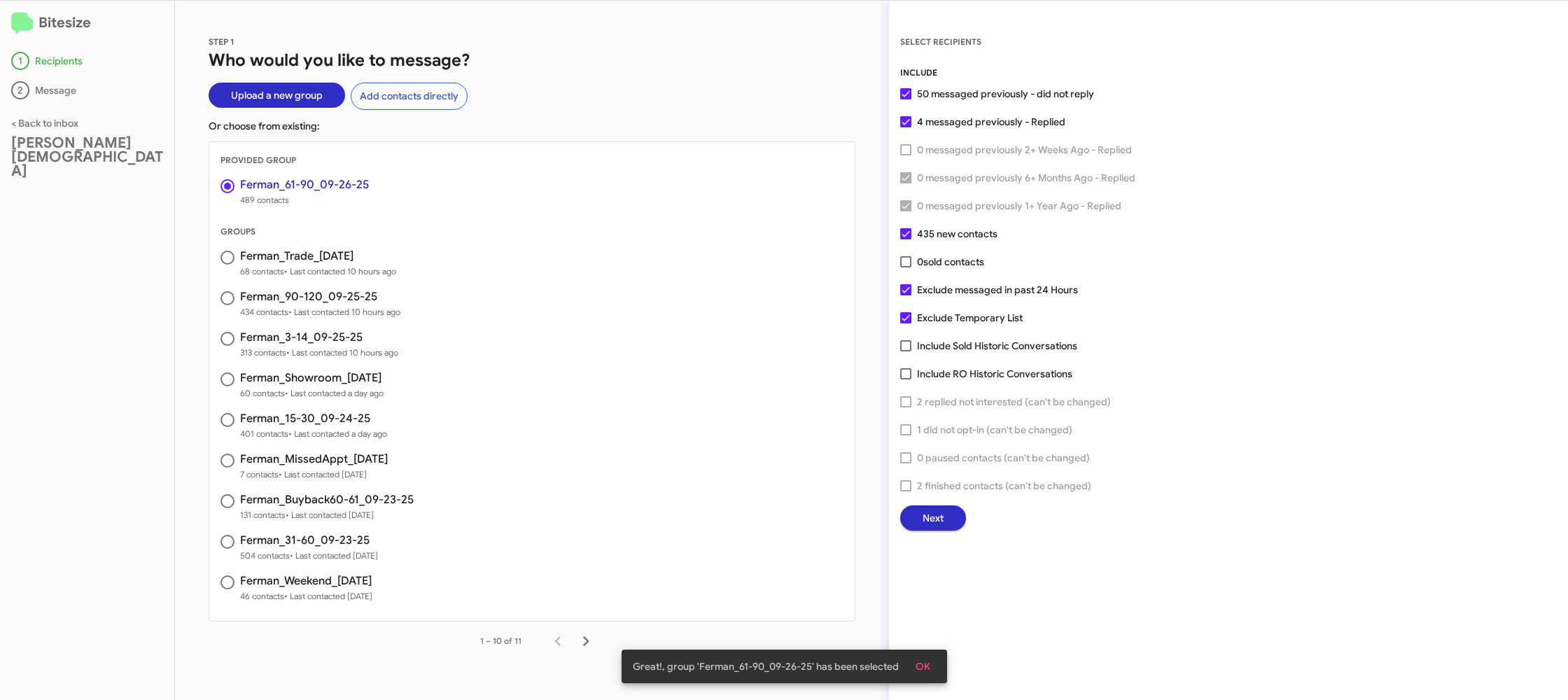
click at [928, 126] on span "4 messaged previously - Replied" at bounding box center [992, 121] width 149 height 17
click at [906, 127] on input "4 messaged previously - Replied" at bounding box center [906, 127] width 1 height 1
checkbox input "false"
click at [927, 145] on span "0 messaged previously 2+ Weeks Ago - Replied" at bounding box center [1024, 150] width 215 height 17
click at [906, 156] on input "0 messaged previously 2+ Weeks Ago - Replied" at bounding box center [906, 156] width 1 height 1
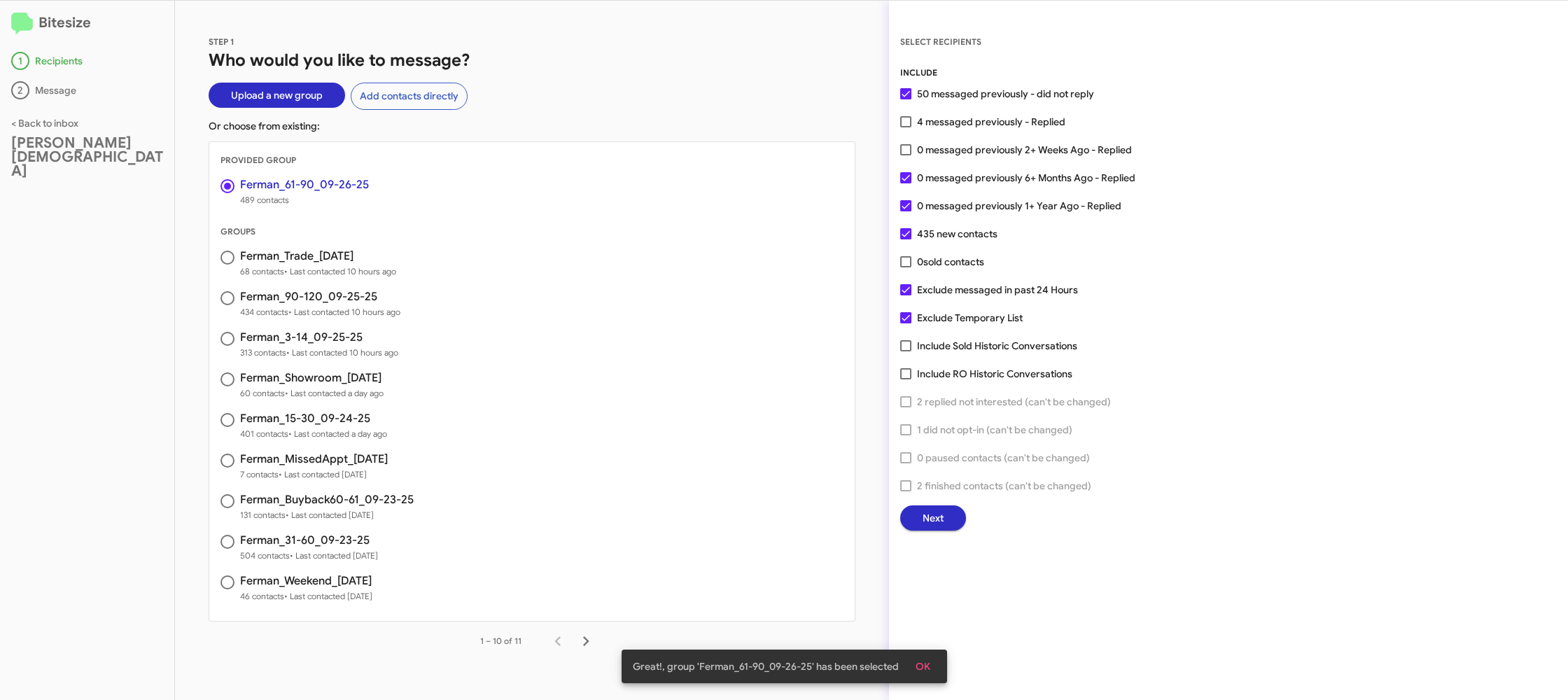
checkbox input "true"
click at [932, 517] on span "Next" at bounding box center [933, 518] width 21 height 25
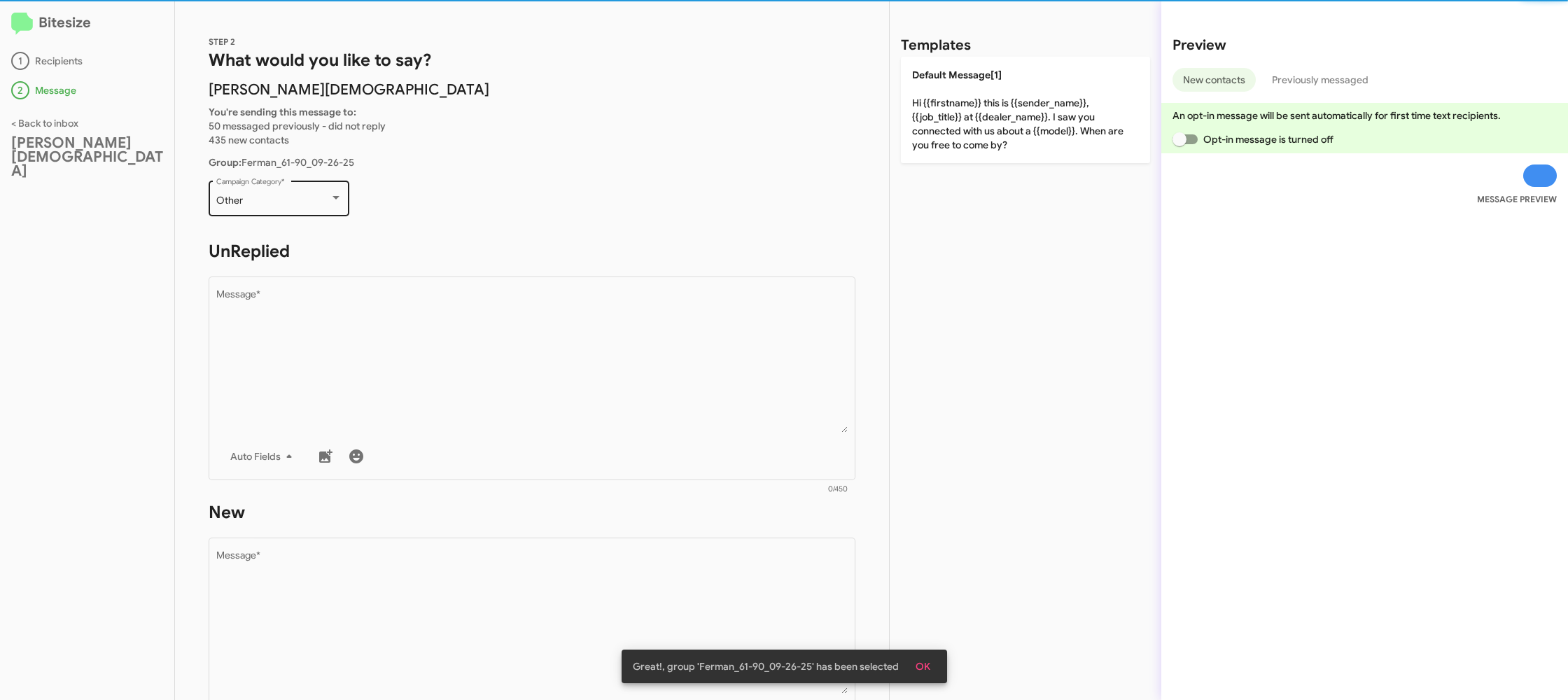
click at [266, 203] on div "Other" at bounding box center [273, 201] width 113 height 12
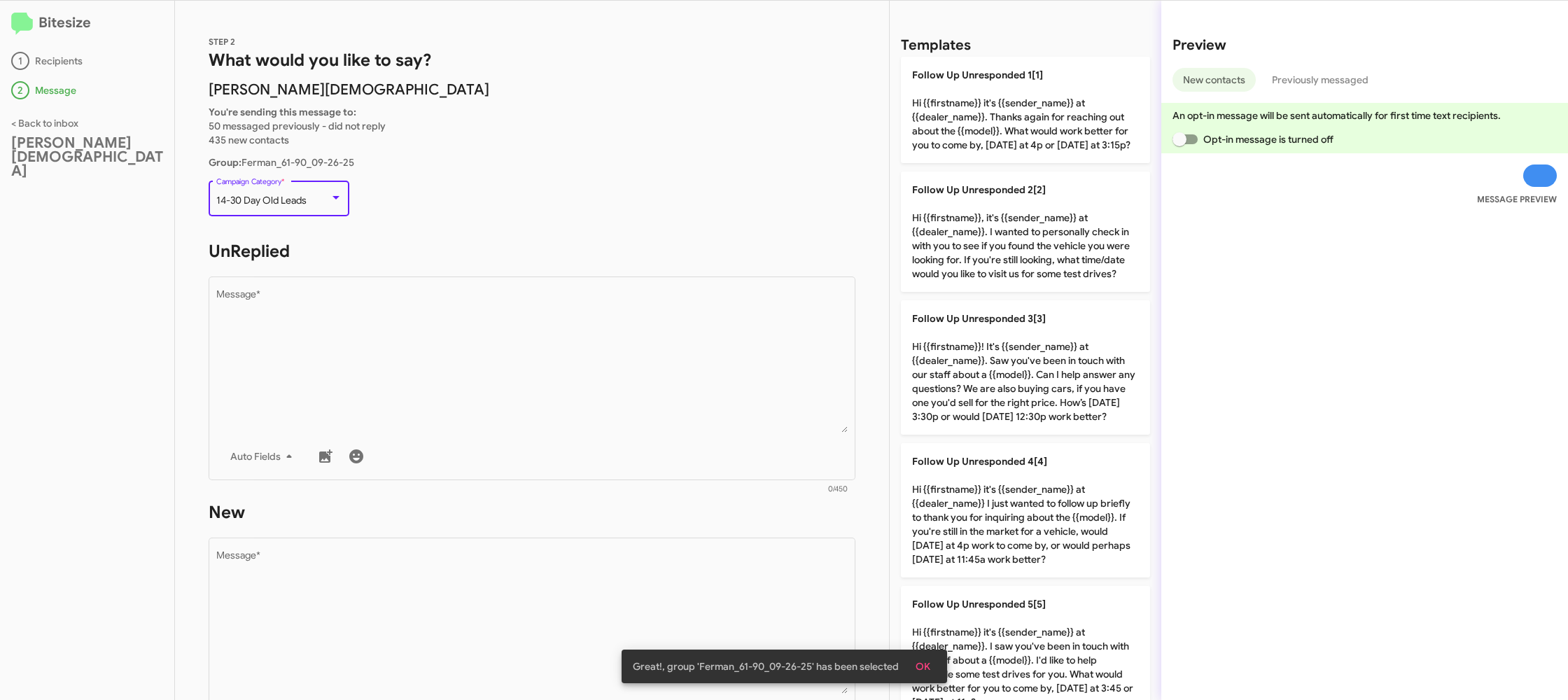
click at [283, 198] on span "14-30 Day Old Leads" at bounding box center [261, 200] width 90 height 12
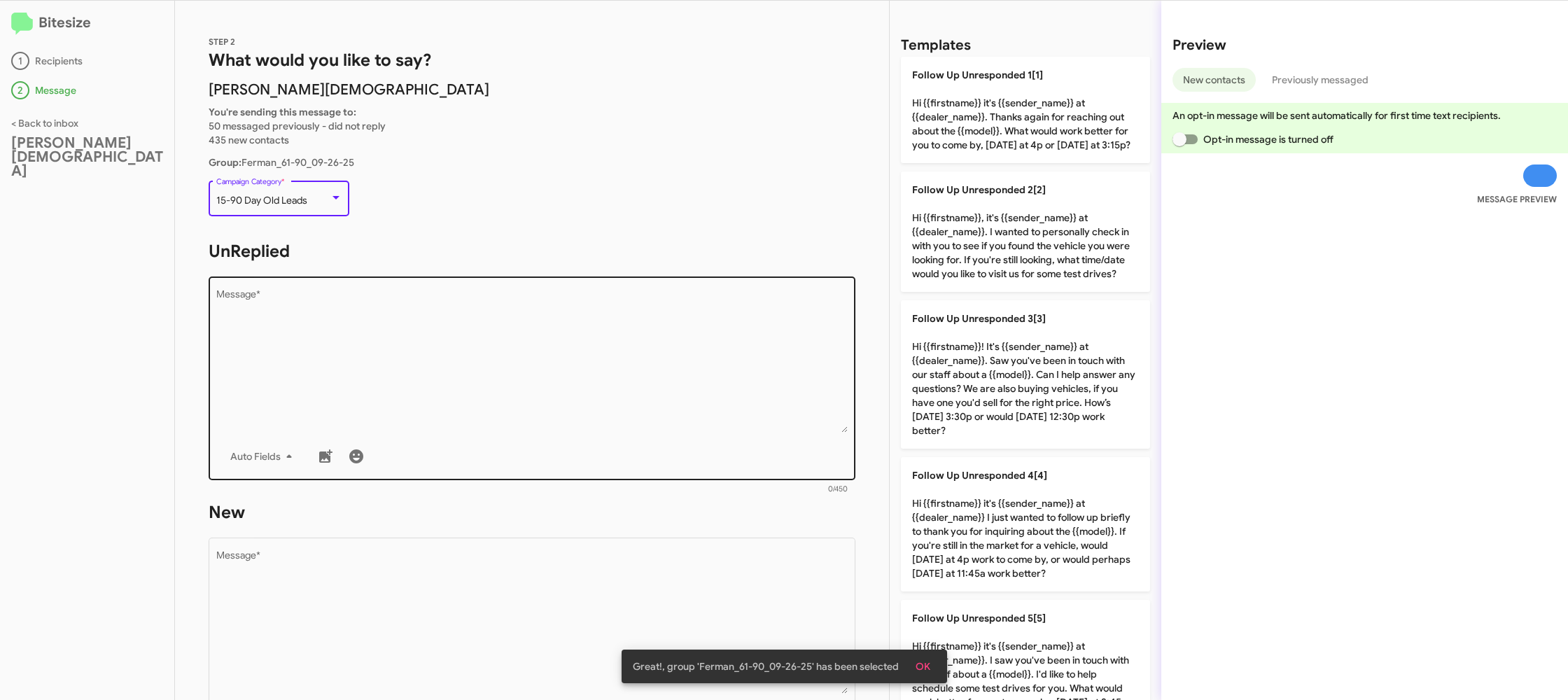
drag, startPoint x: 358, startPoint y: 321, endPoint x: 376, endPoint y: 317, distance: 18.4
click at [361, 317] on textarea "Message *" at bounding box center [532, 360] width 632 height 142
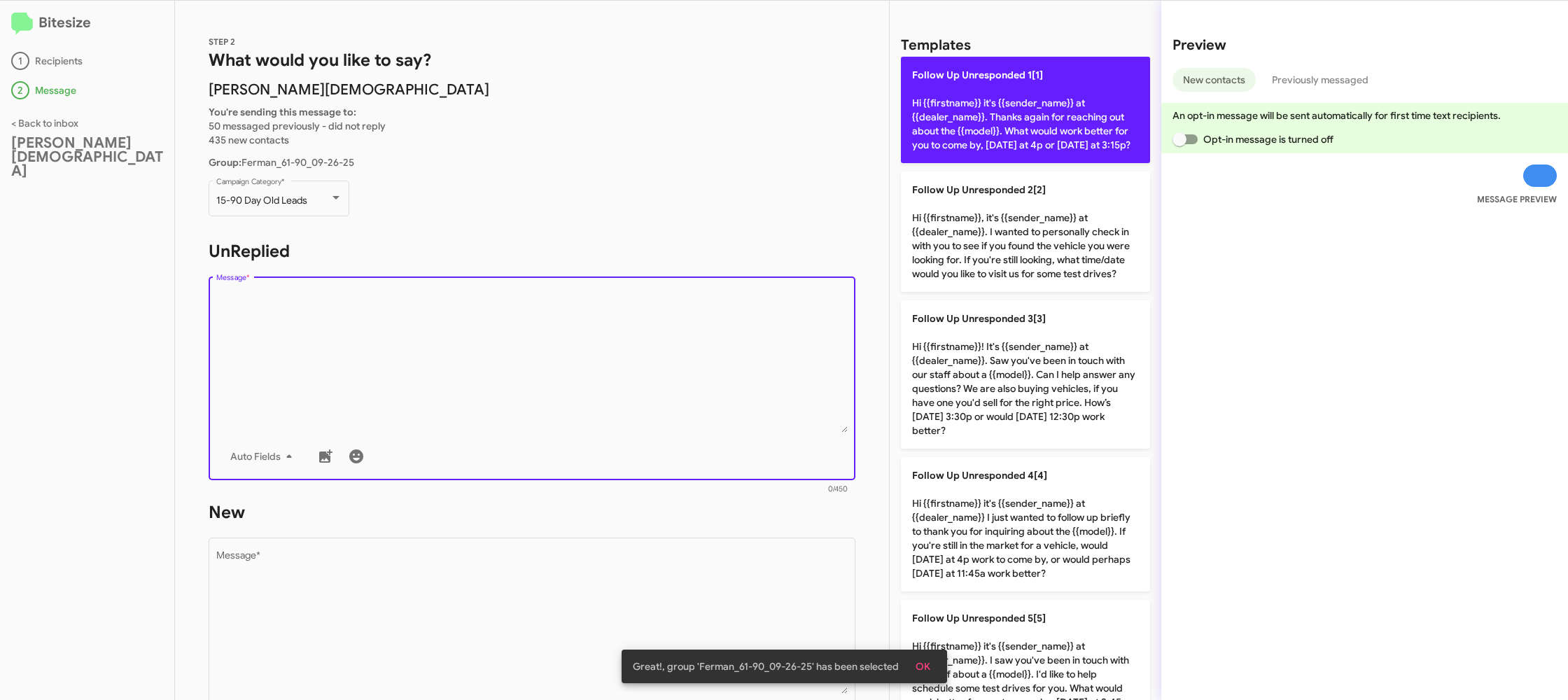
click at [956, 140] on p "Follow Up Unresponded 1[1] Hi {{firstname}} it's {{sender_name}} at {{dealer_na…" at bounding box center [1026, 110] width 250 height 106
type textarea "Hi {{firstname}} it's {{sender_name}} at {{dealer_name}}. Thanks again for reac…"
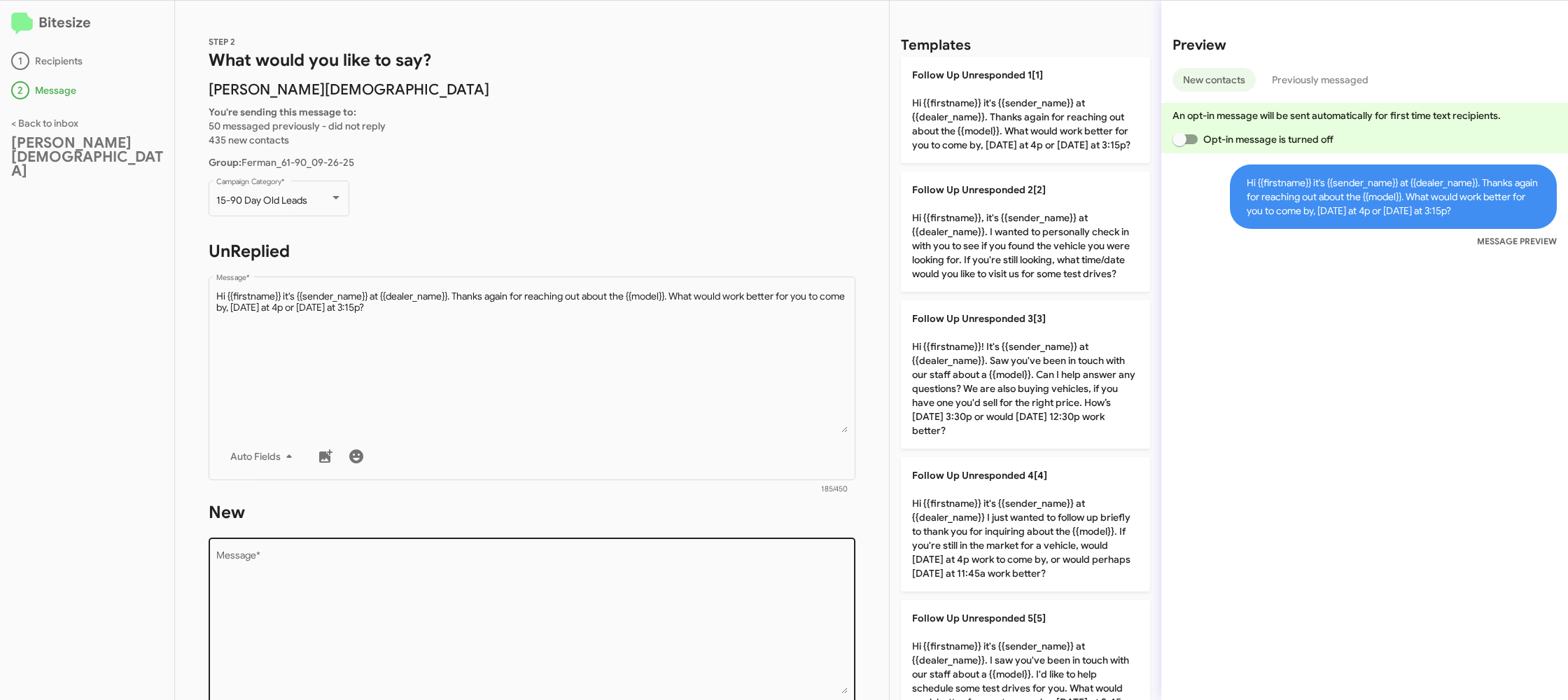
drag, startPoint x: 761, startPoint y: 660, endPoint x: 745, endPoint y: 648, distance: 20.0
click at [745, 648] on textarea "Message *" at bounding box center [532, 621] width 632 height 142
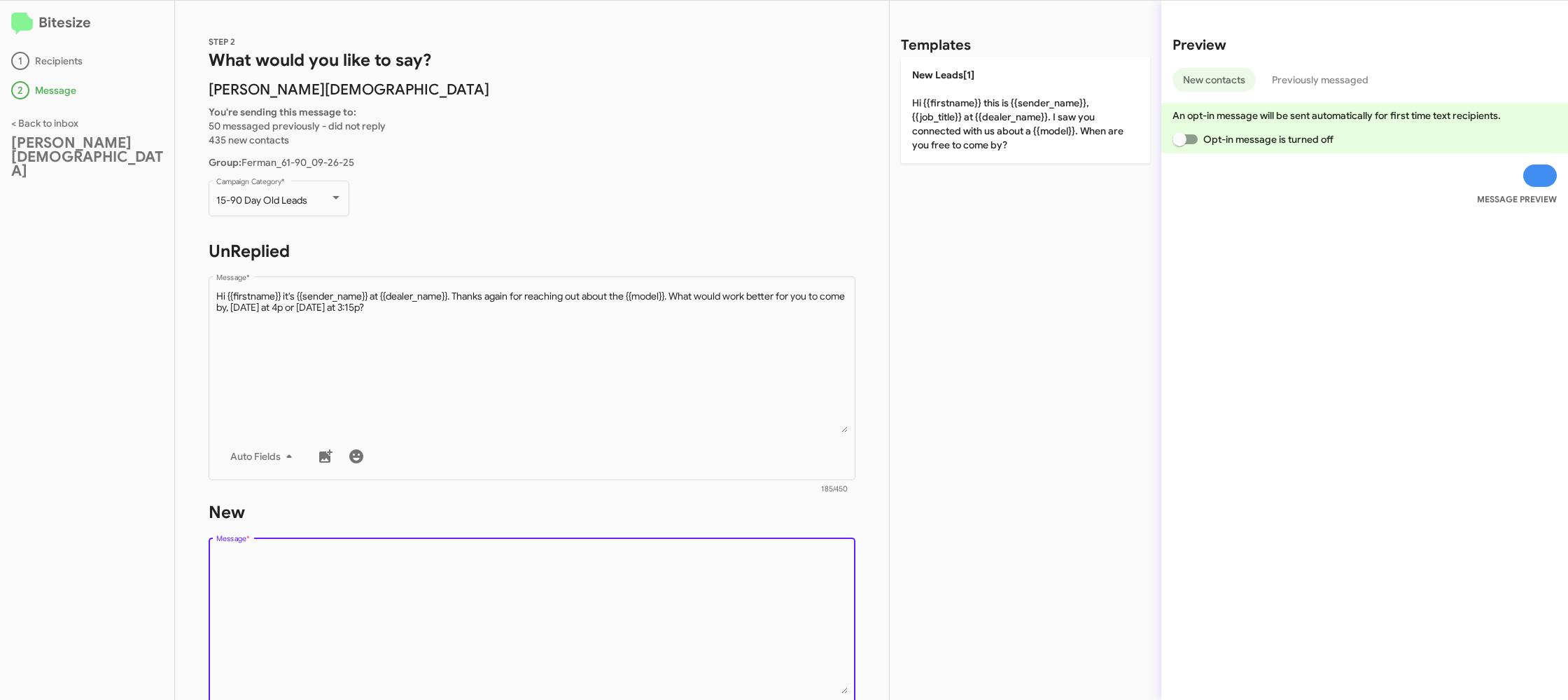
drag, startPoint x: 745, startPoint y: 648, endPoint x: 775, endPoint y: 496, distance: 154.9
click at [735, 632] on textarea "Message *" at bounding box center [532, 621] width 632 height 142
click at [944, 156] on div "Templates New Leads[1] Hi {{firstname}} this is {{sender_name}}, {{job_title}} …" at bounding box center [1025, 350] width 272 height 699
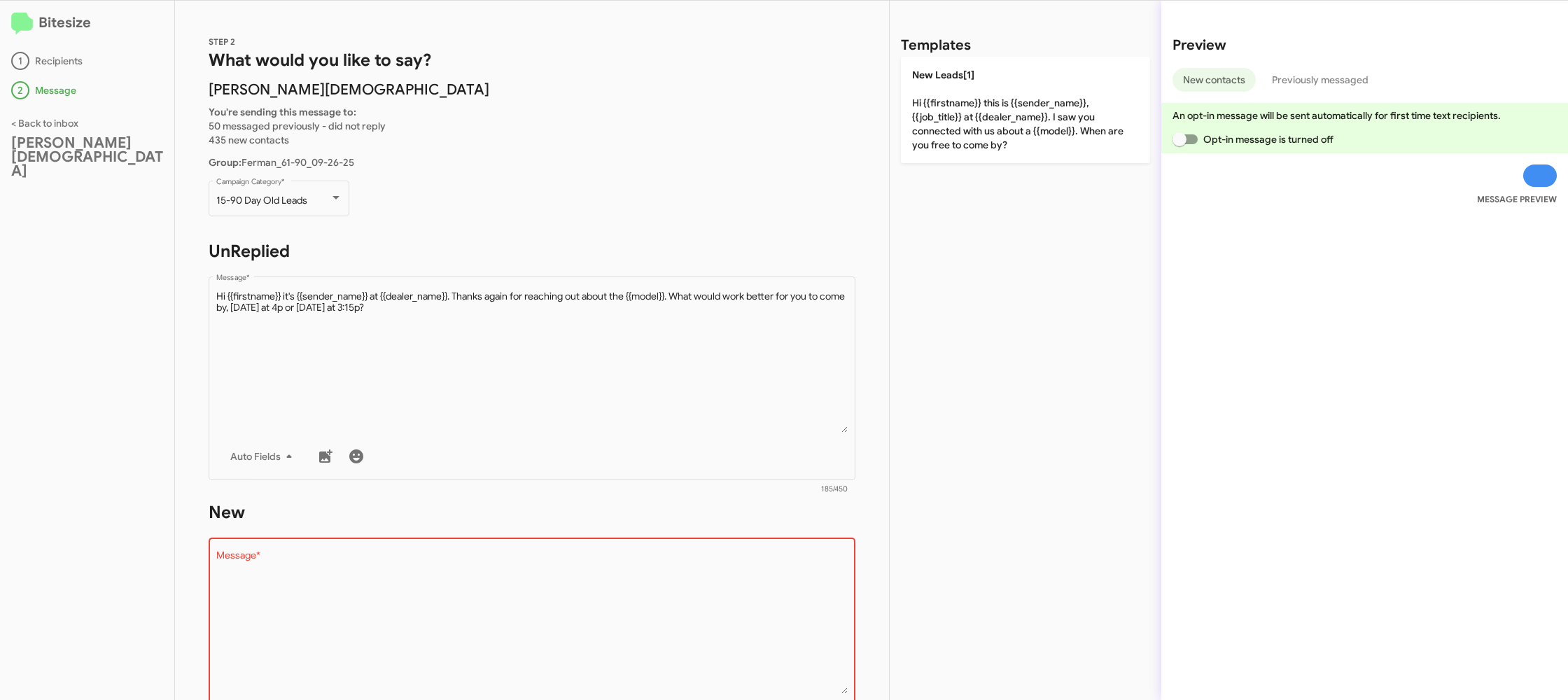
click at [920, 135] on p "New Leads[1] Hi {{firstname}} this is {{sender_name}}, {{job_title}} at {{deale…" at bounding box center [1026, 110] width 250 height 106
type textarea "Hi {{firstname}} this is {{sender_name}}, {{job_title}} at {{dealer_name}}. I s…"
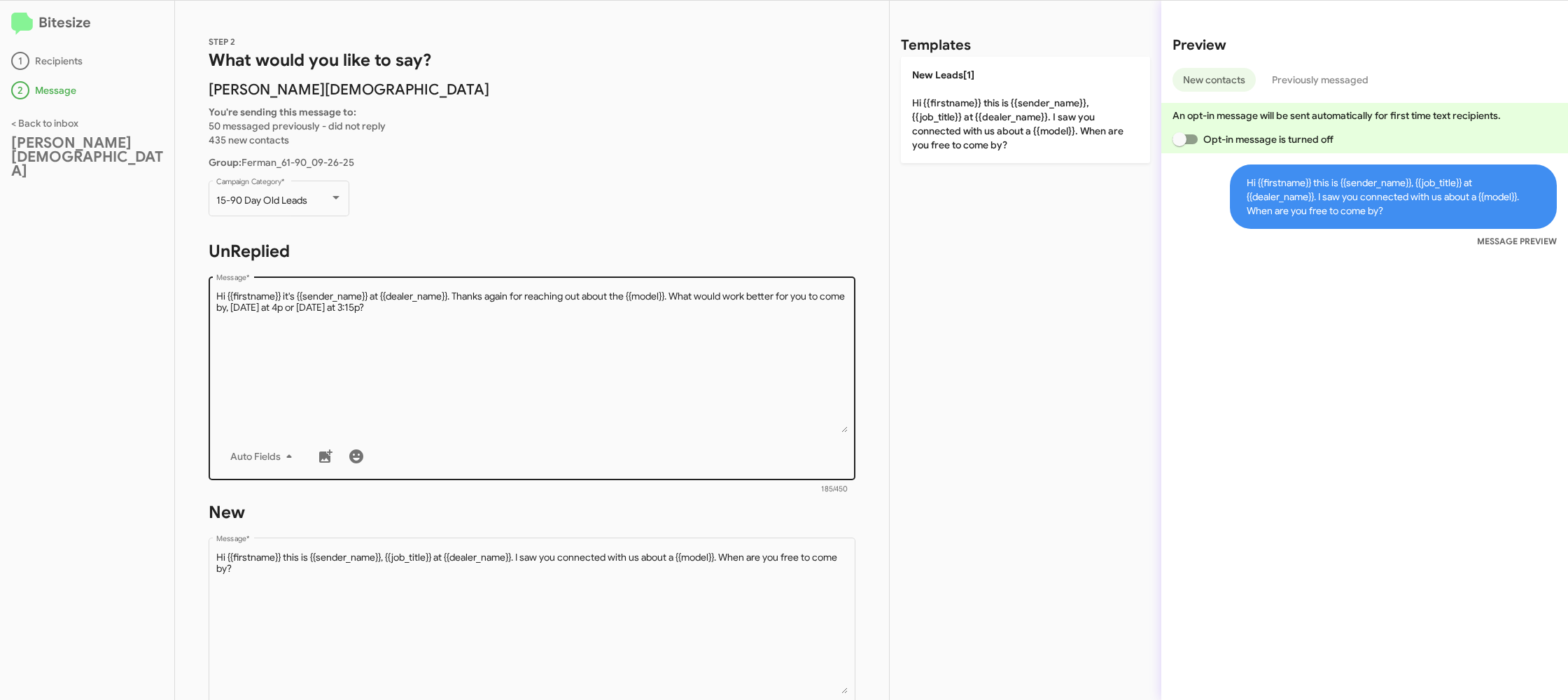
scroll to position [237, 0]
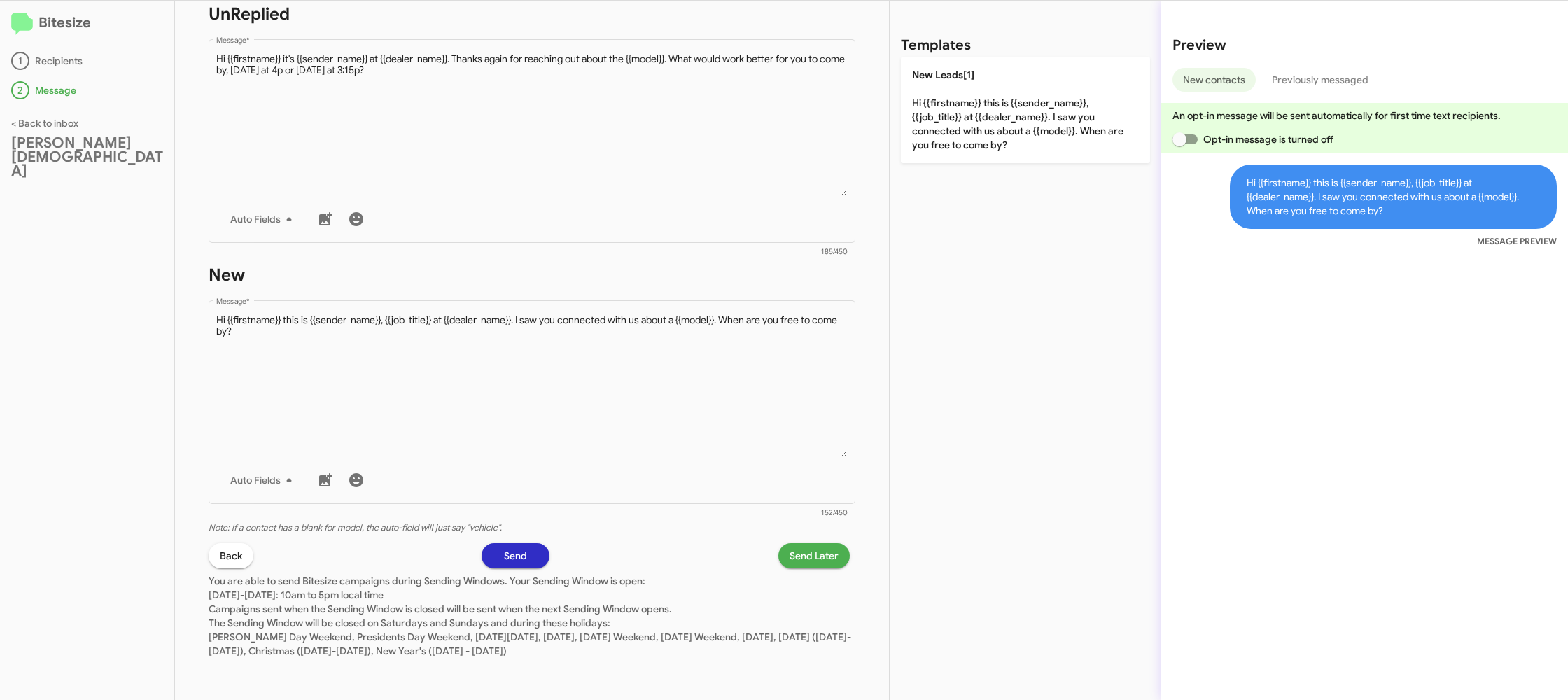
click at [784, 553] on button "Send Later" at bounding box center [814, 556] width 72 height 25
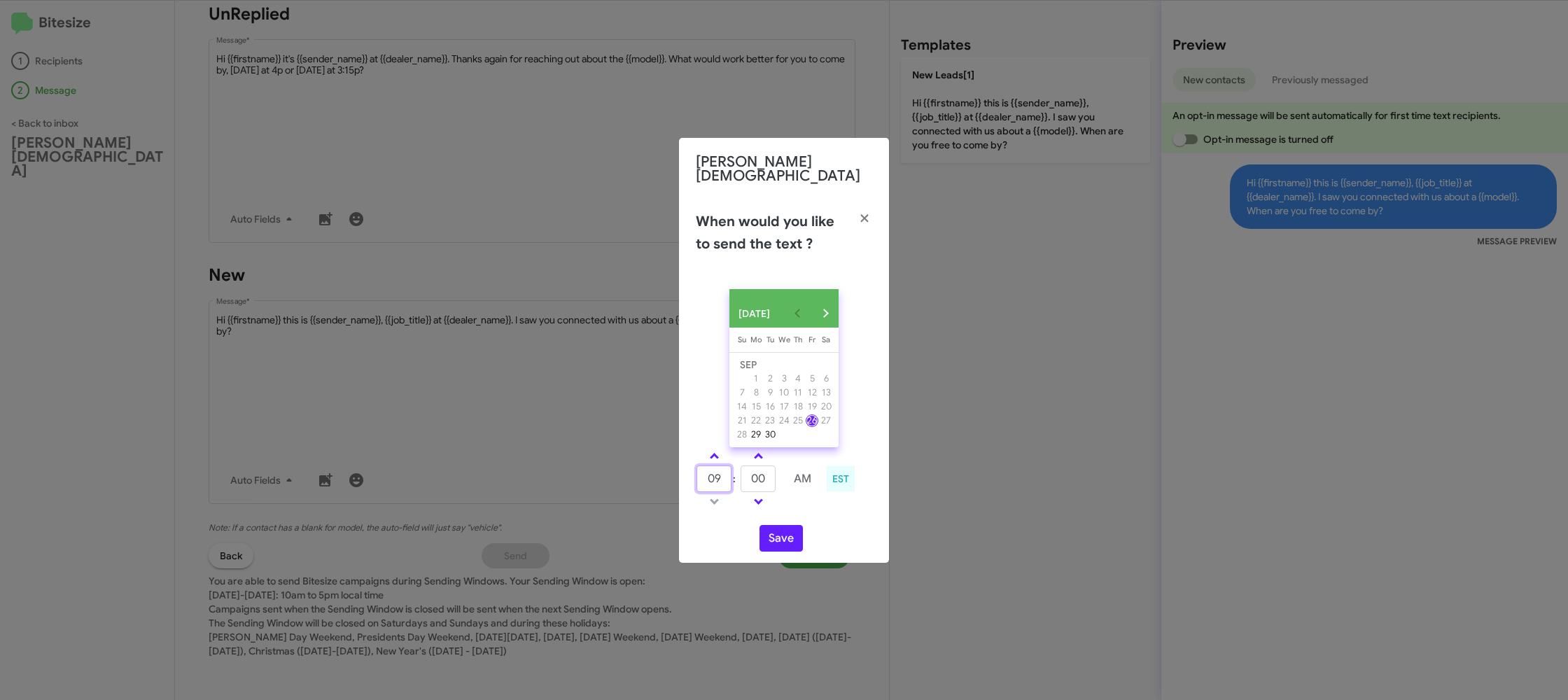
click at [707, 473] on input "09" at bounding box center [714, 479] width 35 height 27
type input "12"
click at [771, 480] on input "00" at bounding box center [759, 479] width 35 height 27
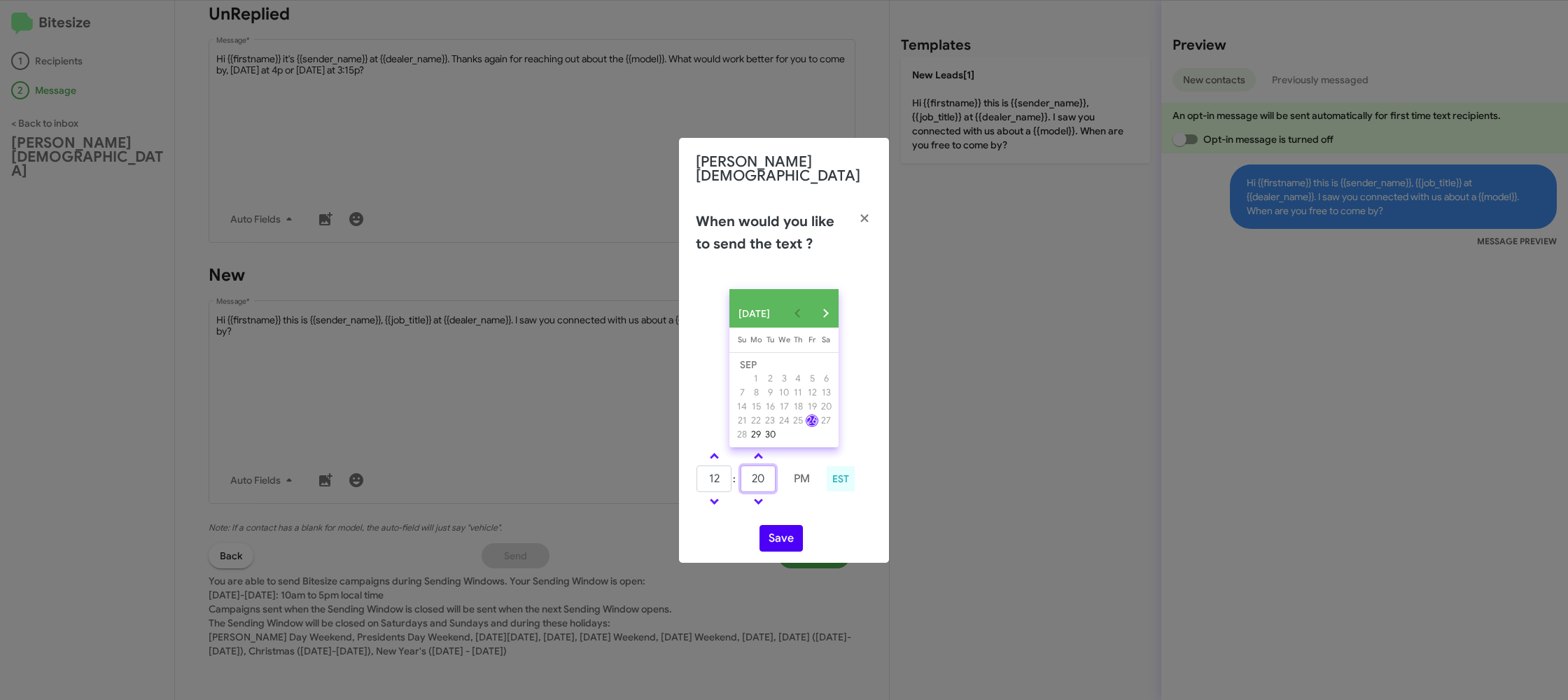
type input "20"
click at [810, 516] on div "SEP 2025 Sunday Su Monday Mo Tuesday Tu Wednesday We Thursday Th Friday Fr Satu…" at bounding box center [784, 420] width 210 height 285
click at [791, 530] on button "Save" at bounding box center [781, 538] width 43 height 27
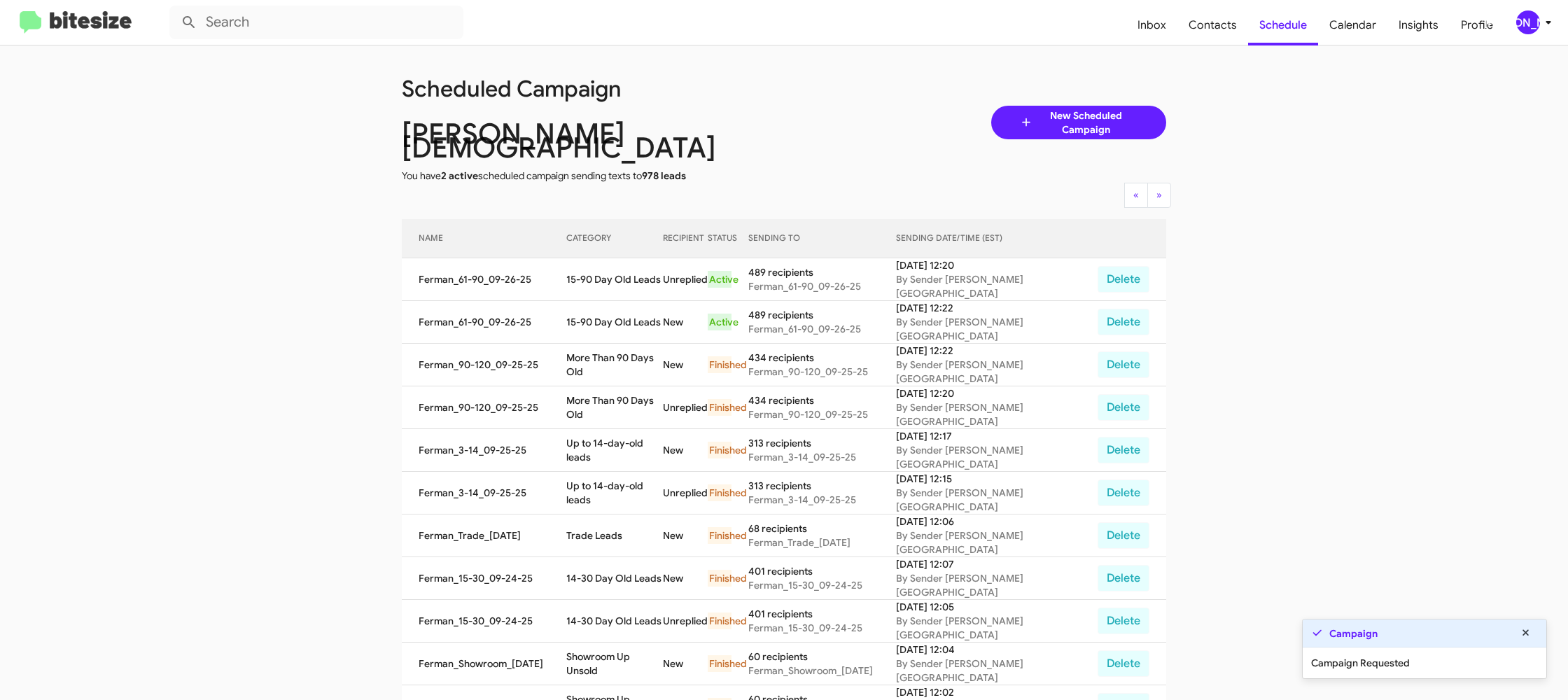
click at [601, 266] on td "15-90 Day Old Leads" at bounding box center [614, 280] width 96 height 42
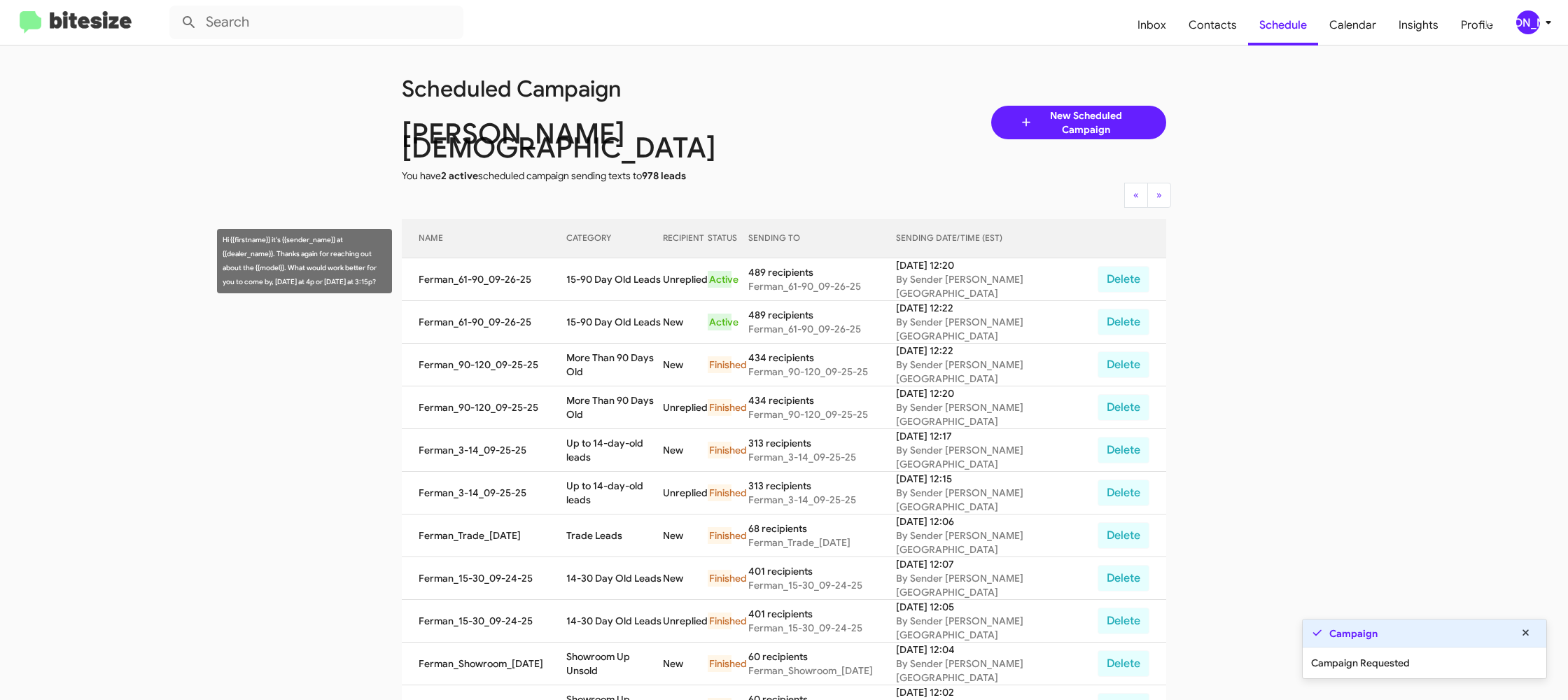
click at [601, 266] on td "15-90 Day Old Leads" at bounding box center [614, 280] width 96 height 42
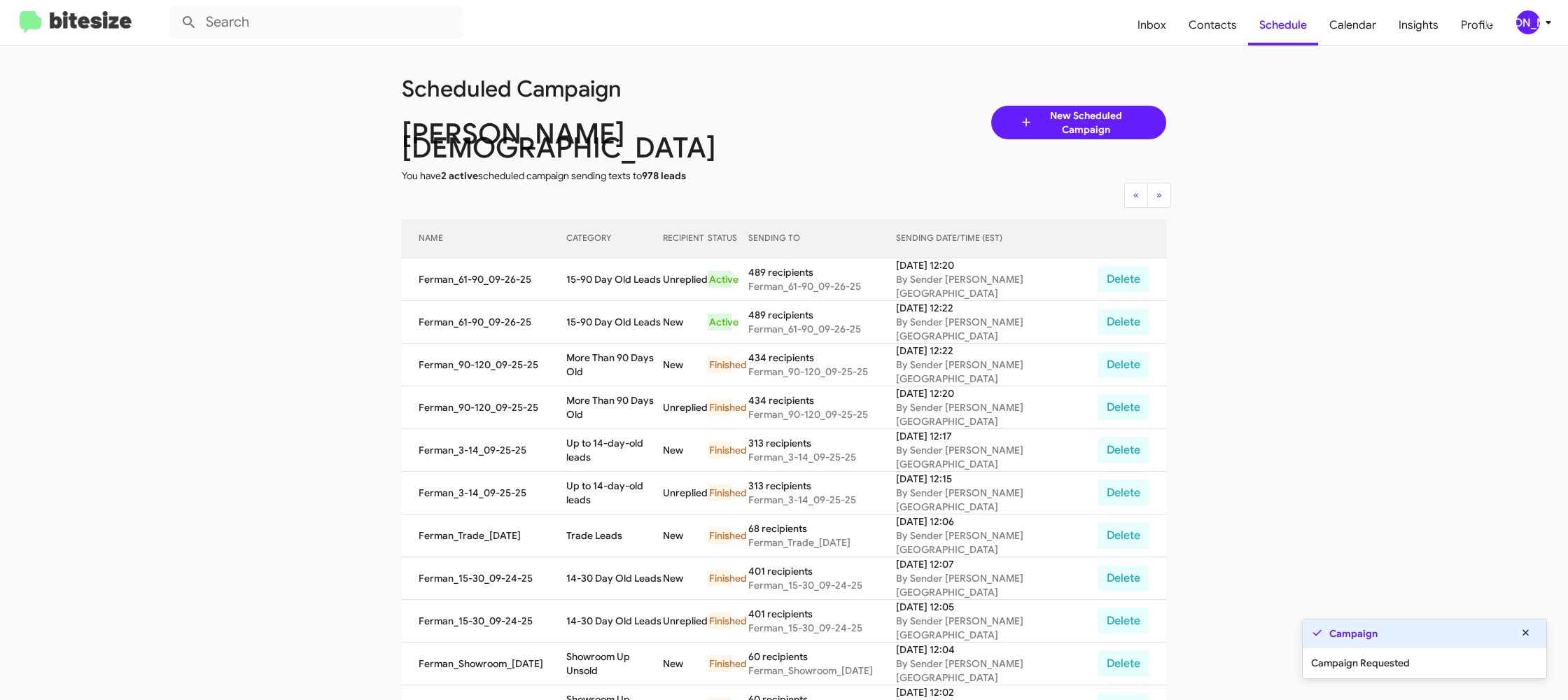
click at [601, 266] on td "15-90 Day Old Leads" at bounding box center [614, 280] width 96 height 42
copy td "15-90 Day Old Leads"
click at [1539, 22] on div "[PERSON_NAME]" at bounding box center [1528, 22] width 24 height 24
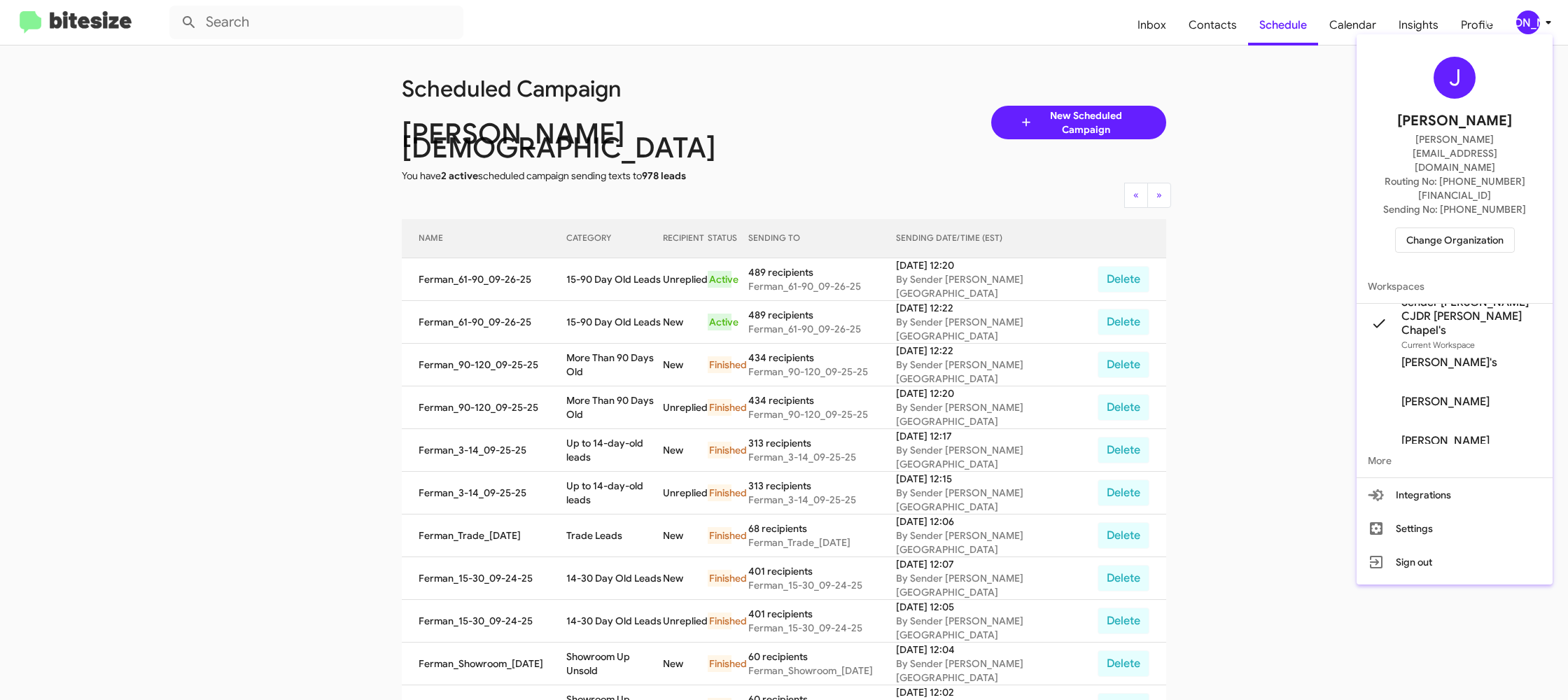
click at [1458, 228] on span "Change Organization" at bounding box center [1456, 240] width 97 height 24
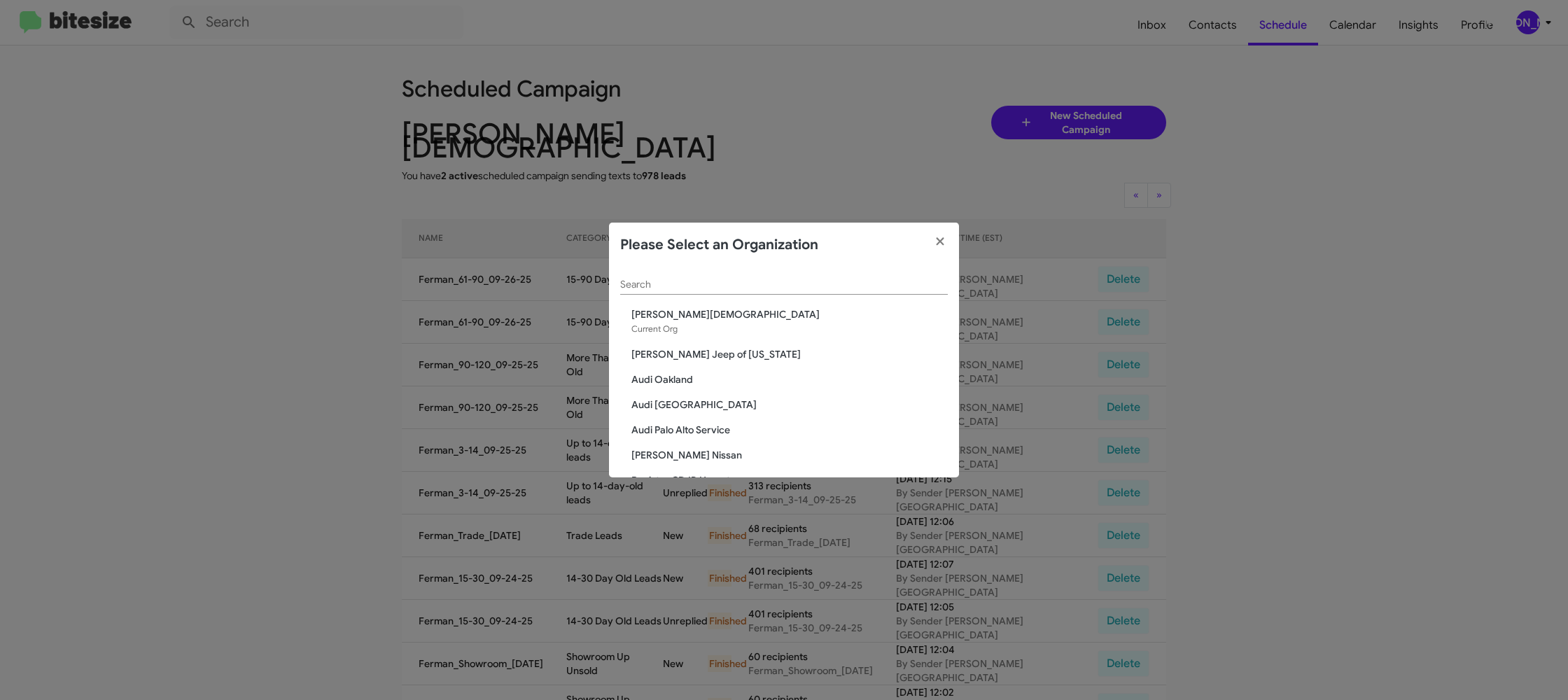
click at [697, 282] on input "Search" at bounding box center [784, 285] width 328 height 12
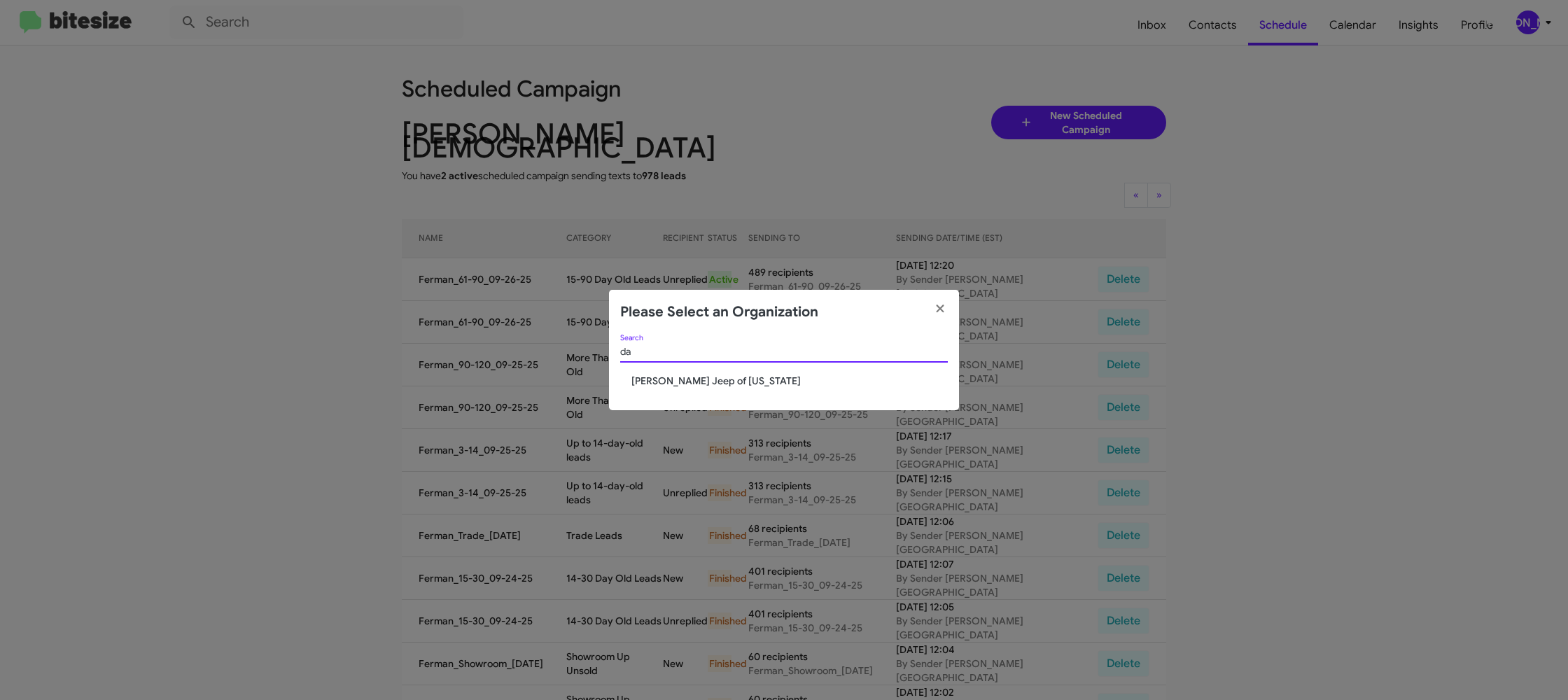
type input "d"
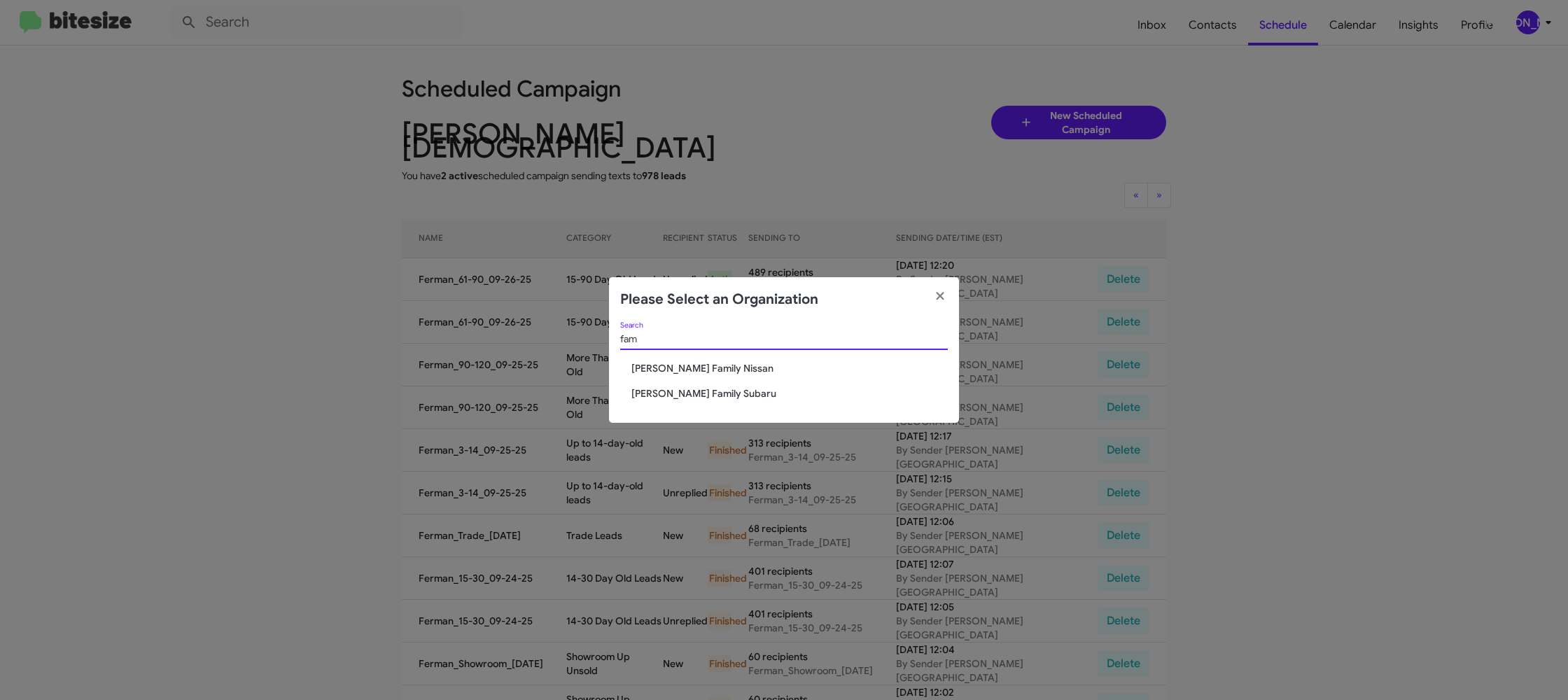
type input "fam"
click at [687, 369] on span "Hicks Family Nissan" at bounding box center [789, 368] width 316 height 14
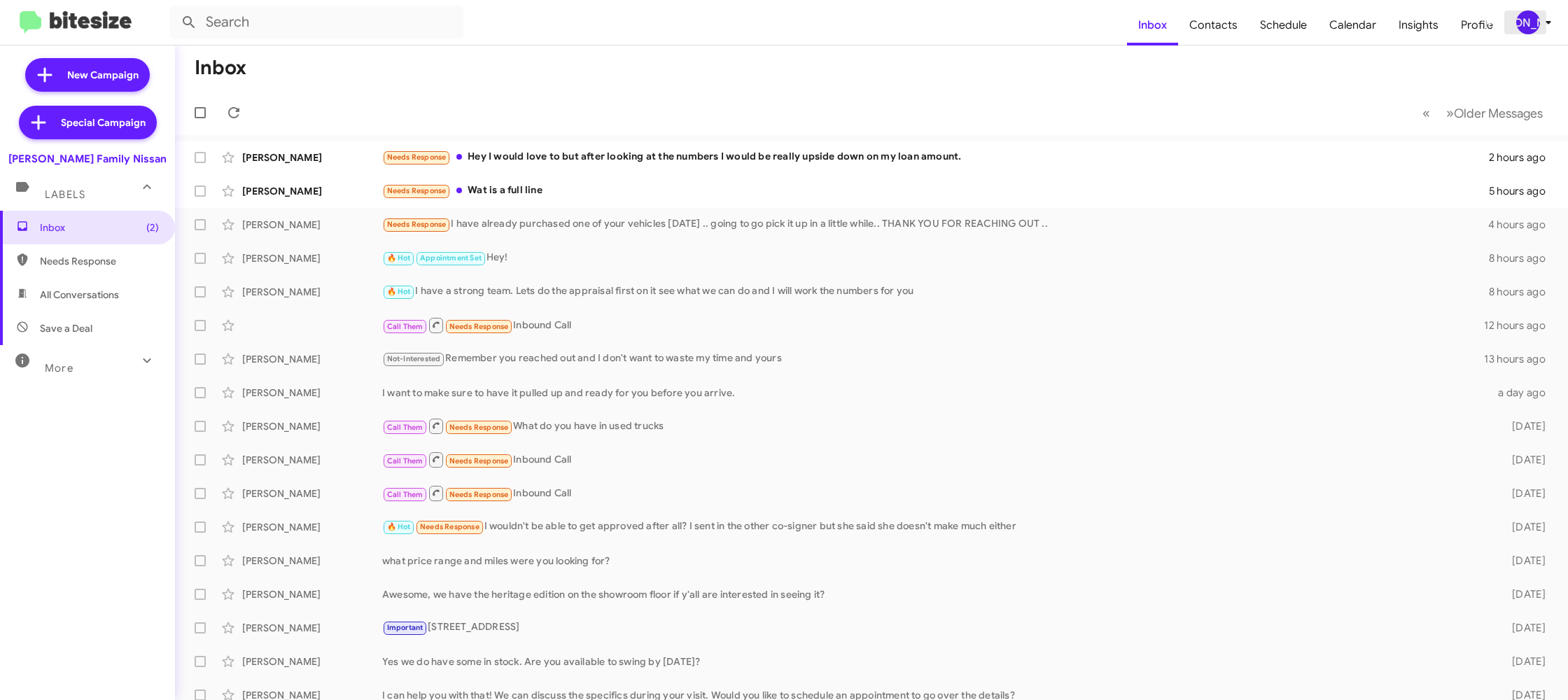
click at [1541, 25] on icon at bounding box center [1549, 22] width 17 height 17
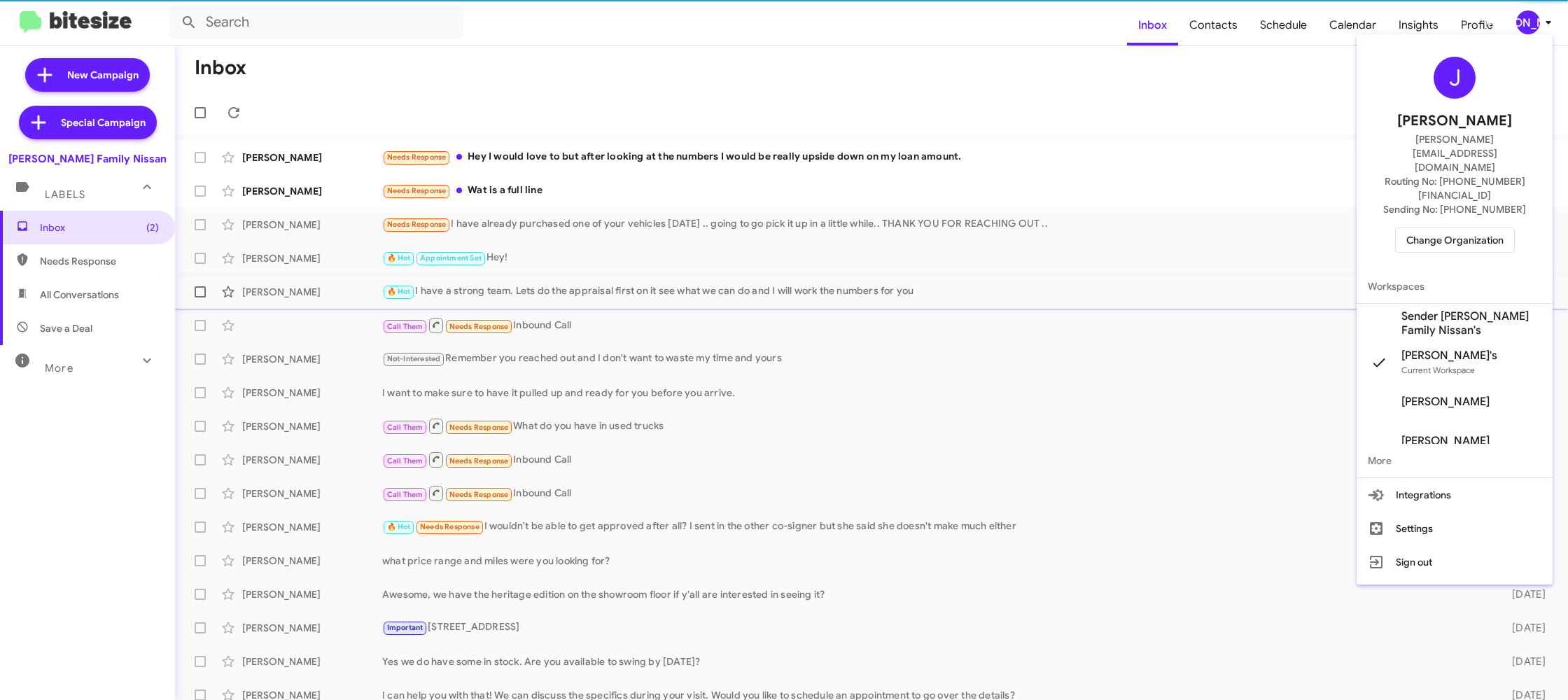
click at [1482, 310] on span "Sender [PERSON_NAME] Family Nissan's" at bounding box center [1471, 324] width 140 height 28
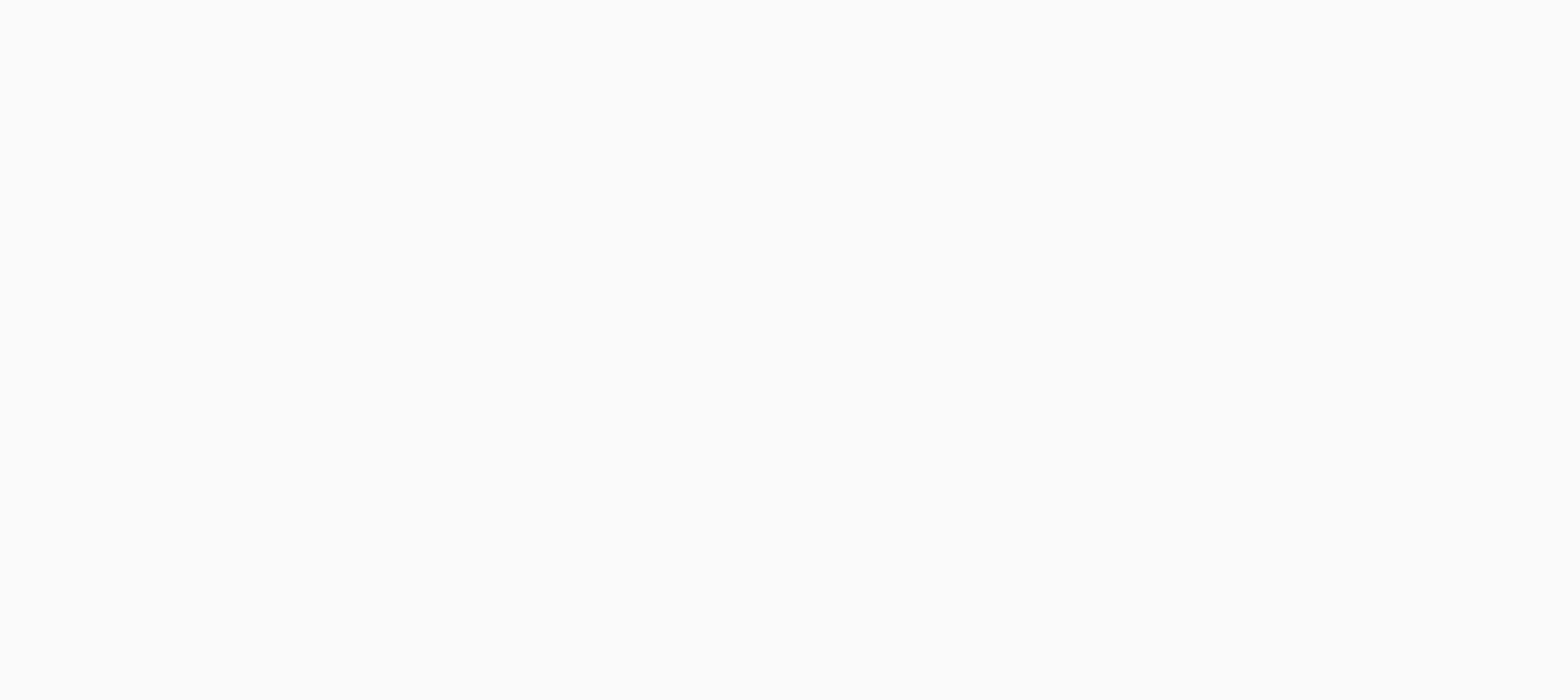
click at [1229, 33] on body at bounding box center [784, 350] width 1568 height 700
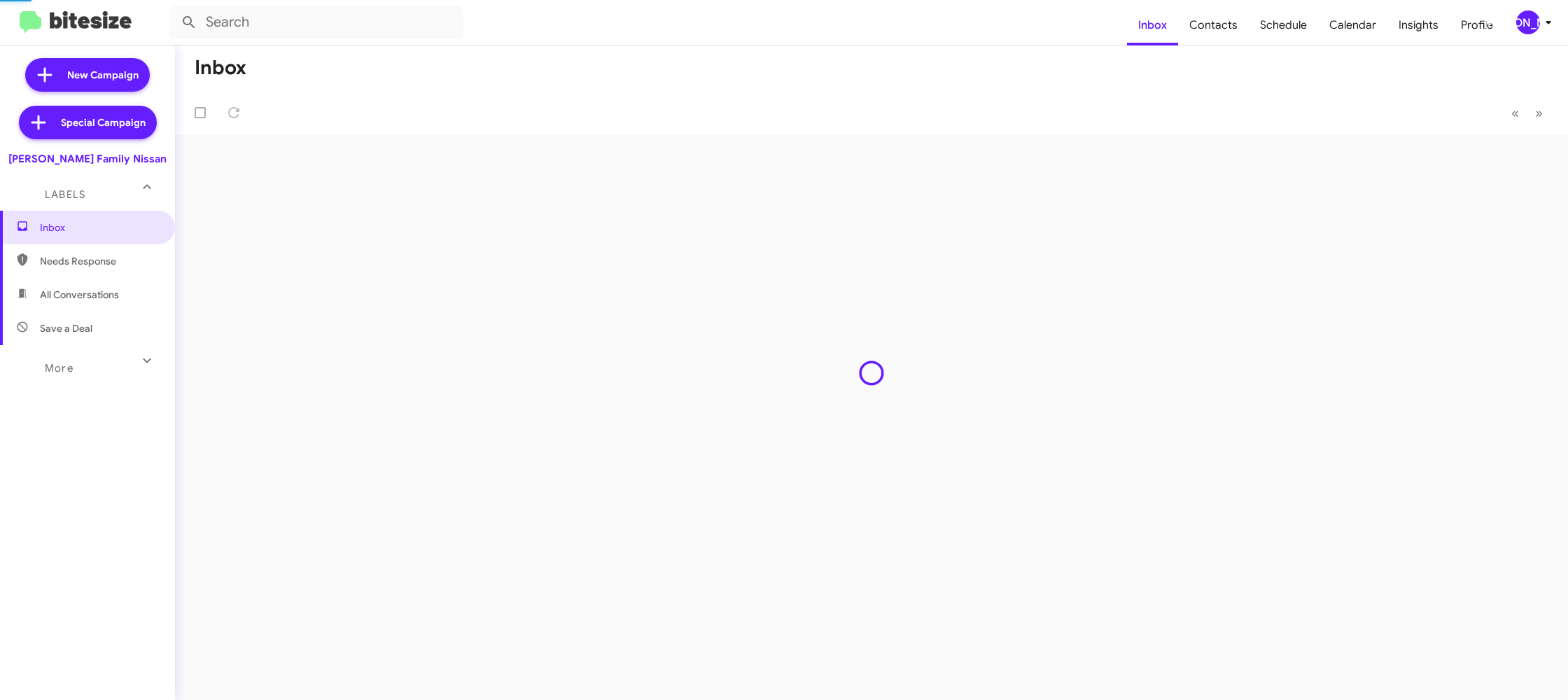
click at [1229, 33] on span "Contacts" at bounding box center [1214, 26] width 71 height 41
type input "in:groups"
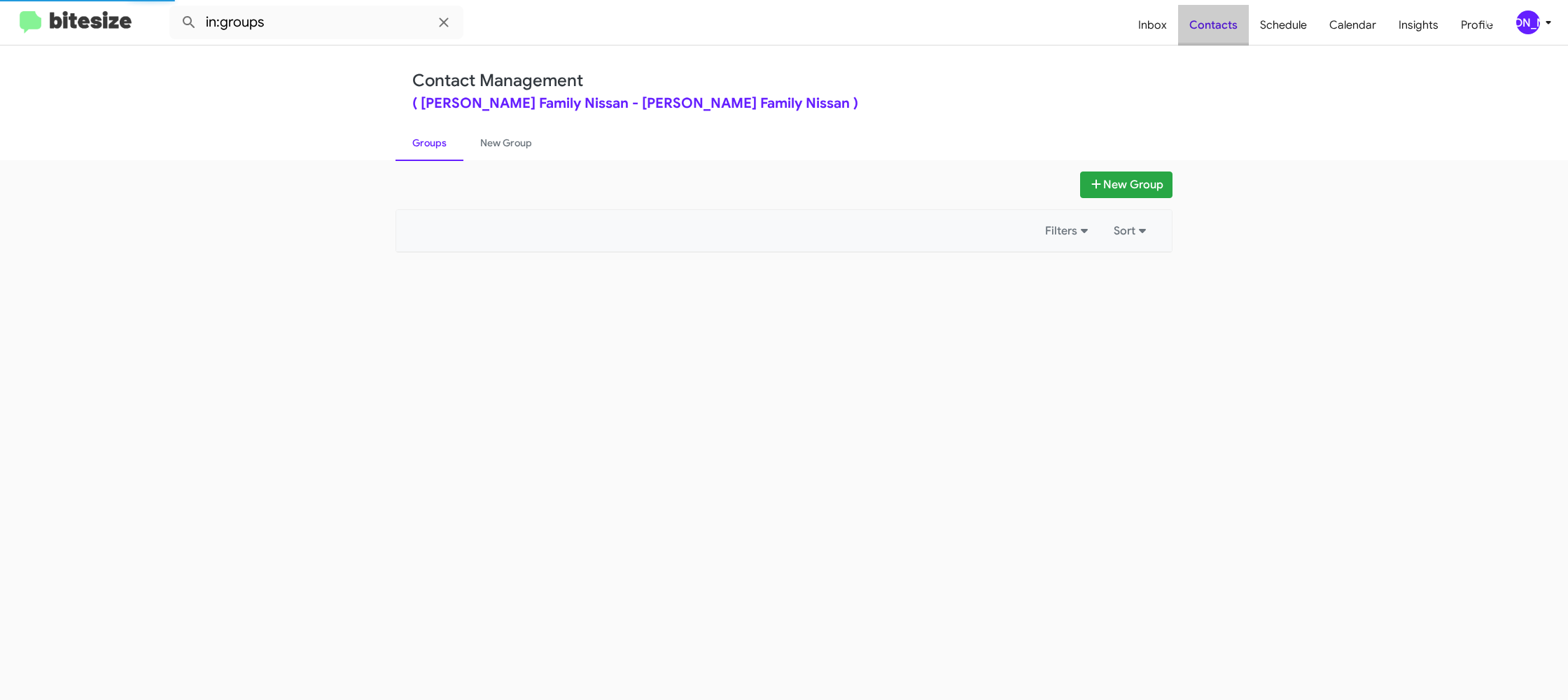
drag, startPoint x: 0, startPoint y: 0, endPoint x: 1153, endPoint y: 12, distance: 1153.1
click at [1229, 33] on span "Contacts" at bounding box center [1214, 26] width 71 height 41
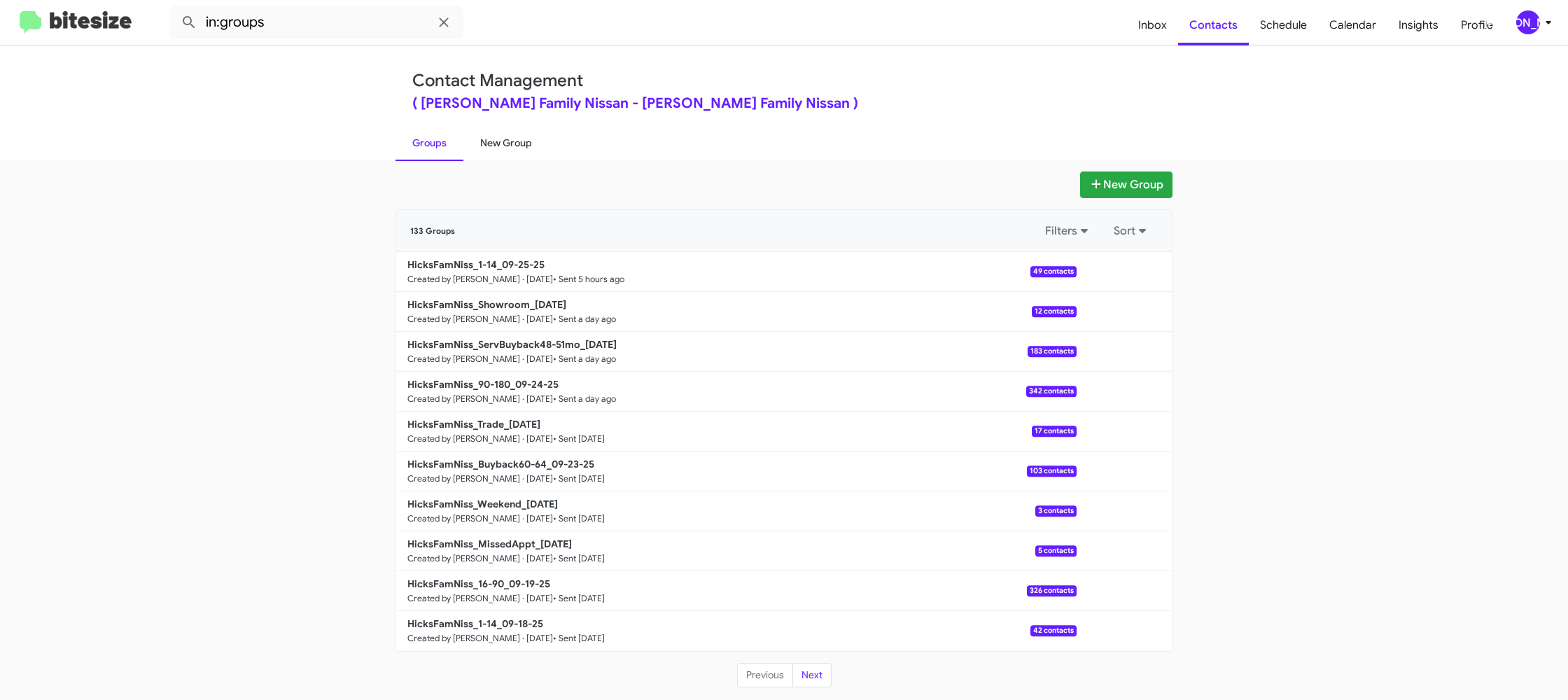
click at [510, 142] on link "New Group" at bounding box center [506, 142] width 85 height 36
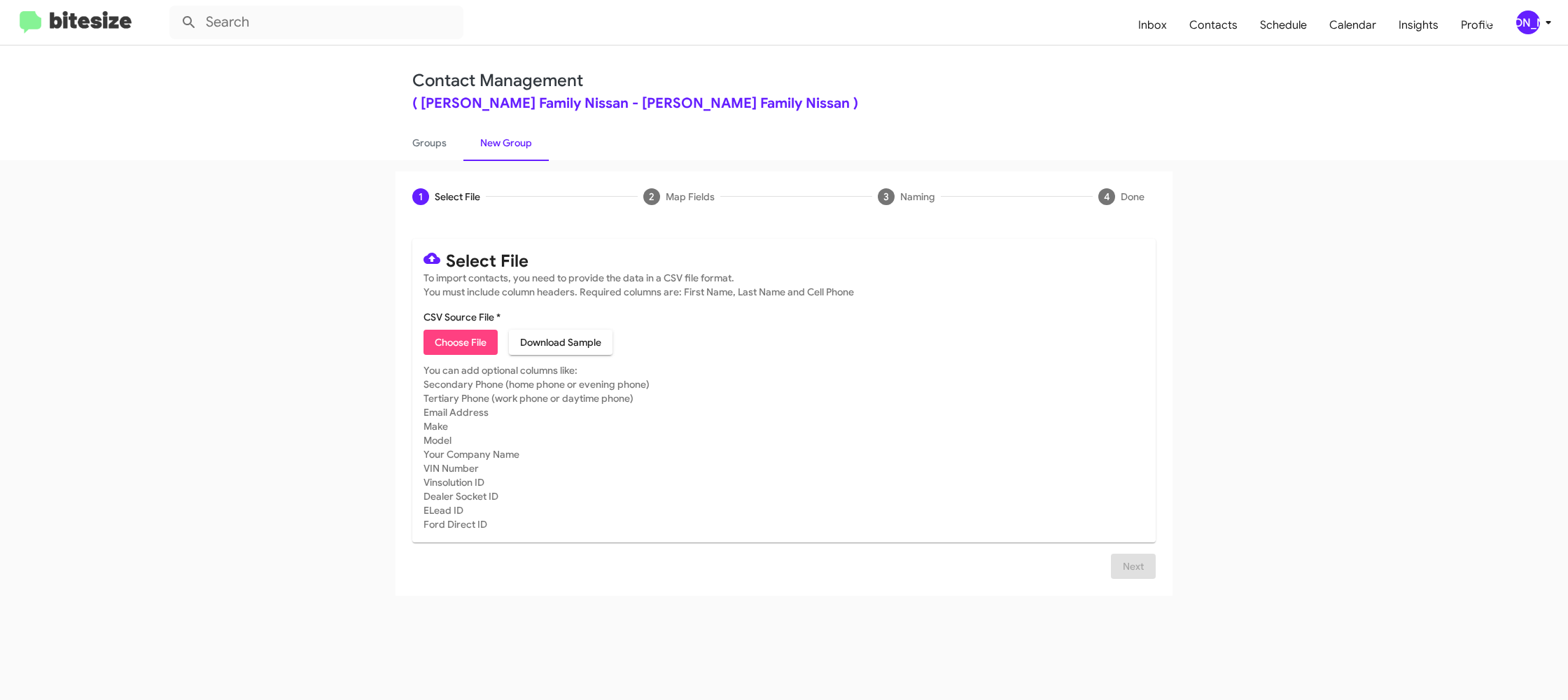
click at [1533, 22] on div "[PERSON_NAME]" at bounding box center [1528, 22] width 24 height 24
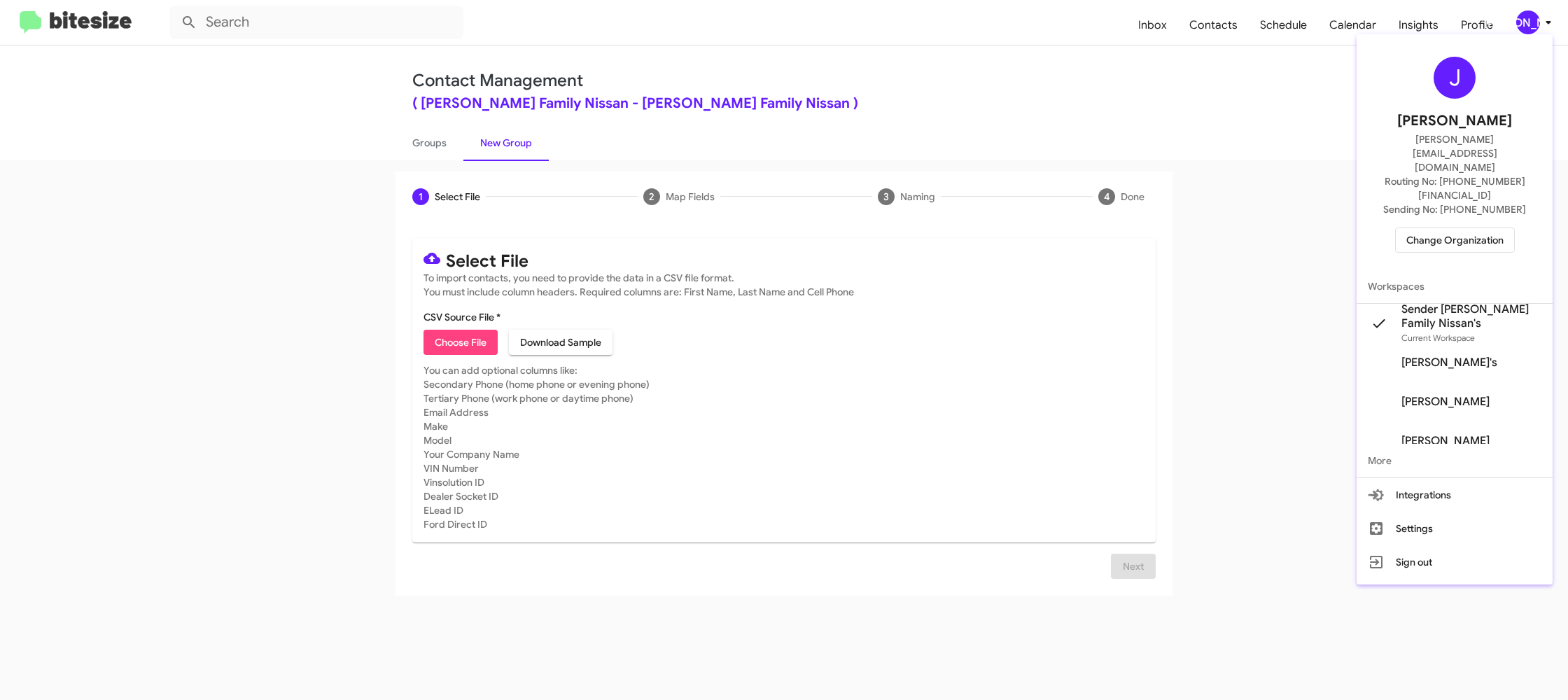
drag, startPoint x: 562, startPoint y: 132, endPoint x: 606, endPoint y: 12, distance: 127.8
click at [561, 132] on div at bounding box center [784, 350] width 1568 height 700
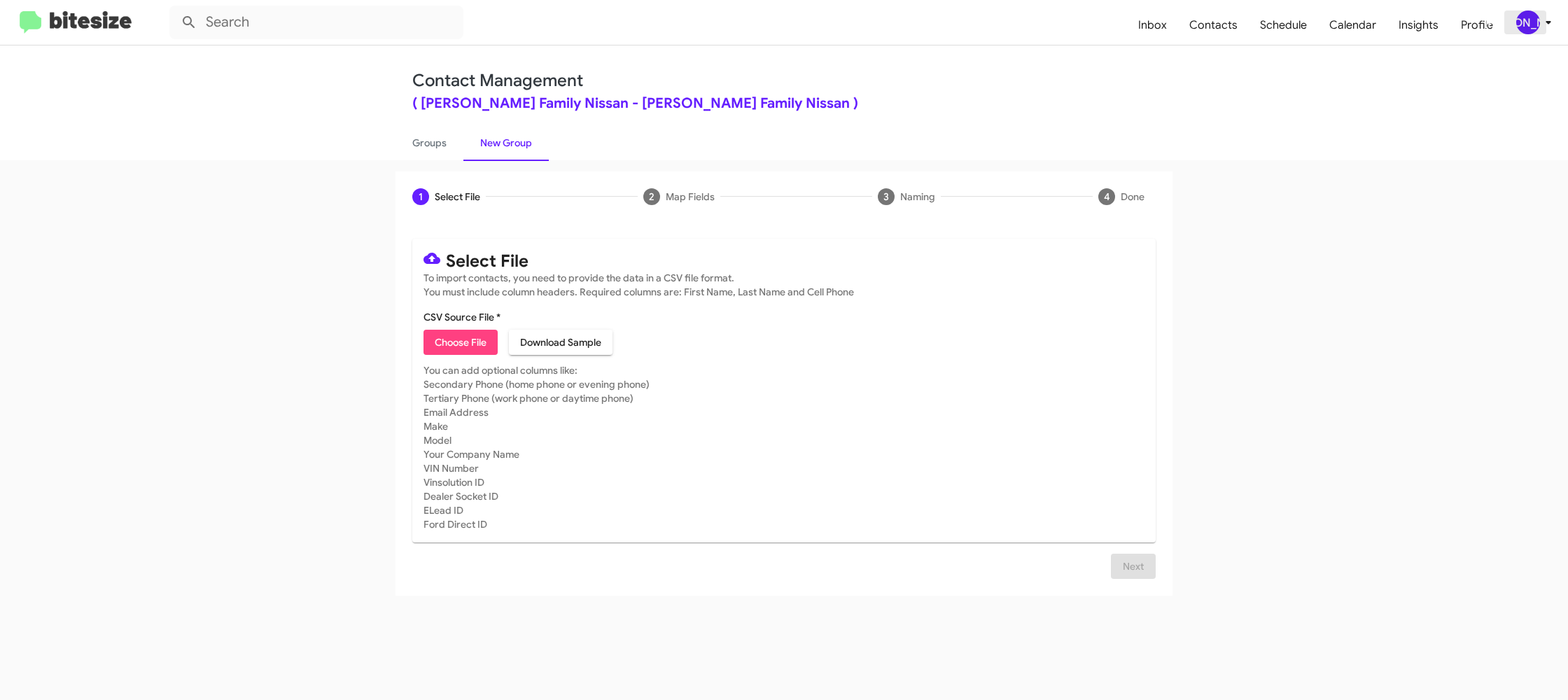
click at [1544, 23] on icon at bounding box center [1549, 22] width 17 height 17
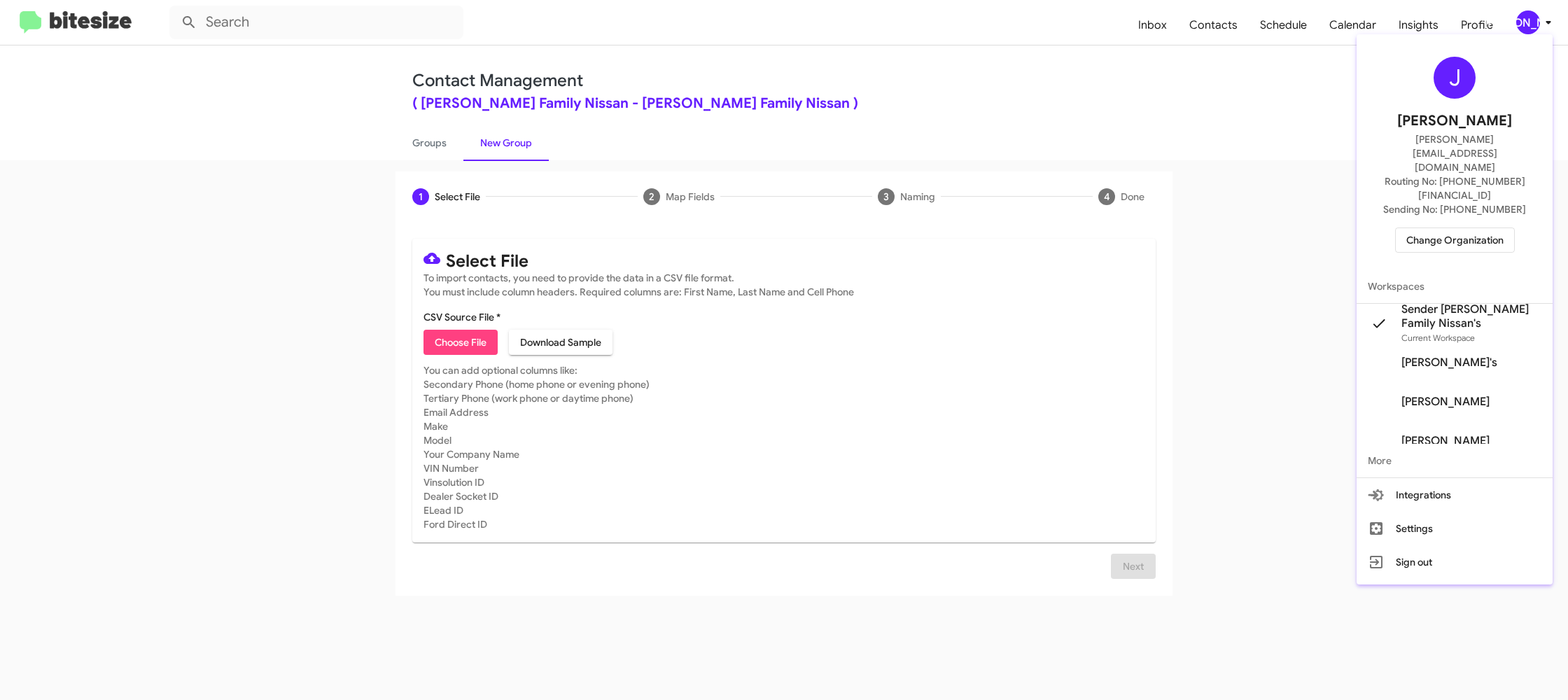
click at [1543, 23] on div at bounding box center [784, 350] width 1568 height 700
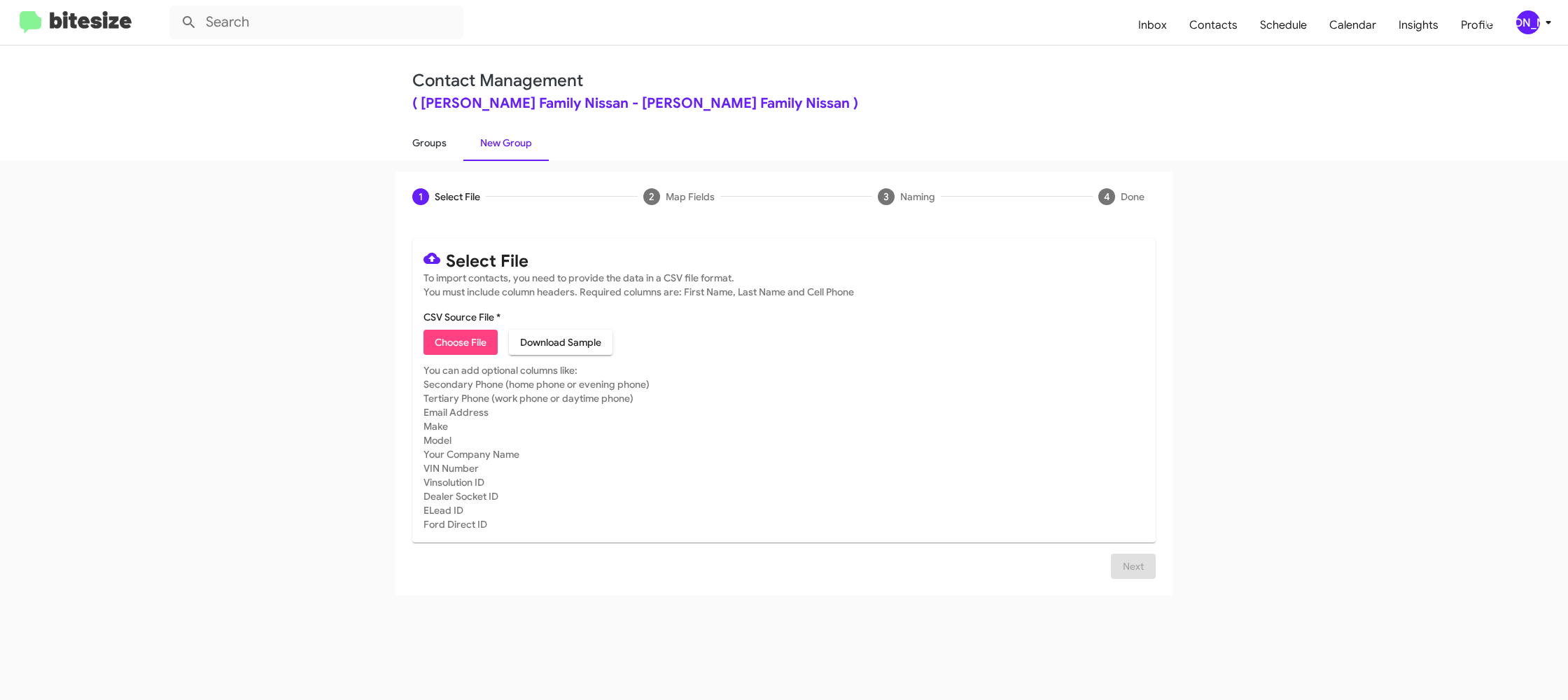
drag, startPoint x: 450, startPoint y: 145, endPoint x: 457, endPoint y: 145, distance: 7.0
click at [450, 145] on link "Groups" at bounding box center [429, 142] width 68 height 36
type input "in:groups"
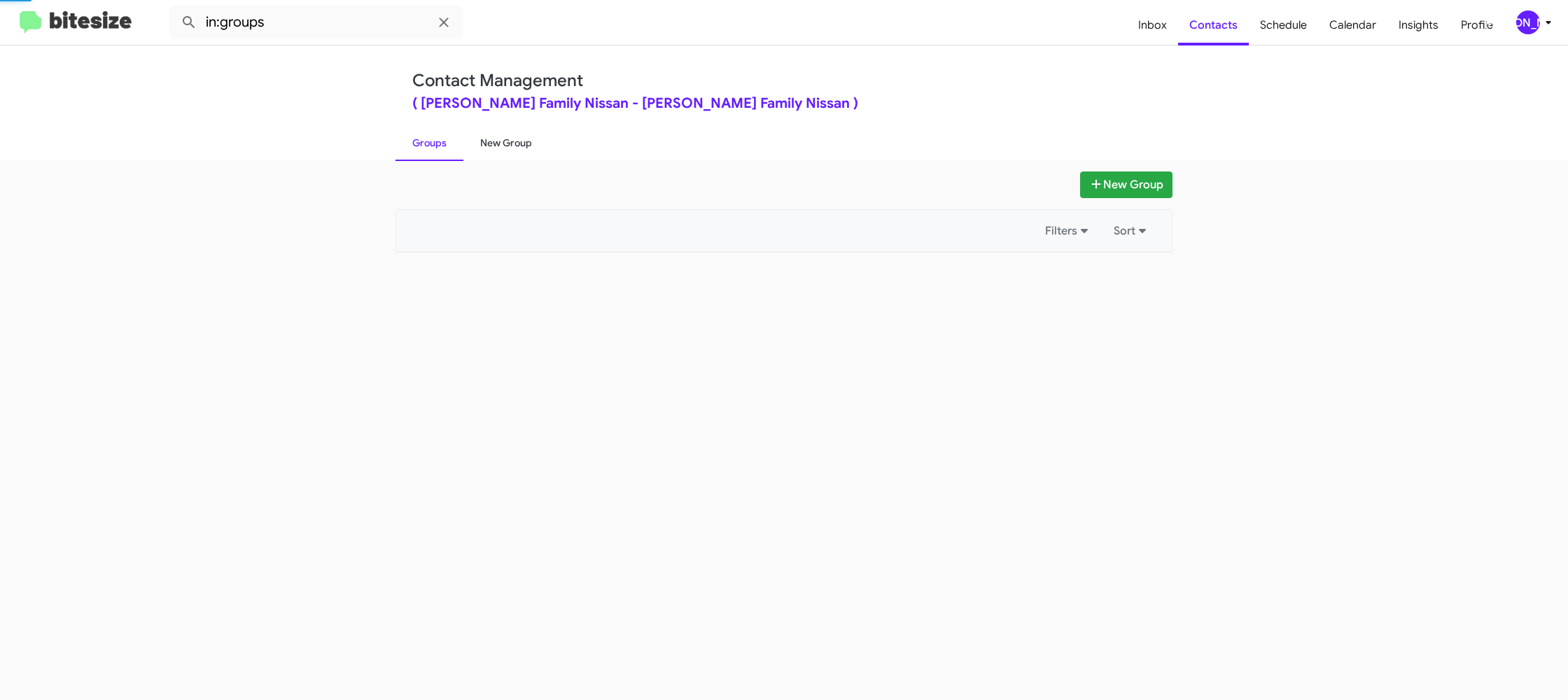
click at [514, 141] on link "New Group" at bounding box center [506, 142] width 85 height 36
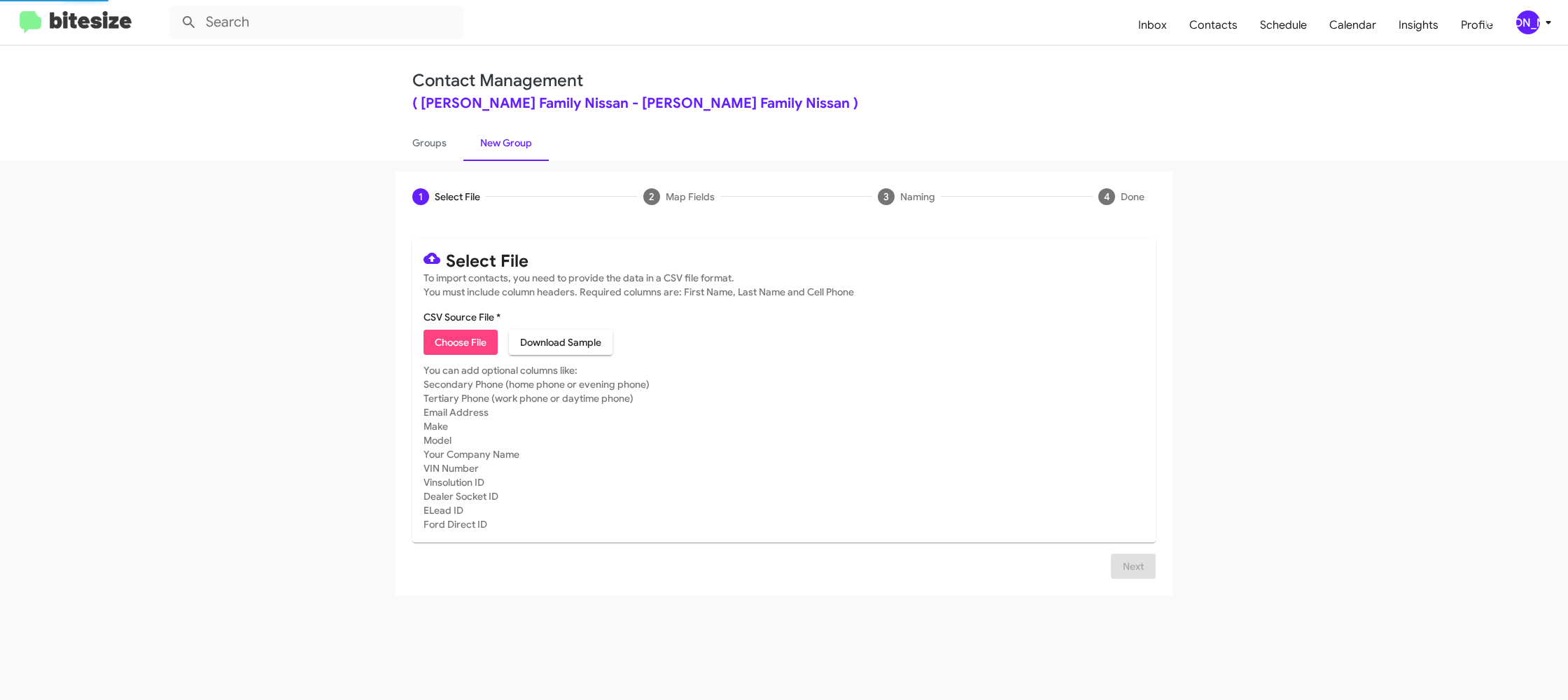
click at [514, 141] on link "New Group" at bounding box center [506, 142] width 85 height 36
click at [444, 151] on link "Groups" at bounding box center [429, 142] width 68 height 36
type input "in:groups"
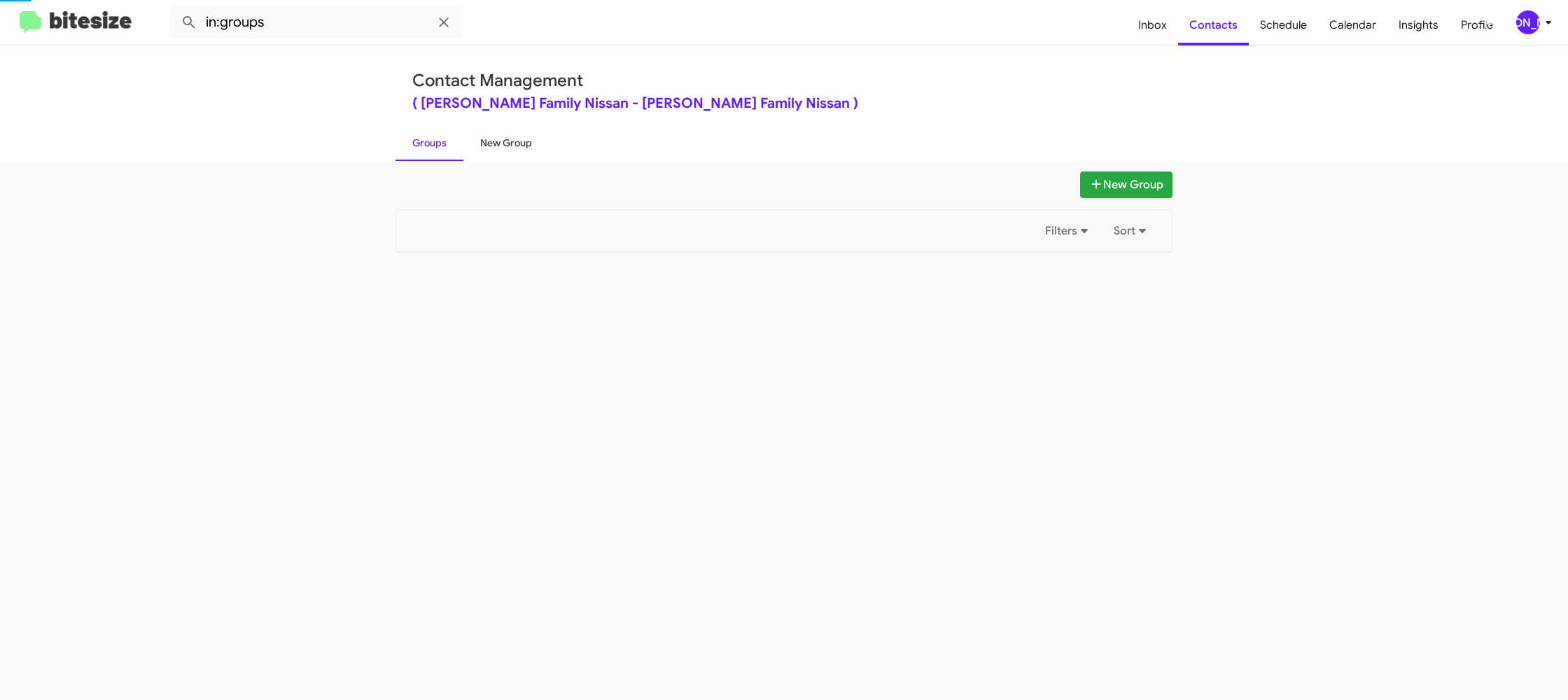
click at [498, 148] on link "New Group" at bounding box center [506, 142] width 85 height 36
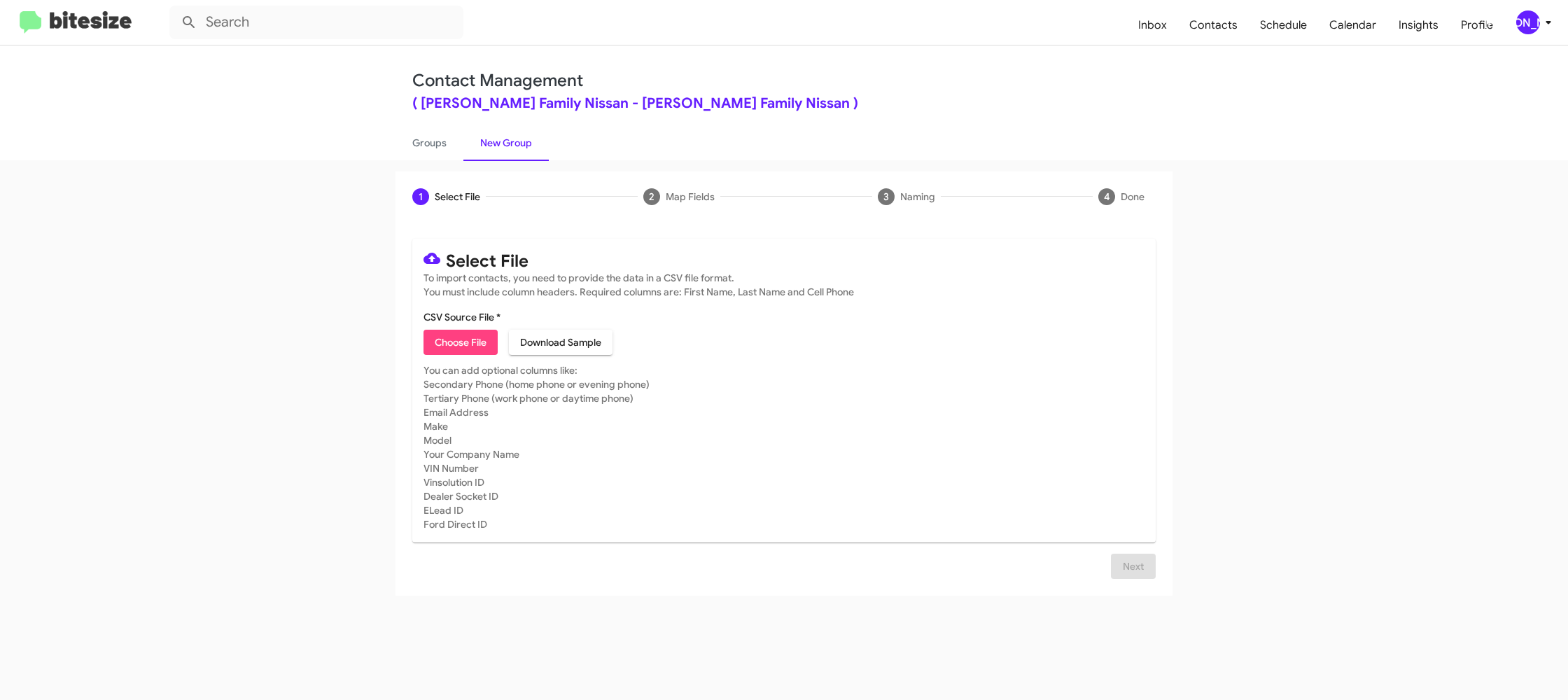
click at [1521, 20] on div "[PERSON_NAME]" at bounding box center [1528, 22] width 24 height 24
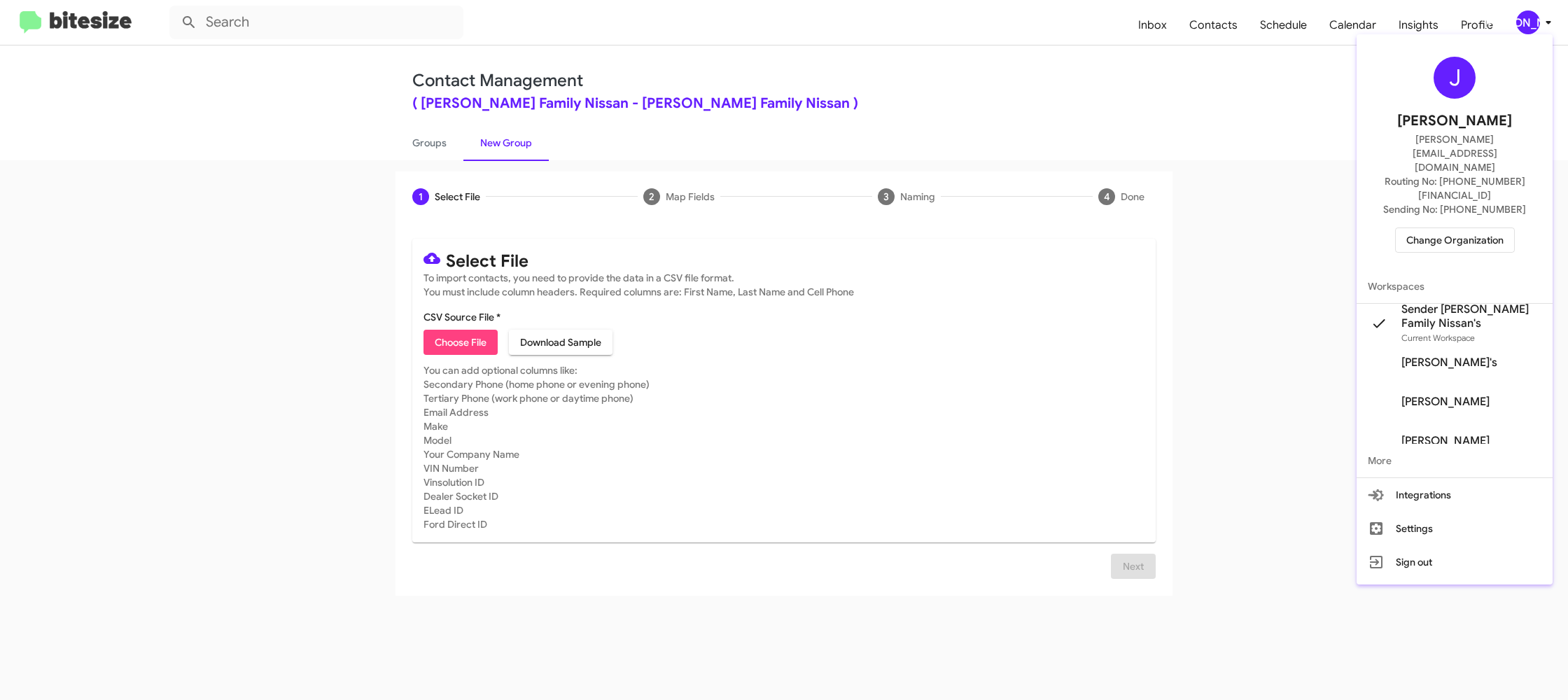
click at [1521, 20] on div at bounding box center [784, 350] width 1568 height 700
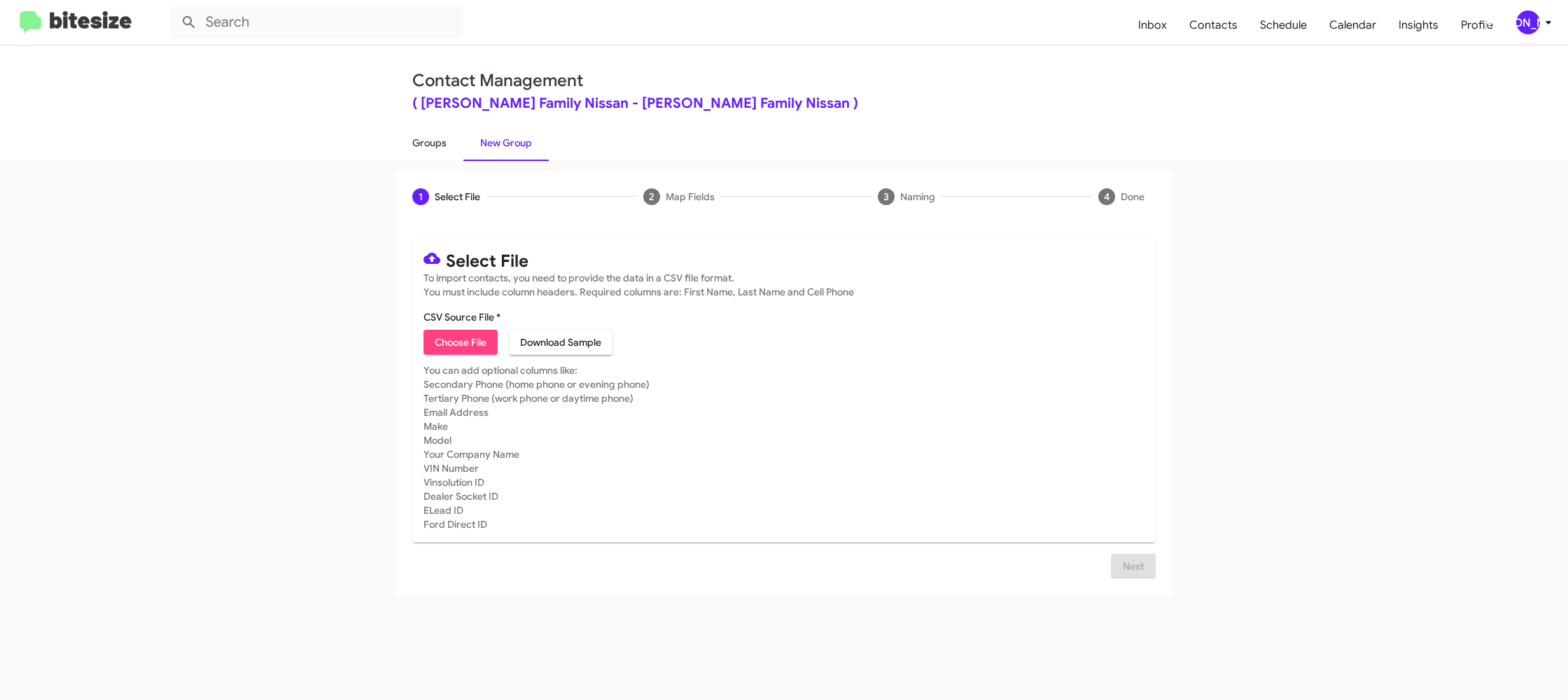
click at [422, 145] on link "Groups" at bounding box center [429, 142] width 68 height 36
type input "in:groups"
click at [422, 145] on link "Groups" at bounding box center [429, 142] width 68 height 36
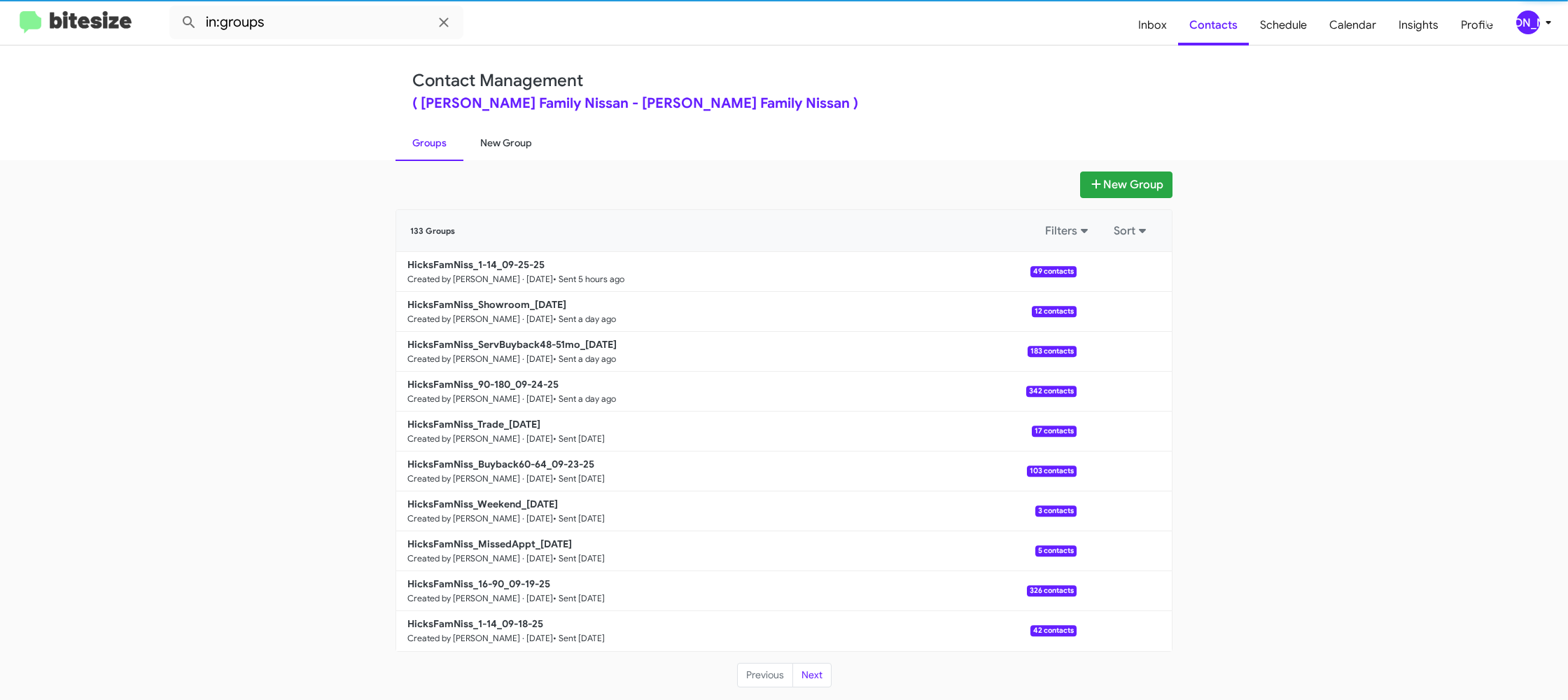
click at [497, 140] on link "New Group" at bounding box center [506, 142] width 85 height 36
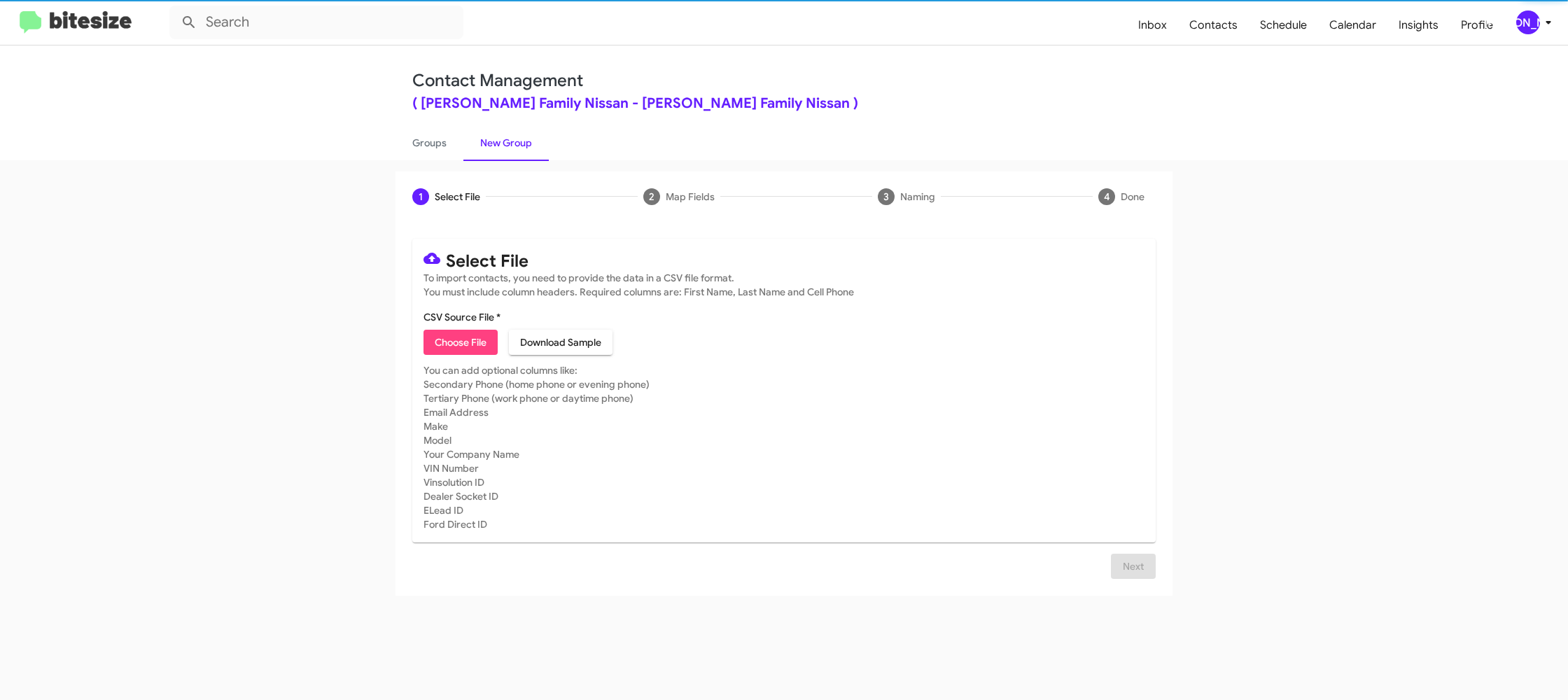
click at [497, 140] on link "New Group" at bounding box center [506, 142] width 85 height 36
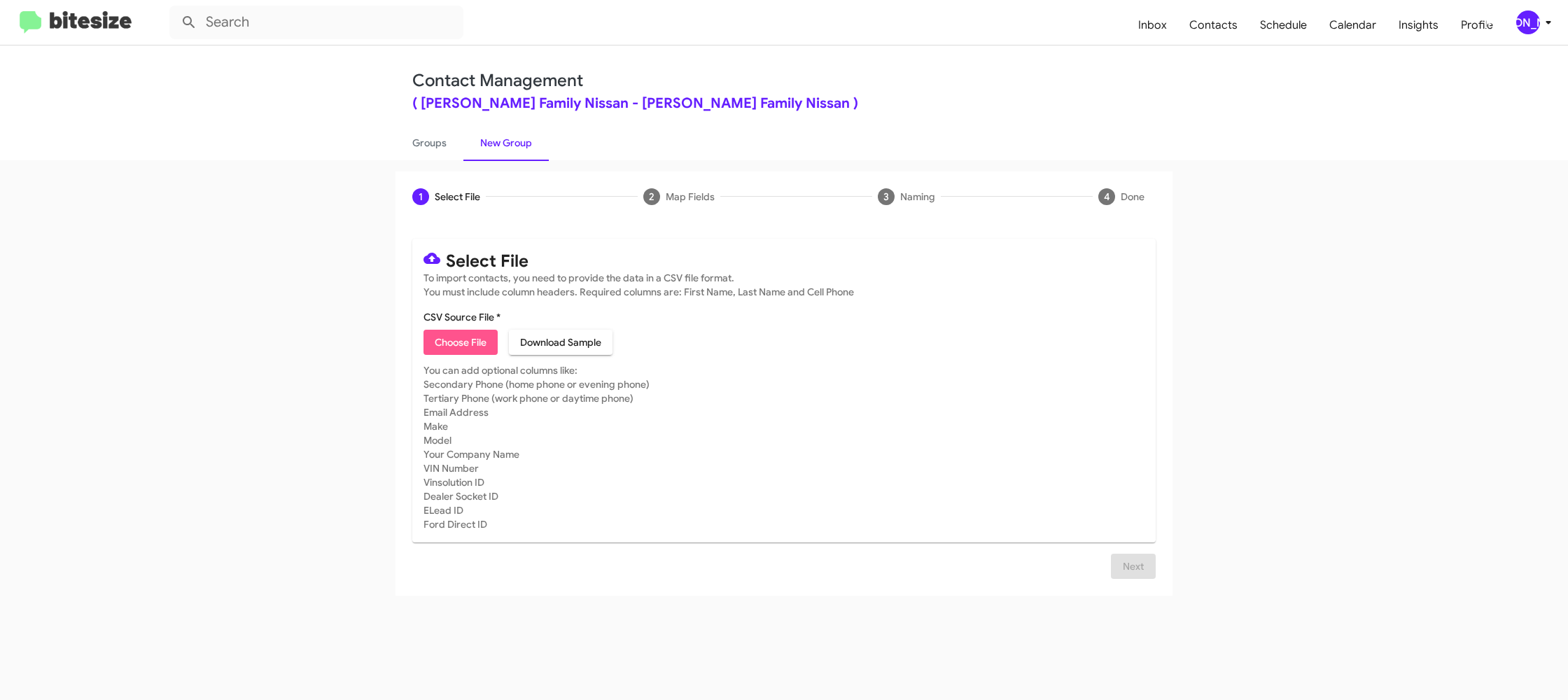
click at [486, 344] on span "Choose File" at bounding box center [460, 342] width 52 height 25
type input "HicksFamNiss_16-90_09-26-25"
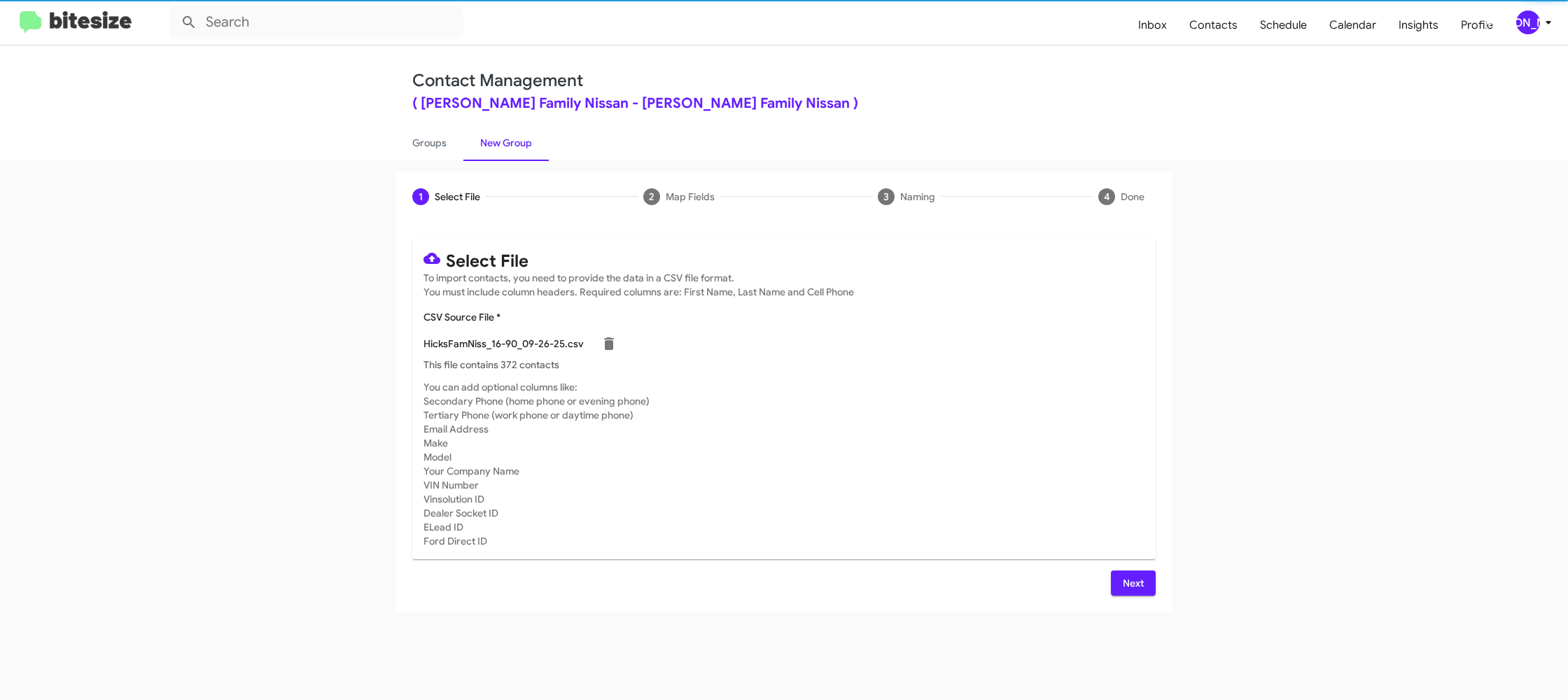
drag, startPoint x: 915, startPoint y: 383, endPoint x: 918, endPoint y: 396, distance: 13.3
click at [914, 382] on mat-card-subtitle "You can add optional columns like: Secondary Phone (home phone or evening phone…" at bounding box center [784, 464] width 722 height 168
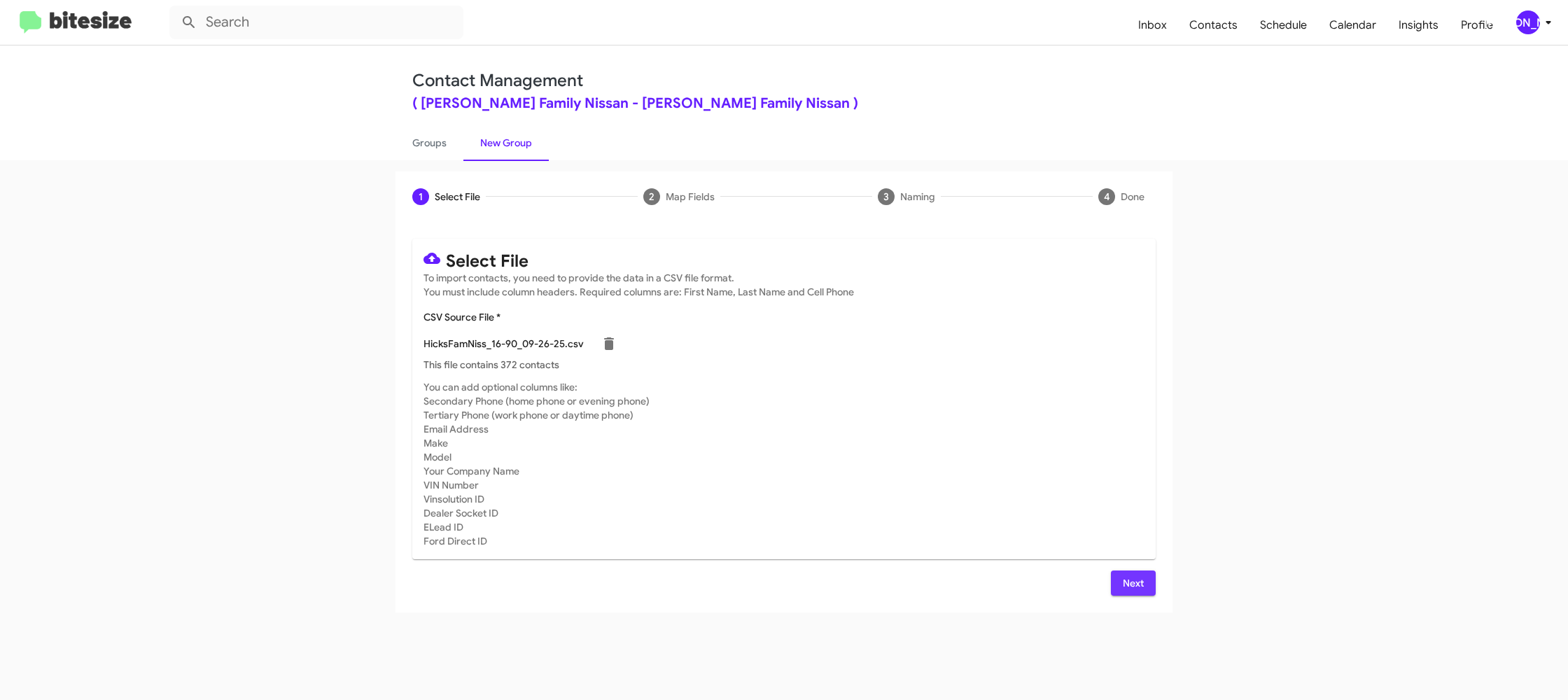
drag, startPoint x: 1120, startPoint y: 585, endPoint x: 1008, endPoint y: 500, distance: 140.6
click at [1120, 586] on button "Next" at bounding box center [1133, 583] width 45 height 25
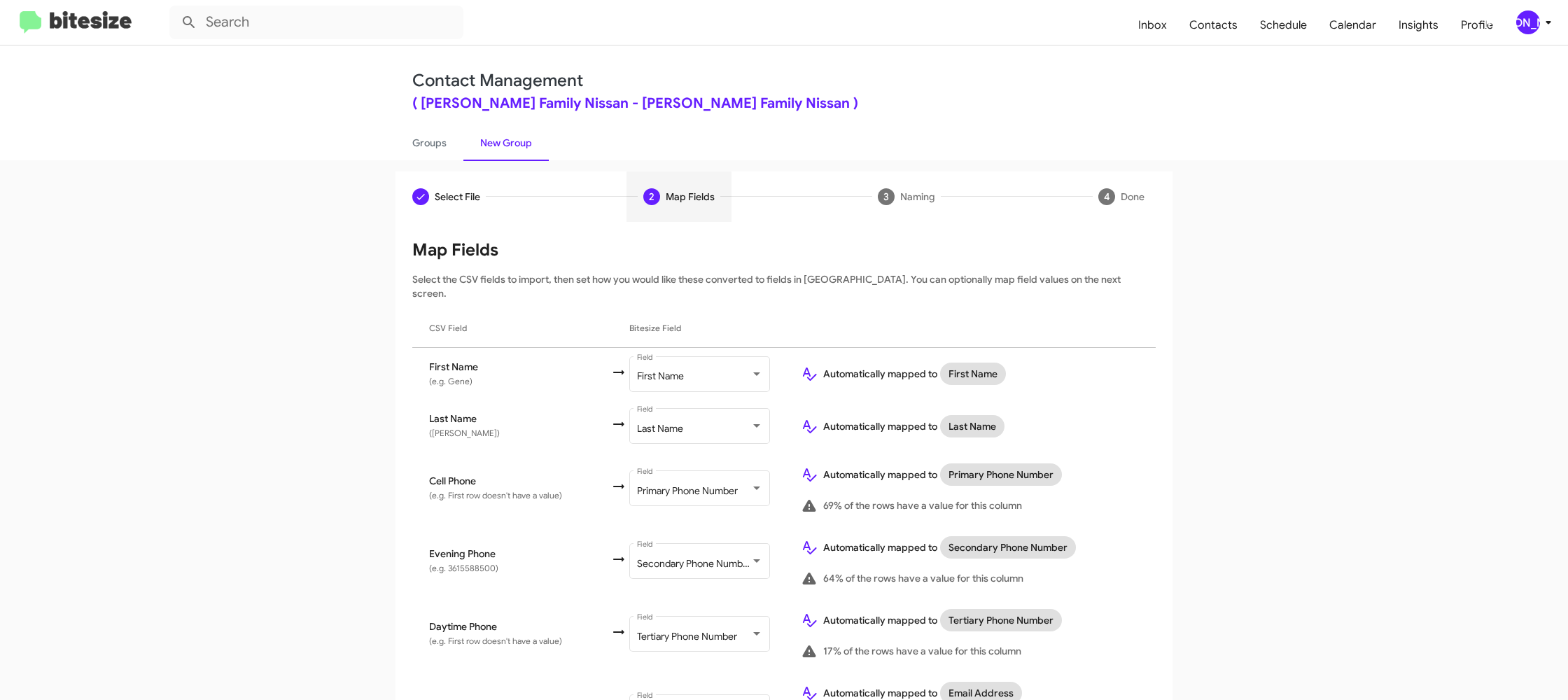
scroll to position [647, 0]
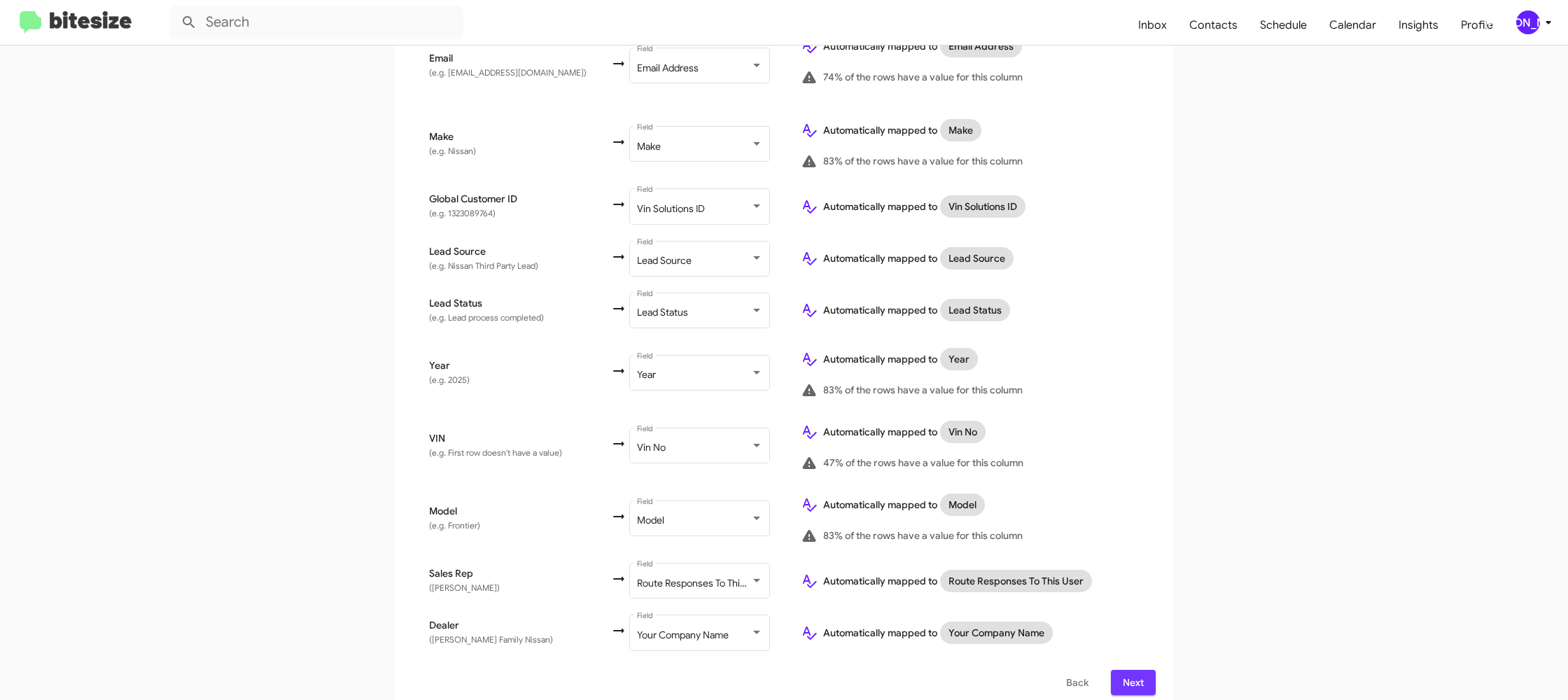
click at [1128, 670] on span "Next" at bounding box center [1133, 682] width 22 height 25
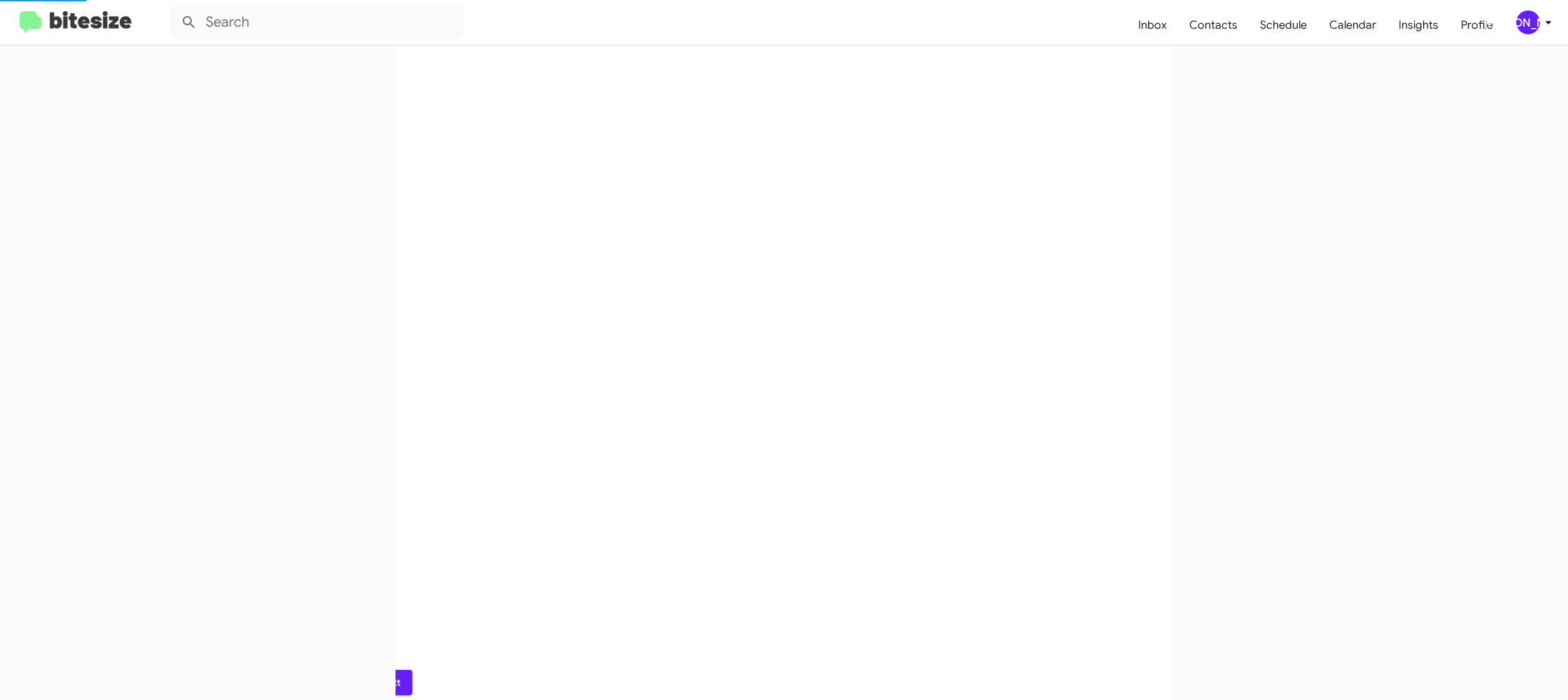
scroll to position [0, 0]
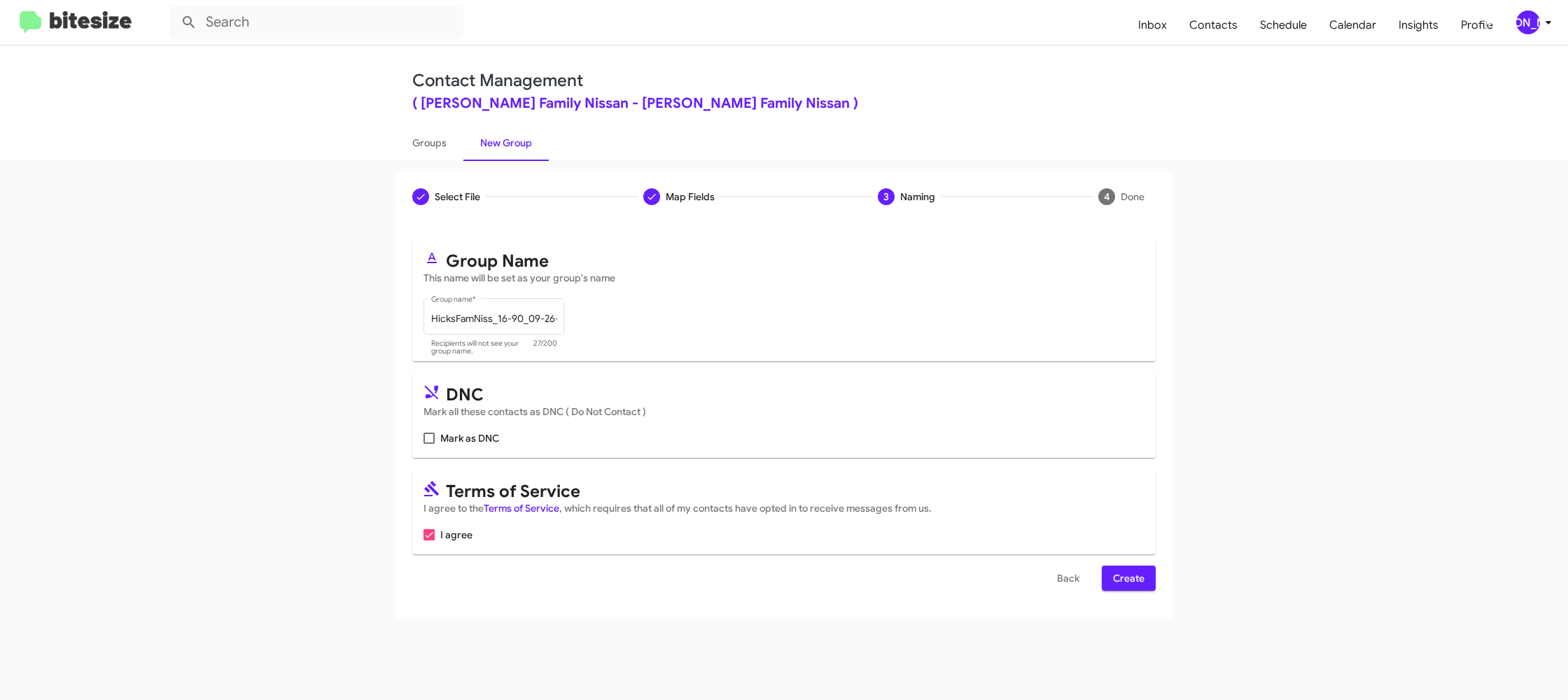
click at [1114, 562] on form "Group Name This name will be set as your group's name HicksFamNiss_16-90_09-26-…" at bounding box center [784, 415] width 744 height 352
drag, startPoint x: 1118, startPoint y: 568, endPoint x: 1099, endPoint y: 559, distance: 21.0
click at [1118, 569] on span "Create" at bounding box center [1129, 578] width 32 height 25
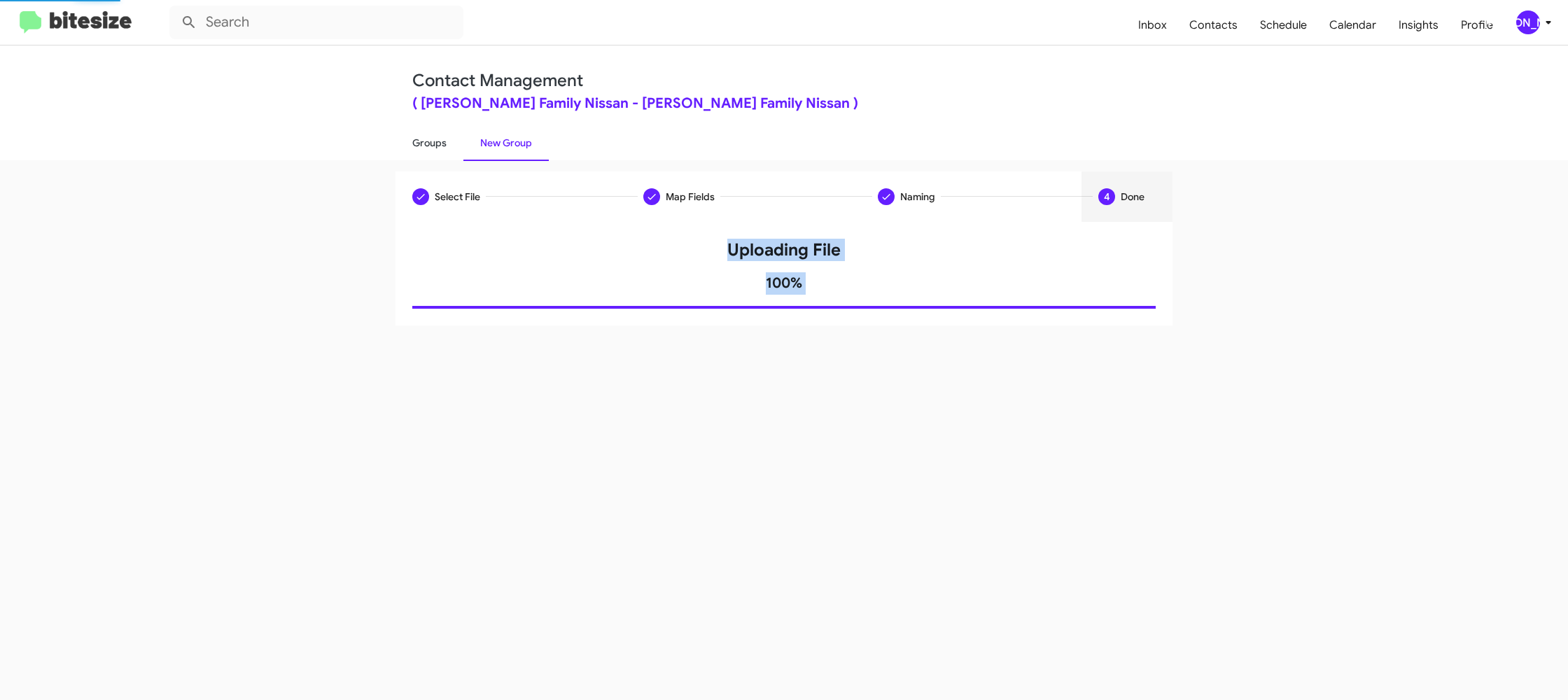
click at [446, 144] on link "Groups" at bounding box center [429, 142] width 68 height 36
type input "in:groups"
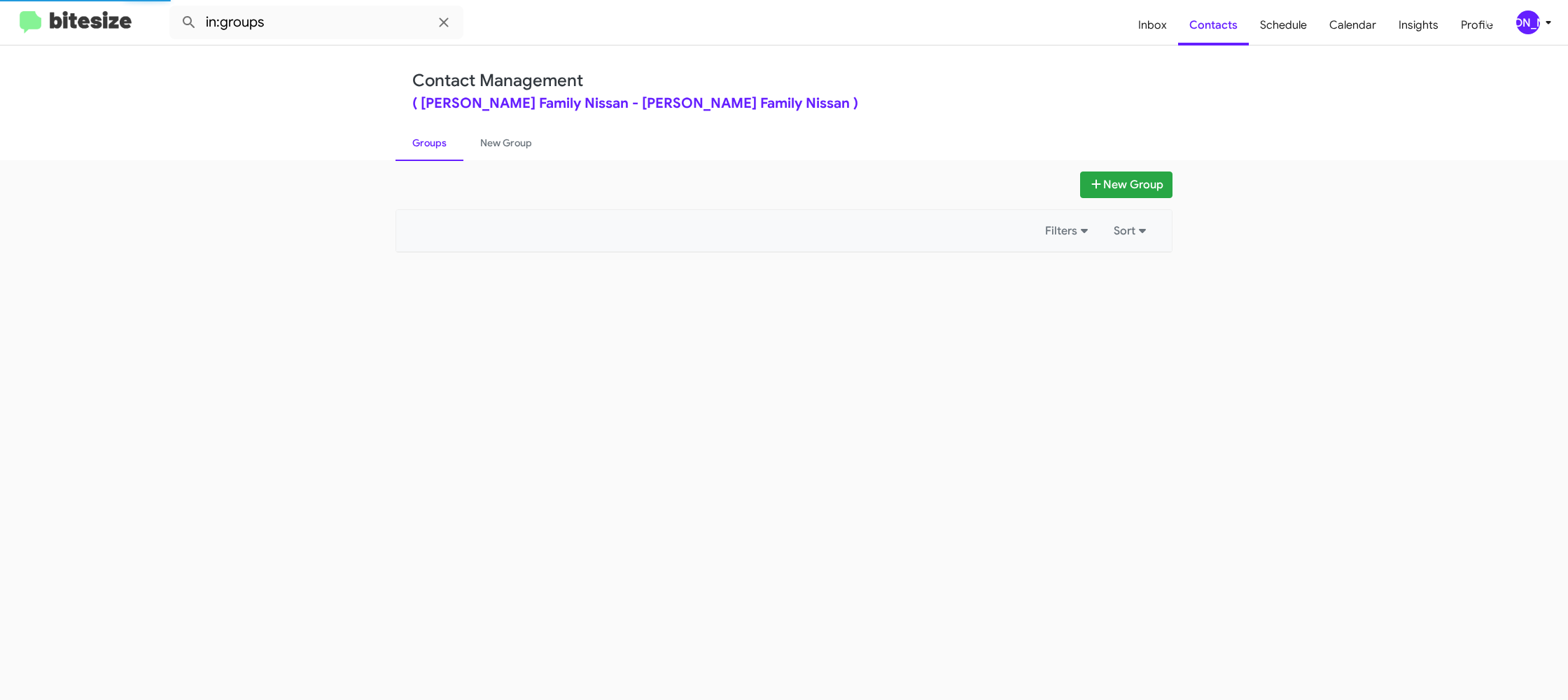
click at [446, 144] on link "Groups" at bounding box center [429, 142] width 68 height 36
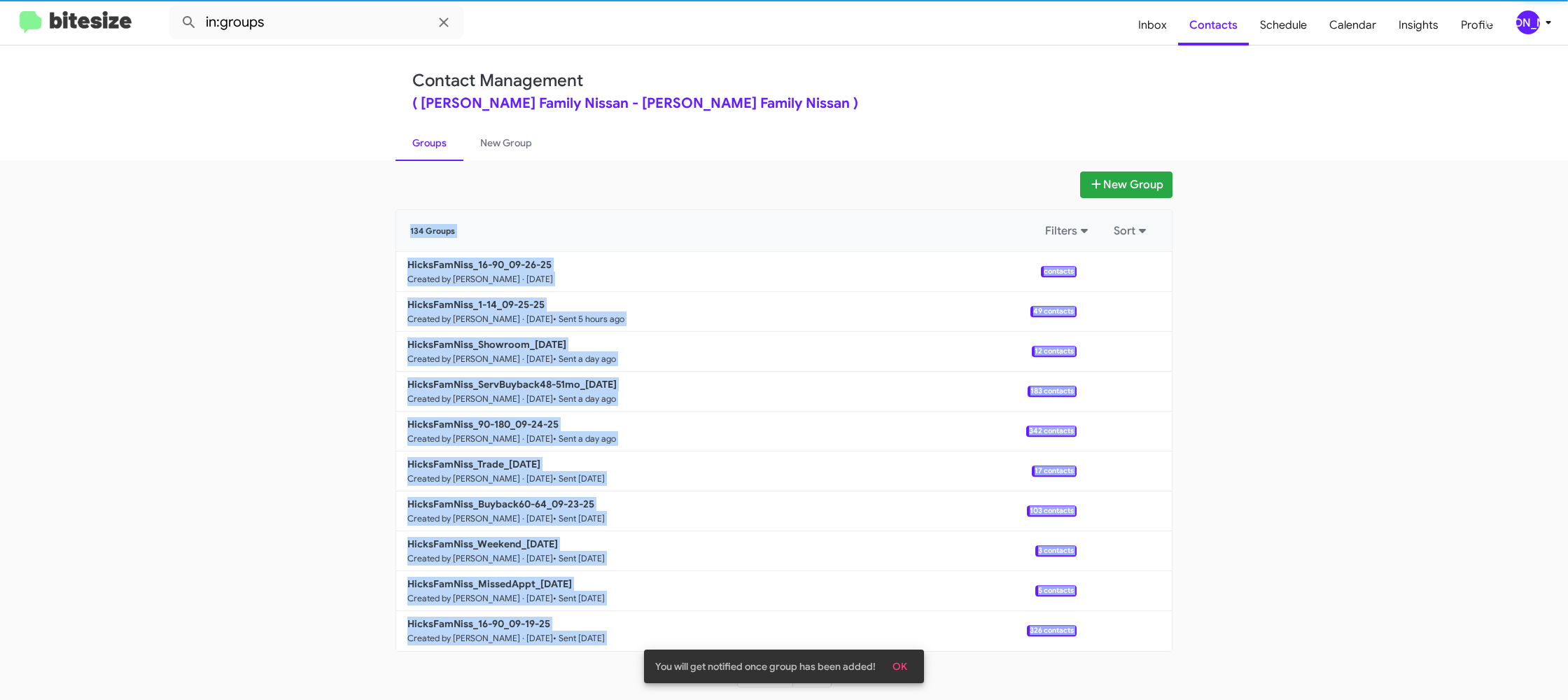
drag, startPoint x: 489, startPoint y: 142, endPoint x: 446, endPoint y: 142, distance: 43.0
click at [489, 142] on link "New Group" at bounding box center [506, 142] width 85 height 36
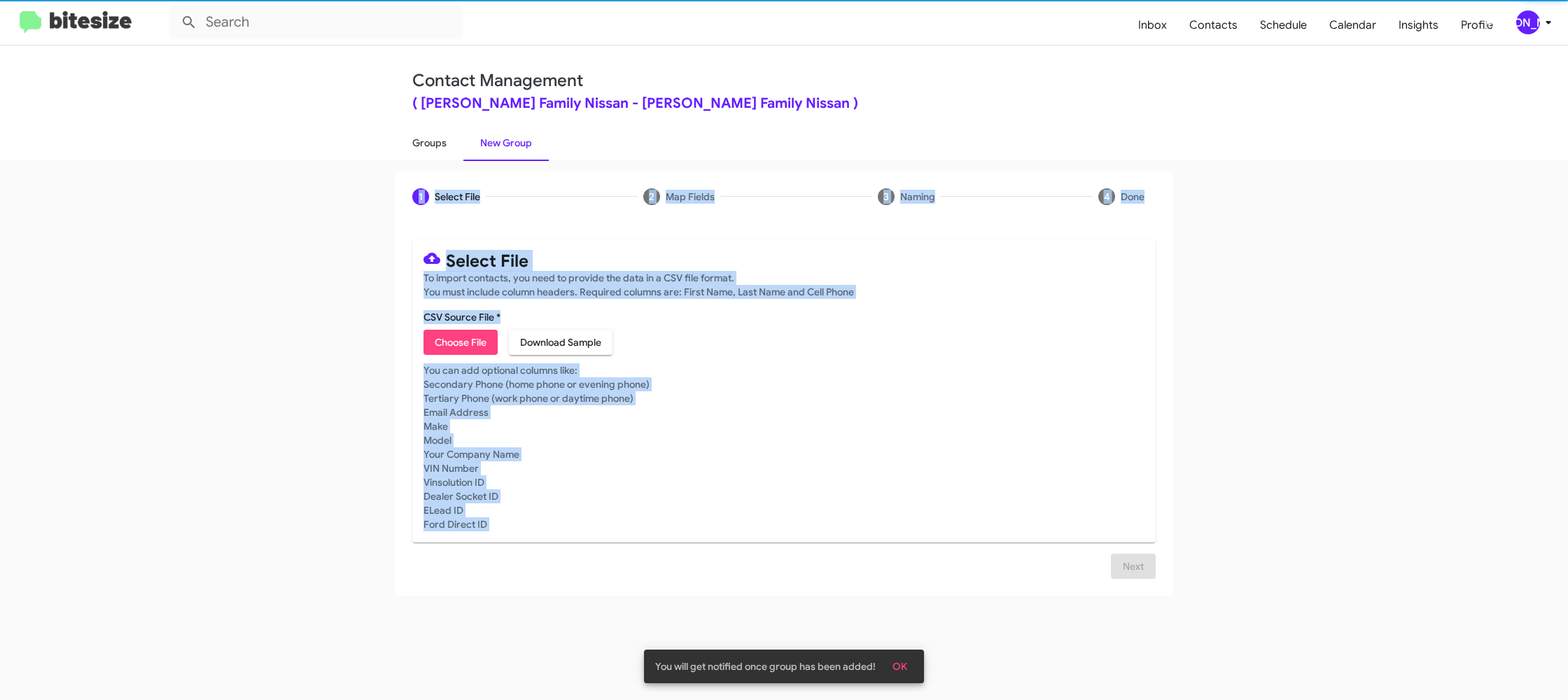
click at [446, 142] on link "Groups" at bounding box center [429, 142] width 68 height 36
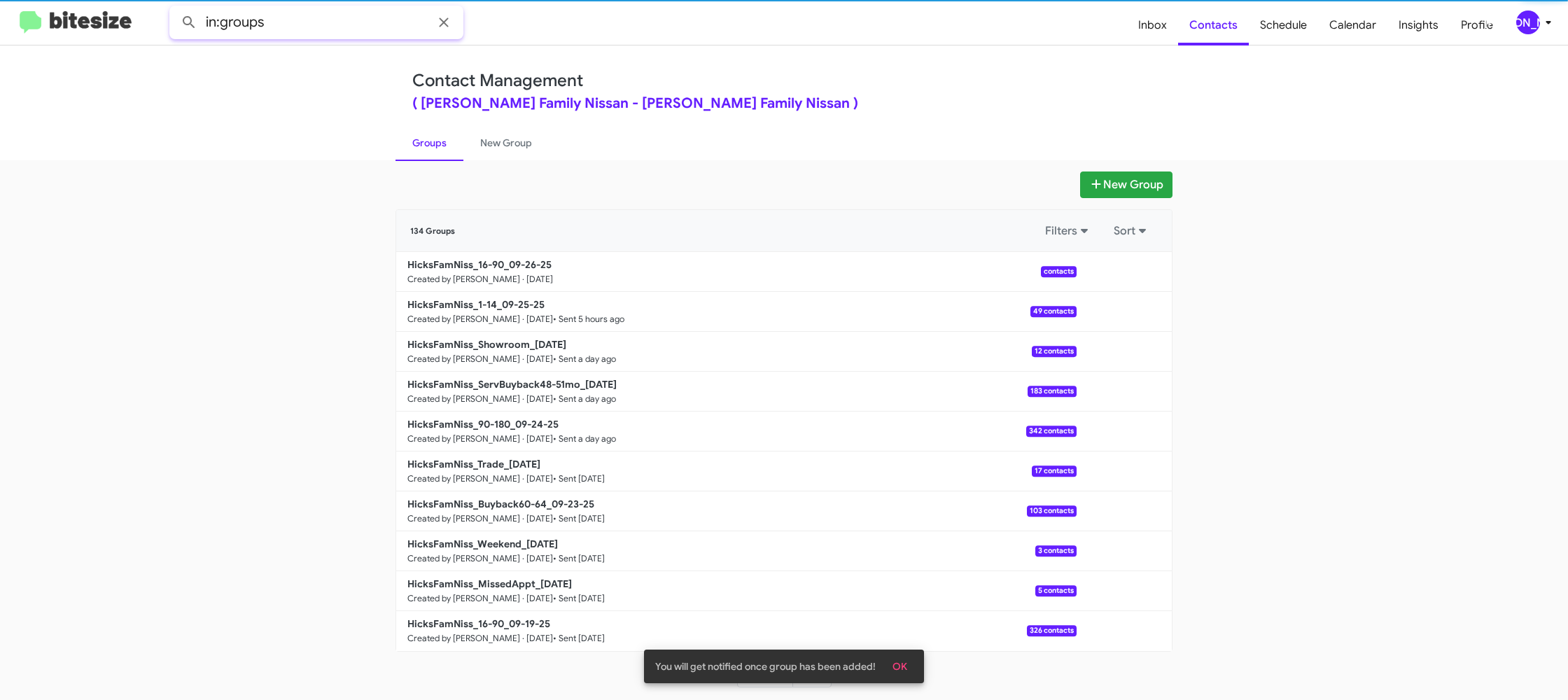
drag, startPoint x: 302, startPoint y: 23, endPoint x: 310, endPoint y: 27, distance: 8.9
click at [302, 23] on input "in:groups" at bounding box center [316, 22] width 294 height 34
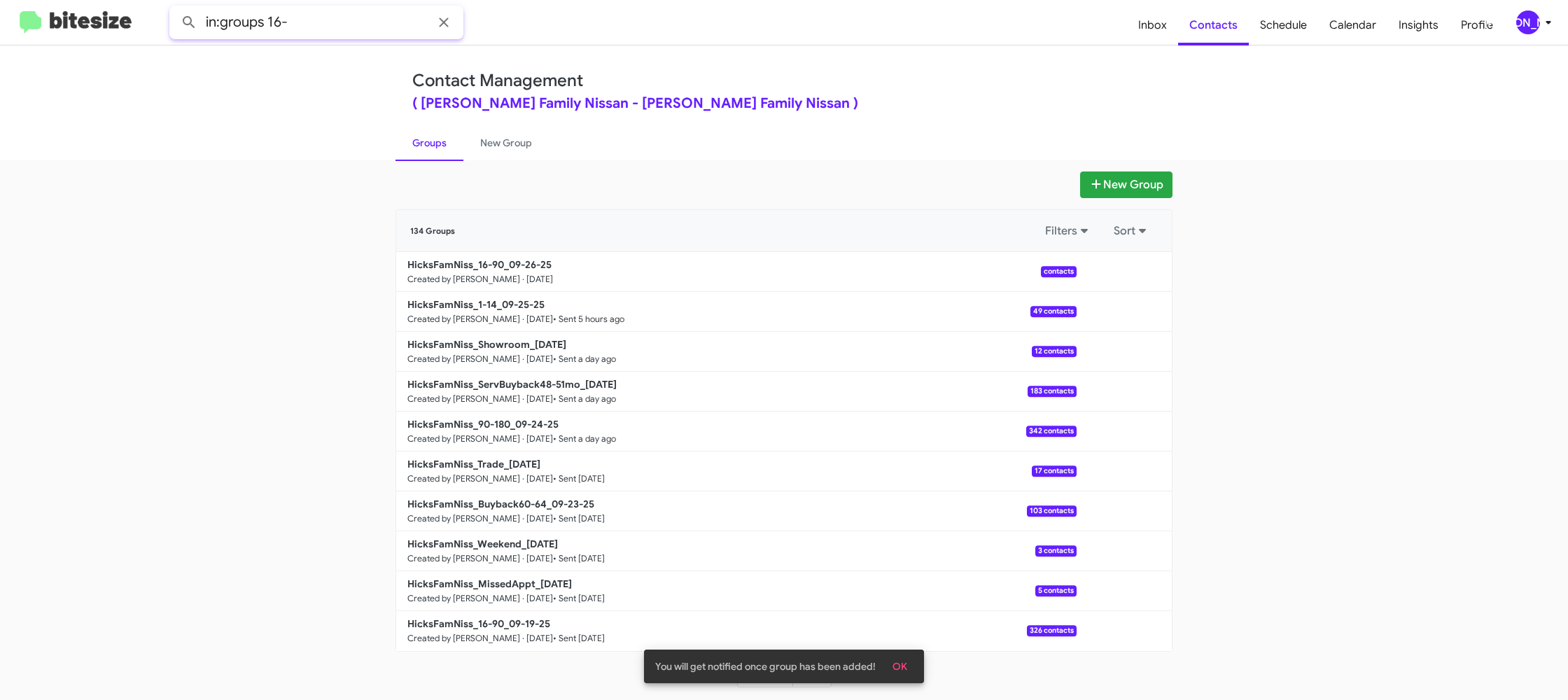
type input "in:groups 16-"
click at [175, 8] on button at bounding box center [189, 22] width 28 height 28
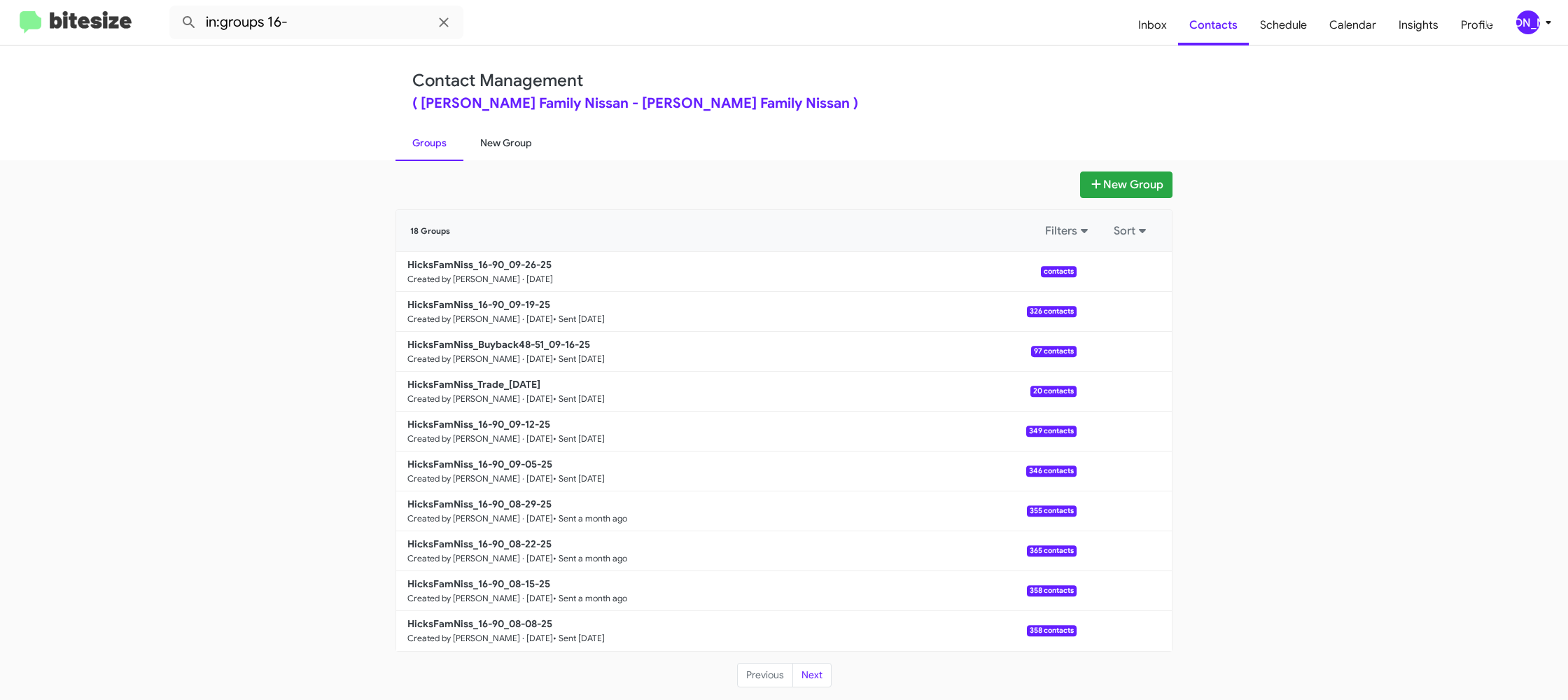
click at [507, 142] on link "New Group" at bounding box center [506, 142] width 85 height 36
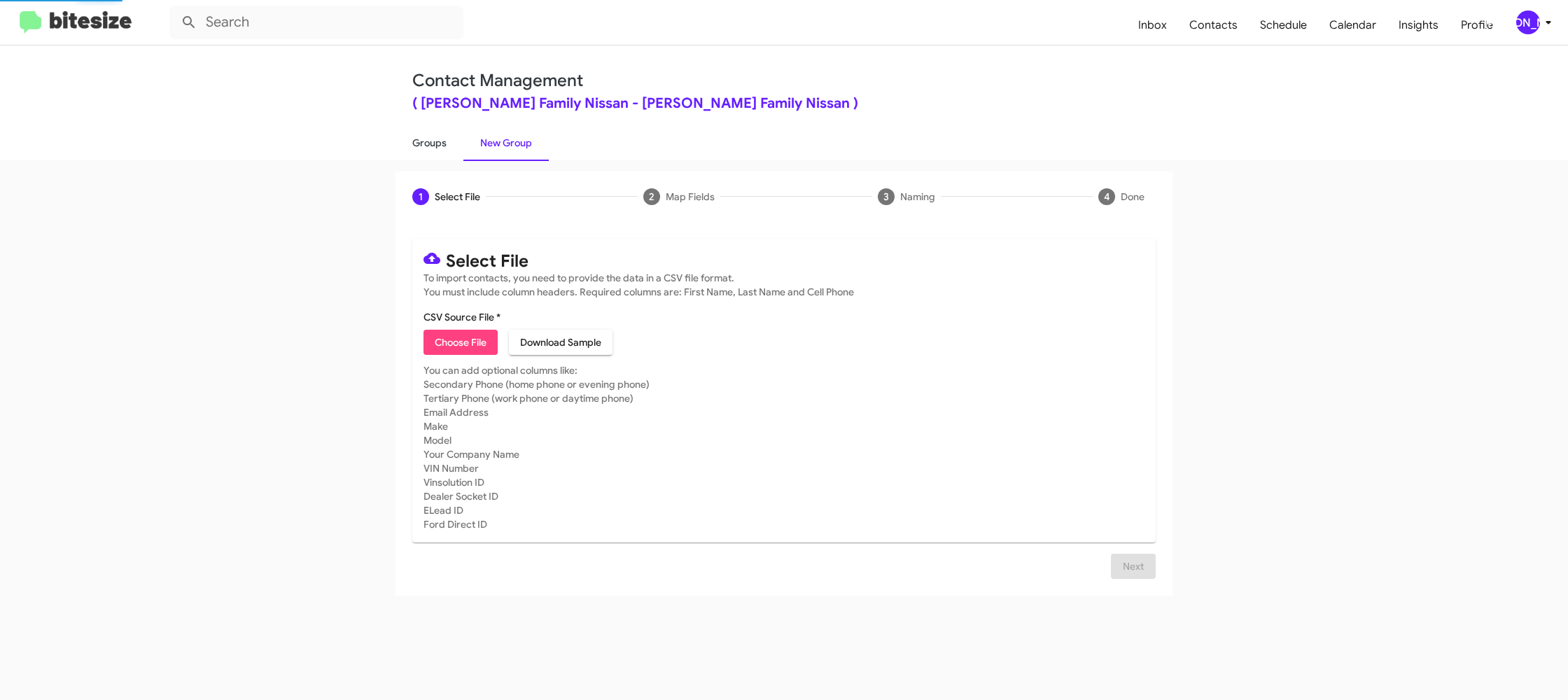
click at [412, 140] on link "Groups" at bounding box center [429, 142] width 68 height 36
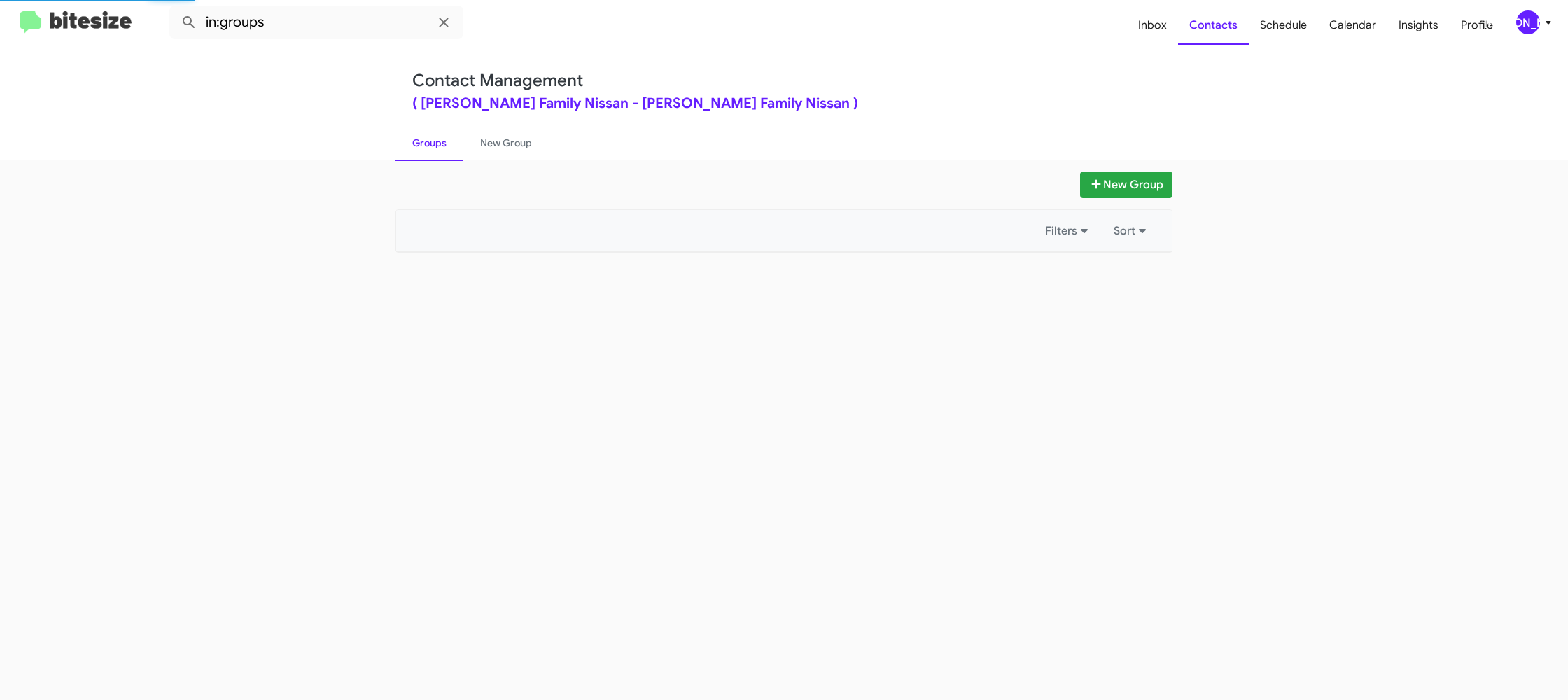
click at [412, 140] on link "Groups" at bounding box center [429, 142] width 68 height 36
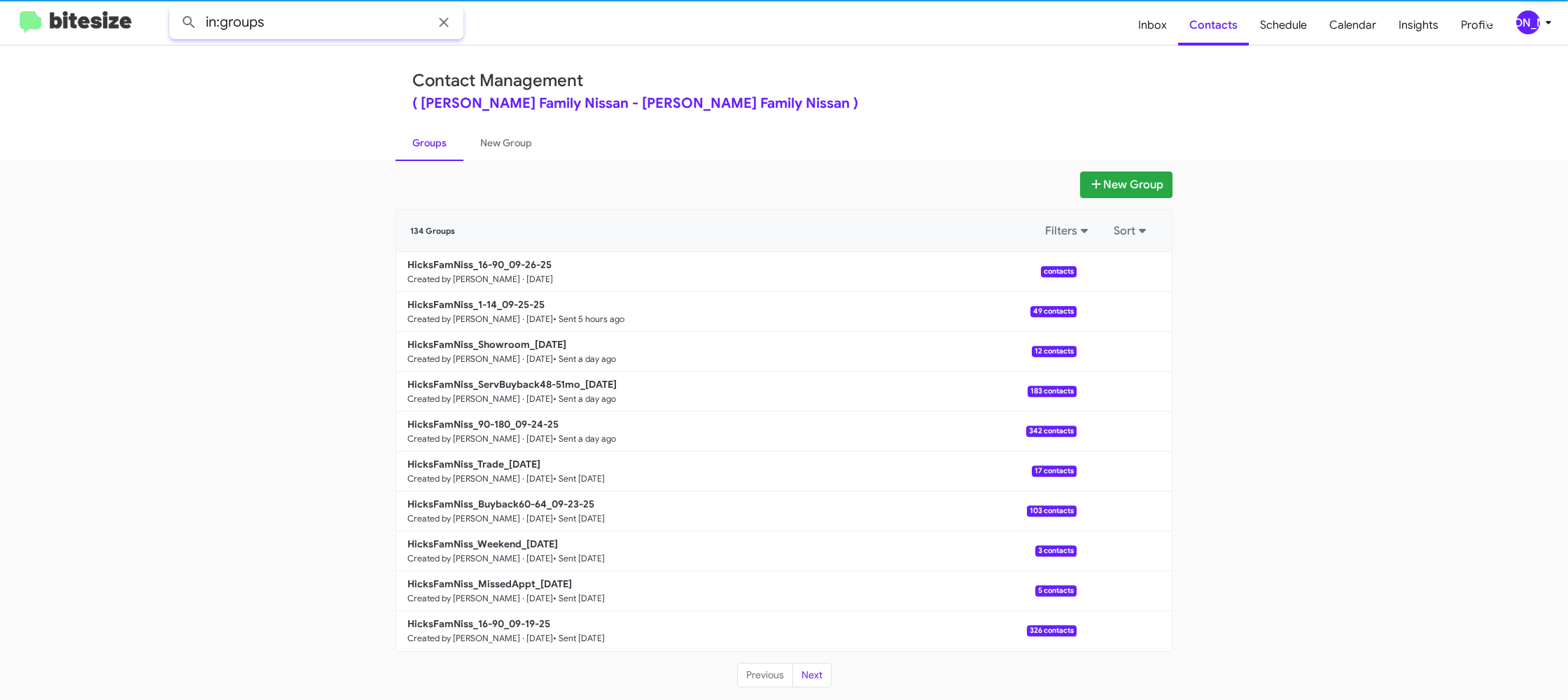
click at [297, 13] on input "in:groups" at bounding box center [316, 22] width 294 height 34
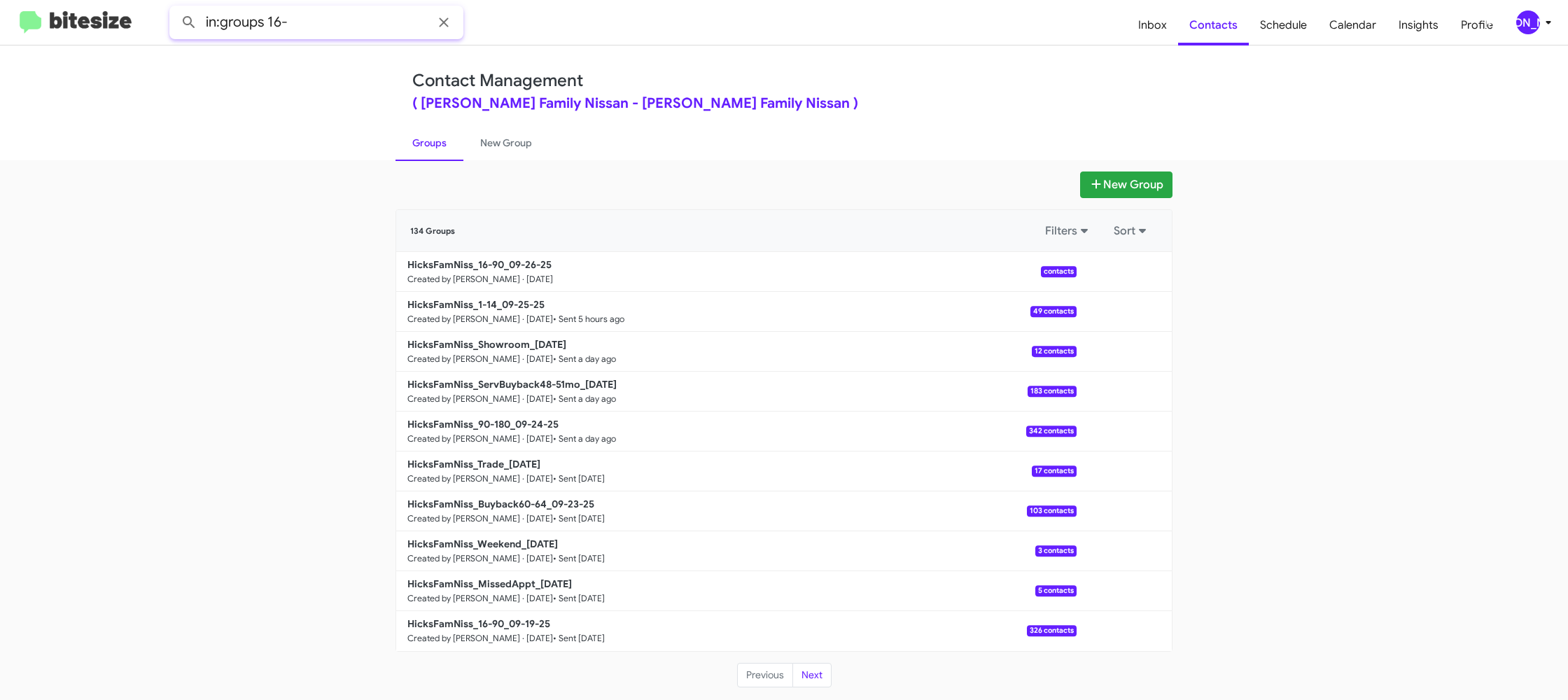
click at [175, 8] on button at bounding box center [189, 22] width 28 height 28
type input "in:groups 16-90"
click at [175, 8] on button at bounding box center [189, 22] width 28 height 28
drag, startPoint x: 498, startPoint y: 152, endPoint x: 461, endPoint y: 151, distance: 37.0
click at [498, 152] on link "New Group" at bounding box center [506, 142] width 85 height 36
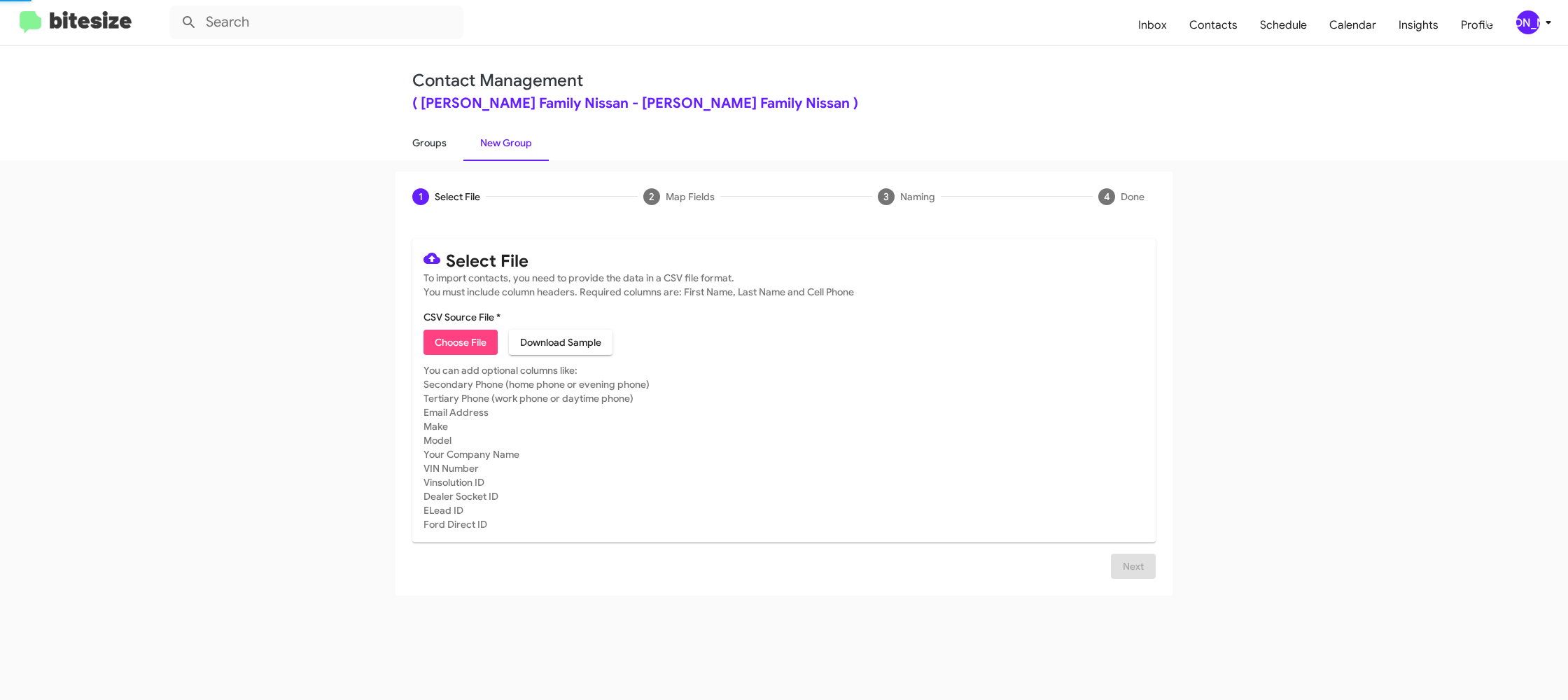
click at [458, 151] on link "Groups" at bounding box center [429, 142] width 68 height 36
type input "in:groups"
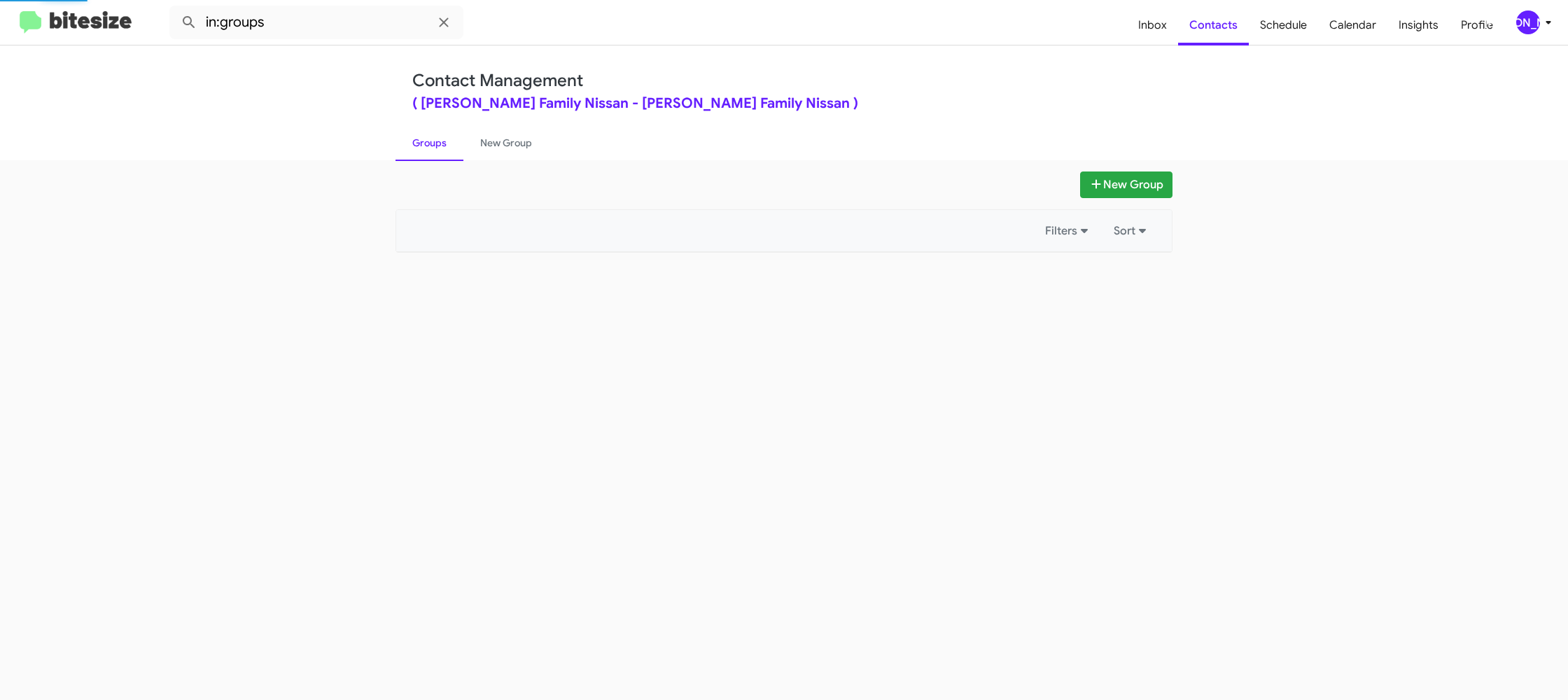
click at [457, 151] on link "Groups" at bounding box center [429, 142] width 68 height 36
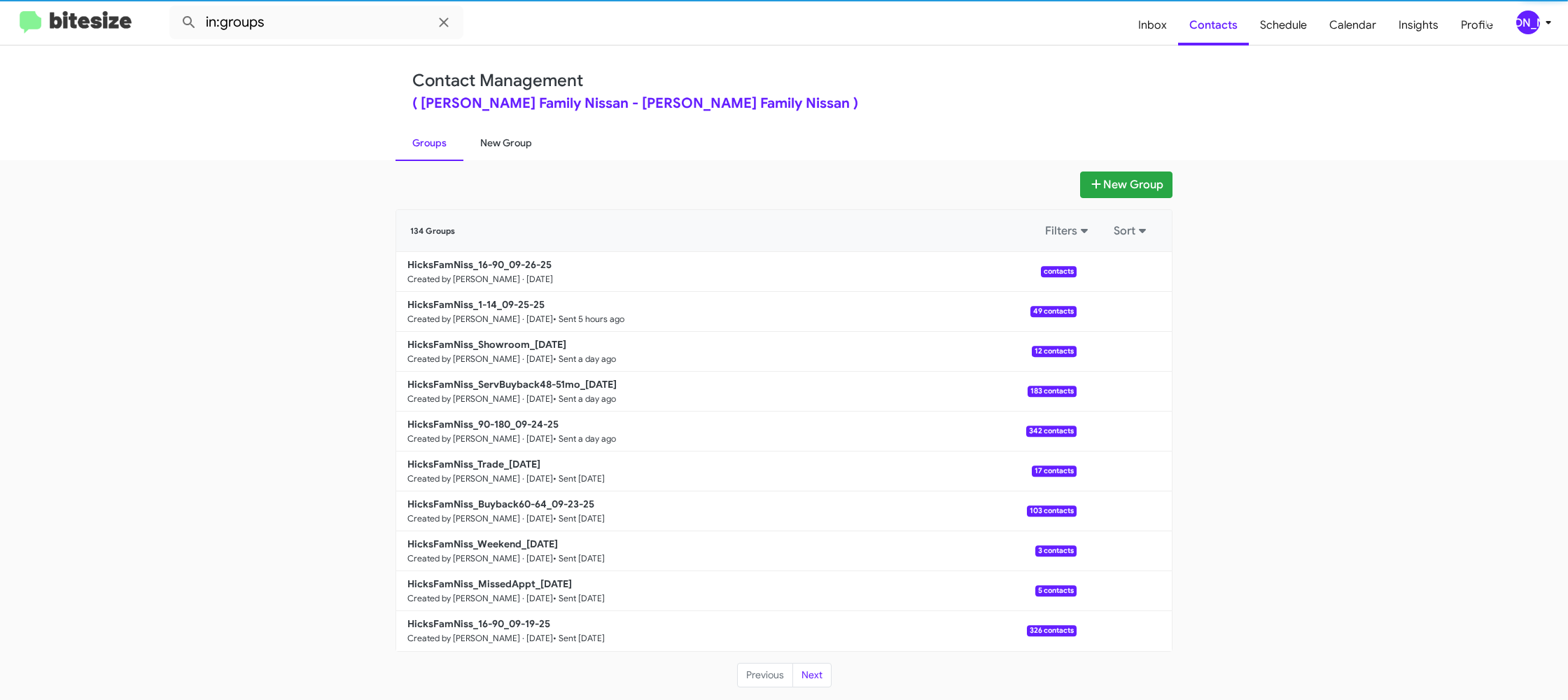
click at [504, 144] on link "New Group" at bounding box center [506, 142] width 85 height 36
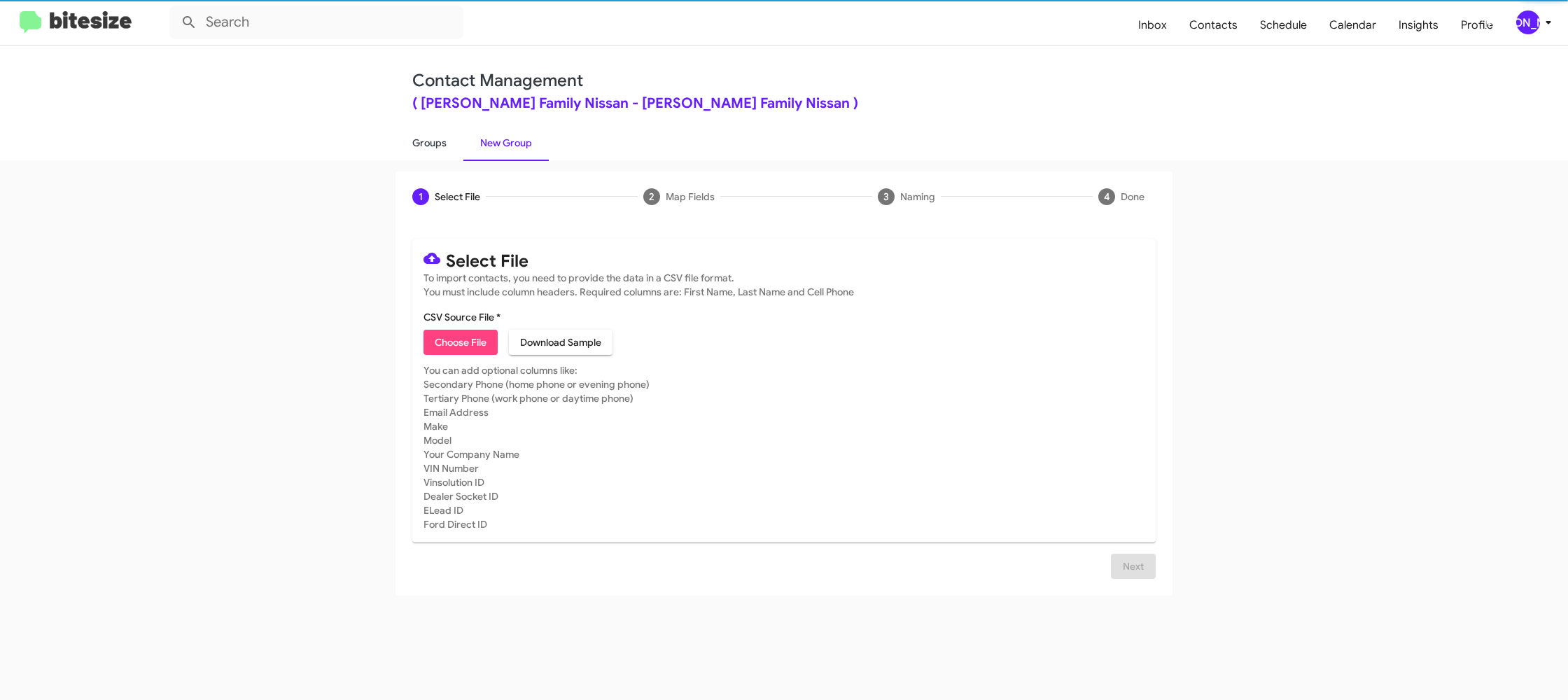
click at [415, 144] on link "Groups" at bounding box center [429, 142] width 68 height 36
type input "in:groups"
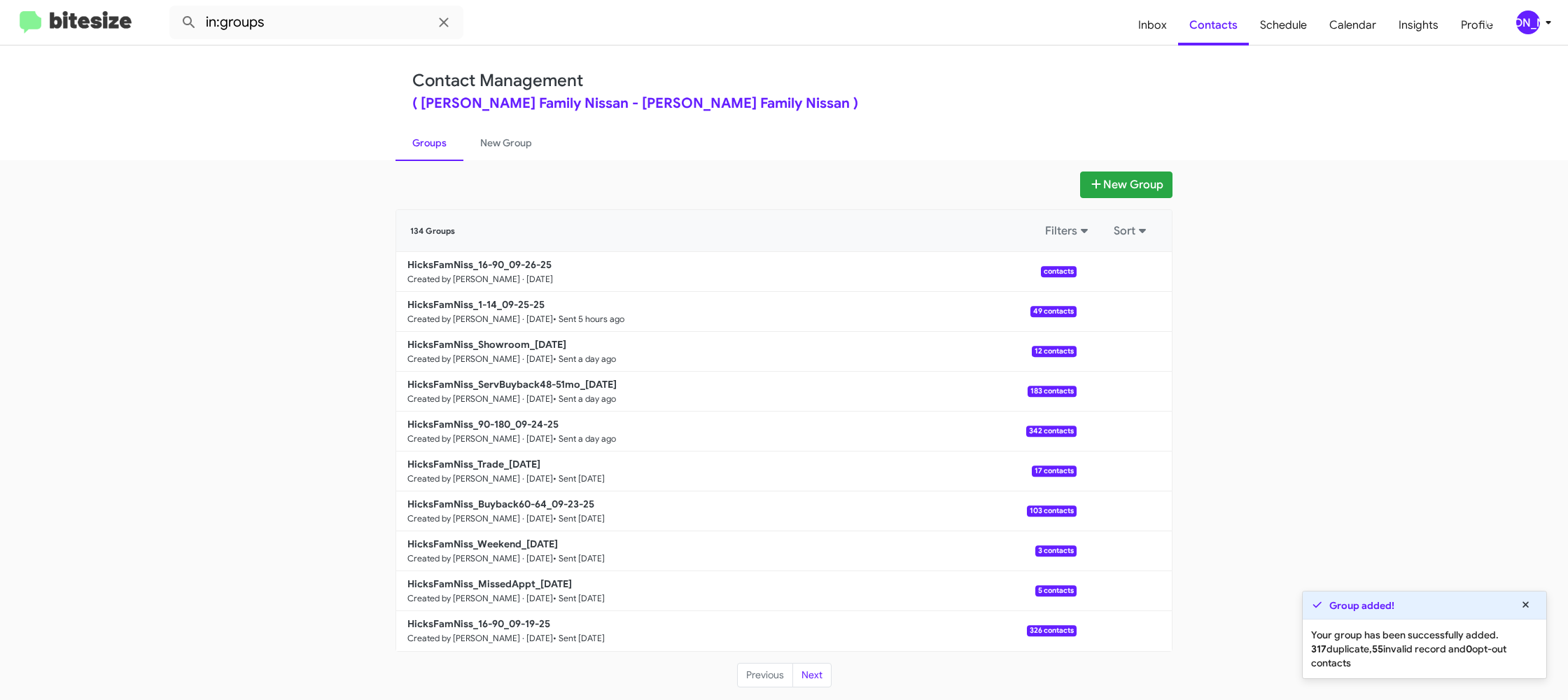
click at [494, 169] on div "New Group 134 Groups Filters Sort HicksFamNiss_16-90_09-26-25 Created by Jason …" at bounding box center [784, 430] width 1568 height 540
click at [475, 148] on link "New Group" at bounding box center [506, 142] width 85 height 36
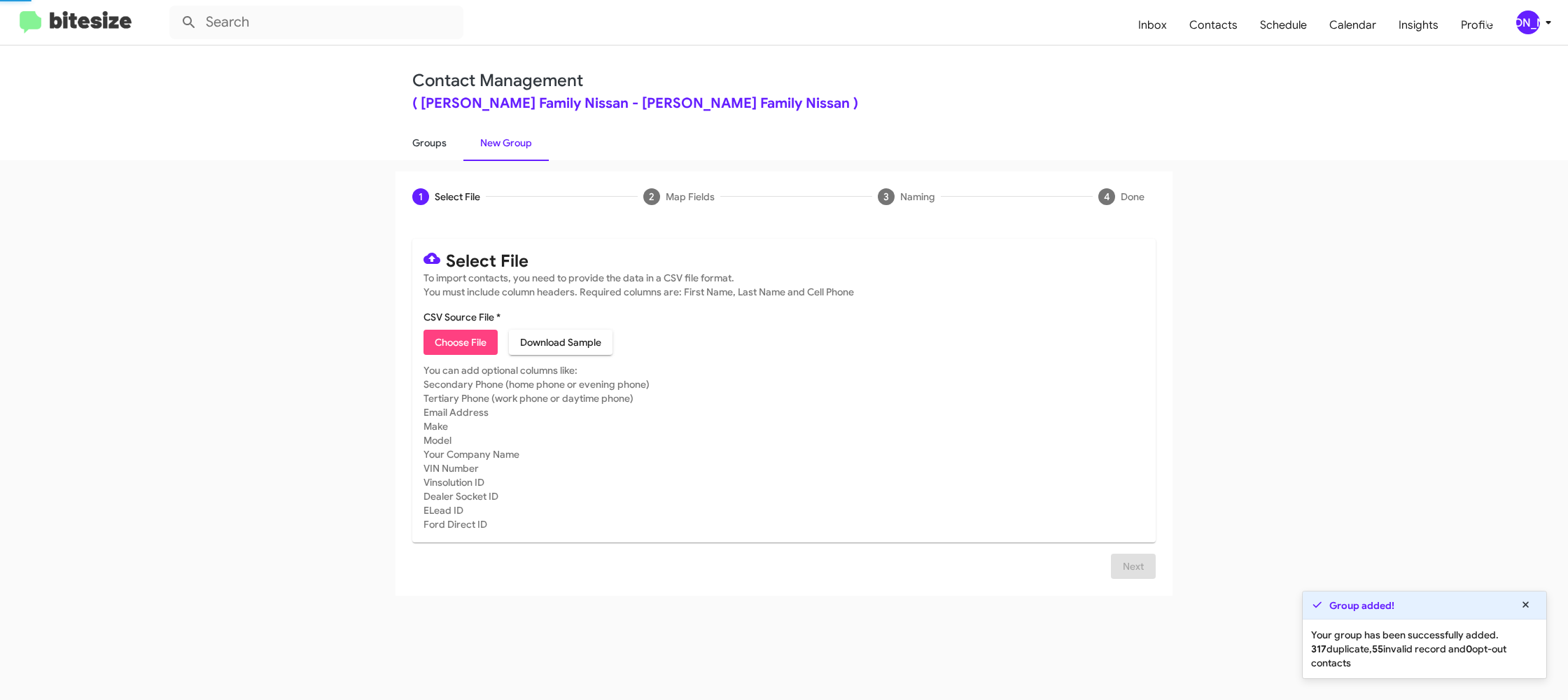
click at [449, 150] on link "Groups" at bounding box center [429, 142] width 68 height 36
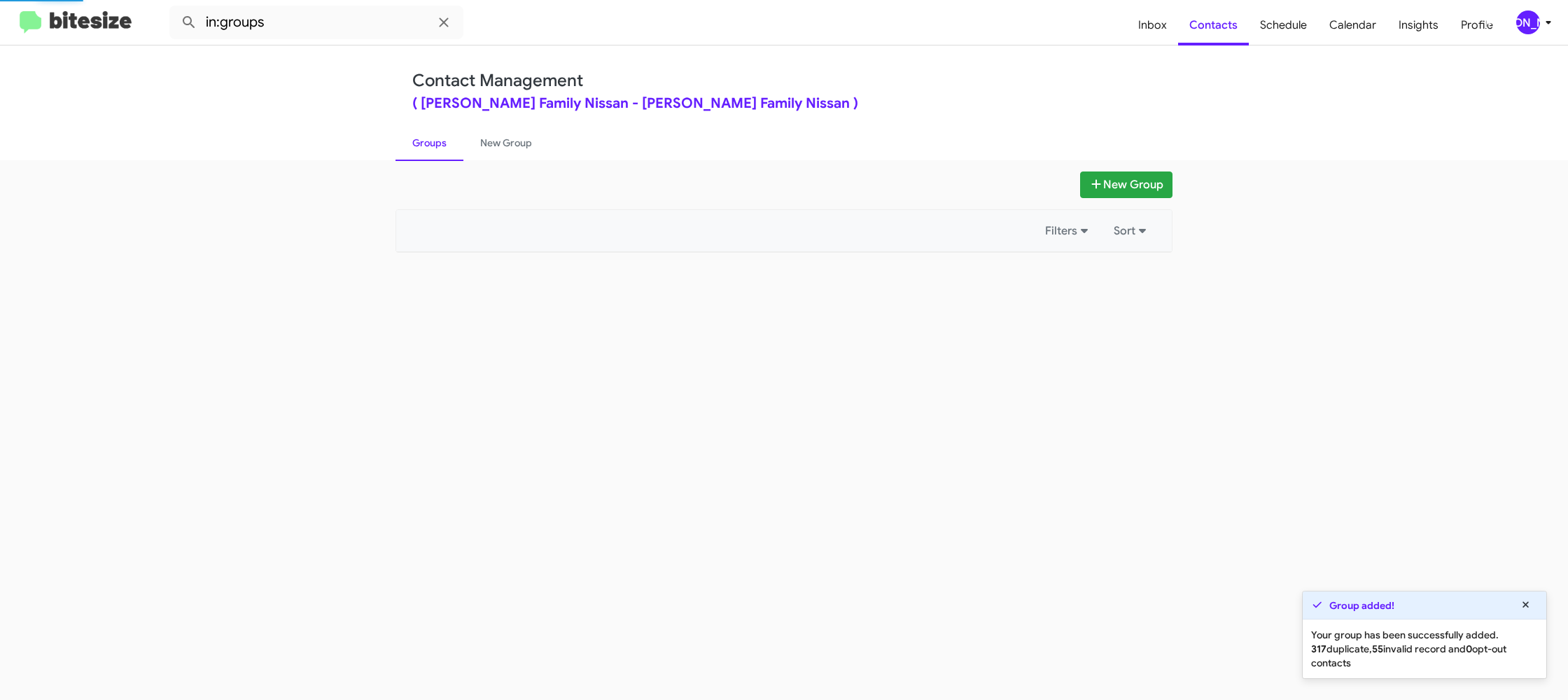
click at [449, 150] on link "Groups" at bounding box center [429, 142] width 68 height 36
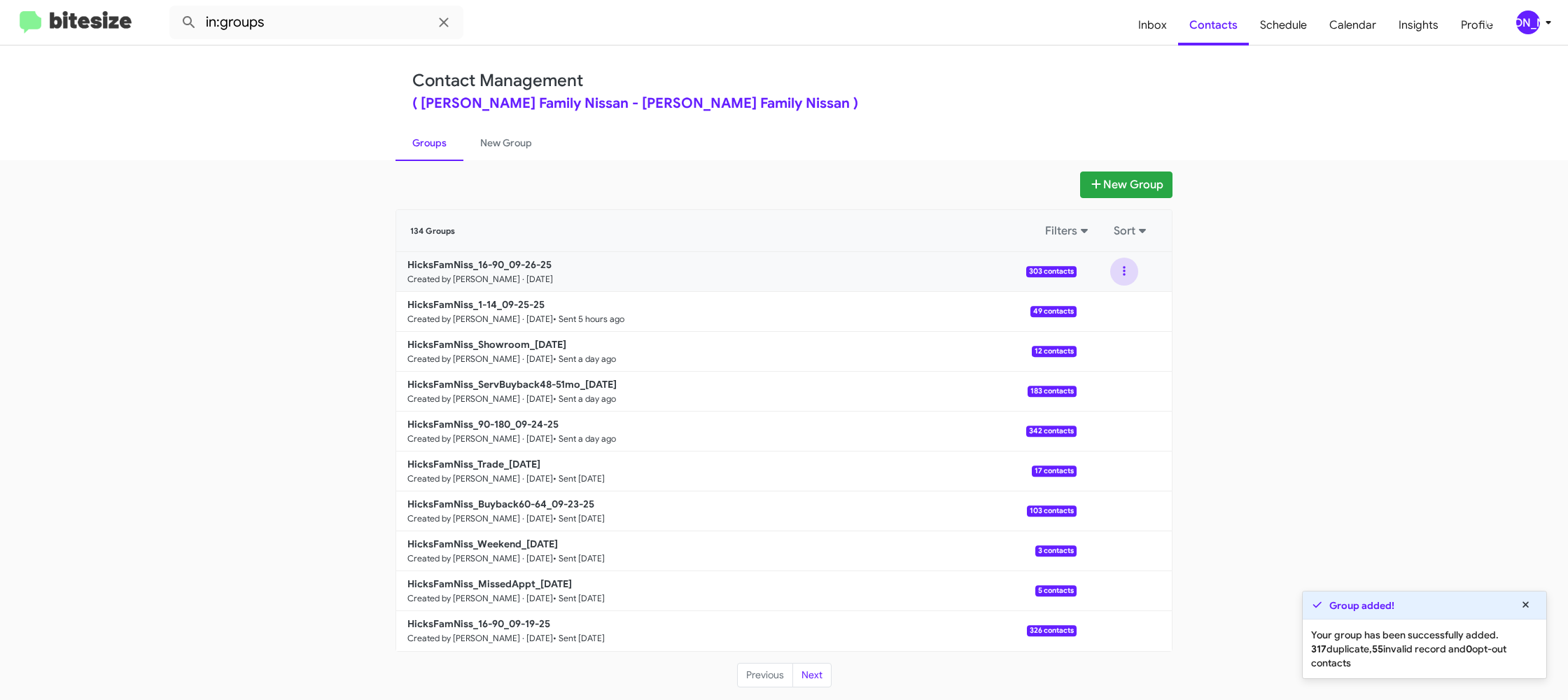
drag, startPoint x: 1127, startPoint y: 274, endPoint x: 1125, endPoint y: 282, distance: 8.2
click at [1126, 277] on button at bounding box center [1124, 272] width 28 height 28
click at [1120, 305] on button "View contacts" at bounding box center [1082, 310] width 112 height 34
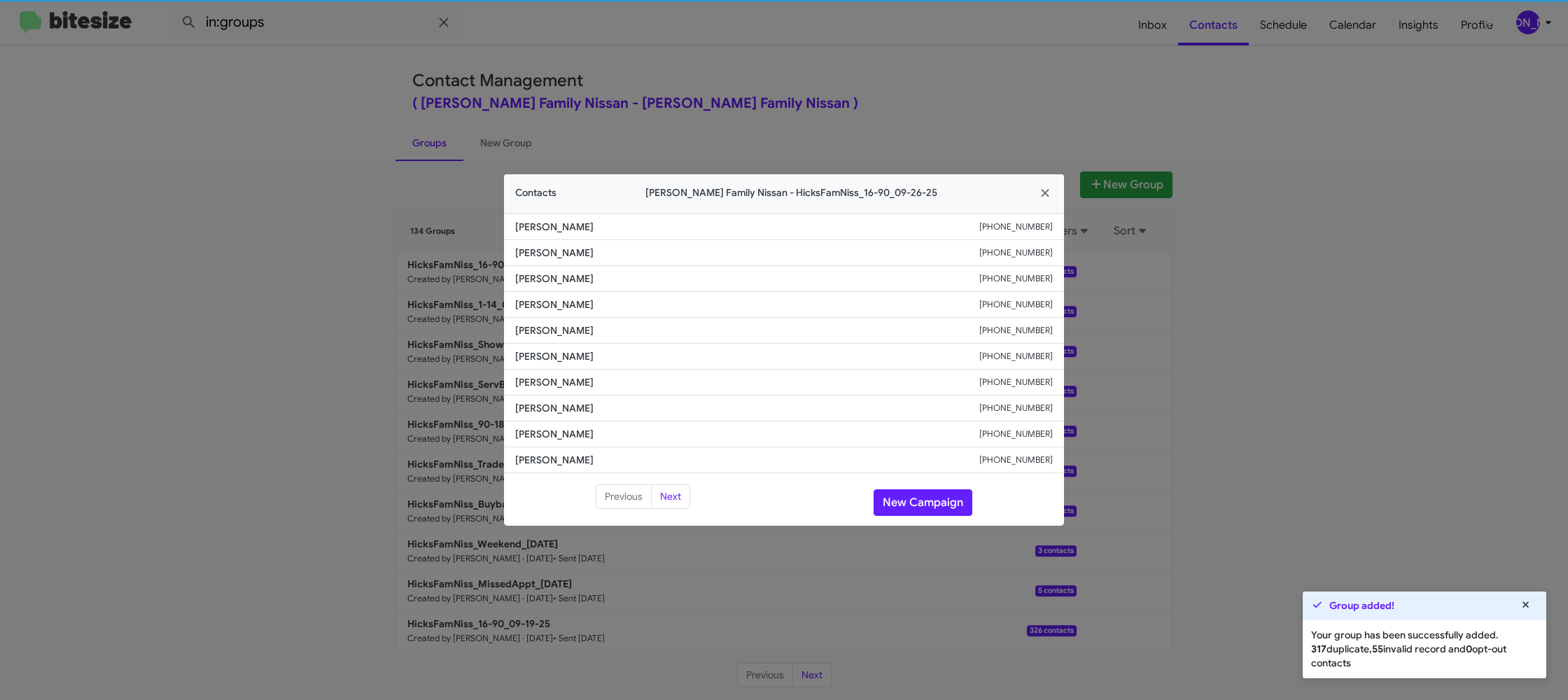
click at [545, 338] on li "Joe Martinez +13614244903" at bounding box center [784, 330] width 560 height 26
drag, startPoint x: 412, startPoint y: 237, endPoint x: 410, endPoint y: 203, distance: 34.1
click at [412, 224] on modal-container "Contacts Hicks Family Nissan - HicksFamNiss_16-90_09-26-25 Simona Estrada +1361…" at bounding box center [784, 350] width 1568 height 700
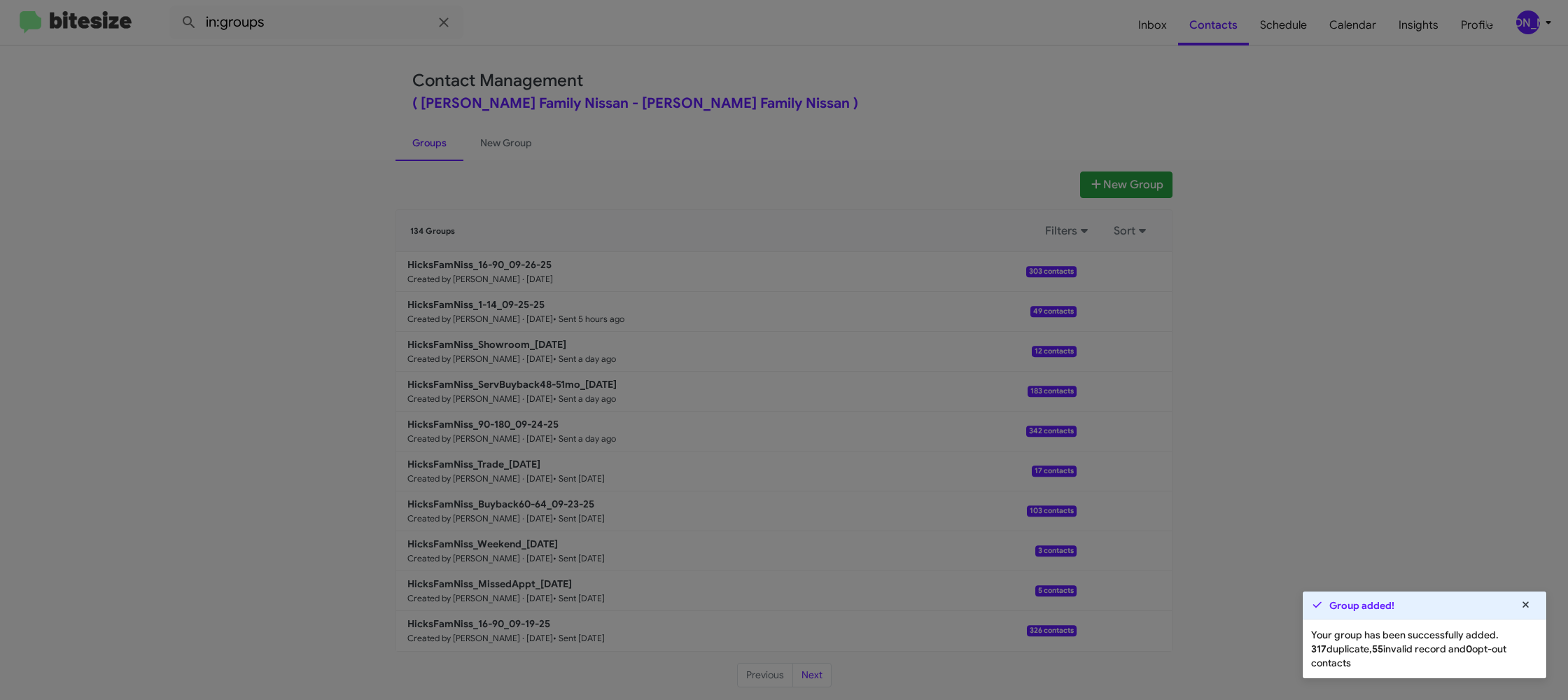
drag, startPoint x: 390, startPoint y: 62, endPoint x: 359, endPoint y: 34, distance: 41.8
click at [378, 44] on modal-container "Contacts Hicks Family Nissan - HicksFamNiss_16-90_09-26-25 Simona Estrada +1361…" at bounding box center [784, 350] width 1568 height 700
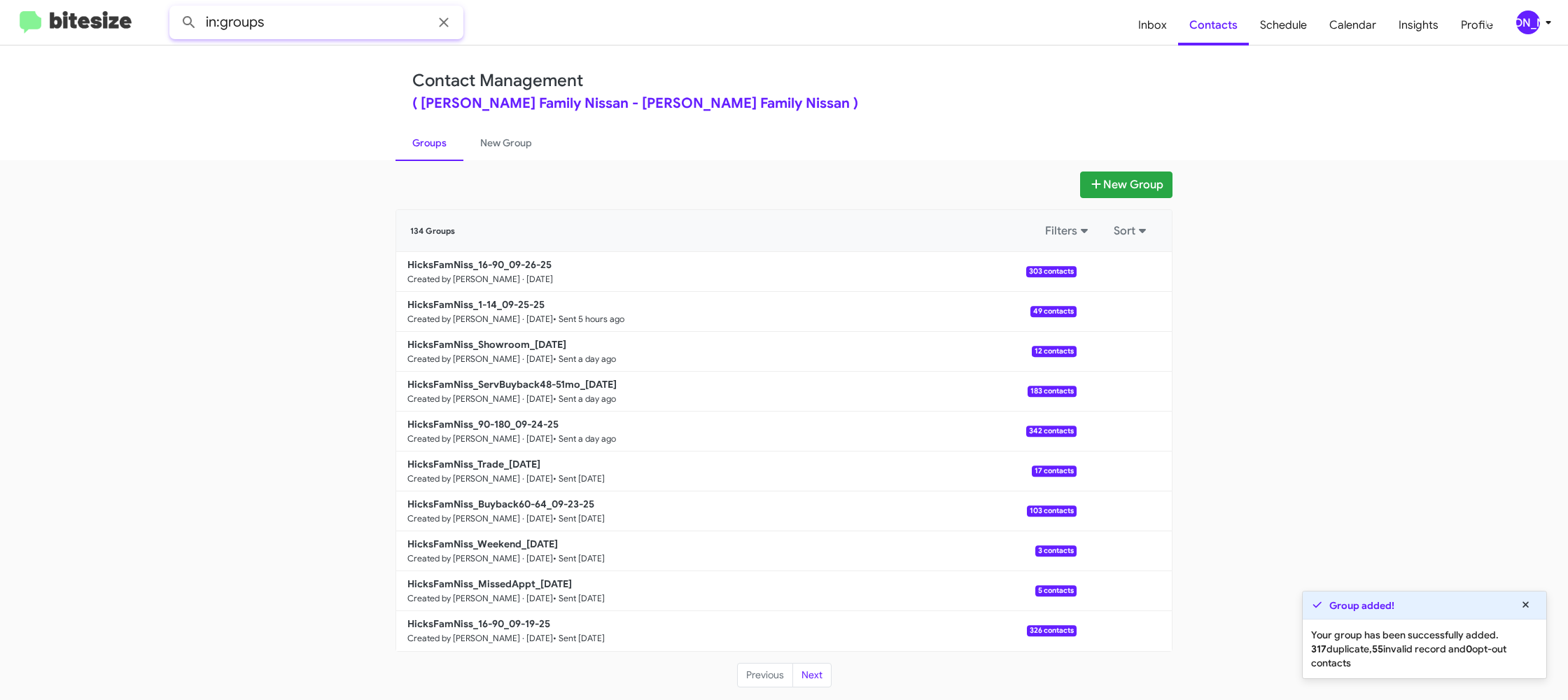
click at [359, 29] on input "in:groups" at bounding box center [316, 22] width 294 height 34
type input "in:groups 16-"
click at [175, 8] on button at bounding box center [189, 22] width 28 height 28
drag, startPoint x: 495, startPoint y: 142, endPoint x: 430, endPoint y: 137, distance: 65.2
click at [494, 142] on link "New Group" at bounding box center [506, 142] width 85 height 36
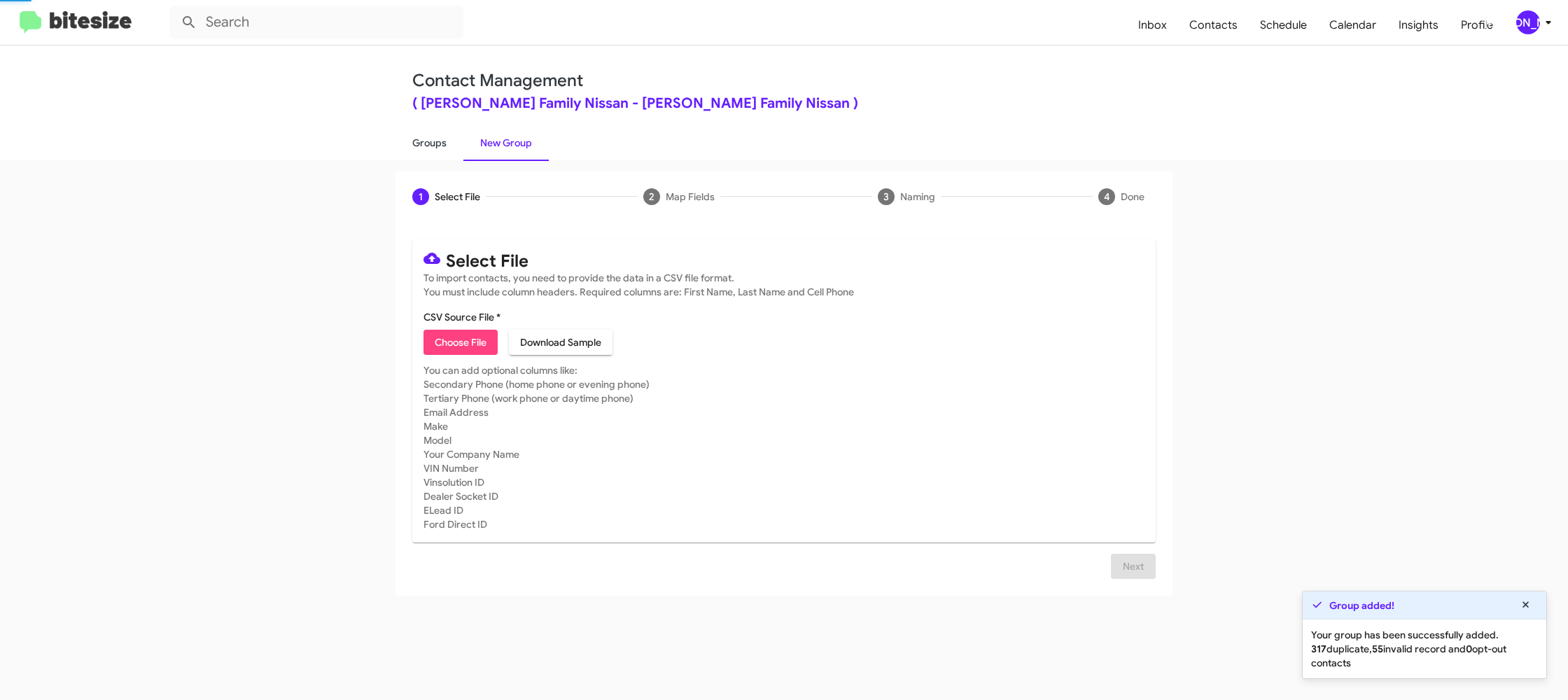
click at [430, 137] on link "Groups" at bounding box center [429, 142] width 68 height 36
type input "in:groups"
click at [430, 137] on link "Groups" at bounding box center [429, 142] width 68 height 36
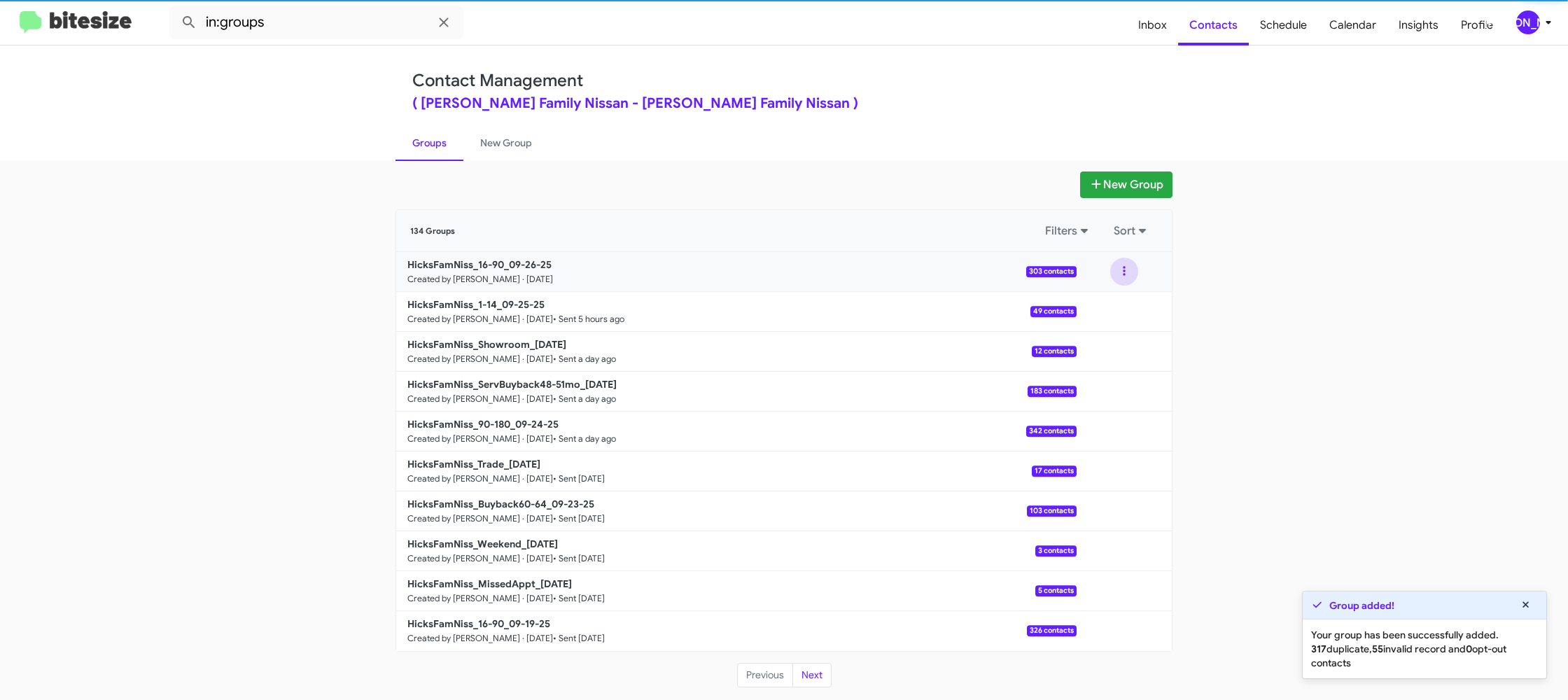
click at [1115, 273] on button at bounding box center [1124, 272] width 28 height 28
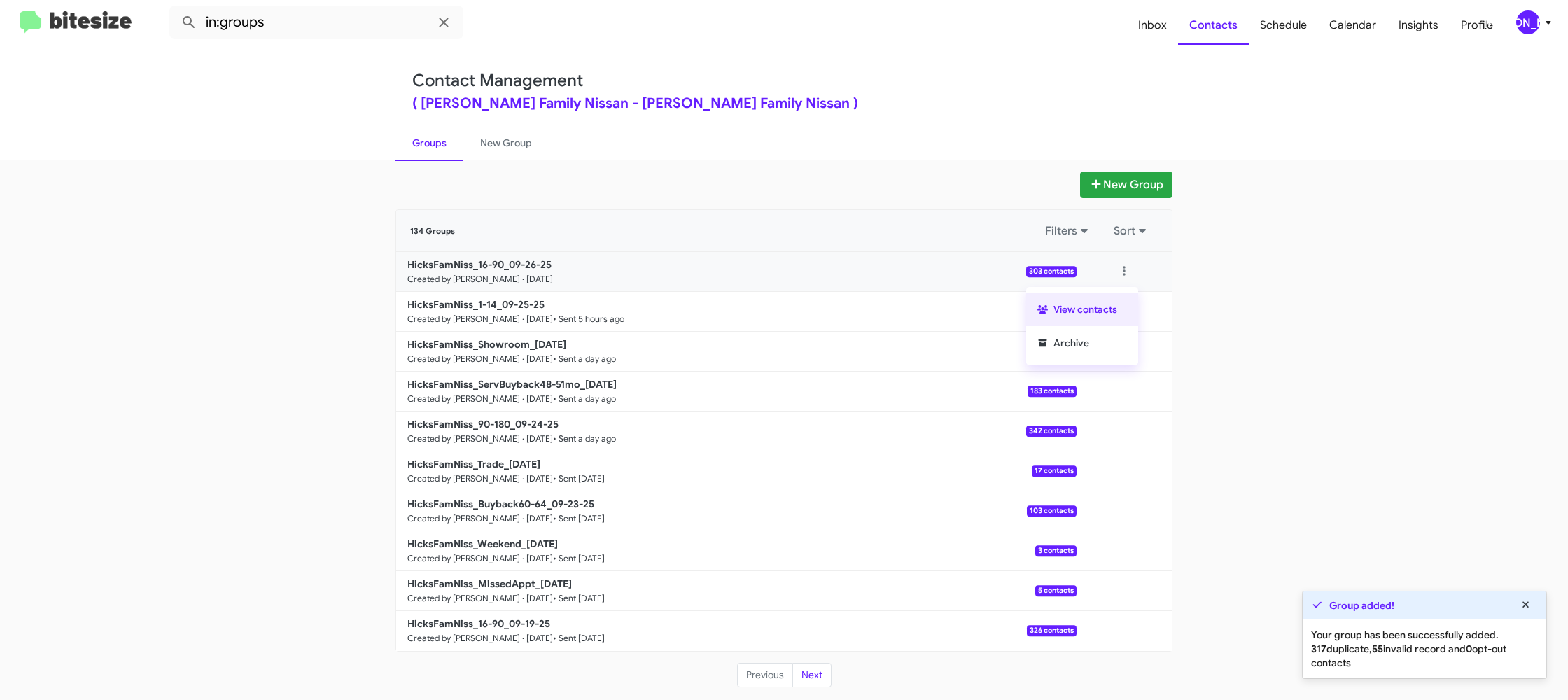
click at [1108, 298] on button "View contacts" at bounding box center [1082, 310] width 112 height 34
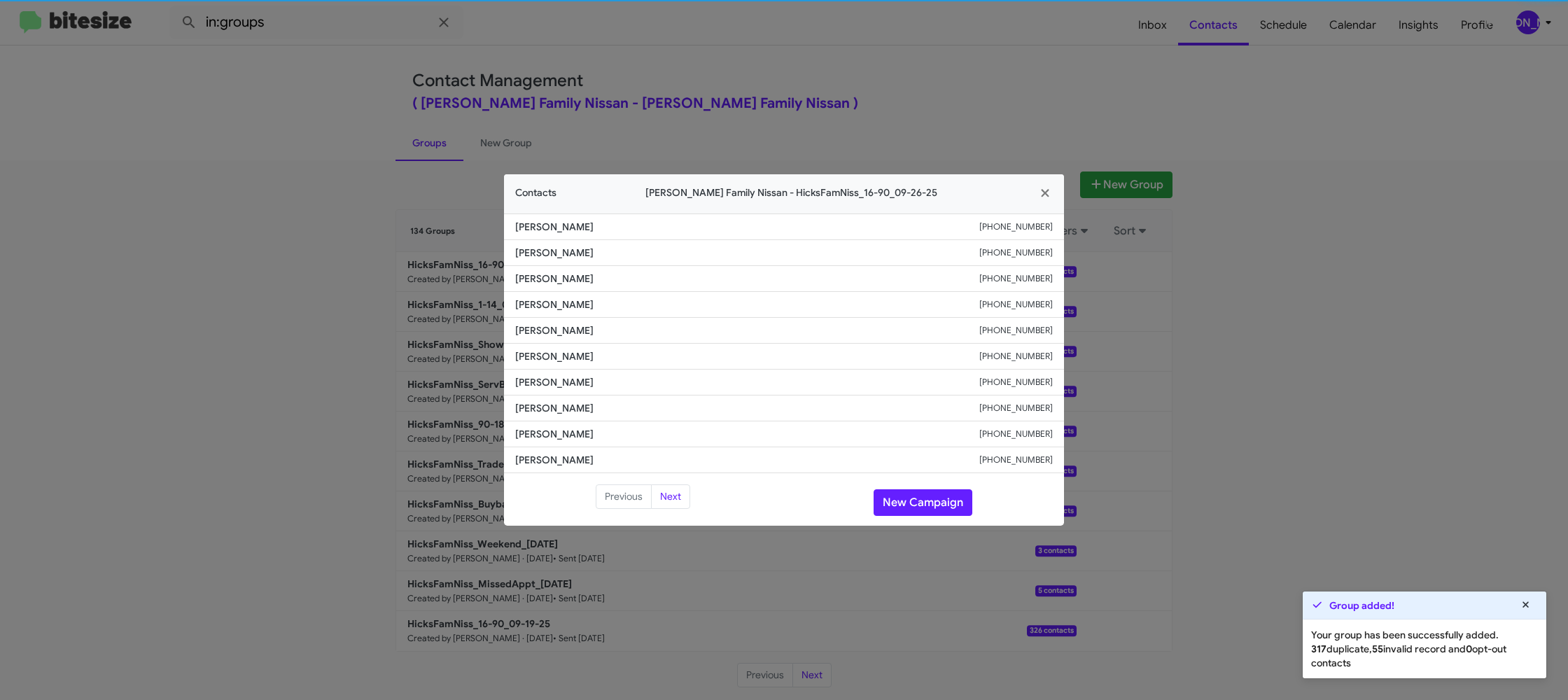
click at [537, 351] on span "Anastasia Alamo" at bounding box center [747, 357] width 464 height 14
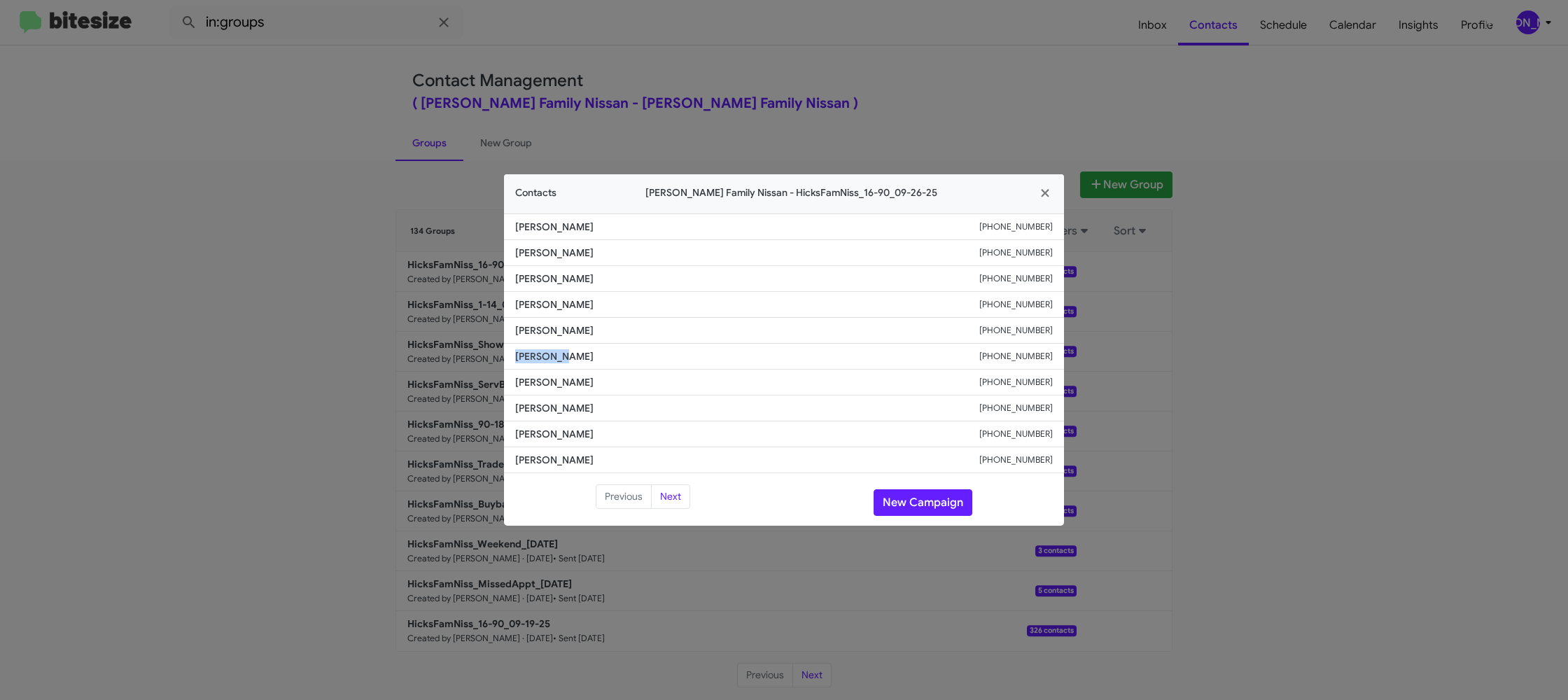
click at [537, 351] on span "Anastasia Alamo" at bounding box center [747, 357] width 464 height 14
copy span "Anastasia Alamo"
click at [902, 496] on button "New Campaign" at bounding box center [923, 503] width 99 height 27
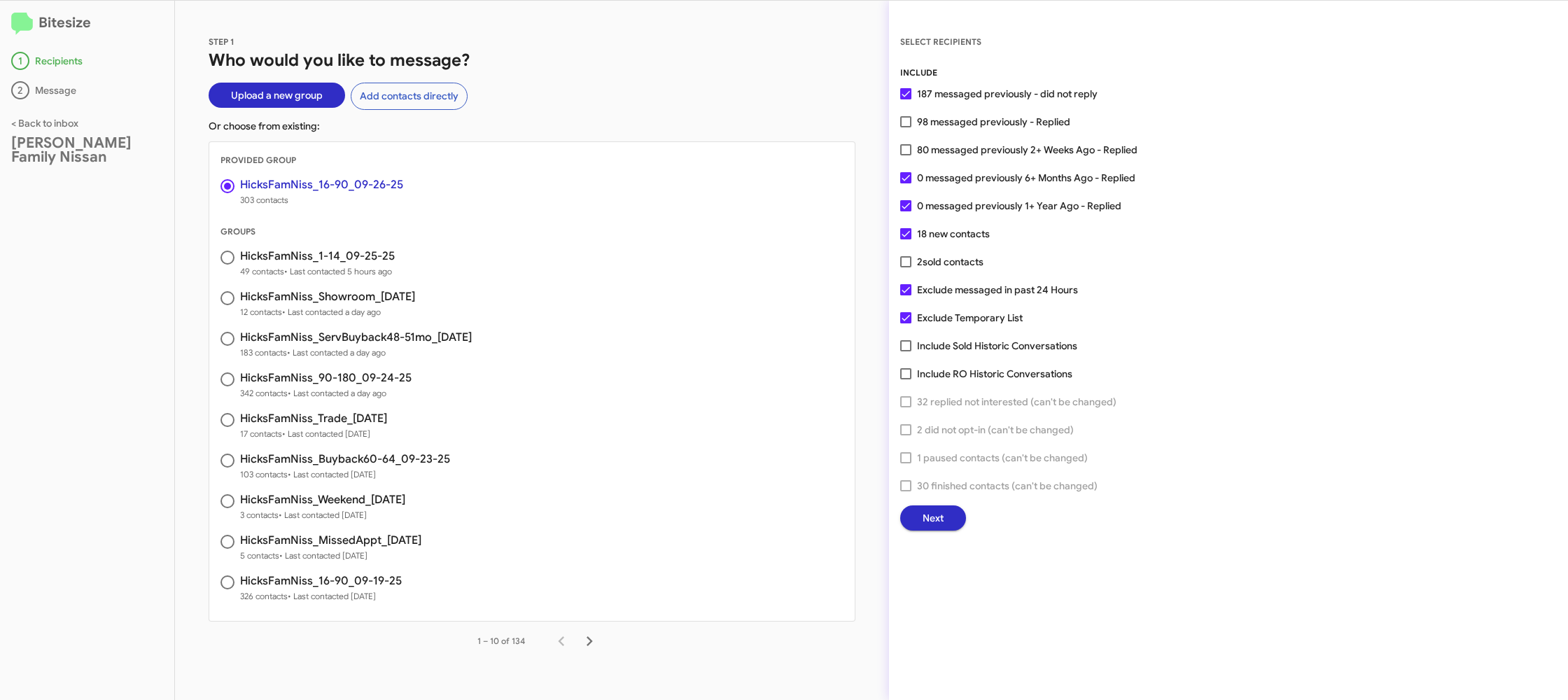
drag, startPoint x: 953, startPoint y: 533, endPoint x: 944, endPoint y: 529, distance: 9.8
click at [952, 533] on div "SELECT RECIPIENTS INCLUDE 187 messaged previously - did not reply 98 messaged p…" at bounding box center [1228, 350] width 679 height 699
click at [936, 516] on span "Next" at bounding box center [933, 518] width 21 height 25
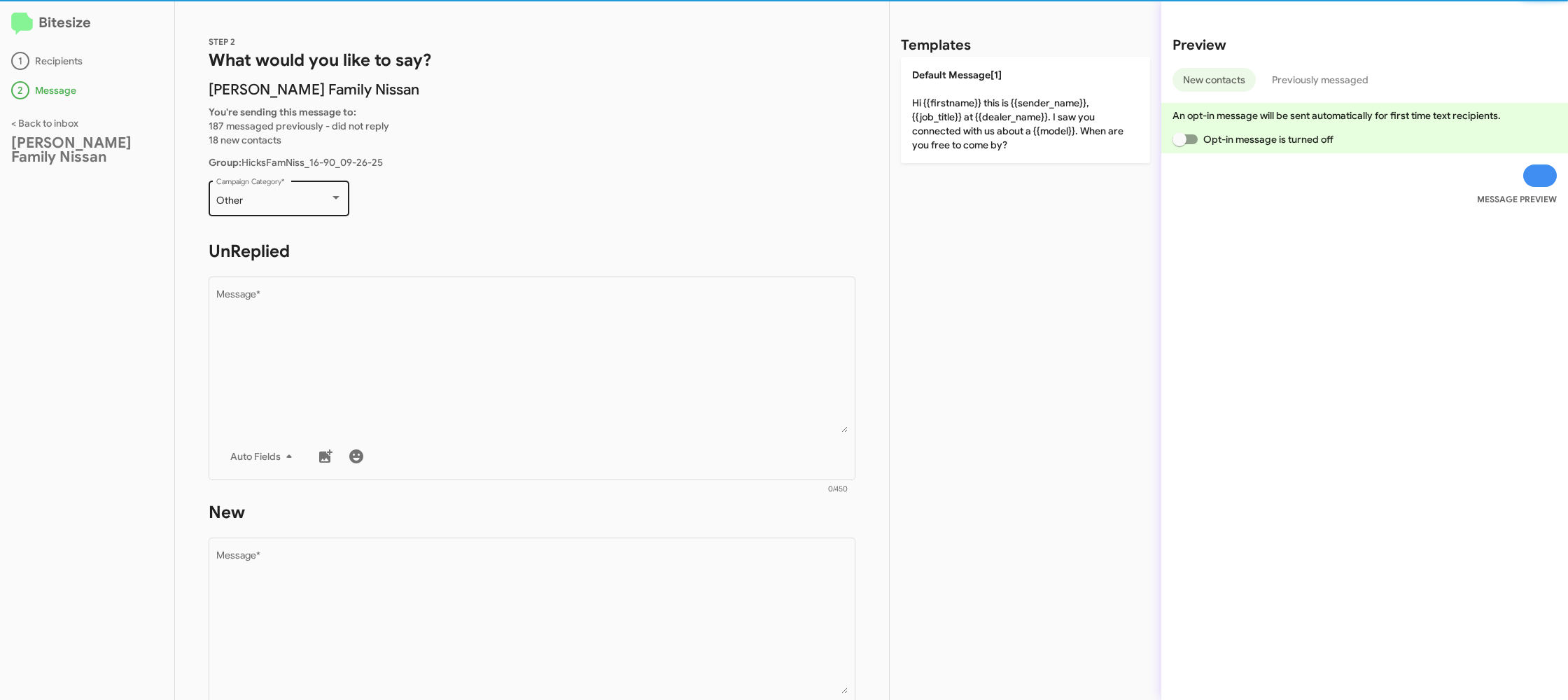
click at [284, 194] on div "Other Campaign Category *" at bounding box center [279, 196] width 126 height 38
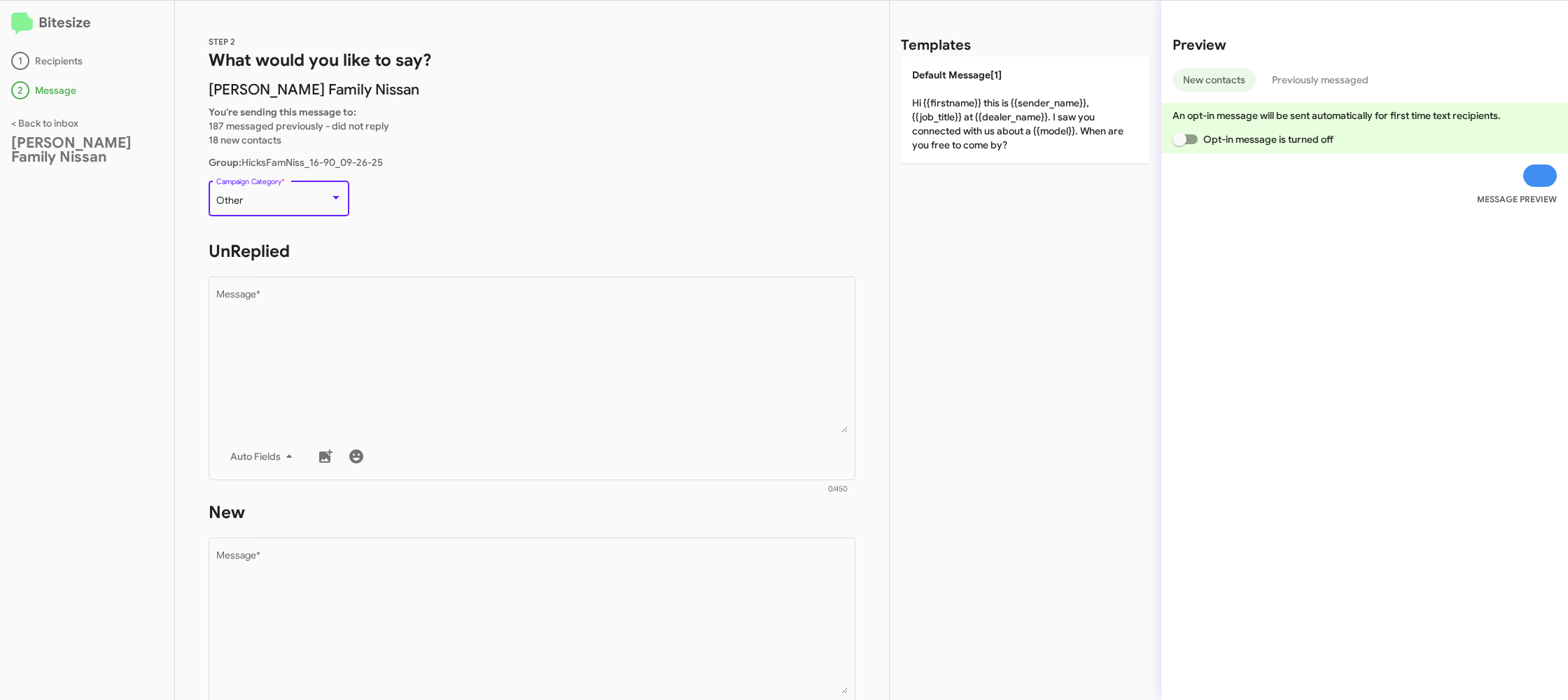
scroll to position [29, 0]
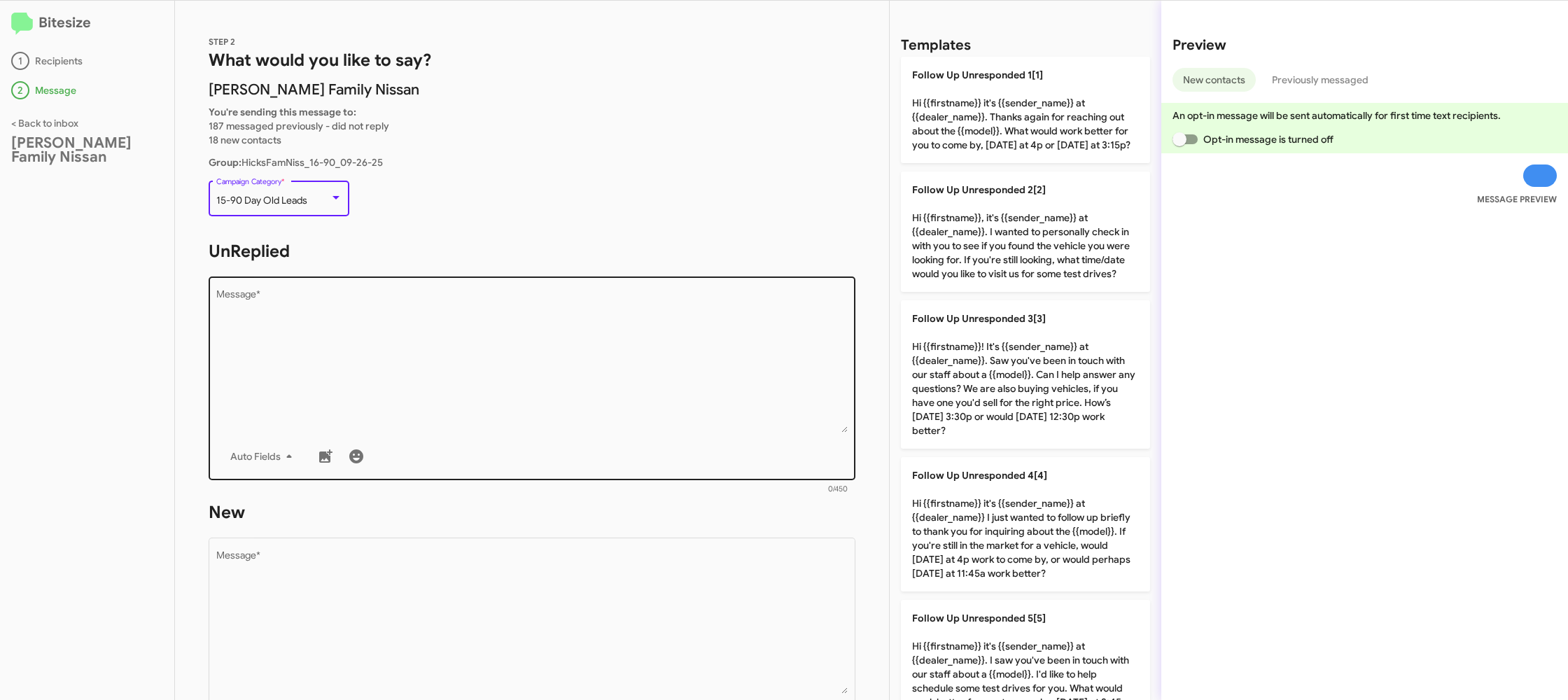
drag, startPoint x: 359, startPoint y: 269, endPoint x: 404, endPoint y: 295, distance: 52.0
click at [359, 267] on form "UnReplied Drop image here to insert Auto Fields Message * 0/450" at bounding box center [532, 367] width 647 height 256
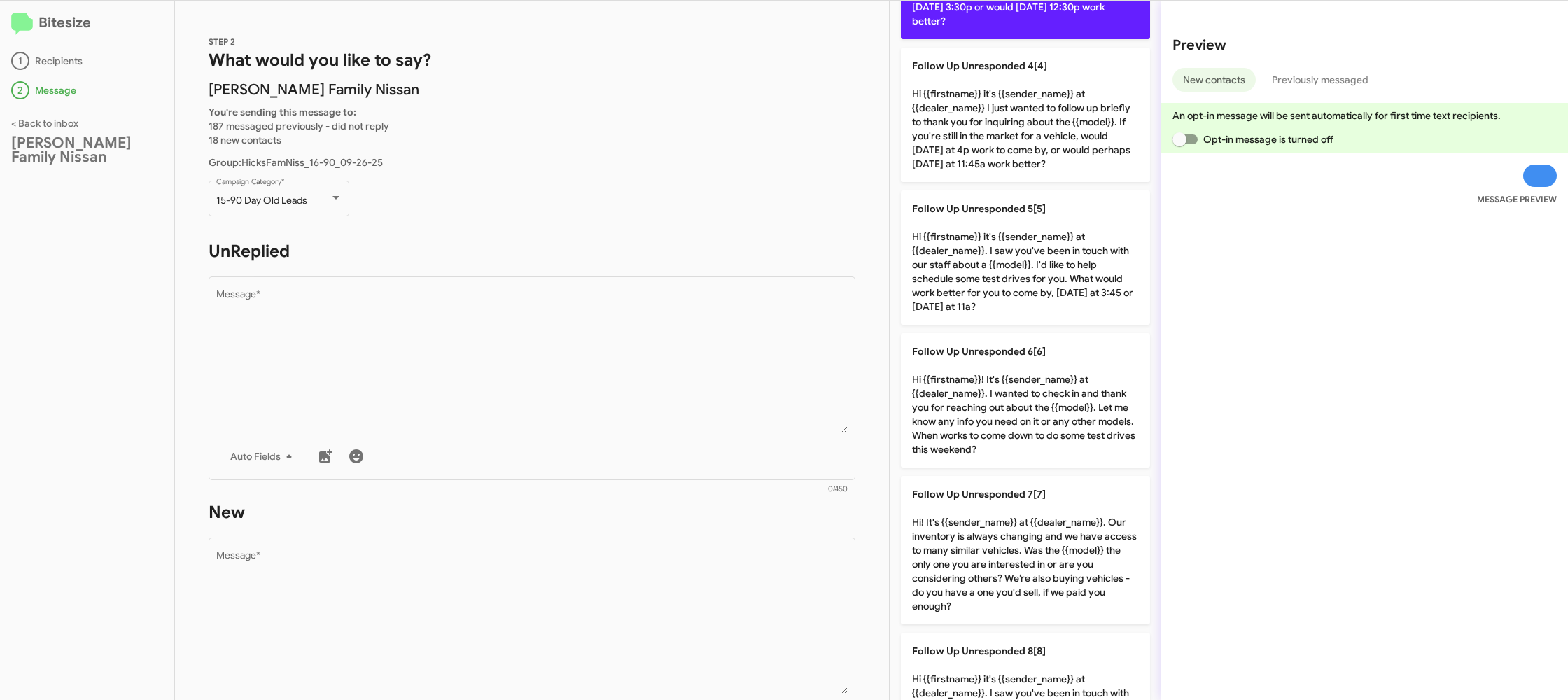
scroll to position [584, 0]
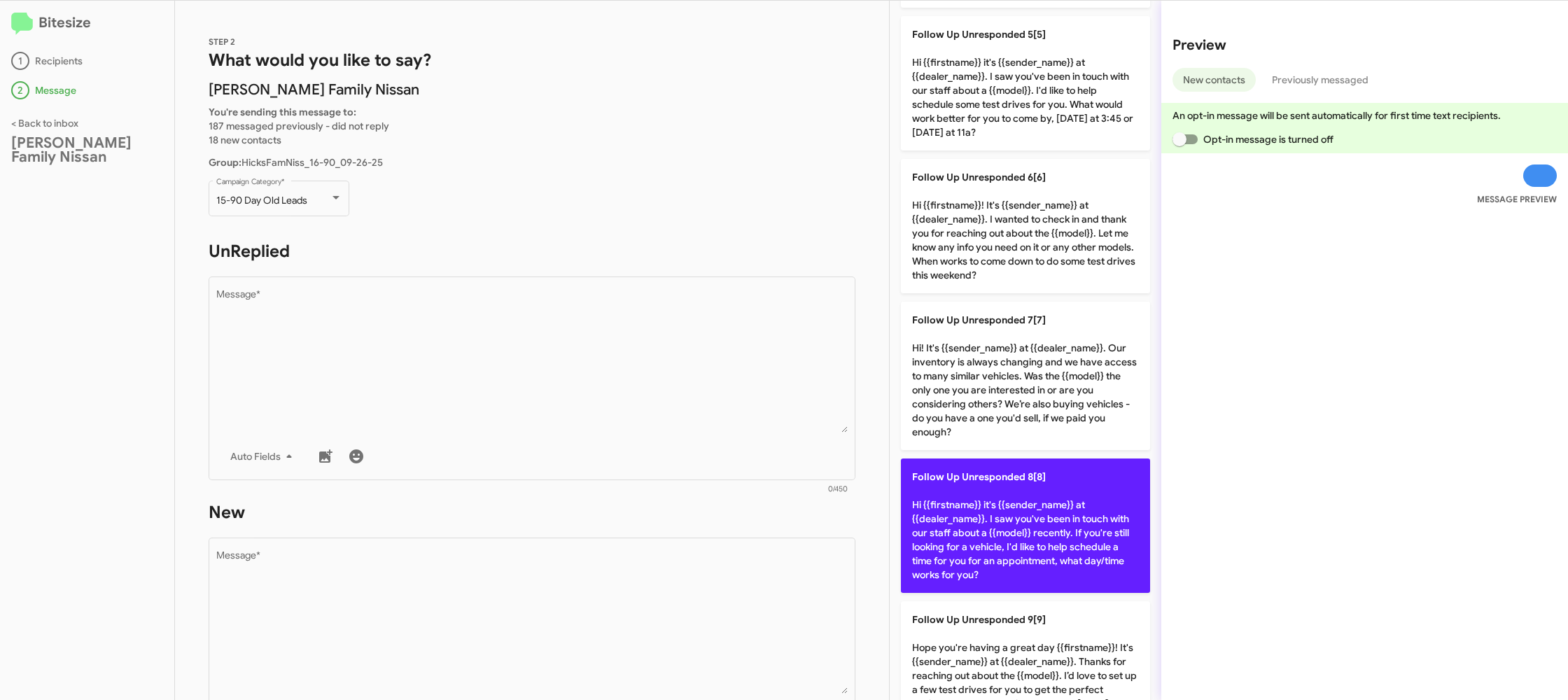
click at [1006, 542] on p "Follow Up Unresponded 8[8] Hi {{firstname}} it's {{sender_name}} at {{dealer_na…" at bounding box center [1026, 526] width 250 height 135
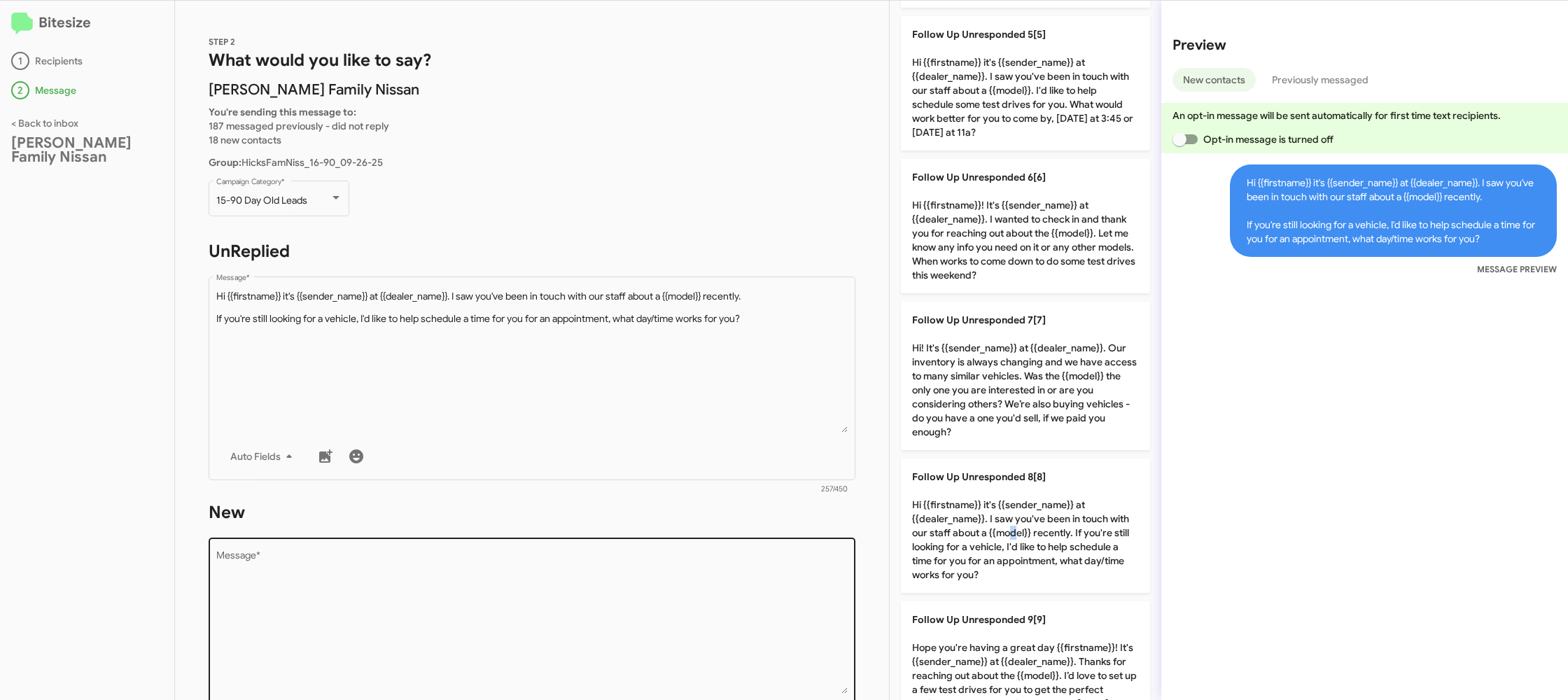
click at [715, 609] on textarea "Message *" at bounding box center [532, 621] width 632 height 142
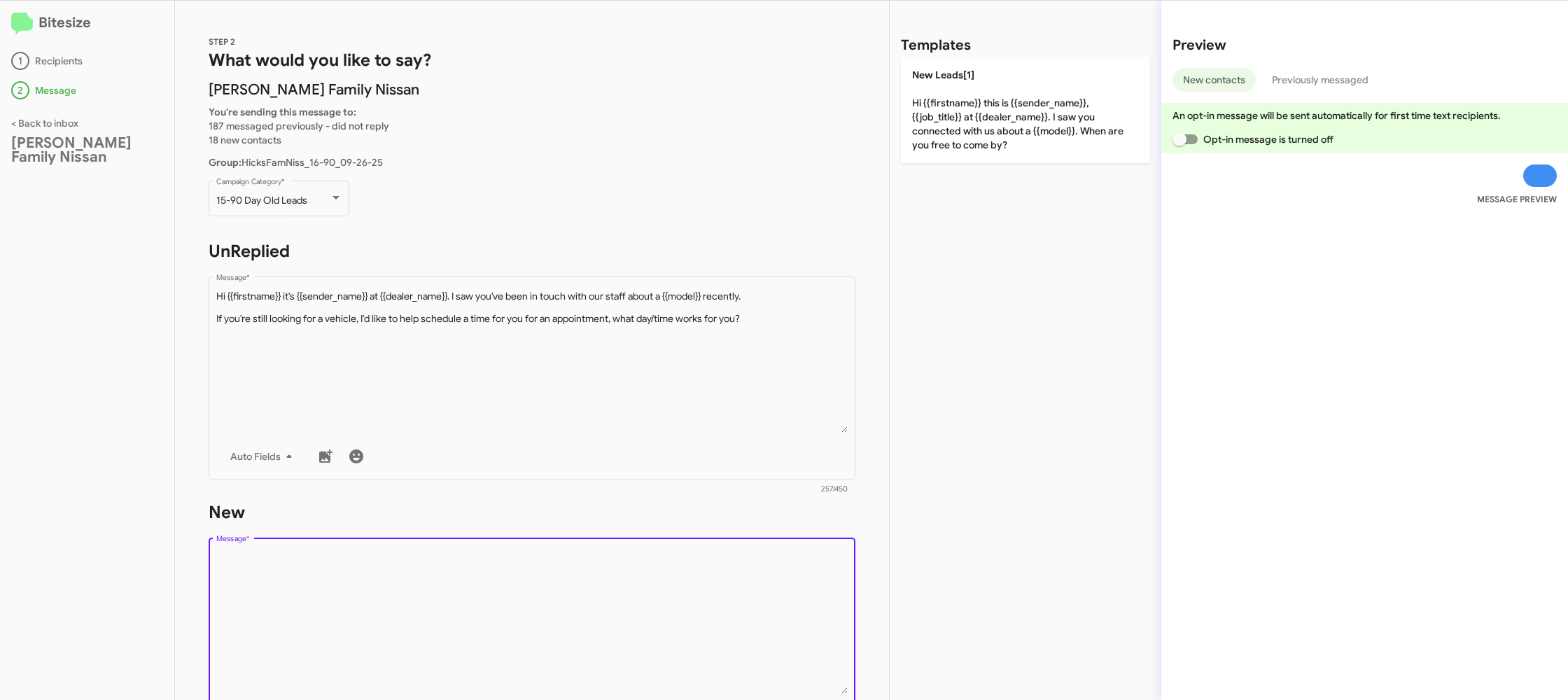
click at [715, 609] on textarea "Message *" at bounding box center [532, 621] width 632 height 142
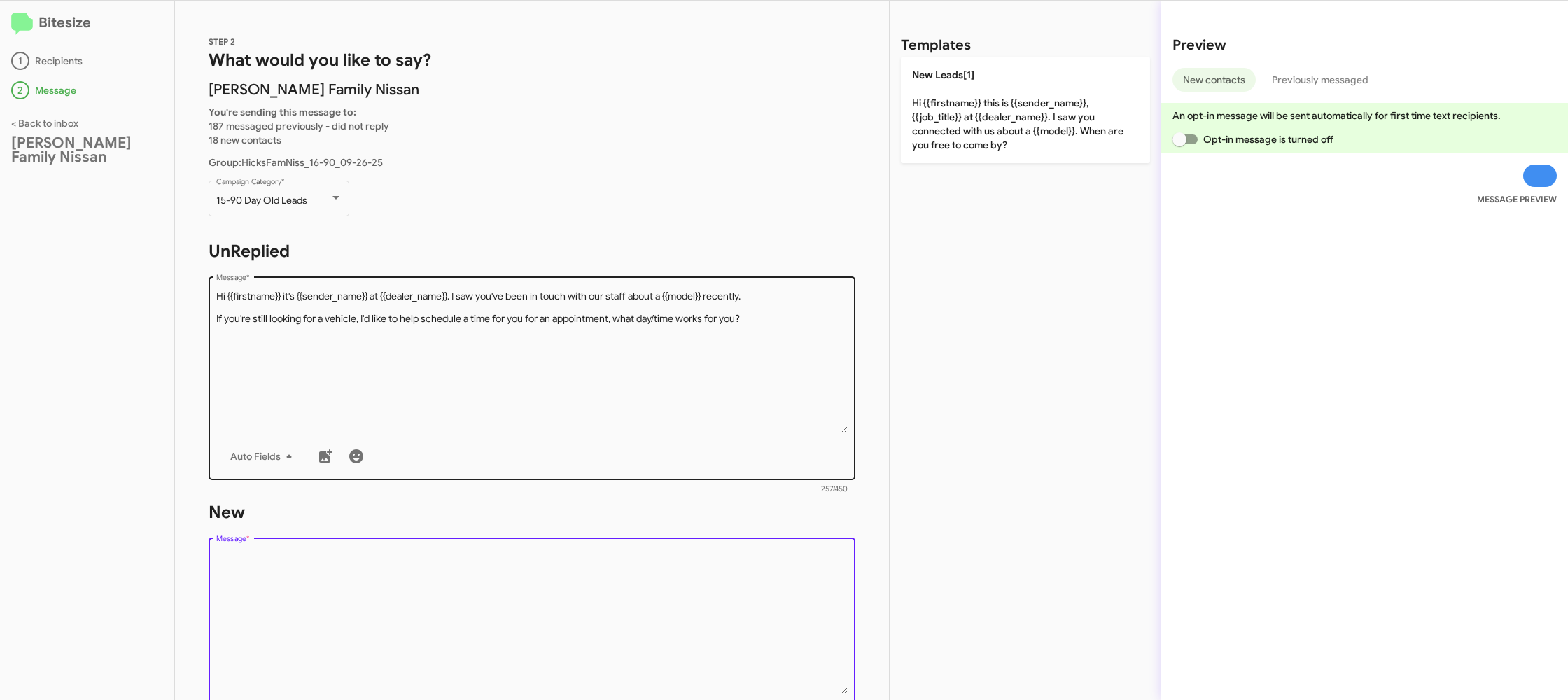
click at [731, 406] on textarea "Message *" at bounding box center [532, 360] width 632 height 142
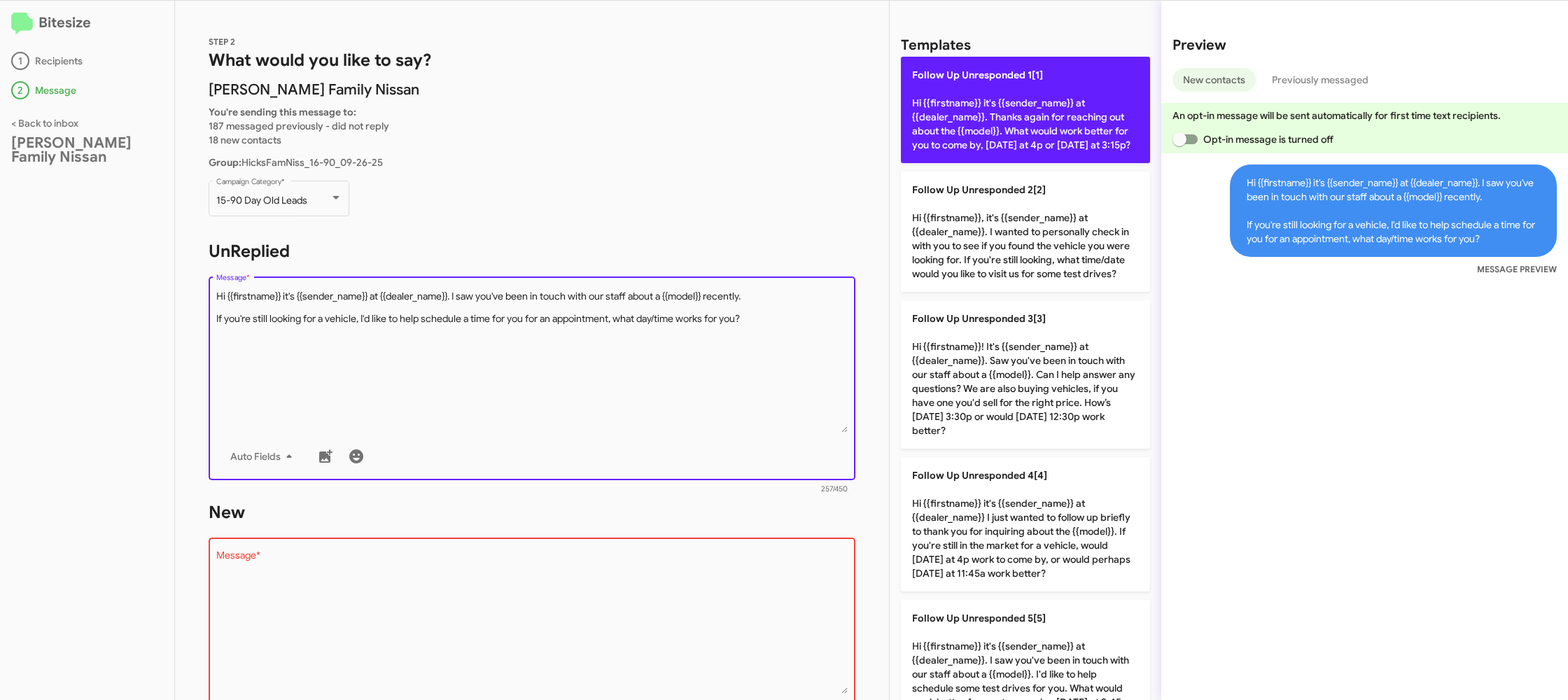
click at [967, 156] on p "Follow Up Unresponded 1[1] Hi {{firstname}} it's {{sender_name}} at {{dealer_na…" at bounding box center [1026, 110] width 250 height 106
type textarea "Hi {{firstname}} it's {{sender_name}} at {{dealer_name}}. Thanks again for reac…"
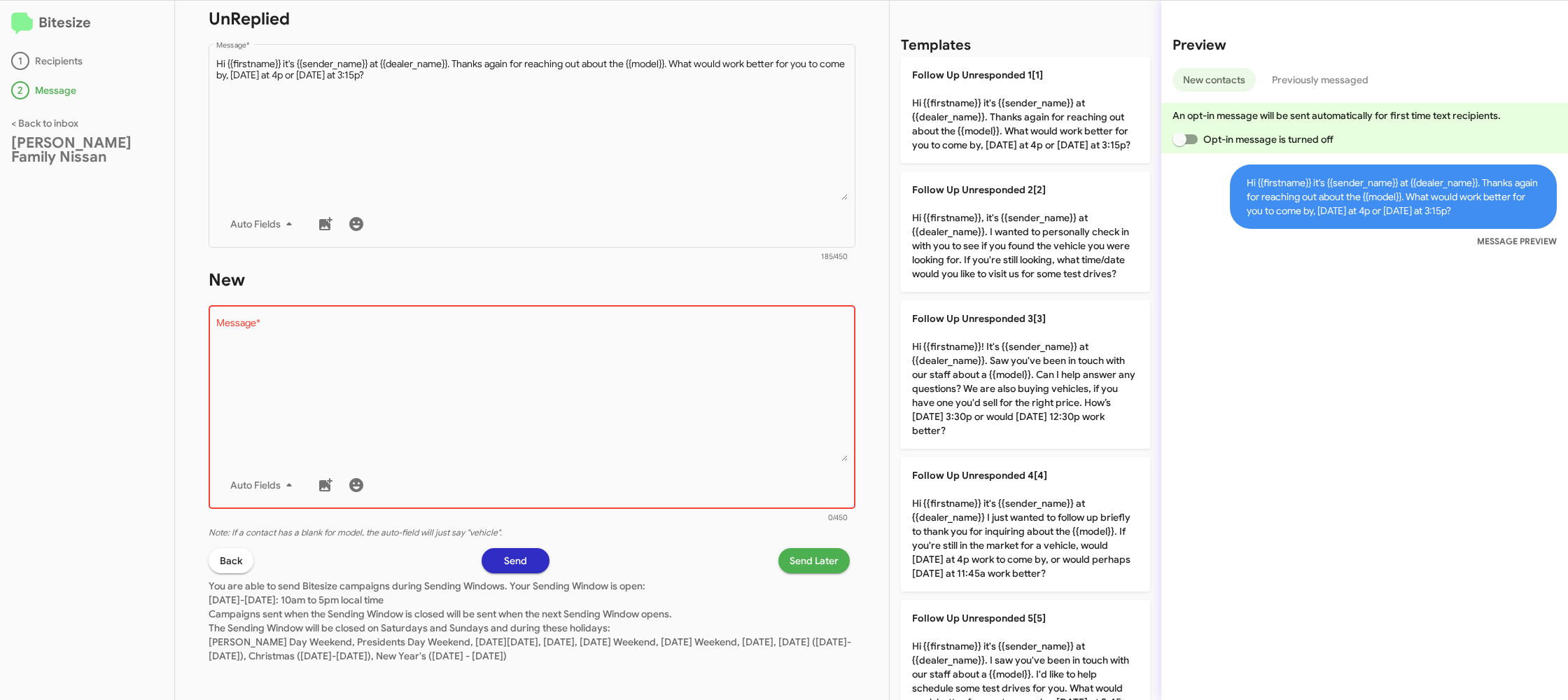
scroll to position [237, 0]
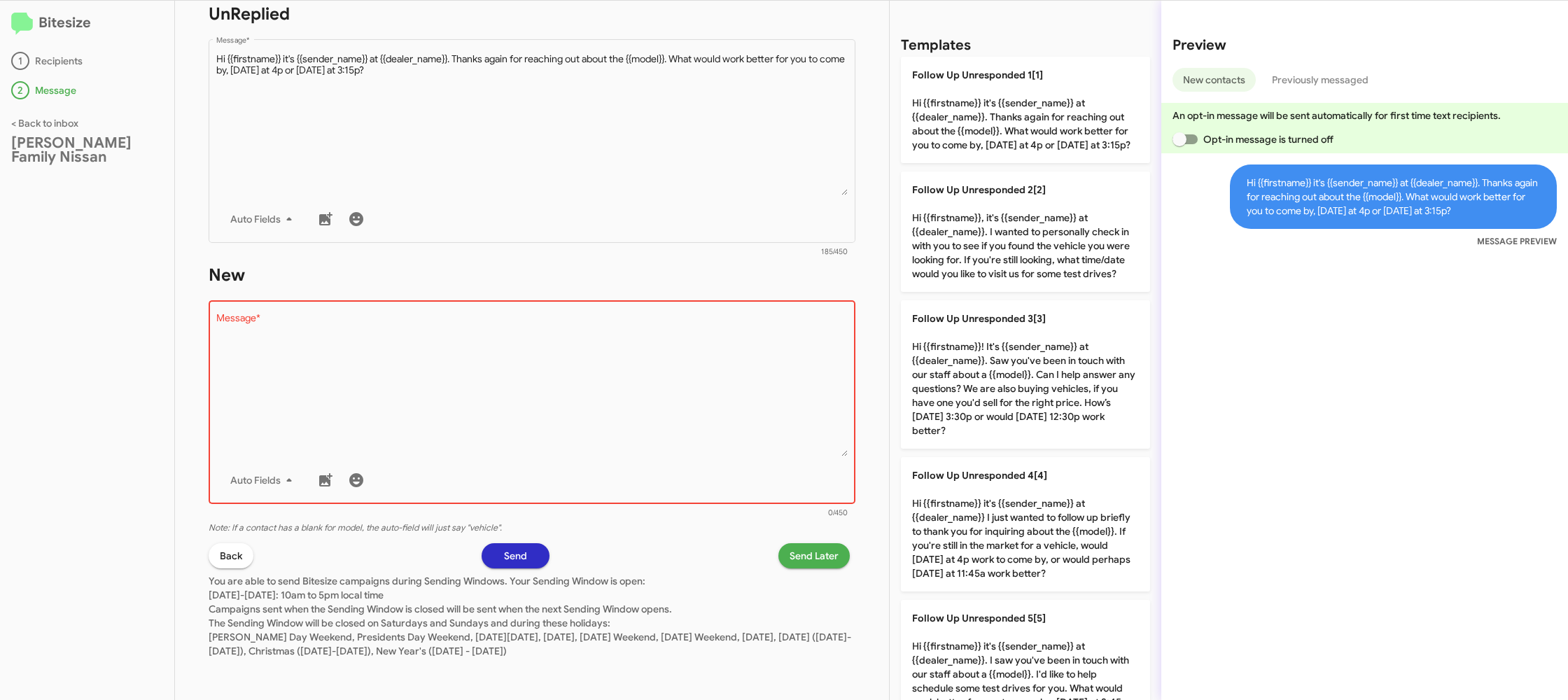
drag, startPoint x: 647, startPoint y: 522, endPoint x: 649, endPoint y: 460, distance: 62.0
click at [647, 522] on p "Note: If a contact has a blank for model, the auto-field will just say "vehicle…" at bounding box center [532, 527] width 647 height 15
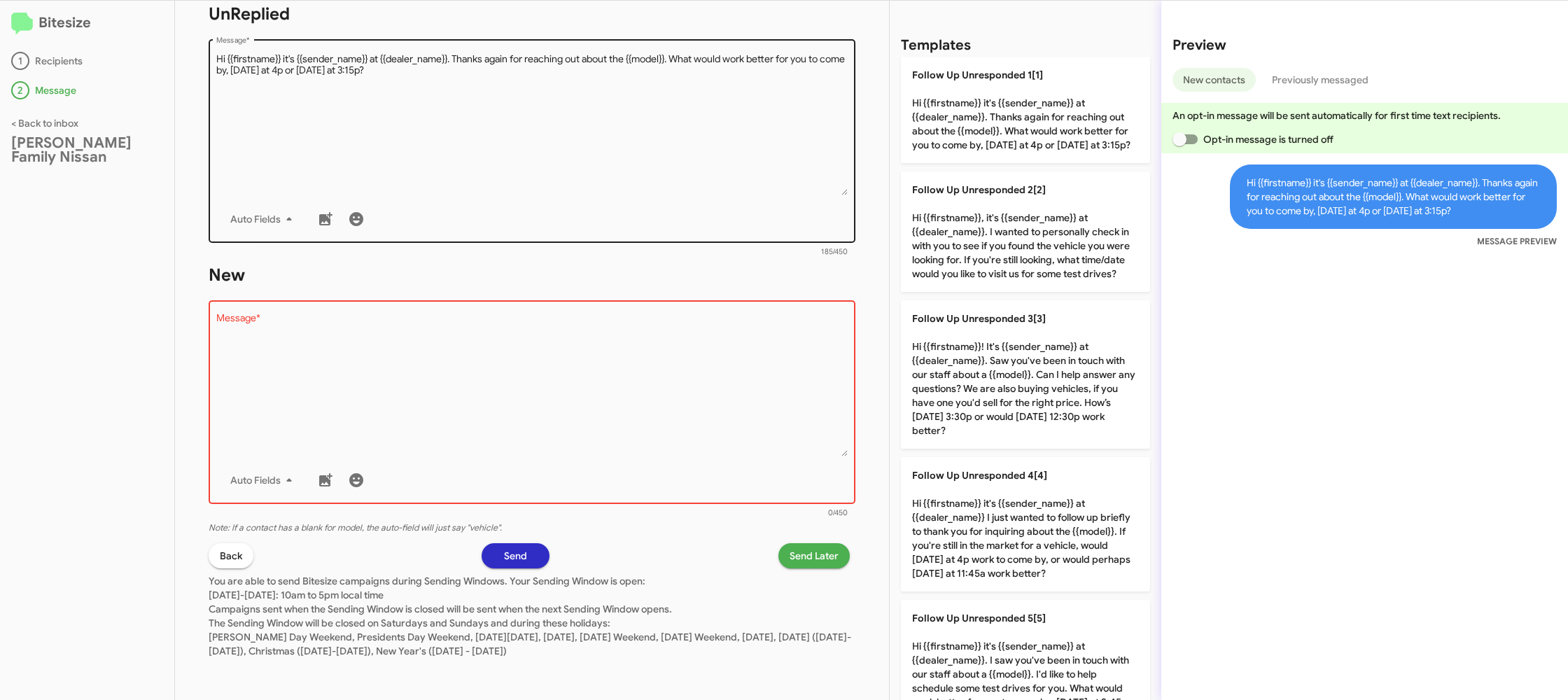
drag, startPoint x: 571, startPoint y: 103, endPoint x: 578, endPoint y: 116, distance: 14.8
click at [571, 105] on textarea "Message *" at bounding box center [532, 123] width 632 height 142
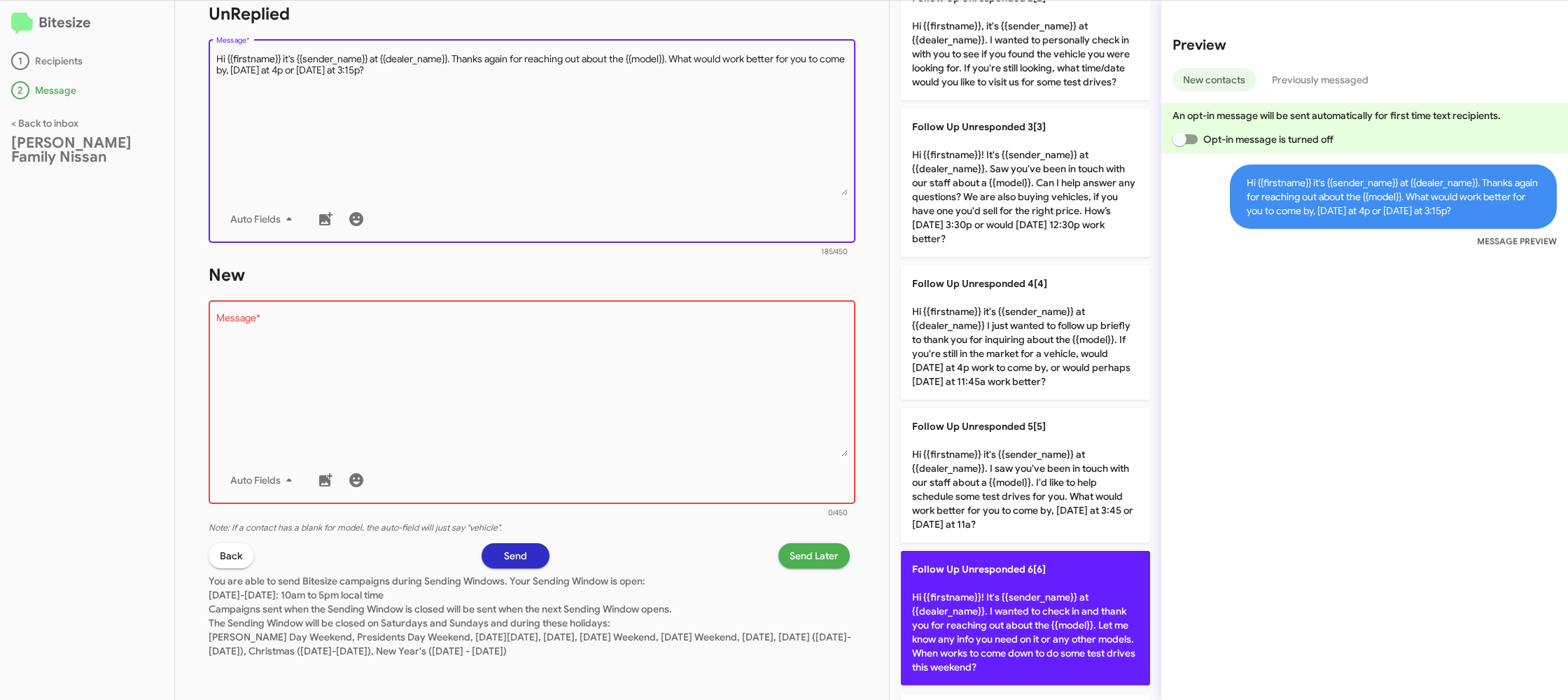
scroll to position [0, 0]
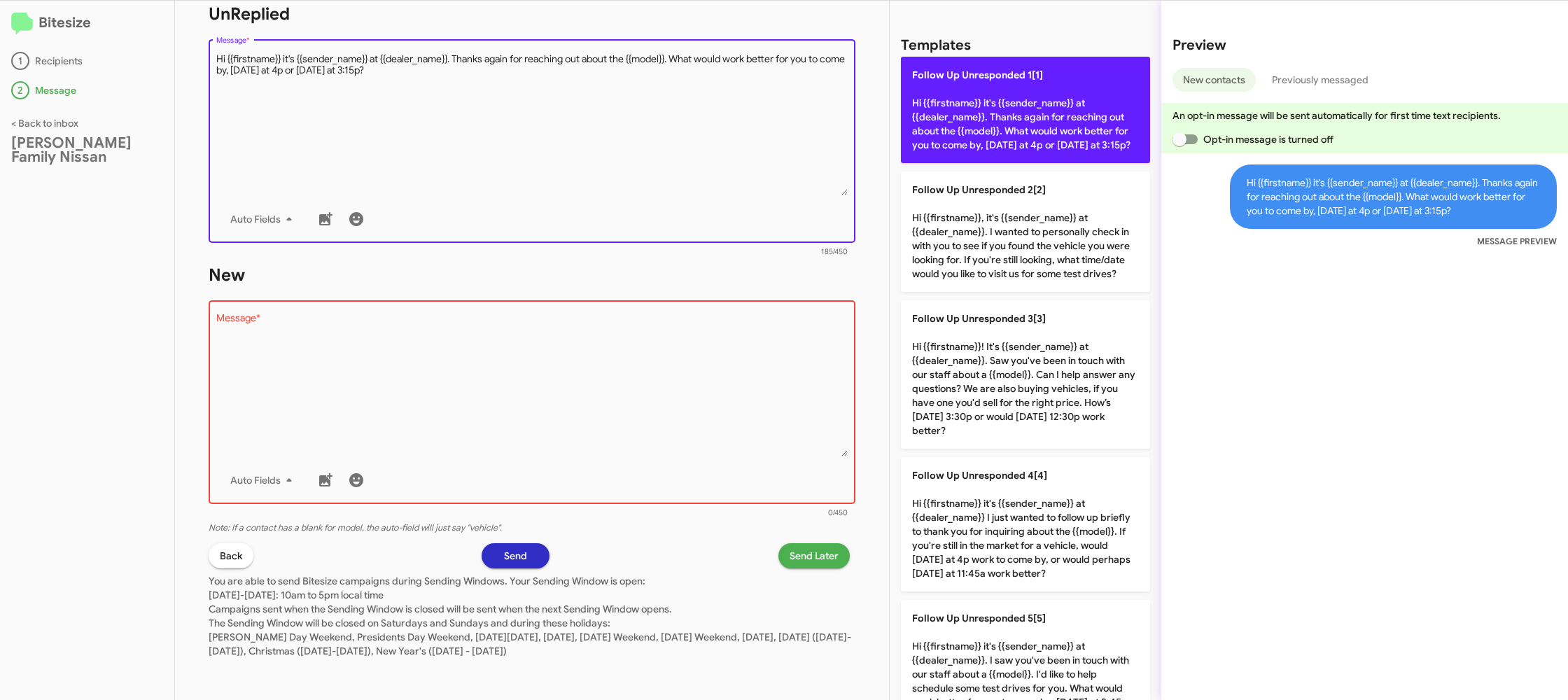
click at [902, 119] on p "Follow Up Unresponded 1[1] Hi {{firstname}} it's {{sender_name}} at {{dealer_na…" at bounding box center [1026, 110] width 250 height 106
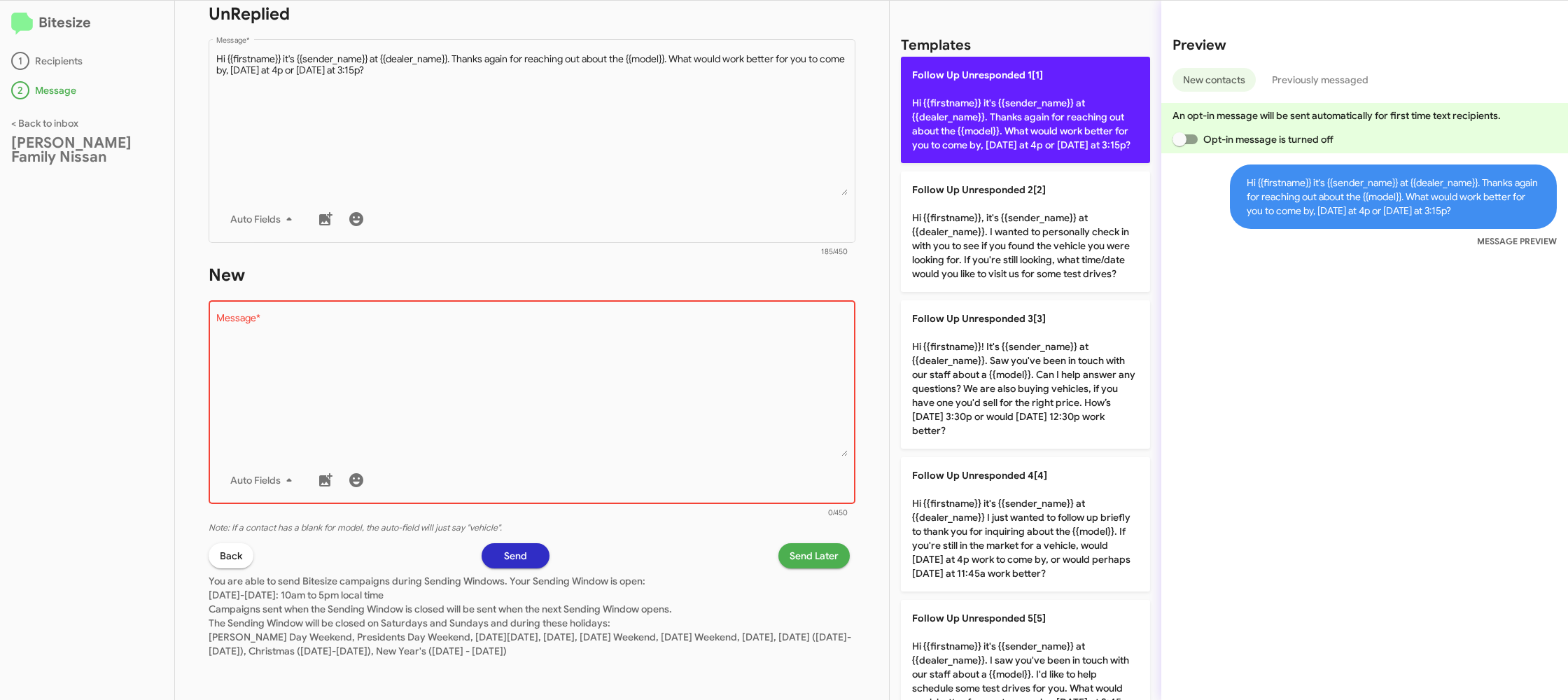
click at [923, 119] on p "Follow Up Unresponded 1[1] Hi {{firstname}} it's {{sender_name}} at {{dealer_na…" at bounding box center [1026, 110] width 250 height 106
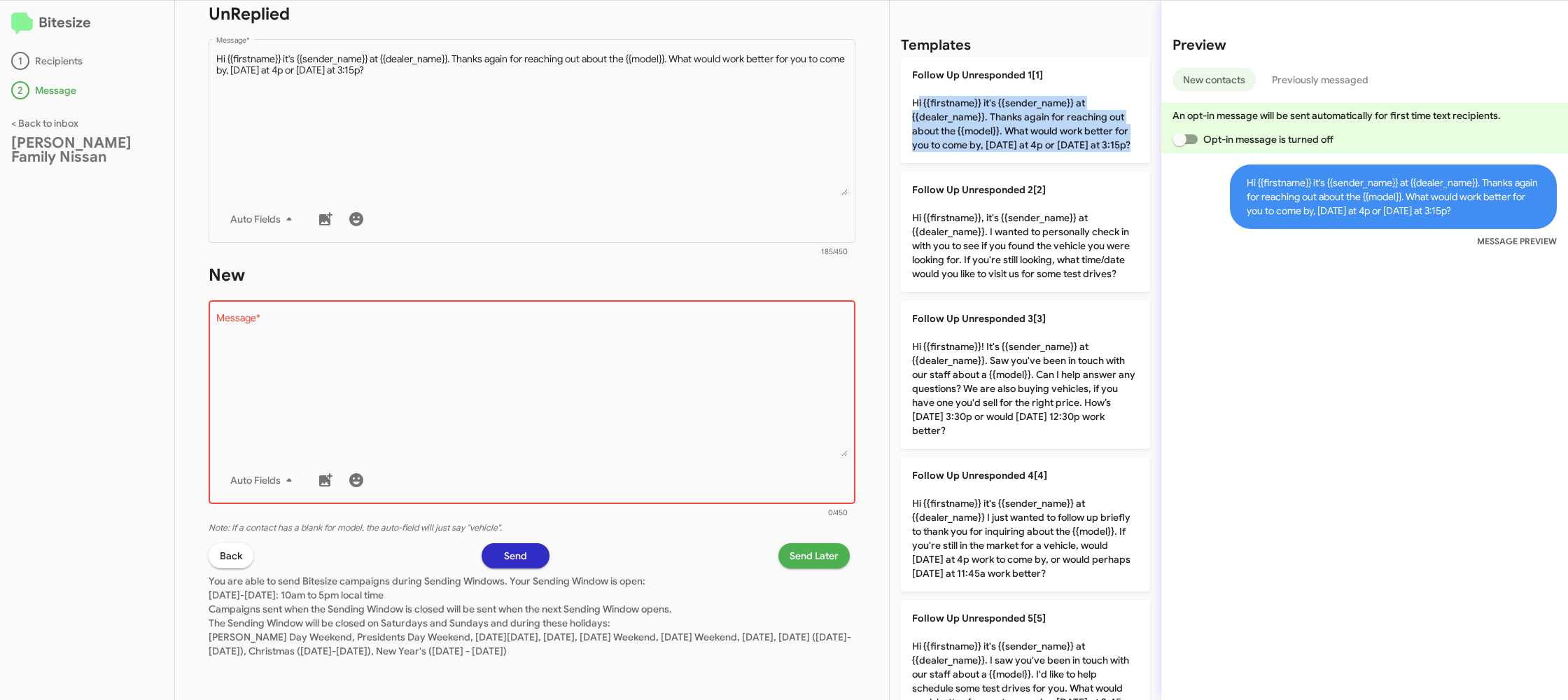
drag, startPoint x: 923, startPoint y: 119, endPoint x: 778, endPoint y: 351, distance: 273.6
click at [915, 127] on p "Follow Up Unresponded 1[1] Hi {{firstname}} it's {{sender_name}} at {{dealer_na…" at bounding box center [1026, 110] width 250 height 106
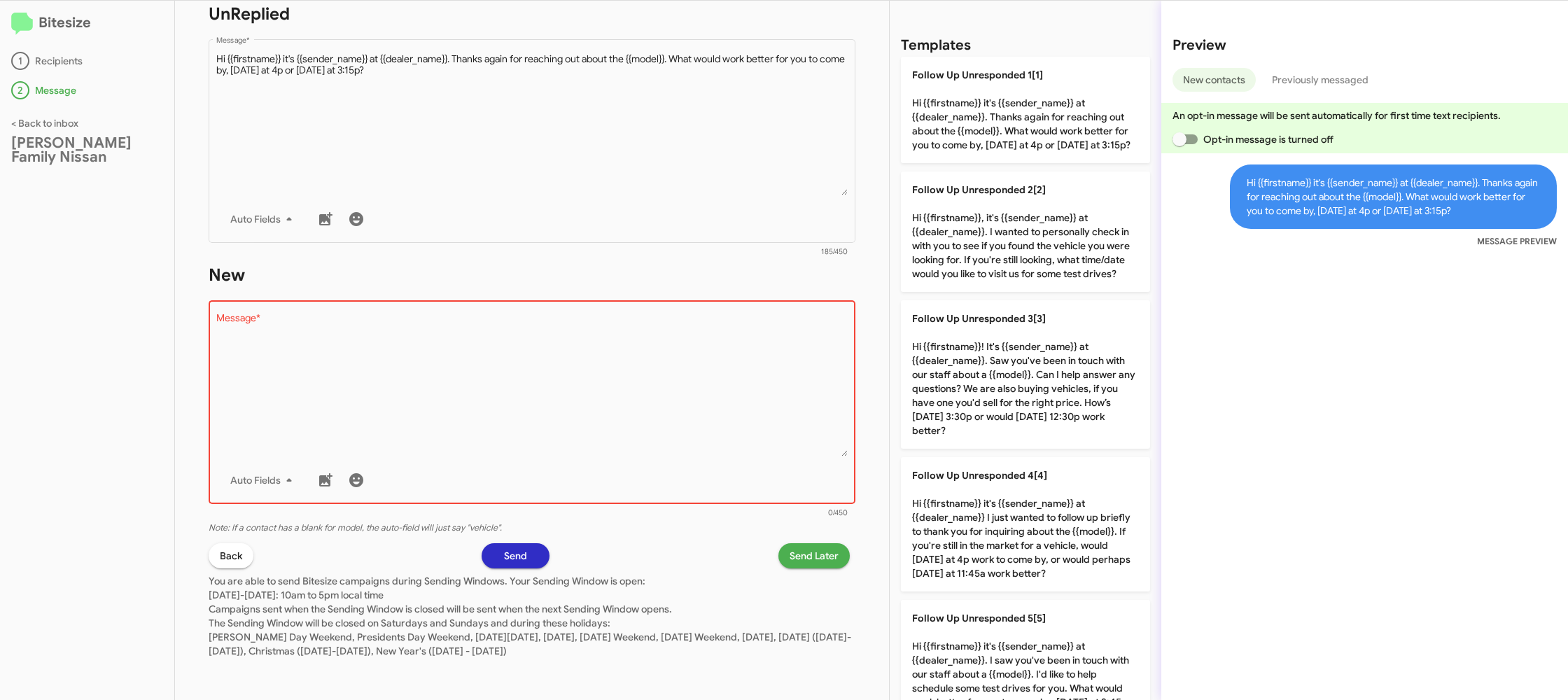
click at [763, 378] on textarea "Message *" at bounding box center [532, 384] width 632 height 142
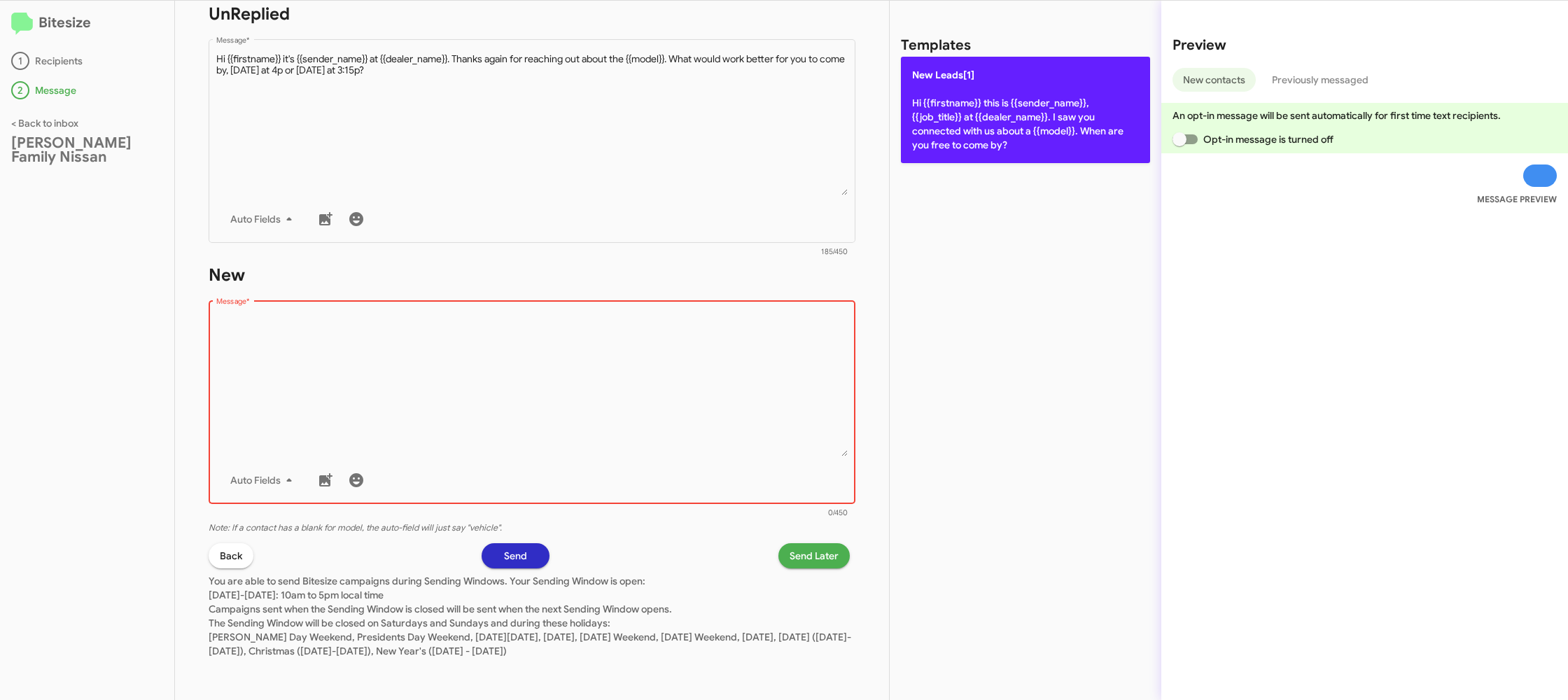
click at [965, 122] on p "New Leads[1] Hi {{firstname}} this is {{sender_name}}, {{job_title}} at {{deale…" at bounding box center [1026, 110] width 250 height 106
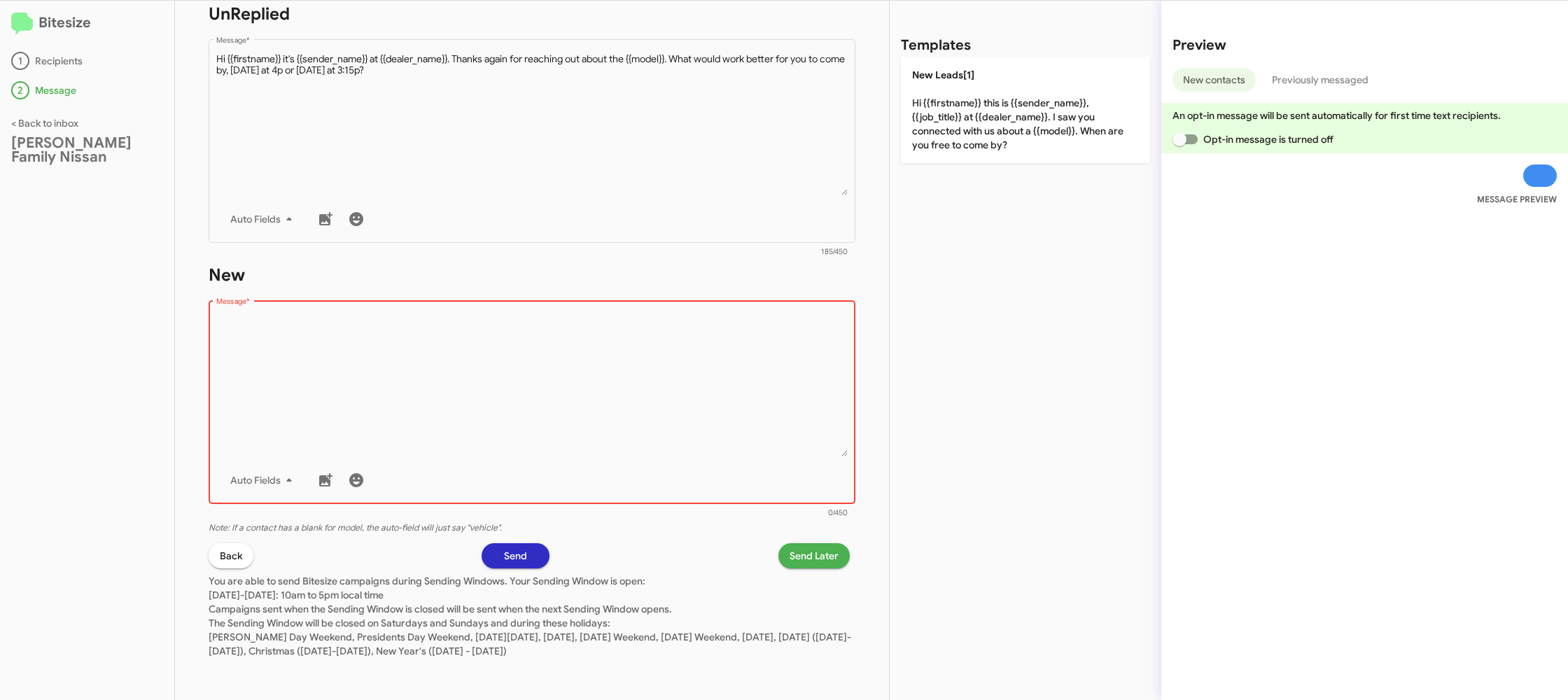
type textarea "Hi {{firstname}} this is {{sender_name}}, {{job_title}} at {{dealer_name}}. I s…"
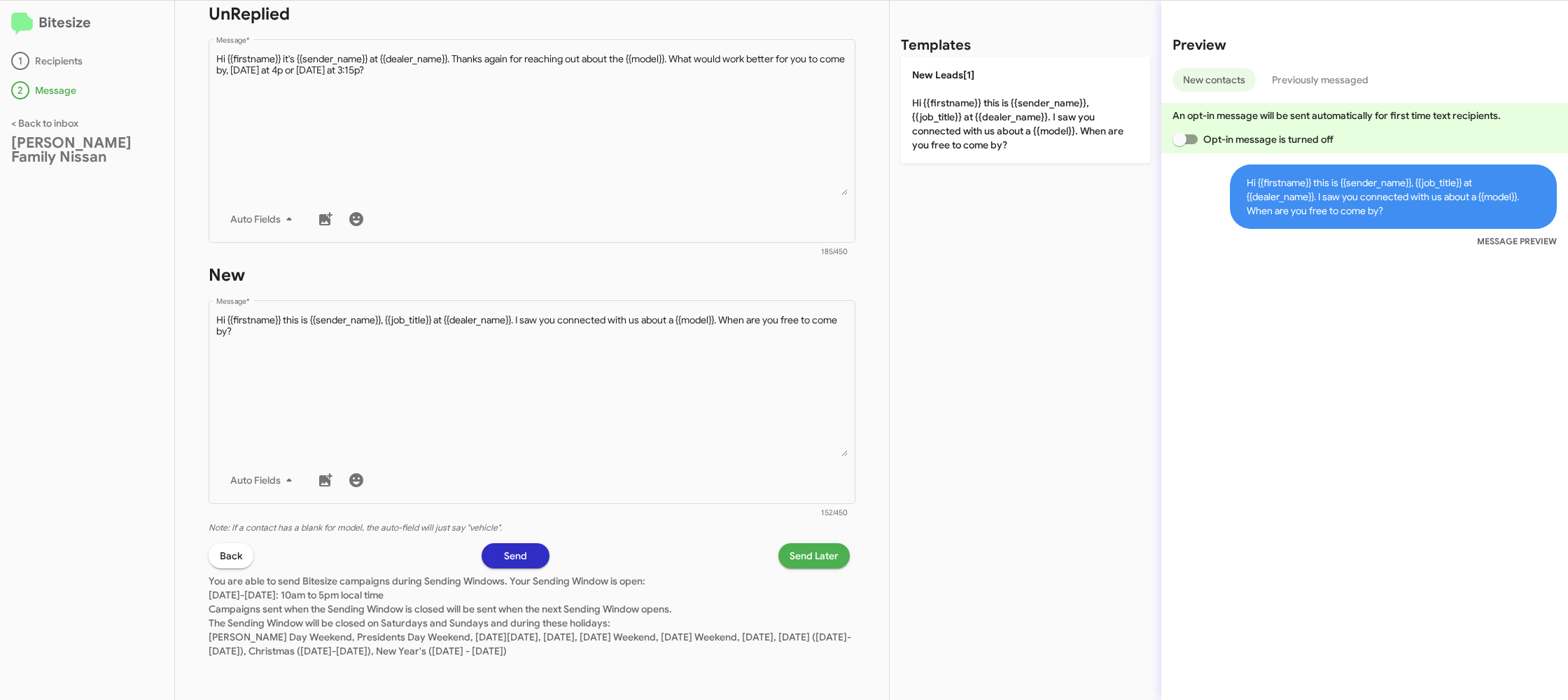
click at [800, 550] on span "Send Later" at bounding box center [814, 556] width 49 height 25
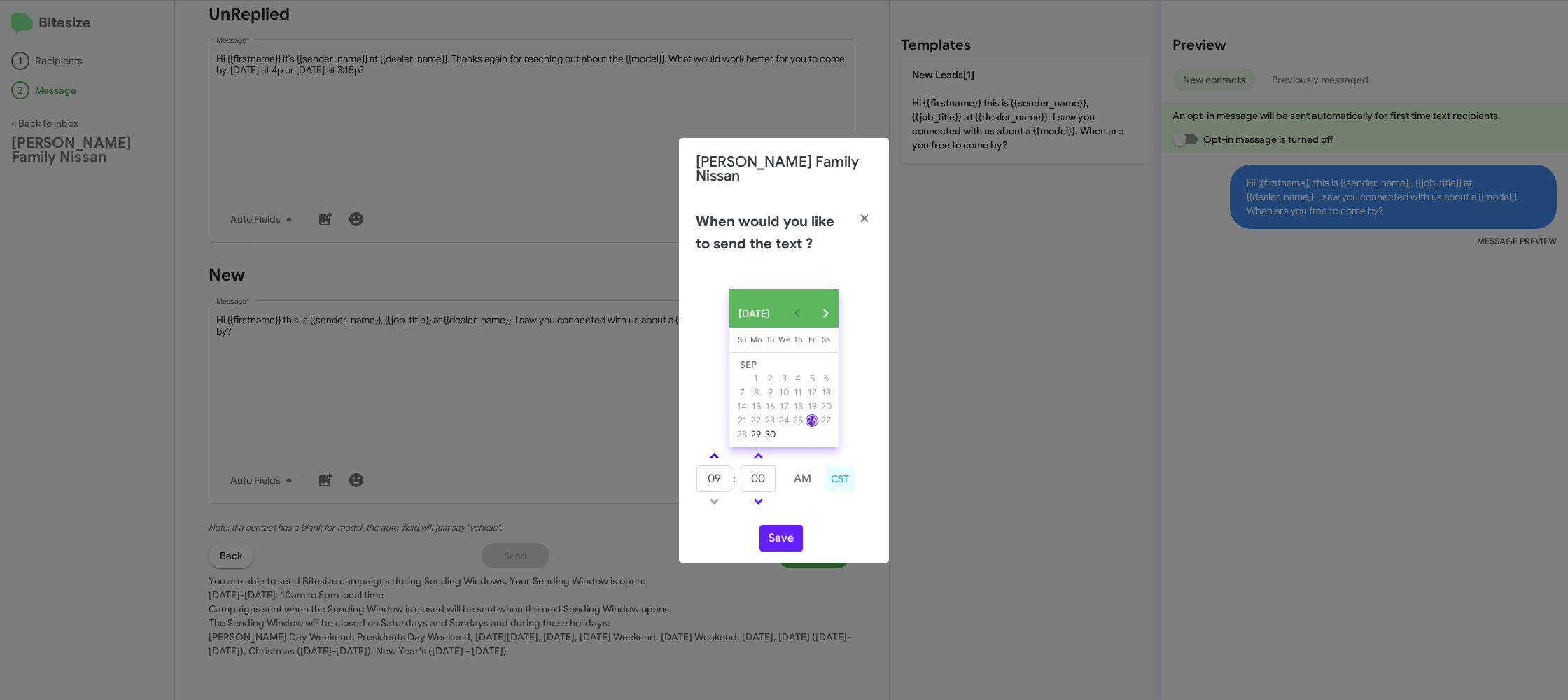
click at [705, 457] on link at bounding box center [714, 456] width 25 height 16
click at [708, 454] on link at bounding box center [714, 456] width 25 height 16
click at [709, 453] on link at bounding box center [714, 456] width 25 height 16
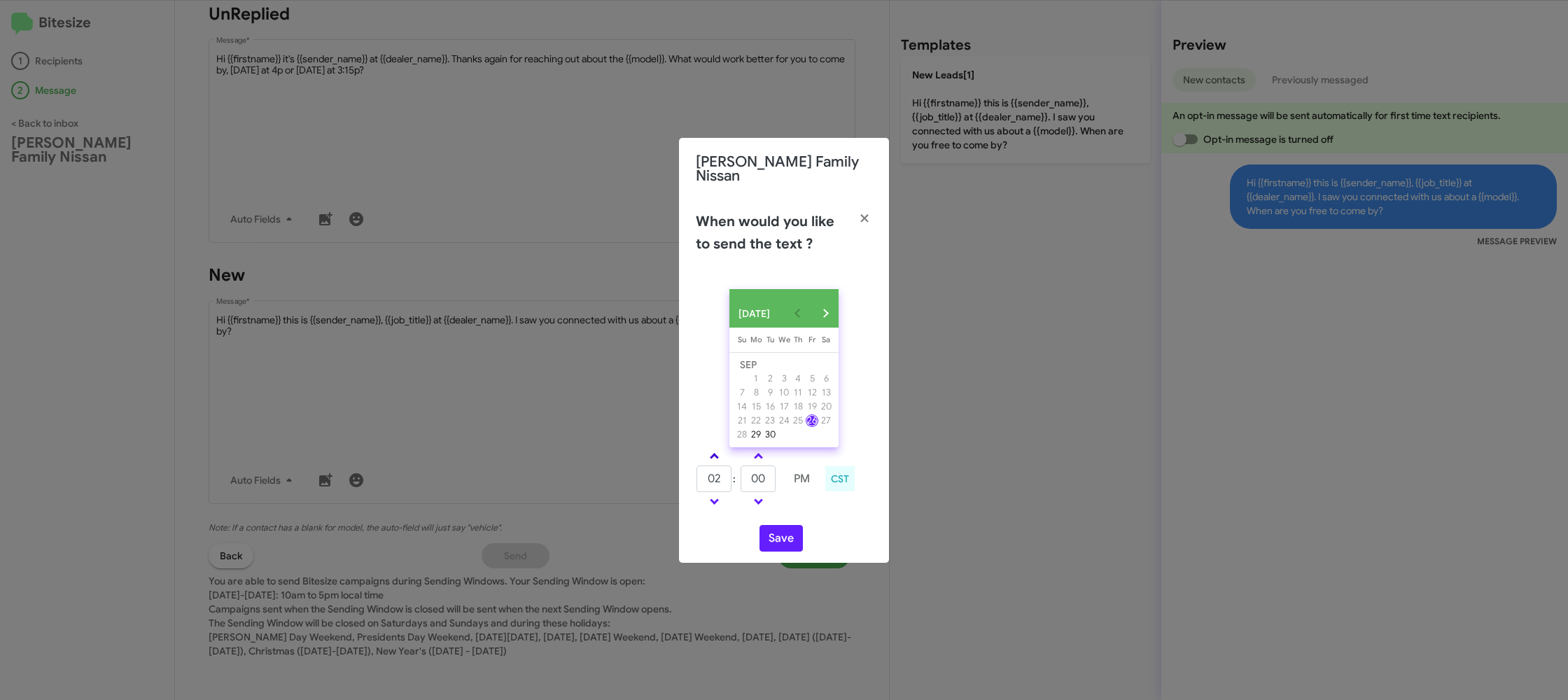
click at [709, 453] on link at bounding box center [714, 456] width 25 height 16
type input "05"
click at [751, 476] on input "00" at bounding box center [759, 479] width 35 height 27
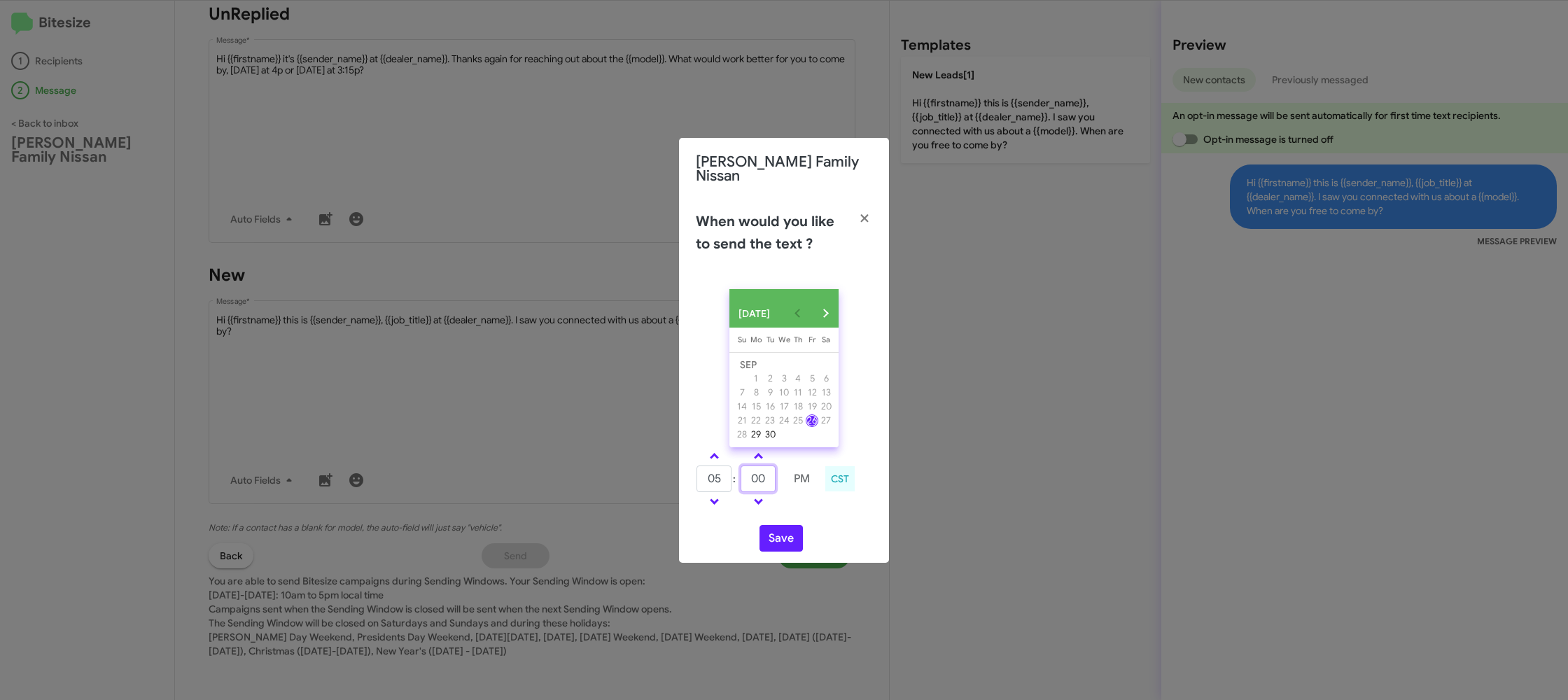
click at [751, 476] on input "00" at bounding box center [759, 479] width 35 height 27
type input "52"
click at [800, 505] on td at bounding box center [802, 502] width 35 height 18
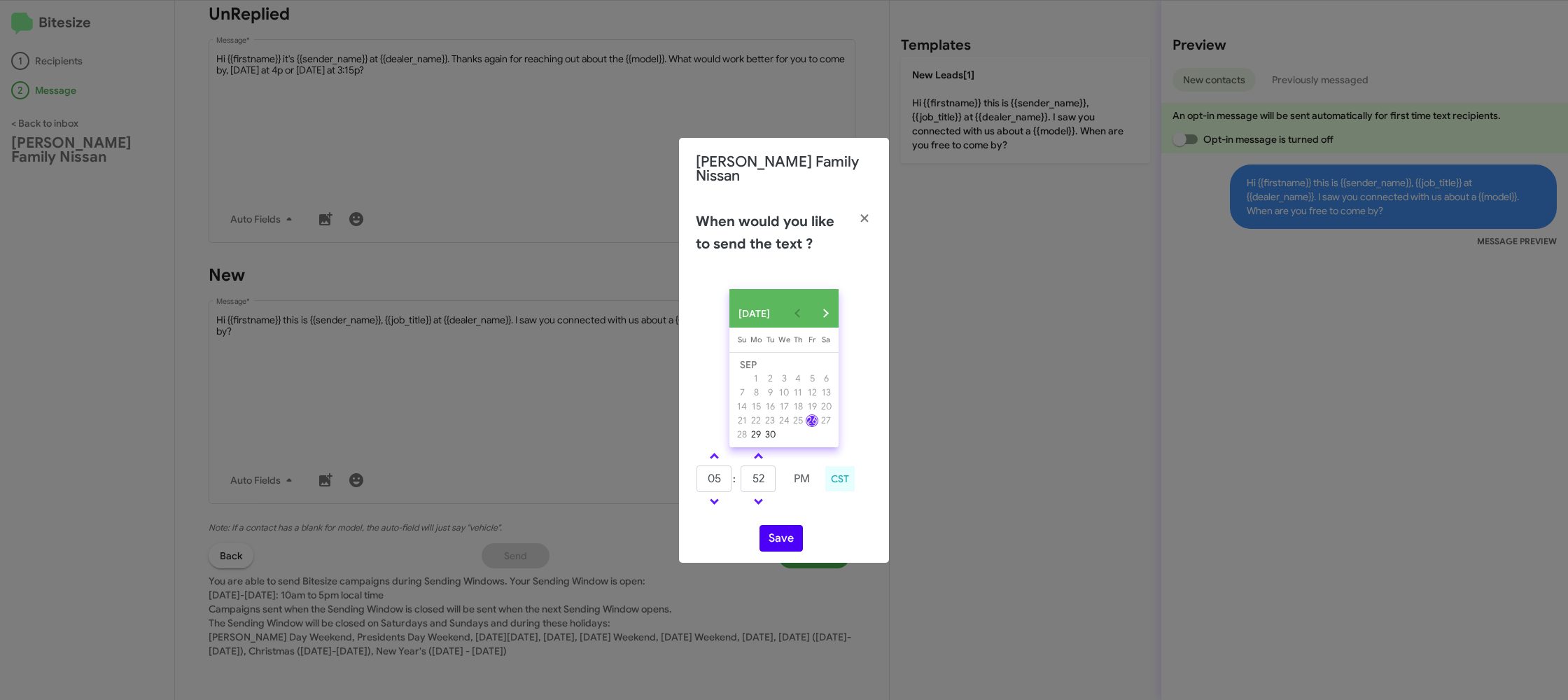
drag, startPoint x: 800, startPoint y: 505, endPoint x: 776, endPoint y: 538, distance: 40.8
click at [797, 511] on div "05 : 52 PM CST" at bounding box center [784, 480] width 197 height 66
click at [776, 538] on button "Save" at bounding box center [781, 538] width 43 height 27
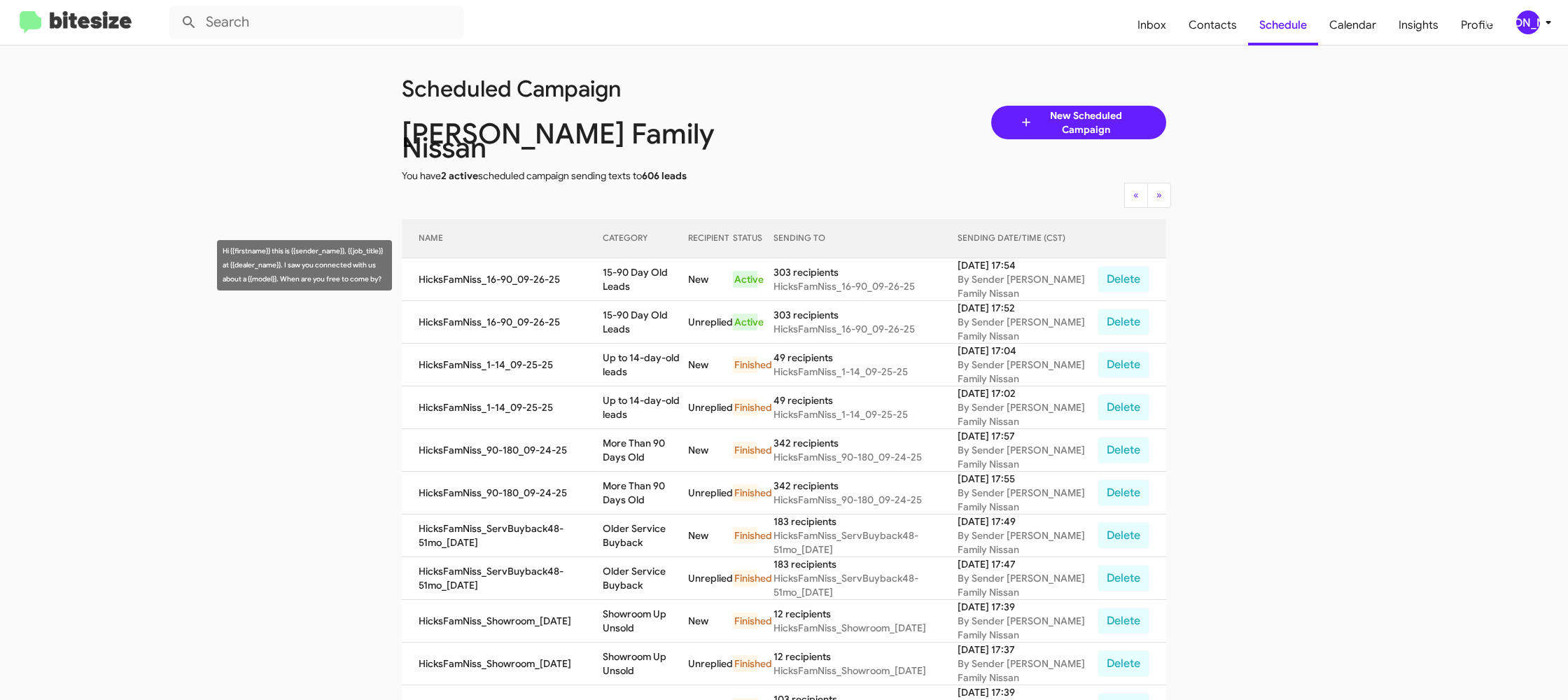
click at [646, 258] on td "15-90 Day Old Leads" at bounding box center [645, 280] width 85 height 42
copy td "15-90 Day Old Leads"
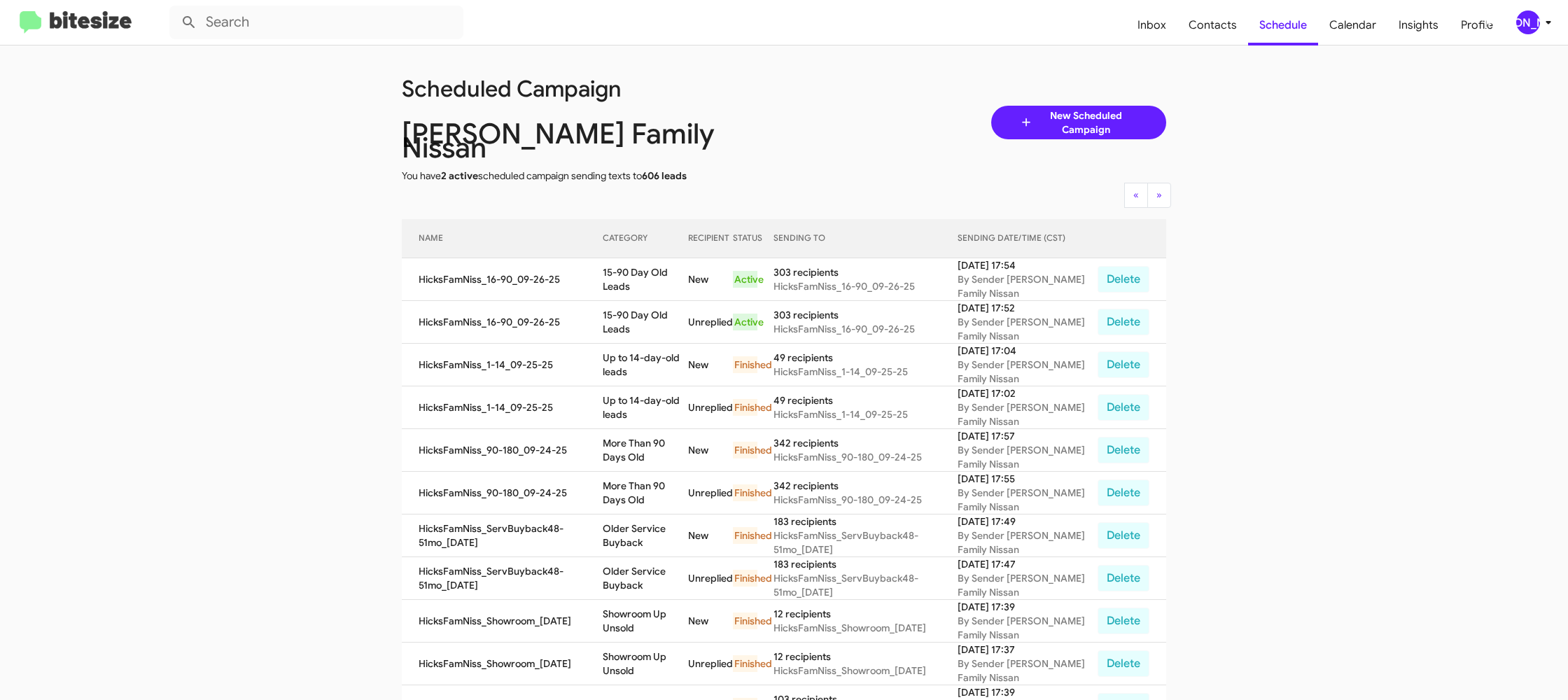
click at [1512, 25] on button "[PERSON_NAME]" at bounding box center [1528, 22] width 49 height 24
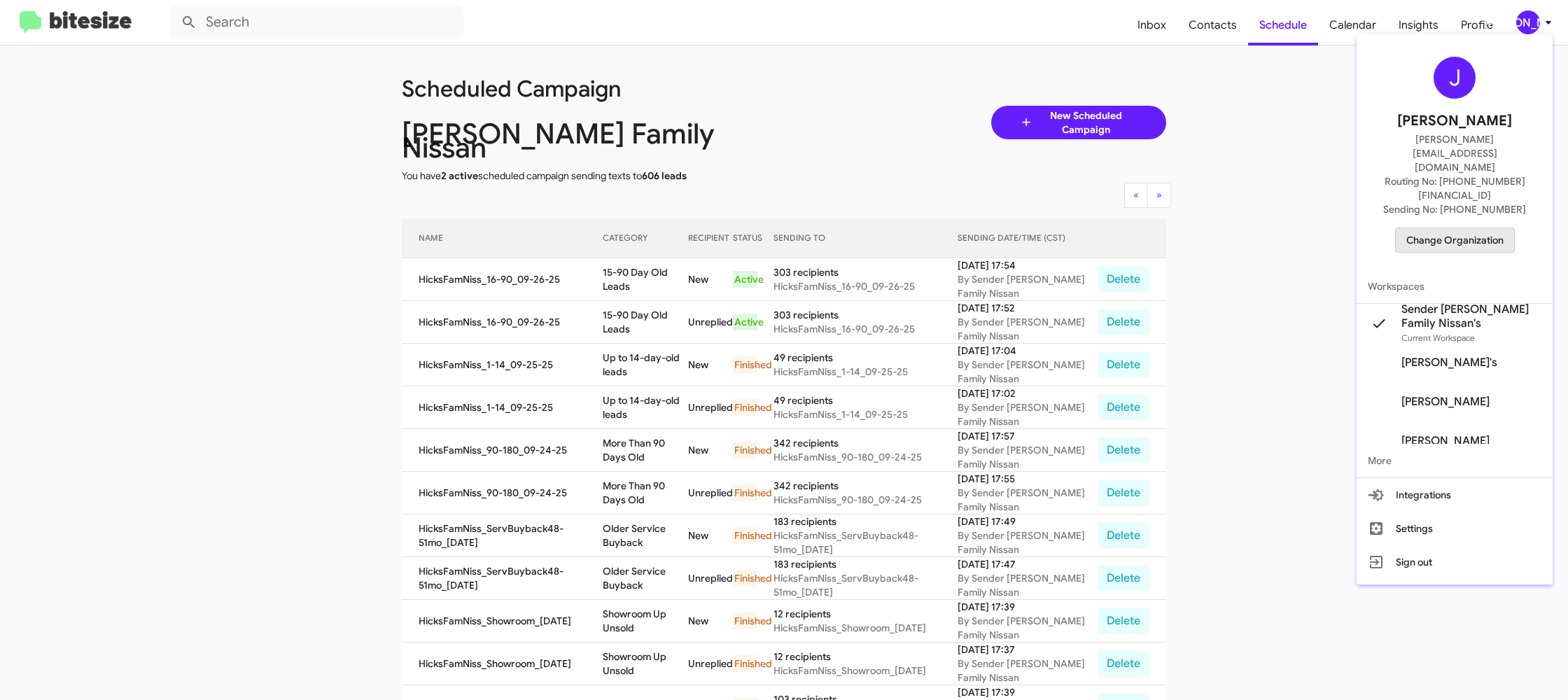
click at [1441, 228] on span "Change Organization" at bounding box center [1456, 240] width 97 height 24
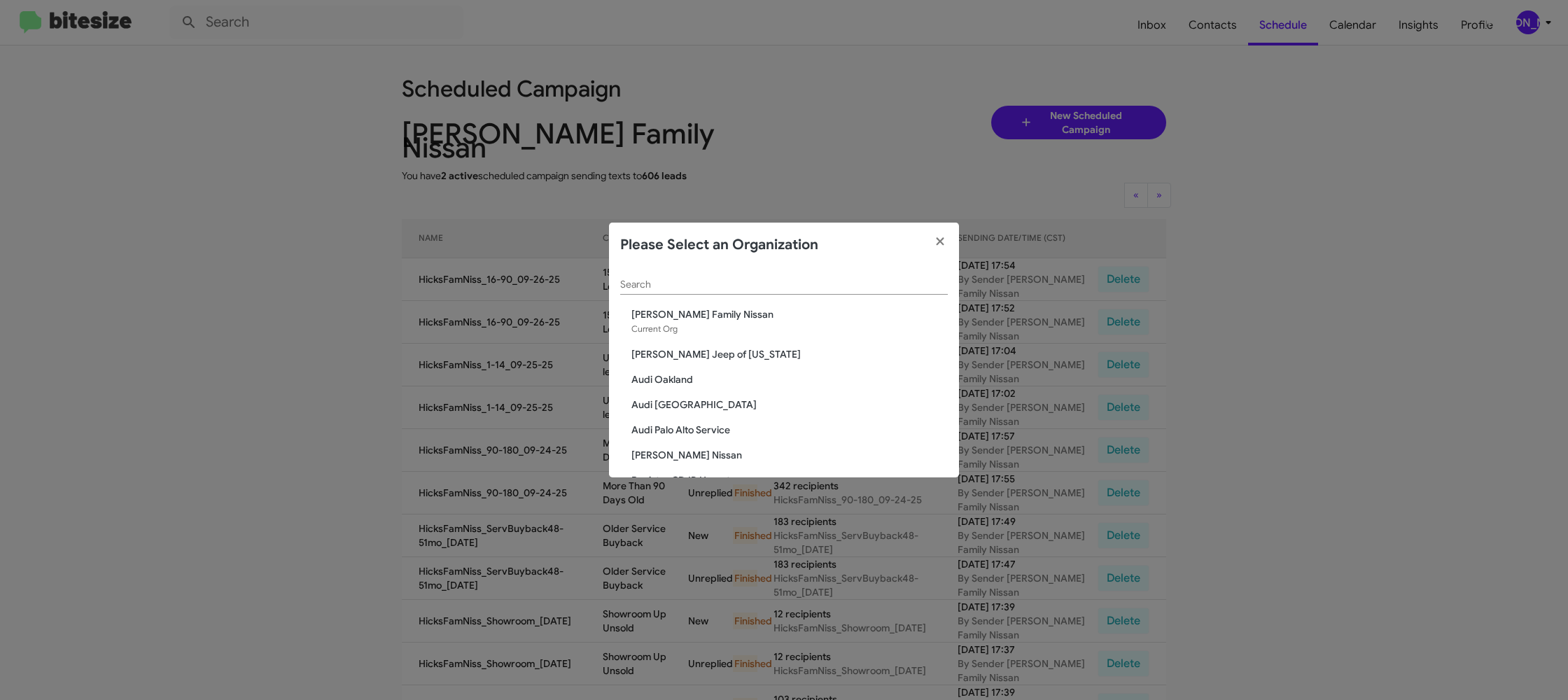
click at [684, 289] on div "Search" at bounding box center [784, 281] width 328 height 27
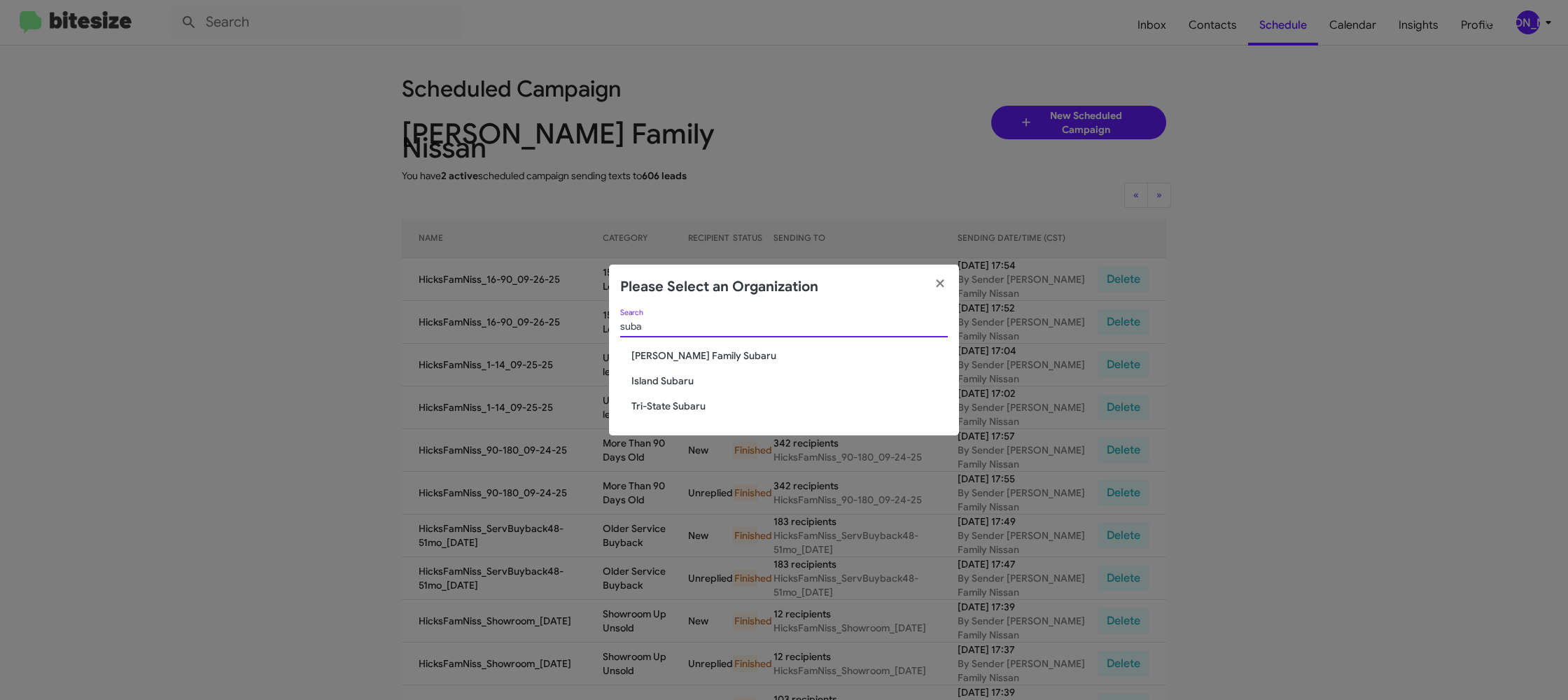
type input "suba"
drag, startPoint x: 708, startPoint y: 357, endPoint x: 706, endPoint y: 368, distance: 11.2
click at [708, 357] on span "[PERSON_NAME] Family Subaru" at bounding box center [789, 356] width 316 height 14
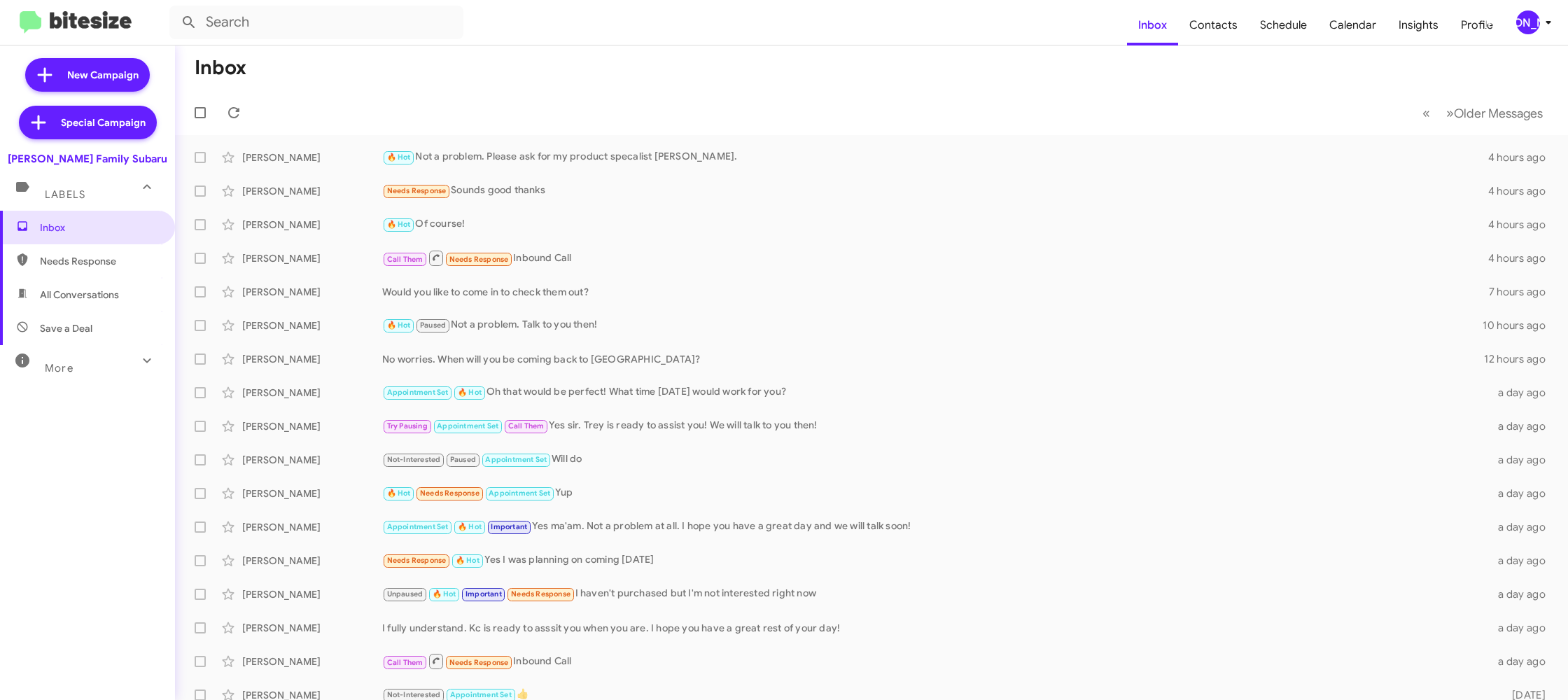
click at [1528, 26] on div "[PERSON_NAME]" at bounding box center [1528, 22] width 24 height 24
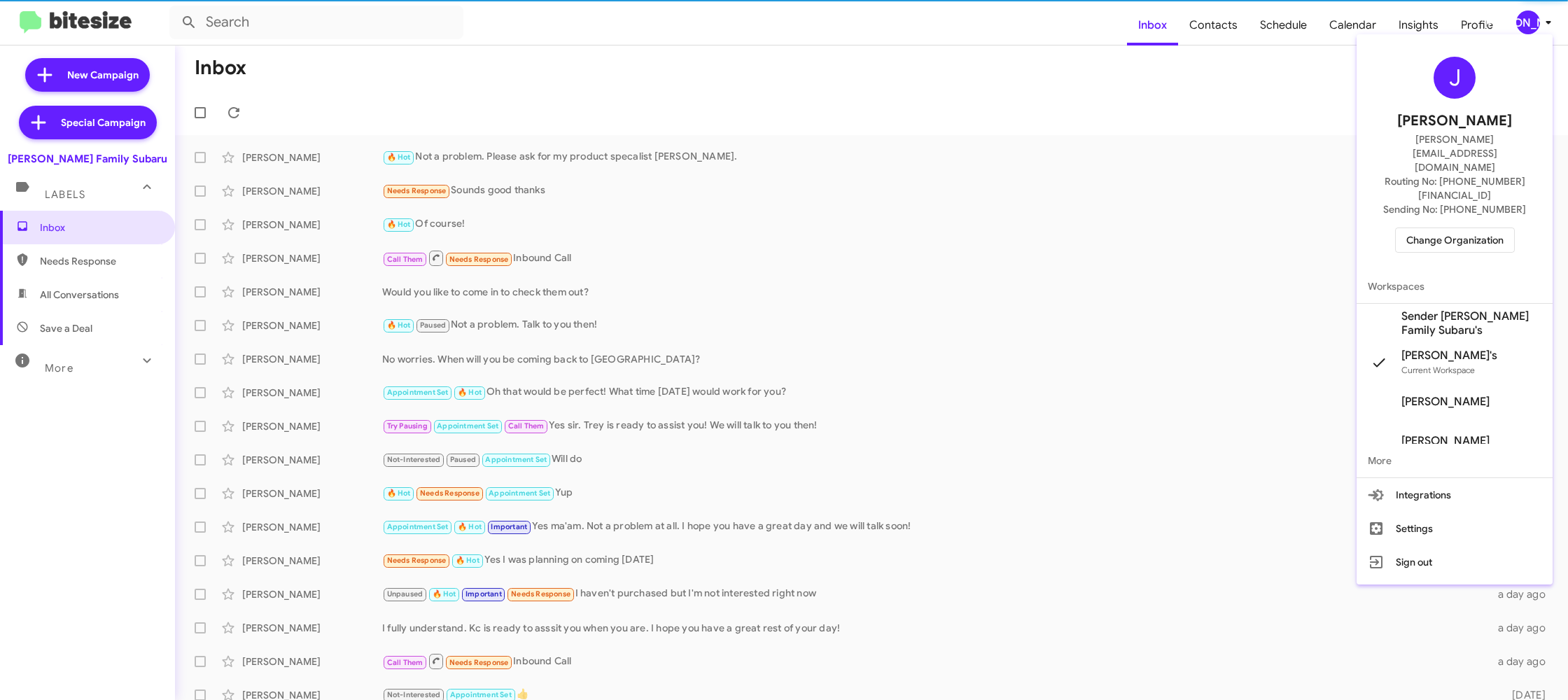
click at [1462, 304] on span "Sender [PERSON_NAME] Family Subaru's" at bounding box center [1455, 323] width 196 height 39
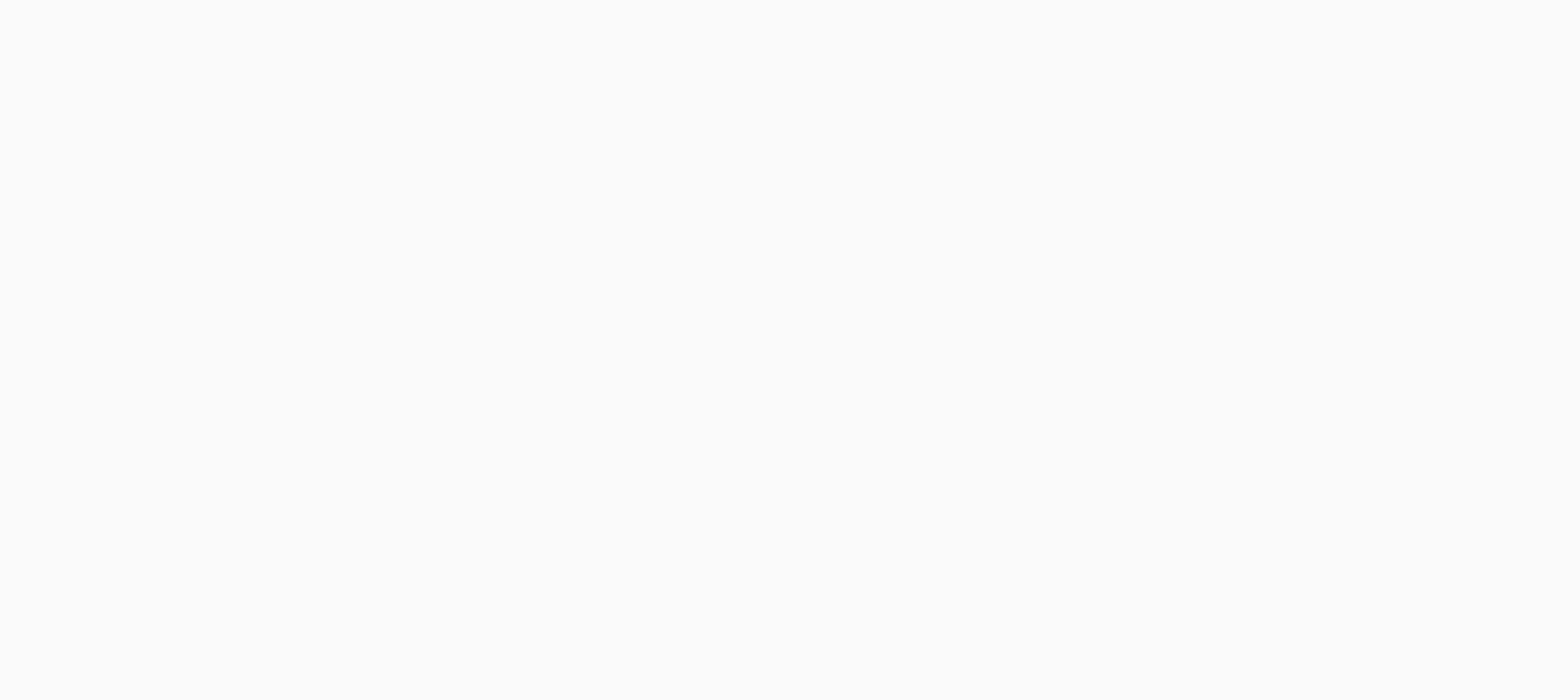
click at [1226, 32] on body at bounding box center [784, 350] width 1568 height 700
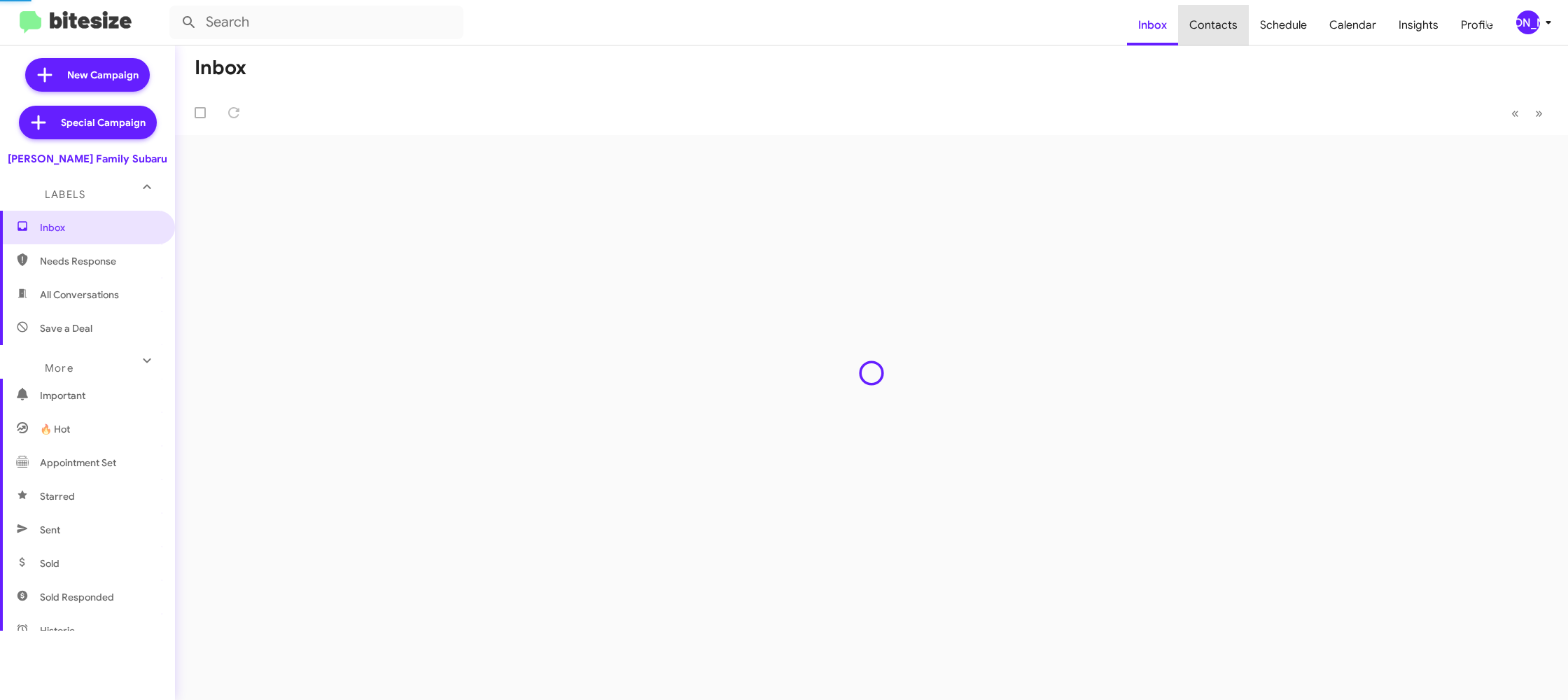
click at [1226, 32] on span "Contacts" at bounding box center [1214, 26] width 71 height 41
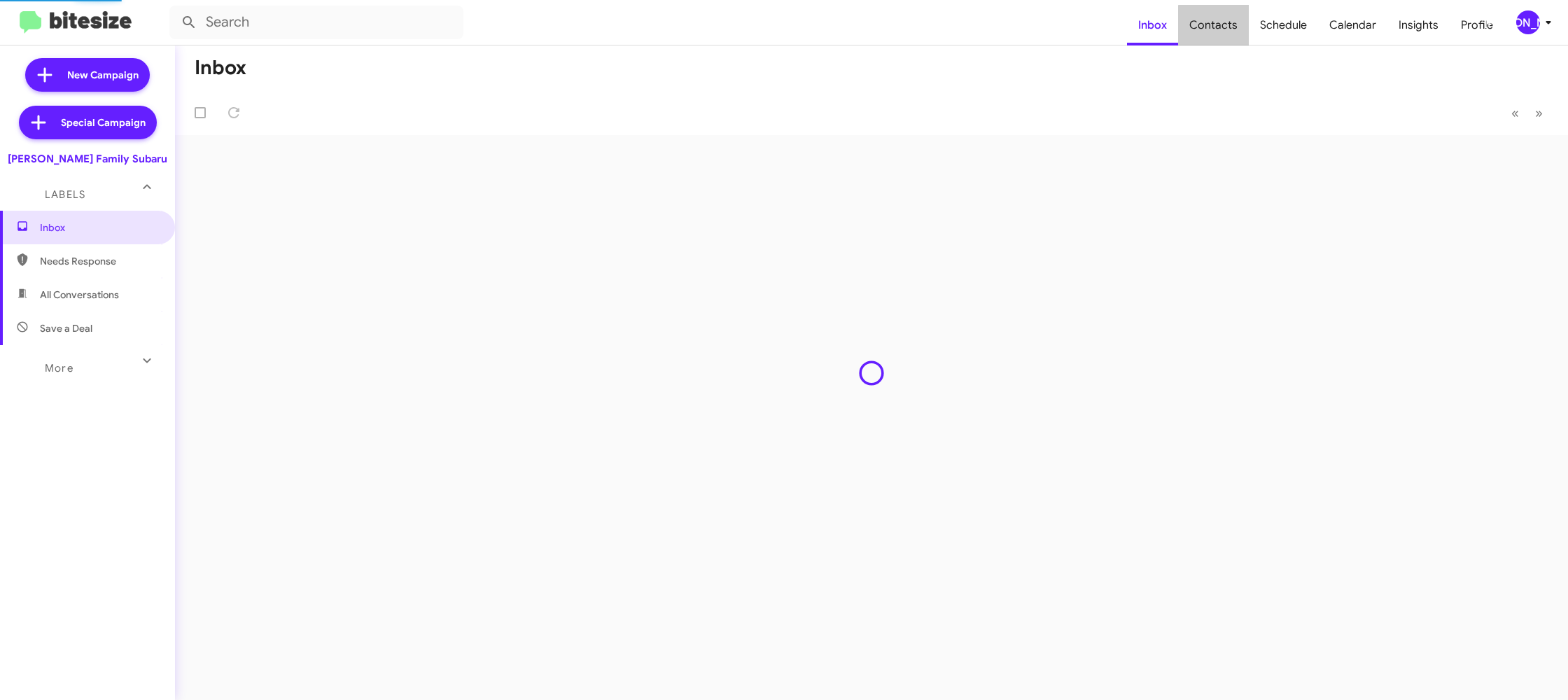
click at [1226, 32] on span "Contacts" at bounding box center [1214, 26] width 71 height 41
type input "in:groups"
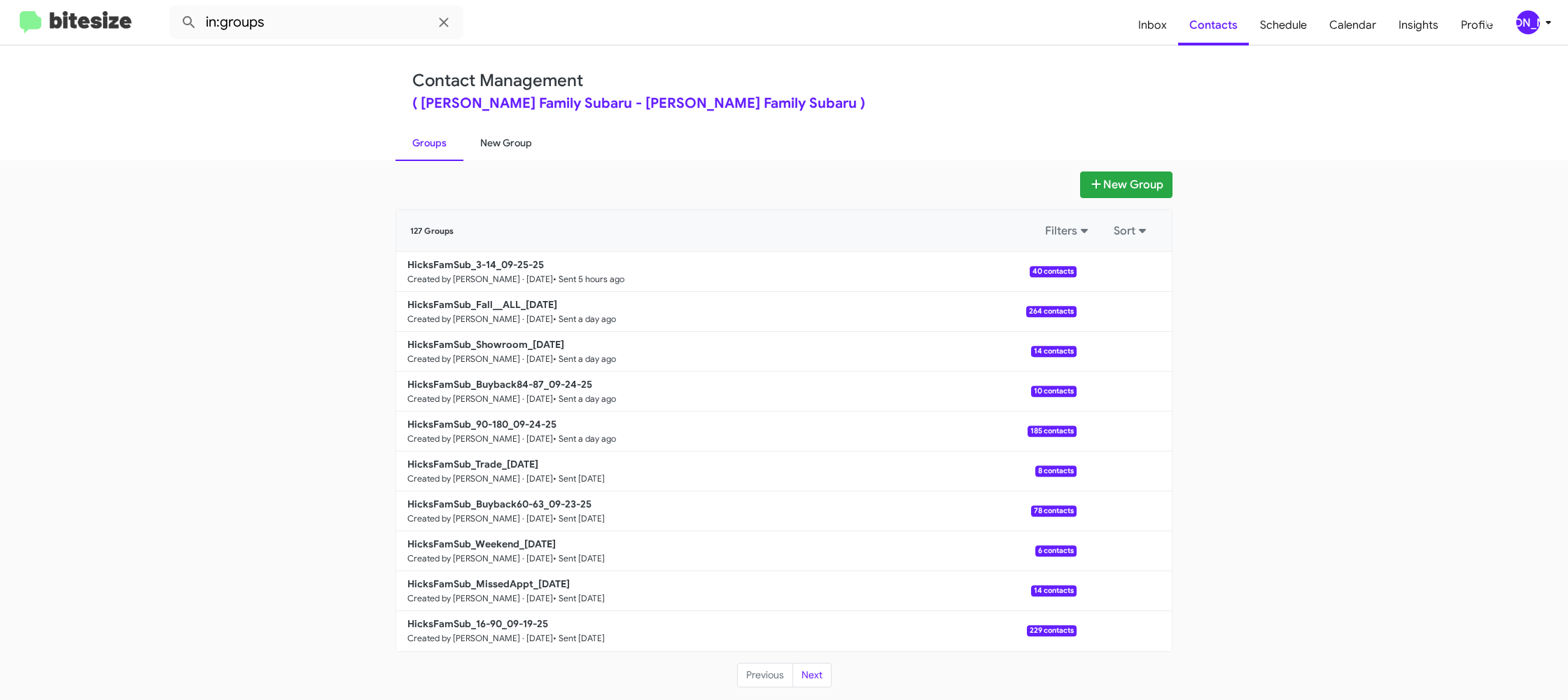
click at [504, 143] on link "New Group" at bounding box center [506, 142] width 85 height 36
drag, startPoint x: 504, startPoint y: 143, endPoint x: 520, endPoint y: 129, distance: 21.3
click at [509, 139] on link "New Group" at bounding box center [506, 142] width 85 height 36
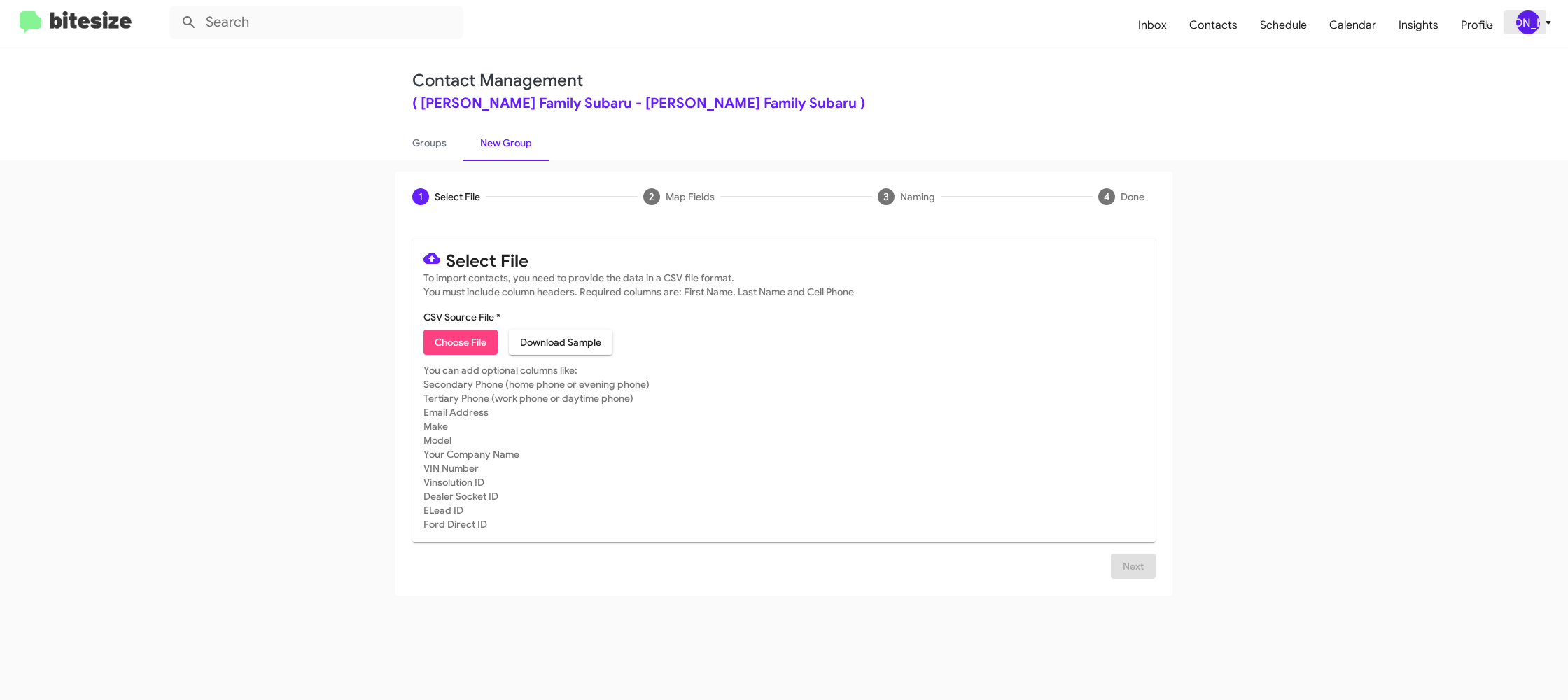
click at [1541, 23] on icon at bounding box center [1549, 22] width 17 height 17
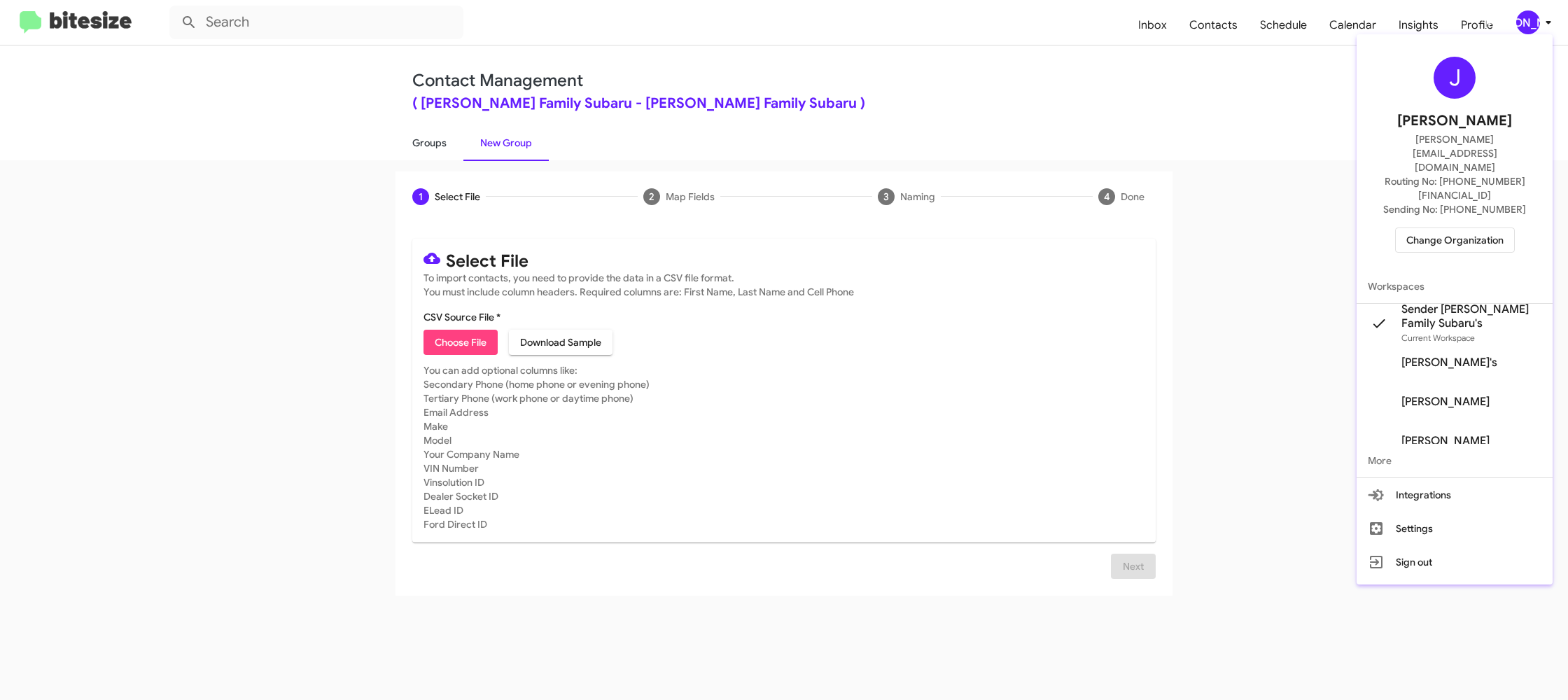
drag, startPoint x: 504, startPoint y: 139, endPoint x: 438, endPoint y: 149, distance: 66.8
click at [503, 139] on div at bounding box center [784, 350] width 1568 height 700
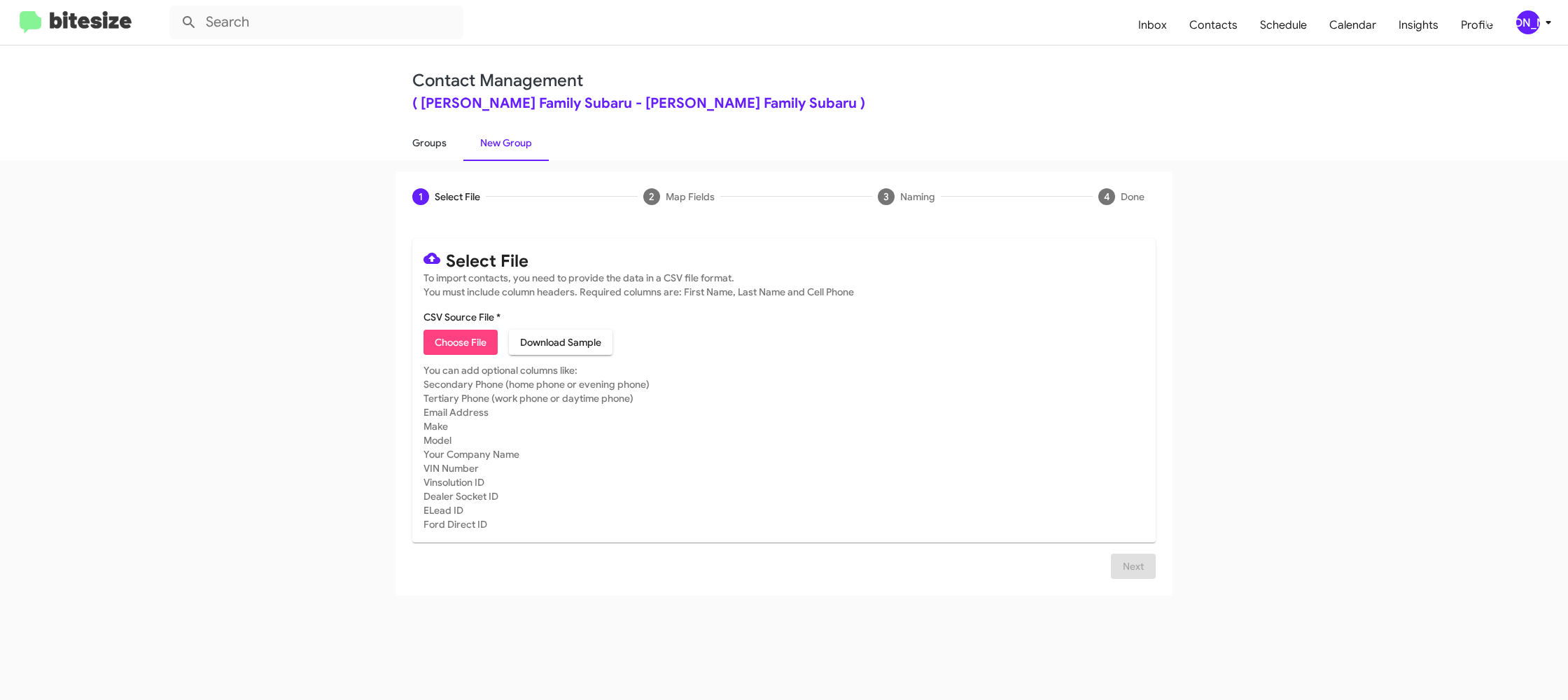
click at [412, 151] on link "Groups" at bounding box center [429, 142] width 68 height 36
type input "in:groups"
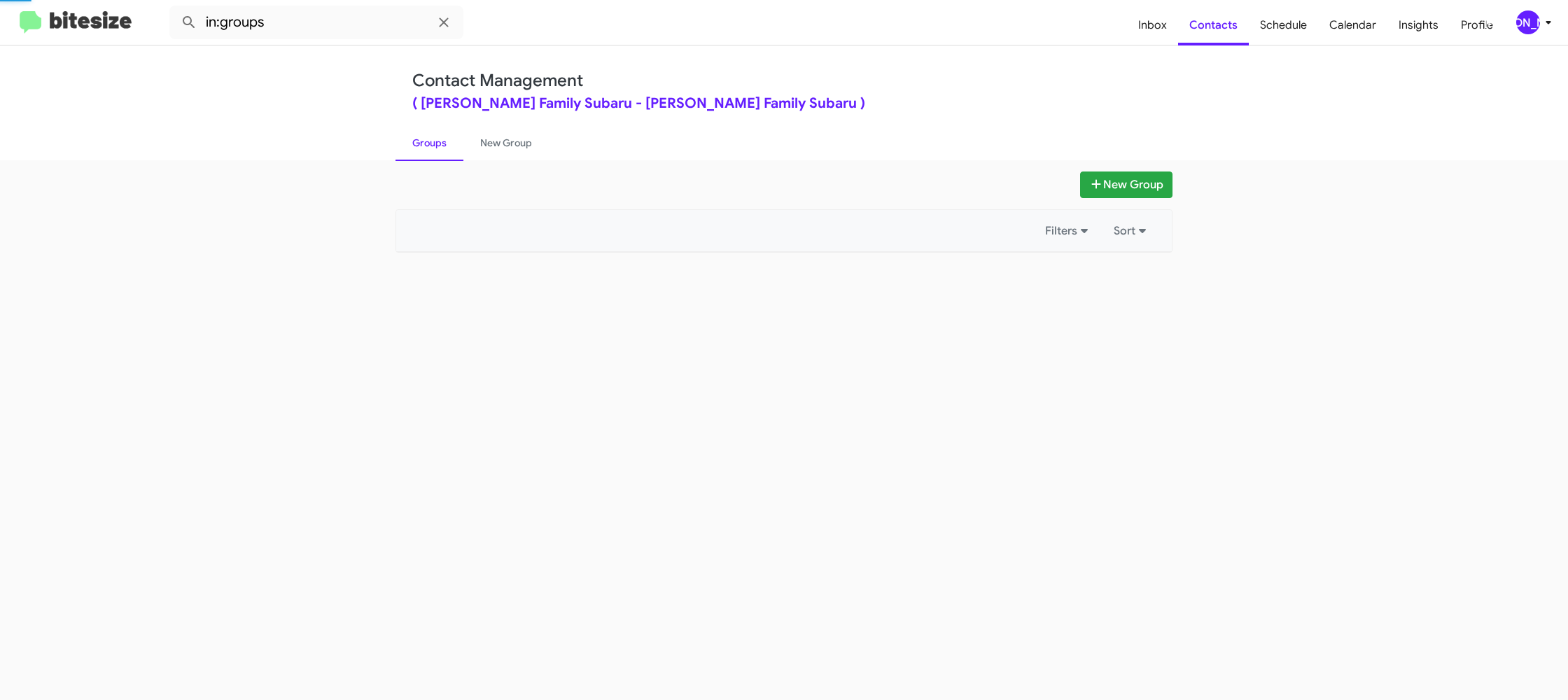
click at [412, 151] on link "Groups" at bounding box center [429, 142] width 68 height 36
click at [511, 149] on link "New Group" at bounding box center [506, 142] width 85 height 36
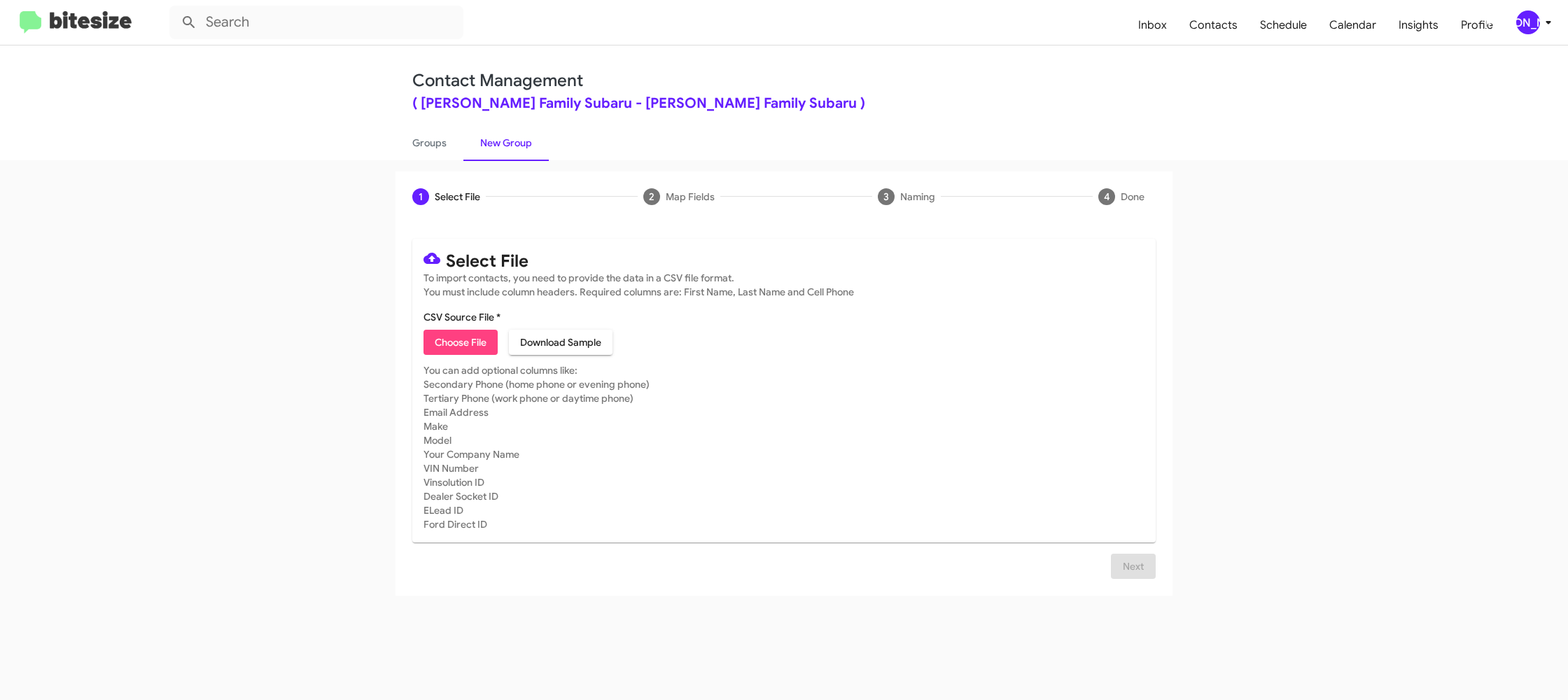
click at [469, 340] on span "Choose File" at bounding box center [460, 342] width 52 height 25
type input "HicksFamSub_16-90_09-26-25"
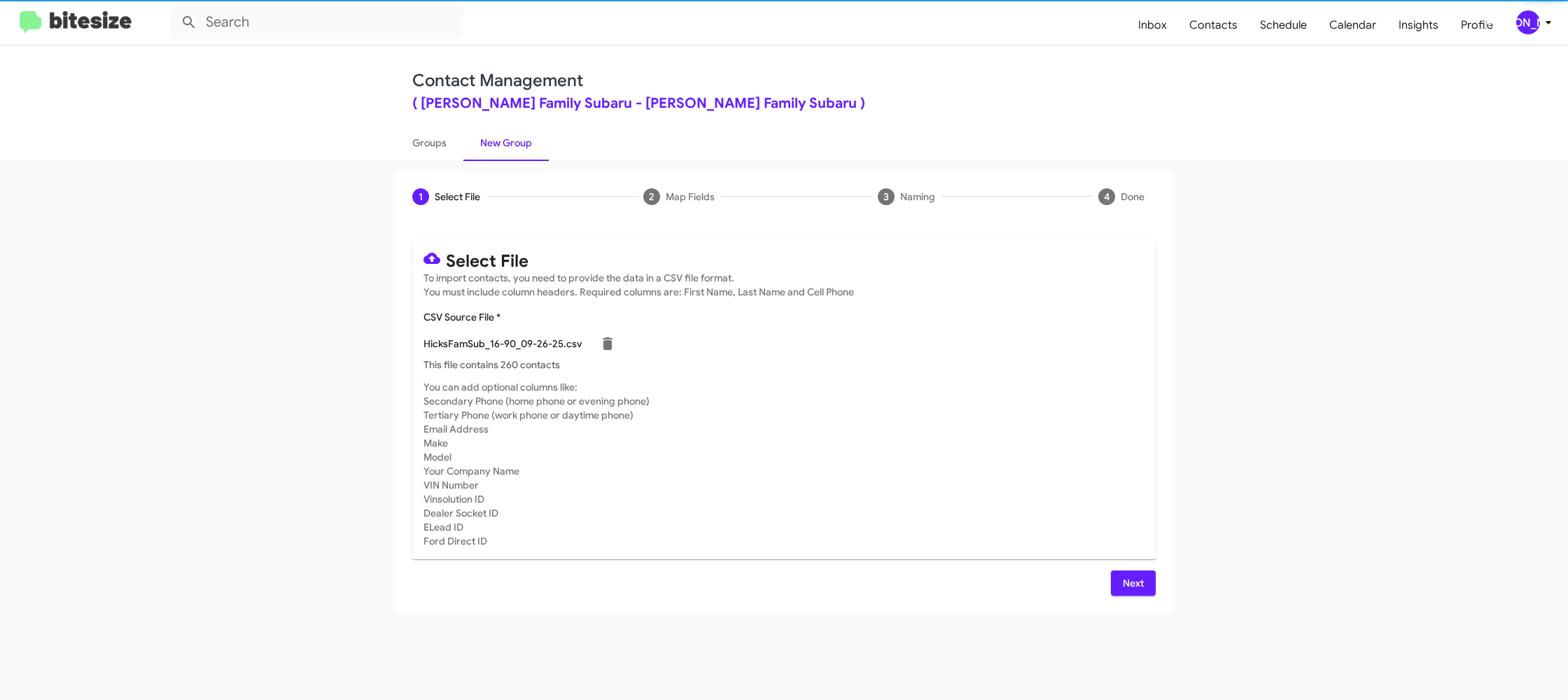
click at [812, 400] on mat-card-subtitle "You can add optional columns like: Secondary Phone (home phone or evening phone…" at bounding box center [784, 464] width 722 height 168
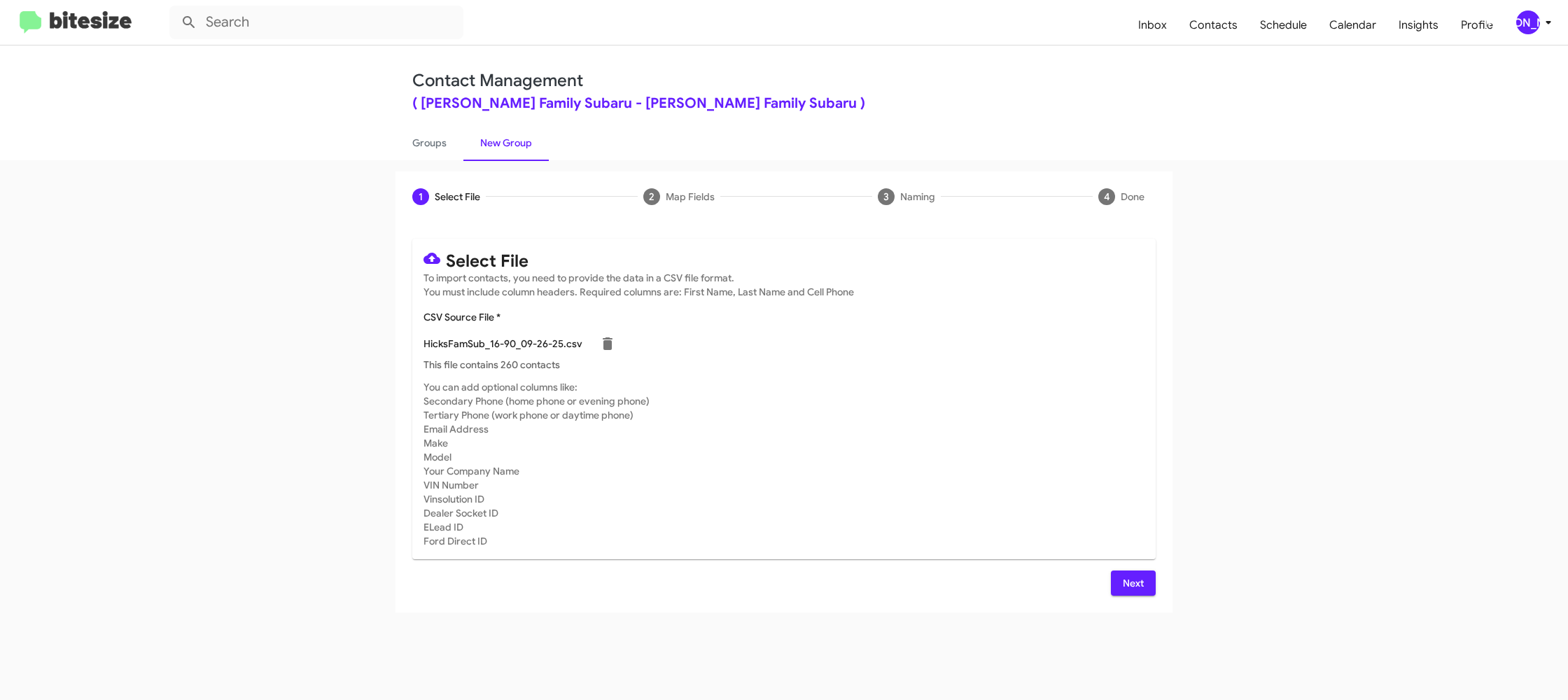
click at [1124, 580] on span "Next" at bounding box center [1133, 583] width 22 height 25
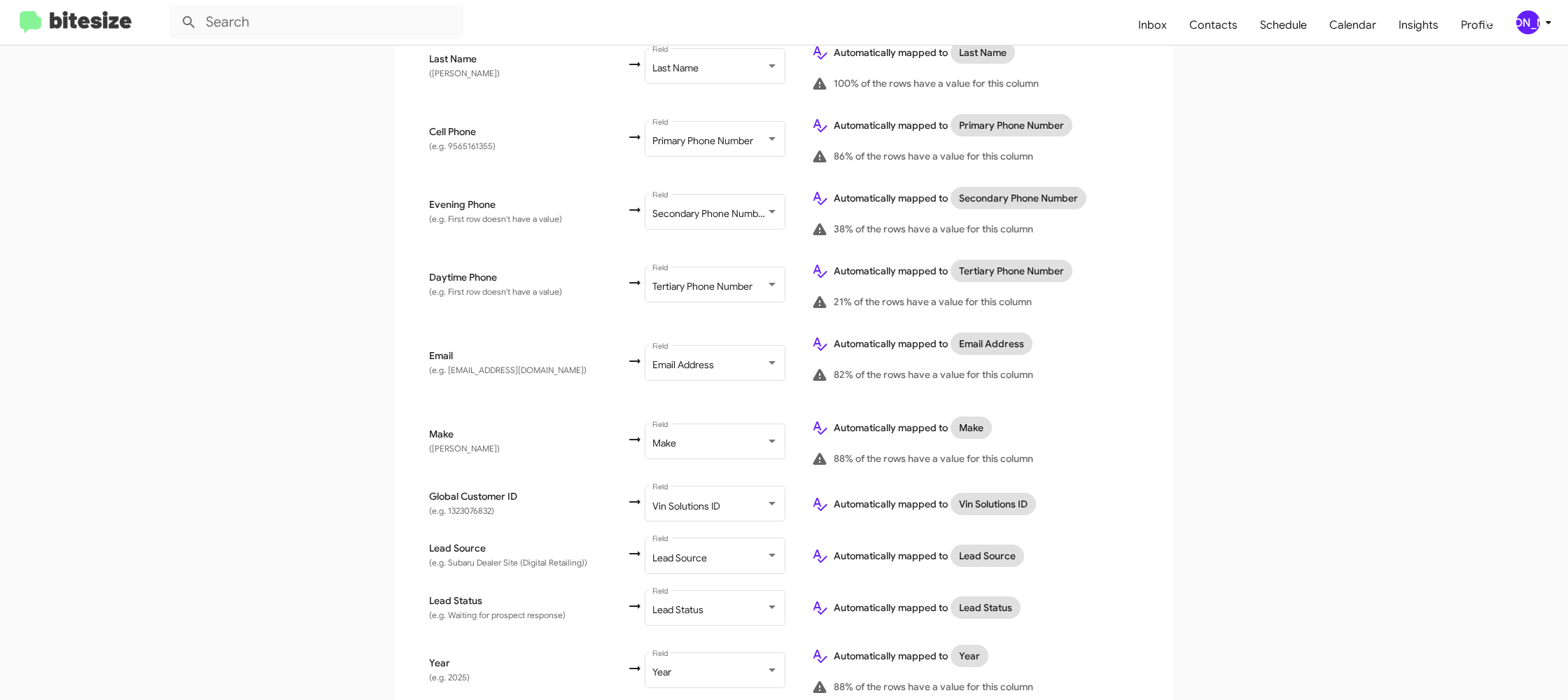
scroll to position [667, 0]
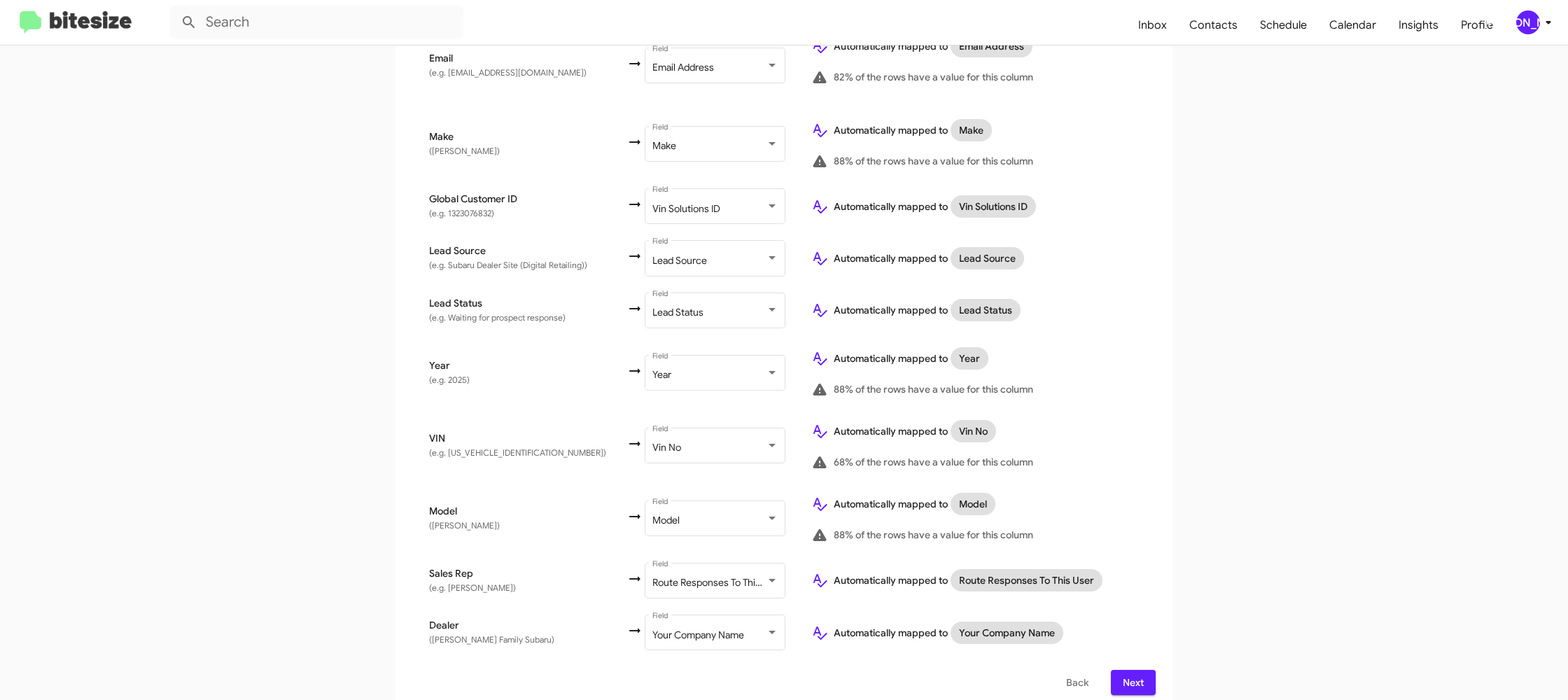
click at [1518, 25] on div "[PERSON_NAME]" at bounding box center [1528, 22] width 24 height 24
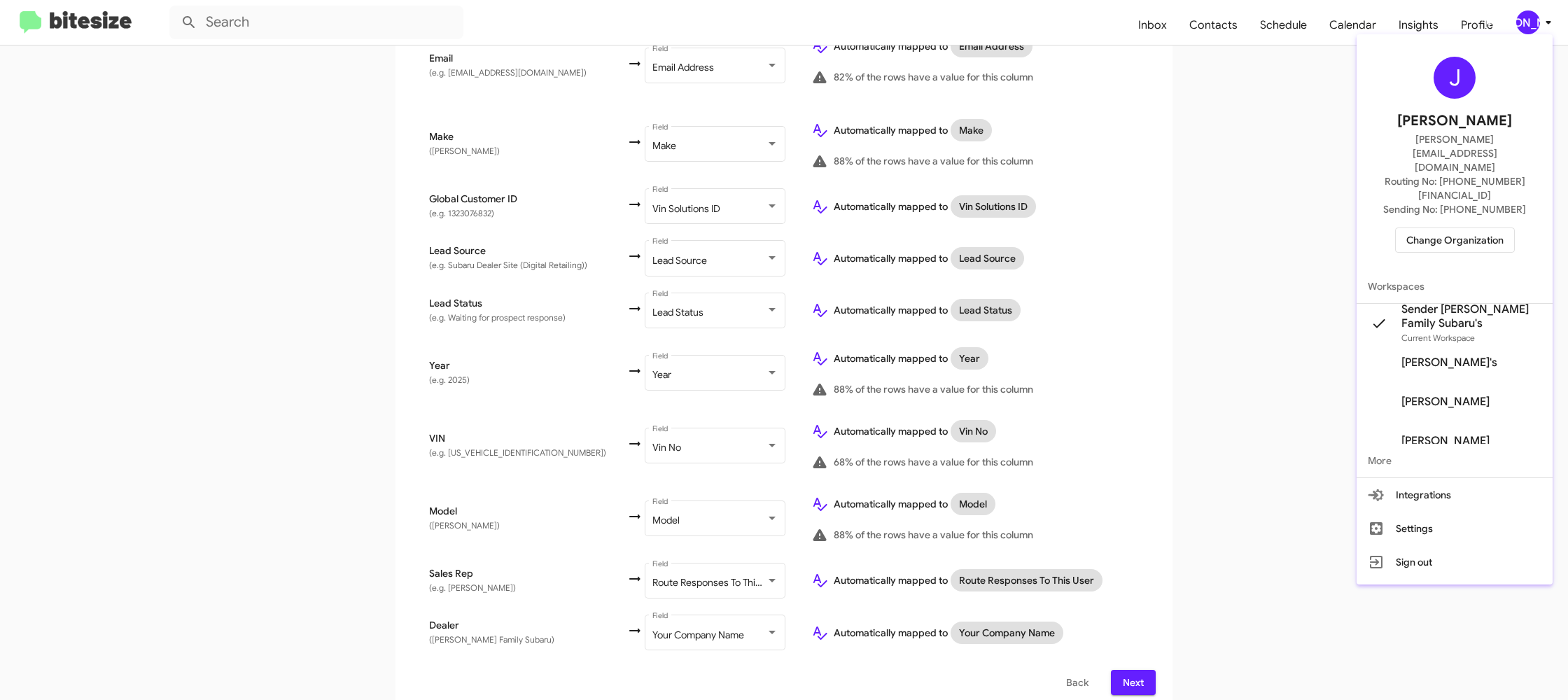
click at [1518, 25] on div at bounding box center [784, 350] width 1568 height 700
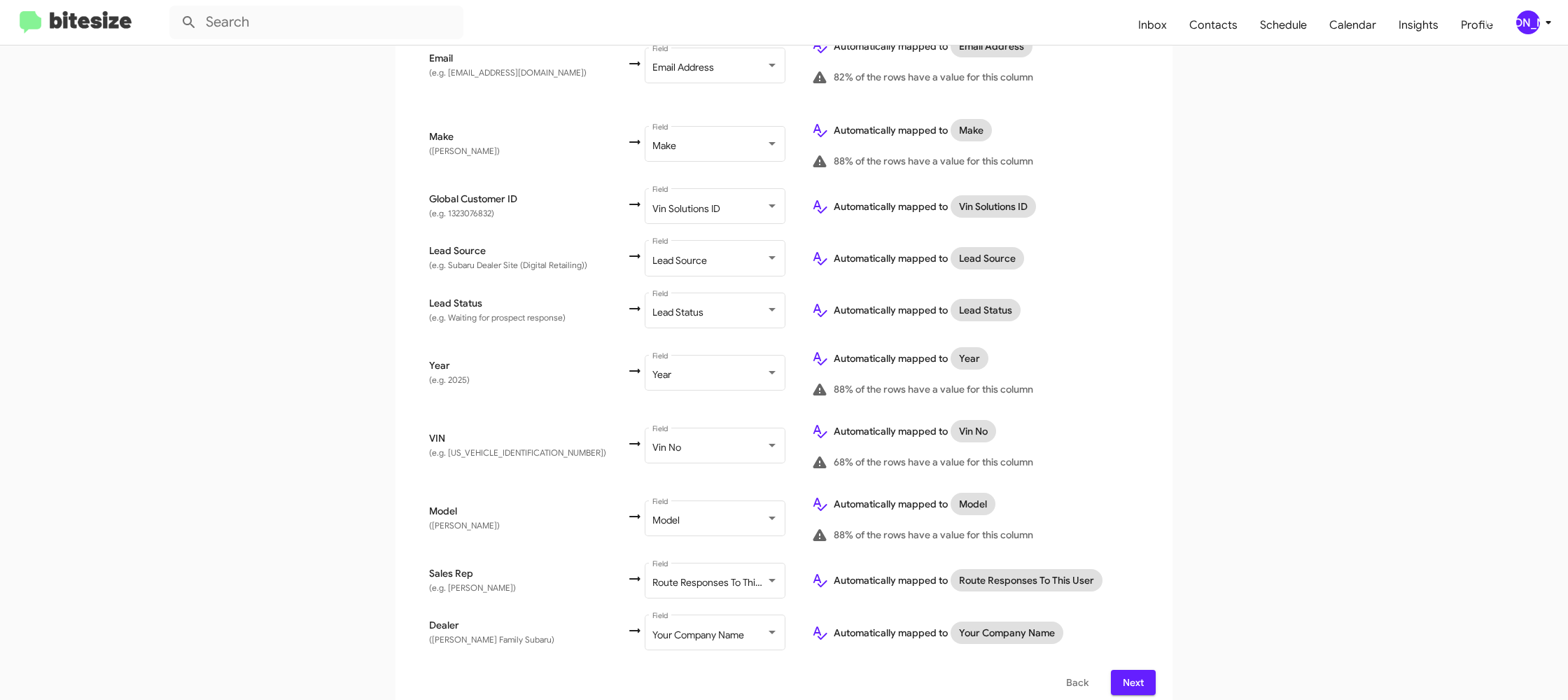
click at [1540, 38] on mat-toolbar "Inbox Contacts Schedule Calendar Insights Profile [PERSON_NAME]" at bounding box center [784, 22] width 1568 height 45
click at [1537, 27] on div "[PERSON_NAME]" at bounding box center [1528, 22] width 24 height 24
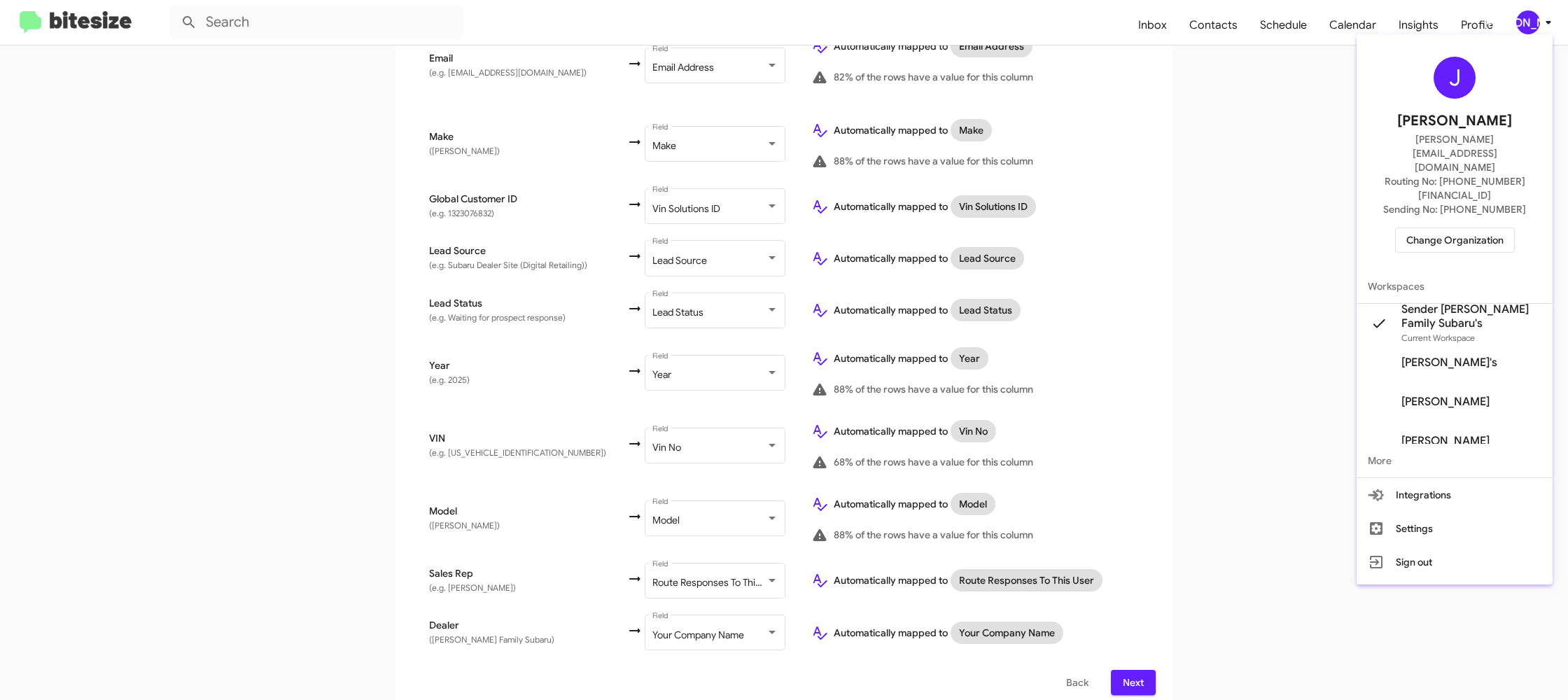
drag, startPoint x: 1537, startPoint y: 26, endPoint x: 1391, endPoint y: 240, distance: 259.1
click at [1537, 26] on div at bounding box center [784, 350] width 1568 height 700
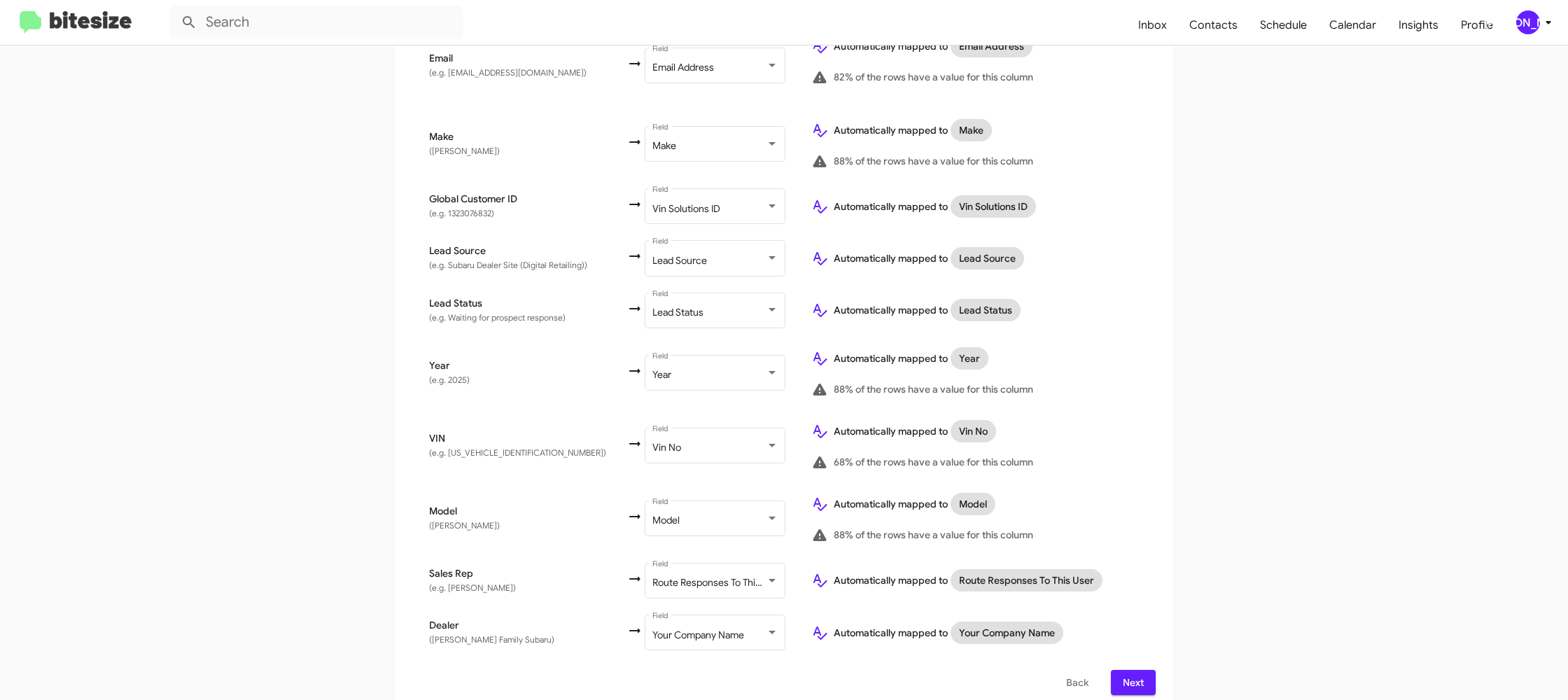
click at [1143, 678] on span "Next" at bounding box center [1133, 682] width 22 height 25
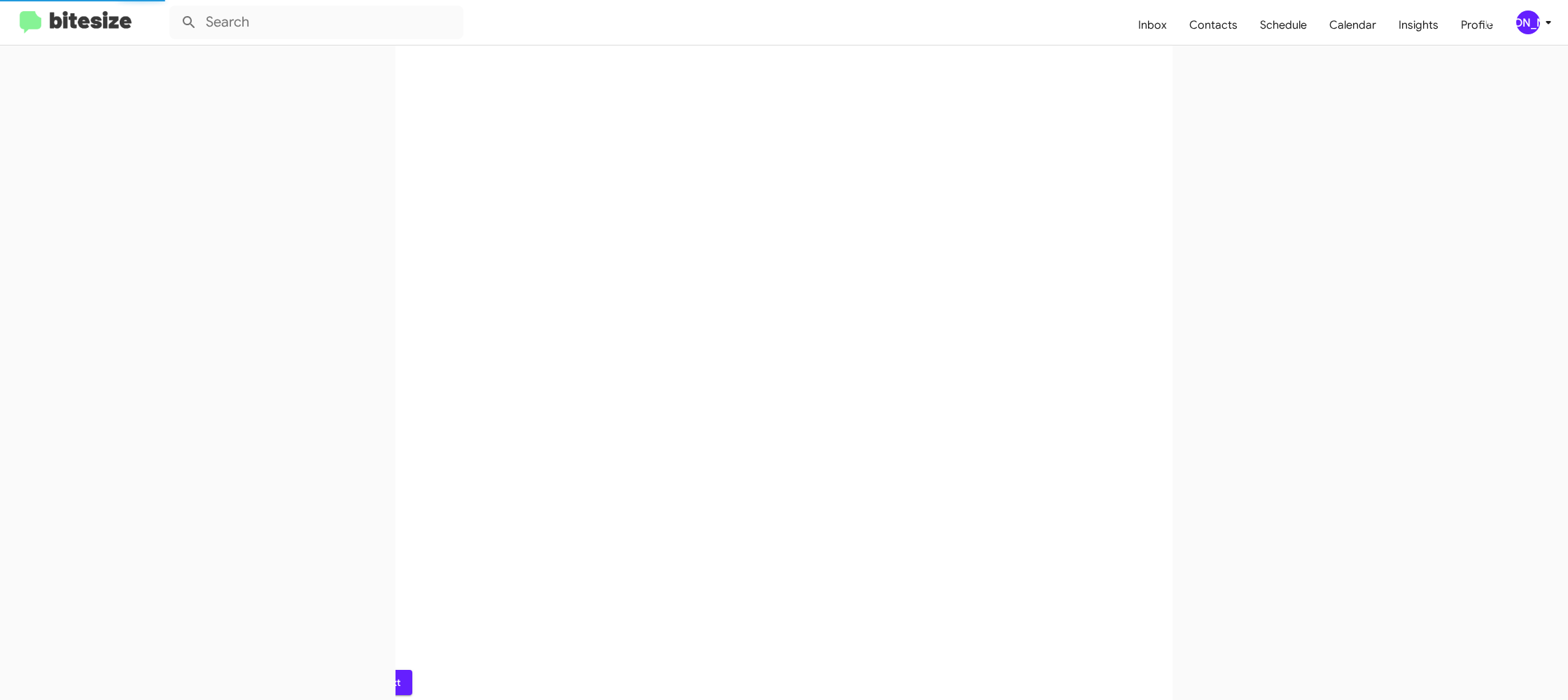
scroll to position [0, 0]
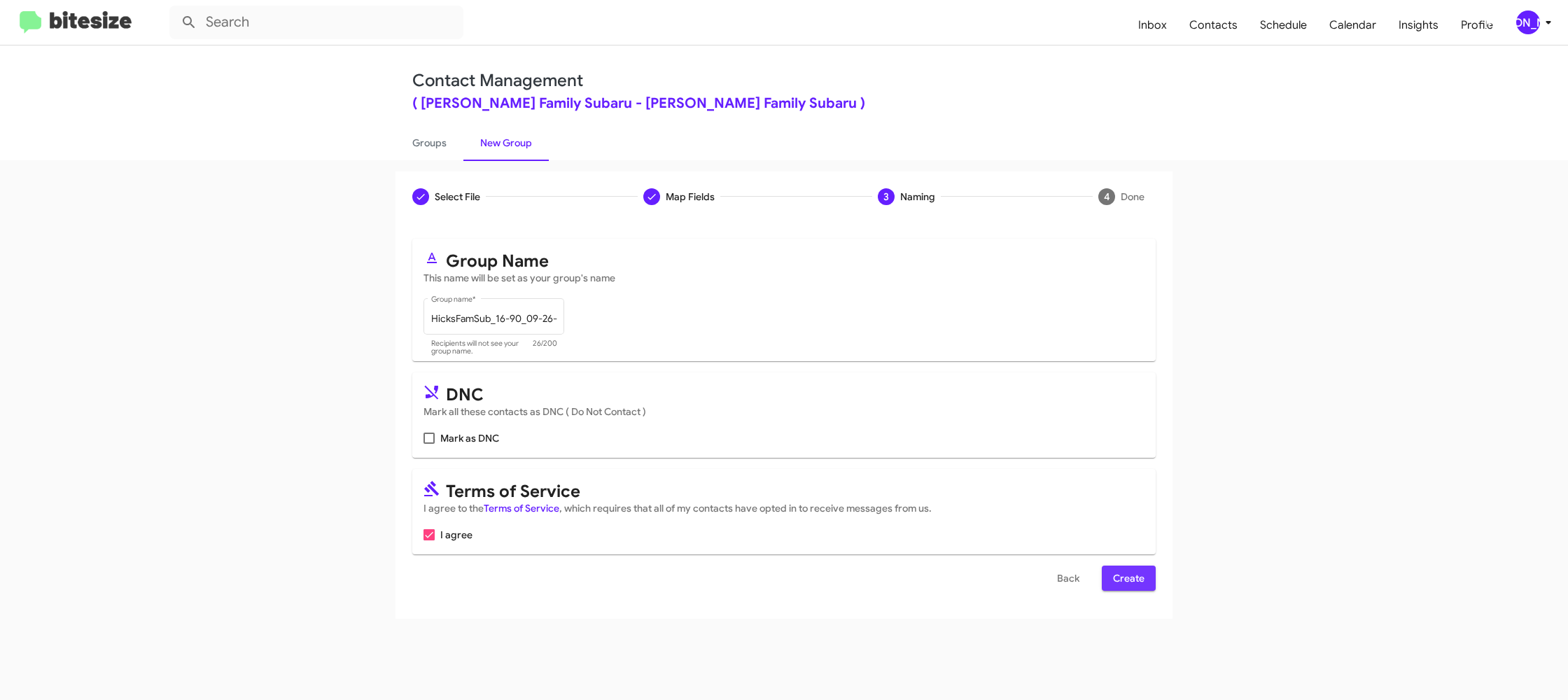
click at [1116, 576] on span "Create" at bounding box center [1129, 578] width 32 height 25
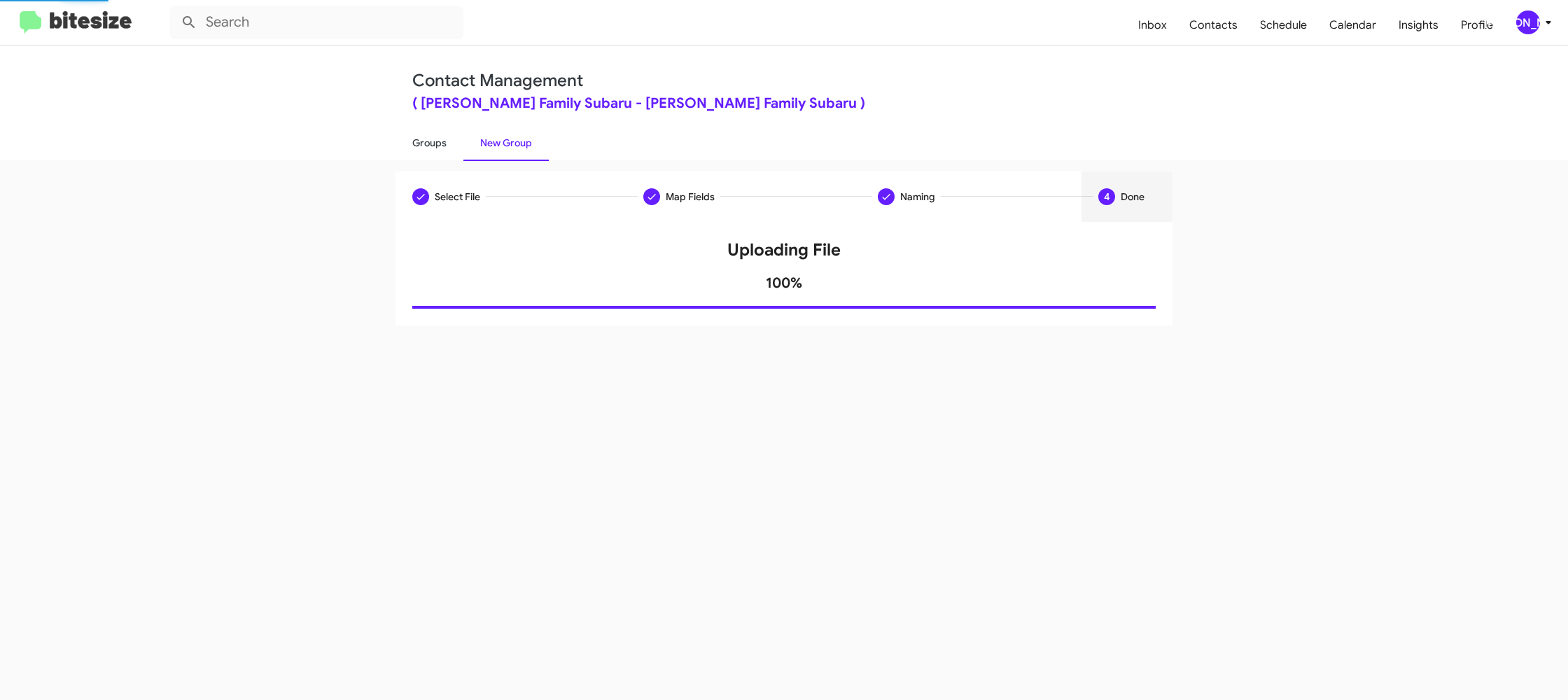
click at [438, 147] on link "Groups" at bounding box center [429, 142] width 68 height 36
type input "in:groups"
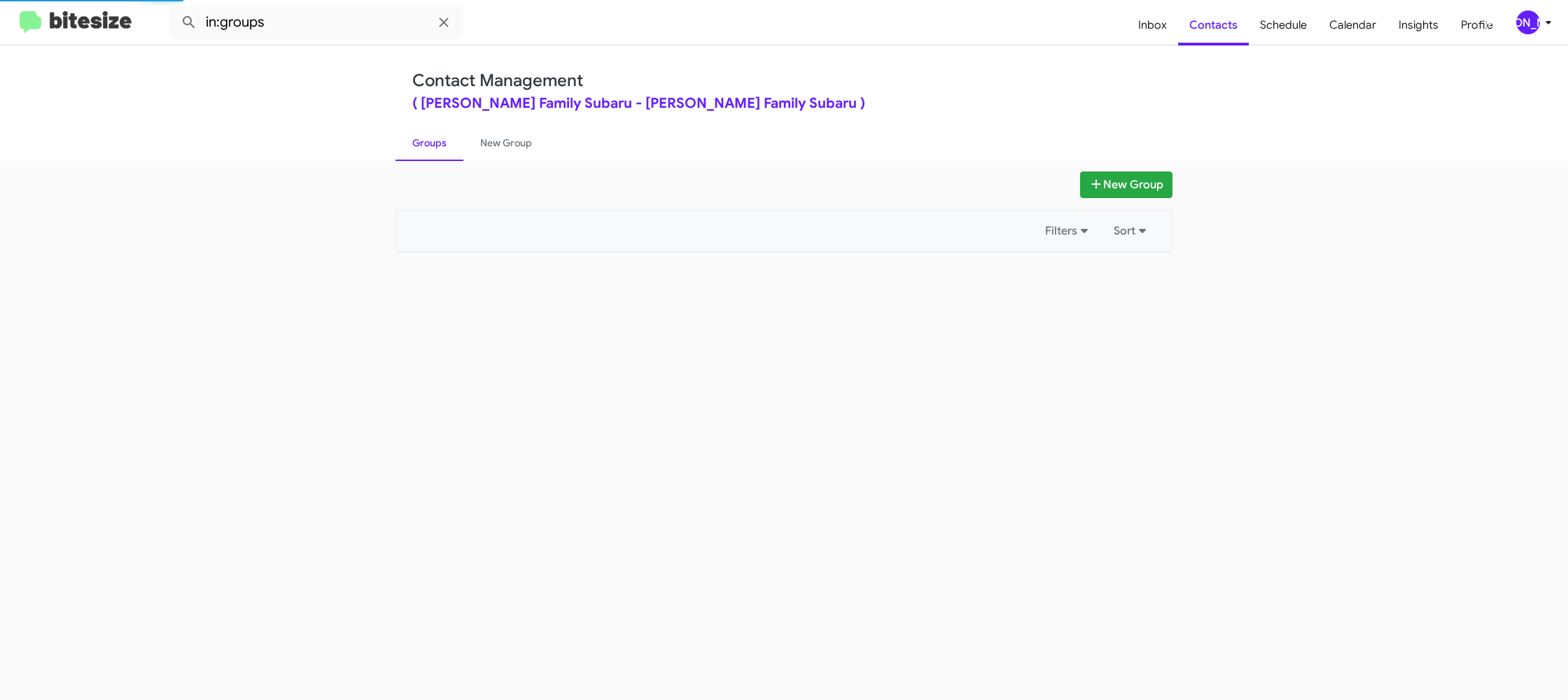
click at [438, 147] on link "Groups" at bounding box center [429, 142] width 68 height 36
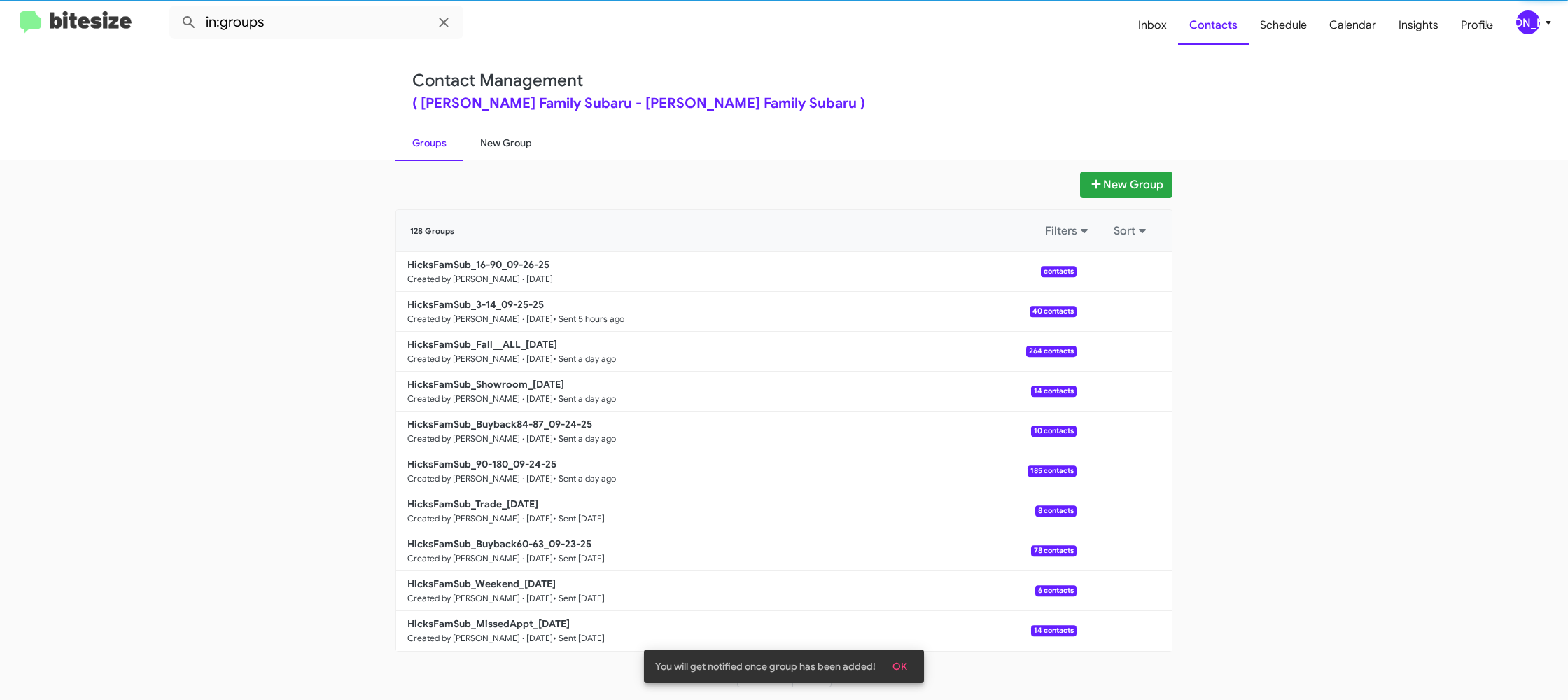
click at [483, 143] on link "New Group" at bounding box center [506, 142] width 85 height 36
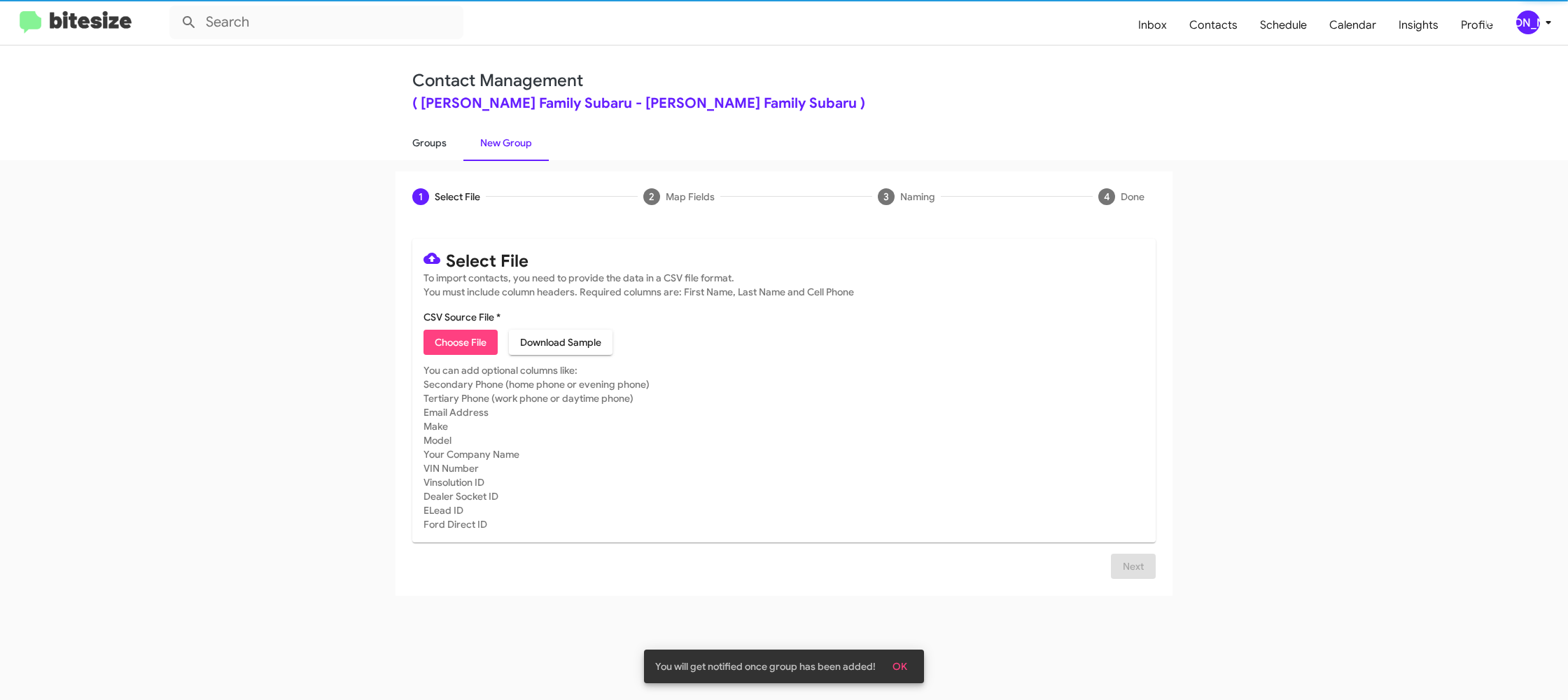
click at [439, 146] on link "Groups" at bounding box center [429, 142] width 68 height 36
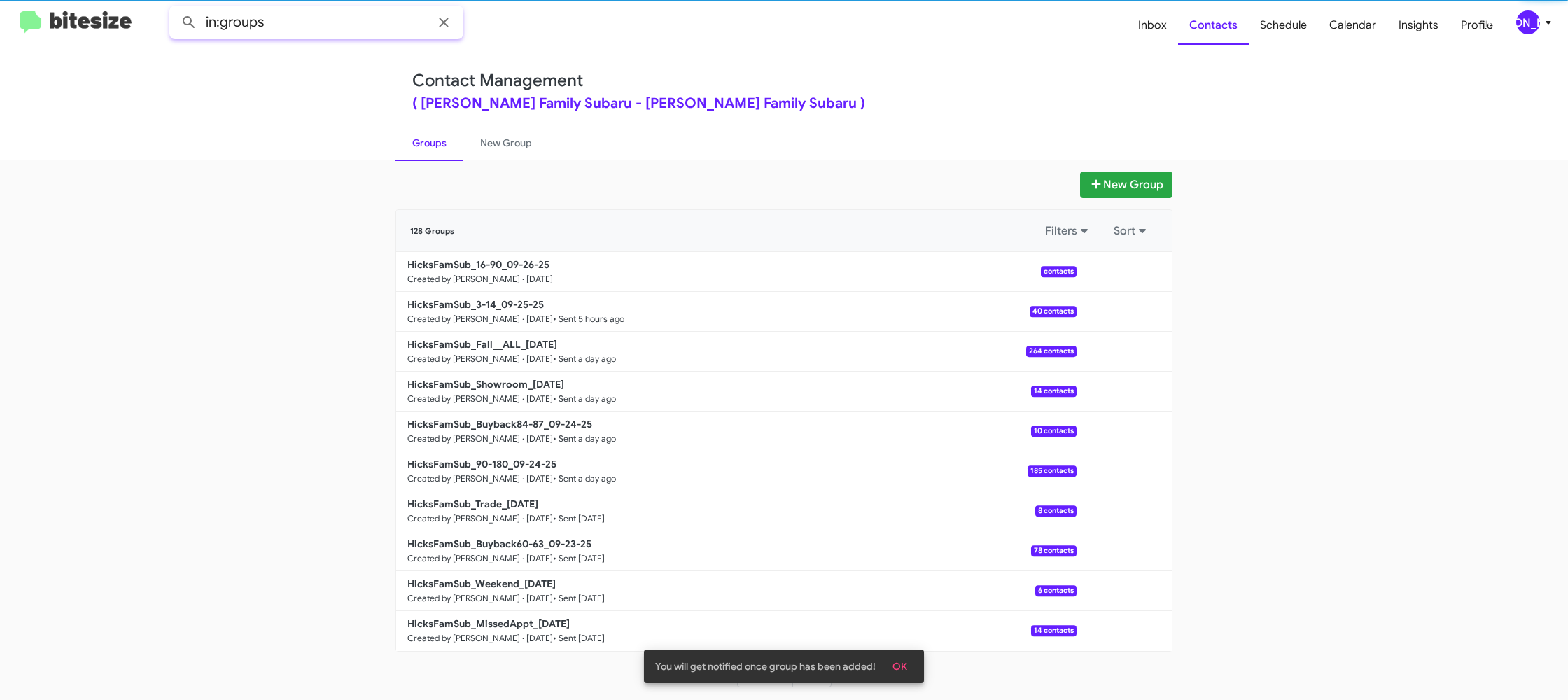
click at [282, 19] on input "in:groups" at bounding box center [316, 22] width 294 height 34
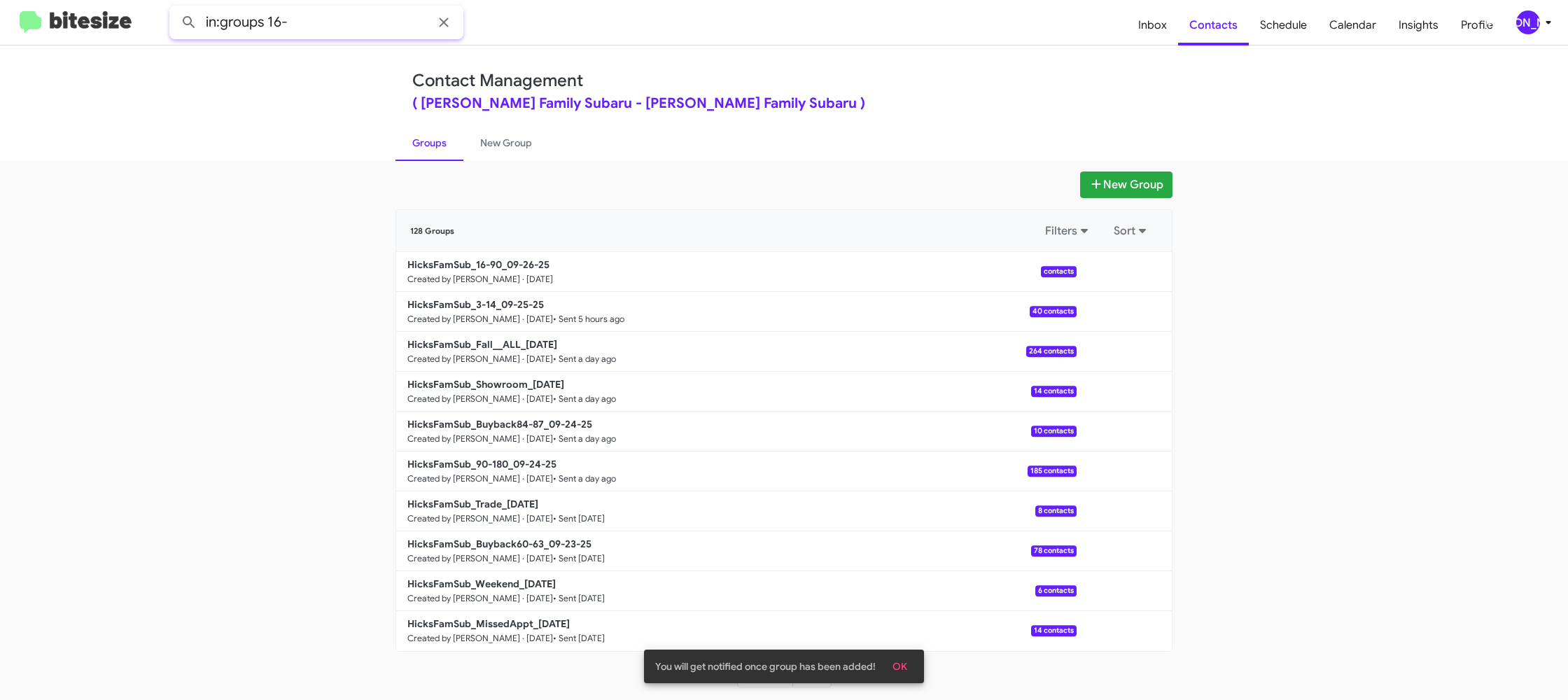
type input "in:groups 16-"
click at [175, 8] on button at bounding box center [189, 22] width 28 height 28
click at [507, 150] on link "New Group" at bounding box center [506, 142] width 85 height 36
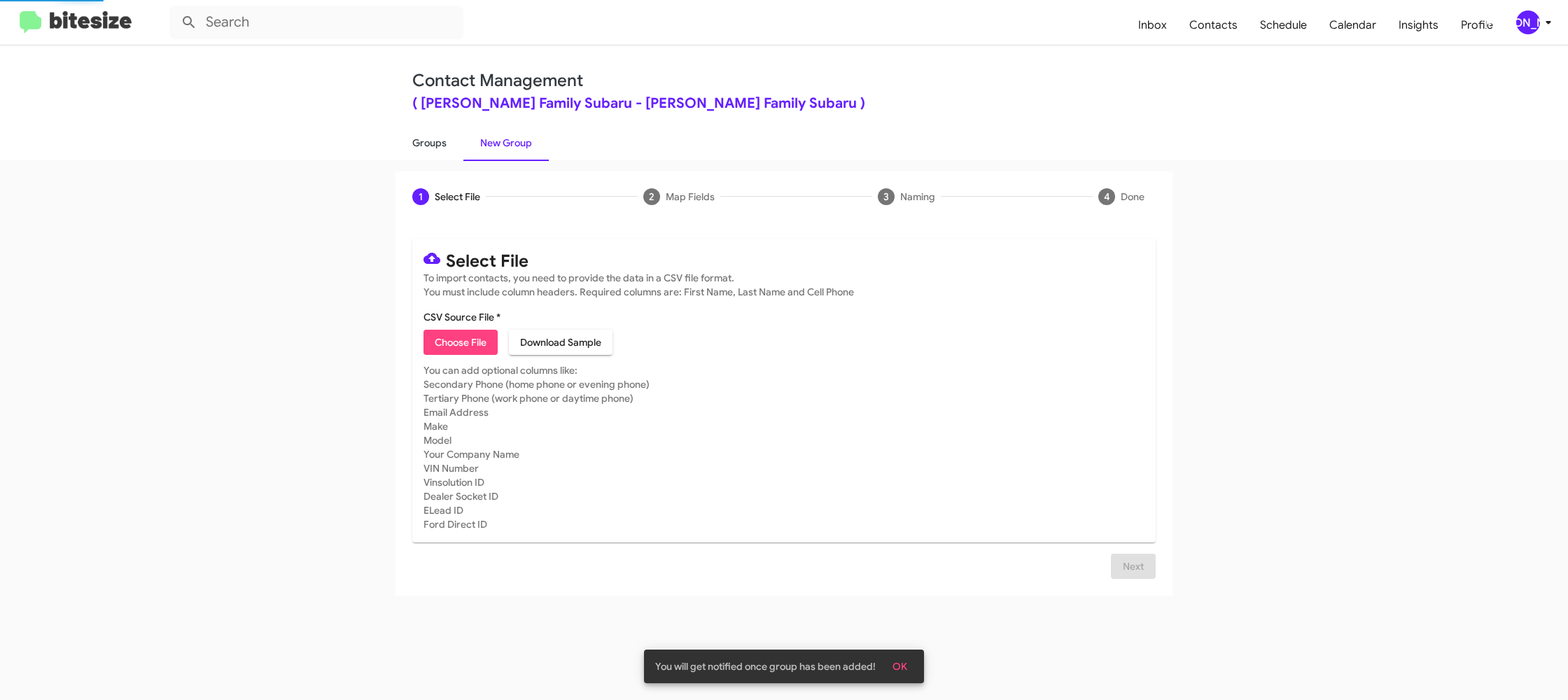
click at [457, 146] on link "Groups" at bounding box center [429, 142] width 68 height 36
type input "in:groups"
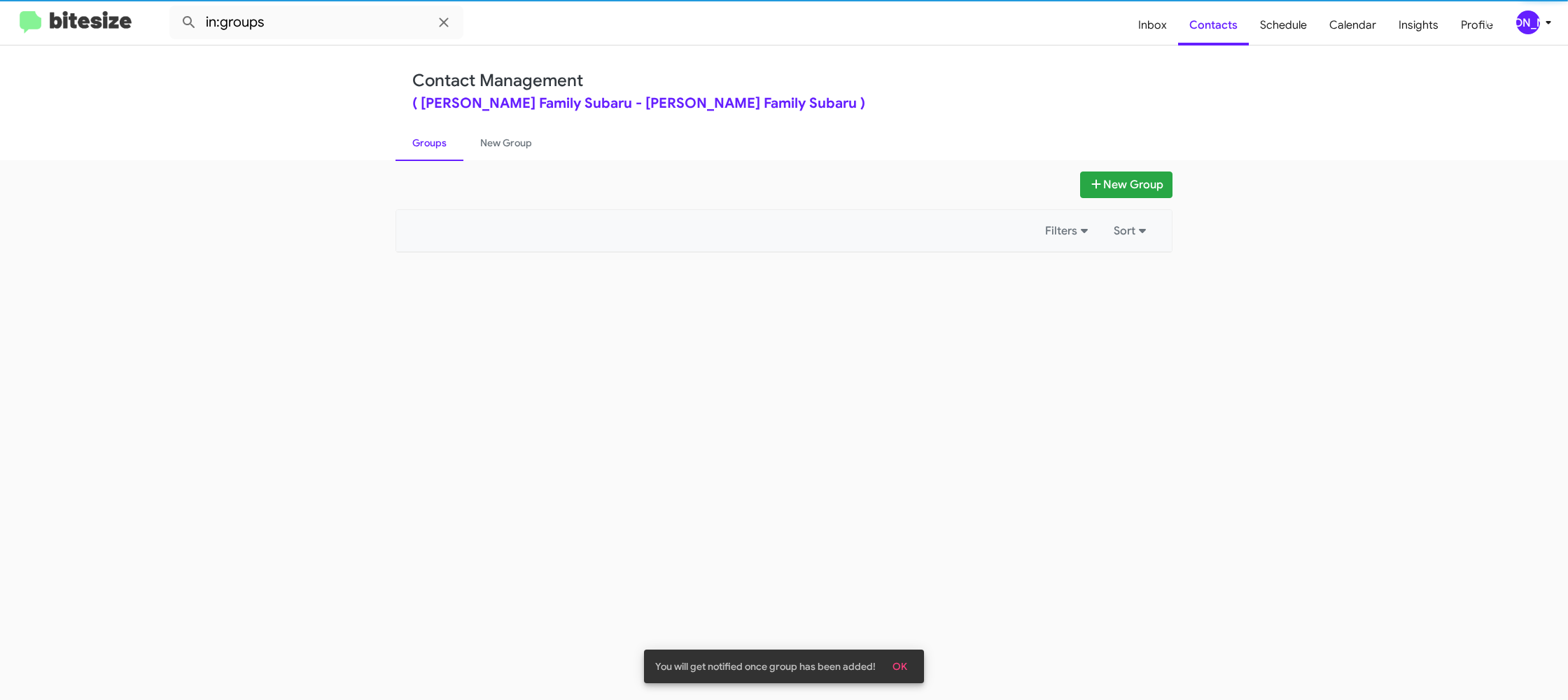
click at [457, 146] on link "Groups" at bounding box center [429, 142] width 68 height 36
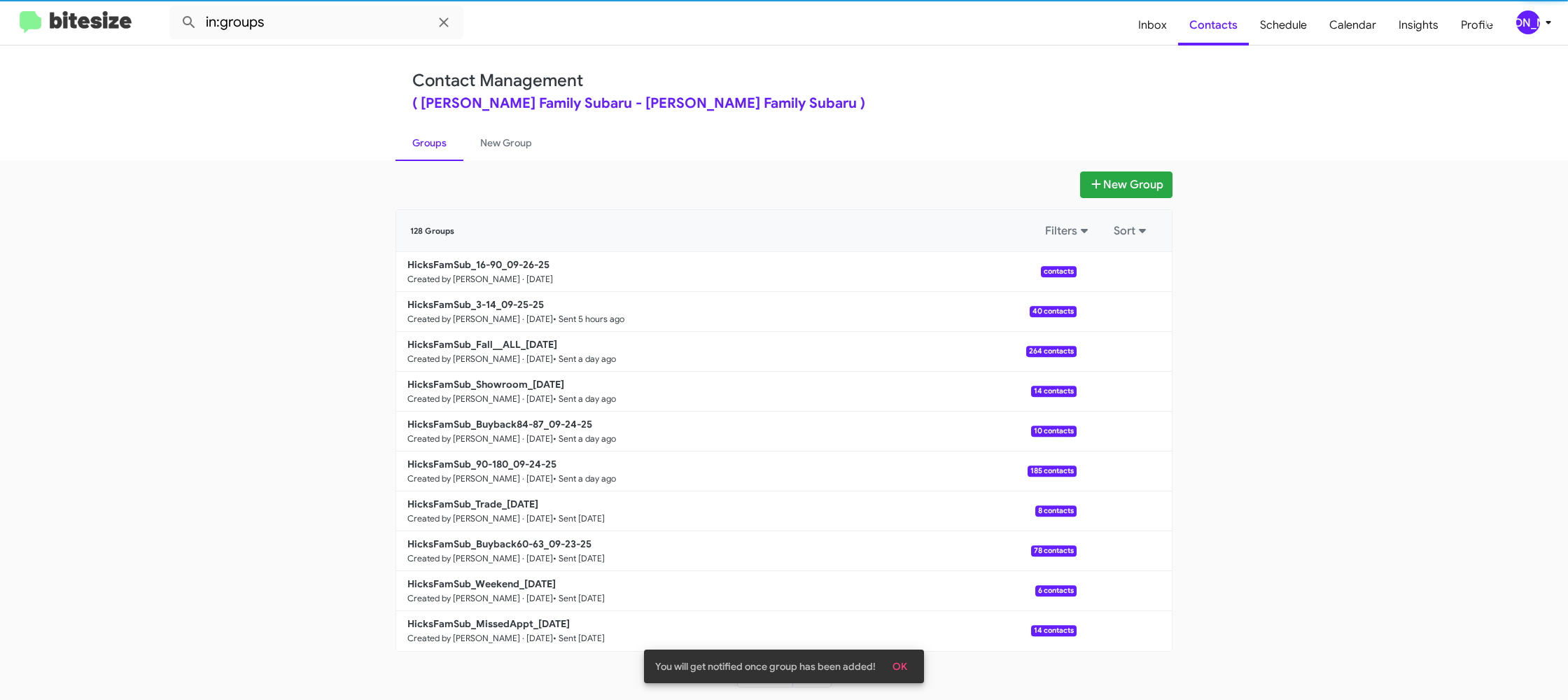
click at [457, 146] on link "Groups" at bounding box center [429, 142] width 68 height 36
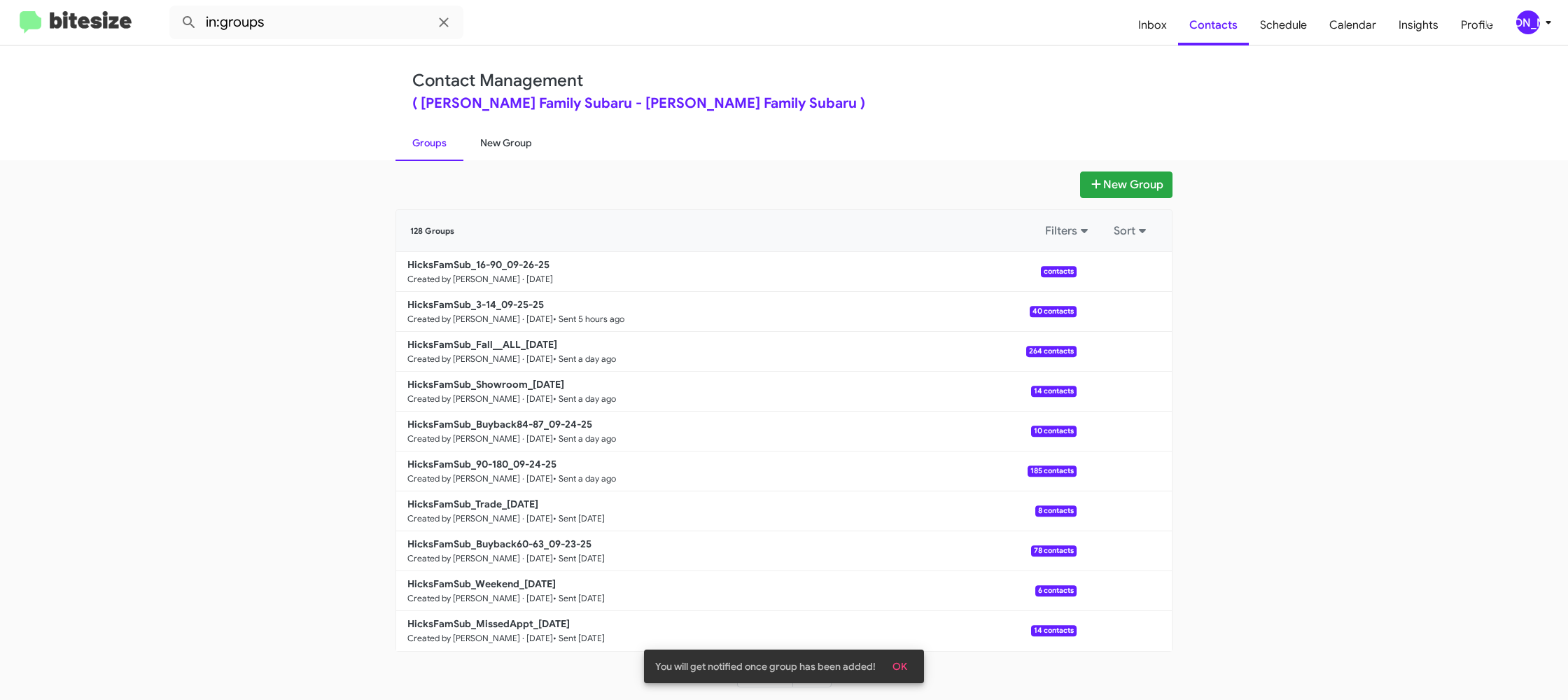
click at [479, 142] on link "New Group" at bounding box center [506, 142] width 85 height 36
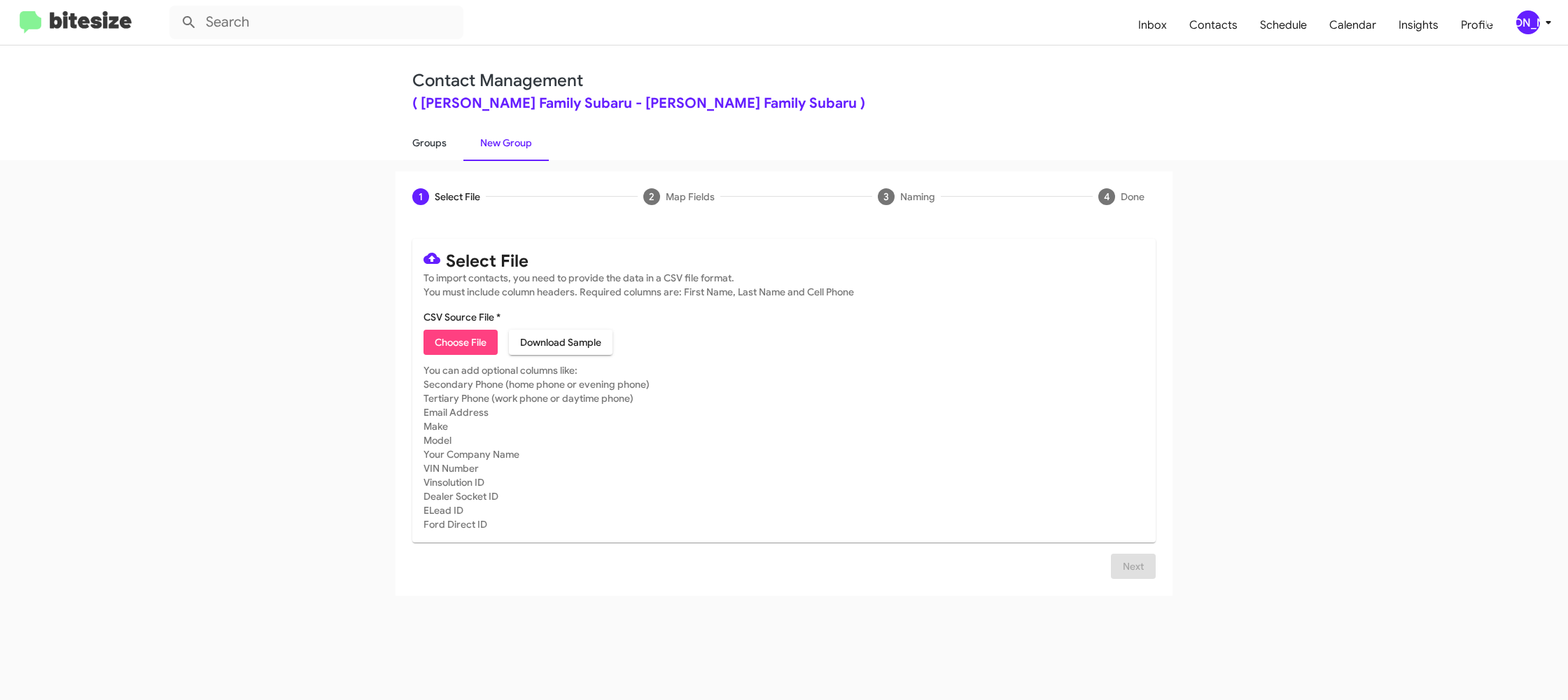
click at [429, 133] on link "Groups" at bounding box center [429, 142] width 68 height 36
drag, startPoint x: 429, startPoint y: 132, endPoint x: 309, endPoint y: 12, distance: 169.7
click at [428, 130] on link "Groups" at bounding box center [429, 142] width 68 height 36
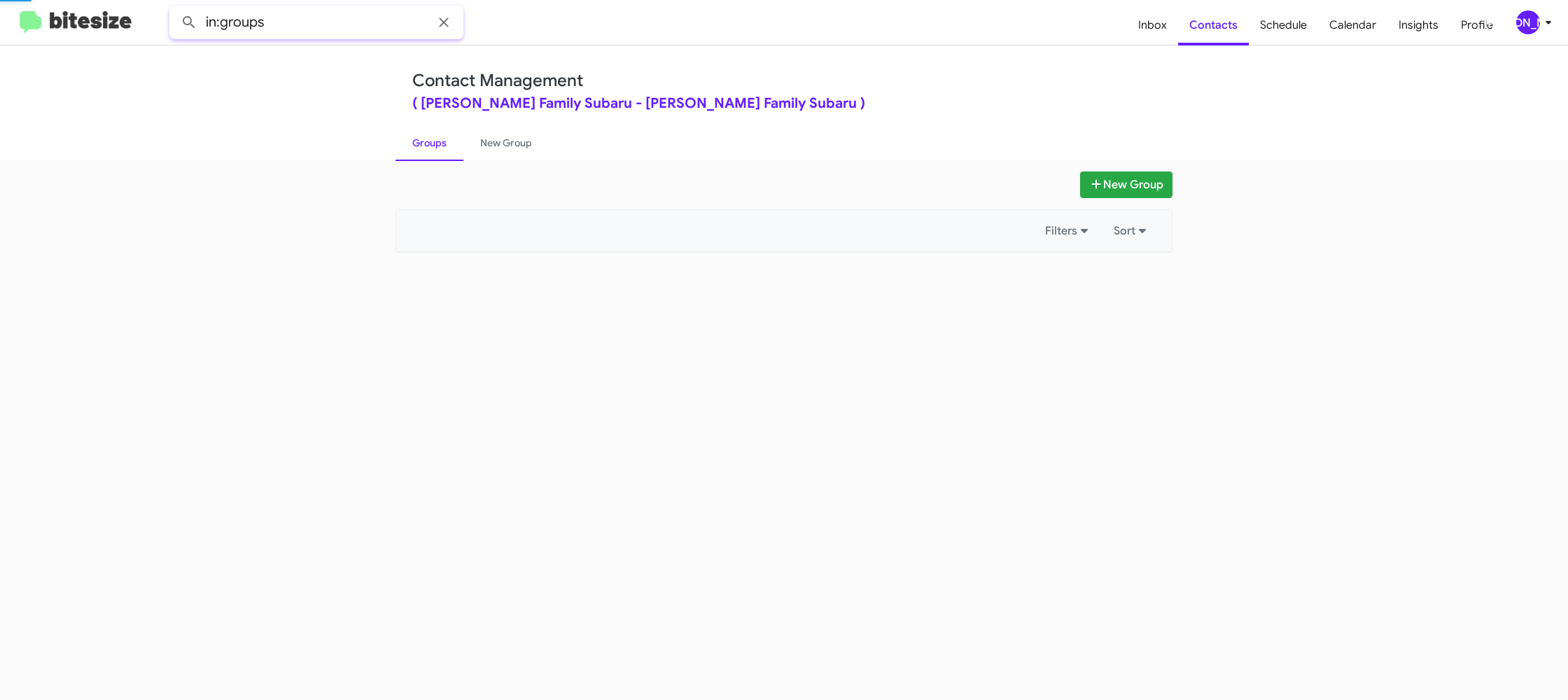
click at [310, 13] on input "in:groups" at bounding box center [316, 22] width 294 height 34
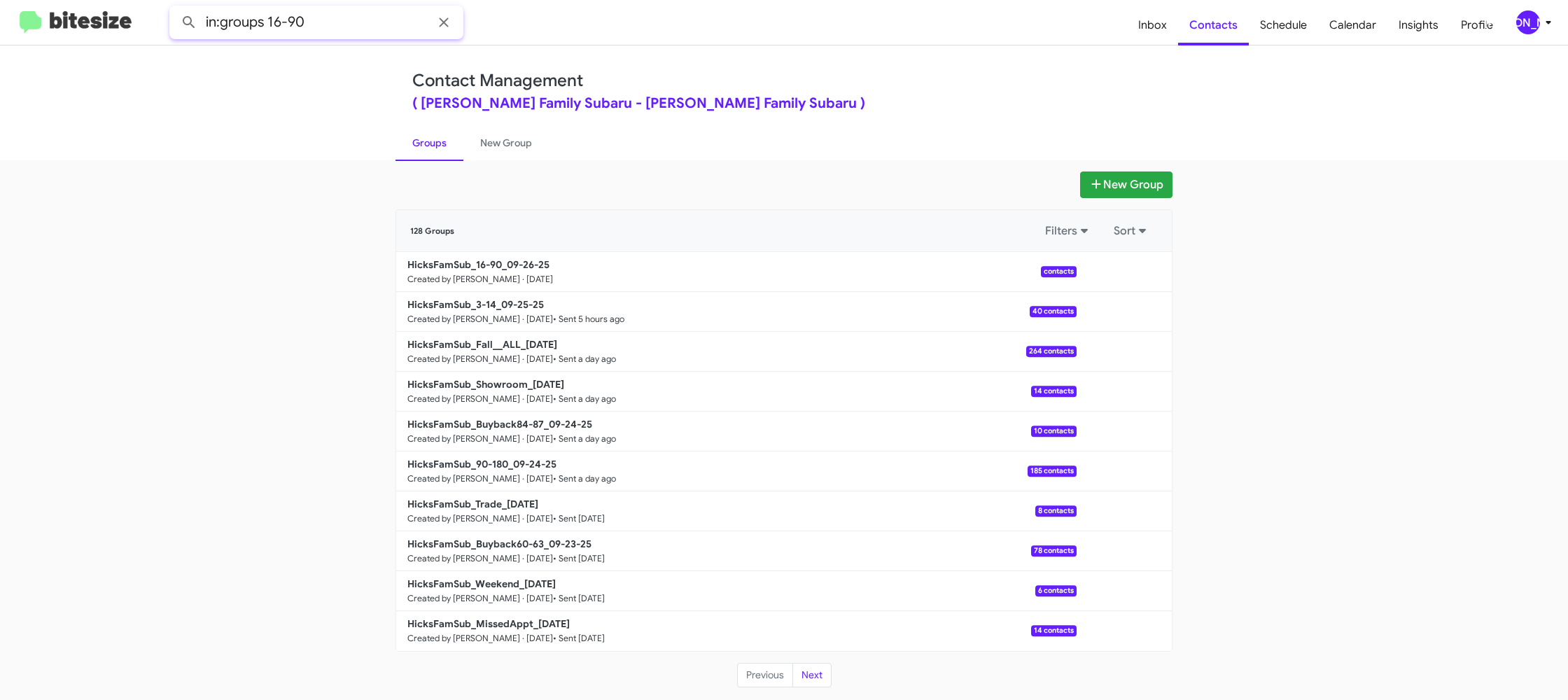
type input "in:groups 16-90"
click at [175, 8] on button at bounding box center [189, 22] width 28 height 28
click at [497, 139] on link "New Group" at bounding box center [506, 142] width 85 height 36
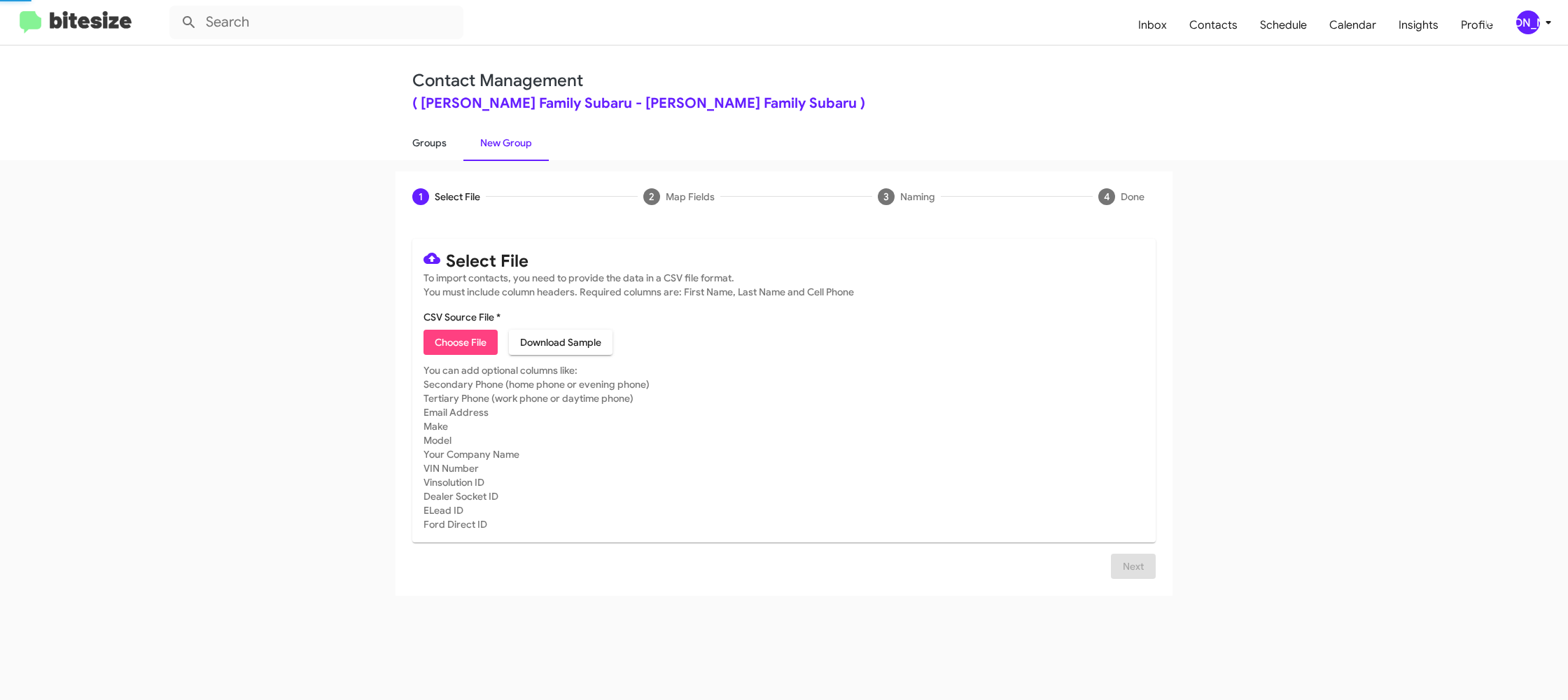
click at [436, 139] on link "Groups" at bounding box center [429, 142] width 68 height 36
type input "in:groups"
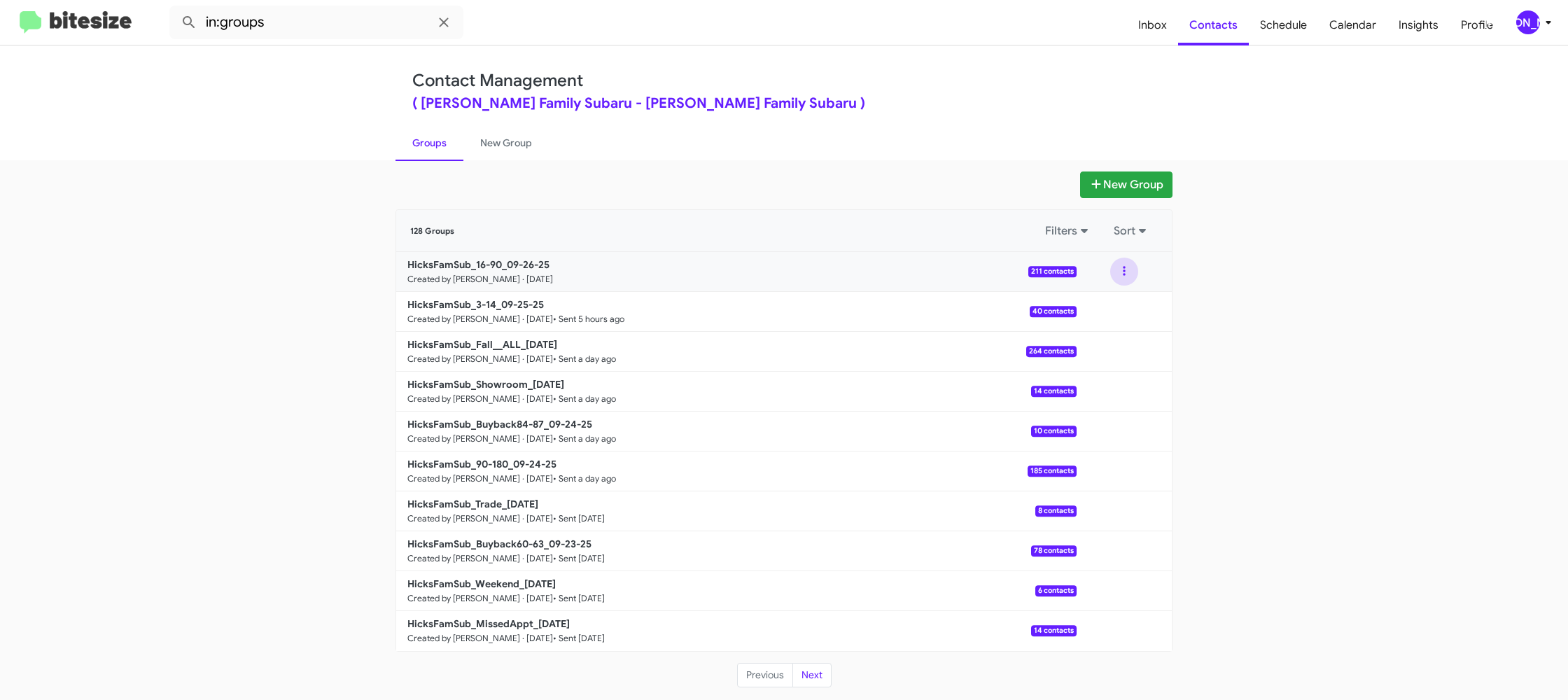
click at [1120, 266] on button at bounding box center [1124, 272] width 28 height 28
click at [1113, 303] on button "View contacts" at bounding box center [1082, 310] width 112 height 34
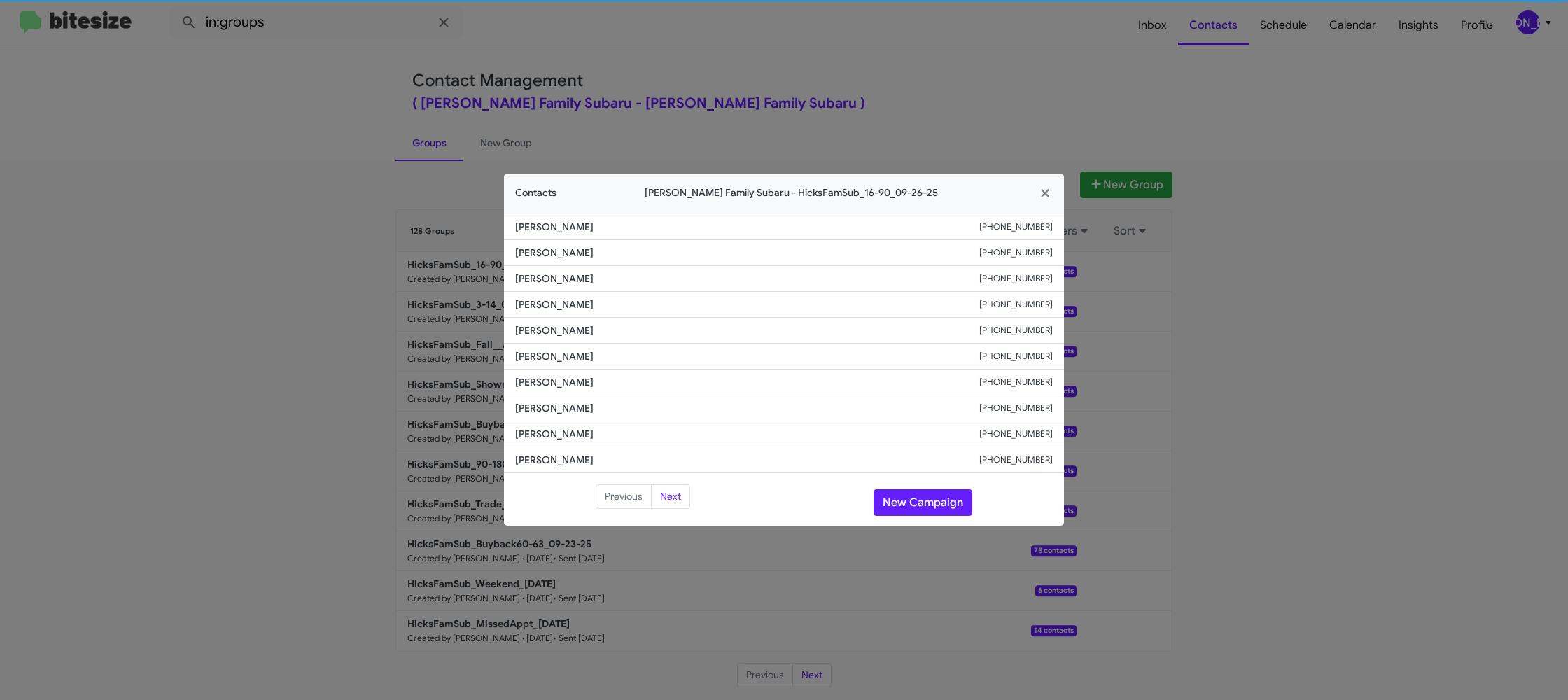
click at [575, 354] on span "[PERSON_NAME]" at bounding box center [747, 357] width 464 height 14
click at [574, 354] on span "[PERSON_NAME]" at bounding box center [747, 357] width 464 height 14
copy span "[PERSON_NAME]"
drag, startPoint x: 896, startPoint y: 504, endPoint x: 738, endPoint y: 273, distance: 279.9
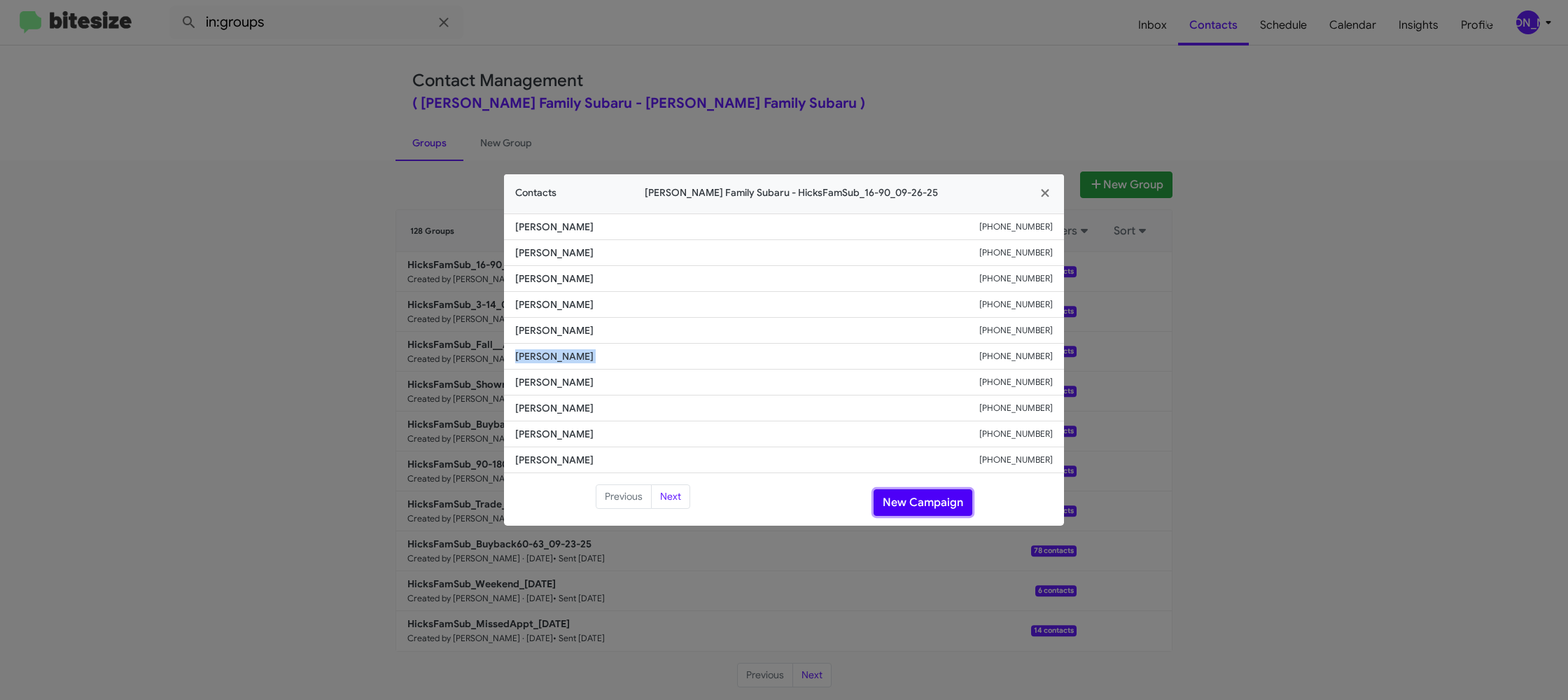
click at [896, 504] on button "New Campaign" at bounding box center [923, 503] width 99 height 27
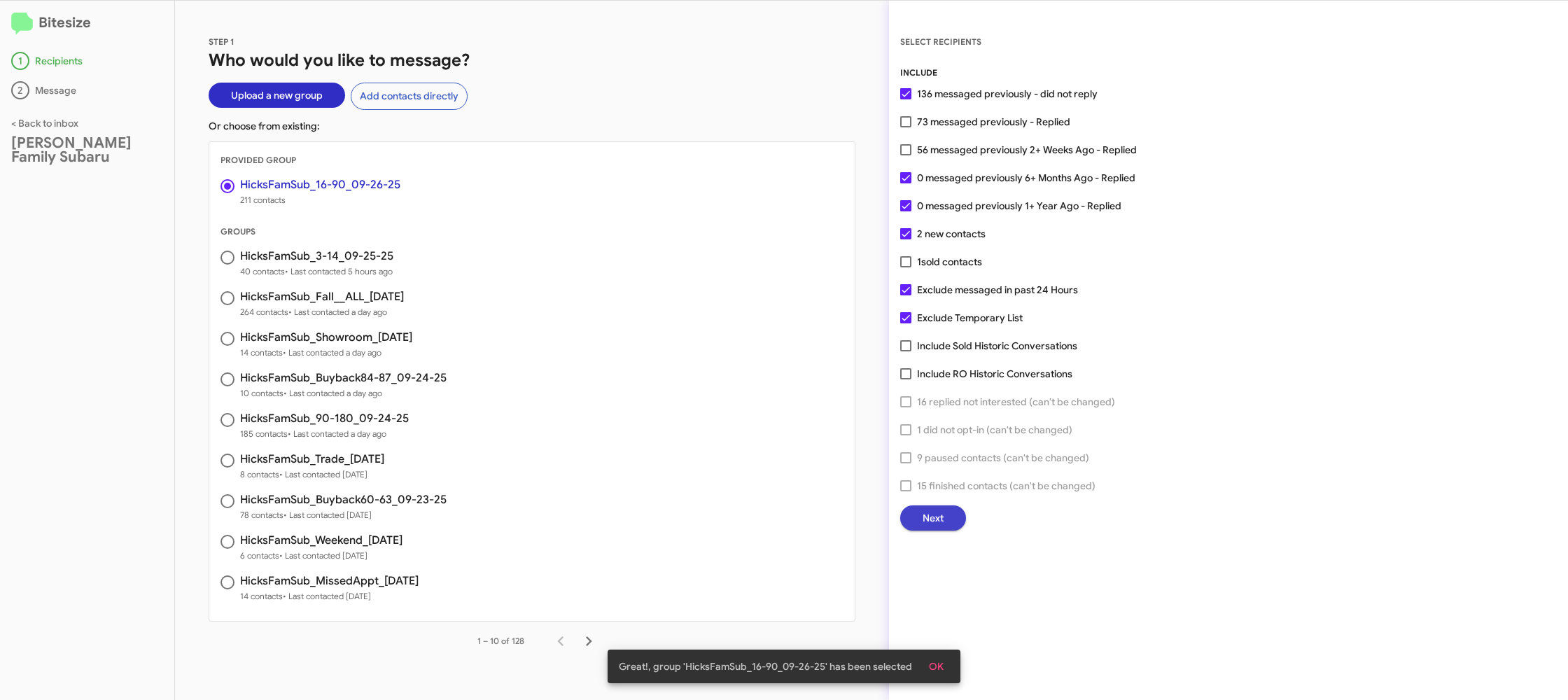
click at [939, 513] on span "Next" at bounding box center [933, 518] width 21 height 25
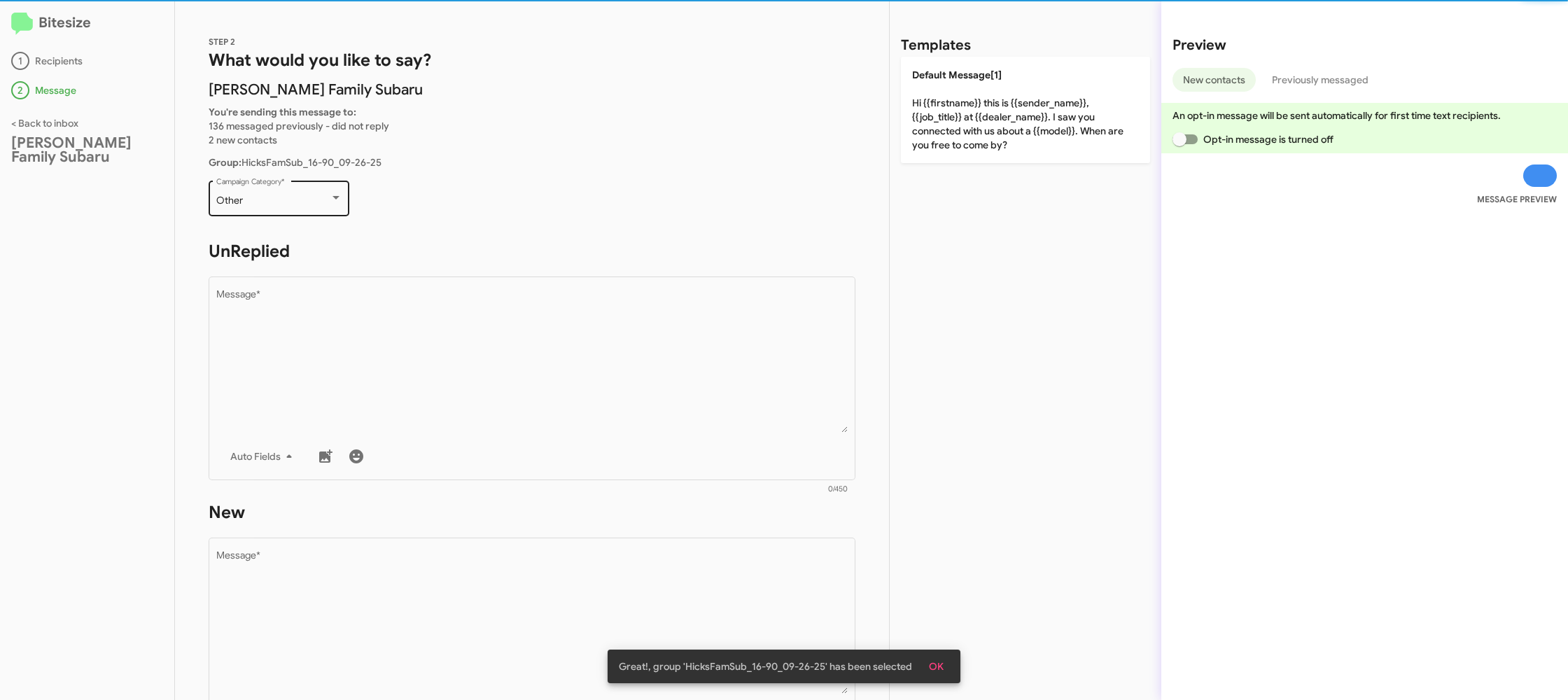
click at [299, 206] on div "Other Campaign Category *" at bounding box center [279, 196] width 126 height 38
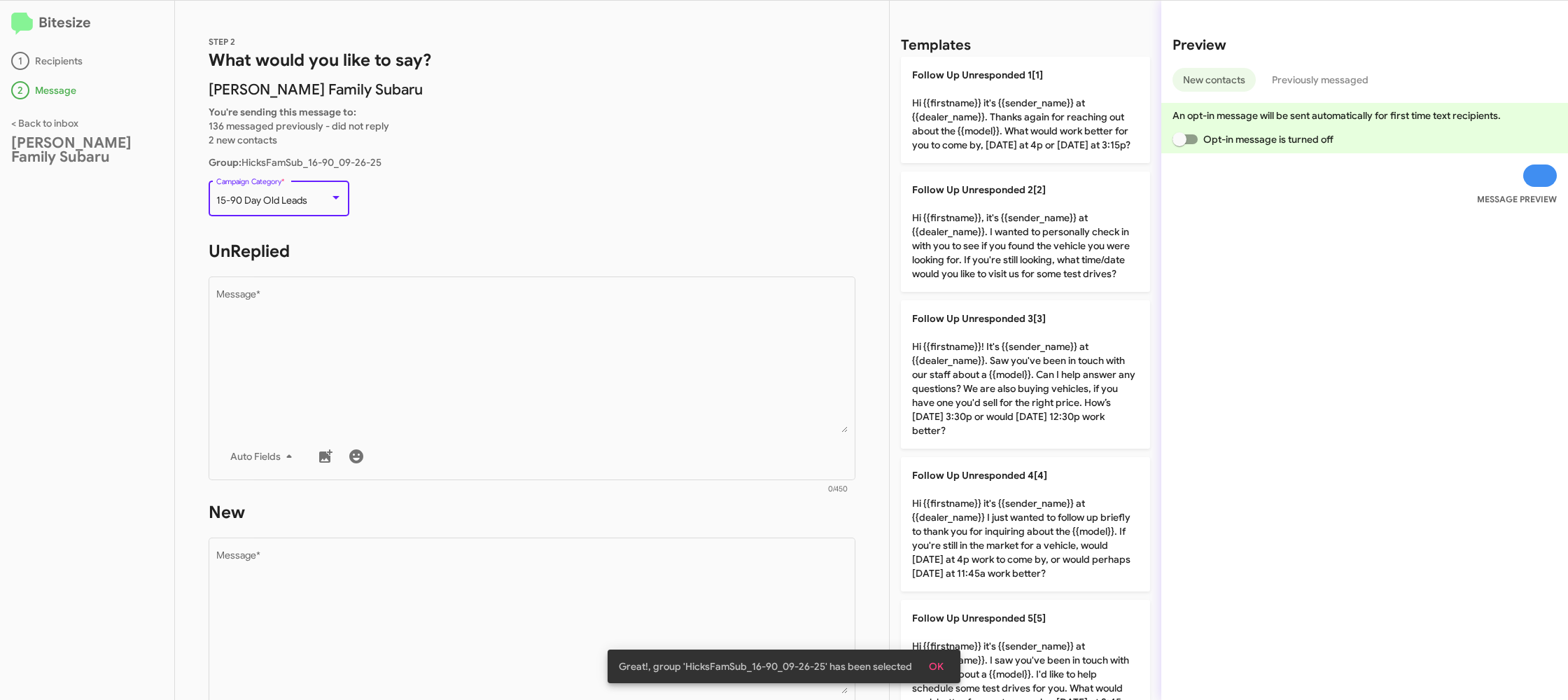
scroll to position [29, 0]
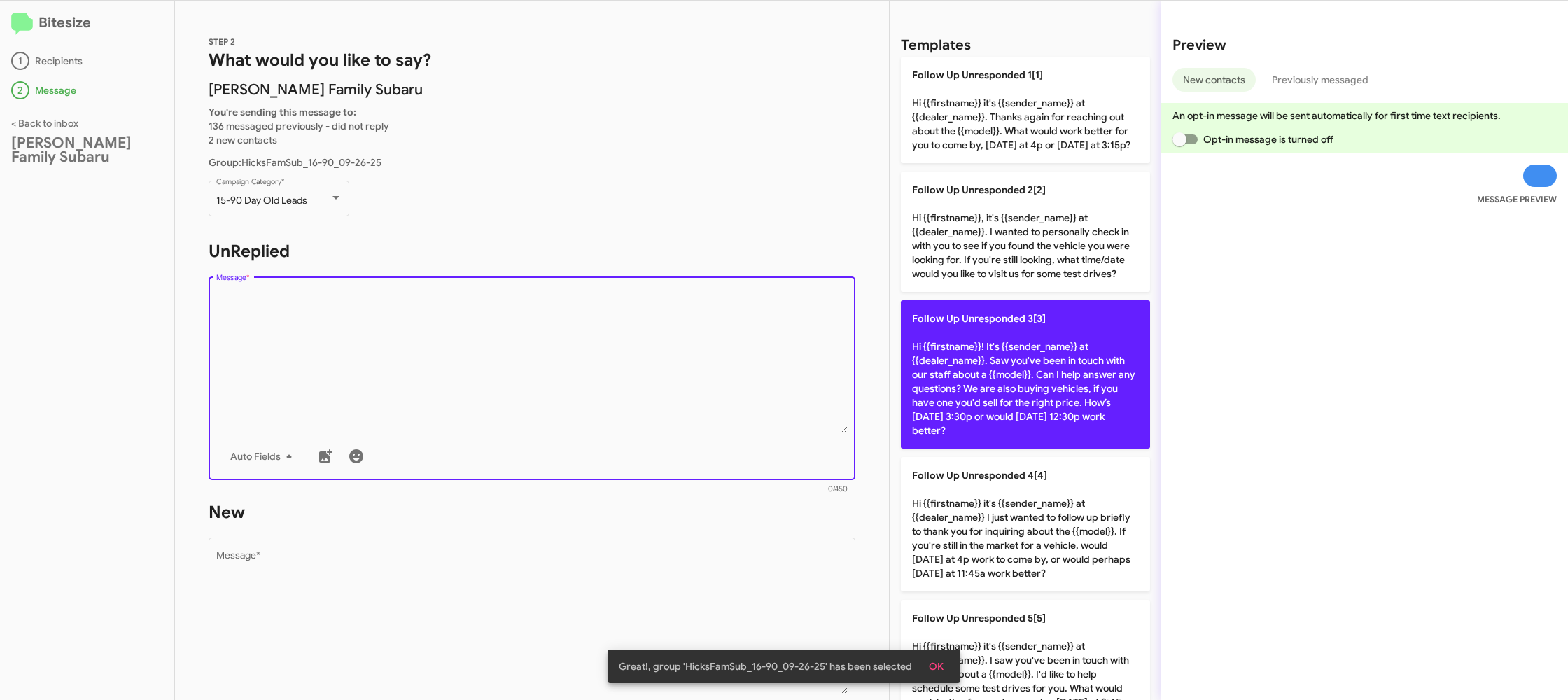
drag, startPoint x: 490, startPoint y: 320, endPoint x: 909, endPoint y: 432, distance: 433.7
click at [490, 321] on textarea "Message *" at bounding box center [532, 360] width 632 height 142
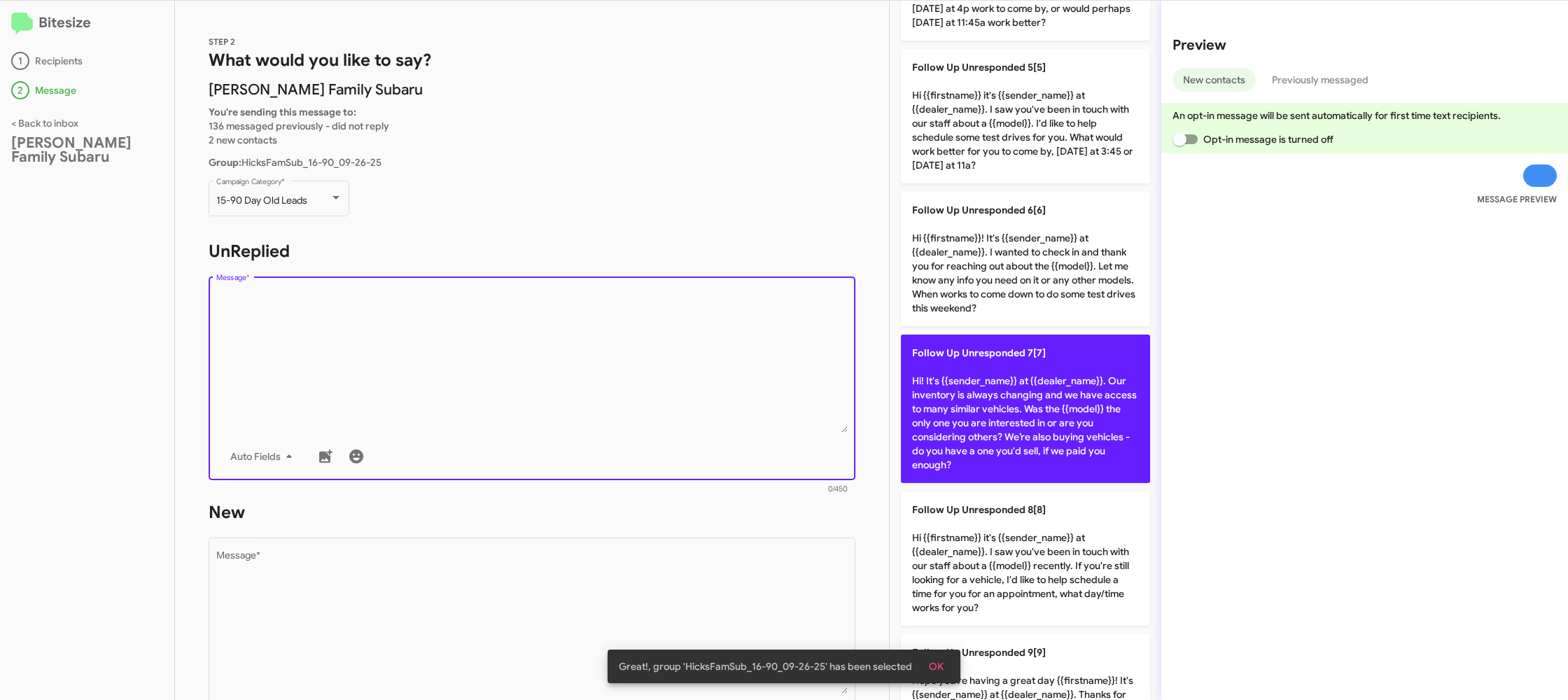
scroll to position [927, 0]
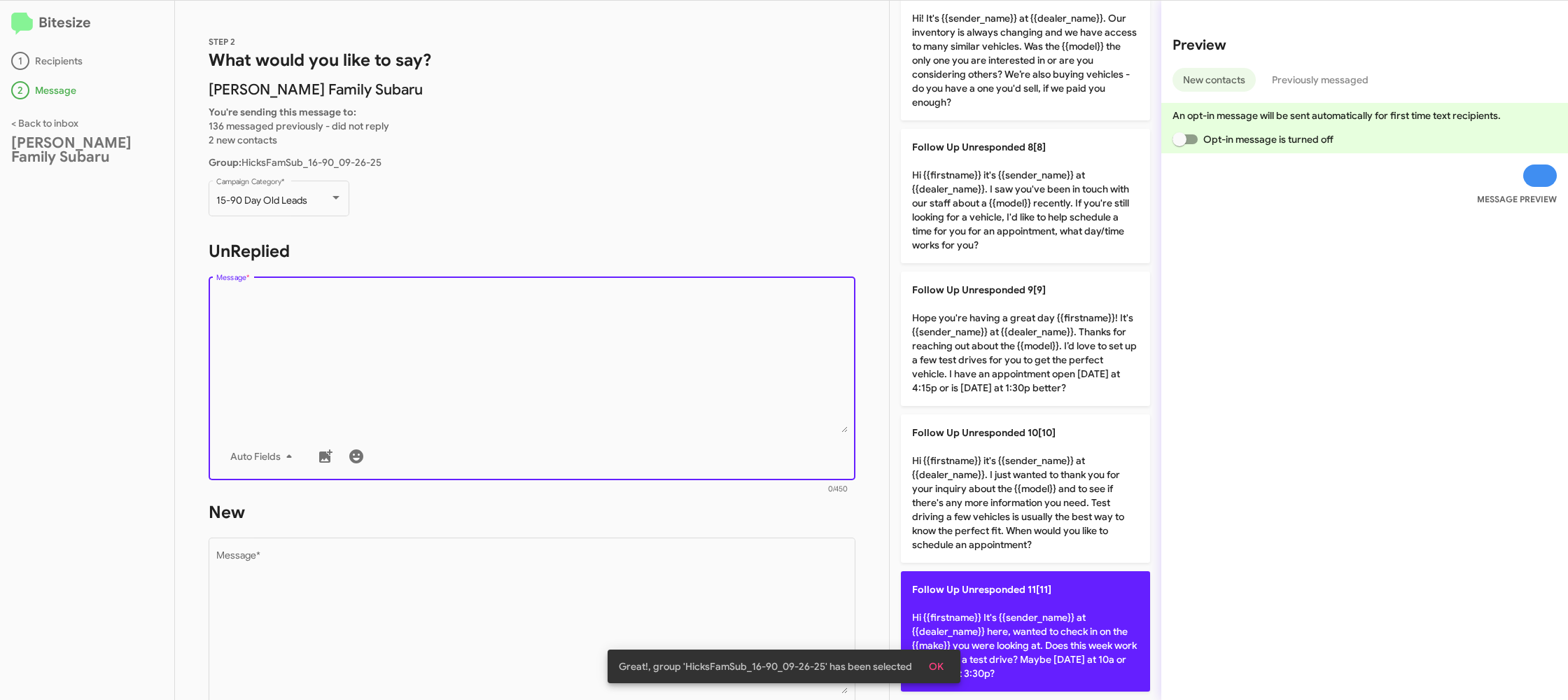
drag, startPoint x: 1030, startPoint y: 648, endPoint x: 1018, endPoint y: 644, distance: 12.6
click at [1027, 647] on p "Follow Up Unresponded 11[11] Hi {{firstname}} It's {{sender_name}} at {{dealer_…" at bounding box center [1026, 631] width 250 height 120
type textarea "Hi {{firstname}} It's {{sender_name}} at {{dealer_name}} here, wanted to check …"
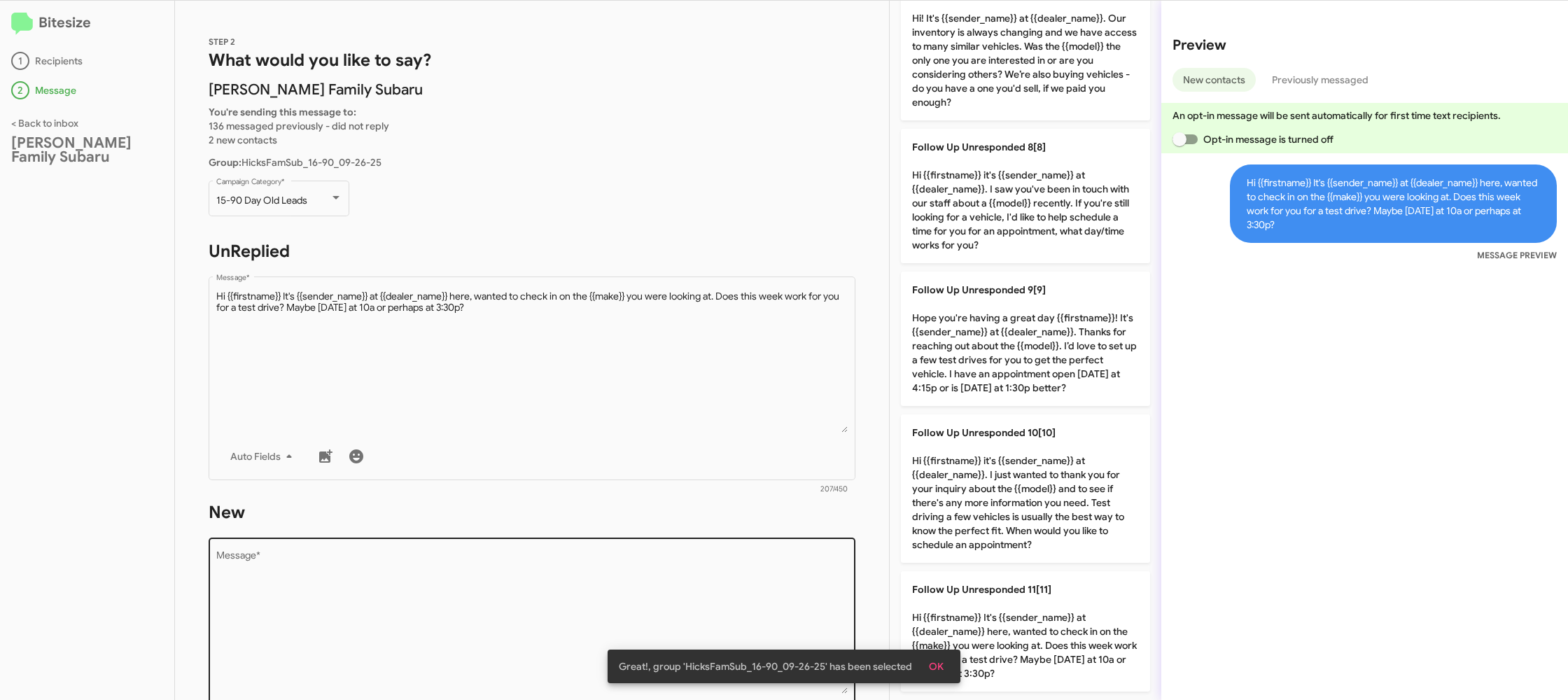
click at [614, 571] on textarea "Message *" at bounding box center [532, 621] width 632 height 142
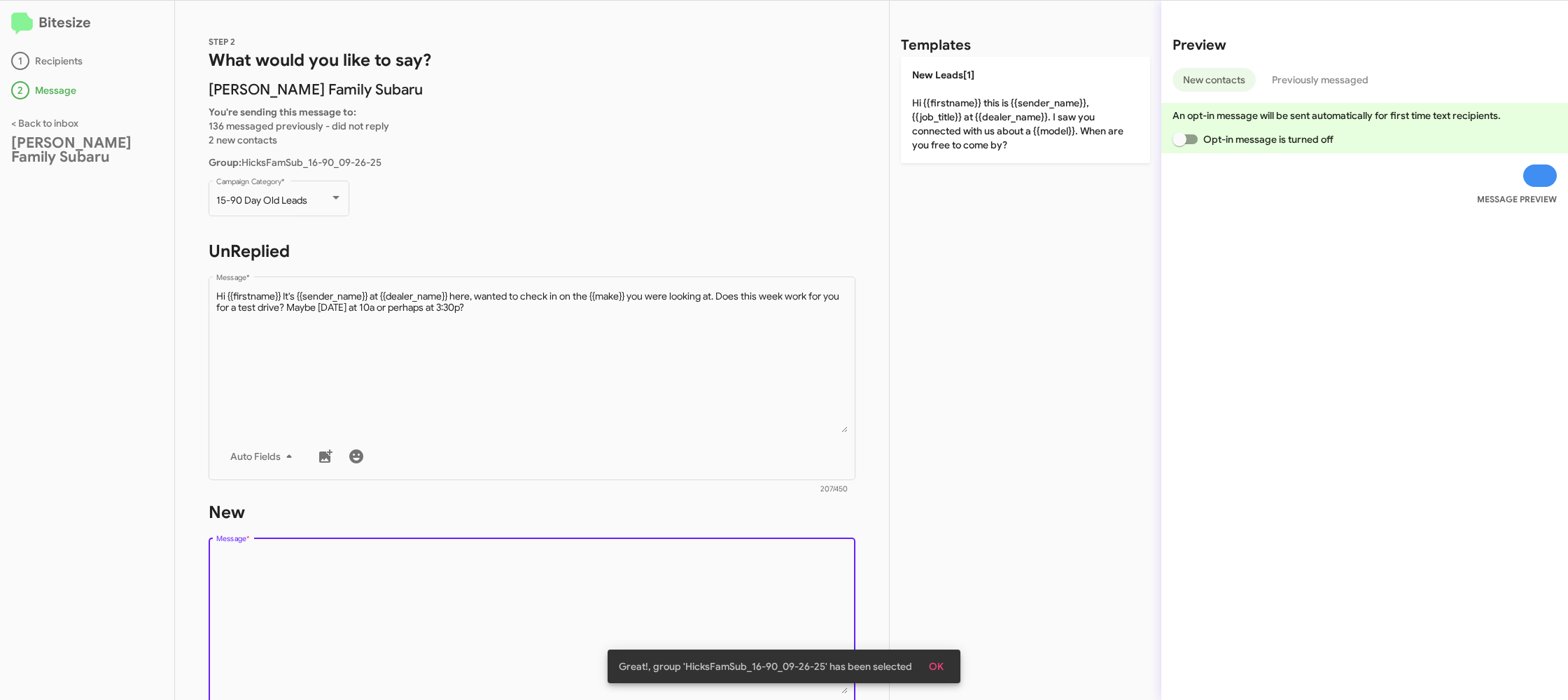
scroll to position [0, 0]
click at [613, 569] on textarea "Message *" at bounding box center [532, 621] width 632 height 142
drag, startPoint x: 613, startPoint y: 569, endPoint x: 915, endPoint y: 182, distance: 490.9
click at [645, 504] on form "New Drop image here to insert Auto Fields Message * 0/450" at bounding box center [532, 628] width 647 height 256
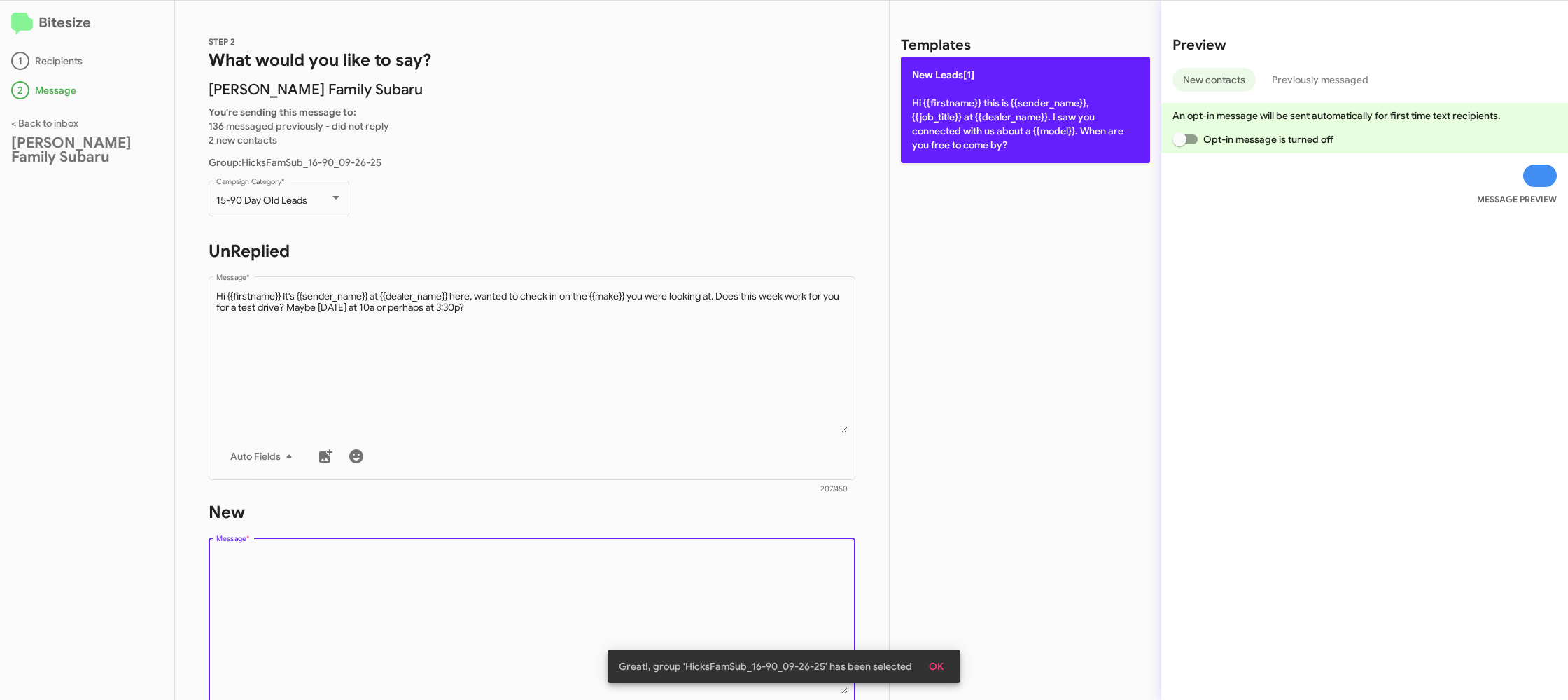
click at [978, 141] on p "New Leads[1] Hi {{firstname}} this is {{sender_name}}, {{job_title}} at {{deale…" at bounding box center [1026, 110] width 250 height 106
type textarea "Hi {{firstname}} this is {{sender_name}}, {{job_title}} at {{dealer_name}}. I s…"
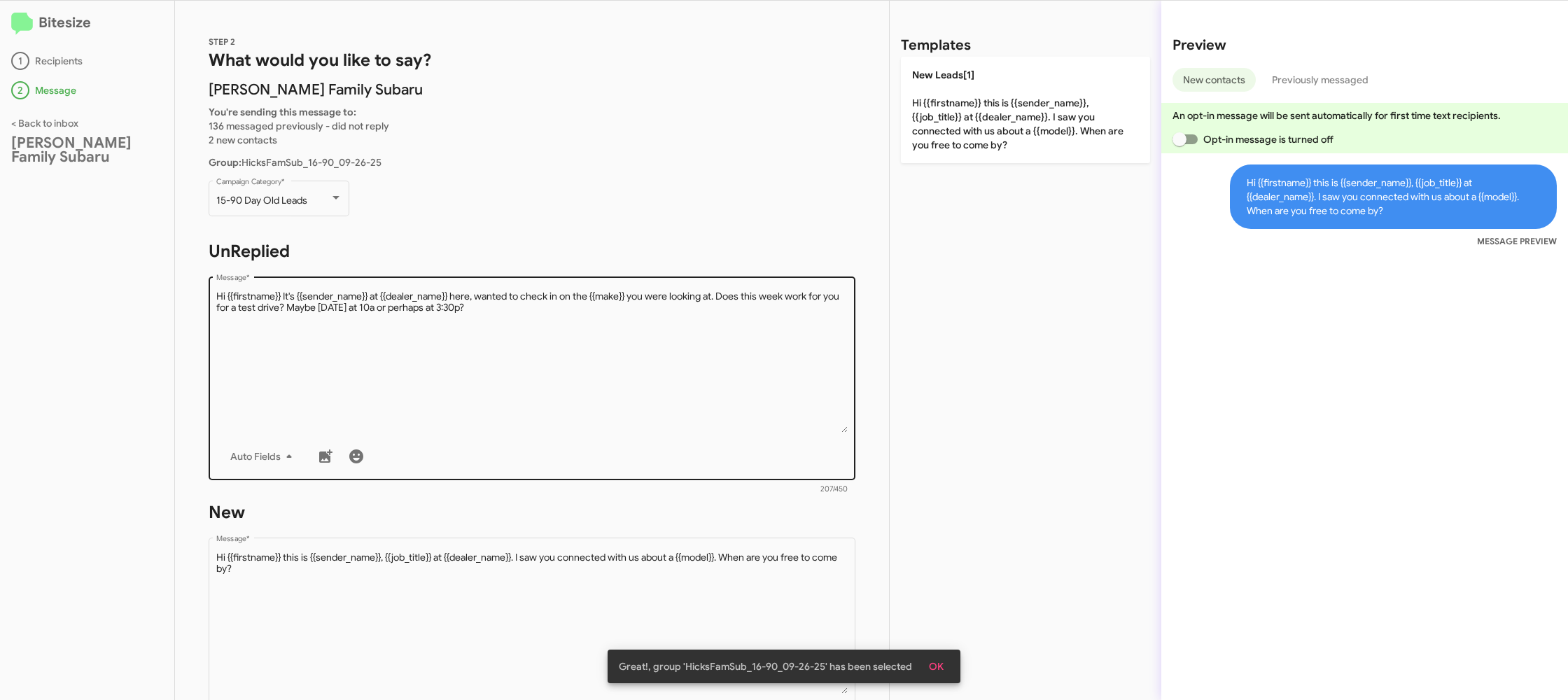
scroll to position [237, 0]
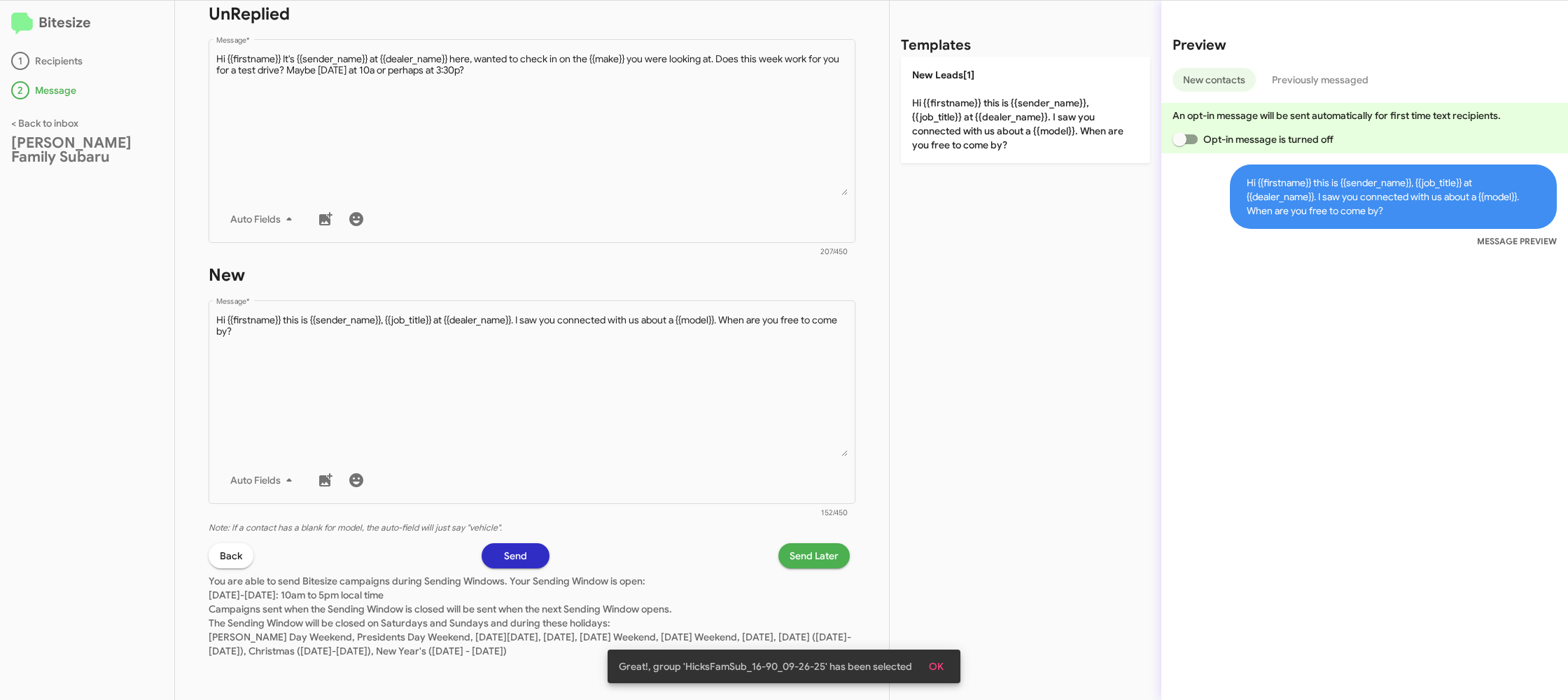
click at [812, 554] on span "Send Later" at bounding box center [814, 556] width 49 height 25
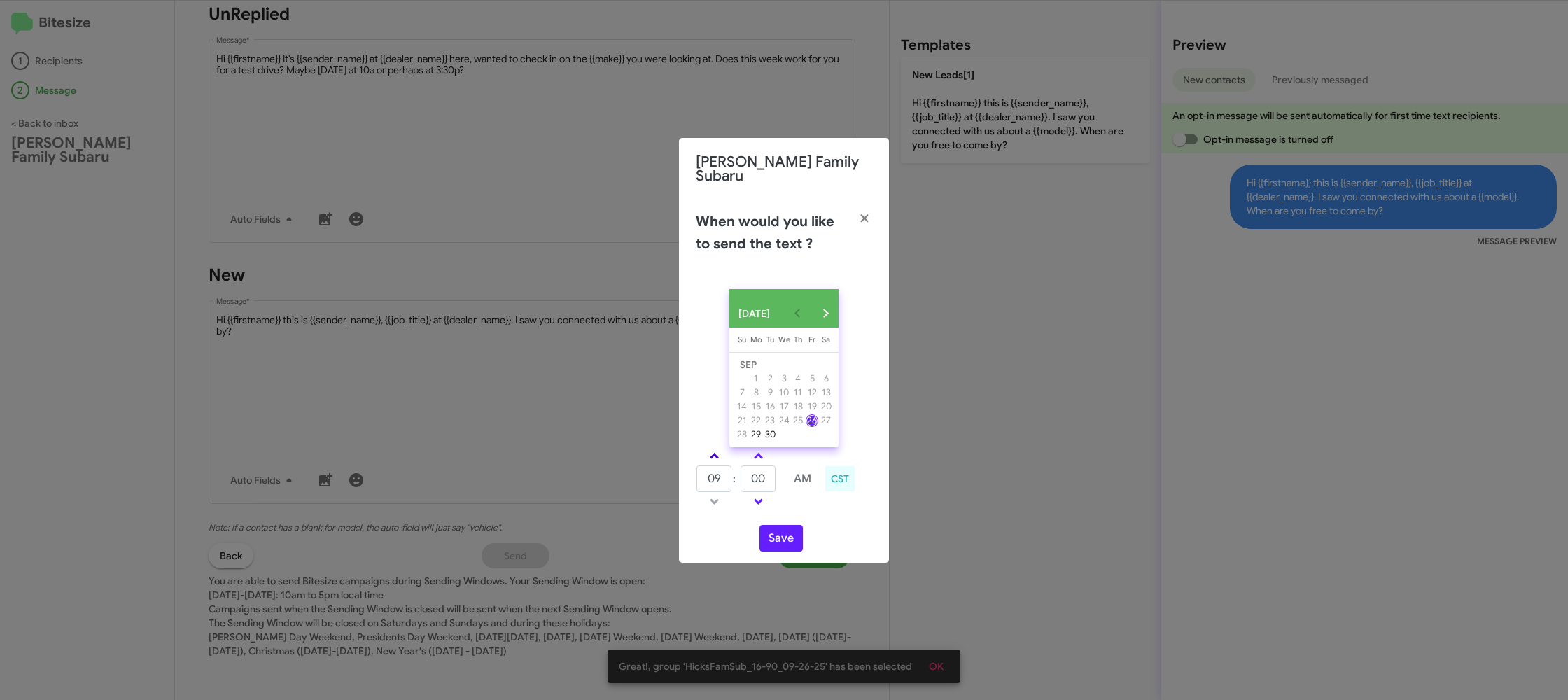
click at [707, 451] on link at bounding box center [714, 456] width 25 height 16
click at [708, 451] on link at bounding box center [714, 456] width 25 height 16
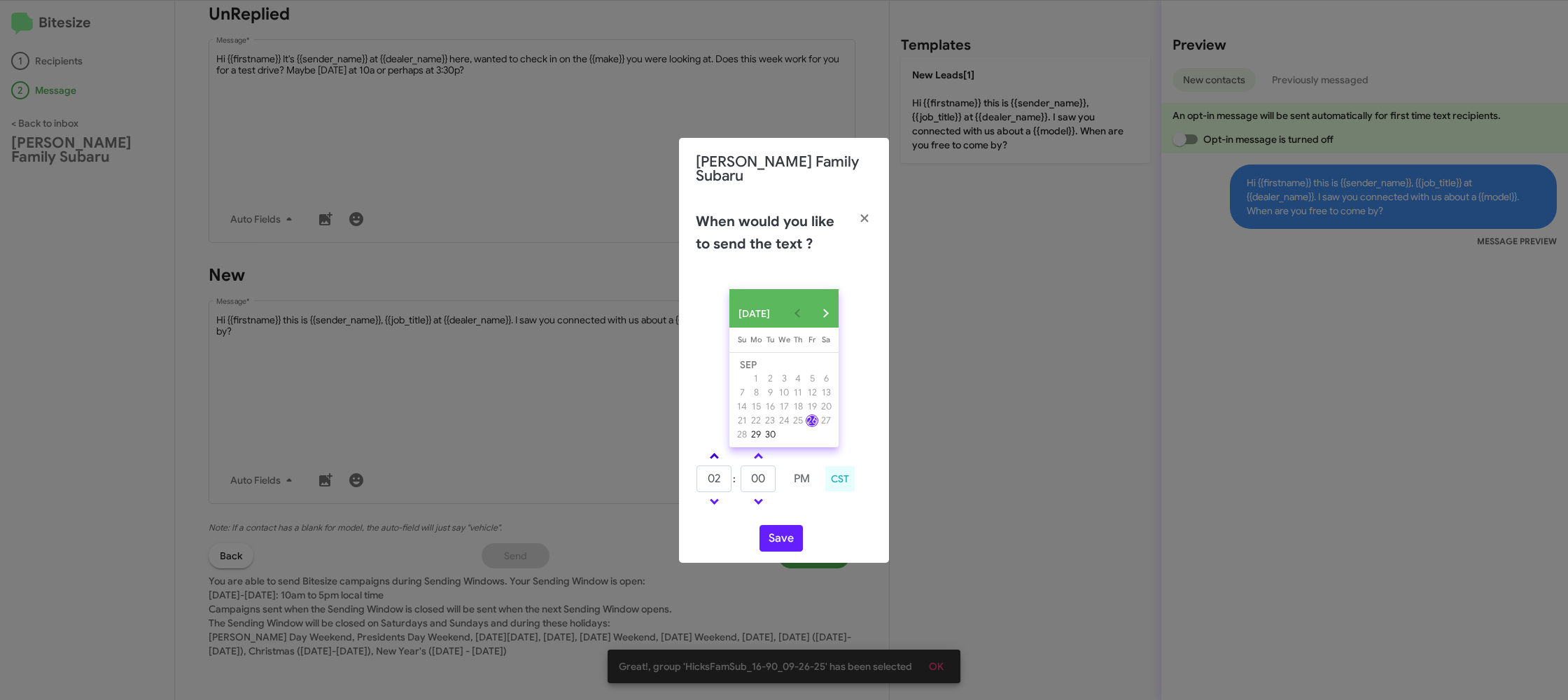
click at [708, 451] on link at bounding box center [714, 456] width 25 height 16
click at [711, 451] on link at bounding box center [714, 456] width 25 height 16
type input "05"
click at [760, 476] on input "00" at bounding box center [759, 479] width 35 height 27
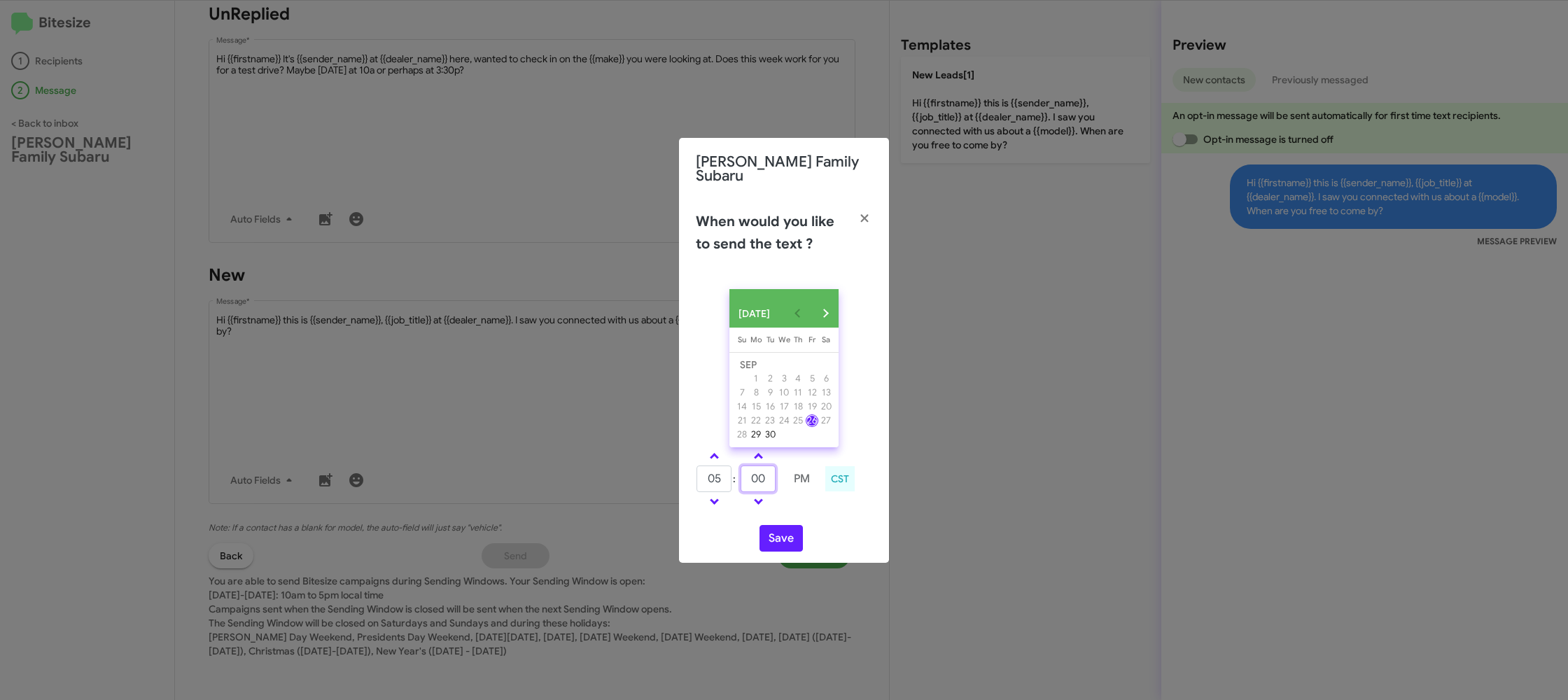
click at [760, 476] on input "00" at bounding box center [759, 479] width 35 height 27
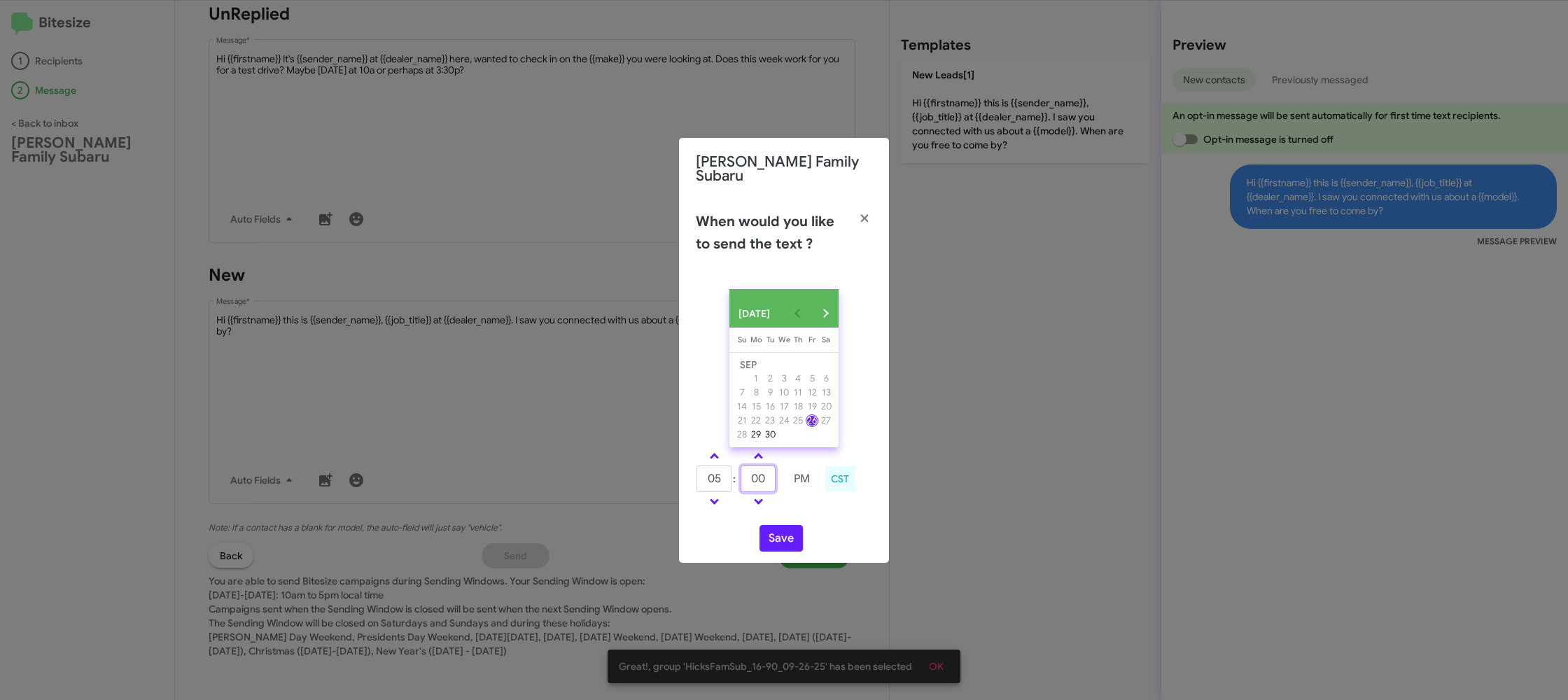
click at [760, 476] on input "00" at bounding box center [759, 479] width 35 height 27
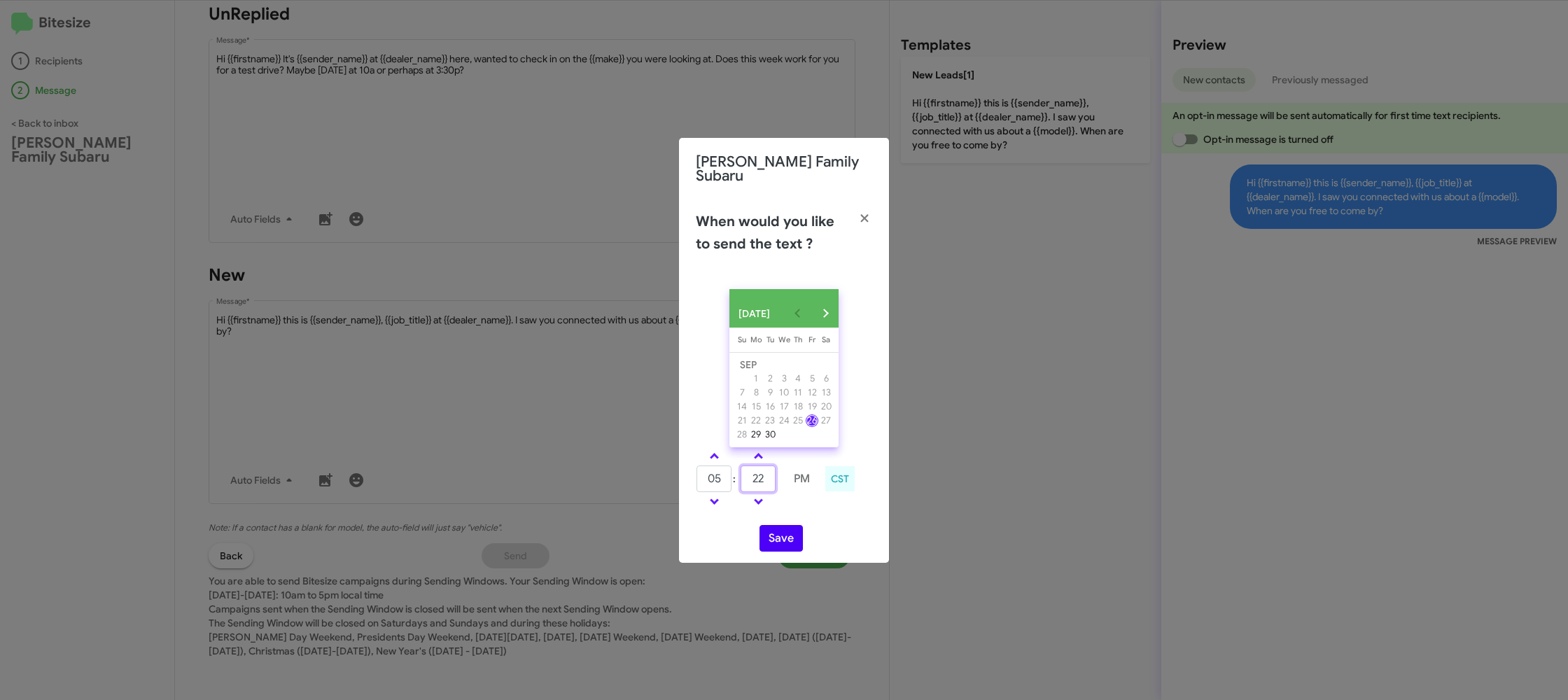
type input "22"
click at [805, 511] on div "05 : 22 PM CST" at bounding box center [784, 480] width 197 height 66
click at [783, 534] on button "Save" at bounding box center [781, 538] width 43 height 27
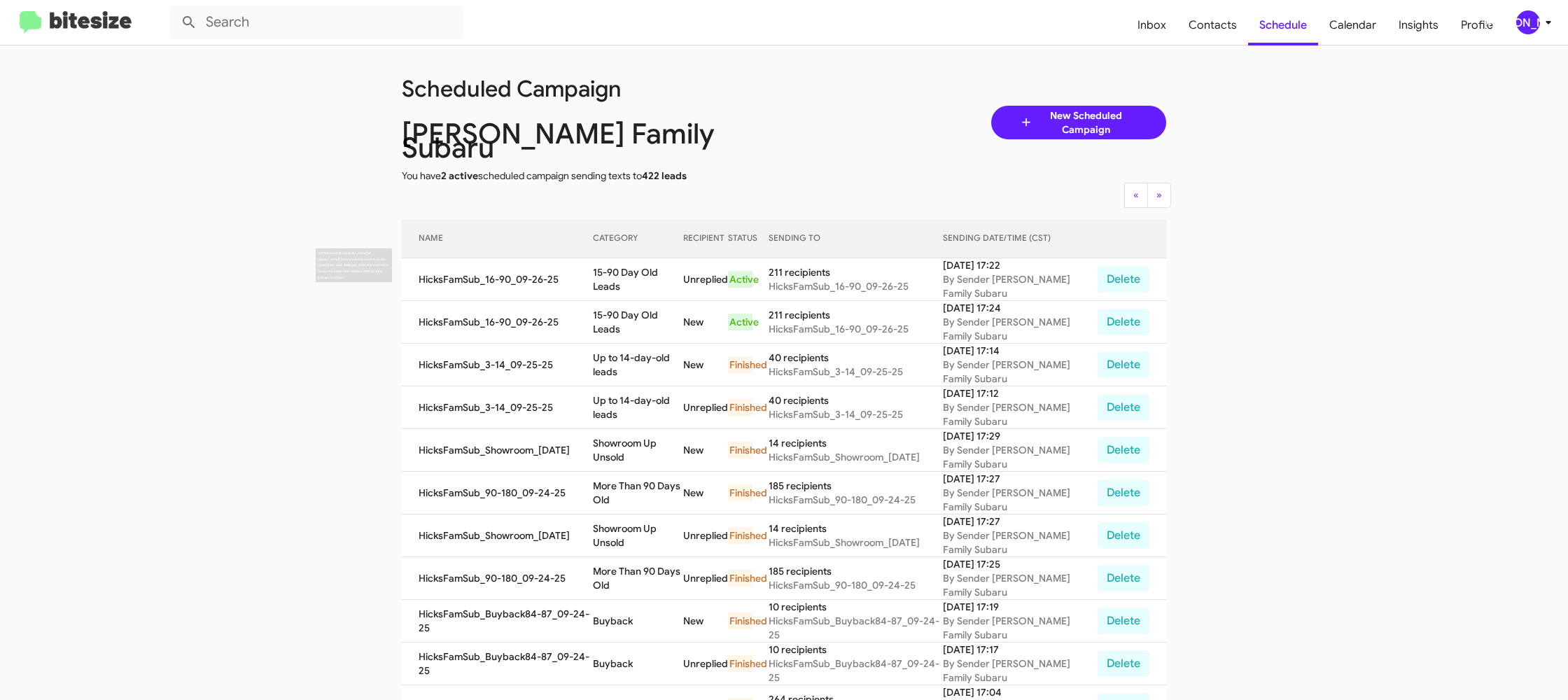
click at [645, 272] on td "15-90 Day Old Leads" at bounding box center [638, 280] width 90 height 42
copy td "15-90 Day Old Leads"
click at [684, 135] on div "[PERSON_NAME] Family Subaru" at bounding box center [593, 141] width 404 height 28
